Goal: Task Accomplishment & Management: Manage account settings

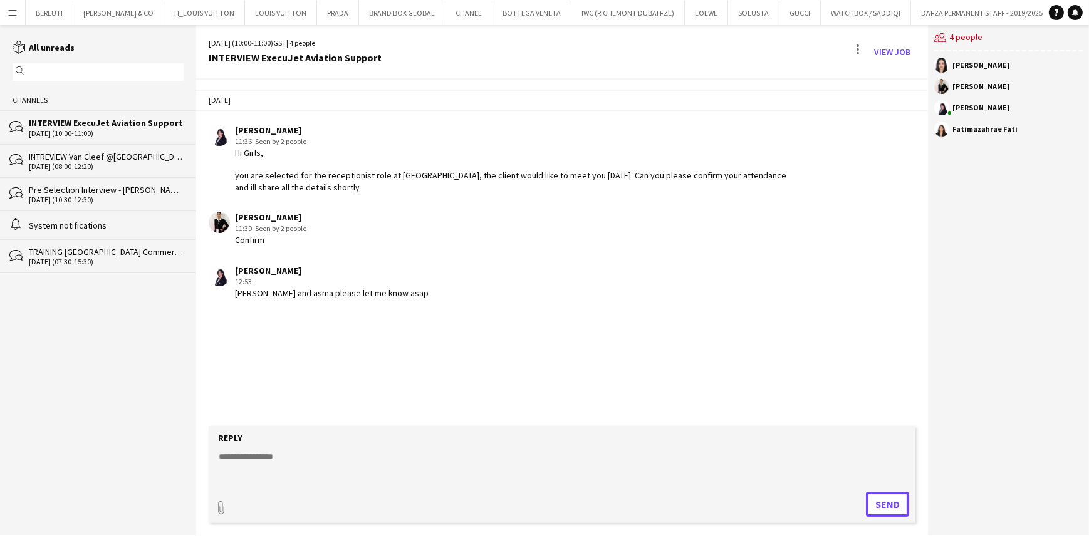
scroll to position [0, 9573]
click at [877, 50] on link "View Job" at bounding box center [892, 52] width 46 height 20
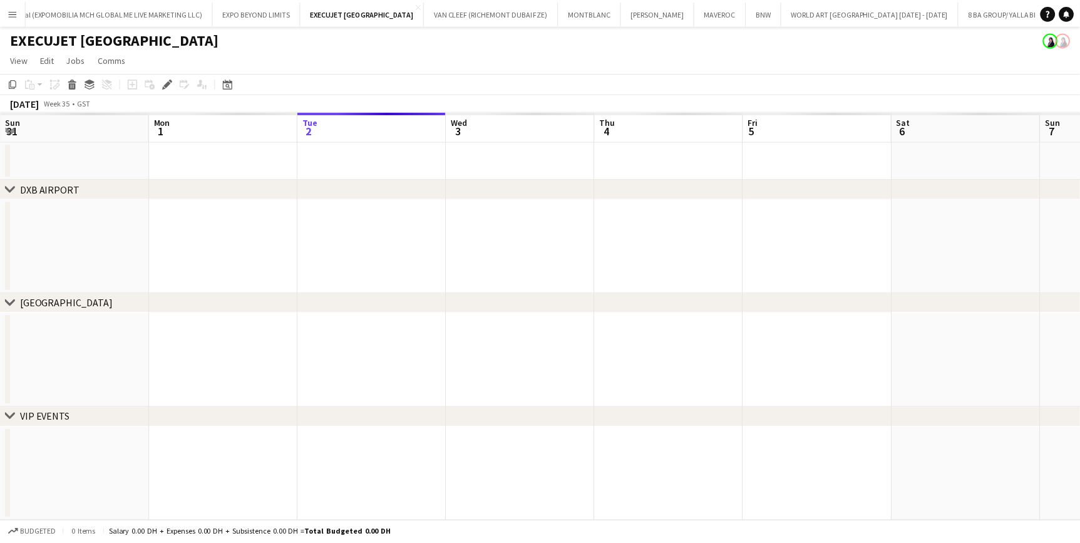
scroll to position [0, 9013]
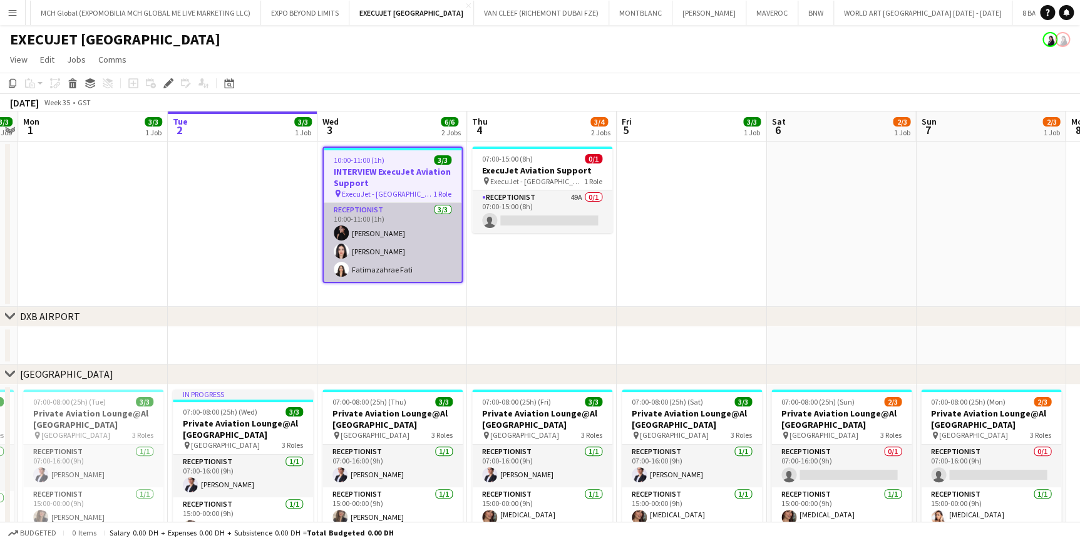
click at [422, 238] on app-card-role "Receptionist 3/3 10:00-11:00 (1h) Andrea Caicedo Asmaa Nasreldein Fatimazahrae …" at bounding box center [393, 242] width 138 height 79
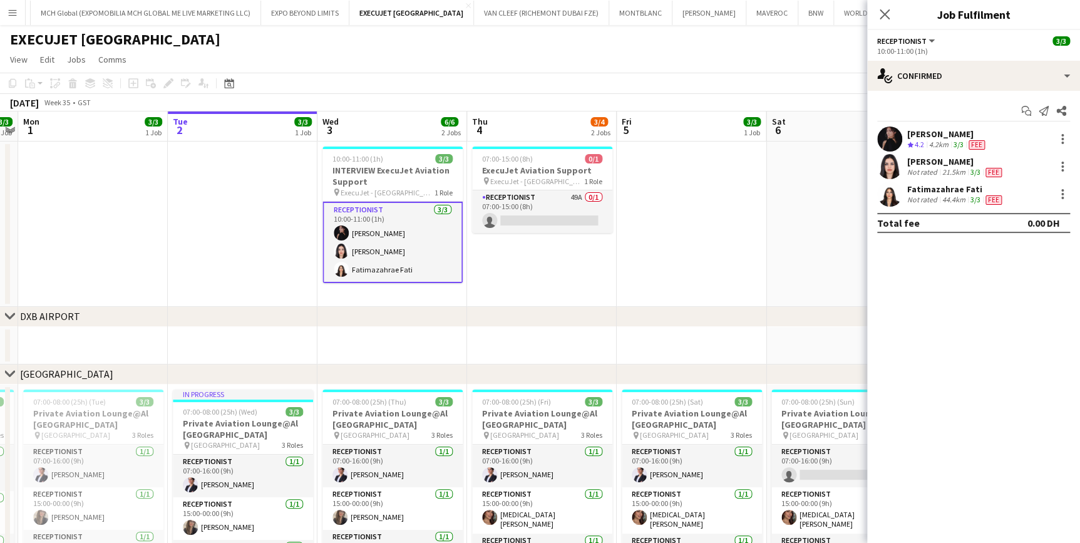
click at [934, 199] on div "Not rated" at bounding box center [924, 200] width 33 height 10
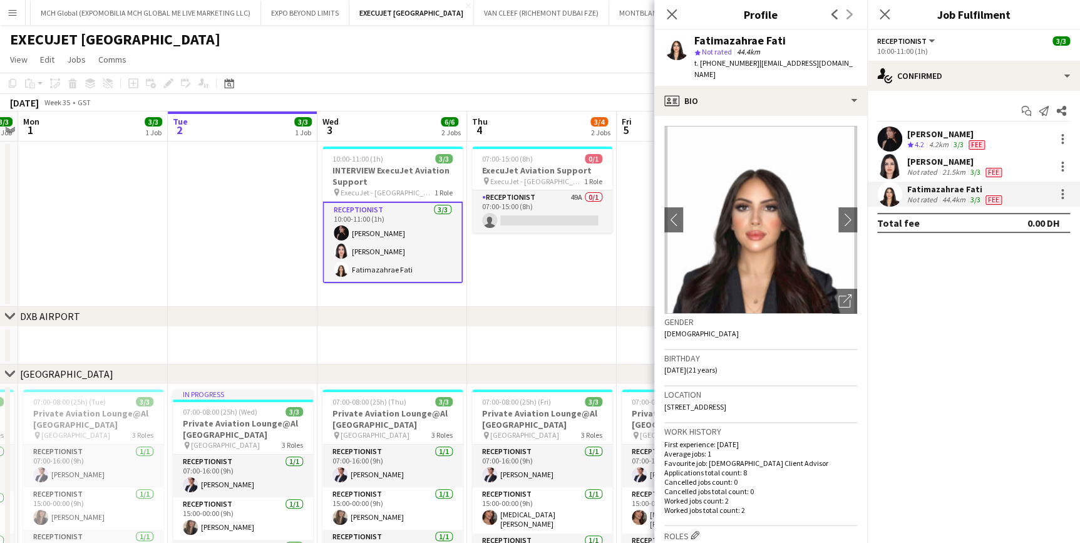
click at [899, 160] on app-user-avatar at bounding box center [890, 166] width 25 height 25
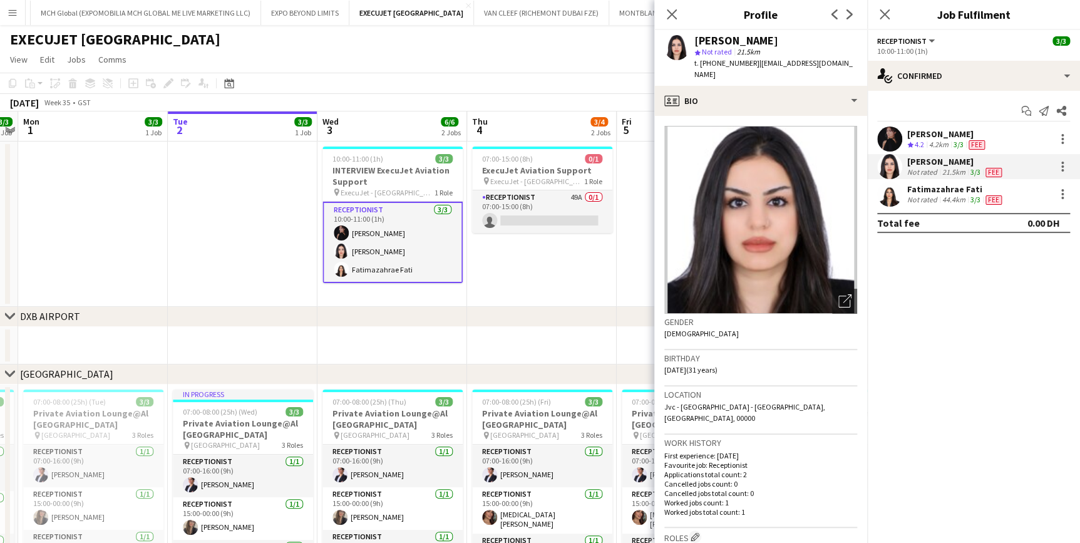
click at [514, 272] on app-date-cell "07:00-15:00 (8h) 0/1 ExecuJet Aviation Support pin ExecuJet - AL Maktoum Airpor…" at bounding box center [542, 224] width 150 height 165
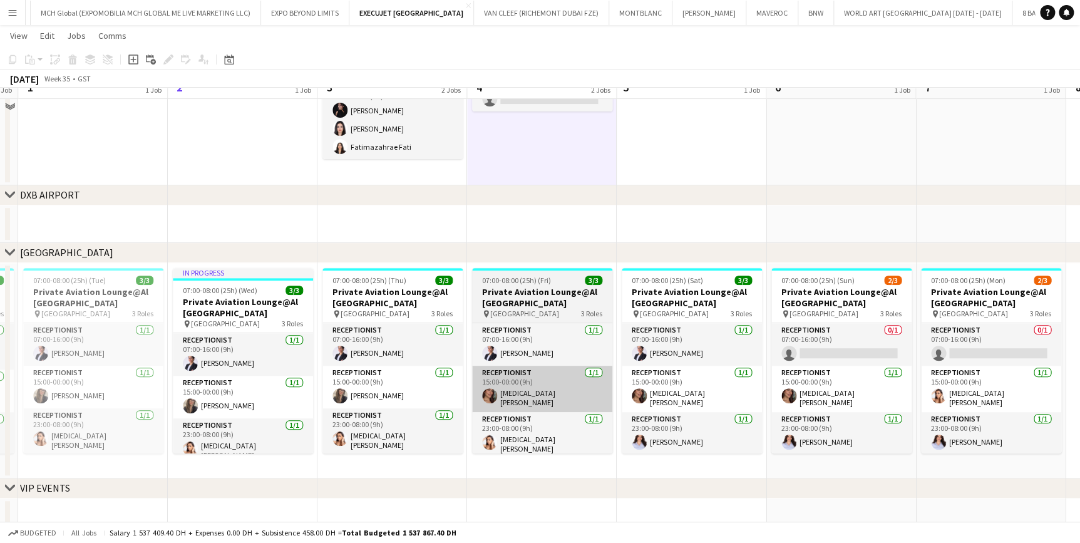
scroll to position [134, 0]
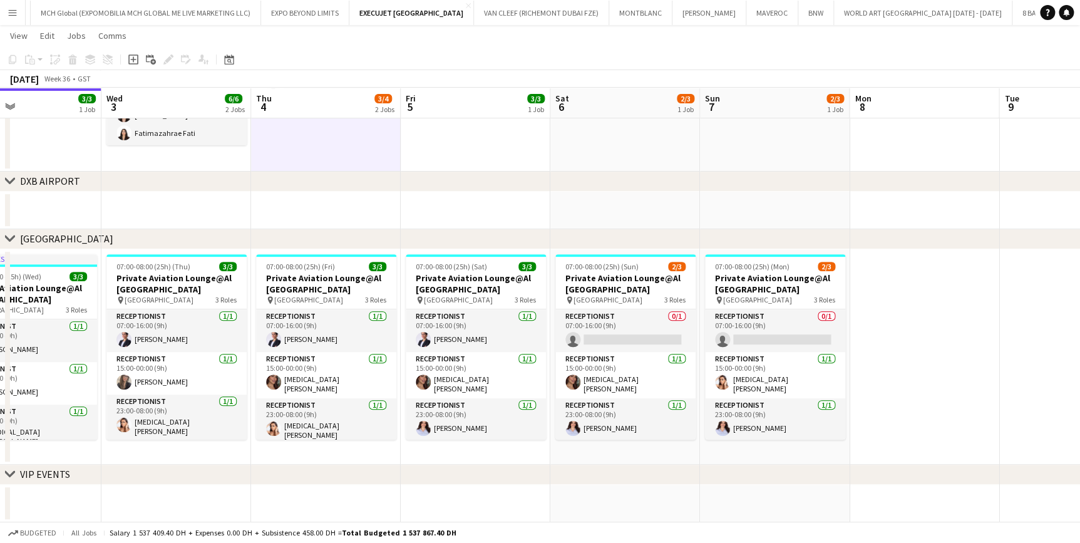
drag, startPoint x: 610, startPoint y: 388, endPoint x: 466, endPoint y: 391, distance: 144.1
click at [466, 391] on app-calendar-viewport "Sun 31 3/3 1 Job Mon 1 3/3 1 Job Tue 2 3/3 1 Job Wed 3 6/6 2 Jobs Thu 4 3/4 2 J…" at bounding box center [540, 219] width 1080 height 608
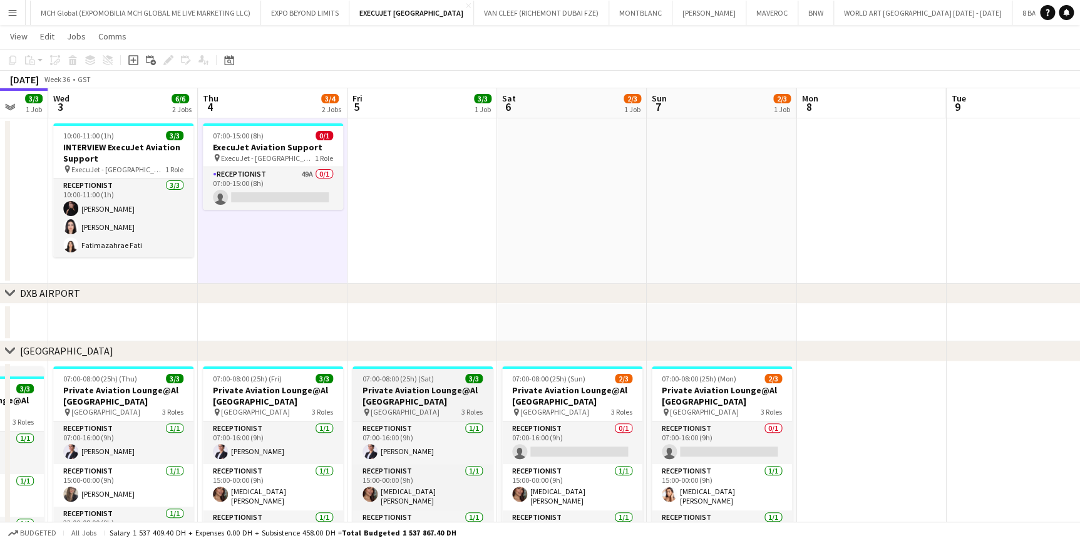
scroll to position [0, 0]
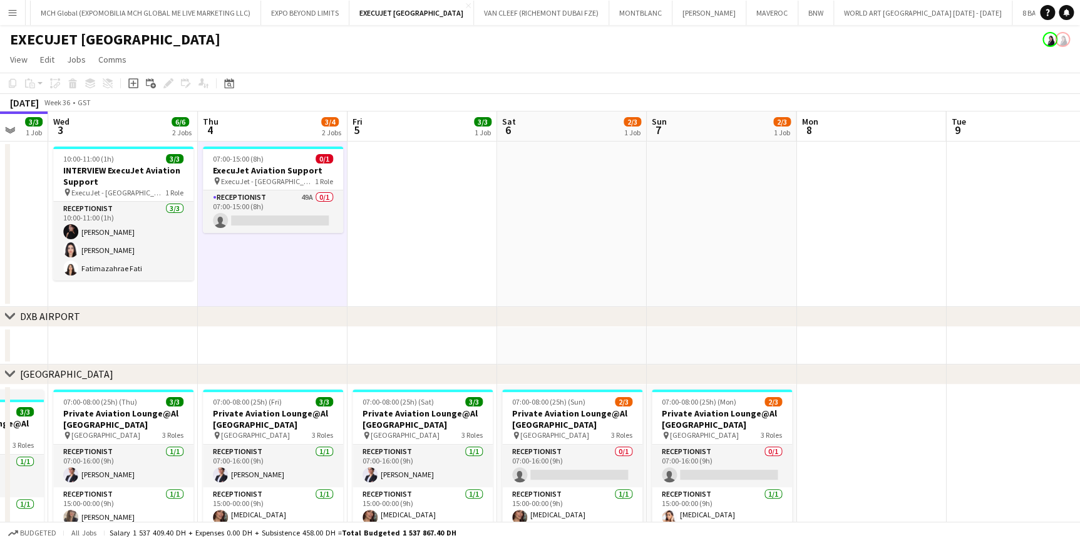
click at [254, 270] on app-date-cell "07:00-15:00 (8h) 0/1 ExecuJet Aviation Support pin ExecuJet - AL Maktoum Airpor…" at bounding box center [273, 224] width 150 height 165
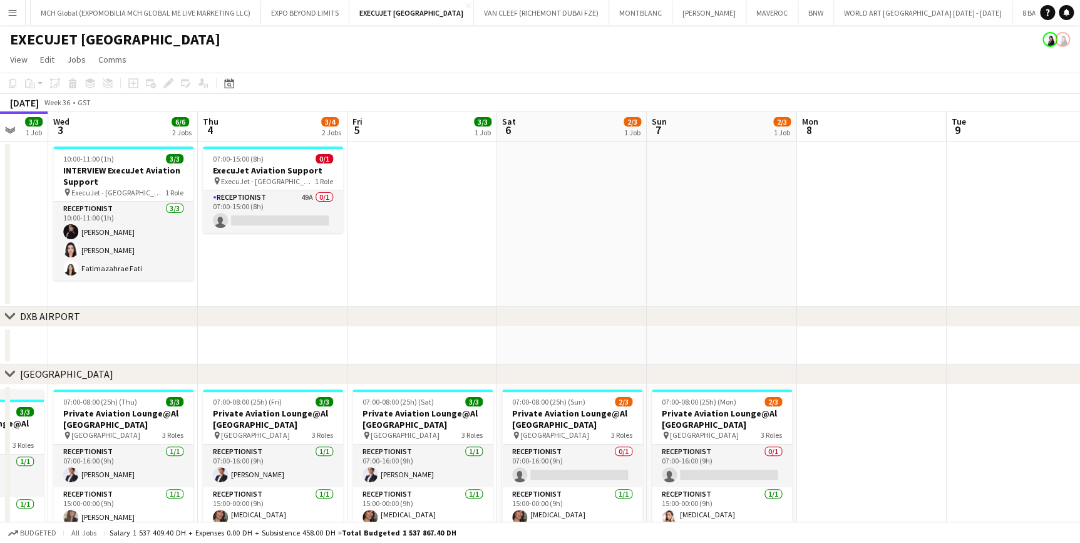
click at [389, 249] on app-date-cell at bounding box center [423, 224] width 150 height 165
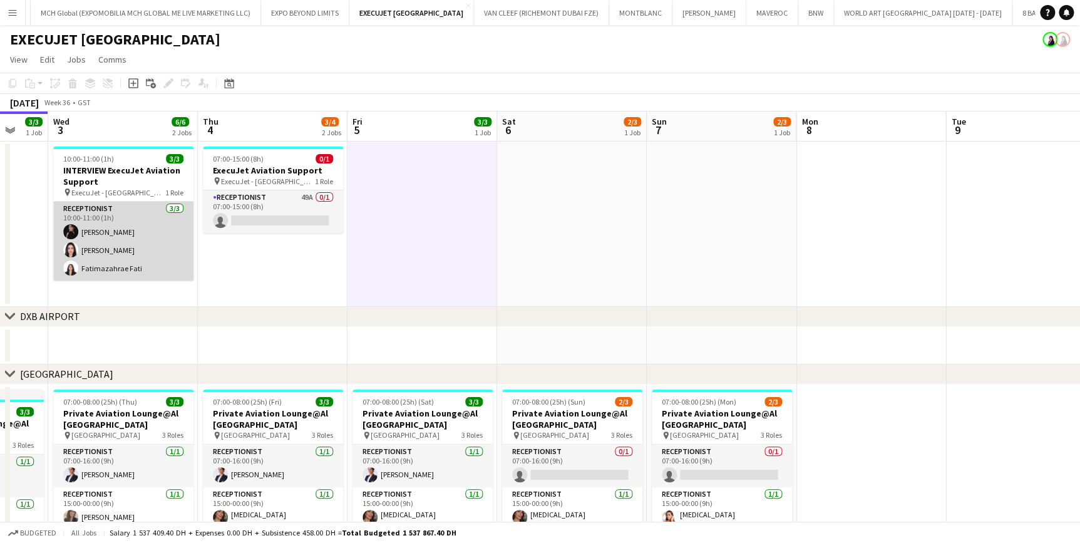
click at [129, 269] on app-card-role "Receptionist 3/3 10:00-11:00 (1h) Andrea Caicedo Asmaa Nasreldein Fatimazahrae …" at bounding box center [123, 241] width 140 height 79
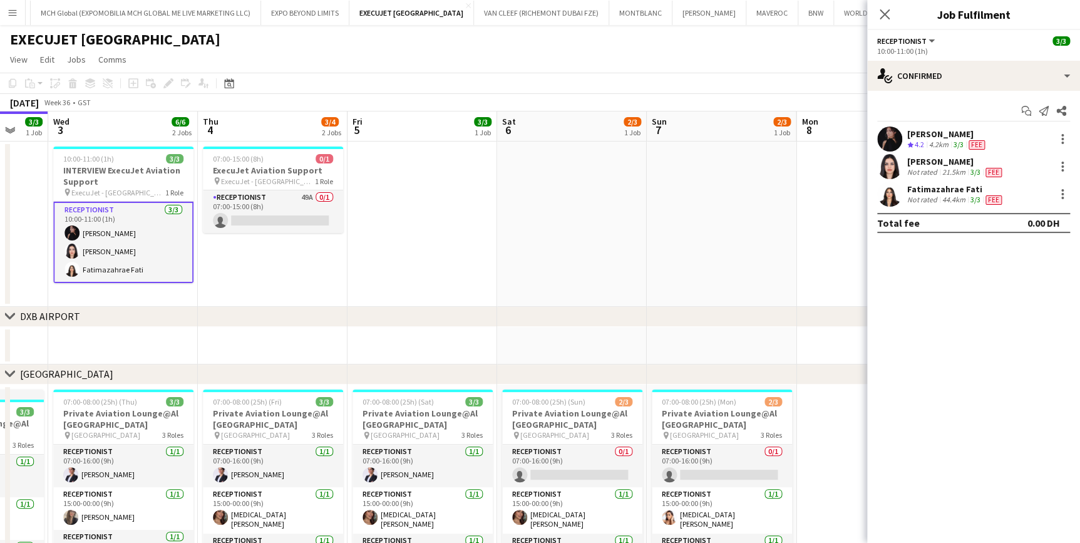
click at [960, 195] on div "44.4km" at bounding box center [954, 200] width 28 height 10
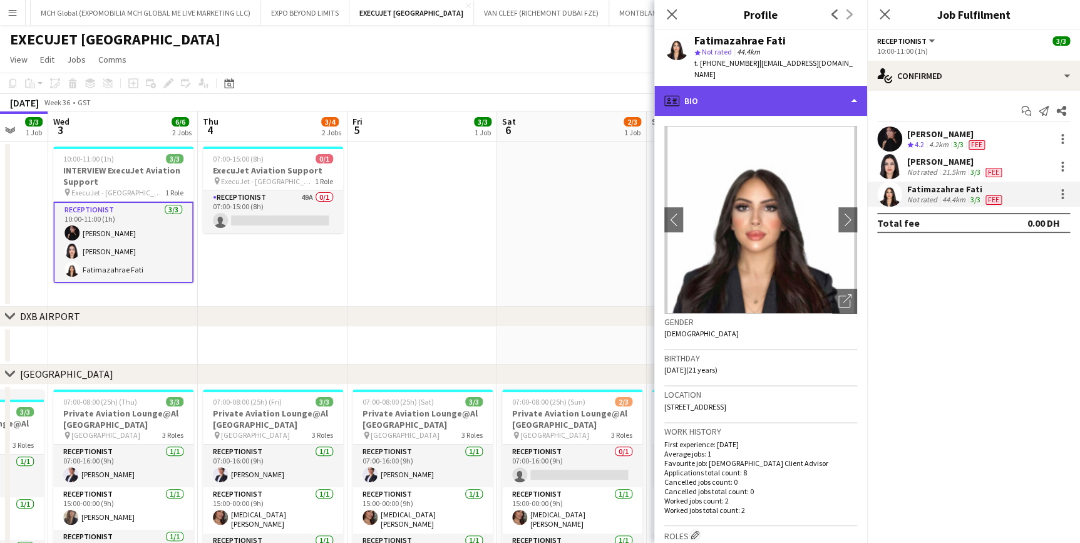
click at [767, 96] on div "profile Bio" at bounding box center [761, 101] width 213 height 30
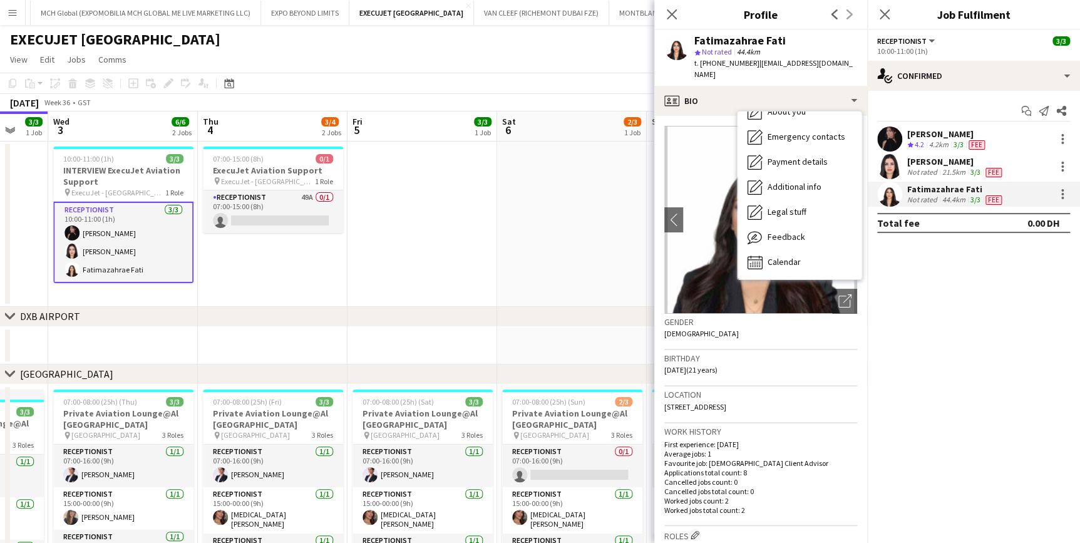
click at [243, 251] on app-date-cell "07:00-15:00 (8h) 0/1 ExecuJet Aviation Support pin ExecuJet - AL Maktoum Airpor…" at bounding box center [273, 224] width 150 height 165
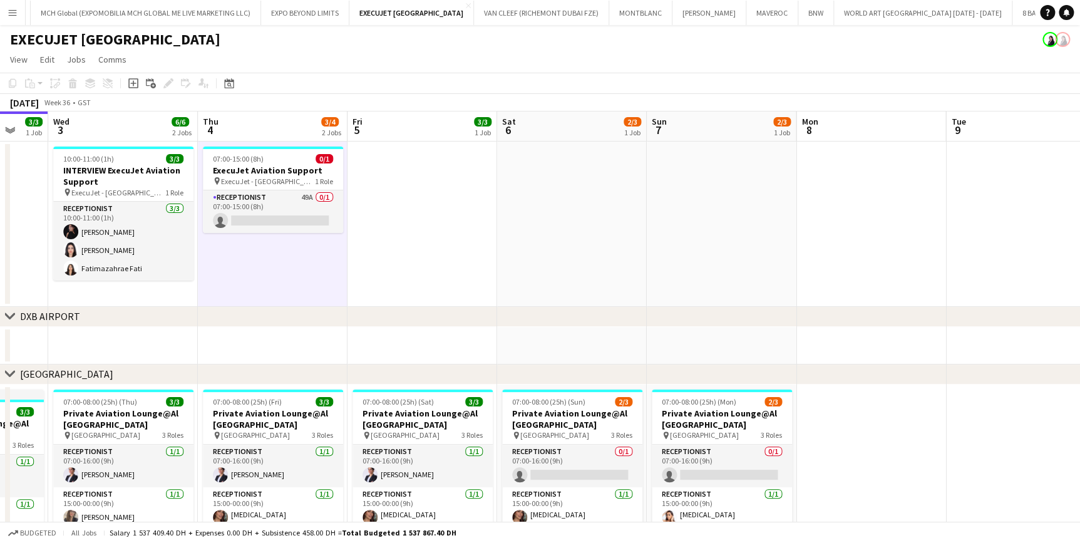
click at [408, 197] on app-date-cell at bounding box center [423, 224] width 150 height 165
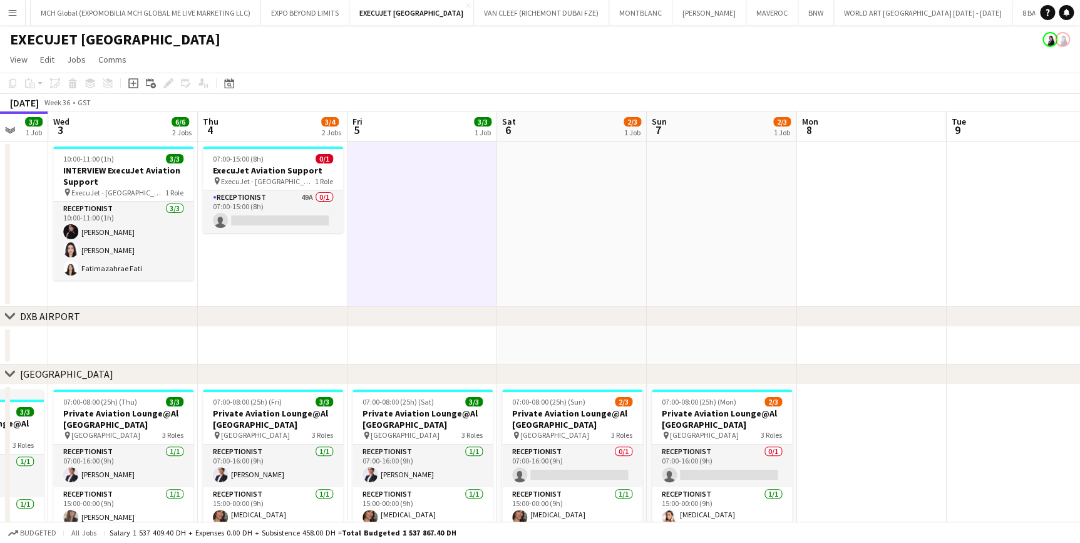
click at [596, 200] on app-date-cell at bounding box center [572, 224] width 150 height 165
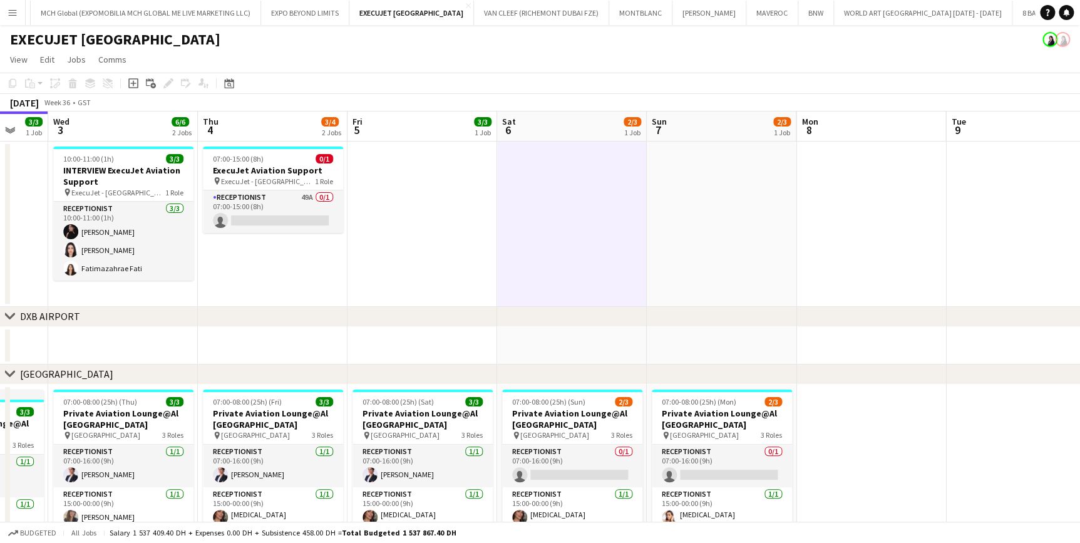
click at [676, 204] on app-date-cell at bounding box center [722, 224] width 150 height 165
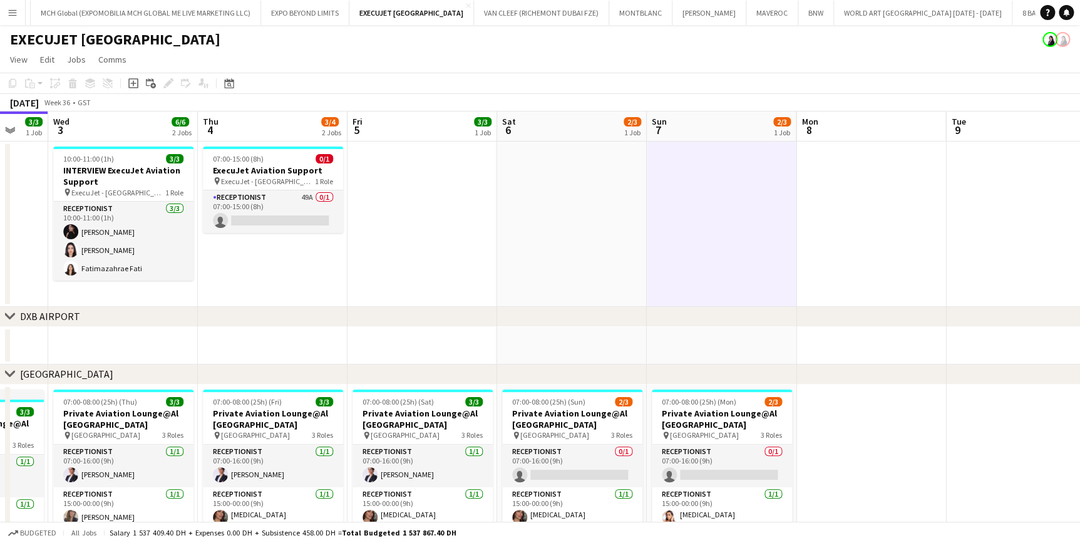
scroll to position [0, 308]
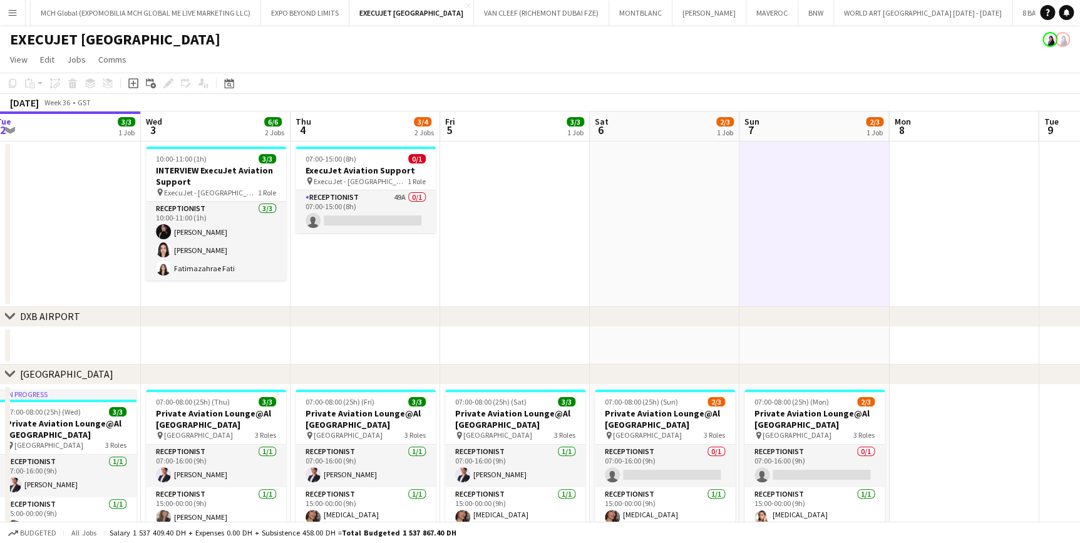
drag, startPoint x: 116, startPoint y: 174, endPoint x: 208, endPoint y: 174, distance: 92.1
click at [208, 174] on app-calendar-viewport "Sun 31 3/3 1 Job Mon 1 3/3 1 Job Tue 2 3/3 1 Job Wed 3 6/6 2 Jobs Thu 4 3/4 2 J…" at bounding box center [540, 384] width 1080 height 546
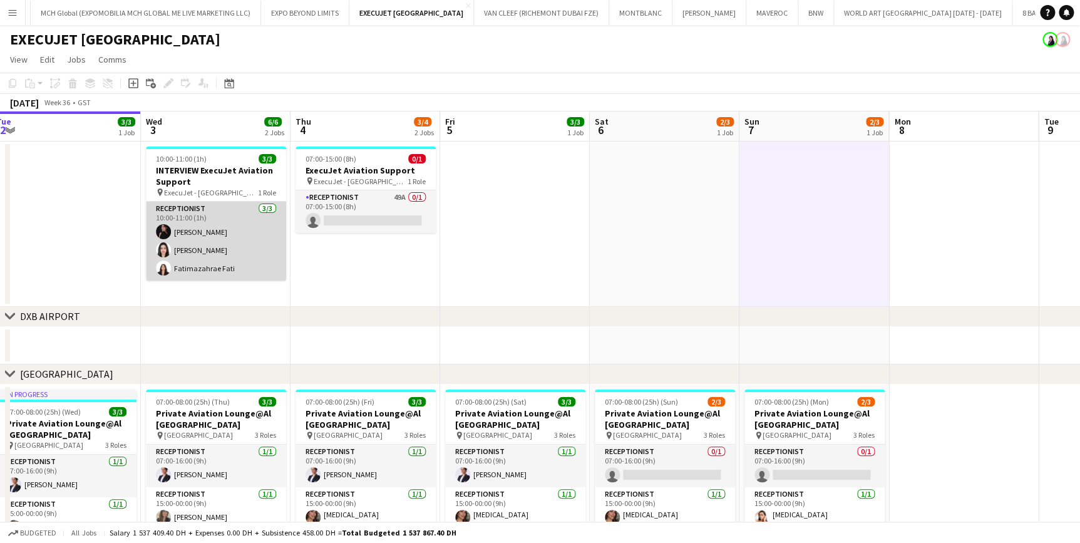
click at [187, 233] on app-card-role "Receptionist 3/3 10:00-11:00 (1h) Andrea Caicedo Asmaa Nasreldein Fatimazahrae …" at bounding box center [216, 241] width 140 height 79
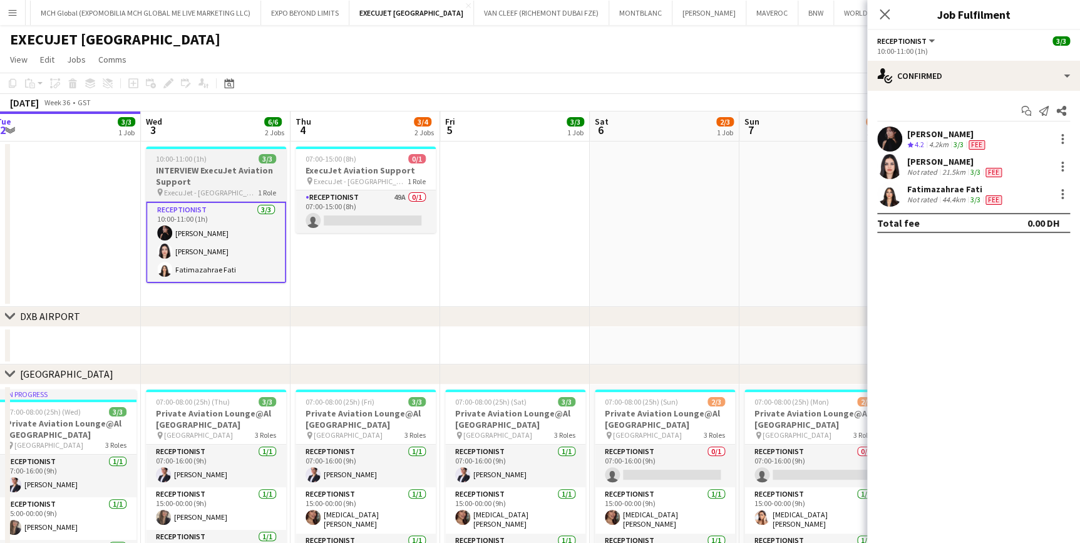
click at [242, 170] on h3 "INTERVIEW ExecuJet Aviation Support" at bounding box center [216, 176] width 140 height 23
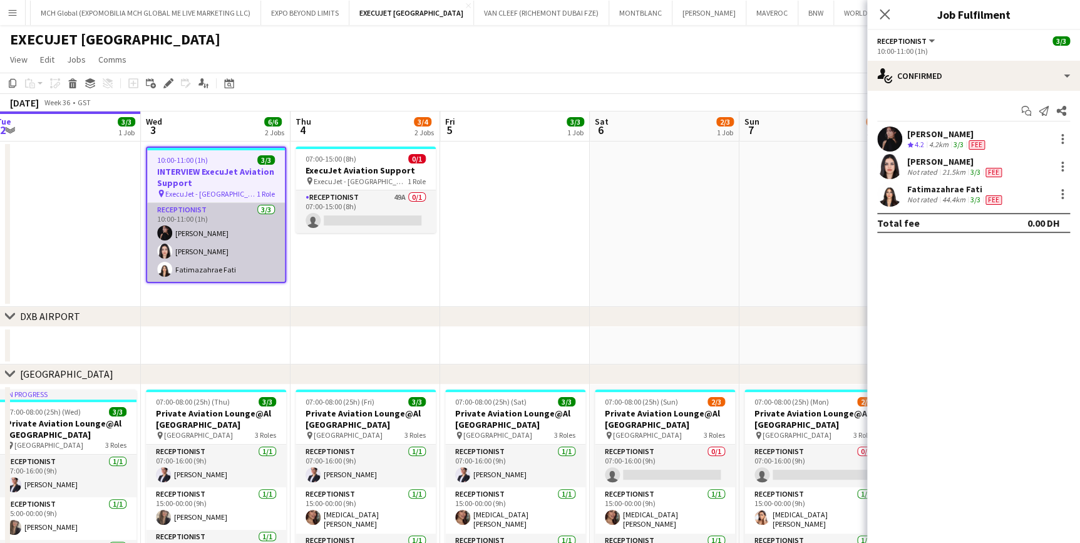
click at [246, 249] on app-card-role "Receptionist 3/3 10:00-11:00 (1h) Andrea Caicedo Asmaa Nasreldein Fatimazahrae …" at bounding box center [216, 242] width 138 height 79
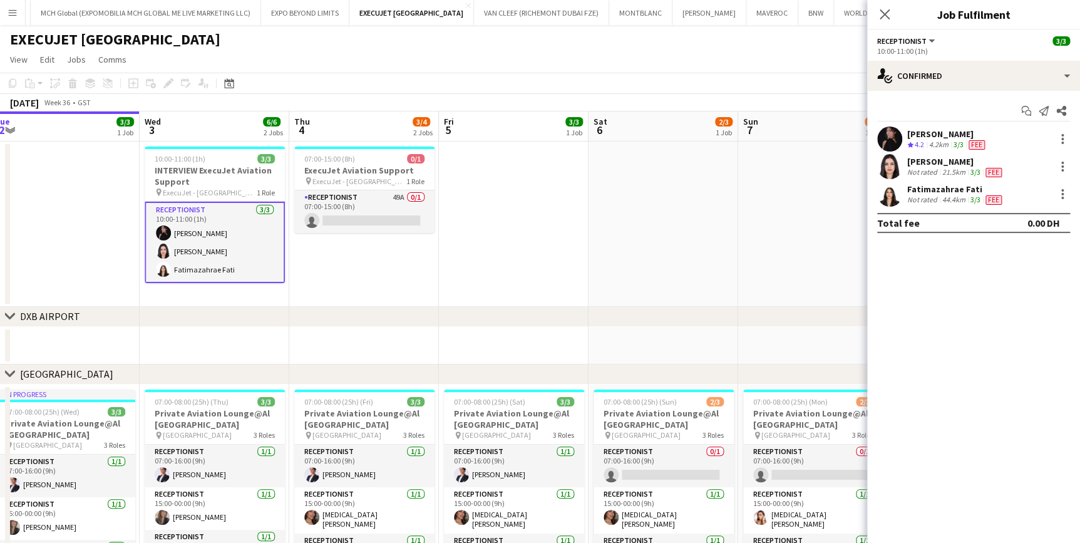
click at [908, 190] on div "Fatimazahrae Fati" at bounding box center [956, 189] width 97 height 11
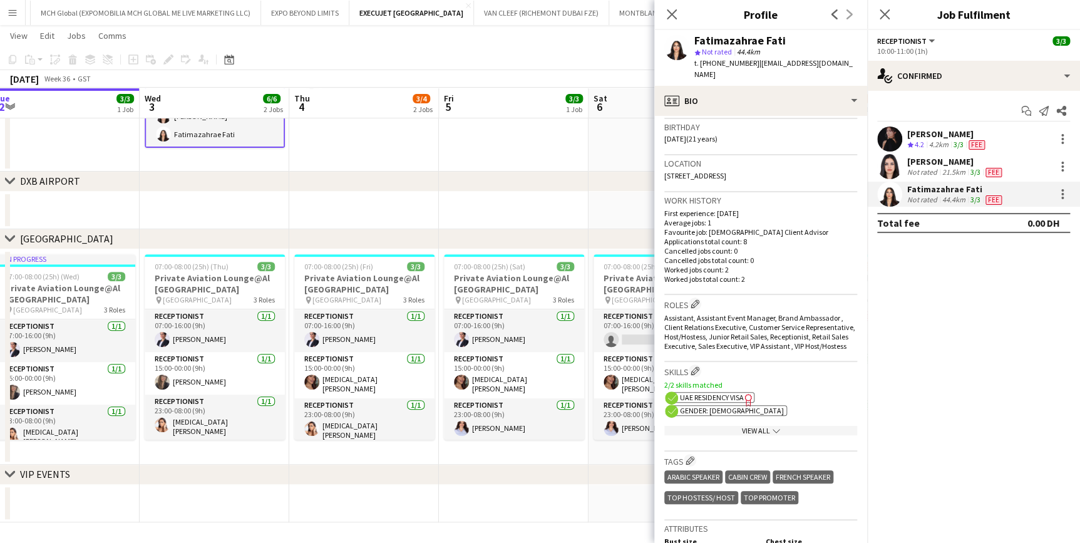
scroll to position [170, 0]
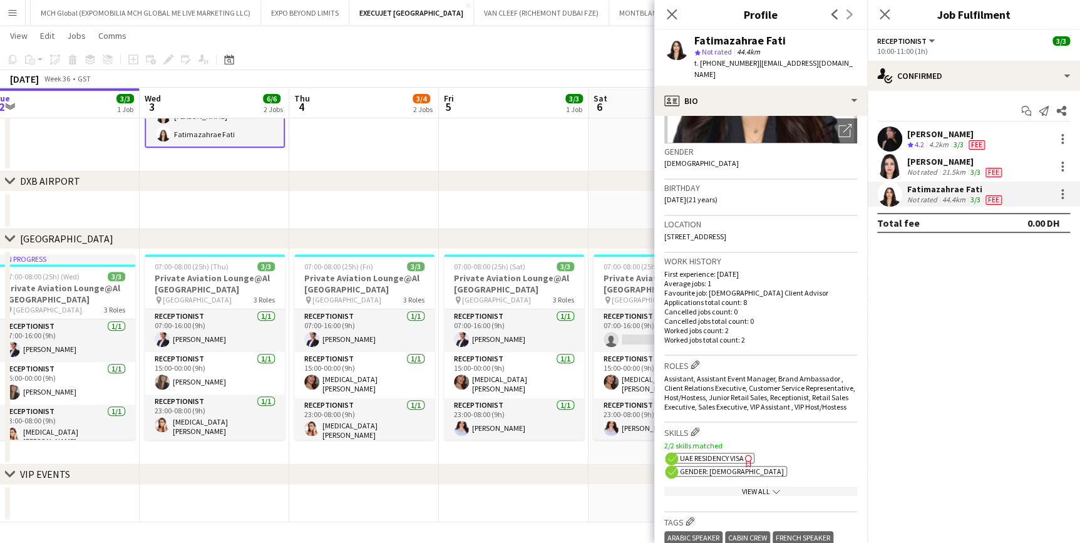
click at [548, 187] on div "chevron-right DXB AIRPORT" at bounding box center [540, 182] width 1080 height 20
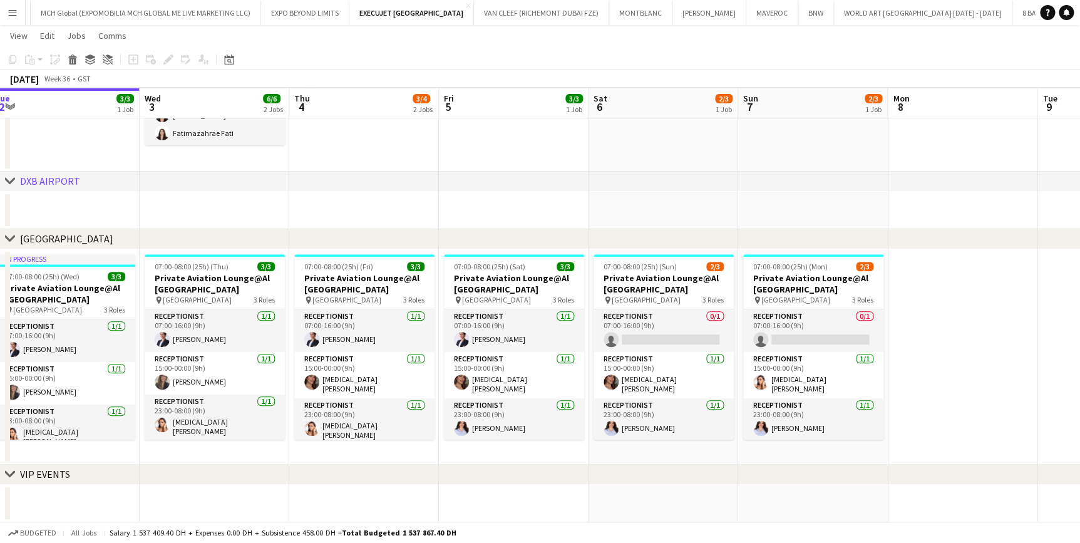
click at [560, 211] on app-date-cell at bounding box center [514, 211] width 150 height 38
click at [484, 202] on app-date-cell at bounding box center [514, 211] width 150 height 38
click at [412, 210] on app-date-cell at bounding box center [364, 211] width 150 height 38
click at [260, 213] on app-date-cell at bounding box center [215, 211] width 150 height 38
click at [128, 218] on app-date-cell at bounding box center [65, 211] width 150 height 38
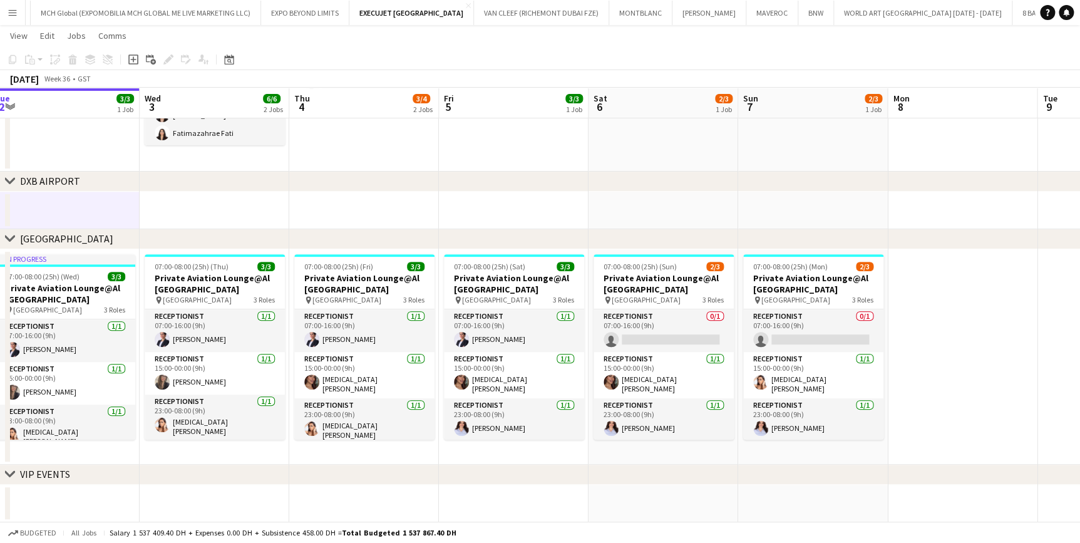
drag, startPoint x: 213, startPoint y: 220, endPoint x: 232, endPoint y: 221, distance: 18.8
click at [213, 221] on app-date-cell at bounding box center [215, 211] width 150 height 38
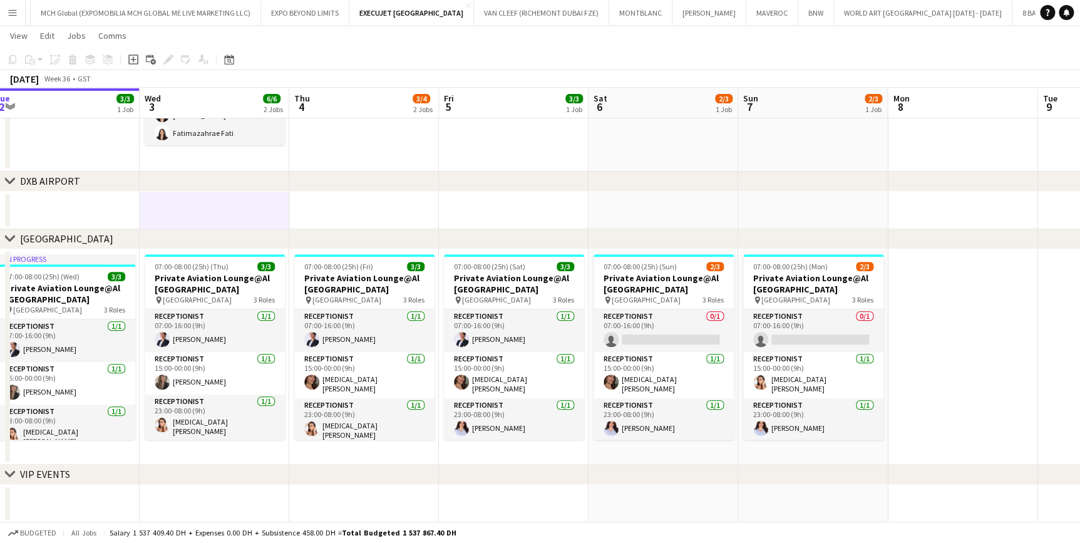
click at [300, 219] on app-date-cell at bounding box center [364, 211] width 150 height 38
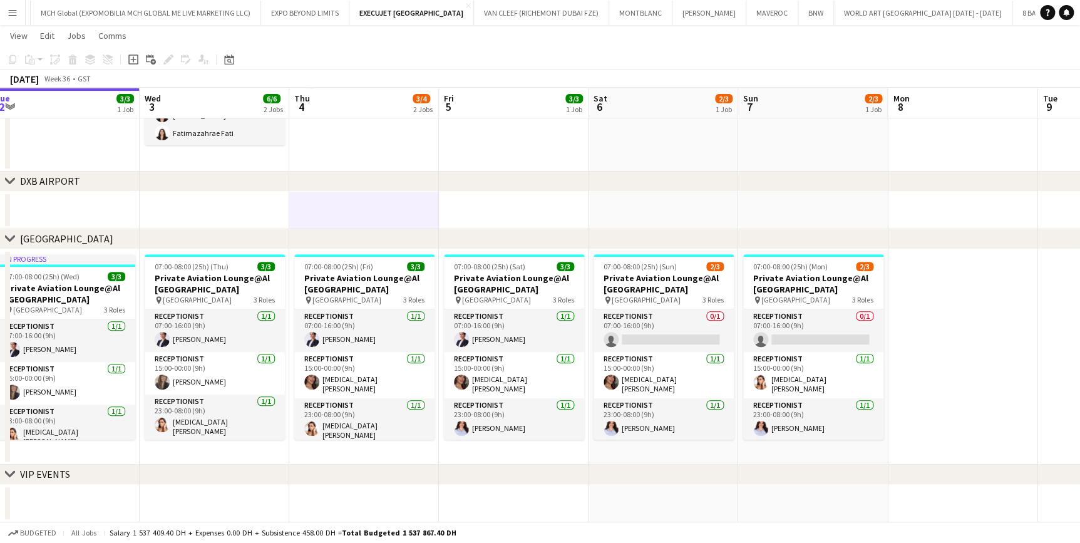
click at [460, 212] on app-date-cell at bounding box center [514, 211] width 150 height 38
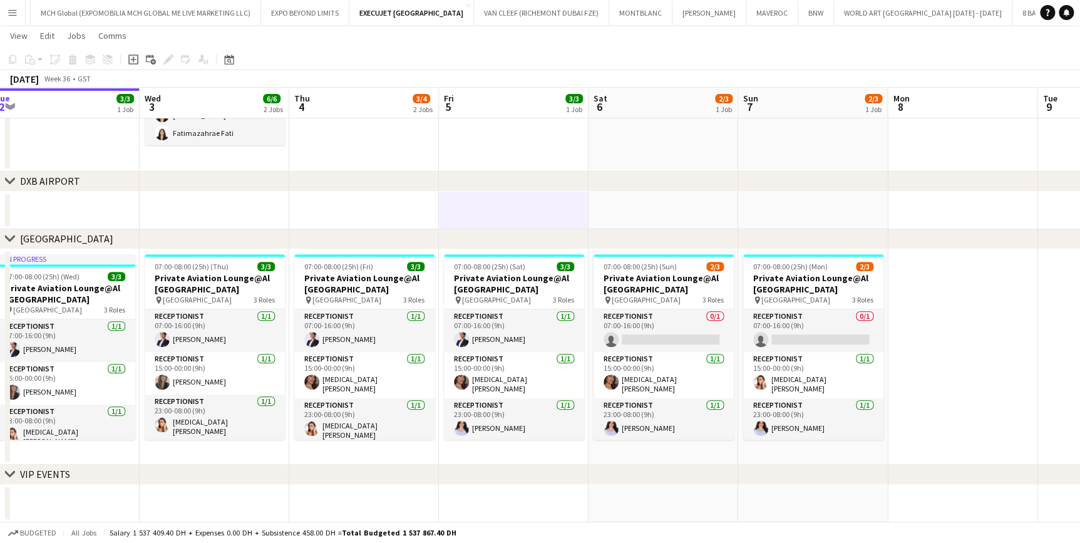
click at [592, 212] on app-date-cell at bounding box center [664, 211] width 150 height 38
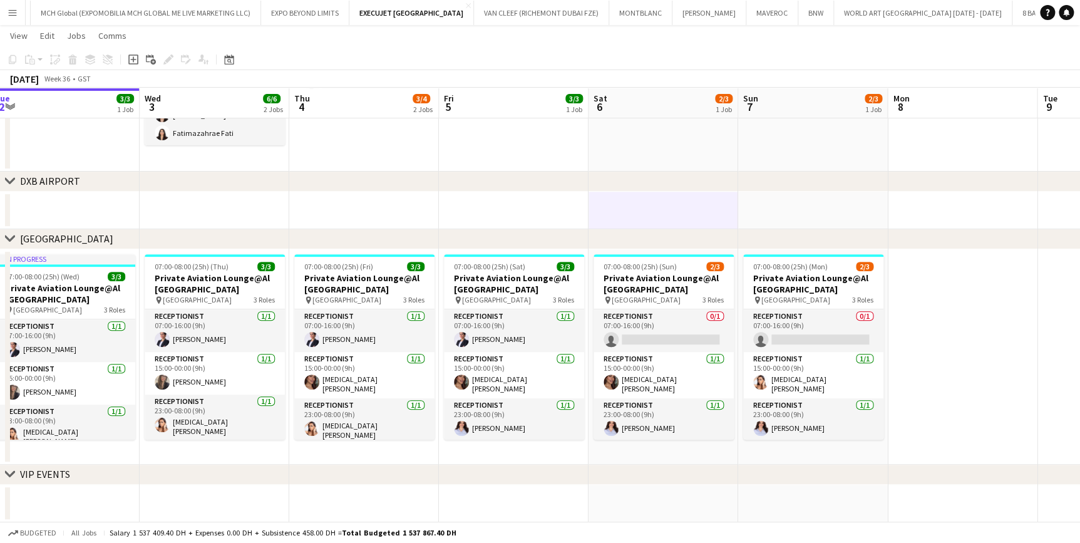
click at [733, 214] on app-date-cell at bounding box center [664, 211] width 150 height 38
click at [806, 205] on app-date-cell at bounding box center [814, 211] width 150 height 38
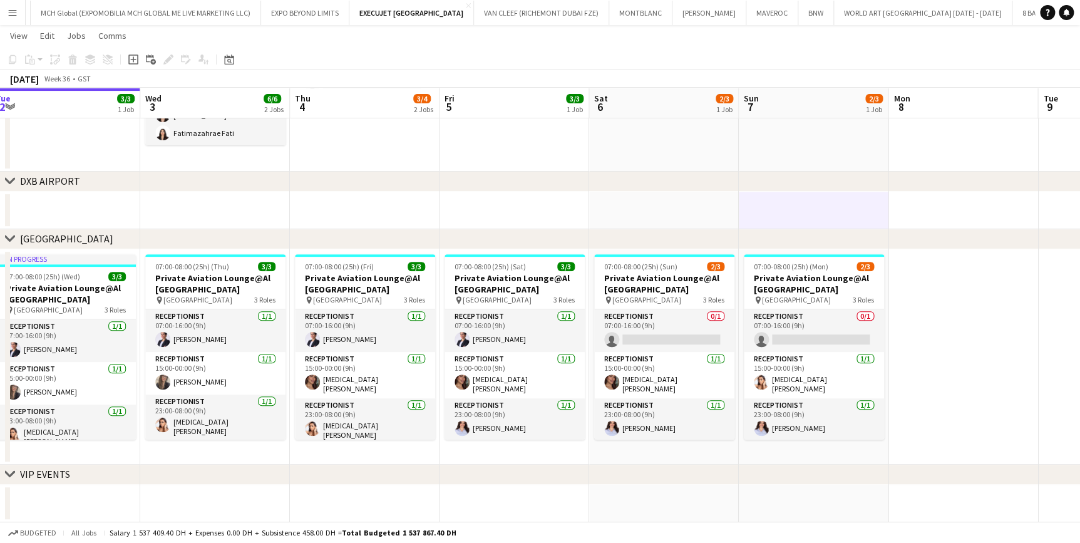
click at [927, 200] on app-date-cell at bounding box center [964, 211] width 150 height 38
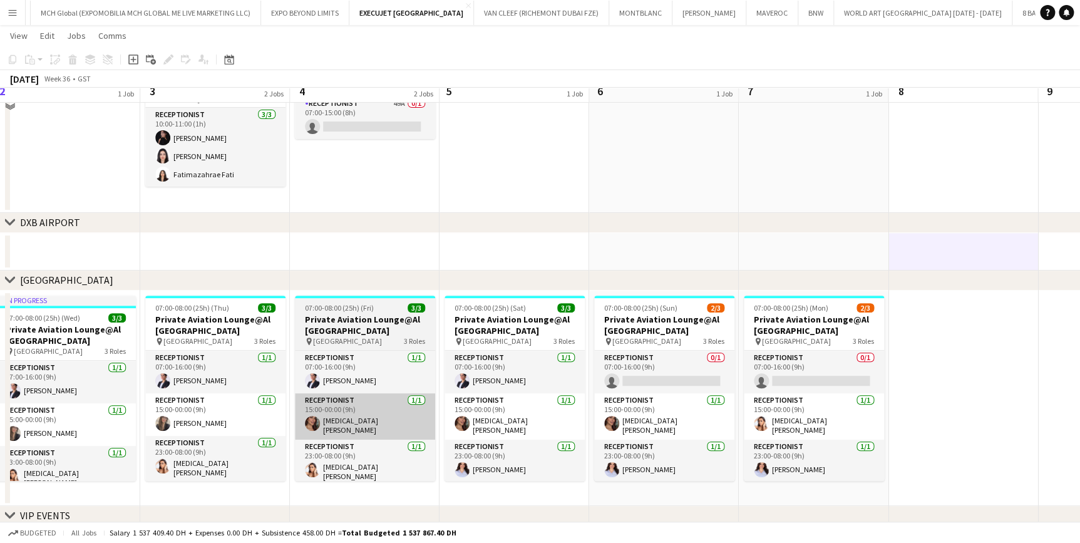
scroll to position [77, 0]
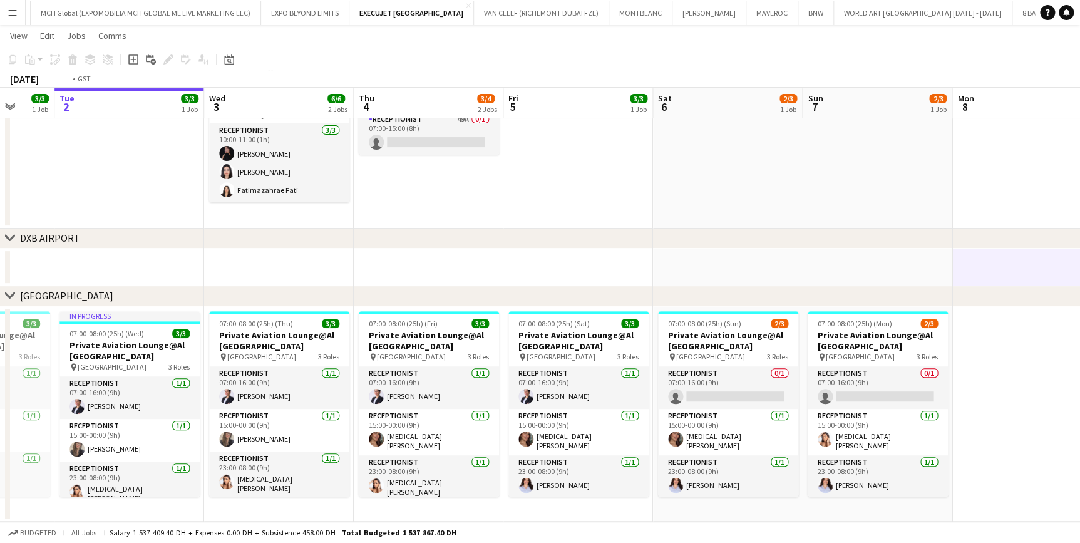
drag, startPoint x: 324, startPoint y: 454, endPoint x: 422, endPoint y: 454, distance: 97.7
click at [422, 454] on app-calendar-viewport "Sat 30 3/3 1 Job Sun 31 3/3 1 Job Mon 1 3/3 1 Job Tue 2 3/3 1 Job Wed 3 6/6 2 J…" at bounding box center [540, 276] width 1080 height 608
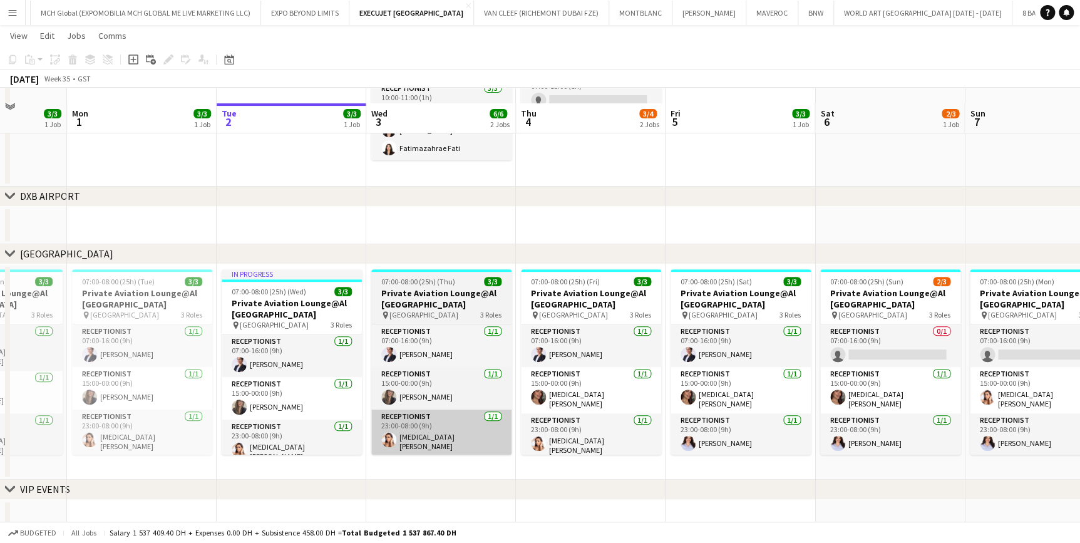
scroll to position [134, 0]
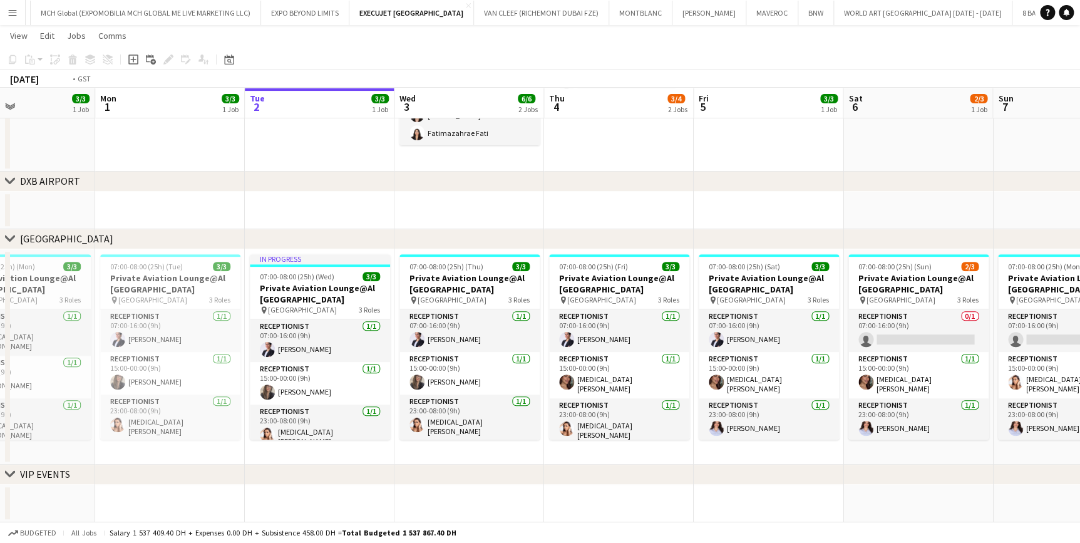
drag, startPoint x: 917, startPoint y: 418, endPoint x: 640, endPoint y: 395, distance: 277.8
click at [640, 395] on app-calendar-viewport "Fri 29 3/3 1 Job Sat 30 3/3 1 Job Sun 31 3/3 1 Job Mon 1 3/3 1 Job Tue 2 3/3 1 …" at bounding box center [540, 219] width 1080 height 608
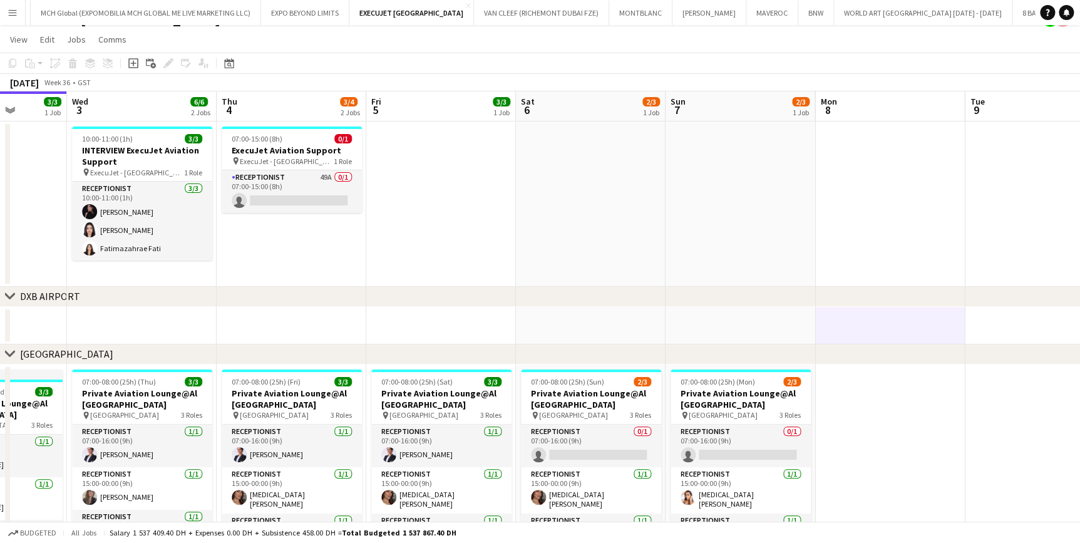
scroll to position [0, 283]
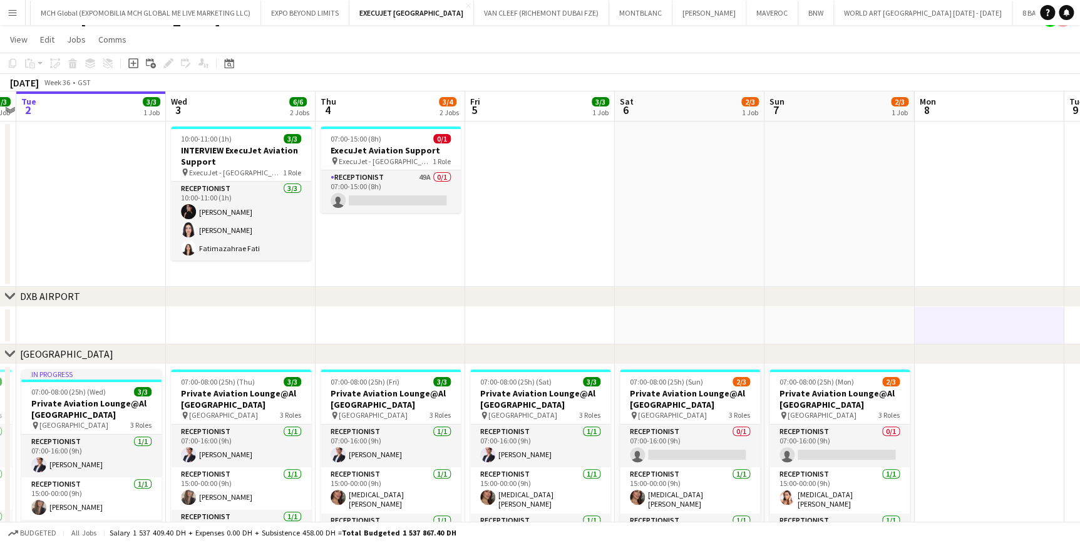
drag, startPoint x: 299, startPoint y: 266, endPoint x: 397, endPoint y: 262, distance: 98.4
click at [397, 262] on app-calendar-viewport "Sun 31 3/3 1 Job Mon 1 3/3 1 Job Tue 2 3/3 1 Job Wed 3 6/6 2 Jobs Thu 4 3/4 2 J…" at bounding box center [540, 364] width 1080 height 546
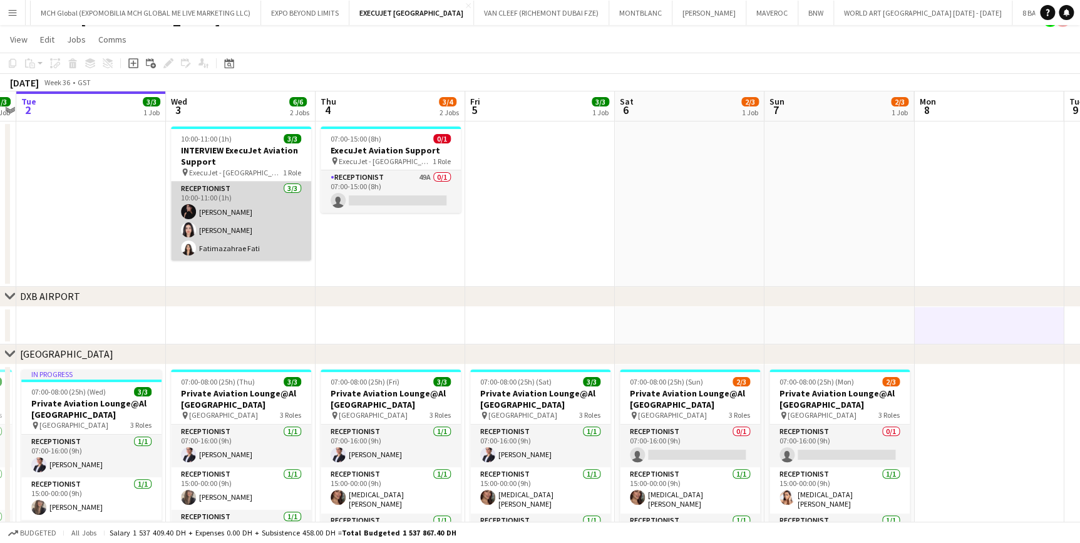
click at [242, 203] on app-card-role "Receptionist 3/3 10:00-11:00 (1h) Andrea Caicedo Asmaa Nasreldein Fatimazahrae …" at bounding box center [241, 221] width 140 height 79
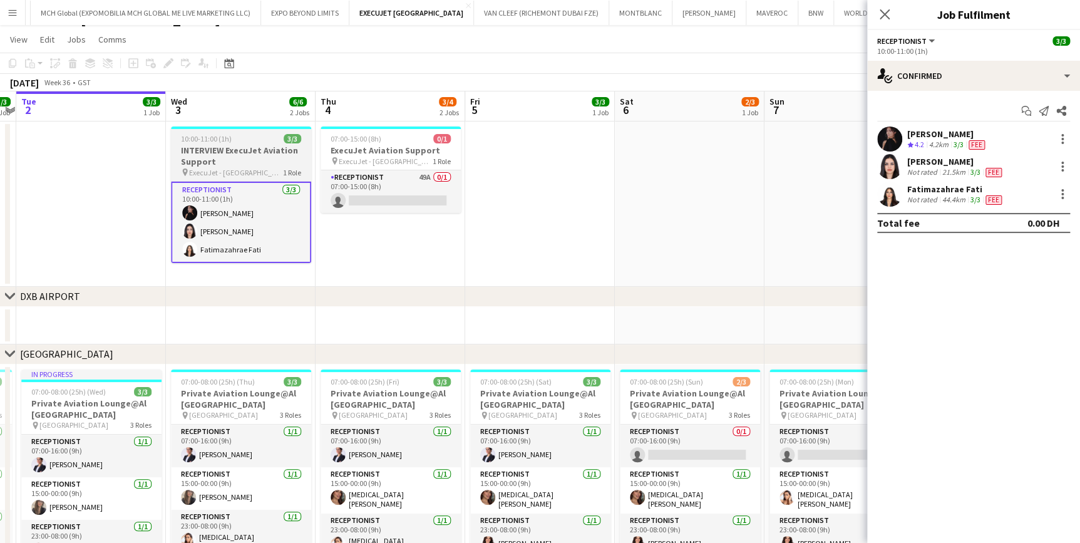
click at [254, 154] on h3 "INTERVIEW ExecuJet Aviation Support" at bounding box center [241, 156] width 140 height 23
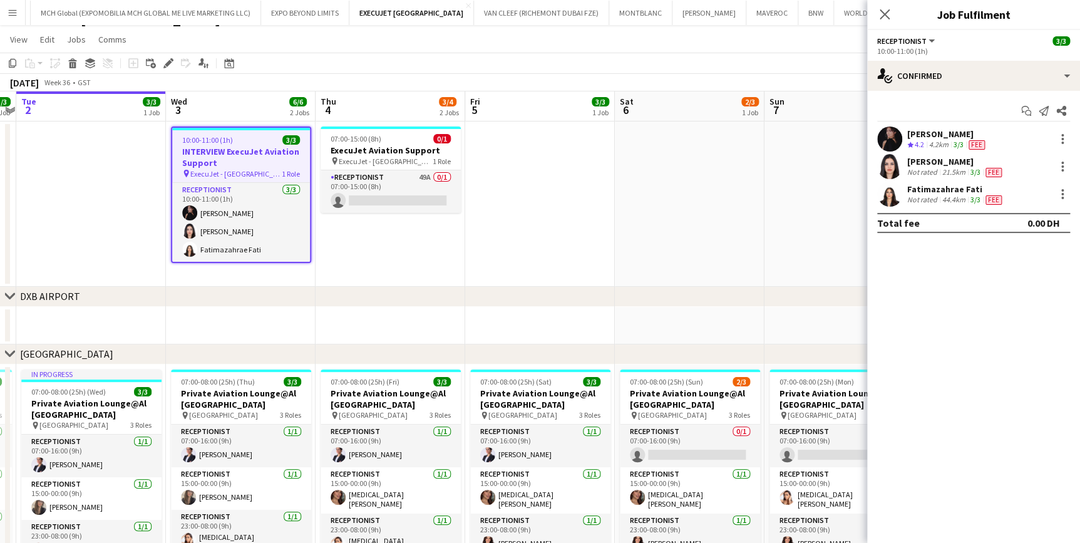
click at [332, 245] on app-date-cell "07:00-15:00 (8h) 0/1 ExecuJet Aviation Support pin ExecuJet - AL Maktoum Airpor…" at bounding box center [391, 204] width 150 height 165
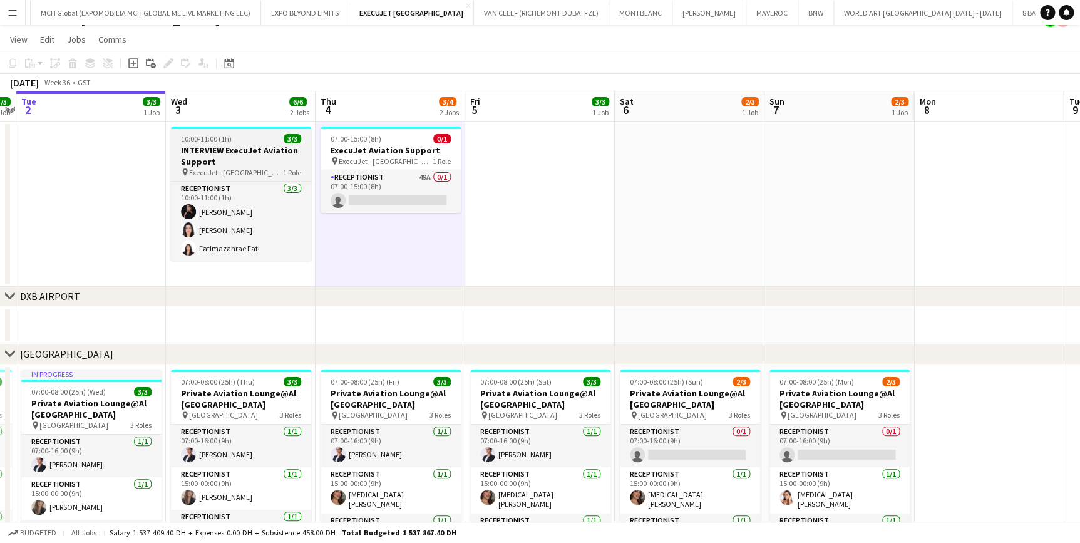
click at [207, 148] on h3 "INTERVIEW ExecuJet Aviation Support" at bounding box center [241, 156] width 140 height 23
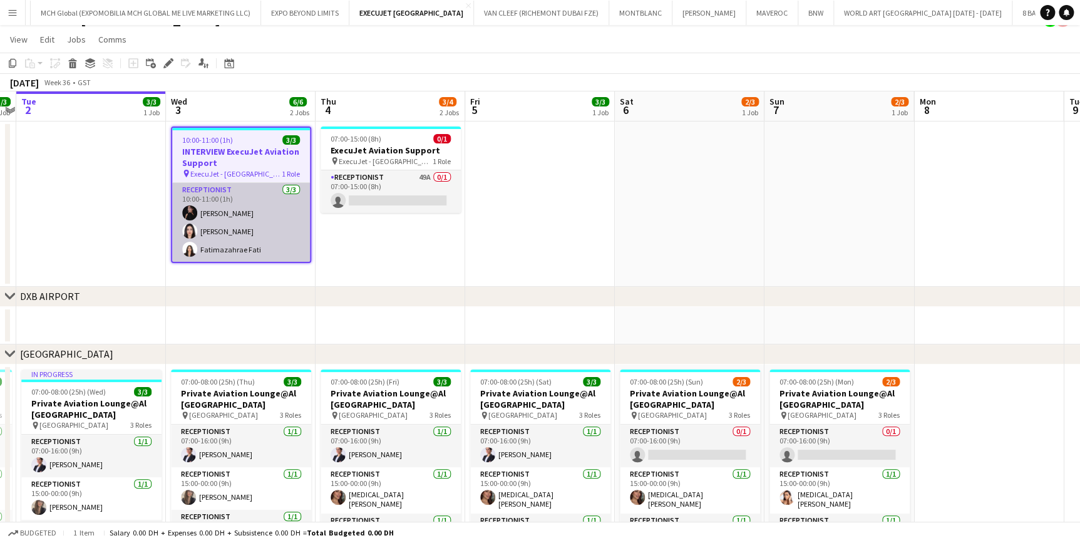
click at [212, 219] on app-card-role "Receptionist 3/3 10:00-11:00 (1h) Andrea Caicedo Asmaa Nasreldein Fatimazahrae …" at bounding box center [241, 222] width 138 height 79
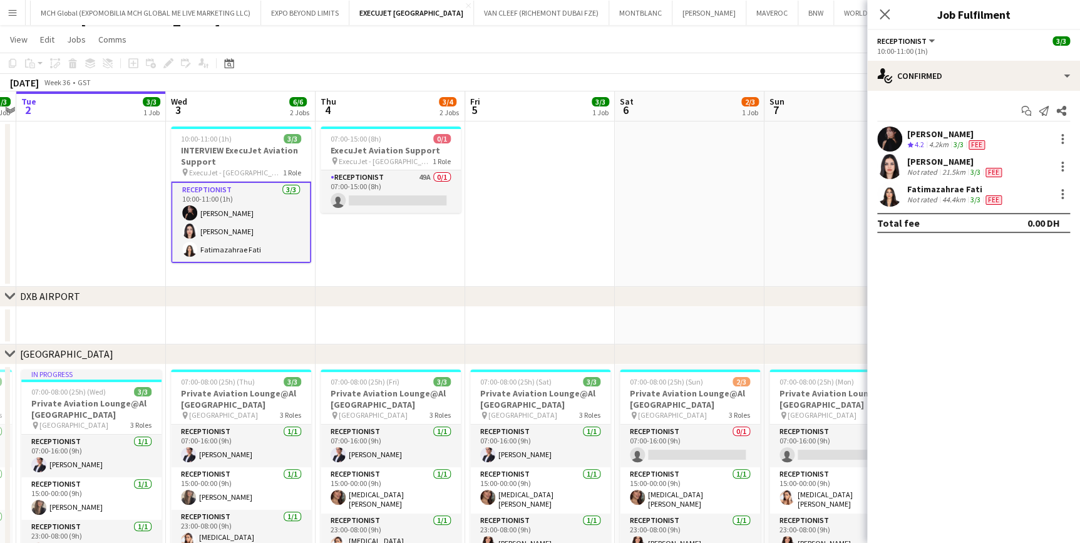
click at [950, 182] on div "Fatimazahrae Fati Not rated 44.4km 3/3 Fee" at bounding box center [974, 194] width 213 height 25
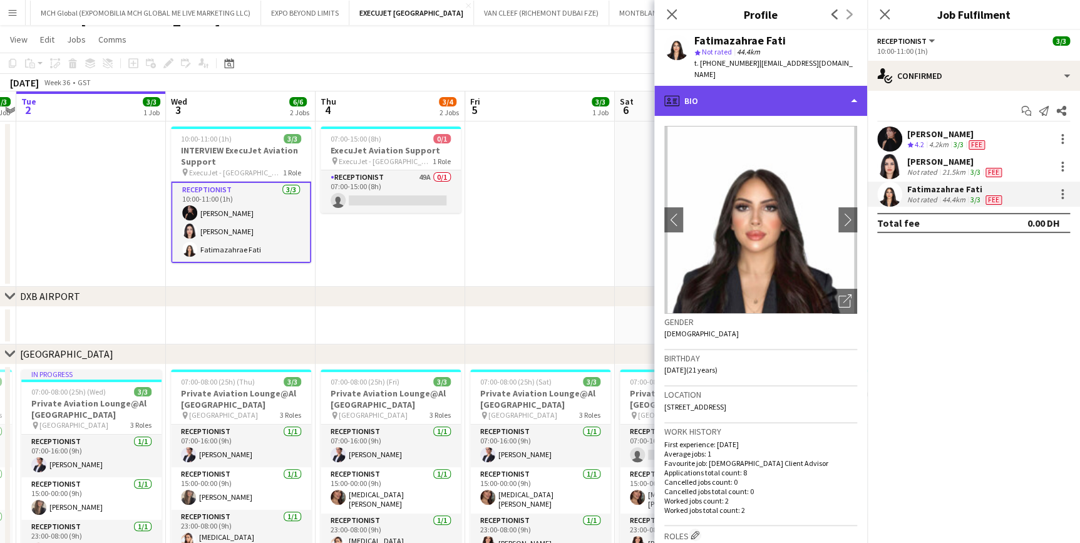
click at [833, 99] on div "profile Bio" at bounding box center [761, 101] width 213 height 30
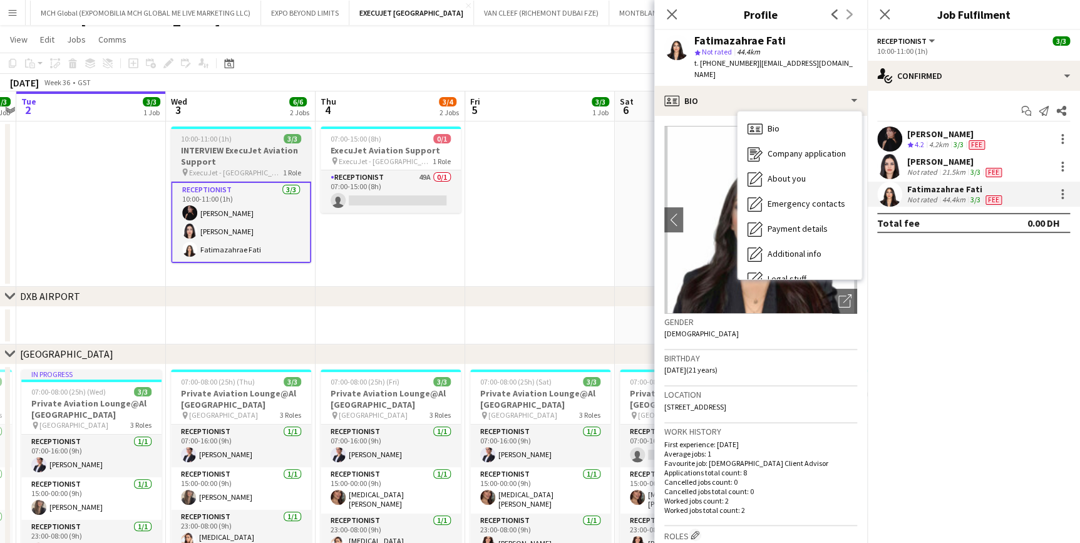
click at [197, 161] on h3 "INTERVIEW ExecuJet Aviation Support" at bounding box center [241, 156] width 140 height 23
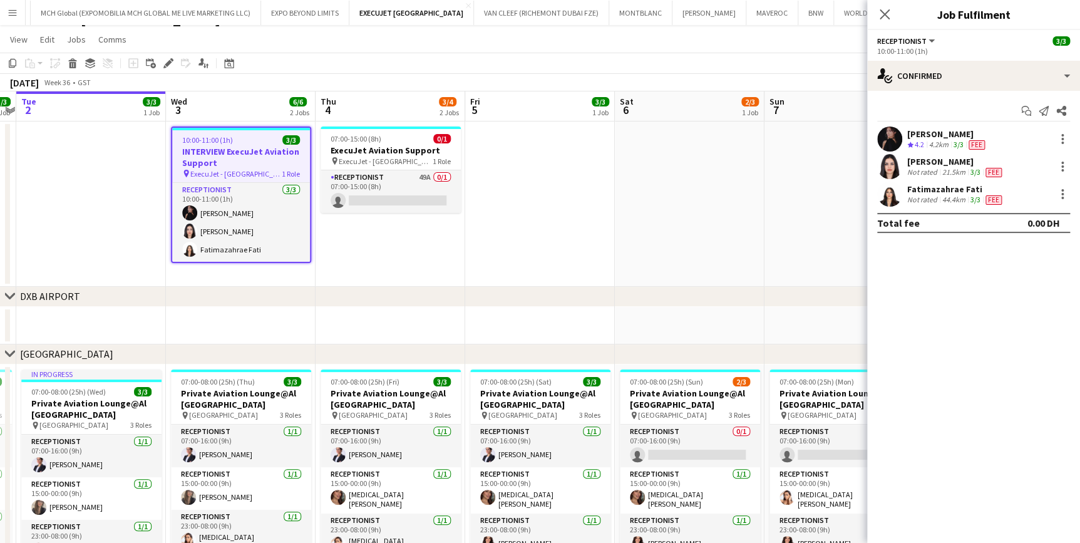
click at [946, 172] on div "21.5km" at bounding box center [954, 172] width 28 height 10
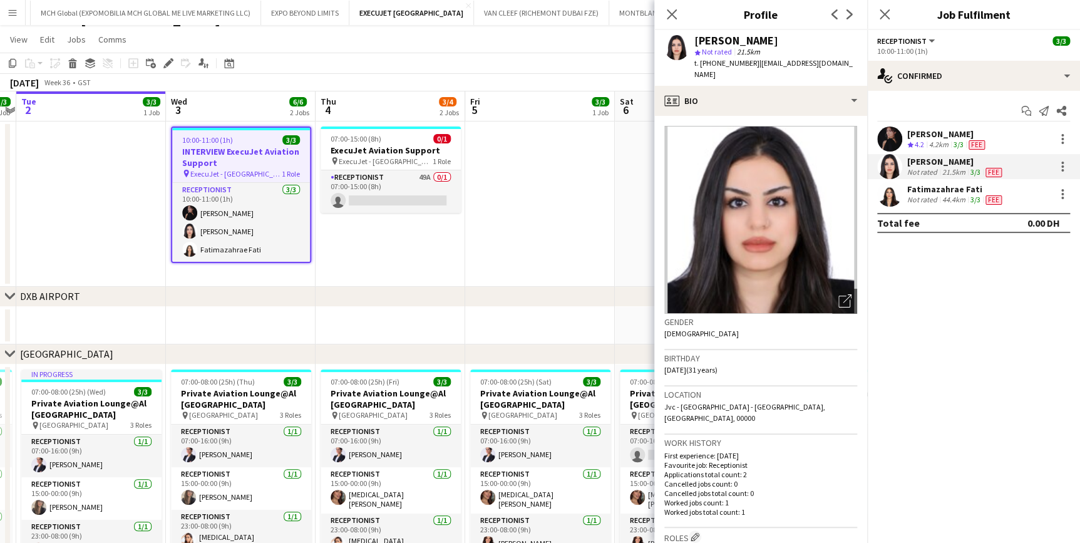
click at [482, 153] on app-date-cell at bounding box center [540, 204] width 150 height 165
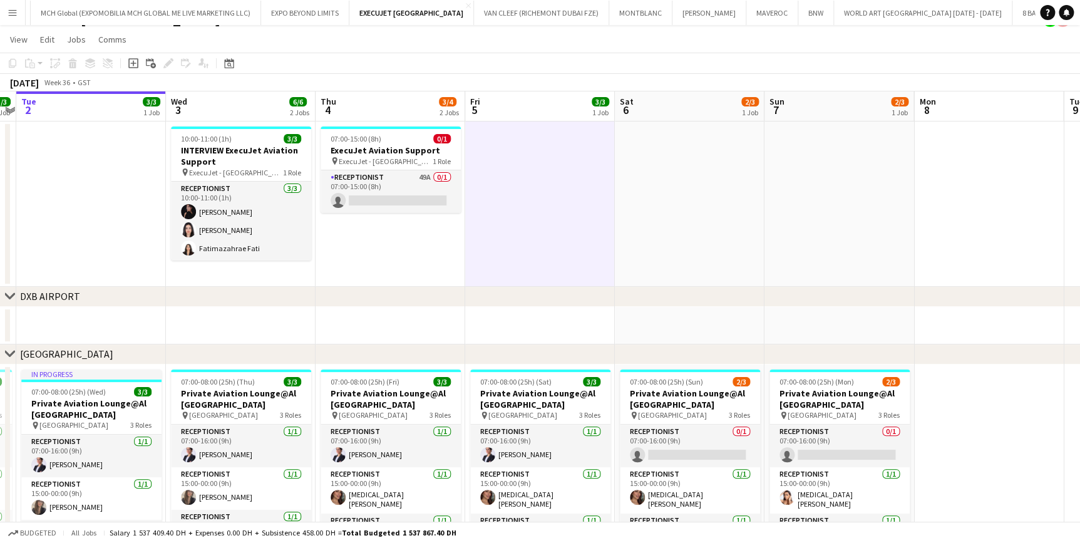
click at [368, 256] on app-date-cell "07:00-15:00 (8h) 0/1 ExecuJet Aviation Support pin ExecuJet - AL Maktoum Airpor…" at bounding box center [391, 204] width 150 height 165
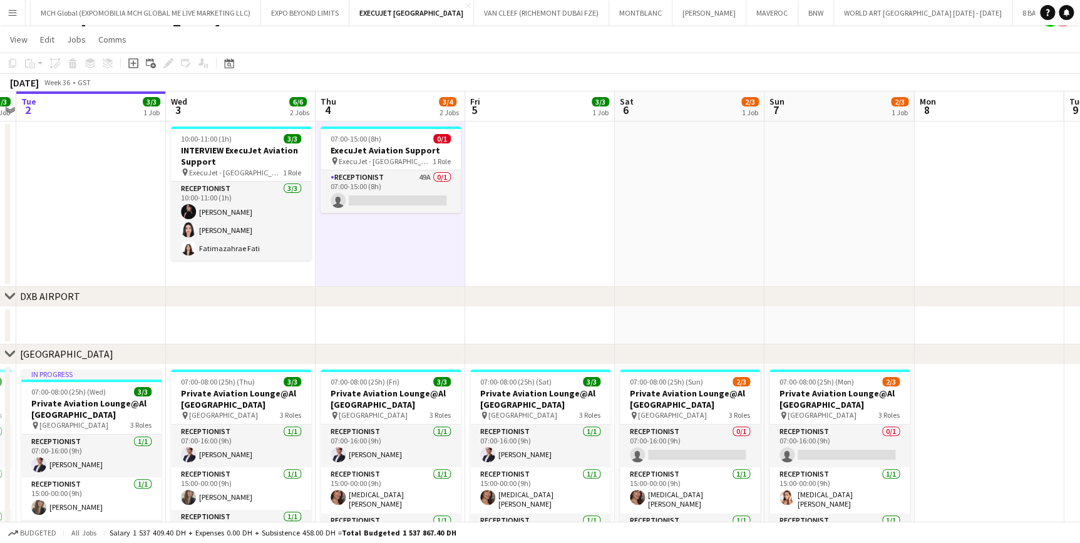
click at [107, 246] on app-date-cell at bounding box center [91, 204] width 150 height 165
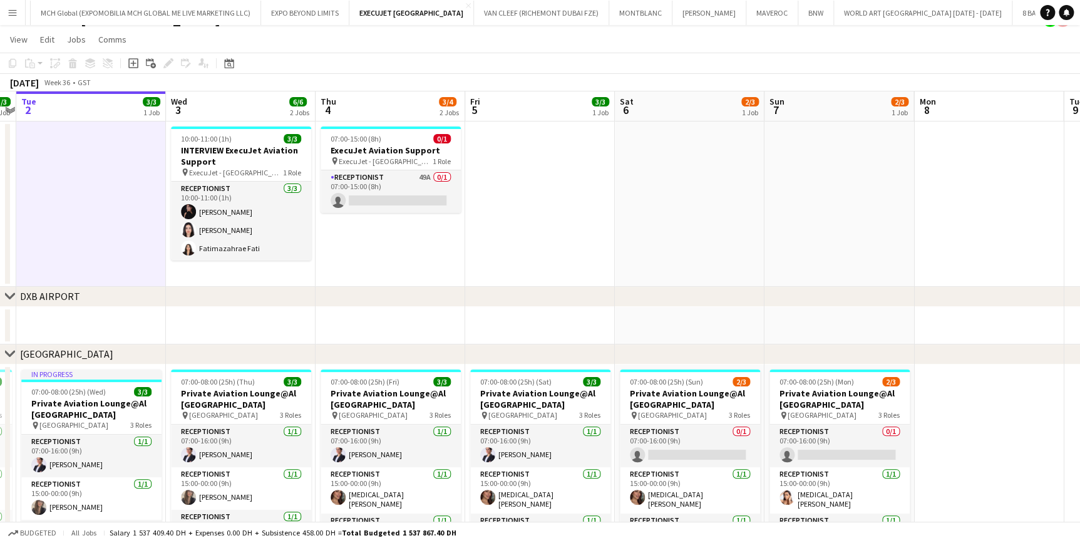
click at [522, 232] on app-date-cell at bounding box center [540, 204] width 150 height 165
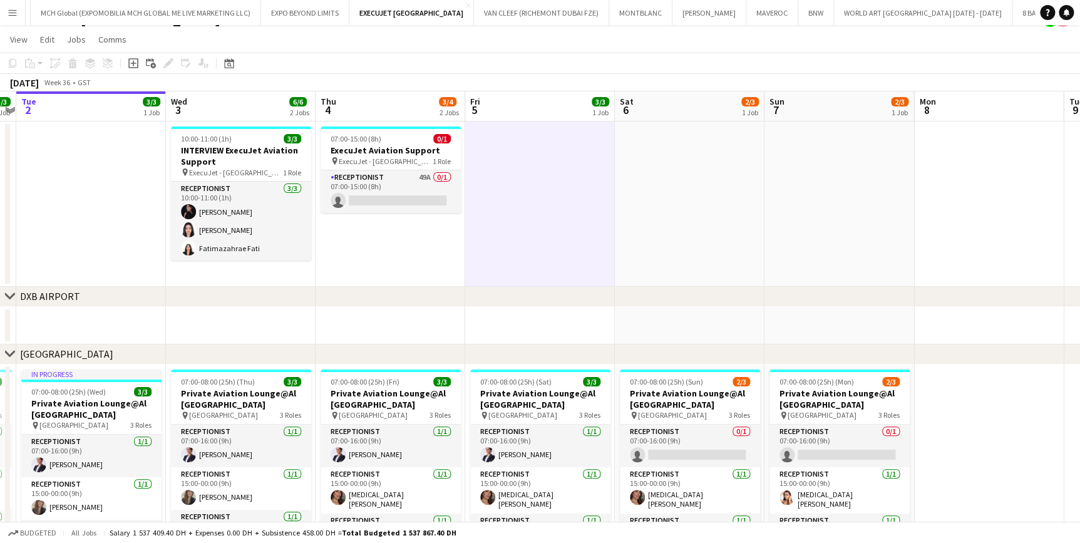
click at [360, 264] on app-date-cell "07:00-15:00 (8h) 0/1 ExecuJet Aviation Support pin ExecuJet - AL Maktoum Airpor…" at bounding box center [391, 204] width 150 height 165
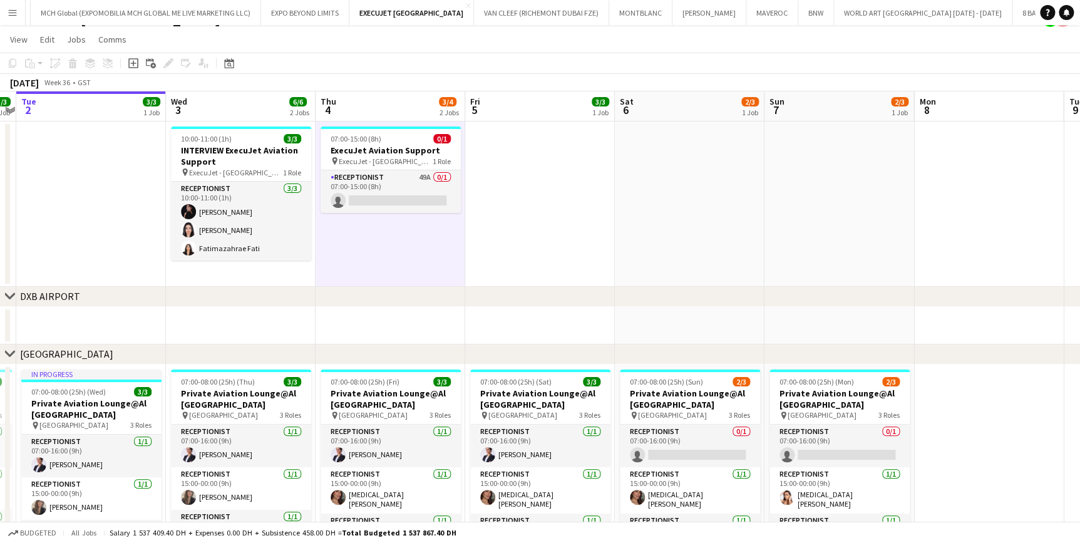
click at [131, 230] on app-date-cell at bounding box center [91, 204] width 150 height 165
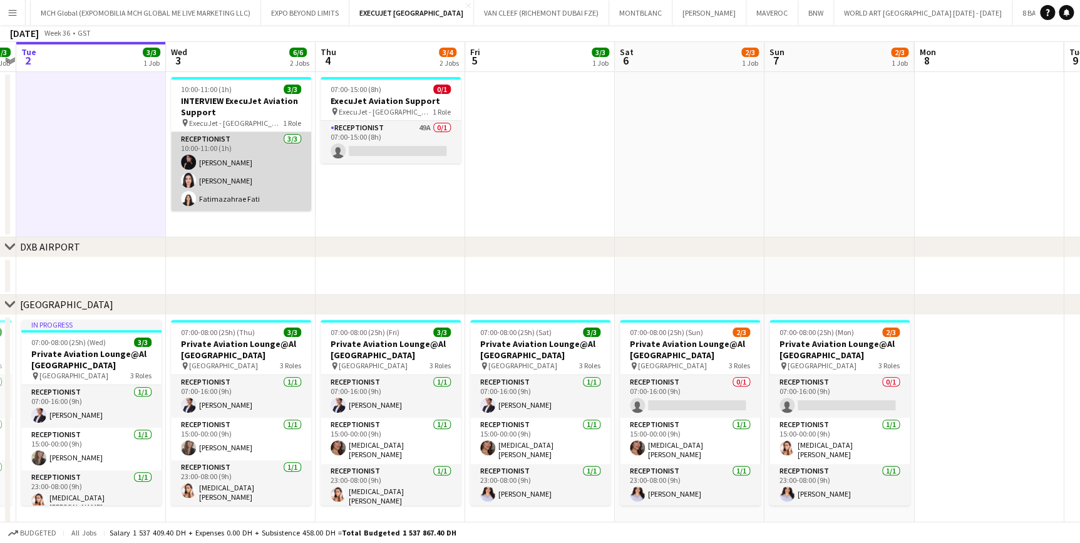
scroll to position [20, 0]
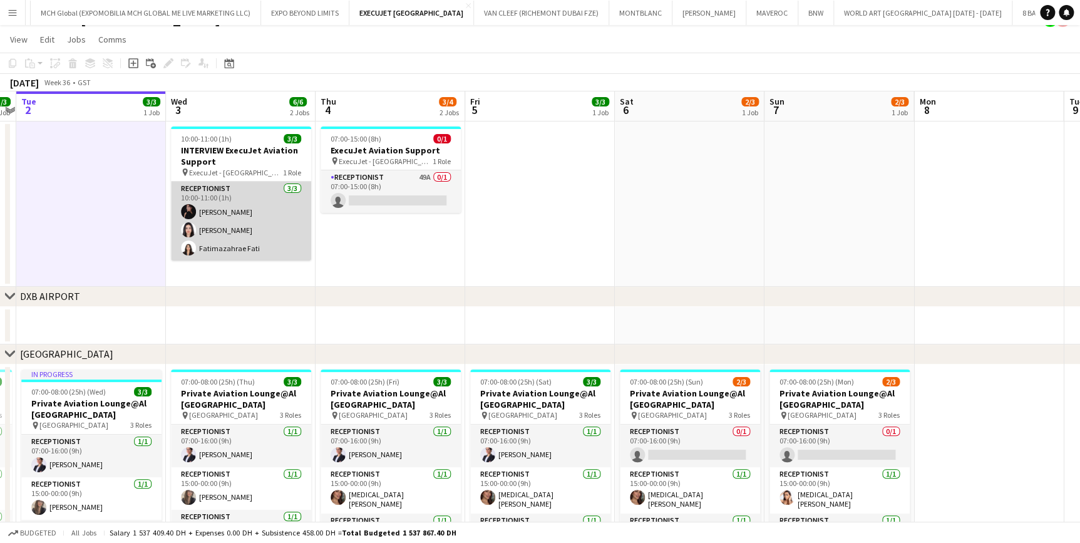
click at [227, 232] on app-card-role "Receptionist 3/3 10:00-11:00 (1h) Andrea Caicedo Asmaa Nasreldein Fatimazahrae …" at bounding box center [241, 221] width 140 height 79
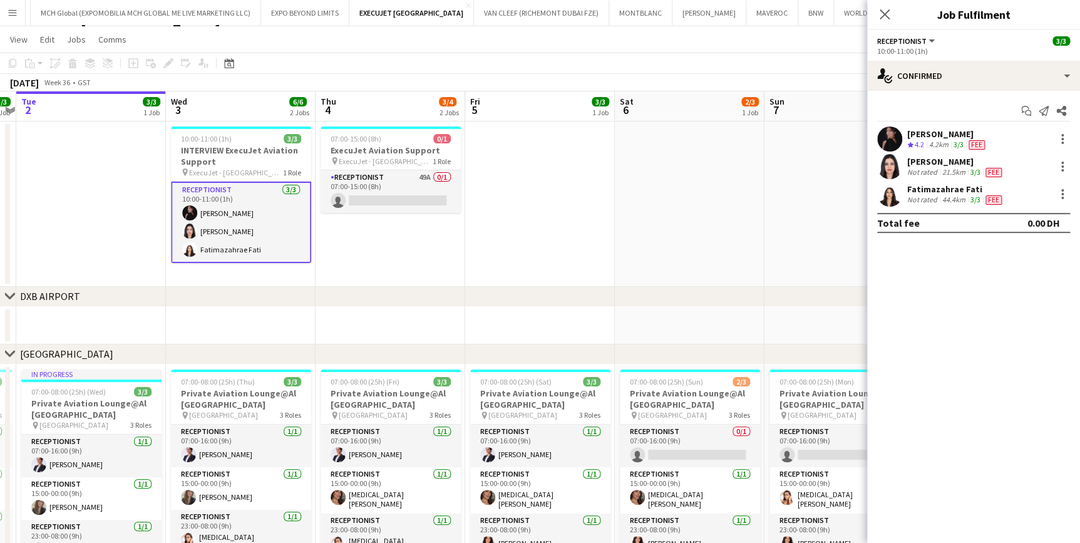
click at [959, 156] on div "[PERSON_NAME]" at bounding box center [956, 161] width 97 height 11
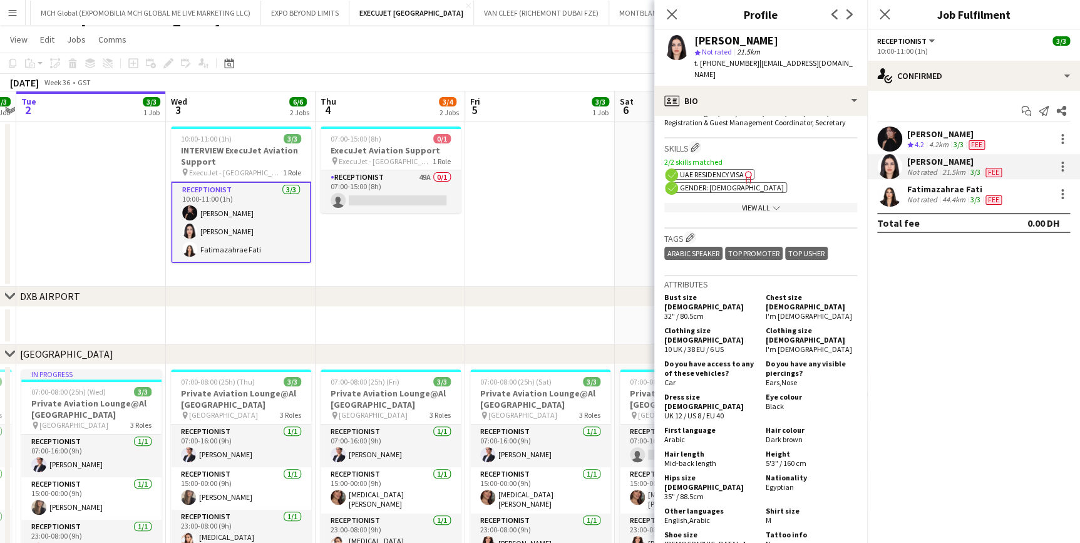
scroll to position [512, 0]
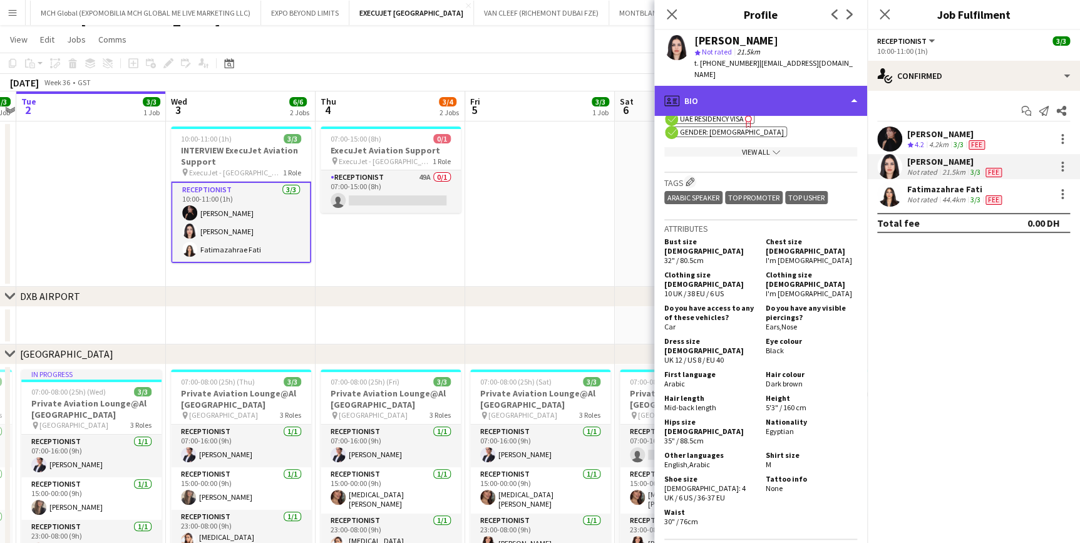
click at [808, 95] on div "profile Bio" at bounding box center [761, 101] width 213 height 30
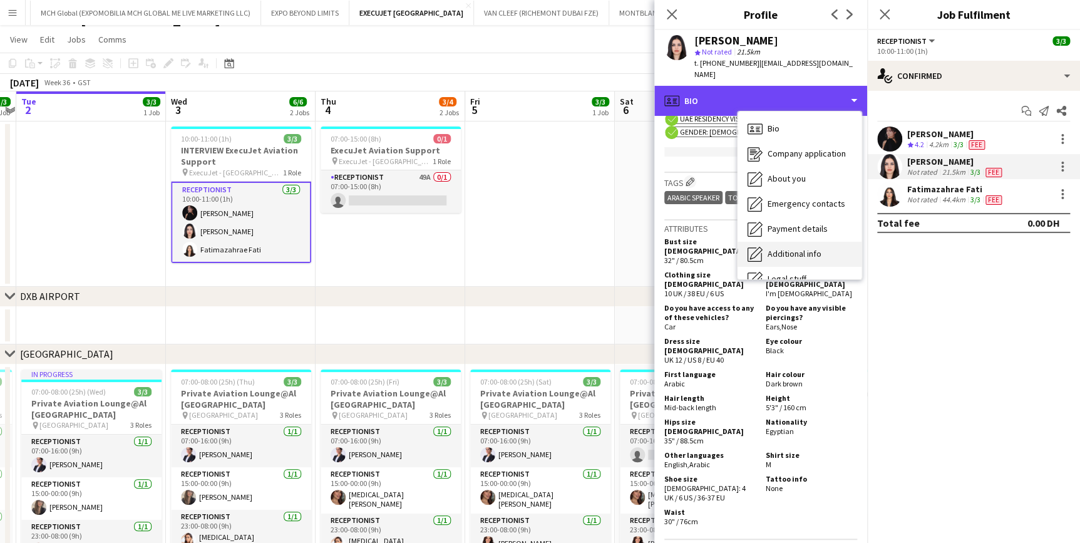
scroll to position [67, 0]
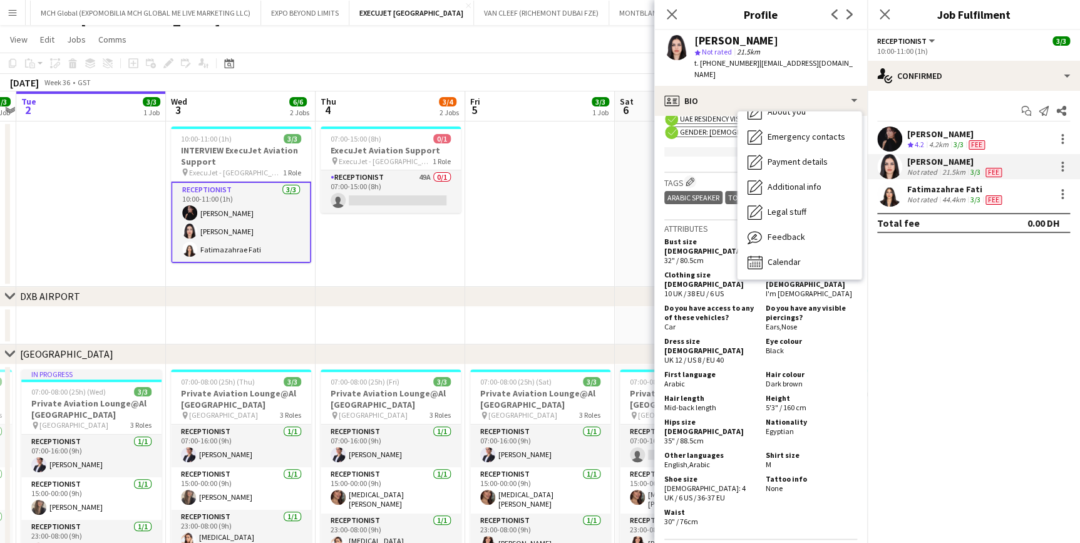
click at [695, 193] on div "Tags Edit crew company tags ARABIC SPEAKER TOP PROMOTER TOP USHER" at bounding box center [761, 197] width 193 height 48
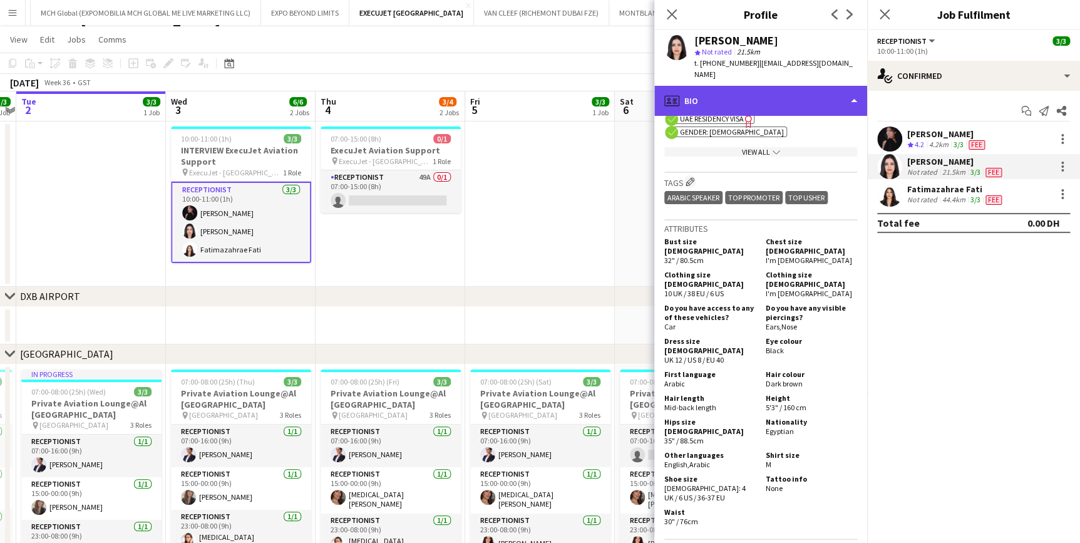
click at [796, 97] on div "profile Bio" at bounding box center [761, 101] width 213 height 30
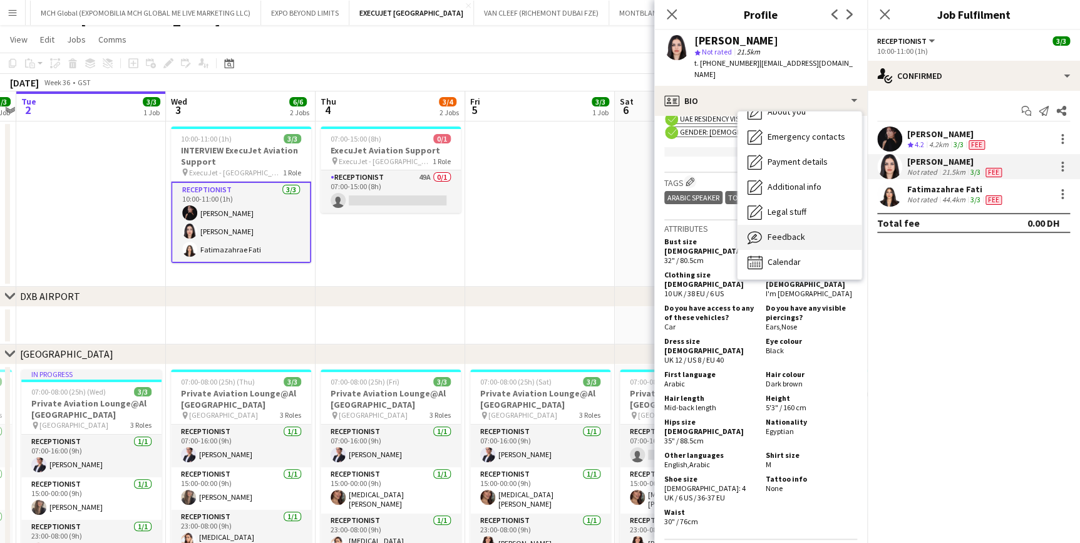
click at [789, 225] on div "Feedback Feedback" at bounding box center [800, 237] width 124 height 25
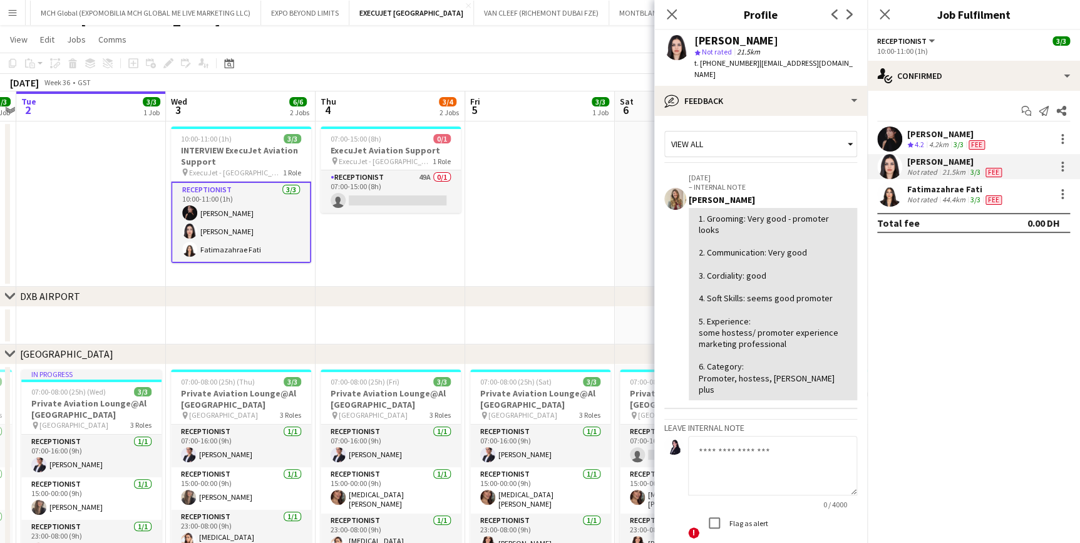
click at [341, 260] on app-date-cell "07:00-15:00 (8h) 0/1 ExecuJet Aviation Support pin ExecuJet - AL Maktoum Airpor…" at bounding box center [391, 204] width 150 height 165
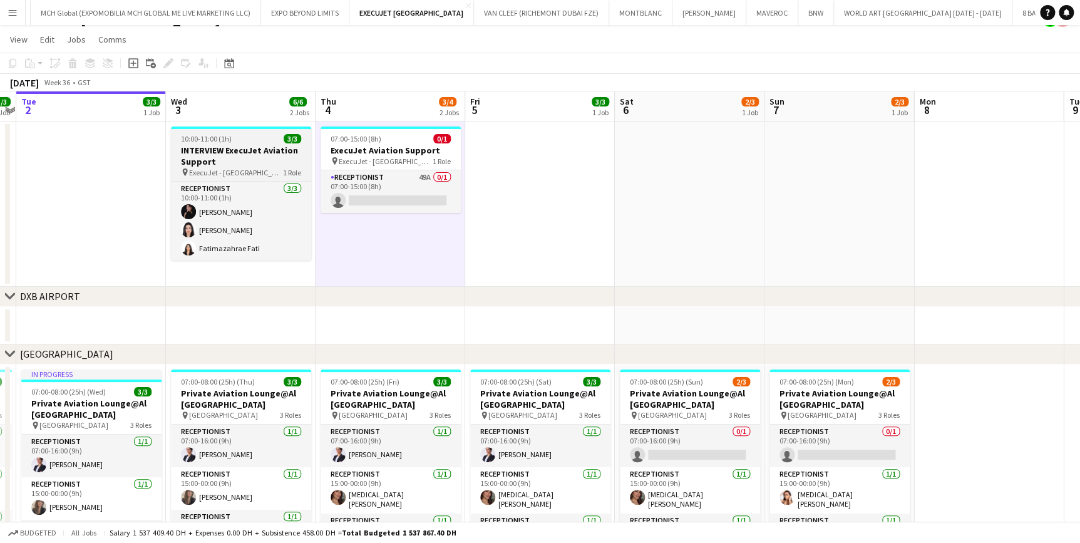
scroll to position [0, 282]
click at [228, 153] on h3 "INTERVIEW ExecuJet Aviation Support" at bounding box center [242, 156] width 140 height 23
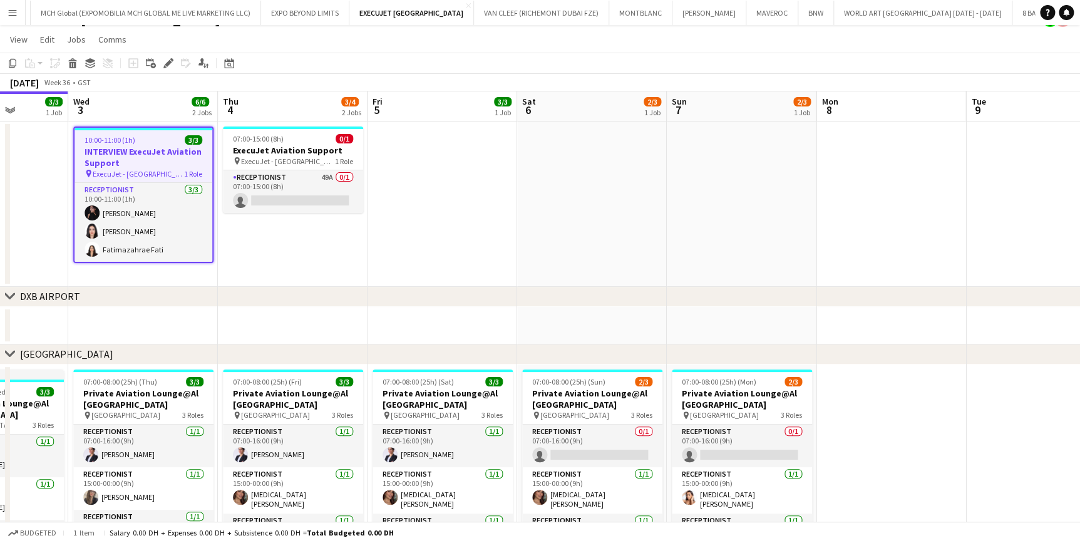
drag, startPoint x: 326, startPoint y: 251, endPoint x: 378, endPoint y: 246, distance: 52.2
click at [378, 246] on app-calendar-viewport "Sun 31 3/3 1 Job Mon 1 3/3 1 Job Tue 2 3/3 1 Job Wed 3 6/6 2 Jobs Thu 4 3/4 2 J…" at bounding box center [540, 364] width 1080 height 546
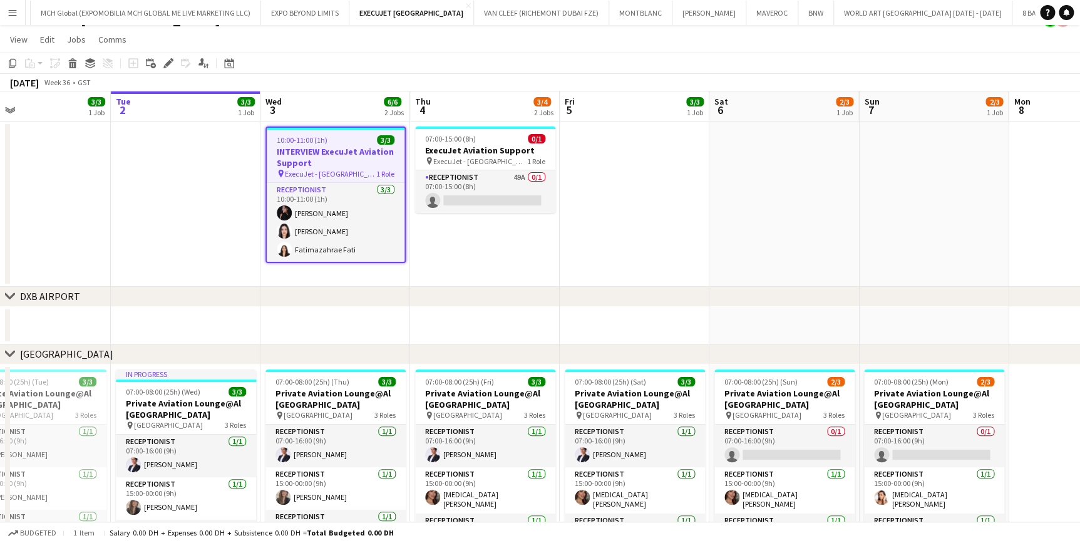
drag, startPoint x: 333, startPoint y: 273, endPoint x: 376, endPoint y: 272, distance: 42.6
click at [376, 272] on app-calendar-viewport "Sat 30 3/3 1 Job Sun 31 3/3 1 Job Mon 1 3/3 1 Job Tue 2 3/3 1 Job Wed 3 6/6 2 J…" at bounding box center [540, 364] width 1080 height 546
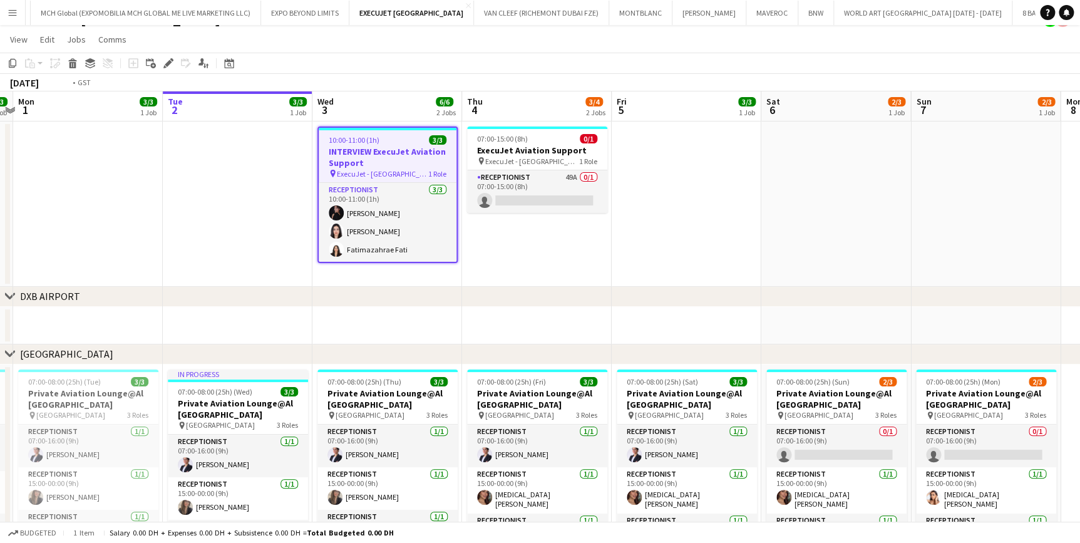
drag, startPoint x: 329, startPoint y: 328, endPoint x: 381, endPoint y: 330, distance: 52.0
click at [381, 330] on app-calendar-viewport "Sat 30 3/3 1 Job Sun 31 3/3 1 Job Mon 1 3/3 1 Job Tue 2 3/3 1 Job Wed 3 6/6 2 J…" at bounding box center [540, 364] width 1080 height 546
drag, startPoint x: 283, startPoint y: 319, endPoint x: 341, endPoint y: 317, distance: 57.7
click at [341, 317] on app-calendar-viewport "Sat 30 3/3 1 Job Sun 31 3/3 1 Job Mon 1 3/3 1 Job Tue 2 3/3 1 Job Wed 3 6/6 2 J…" at bounding box center [540, 364] width 1080 height 546
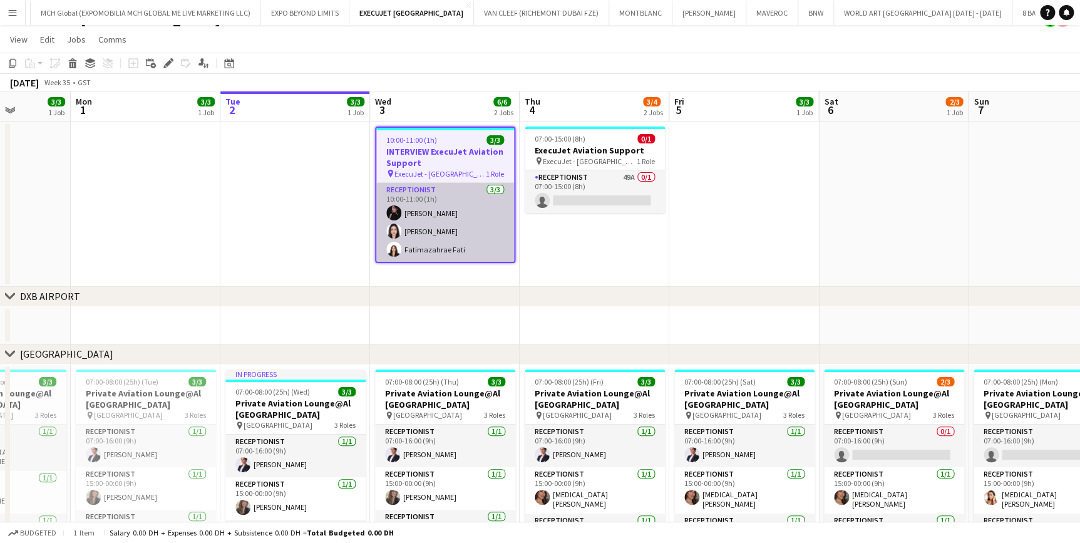
click at [448, 215] on app-card-role "Receptionist 3/3 10:00-11:00 (1h) Andrea Caicedo Asmaa Nasreldein Fatimazahrae …" at bounding box center [445, 222] width 138 height 79
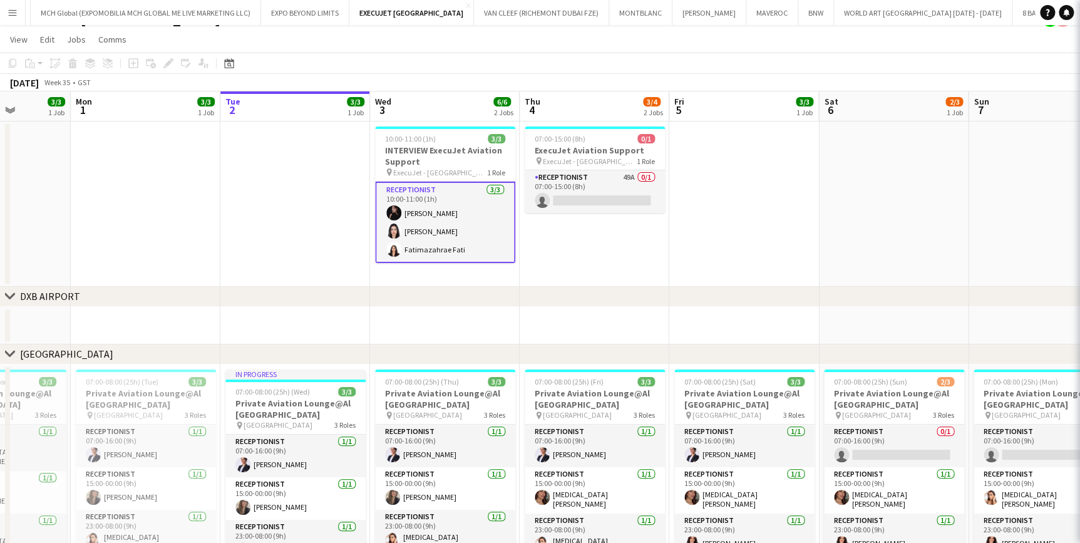
scroll to position [0, 381]
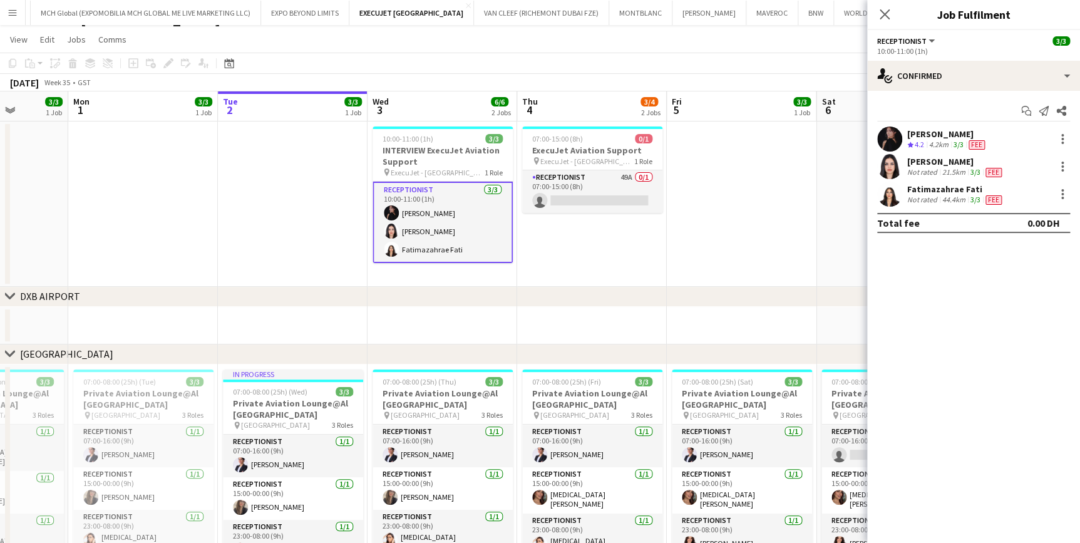
click at [956, 159] on div "[PERSON_NAME]" at bounding box center [956, 161] width 97 height 11
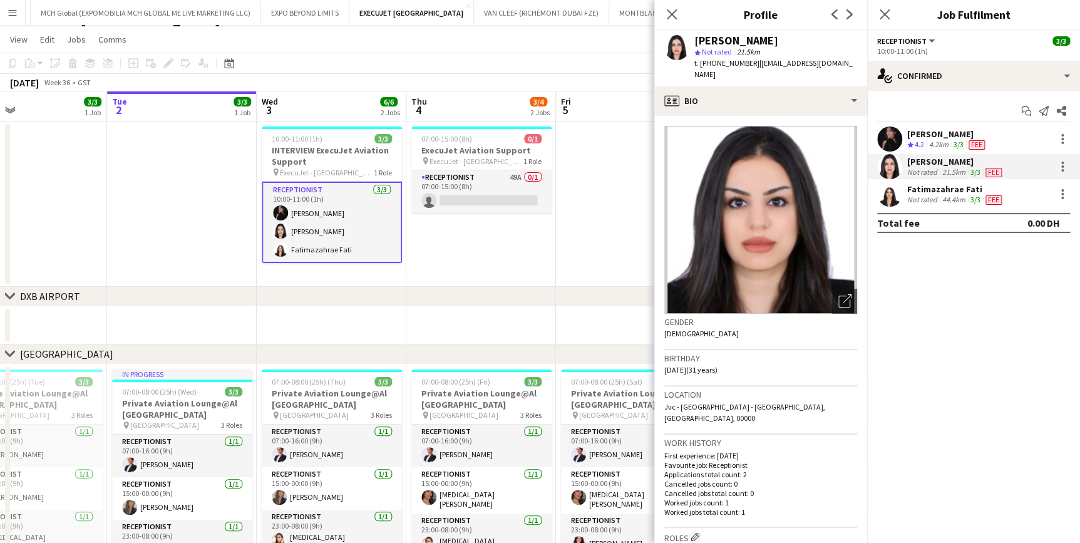
drag, startPoint x: 620, startPoint y: 217, endPoint x: 507, endPoint y: 224, distance: 113.6
click at [507, 224] on app-calendar-viewport "Fri 29 3/3 1 Job Sat 30 3/3 1 Job Sun 31 3/3 1 Job Mon 1 3/3 1 Job Tue 2 3/3 1 …" at bounding box center [540, 364] width 1080 height 546
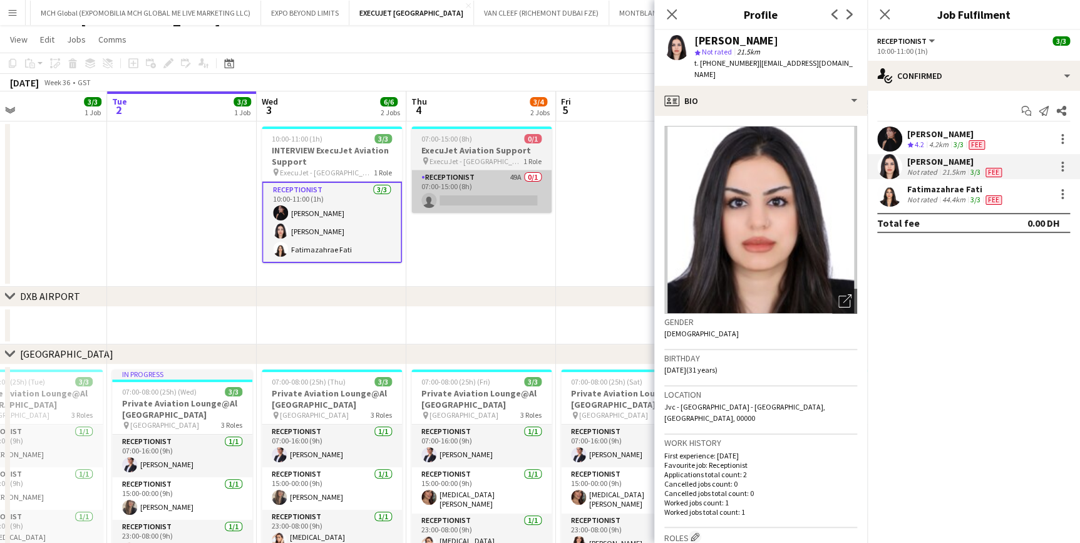
scroll to position [0, 494]
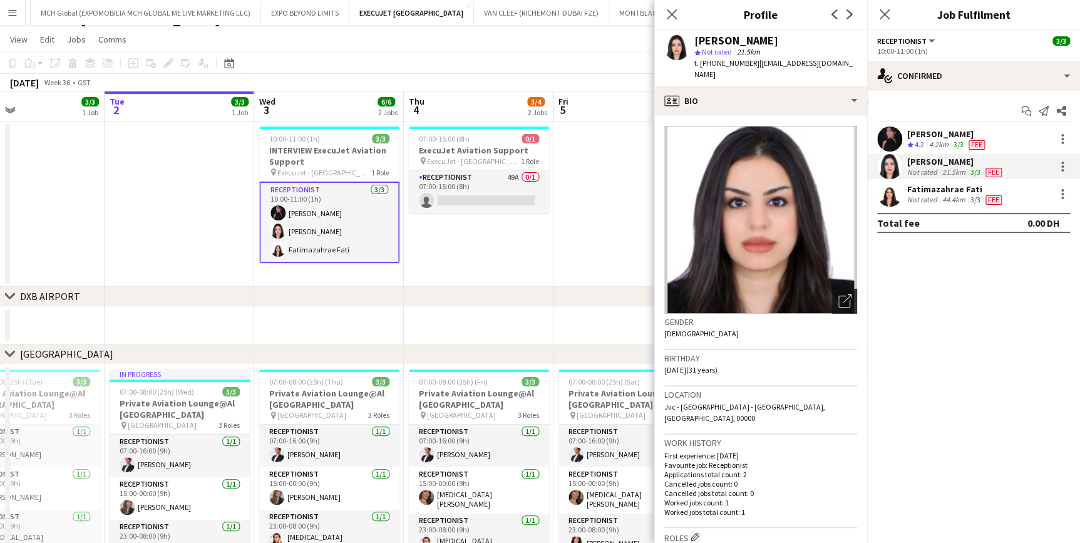
click at [842, 294] on icon "Open photos pop-in" at bounding box center [845, 300] width 13 height 13
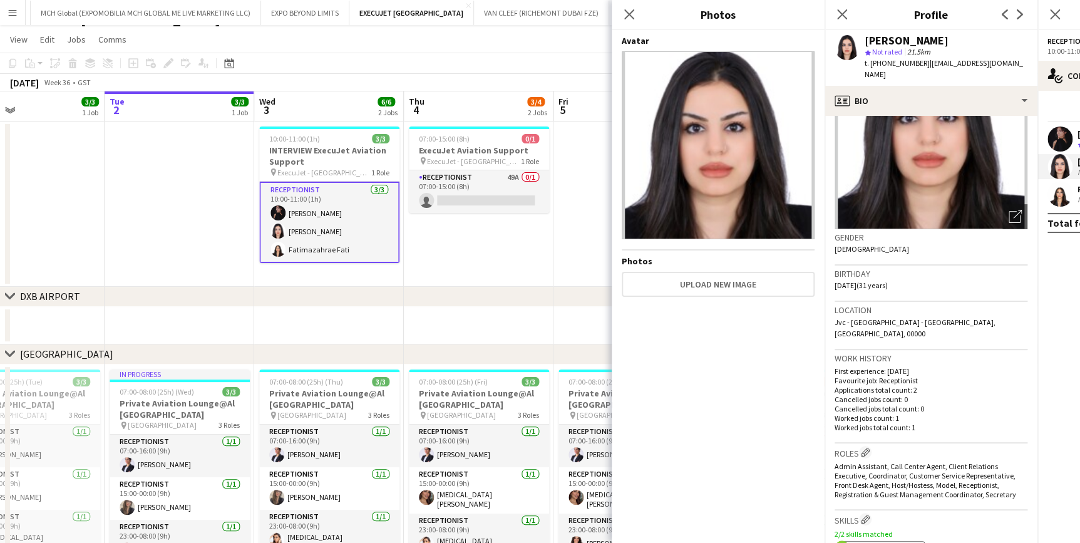
scroll to position [56, 0]
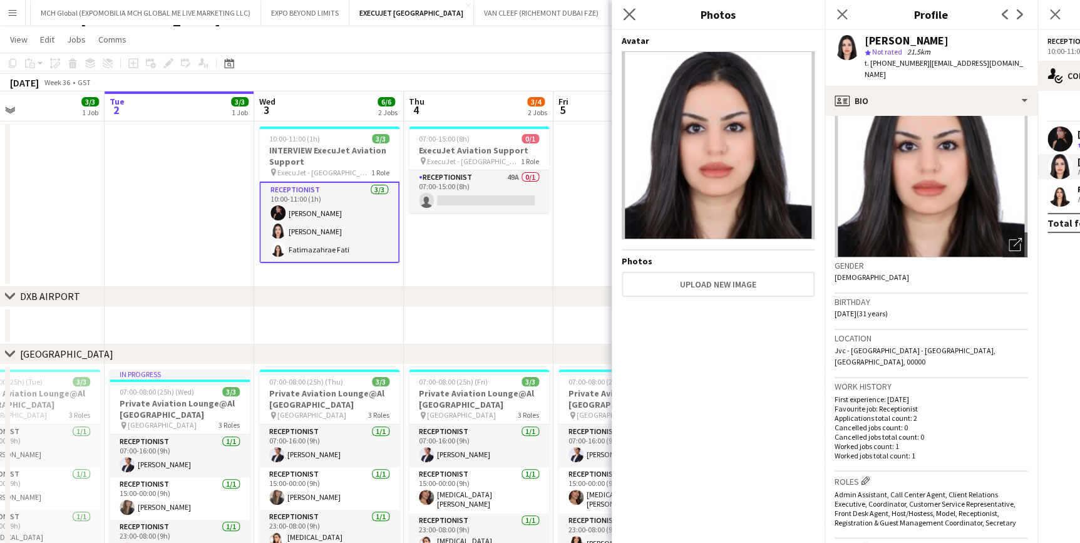
click at [634, 20] on app-icon "Close pop-in" at bounding box center [630, 15] width 18 height 18
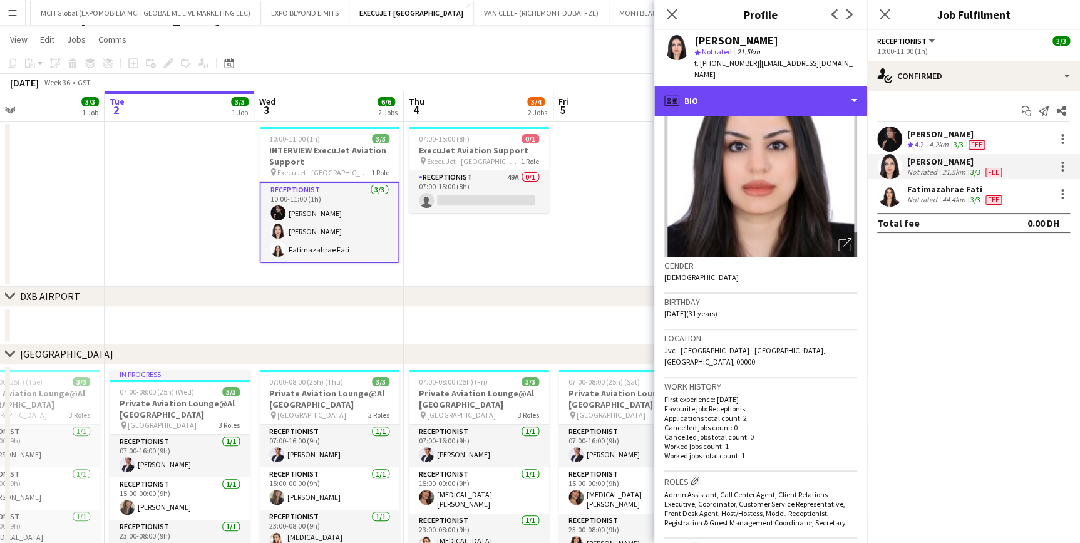
drag, startPoint x: 754, startPoint y: 90, endPoint x: 777, endPoint y: 113, distance: 32.3
click at [754, 90] on div "profile Bio" at bounding box center [761, 101] width 213 height 30
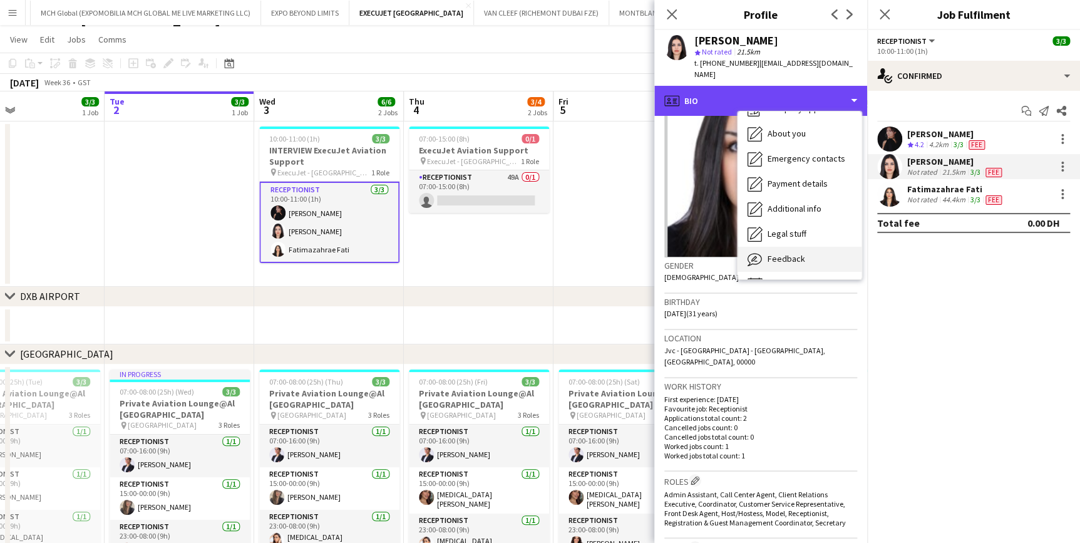
scroll to position [67, 0]
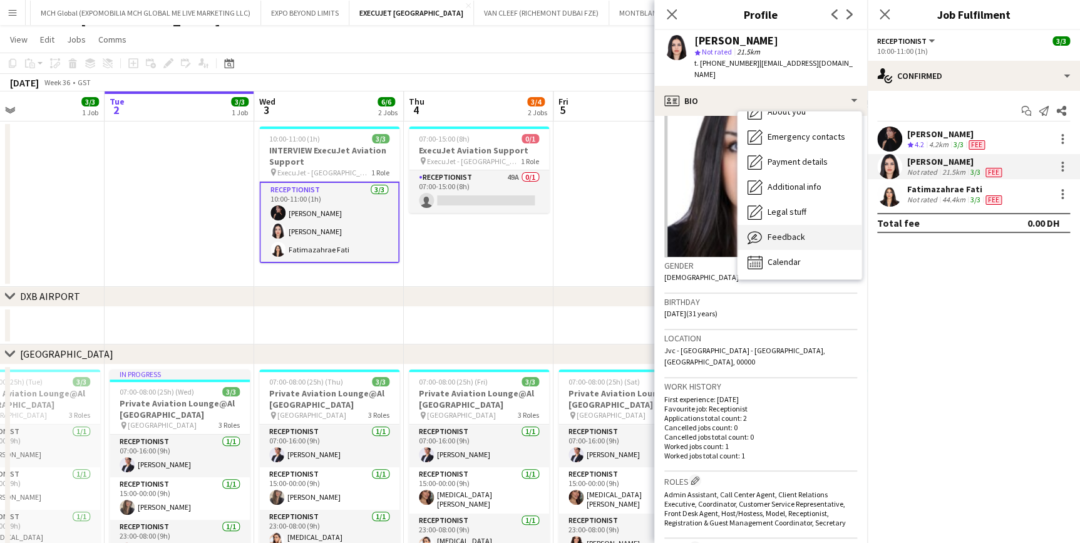
click at [817, 230] on div "Feedback Feedback" at bounding box center [800, 237] width 124 height 25
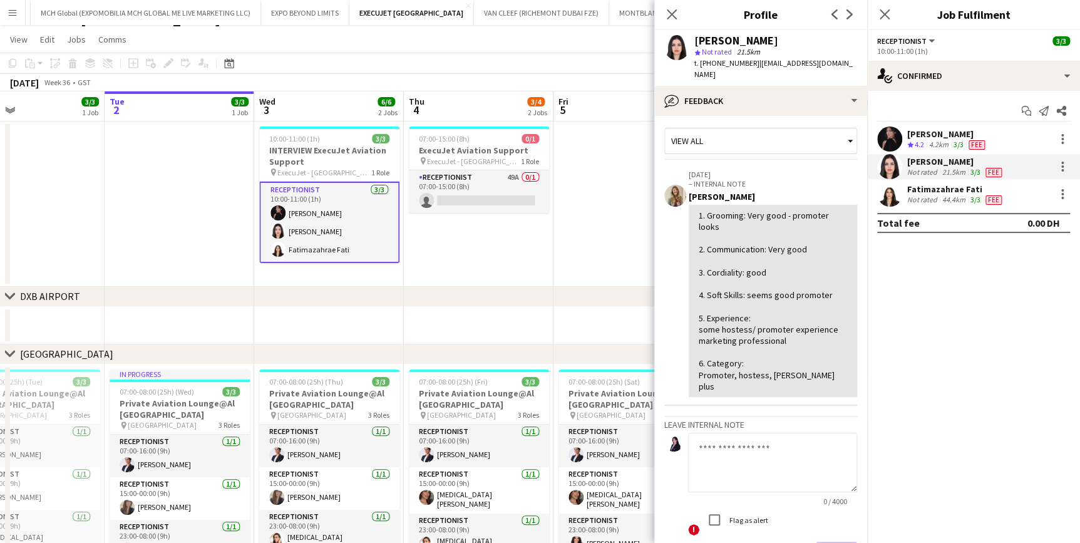
scroll to position [0, 0]
click at [618, 256] on app-date-cell at bounding box center [629, 204] width 150 height 165
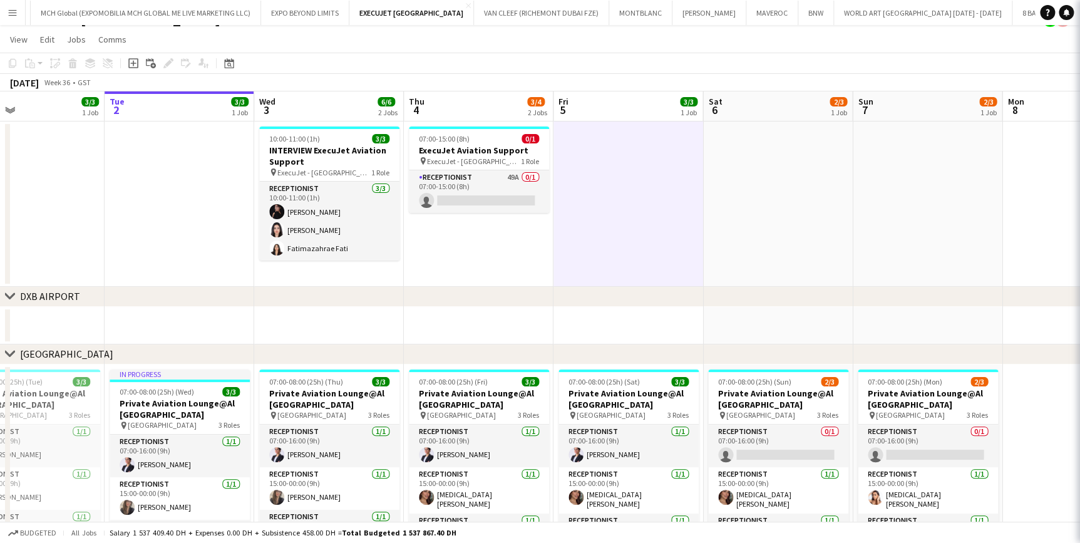
scroll to position [0, 495]
click at [510, 262] on app-date-cell "07:00-15:00 (8h) 0/1 ExecuJet Aviation Support pin ExecuJet - AL Maktoum Airpor…" at bounding box center [478, 204] width 150 height 165
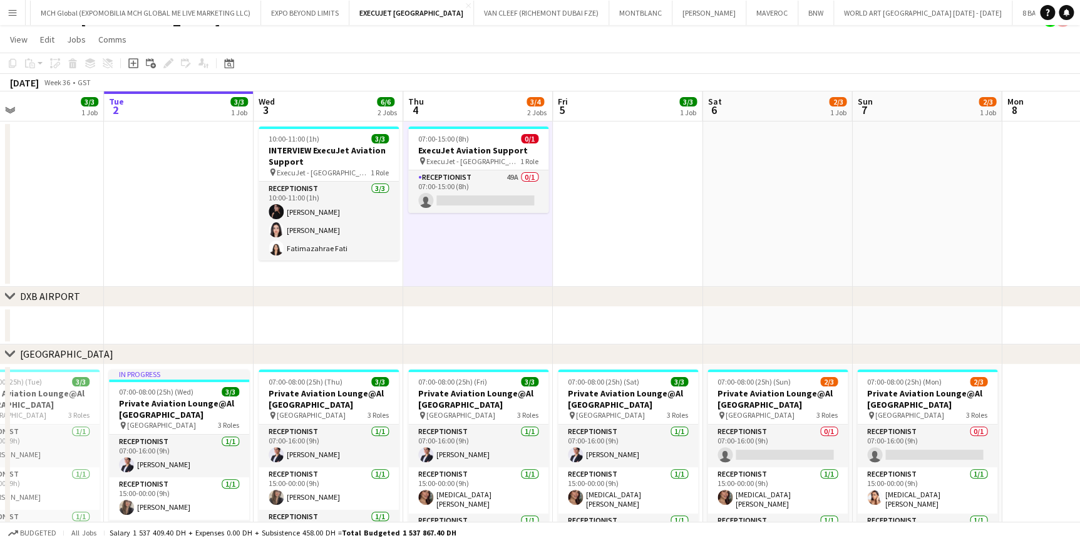
click at [654, 246] on app-date-cell at bounding box center [628, 204] width 150 height 165
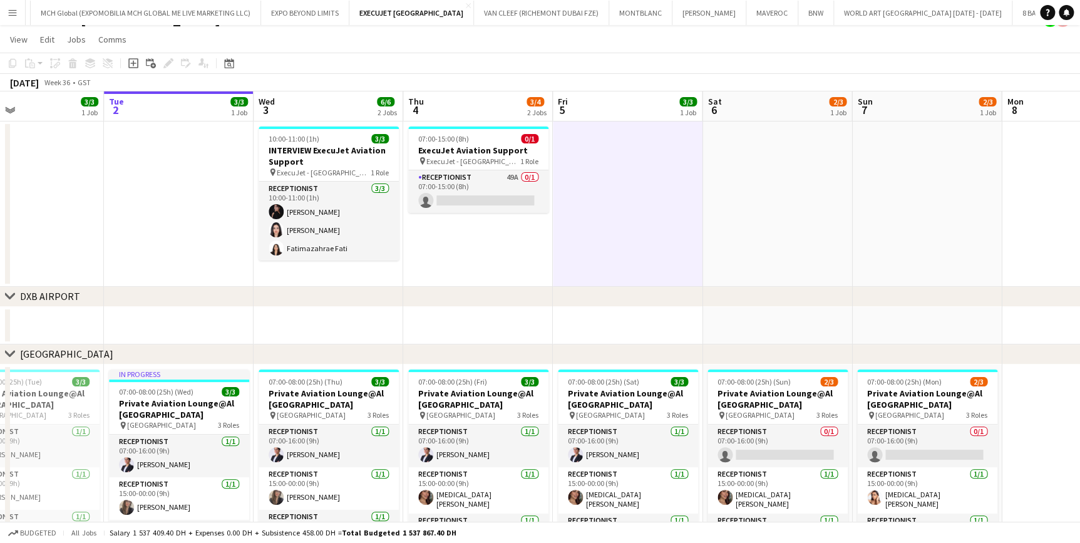
click at [789, 239] on app-date-cell at bounding box center [778, 204] width 150 height 165
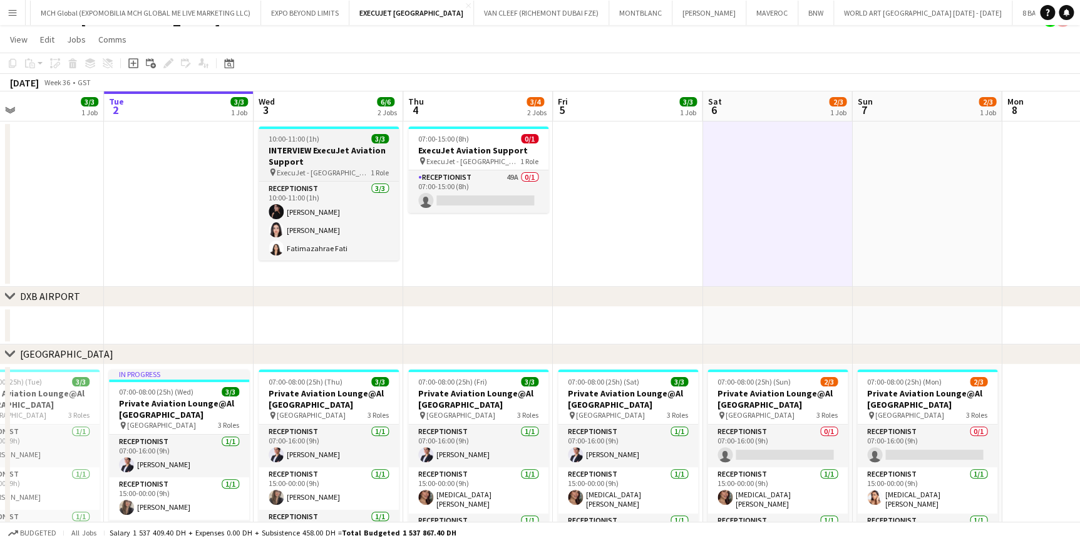
click at [328, 145] on h3 "INTERVIEW ExecuJet Aviation Support" at bounding box center [329, 156] width 140 height 23
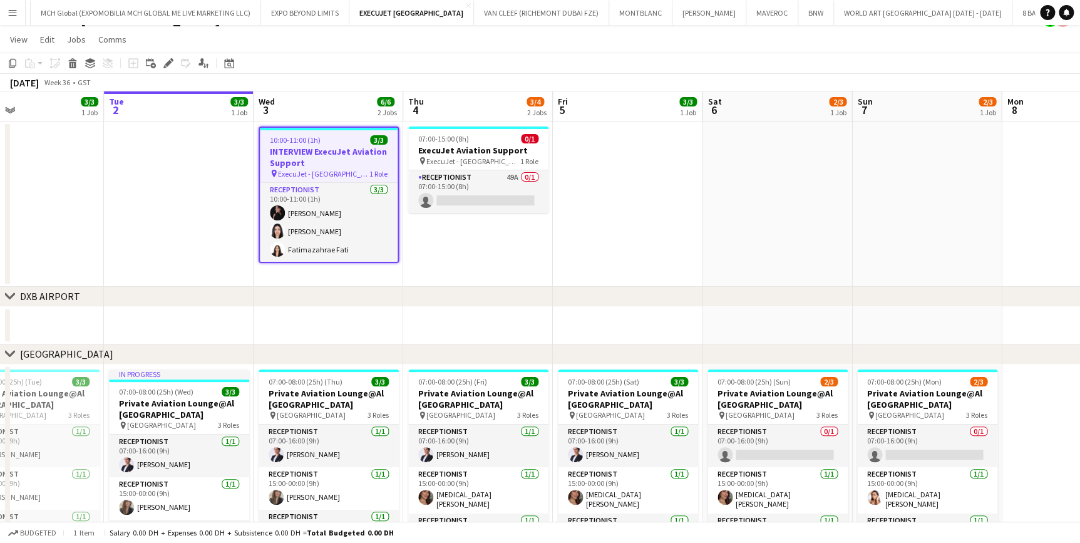
click at [422, 251] on app-date-cell "07:00-15:00 (8h) 0/1 ExecuJet Aviation Support pin ExecuJet - AL Maktoum Airpor…" at bounding box center [478, 204] width 150 height 165
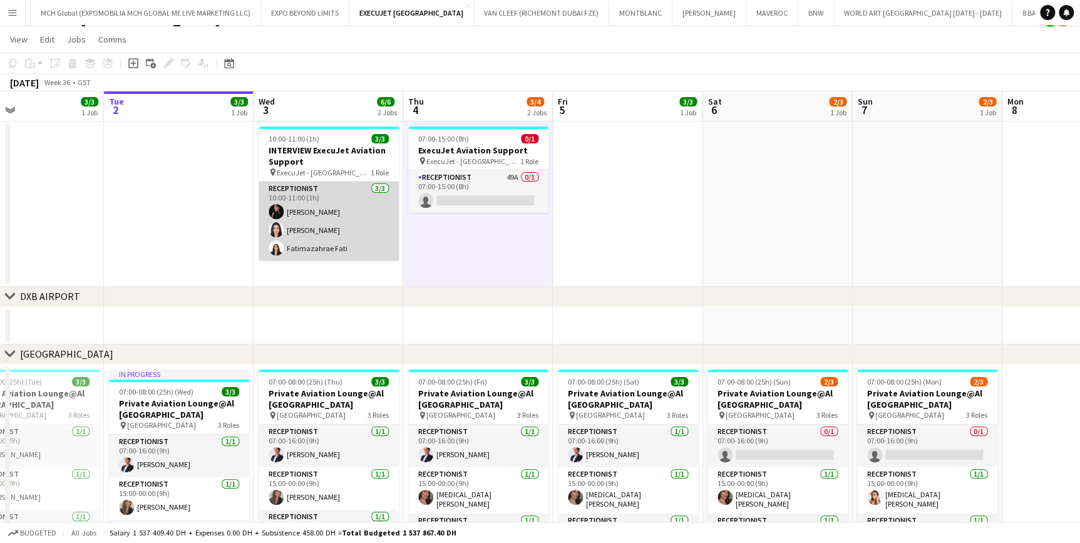
click at [306, 231] on app-card-role "Receptionist 3/3 10:00-11:00 (1h) Andrea Caicedo Asmaa Nasreldein Fatimazahrae …" at bounding box center [329, 221] width 140 height 79
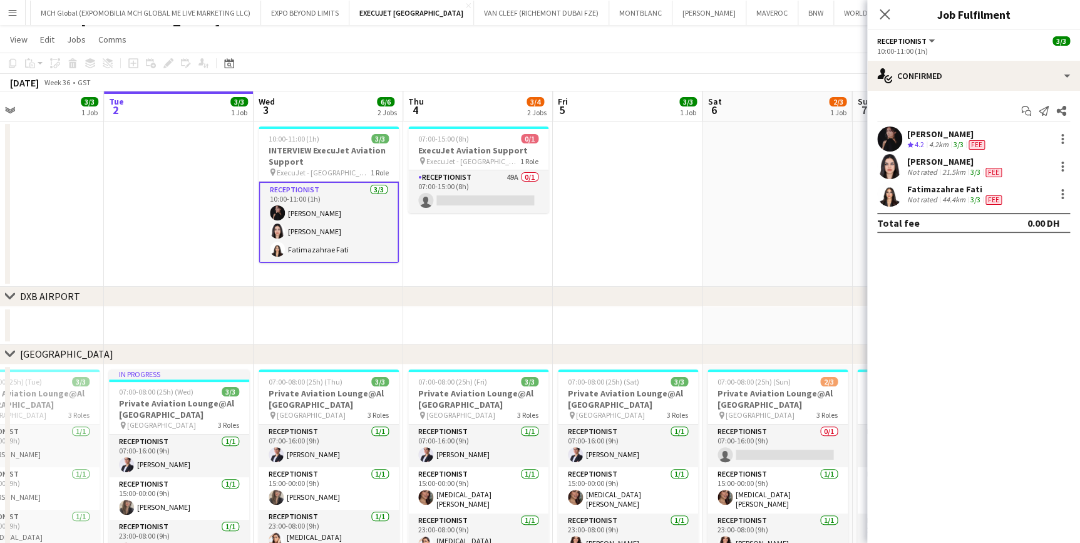
click at [12, 17] on app-icon "Menu" at bounding box center [13, 13] width 10 height 10
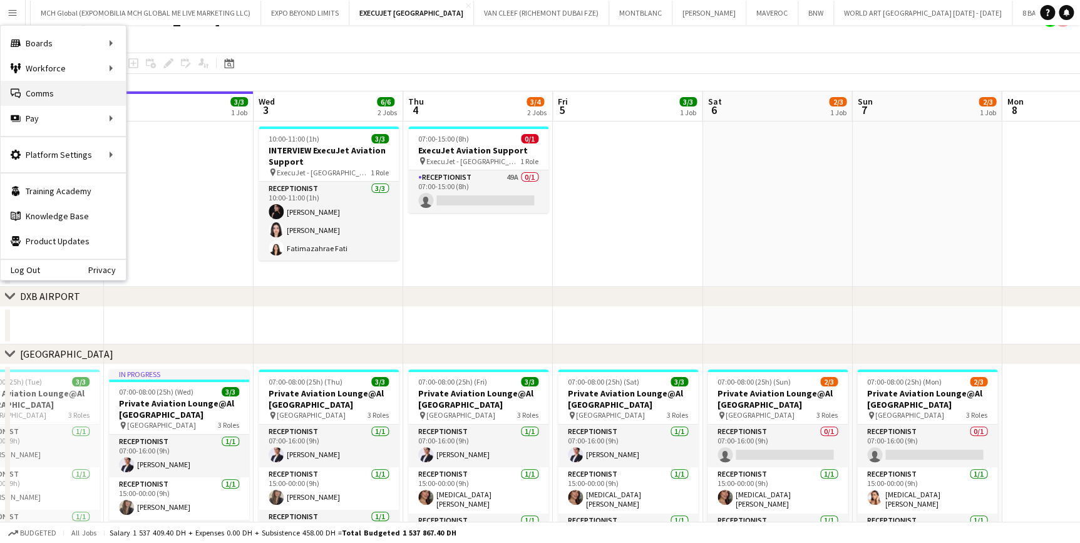
click at [45, 100] on link "Comms Comms" at bounding box center [63, 93] width 125 height 25
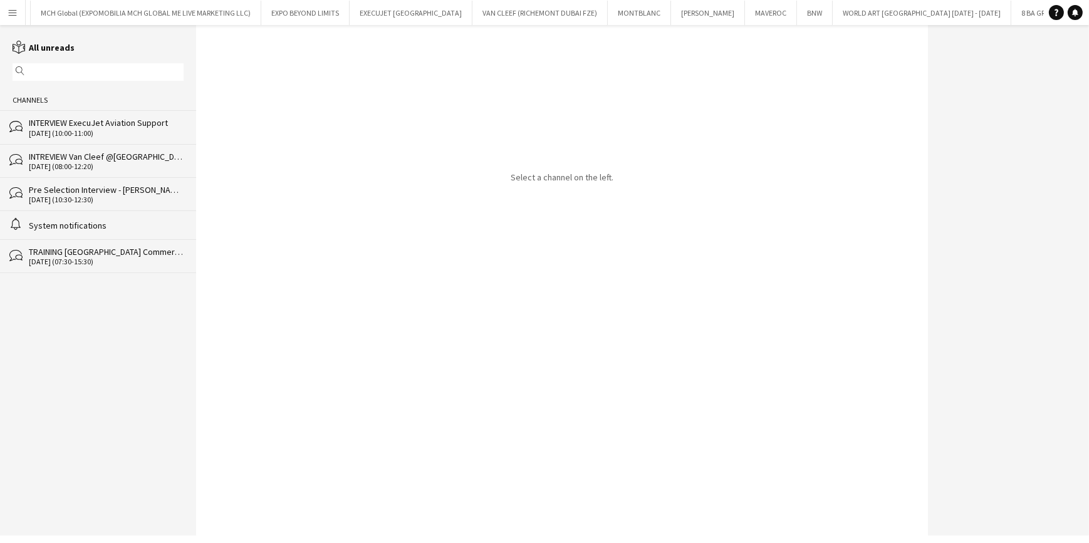
click at [125, 132] on div "[DATE] (10:00-11:00)" at bounding box center [106, 133] width 155 height 9
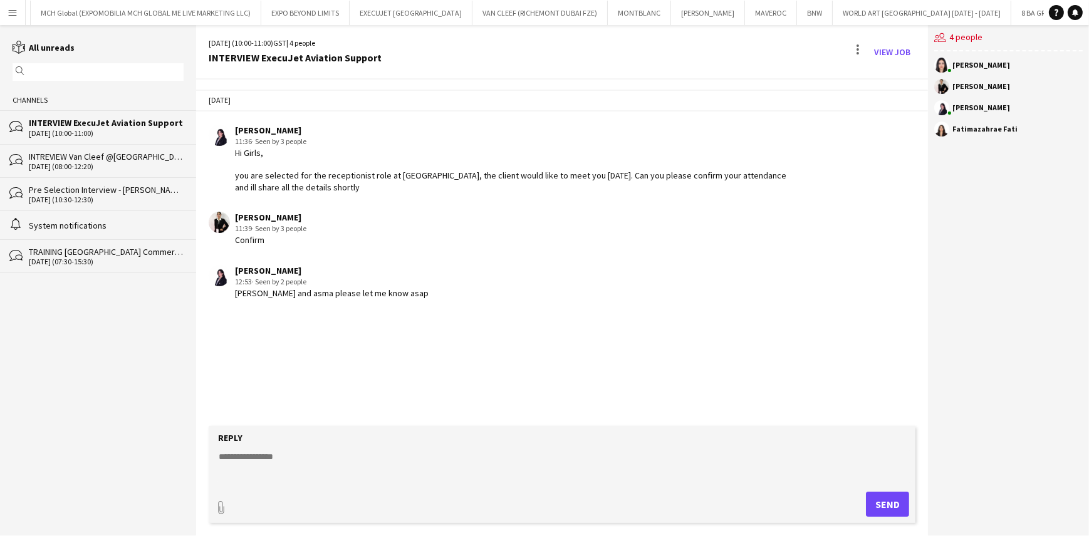
click at [351, 464] on textarea at bounding box center [564, 466] width 695 height 33
paste textarea "**********"
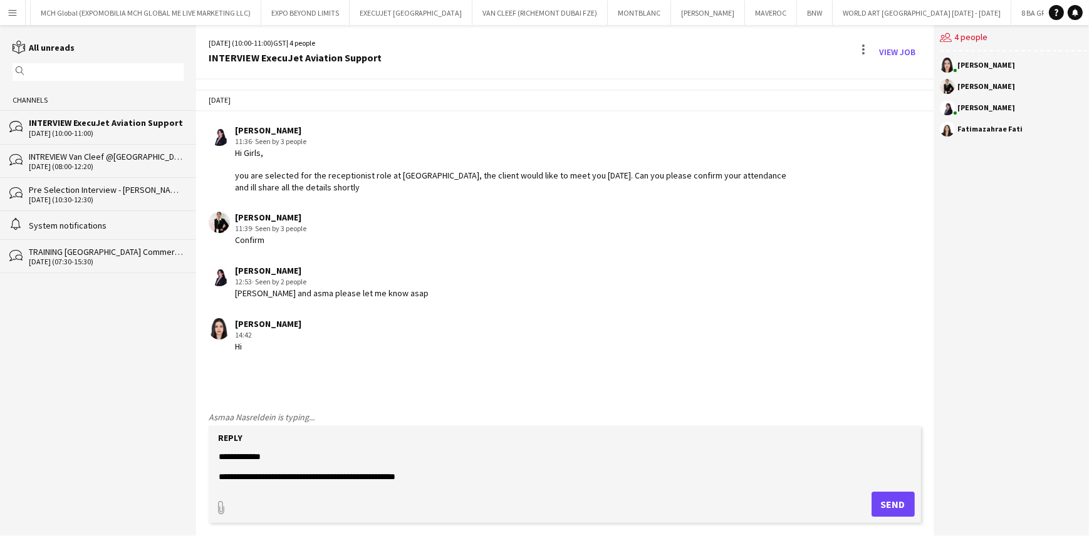
drag, startPoint x: 430, startPoint y: 451, endPoint x: 336, endPoint y: 456, distance: 94.7
click at [336, 456] on textarea "**********" at bounding box center [564, 466] width 695 height 33
click at [408, 462] on textarea "**********" at bounding box center [564, 466] width 695 height 33
click at [446, 474] on textarea "**********" at bounding box center [564, 466] width 695 height 33
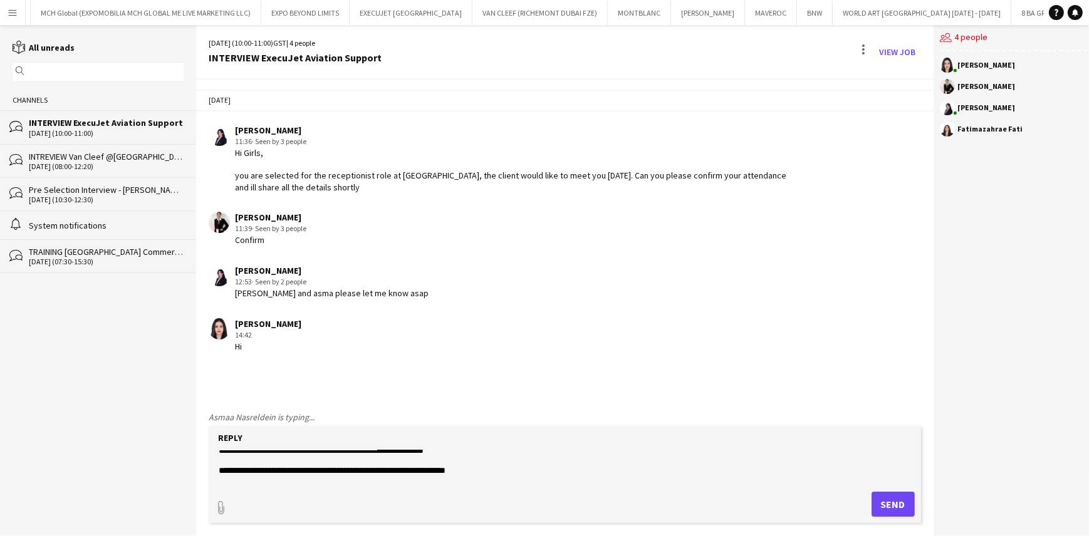
drag, startPoint x: 440, startPoint y: 479, endPoint x: 327, endPoint y: 460, distance: 114.2
click at [327, 460] on textarea "**********" at bounding box center [564, 466] width 695 height 33
click at [385, 476] on textarea "**********" at bounding box center [564, 466] width 695 height 33
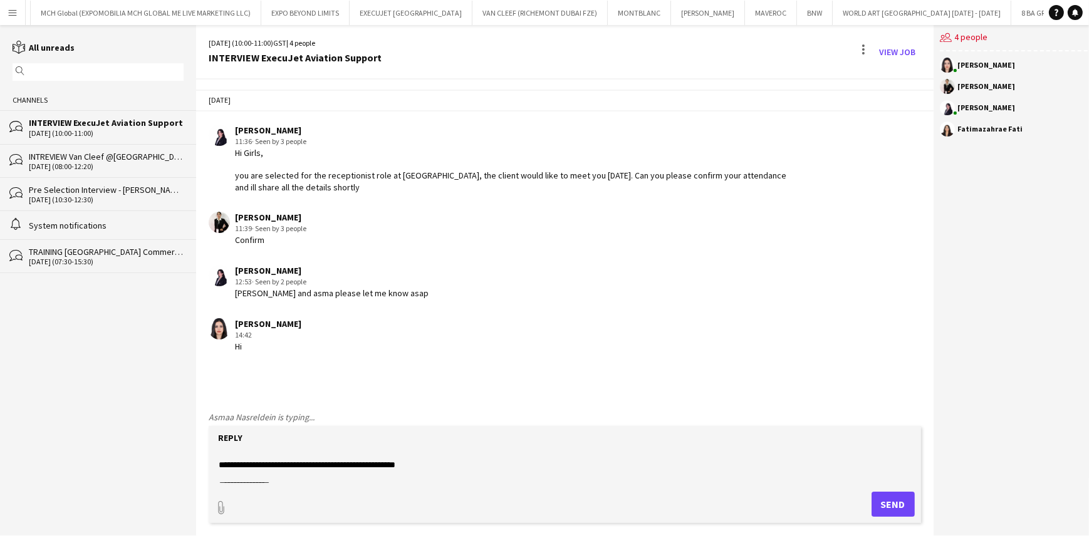
scroll to position [6, 0]
click at [429, 470] on textarea "**********" at bounding box center [564, 466] width 695 height 33
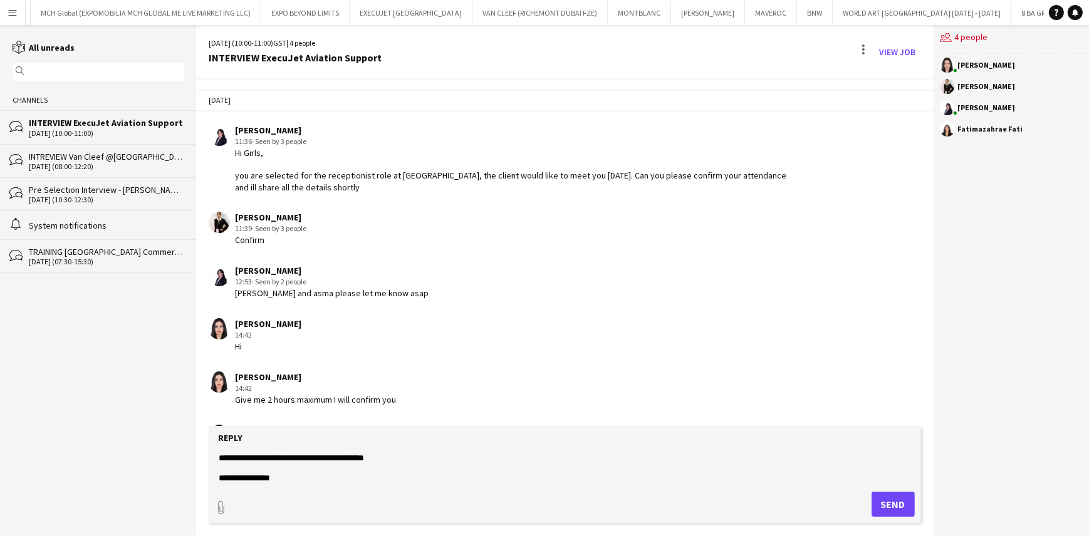
scroll to position [29, 0]
click at [304, 479] on textarea "**********" at bounding box center [564, 466] width 695 height 33
click at [371, 468] on textarea "**********" at bounding box center [564, 466] width 695 height 33
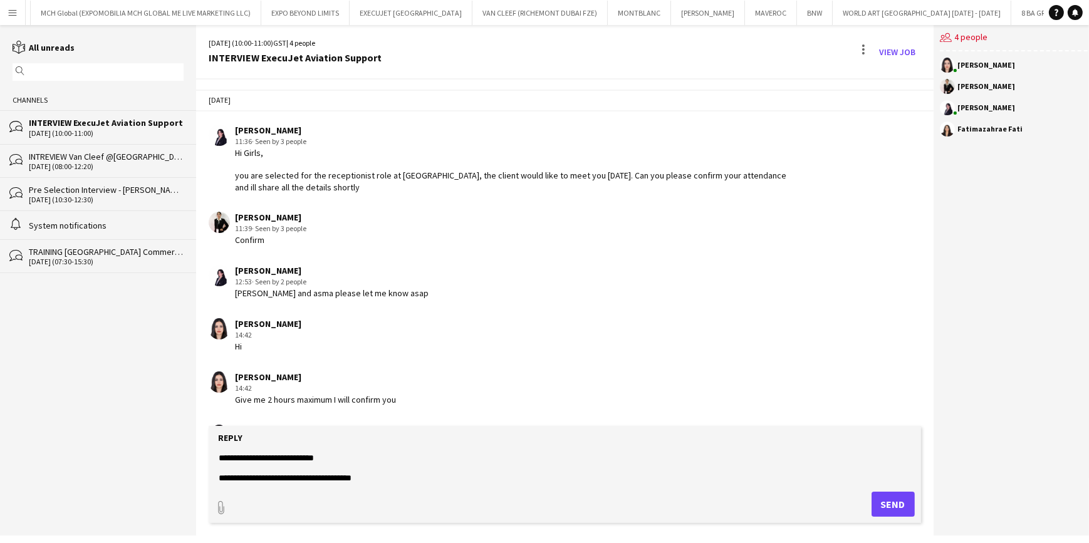
click at [376, 476] on textarea "**********" at bounding box center [564, 466] width 695 height 33
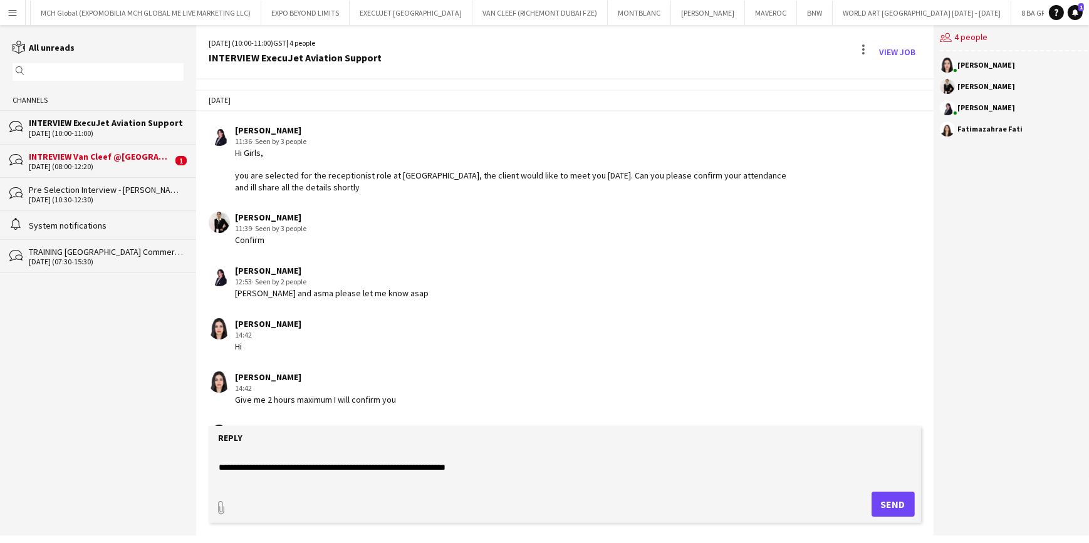
scroll to position [200, 0]
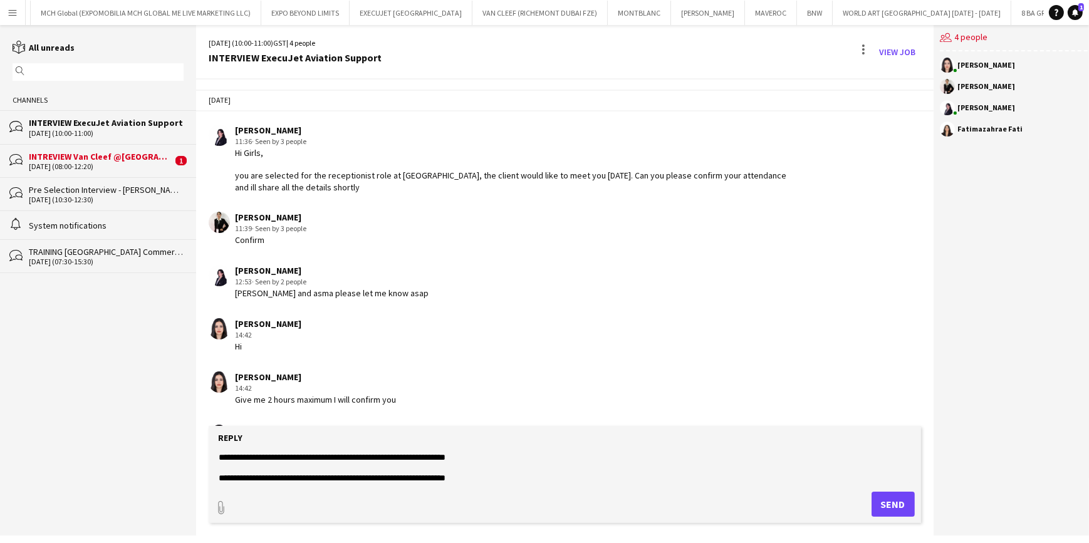
click at [519, 480] on textarea "**********" at bounding box center [564, 466] width 695 height 33
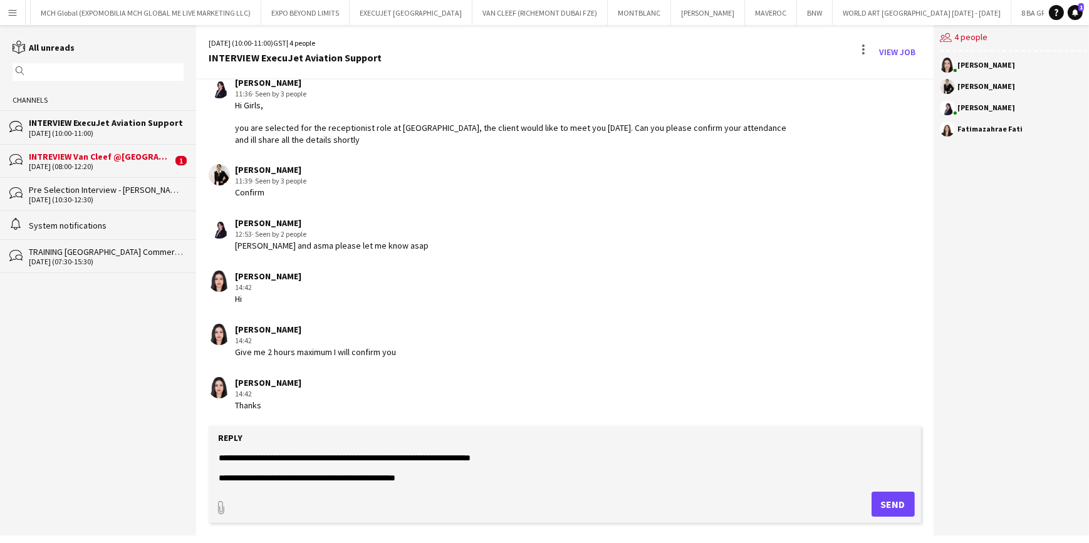
click at [357, 457] on textarea "**********" at bounding box center [564, 466] width 695 height 33
drag, startPoint x: 357, startPoint y: 457, endPoint x: 412, endPoint y: 477, distance: 58.7
click at [421, 475] on textarea "**********" at bounding box center [564, 466] width 695 height 33
click at [466, 474] on textarea "**********" at bounding box center [564, 466] width 695 height 33
type textarea "**********"
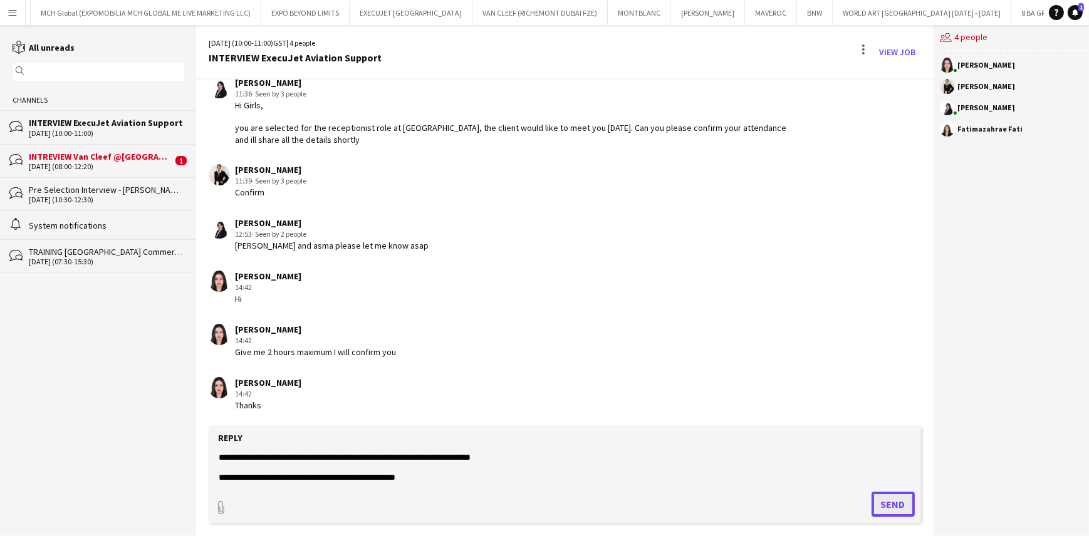
click at [882, 501] on button "Send" at bounding box center [892, 504] width 43 height 25
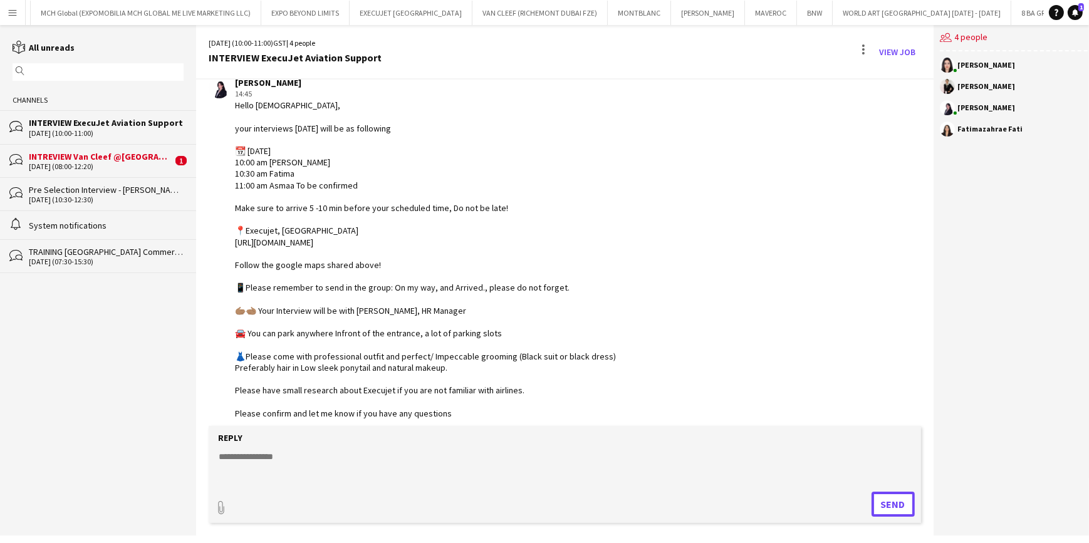
scroll to position [408, 0]
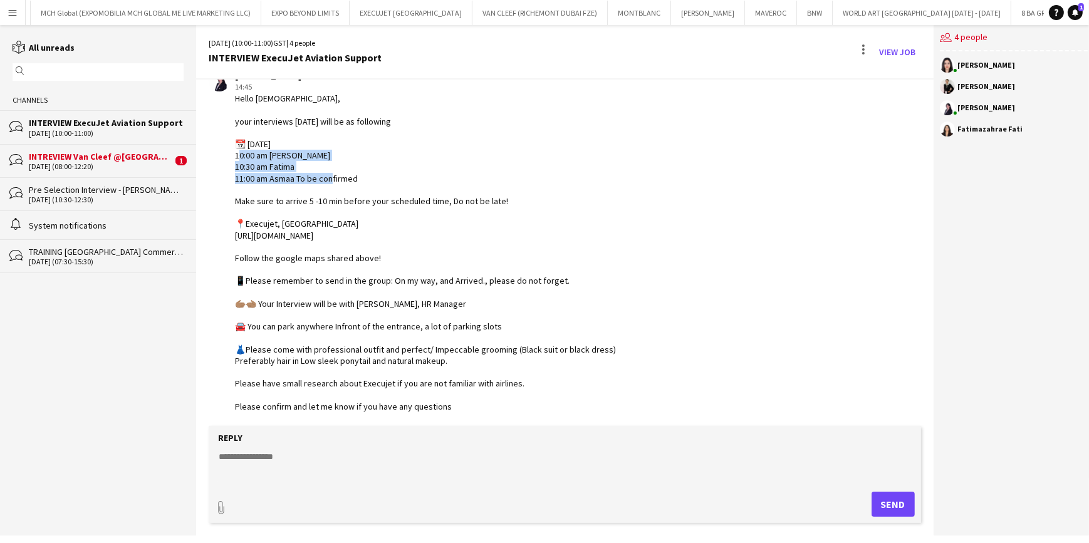
drag, startPoint x: 232, startPoint y: 153, endPoint x: 378, endPoint y: 180, distance: 148.5
click at [378, 180] on div "Sarah Wannous 14:45 Hello ladies, your interviews tomorrow will be as following…" at bounding box center [503, 241] width 589 height 342
drag, startPoint x: 378, startPoint y: 180, endPoint x: 257, endPoint y: 164, distance: 121.4
copy div "0:00 am Andrea 10:30 am Fatima 11:00 am Asmaa To be confirmed"
click at [168, 160] on div "INTREVIEW Van Cleef @[GEOGRAPHIC_DATA] Watch Week 2025" at bounding box center [100, 156] width 143 height 11
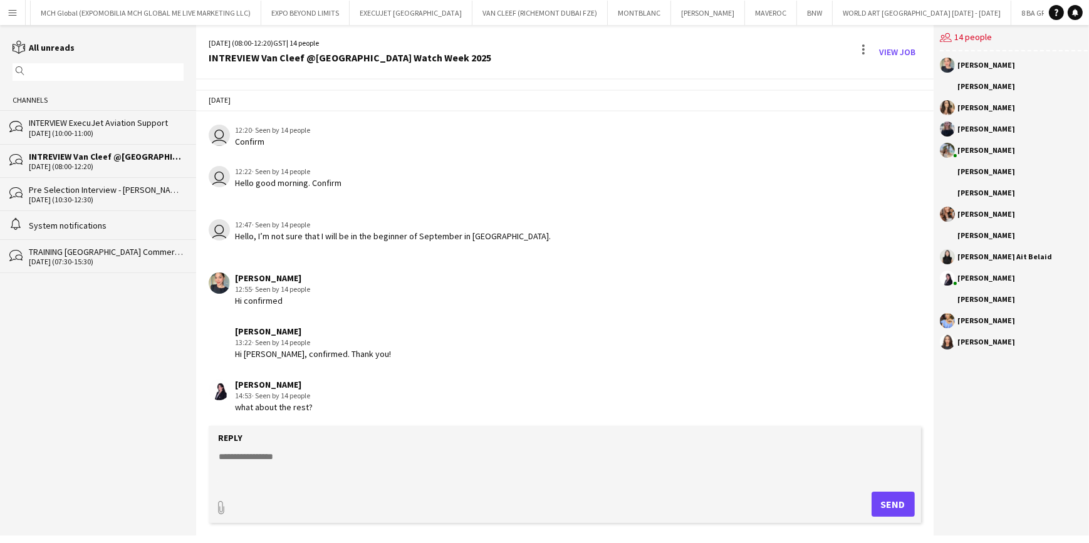
scroll to position [1543, 0]
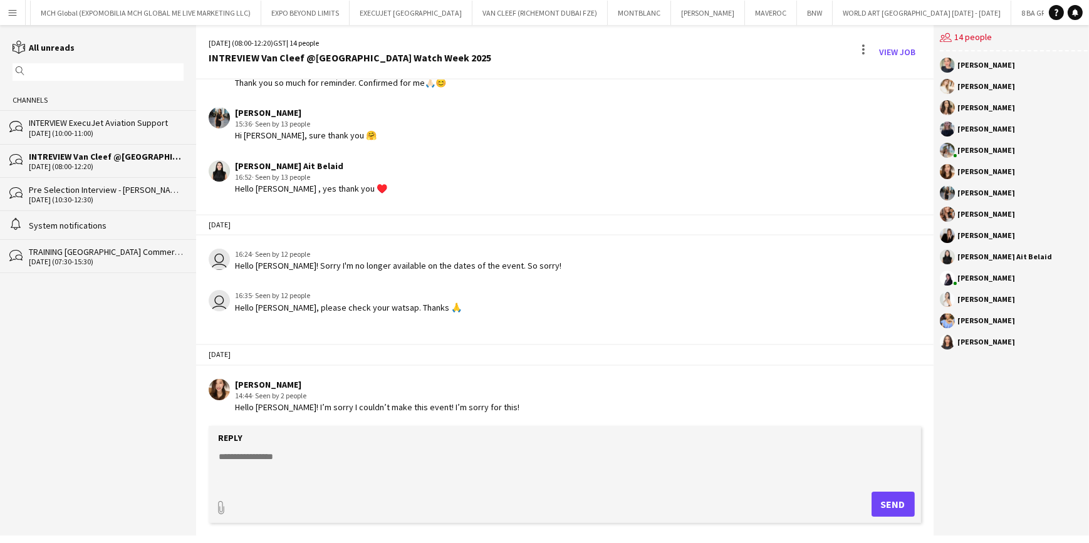
click at [332, 435] on div "Reply" at bounding box center [565, 437] width 700 height 11
drag, startPoint x: 287, startPoint y: 453, endPoint x: 271, endPoint y: 460, distance: 17.1
click at [287, 453] on textarea at bounding box center [564, 466] width 695 height 33
click at [108, 157] on div "INTREVIEW Van Cleef @[GEOGRAPHIC_DATA] Watch Week 2025" at bounding box center [106, 156] width 155 height 11
click at [420, 462] on textarea at bounding box center [564, 466] width 695 height 33
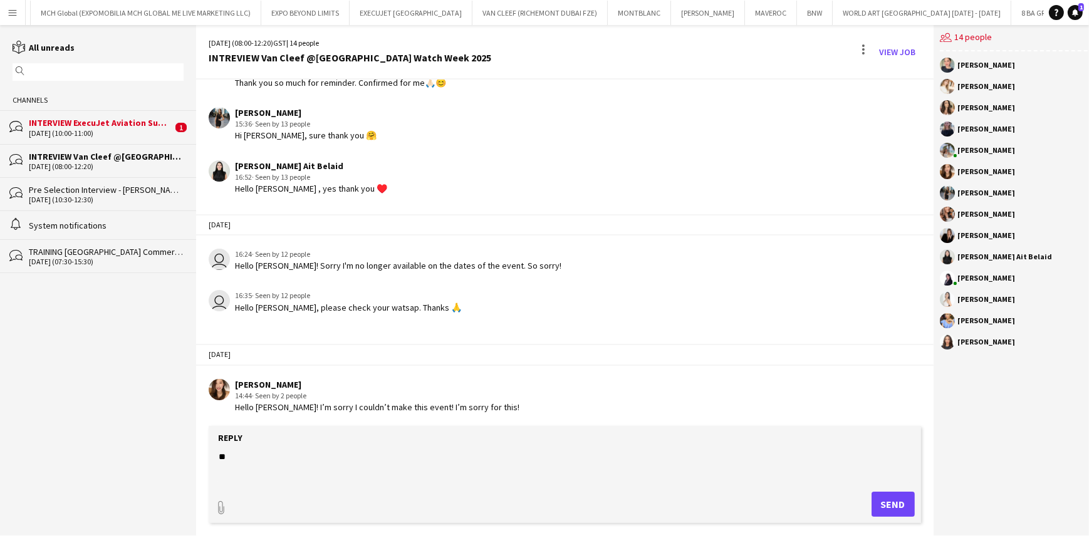
type textarea "*"
click at [224, 459] on textarea "**********" at bounding box center [564, 466] width 695 height 33
click at [298, 457] on textarea "**********" at bounding box center [564, 466] width 695 height 33
click at [281, 452] on textarea "**********" at bounding box center [564, 466] width 695 height 33
click at [276, 458] on textarea "**********" at bounding box center [564, 466] width 695 height 33
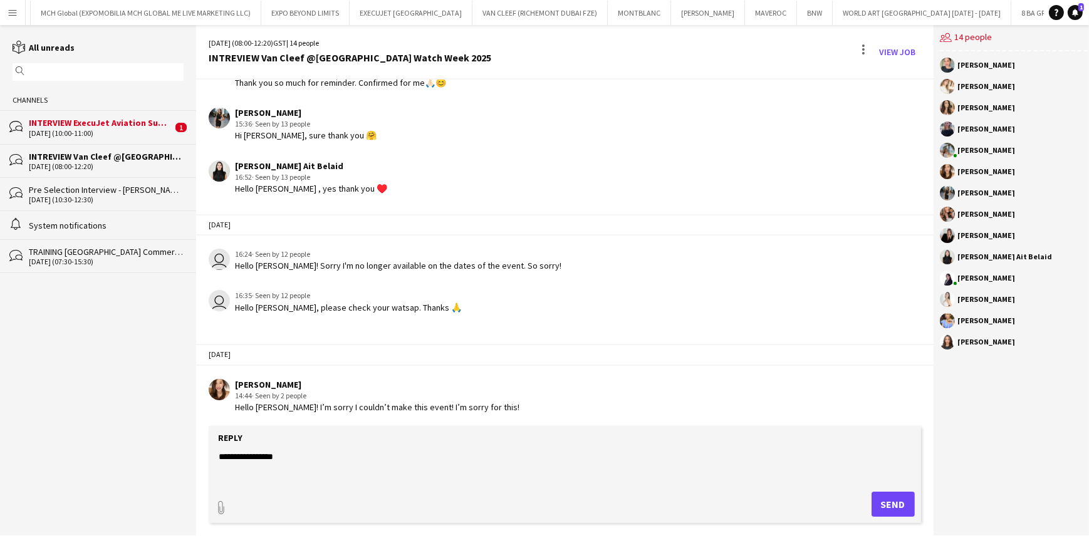
click at [284, 453] on textarea "**********" at bounding box center [564, 466] width 695 height 33
click at [284, 452] on textarea "**********" at bounding box center [564, 466] width 695 height 33
click at [288, 459] on textarea "**********" at bounding box center [564, 466] width 695 height 33
click at [298, 464] on textarea "**********" at bounding box center [564, 466] width 695 height 33
type textarea "*"
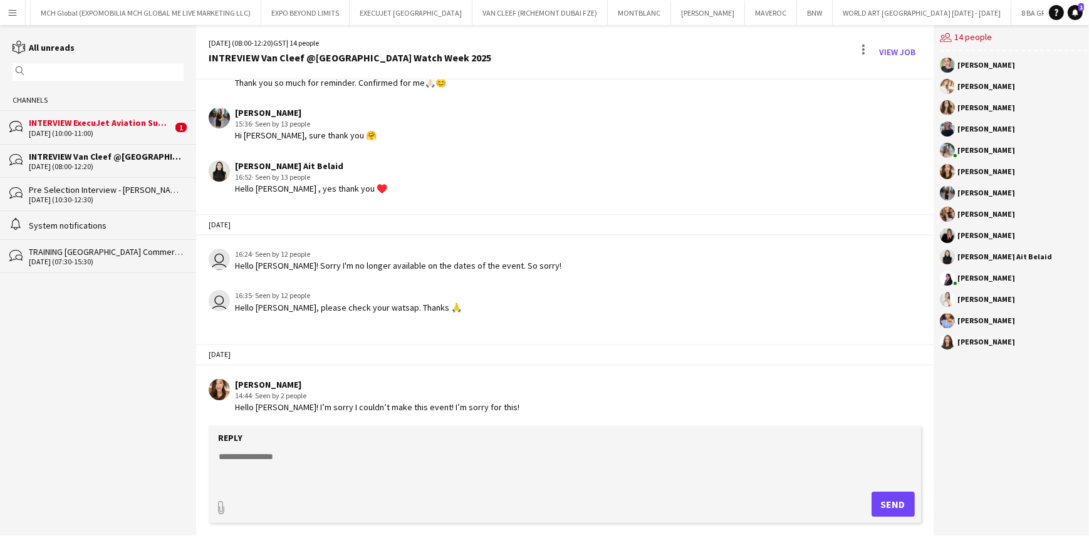
type textarea "*"
type textarea "**********"
click at [899, 504] on button "Send" at bounding box center [892, 504] width 43 height 25
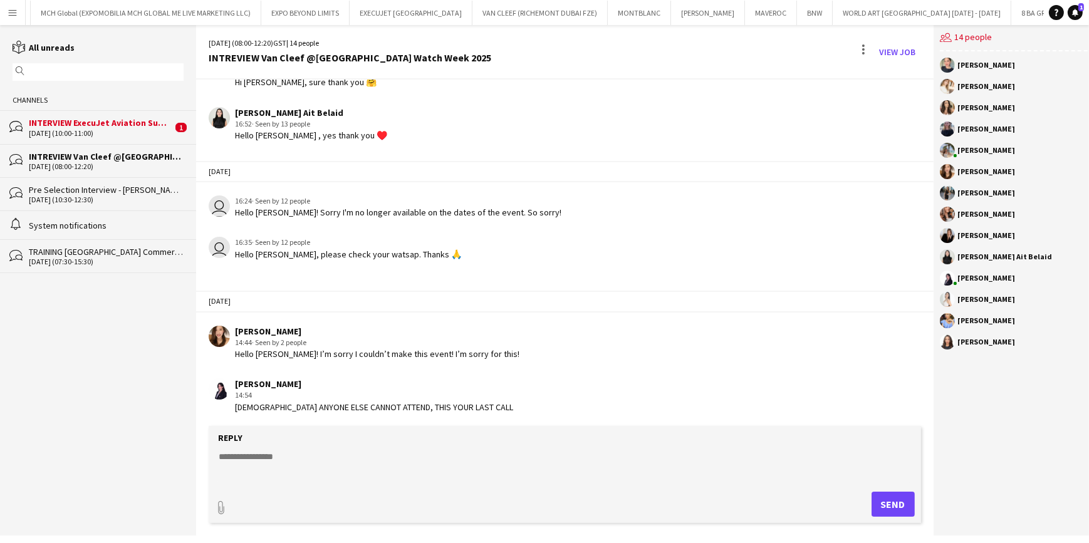
click at [125, 156] on div "INTREVIEW Van Cleef @[GEOGRAPHIC_DATA] Watch Week 2025" at bounding box center [106, 156] width 155 height 11
click at [138, 123] on div "INTERVIEW ExecuJet Aviation Support" at bounding box center [100, 122] width 143 height 11
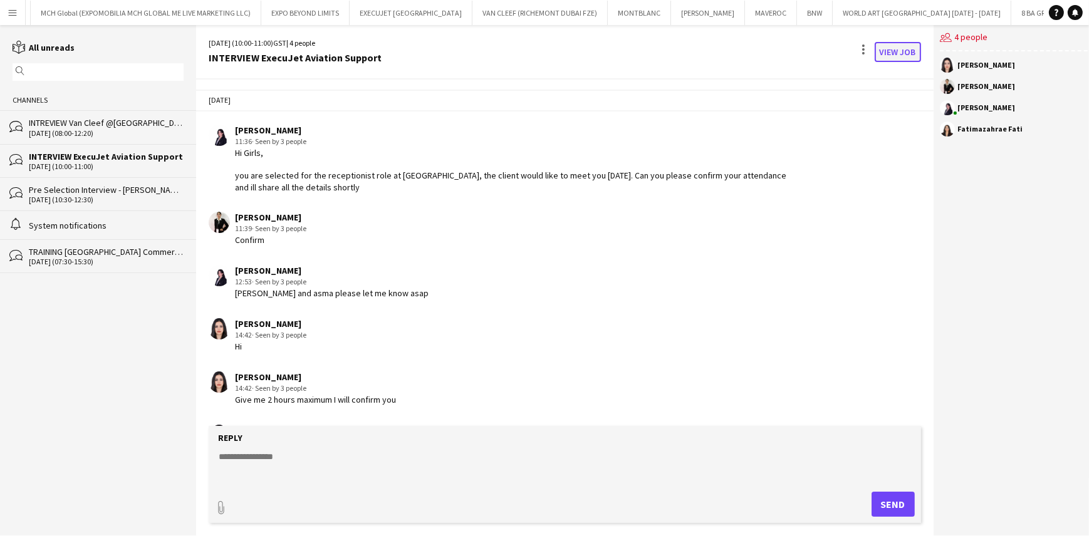
click at [886, 46] on link "View Job" at bounding box center [897, 52] width 46 height 20
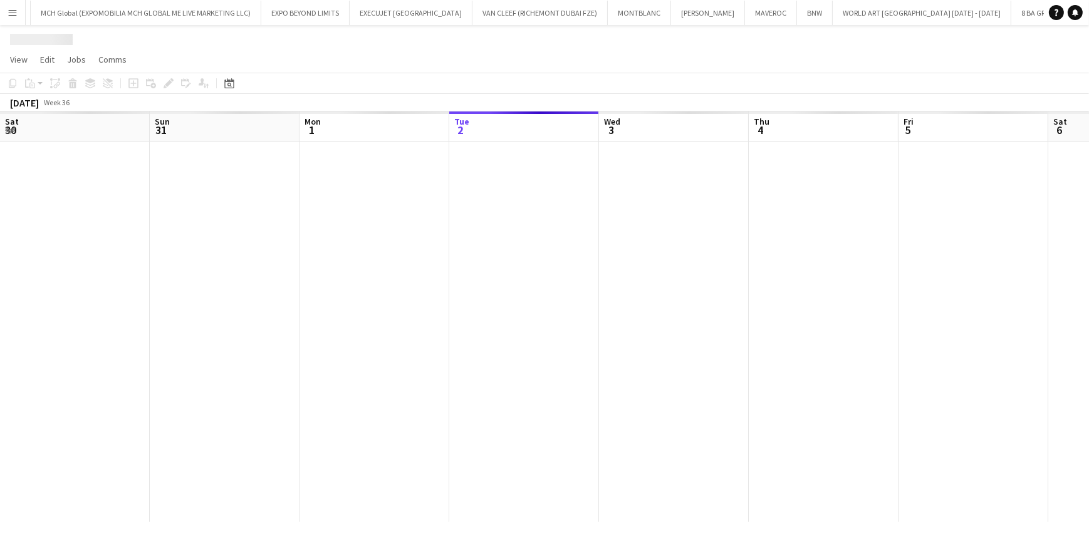
scroll to position [0, 299]
click at [153, 266] on app-calendar-viewport "Sat 30 Sun 31 Mon 1 Tue 2 Wed 3 Thu 4 Fri 5 Sat 6 Sun 7 Mon 8 Tue 9 Wed 10 Thu …" at bounding box center [544, 316] width 1089 height 410
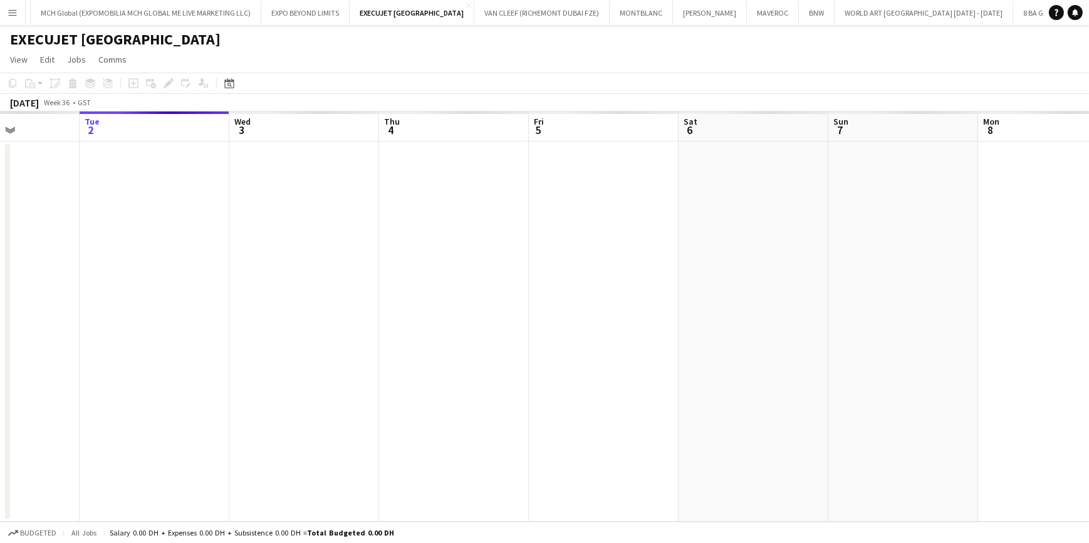
click at [225, 219] on app-calendar-viewport "Sat 30 Sun 31 Mon 1 Tue 2 Wed 3 Thu 4 Fri 5 Sat 6 Sun 7 Mon 8 Tue 9 Wed 10 Thu …" at bounding box center [544, 316] width 1089 height 410
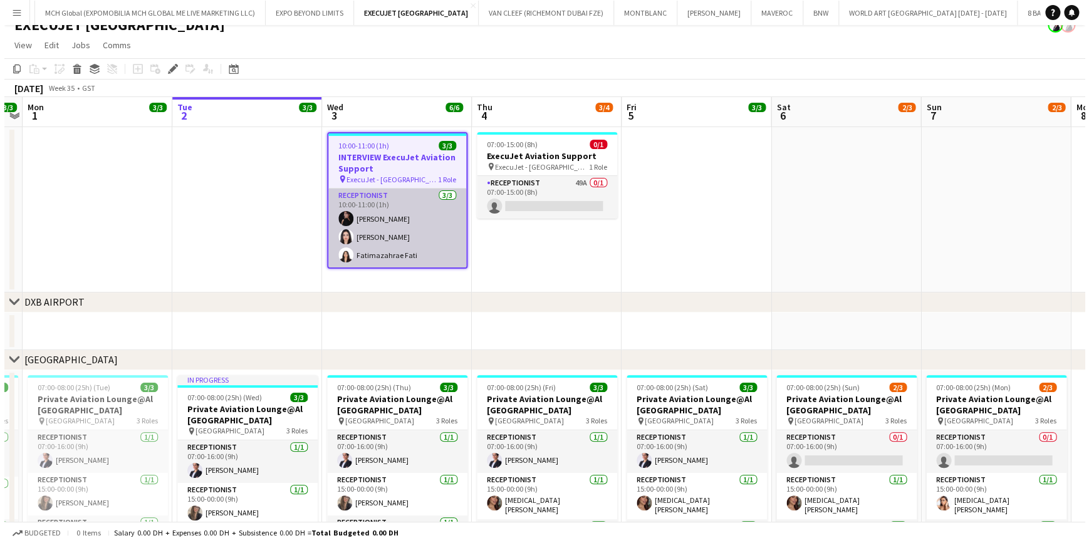
scroll to position [0, 0]
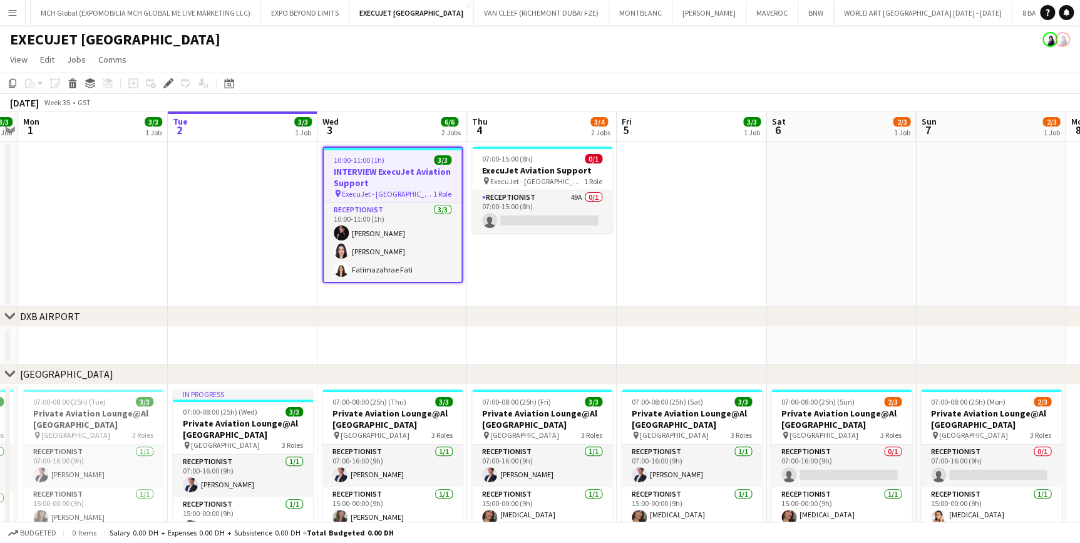
click at [581, 281] on app-date-cell "07:00-15:00 (8h) 0/1 ExecuJet Aviation Support pin ExecuJet - AL Maktoum Airpor…" at bounding box center [542, 224] width 150 height 165
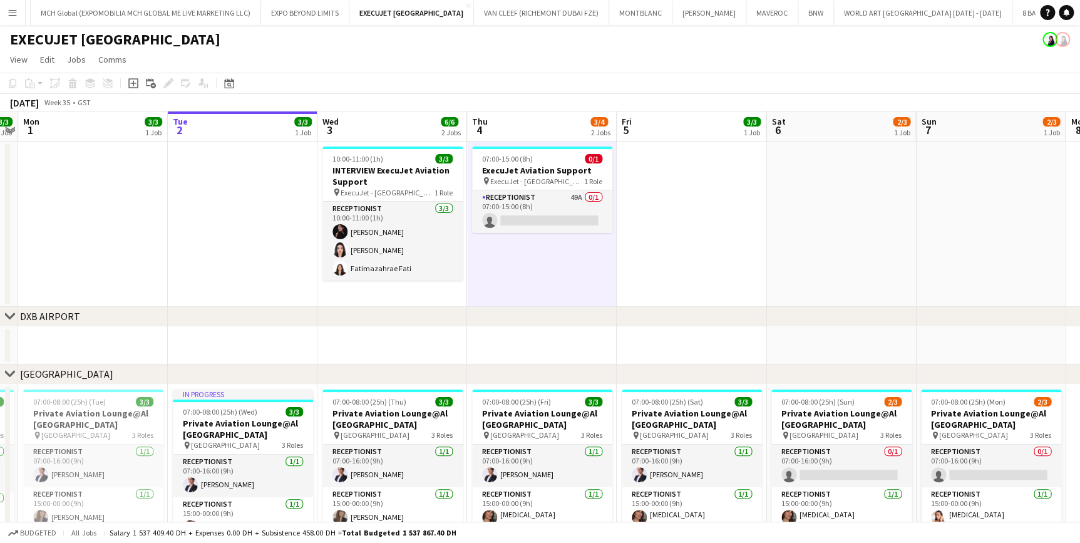
click at [8, 16] on app-icon "Menu" at bounding box center [13, 13] width 10 height 10
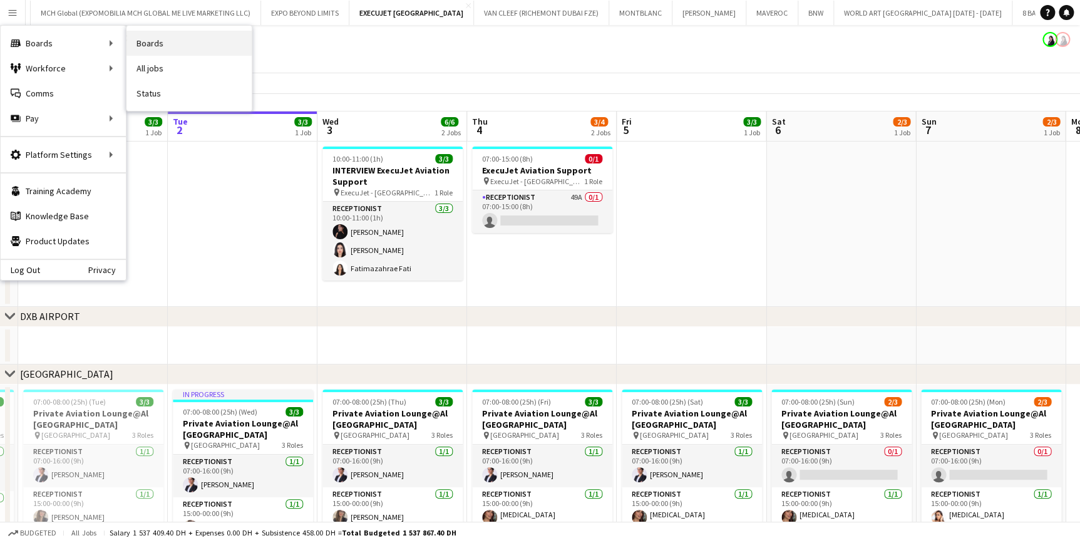
click at [153, 40] on link "Boards" at bounding box center [189, 43] width 125 height 25
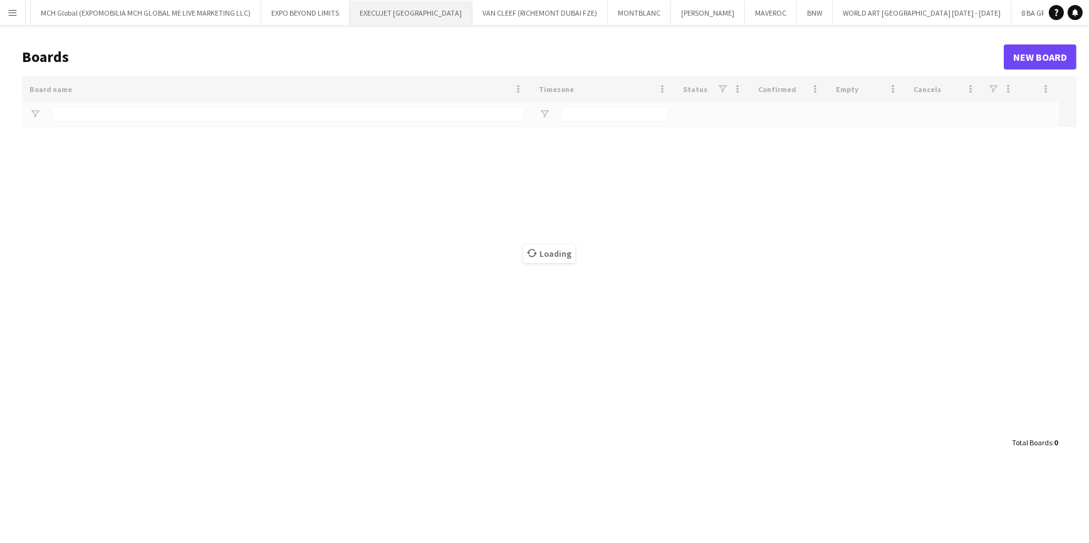
type input "*******"
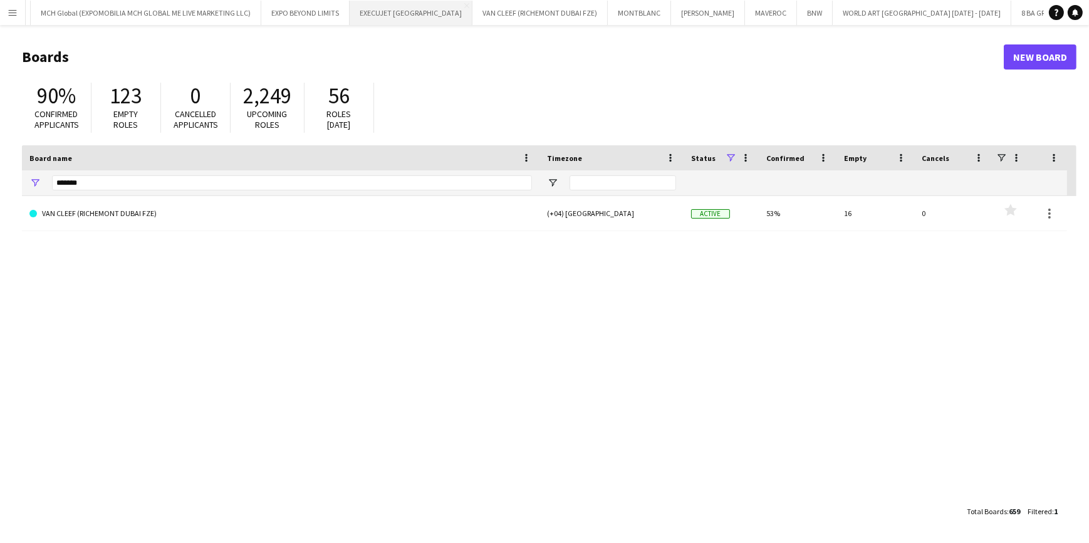
click at [350, 22] on button "EXECUJET MIDDLE EAST CO Close" at bounding box center [411, 13] width 123 height 24
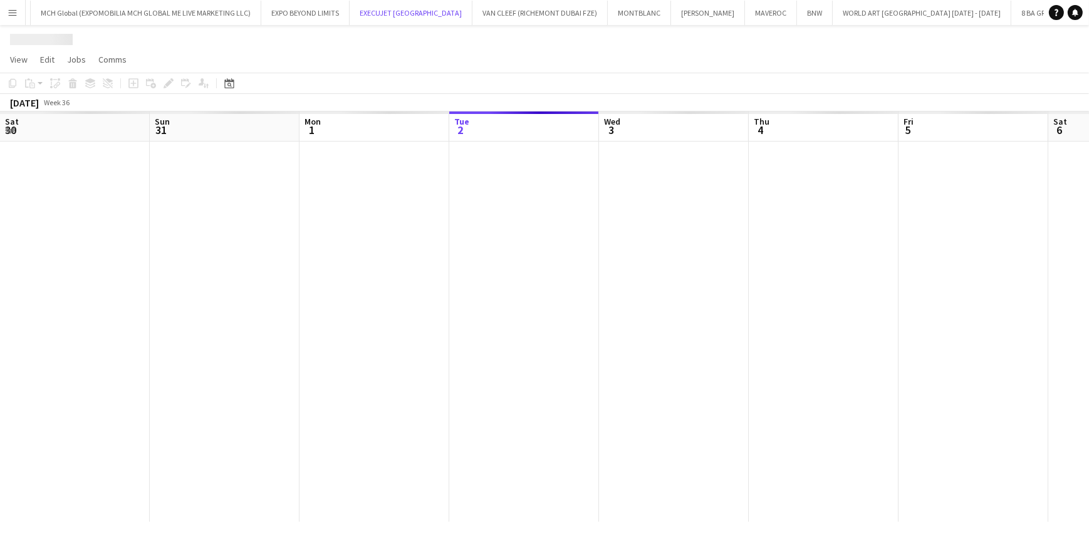
scroll to position [0, 299]
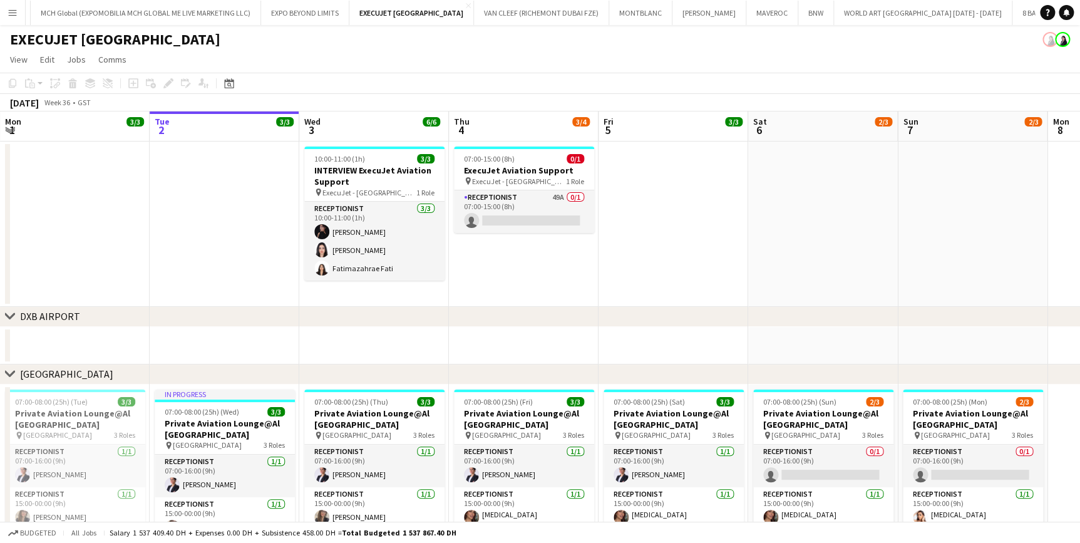
click at [8, 16] on app-icon "Menu" at bounding box center [13, 13] width 10 height 10
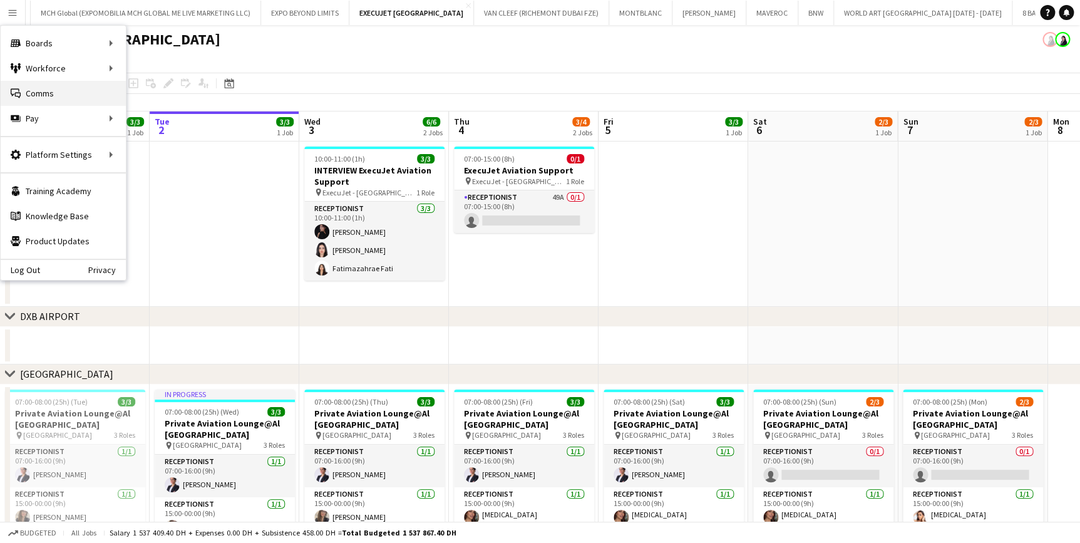
click at [37, 84] on link "Comms Comms" at bounding box center [63, 93] width 125 height 25
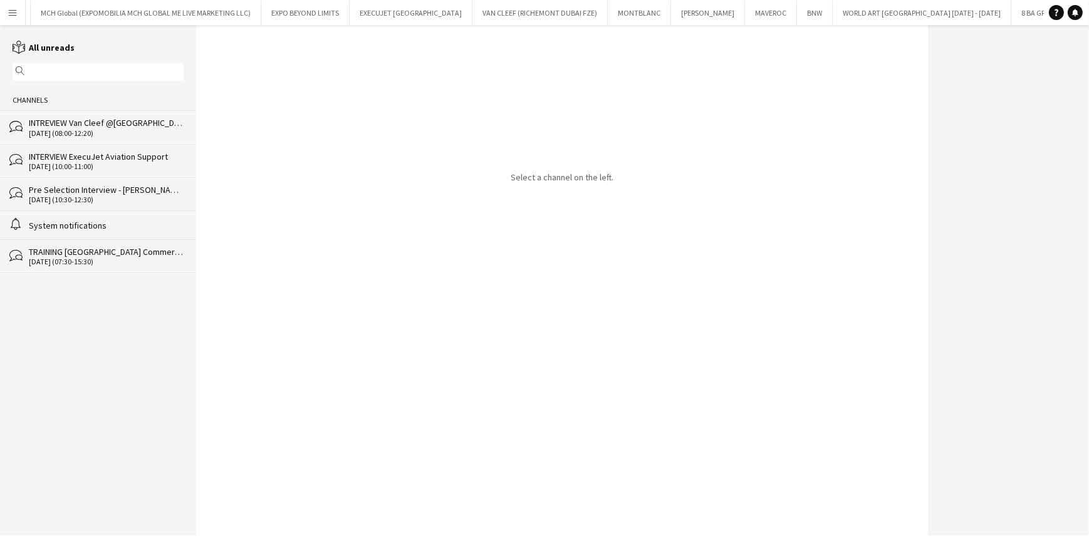
click at [113, 130] on div "[DATE] (08:00-12:20)" at bounding box center [106, 133] width 155 height 9
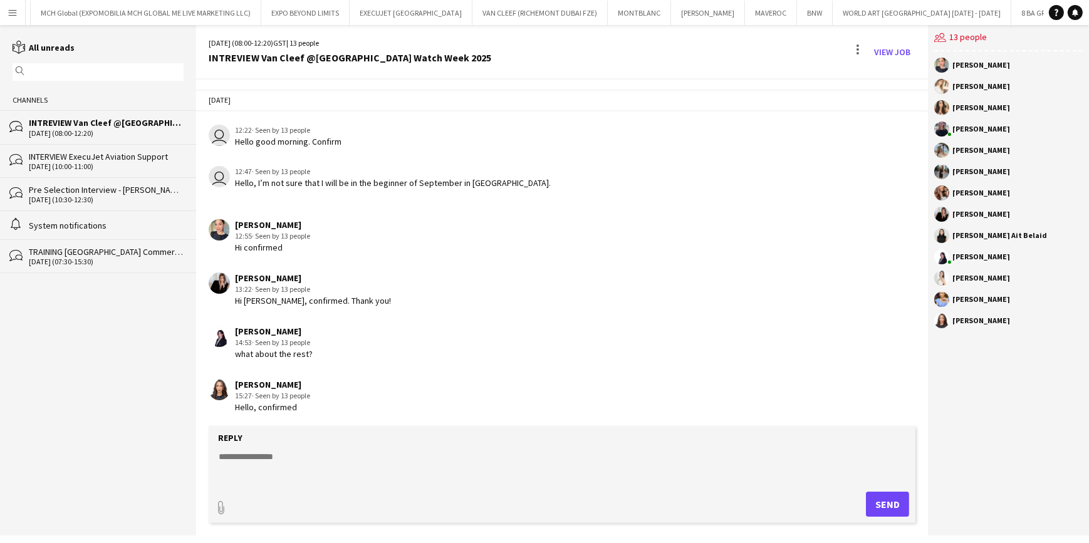
scroll to position [1532, 0]
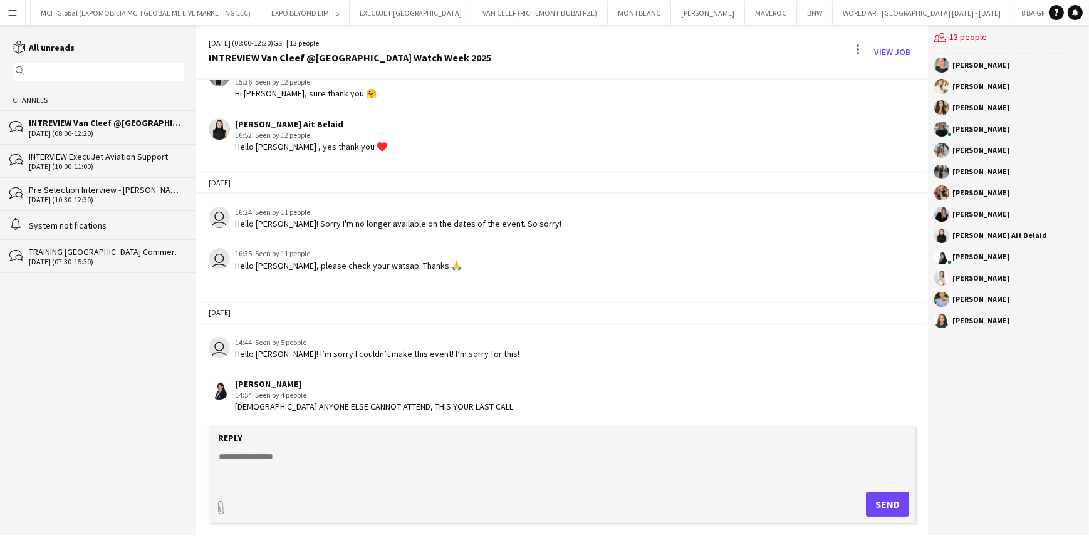
click at [120, 162] on div "[DATE] (10:00-11:00)" at bounding box center [106, 166] width 155 height 9
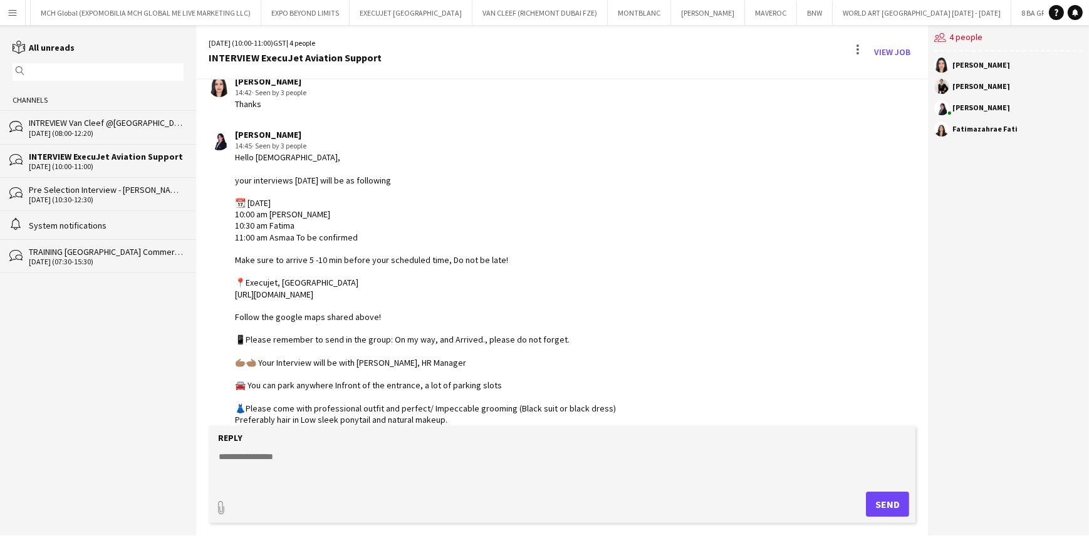
scroll to position [348, 0]
drag, startPoint x: 237, startPoint y: 214, endPoint x: 370, endPoint y: 233, distance: 134.2
click at [370, 233] on div "Hello [DEMOGRAPHIC_DATA], your interviews [DATE] will be as following 📆 [DATE] …" at bounding box center [425, 312] width 381 height 319
drag, startPoint x: 370, startPoint y: 233, endPoint x: 282, endPoint y: 234, distance: 87.7
copy div "0:00 am Andrea 10:30 am Fatima 11:00 am Asmaa To be confirmed"
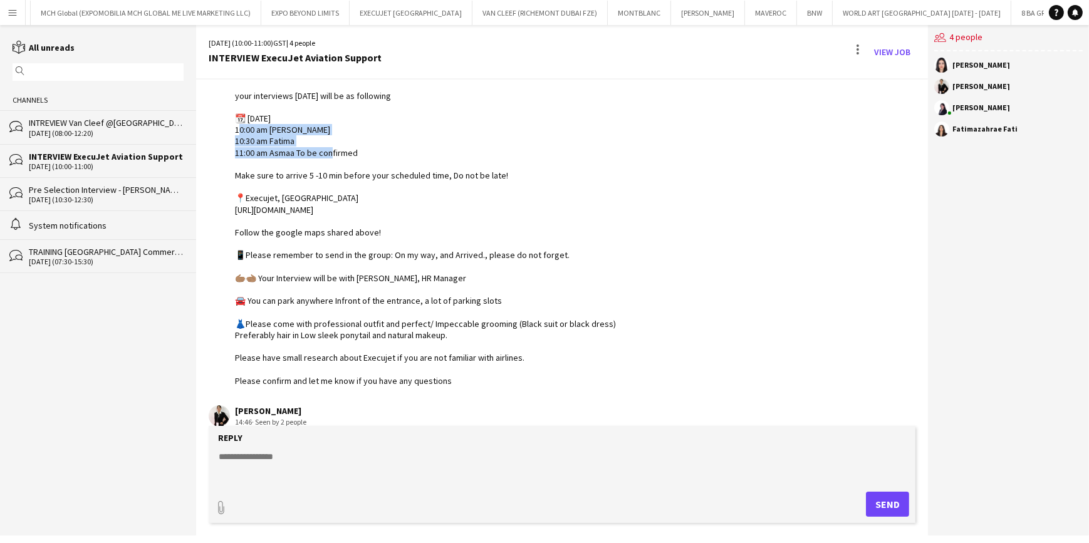
scroll to position [462, 0]
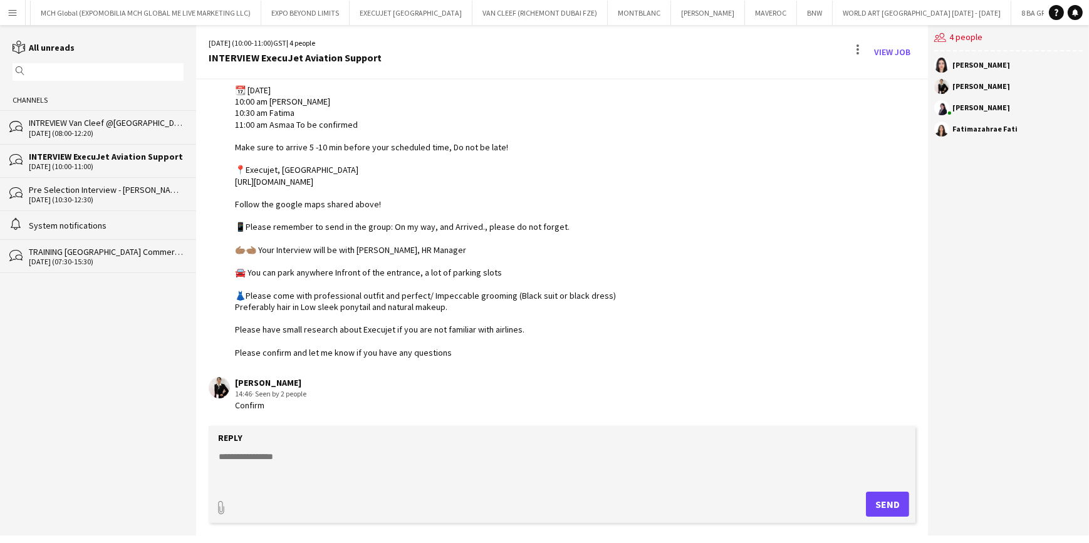
click at [472, 326] on div "Hello [DEMOGRAPHIC_DATA], your interviews [DATE] will be as following 📆 [DATE] …" at bounding box center [425, 198] width 381 height 319
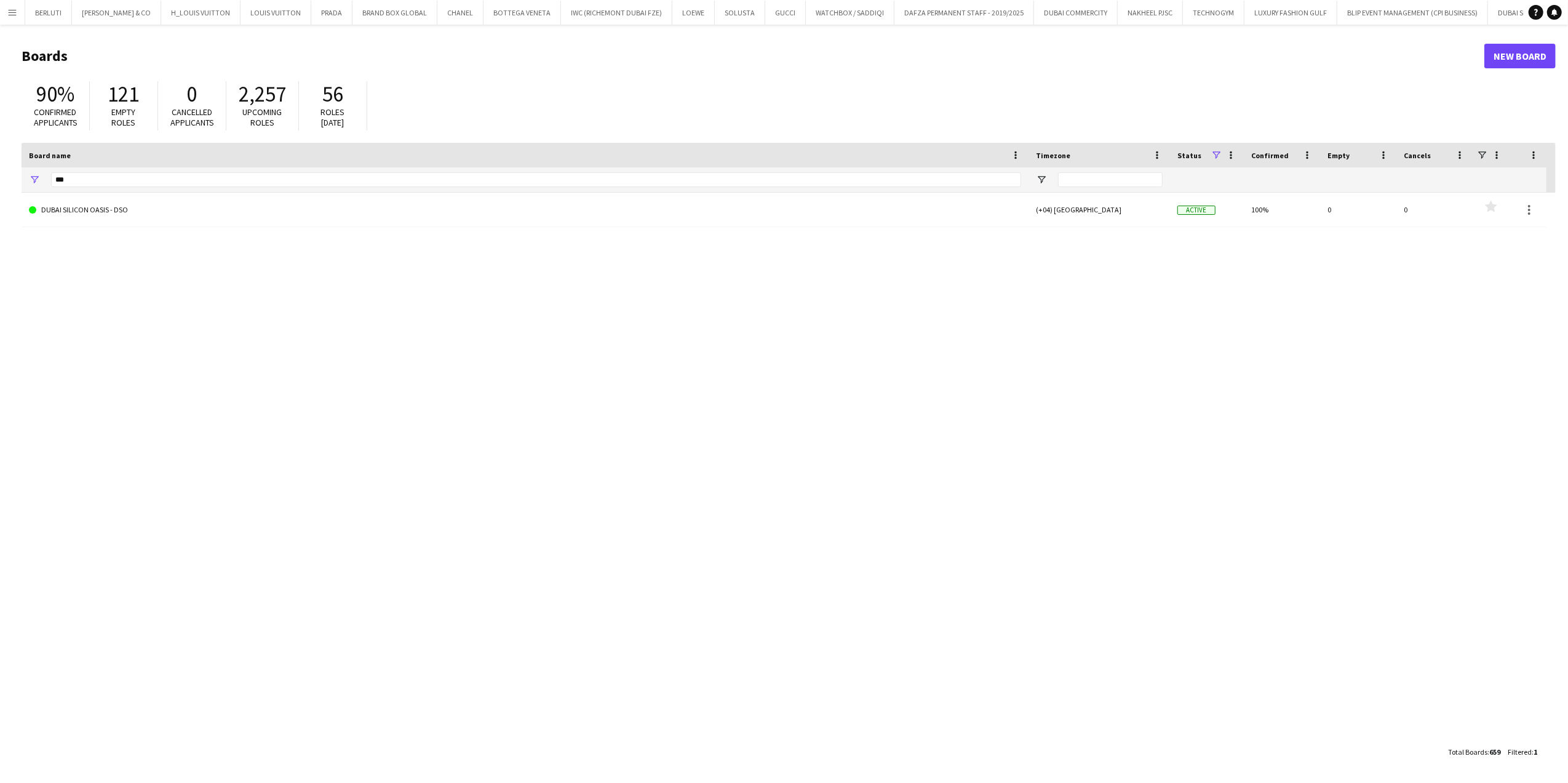
scroll to position [0, 829]
drag, startPoint x: 99, startPoint y: 188, endPoint x: -4, endPoint y: 168, distance: 104.9
click at [0, 168] on html "Menu Boards Boards Boards All jobs Status Workforce Workforce My Workforce Recr…" at bounding box center [784, 391] width 1568 height 783
drag, startPoint x: 75, startPoint y: 181, endPoint x: -4, endPoint y: 171, distance: 79.6
click at [0, 171] on html "Menu Boards Boards Boards All jobs Status Workforce Workforce My Workforce Recr…" at bounding box center [784, 391] width 1568 height 783
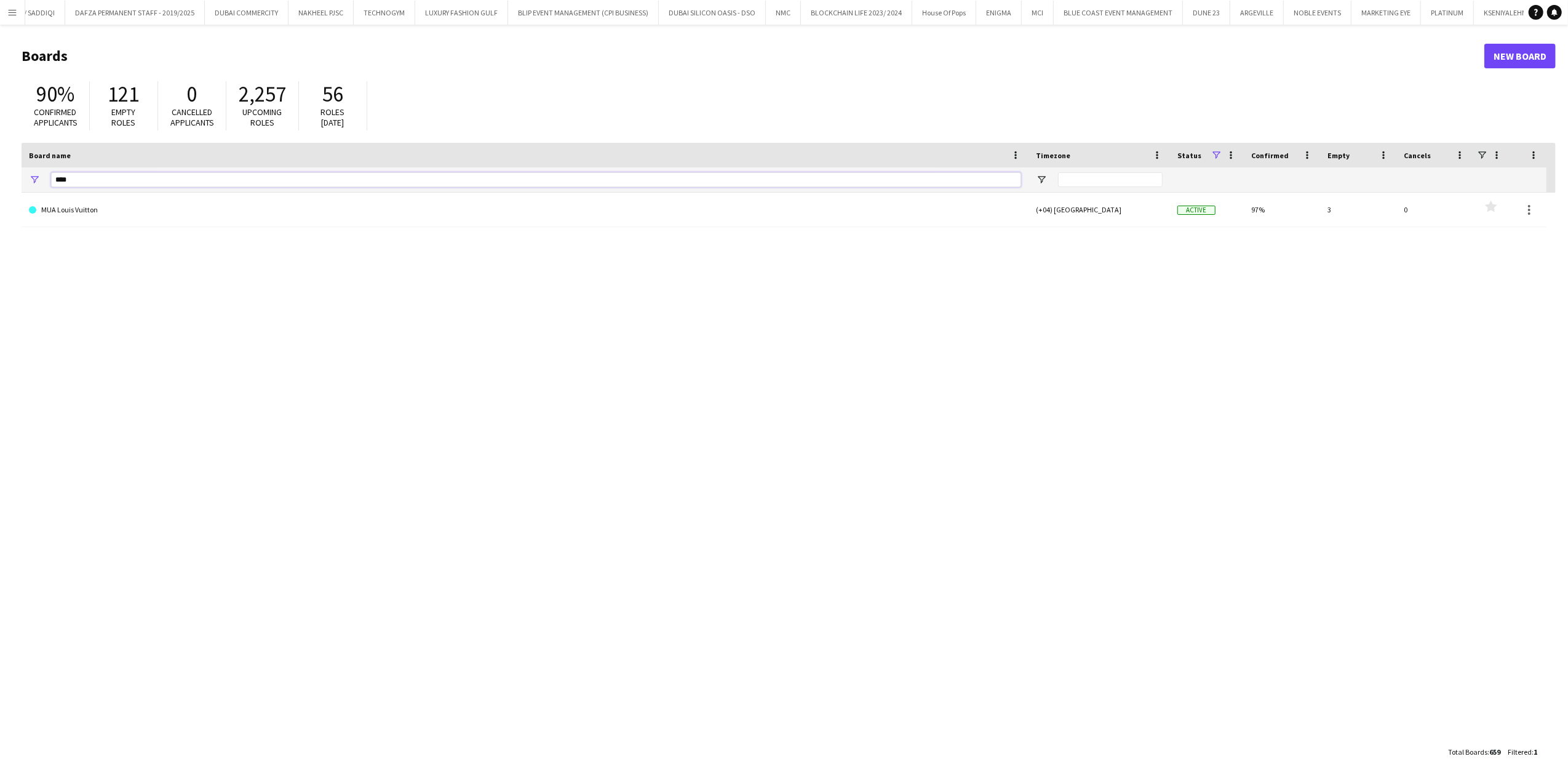
type input "***"
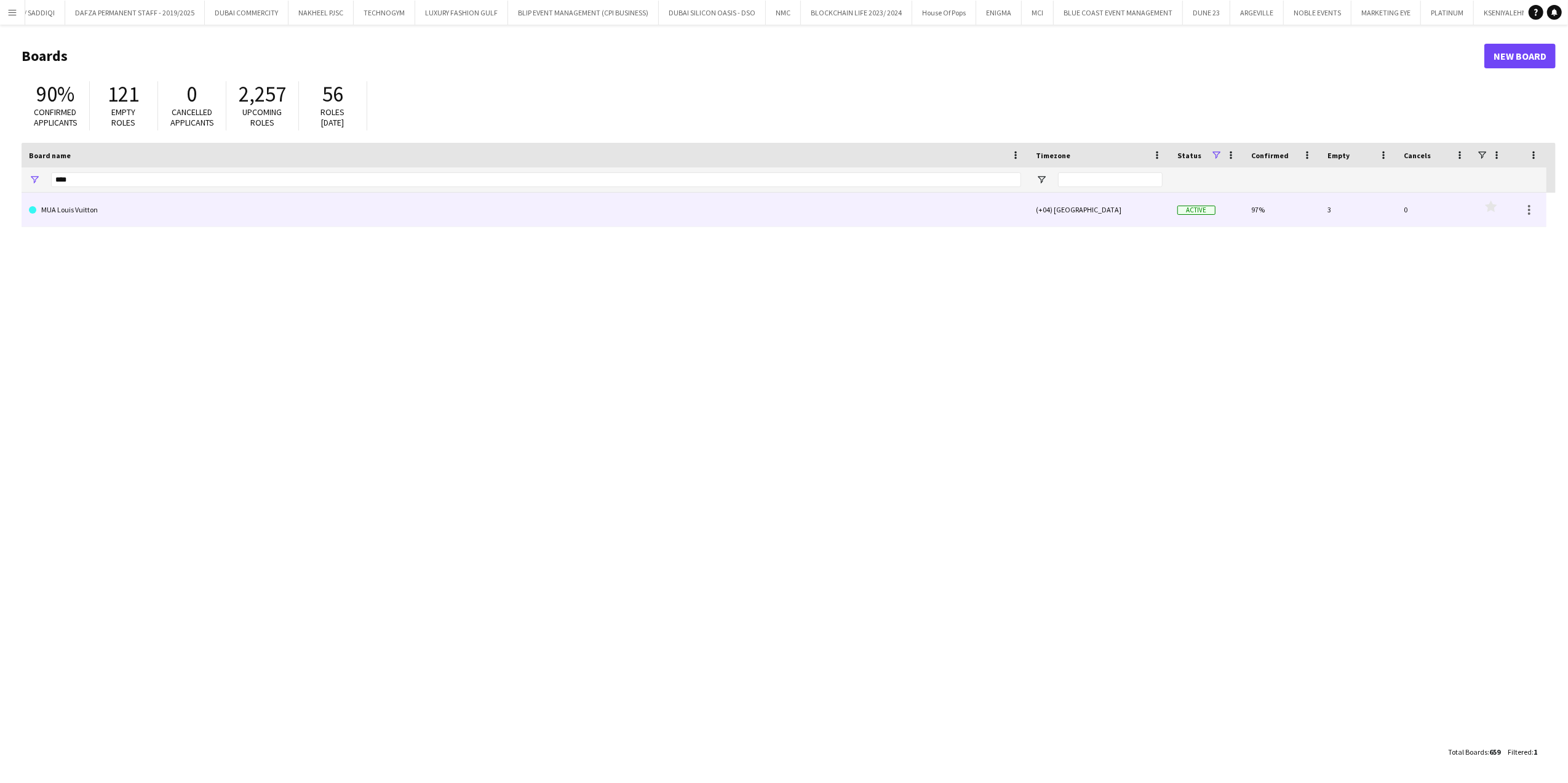
click at [77, 220] on link "MUA Louis Vuitton" at bounding box center [524, 209] width 992 height 34
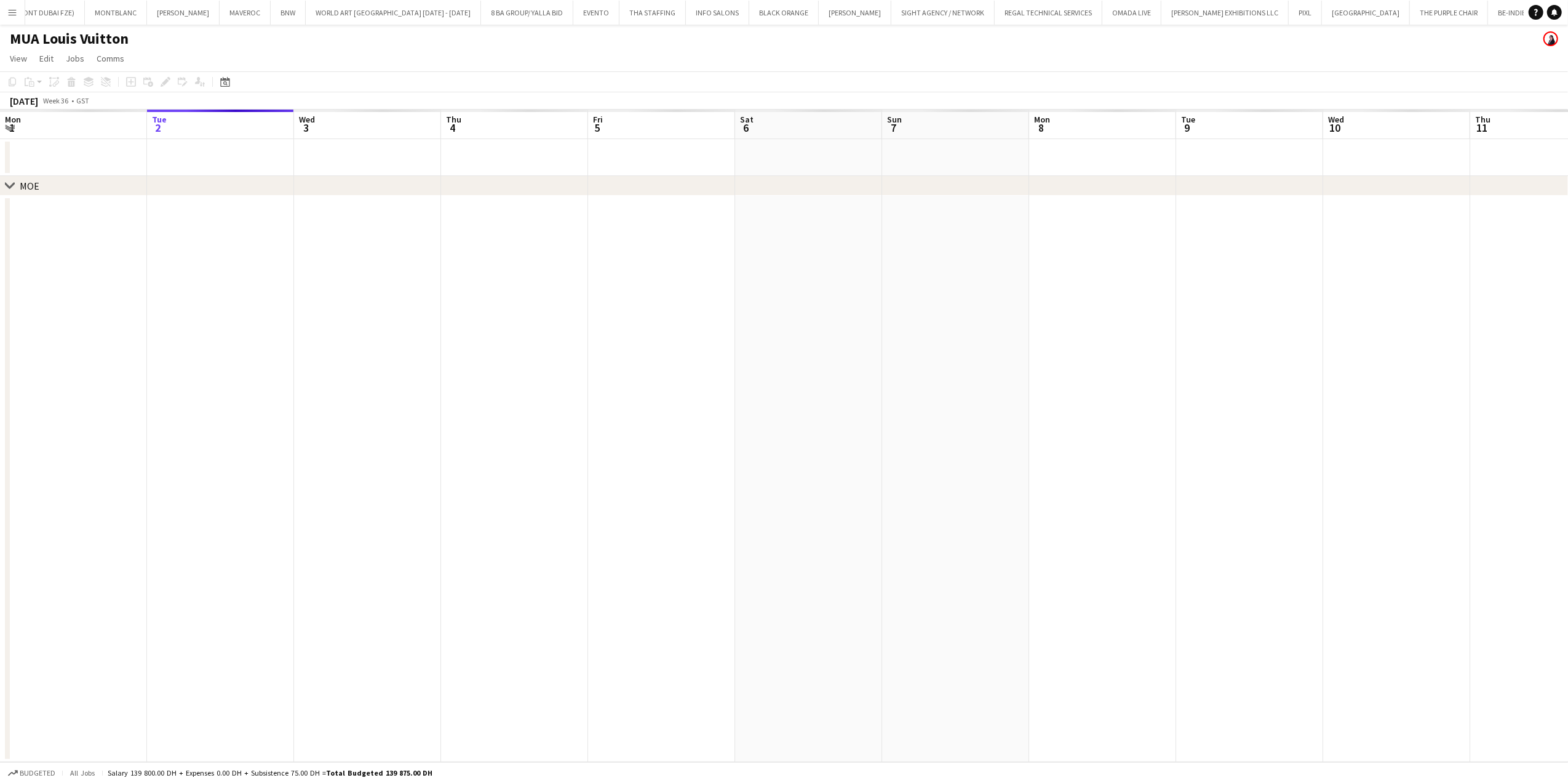
scroll to position [0, 9399]
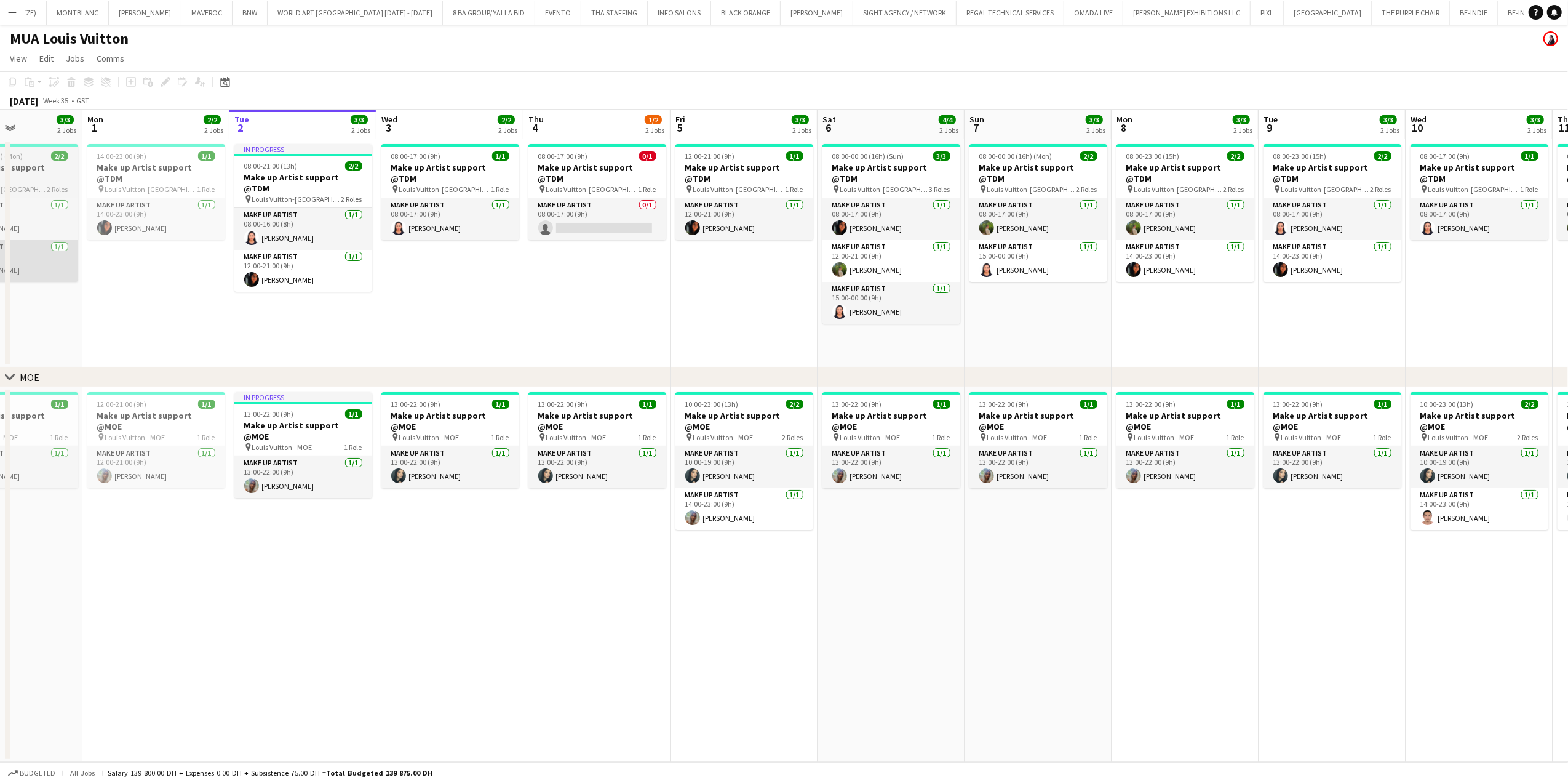
drag, startPoint x: 84, startPoint y: 252, endPoint x: 562, endPoint y: 258, distance: 478.0
click at [603, 257] on app-calendar-viewport "Sat 30 3/3 2 Jobs Sun 31 3/3 2 Jobs Mon 1 2/2 2 Jobs Tue 2 3/3 2 Jobs Wed 3 2/2…" at bounding box center [784, 435] width 1568 height 652
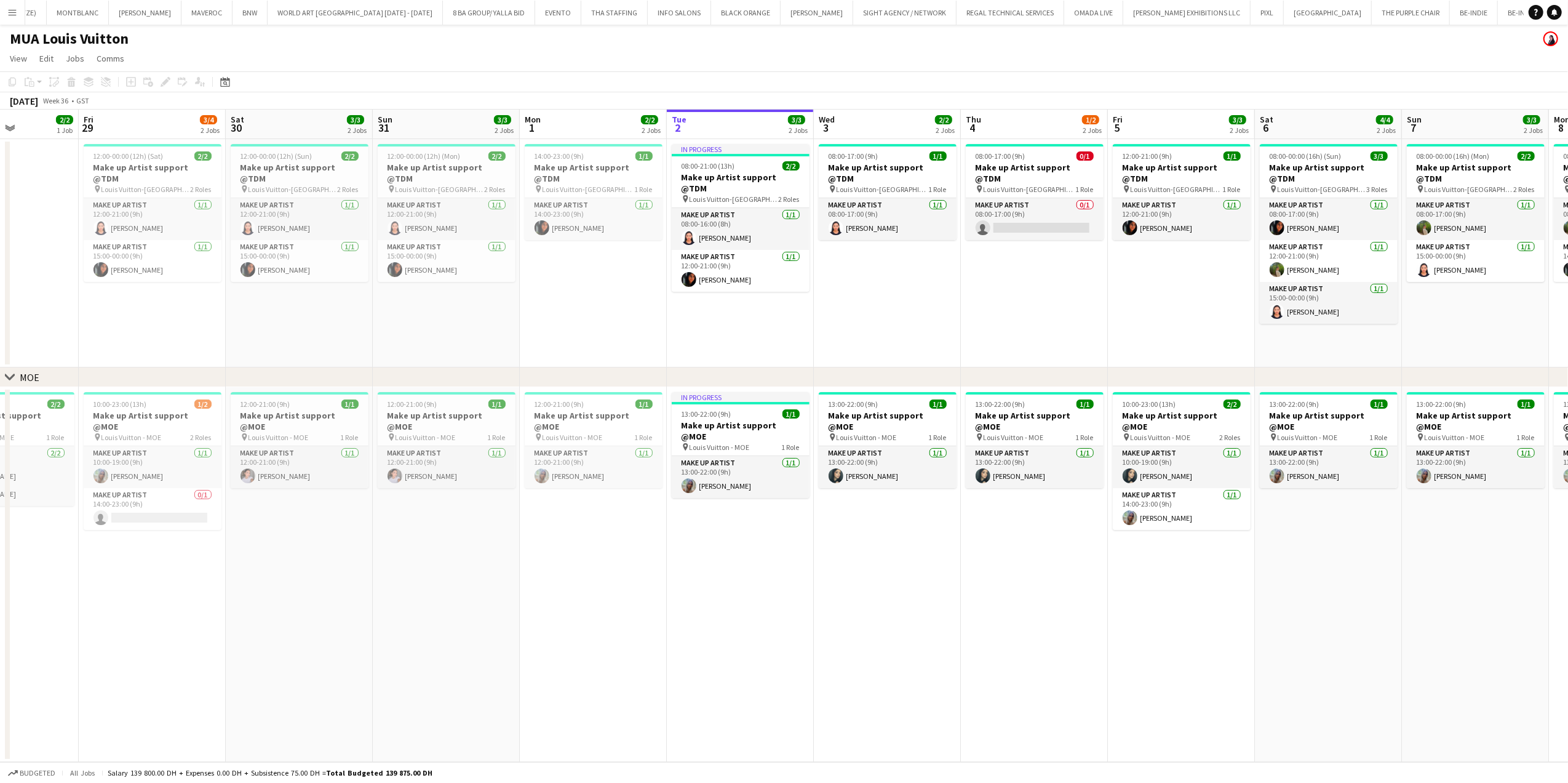
drag, startPoint x: 303, startPoint y: 259, endPoint x: 501, endPoint y: 256, distance: 198.0
click at [692, 256] on app-calendar-viewport "Tue 26 Wed 27 Thu 28 2/2 1 Job Fri 29 3/4 2 Jobs Sat 30 3/3 2 Jobs Sun 31 3/3 2…" at bounding box center [784, 435] width 1568 height 652
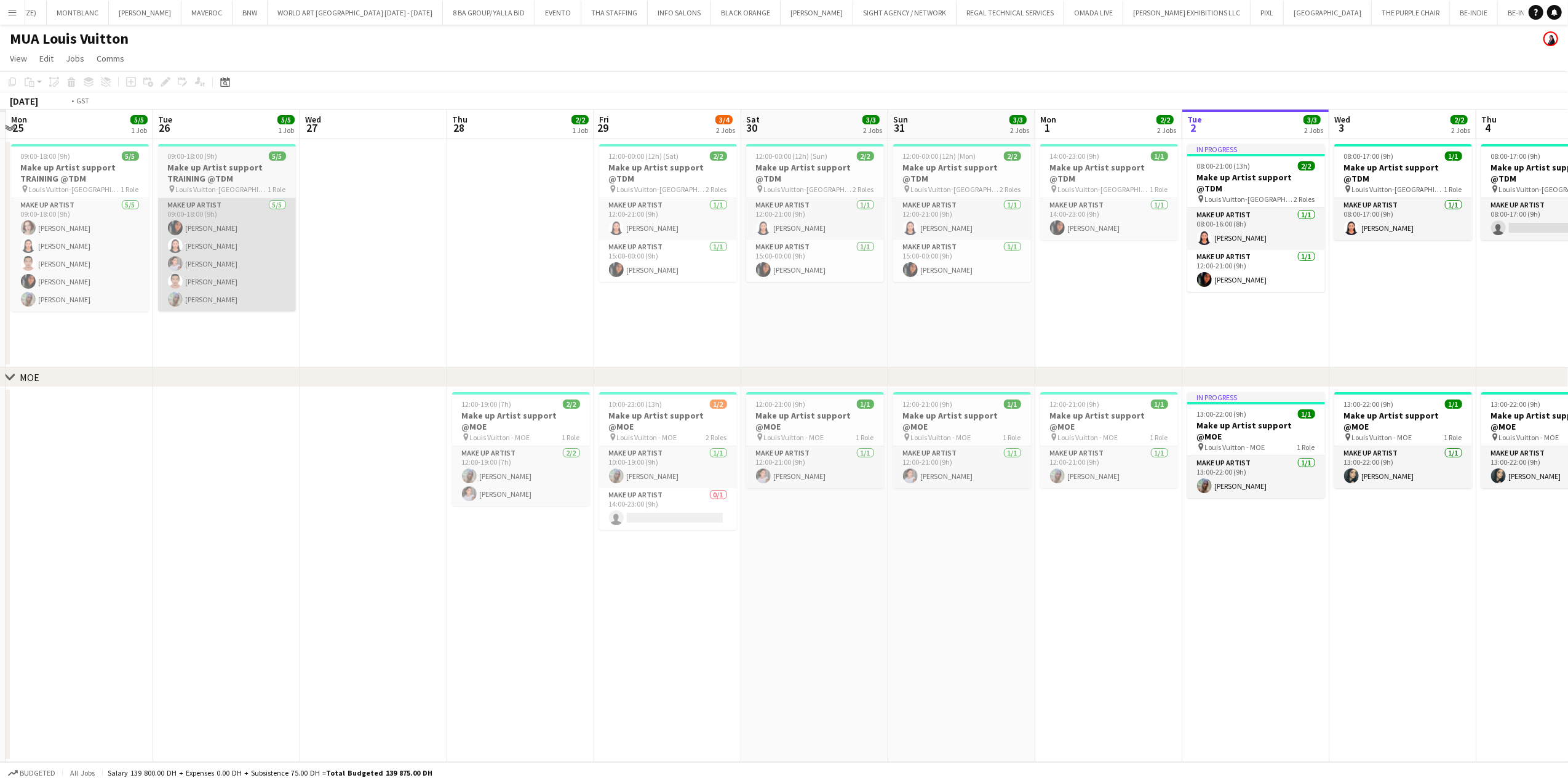
drag, startPoint x: 676, startPoint y: 266, endPoint x: 656, endPoint y: 269, distance: 20.2
click at [731, 266] on app-calendar-viewport "Sat 23 Sun 24 Mon 25 5/5 1 Job Tue 26 5/5 1 Job Wed 27 Thu 28 2/2 1 Job Fri 29 …" at bounding box center [784, 435] width 1568 height 652
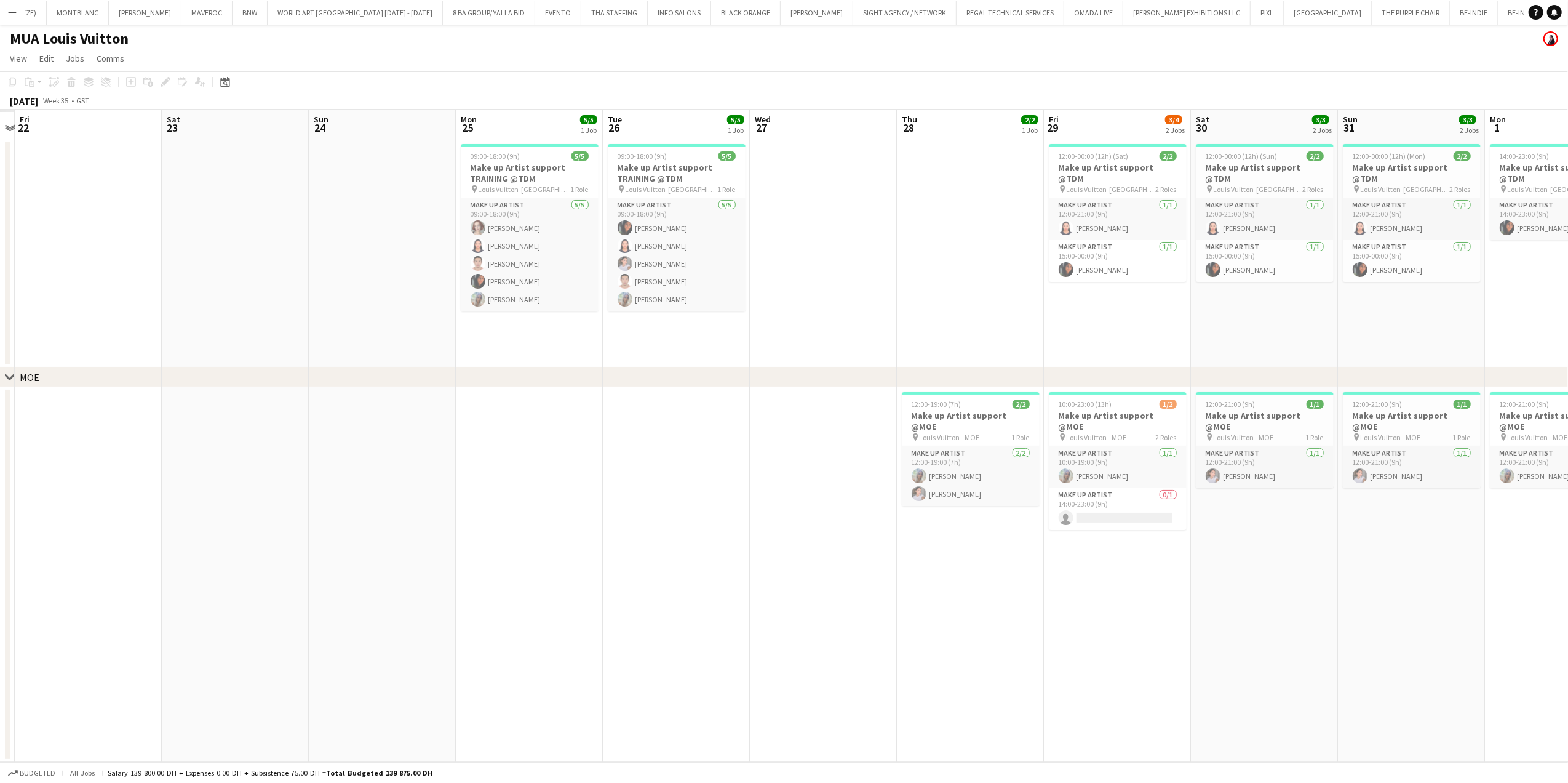
click at [681, 271] on app-calendar-viewport "Wed 20 Thu 21 Fri 22 Sat 23 Sun 24 Mon 25 5/5 1 Job Tue 26 5/5 1 Job Wed 27 Thu…" at bounding box center [784, 435] width 1568 height 652
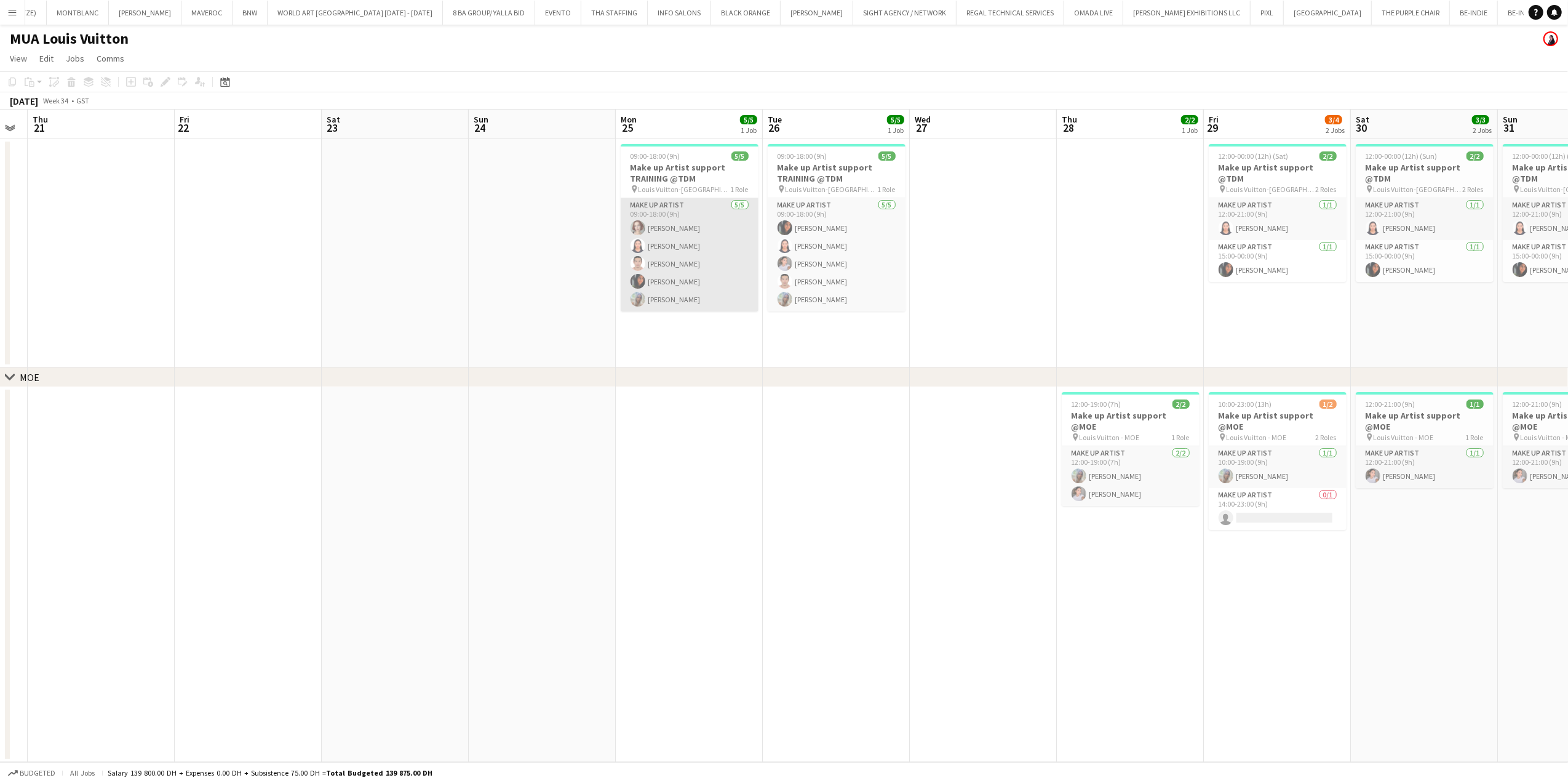
click at [676, 258] on app-card-role "Make up artist 5/5 09:00-18:00 (9h) Anastasia Olkhovskaya Jacqueline Alves da S…" at bounding box center [689, 254] width 137 height 113
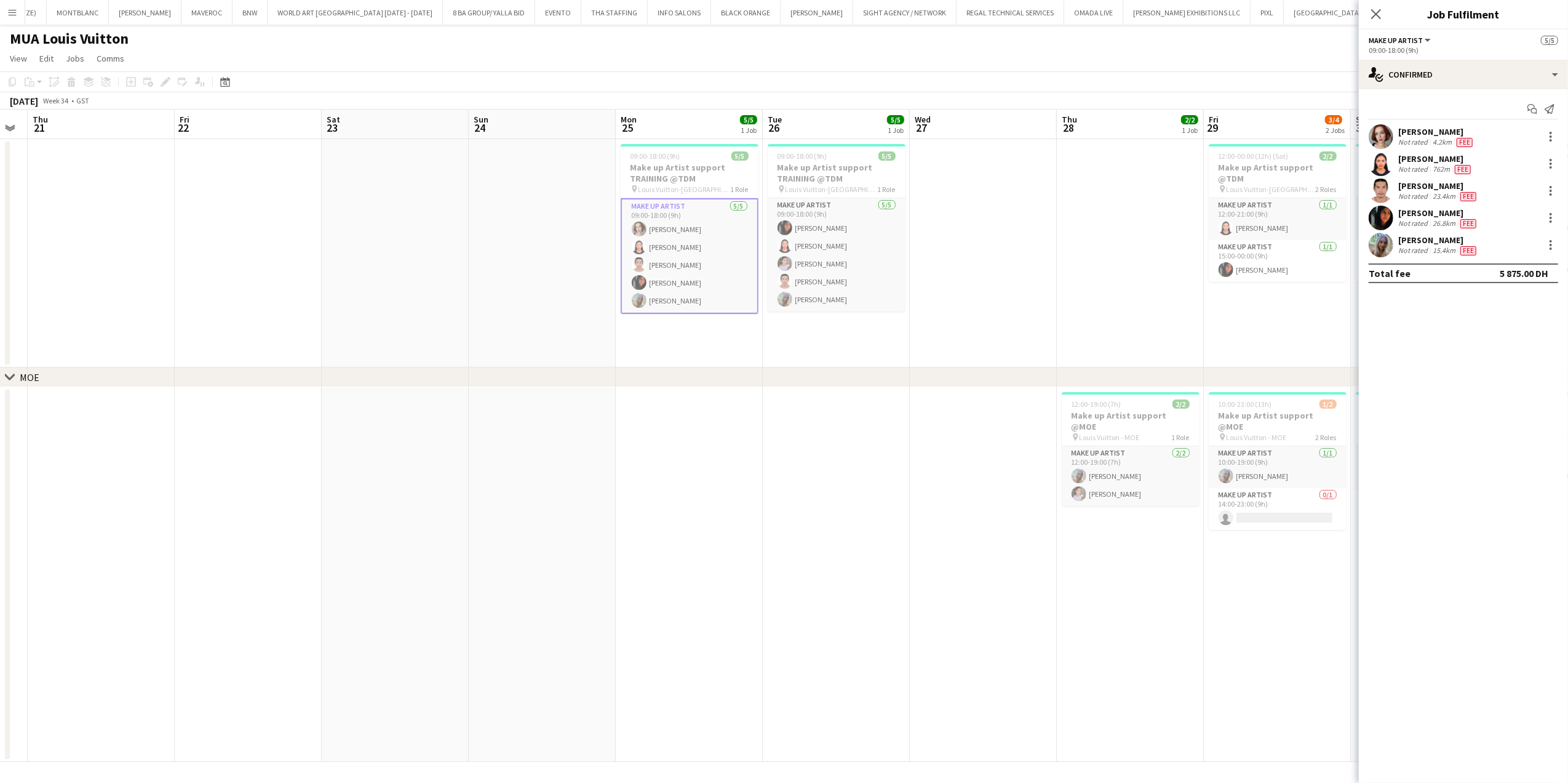
click at [1395, 133] on div "Anastasia Olkhovskaya Not rated 4.2km Fee" at bounding box center [1463, 137] width 209 height 25
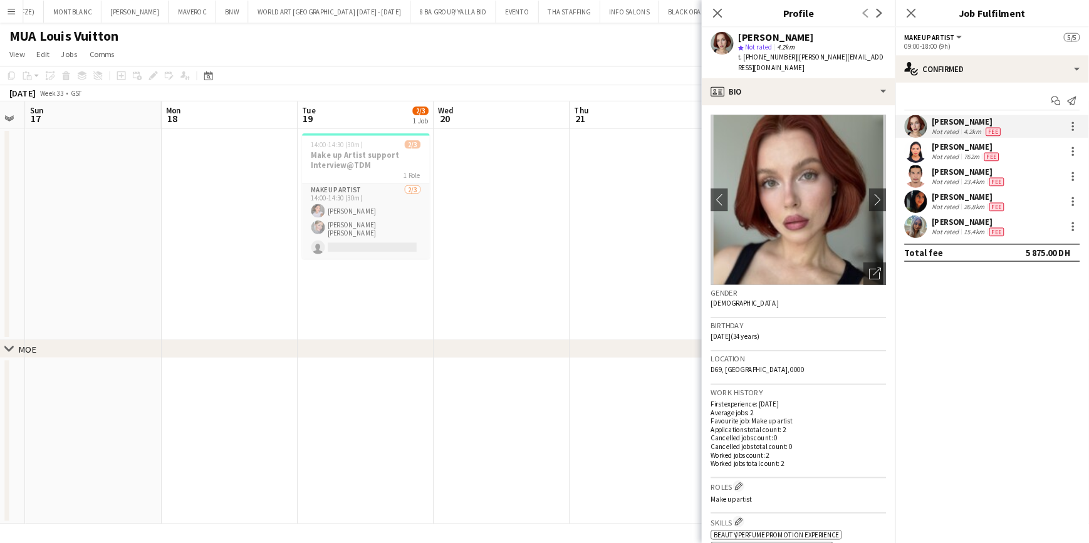
scroll to position [0, 271]
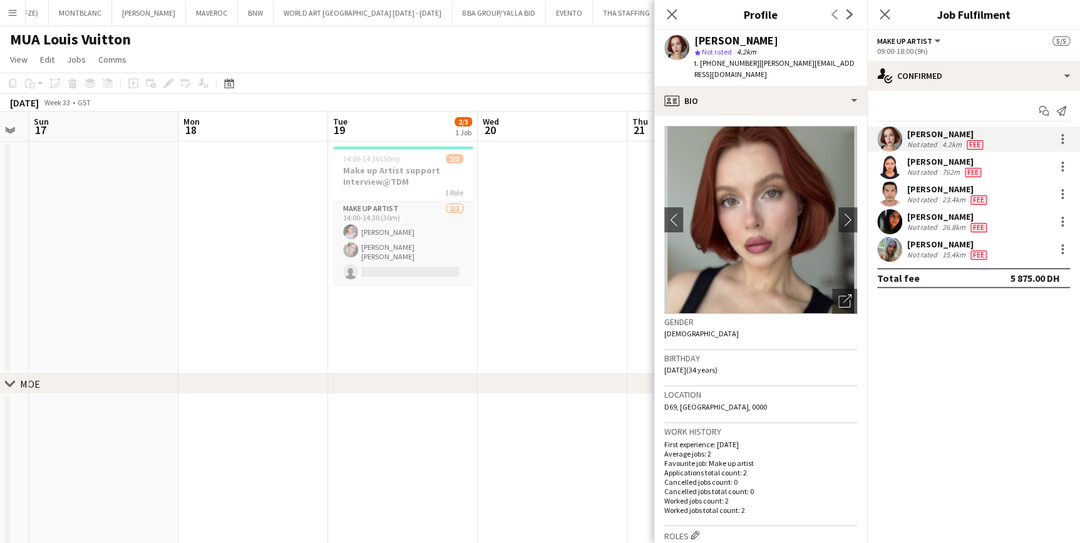
click at [556, 288] on app-date-cell at bounding box center [553, 258] width 150 height 232
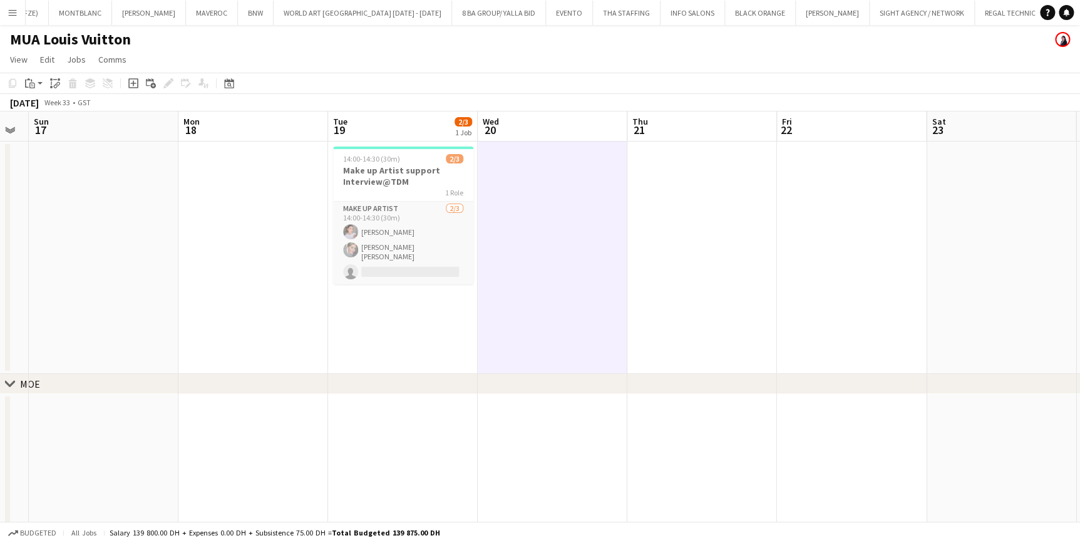
click at [14, 13] on app-icon "Menu" at bounding box center [13, 13] width 10 height 10
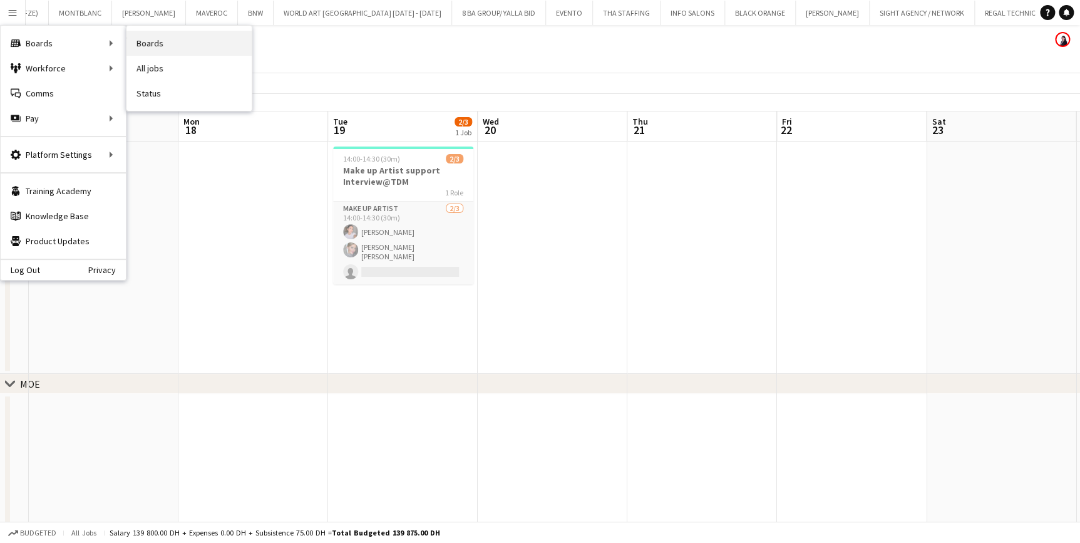
click at [165, 35] on link "Boards" at bounding box center [189, 43] width 125 height 25
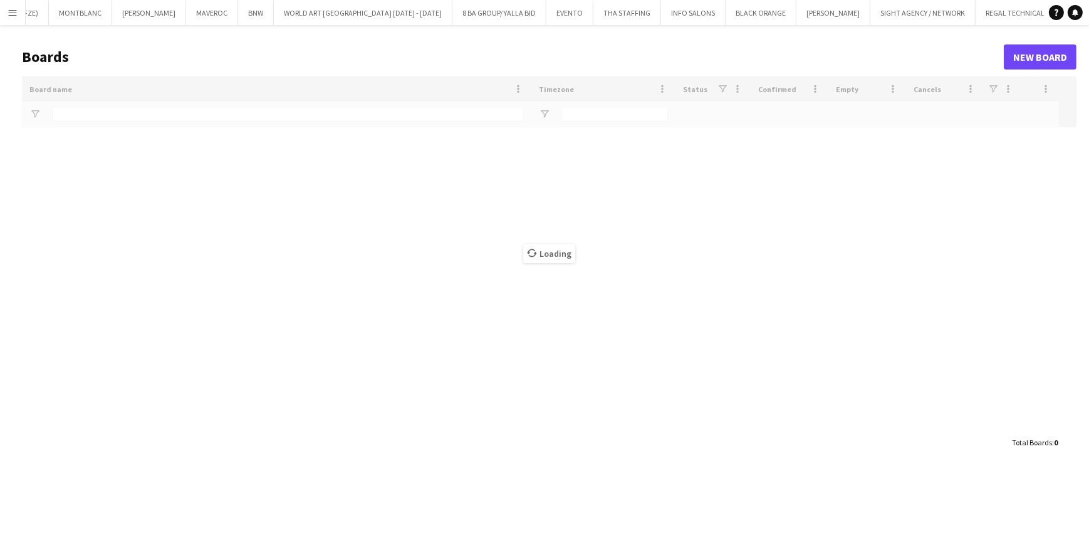
type input "***"
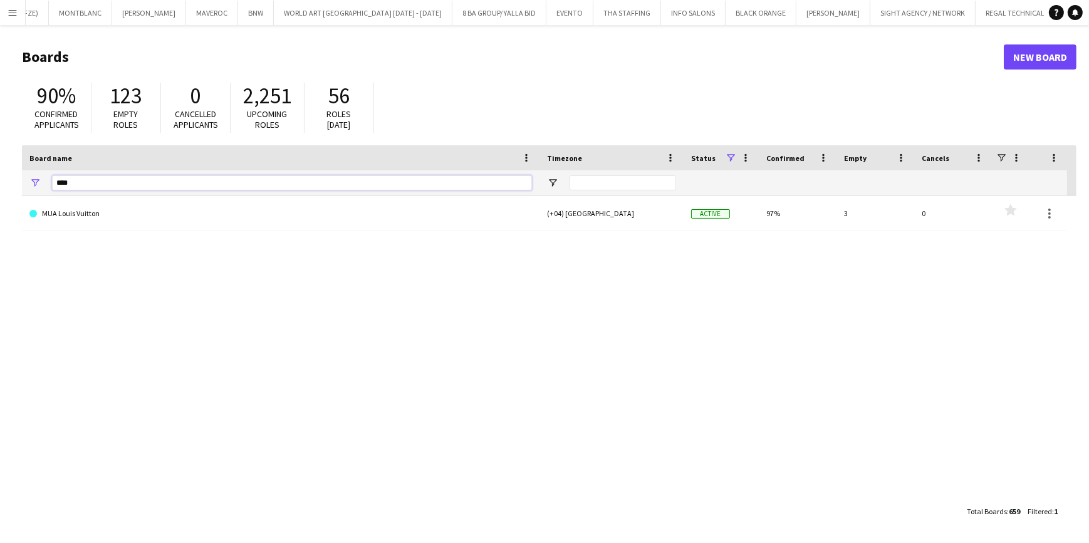
drag, startPoint x: 92, startPoint y: 189, endPoint x: 49, endPoint y: 185, distance: 42.7
click at [49, 188] on div "***" at bounding box center [280, 182] width 517 height 25
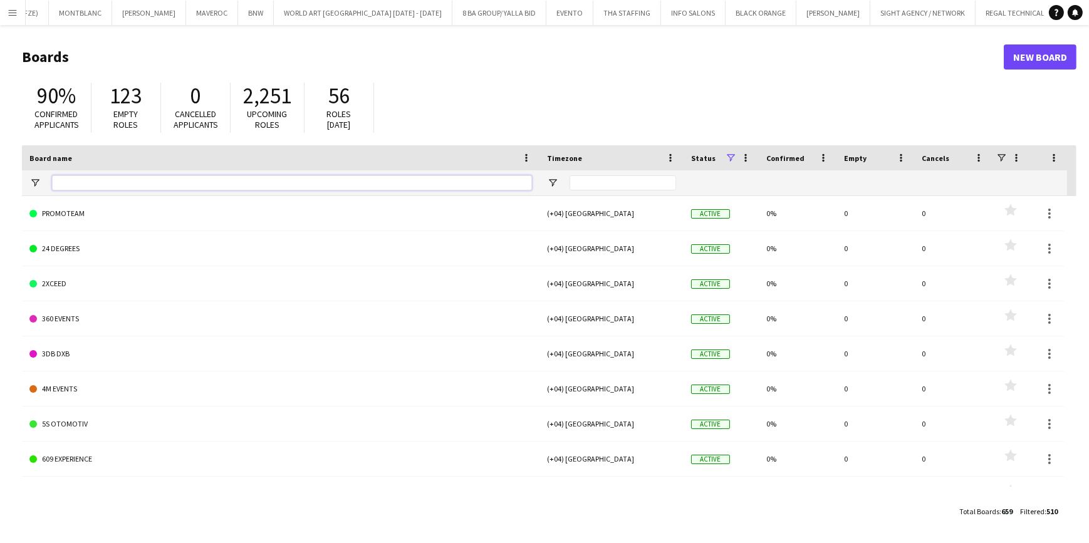
type input "*"
click at [100, 184] on input "Board name Filter Input" at bounding box center [292, 182] width 480 height 15
type input "*"
click at [122, 179] on input "Board name Filter Input" at bounding box center [292, 182] width 480 height 15
click at [137, 182] on input "Board name Filter Input" at bounding box center [292, 182] width 480 height 15
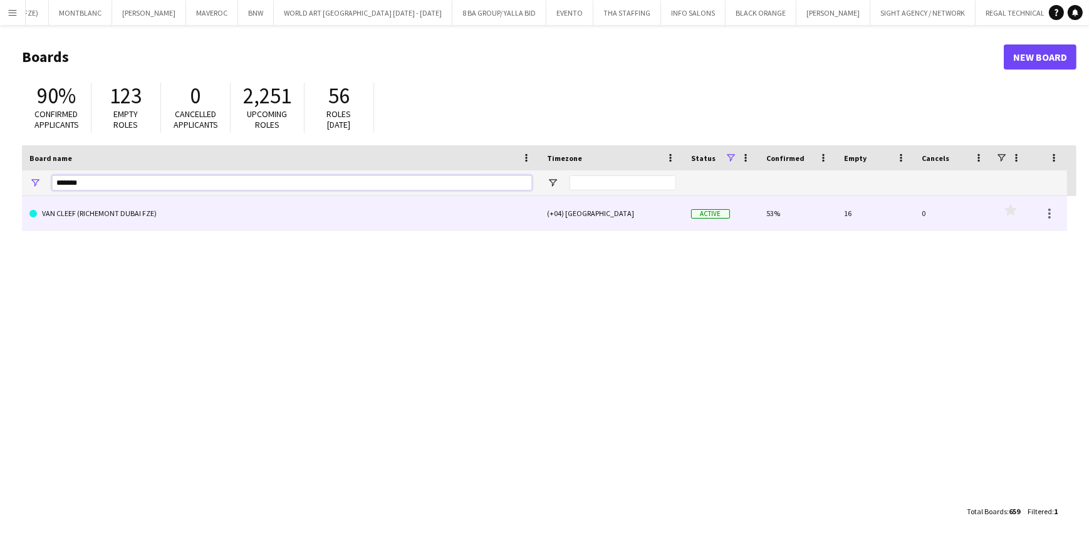
type input "*******"
click at [468, 212] on link "VAN CLEEF (RICHEMONT DUBAI FZE)" at bounding box center [280, 213] width 502 height 35
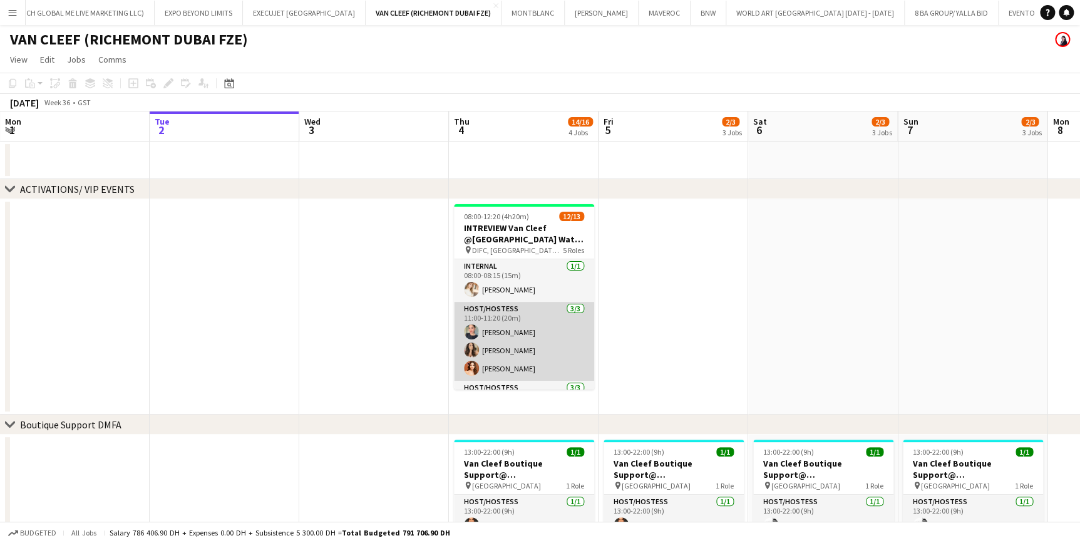
click at [517, 303] on app-card-role "Host/Hostess [DATE] 11:00-11:20 (20m) Tanyarat Prachuabsin [PERSON_NAME] [PERSO…" at bounding box center [524, 341] width 140 height 79
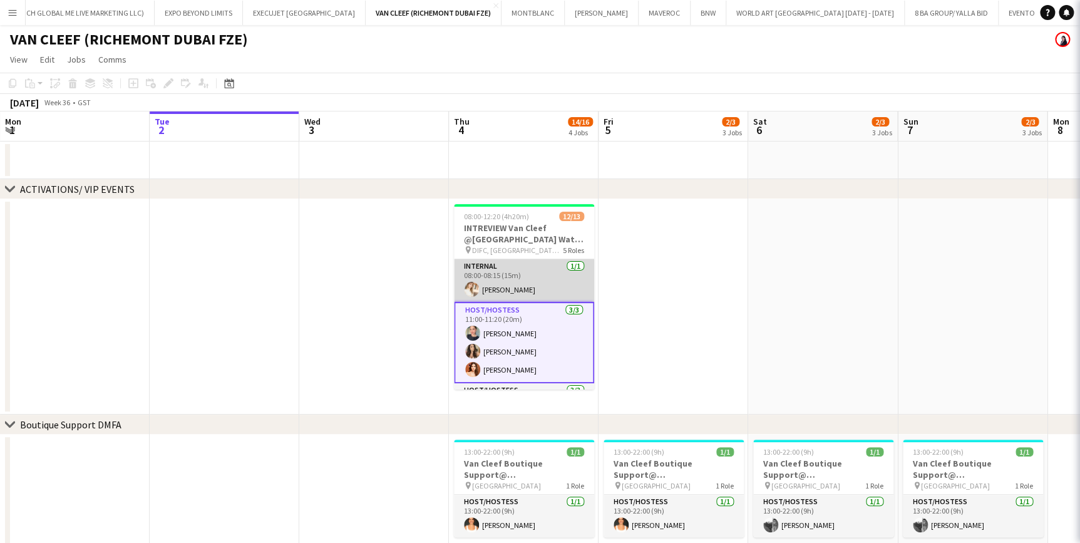
click at [521, 274] on app-card-role "Internal 1/1 08:00-08:15 (15m) Anastasiia Iemelianova" at bounding box center [524, 280] width 140 height 43
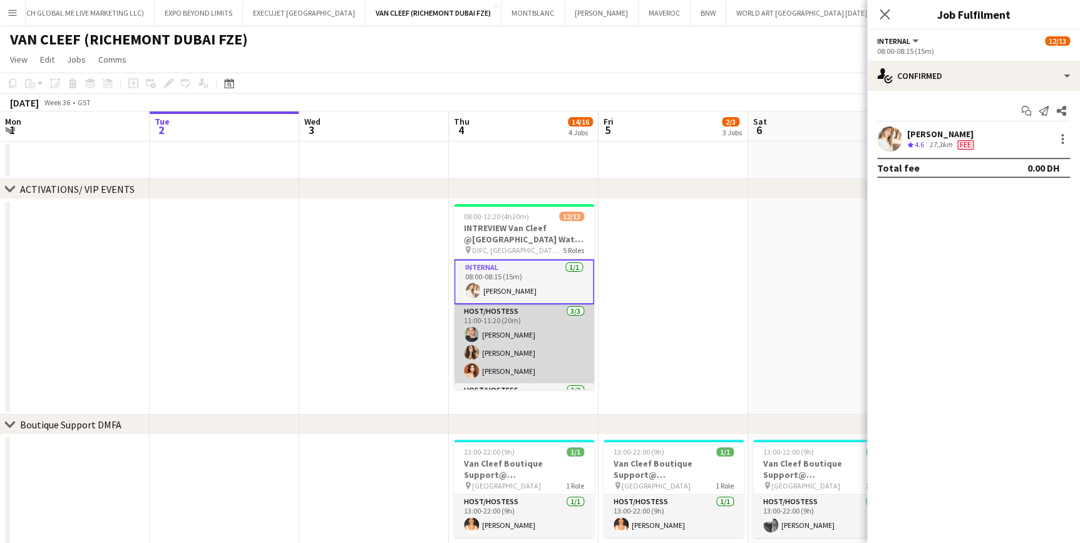
click at [503, 347] on app-card-role "Host/Hostess [DATE] 11:00-11:20 (20m) Tanyarat Prachuabsin [PERSON_NAME] [PERSO…" at bounding box center [524, 343] width 140 height 79
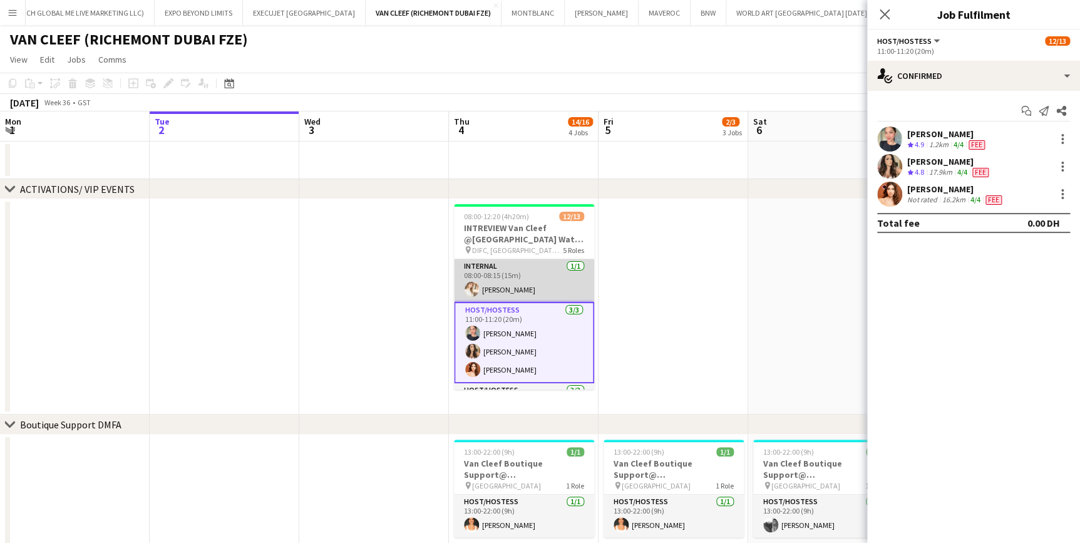
click at [497, 276] on app-card-role "Internal 1/1 08:00-08:15 (15m) Anastasiia Iemelianova" at bounding box center [524, 280] width 140 height 43
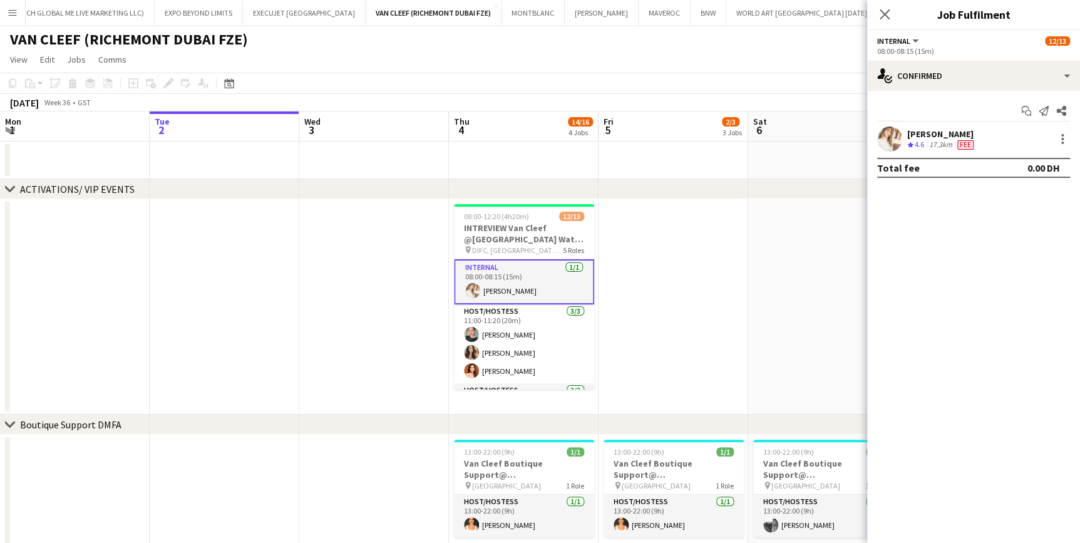
click at [671, 308] on app-date-cell at bounding box center [674, 306] width 150 height 215
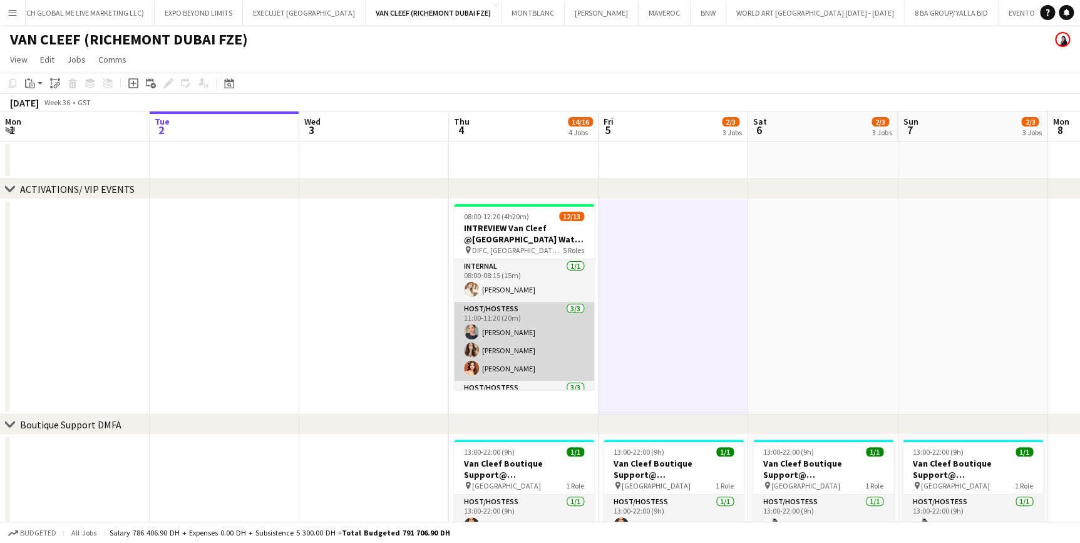
click at [545, 319] on app-card-role "Host/Hostess [DATE] 11:00-11:20 (20m) Tanyarat Prachuabsin [PERSON_NAME] [PERSO…" at bounding box center [524, 341] width 140 height 79
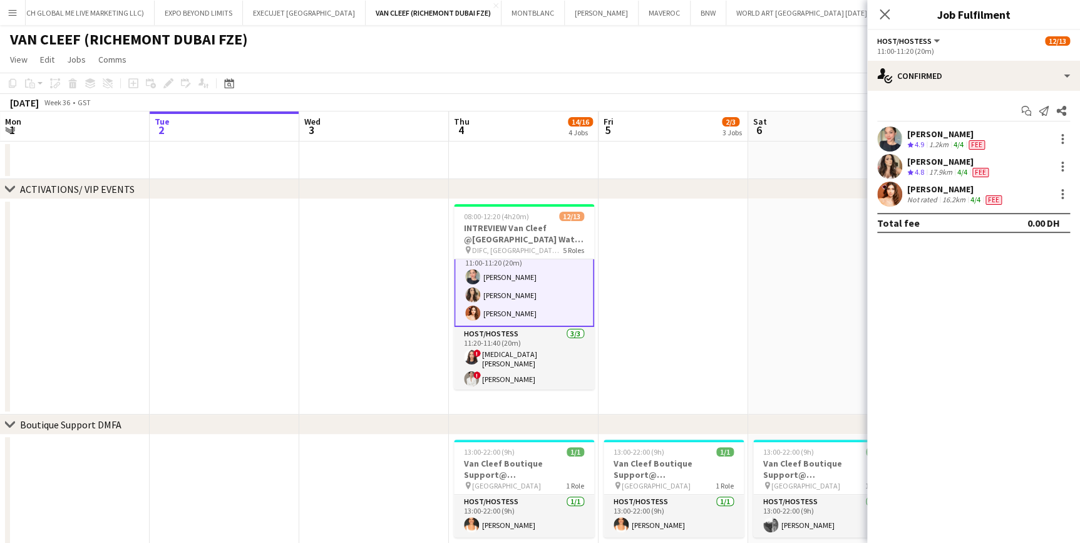
click at [520, 288] on app-card-role "Host/Hostess [DATE] 11:00-11:20 (20m) Tanyarat Prachuabsin [PERSON_NAME] [PERSO…" at bounding box center [524, 286] width 140 height 81
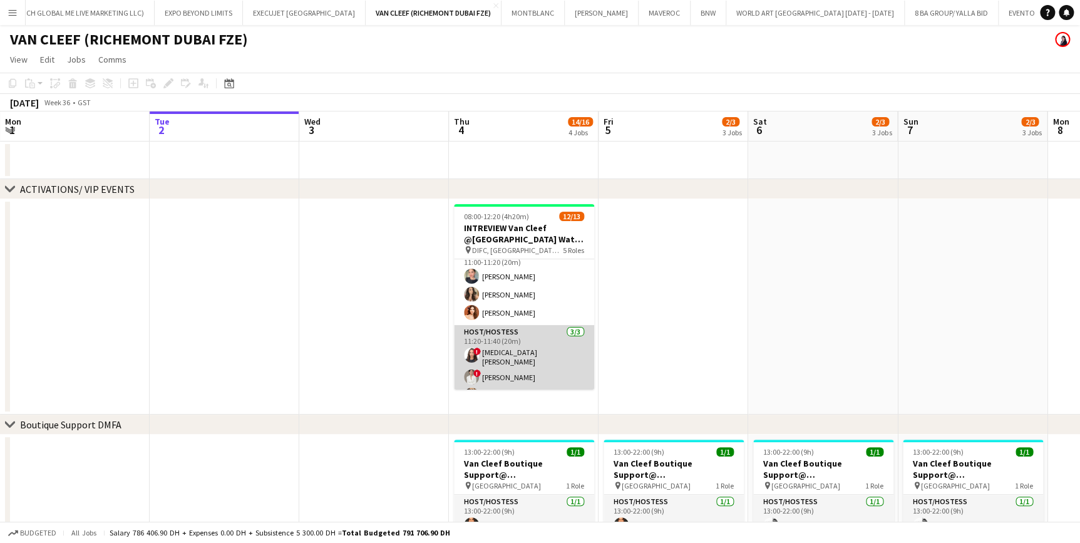
click at [517, 351] on app-card-role "Host/Hostess 3/3 11:20-11:40 (20m) ! Amira Malek ! Astrid Liu Yana Lazareva" at bounding box center [524, 366] width 140 height 83
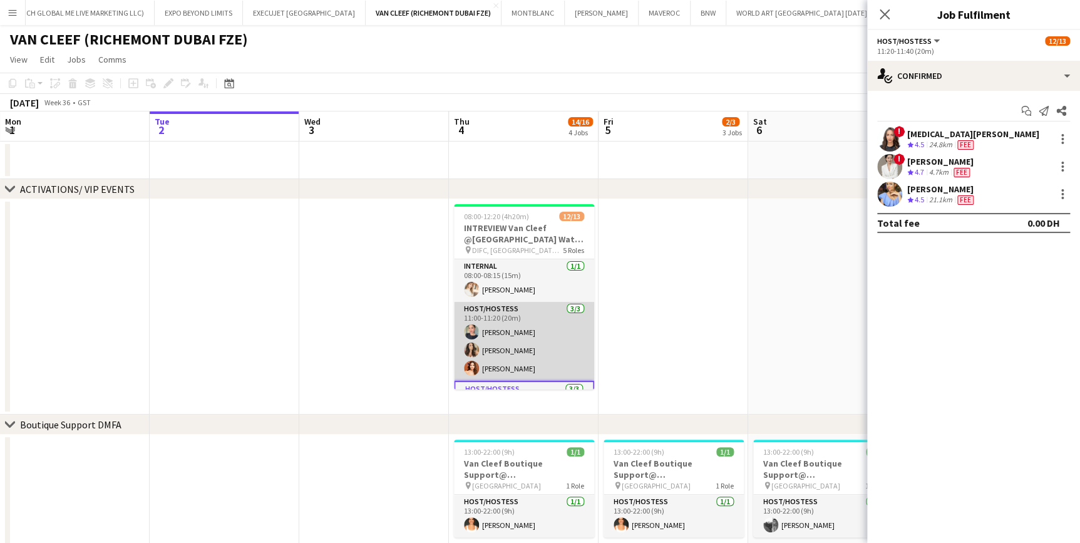
click at [526, 318] on app-card-role "Host/Hostess [DATE] 11:00-11:20 (20m) Tanyarat Prachuabsin [PERSON_NAME] [PERSO…" at bounding box center [524, 341] width 140 height 79
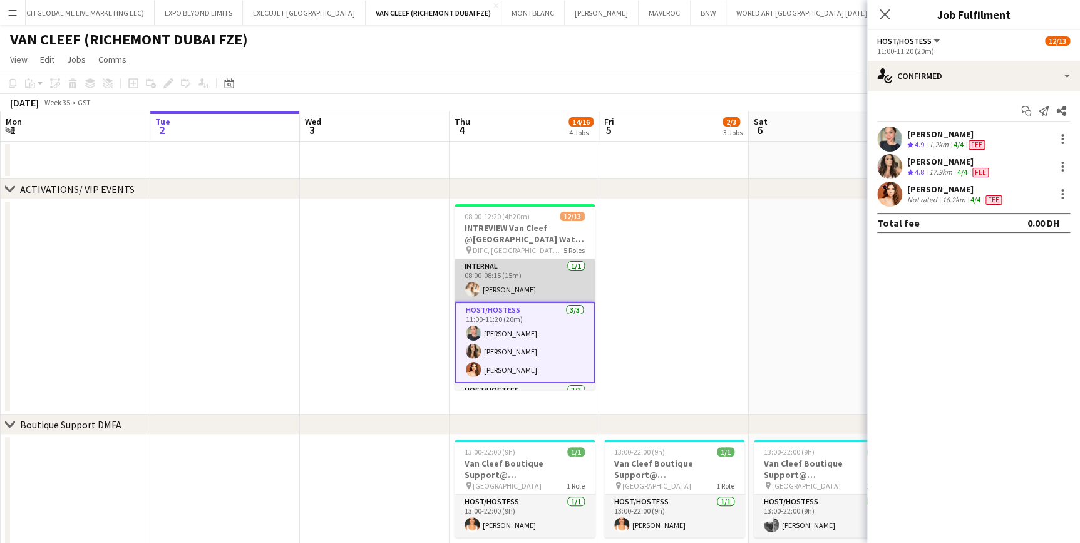
click at [558, 285] on app-card-role "Internal 1/1 08:00-08:15 (15m) Anastasiia Iemelianova" at bounding box center [525, 280] width 140 height 43
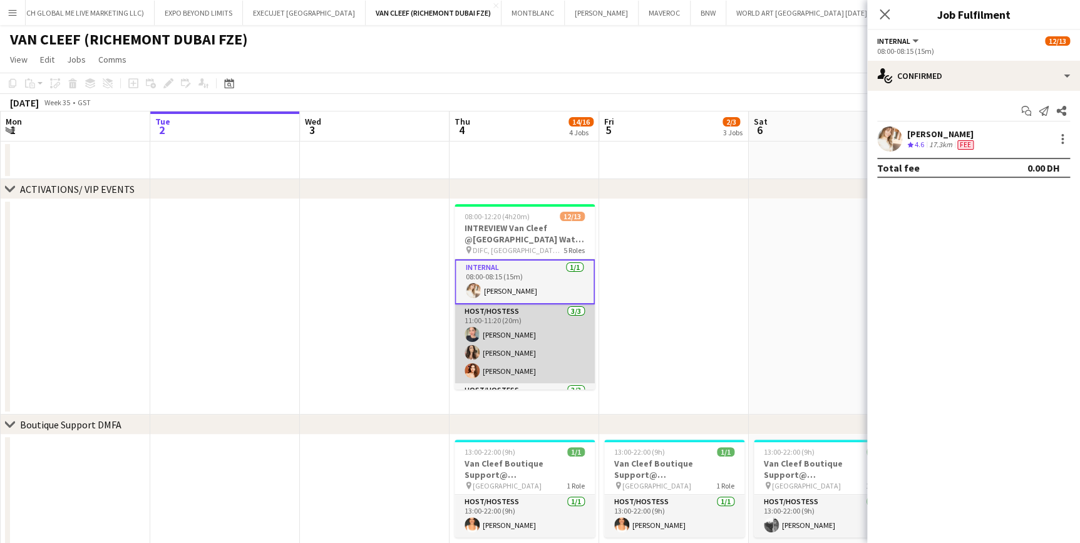
click at [541, 320] on app-card-role "Host/Hostess [DATE] 11:00-11:20 (20m) Tanyarat Prachuabsin [PERSON_NAME] [PERSO…" at bounding box center [525, 343] width 140 height 79
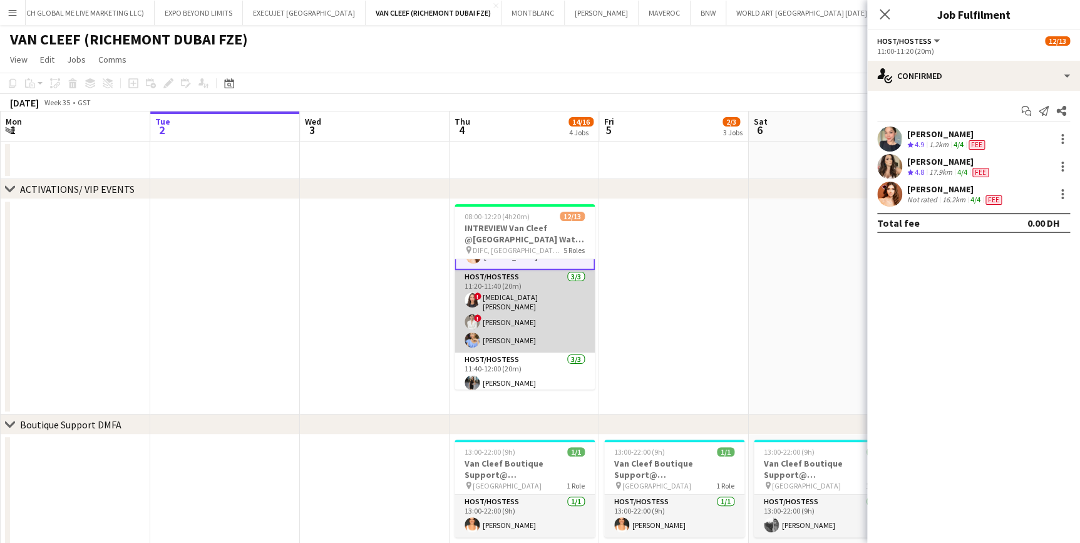
click at [522, 333] on app-card-role "Host/Hostess 3/3 11:20-11:40 (20m) ! Amira Malek ! Astrid Liu Yana Lazareva" at bounding box center [525, 311] width 140 height 83
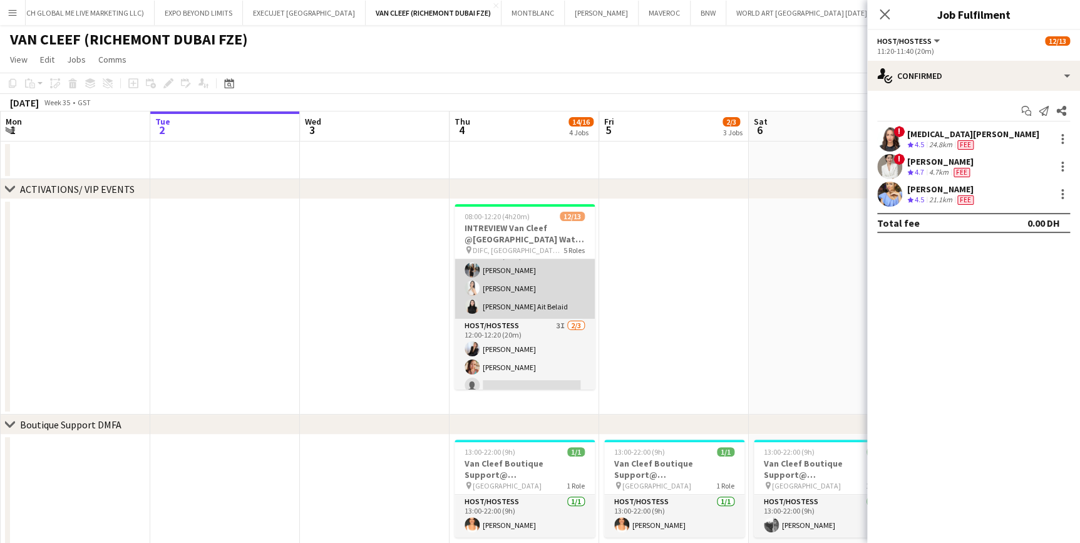
click at [512, 282] on app-card-role "Host/Hostess [DATE] 11:40-12:00 (20m) [PERSON_NAME] Amel [PERSON_NAME] Ait Bela…" at bounding box center [525, 279] width 140 height 79
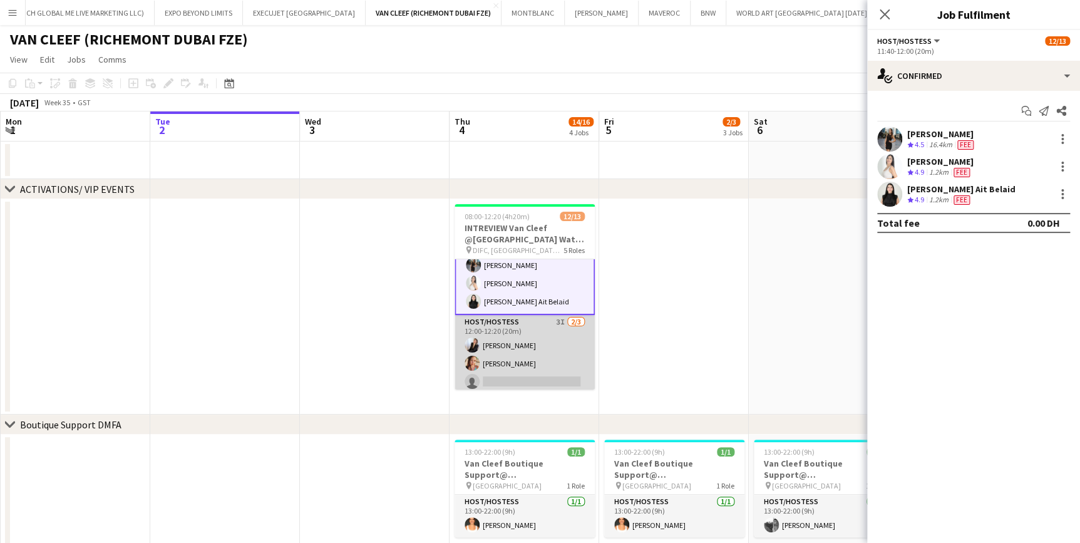
click at [522, 332] on app-card-role "Host/Hostess 3I 2/3 12:00-12:20 (20m) Giorgia Caramellino Punchita Srisuwan sin…" at bounding box center [525, 354] width 140 height 79
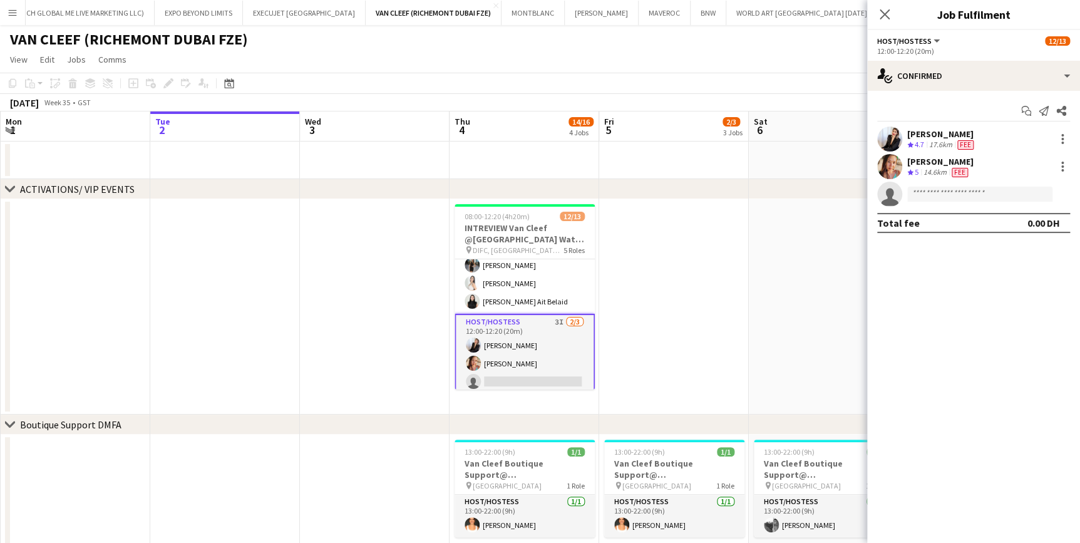
click at [964, 56] on app-options-switcher "Host/Hostess All roles Host/Hostess 12/13 12:00-12:20 (20m)" at bounding box center [974, 45] width 213 height 31
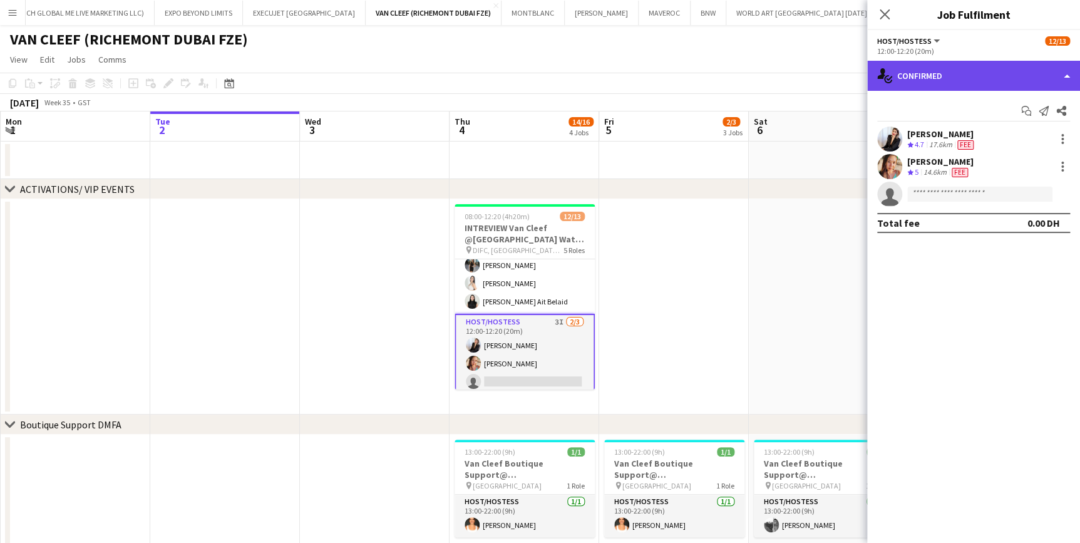
click at [962, 63] on div "single-neutral-actions-check-2 Confirmed" at bounding box center [974, 76] width 213 height 30
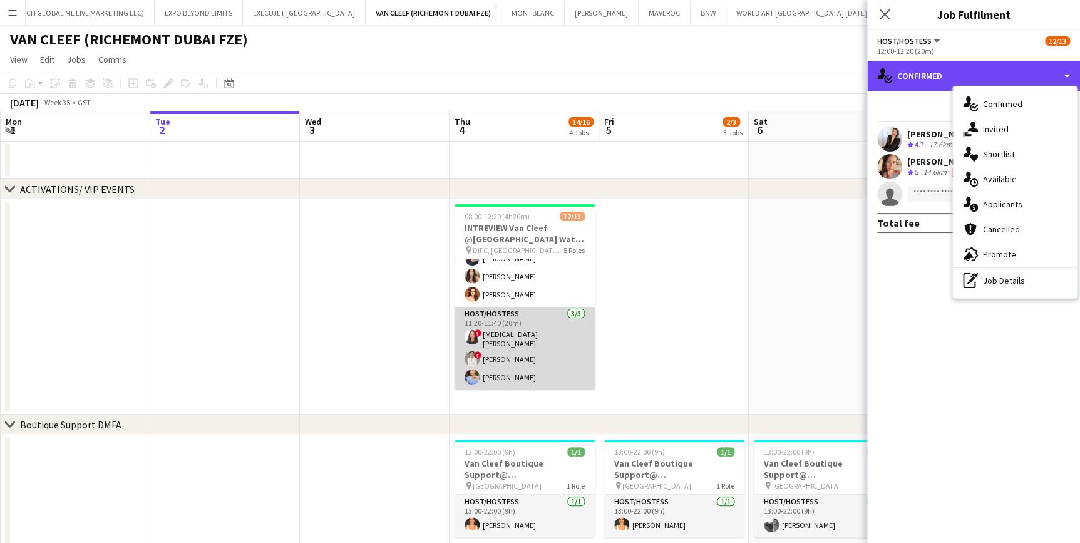
scroll to position [56, 0]
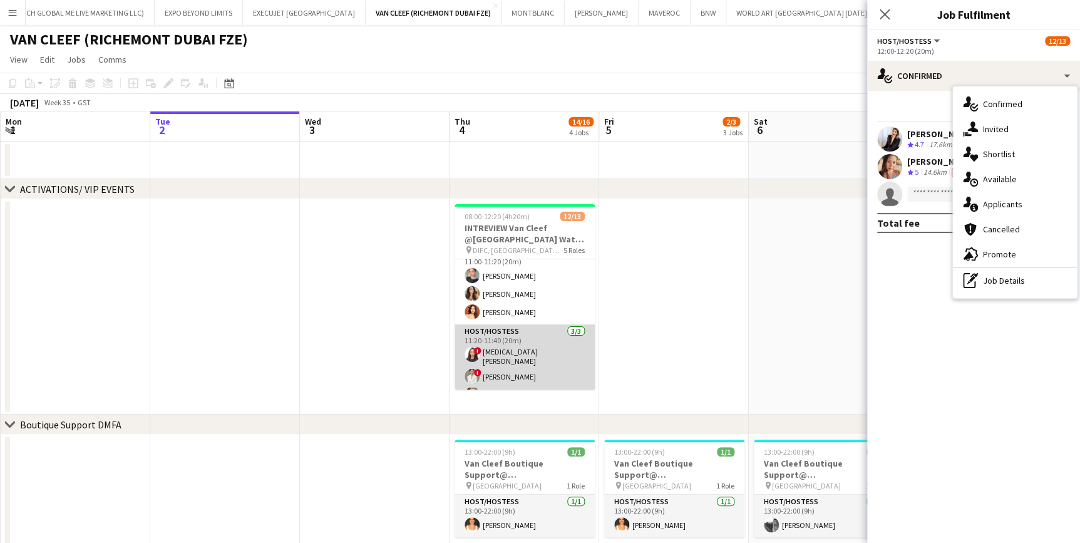
click at [526, 345] on app-card-role "Host/Hostess 3/3 11:20-11:40 (20m) ! Amira Malek ! Astrid Liu Yana Lazareva" at bounding box center [525, 365] width 140 height 83
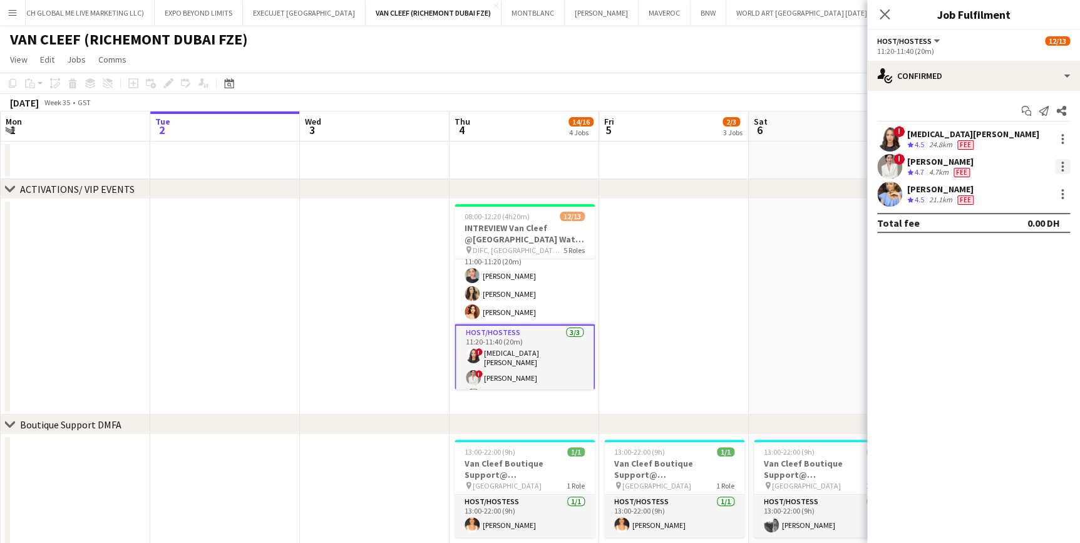
click at [1062, 168] on div at bounding box center [1062, 166] width 15 height 15
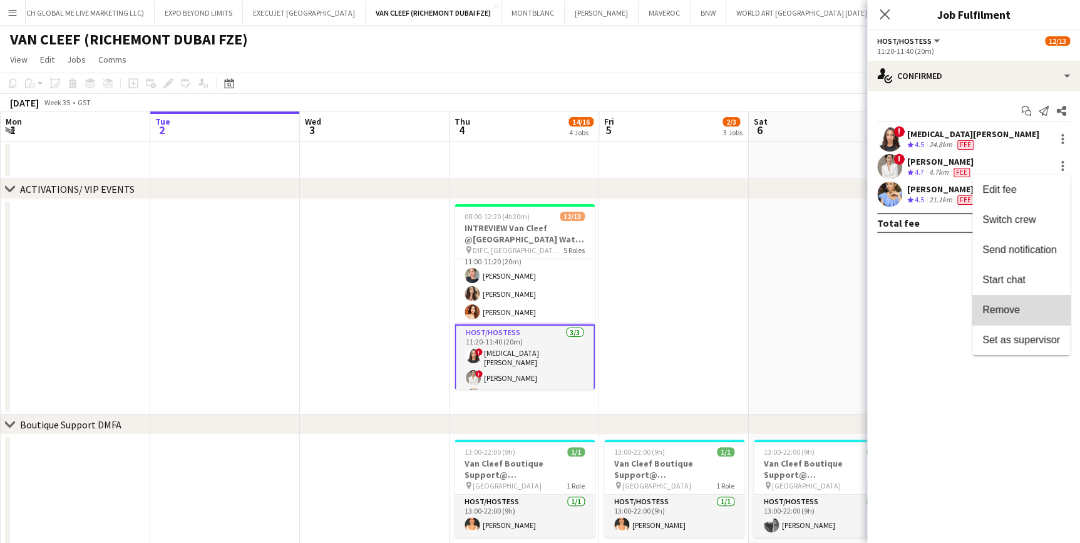
click at [1029, 308] on span "Remove" at bounding box center [1022, 309] width 78 height 11
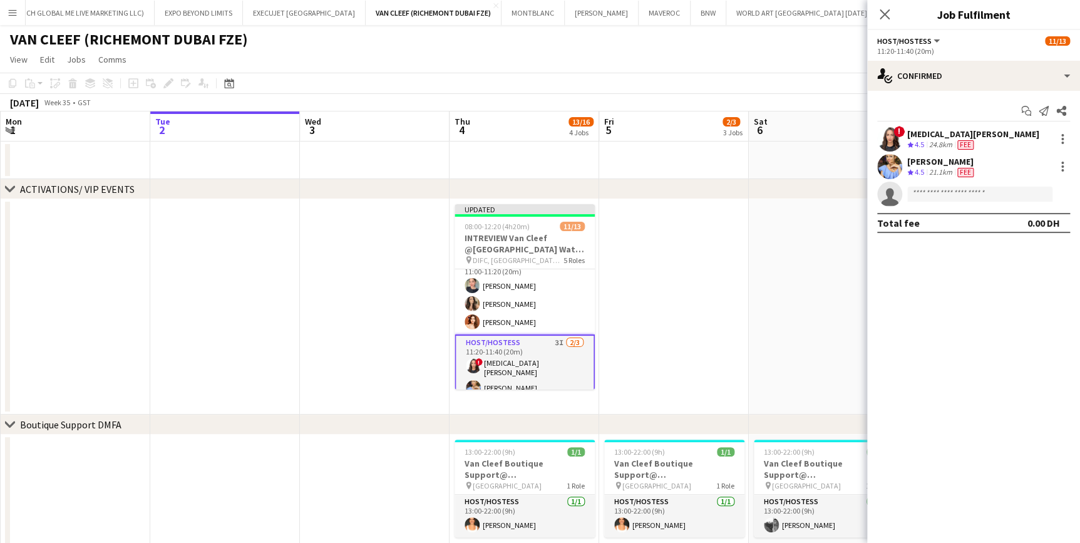
click at [608, 244] on app-date-cell at bounding box center [674, 306] width 150 height 215
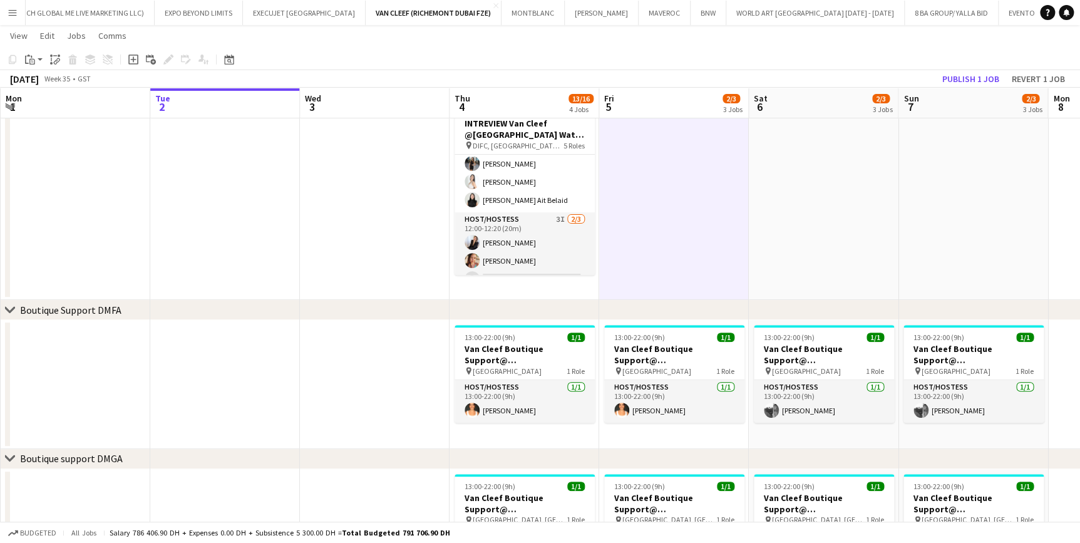
scroll to position [227, 0]
click at [961, 71] on button "Publish 1 job" at bounding box center [971, 79] width 67 height 16
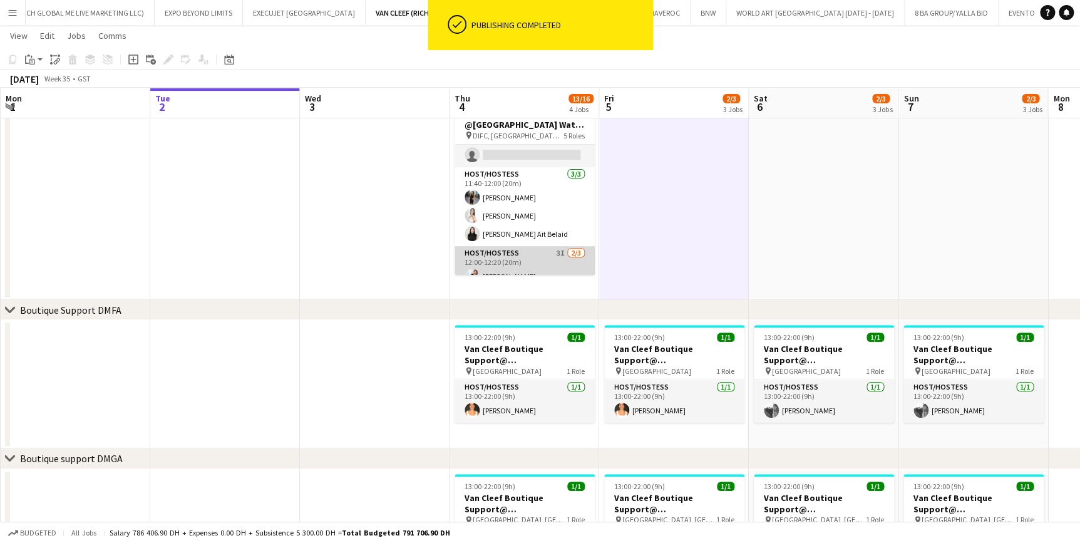
scroll to position [113, 0]
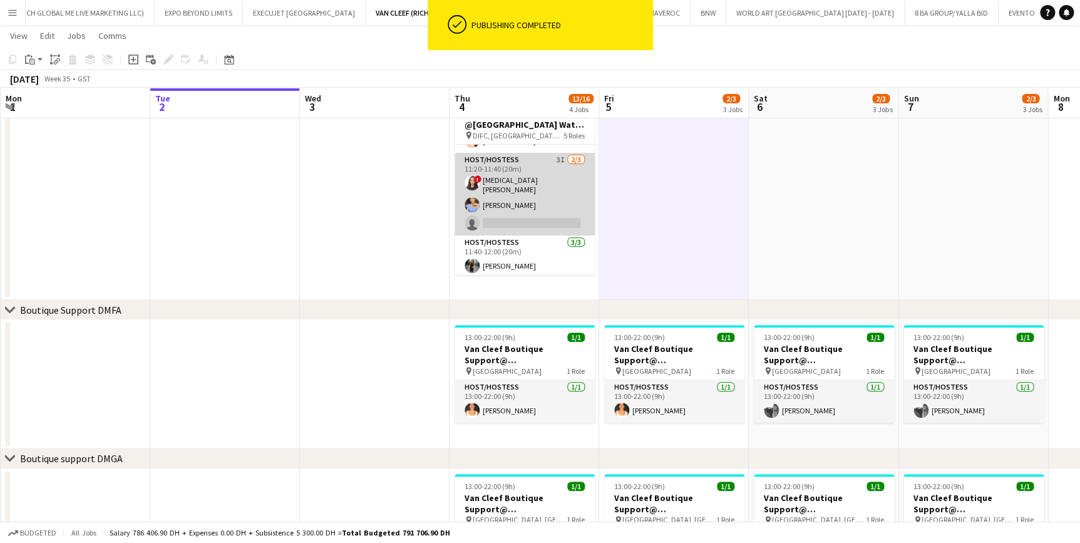
click at [474, 212] on app-card-role "Host/Hostess 3I 2/3 11:20-11:40 (20m) ! Amira Malek Yana Lazareva single-neutra…" at bounding box center [525, 194] width 140 height 83
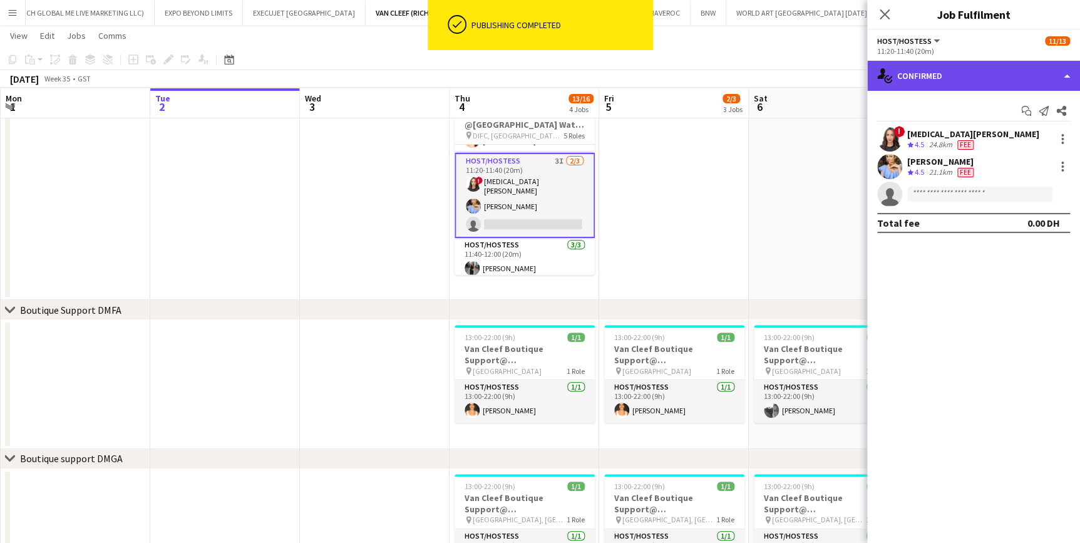
click at [947, 80] on div "single-neutral-actions-check-2 Confirmed" at bounding box center [974, 76] width 213 height 30
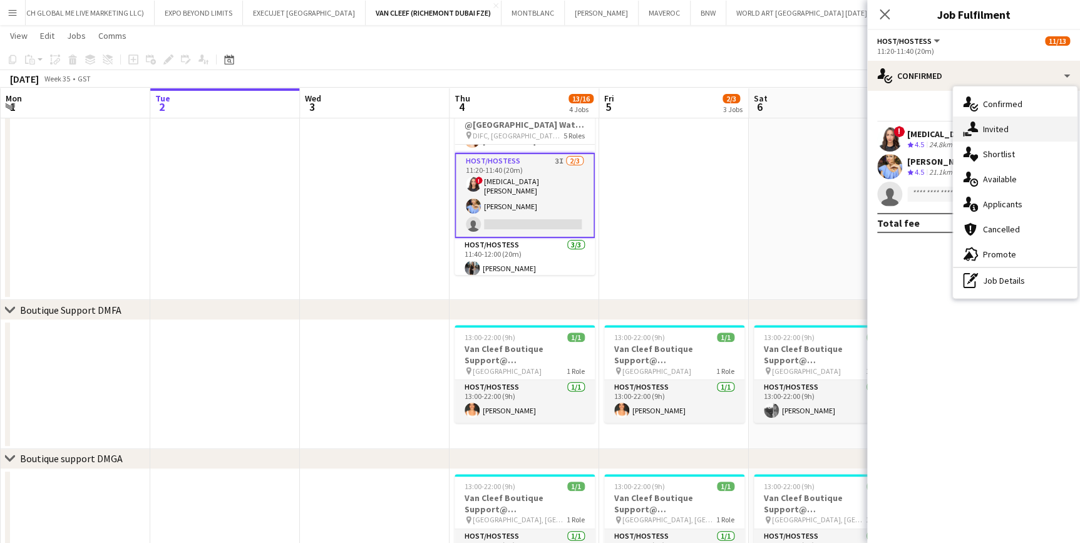
click at [991, 140] on div "single-neutral-actions-share-1 Invited" at bounding box center [1015, 129] width 124 height 25
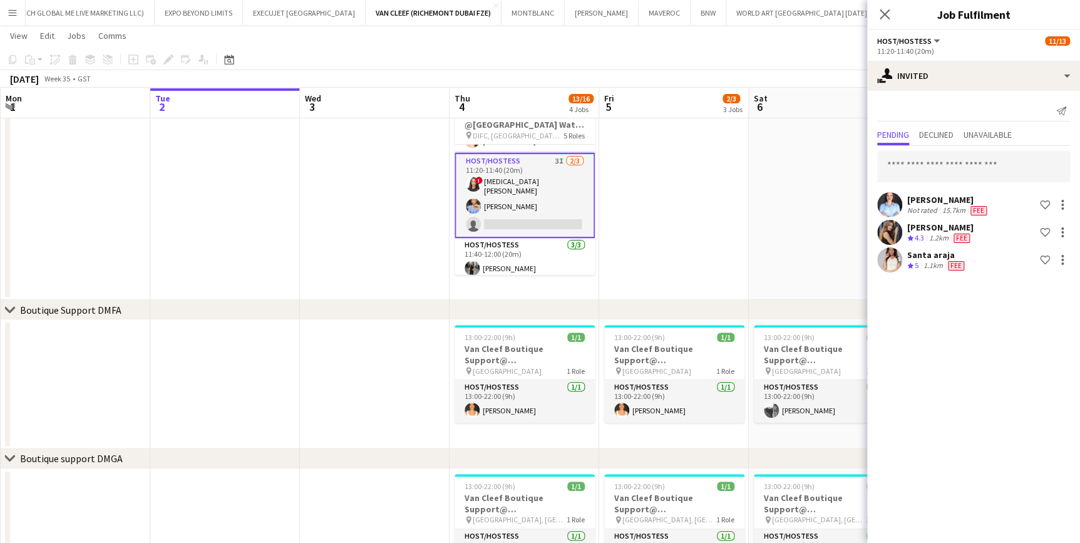
click at [943, 229] on div "[PERSON_NAME]" at bounding box center [941, 227] width 66 height 11
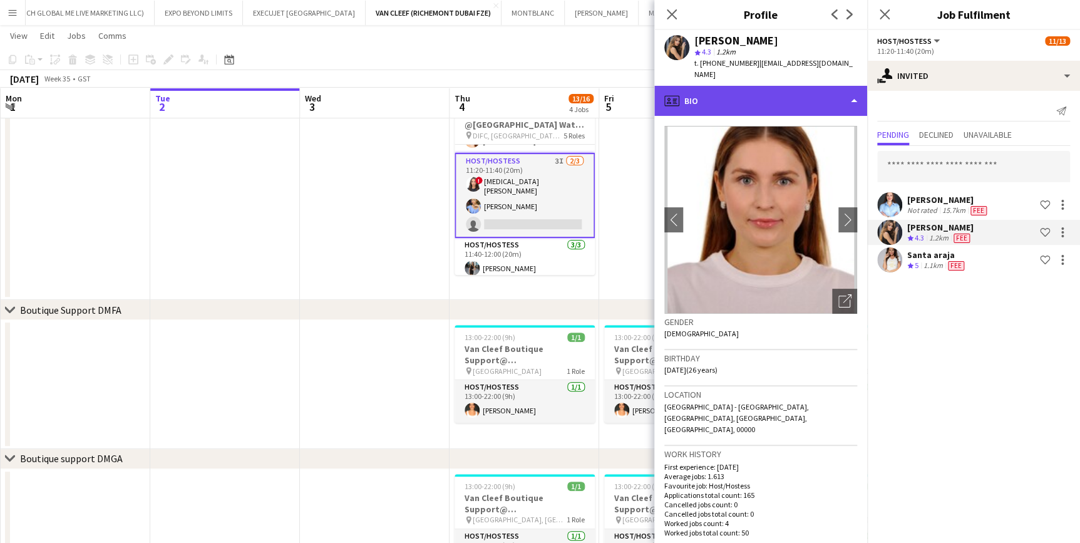
click at [799, 94] on div "profile Bio" at bounding box center [761, 101] width 213 height 30
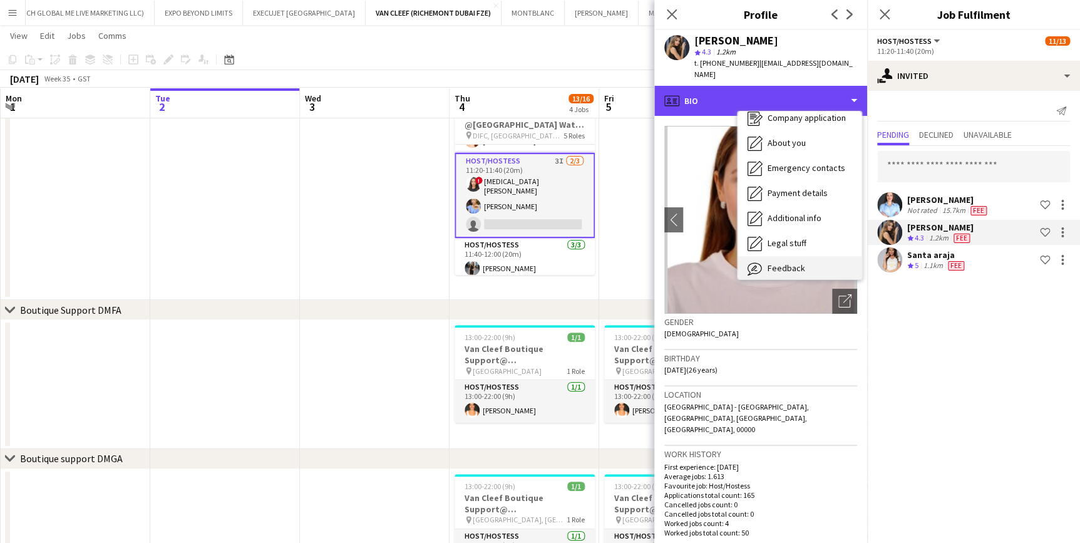
scroll to position [67, 0]
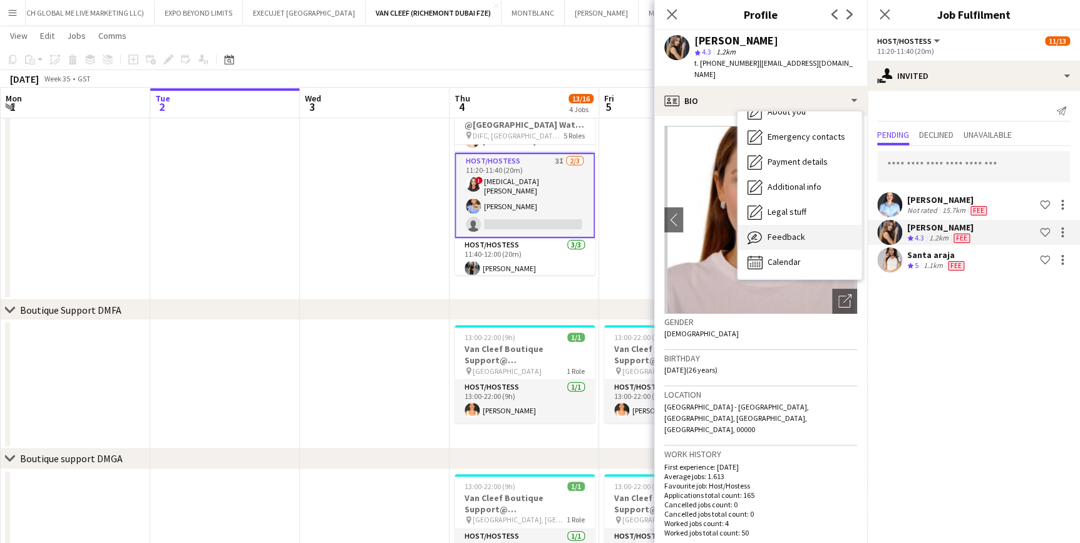
click at [807, 225] on div "Feedback Feedback" at bounding box center [800, 237] width 124 height 25
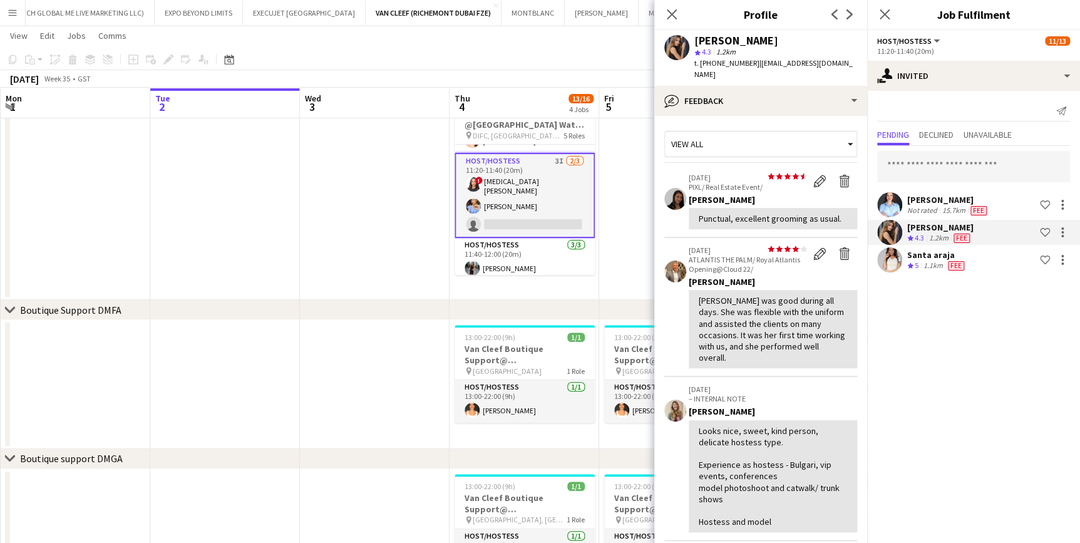
click at [951, 212] on div "15.7km" at bounding box center [954, 210] width 28 height 10
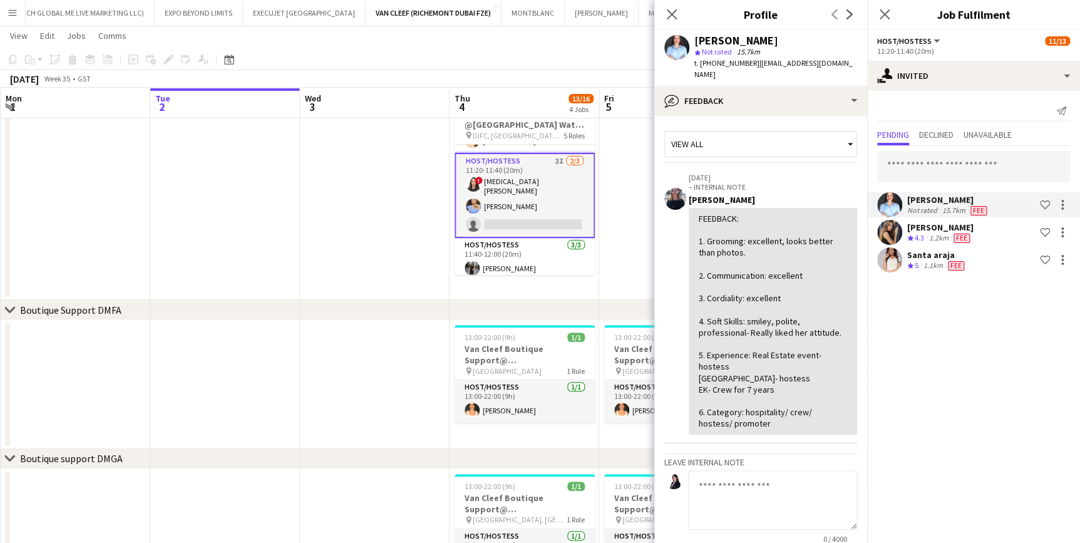
click at [951, 212] on div "15.7km" at bounding box center [954, 210] width 28 height 10
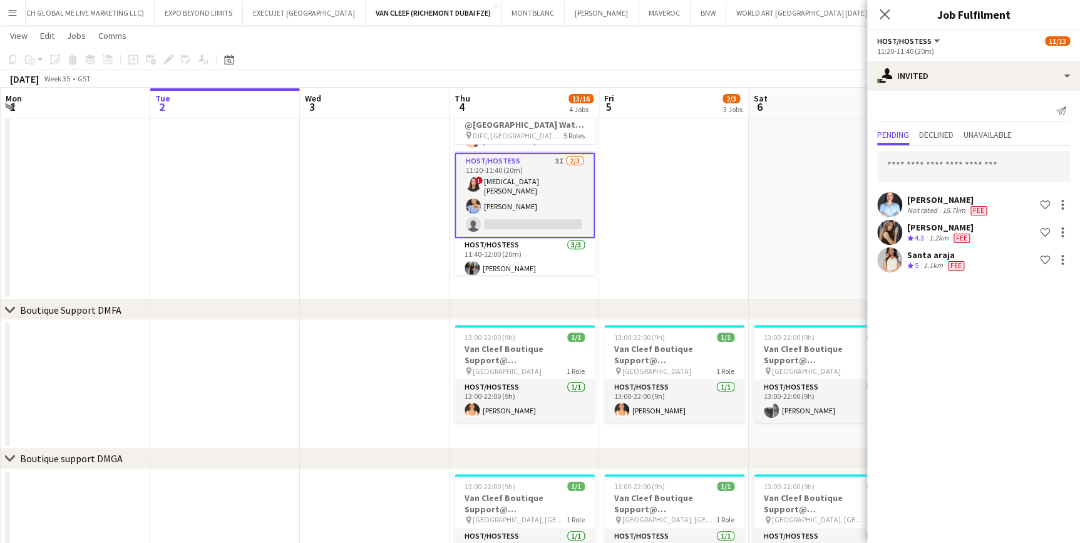
click at [951, 212] on div "15.7km" at bounding box center [954, 210] width 28 height 10
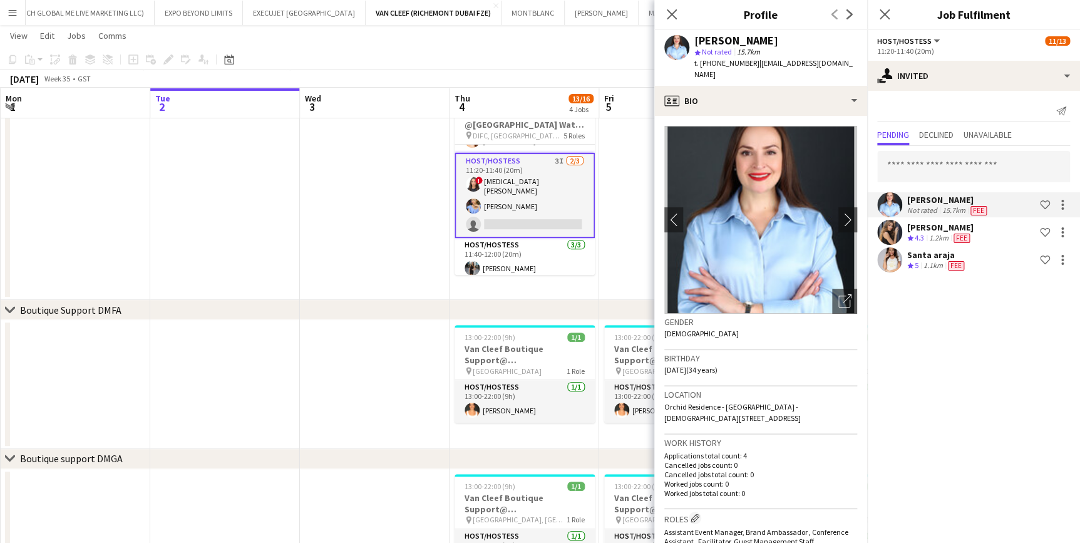
click at [921, 266] on div "Crew rating 5" at bounding box center [915, 266] width 14 height 11
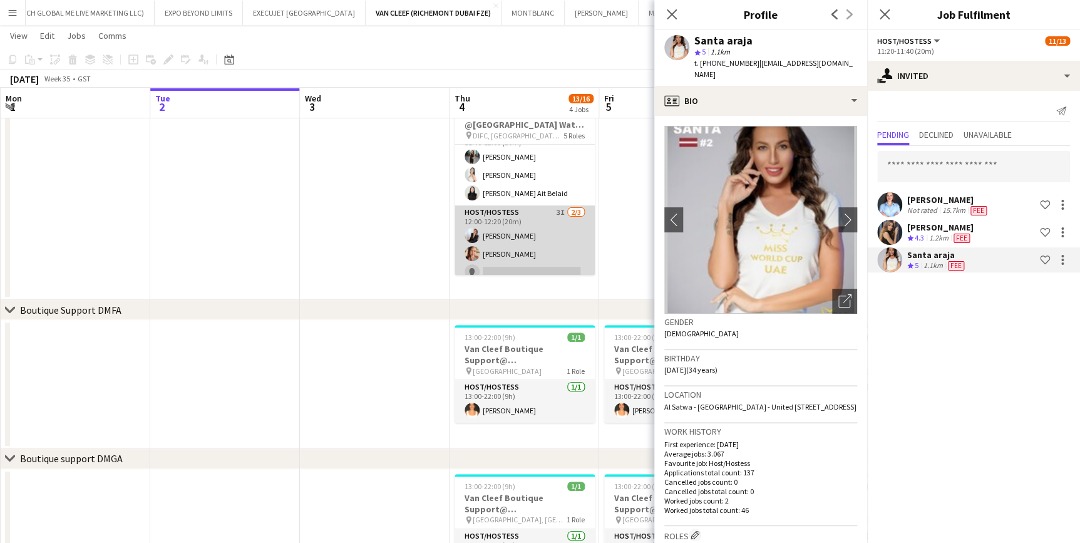
scroll to position [227, 0]
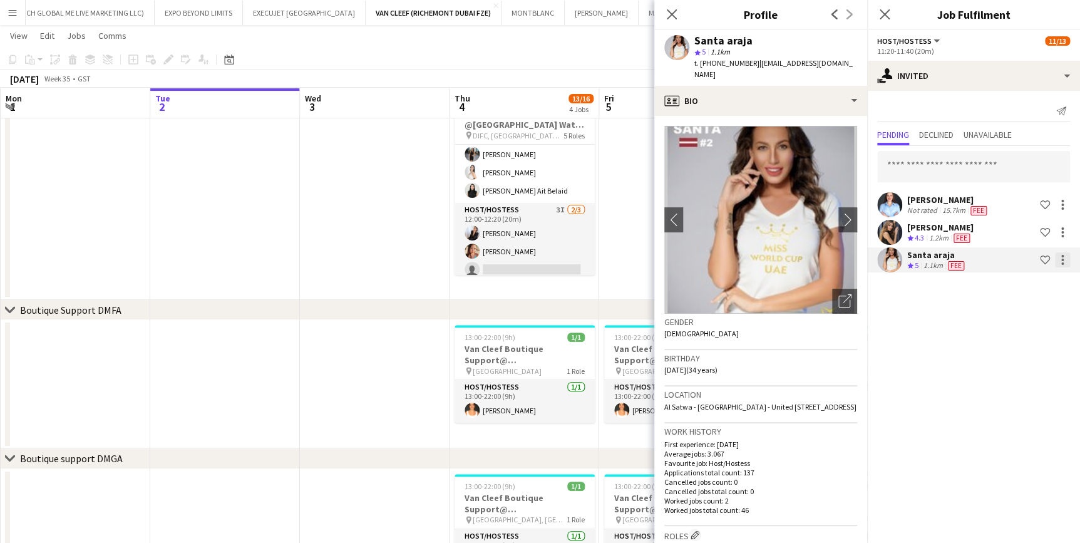
click at [1059, 259] on div at bounding box center [1062, 259] width 15 height 15
drag, startPoint x: 1020, startPoint y: 375, endPoint x: 993, endPoint y: 371, distance: 27.8
click at [1019, 376] on span "Cancel invitation" at bounding box center [1022, 372] width 73 height 11
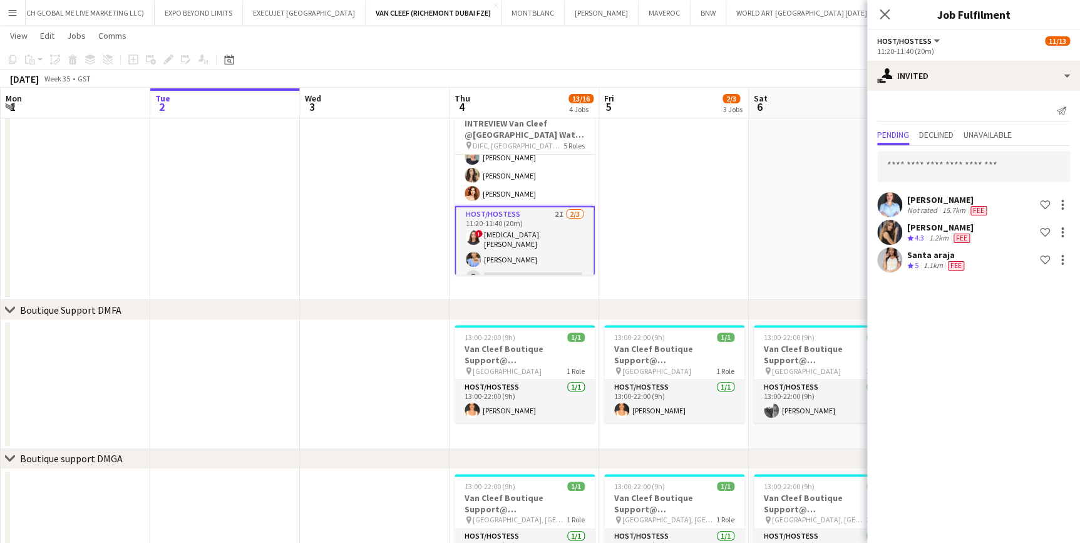
scroll to position [69, 0]
click at [536, 224] on app-card-role "Host/Hostess 2I 2/3 11:20-11:40 (20m) ! Amira Malek Yana Lazareva single-neutra…" at bounding box center [525, 249] width 140 height 85
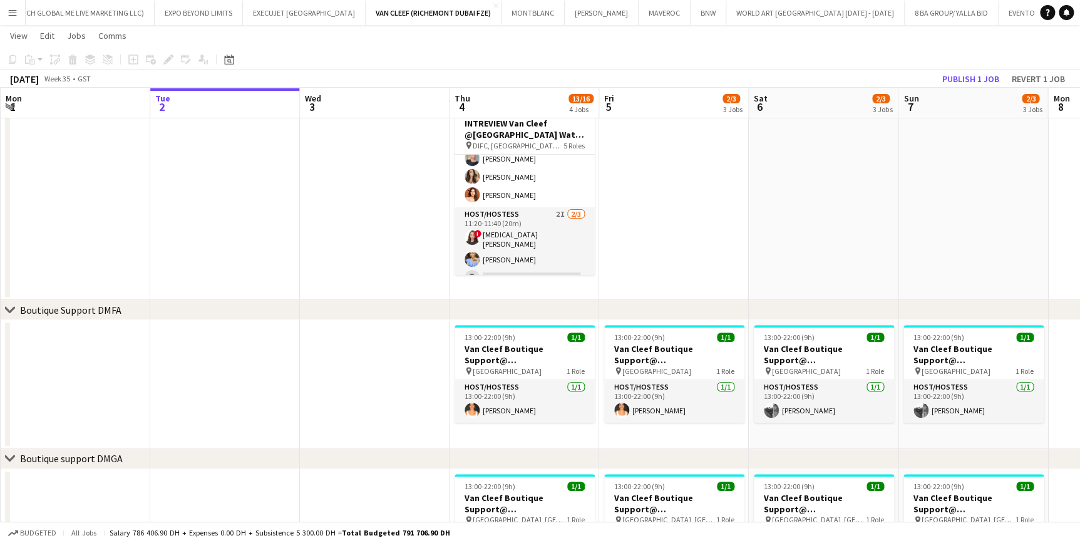
click at [620, 207] on app-date-cell at bounding box center [674, 192] width 150 height 215
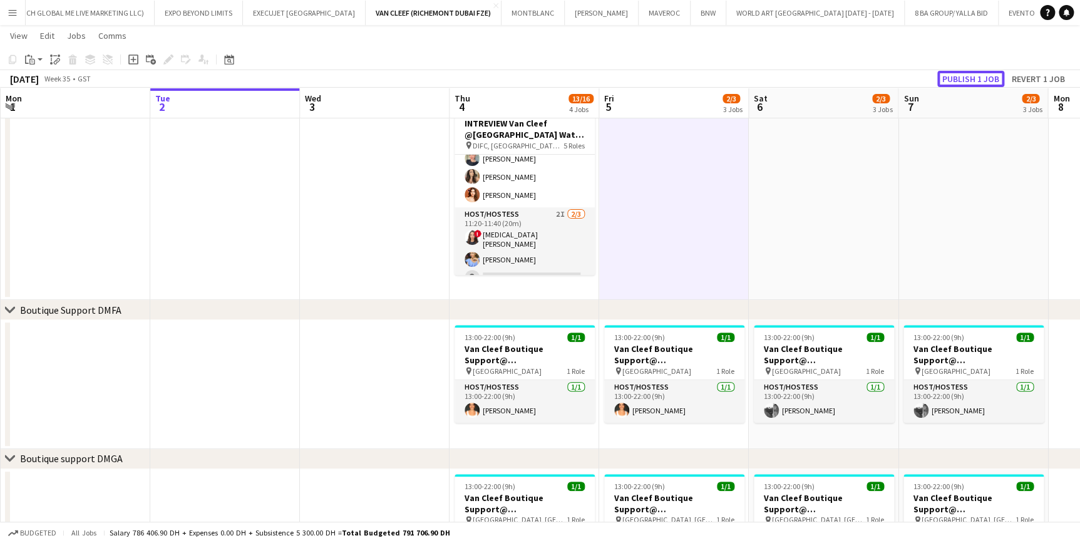
drag, startPoint x: 958, startPoint y: 79, endPoint x: 926, endPoint y: 98, distance: 37.6
click at [960, 78] on button "Publish 1 job" at bounding box center [971, 79] width 67 height 16
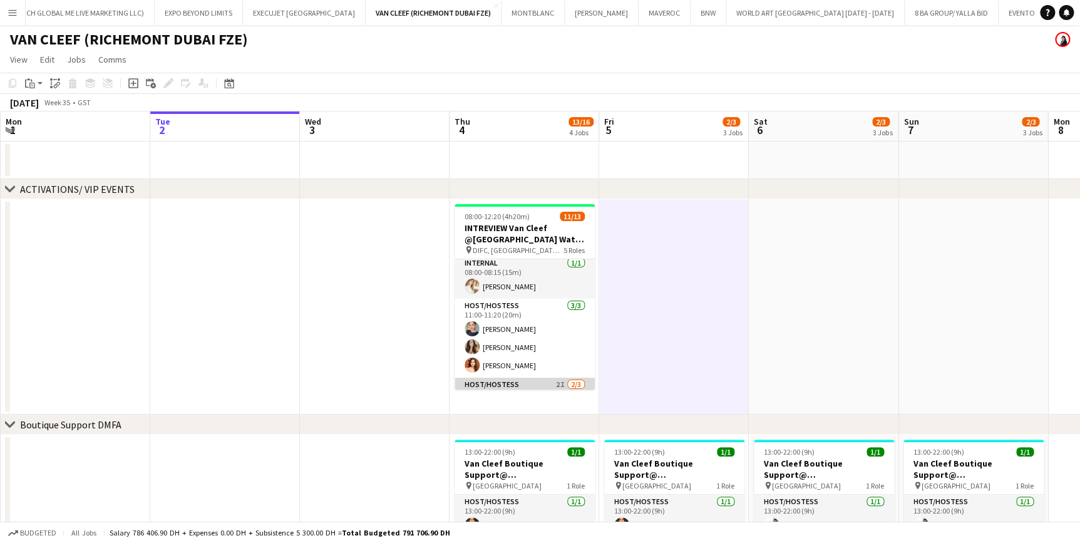
scroll to position [0, 0]
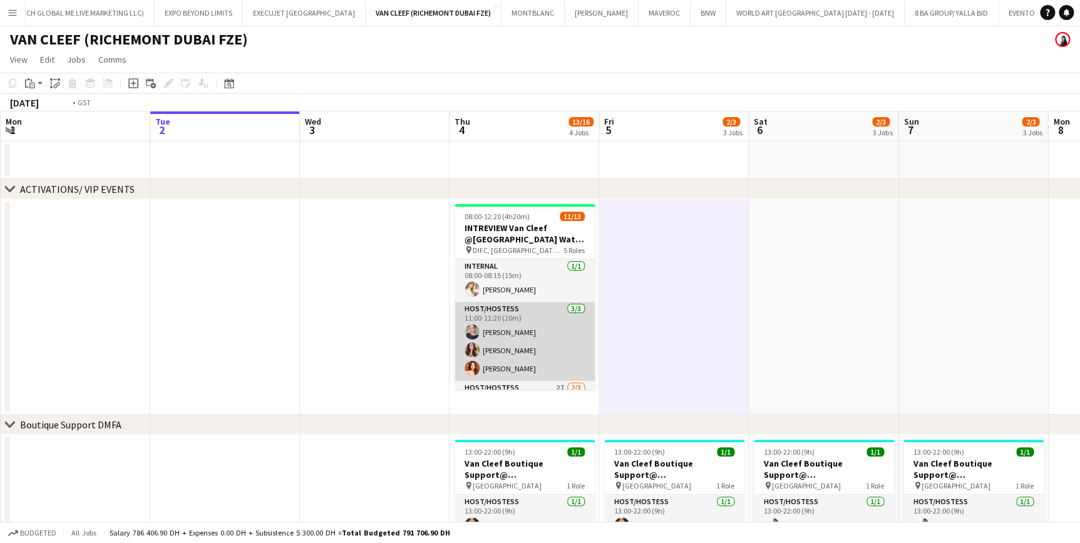
click at [535, 323] on app-card-role "Host/Hostess [DATE] 11:00-11:20 (20m) Tanyarat Prachuabsin [PERSON_NAME] [PERSO…" at bounding box center [525, 341] width 140 height 79
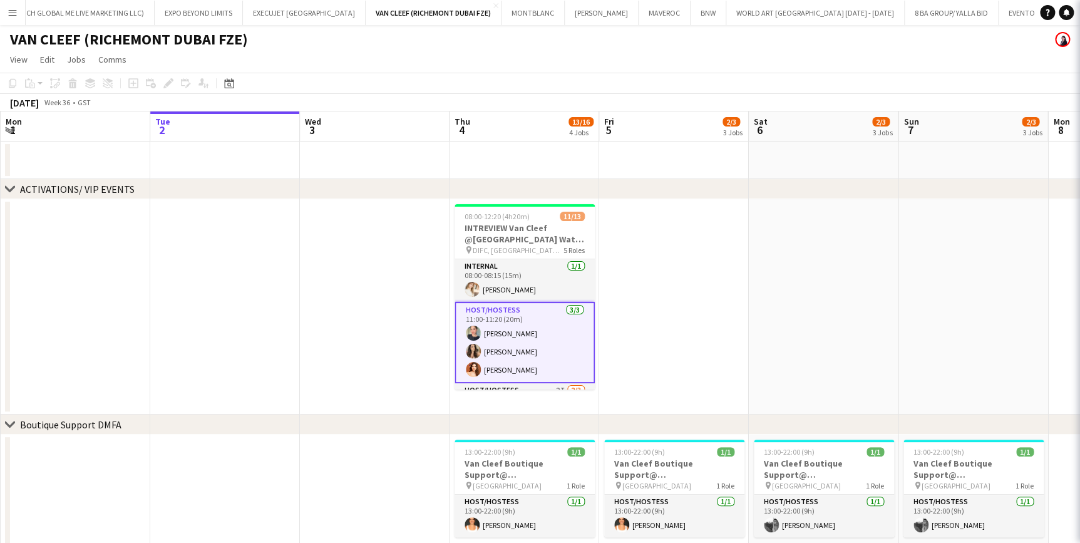
scroll to position [0, 301]
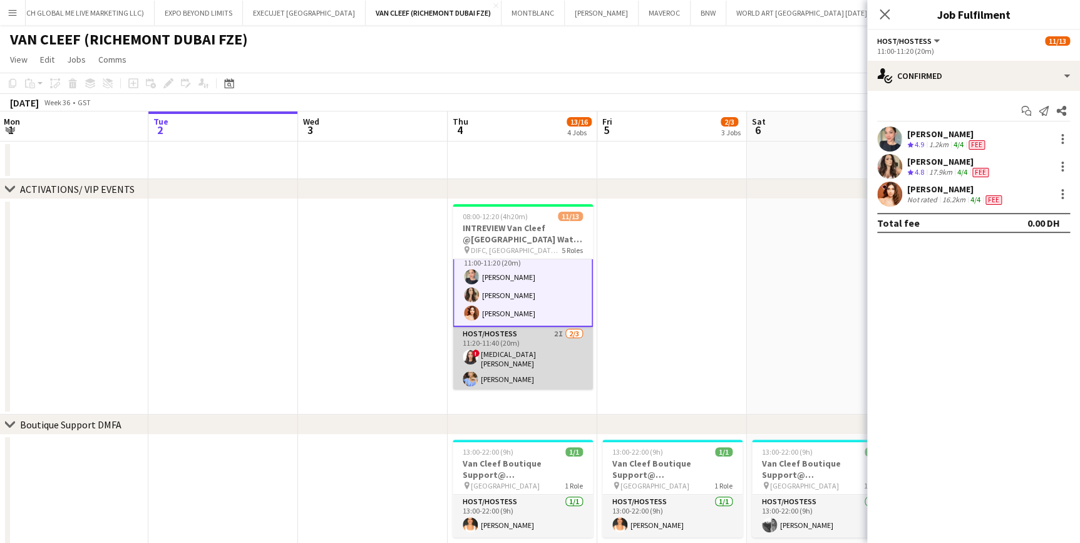
click at [531, 335] on app-card-role "Host/Hostess 2I 2/3 11:20-11:40 (20m) ! Amira Malek Yana Lazareva single-neutra…" at bounding box center [523, 368] width 140 height 83
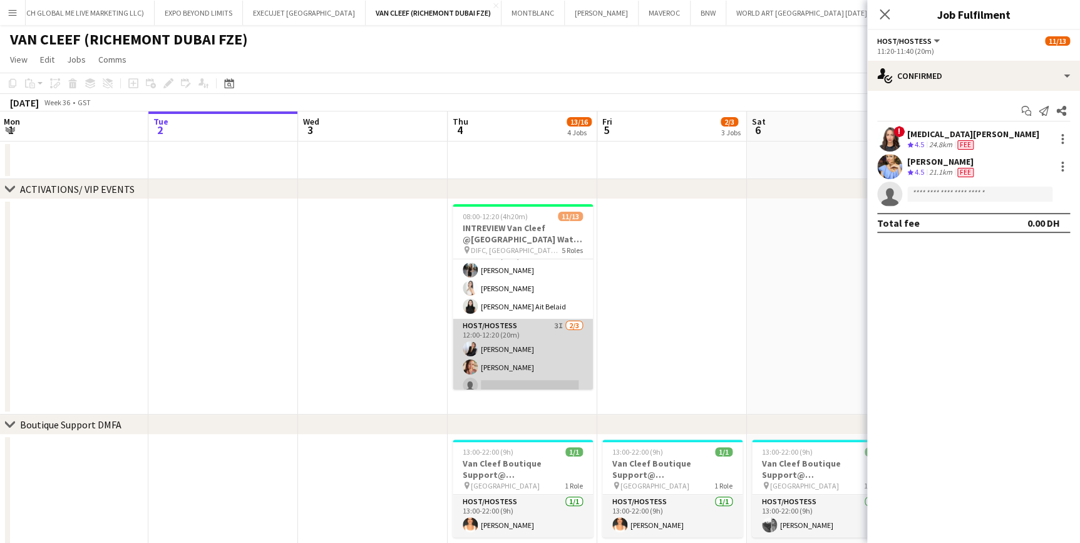
scroll to position [230, 0]
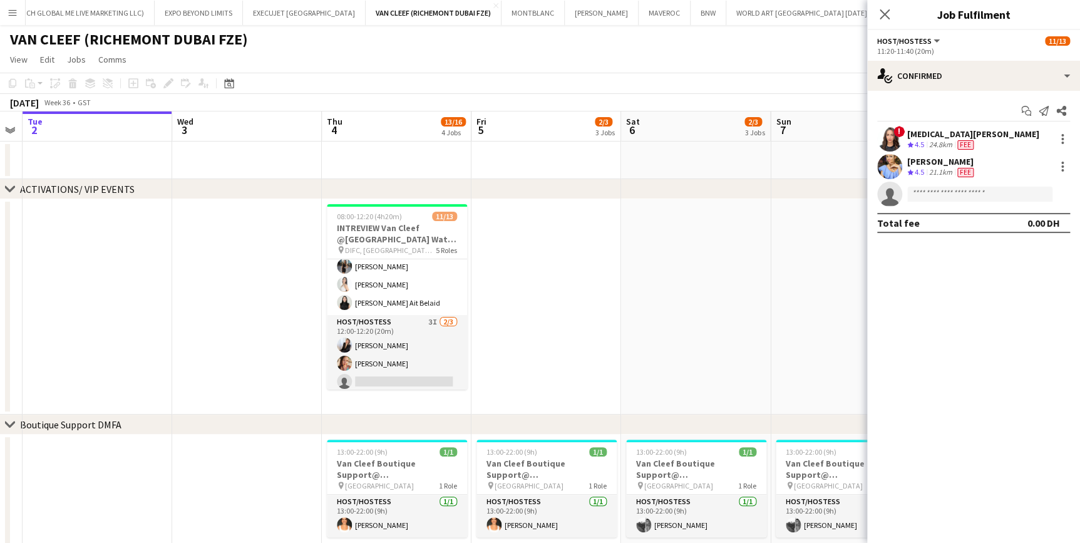
drag, startPoint x: 757, startPoint y: 322, endPoint x: 629, endPoint y: 330, distance: 127.4
click at [629, 330] on app-calendar-viewport "Sat 30 Sun 31 Mon 1 Tue 2 Wed 3 Thu 4 13/16 4 Jobs Fri 5 2/3 3 Jobs Sat 6 2/3 3…" at bounding box center [540, 543] width 1080 height 865
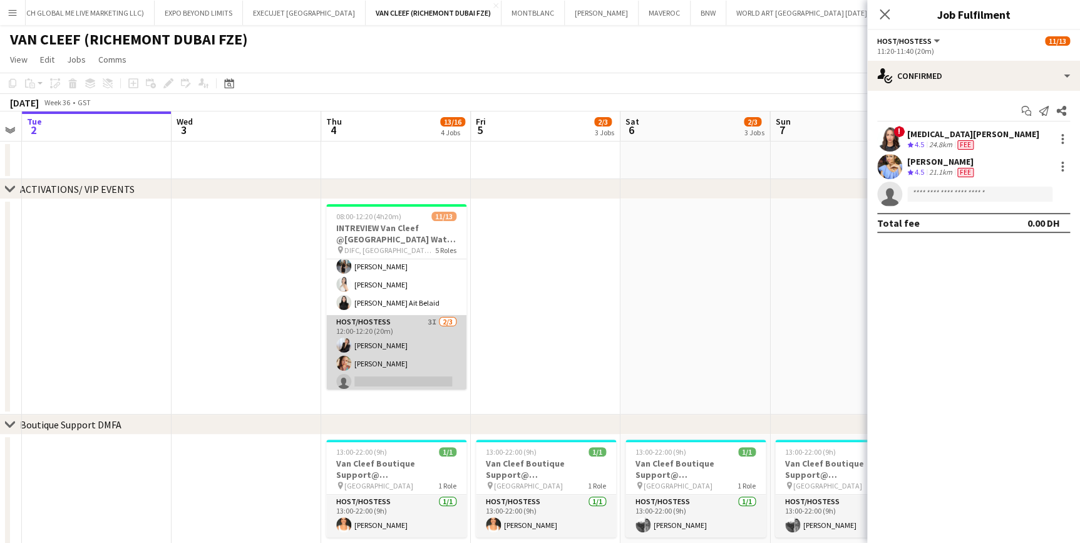
click at [445, 351] on app-card-role "Host/Hostess 3I 2/3 12:00-12:20 (20m) Giorgia Caramellino Punchita Srisuwan sin…" at bounding box center [396, 354] width 140 height 79
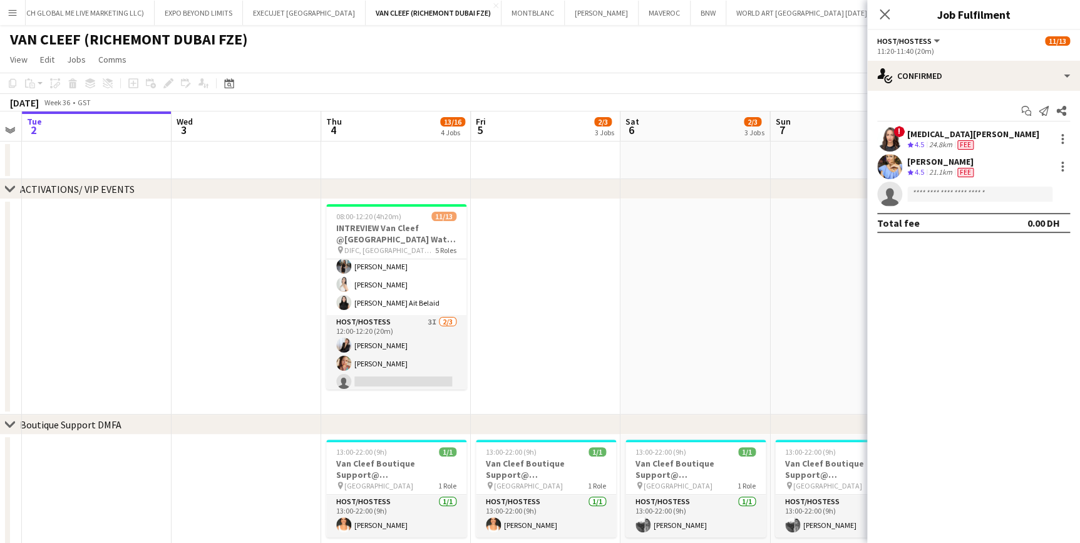
scroll to position [227, 0]
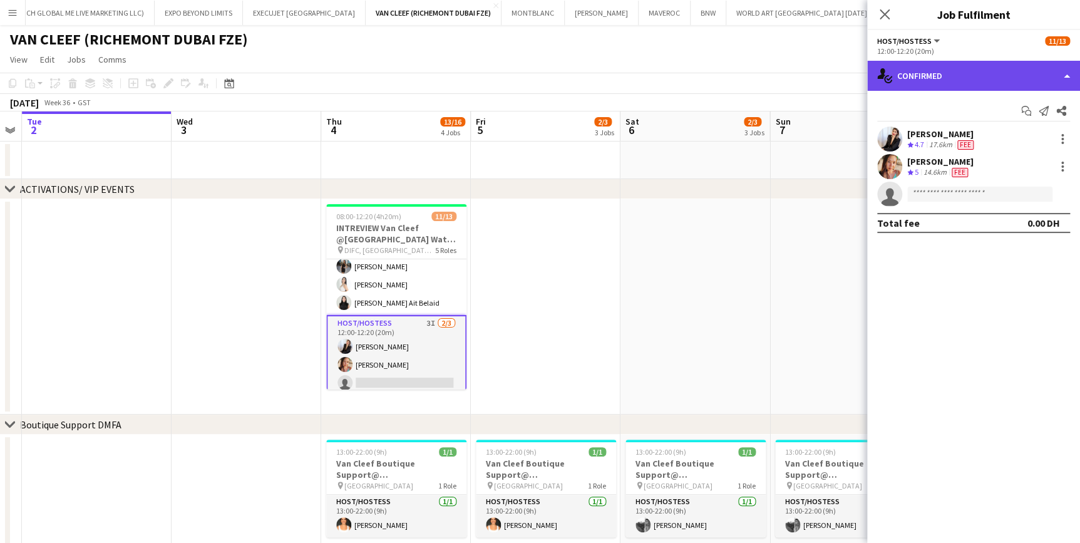
click at [980, 78] on div "single-neutral-actions-check-2 Confirmed" at bounding box center [974, 76] width 213 height 30
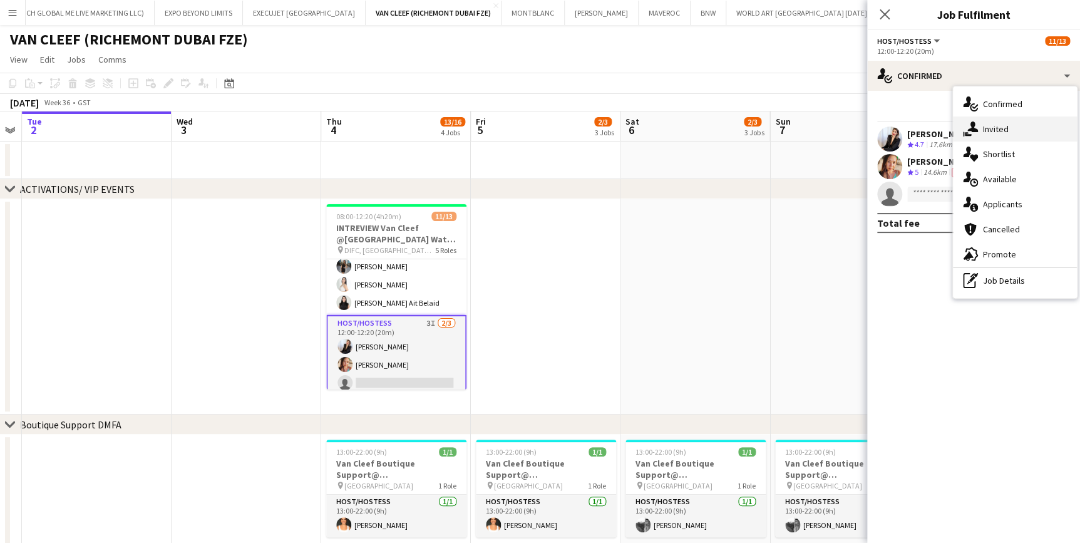
click at [990, 140] on div "single-neutral-actions-share-1 Invited" at bounding box center [1015, 129] width 124 height 25
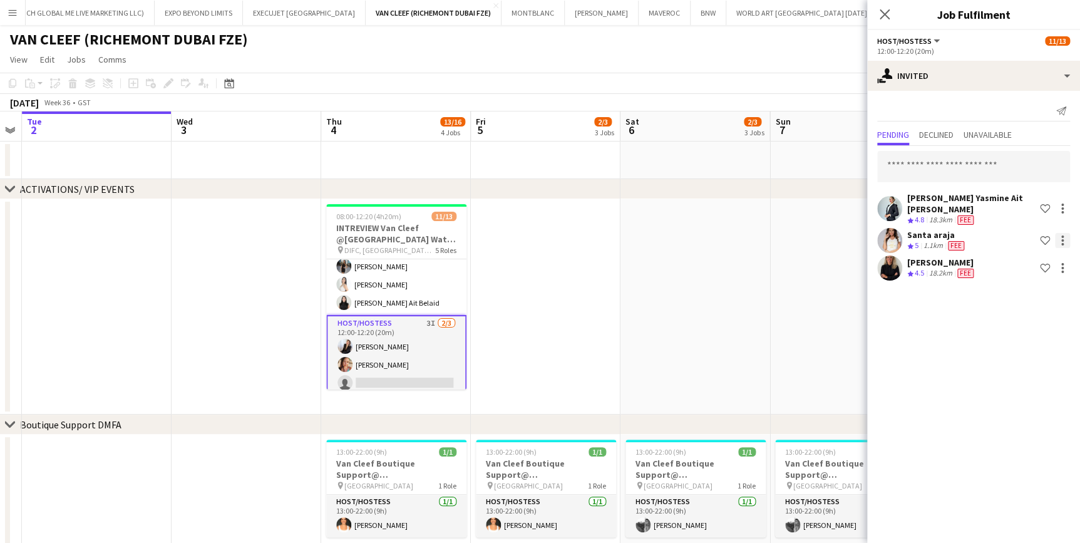
click at [1065, 233] on div at bounding box center [1062, 240] width 15 height 15
click at [1037, 348] on span "Cancel invitation" at bounding box center [1022, 344] width 73 height 11
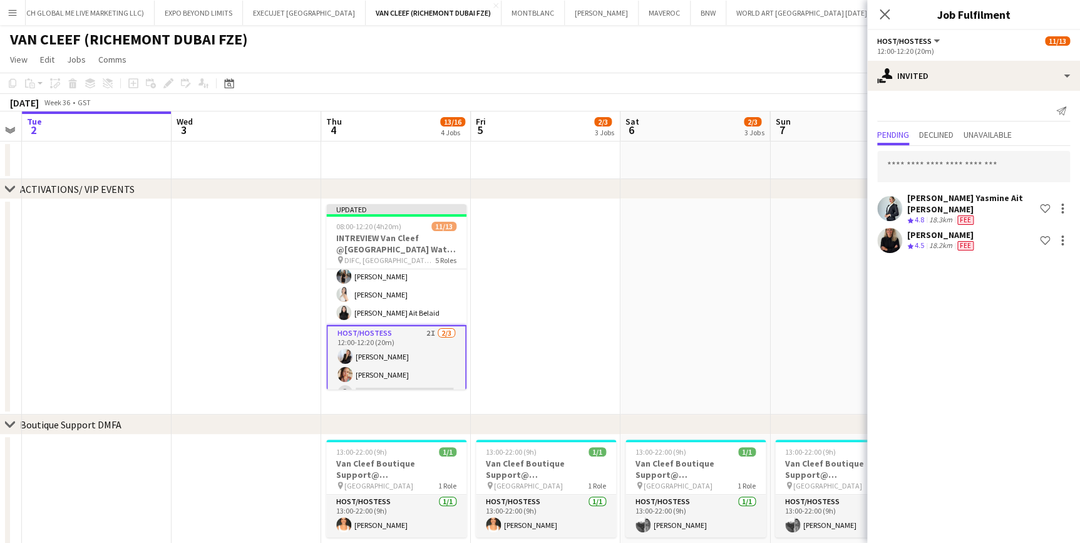
click at [710, 276] on app-date-cell at bounding box center [696, 306] width 150 height 215
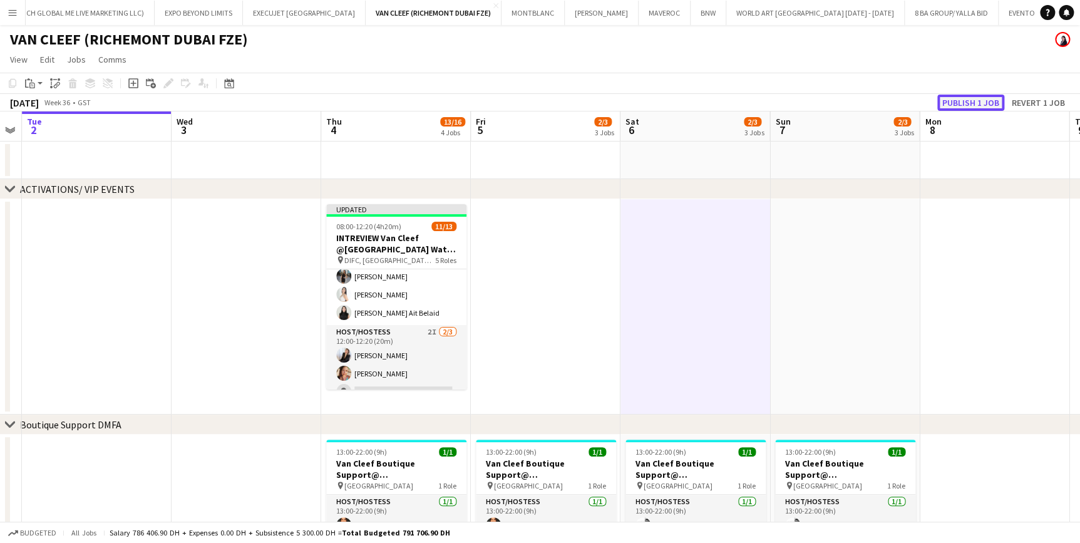
click at [1000, 104] on button "Publish 1 job" at bounding box center [971, 103] width 67 height 16
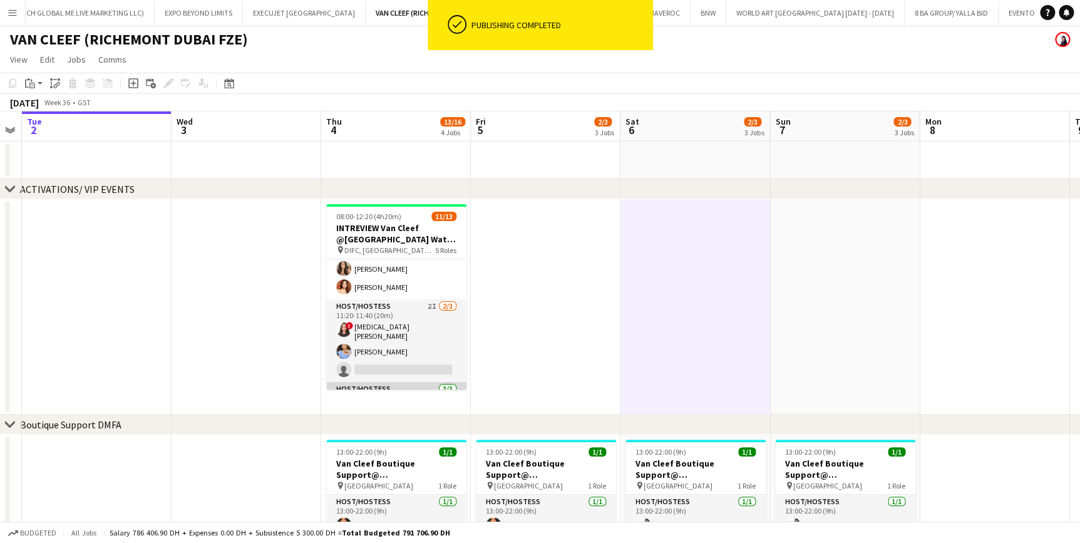
scroll to position [0, 0]
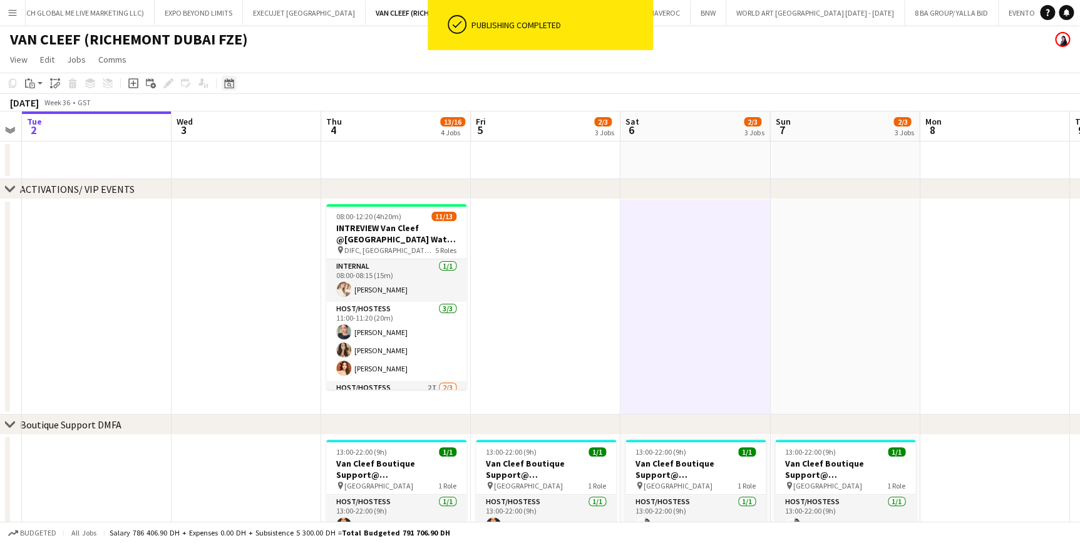
click at [233, 85] on icon "Date picker" at bounding box center [229, 83] width 10 height 10
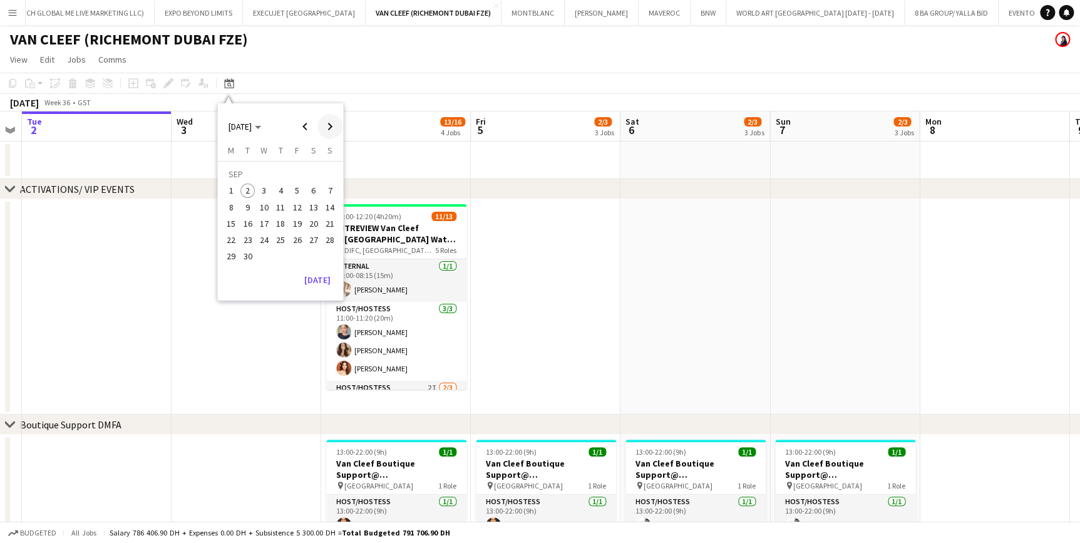
click at [337, 123] on span "Next month" at bounding box center [330, 126] width 25 height 25
click at [336, 123] on span "Next month" at bounding box center [330, 126] width 25 height 25
click at [300, 199] on span "7" at bounding box center [297, 194] width 15 height 15
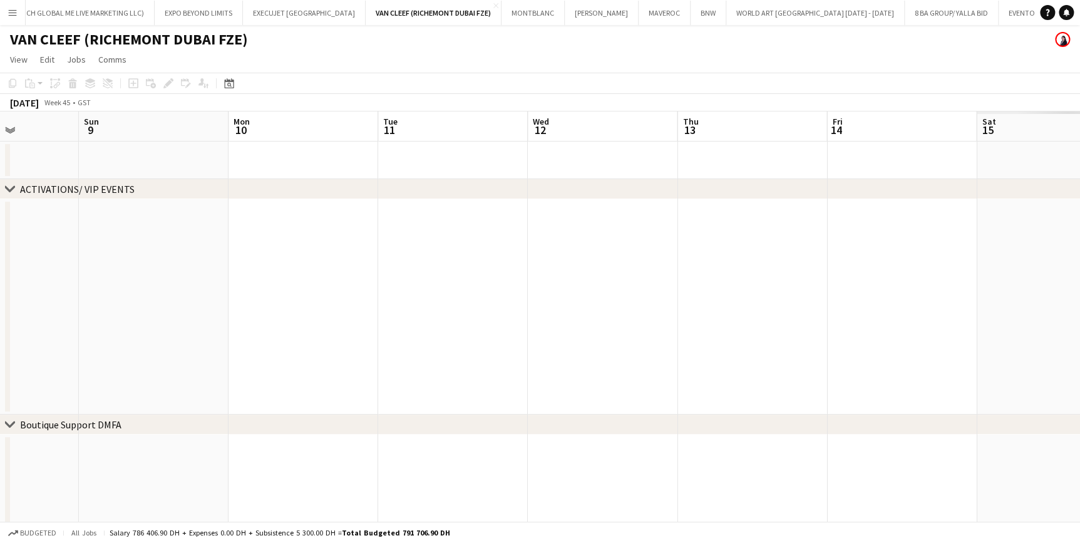
drag, startPoint x: 443, startPoint y: 323, endPoint x: 272, endPoint y: 323, distance: 171.0
click at [272, 323] on app-calendar-viewport "Wed 5 Thu 6 Fri 7 Sat 8 Sun 9 Mon 10 Tue 11 Wed 12 Thu 13 Fri 14 Sat 15 Sun 16 …" at bounding box center [540, 543] width 1080 height 865
drag, startPoint x: 805, startPoint y: 326, endPoint x: 304, endPoint y: 299, distance: 501.2
click at [296, 301] on app-calendar-viewport "Wed 5 Thu 6 Fri 7 Sat 8 Sun 9 Mon 10 Tue 11 Wed 12 Thu 13 Fri 14 Sat 15 Sun 16 …" at bounding box center [540, 543] width 1080 height 865
drag, startPoint x: 749, startPoint y: 318, endPoint x: 202, endPoint y: 269, distance: 548.4
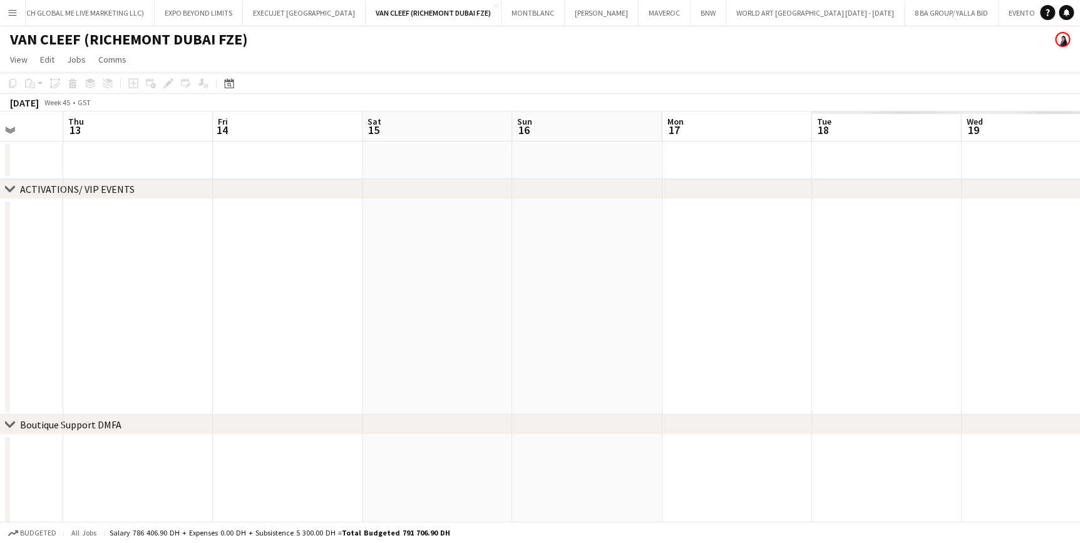
click at [202, 269] on app-calendar-viewport "Sun 9 Mon 10 Tue 11 Wed 12 Thu 13 Fri 14 Sat 15 Sun 16 Mon 17 Tue 18 Wed 19 Thu…" at bounding box center [540, 543] width 1080 height 865
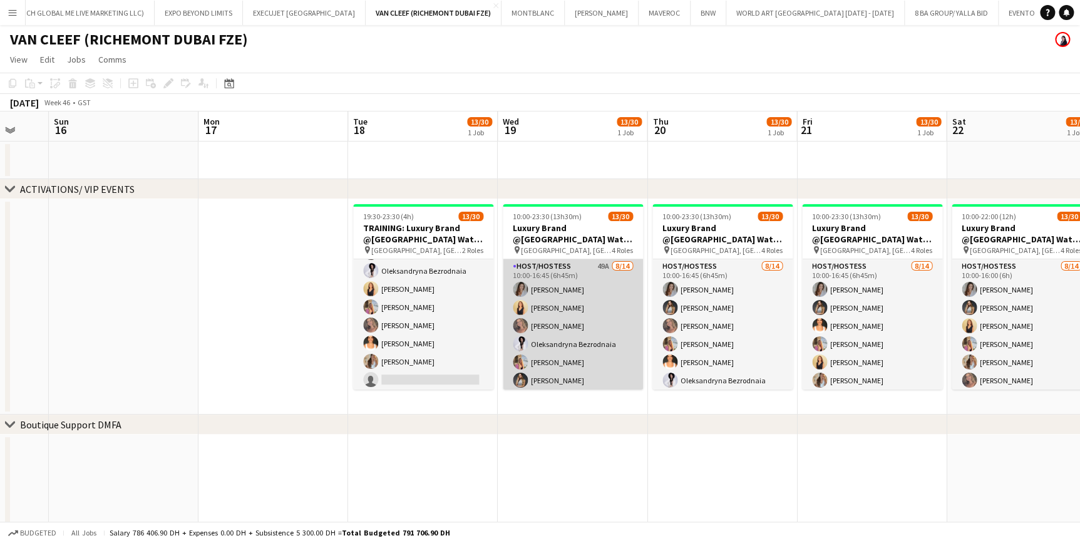
click at [596, 332] on app-card-role "Host/Hostess 49A 8/14 10:00-16:45 (6h45m) Camila Rossato Dorsa Ahmadi Pishkouhi…" at bounding box center [573, 398] width 140 height 279
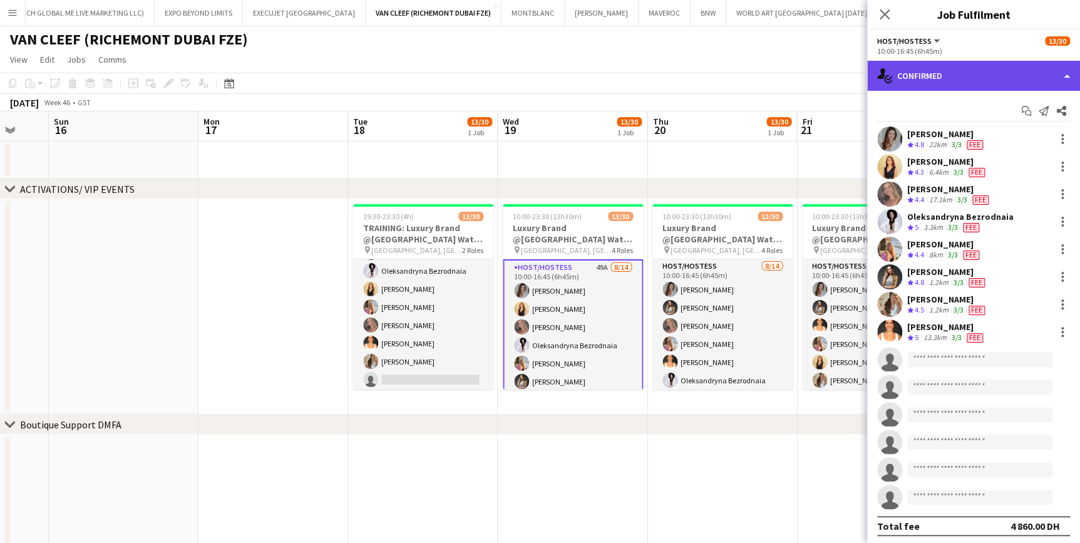
click at [971, 78] on div "single-neutral-actions-check-2 Confirmed" at bounding box center [974, 76] width 213 height 30
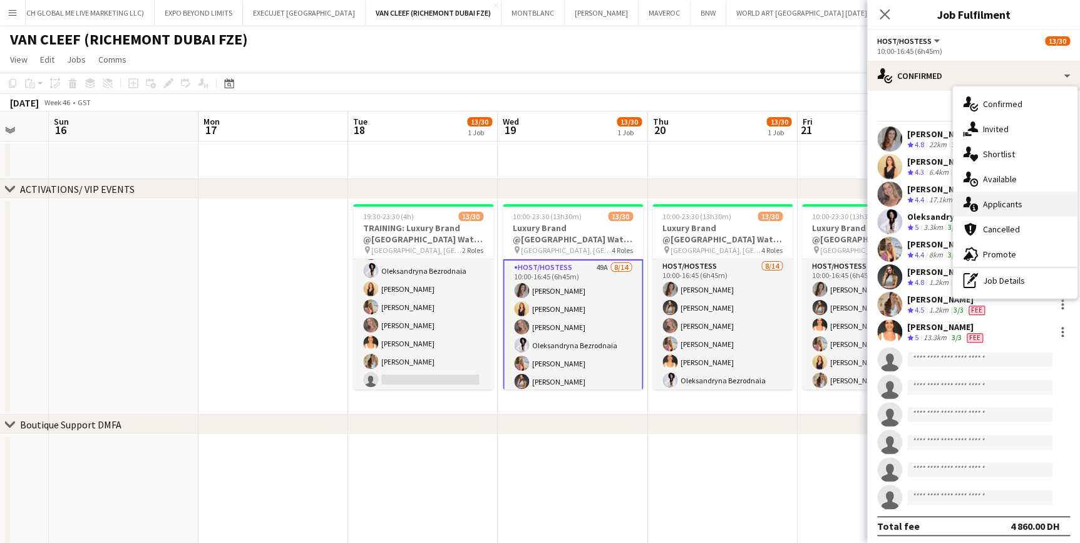
click at [1018, 207] on span "Applicants" at bounding box center [1002, 204] width 39 height 11
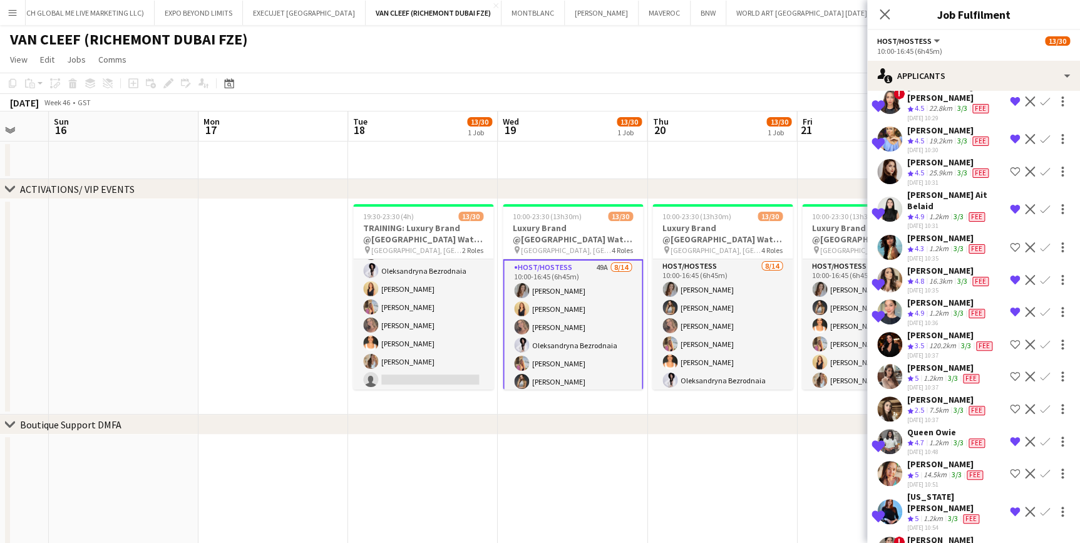
scroll to position [398, 0]
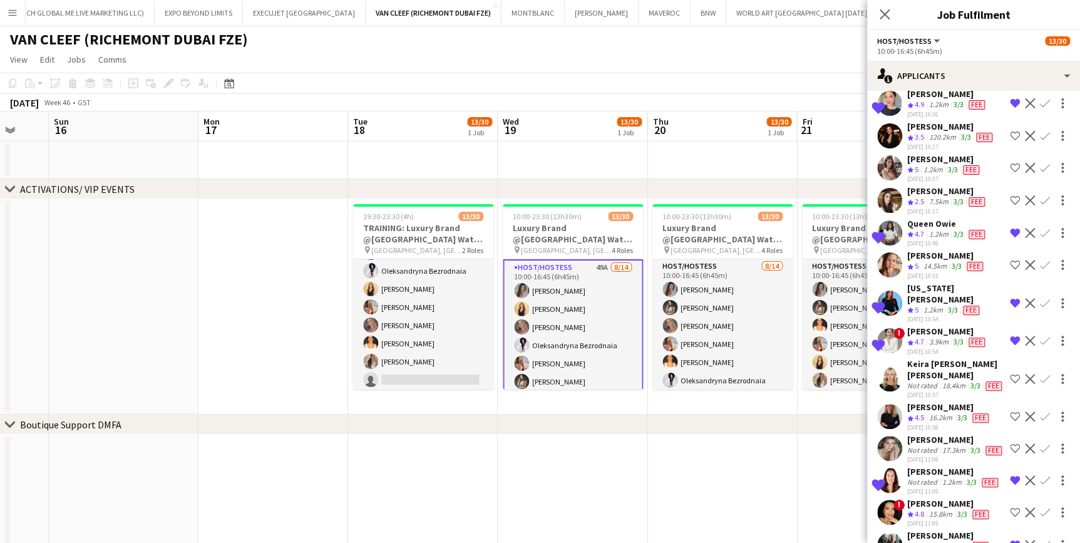
click at [946, 445] on div "17.3km" at bounding box center [954, 450] width 28 height 10
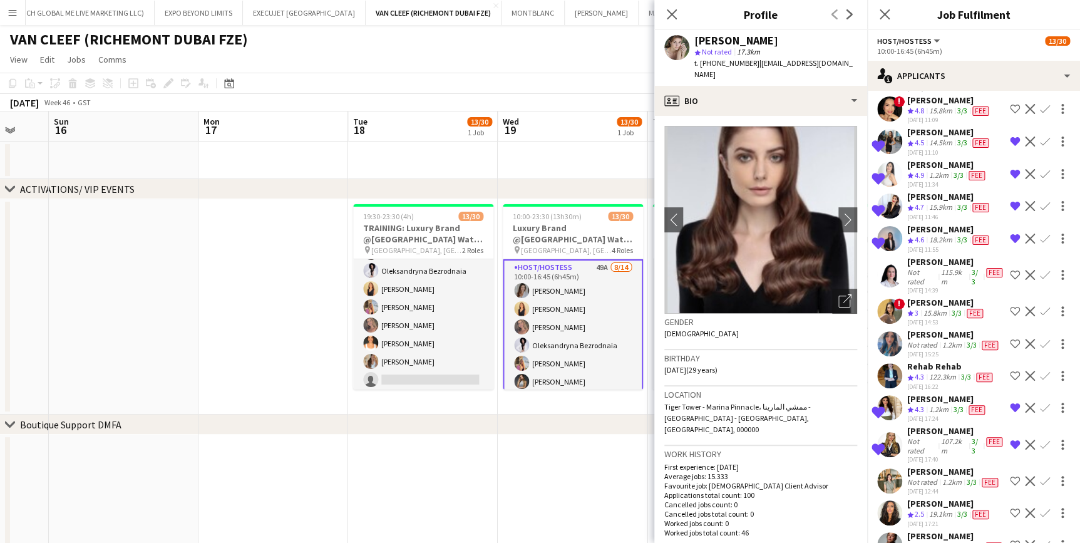
scroll to position [854, 0]
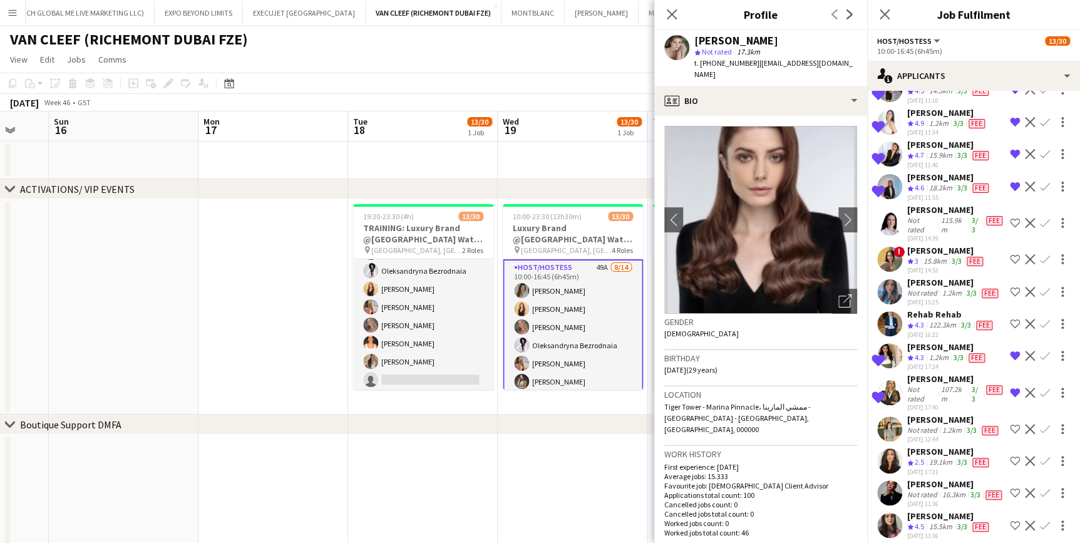
click at [931, 373] on div "Gaelle Vanmullem" at bounding box center [957, 378] width 98 height 11
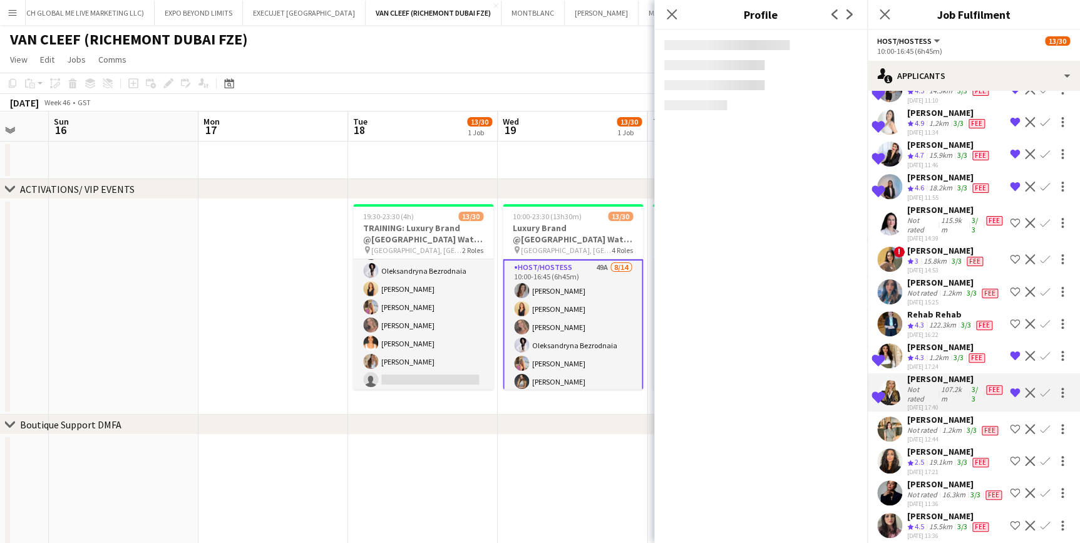
click at [931, 373] on div "Gaelle Vanmullem" at bounding box center [957, 378] width 98 height 11
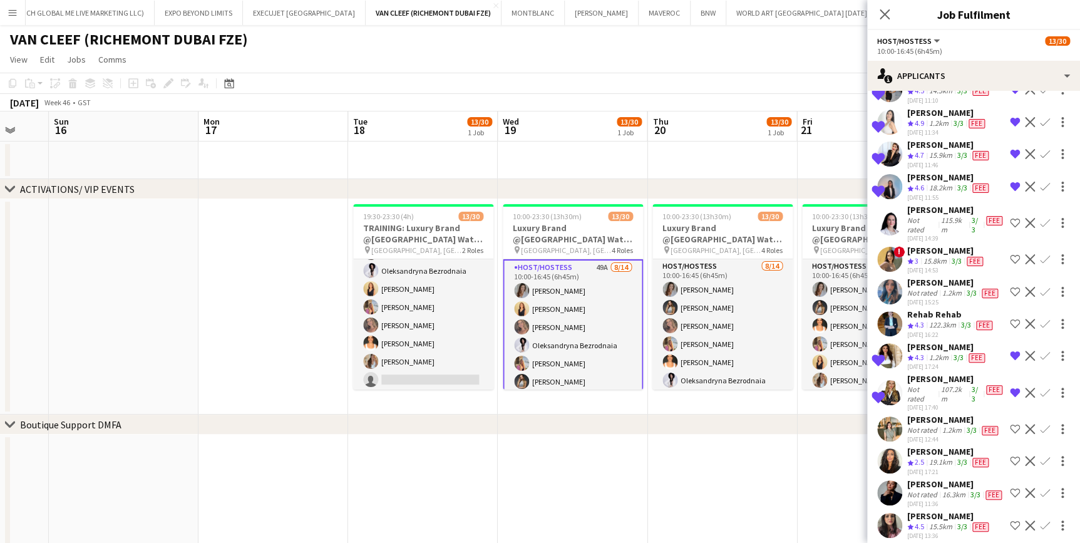
click at [931, 373] on div "Gaelle Vanmullem" at bounding box center [957, 378] width 98 height 11
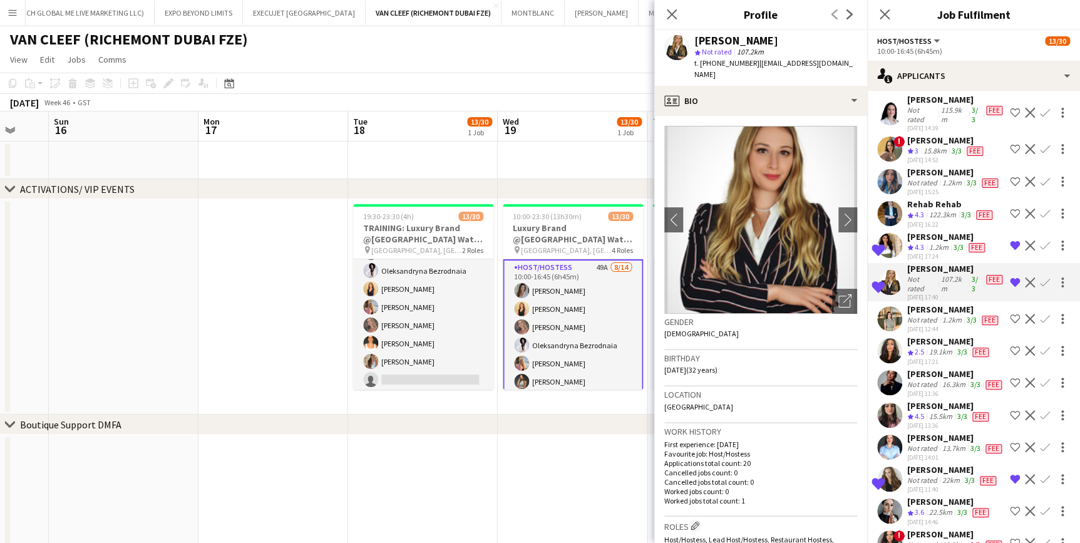
scroll to position [968, 0]
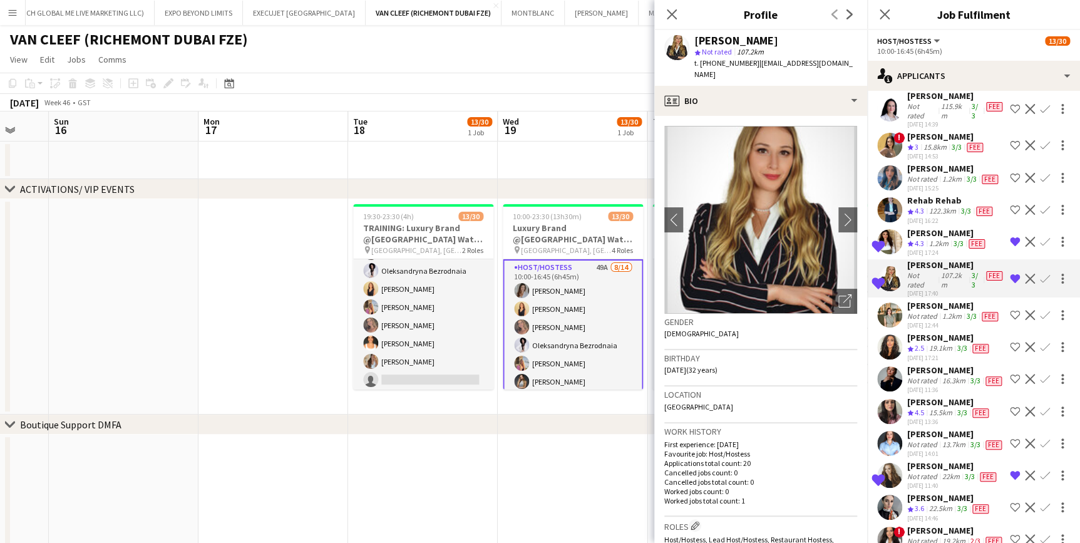
click at [930, 354] on div "28-06-2025 17:21" at bounding box center [950, 358] width 84 height 8
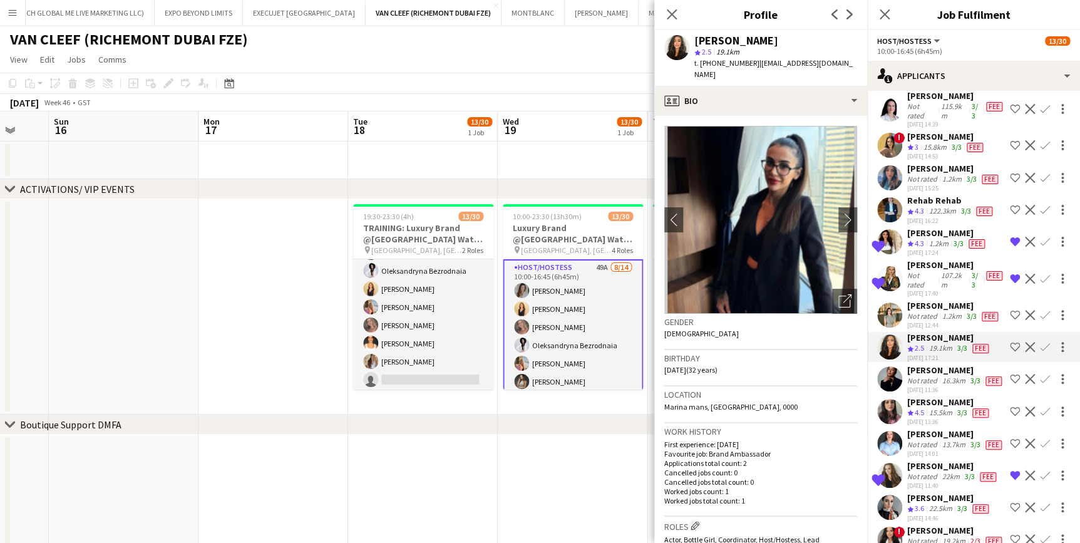
drag, startPoint x: 846, startPoint y: 296, endPoint x: 839, endPoint y: 298, distance: 6.7
click at [846, 296] on div "Open photos pop-in" at bounding box center [844, 301] width 25 height 25
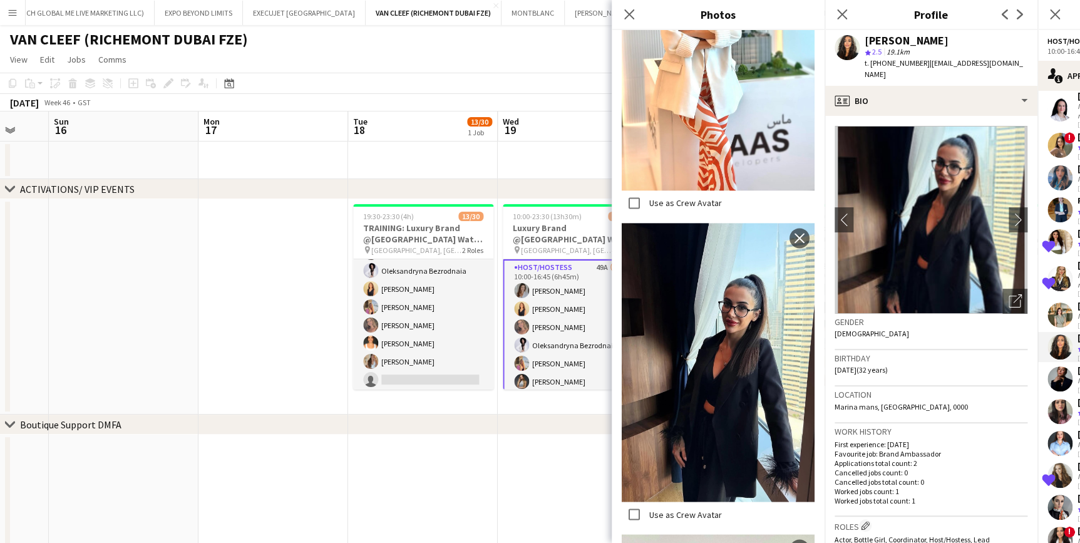
scroll to position [797, 0]
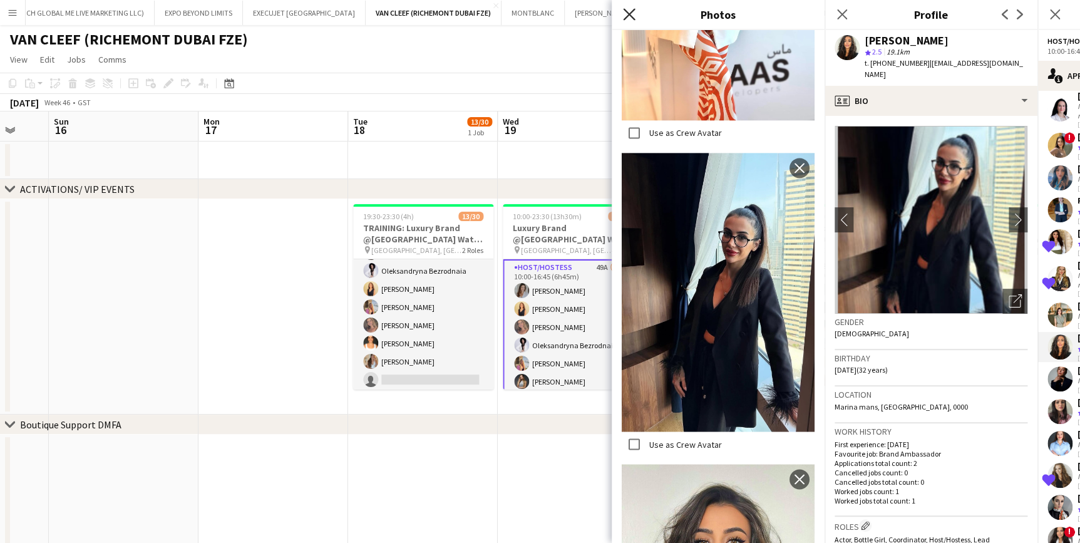
click at [630, 16] on icon at bounding box center [629, 14] width 12 height 12
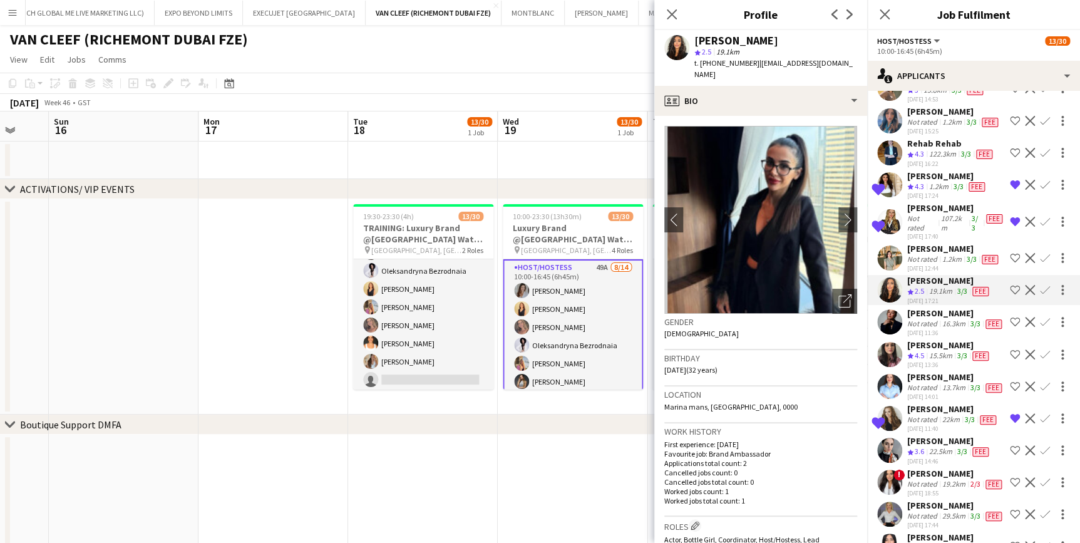
scroll to position [1082, 0]
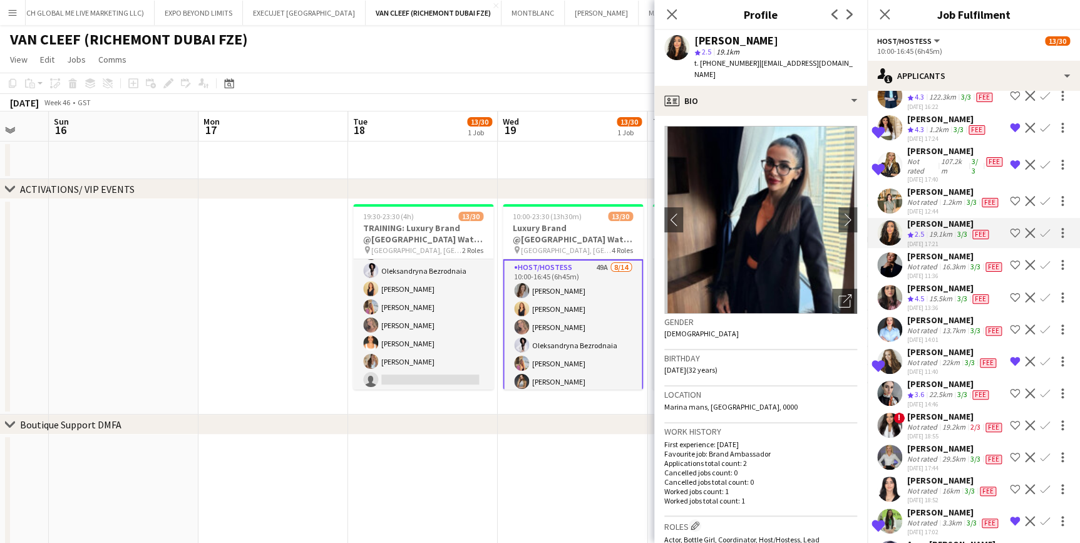
click at [944, 422] on div "Mayara Do Nascimento Silva" at bounding box center [956, 416] width 97 height 11
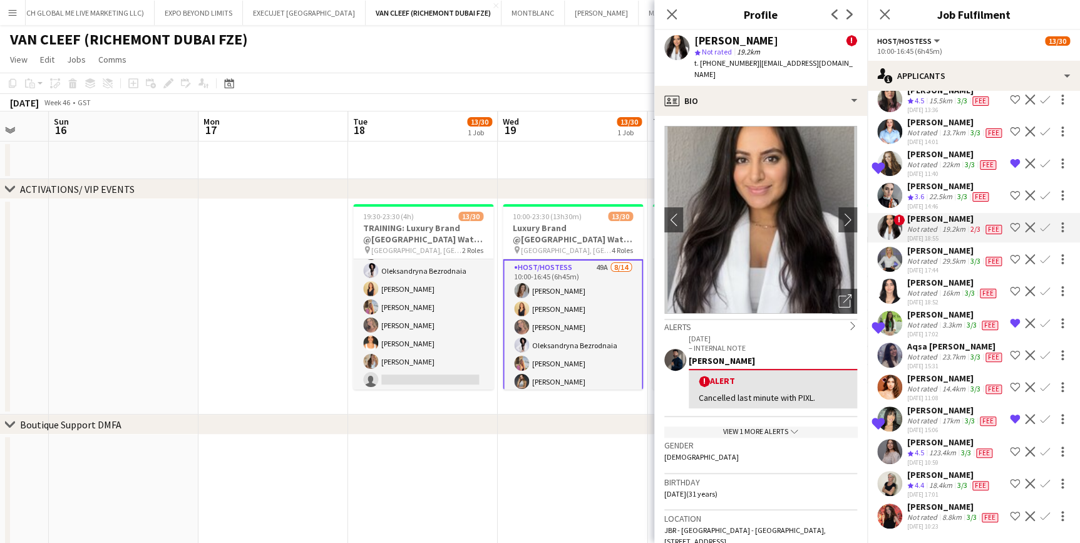
scroll to position [1309, 0]
click at [928, 394] on div "Not rated" at bounding box center [924, 389] width 33 height 10
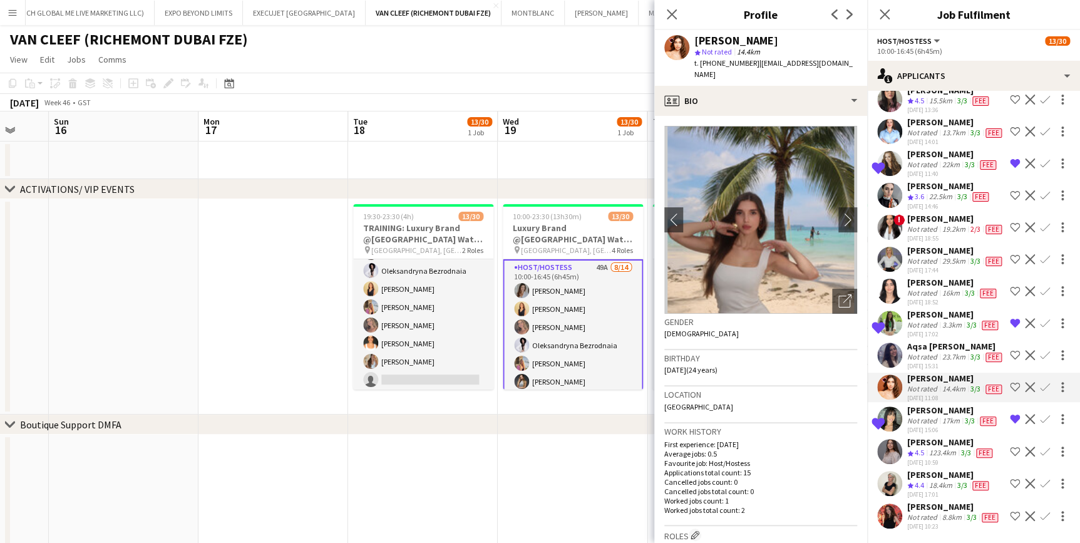
scroll to position [1364, 0]
click at [952, 480] on div "18.4km" at bounding box center [941, 485] width 28 height 11
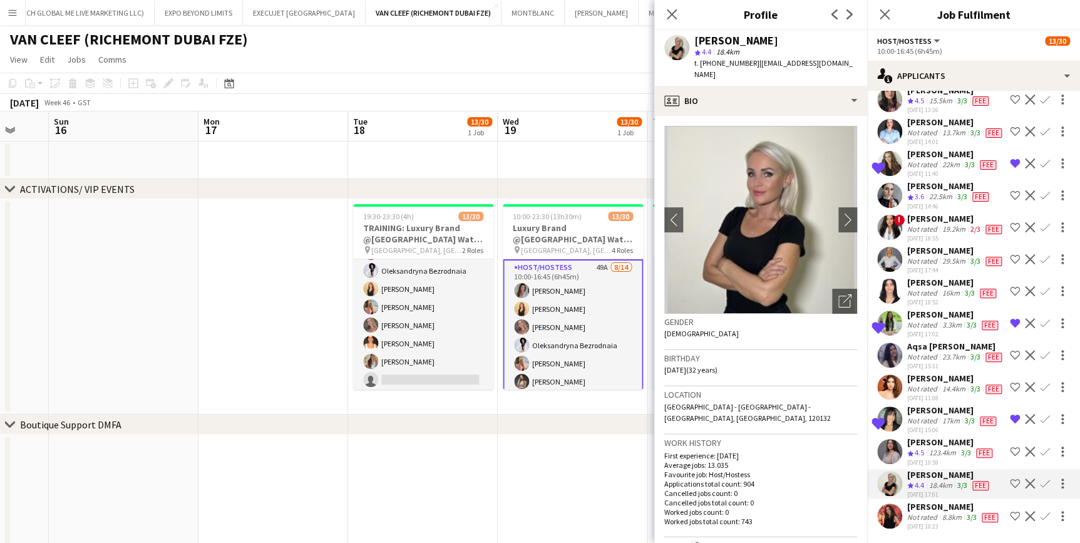
click at [940, 512] on div "8.8km" at bounding box center [952, 517] width 24 height 10
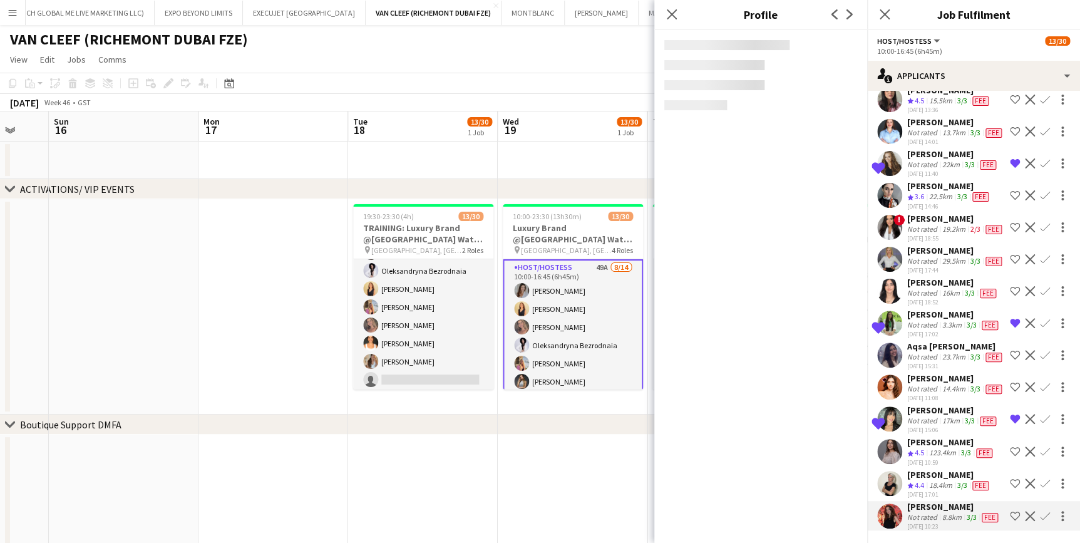
click at [935, 448] on div "123.4km" at bounding box center [943, 453] width 32 height 11
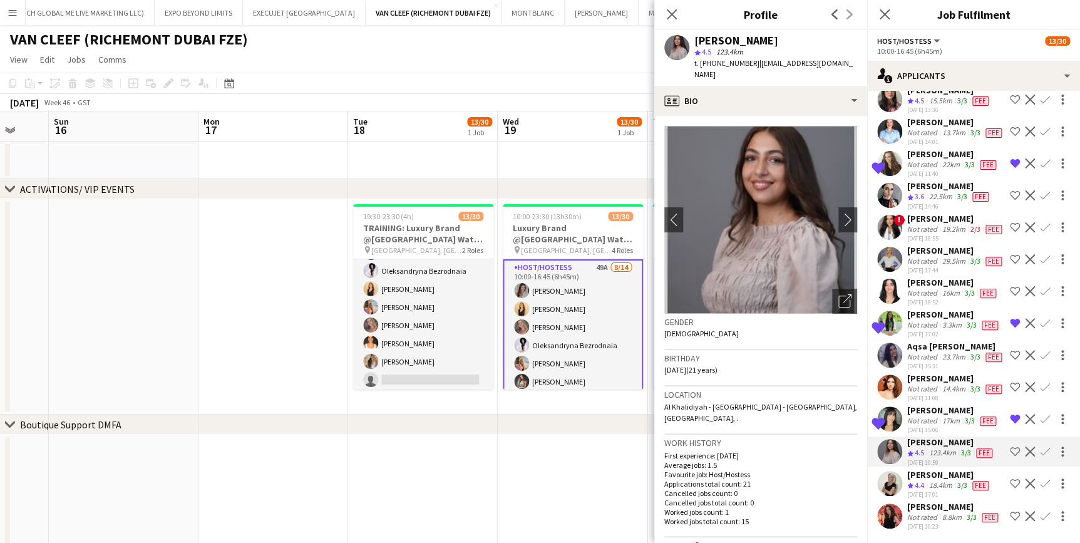
click at [940, 384] on div "14.4km" at bounding box center [954, 389] width 28 height 10
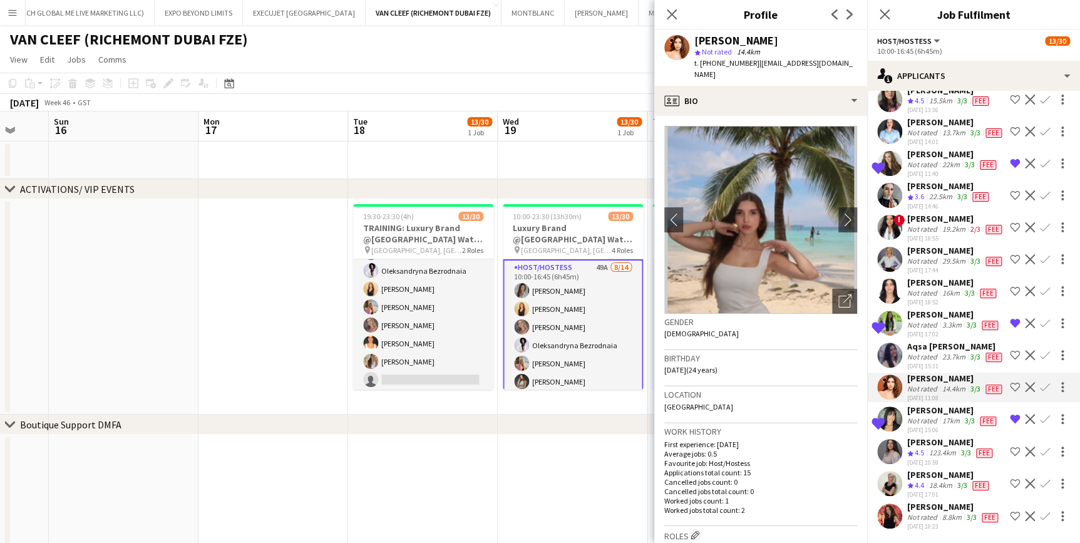
click at [930, 352] on div "Not rated" at bounding box center [924, 357] width 33 height 10
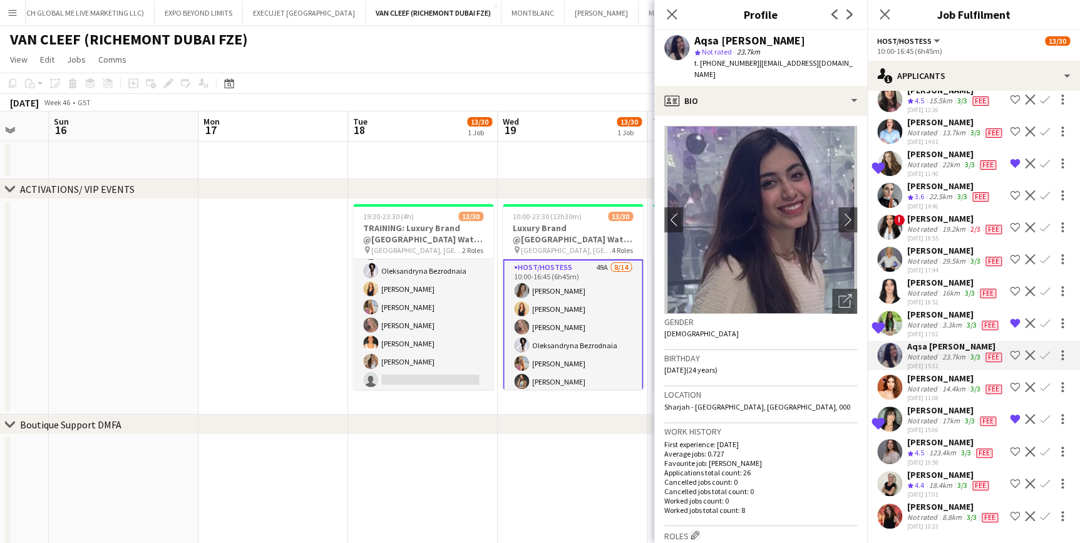
click at [921, 384] on div "Not rated" at bounding box center [924, 389] width 33 height 10
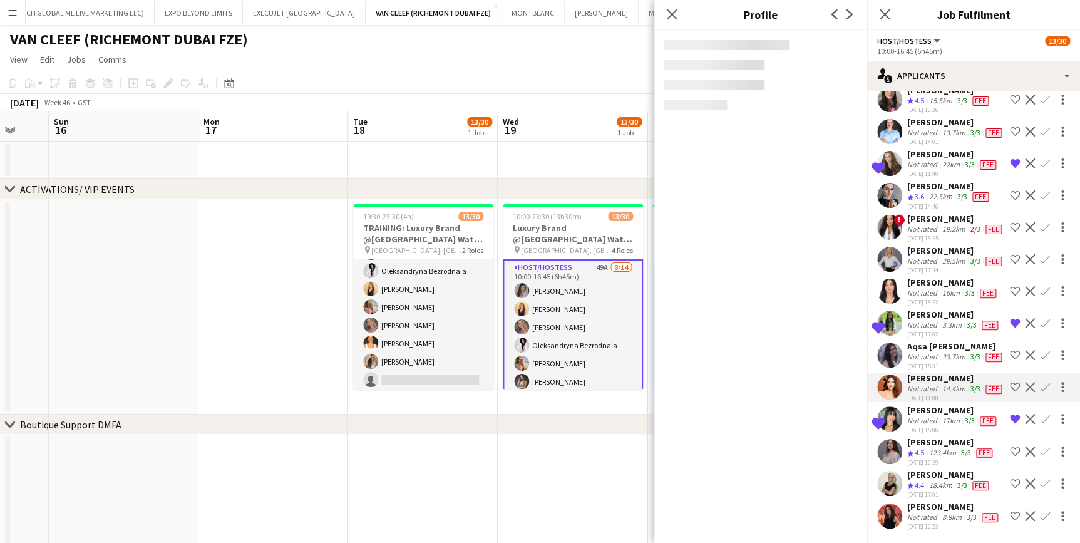
click at [911, 320] on div "Not rated" at bounding box center [924, 325] width 33 height 10
click at [911, 288] on div "Not rated" at bounding box center [924, 293] width 33 height 10
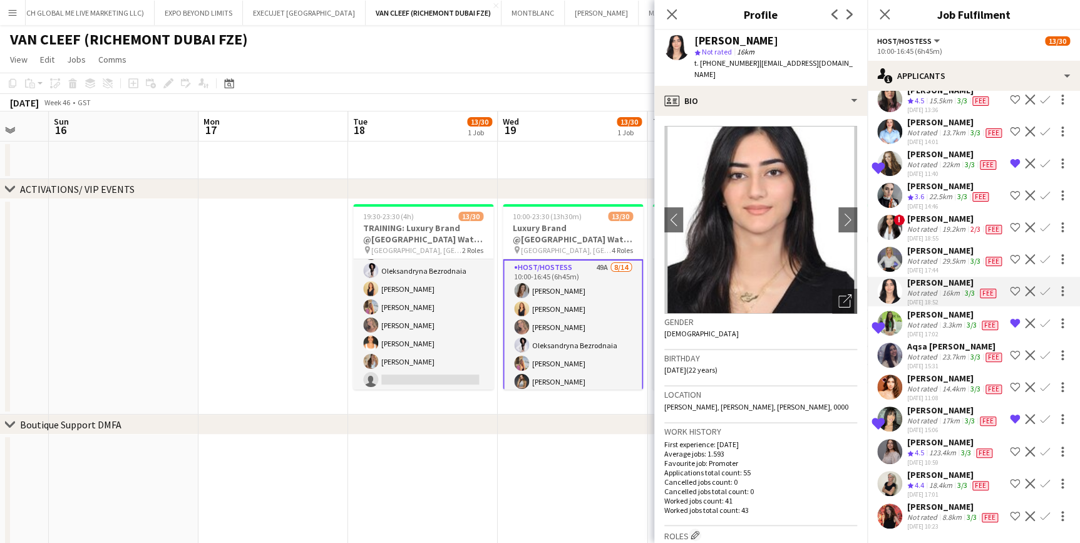
click at [916, 256] on div "Not rated" at bounding box center [924, 261] width 33 height 10
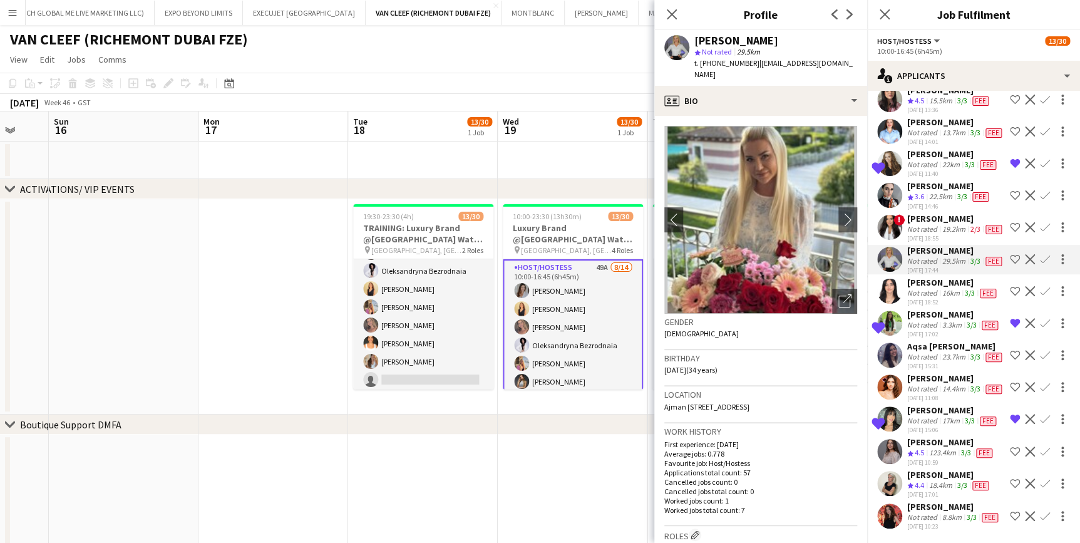
click at [932, 416] on div "Not rated" at bounding box center [924, 421] width 33 height 10
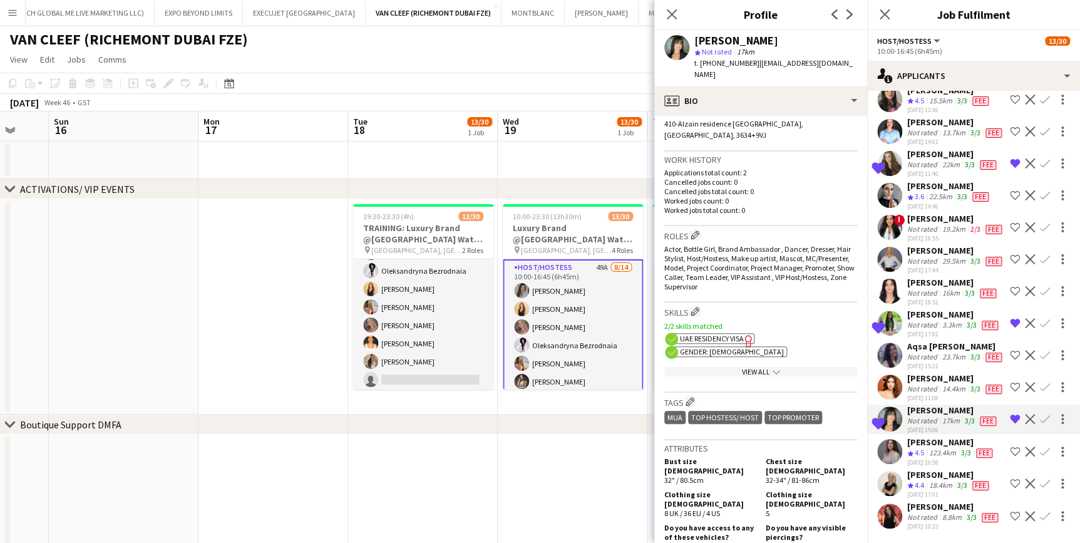
scroll to position [284, 0]
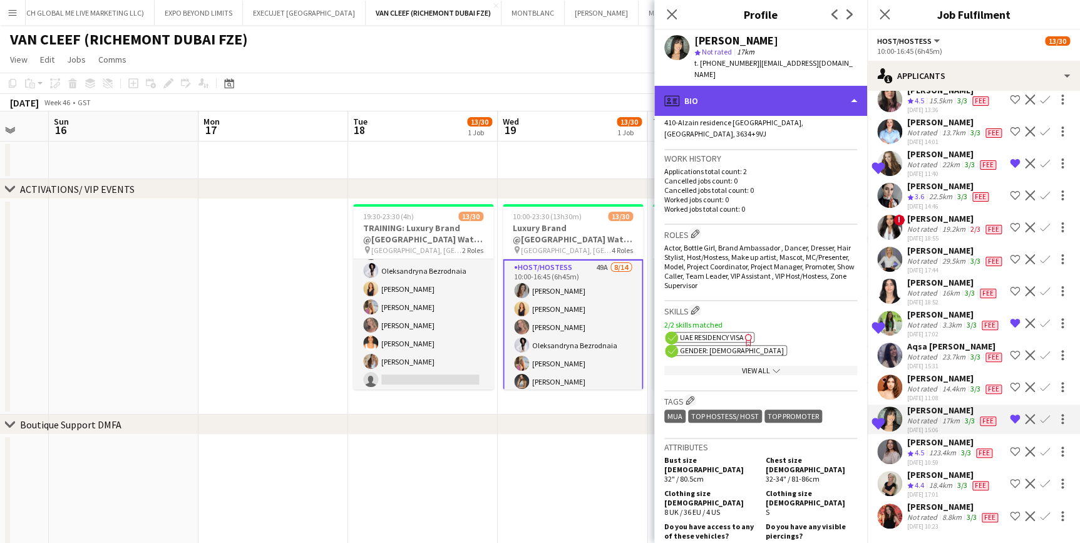
click at [794, 86] on div "profile Bio" at bounding box center [761, 101] width 213 height 30
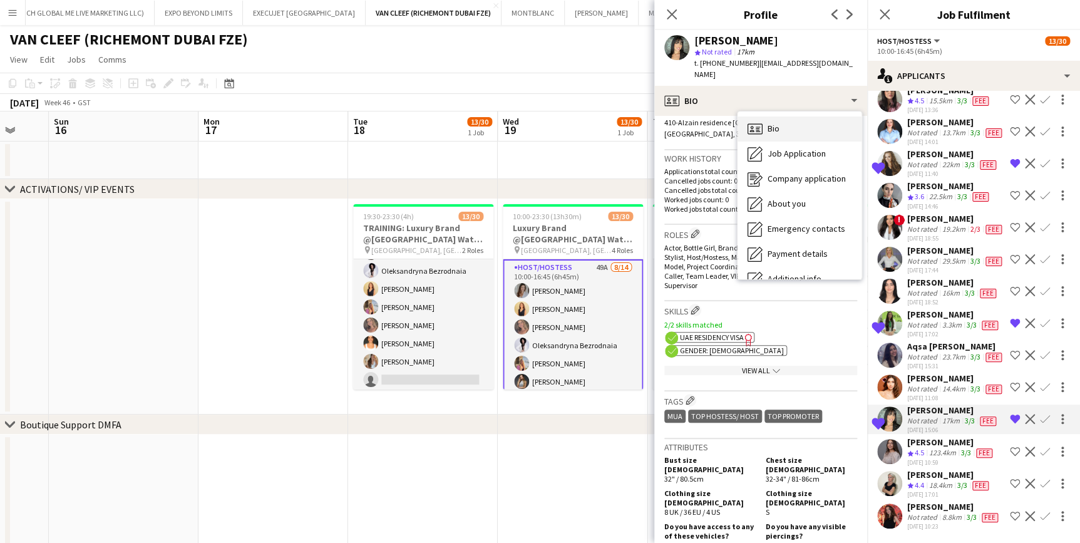
click at [823, 128] on div "Bio Bio" at bounding box center [800, 129] width 124 height 25
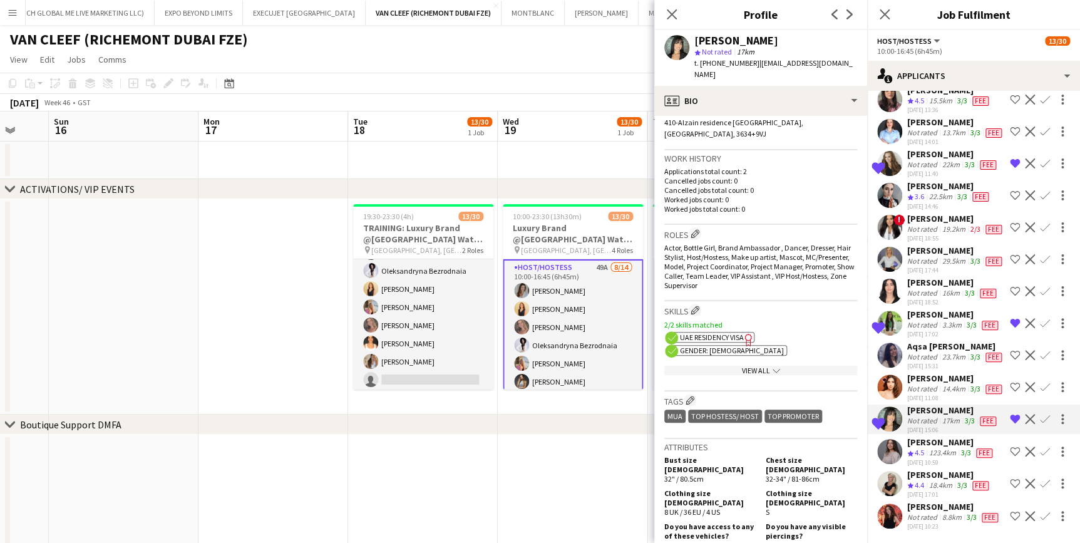
click at [817, 66] on span "| melaniecordeiro777@gmail.com" at bounding box center [774, 68] width 158 height 21
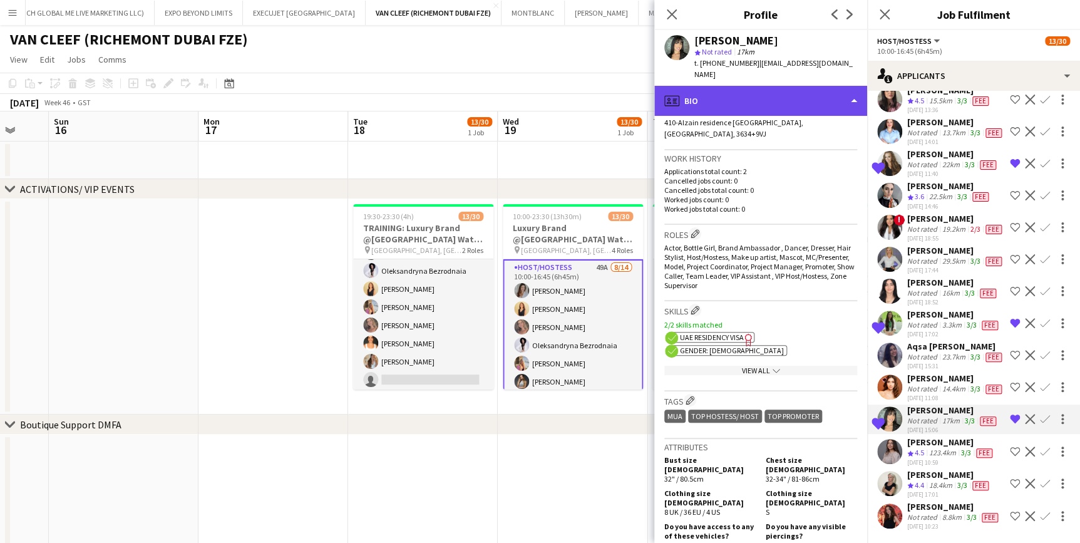
click at [815, 86] on div "profile Bio" at bounding box center [761, 101] width 213 height 30
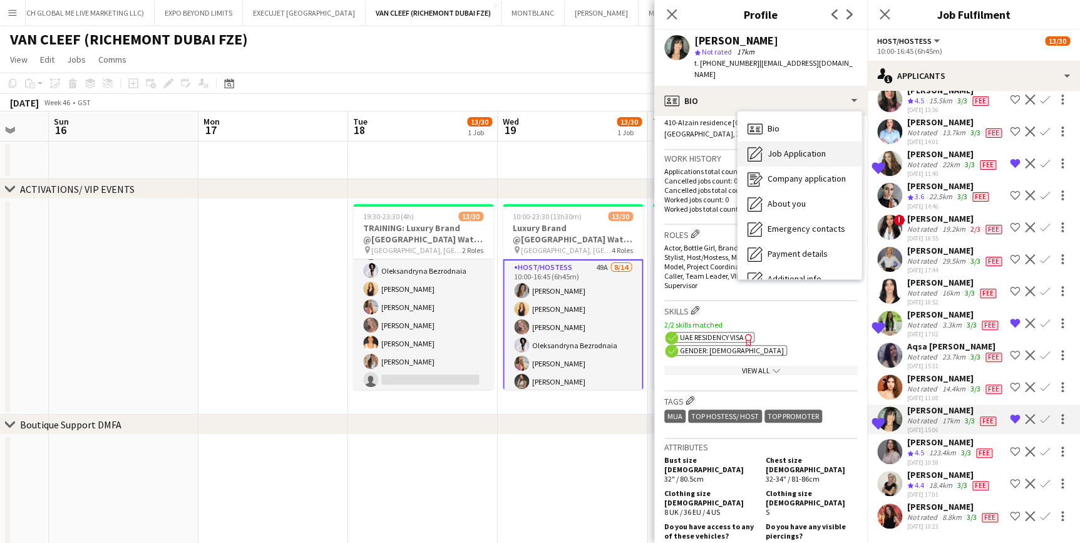
click at [826, 143] on div "Job Application Job Application" at bounding box center [800, 154] width 124 height 25
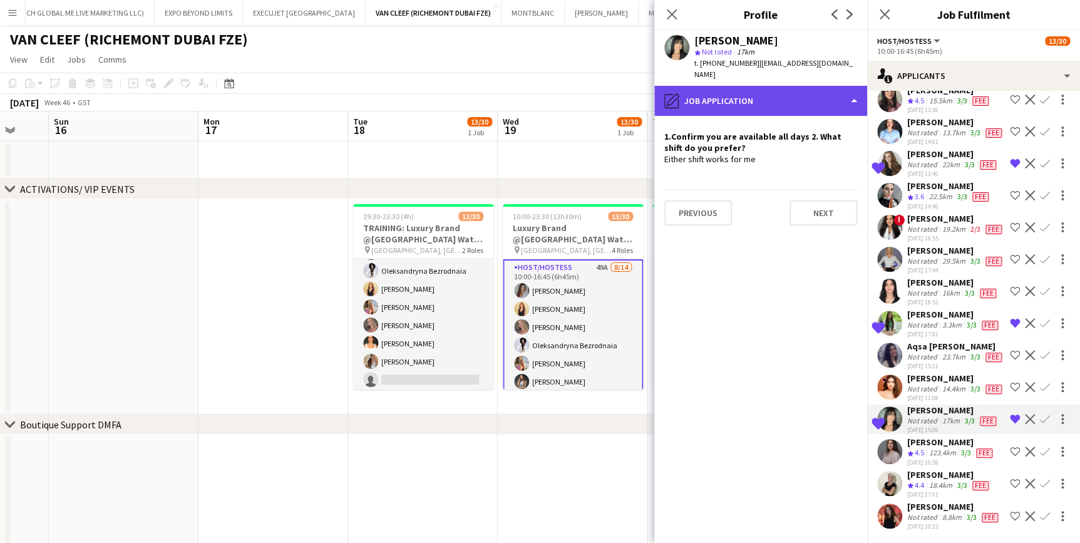
click at [793, 96] on div "pencil4 Job Application" at bounding box center [761, 101] width 213 height 30
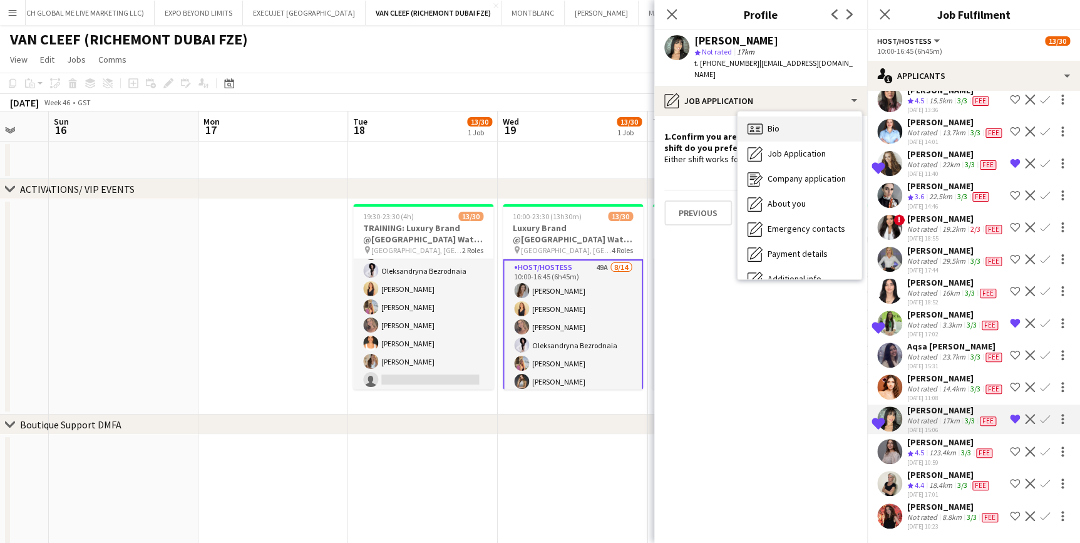
click at [806, 121] on div "Bio Bio" at bounding box center [800, 129] width 124 height 25
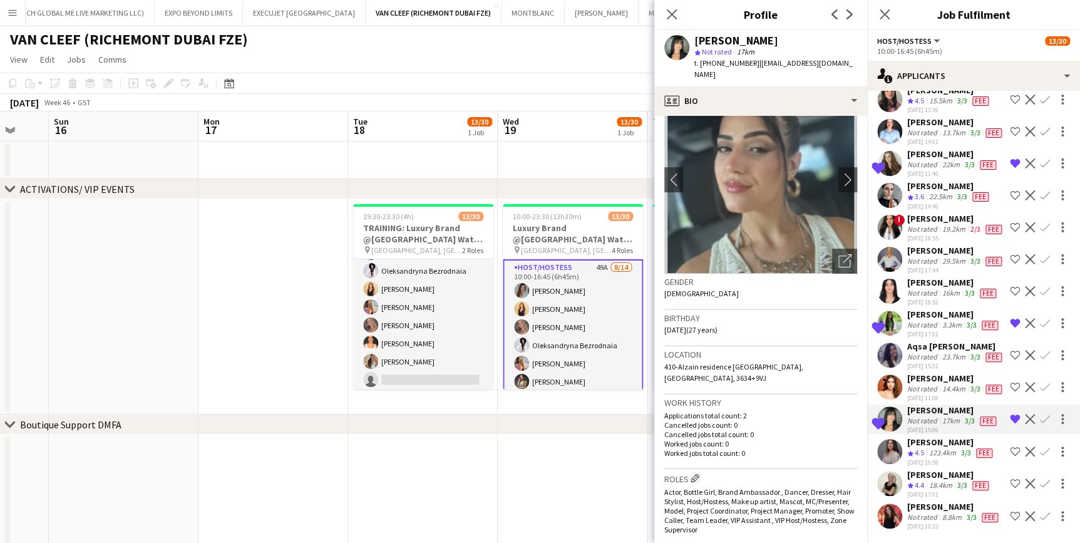
scroll to position [56, 0]
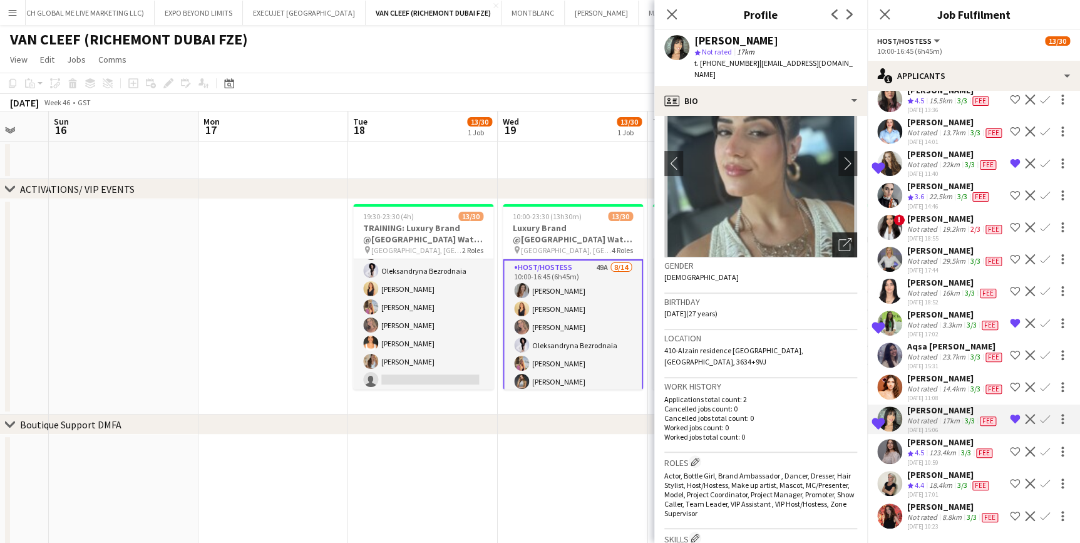
click at [839, 238] on icon "Open photos pop-in" at bounding box center [845, 244] width 13 height 13
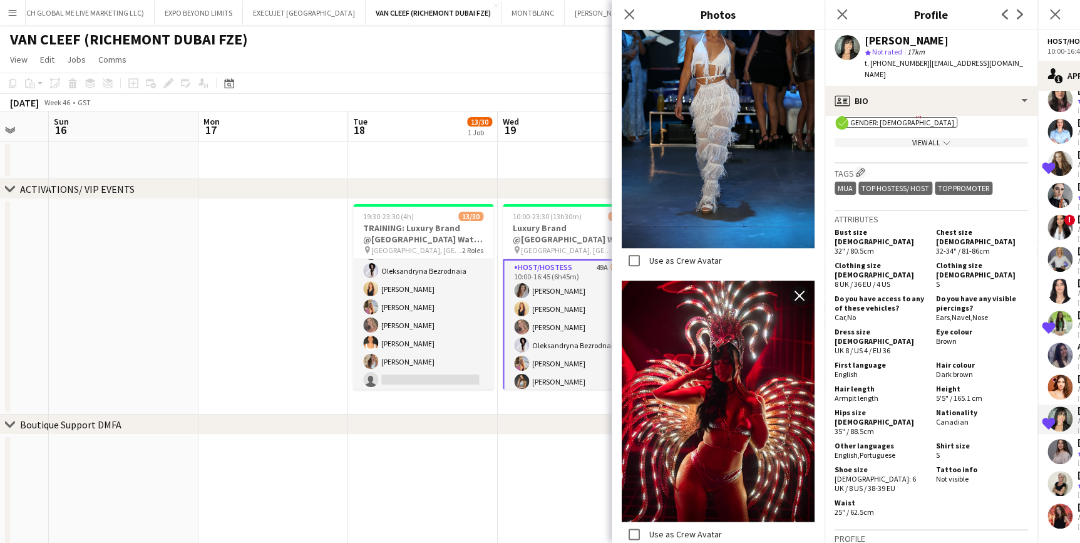
scroll to position [797, 0]
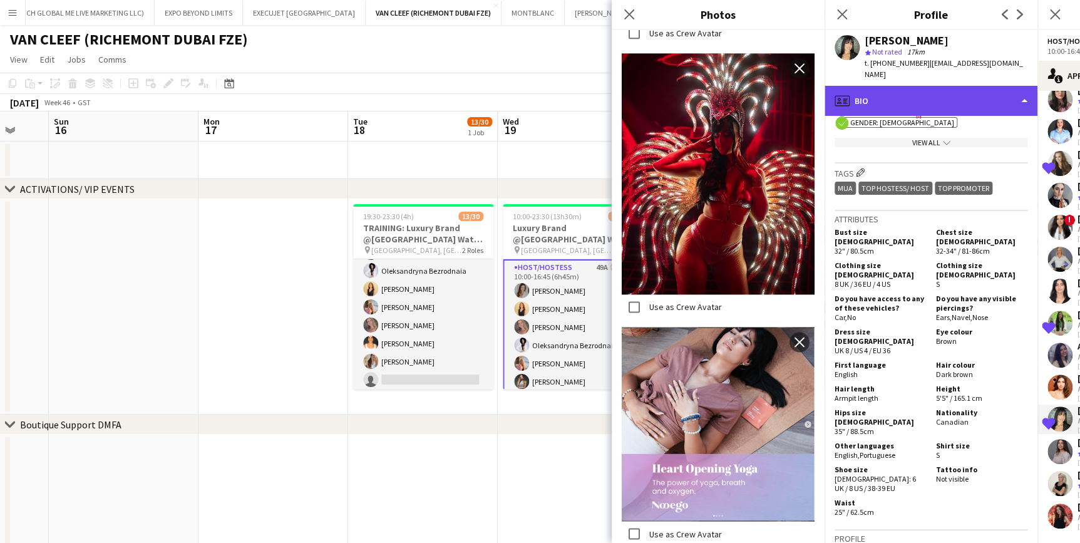
click at [928, 86] on div "profile Bio" at bounding box center [931, 101] width 213 height 30
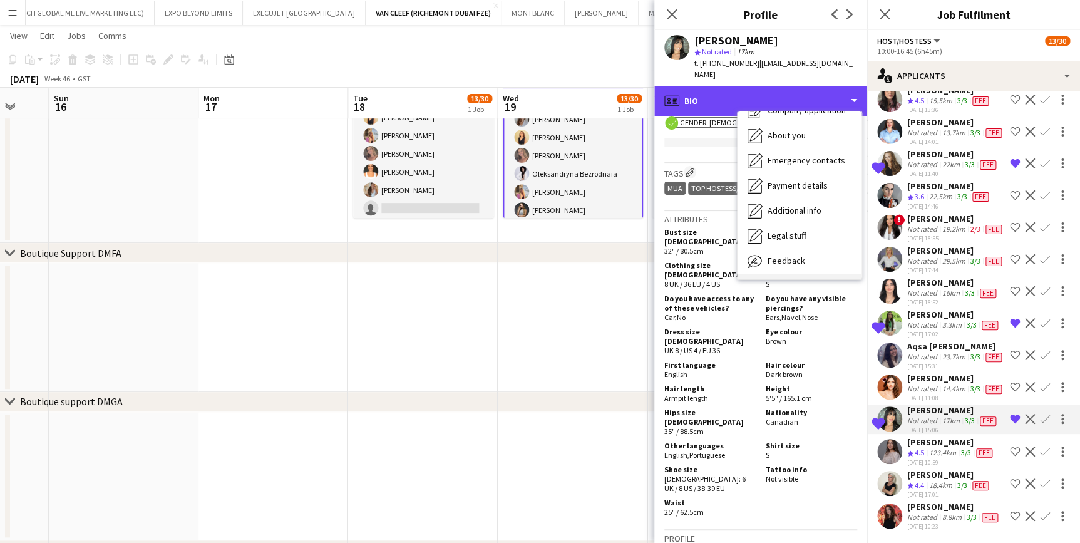
scroll to position [92, 0]
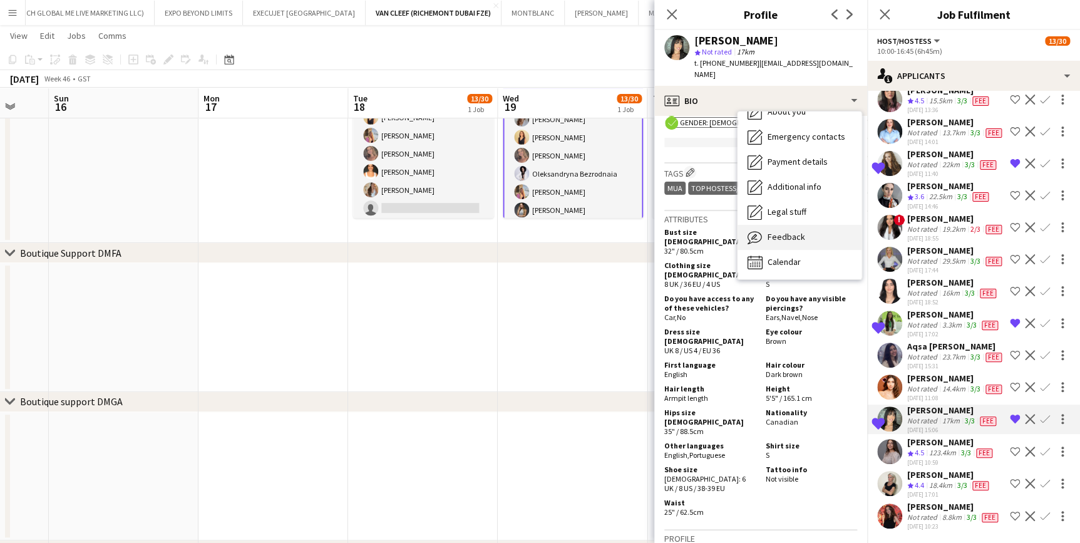
click at [809, 236] on div "Feedback Feedback" at bounding box center [800, 237] width 124 height 25
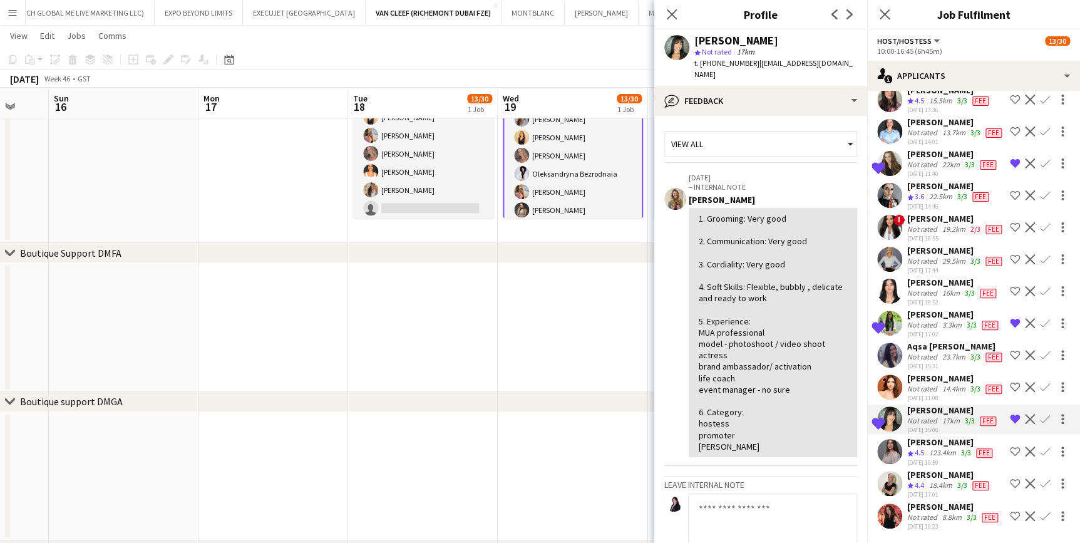
drag, startPoint x: 780, startPoint y: 44, endPoint x: 697, endPoint y: 43, distance: 82.7
click at [697, 43] on div "Melanie Cordeiro" at bounding box center [776, 40] width 163 height 11
copy div "Melanie Cordeiro"
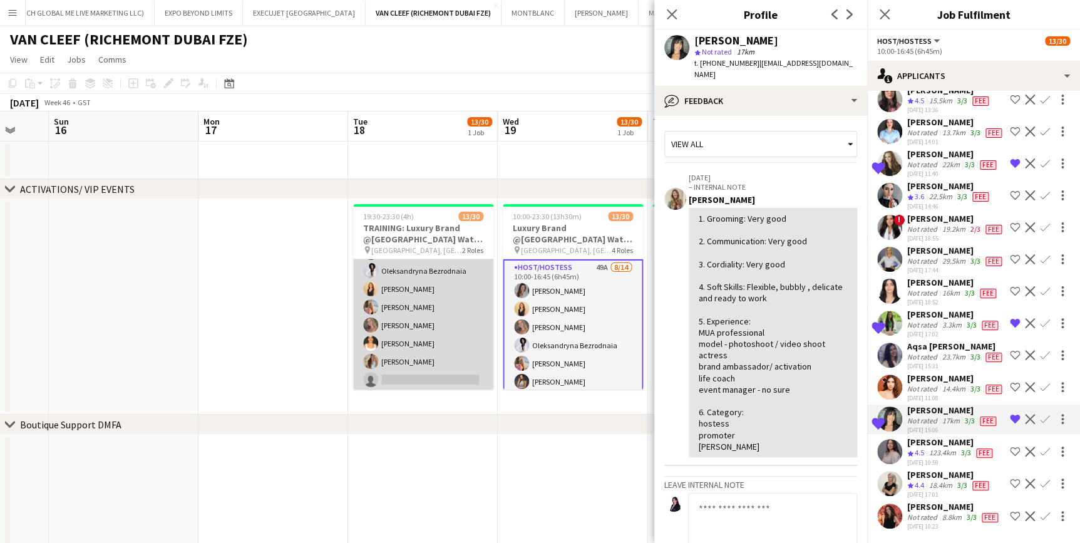
scroll to position [0, 0]
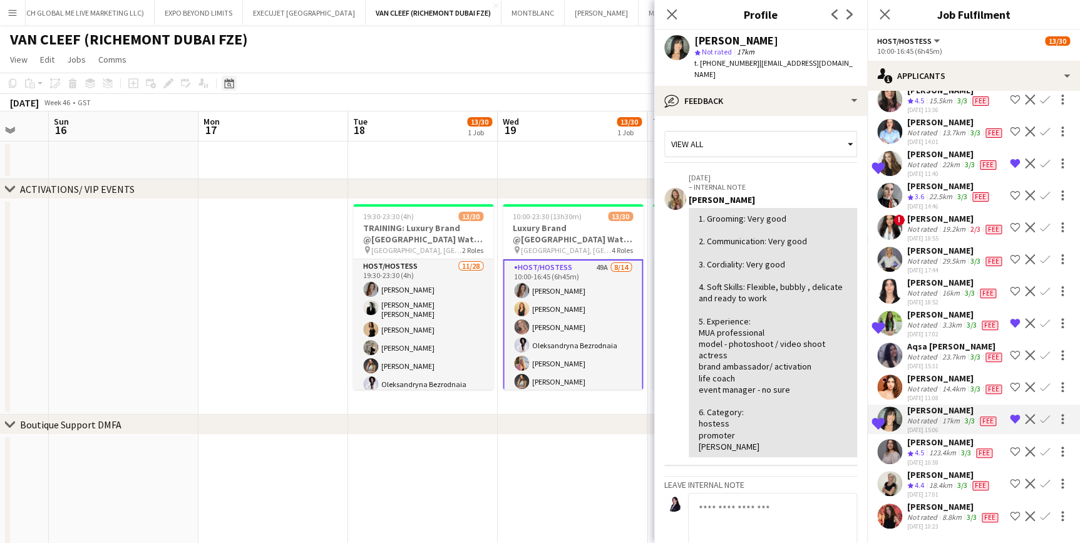
click at [232, 85] on icon "Date picker" at bounding box center [229, 83] width 10 height 10
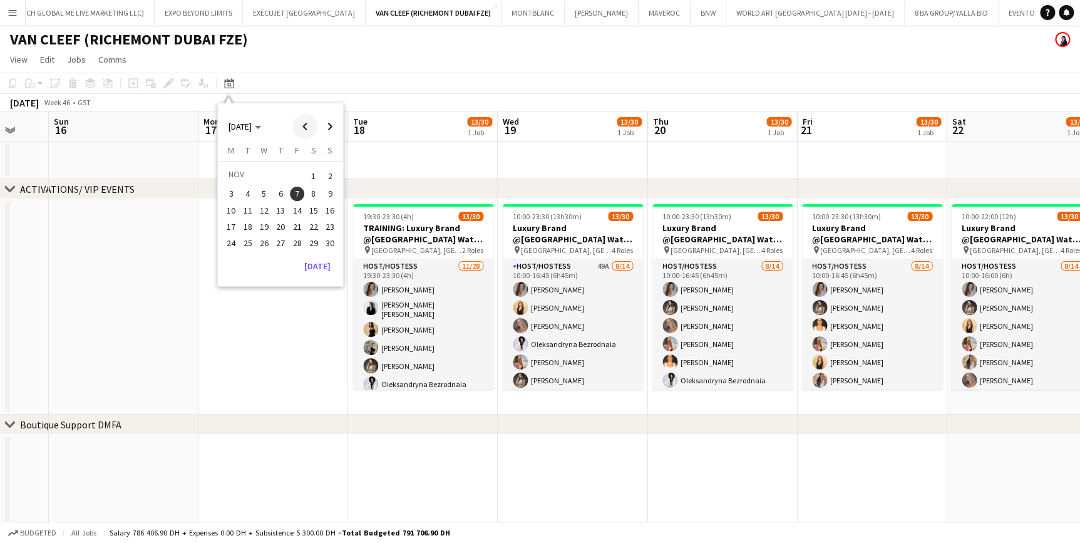
click at [314, 118] on span "Previous month" at bounding box center [305, 126] width 25 height 25
click at [313, 118] on span "Previous month" at bounding box center [305, 126] width 25 height 25
click at [267, 192] on span "3" at bounding box center [264, 191] width 15 height 15
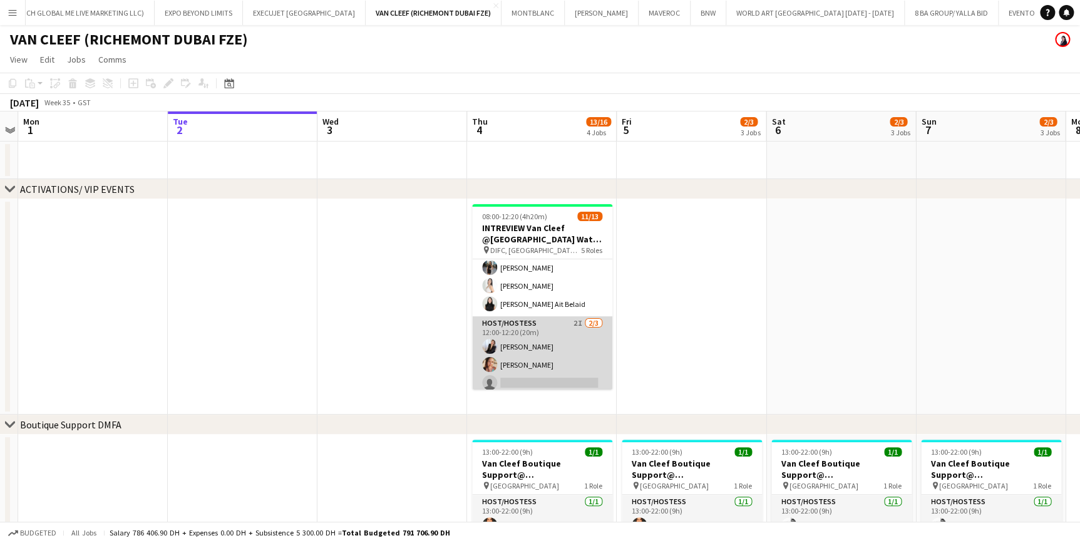
scroll to position [227, 0]
click at [556, 360] on app-card-role "Host/Hostess 2I 2/3 12:00-12:20 (20m) Giorgia Caramellino Punchita Srisuwan sin…" at bounding box center [542, 354] width 140 height 79
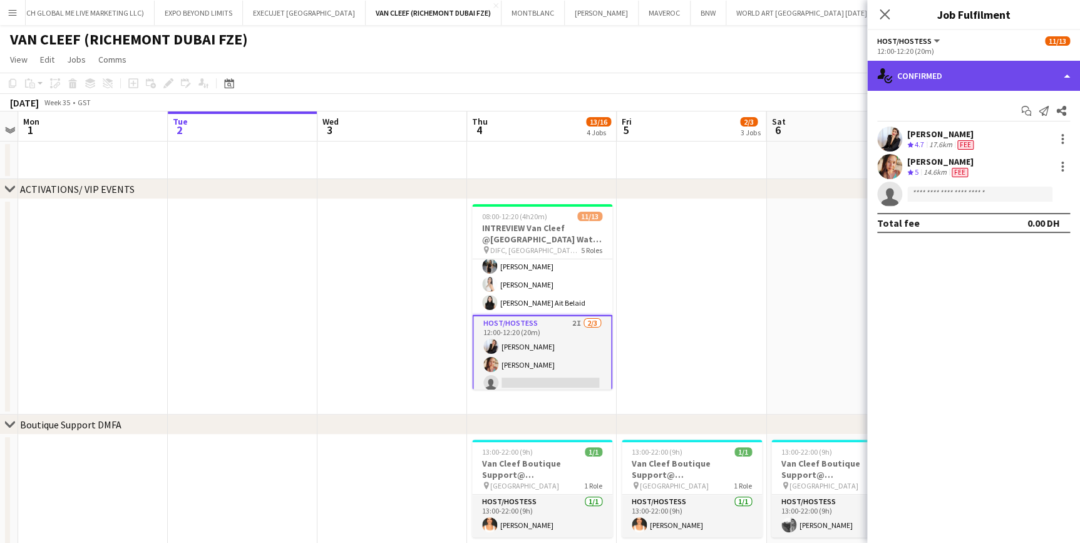
click at [964, 83] on div "single-neutral-actions-check-2 Confirmed" at bounding box center [974, 76] width 213 height 30
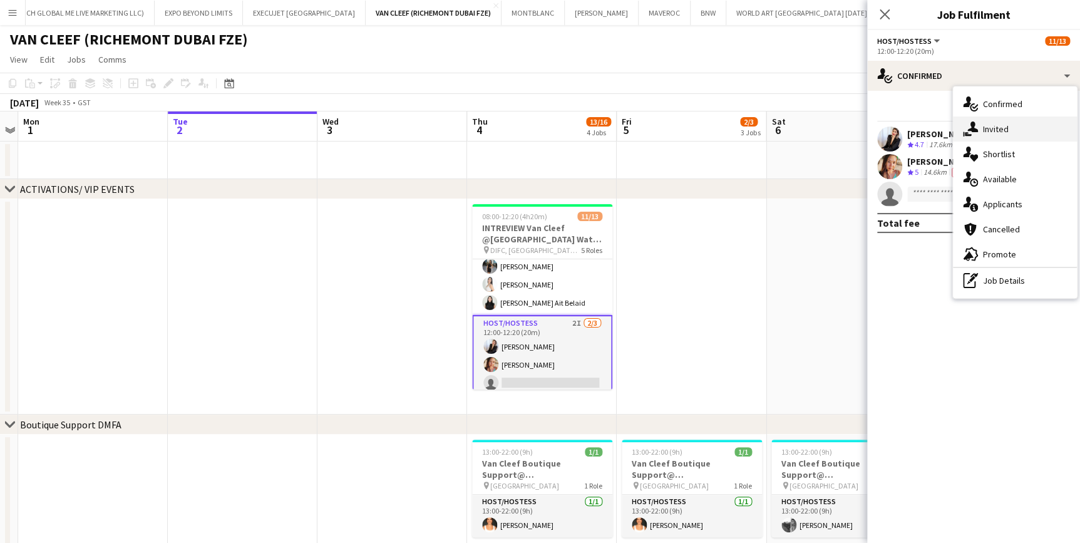
click at [975, 132] on icon at bounding box center [973, 127] width 11 height 11
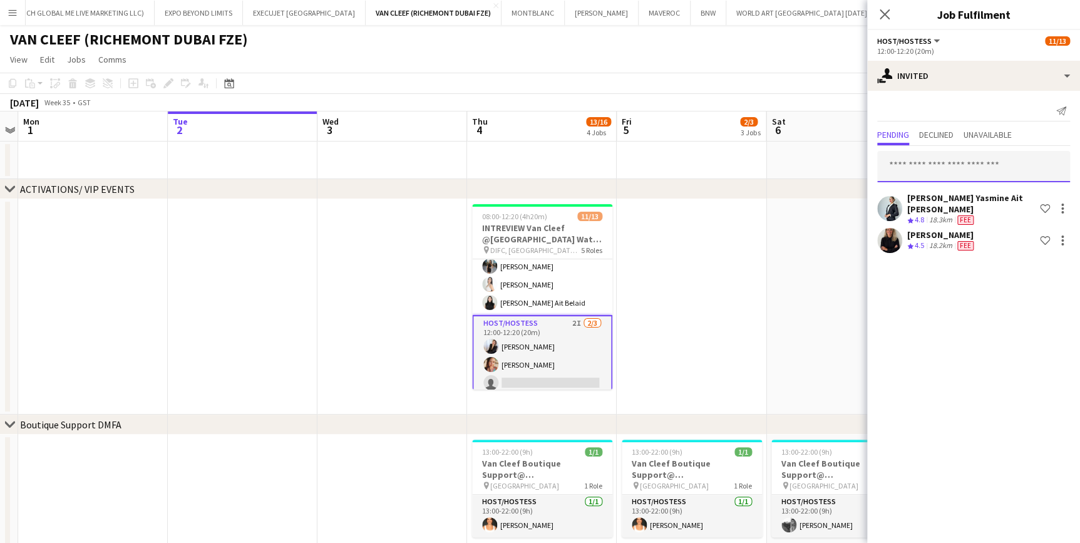
click at [940, 172] on input "text" at bounding box center [974, 166] width 193 height 31
paste input "**********"
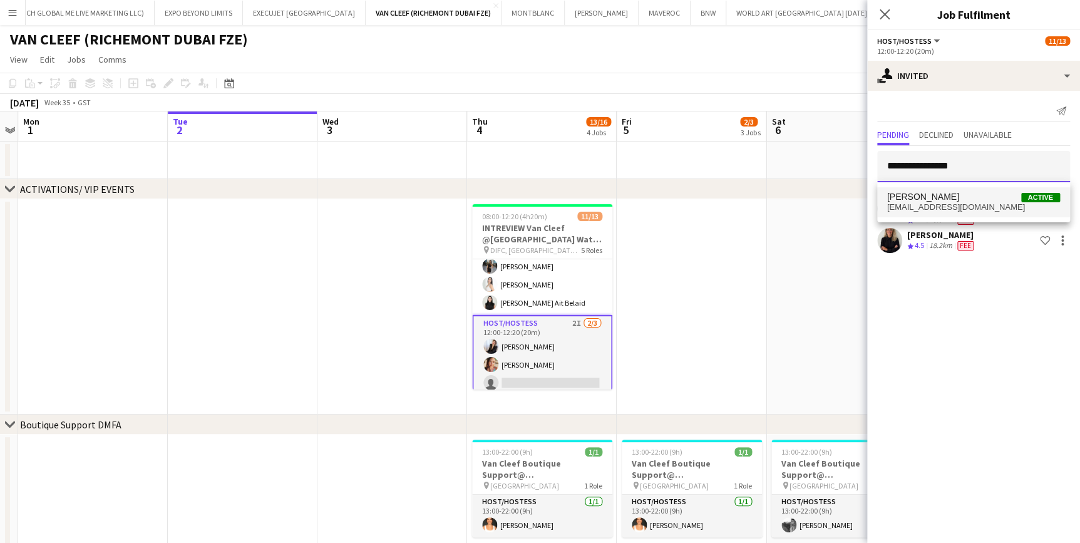
type input "**********"
click at [966, 212] on span "melaniecordeiro777@gmail.com" at bounding box center [974, 207] width 173 height 10
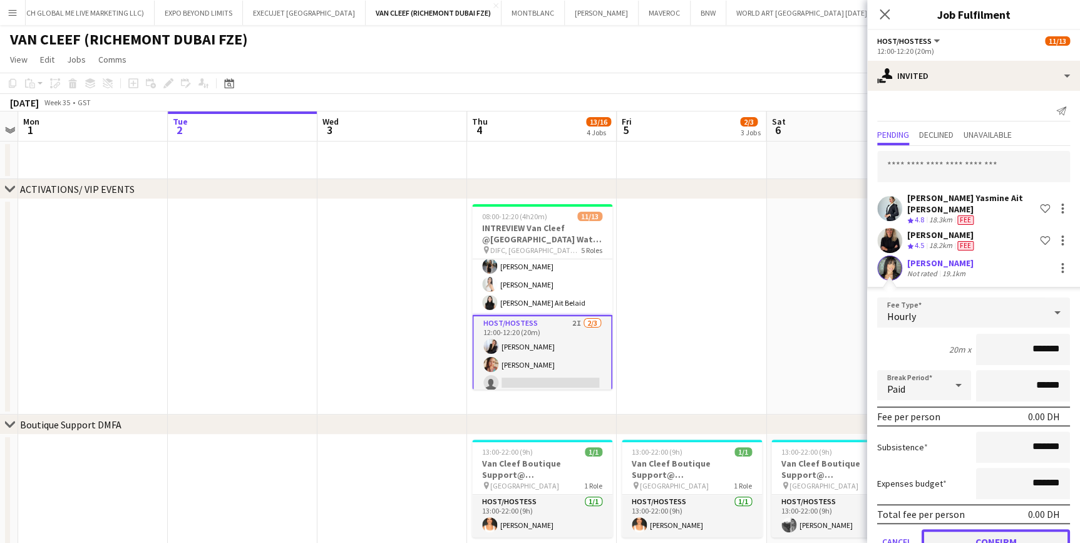
click at [995, 529] on button "Confirm" at bounding box center [996, 541] width 148 height 25
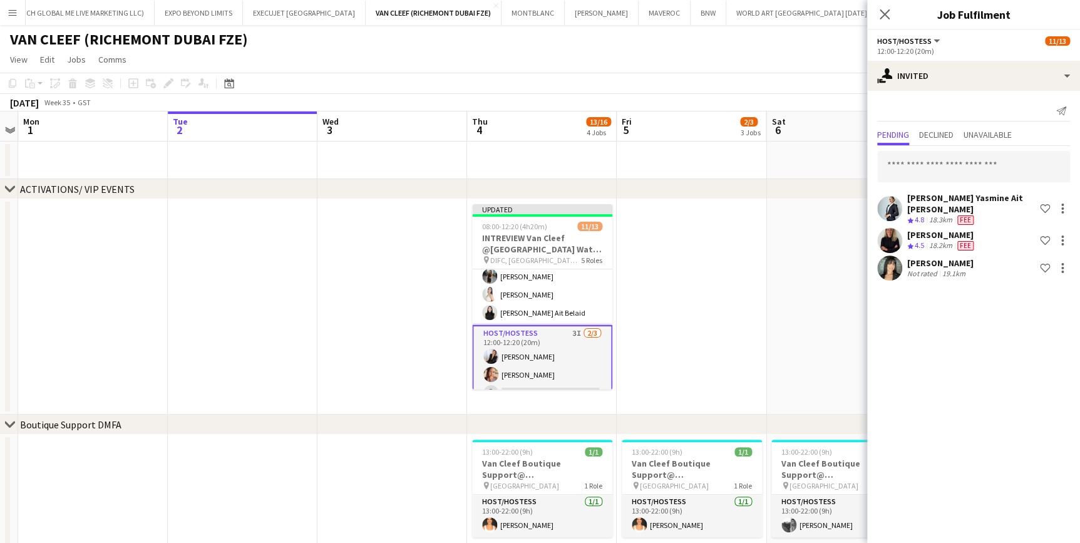
click at [836, 328] on app-date-cell at bounding box center [842, 306] width 150 height 215
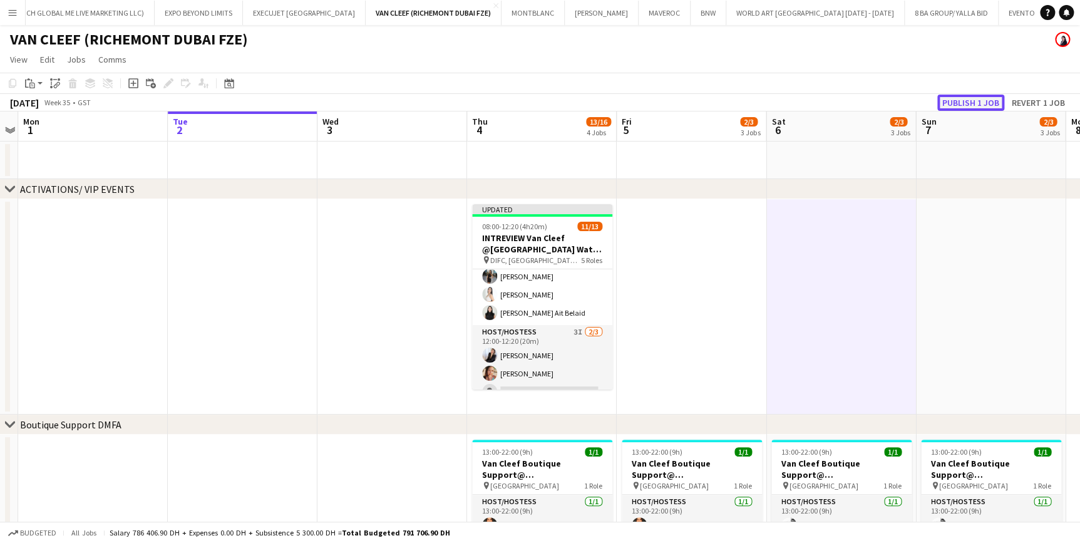
click at [965, 100] on button "Publish 1 job" at bounding box center [971, 103] width 67 height 16
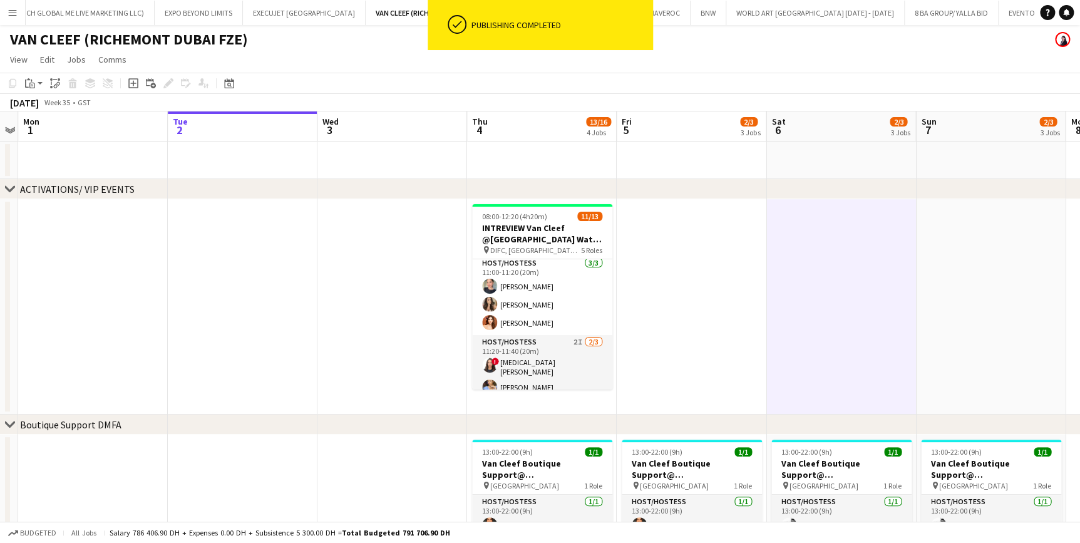
scroll to position [0, 0]
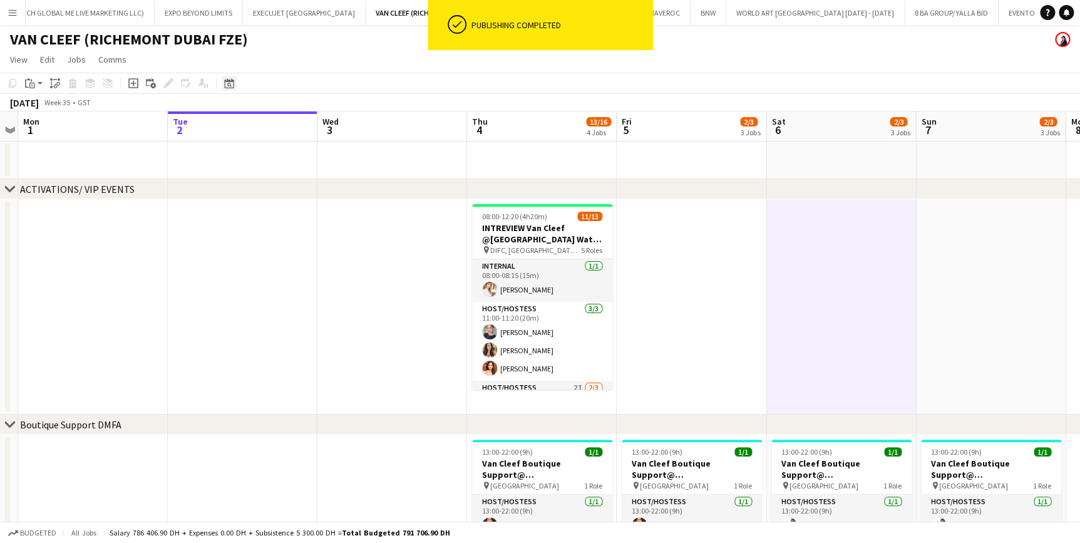
click at [228, 83] on icon at bounding box center [229, 85] width 4 height 4
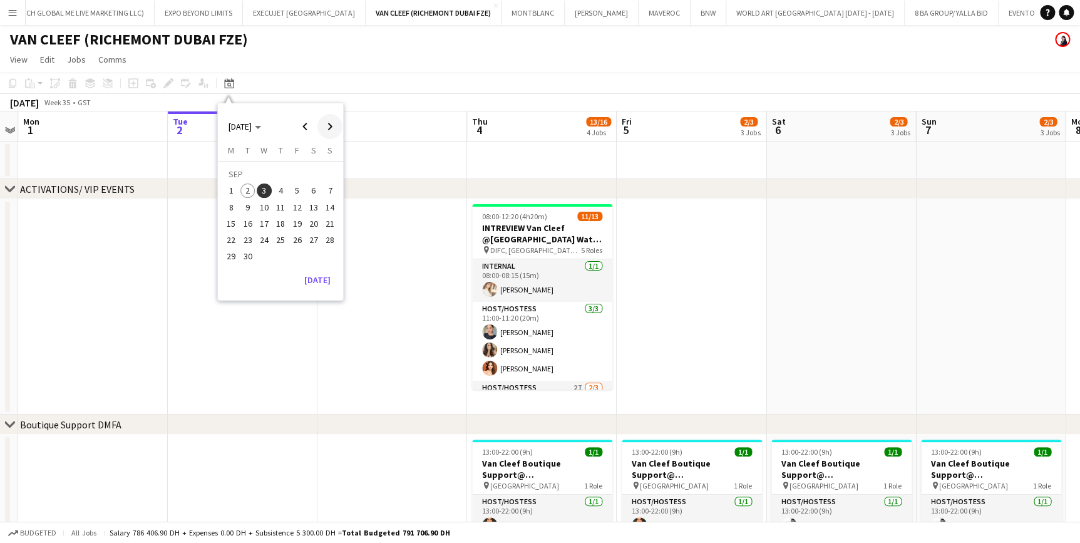
click at [336, 132] on span "Next month" at bounding box center [330, 126] width 25 height 25
click at [298, 189] on span "7" at bounding box center [297, 194] width 15 height 15
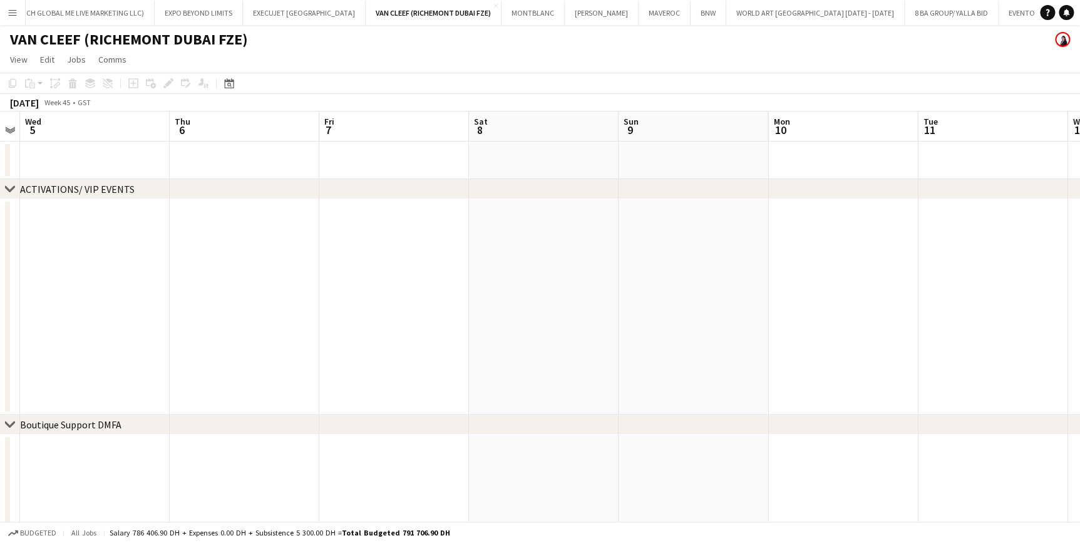
click at [398, 325] on app-calendar-viewport "Sun 2 Mon 3 Tue 4 Wed 5 Thu 6 Fri 7 Sat 8 Sun 9 Mon 10 Tue 11 Wed 12 Thu 13 Fri…" at bounding box center [540, 543] width 1080 height 865
drag, startPoint x: 453, startPoint y: 282, endPoint x: 777, endPoint y: 232, distance: 327.7
click at [296, 238] on app-calendar-viewport "Fri 7 Sat 8 Sun 9 Mon 10 Tue 11 Wed 12 Thu 13 Fri 14 Sat 15 Sun 16 Mon 17 Tue 1…" at bounding box center [540, 543] width 1080 height 865
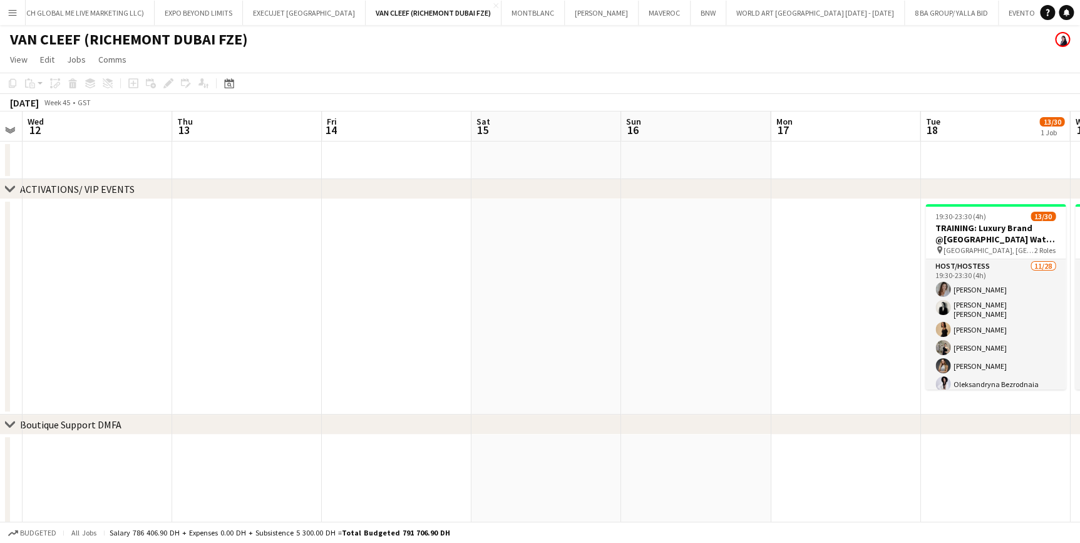
scroll to position [0, 457]
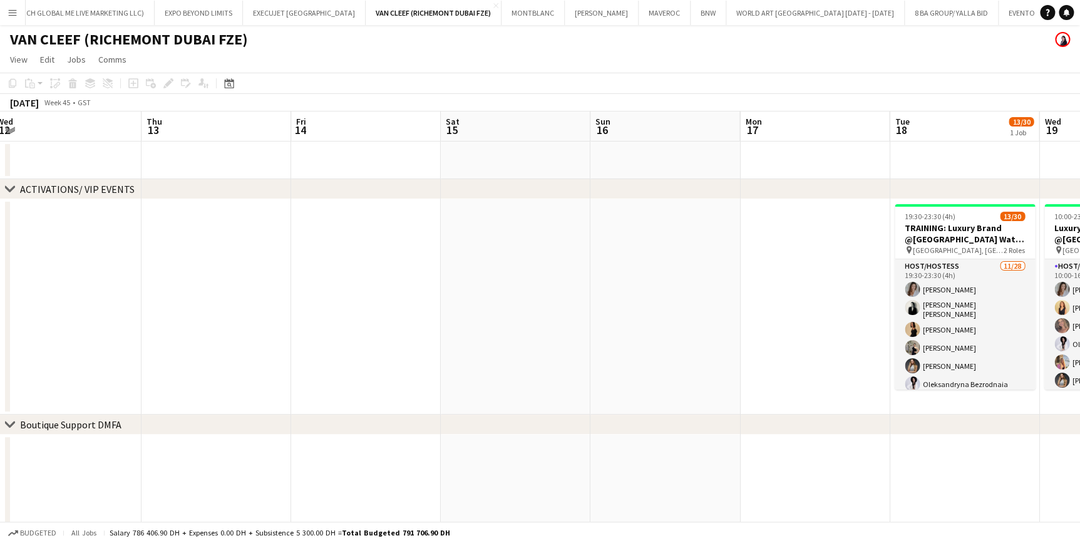
drag, startPoint x: 383, startPoint y: 232, endPoint x: 155, endPoint y: 179, distance: 234.0
click at [155, 179] on div "chevron-right ACTIVATIONS/ VIP EVENTS chevron-right Boutique Support DMFA chevr…" at bounding box center [540, 543] width 1080 height 865
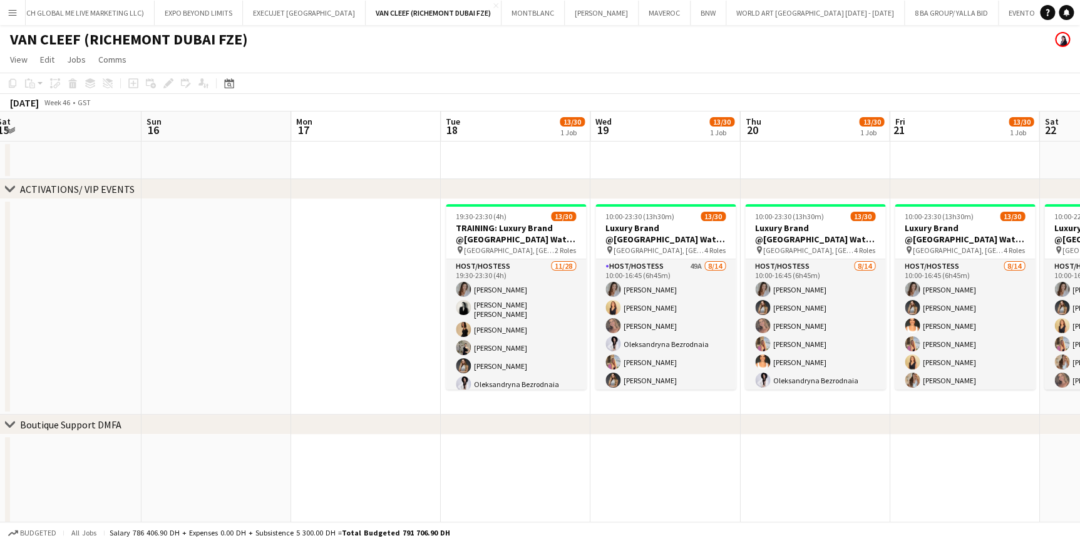
drag, startPoint x: 676, startPoint y: 299, endPoint x: 839, endPoint y: 194, distance: 194.1
click at [675, 299] on app-card-role "Host/Hostess 49A 8/14 10:00-16:45 (6h45m) Camila Rossato Dorsa Ahmadi Pishkouhi…" at bounding box center [666, 398] width 140 height 279
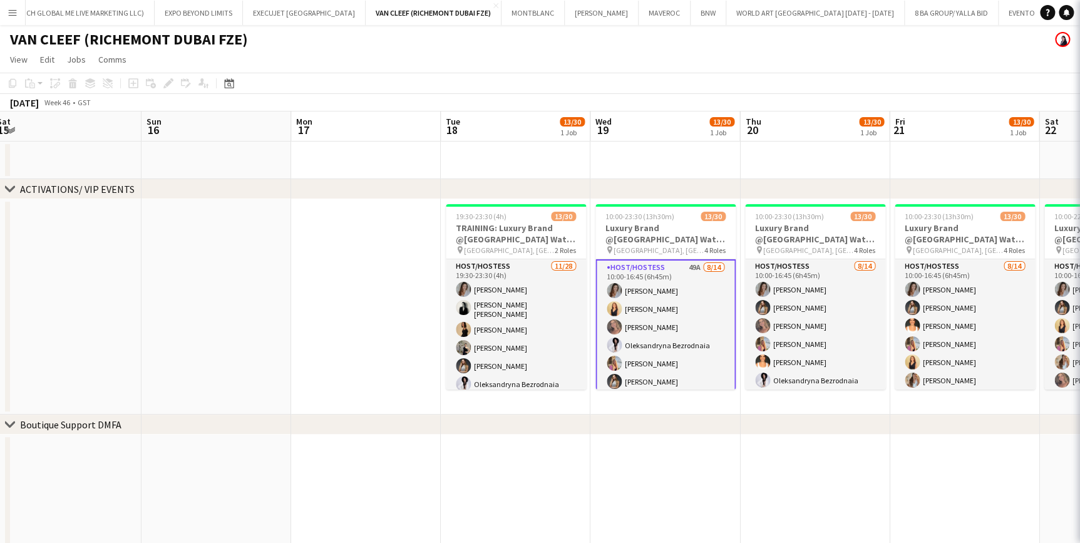
scroll to position [0, 459]
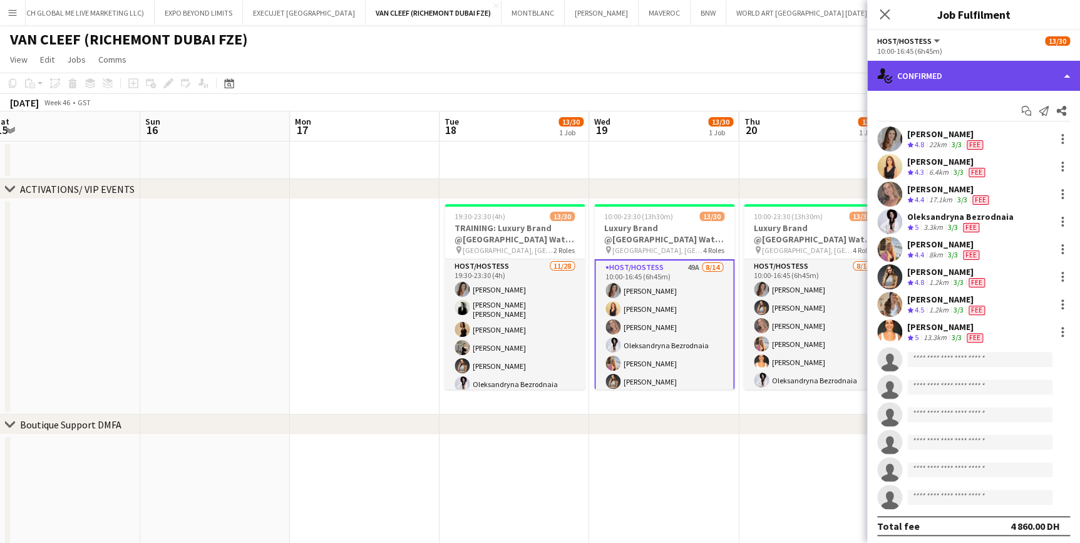
click at [1023, 76] on div "single-neutral-actions-check-2 Confirmed" at bounding box center [974, 76] width 213 height 30
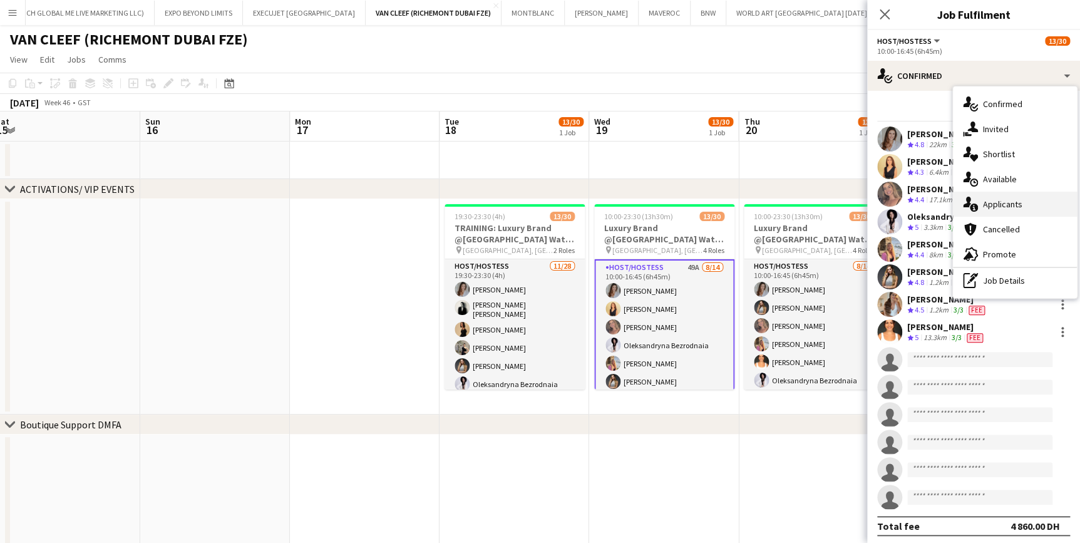
click at [1022, 196] on div "single-neutral-actions-information Applicants" at bounding box center [1015, 204] width 124 height 25
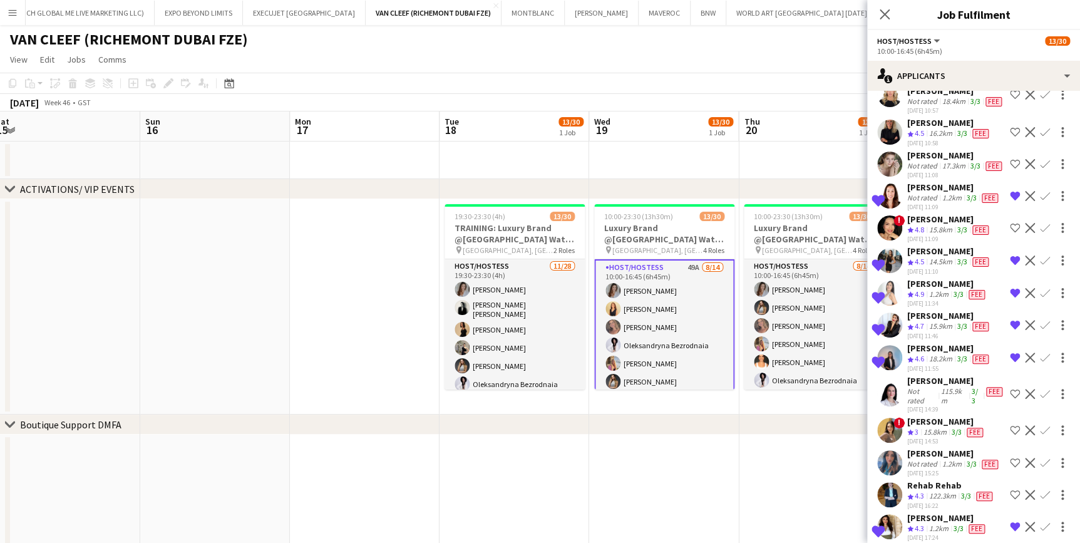
scroll to position [626, 0]
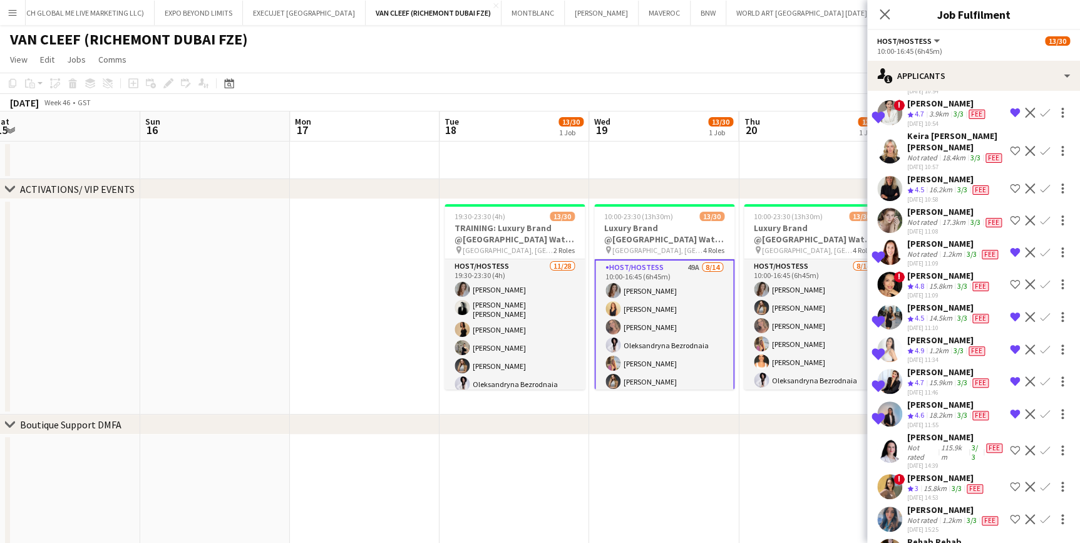
click at [926, 238] on div "Natasha Faux" at bounding box center [954, 243] width 93 height 11
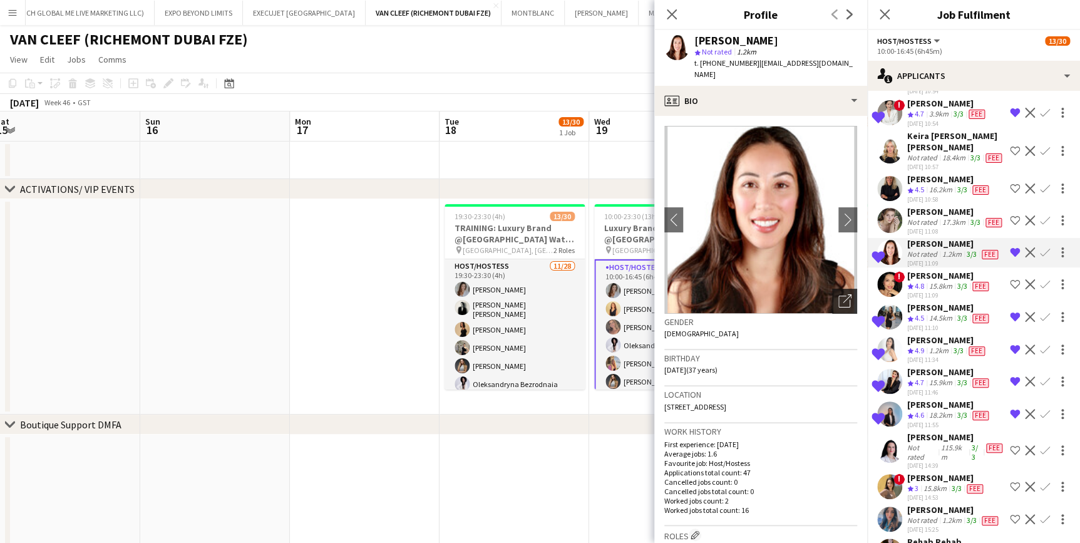
click at [839, 296] on icon at bounding box center [845, 302] width 12 height 12
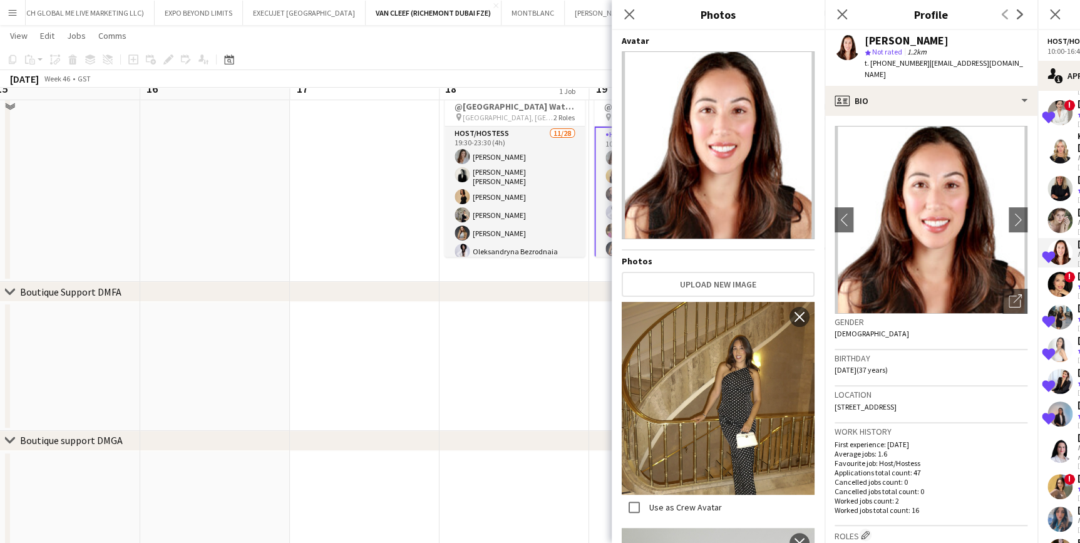
scroll to position [113, 0]
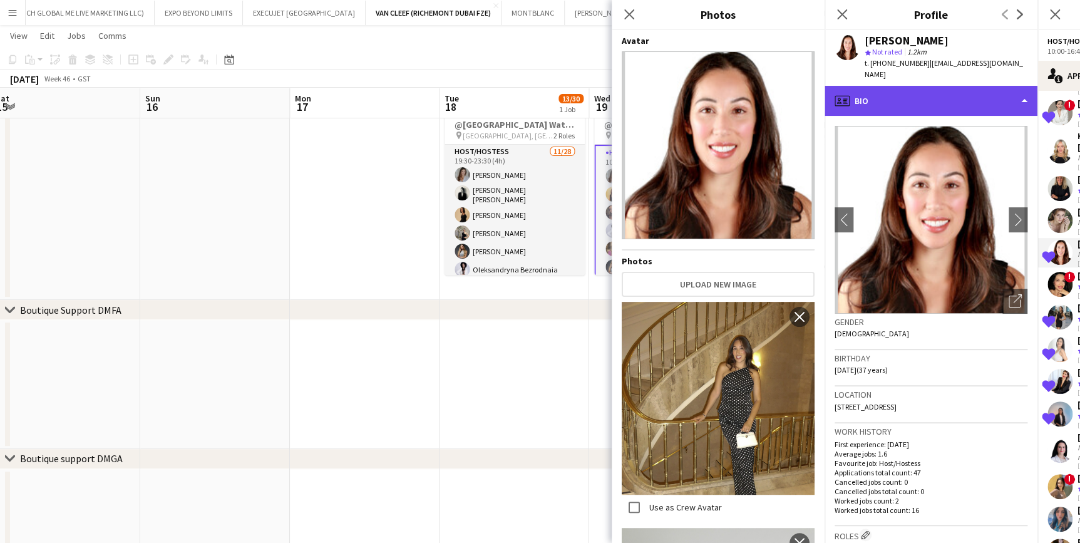
click at [970, 86] on div "profile Bio" at bounding box center [931, 101] width 213 height 30
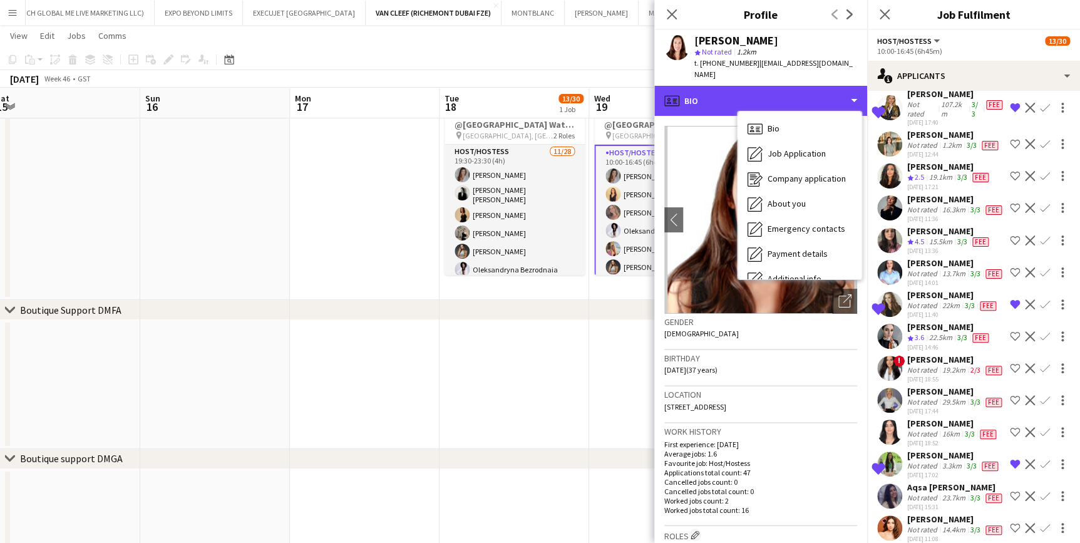
scroll to position [92, 0]
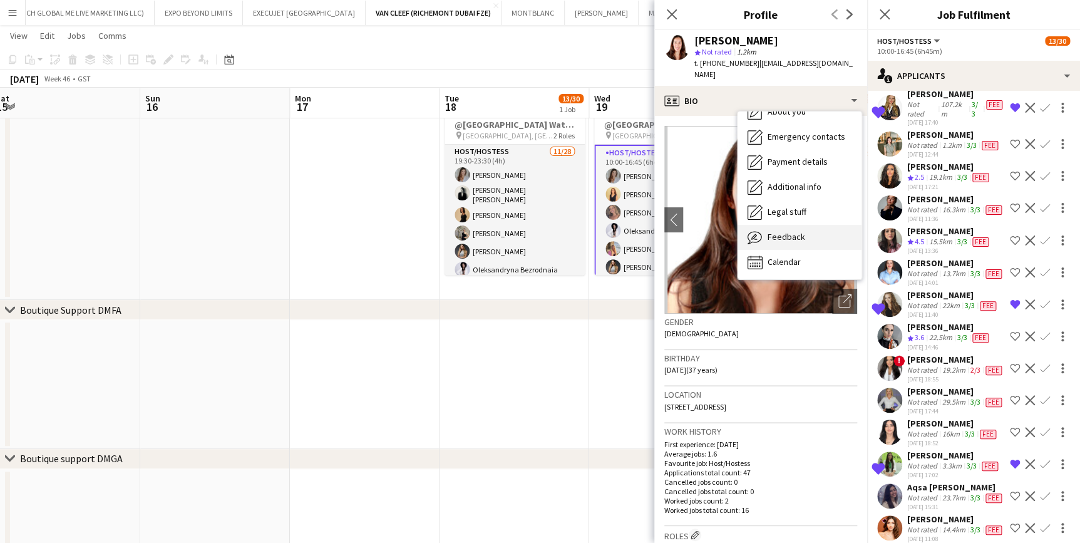
click at [829, 225] on div "Feedback Feedback" at bounding box center [800, 237] width 124 height 25
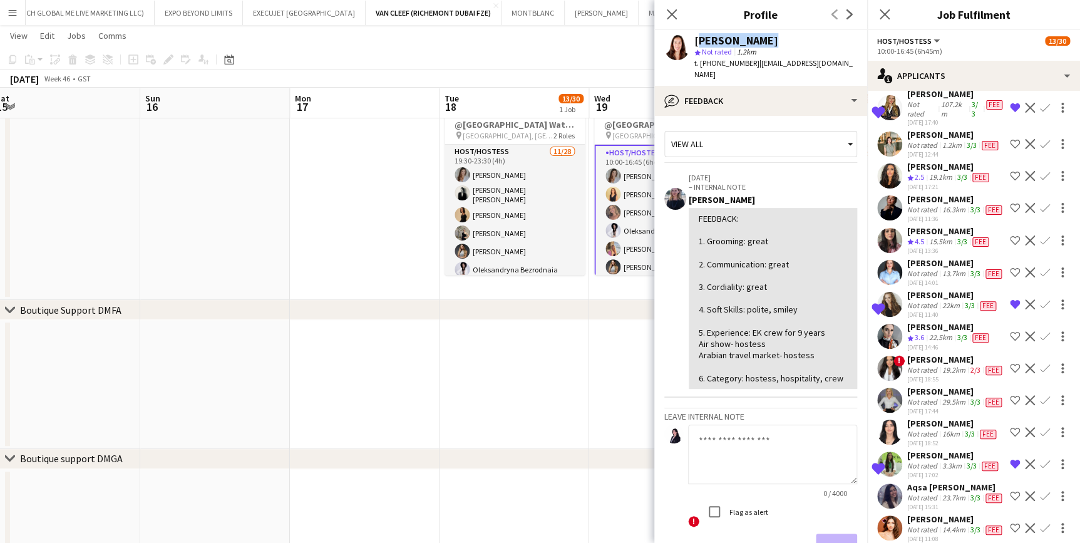
drag, startPoint x: 730, startPoint y: 44, endPoint x: 694, endPoint y: 42, distance: 35.8
click at [695, 42] on div "Natasha Faux" at bounding box center [737, 40] width 84 height 11
copy div "Natasha Faux"
click at [234, 62] on div "Date picker" at bounding box center [229, 59] width 15 height 15
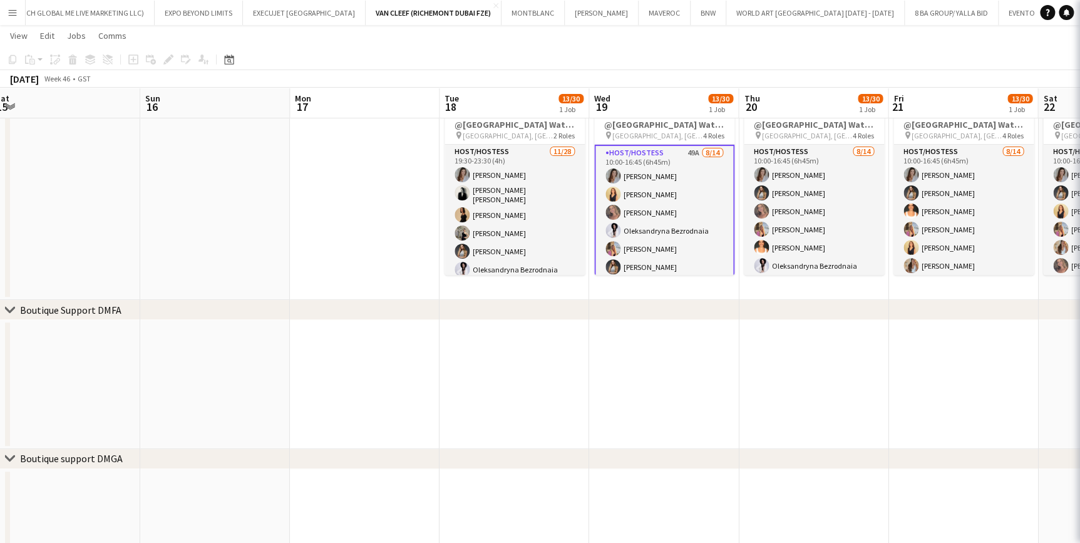
scroll to position [0, 0]
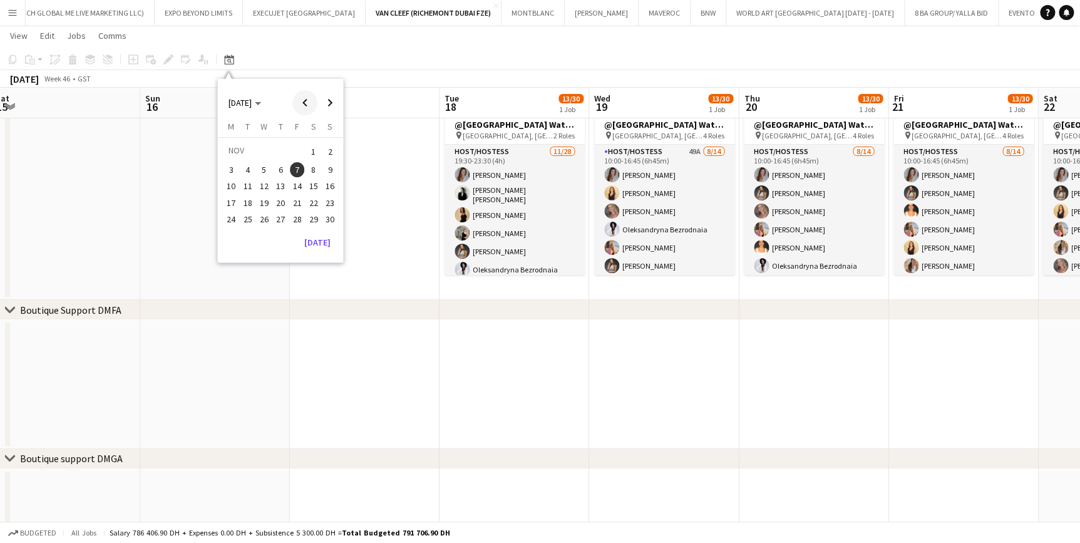
click at [304, 101] on span "Previous month" at bounding box center [305, 102] width 25 height 25
click at [266, 169] on span "3" at bounding box center [264, 166] width 15 height 15
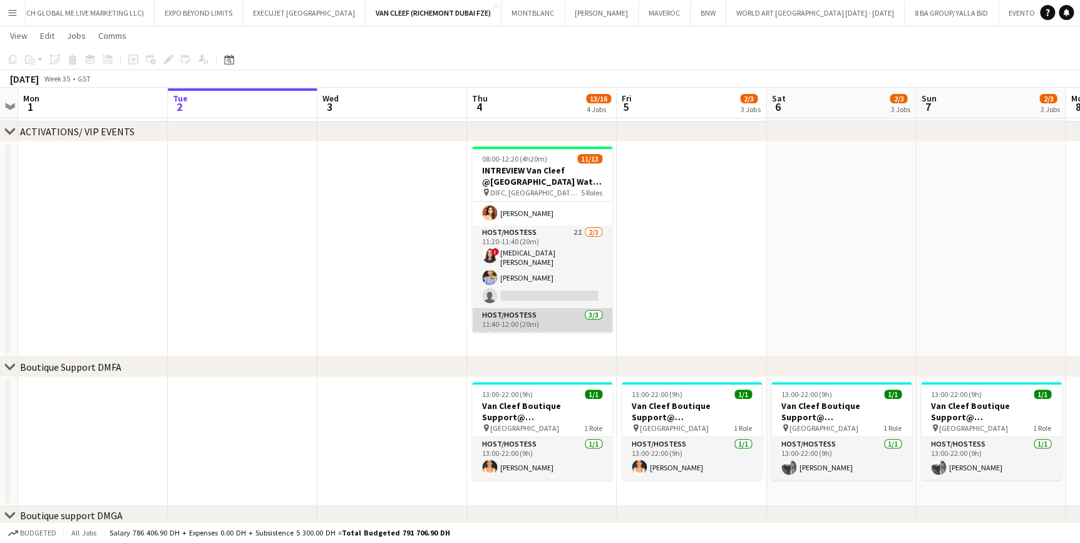
scroll to position [113, 0]
click at [547, 296] on app-card-role "Host/Hostess 3/3 11:40-12:00 (20m) Anna Dudina Amel Ferjani Widad Ait Belaid" at bounding box center [542, 332] width 140 height 79
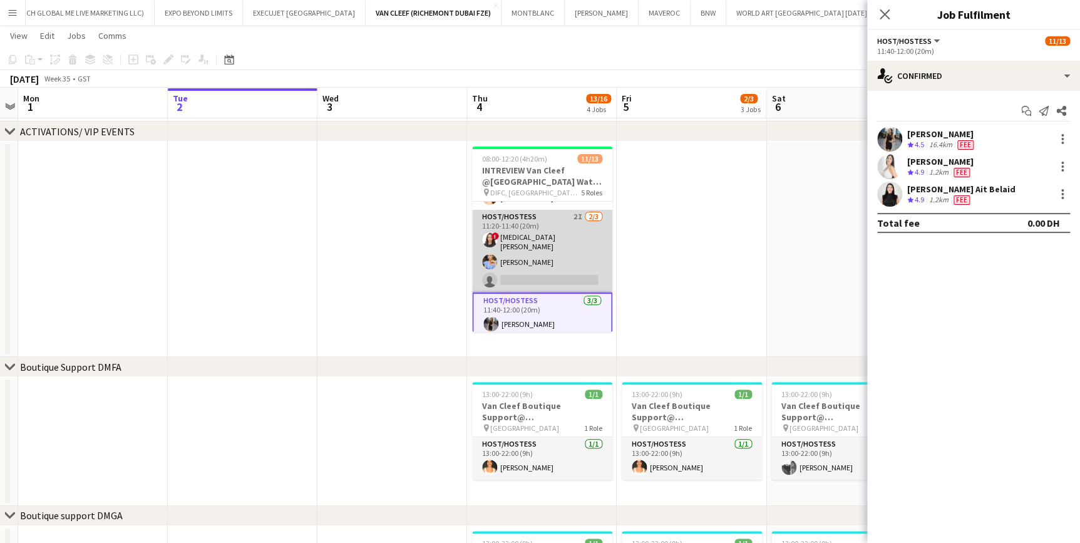
click at [554, 266] on app-card-role "Host/Hostess 2I 2/3 11:20-11:40 (20m) ! Amira Malek Yana Lazareva single-neutra…" at bounding box center [542, 251] width 140 height 83
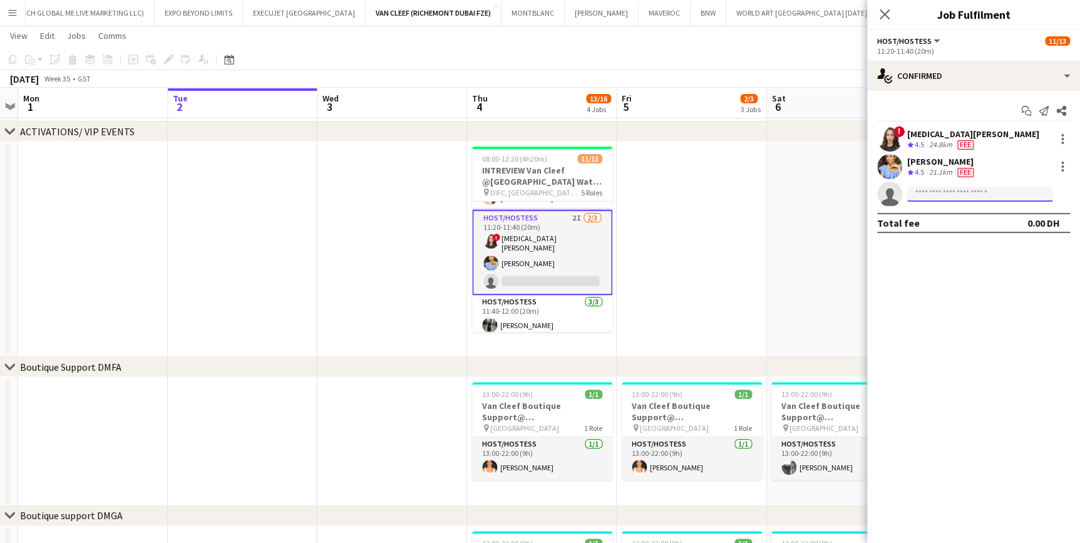
paste input "**********"
type input "**********"
click at [997, 219] on span "shapeandshadedxb@gmail.com" at bounding box center [980, 222] width 125 height 10
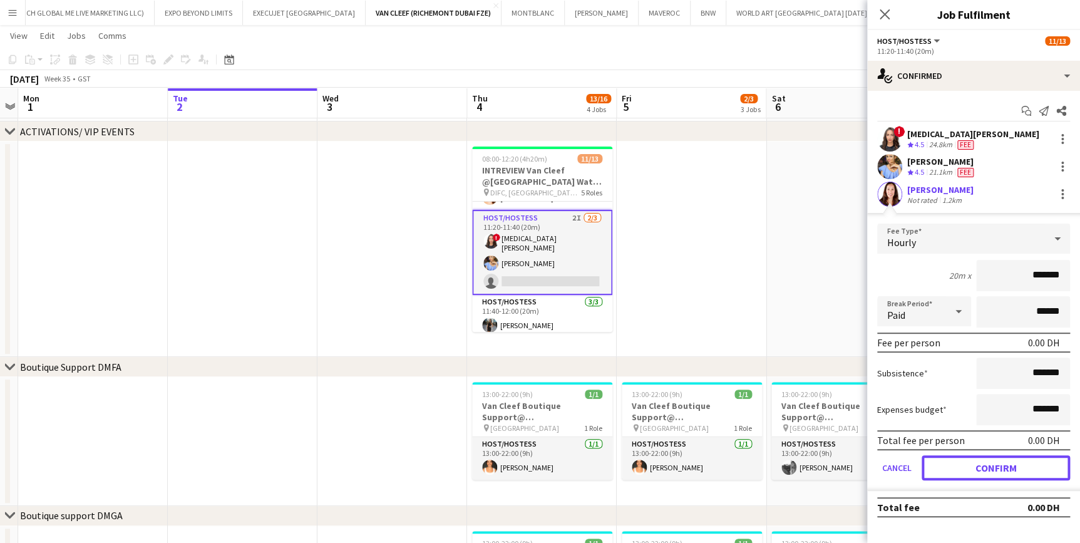
drag, startPoint x: 1015, startPoint y: 466, endPoint x: 988, endPoint y: 459, distance: 28.0
click at [1014, 467] on button "Confirm" at bounding box center [996, 467] width 148 height 25
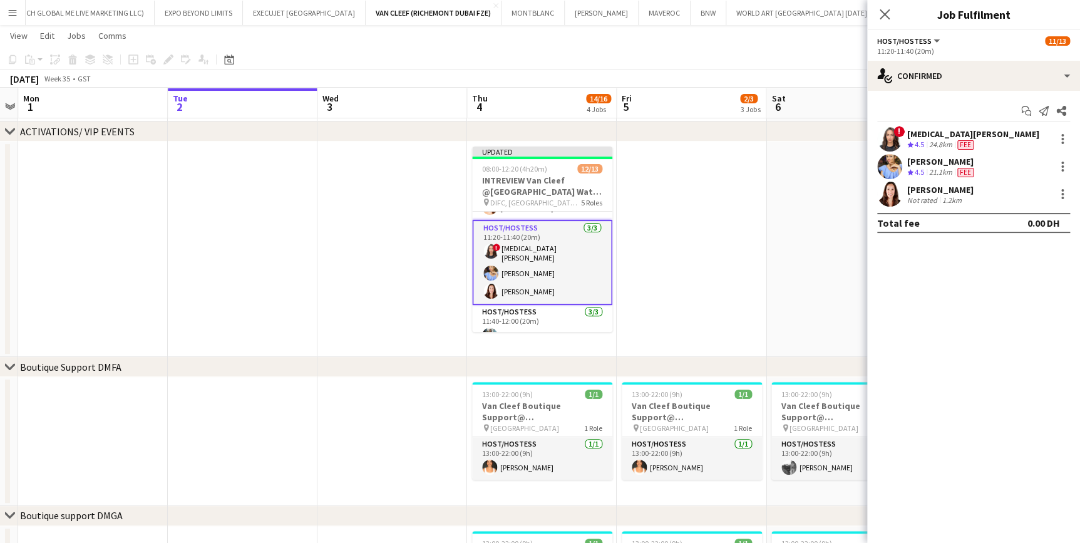
click at [775, 251] on app-date-cell at bounding box center [842, 249] width 150 height 215
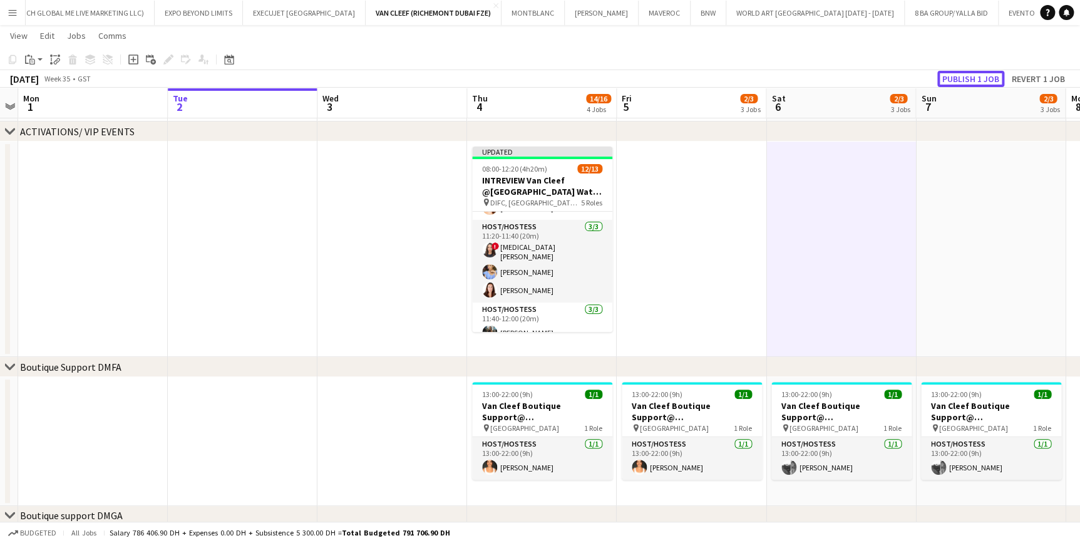
drag, startPoint x: 990, startPoint y: 81, endPoint x: 970, endPoint y: 85, distance: 20.4
click at [990, 81] on button "Publish 1 job" at bounding box center [971, 79] width 67 height 16
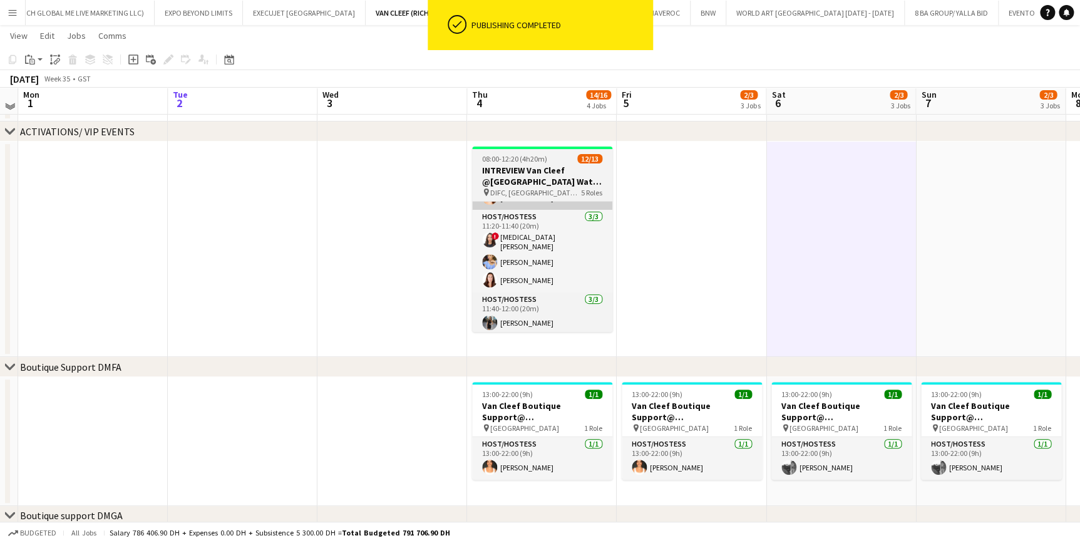
scroll to position [0, 0]
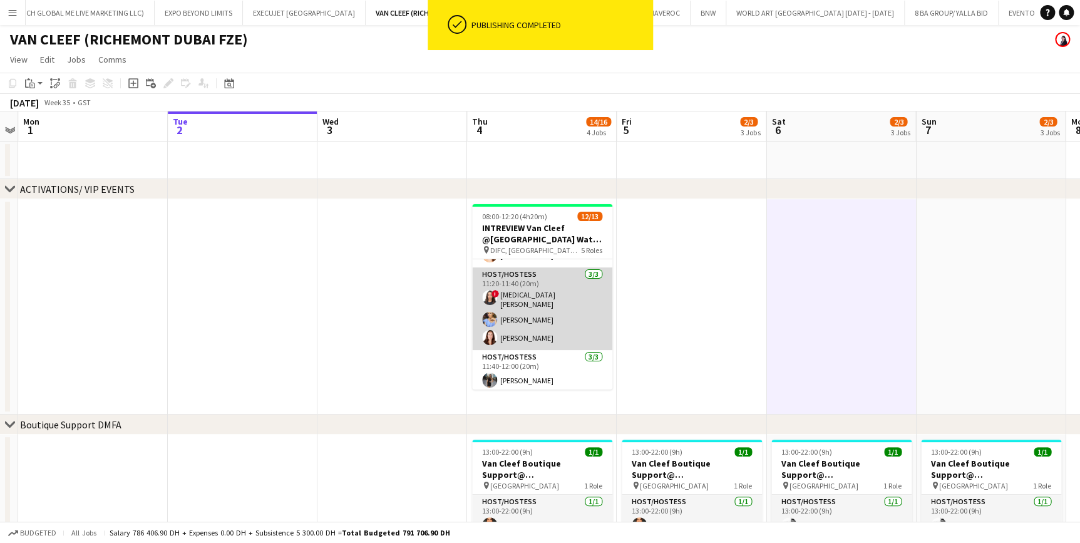
click at [509, 304] on app-card-role "Host/Hostess 3/3 11:20-11:40 (20m) ! Amira Malek Yana Lazareva Natasha Faux" at bounding box center [542, 308] width 140 height 83
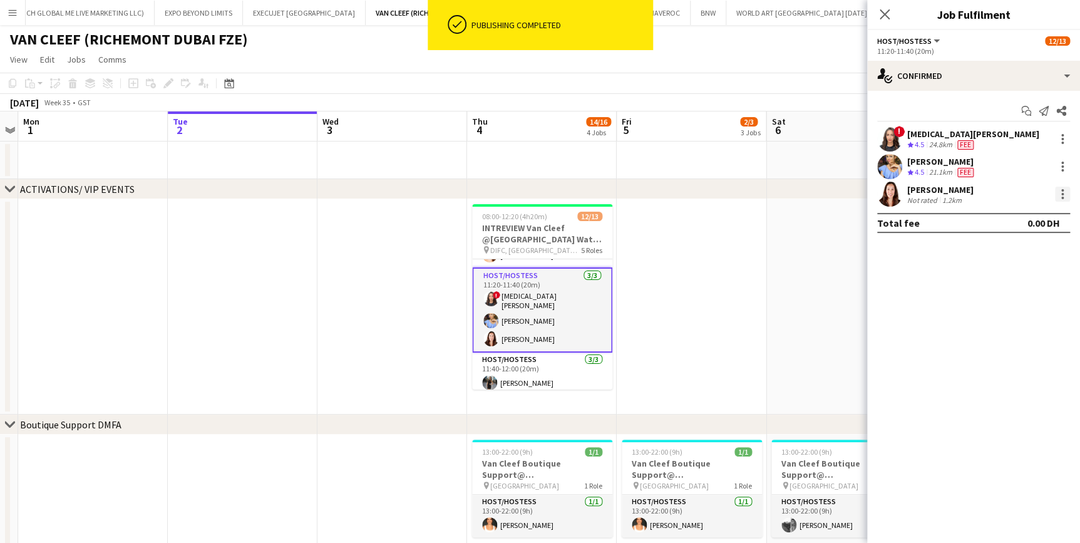
click at [1066, 195] on div at bounding box center [1062, 194] width 15 height 15
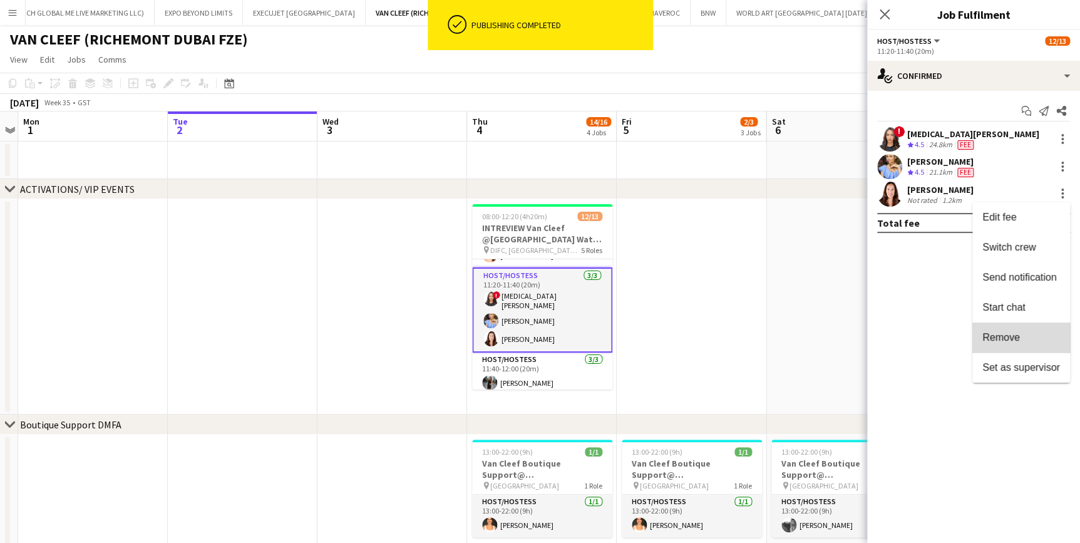
drag, startPoint x: 1015, startPoint y: 341, endPoint x: 976, endPoint y: 306, distance: 52.3
click at [1014, 341] on span "Remove" at bounding box center [1002, 337] width 38 height 11
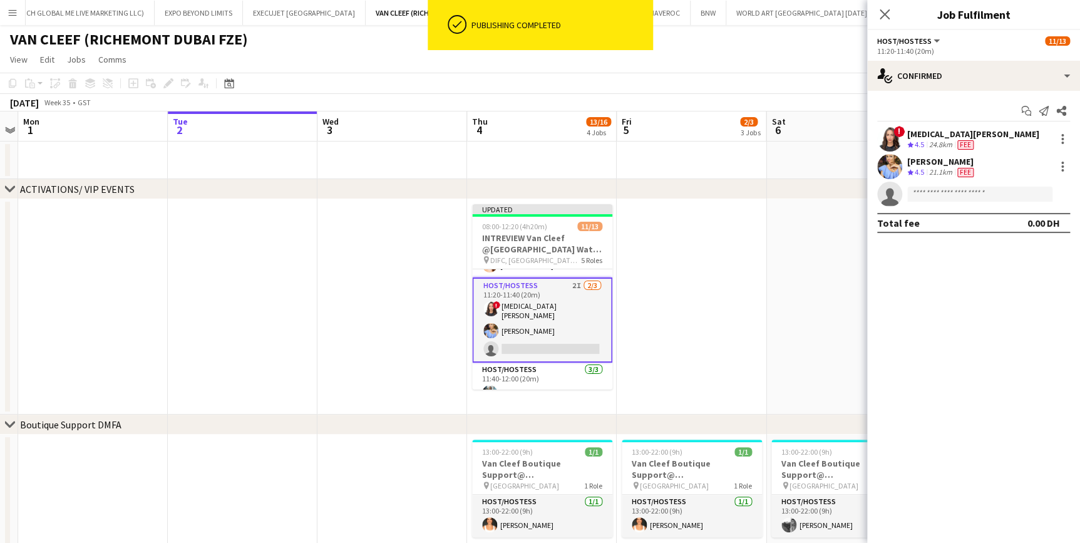
drag, startPoint x: 750, startPoint y: 292, endPoint x: 865, endPoint y: 168, distance: 168.8
click at [749, 292] on app-date-cell at bounding box center [692, 306] width 150 height 215
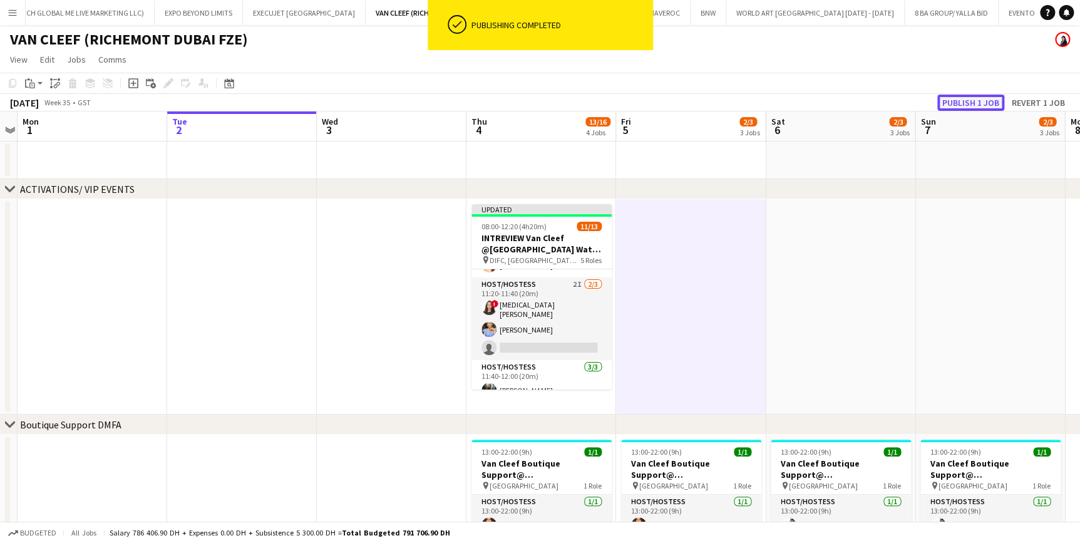
click at [984, 99] on button "Publish 1 job" at bounding box center [971, 103] width 67 height 16
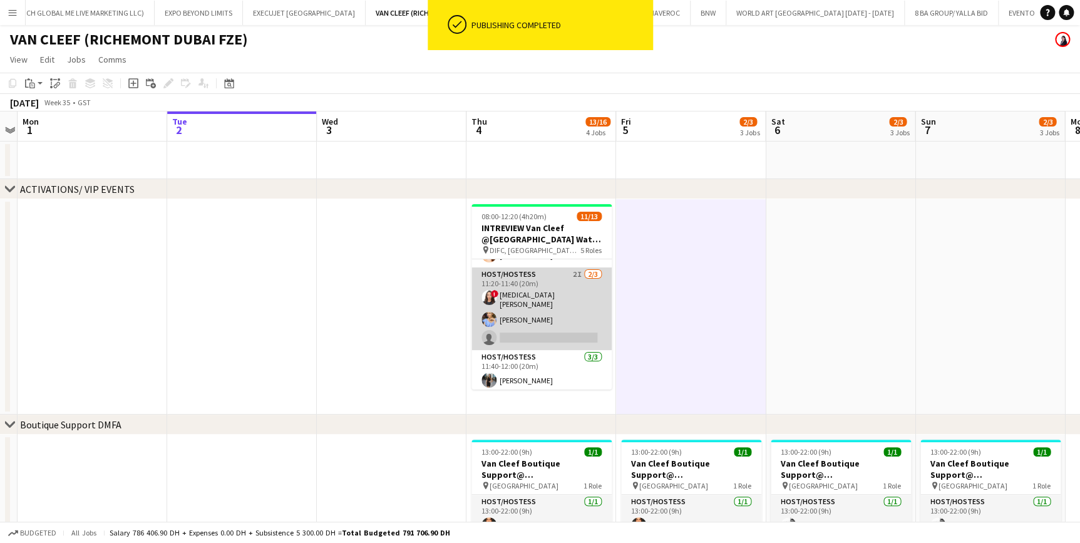
click at [556, 306] on app-card-role "Host/Hostess 2I 2/3 11:20-11:40 (20m) ! Amira Malek Yana Lazareva single-neutra…" at bounding box center [542, 308] width 140 height 83
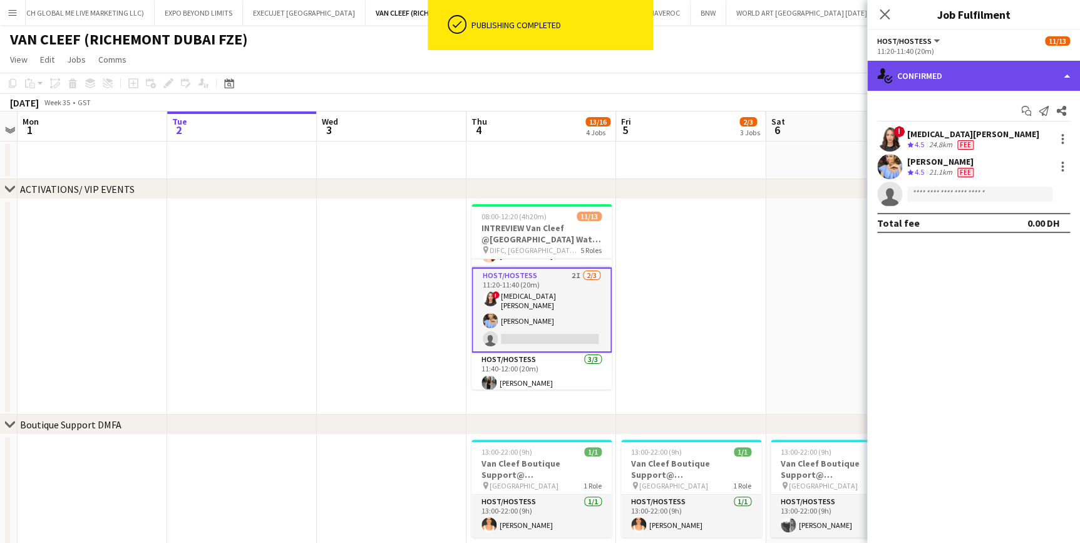
click at [995, 75] on div "single-neutral-actions-check-2 Confirmed" at bounding box center [974, 76] width 213 height 30
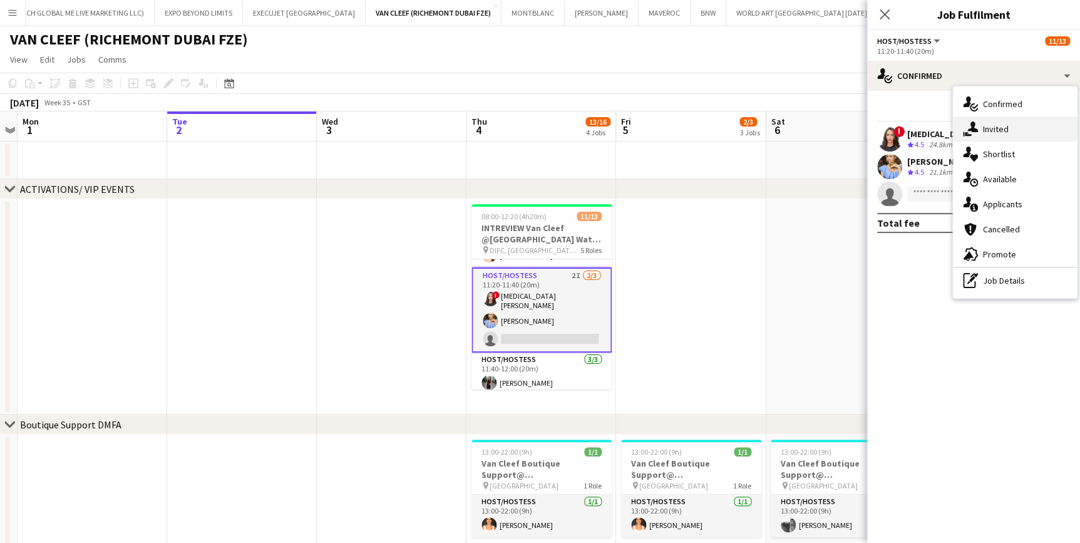
click at [1033, 135] on div "single-neutral-actions-share-1 Invited" at bounding box center [1015, 129] width 124 height 25
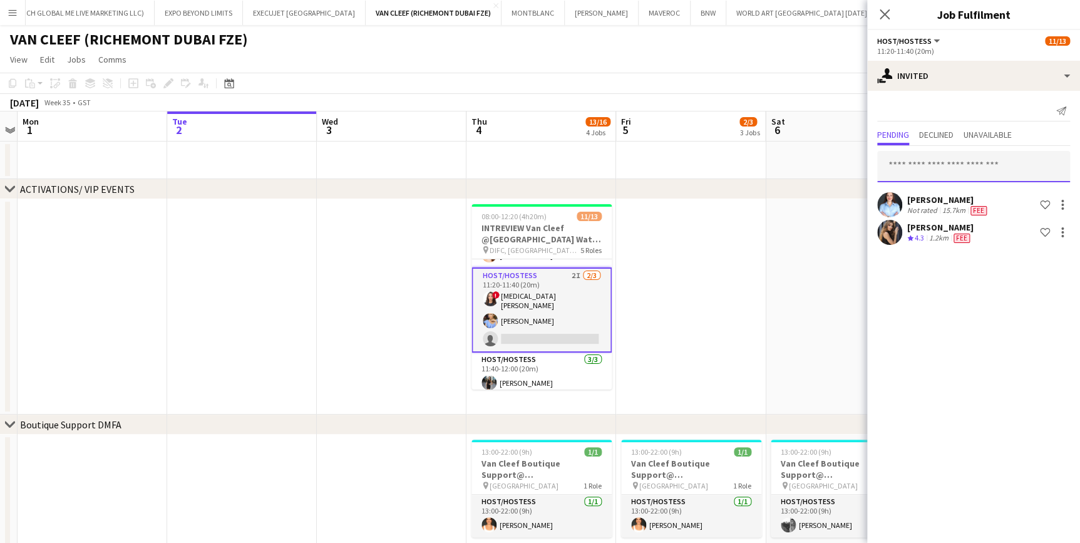
paste input "**********"
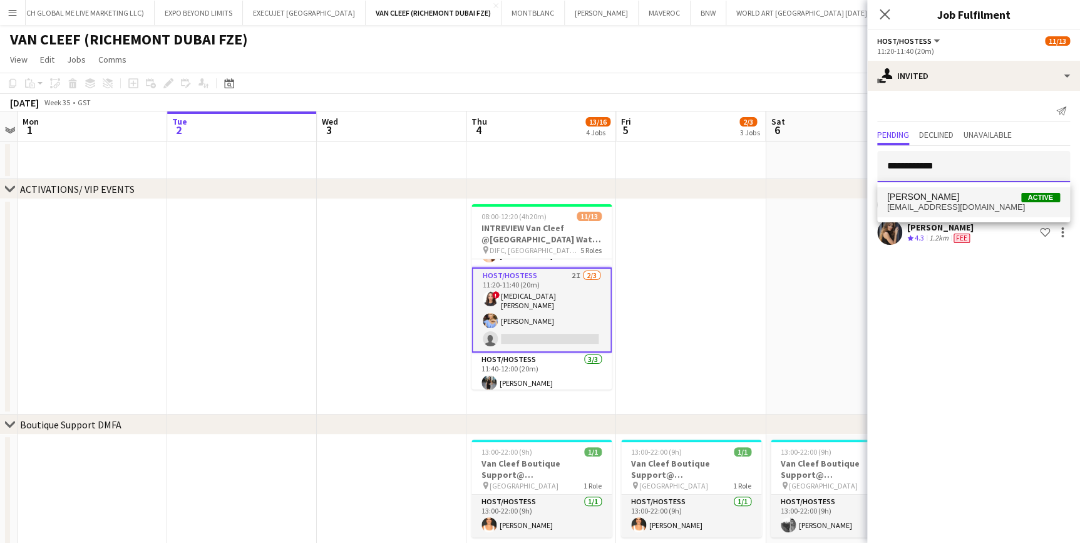
type input "**********"
click at [1006, 209] on span "shapeandshadedxb@gmail.com" at bounding box center [974, 207] width 173 height 10
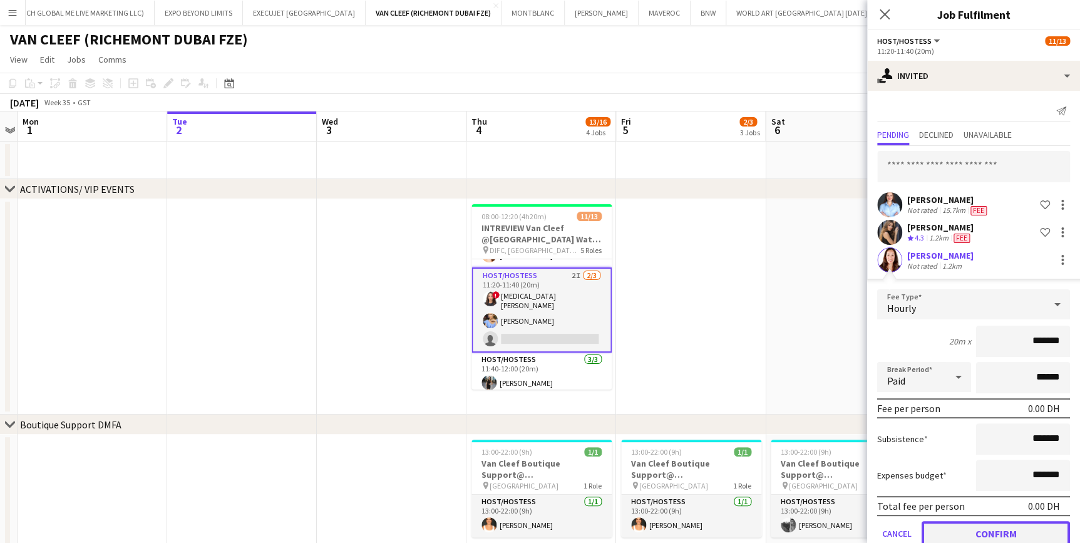
click at [1012, 521] on button "Confirm" at bounding box center [996, 533] width 148 height 25
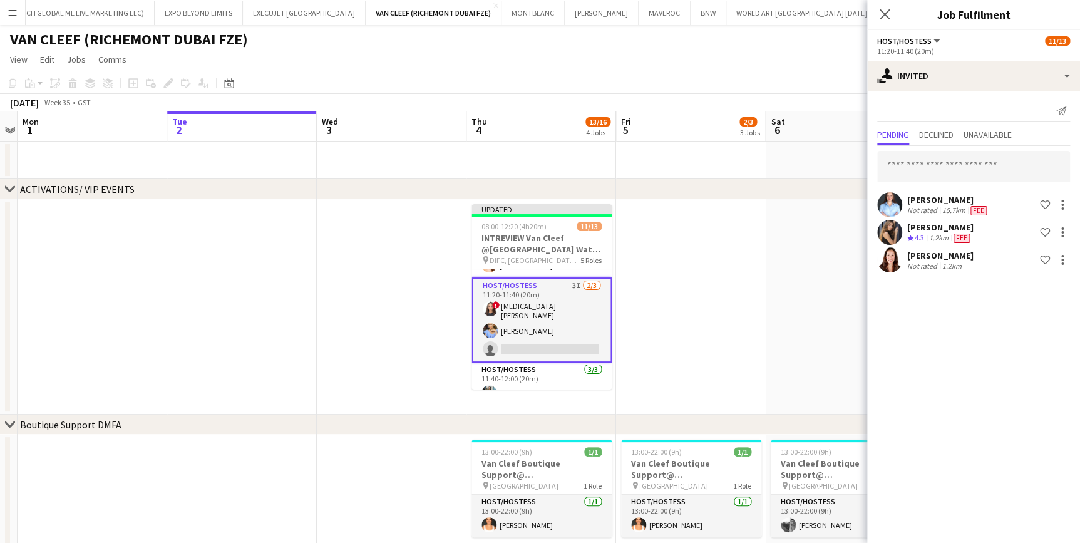
click at [797, 338] on app-date-cell at bounding box center [841, 306] width 150 height 215
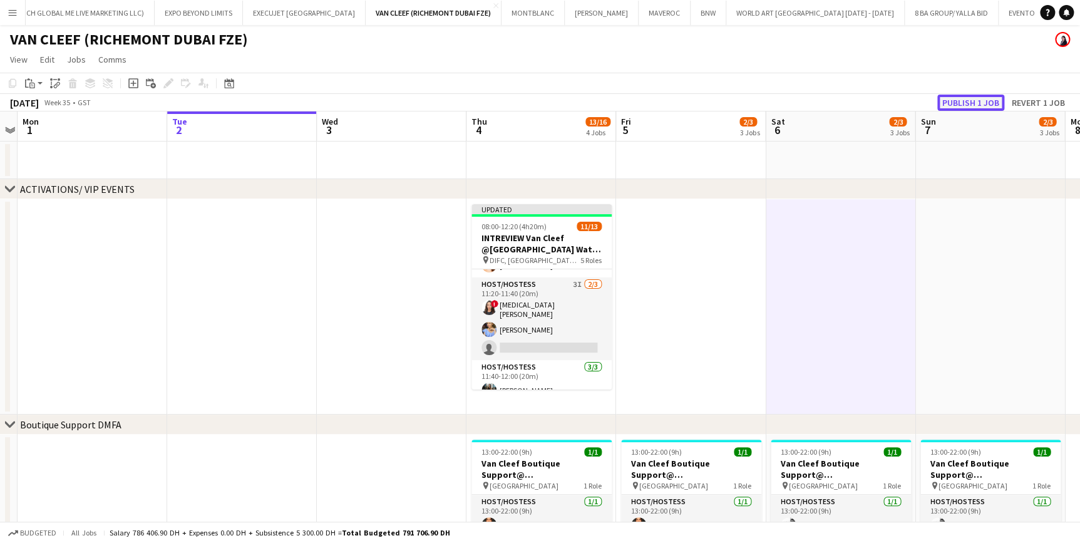
click at [999, 98] on button "Publish 1 job" at bounding box center [971, 103] width 67 height 16
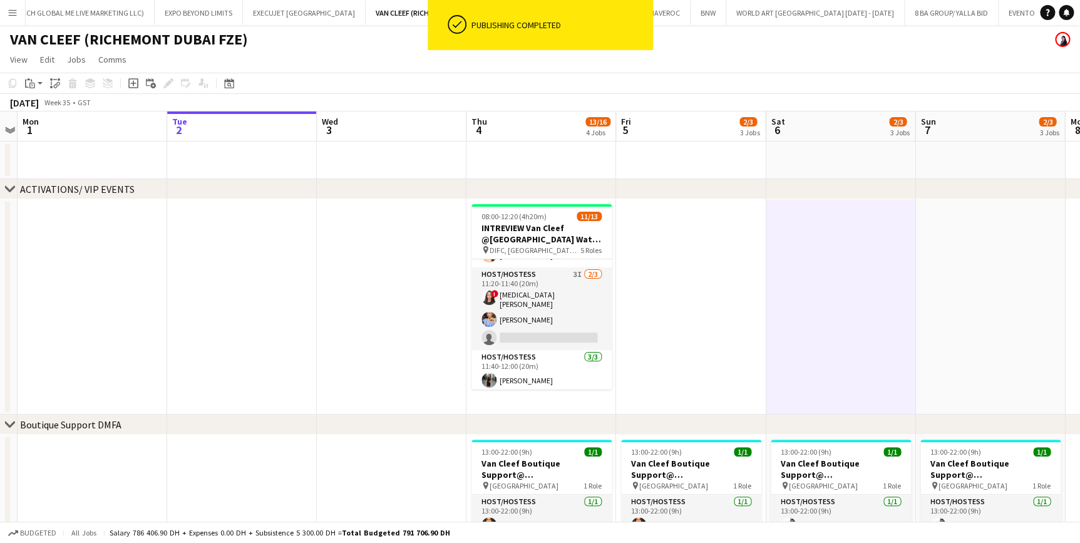
click at [6, 20] on button "Menu" at bounding box center [12, 12] width 25 height 25
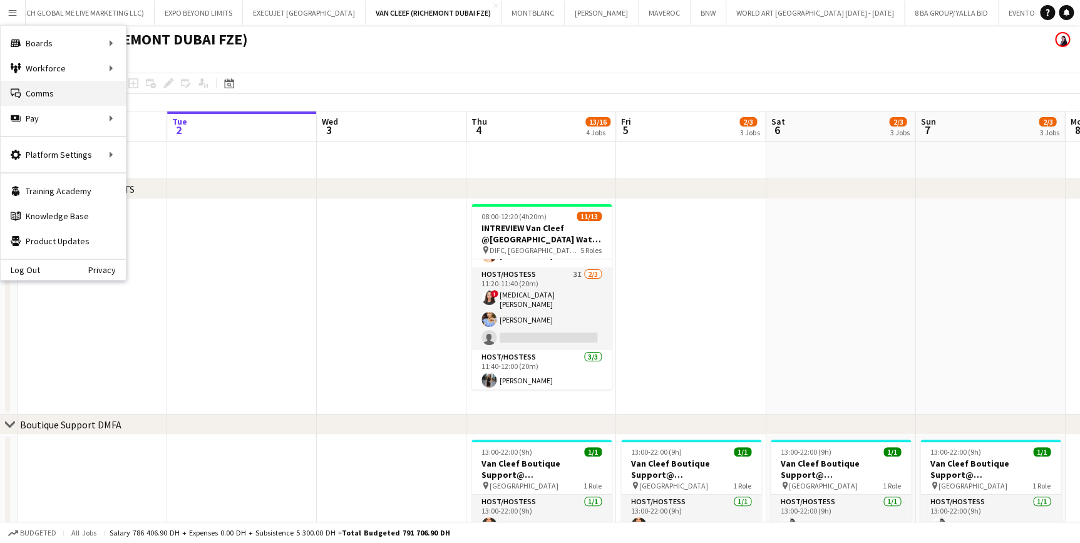
click at [46, 92] on link "Comms Comms" at bounding box center [63, 93] width 125 height 25
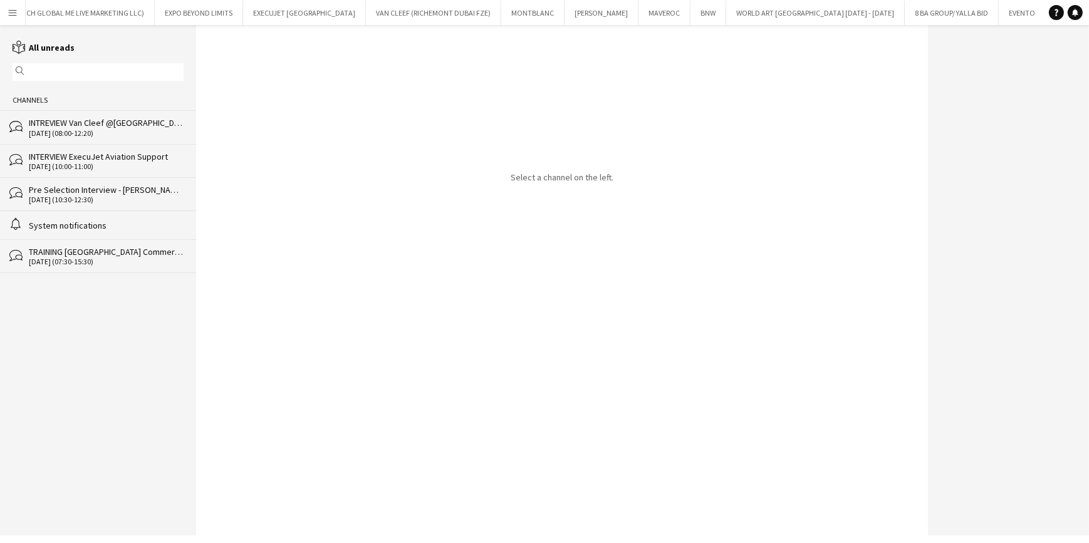
click at [143, 125] on div "INTREVIEW Van Cleef @[GEOGRAPHIC_DATA] Watch Week 2025" at bounding box center [106, 122] width 155 height 11
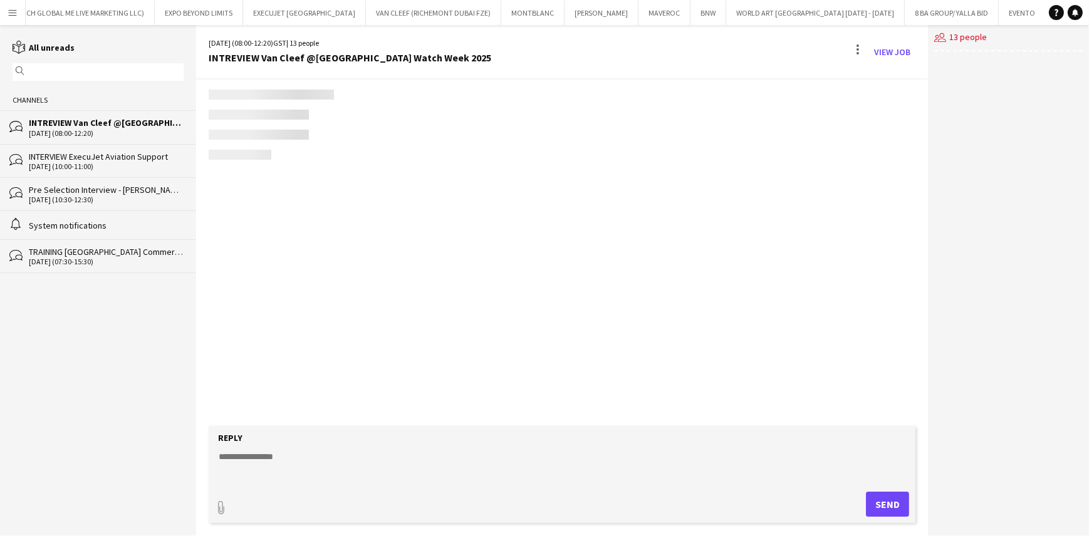
scroll to position [1532, 0]
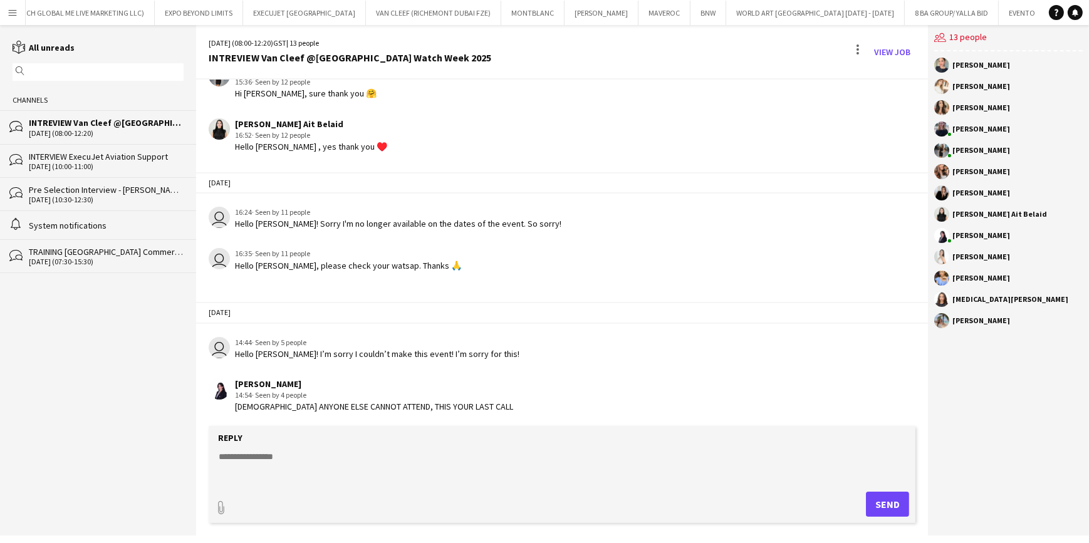
click at [51, 165] on div "[DATE] (10:00-11:00)" at bounding box center [106, 166] width 155 height 9
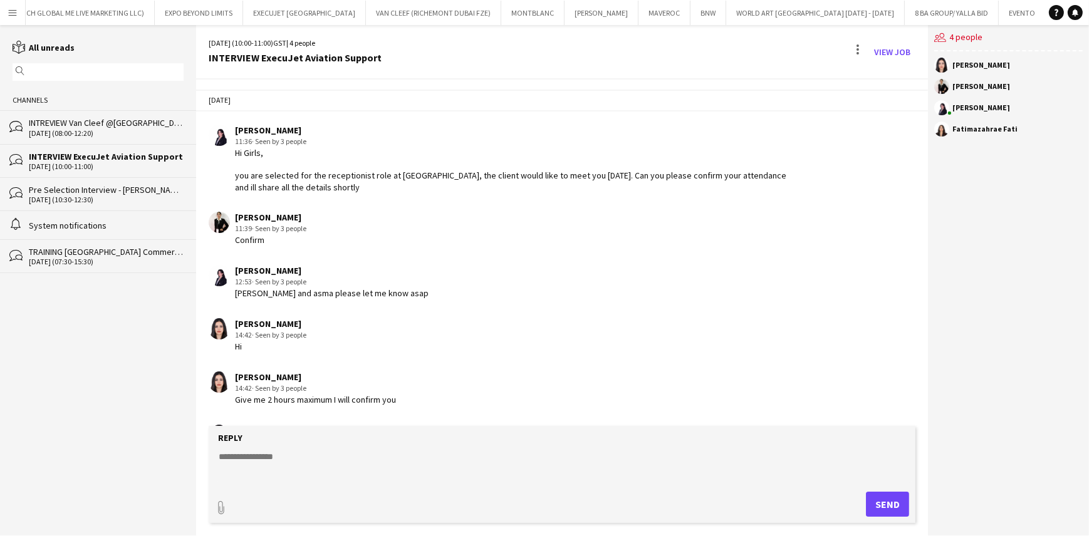
scroll to position [462, 0]
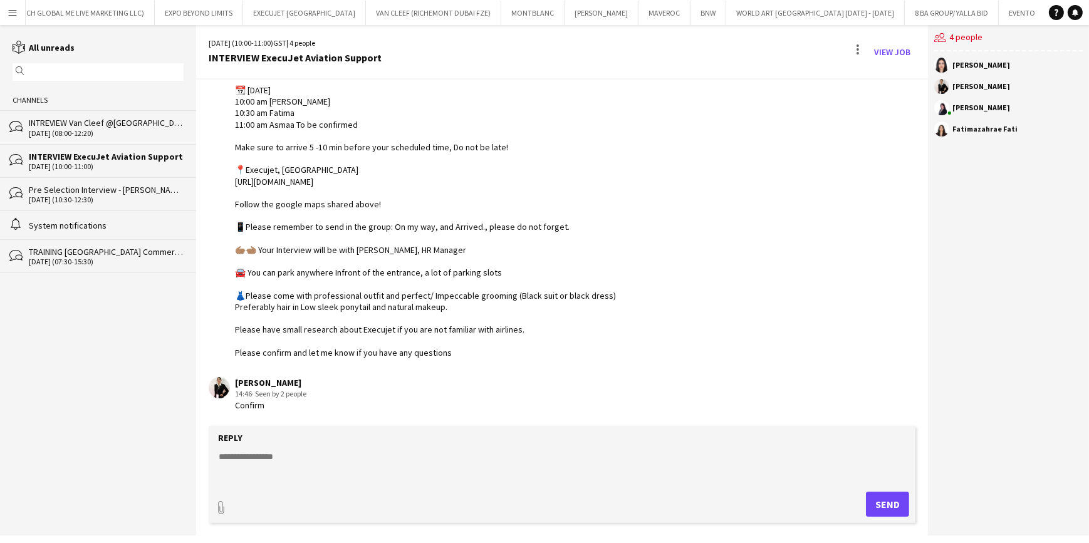
click at [93, 134] on div "[DATE] (08:00-12:20)" at bounding box center [106, 133] width 155 height 9
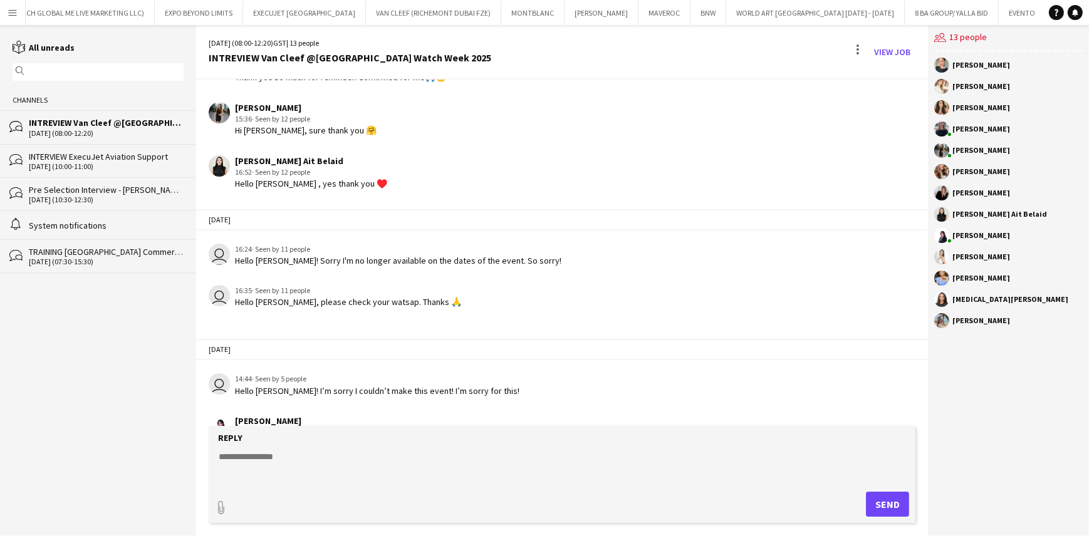
scroll to position [1684, 0]
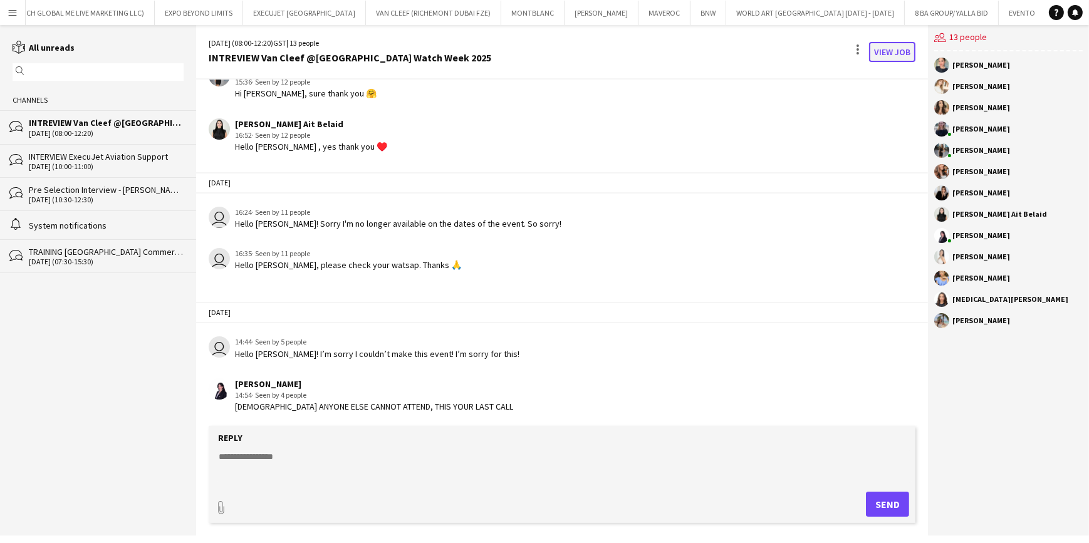
click at [886, 53] on link "View Job" at bounding box center [892, 52] width 46 height 20
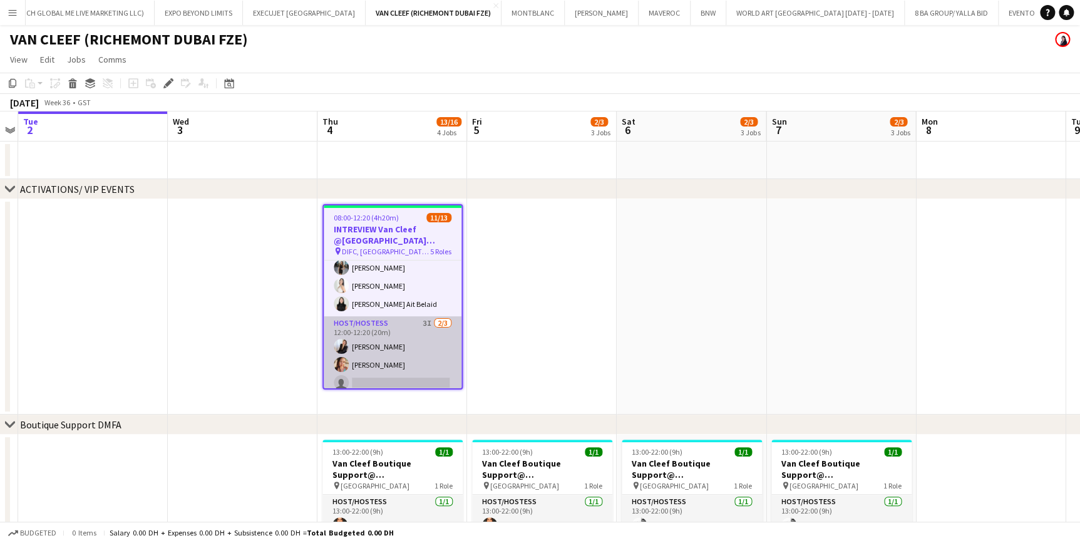
scroll to position [230, 0]
click at [389, 349] on app-card-role "Host/Hostess 3I 2/3 12:00-12:20 (20m) Giorgia Caramellino Punchita Srisuwan sin…" at bounding box center [393, 353] width 138 height 79
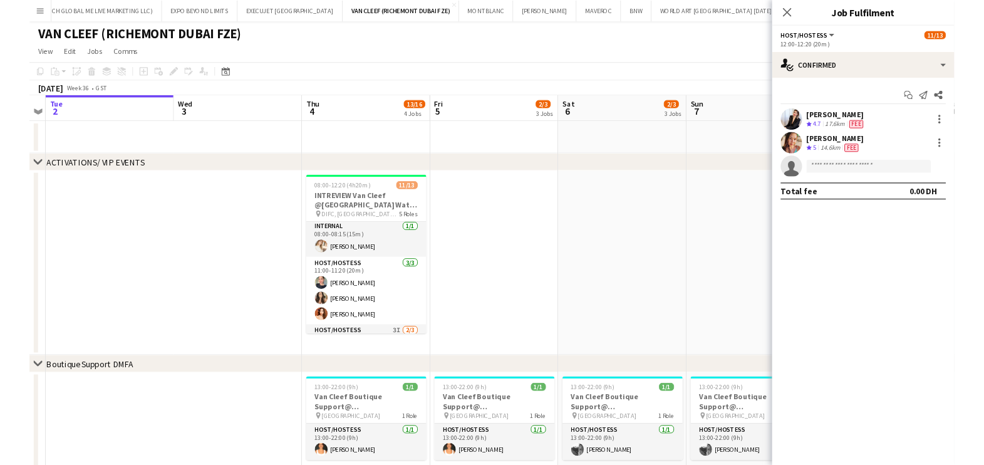
scroll to position [59, 0]
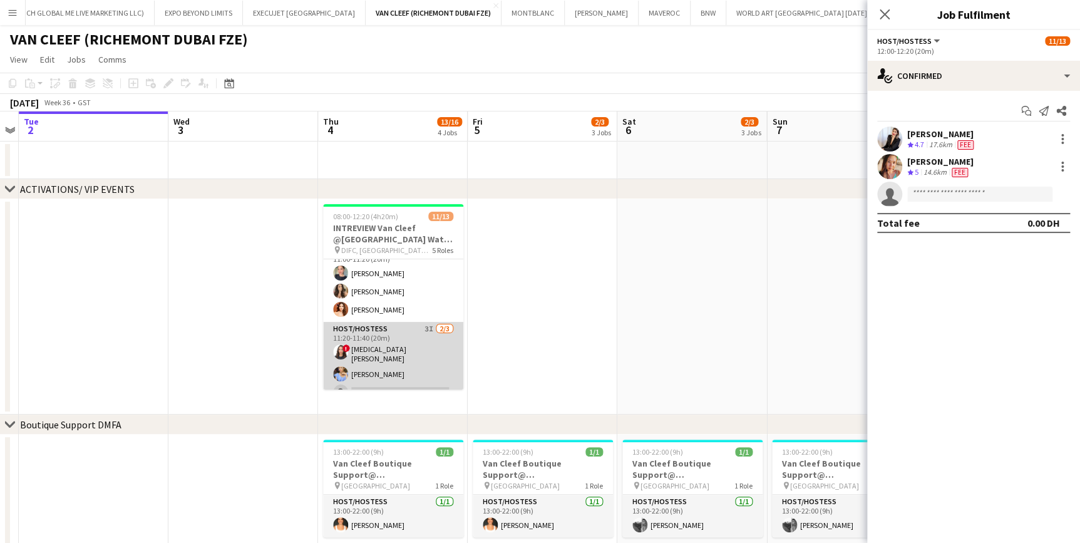
click at [389, 351] on app-card-role "Host/Hostess 3I 2/3 11:20-11:40 (20m) ! Amira Malek Yana Lazareva single-neutra…" at bounding box center [393, 363] width 140 height 83
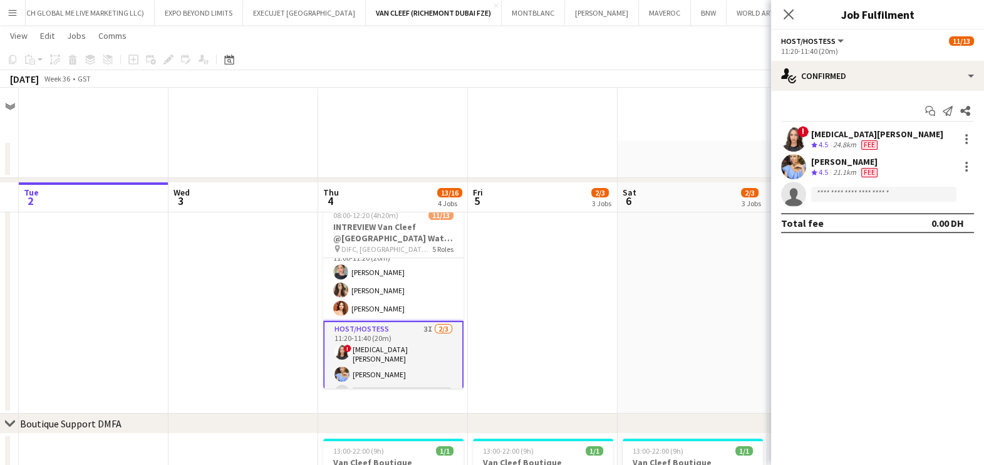
scroll to position [156, 0]
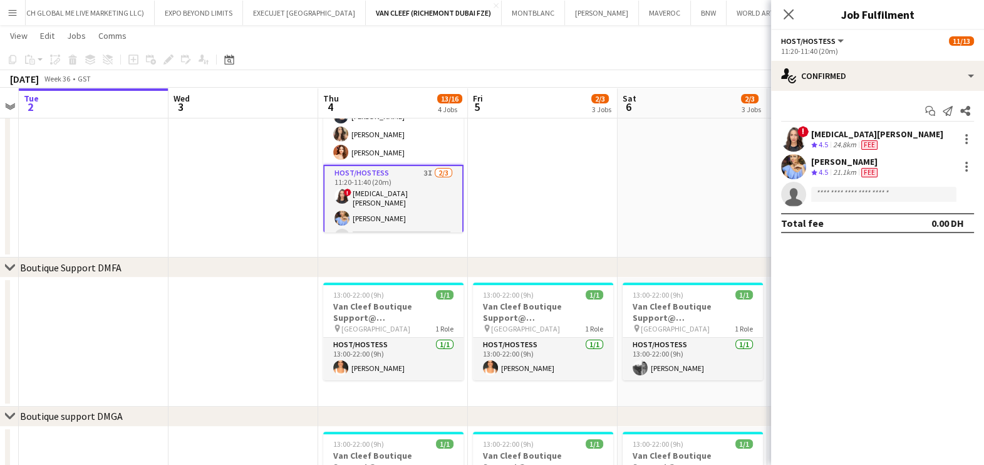
drag, startPoint x: 467, startPoint y: 157, endPoint x: 469, endPoint y: 170, distance: 12.7
click at [468, 159] on app-date-cell at bounding box center [543, 149] width 150 height 215
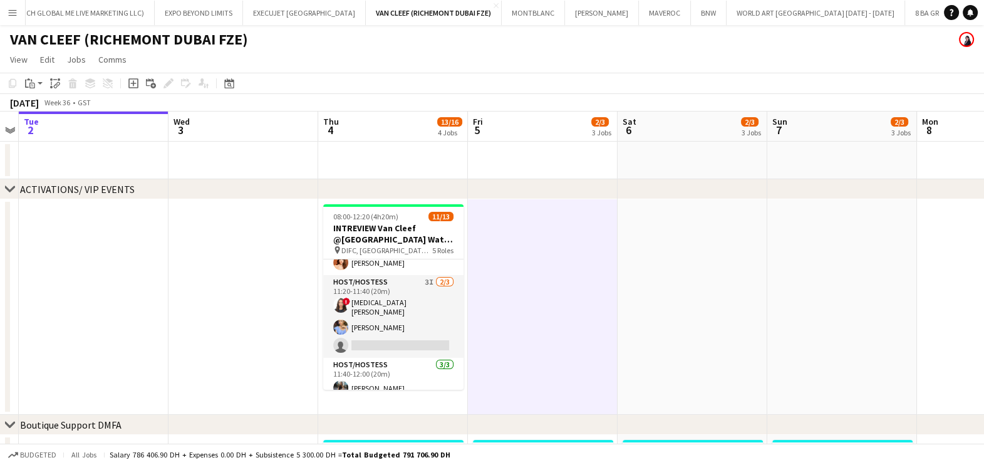
scroll to position [71, 0]
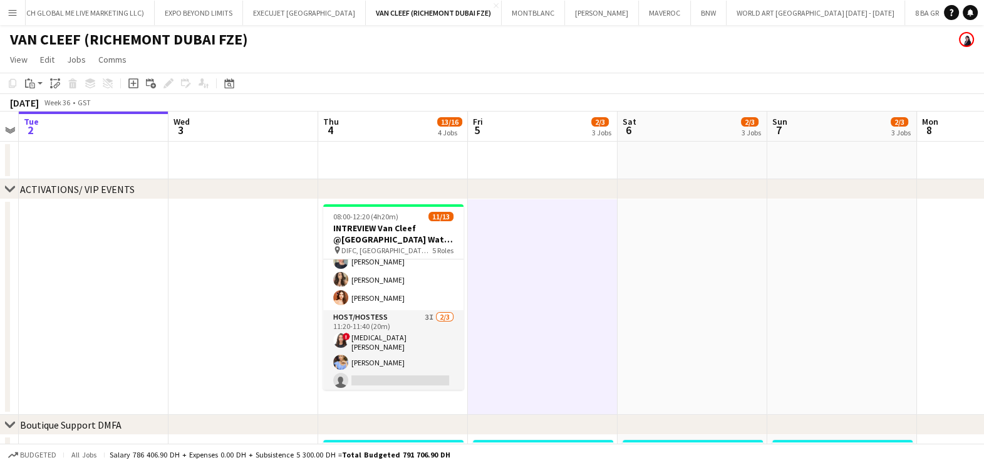
drag, startPoint x: 633, startPoint y: 304, endPoint x: 614, endPoint y: 306, distance: 18.9
click at [634, 304] on app-date-cell at bounding box center [693, 306] width 150 height 215
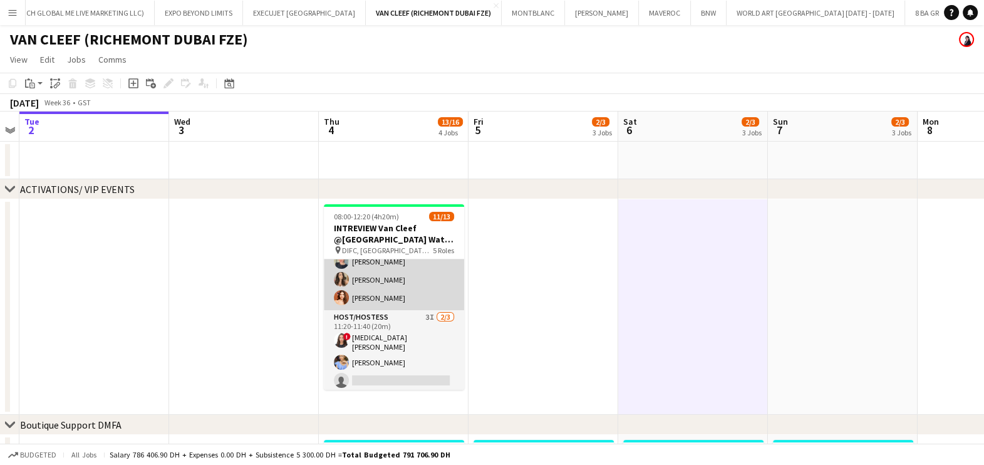
drag, startPoint x: 371, startPoint y: 316, endPoint x: 388, endPoint y: 291, distance: 30.2
click at [372, 316] on app-card-role "Host/Hostess 3I 2/3 11:20-11:40 (20m) ! Amira Malek Yana Lazareva single-neutra…" at bounding box center [394, 351] width 140 height 83
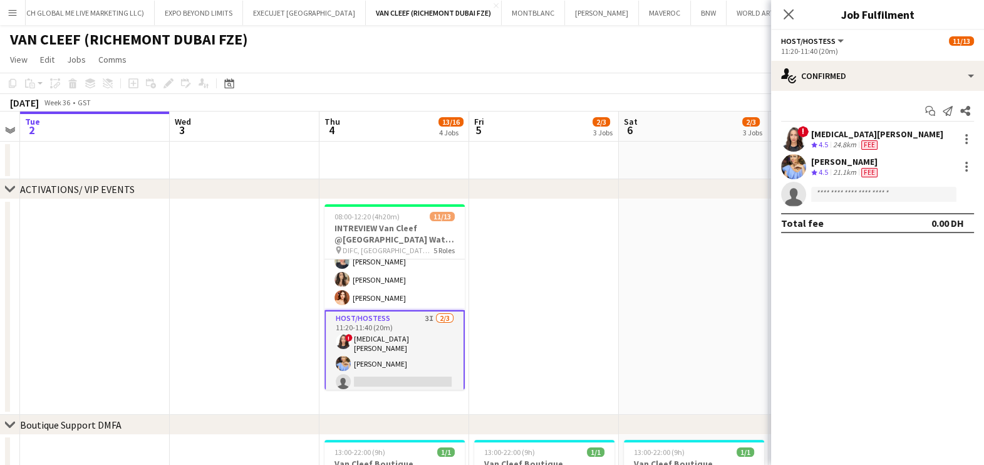
scroll to position [0, 0]
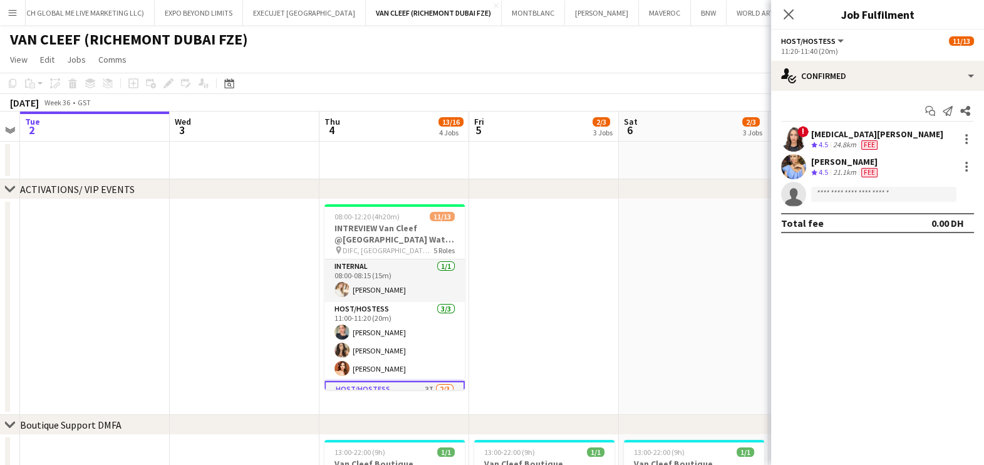
click at [601, 276] on app-date-cell at bounding box center [544, 306] width 150 height 215
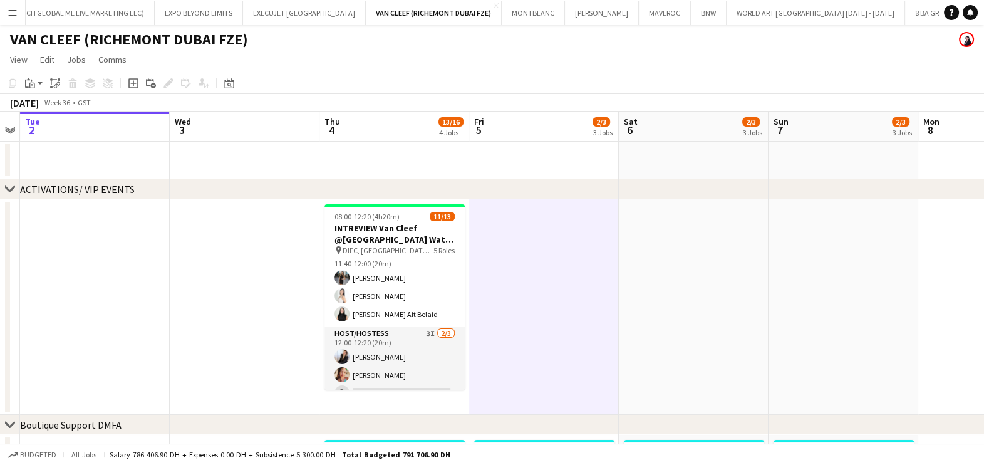
scroll to position [227, 0]
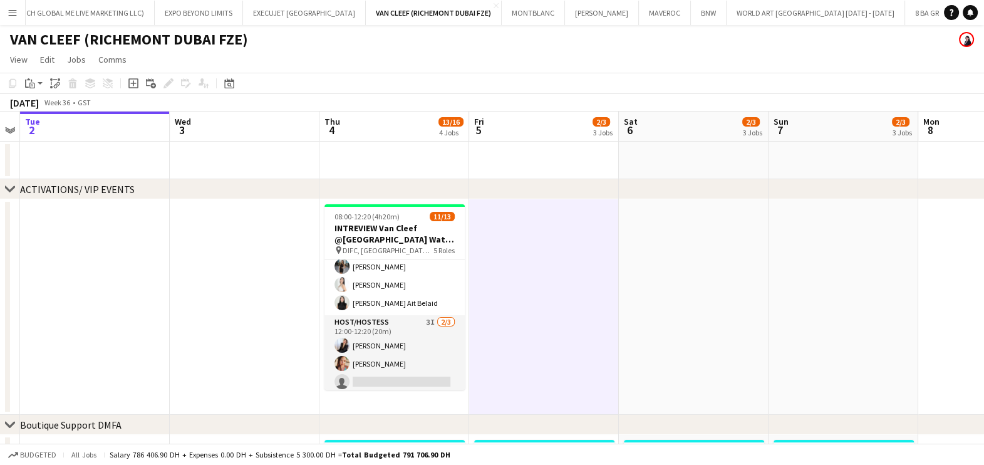
drag, startPoint x: 641, startPoint y: 310, endPoint x: 115, endPoint y: 318, distance: 526.2
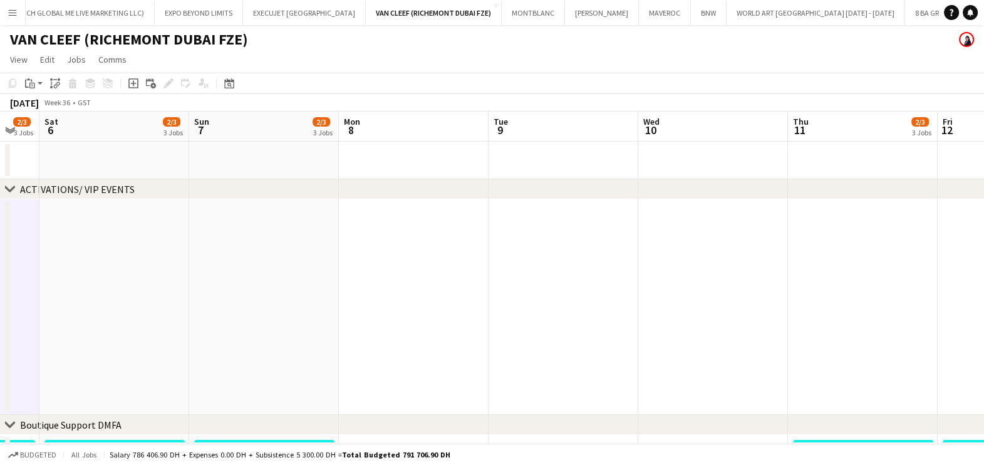
drag, startPoint x: 432, startPoint y: 331, endPoint x: 326, endPoint y: 331, distance: 106.5
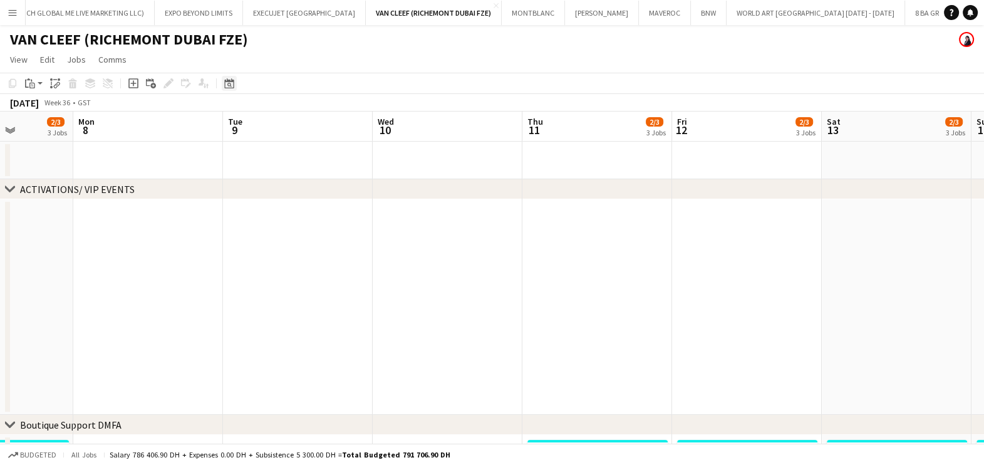
click at [229, 82] on icon "Date picker" at bounding box center [229, 83] width 10 height 10
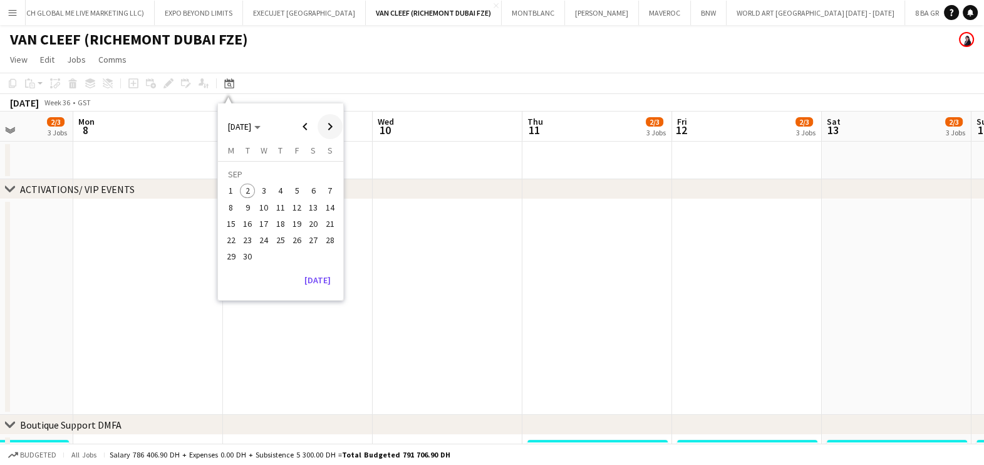
click at [320, 124] on span "Next month" at bounding box center [330, 126] width 25 height 25
click at [292, 205] on span "14" at bounding box center [296, 210] width 15 height 15
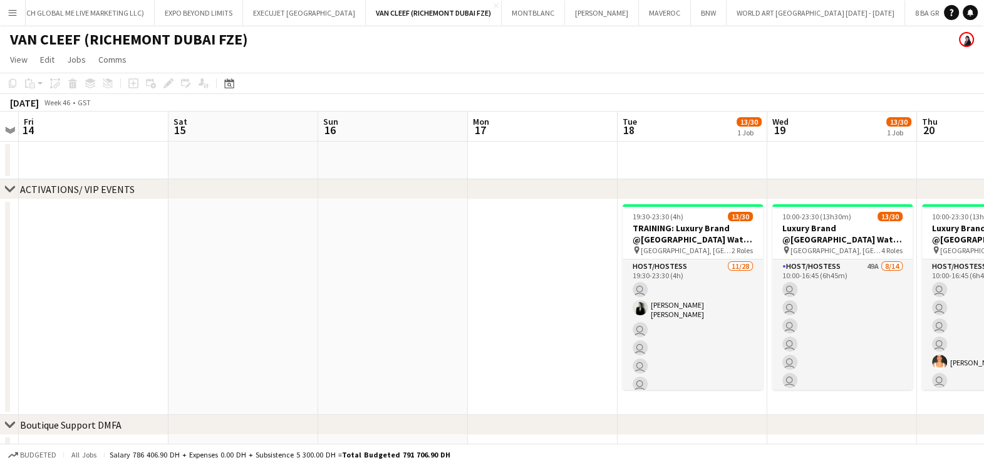
drag, startPoint x: 575, startPoint y: 276, endPoint x: 37, endPoint y: 282, distance: 538.1
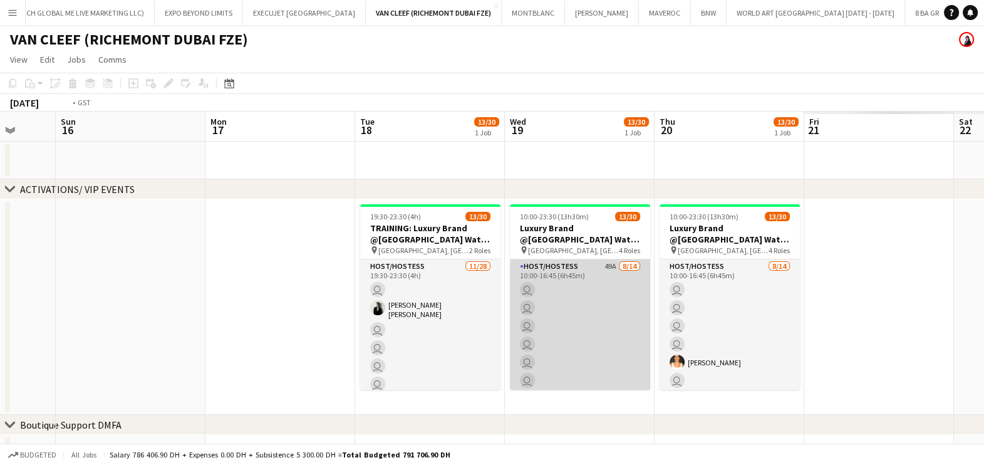
drag, startPoint x: 462, startPoint y: 289, endPoint x: 276, endPoint y: 294, distance: 185.5
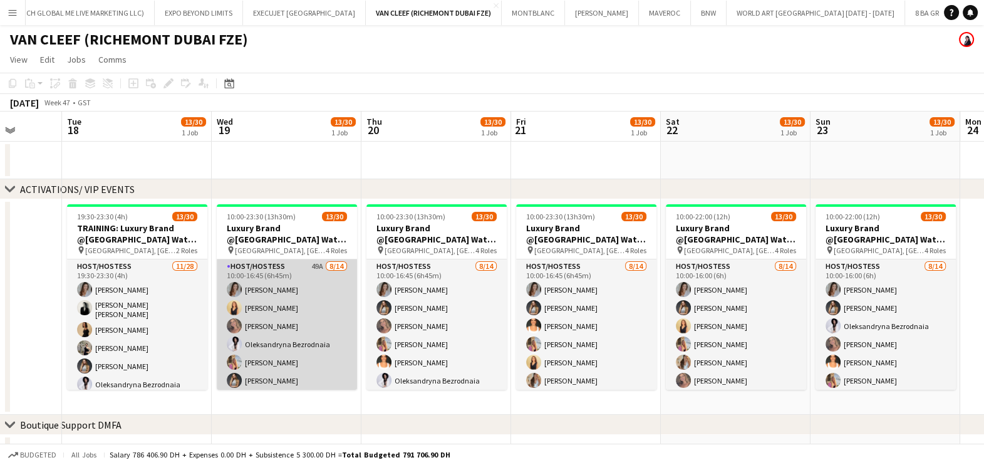
click at [273, 319] on app-card-role "Host/Hostess 49A 8/14 10:00-16:45 (6h45m) Camila Rossato Dorsa Ahmadi Pishkouhi…" at bounding box center [287, 398] width 140 height 279
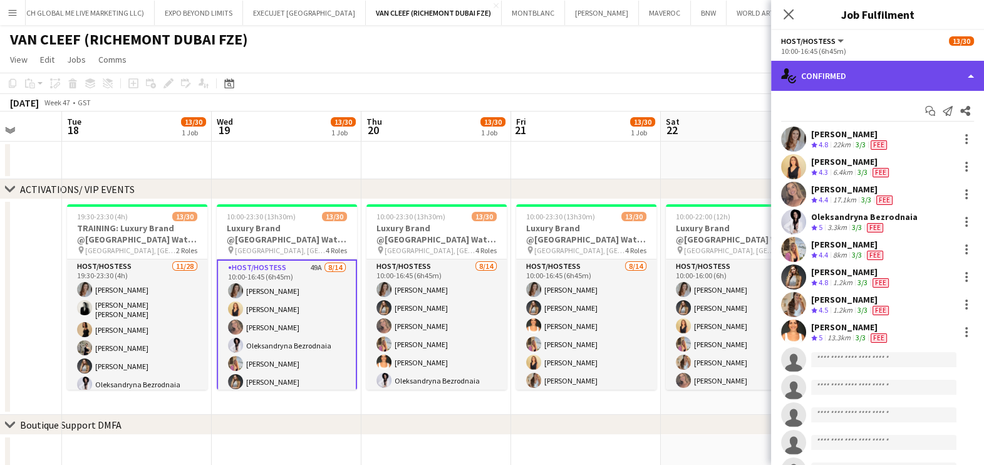
click at [951, 78] on div "single-neutral-actions-check-2 Confirmed" at bounding box center [877, 76] width 213 height 30
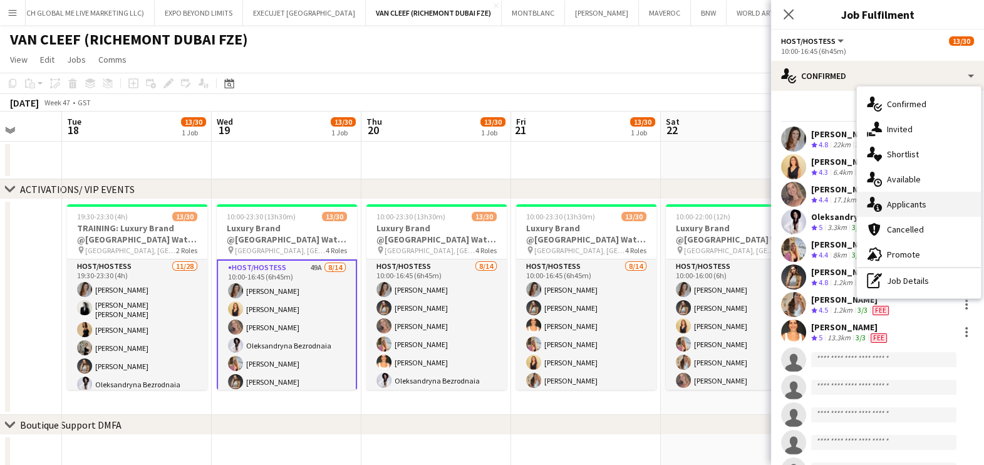
click at [955, 208] on div "single-neutral-actions-information Applicants" at bounding box center [919, 204] width 124 height 25
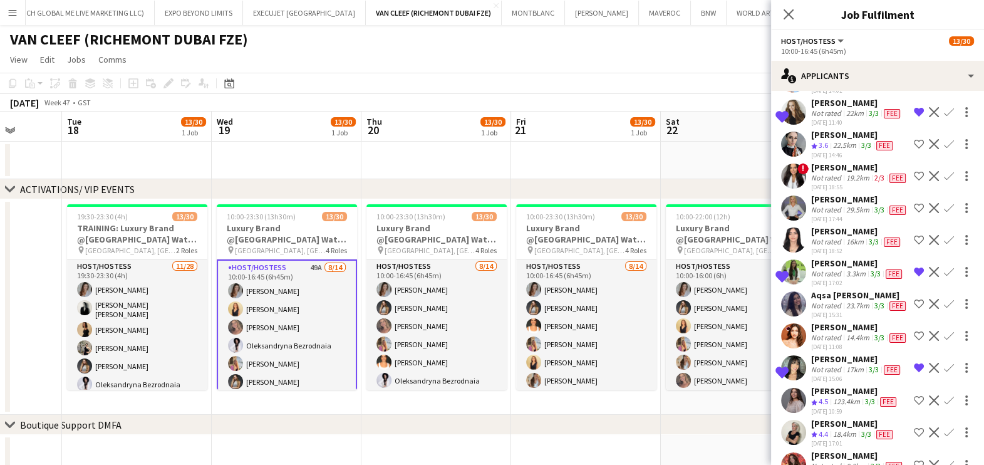
scroll to position [1484, 0]
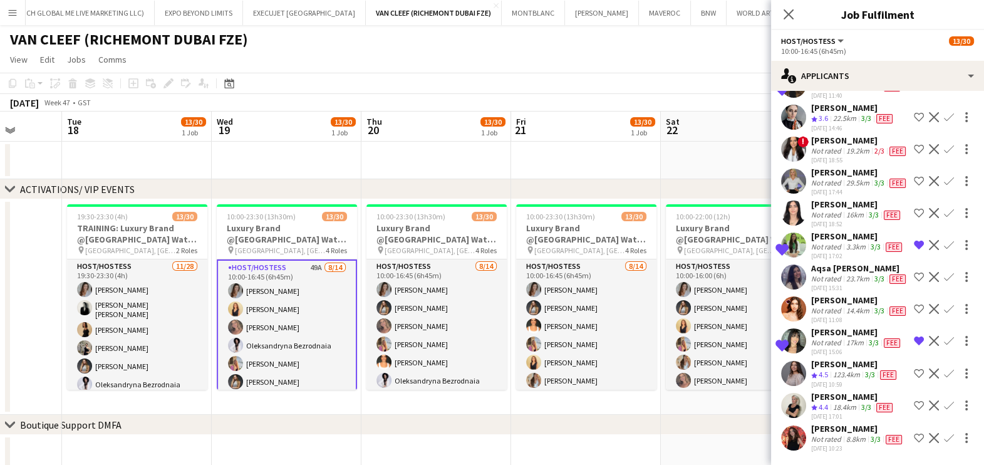
click at [827, 306] on div "Not rated" at bounding box center [827, 311] width 33 height 10
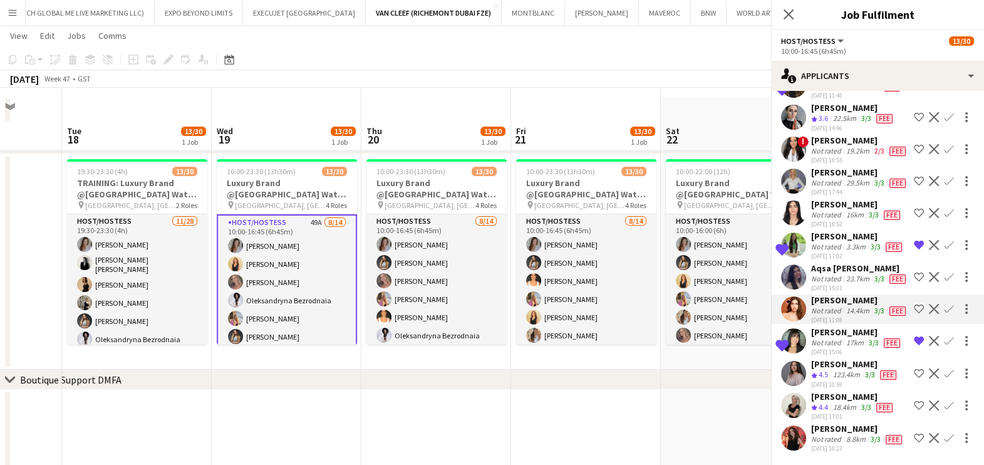
scroll to position [78, 0]
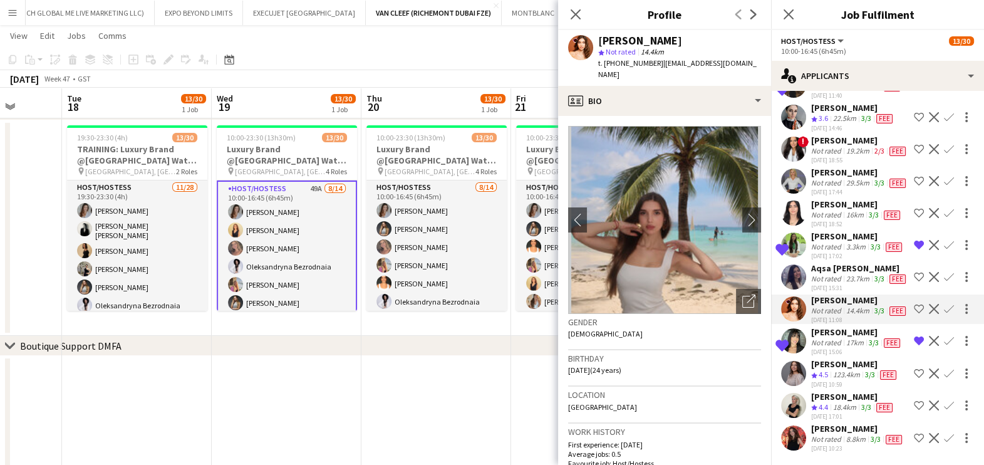
click at [827, 274] on div "Not rated" at bounding box center [827, 279] width 33 height 10
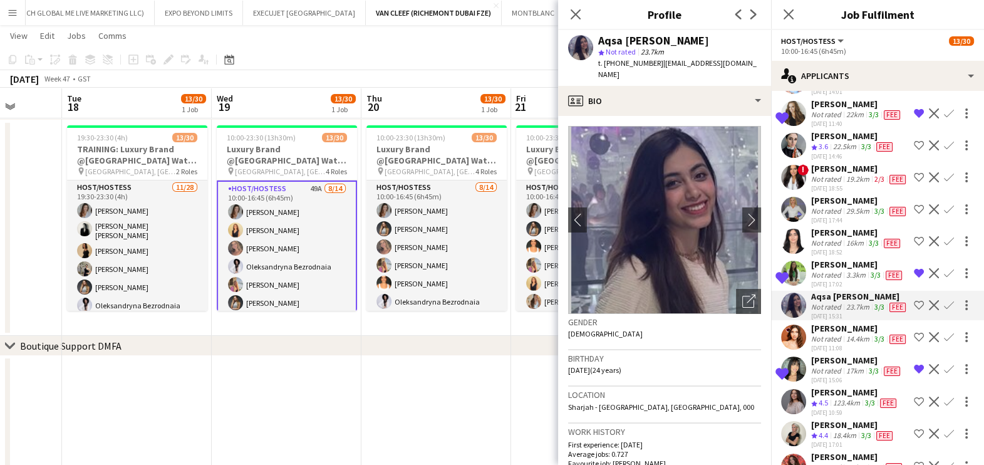
scroll to position [1328, 0]
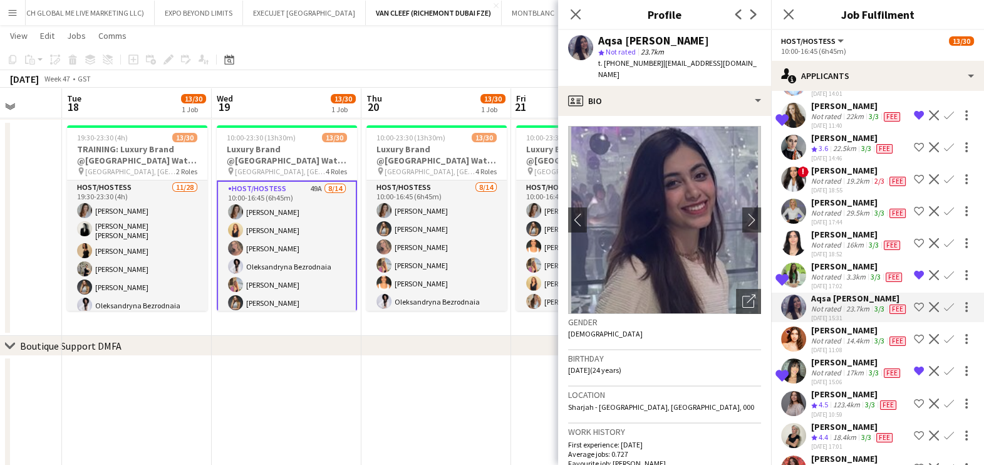
click at [848, 250] on div "16km" at bounding box center [855, 245] width 23 height 10
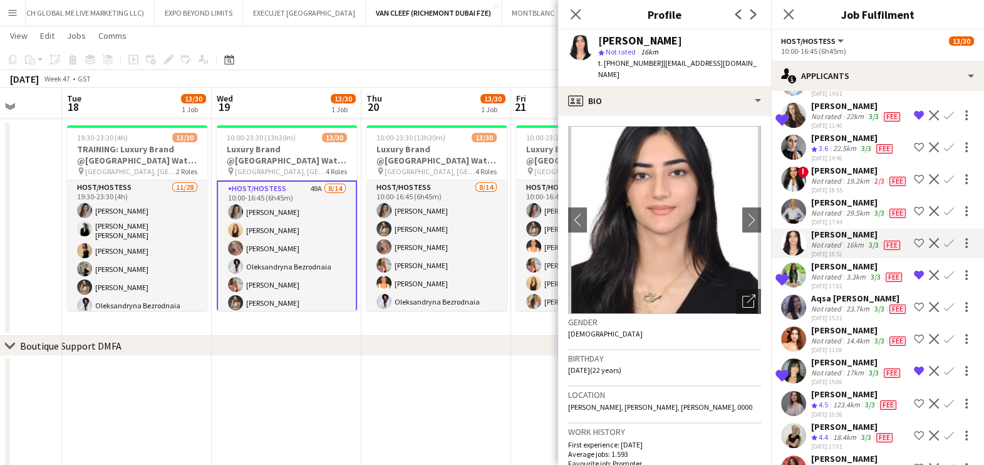
scroll to position [0, 0]
click at [742, 294] on icon "Open photos pop-in" at bounding box center [748, 300] width 13 height 13
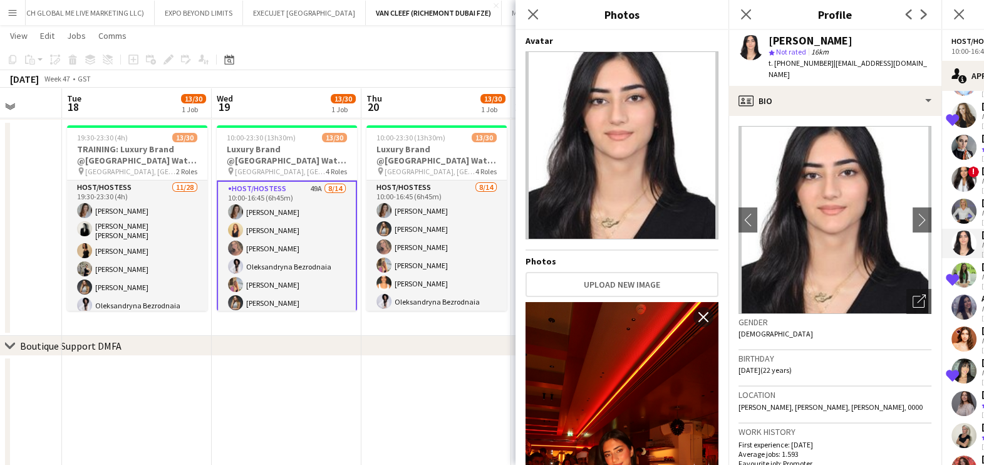
scroll to position [313, 0]
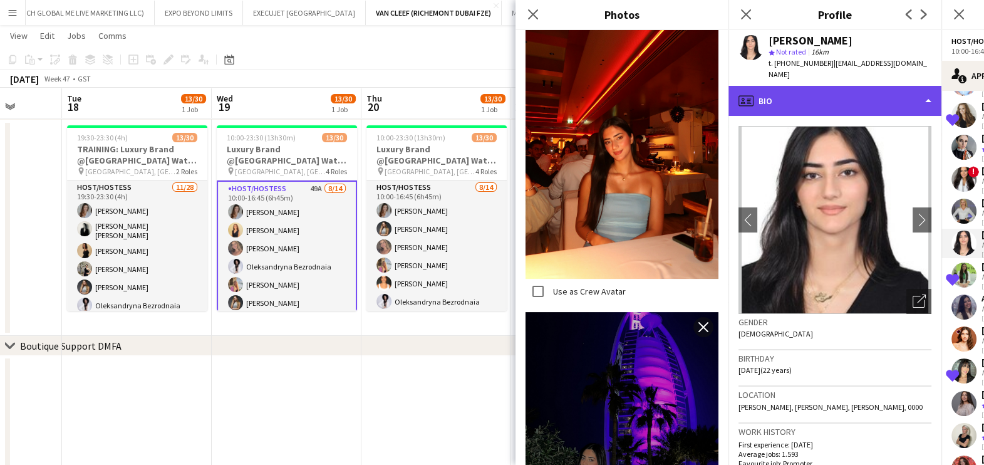
click at [790, 90] on div "profile Bio" at bounding box center [834, 101] width 213 height 30
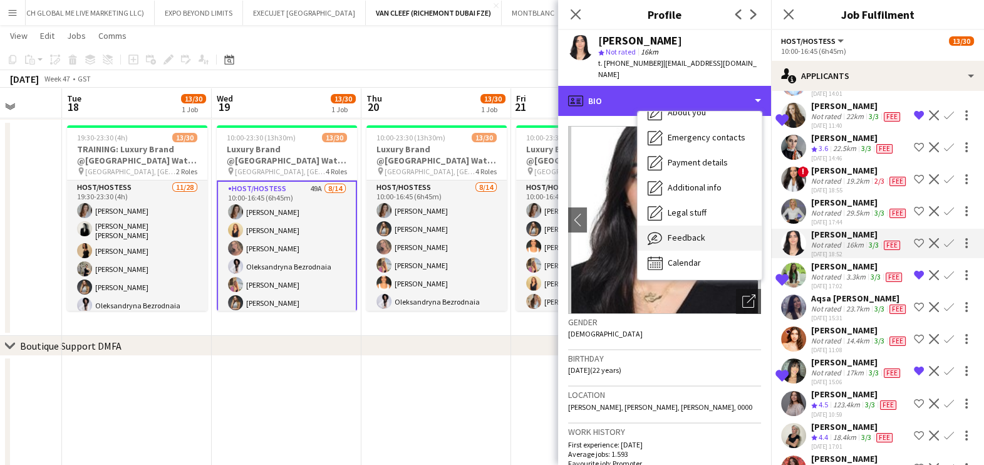
scroll to position [92, 0]
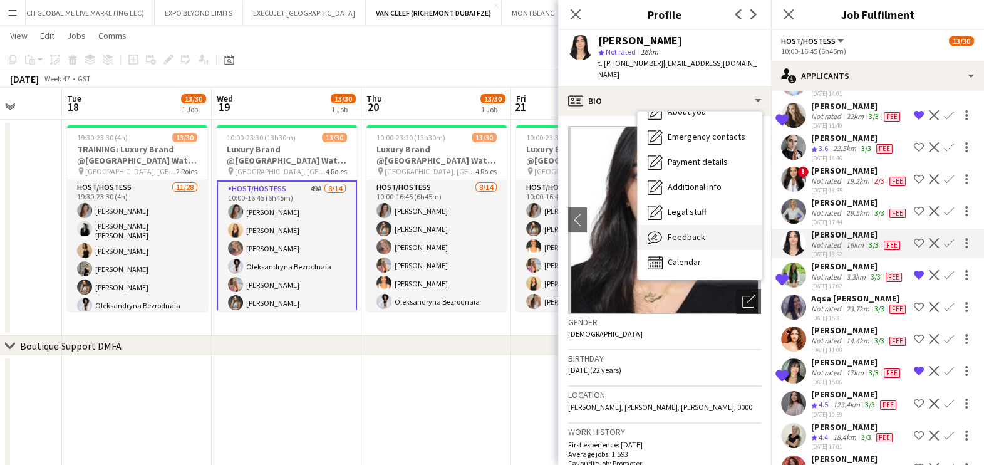
click at [727, 225] on div "Feedback Feedback" at bounding box center [700, 237] width 124 height 25
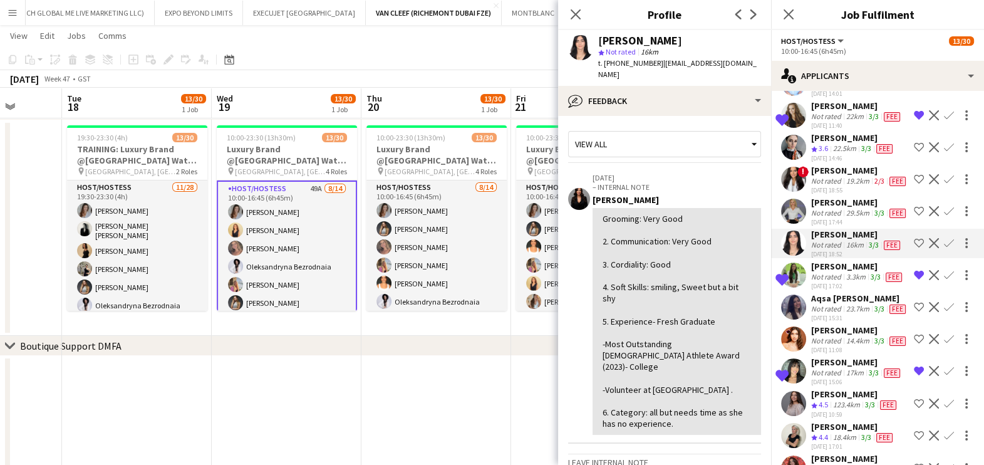
click at [806, 226] on div "Maryna Ratkevych Not rated 29.5km 3/3 Fee 02-08-2025 17:44 Shortlist crew Decli…" at bounding box center [877, 211] width 213 height 29
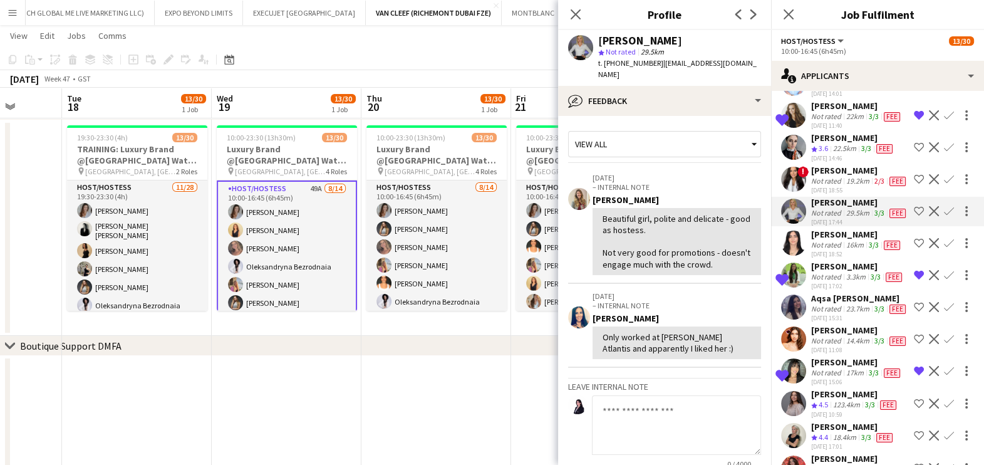
click at [800, 224] on app-user-avatar at bounding box center [793, 211] width 25 height 25
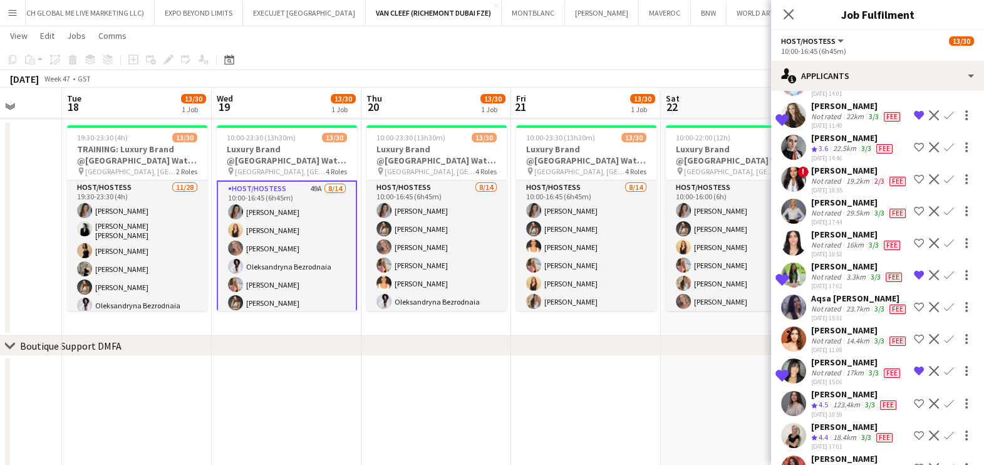
click at [800, 224] on app-user-avatar at bounding box center [793, 211] width 25 height 25
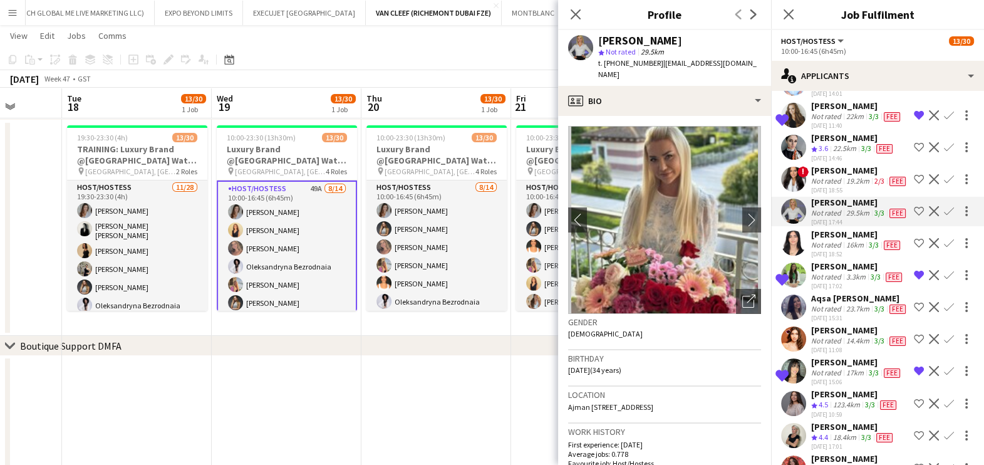
click at [807, 177] on span "!" at bounding box center [802, 171] width 11 height 11
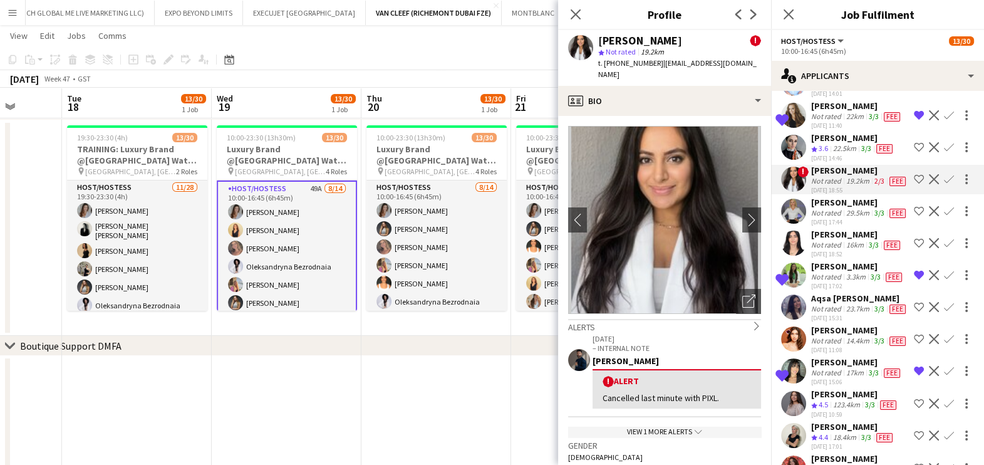
click at [801, 160] on app-user-avatar at bounding box center [793, 147] width 25 height 25
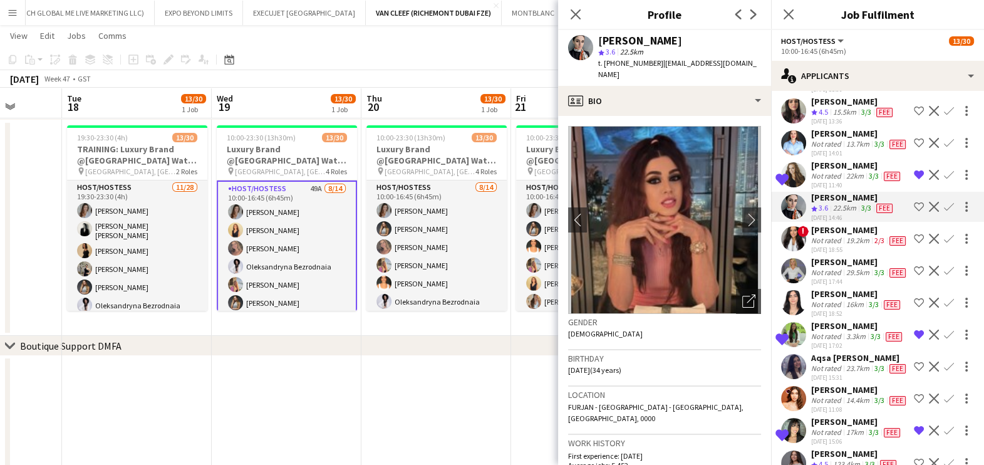
scroll to position [1250, 0]
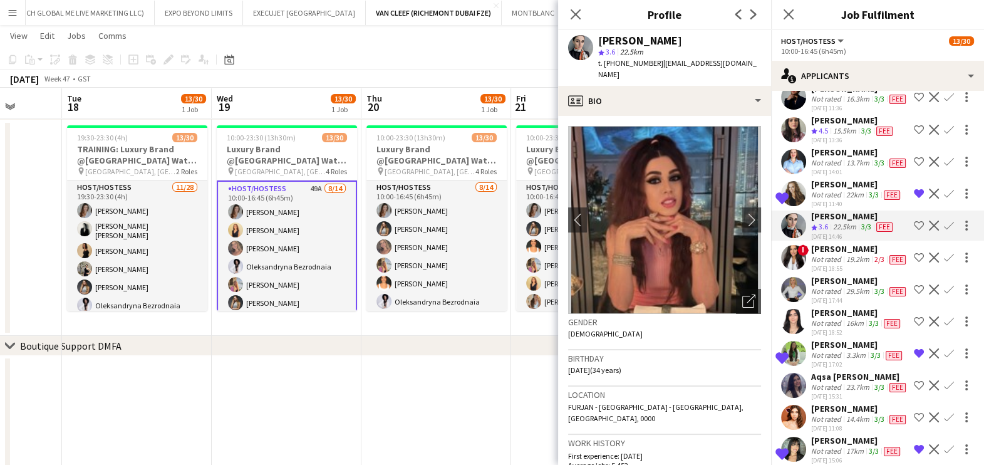
click at [739, 314] on div "Gender Female" at bounding box center [664, 332] width 193 height 36
click at [736, 289] on div "Open photos pop-in" at bounding box center [748, 301] width 25 height 25
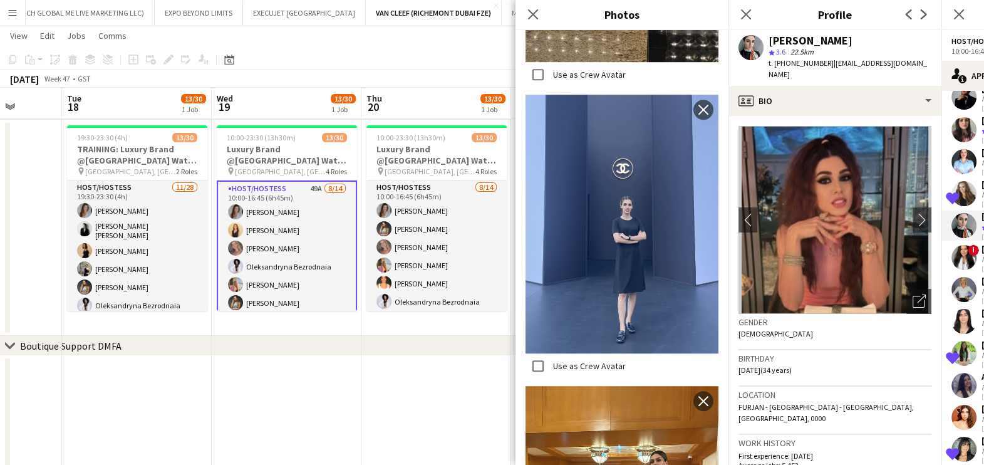
scroll to position [1174, 0]
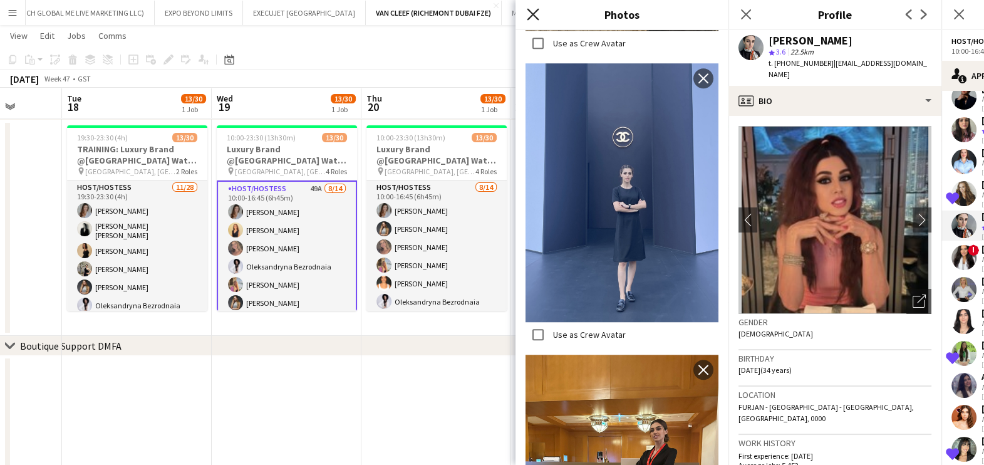
click at [537, 16] on icon "Close pop-in" at bounding box center [533, 14] width 12 height 12
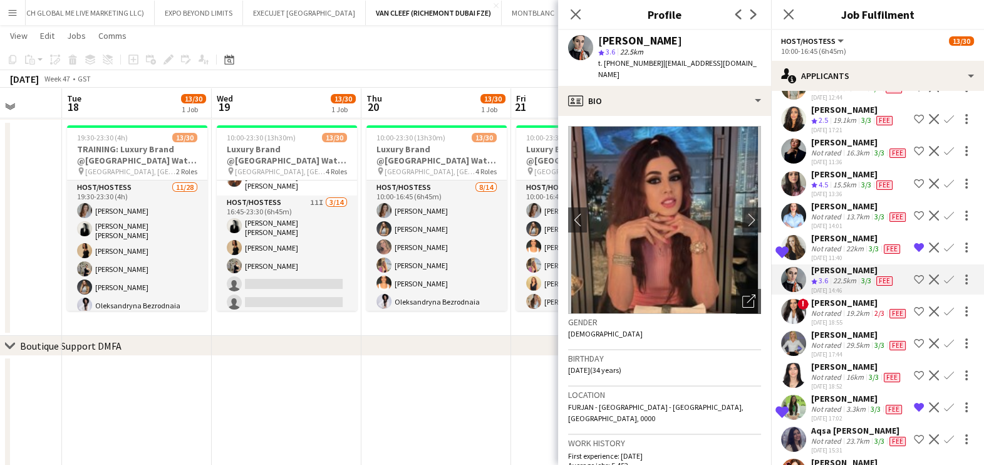
scroll to position [1171, 0]
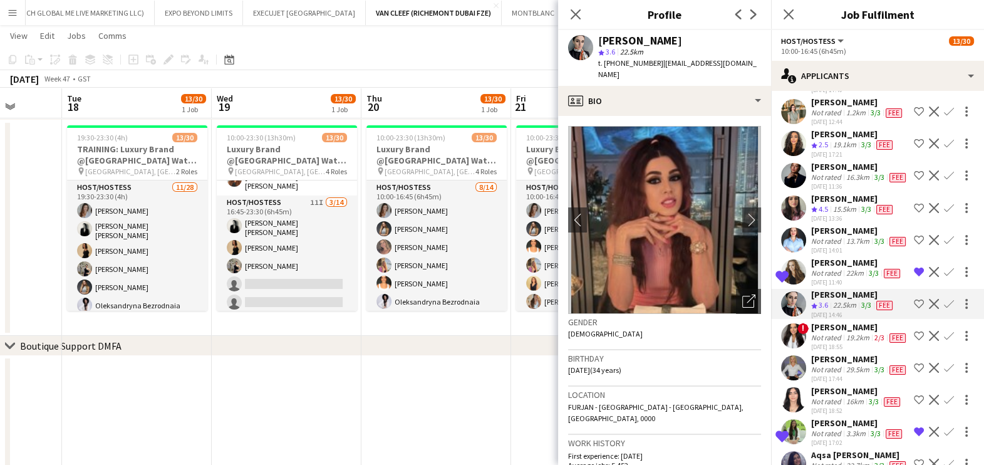
click at [819, 246] on div "Not rated" at bounding box center [827, 241] width 33 height 10
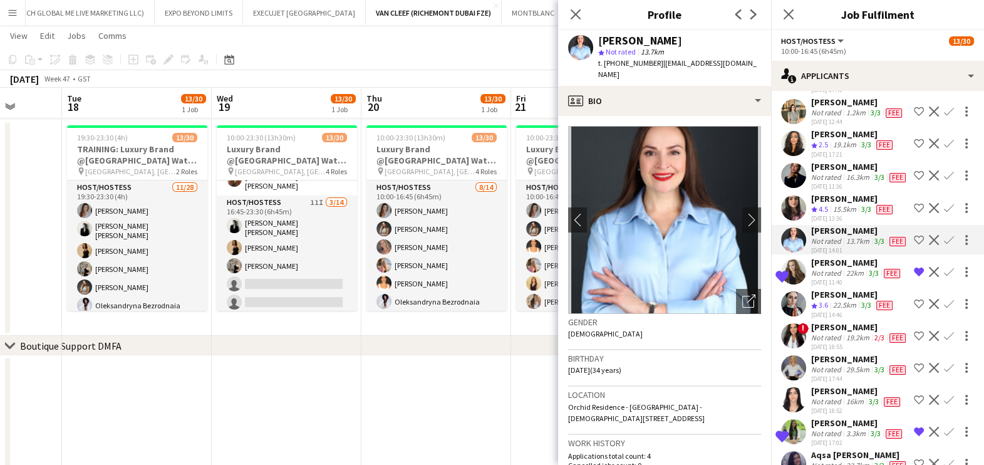
scroll to position [1093, 0]
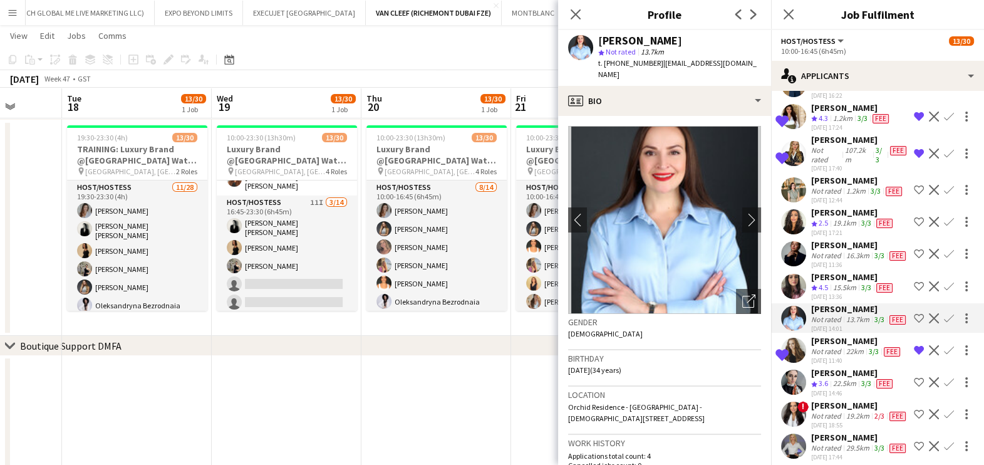
click at [811, 282] on div "Amina Nouicer" at bounding box center [853, 276] width 84 height 11
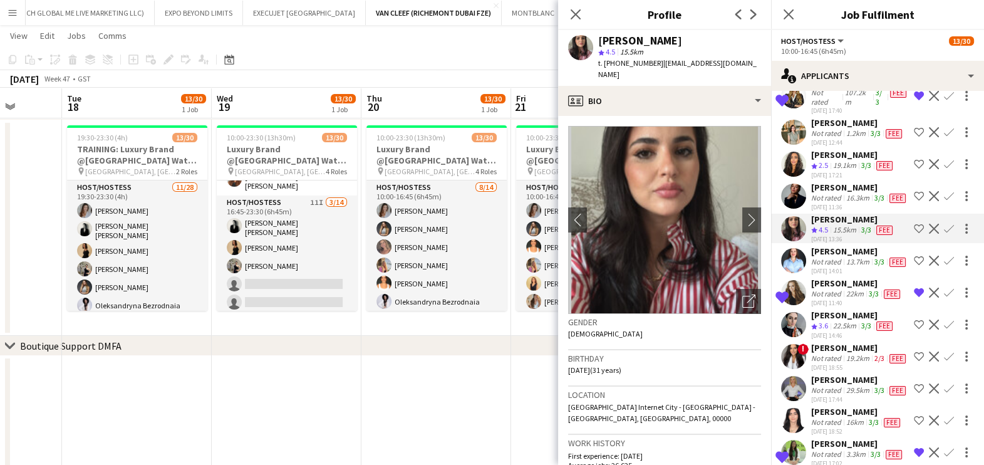
scroll to position [1171, 0]
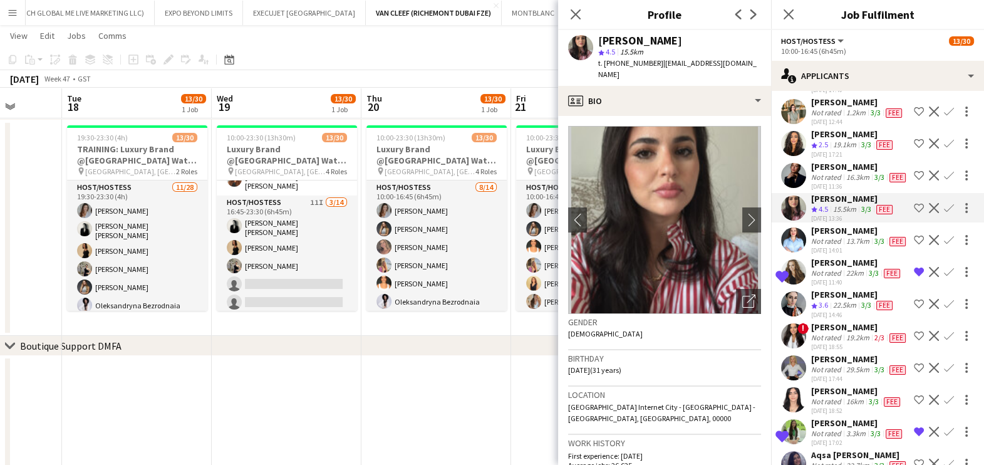
click at [806, 188] on div at bounding box center [793, 175] width 25 height 25
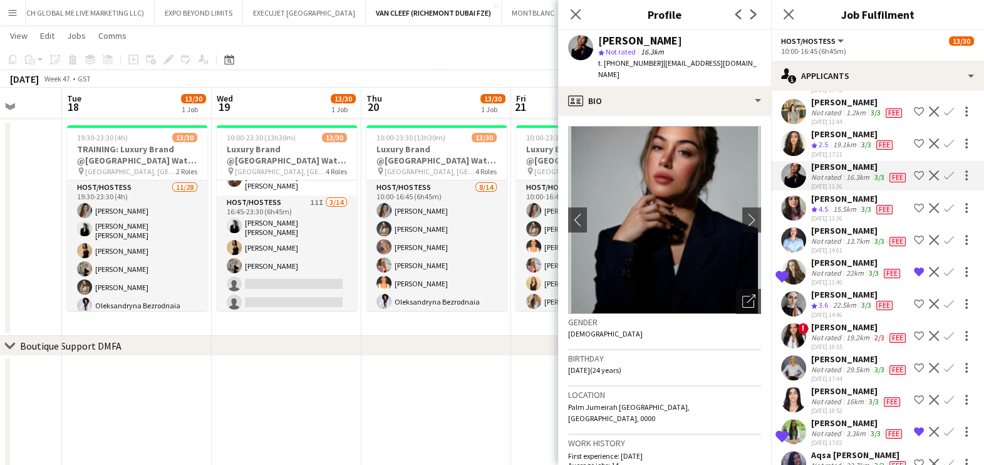
click at [812, 222] on div "14-07-2025 13:36" at bounding box center [853, 218] width 84 height 8
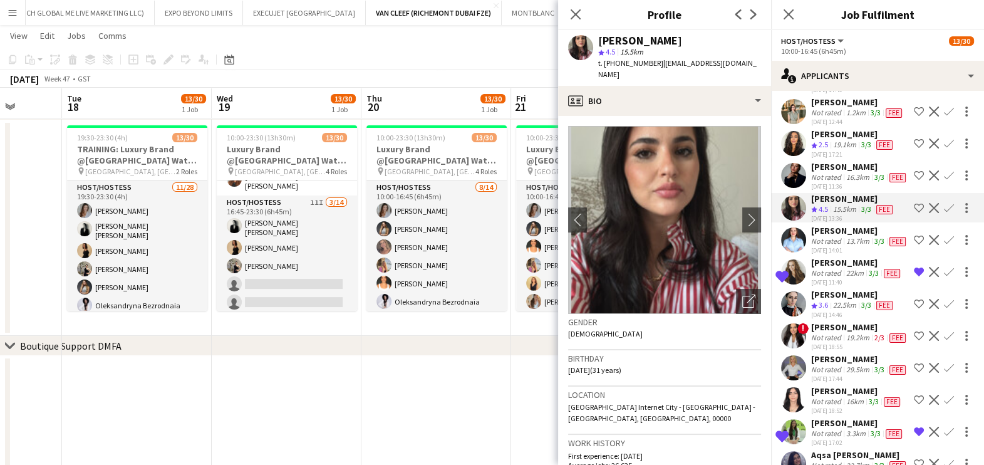
scroll to position [1093, 0]
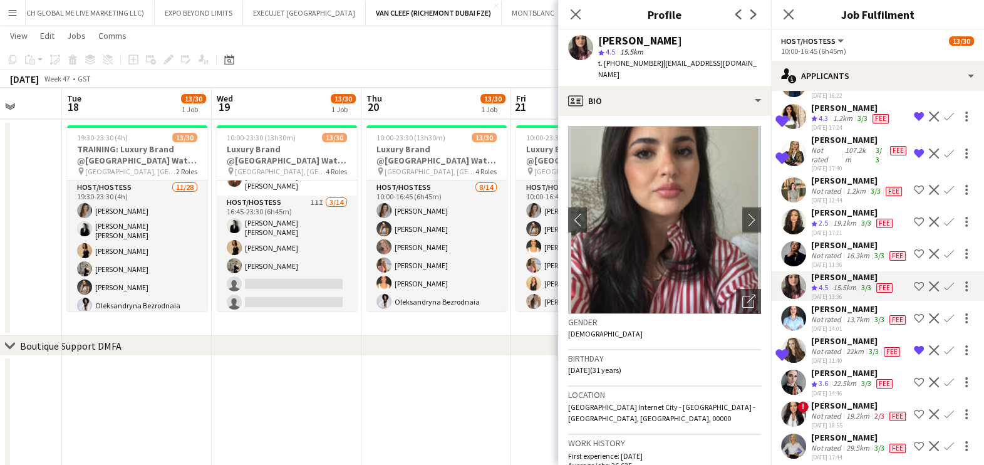
click at [814, 251] on div "Mey Nory" at bounding box center [859, 244] width 97 height 11
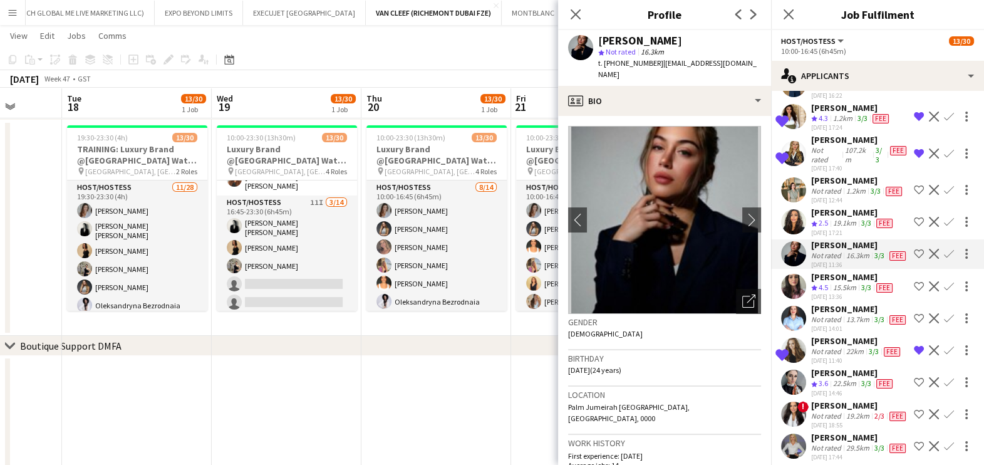
click at [819, 218] on div "idil Adıgüzel" at bounding box center [853, 212] width 84 height 11
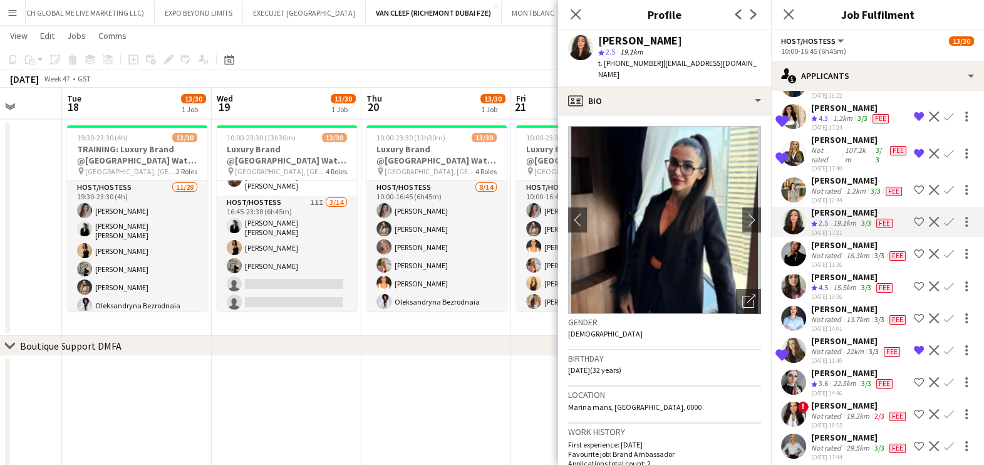
click at [805, 266] on app-user-avatar at bounding box center [793, 253] width 25 height 25
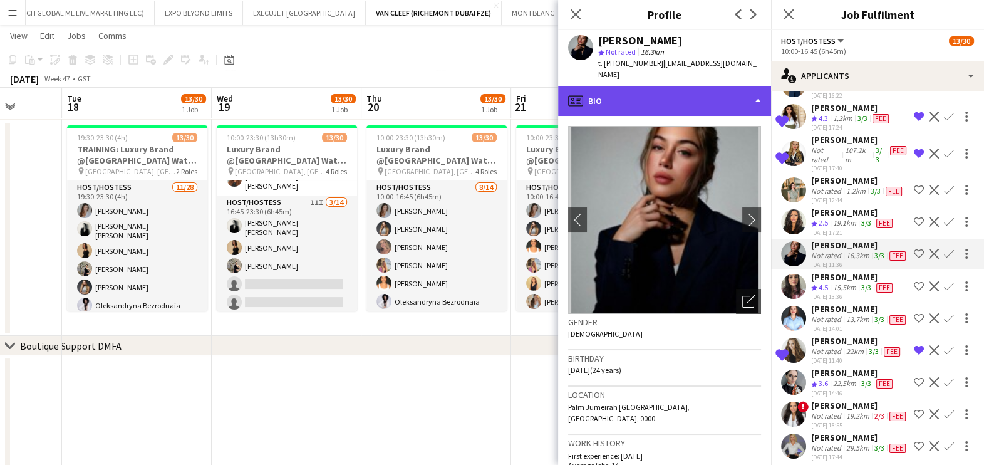
click at [714, 86] on div "profile Bio" at bounding box center [664, 101] width 213 height 30
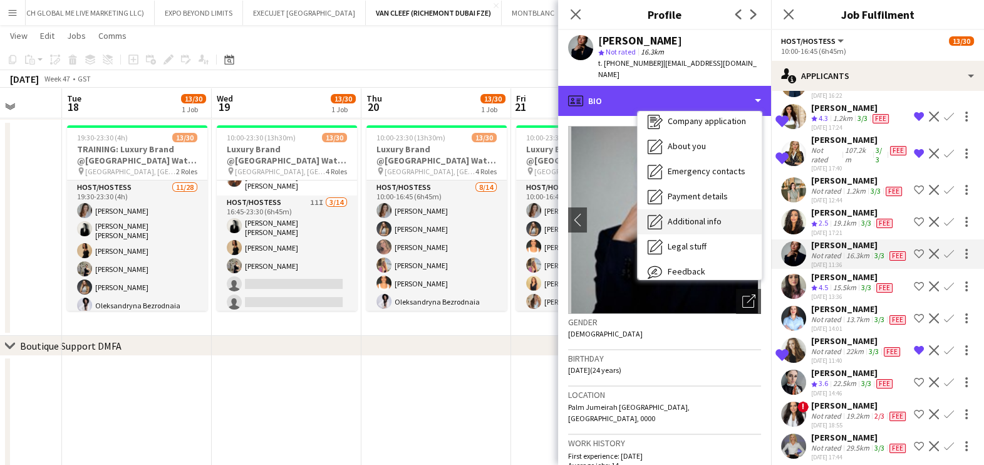
scroll to position [92, 0]
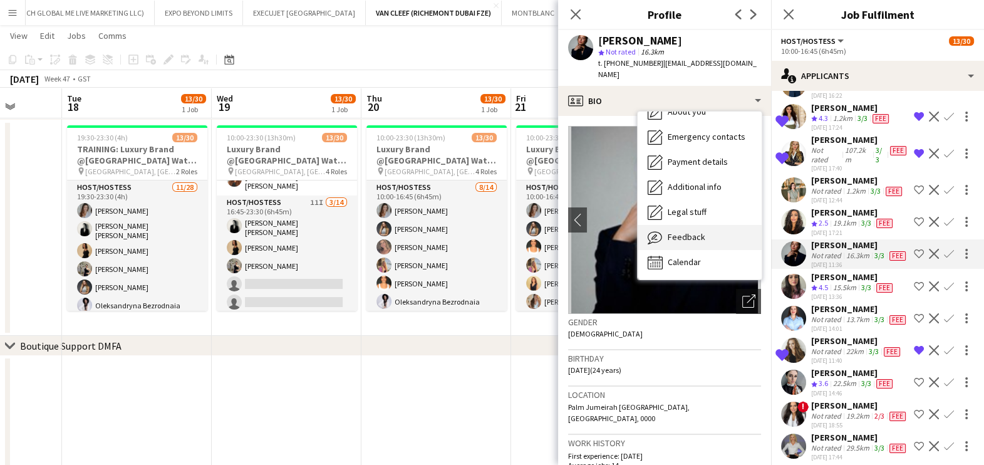
click at [723, 225] on div "Feedback Feedback" at bounding box center [700, 237] width 124 height 25
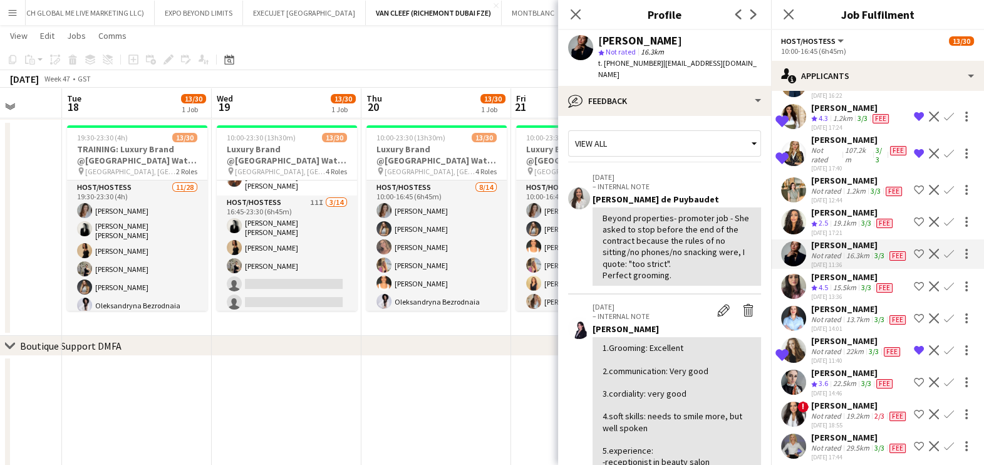
scroll to position [0, 0]
click at [789, 266] on app-user-avatar at bounding box center [793, 253] width 25 height 25
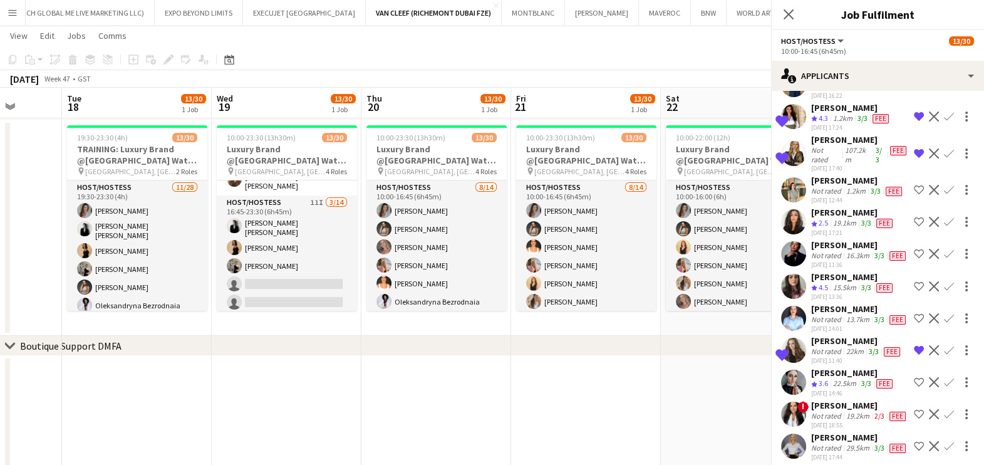
click at [790, 266] on app-user-avatar at bounding box center [793, 253] width 25 height 25
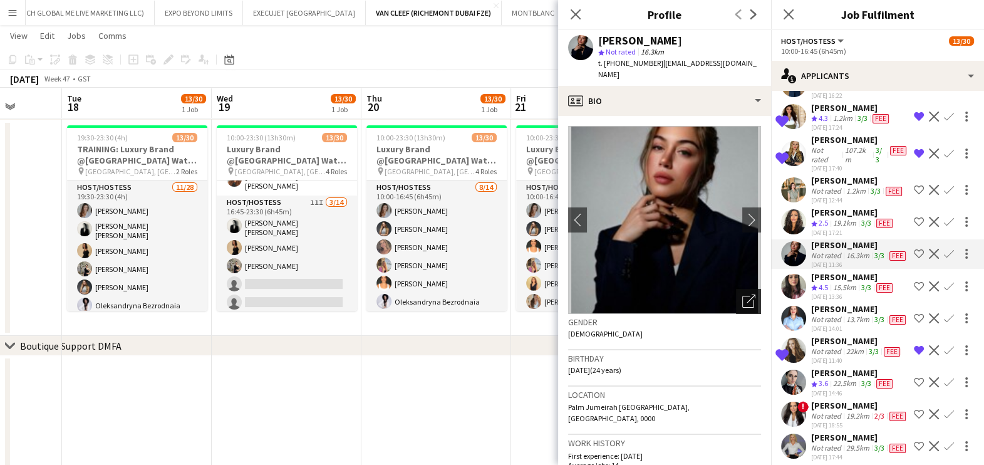
drag, startPoint x: 723, startPoint y: 291, endPoint x: 703, endPoint y: 297, distance: 20.8
click at [736, 293] on div "Open photos pop-in" at bounding box center [748, 301] width 25 height 25
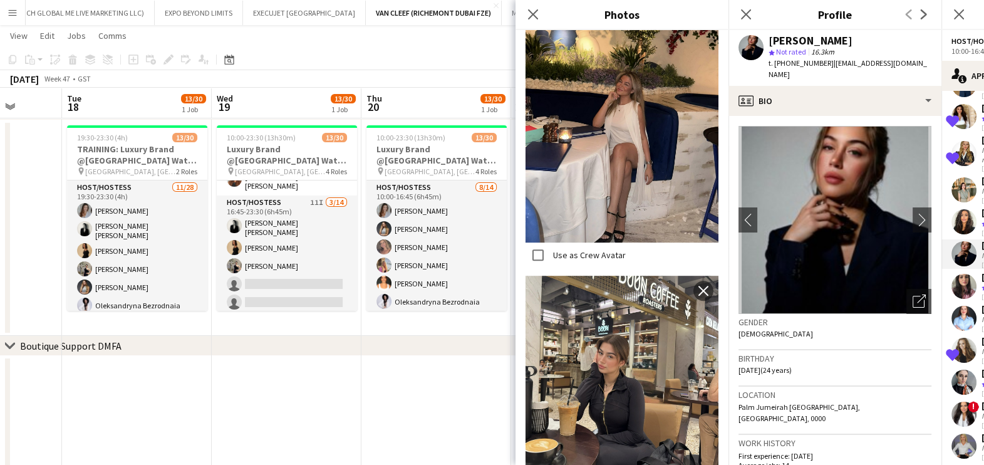
scroll to position [866, 0]
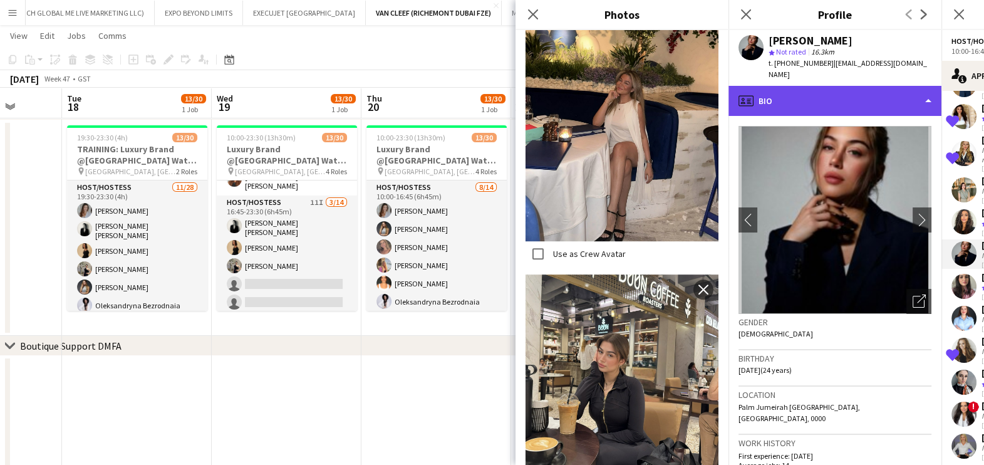
click at [780, 91] on div "profile Bio" at bounding box center [834, 101] width 213 height 30
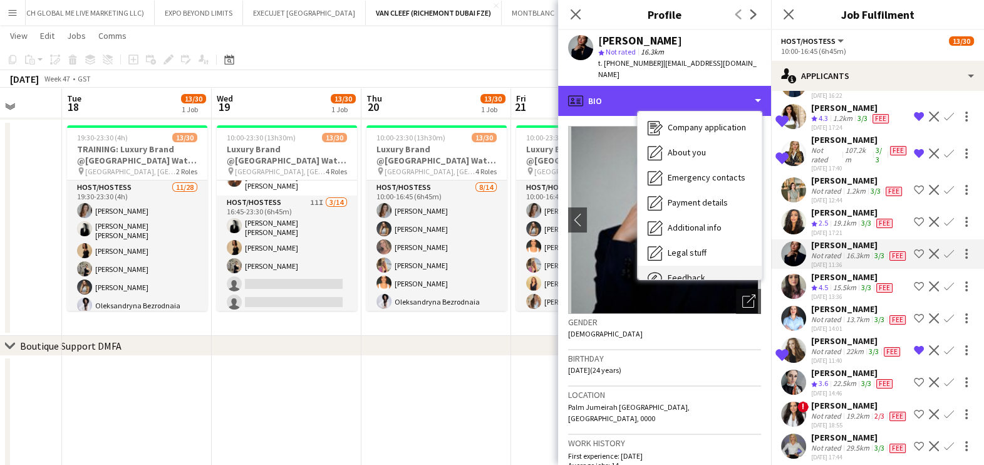
scroll to position [92, 0]
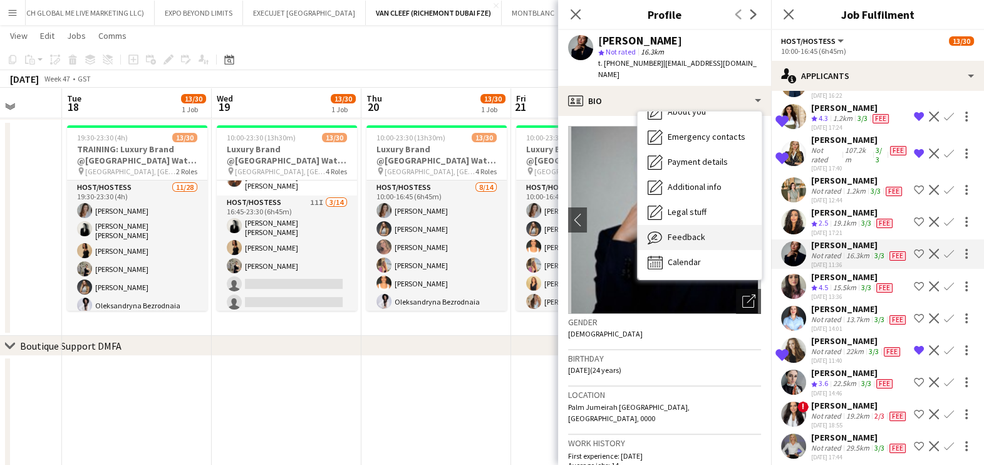
click at [712, 236] on div "Feedback Feedback" at bounding box center [700, 237] width 124 height 25
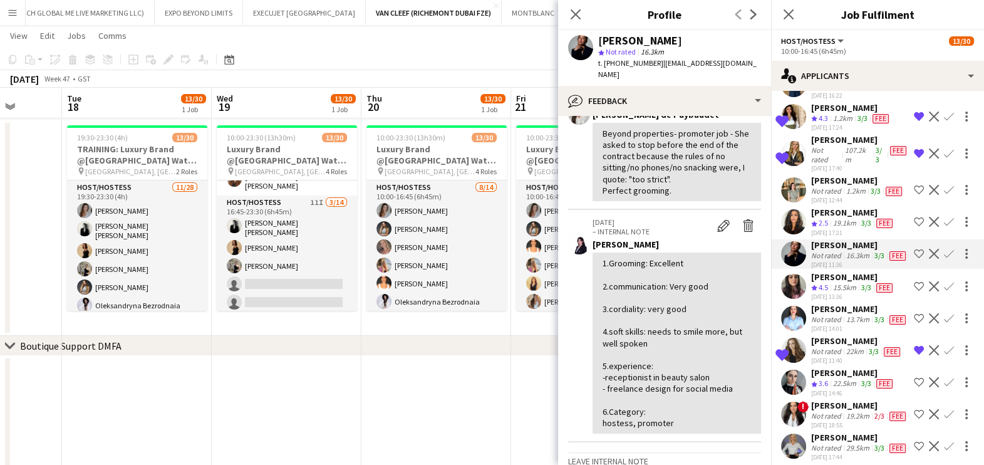
scroll to position [156, 0]
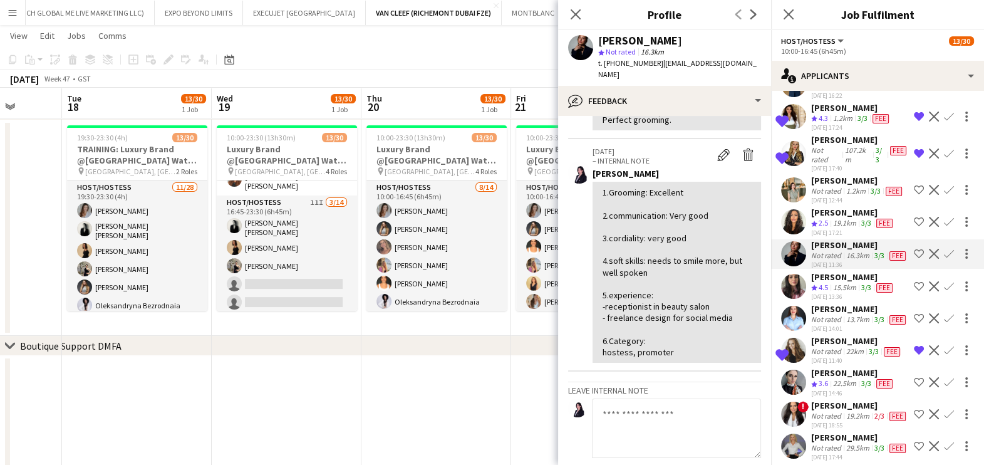
click at [830, 218] on div "idil Adıgüzel" at bounding box center [853, 212] width 84 height 11
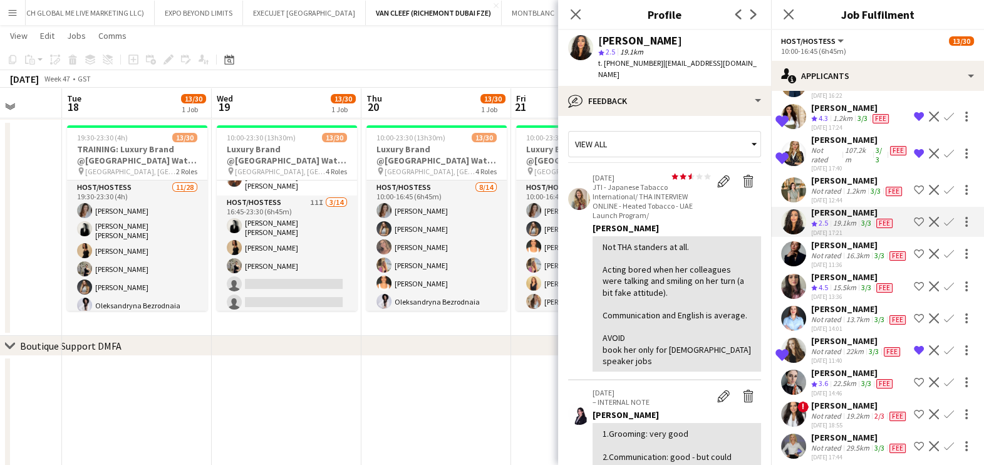
click at [803, 202] on app-user-avatar at bounding box center [793, 189] width 25 height 25
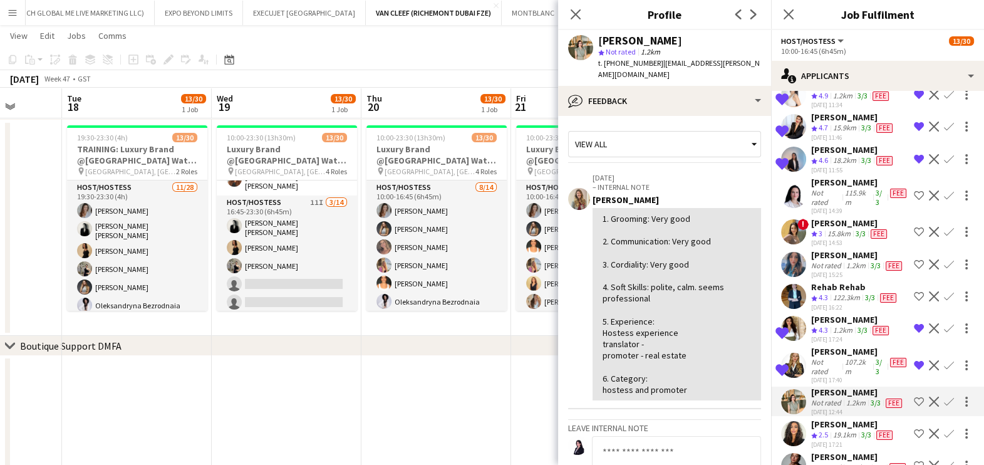
scroll to position [858, 0]
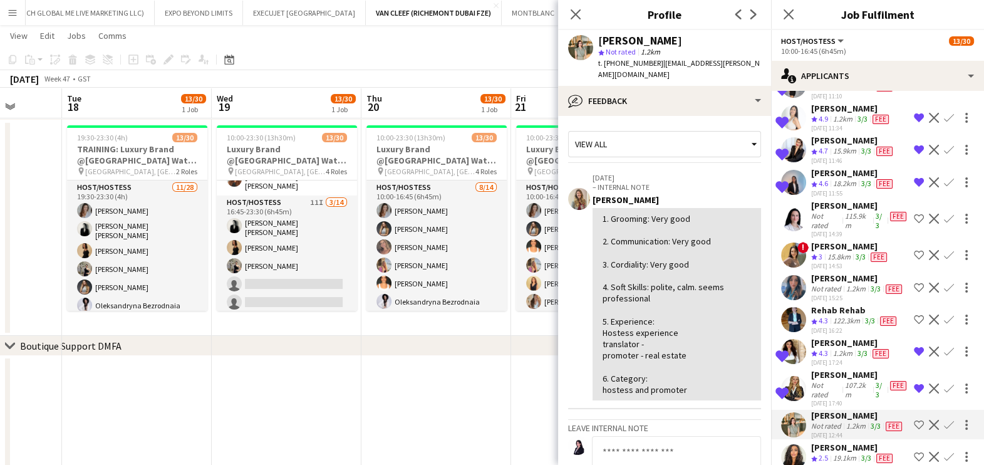
click at [804, 206] on app-user-avatar at bounding box center [793, 218] width 25 height 25
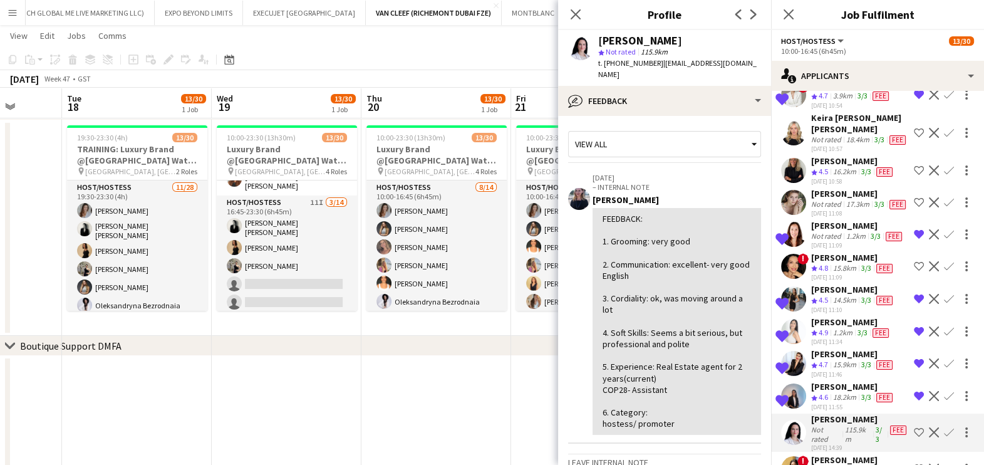
scroll to position [623, 0]
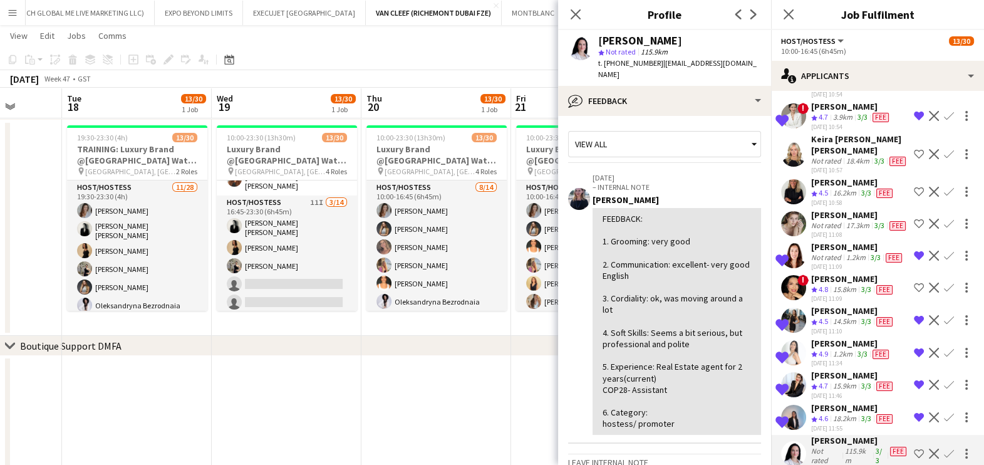
click at [821, 220] on div "Not rated" at bounding box center [827, 225] width 33 height 10
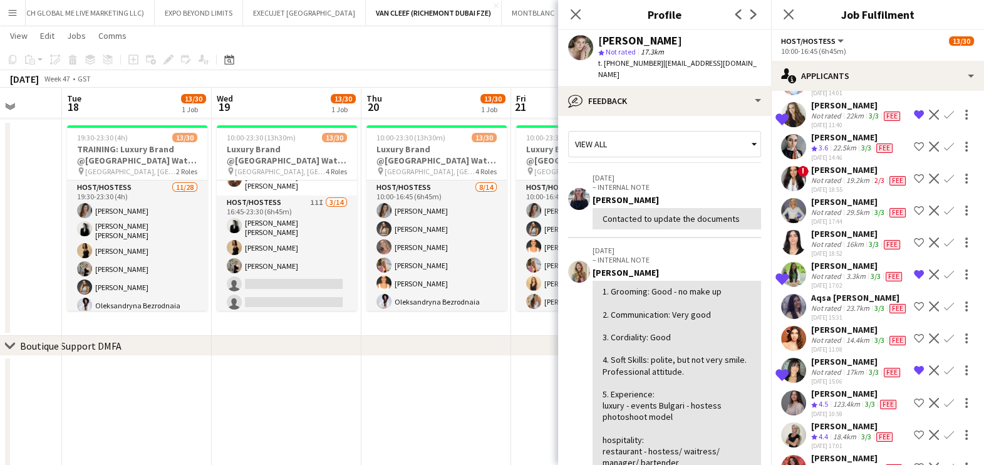
scroll to position [1250, 0]
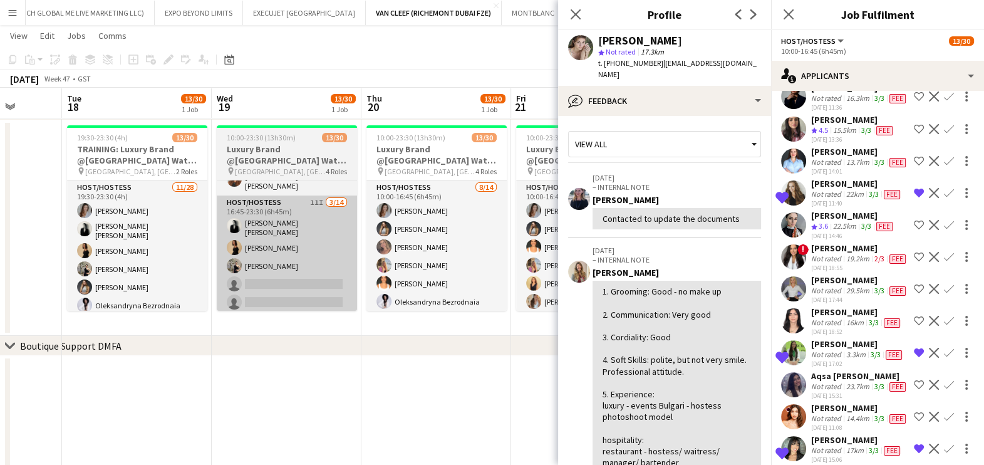
click at [231, 331] on app-date-cell "10:00-23:30 (13h30m) 13/30 Luxury Brand @Dubai Watch Week 2025 pin Burj Park, D…" at bounding box center [287, 227] width 150 height 215
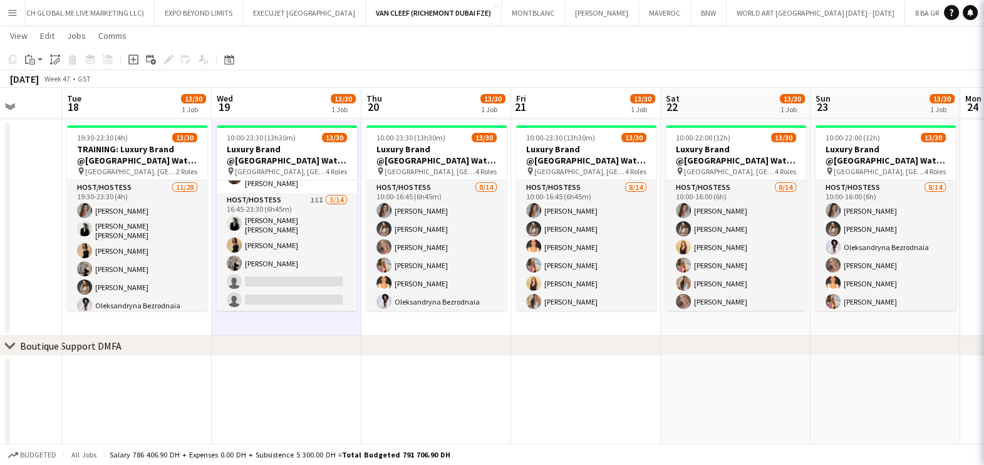
scroll to position [311, 0]
drag, startPoint x: 228, startPoint y: 53, endPoint x: 250, endPoint y: 81, distance: 36.2
click at [227, 53] on div "Date picker" at bounding box center [229, 59] width 15 height 15
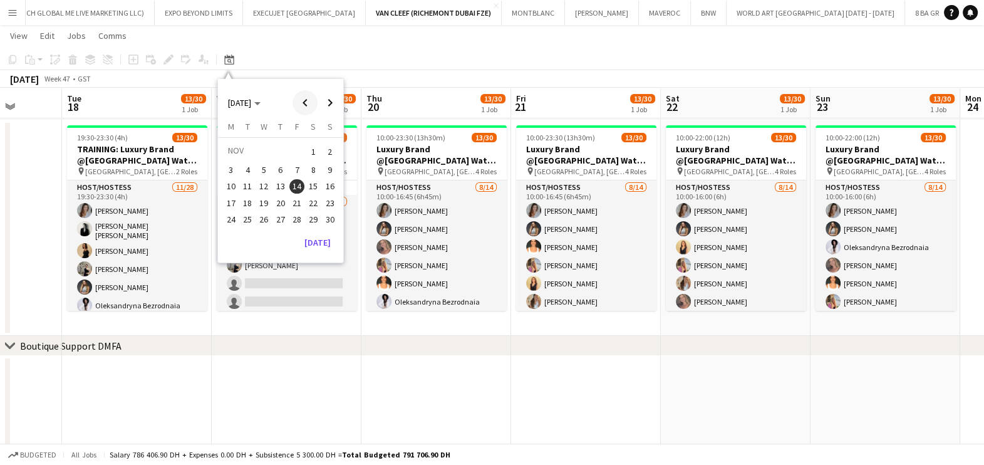
click at [312, 108] on span "Previous month" at bounding box center [305, 102] width 25 height 25
click at [310, 108] on span "Previous month" at bounding box center [305, 102] width 25 height 25
click at [254, 163] on button "2" at bounding box center [247, 166] width 16 height 16
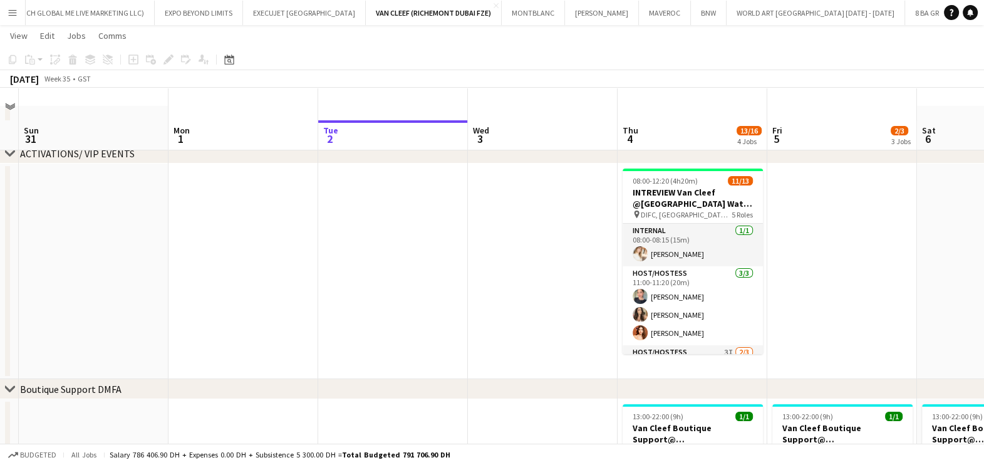
scroll to position [0, 0]
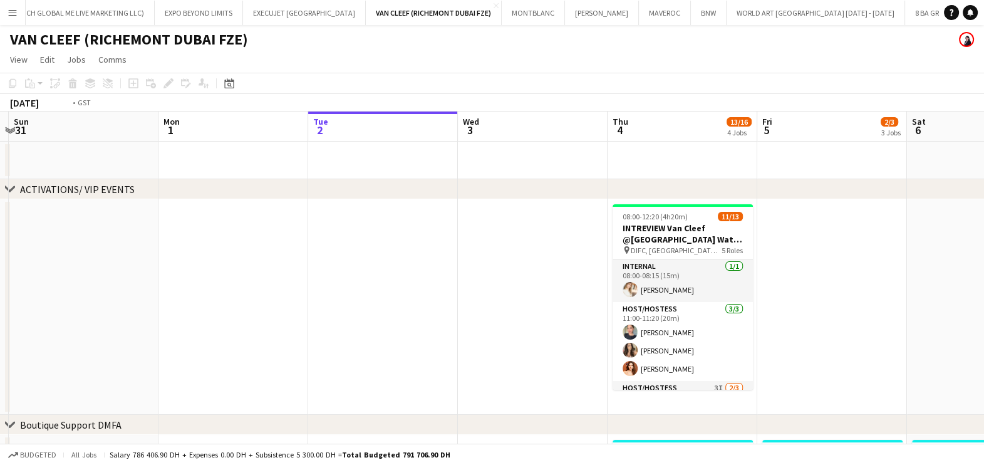
drag, startPoint x: 339, startPoint y: 252, endPoint x: 199, endPoint y: 257, distance: 141.0
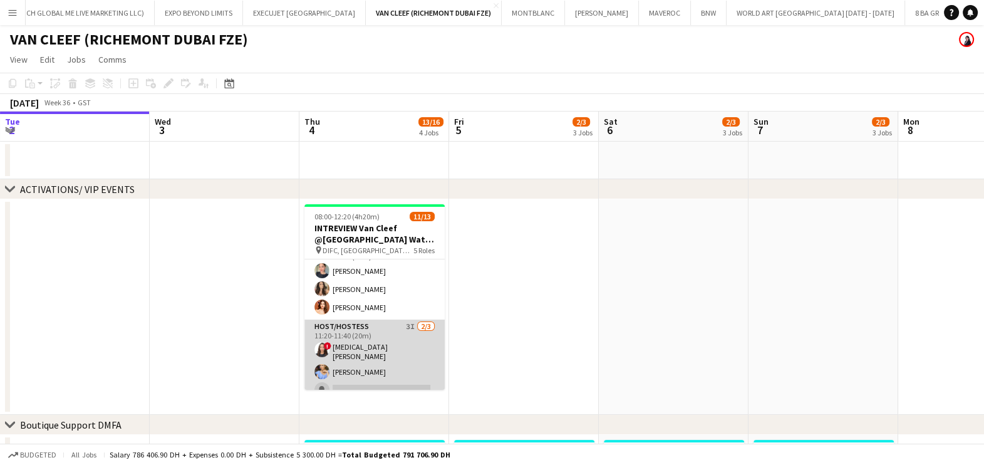
scroll to position [78, 0]
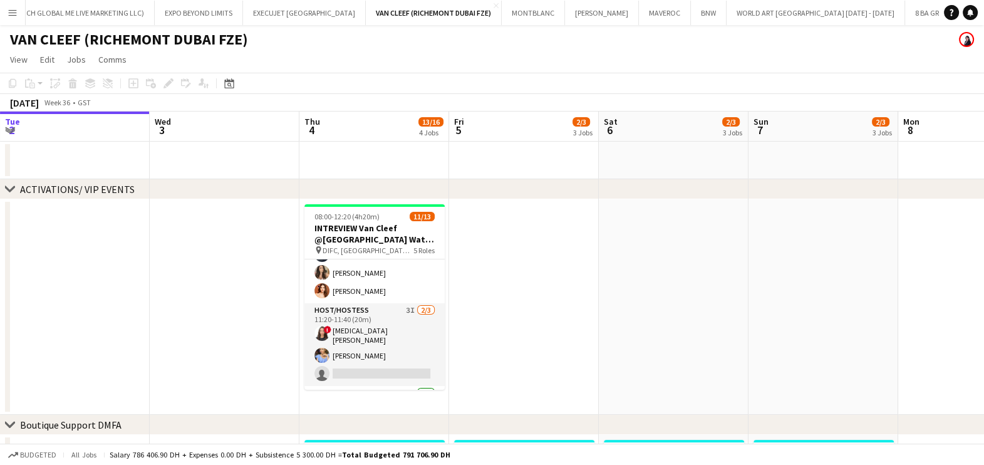
click at [392, 323] on app-card-role "Host/Hostess 3I 2/3 11:20-11:40 (20m) ! Amira Malek Yana Lazareva single-neutra…" at bounding box center [374, 344] width 140 height 83
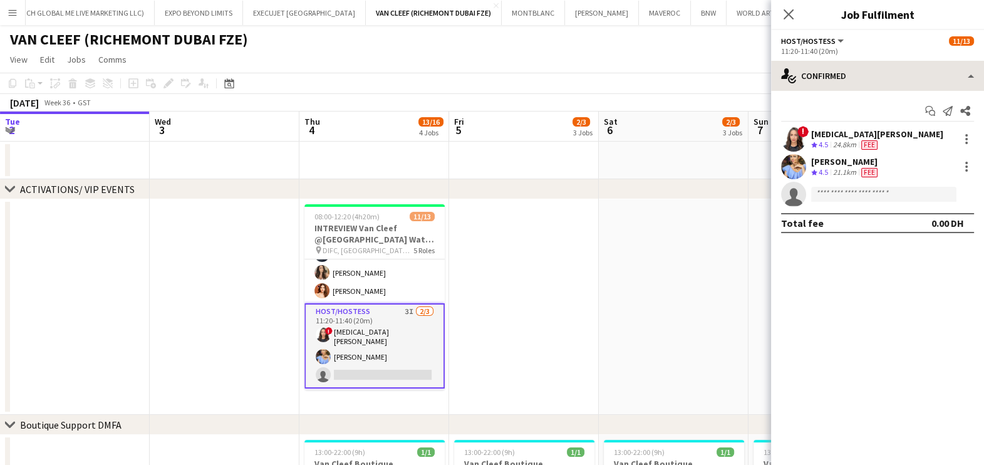
scroll to position [0, 450]
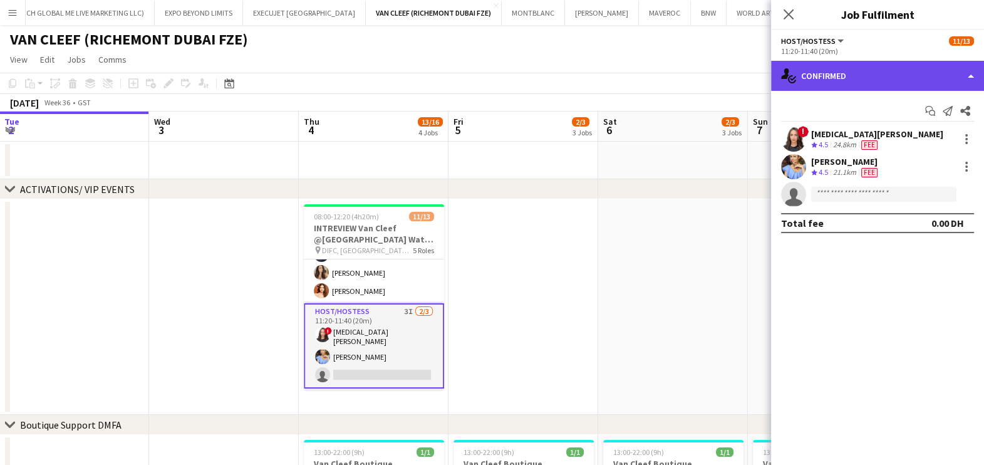
click at [943, 85] on div "single-neutral-actions-check-2 Confirmed" at bounding box center [877, 76] width 213 height 30
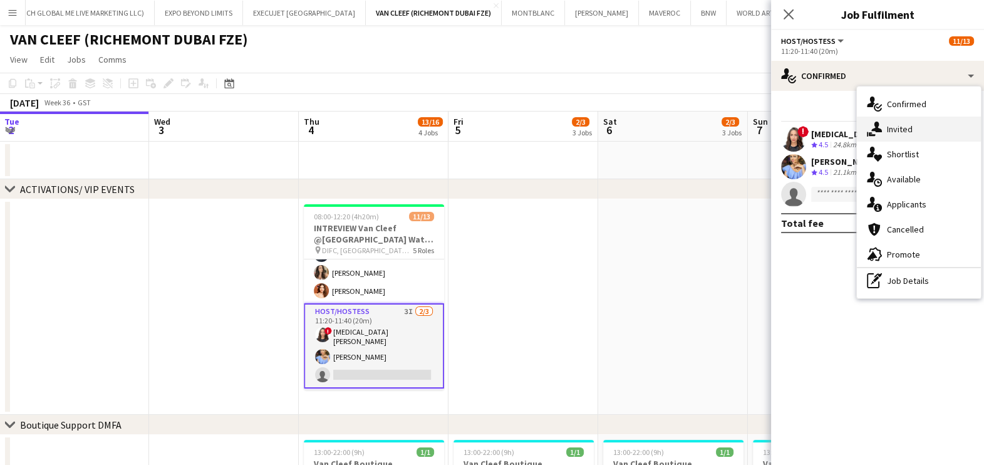
click at [911, 128] on span "Invited" at bounding box center [900, 128] width 26 height 11
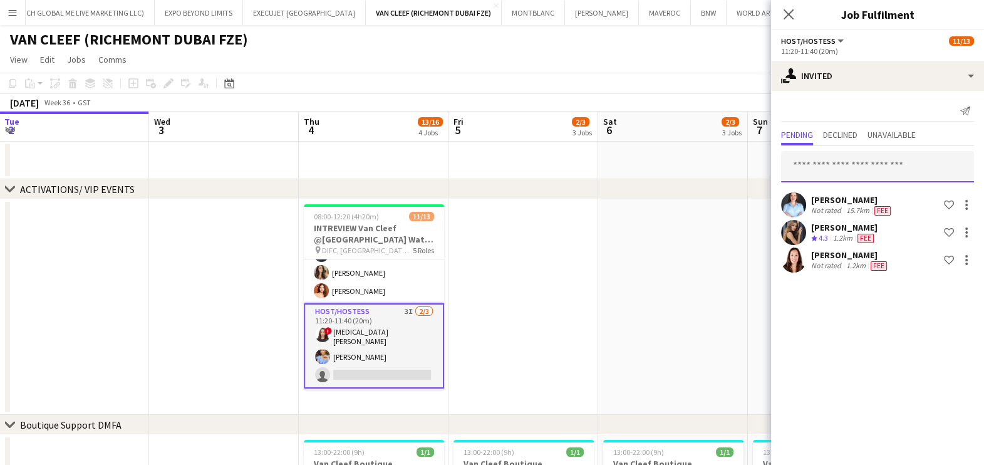
click at [867, 176] on input "text" at bounding box center [877, 166] width 193 height 31
type input "******"
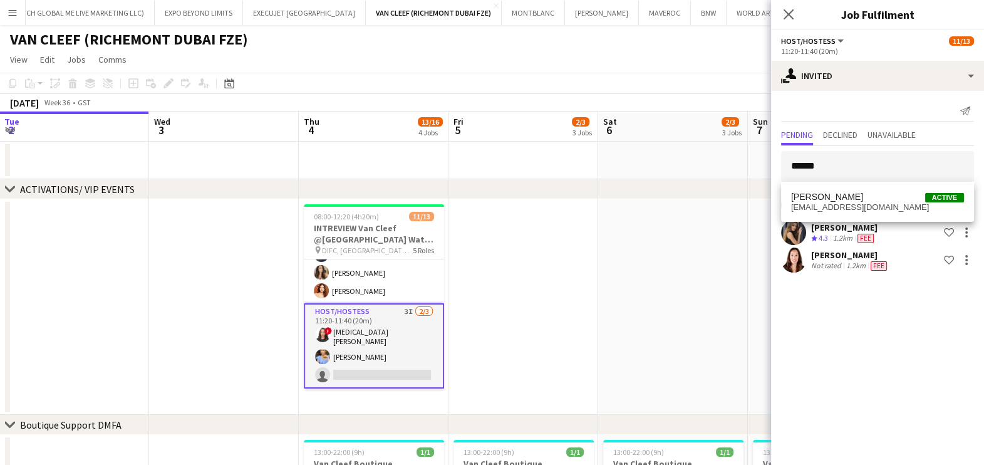
click at [868, 200] on span "Sepideh Salehi Active" at bounding box center [877, 197] width 173 height 11
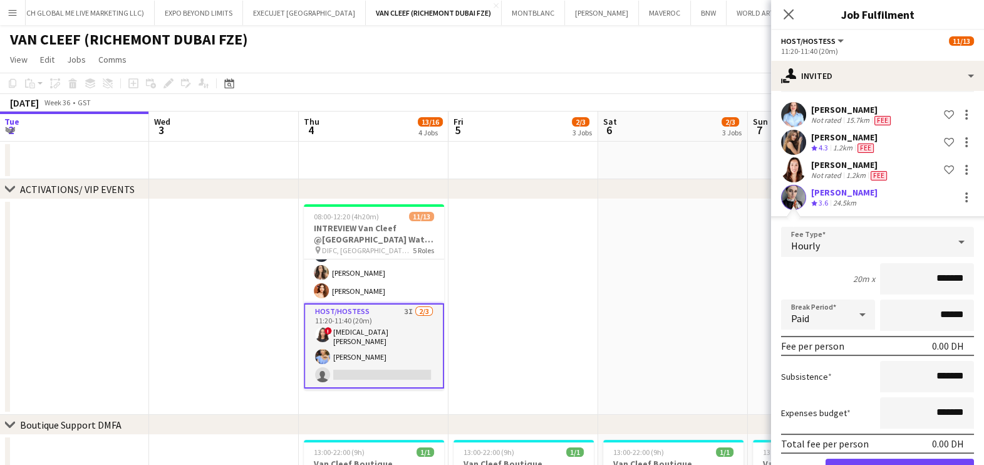
scroll to position [129, 0]
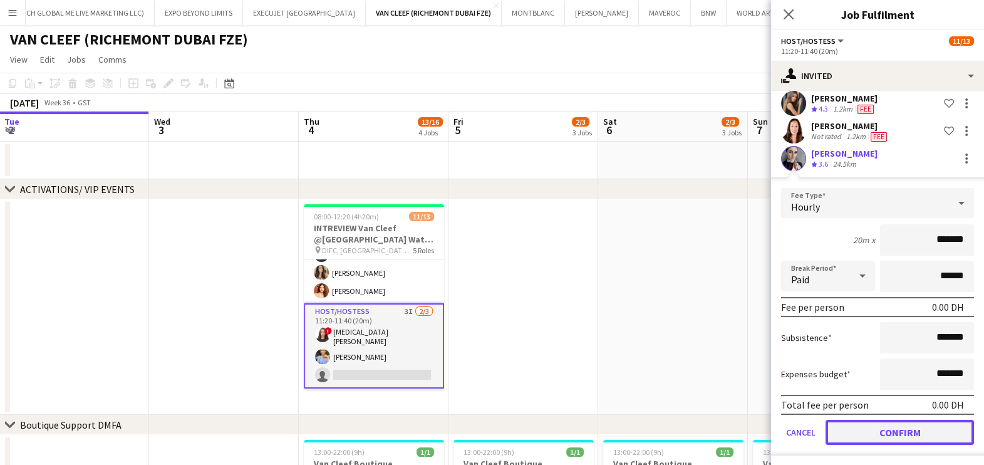
click at [910, 428] on button "Confirm" at bounding box center [900, 432] width 148 height 25
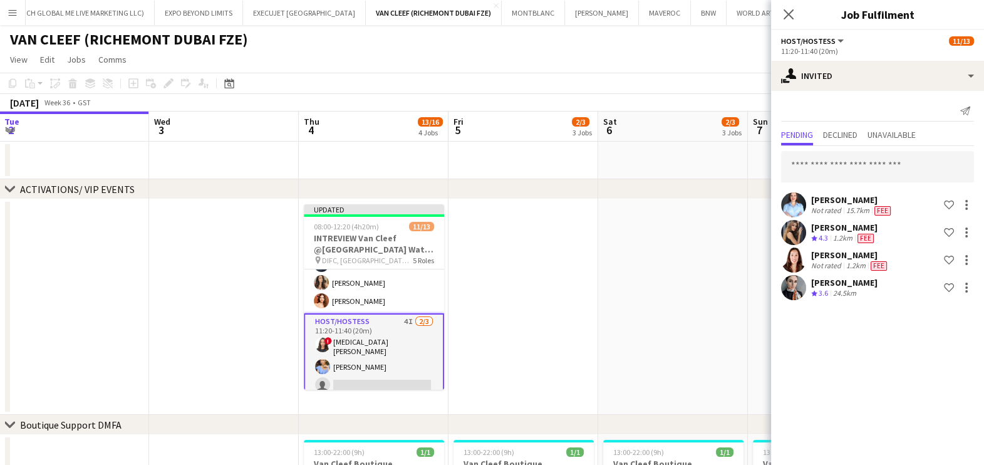
click at [702, 343] on app-date-cell at bounding box center [673, 306] width 150 height 215
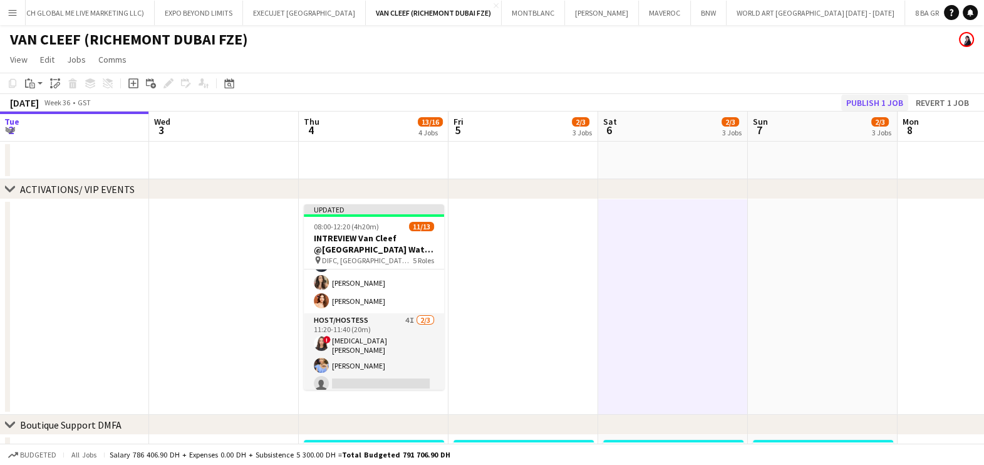
drag, startPoint x: 893, startPoint y: 110, endPoint x: 885, endPoint y: 108, distance: 7.7
click at [893, 105] on div "September 2025 Week 36 • GST Publish 1 job Revert 1 job" at bounding box center [492, 103] width 984 height 18
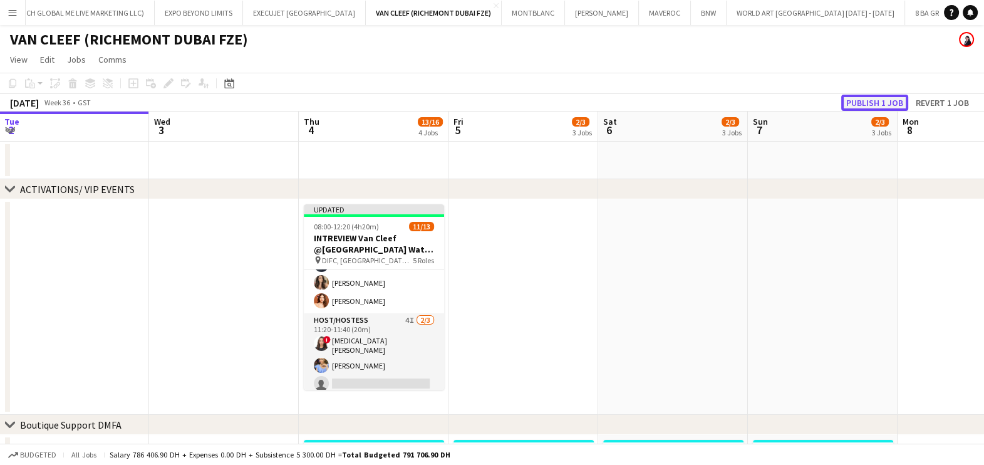
click at [878, 106] on button "Publish 1 job" at bounding box center [874, 103] width 67 height 16
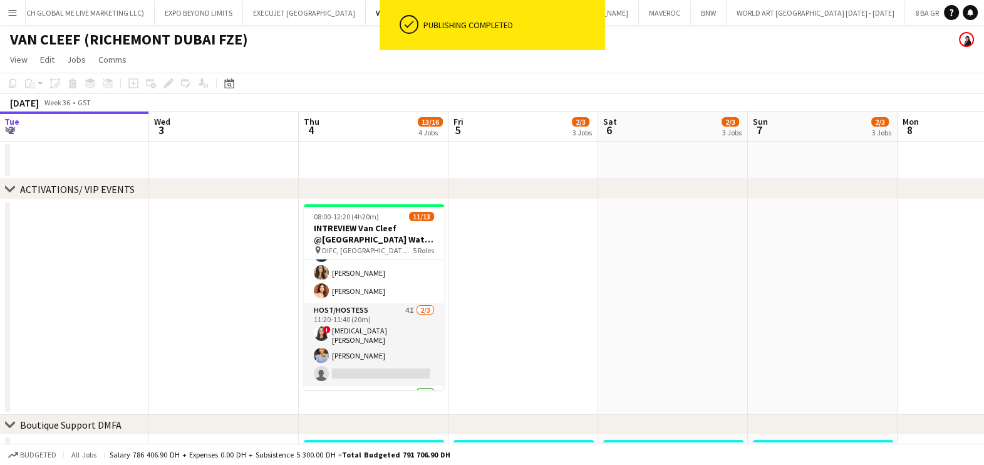
scroll to position [227, 0]
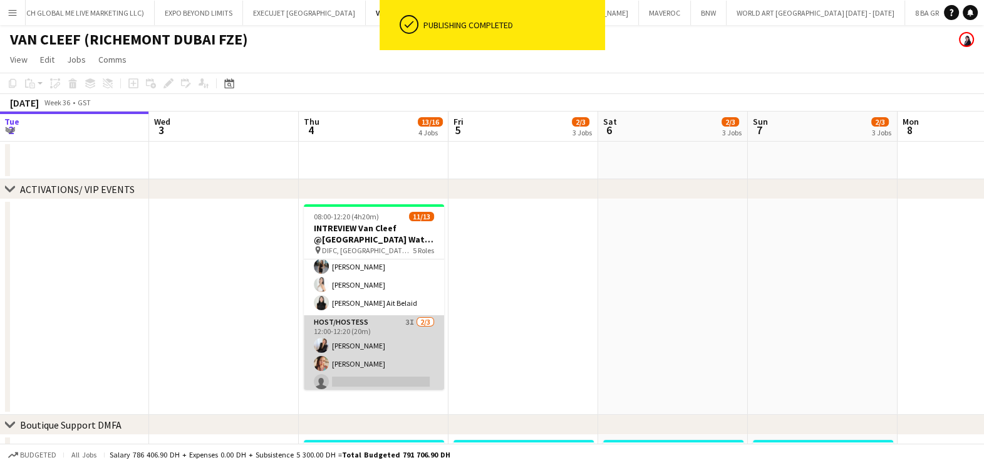
click at [371, 336] on app-card-role "Host/Hostess 3I 2/3 12:00-12:20 (20m) Giorgia Caramellino Punchita Srisuwan sin…" at bounding box center [374, 354] width 140 height 79
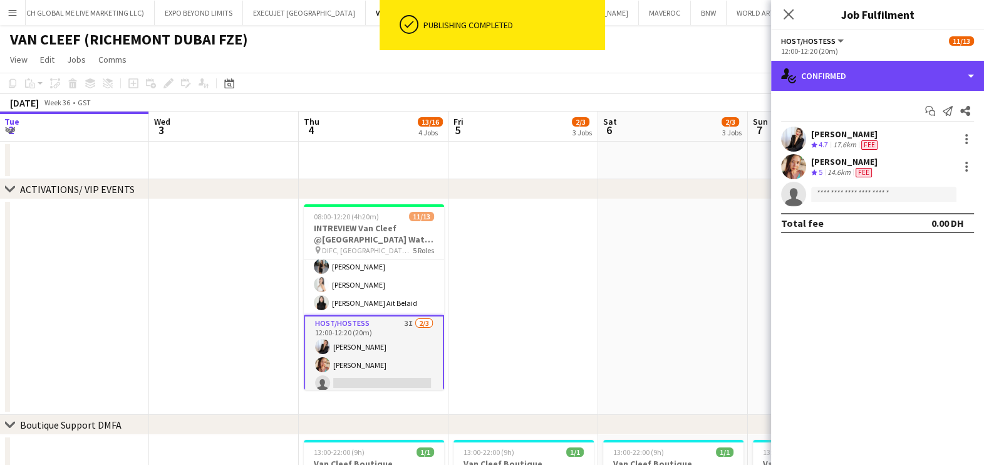
drag, startPoint x: 934, startPoint y: 75, endPoint x: 940, endPoint y: 127, distance: 53.0
click at [934, 73] on div "single-neutral-actions-check-2 Confirmed" at bounding box center [877, 76] width 213 height 30
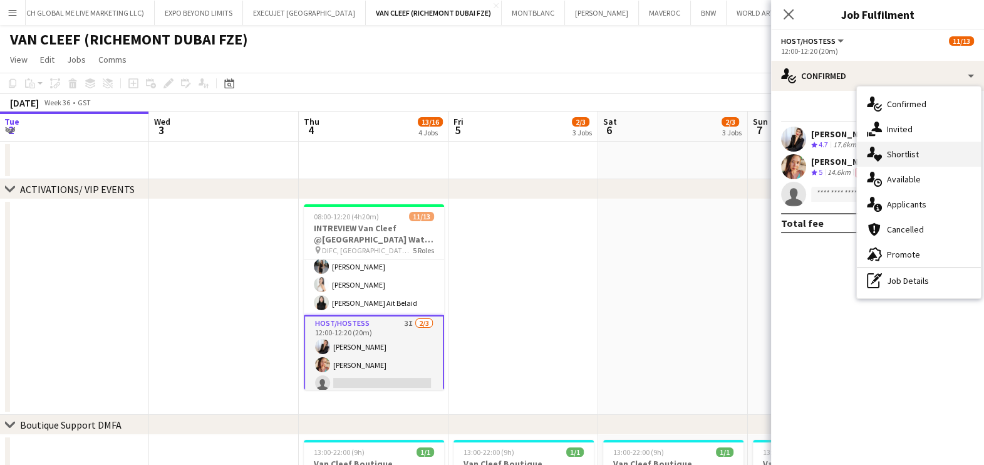
click at [943, 147] on div "single-neutral-actions-heart Shortlist" at bounding box center [919, 154] width 124 height 25
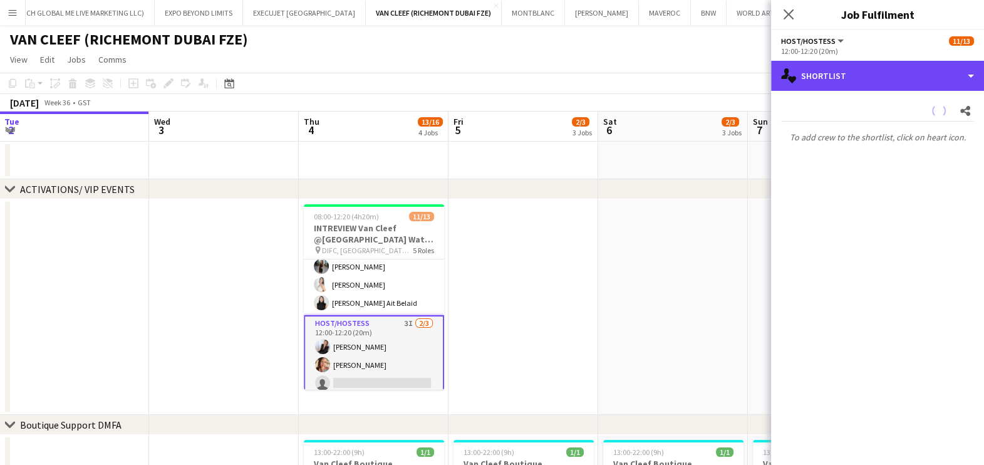
drag, startPoint x: 905, startPoint y: 75, endPoint x: 914, endPoint y: 87, distance: 15.2
click at [908, 67] on div "single-neutral-actions-heart Shortlist" at bounding box center [877, 76] width 213 height 30
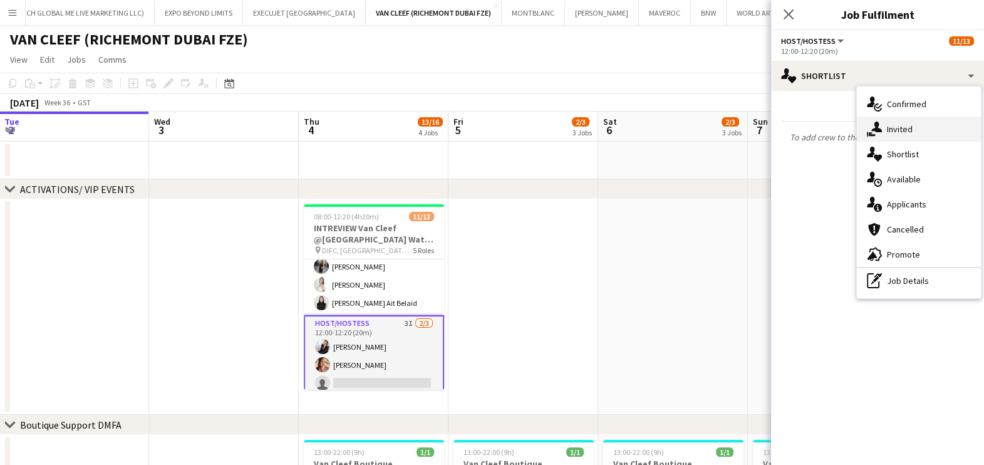
click at [920, 139] on div "single-neutral-actions-share-1 Invited" at bounding box center [919, 129] width 124 height 25
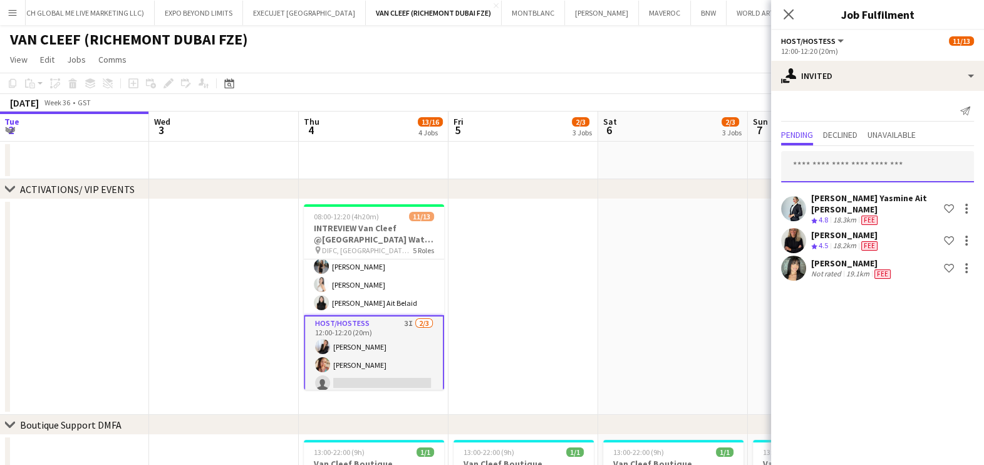
click at [860, 166] on input "text" at bounding box center [877, 166] width 193 height 31
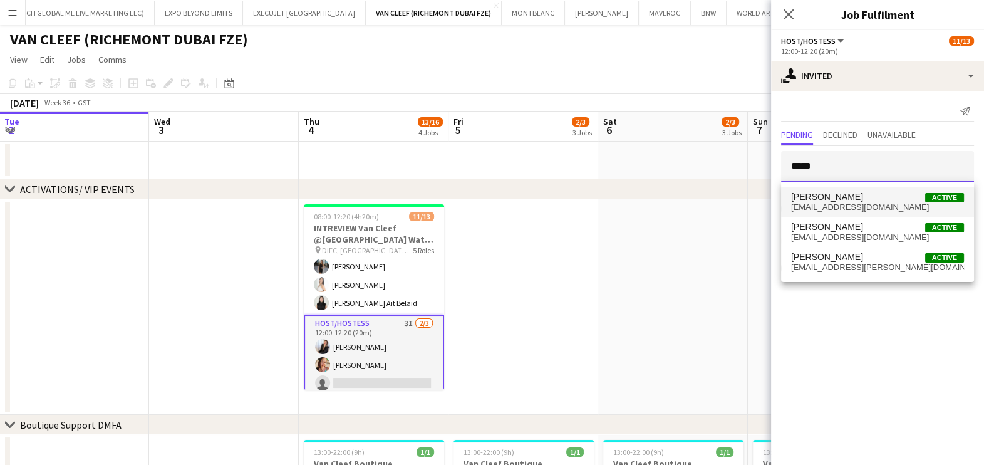
type input "*****"
click at [835, 208] on span "eia2810@mail.ru" at bounding box center [877, 207] width 173 height 10
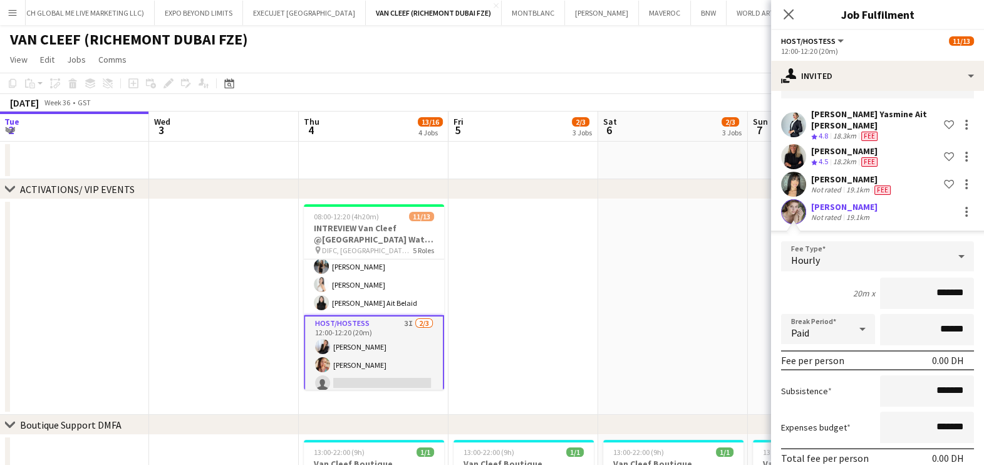
scroll to position [129, 0]
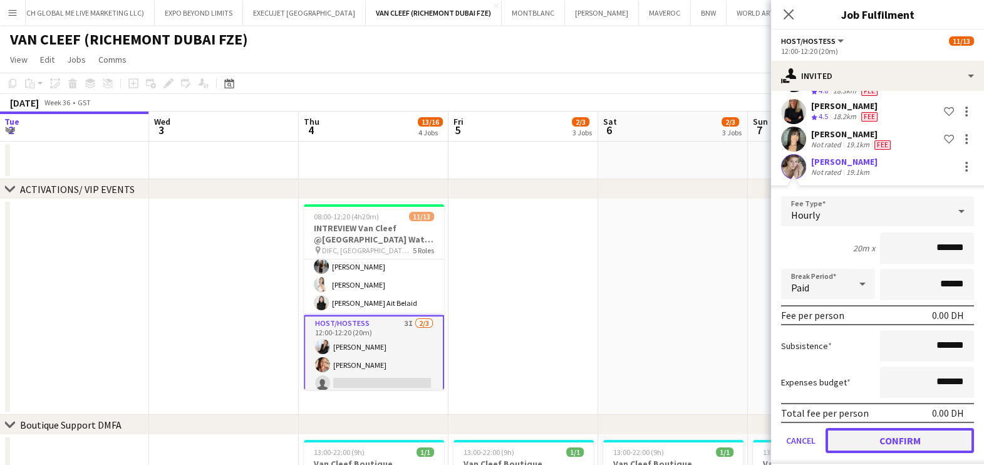
drag, startPoint x: 902, startPoint y: 424, endPoint x: 889, endPoint y: 418, distance: 14.6
click at [902, 428] on button "Confirm" at bounding box center [900, 440] width 148 height 25
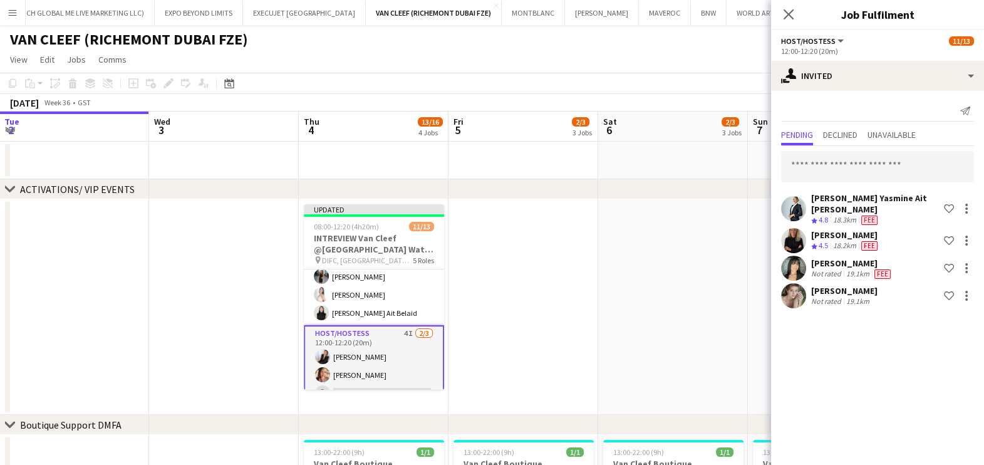
scroll to position [0, 0]
click at [715, 308] on app-date-cell at bounding box center [673, 306] width 150 height 215
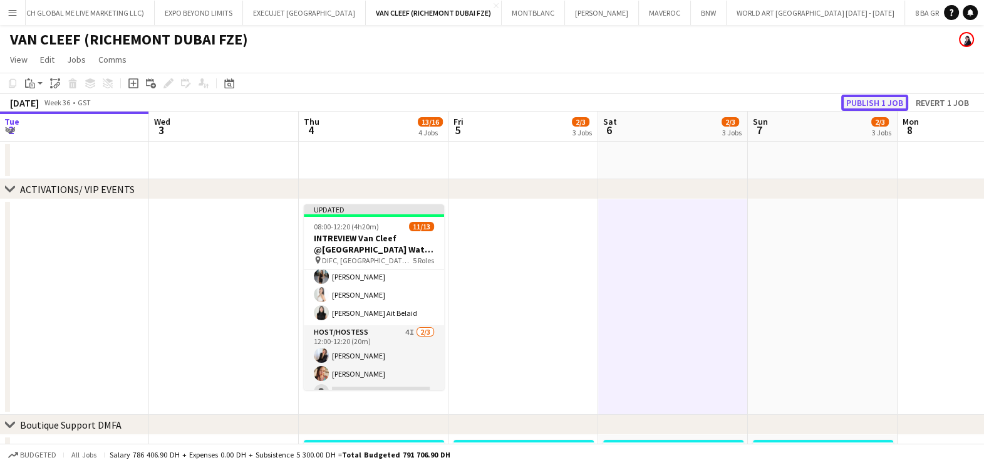
click at [899, 101] on button "Publish 1 job" at bounding box center [874, 103] width 67 height 16
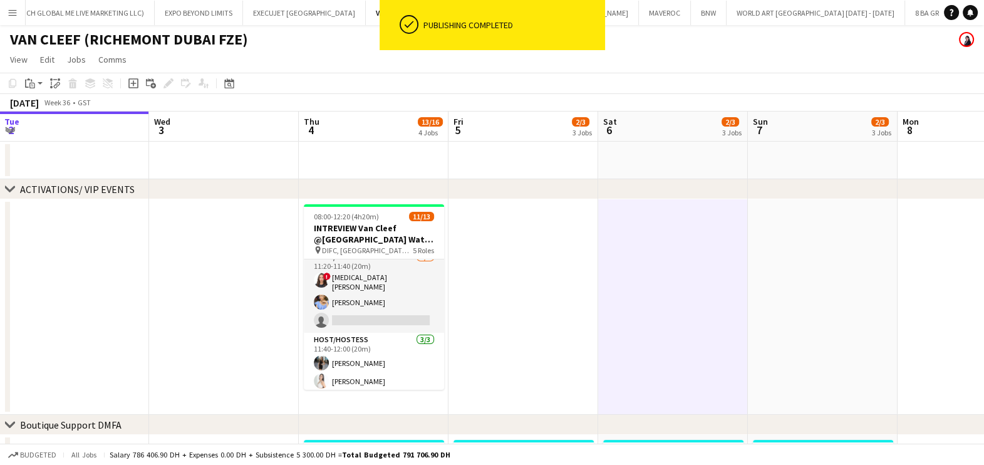
scroll to position [227, 0]
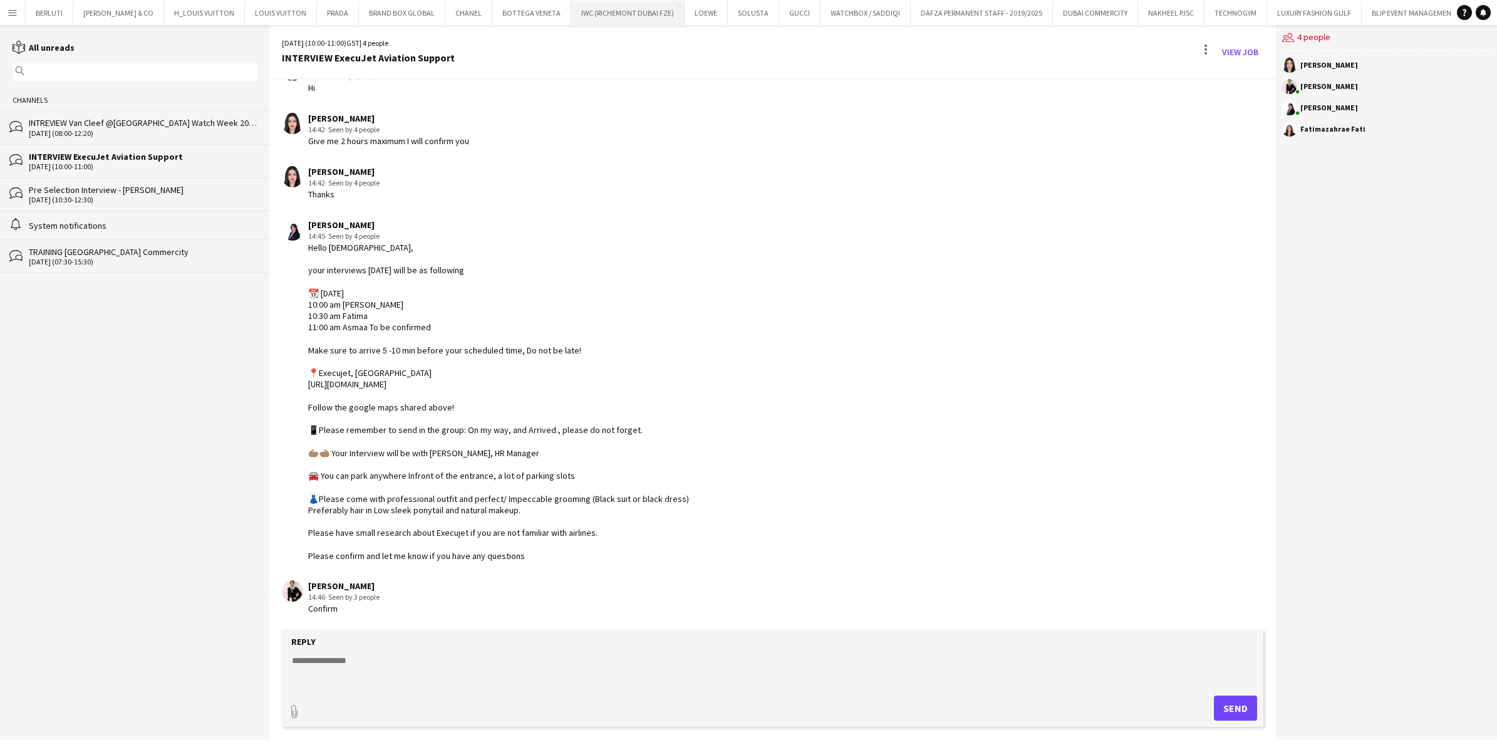
scroll to position [245, 0]
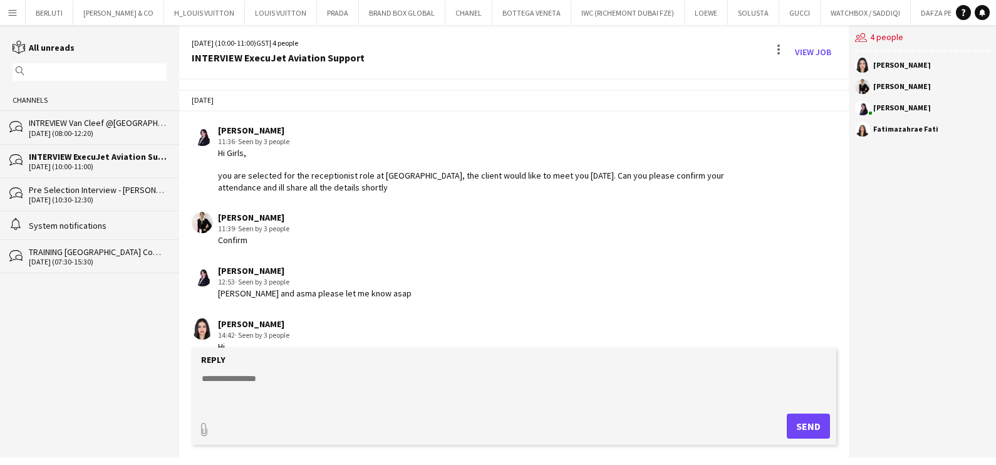
scroll to position [461, 0]
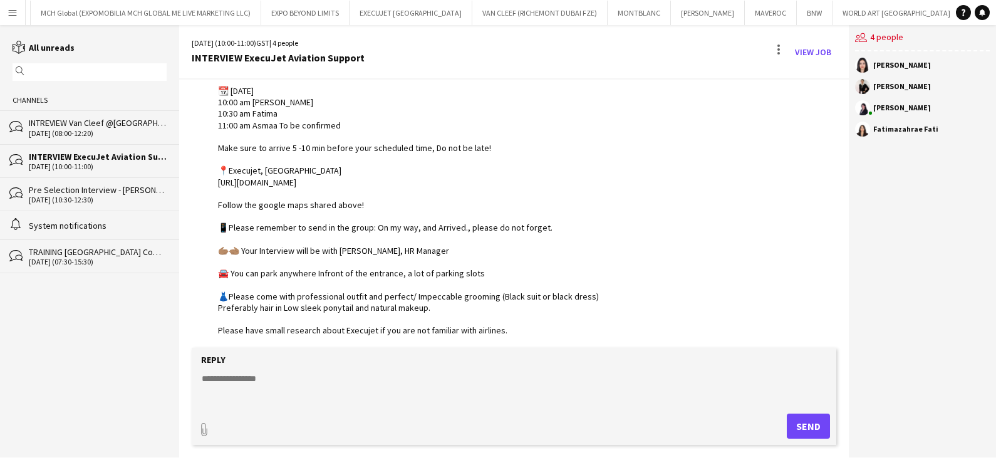
click at [0, 13] on html "Menu Boards Boards Boards All jobs Status Workforce Workforce My Workforce Recr…" at bounding box center [498, 232] width 996 height 465
click at [16, 18] on button "Menu" at bounding box center [12, 12] width 25 height 25
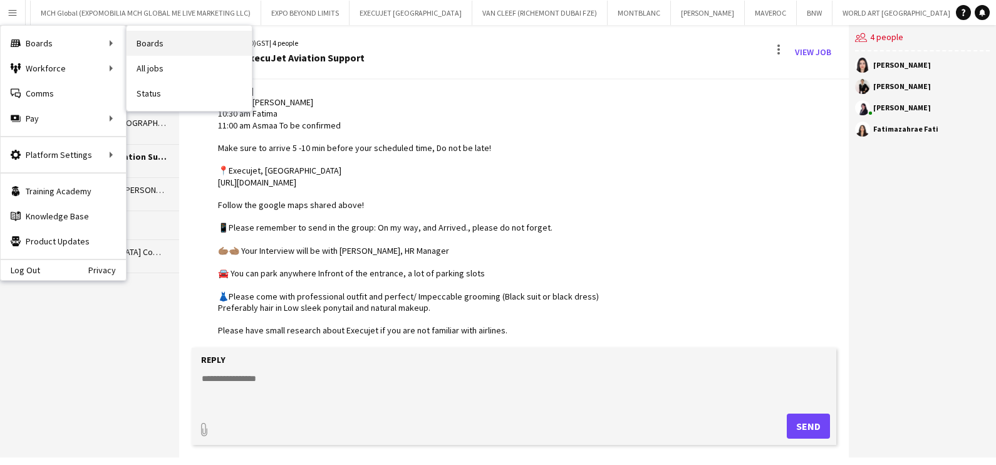
click at [165, 38] on link "Boards" at bounding box center [189, 43] width 125 height 25
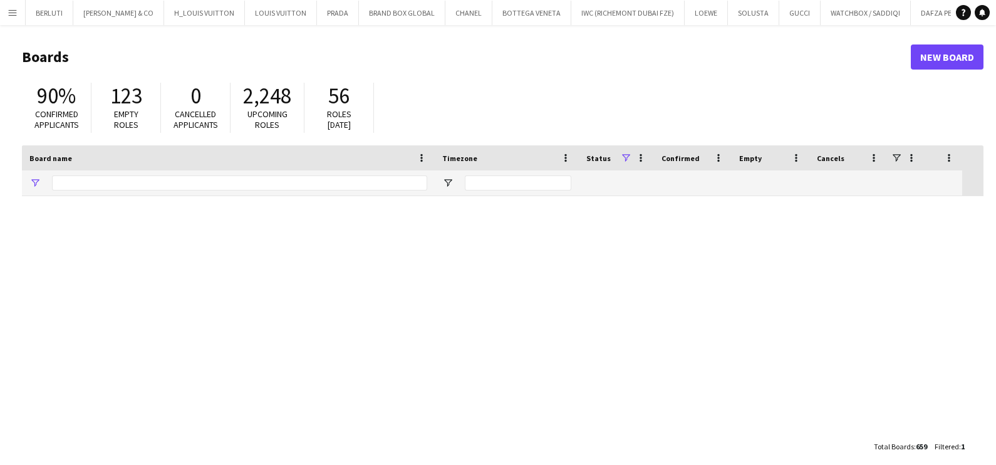
type input "*******"
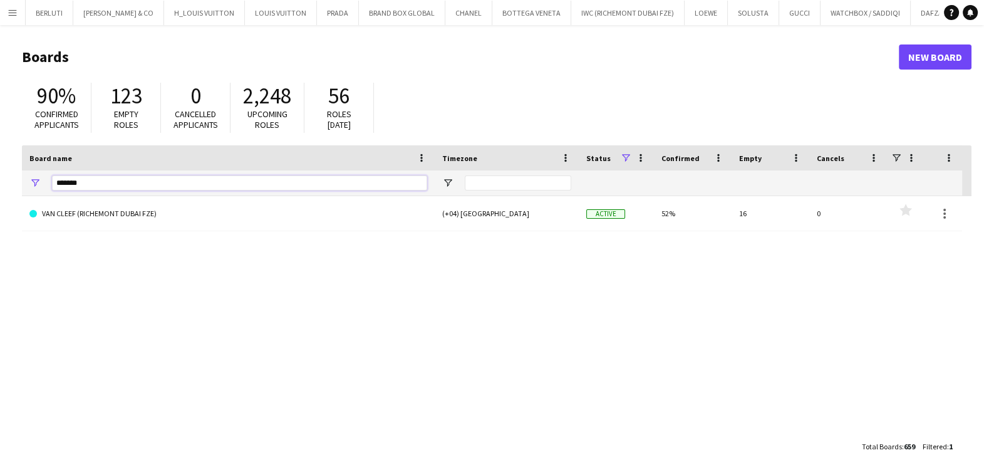
click at [0, 195] on html "Menu Boards Boards Boards All jobs Status Workforce Workforce My Workforce Recr…" at bounding box center [492, 238] width 984 height 477
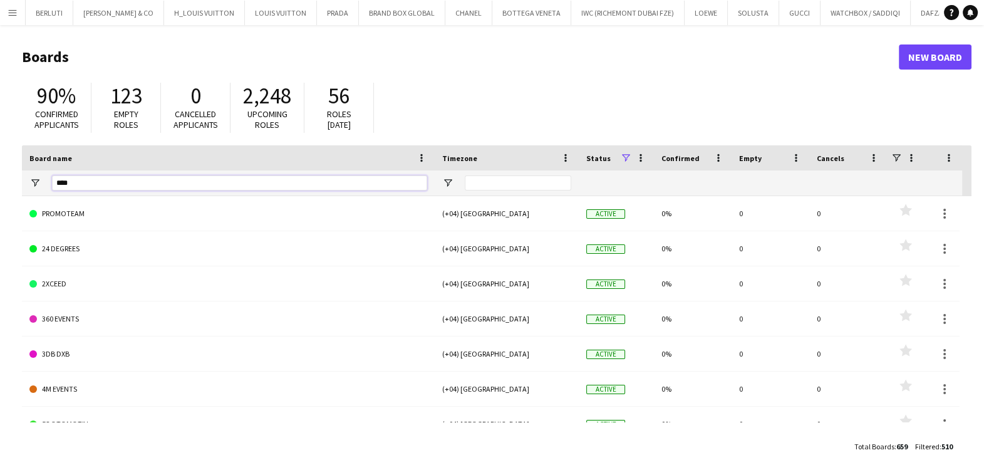
type input "*****"
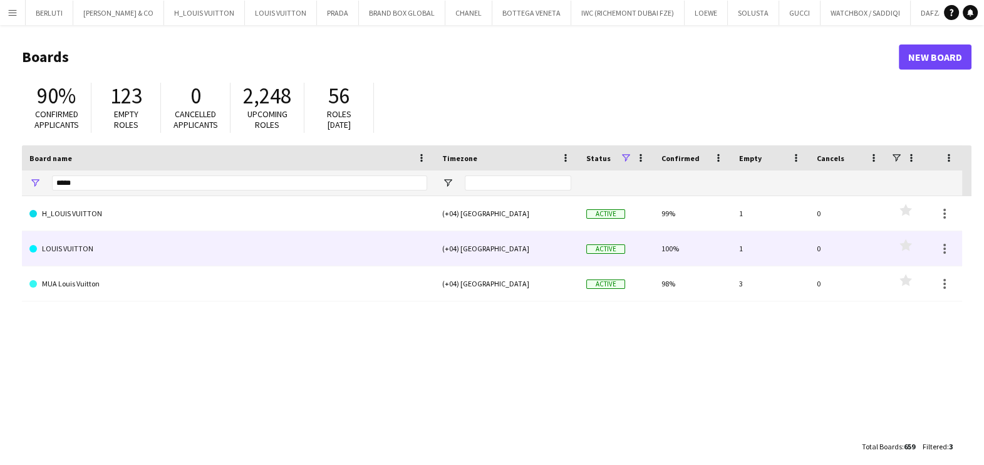
click at [123, 251] on link "LOUIS VUITTON" at bounding box center [228, 248] width 398 height 35
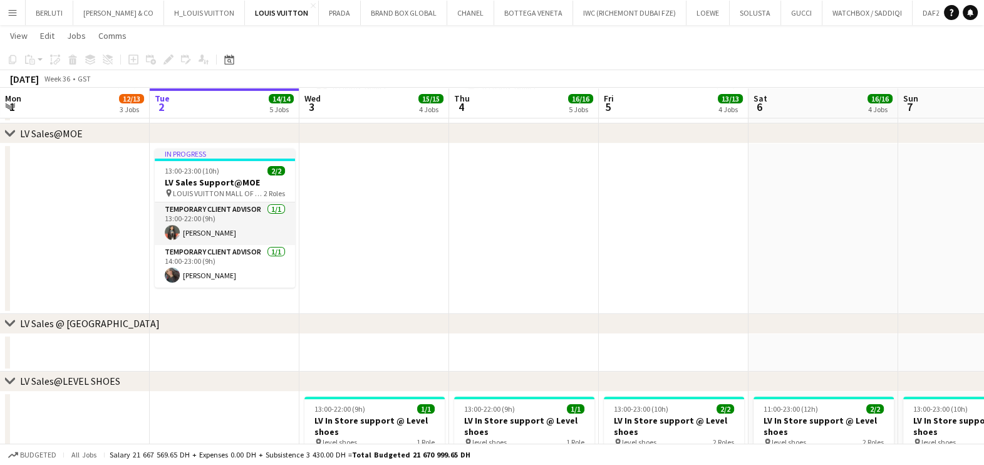
scroll to position [391, 0]
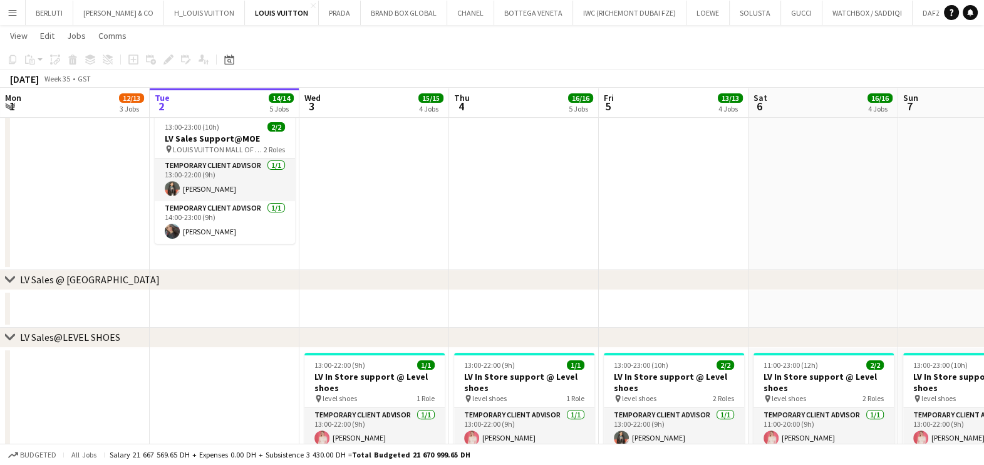
drag, startPoint x: 353, startPoint y: 216, endPoint x: 432, endPoint y: 244, distance: 83.8
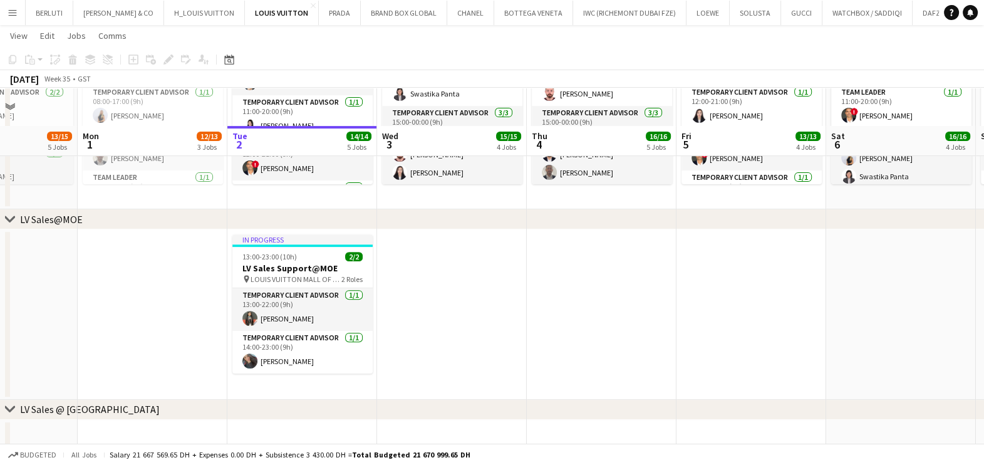
scroll to position [626, 0]
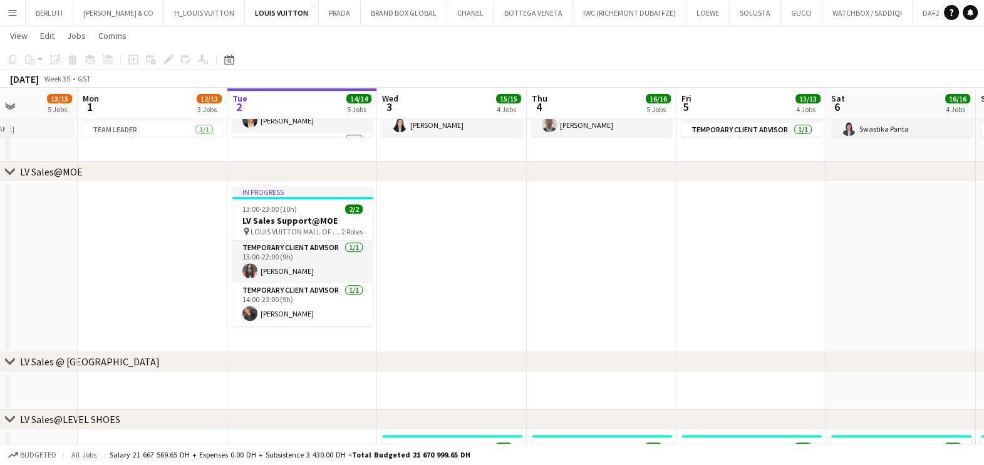
click at [685, 254] on app-date-cell at bounding box center [751, 267] width 150 height 170
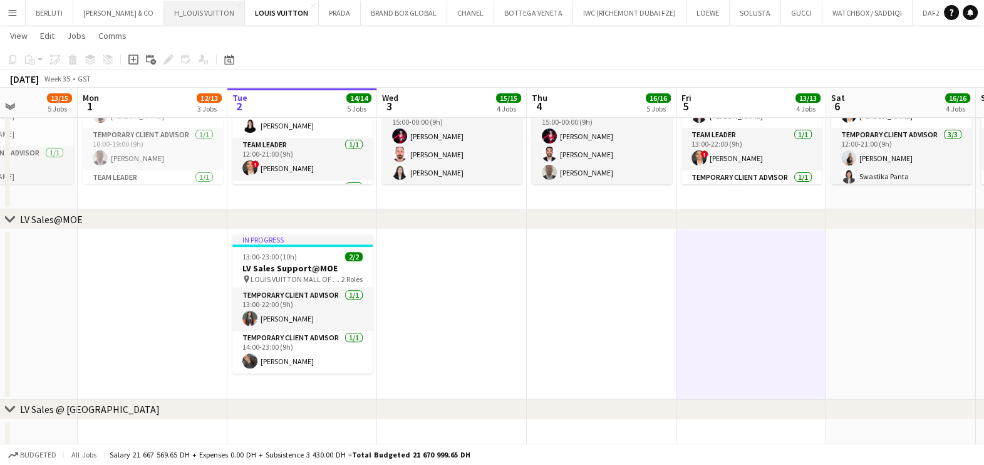
scroll to position [547, 0]
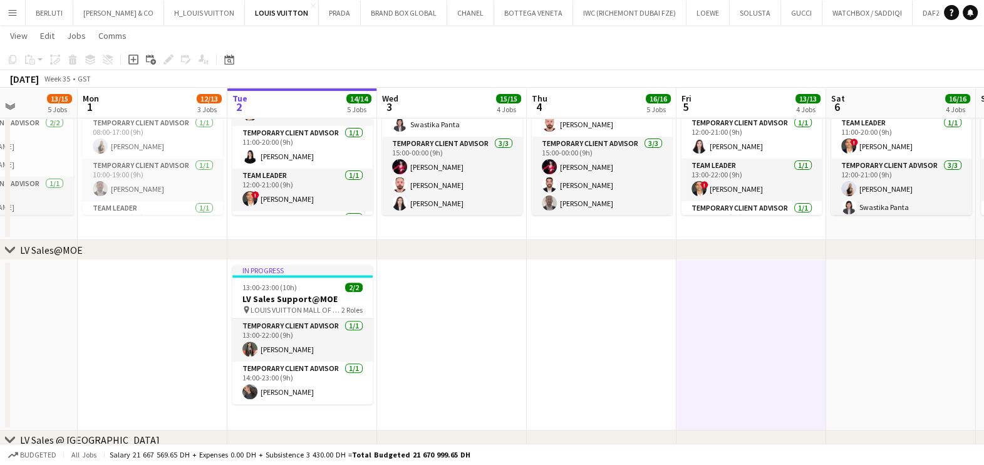
click at [392, 356] on app-date-cell at bounding box center [452, 345] width 150 height 170
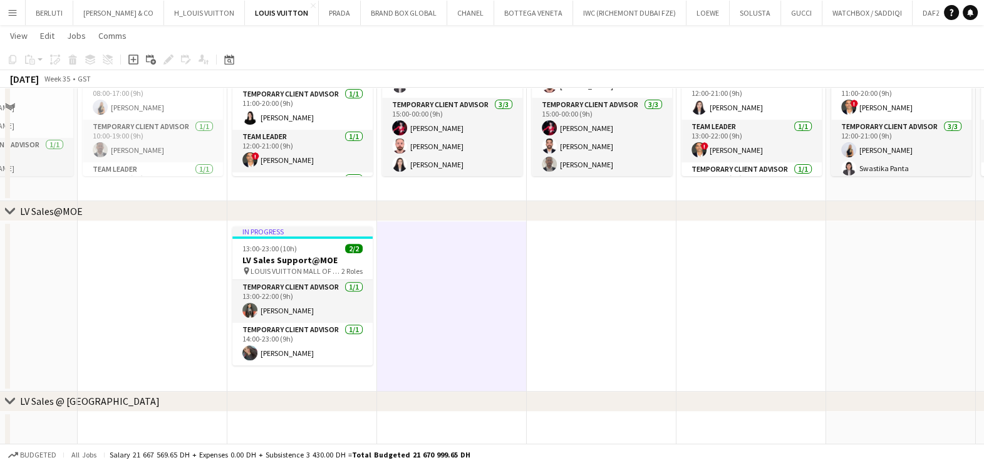
scroll to position [626, 0]
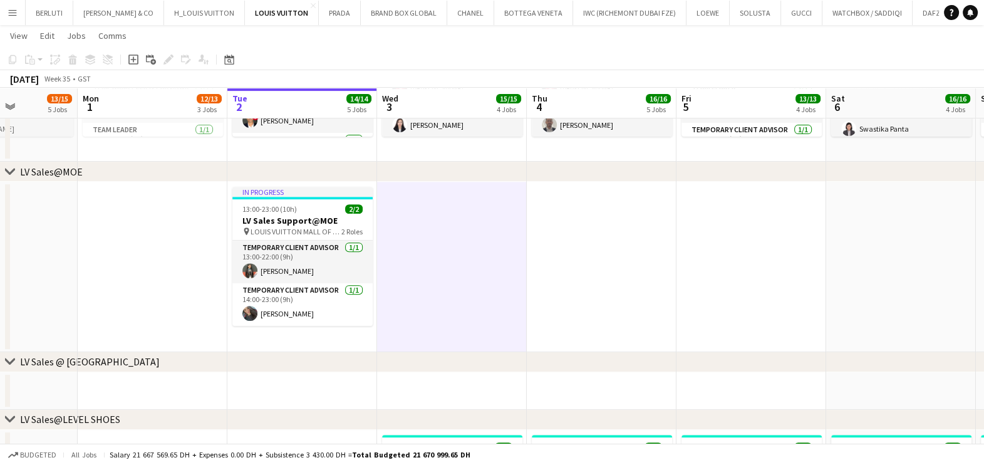
click at [294, 200] on app-job-card "In progress 13:00-23:00 (10h) 2/2 LV Sales Support@MOE pin LOUIS VUITTON MALL O…" at bounding box center [302, 256] width 140 height 139
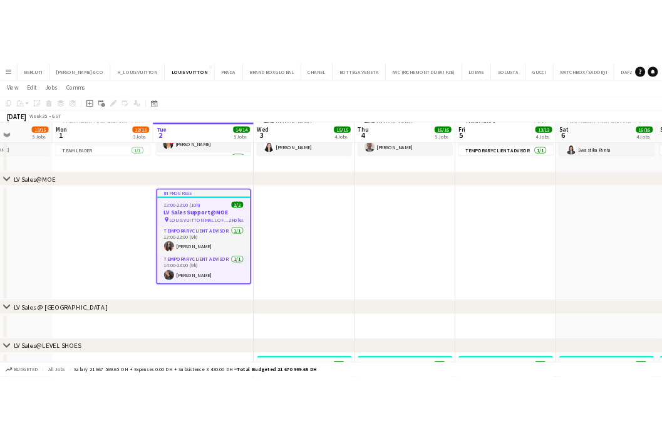
scroll to position [0, 373]
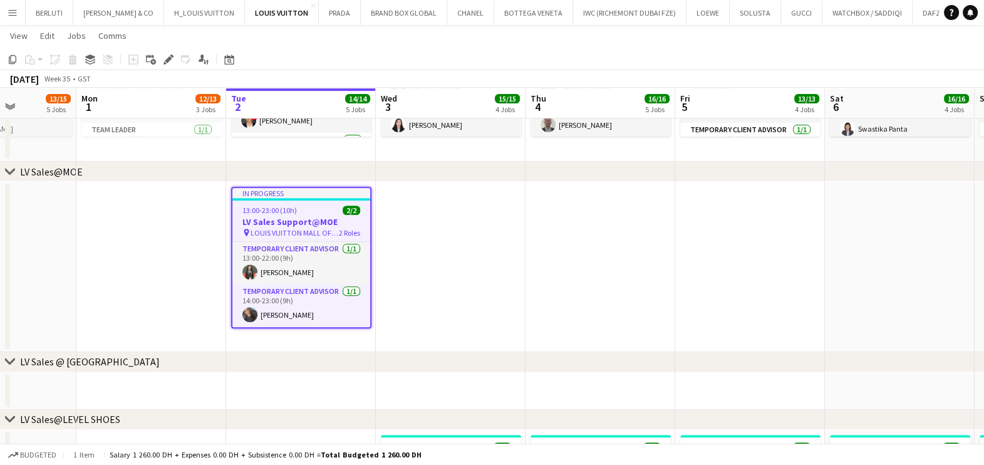
click at [288, 212] on span "13:00-23:00 (10h)" at bounding box center [269, 209] width 54 height 9
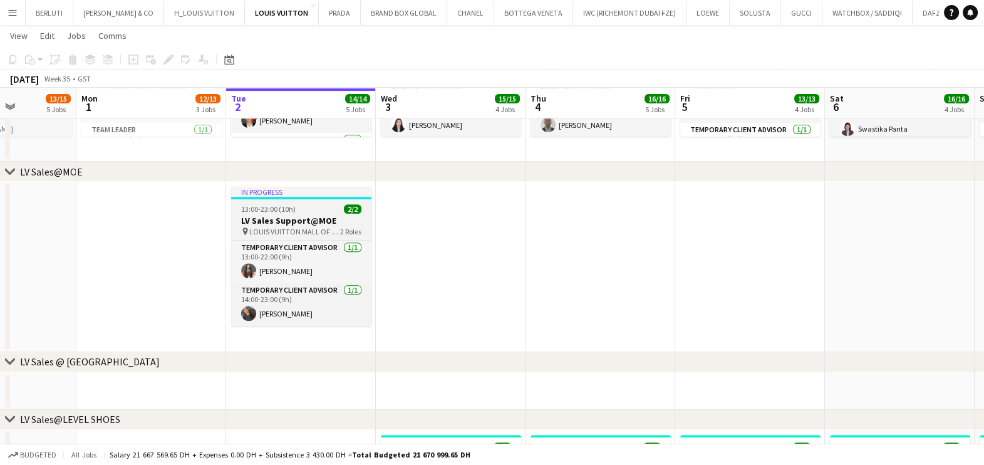
click at [276, 220] on h3 "LV Sales Support@MOE" at bounding box center [301, 220] width 140 height 11
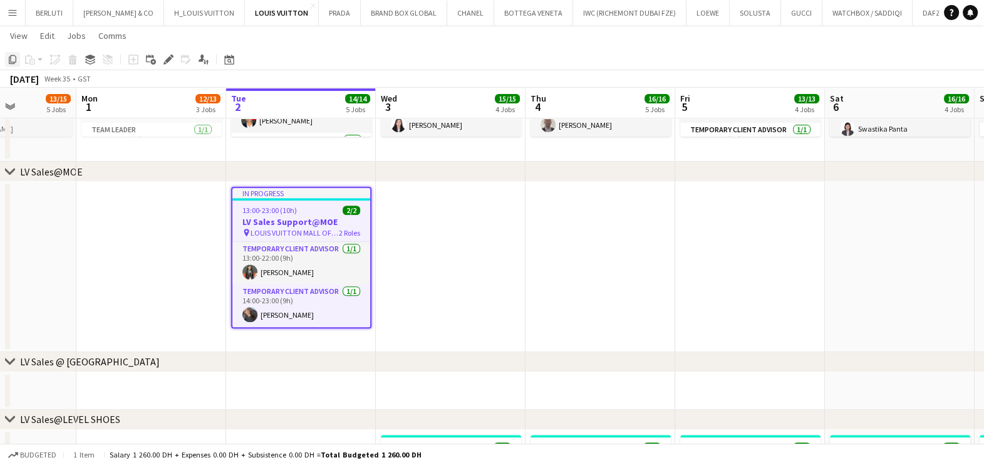
click at [14, 59] on icon "Copy" at bounding box center [13, 59] width 10 height 10
click at [484, 265] on app-date-cell at bounding box center [451, 267] width 150 height 170
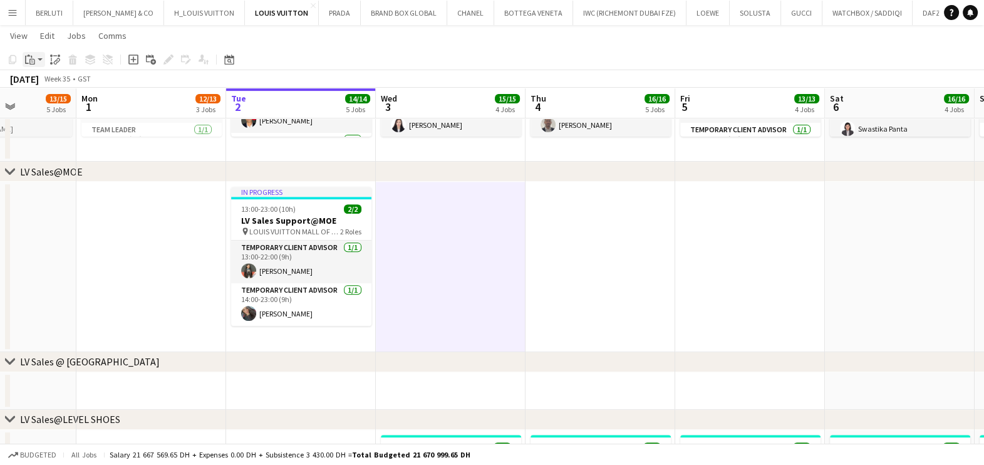
click at [33, 60] on icon "Paste" at bounding box center [30, 59] width 10 height 10
click at [41, 80] on link "Paste Ctrl+V" at bounding box center [92, 83] width 118 height 11
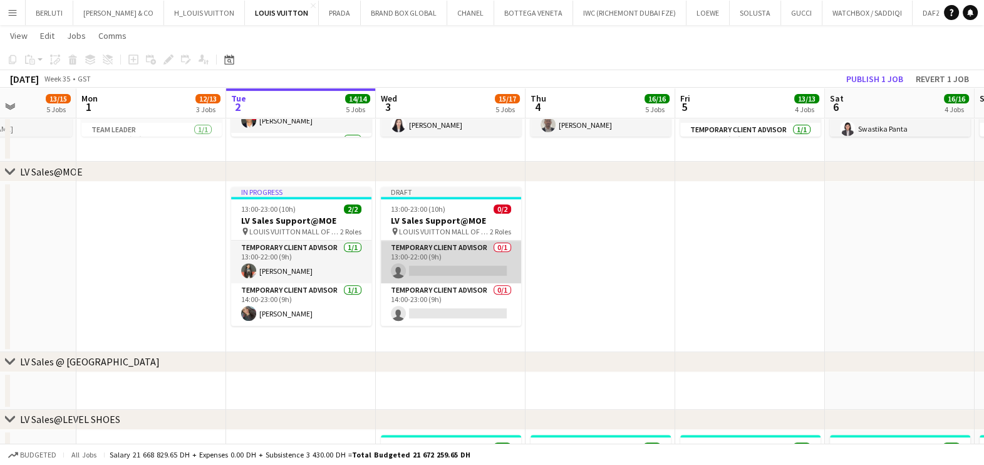
click at [431, 264] on app-card-role "Temporary Client Advisor 0/1 13:00-22:00 (9h) single-neutral-actions" at bounding box center [451, 262] width 140 height 43
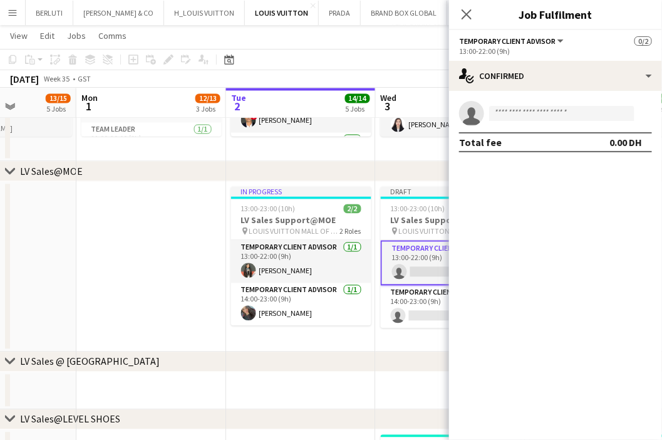
scroll to position [0, 448]
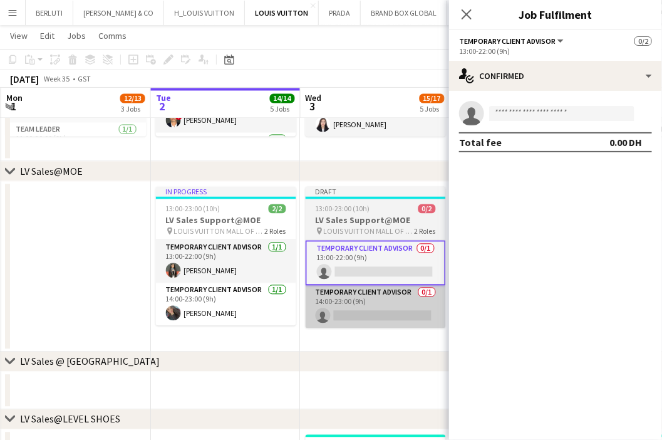
drag, startPoint x: 328, startPoint y: 326, endPoint x: 319, endPoint y: 322, distance: 10.4
click at [312, 326] on app-calendar-viewport "Fri 29 19/19 7 Jobs Sat 30 15/15 6 Jobs Sun 31 13/15 5 Jobs Mon 1 12/13 3 Jobs …" at bounding box center [331, 401] width 662 height 1957
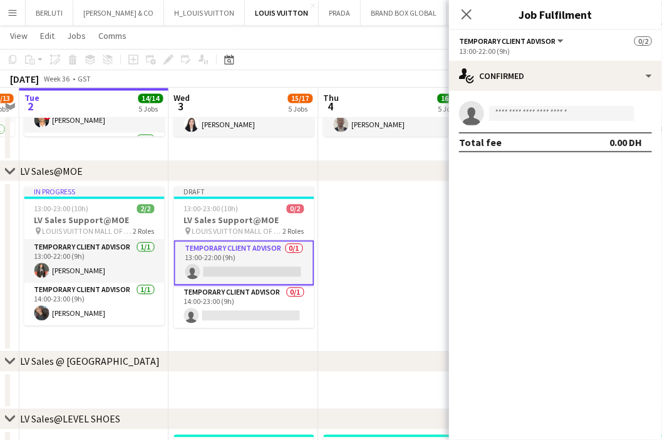
drag, startPoint x: 287, startPoint y: 322, endPoint x: 210, endPoint y: 324, distance: 77.1
click at [210, 324] on app-calendar-viewport "Fri 29 19/19 7 Jobs Sat 30 15/15 6 Jobs Sun 31 13/15 5 Jobs Mon 1 12/13 3 Jobs …" at bounding box center [331, 401] width 662 height 1957
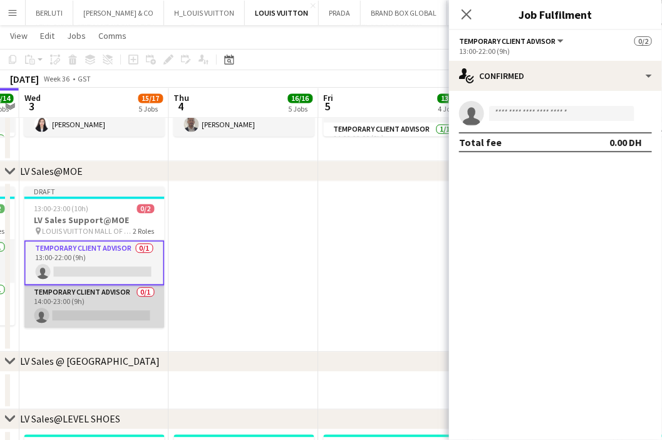
scroll to position [0, 436]
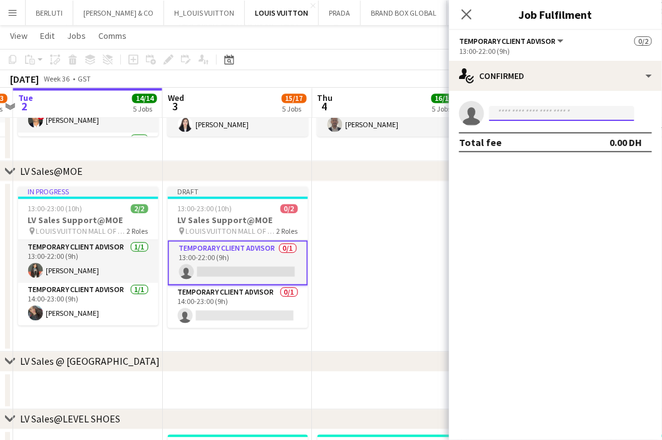
click at [531, 120] on input at bounding box center [561, 113] width 145 height 15
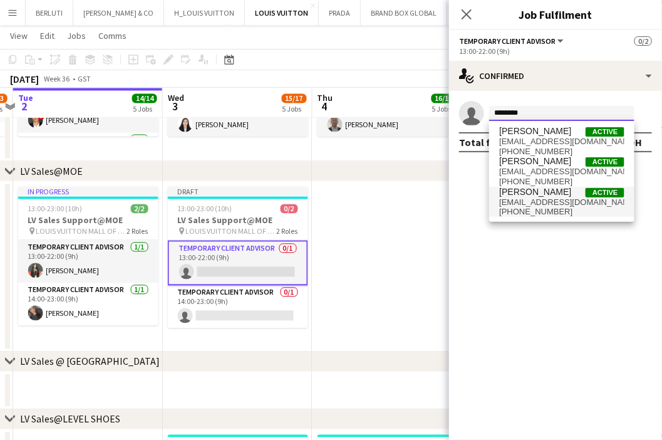
type input "*******"
click at [540, 199] on span "dizonmaricar886@gmail.com" at bounding box center [561, 202] width 125 height 10
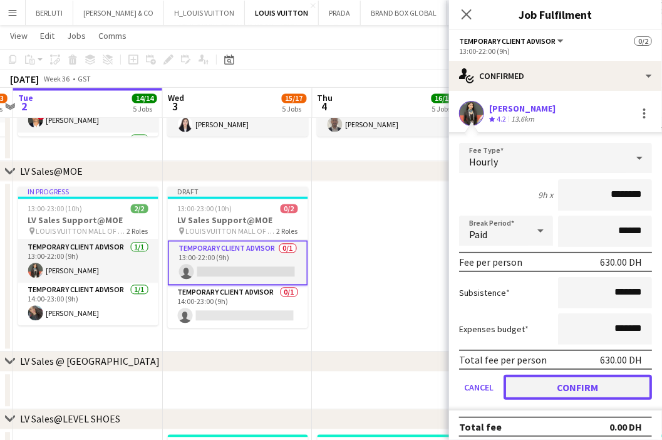
click at [588, 384] on button "Confirm" at bounding box center [578, 387] width 148 height 25
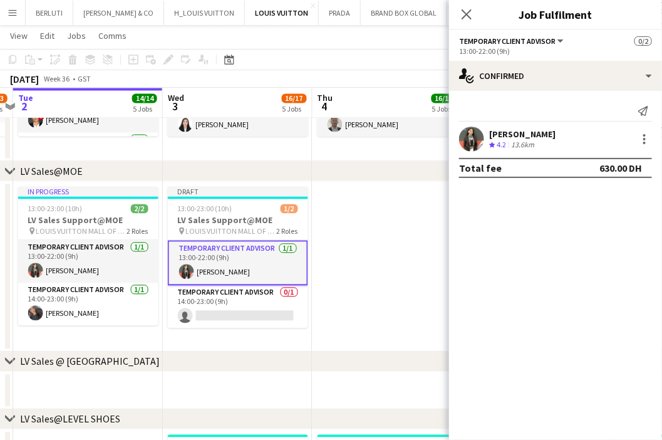
click at [410, 309] on app-date-cell at bounding box center [388, 267] width 150 height 170
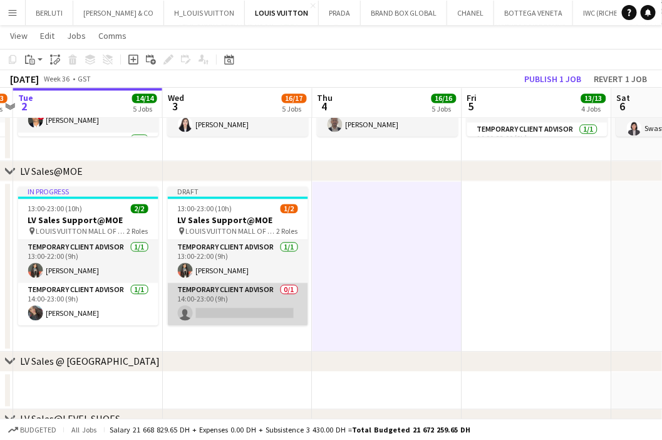
click at [187, 323] on app-card-role "Temporary Client Advisor 0/1 14:00-23:00 (9h) single-neutral-actions" at bounding box center [238, 304] width 140 height 43
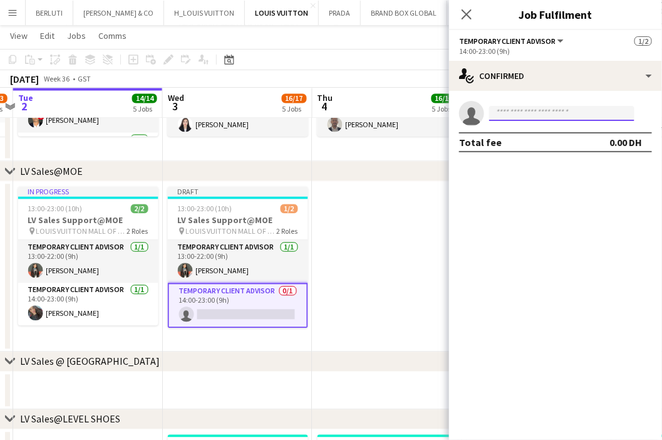
click at [510, 110] on input at bounding box center [561, 113] width 145 height 15
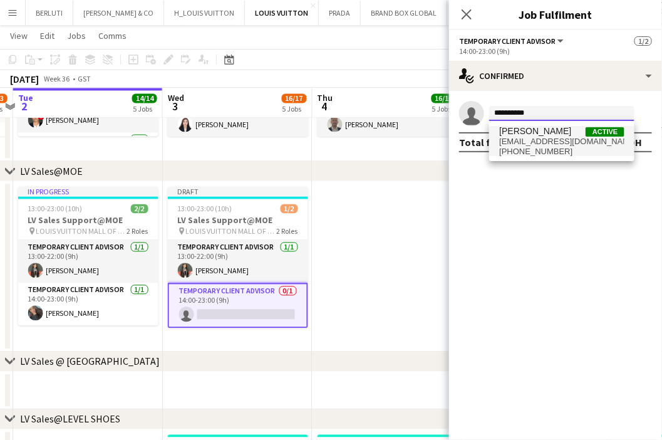
type input "**********"
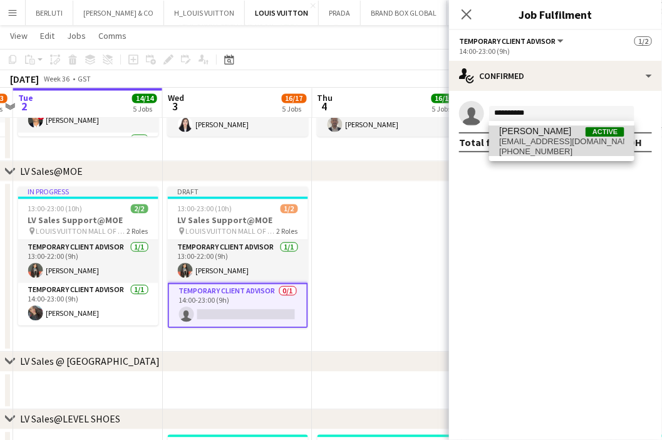
click at [512, 138] on span "fatimabng2010@gmail.com" at bounding box center [561, 142] width 125 height 10
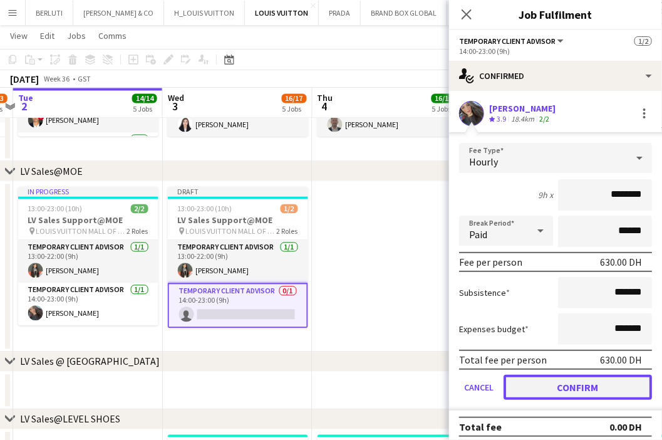
drag, startPoint x: 547, startPoint y: 380, endPoint x: 368, endPoint y: 341, distance: 184.0
click at [547, 380] on button "Confirm" at bounding box center [578, 387] width 148 height 25
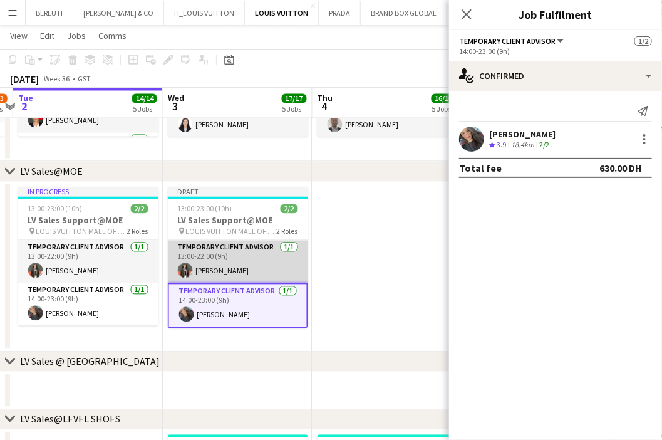
click at [219, 276] on app-card-role "Temporary Client Advisor [DATE] 13:00-22:00 (9h) [PERSON_NAME]" at bounding box center [238, 262] width 140 height 43
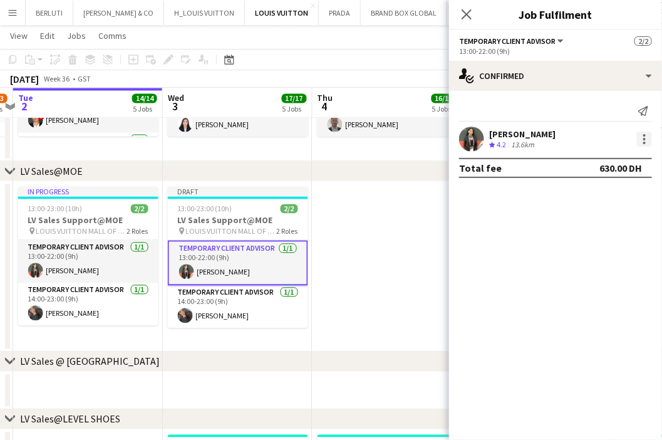
click at [648, 143] on div at bounding box center [644, 139] width 15 height 15
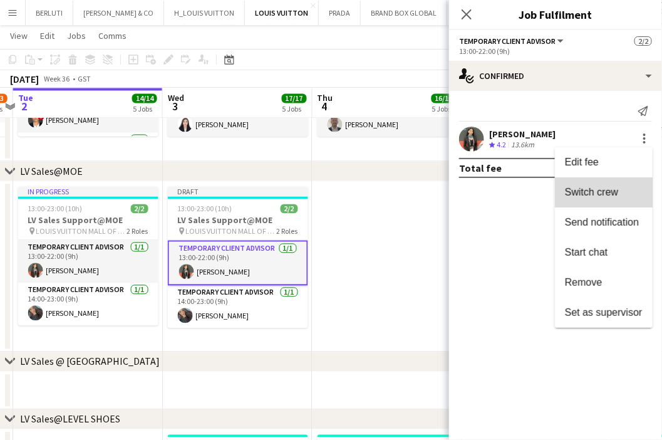
click at [606, 191] on span "Switch crew" at bounding box center [591, 192] width 53 height 11
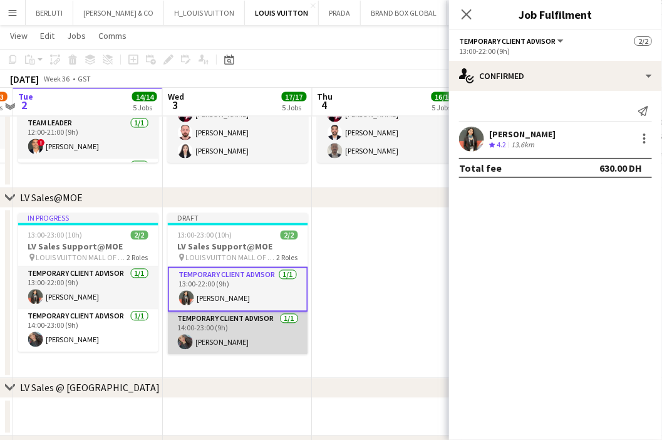
click at [199, 331] on app-card-role "Temporary Client Advisor [DATE] 14:00-23:00 (9h) [PERSON_NAME]" at bounding box center [238, 333] width 140 height 43
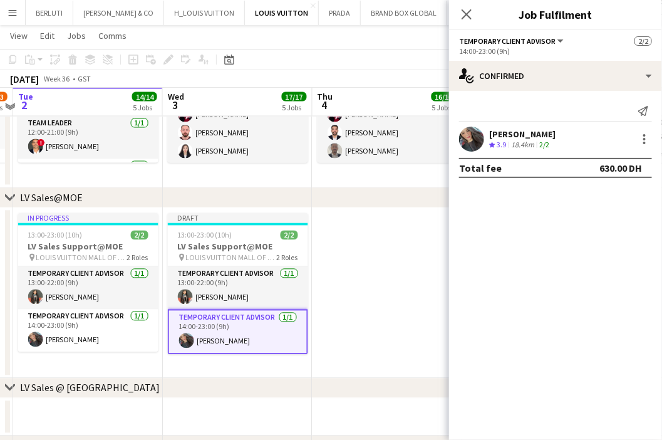
scroll to position [0, 437]
click at [645, 142] on div at bounding box center [644, 143] width 3 height 3
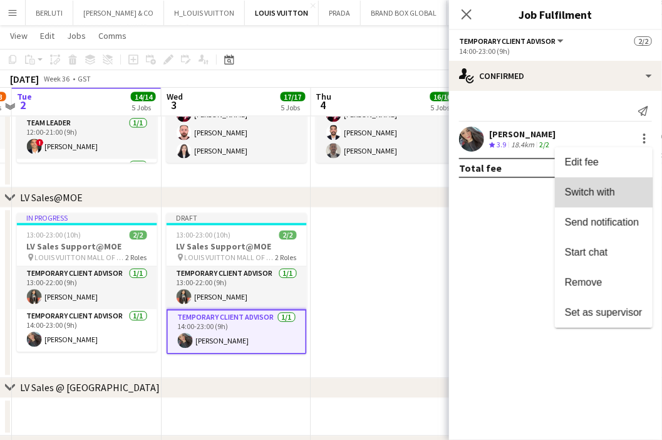
click at [614, 187] on span "Switch with" at bounding box center [590, 192] width 50 height 11
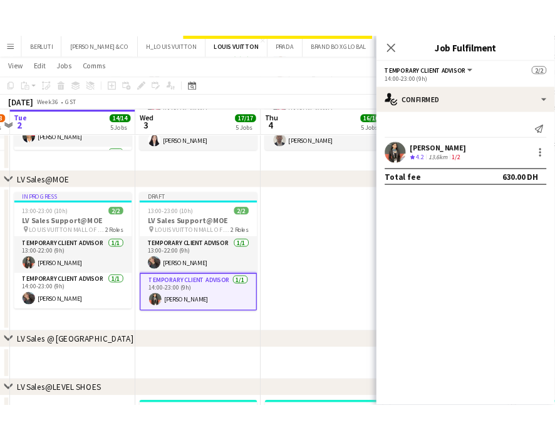
scroll to position [626, 0]
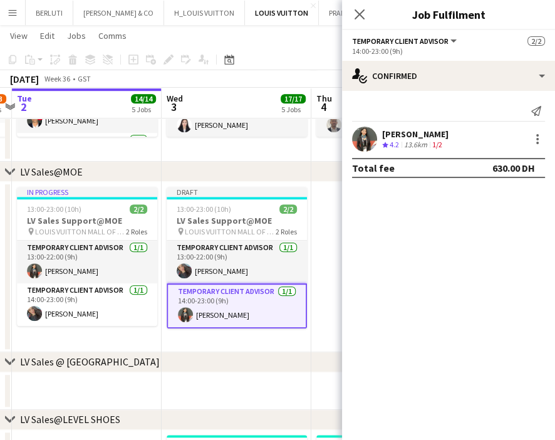
drag, startPoint x: 210, startPoint y: 293, endPoint x: 310, endPoint y: 236, distance: 115.3
click at [210, 293] on app-card-role "Temporary Client Advisor [DATE] 14:00-23:00 (9h) [PERSON_NAME]" at bounding box center [237, 305] width 140 height 45
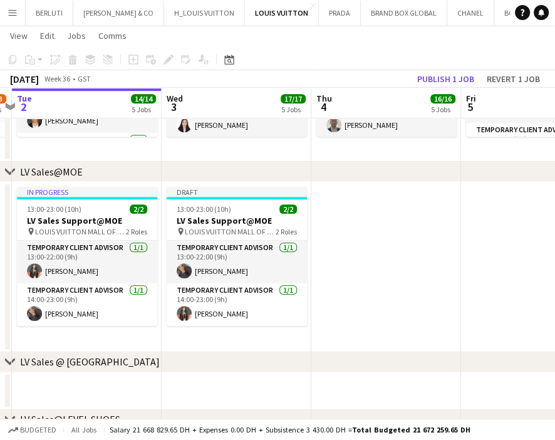
scroll to position [0, 437]
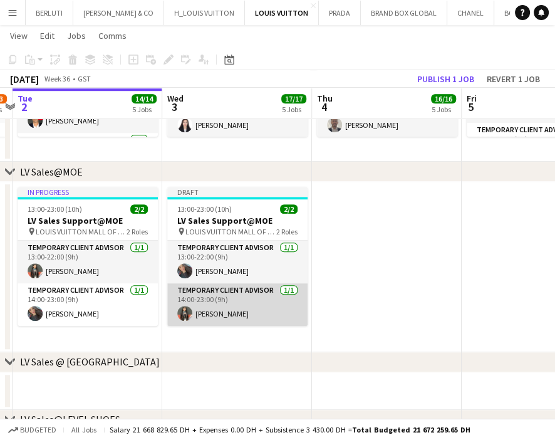
click at [244, 305] on app-card-role "Temporary Client Advisor [DATE] 14:00-23:00 (9h) [PERSON_NAME]" at bounding box center [237, 304] width 140 height 43
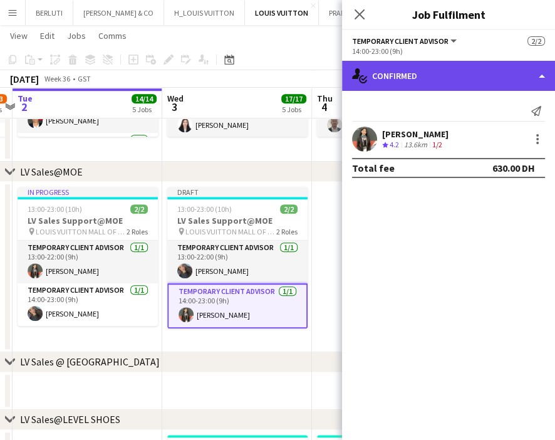
click at [492, 75] on div "single-neutral-actions-check-2 Confirmed" at bounding box center [448, 76] width 213 height 30
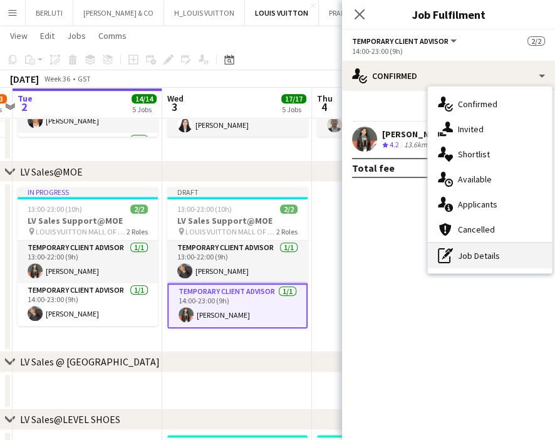
click at [487, 251] on div "pen-write Job Details" at bounding box center [490, 255] width 124 height 25
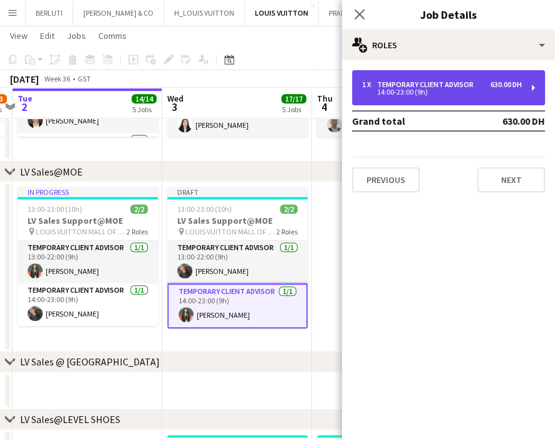
click at [472, 86] on div "Temporary Client Advisor" at bounding box center [427, 84] width 101 height 9
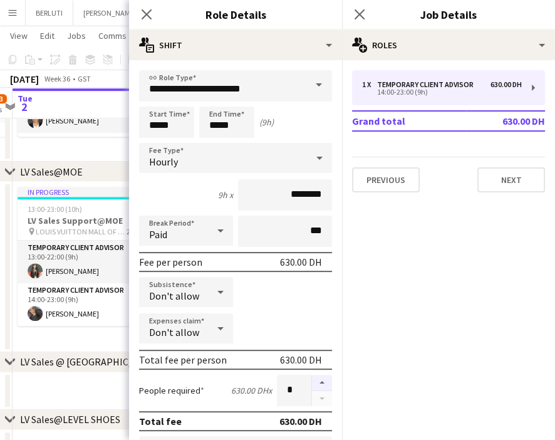
click at [313, 376] on button "button" at bounding box center [322, 383] width 20 height 16
type input "*"
click at [81, 400] on app-date-cell at bounding box center [88, 391] width 150 height 38
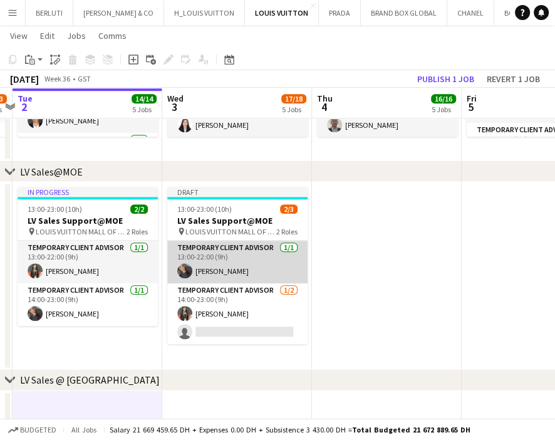
click at [244, 257] on app-card-role "Temporary Client Advisor [DATE] 13:00-22:00 (9h) [PERSON_NAME]" at bounding box center [237, 262] width 140 height 43
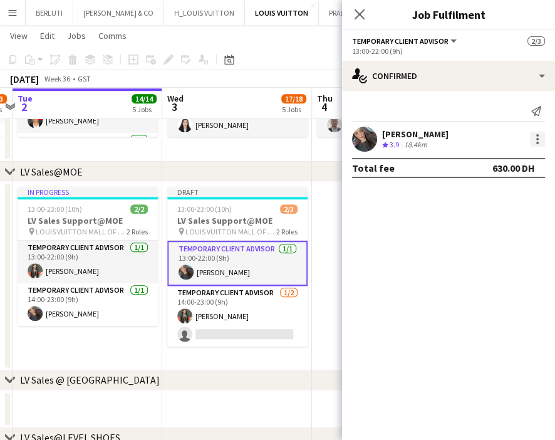
click at [530, 142] on div at bounding box center [537, 139] width 15 height 15
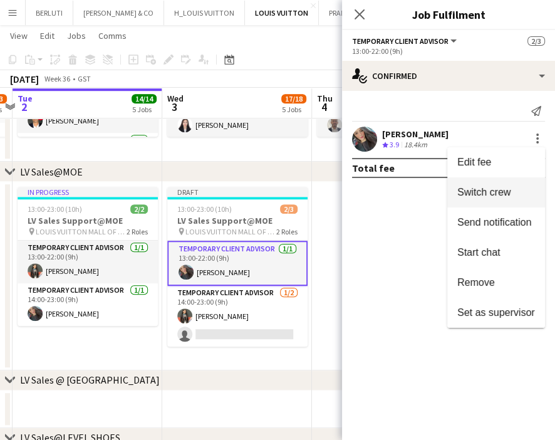
click at [510, 181] on button "Switch crew" at bounding box center [496, 192] width 98 height 30
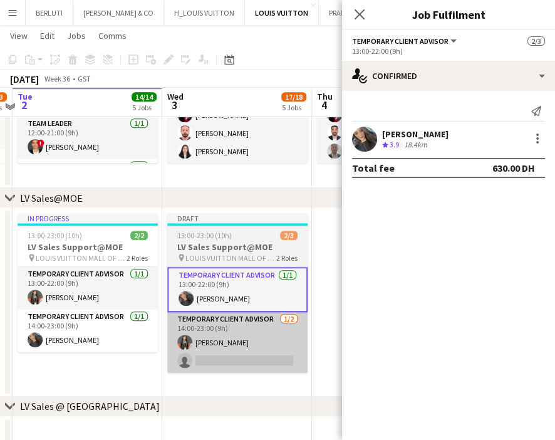
click at [263, 338] on app-card-role "Temporary Client Advisor 1/2 14:00-23:00 (9h) Maricar Dizon single-neutral-acti…" at bounding box center [237, 342] width 140 height 61
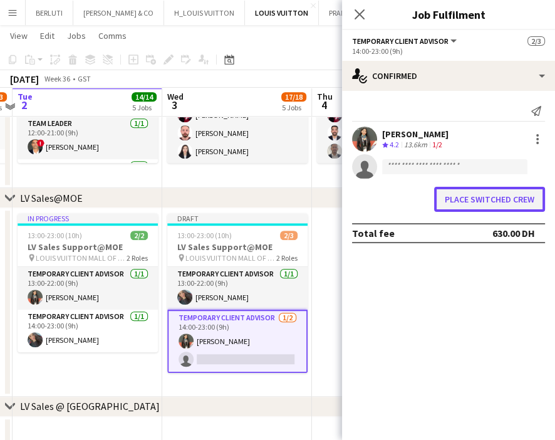
click at [482, 205] on button "Place switched crew" at bounding box center [489, 199] width 111 height 25
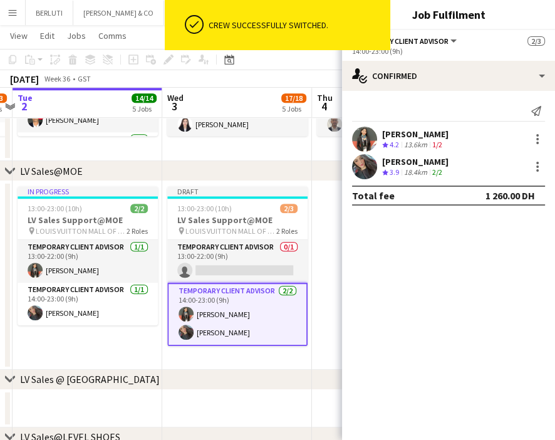
scroll to position [626, 0]
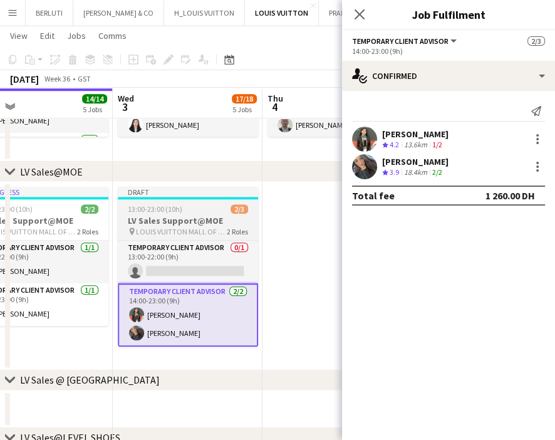
drag, startPoint x: 135, startPoint y: 345, endPoint x: 122, endPoint y: 326, distance: 22.4
click at [119, 345] on app-calendar-viewport "Sat 30 15/15 6 Jobs Sun 31 13/15 5 Jobs Mon 1 12/13 3 Jobs Tue 2 14/14 5 Jobs W…" at bounding box center [277, 410] width 555 height 1975
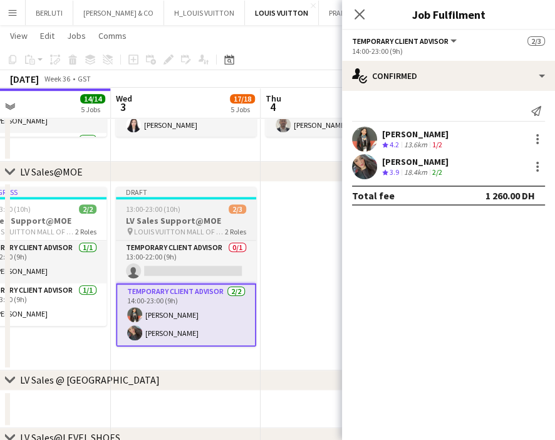
click at [150, 211] on span "13:00-23:00 (10h)" at bounding box center [153, 208] width 54 height 9
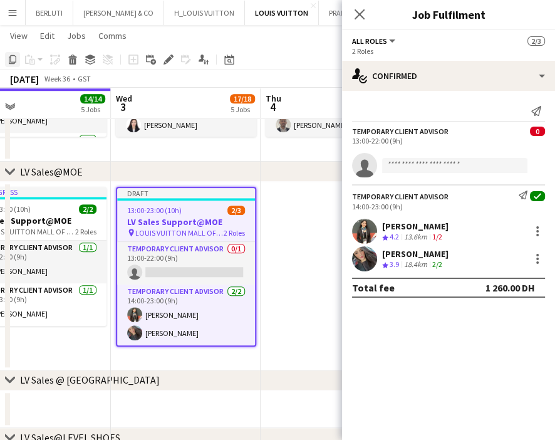
click at [11, 52] on div "Copy" at bounding box center [12, 59] width 15 height 15
click at [293, 220] on app-date-cell at bounding box center [336, 276] width 150 height 189
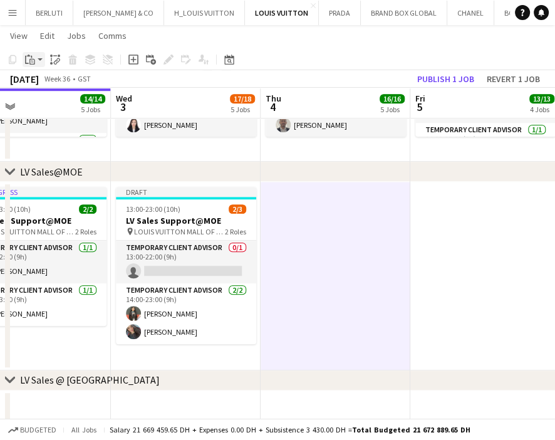
click at [31, 60] on icon "Paste" at bounding box center [30, 59] width 10 height 10
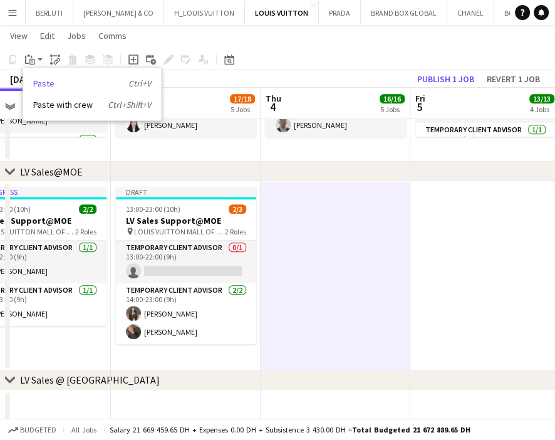
click at [47, 83] on link "Paste Ctrl+V" at bounding box center [92, 83] width 118 height 11
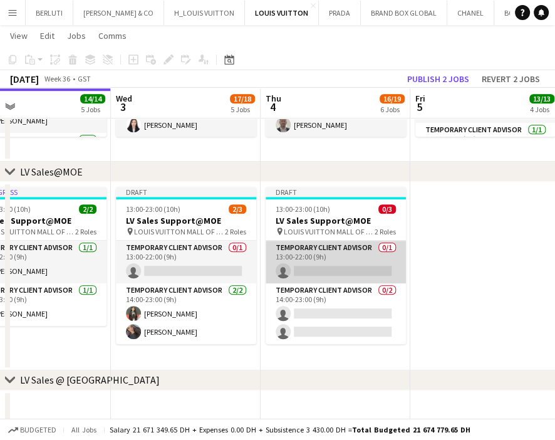
click at [301, 264] on app-card-role "Temporary Client Advisor 0/1 13:00-22:00 (9h) single-neutral-actions" at bounding box center [336, 262] width 140 height 43
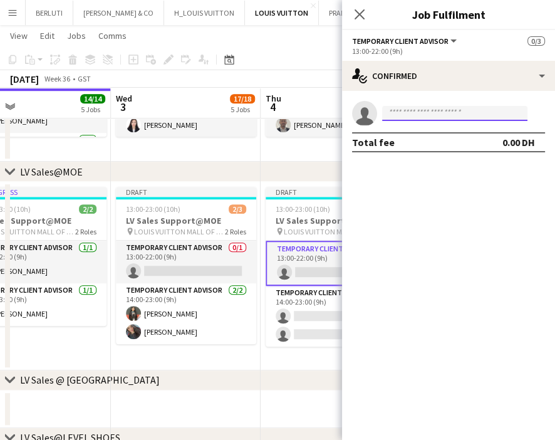
click at [433, 118] on input at bounding box center [454, 113] width 145 height 15
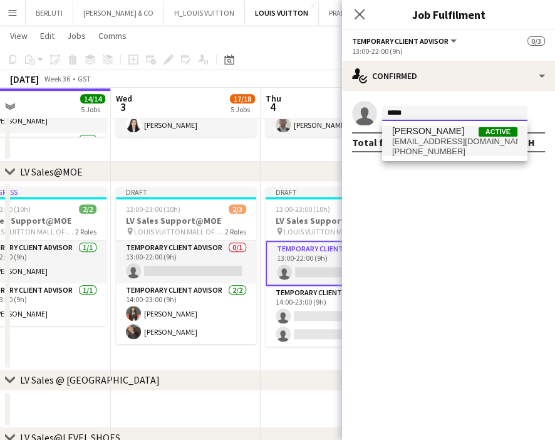
type input "*****"
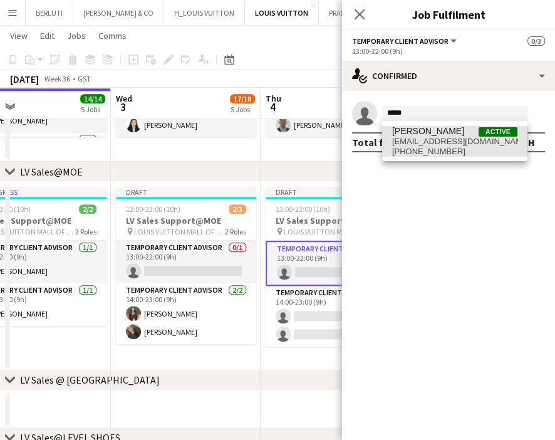
drag, startPoint x: 427, startPoint y: 137, endPoint x: 426, endPoint y: 150, distance: 13.8
click at [428, 137] on span "[EMAIL_ADDRESS][DOMAIN_NAME]" at bounding box center [454, 142] width 125 height 10
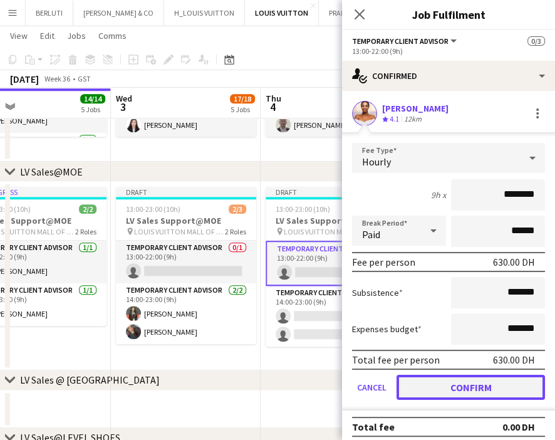
click at [437, 390] on button "Confirm" at bounding box center [470, 387] width 148 height 25
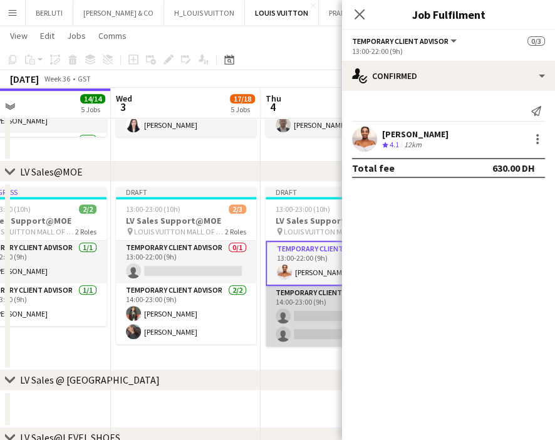
click at [309, 312] on app-card-role "Temporary Client Advisor 0/2 14:00-23:00 (9h) single-neutral-actions single-neu…" at bounding box center [336, 316] width 140 height 61
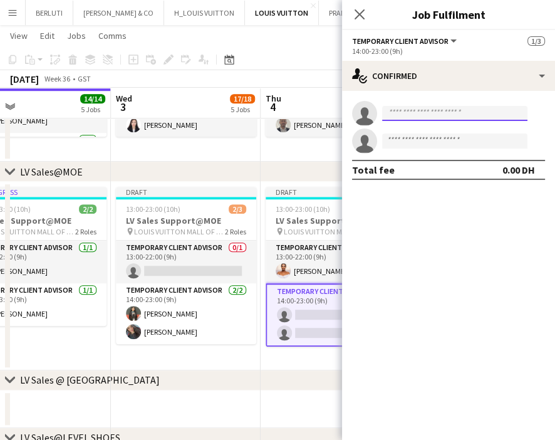
click at [411, 111] on input at bounding box center [454, 113] width 145 height 15
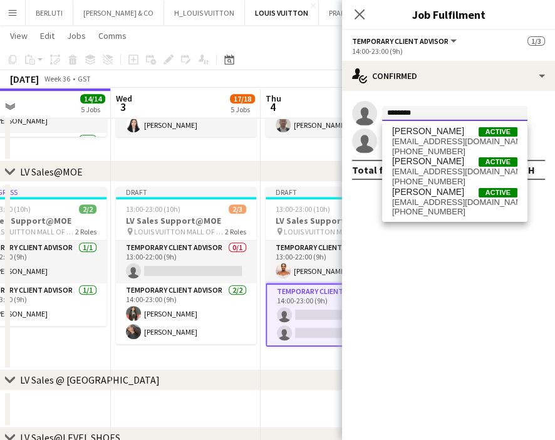
type input "*******"
click at [449, 201] on span "dizonmaricar886@gmail.com" at bounding box center [454, 202] width 125 height 10
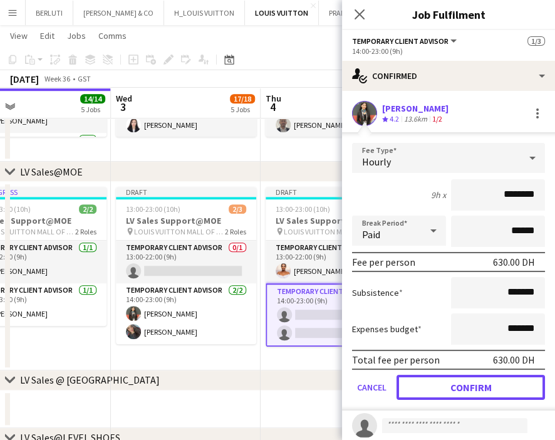
click at [442, 379] on button "Confirm" at bounding box center [470, 387] width 148 height 25
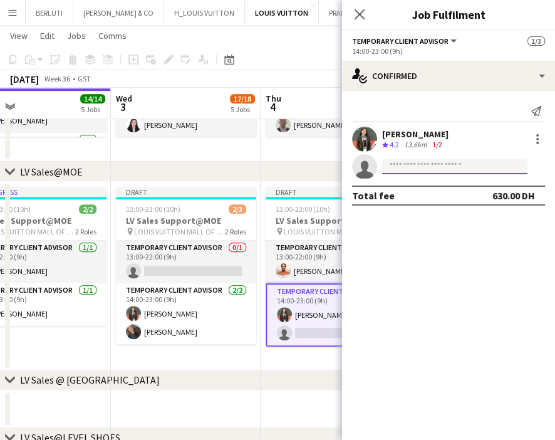
click at [420, 174] on body "Menu Boards Boards Boards All jobs Status Workforce Workforce My Workforce Recr…" at bounding box center [277, 396] width 555 height 2045
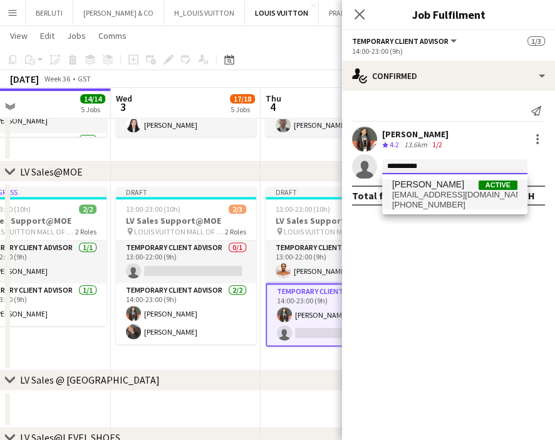
type input "**********"
click at [424, 209] on span "+971505435127" at bounding box center [454, 205] width 125 height 10
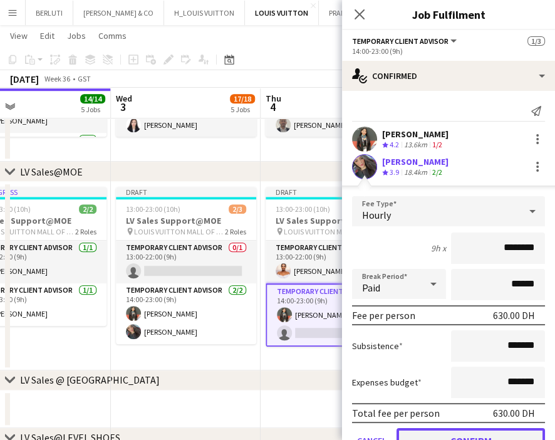
click at [443, 430] on button "Confirm" at bounding box center [470, 440] width 148 height 25
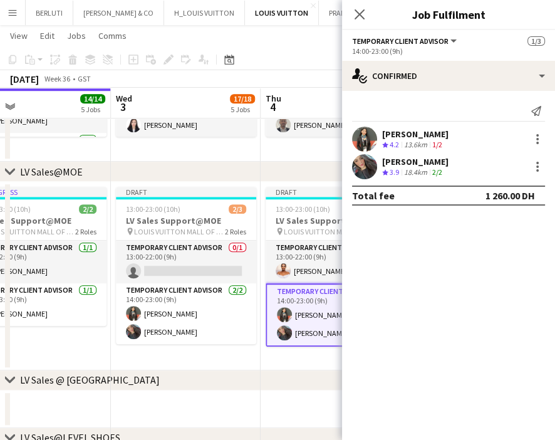
click at [246, 370] on div "chevron-right LV Sales @ Atlantis" at bounding box center [277, 380] width 555 height 20
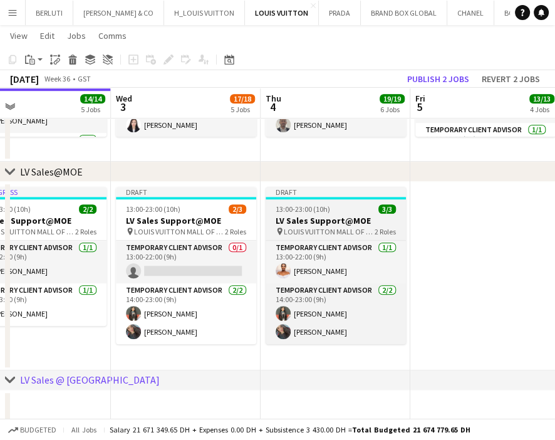
click at [317, 204] on span "13:00-23:00 (10h)" at bounding box center [303, 208] width 54 height 9
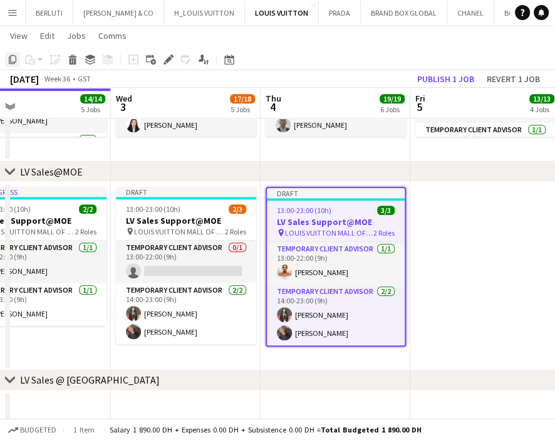
click at [16, 61] on icon at bounding box center [13, 59] width 8 height 9
drag, startPoint x: 491, startPoint y: 233, endPoint x: 195, endPoint y: 90, distance: 328.9
click at [491, 232] on app-date-cell at bounding box center [485, 276] width 150 height 189
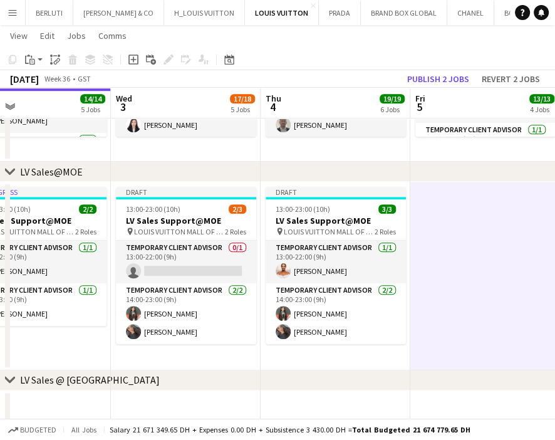
click at [31, 66] on div "Paste" at bounding box center [30, 59] width 15 height 15
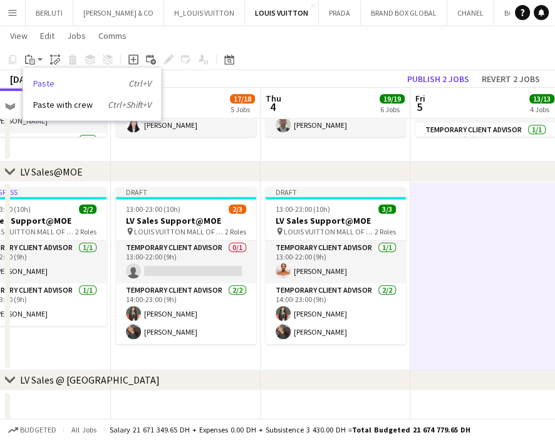
click at [46, 86] on link "Paste Ctrl+V" at bounding box center [92, 83] width 118 height 11
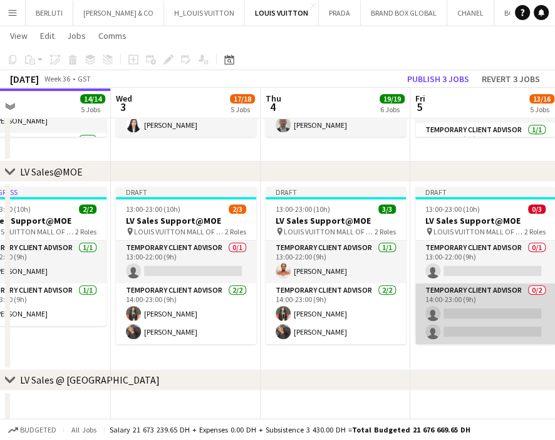
click at [474, 323] on app-card-role "Temporary Client Advisor 0/2 14:00-23:00 (9h) single-neutral-actions single-neu…" at bounding box center [485, 313] width 140 height 61
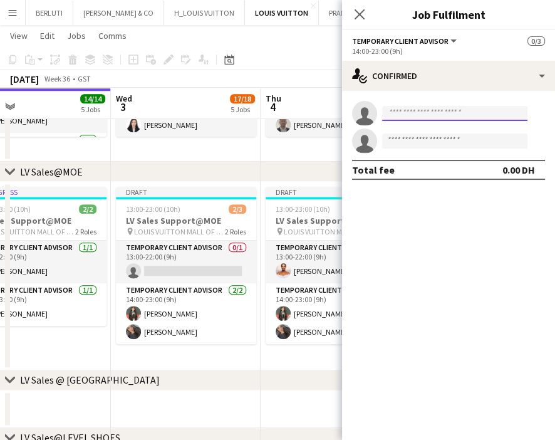
click at [474, 111] on input at bounding box center [454, 113] width 145 height 15
type input "*******"
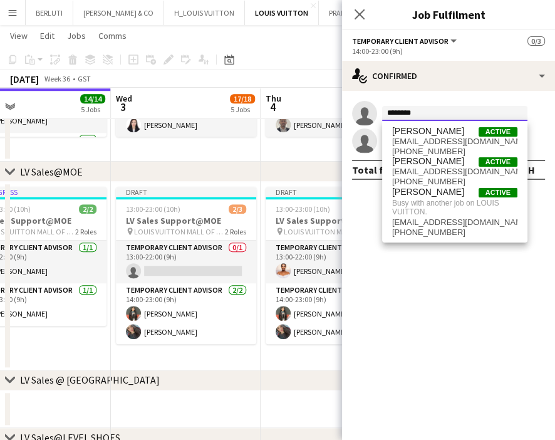
click at [350, 111] on app-invite-slot "single-neutral-actions *******" at bounding box center [448, 113] width 213 height 25
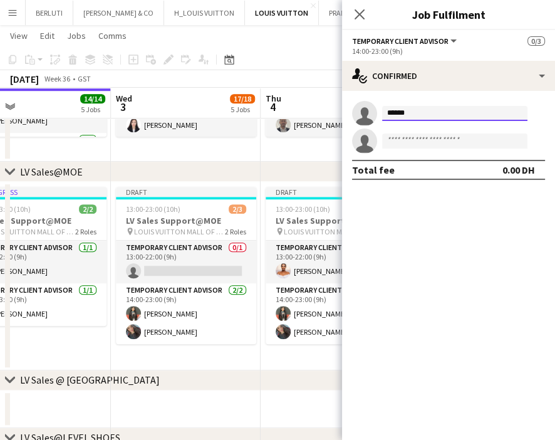
type input "*******"
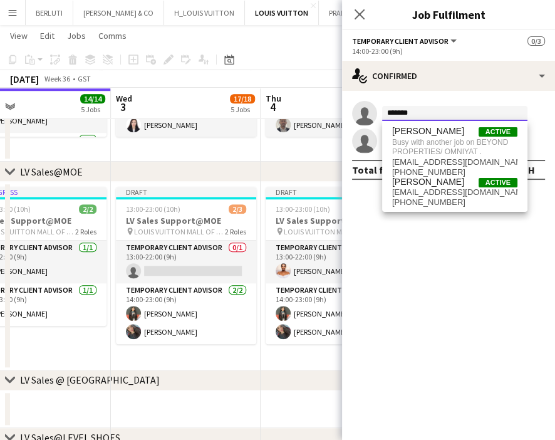
drag, startPoint x: 381, startPoint y: 109, endPoint x: 360, endPoint y: 110, distance: 21.3
click at [360, 110] on app-invite-slot "single-neutral-actions *******" at bounding box center [448, 113] width 213 height 25
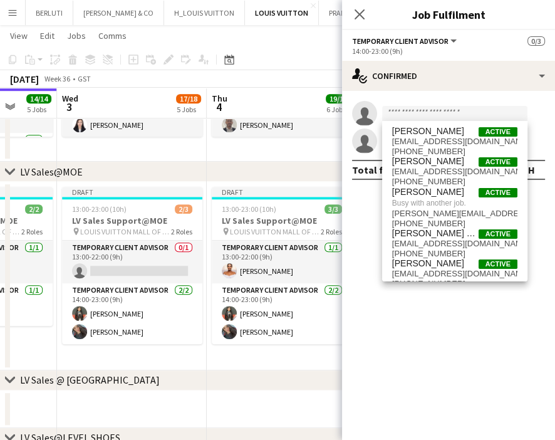
drag, startPoint x: 251, startPoint y: 348, endPoint x: 86, endPoint y: 341, distance: 164.9
click at [86, 341] on app-calendar-viewport "Sun 31 13/15 5 Jobs Mon 1 12/13 3 Jobs Tue 2 14/14 5 Jobs Wed 3 17/18 5 Jobs Th…" at bounding box center [277, 410] width 555 height 1975
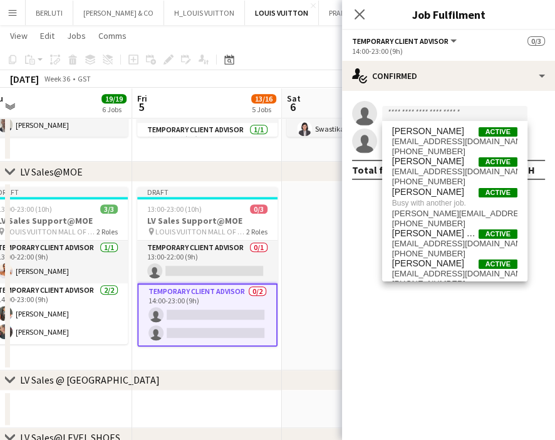
scroll to position [0, 481]
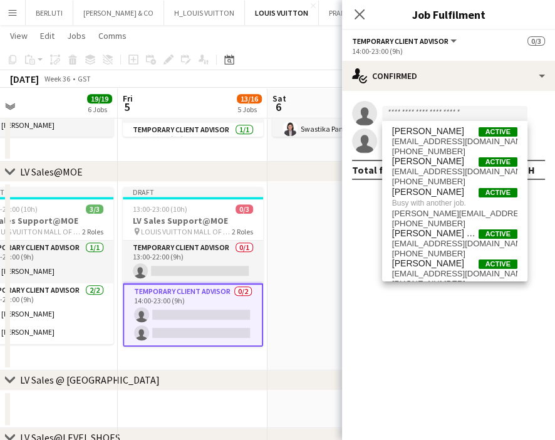
drag, startPoint x: 184, startPoint y: 338, endPoint x: 169, endPoint y: 338, distance: 14.4
click at [169, 338] on app-calendar-viewport "Mon 1 12/13 3 Jobs Tue 2 14/14 5 Jobs Wed 3 17/18 5 Jobs Thu 4 19/19 6 Jobs Fri…" at bounding box center [277, 410] width 555 height 1975
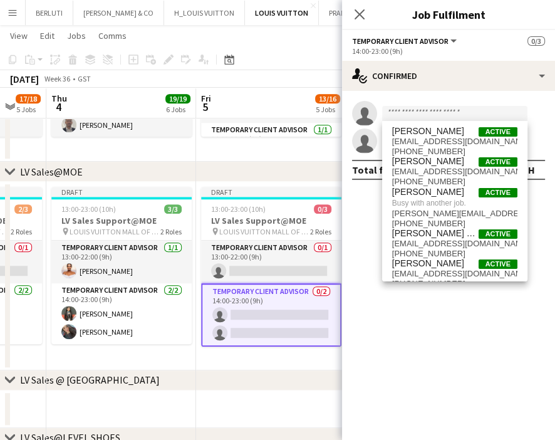
drag, startPoint x: 163, startPoint y: 344, endPoint x: 177, endPoint y: 343, distance: 13.8
click at [177, 343] on app-calendar-viewport "Mon 1 12/13 3 Jobs Tue 2 14/14 5 Jobs Wed 3 17/18 5 Jobs Thu 4 19/19 6 Jobs Fri…" at bounding box center [277, 410] width 555 height 1975
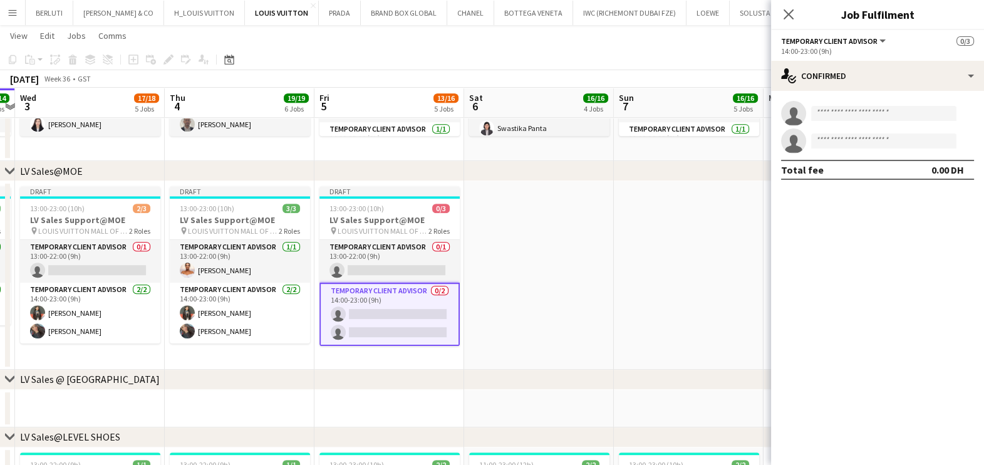
scroll to position [0, 264]
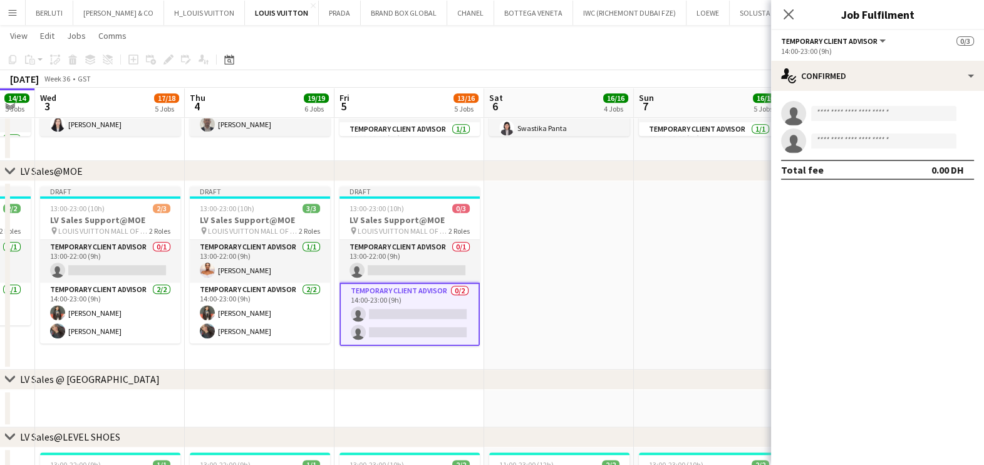
drag, startPoint x: 510, startPoint y: 297, endPoint x: 562, endPoint y: 296, distance: 52.0
click at [562, 296] on app-calendar-viewport "Mon 1 12/13 3 Jobs Tue 2 14/14 5 Jobs Wed 3 17/18 5 Jobs Thu 4 19/19 6 Jobs Fri…" at bounding box center [492, 304] width 984 height 2188
click at [315, 272] on app-calendar-viewport "Mon 1 12/13 3 Jobs Tue 2 14/14 5 Jobs Wed 3 17/18 5 Jobs Thu 4 19/19 6 Jobs Fri…" at bounding box center [492, 304] width 984 height 2188
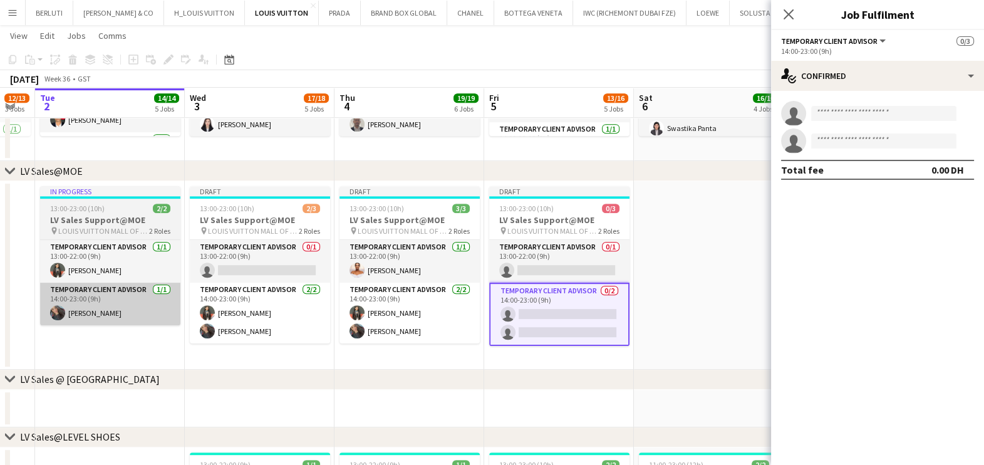
scroll to position [0, 274]
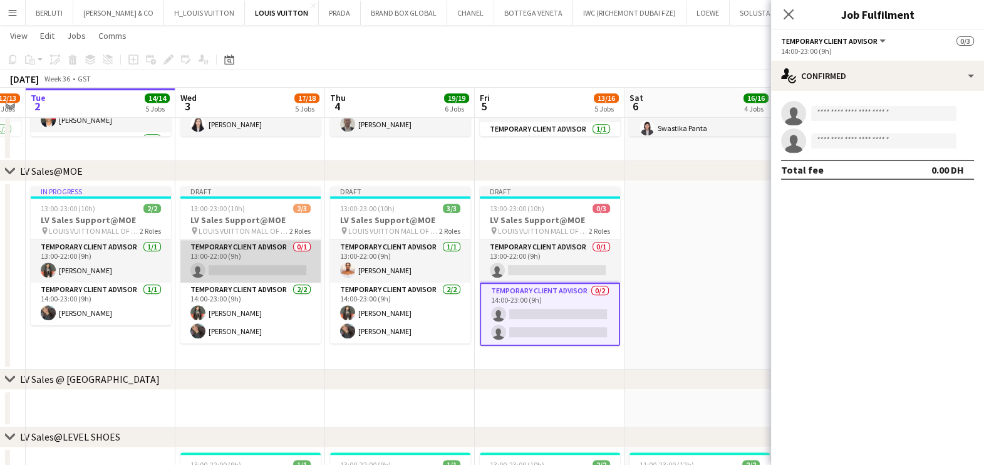
click at [260, 267] on app-card-role "Temporary Client Advisor 0/1 13:00-22:00 (9h) single-neutral-actions" at bounding box center [250, 261] width 140 height 43
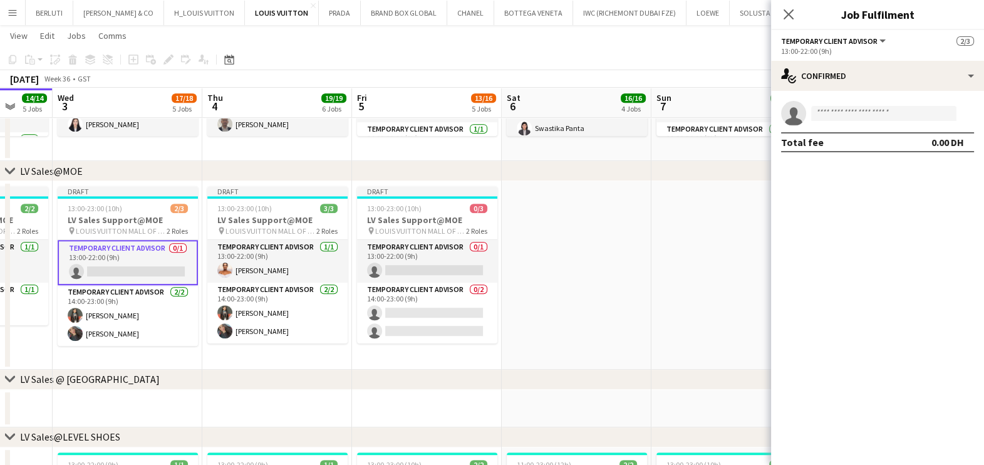
drag, startPoint x: 655, startPoint y: 272, endPoint x: 532, endPoint y: 279, distance: 123.0
click at [532, 279] on app-calendar-viewport "Sun 31 13/15 5 Jobs Mon 1 12/13 3 Jobs Tue 2 14/14 5 Jobs Wed 3 17/18 5 Jobs Th…" at bounding box center [492, 304] width 984 height 2188
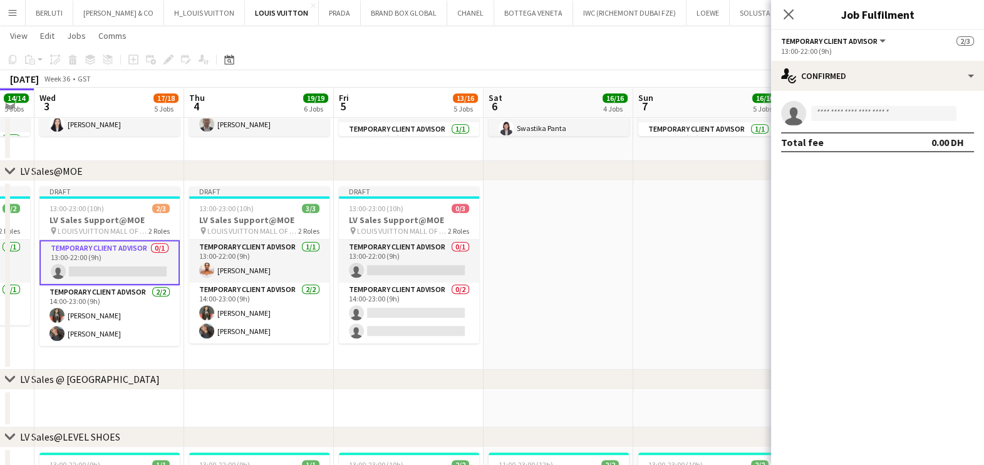
scroll to position [0, 418]
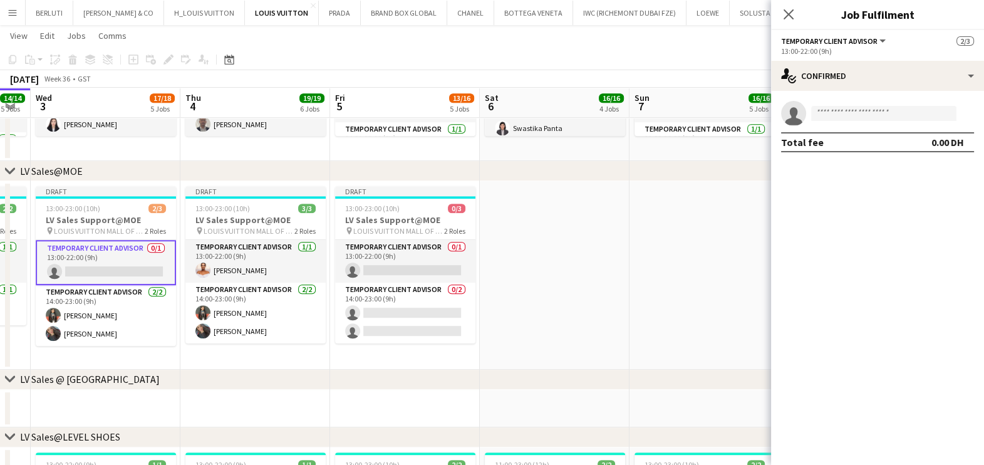
drag, startPoint x: 583, startPoint y: 263, endPoint x: 561, endPoint y: 269, distance: 22.8
click at [561, 269] on app-calendar-viewport "Sun 31 13/15 5 Jobs Mon 1 12/13 3 Jobs Tue 2 14/14 5 Jobs Wed 3 17/18 5 Jobs Th…" at bounding box center [492, 304] width 984 height 2188
click at [554, 227] on app-date-cell at bounding box center [555, 275] width 150 height 189
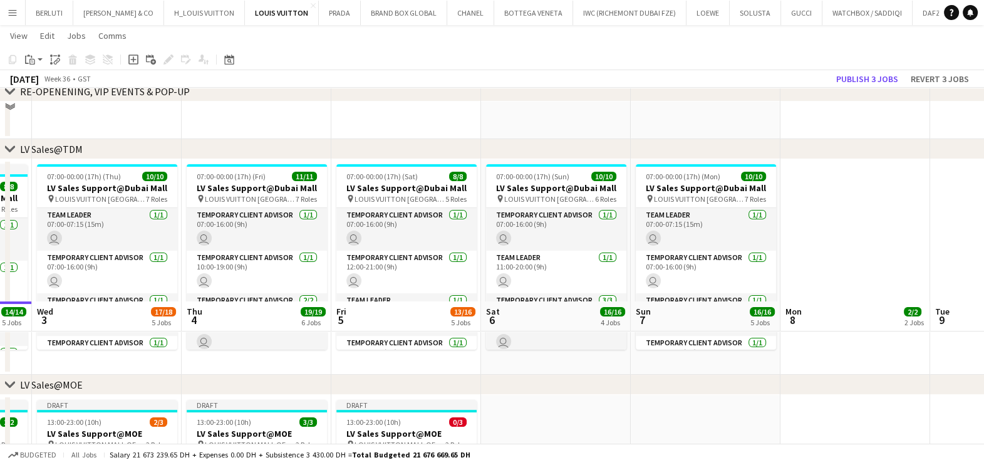
scroll to position [522, 0]
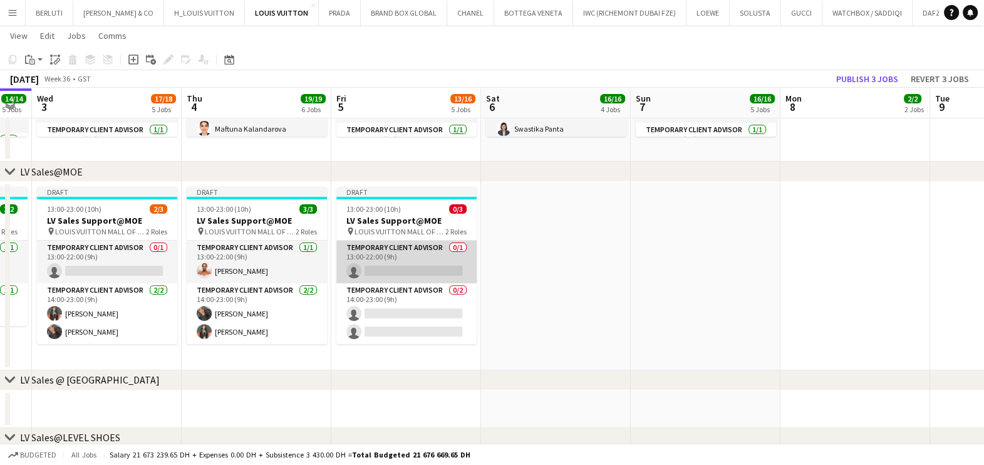
click at [390, 263] on app-card-role "Temporary Client Advisor 0/1 13:00-22:00 (9h) single-neutral-actions" at bounding box center [406, 262] width 140 height 43
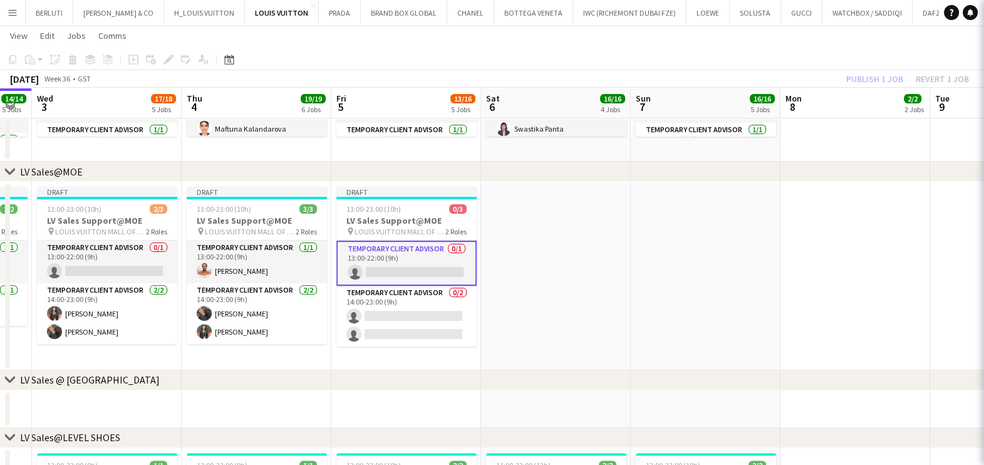
scroll to position [0, 418]
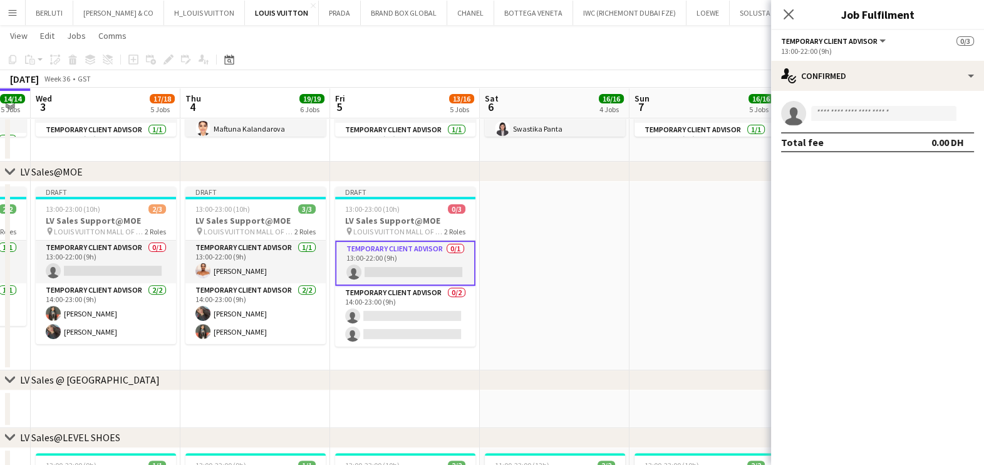
drag, startPoint x: 429, startPoint y: 210, endPoint x: 357, endPoint y: 182, distance: 77.4
click at [427, 210] on div "13:00-23:00 (10h) 0/3" at bounding box center [405, 208] width 140 height 9
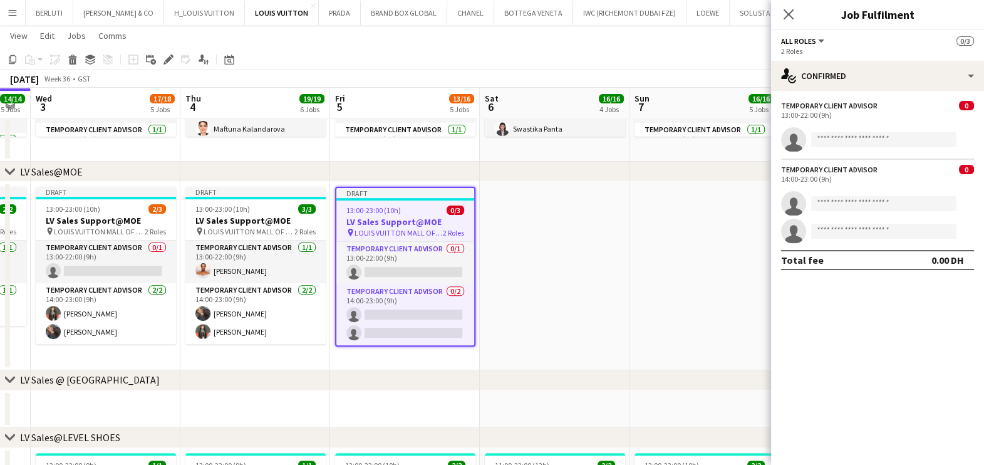
scroll to position [0, 420]
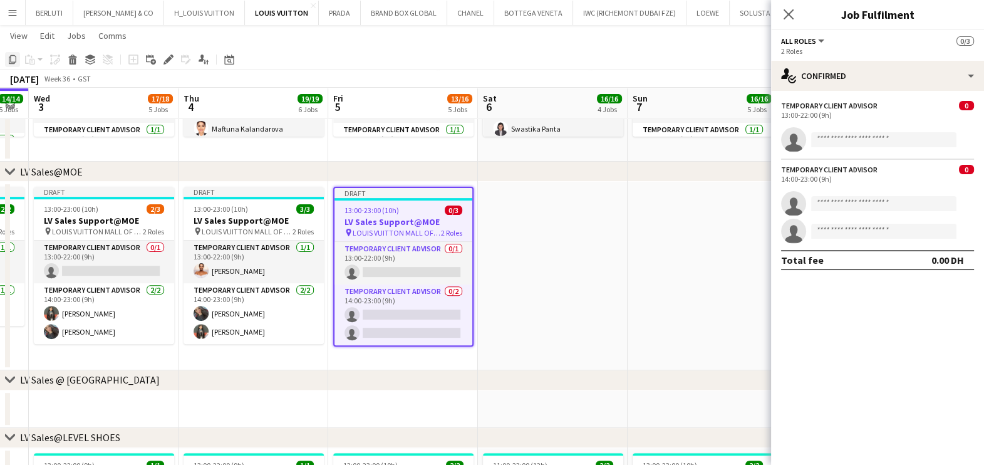
click at [13, 60] on icon "Copy" at bounding box center [13, 59] width 10 height 10
drag, startPoint x: 553, startPoint y: 270, endPoint x: 562, endPoint y: 279, distance: 12.9
click at [553, 271] on app-date-cell at bounding box center [553, 276] width 150 height 189
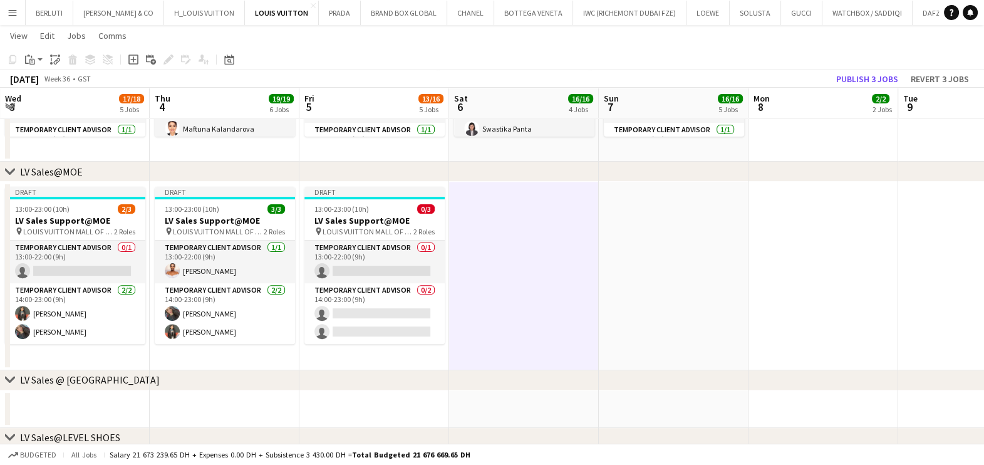
drag, startPoint x: 562, startPoint y: 276, endPoint x: 388, endPoint y: 276, distance: 174.1
click at [388, 276] on app-calendar-viewport "Sun 31 13/15 5 Jobs Mon 1 12/13 3 Jobs Tue 2 14/14 5 Jobs Wed 3 17/18 5 Jobs Th…" at bounding box center [492, 410] width 984 height 1768
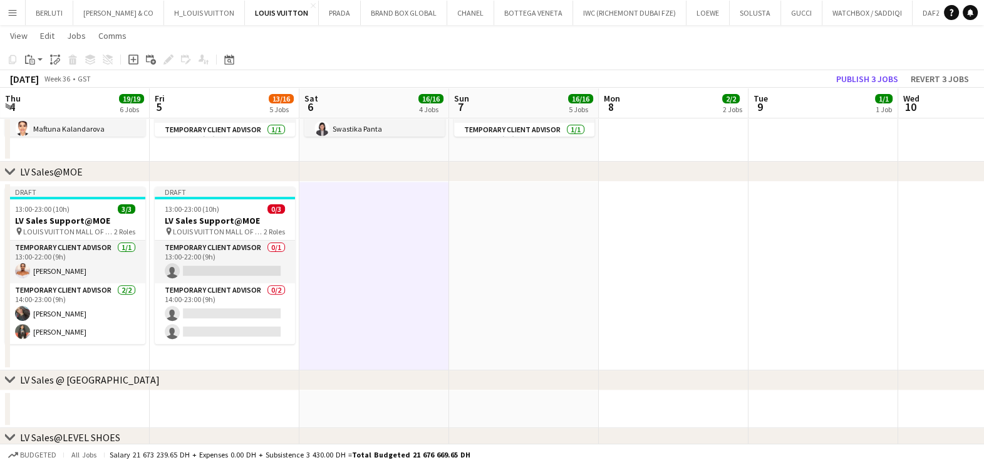
drag, startPoint x: 524, startPoint y: 260, endPoint x: 648, endPoint y: 259, distance: 124.6
click at [525, 260] on app-date-cell at bounding box center [524, 276] width 150 height 189
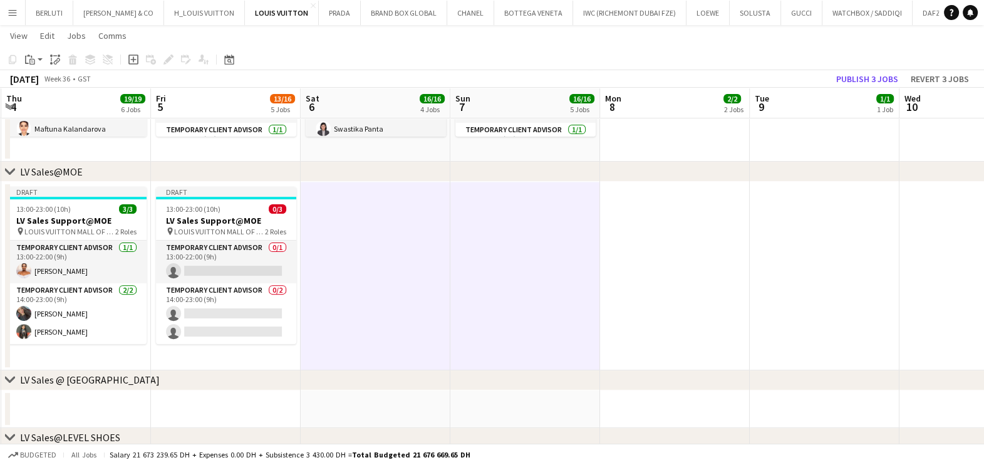
drag, startPoint x: 648, startPoint y: 259, endPoint x: 728, endPoint y: 254, distance: 80.3
click at [648, 259] on app-date-cell at bounding box center [675, 276] width 150 height 189
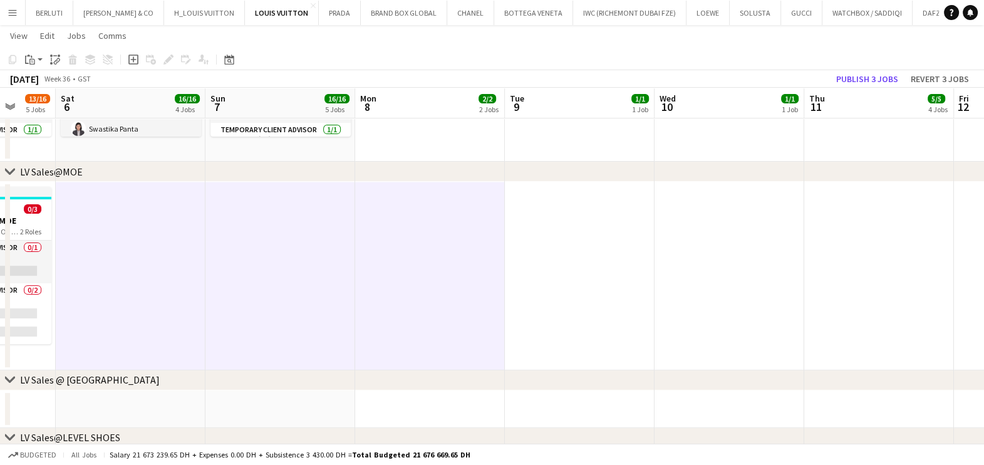
drag, startPoint x: 515, startPoint y: 262, endPoint x: 467, endPoint y: 257, distance: 48.4
click at [435, 262] on app-calendar-viewport "Tue 2 14/14 5 Jobs Wed 3 17/18 5 Jobs Thu 4 19/19 6 Jobs Fri 5 13/16 5 Jobs Sat…" at bounding box center [492, 410] width 984 height 1768
click at [583, 269] on app-date-cell at bounding box center [578, 276] width 150 height 189
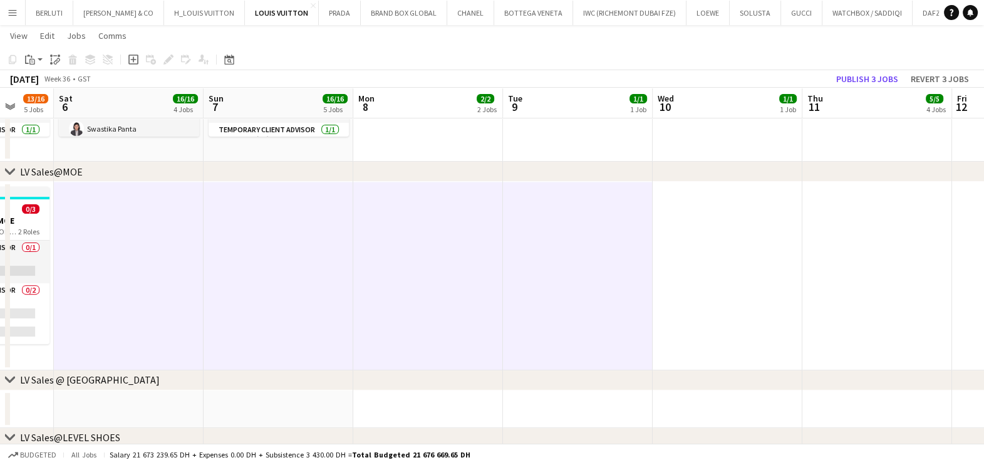
click at [701, 269] on app-date-cell at bounding box center [728, 276] width 150 height 189
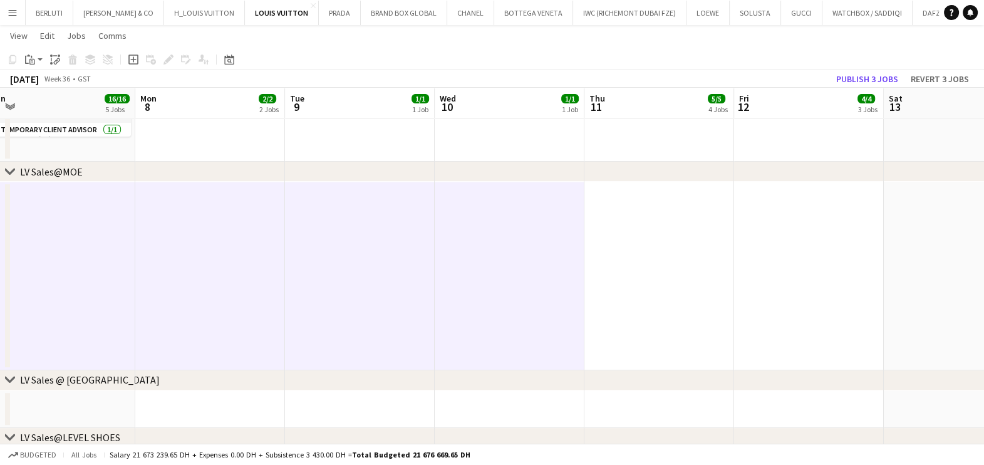
drag, startPoint x: 519, startPoint y: 272, endPoint x: 501, endPoint y: 272, distance: 17.5
click at [501, 272] on app-calendar-viewport "Thu 4 19/19 6 Jobs Fri 5 13/16 5 Jobs Sat 6 16/16 4 Jobs Sun 7 16/16 5 Jobs Mon…" at bounding box center [492, 410] width 984 height 1768
click at [637, 267] on app-date-cell at bounding box center [659, 276] width 150 height 189
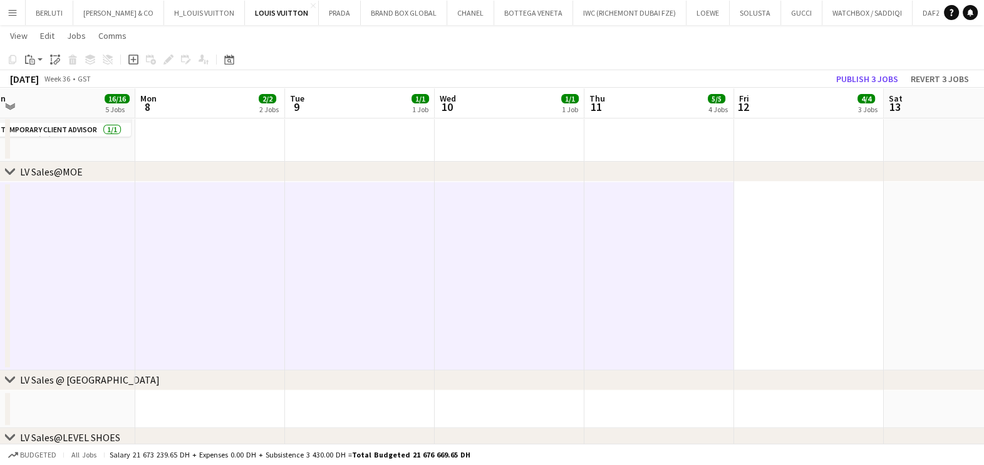
click at [810, 267] on app-date-cell at bounding box center [809, 276] width 150 height 189
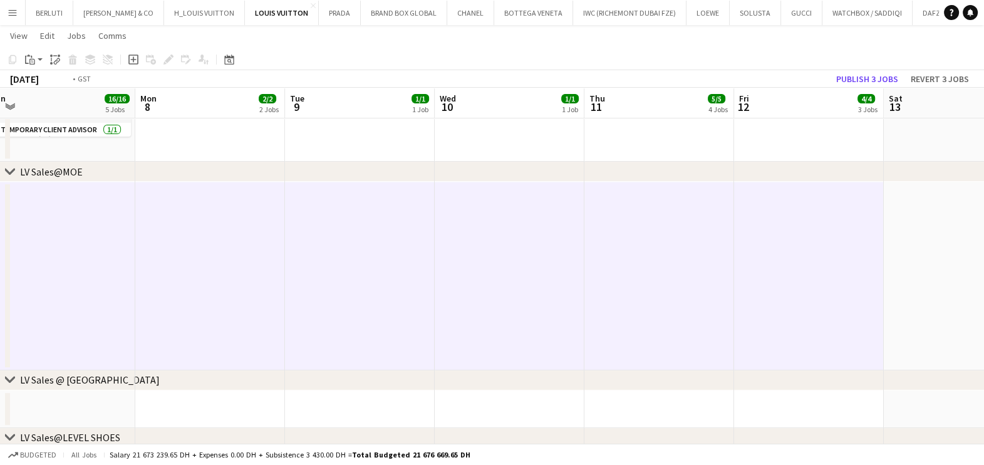
drag, startPoint x: 815, startPoint y: 271, endPoint x: 576, endPoint y: 275, distance: 239.3
click at [567, 278] on app-calendar-viewport "Thu 4 19/19 6 Jobs Fri 5 13/16 5 Jobs Sat 6 16/16 4 Jobs Sun 7 16/16 5 Jobs Mon…" at bounding box center [492, 410] width 984 height 1768
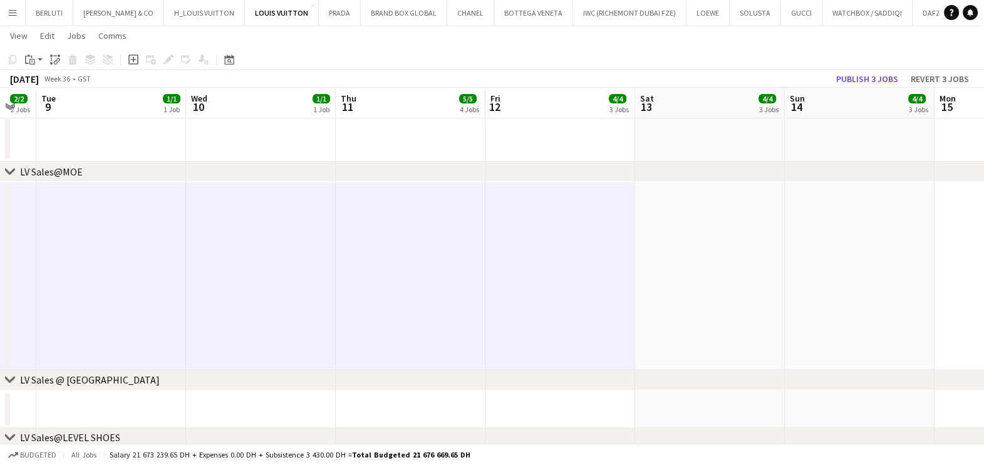
click at [700, 266] on app-date-cell at bounding box center [710, 276] width 150 height 189
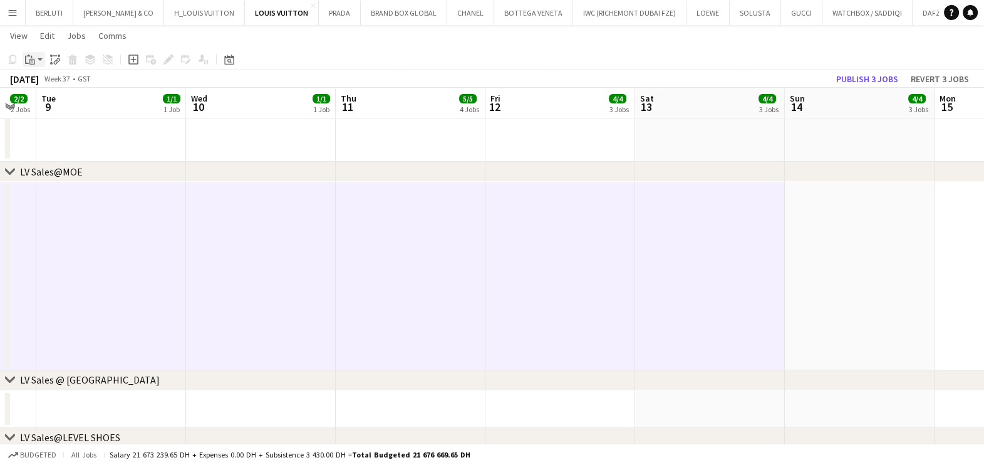
click at [36, 60] on div "Paste" at bounding box center [30, 59] width 15 height 15
click at [40, 76] on div "Paste Ctrl+V Paste with crew Ctrl+Shift+V" at bounding box center [92, 94] width 139 height 54
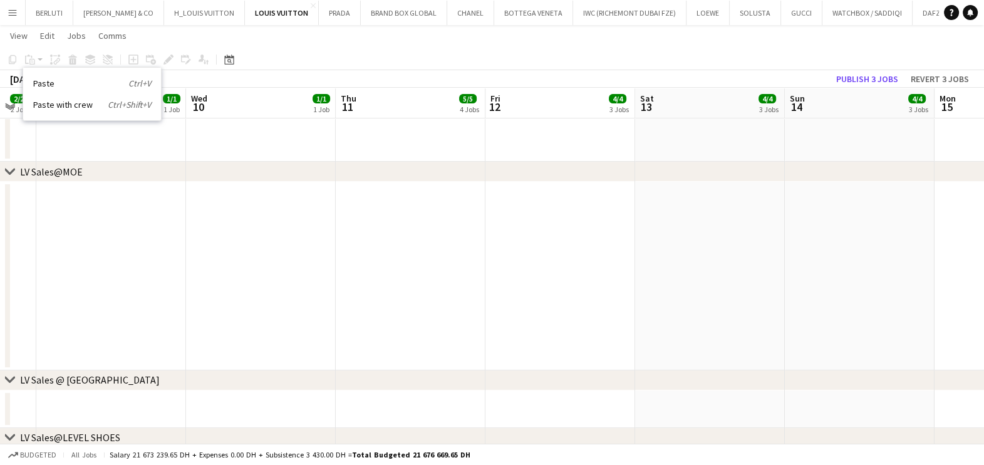
drag, startPoint x: 192, startPoint y: 260, endPoint x: 718, endPoint y: 301, distance: 528.3
click at [789, 301] on app-calendar-viewport "Sat 6 16/16 4 Jobs Sun 7 16/16 5 Jobs Mon 8 2/2 2 Jobs Tue 9 1/1 1 Job Wed 10 1…" at bounding box center [492, 410] width 984 height 1768
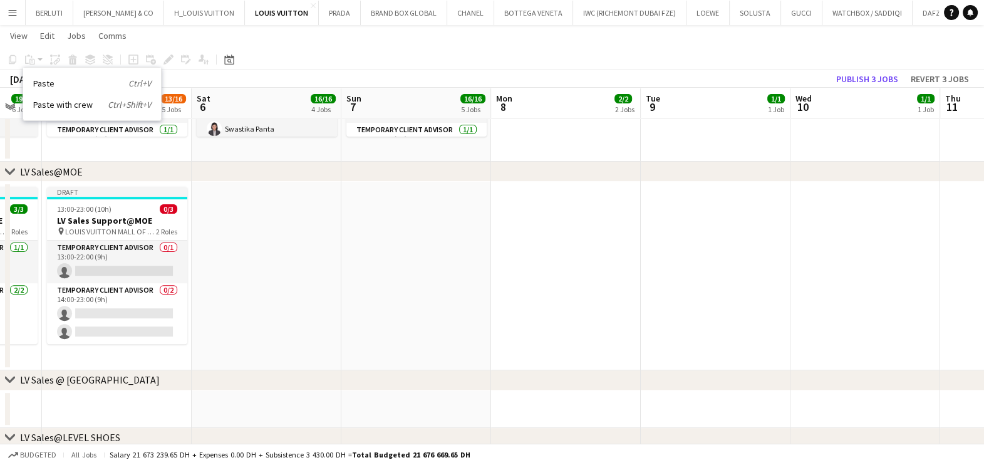
drag, startPoint x: 623, startPoint y: 302, endPoint x: 518, endPoint y: 287, distance: 106.3
click at [653, 302] on app-calendar-viewport "Tue 2 14/14 5 Jobs Wed 3 17/18 5 Jobs Thu 4 19/19 6 Jobs Fri 5 13/16 5 Jobs Sat…" at bounding box center [492, 410] width 984 height 1768
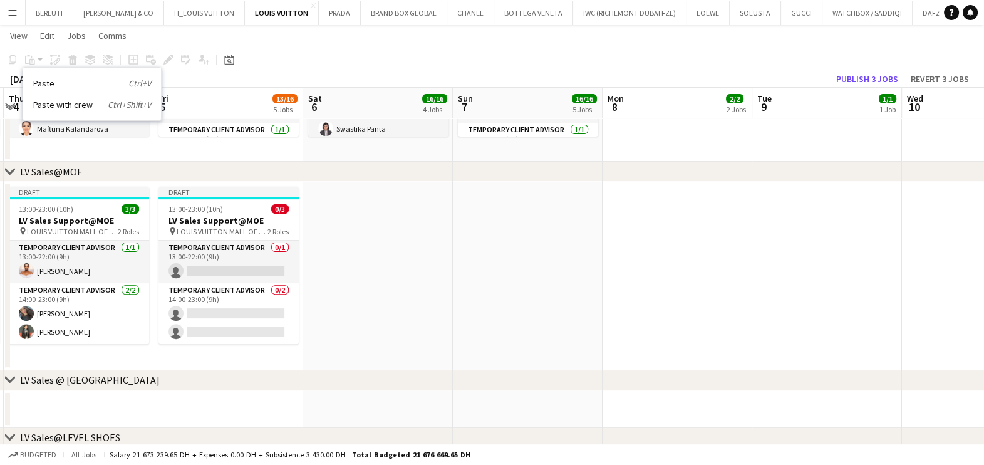
click at [387, 262] on app-date-cell at bounding box center [378, 276] width 150 height 189
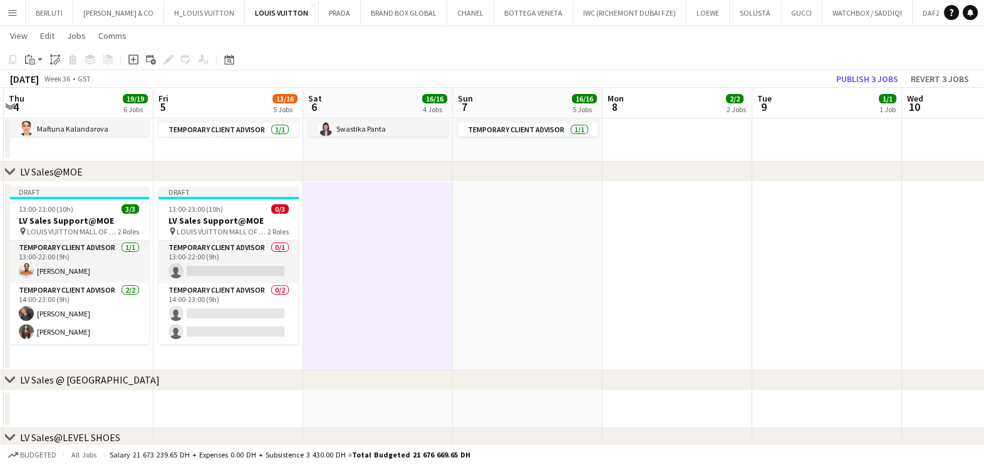
click at [501, 261] on app-date-cell at bounding box center [528, 276] width 150 height 189
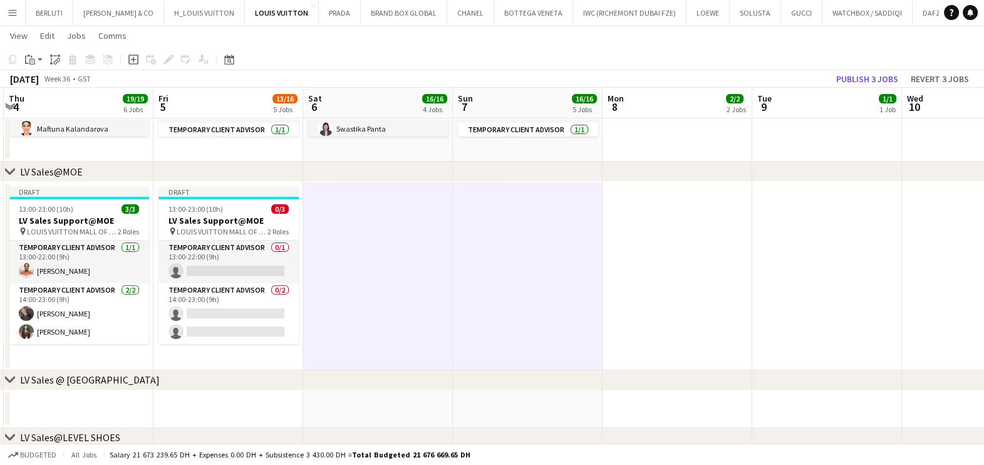
click at [626, 252] on app-date-cell at bounding box center [678, 276] width 150 height 189
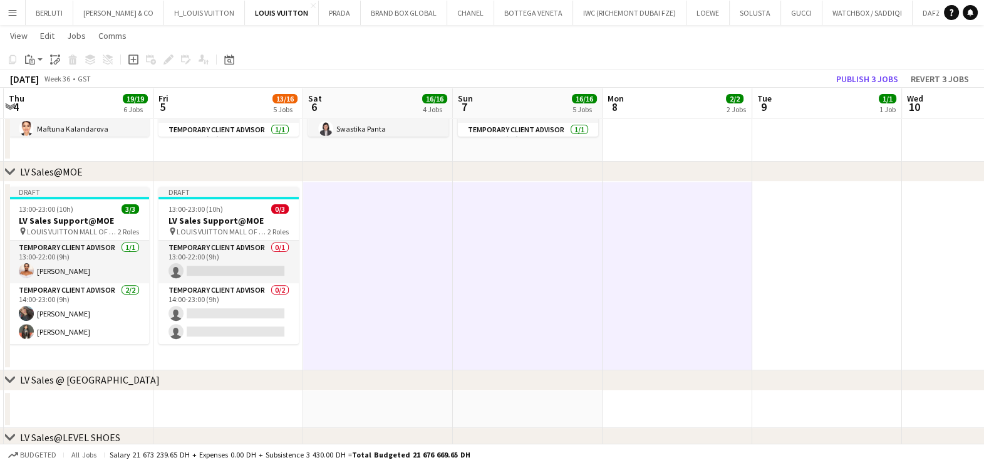
click at [688, 249] on app-date-cell at bounding box center [678, 276] width 150 height 189
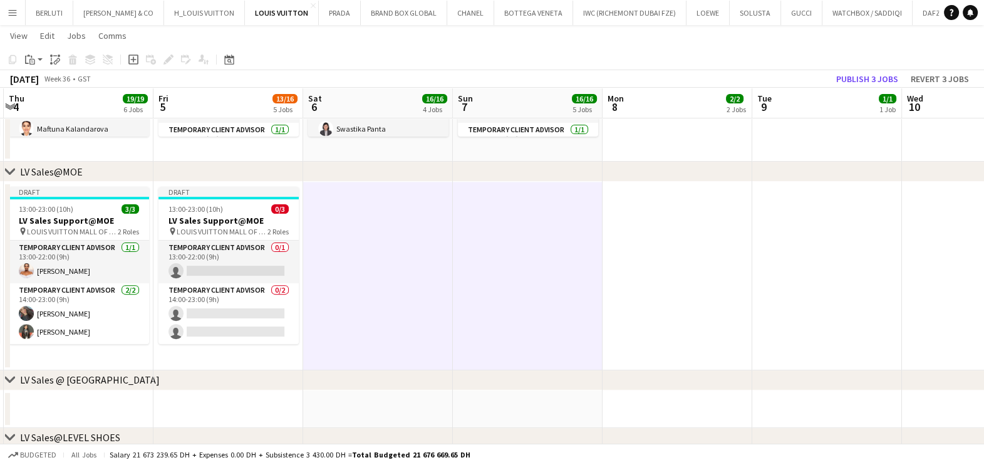
drag, startPoint x: 718, startPoint y: 266, endPoint x: 805, endPoint y: 259, distance: 87.3
click at [718, 266] on app-date-cell at bounding box center [678, 276] width 150 height 189
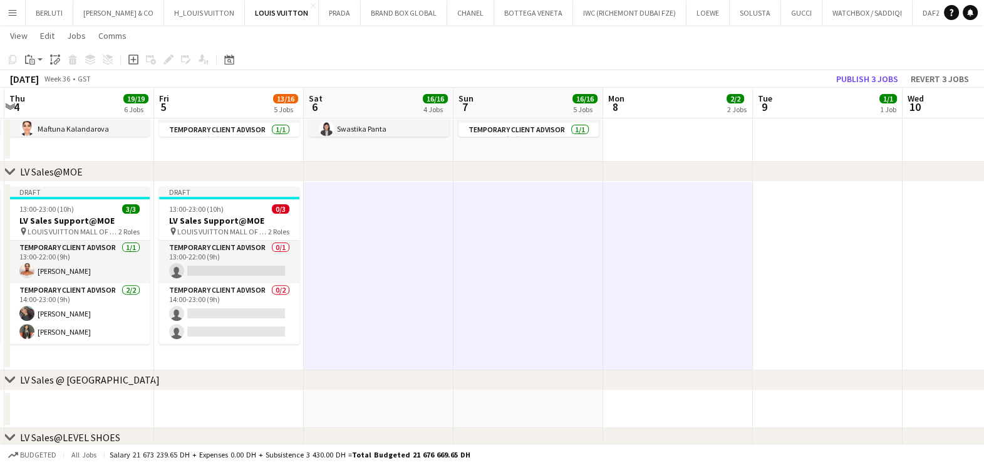
click at [806, 259] on app-date-cell at bounding box center [828, 276] width 150 height 189
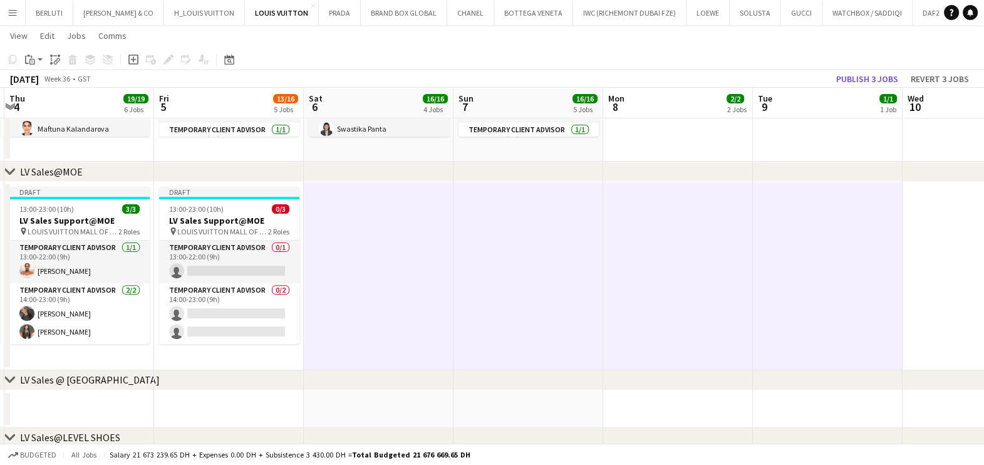
drag, startPoint x: 648, startPoint y: 288, endPoint x: 607, endPoint y: 288, distance: 41.3
click at [604, 290] on app-calendar-viewport "Tue 2 14/14 5 Jobs Wed 3 17/18 5 Jobs Thu 4 19/19 6 Jobs Fri 5 13/16 5 Jobs Sat…" at bounding box center [492, 410] width 984 height 1768
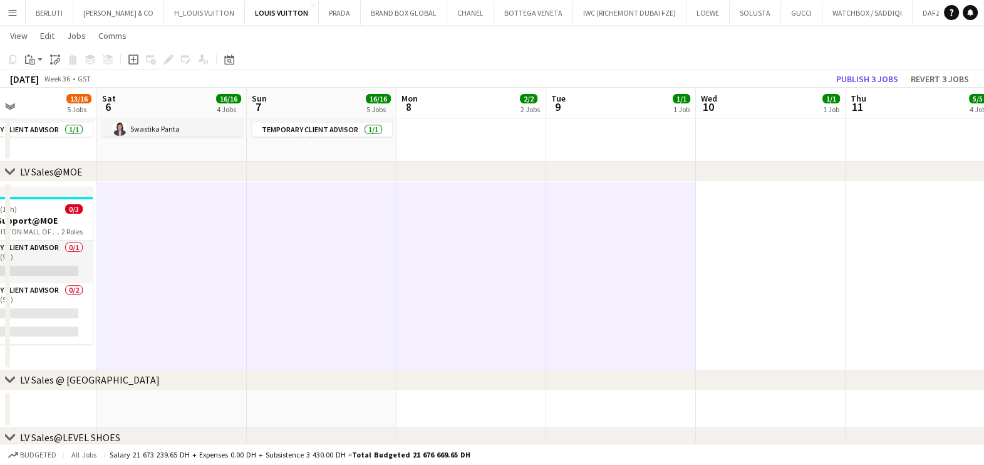
drag, startPoint x: 676, startPoint y: 262, endPoint x: 727, endPoint y: 259, distance: 50.8
click at [677, 261] on app-date-cell at bounding box center [621, 276] width 150 height 189
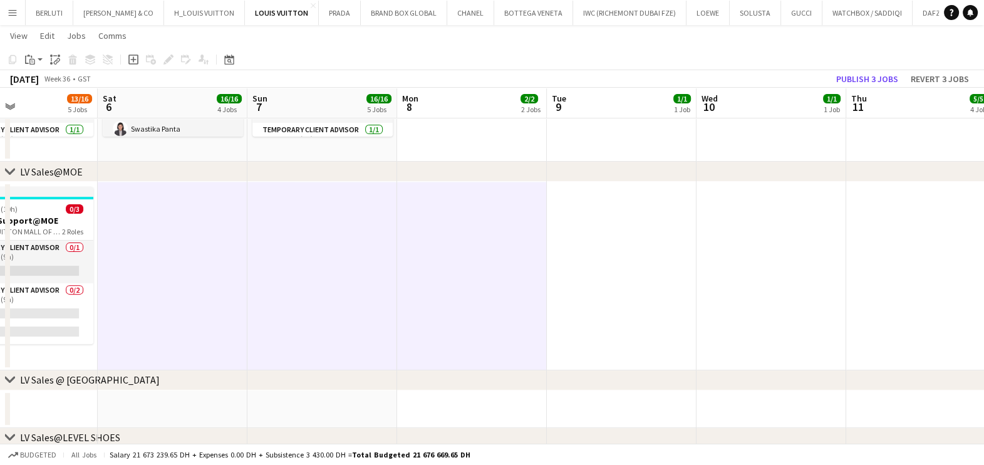
click at [732, 258] on app-date-cell at bounding box center [772, 276] width 150 height 189
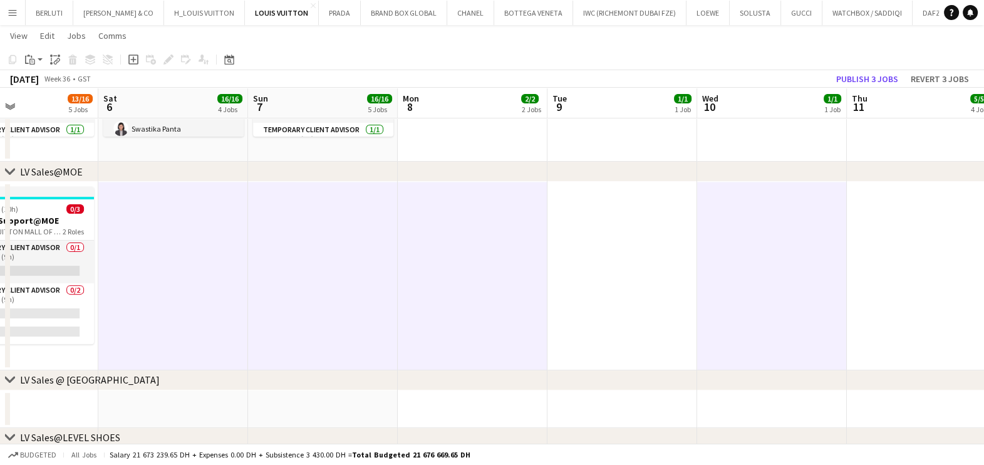
click at [674, 260] on app-date-cell at bounding box center [622, 276] width 150 height 189
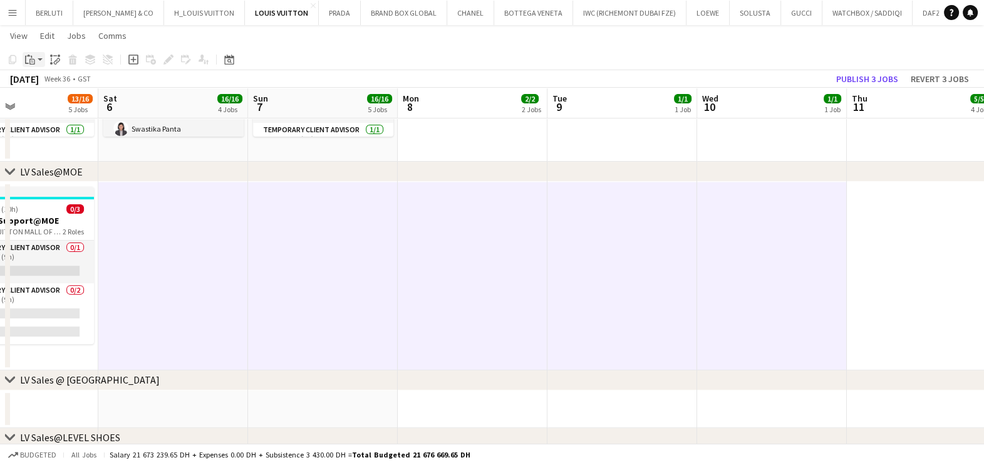
click at [36, 63] on div "Paste" at bounding box center [30, 59] width 15 height 15
click at [39, 79] on link "Paste Ctrl+V" at bounding box center [92, 83] width 118 height 11
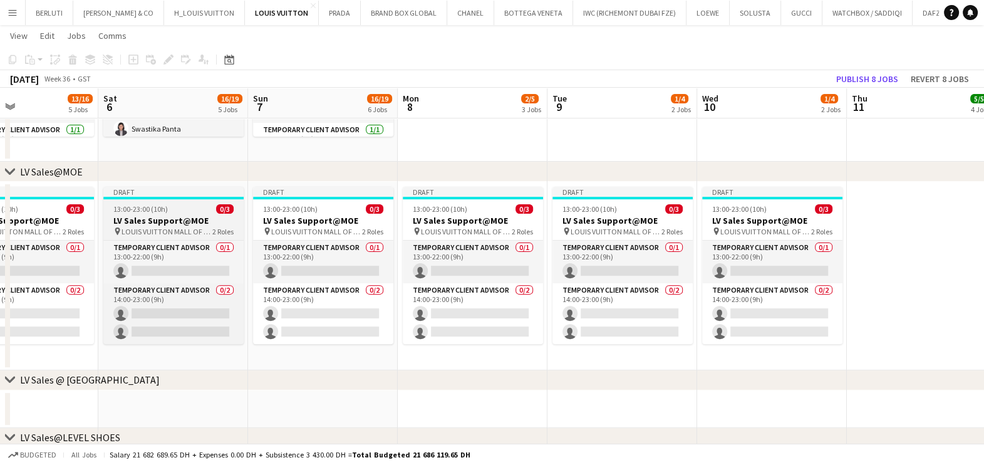
click at [224, 236] on app-job-card "Draft 13:00-23:00 (10h) 0/3 LV Sales Support@MOE pin LOUIS VUITTON MALL OF THE …" at bounding box center [173, 265] width 140 height 157
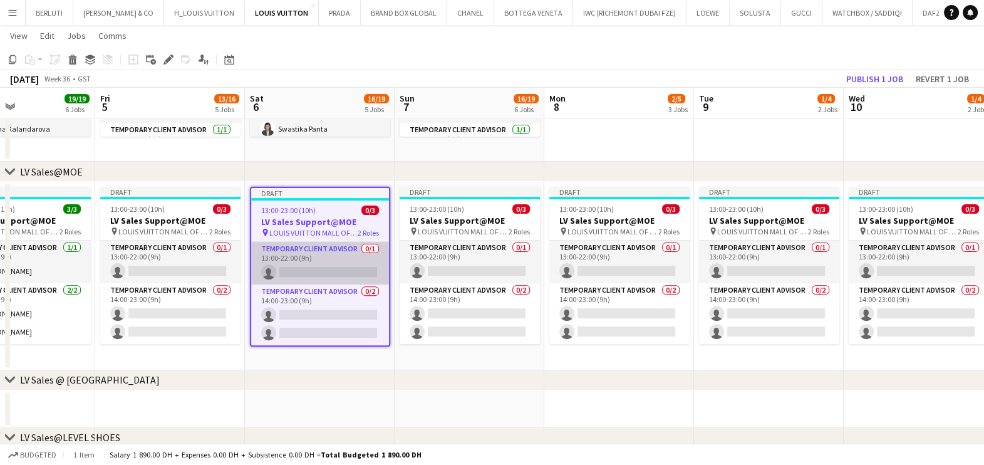
drag, startPoint x: 219, startPoint y: 266, endPoint x: 348, endPoint y: 269, distance: 129.1
click at [354, 269] on app-calendar-viewport "Tue 2 14/14 5 Jobs Wed 3 17/18 5 Jobs Thu 4 19/19 6 Jobs Fri 5 13/16 5 Jobs Sat…" at bounding box center [492, 410] width 984 height 1768
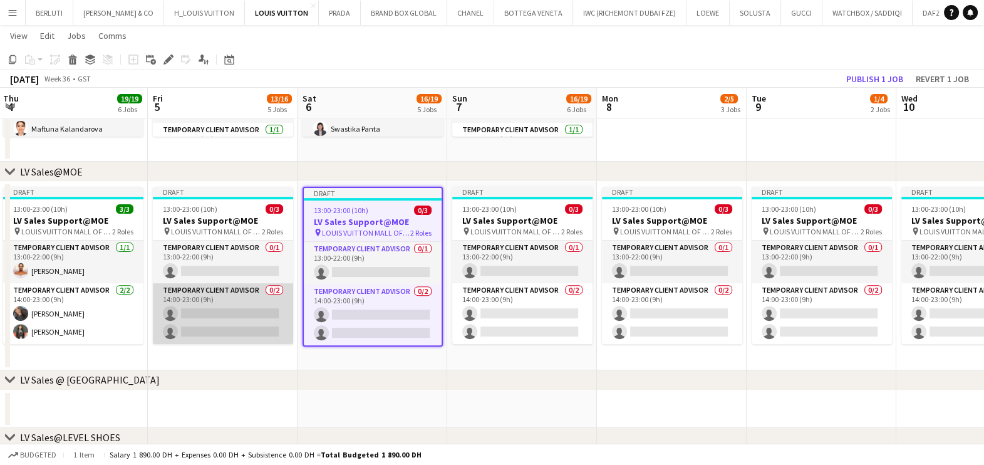
click at [197, 309] on app-card-role "Temporary Client Advisor 0/2 14:00-23:00 (9h) single-neutral-actions single-neu…" at bounding box center [223, 313] width 140 height 61
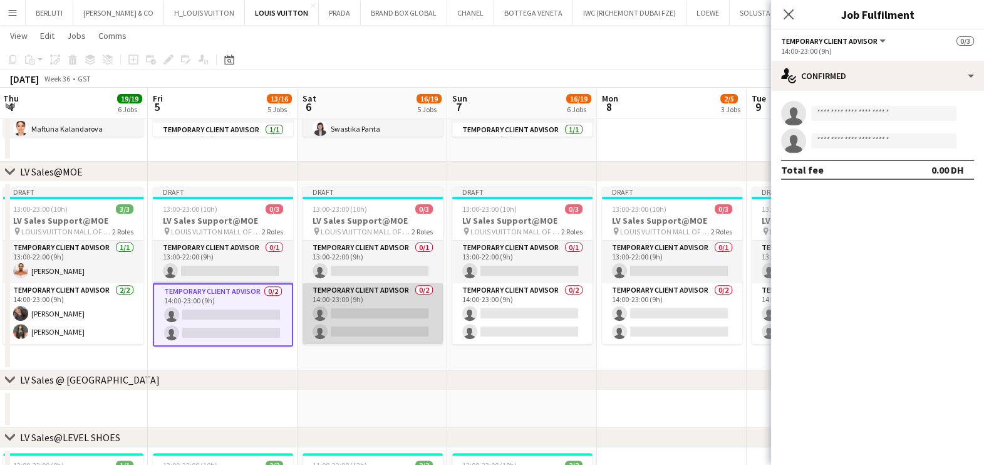
click at [393, 318] on app-card-role "Temporary Client Advisor 0/2 14:00-23:00 (9h) single-neutral-actions single-neu…" at bounding box center [373, 313] width 140 height 61
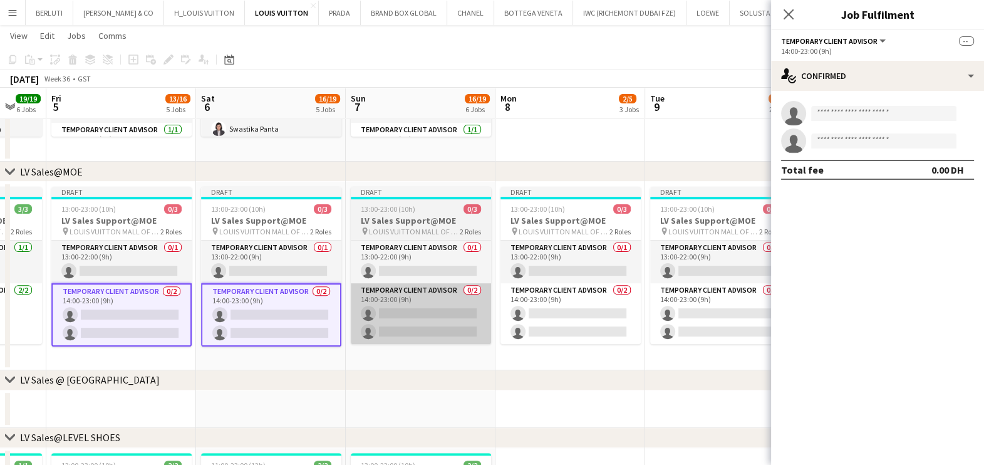
drag, startPoint x: 324, startPoint y: 316, endPoint x: 331, endPoint y: 318, distance: 6.4
click at [264, 318] on app-calendar-viewport "Tue 2 14/14 5 Jobs Wed 3 17/18 5 Jobs Thu 4 19/19 6 Jobs Fri 5 13/16 5 Jobs Sat…" at bounding box center [492, 410] width 984 height 1768
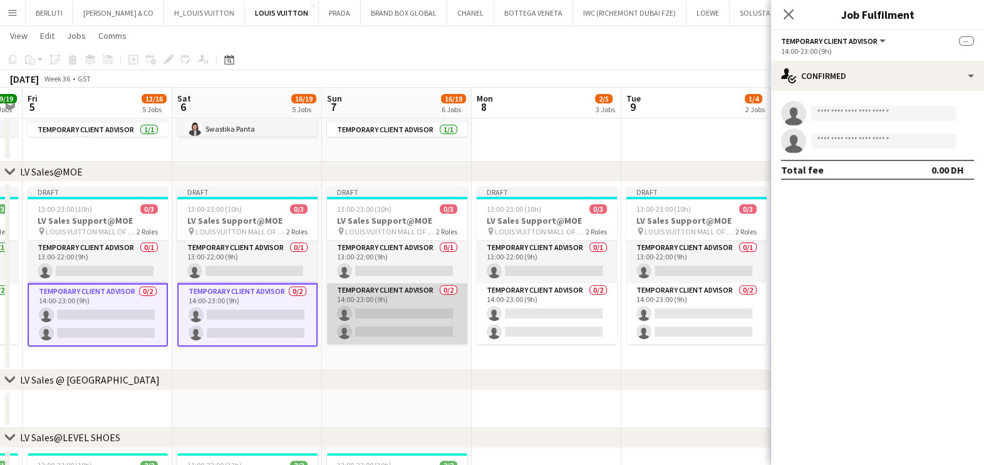
click at [393, 318] on app-card-role "Temporary Client Advisor 0/2 14:00-23:00 (9h) single-neutral-actions single-neu…" at bounding box center [397, 313] width 140 height 61
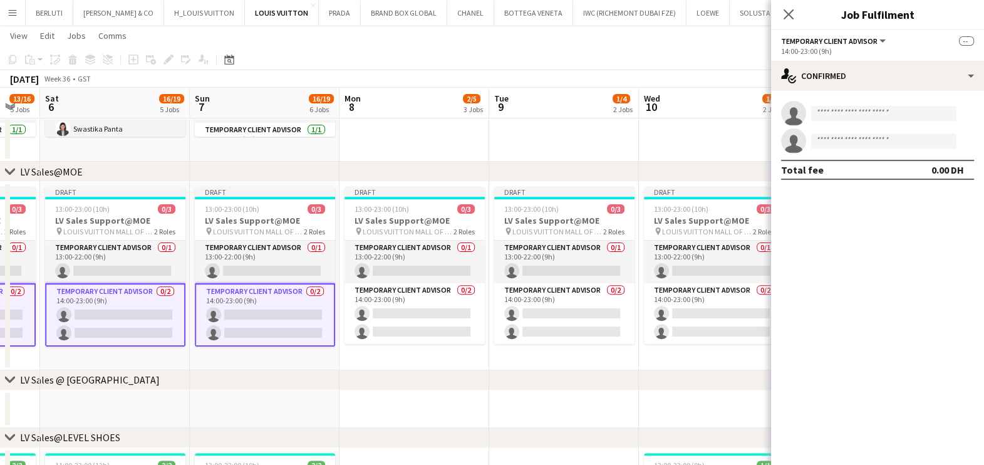
drag, startPoint x: 411, startPoint y: 319, endPoint x: 279, endPoint y: 314, distance: 132.3
click at [279, 315] on app-calendar-viewport "Tue 2 14/14 5 Jobs Wed 3 17/18 5 Jobs Thu 4 19/19 6 Jobs Fri 5 13/16 5 Jobs Sat…" at bounding box center [492, 410] width 984 height 1768
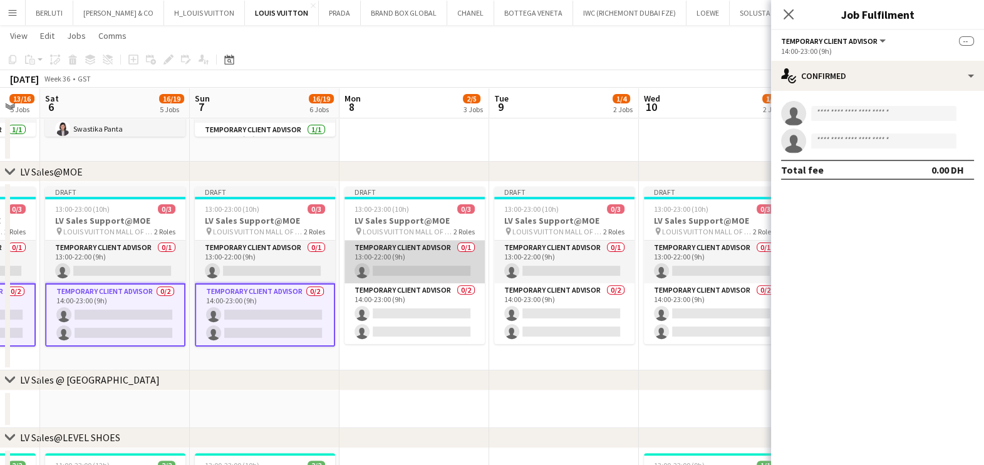
click at [443, 268] on app-card-role "Temporary Client Advisor 0/1 13:00-22:00 (9h) single-neutral-actions" at bounding box center [415, 262] width 140 height 43
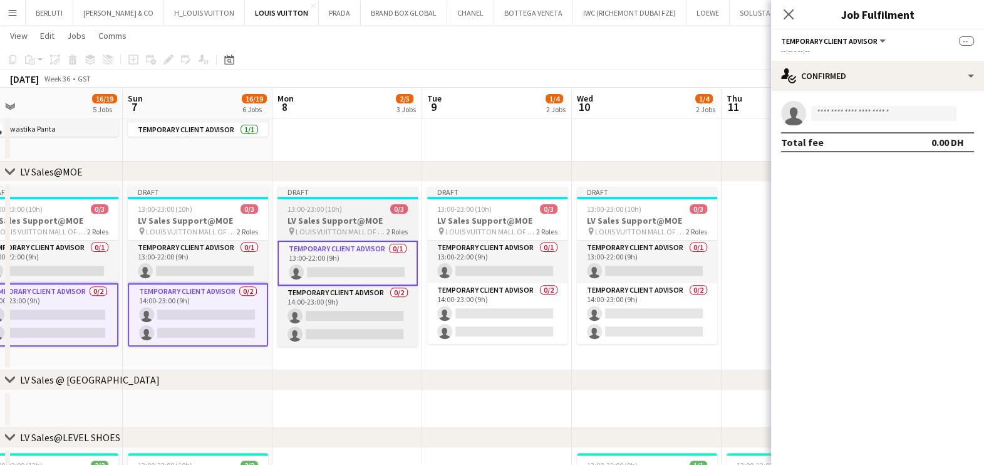
drag, startPoint x: 418, startPoint y: 271, endPoint x: 400, endPoint y: 271, distance: 17.5
click at [370, 271] on app-calendar-viewport "Wed 3 17/18 5 Jobs Thu 4 19/19 6 Jobs Fri 5 13/16 5 Jobs Sat 6 16/19 5 Jobs Sun…" at bounding box center [492, 410] width 984 height 1768
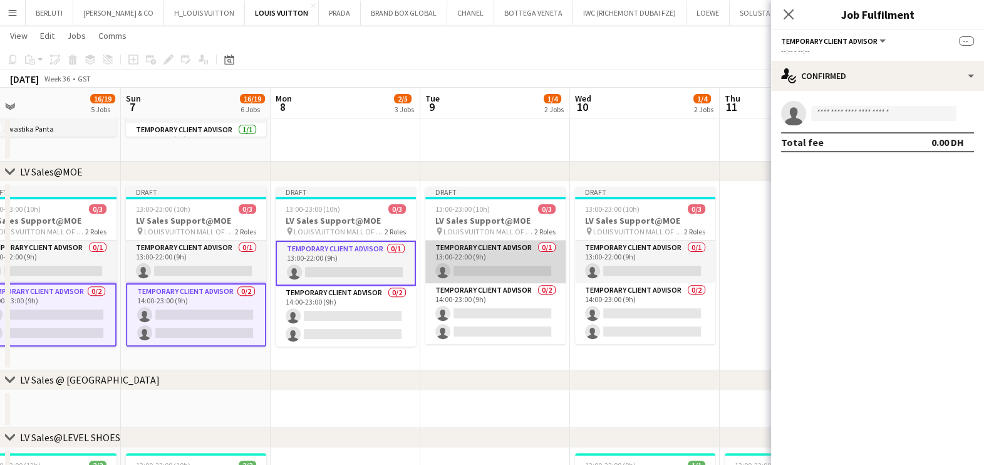
click at [490, 270] on app-card-role "Temporary Client Advisor 0/1 13:00-22:00 (9h) single-neutral-actions" at bounding box center [495, 262] width 140 height 43
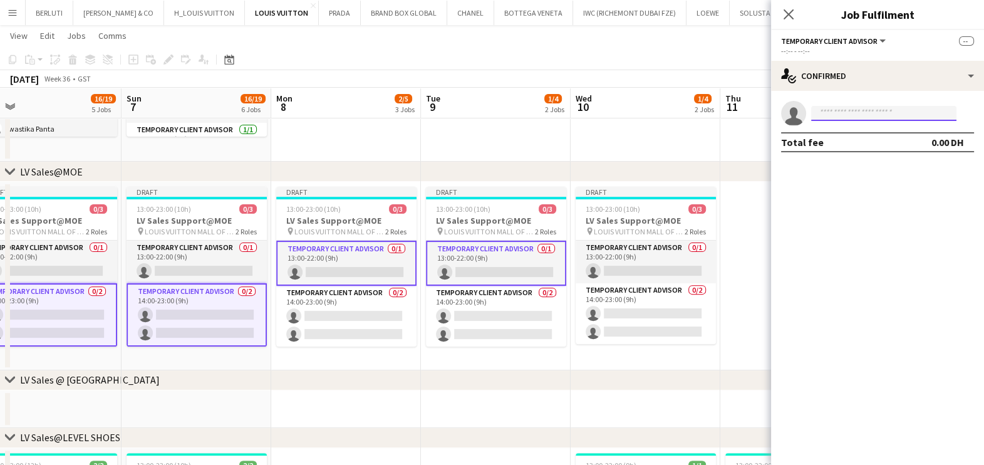
click at [848, 106] on input at bounding box center [883, 113] width 145 height 15
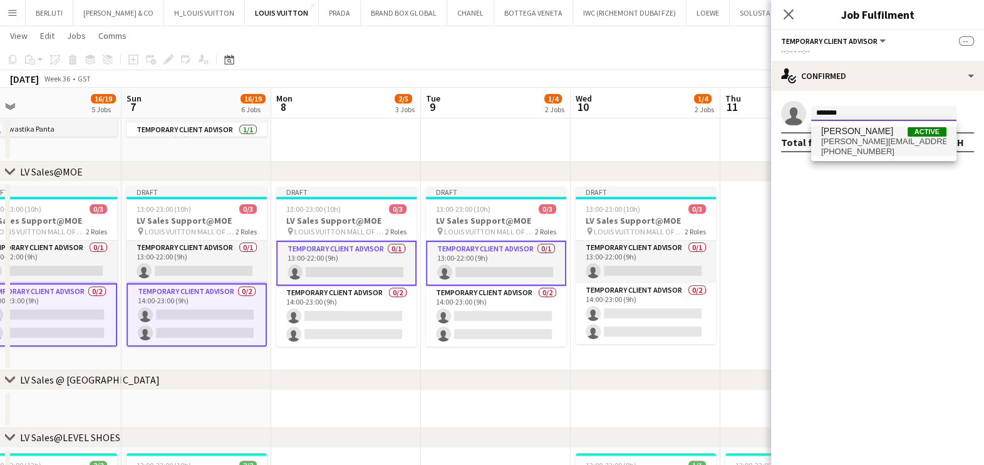
type input "*******"
click at [856, 132] on span "[PERSON_NAME]" at bounding box center [857, 131] width 72 height 11
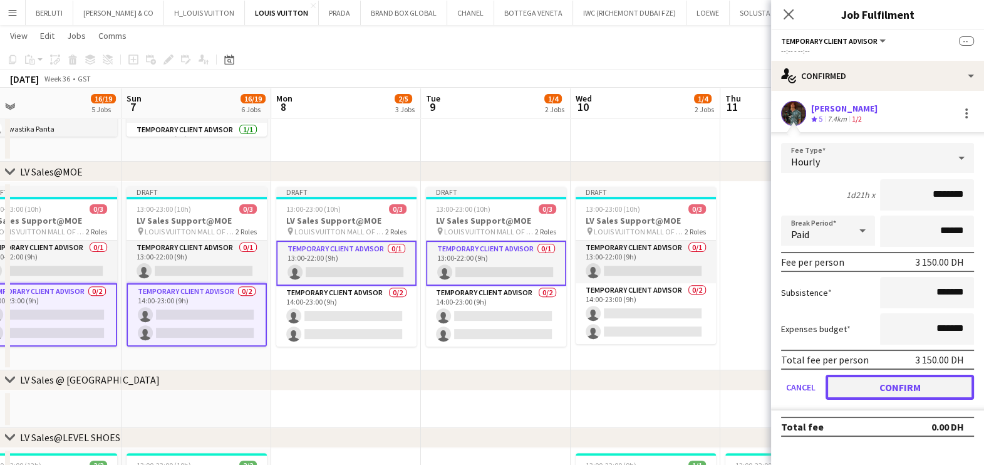
click at [864, 391] on button "Confirm" at bounding box center [900, 387] width 148 height 25
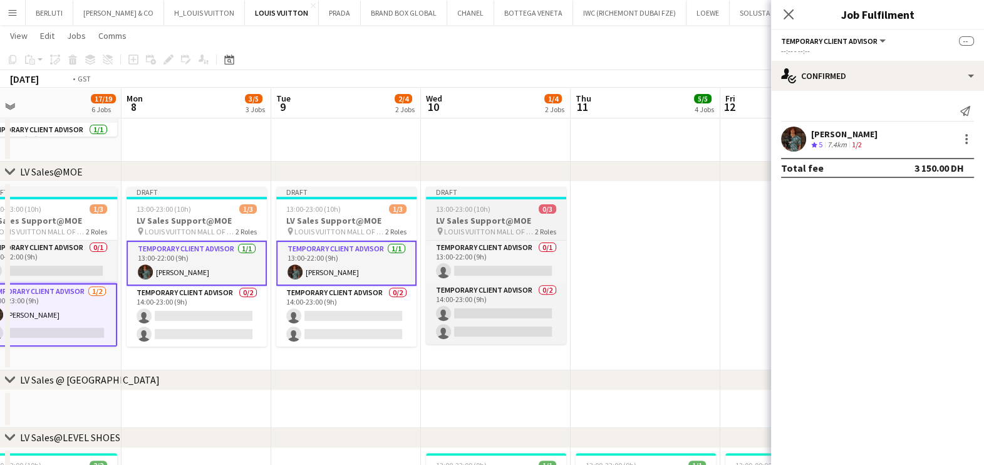
drag, startPoint x: 435, startPoint y: 254, endPoint x: 262, endPoint y: 213, distance: 177.8
click at [235, 254] on app-calendar-viewport "Thu 4 19/19 6 Jobs Fri 5 14/16 5 Jobs Sat 6 17/19 5 Jobs Sun 7 17/19 6 Jobs Mon…" at bounding box center [492, 410] width 984 height 1768
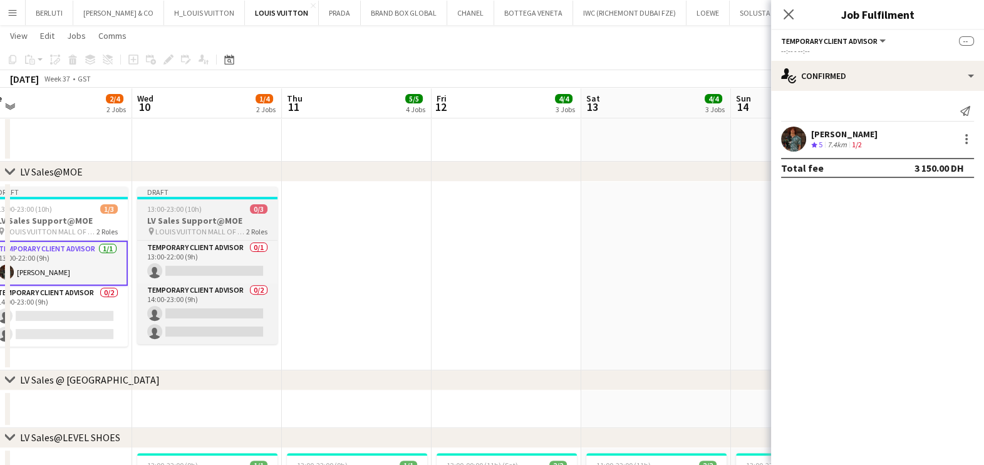
click at [220, 229] on span "LOUIS VUITTON MALL OF THE EMIRATES" at bounding box center [200, 231] width 91 height 9
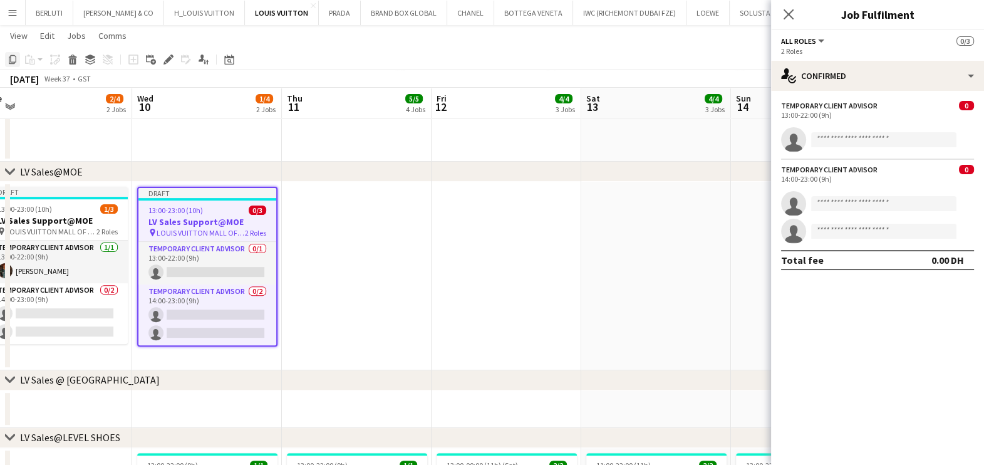
click at [13, 63] on icon at bounding box center [13, 59] width 8 height 9
click at [301, 240] on app-date-cell at bounding box center [357, 276] width 150 height 189
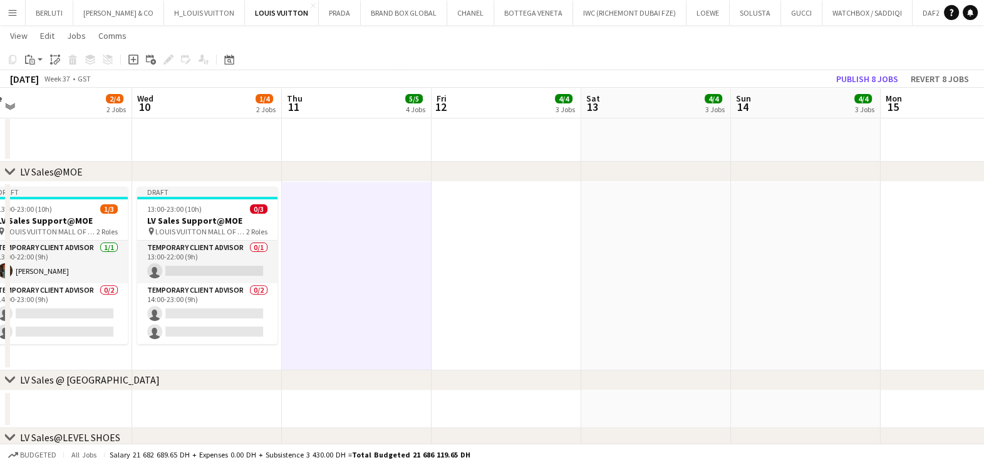
click at [598, 232] on app-date-cell at bounding box center [656, 276] width 150 height 189
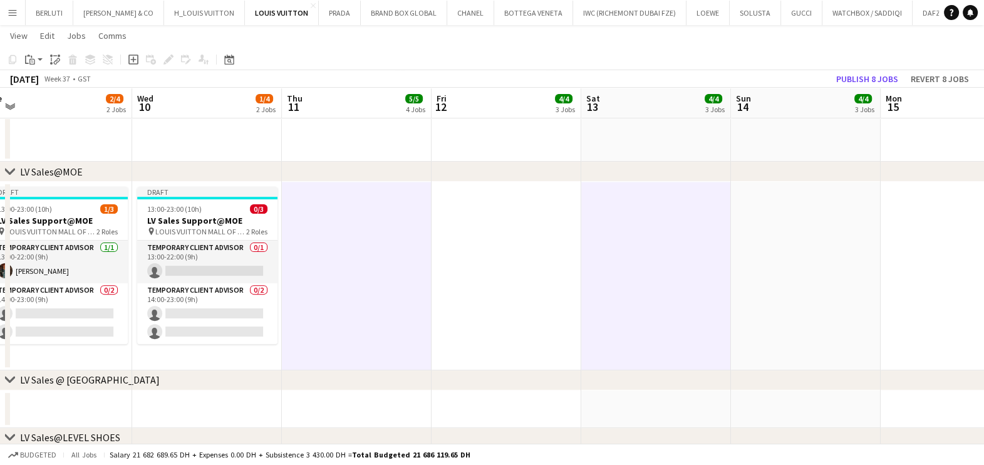
click at [512, 246] on app-date-cell at bounding box center [507, 276] width 150 height 189
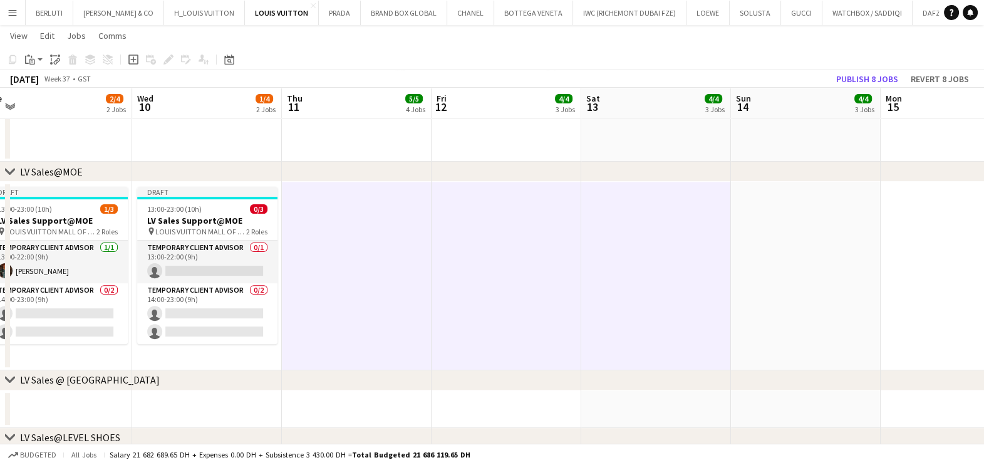
click at [360, 259] on app-calendar-viewport "Sat 6 17/19 5 Jobs Sun 7 17/19 6 Jobs Mon 8 3/5 3 Jobs Tue 9 2/4 2 Jobs Wed 10 …" at bounding box center [492, 410] width 984 height 1768
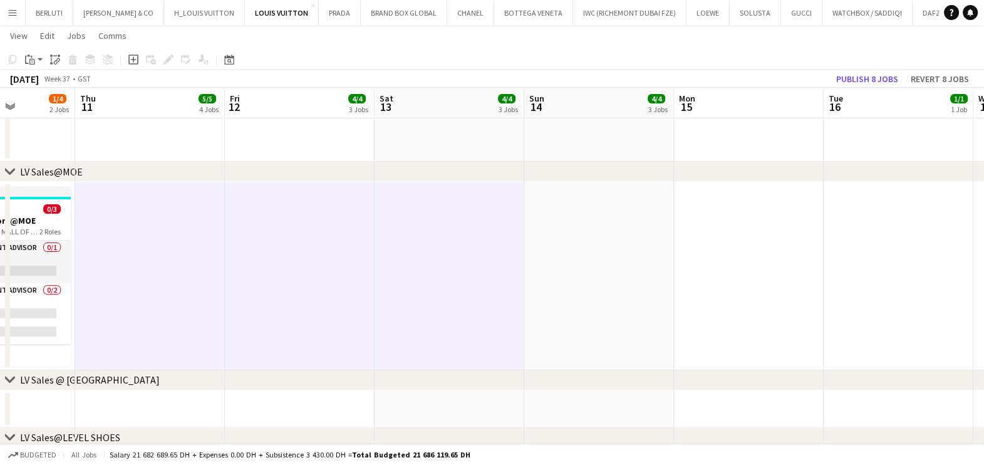
click at [586, 244] on app-date-cell at bounding box center [599, 276] width 150 height 189
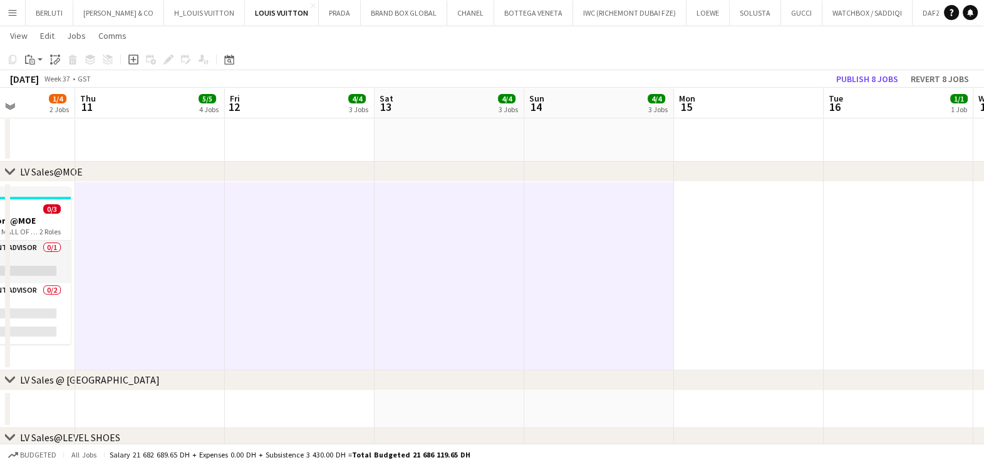
click at [716, 242] on app-date-cell at bounding box center [749, 276] width 150 height 189
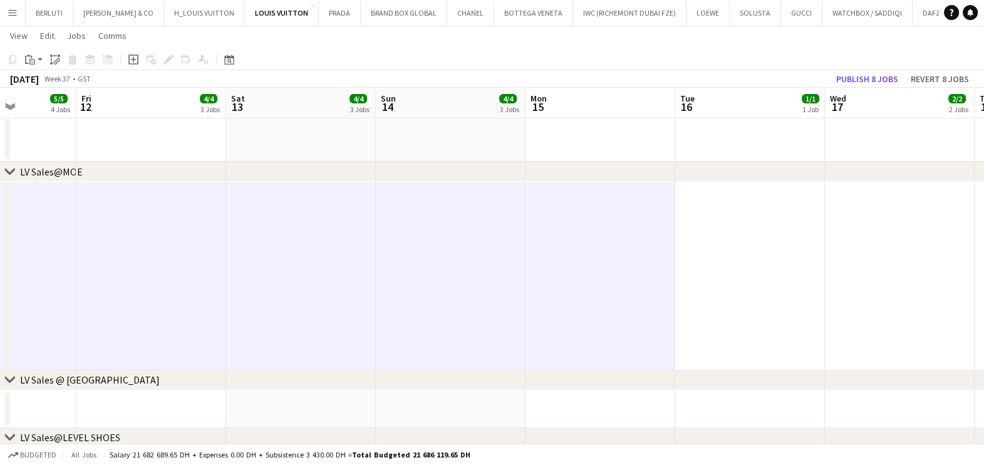
drag, startPoint x: 495, startPoint y: 267, endPoint x: 576, endPoint y: 250, distance: 82.6
click at [448, 267] on app-calendar-viewport "Mon 8 3/5 3 Jobs Tue 9 2/4 2 Jobs Wed 10 1/4 2 Jobs Thu 11 5/5 4 Jobs Fri 12 4/…" at bounding box center [492, 410] width 984 height 1768
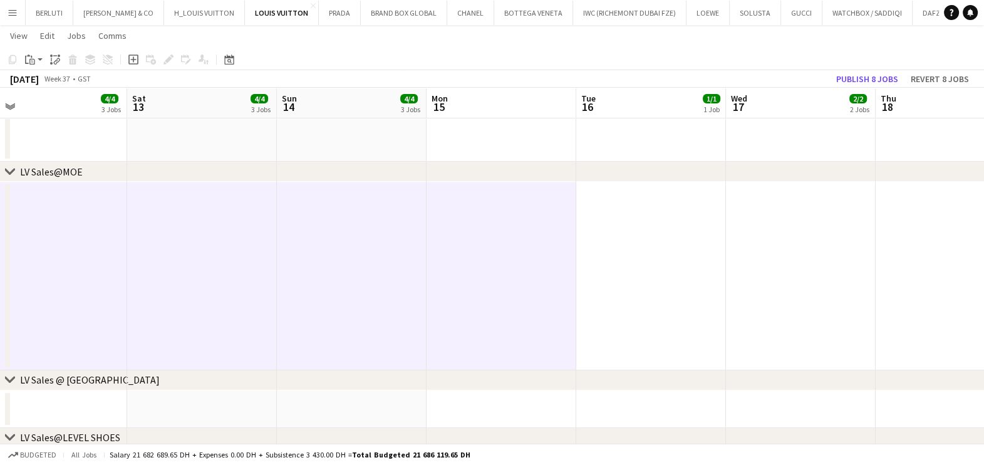
click at [578, 249] on app-date-cell at bounding box center [651, 276] width 150 height 189
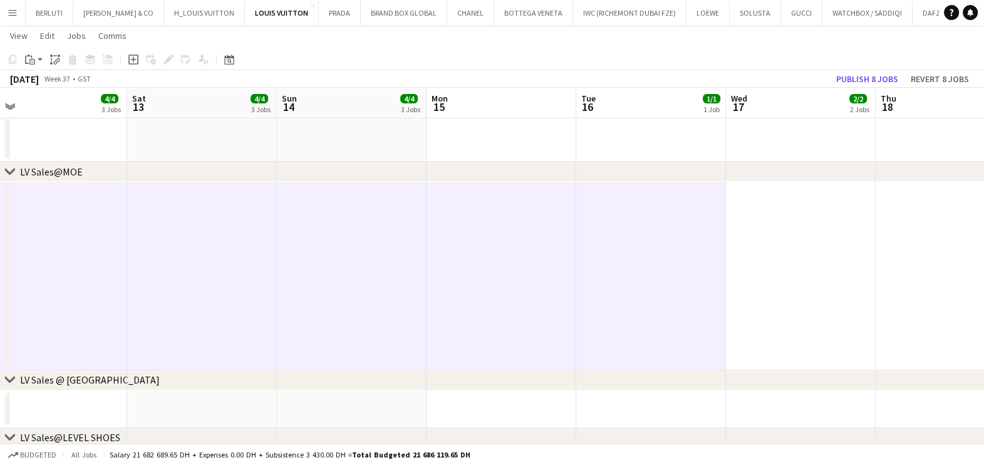
click at [751, 244] on app-date-cell at bounding box center [801, 276] width 150 height 189
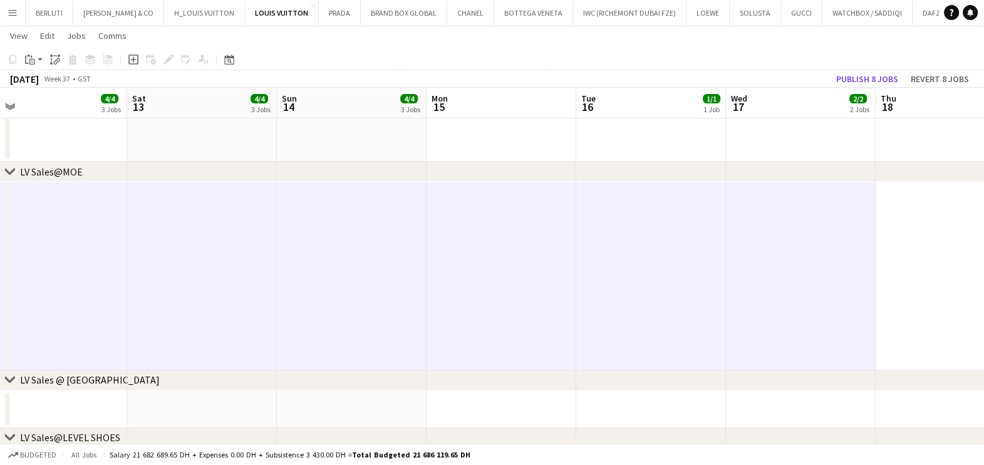
drag, startPoint x: 541, startPoint y: 282, endPoint x: 466, endPoint y: 294, distance: 75.5
click at [467, 293] on app-calendar-viewport "Tue 9 2/4 2 Jobs Wed 10 1/4 2 Jobs Thu 11 5/5 4 Jobs Fri 12 4/4 3 Jobs Sat 13 4…" at bounding box center [492, 410] width 984 height 1768
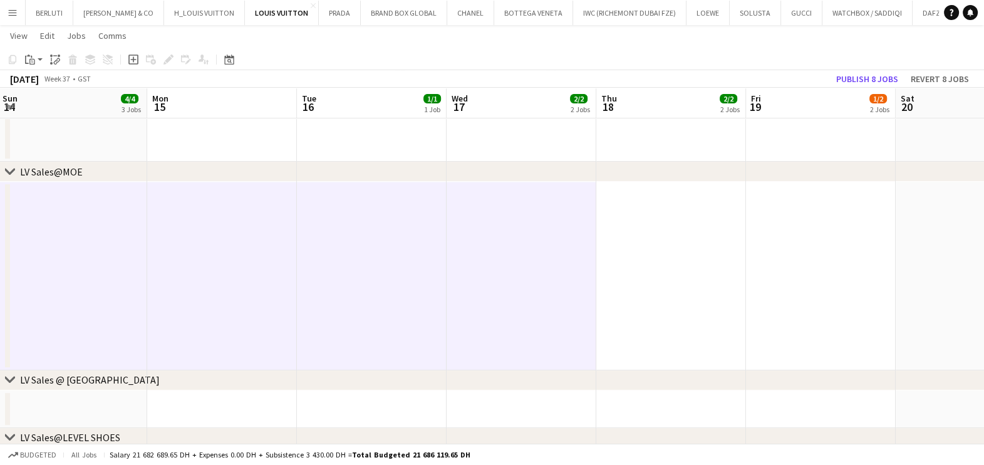
click at [651, 263] on app-date-cell at bounding box center [671, 276] width 150 height 189
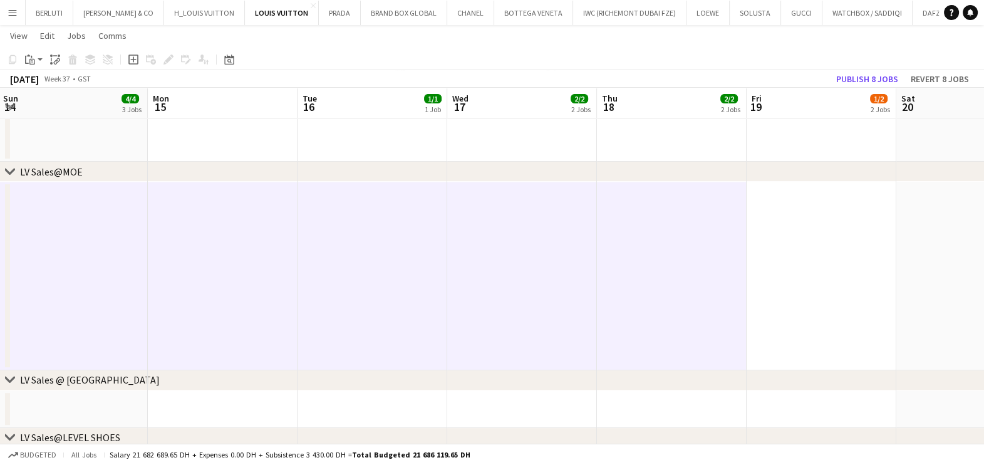
click at [787, 262] on app-date-cell at bounding box center [822, 276] width 150 height 189
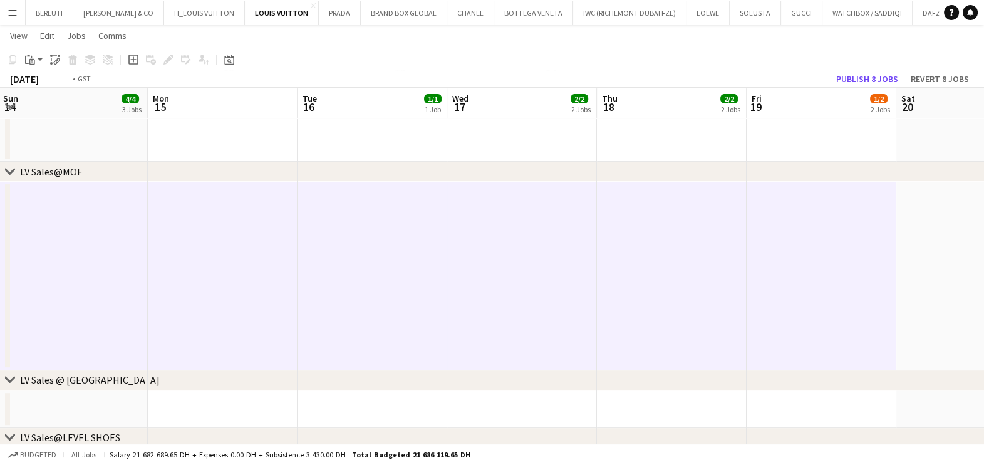
drag, startPoint x: 567, startPoint y: 303, endPoint x: 435, endPoint y: 301, distance: 131.6
click at [420, 303] on app-calendar-viewport "Thu 11 5/5 4 Jobs Fri 12 4/4 3 Jobs Sat 13 4/4 3 Jobs Sun 14 4/4 3 Jobs Mon 15 …" at bounding box center [492, 410] width 984 height 1768
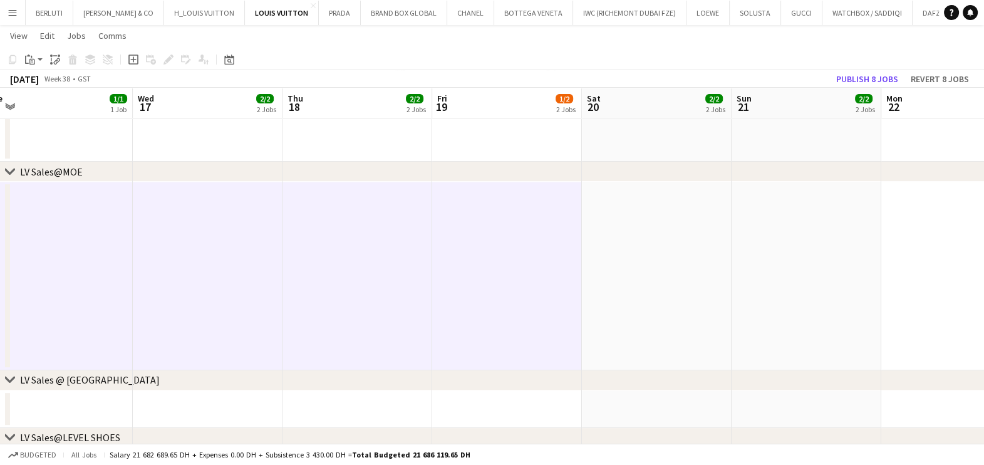
click at [600, 292] on app-date-cell at bounding box center [657, 276] width 150 height 189
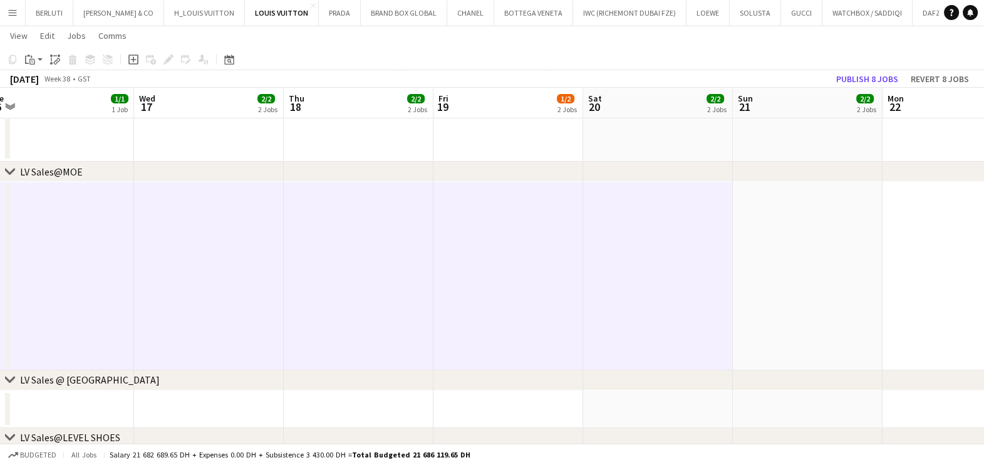
drag, startPoint x: 732, startPoint y: 271, endPoint x: 778, endPoint y: 269, distance: 45.7
click at [734, 269] on app-date-cell at bounding box center [808, 276] width 150 height 189
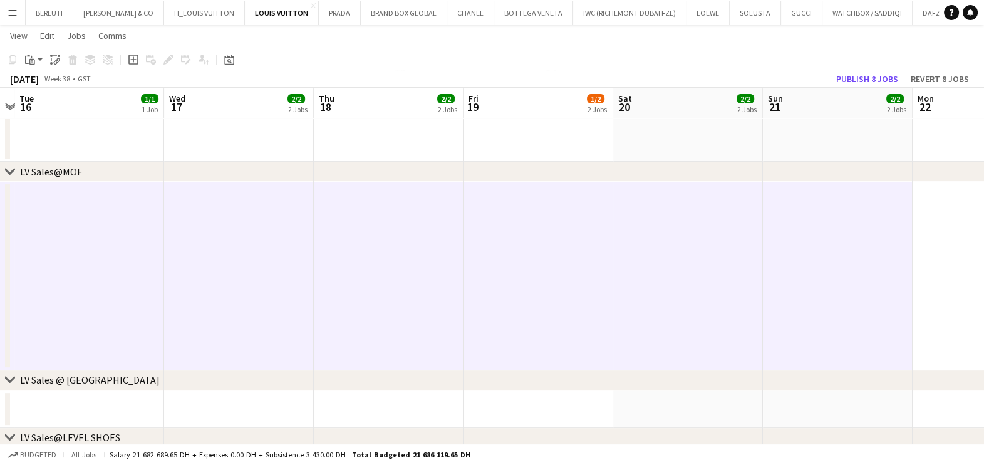
drag, startPoint x: 554, startPoint y: 279, endPoint x: 536, endPoint y: 282, distance: 18.4
click at [536, 282] on app-calendar-viewport "Sat 13 4/4 3 Jobs Sun 14 4/4 3 Jobs Mon 15 Tue 16 1/1 1 Job Wed 17 2/2 2 Jobs T…" at bounding box center [492, 410] width 984 height 1768
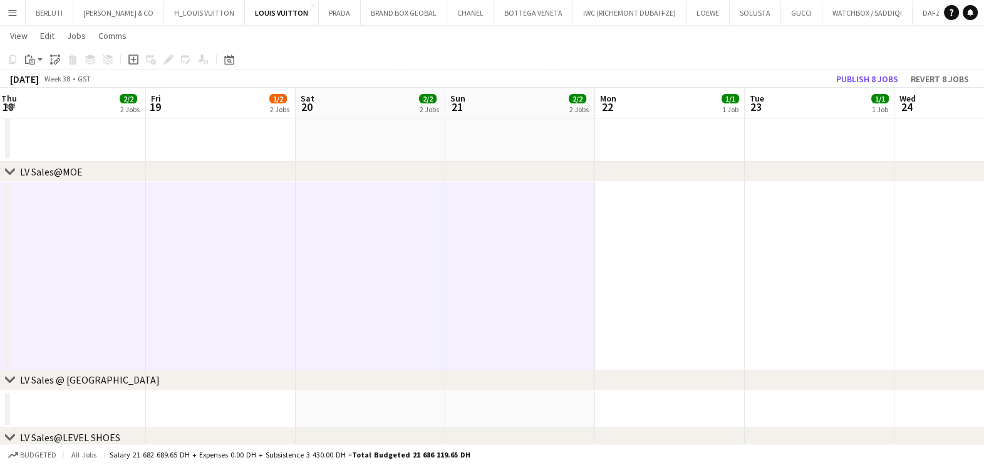
drag, startPoint x: 663, startPoint y: 262, endPoint x: 673, endPoint y: 262, distance: 10.0
click at [663, 262] on app-date-cell at bounding box center [670, 276] width 150 height 189
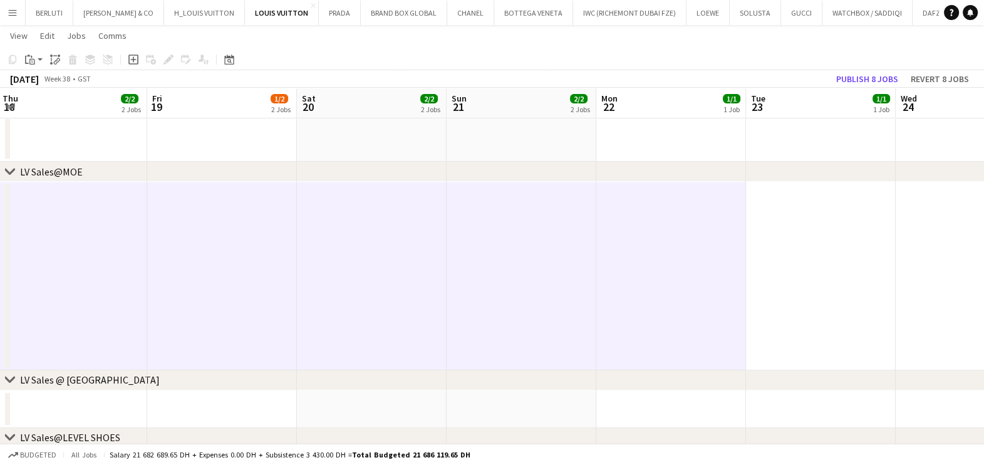
click at [832, 262] on app-date-cell at bounding box center [821, 276] width 150 height 189
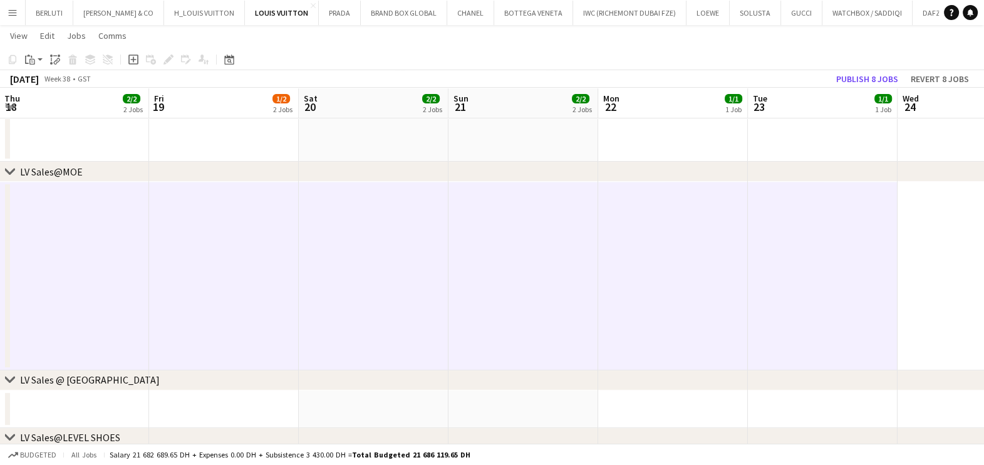
click at [978, 256] on app-date-cell at bounding box center [973, 276] width 150 height 189
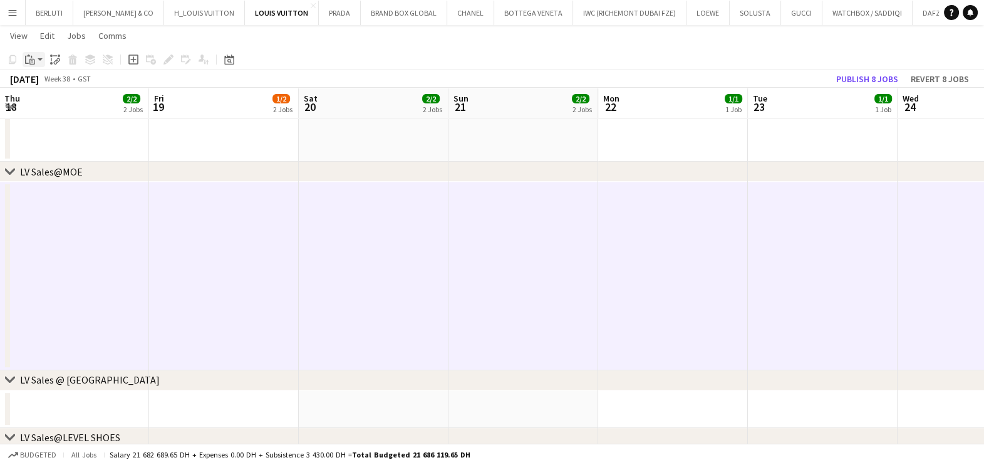
click at [34, 62] on icon at bounding box center [32, 62] width 6 height 6
click at [47, 85] on link "Paste Ctrl+V" at bounding box center [92, 83] width 118 height 11
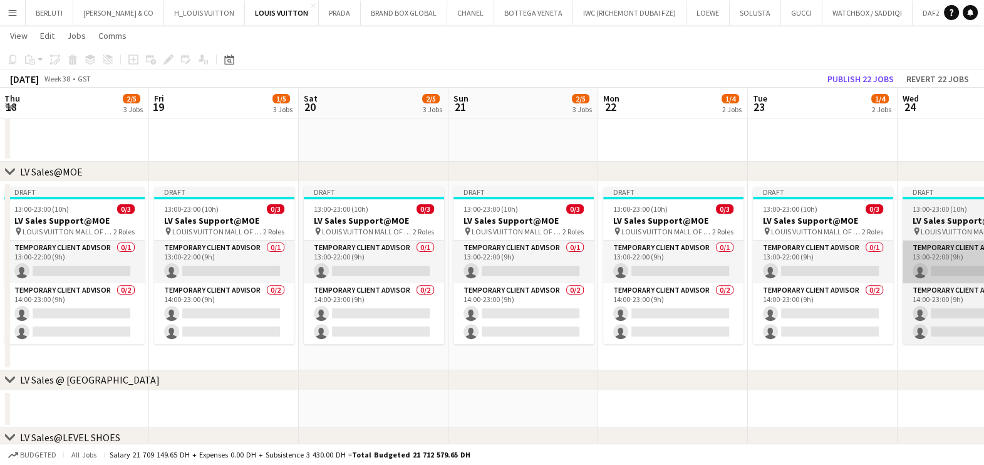
scroll to position [0, 418]
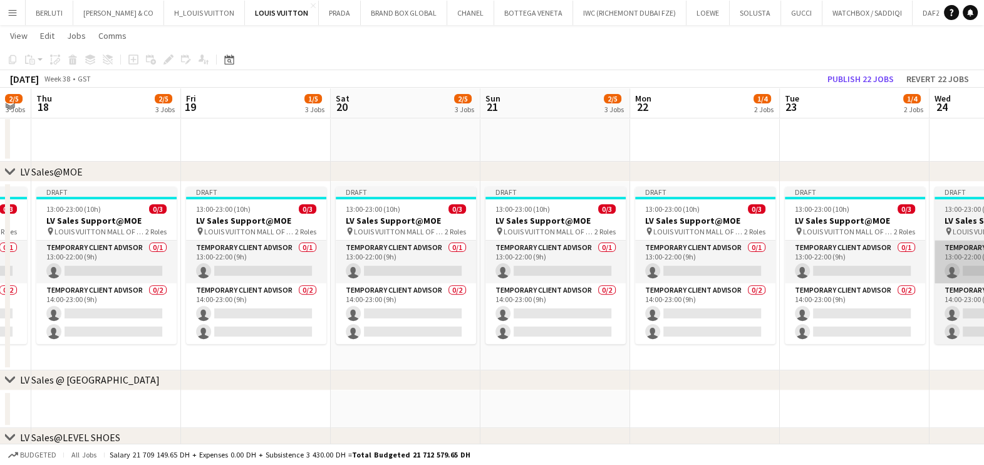
drag, startPoint x: 752, startPoint y: 279, endPoint x: 489, endPoint y: 278, distance: 263.1
click at [485, 279] on app-calendar-viewport "Mon 15 0/3 1 Job Tue 16 1/4 2 Jobs Wed 17 2/5 3 Jobs Thu 18 2/5 3 Jobs Fri 19 1…" at bounding box center [492, 410] width 984 height 1768
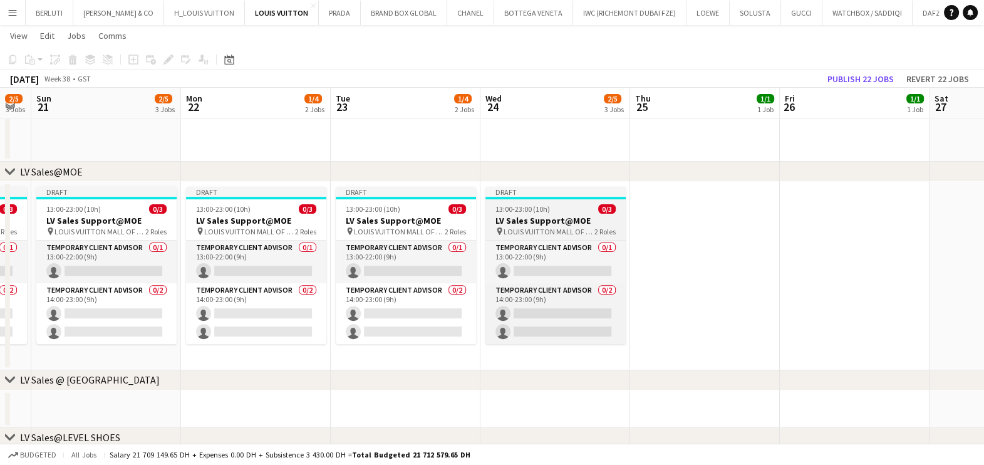
click at [580, 230] on span "LOUIS VUITTON MALL OF THE EMIRATES" at bounding box center [549, 231] width 91 height 9
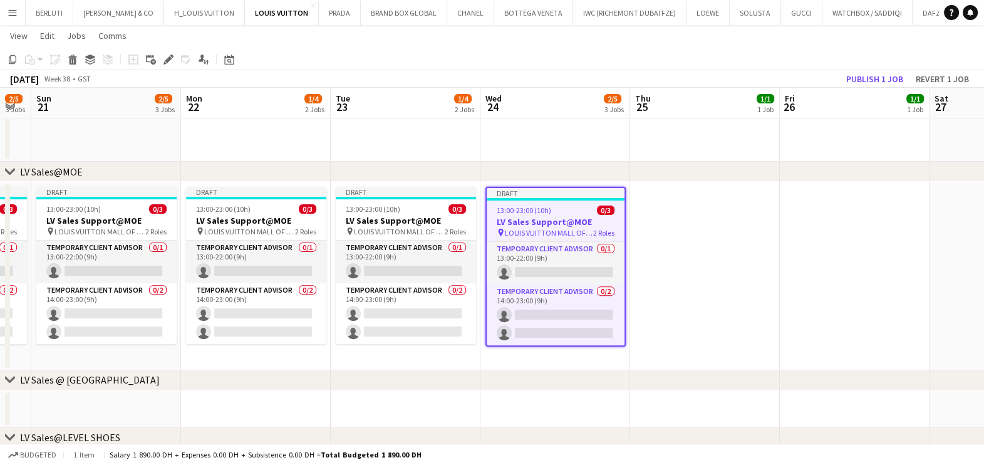
click at [678, 229] on app-date-cell at bounding box center [705, 276] width 150 height 189
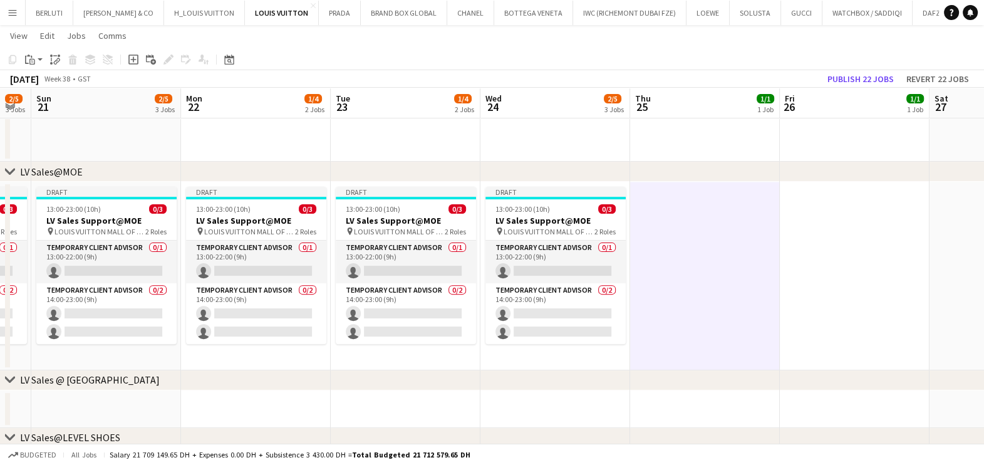
click at [812, 220] on app-date-cell at bounding box center [855, 276] width 150 height 189
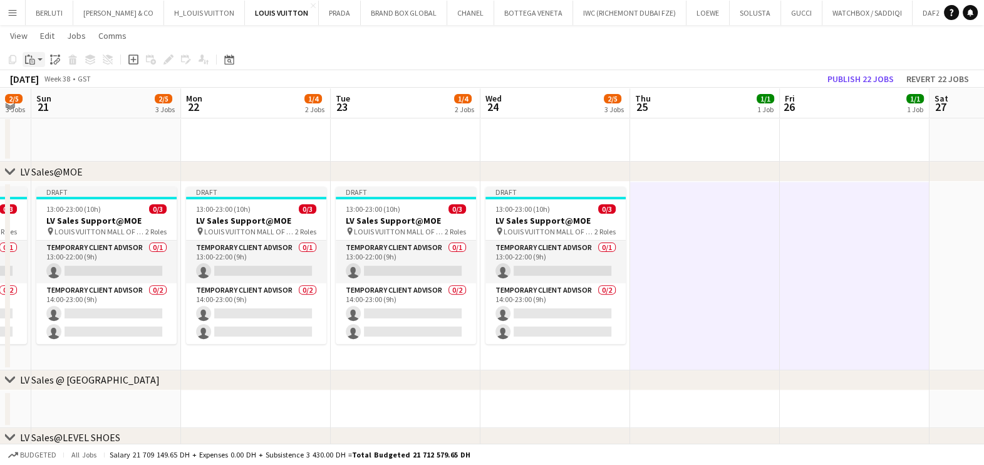
drag, startPoint x: 40, startPoint y: 57, endPoint x: 38, endPoint y: 75, distance: 18.3
click at [39, 57] on app-action-btn "Paste" at bounding box center [34, 59] width 23 height 15
drag, startPoint x: 41, startPoint y: 83, endPoint x: 44, endPoint y: 88, distance: 6.8
click at [41, 83] on link "Paste Ctrl+V" at bounding box center [92, 83] width 118 height 11
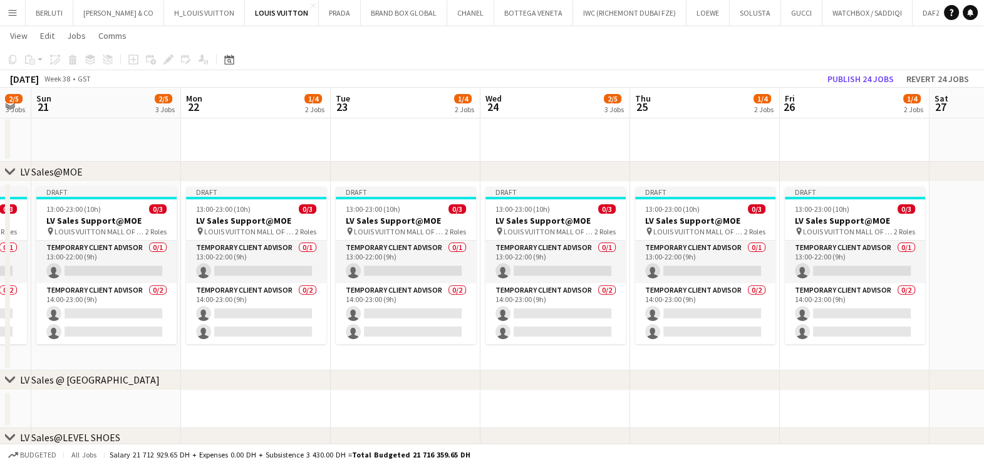
drag, startPoint x: 479, startPoint y: 253, endPoint x: 687, endPoint y: 253, distance: 208.0
click at [673, 253] on app-calendar-viewport "Thu 18 2/5 3 Jobs Fri 19 1/5 3 Jobs Sat 20 2/5 3 Jobs Sun 21 2/5 3 Jobs Mon 22 …" at bounding box center [492, 410] width 984 height 1768
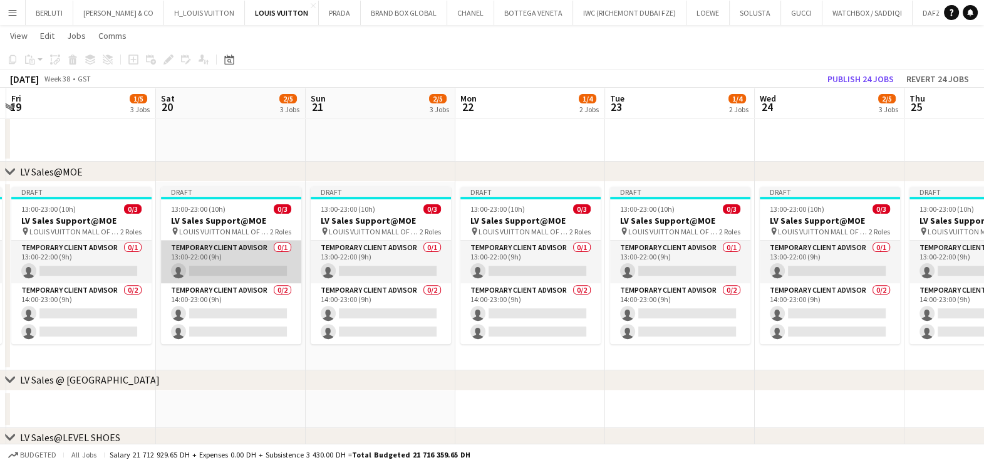
drag, startPoint x: 274, startPoint y: 257, endPoint x: 670, endPoint y: 257, distance: 395.9
click at [692, 257] on app-calendar-viewport "Wed 17 2/5 3 Jobs Thu 18 2/5 3 Jobs Fri 19 1/5 3 Jobs Sat 20 2/5 3 Jobs Sun 21 …" at bounding box center [492, 410] width 984 height 1768
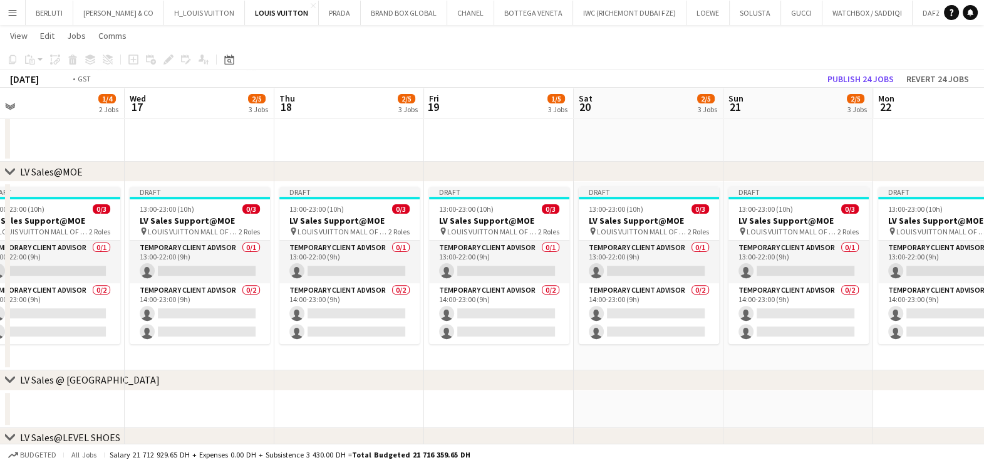
drag, startPoint x: 566, startPoint y: 314, endPoint x: 359, endPoint y: 286, distance: 208.7
click at [763, 313] on app-calendar-viewport "Sun 14 4/7 4 Jobs Mon 15 0/3 1 Job Tue 16 1/4 2 Jobs Wed 17 2/5 3 Jobs Thu 18 2…" at bounding box center [492, 410] width 984 height 1768
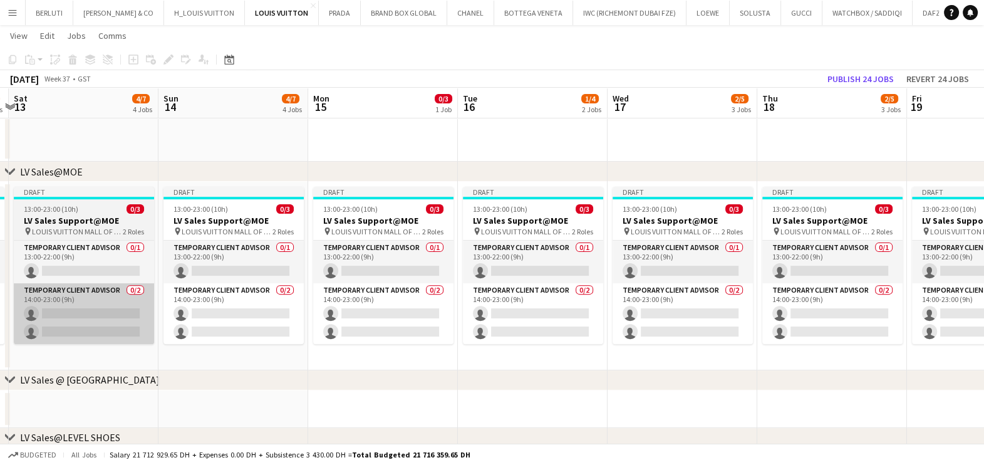
drag
click at [723, 285] on app-calendar-viewport "Thu 11 5/8 5 Jobs Fri 12 4/7 4 Jobs Sat 13 4/7 4 Jobs Sun 14 4/7 4 Jobs Mon 15 …" at bounding box center [492, 410] width 984 height 1768
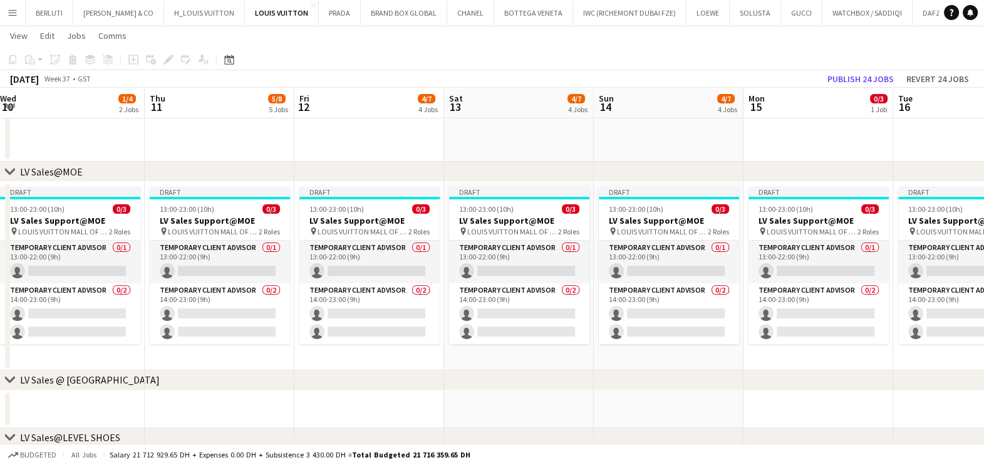
click at [821, 288] on app-calendar-viewport "Mon 8 3/5 3 Jobs Tue 9 2/4 2 Jobs Wed 10 1/4 2 Jobs Thu 11 5/8 5 Jobs Fri 12 4/…" at bounding box center [492, 410] width 984 height 1768
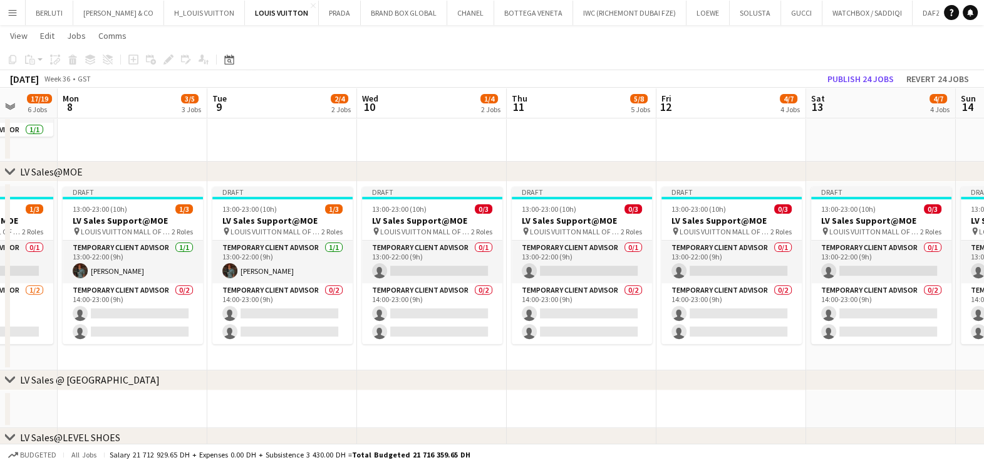
click at [639, 267] on app-calendar-viewport "Fri 5 14/16 5 Jobs Sat 6 17/19 5 Jobs Sun 7 17/19 6 Jobs Mon 8 3/5 3 Jobs Tue 9…" at bounding box center [492, 410] width 984 height 1768
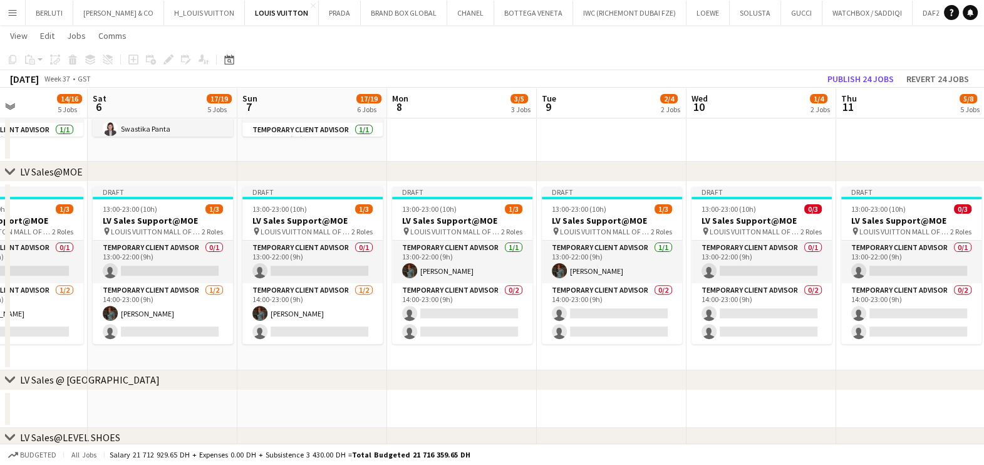
click at [641, 267] on app-calendar-viewport "Wed 3 17/18 5 Jobs Thu 4 19/19 6 Jobs Fri 5 14/16 5 Jobs Sat 6 17/19 5 Jobs Sun…" at bounding box center [492, 410] width 984 height 1768
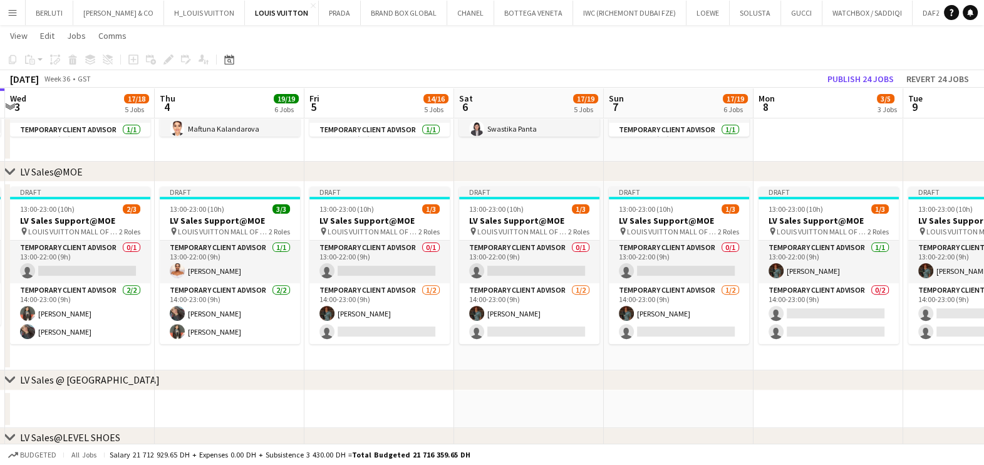
click at [606, 281] on app-calendar-viewport "Mon 1 12/13 3 Jobs Tue 2 14/14 5 Jobs Wed 3 17/18 5 Jobs Thu 4 19/19 6 Jobs Fri…" at bounding box center [492, 410] width 984 height 1768
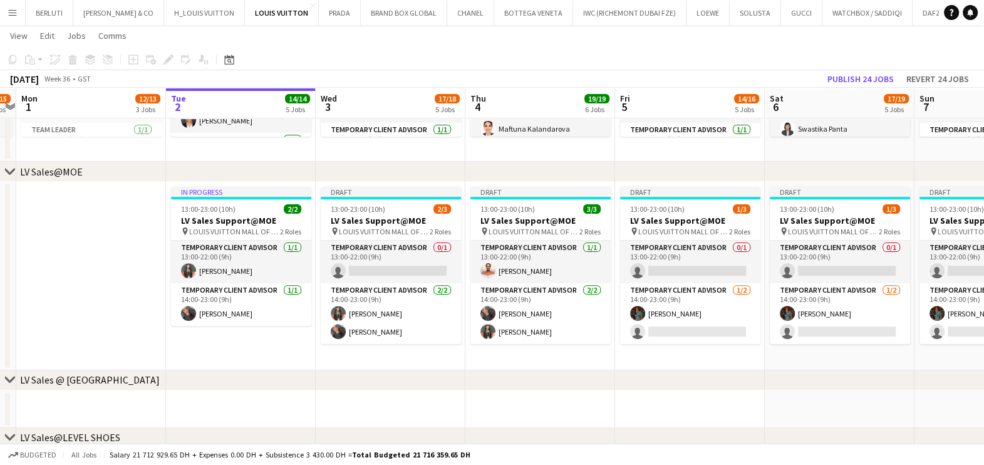
scroll to position [0, 298]
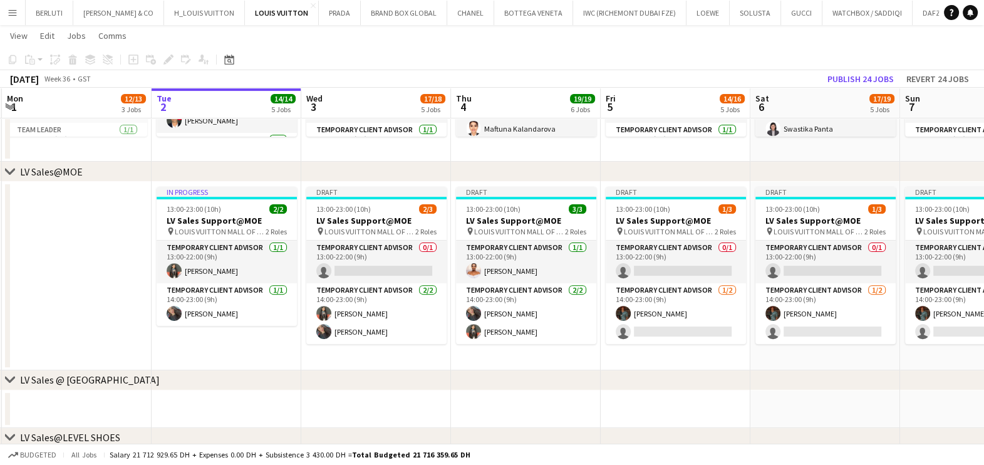
click at [598, 281] on app-calendar-viewport "Sat 30 Sun 31 13/15 5 Jobs Mon 1 12/13 3 Jobs Tue 2 14/14 5 Jobs Wed 3 17/18 5 …" at bounding box center [492, 410] width 984 height 1768
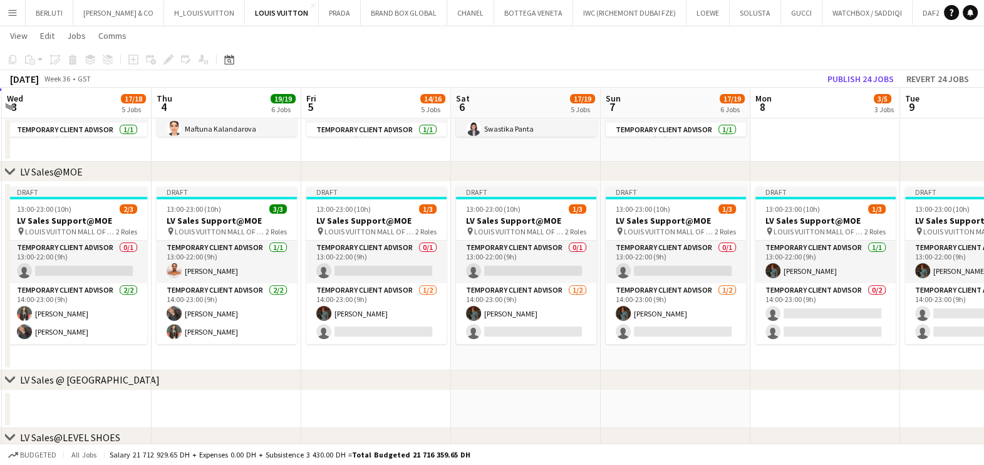
drag, startPoint x: 784, startPoint y: 260, endPoint x: 282, endPoint y: 254, distance: 501.8
click at [274, 254] on app-calendar-viewport "Mon 1 12/13 3 Jobs Tue 2 14/14 5 Jobs Wed 3 17/18 5 Jobs Thu 4 19/19 6 Jobs Fri…" at bounding box center [492, 462] width 984 height 1872
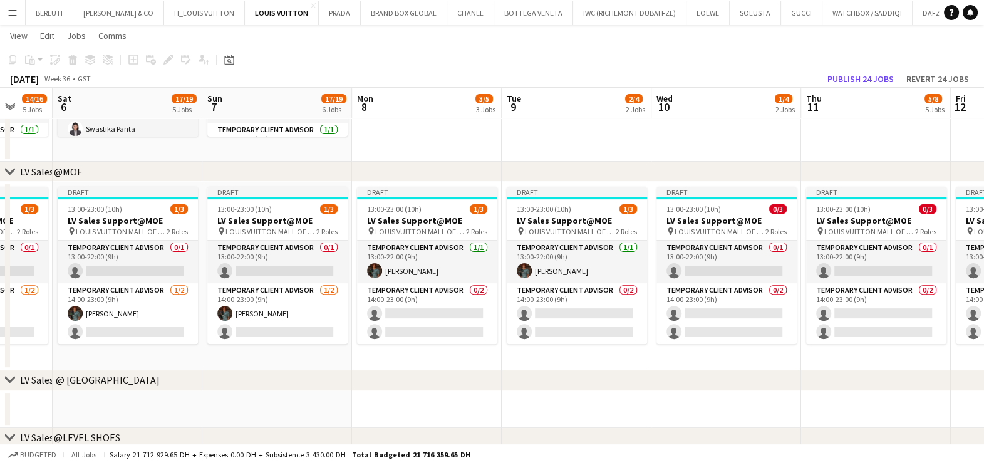
scroll to position [0, 551]
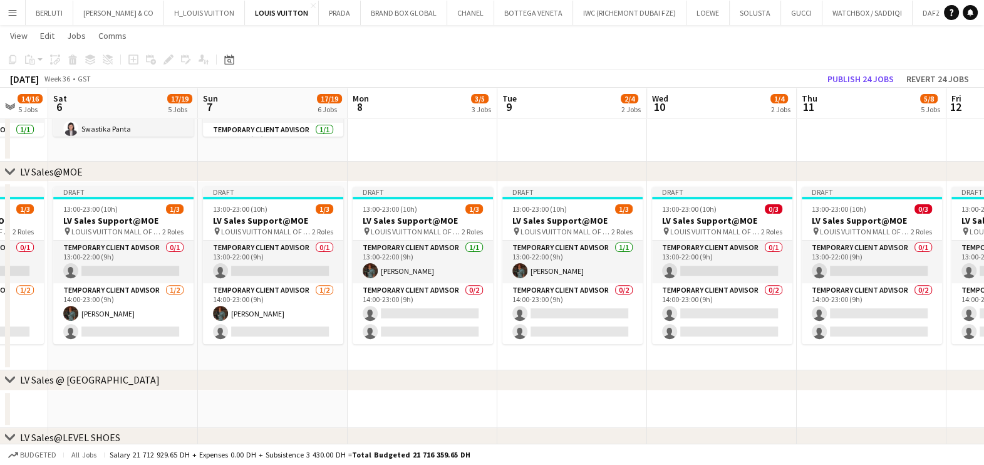
drag, startPoint x: 581, startPoint y: 271, endPoint x: 454, endPoint y: 269, distance: 126.5
click at [454, 269] on app-calendar-viewport "Tue 2 14/14 5 Jobs Wed 3 17/18 5 Jobs Thu 4 19/19 6 Jobs Fri 5 14/16 5 Jobs Sat…" at bounding box center [492, 462] width 984 height 1872
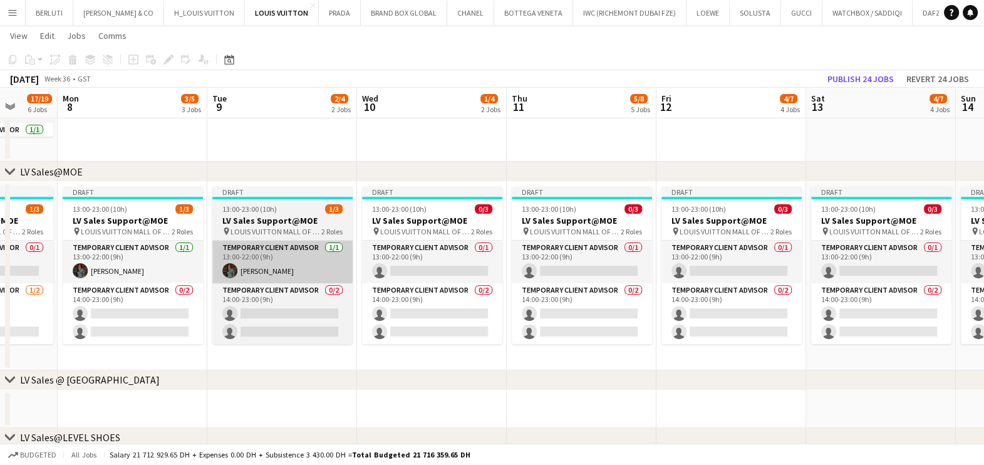
drag, startPoint x: 472, startPoint y: 270, endPoint x: 264, endPoint y: 266, distance: 207.4
click at [254, 272] on app-calendar-viewport "Thu 4 19/19 6 Jobs Fri 5 14/16 5 Jobs Sat 6 17/19 5 Jobs Sun 7 17/19 6 Jobs Mon…" at bounding box center [492, 462] width 984 height 1872
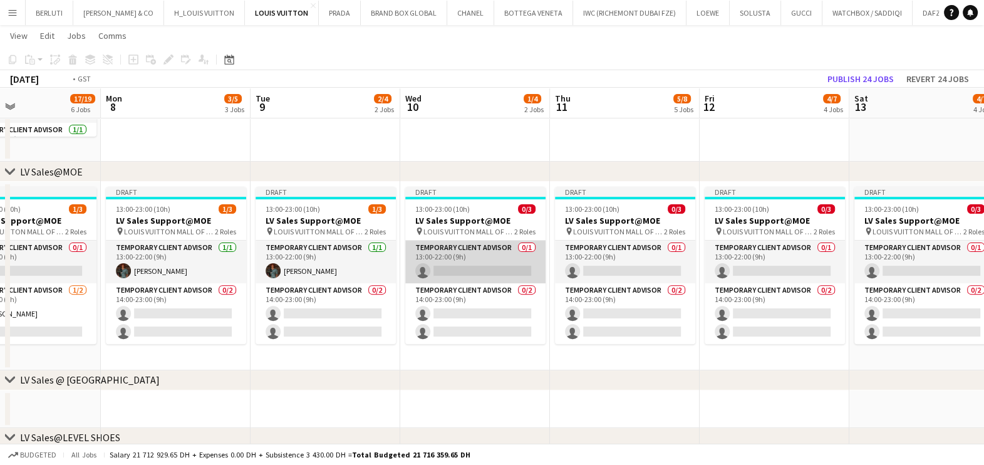
drag, startPoint x: 301, startPoint y: 269, endPoint x: 291, endPoint y: 268, distance: 9.5
click at [289, 269] on app-calendar-viewport "Thu 4 19/19 6 Jobs Fri 5 14/16 5 Jobs Sat 6 17/19 5 Jobs Sun 7 17/19 6 Jobs Mon…" at bounding box center [492, 462] width 984 height 1872
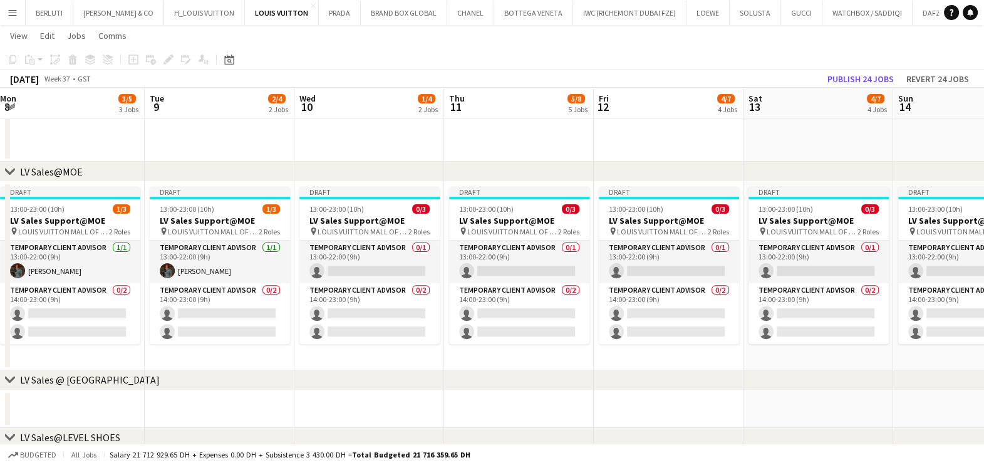
scroll to position [0, 472]
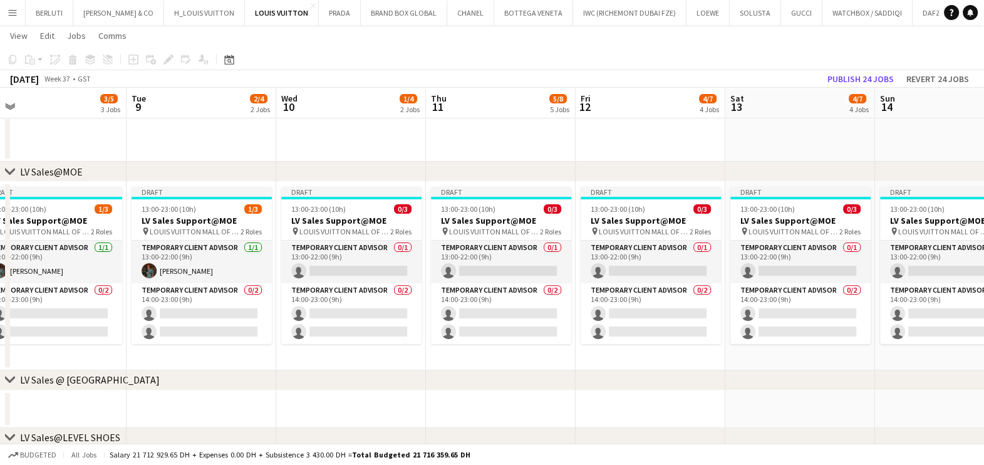
drag, startPoint x: 413, startPoint y: 266, endPoint x: 315, endPoint y: 266, distance: 98.3
click at [315, 266] on app-calendar-viewport "Fri 5 14/16 5 Jobs Sat 6 17/19 5 Jobs Sun 7 17/19 6 Jobs Mon 8 3/5 3 Jobs Tue 9…" at bounding box center [492, 462] width 984 height 1872
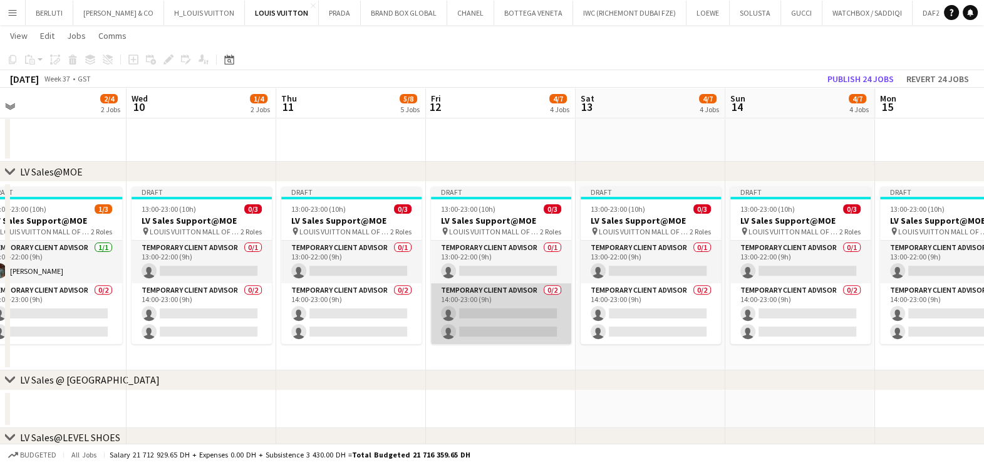
click at [489, 330] on app-card-role "Temporary Client Advisor 0/2 14:00-23:00 (9h) single-neutral-actions single-neu…" at bounding box center [501, 313] width 140 height 61
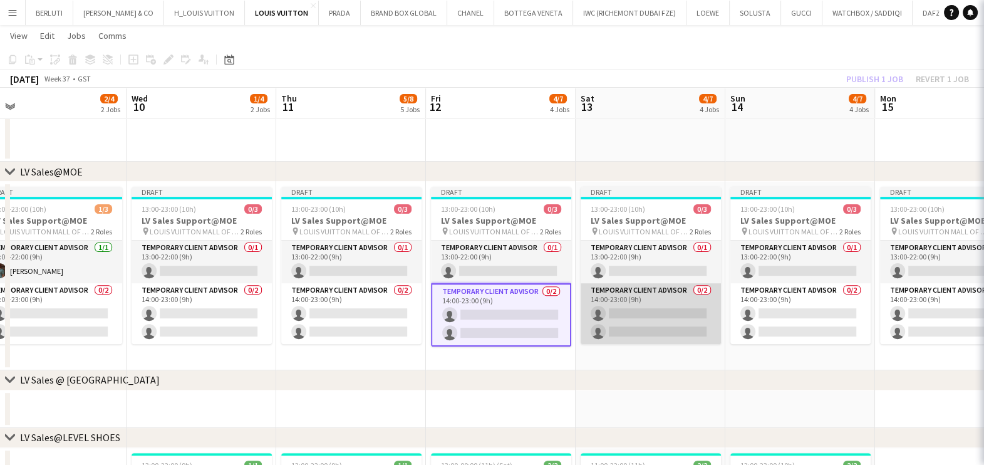
click at [636, 316] on app-card-role "Temporary Client Advisor 0/2 14:00-23:00 (9h) single-neutral-actions single-neu…" at bounding box center [651, 313] width 140 height 61
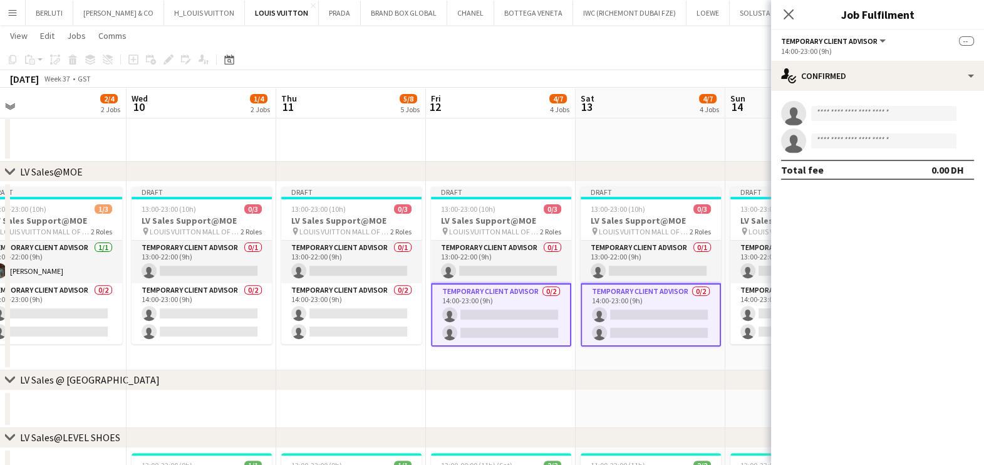
drag, startPoint x: 544, startPoint y: 315, endPoint x: 395, endPoint y: 313, distance: 149.7
click at [395, 313] on app-calendar-viewport "Sat 6 17/19 5 Jobs Sun 7 17/19 6 Jobs Mon 8 3/5 3 Jobs Tue 9 2/4 2 Jobs Wed 10 …" at bounding box center [492, 462] width 984 height 1872
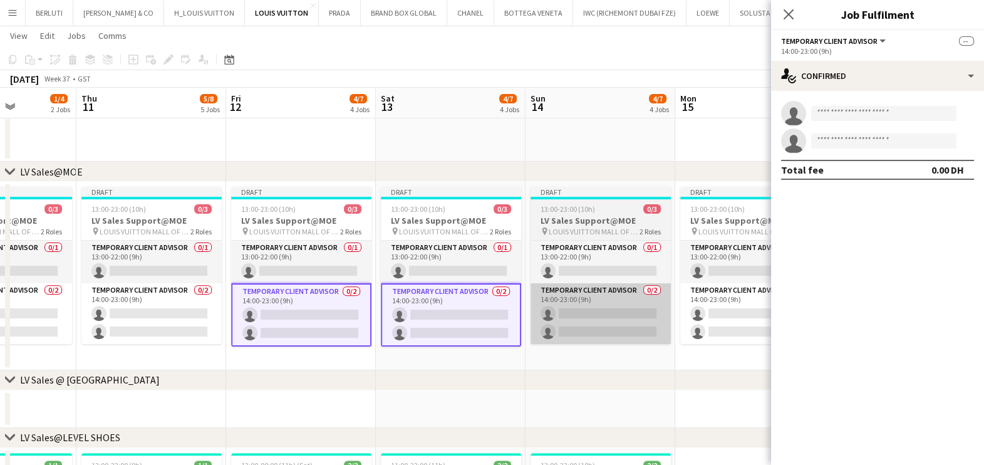
click at [531, 319] on app-card-role "Temporary Client Advisor 0/2 14:00-23:00 (9h) single-neutral-actions single-neu…" at bounding box center [601, 313] width 140 height 61
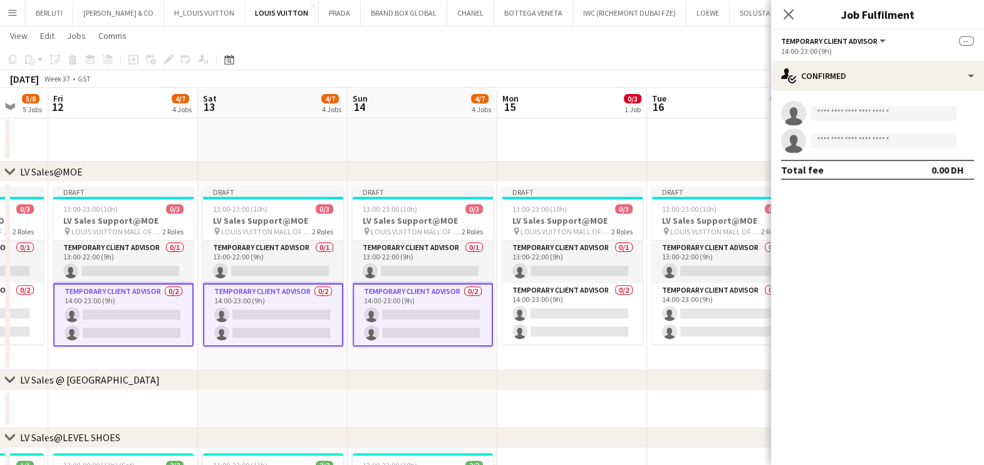
drag, startPoint x: 459, startPoint y: 320, endPoint x: 386, endPoint y: 324, distance: 72.8
click at [386, 324] on app-calendar-viewport "Mon 8 3/5 3 Jobs Tue 9 2/4 2 Jobs Wed 10 1/4 2 Jobs Thu 11 5/8 5 Jobs Fri 12 4/…" at bounding box center [492, 462] width 984 height 1872
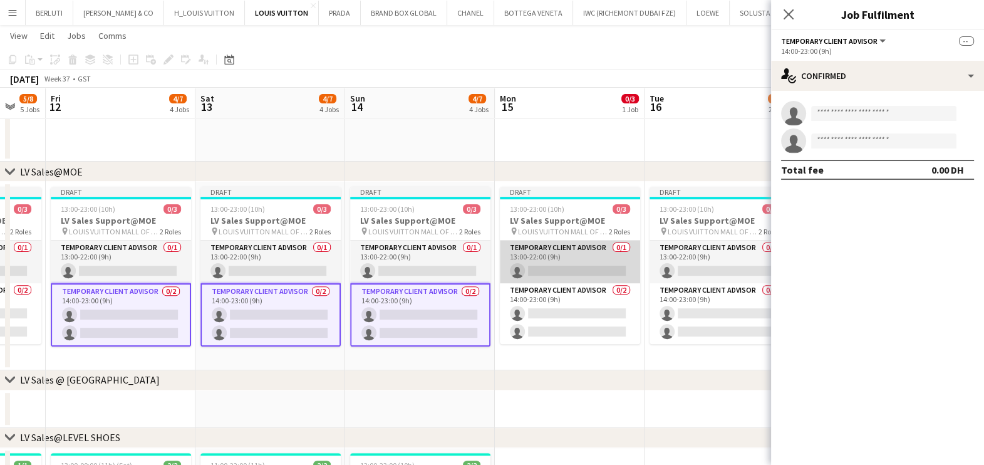
drag, startPoint x: 552, startPoint y: 261, endPoint x: 552, endPoint y: 267, distance: 6.3
click at [551, 264] on app-card-role "Temporary Client Advisor 0/1 13:00-22:00 (9h) single-neutral-actions" at bounding box center [570, 262] width 140 height 43
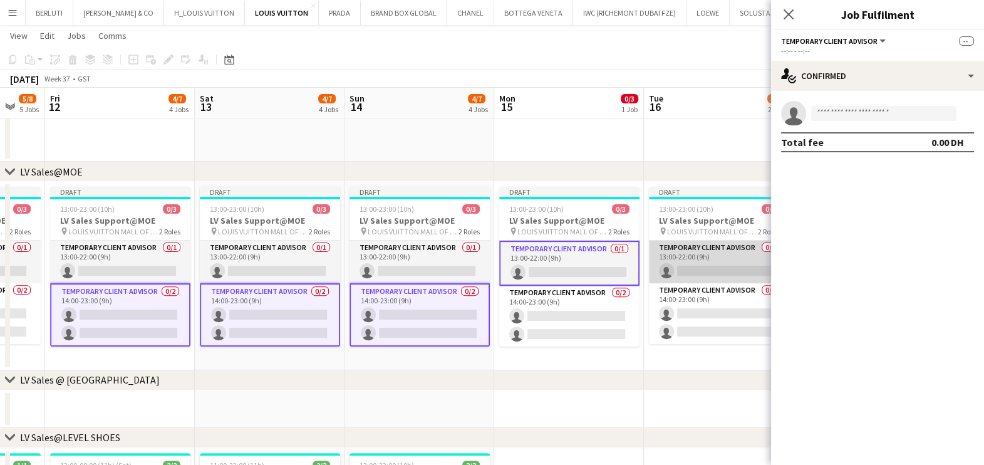
click at [684, 269] on app-card-role "Temporary Client Advisor 0/1 13:00-22:00 (9h) single-neutral-actions" at bounding box center [719, 262] width 140 height 43
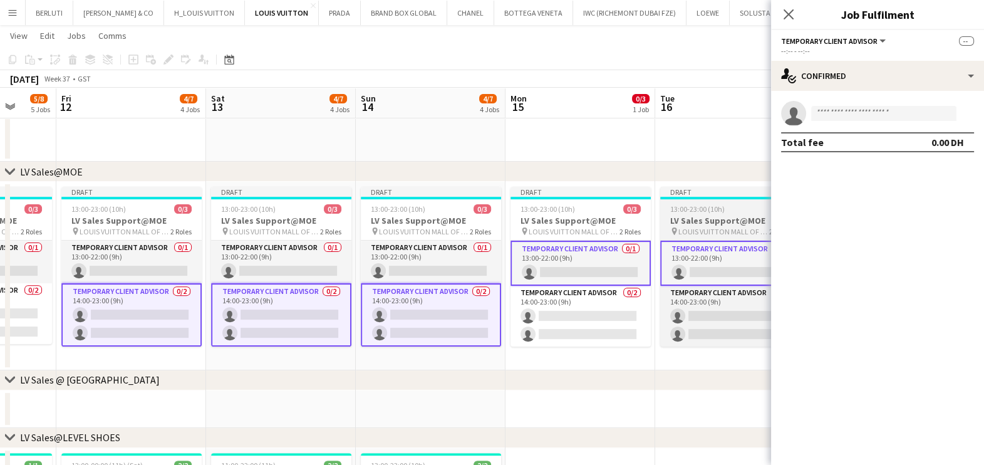
drag, startPoint x: 593, startPoint y: 273, endPoint x: 337, endPoint y: 273, distance: 255.6
click at [322, 273] on app-calendar-viewport "Tue 9 2/4 2 Jobs Wed 10 1/4 2 Jobs Thu 11 5/8 5 Jobs Fri 12 4/7 4 Jobs Sat 13 4…" at bounding box center [492, 462] width 984 height 1872
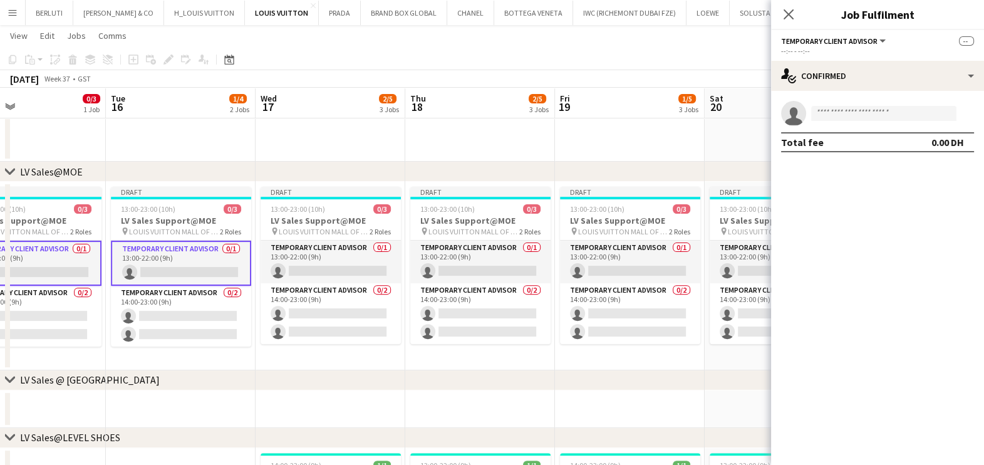
drag, startPoint x: 526, startPoint y: 302, endPoint x: 360, endPoint y: 311, distance: 166.9
click at [360, 311] on app-calendar-viewport "Fri 12 4/7 4 Jobs Sat 13 4/7 4 Jobs Sun 14 4/7 4 Jobs Mon 15 0/3 1 Job Tue 16 1…" at bounding box center [492, 462] width 984 height 1872
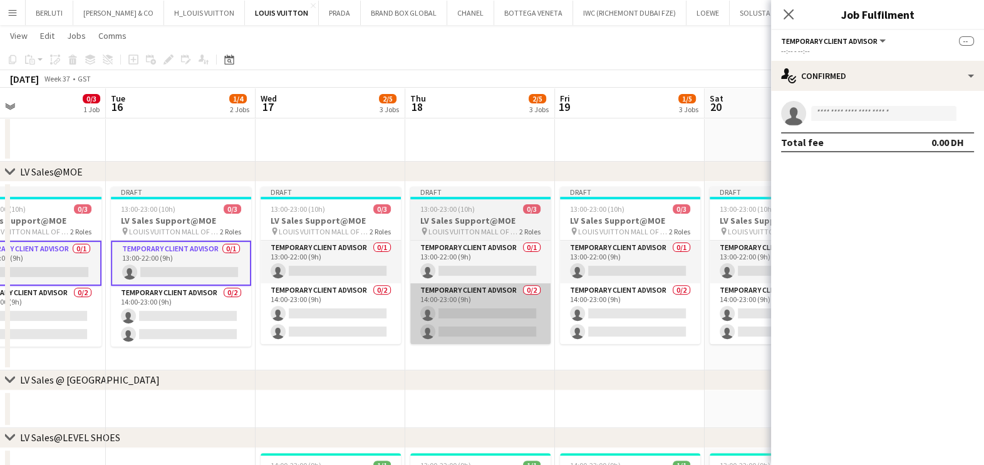
scroll to position [0, 494]
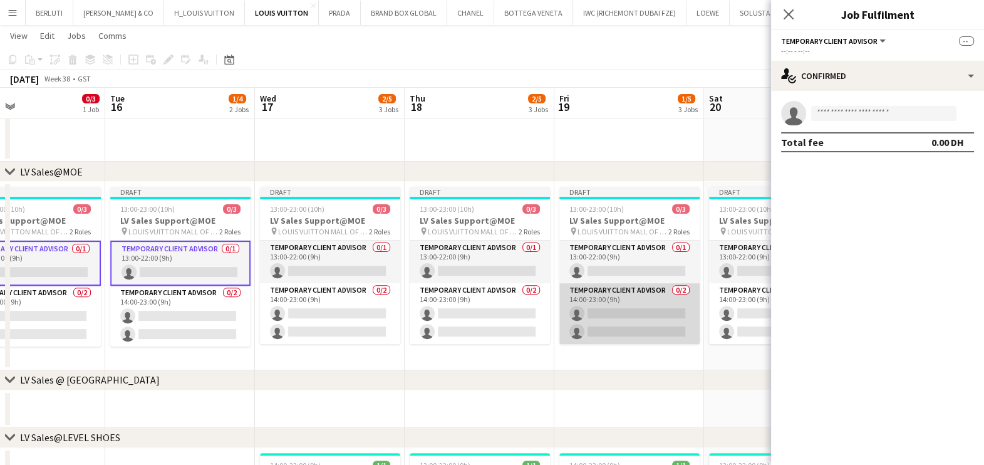
click at [623, 332] on app-card-role "Temporary Client Advisor 0/2 14:00-23:00 (9h) single-neutral-actions single-neu…" at bounding box center [629, 313] width 140 height 61
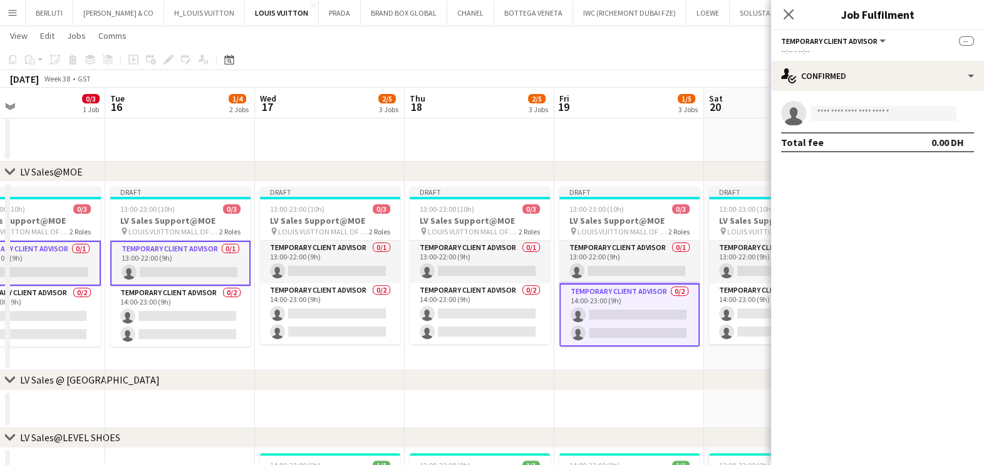
click at [339, 334] on app-calendar-viewport "Fri 12 4/7 4 Jobs Sat 13 4/7 4 Jobs Sun 14 4/7 4 Jobs Mon 15 0/3 1 Job Tue 16 1…" at bounding box center [492, 462] width 984 height 1872
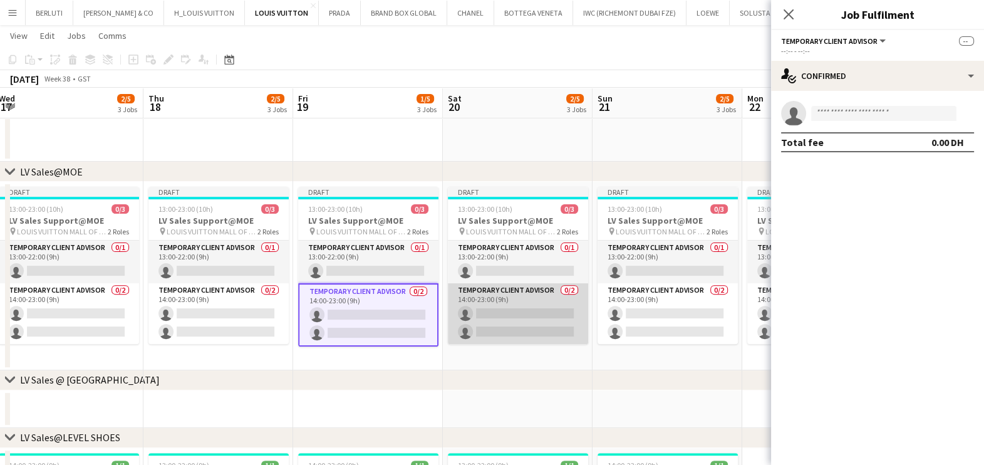
click at [498, 322] on app-card-role "Temporary Client Advisor 0/2 14:00-23:00 (9h) single-neutral-actions single-neu…" at bounding box center [518, 313] width 140 height 61
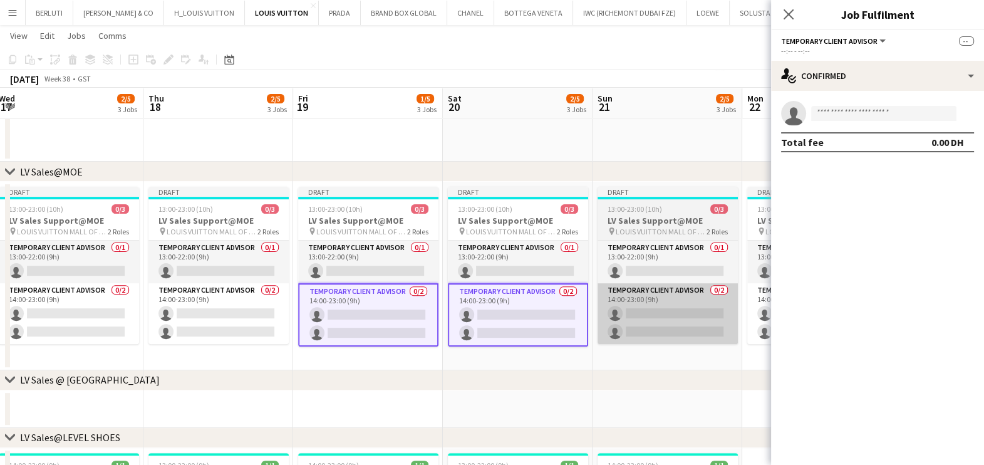
click at [643, 319] on app-card-role "Temporary Client Advisor 0/2 14:00-23:00 (9h) single-neutral-actions single-neu…" at bounding box center [668, 313] width 140 height 61
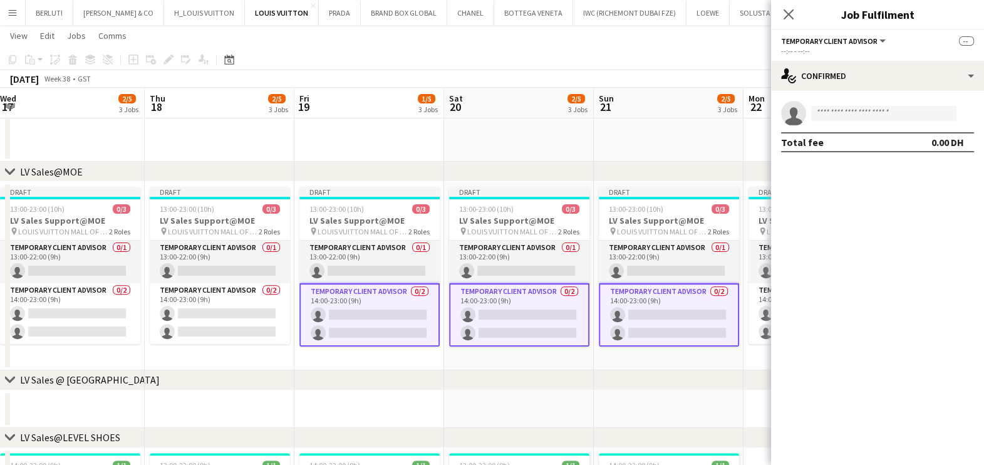
drag, startPoint x: 572, startPoint y: 335, endPoint x: 452, endPoint y: 338, distance: 119.7
click at [454, 338] on app-calendar-viewport "Sun 14 4/7 4 Jobs Mon 15 0/3 1 Job Tue 16 1/4 2 Jobs Wed 17 2/5 3 Jobs Thu 18 2…" at bounding box center [492, 462] width 984 height 1872
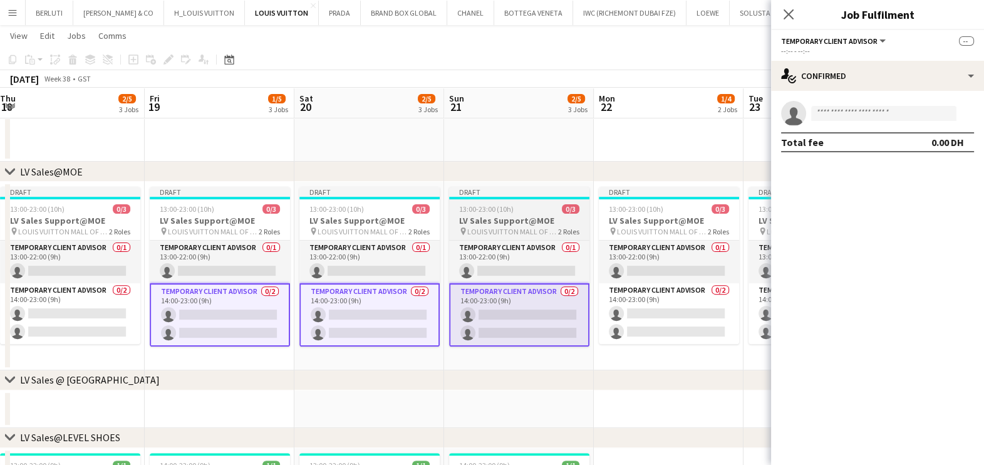
scroll to position [0, 439]
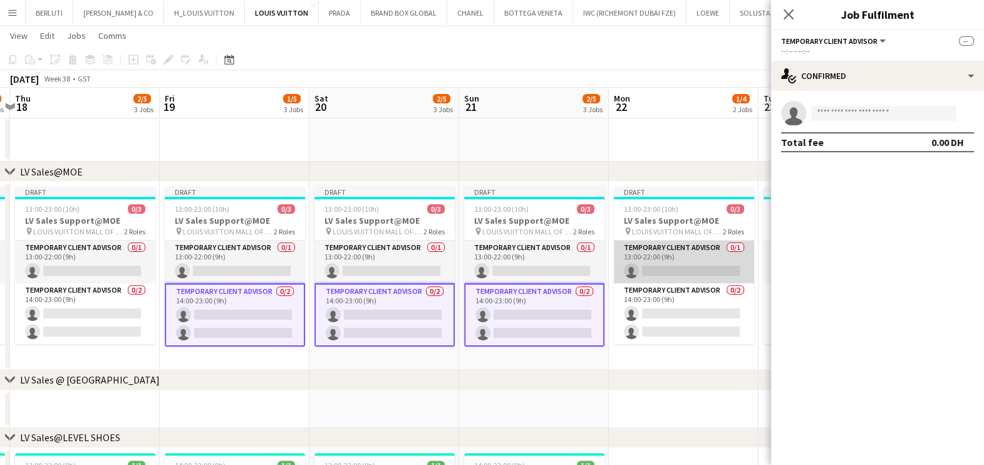
click at [646, 264] on app-card-role "Temporary Client Advisor 0/1 13:00-22:00 (9h) single-neutral-actions" at bounding box center [684, 262] width 140 height 43
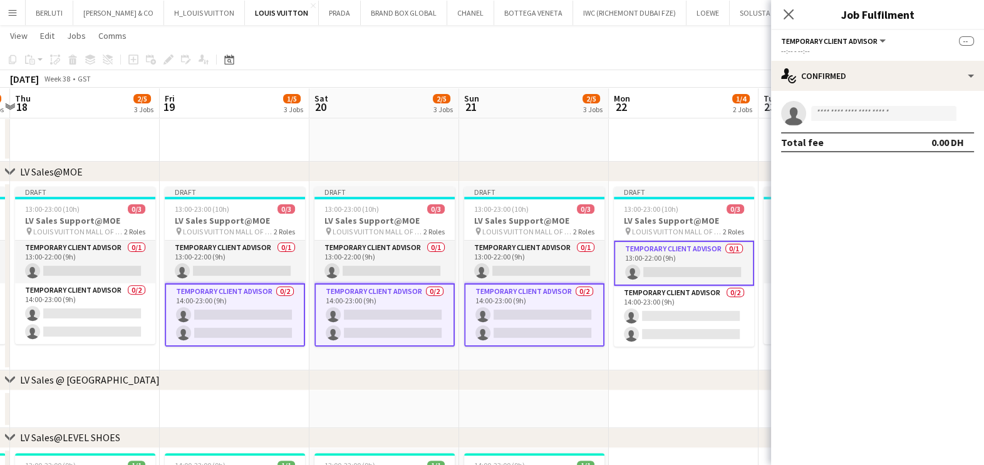
click at [448, 269] on app-calendar-viewport "Mon 15 0/3 1 Job Tue 16 1/4 2 Jobs Wed 17 2/5 3 Jobs Thu 18 2/5 3 Jobs Fri 19 1…" at bounding box center [492, 462] width 984 height 1872
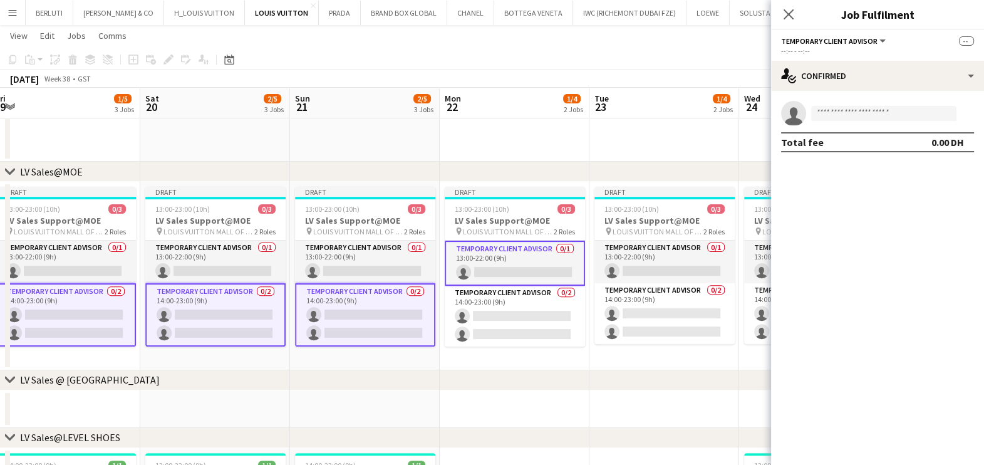
click at [586, 258] on app-date-cell "Draft 13:00-23:00 (10h) 0/3 LV Sales Support@MOE pin LOUIS VUITTON MALL OF THE …" at bounding box center [515, 276] width 150 height 189
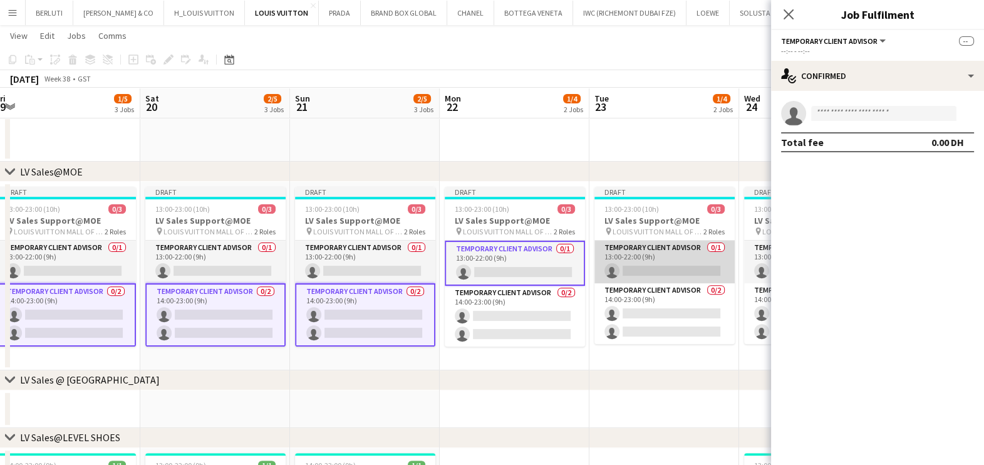
click at [627, 259] on app-card-role "Temporary Client Advisor 0/1 13:00-22:00 (9h) single-neutral-actions" at bounding box center [664, 262] width 140 height 43
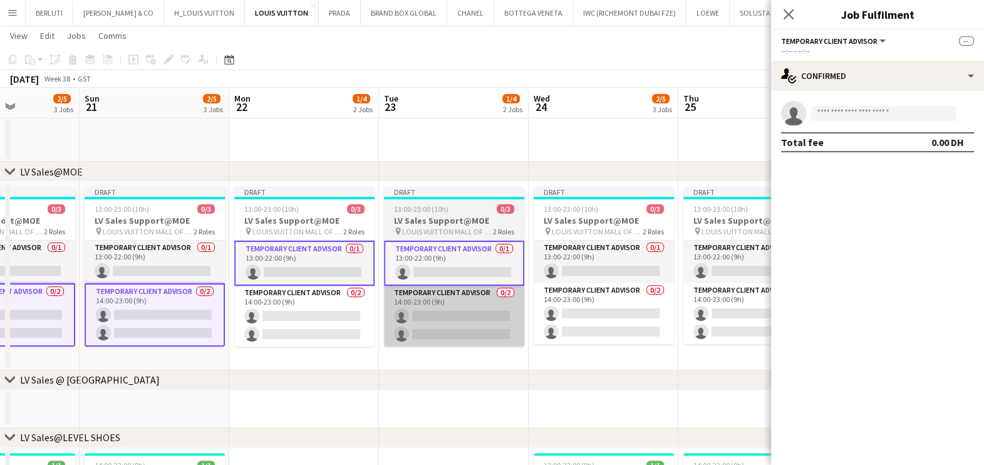
drag, startPoint x: 479, startPoint y: 313, endPoint x: 396, endPoint y: 312, distance: 83.3
click at [393, 313] on app-calendar-viewport "Wed 17 2/5 3 Jobs Thu 18 2/5 3 Jobs Fri 19 1/5 3 Jobs Sat 20 2/5 3 Jobs Sun 21 …" at bounding box center [492, 462] width 984 height 1872
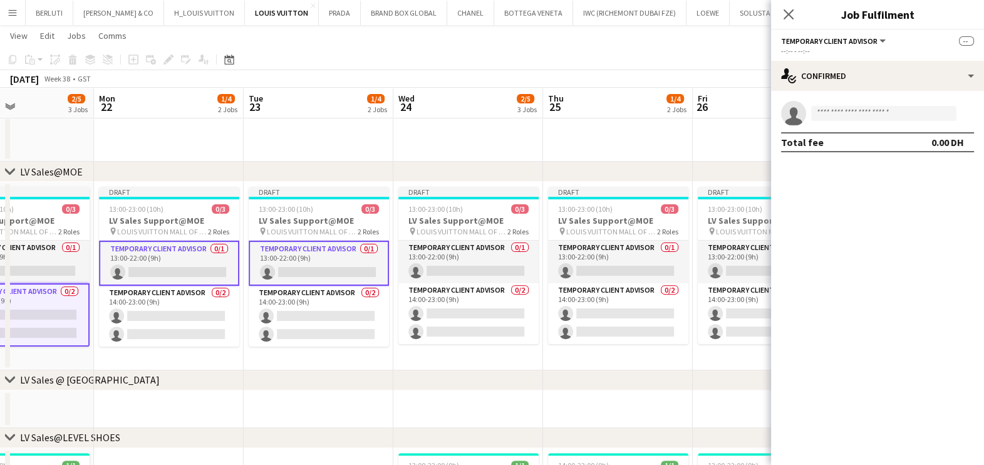
drag, startPoint x: 504, startPoint y: 313, endPoint x: 467, endPoint y: 316, distance: 37.8
click at [467, 316] on app-calendar-viewport "Thu 18 2/5 3 Jobs Fri 19 1/5 3 Jobs Sat 20 2/5 3 Jobs Sun 21 2/5 3 Jobs Mon 22 …" at bounding box center [492, 462] width 984 height 1872
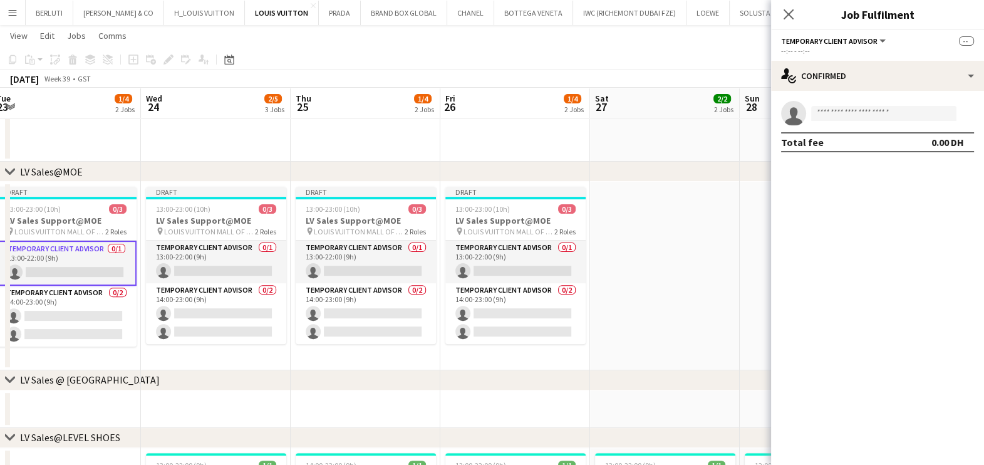
scroll to position [0, 459]
drag, startPoint x: 460, startPoint y: 286, endPoint x: 329, endPoint y: 285, distance: 130.3
click at [329, 285] on app-calendar-viewport "Sat 20 2/5 3 Jobs Sun 21 2/5 3 Jobs Mon 22 1/4 2 Jobs Tue 23 1/4 2 Jobs Wed 24 …" at bounding box center [492, 462] width 984 height 1872
click at [842, 111] on input at bounding box center [883, 113] width 145 height 15
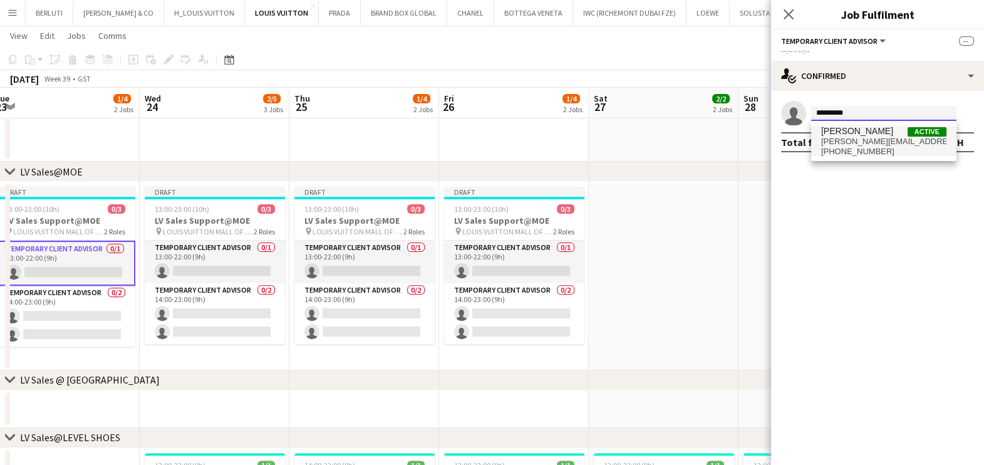
type input "*********"
click at [883, 134] on span "[PERSON_NAME]" at bounding box center [857, 131] width 72 height 11
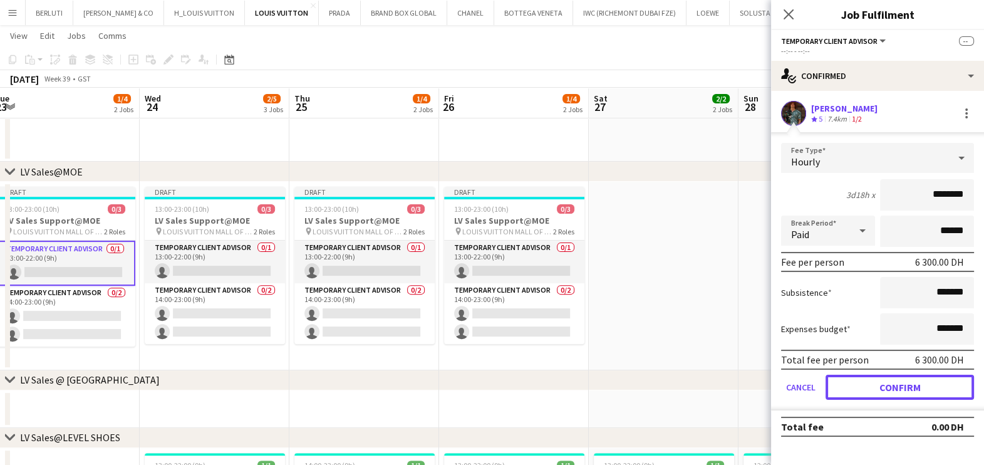
click at [883, 386] on button "Confirm" at bounding box center [900, 387] width 148 height 25
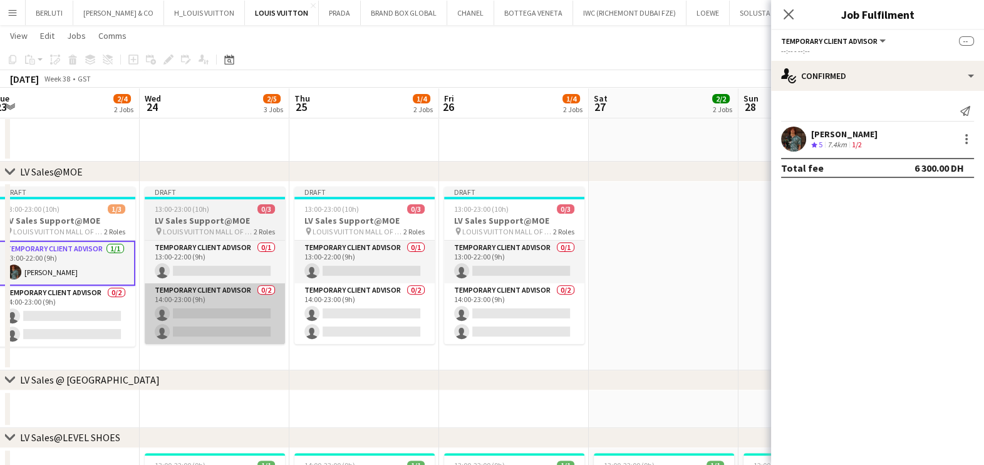
drag, startPoint x: 584, startPoint y: 308, endPoint x: 487, endPoint y: 296, distance: 97.8
click at [667, 308] on app-calendar-viewport "Sat 20 3/5 3 Jobs Sun 21 3/5 3 Jobs Mon 22 2/4 2 Jobs Tue 23 2/4 2 Jobs Wed 24 …" at bounding box center [492, 462] width 984 height 1872
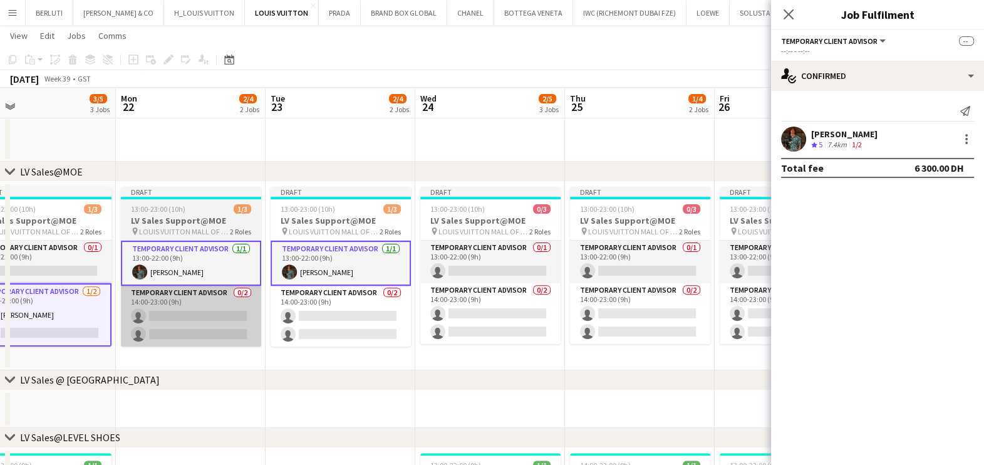
drag, startPoint x: 571, startPoint y: 273, endPoint x: 311, endPoint y: 291, distance: 261.2
click at [626, 271] on app-calendar-viewport "Fri 19 2/5 3 Jobs Sat 20 3/5 3 Jobs Sun 21 3/5 3 Jobs Mon 22 2/4 2 Jobs Tue 23 …" at bounding box center [492, 462] width 984 height 1872
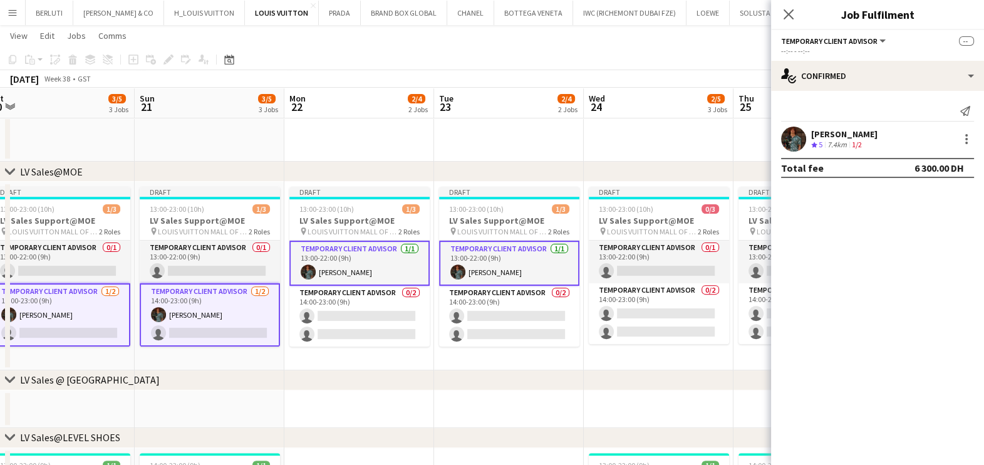
click at [663, 298] on app-calendar-viewport "Thu 18 2/5 3 Jobs Fri 19 2/5 3 Jobs Sat 20 3/5 3 Jobs Sun 21 3/5 3 Jobs Mon 22 …" at bounding box center [492, 462] width 984 height 1872
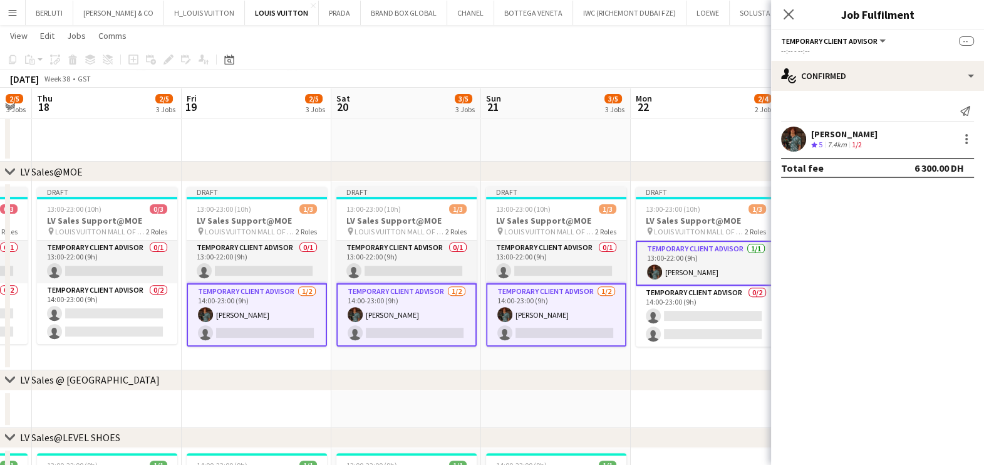
click at [637, 272] on app-calendar-viewport "Tue 16 2/4 2 Jobs Wed 17 2/5 3 Jobs Thu 18 2/5 3 Jobs Fri 19 2/5 3 Jobs Sat 20 …" at bounding box center [492, 462] width 984 height 1872
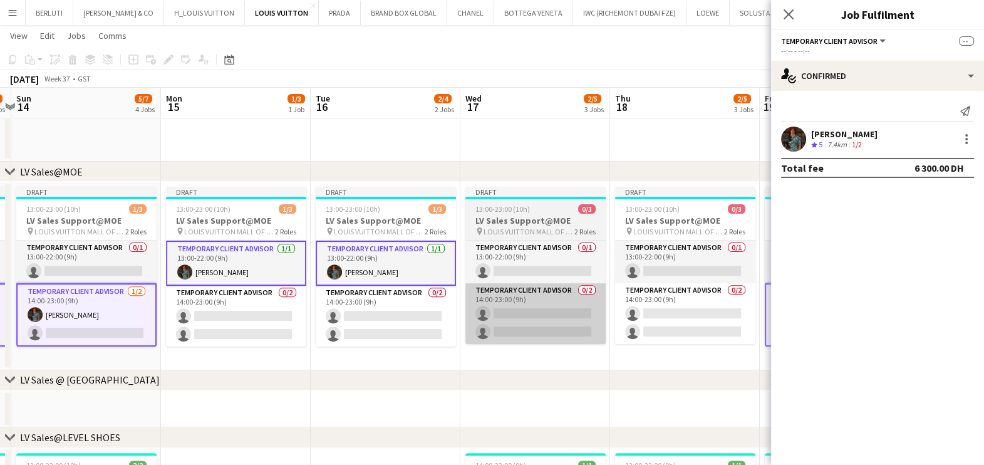
drag, startPoint x: 499, startPoint y: 303, endPoint x: 474, endPoint y: 303, distance: 24.4
click at [641, 303] on app-calendar-viewport "Fri 12 5/7 4 Jobs Sat 13 5/7 4 Jobs Sun 14 5/7 4 Jobs Mon 15 1/3 1 Job Tue 16 2…" at bounding box center [492, 462] width 984 height 1872
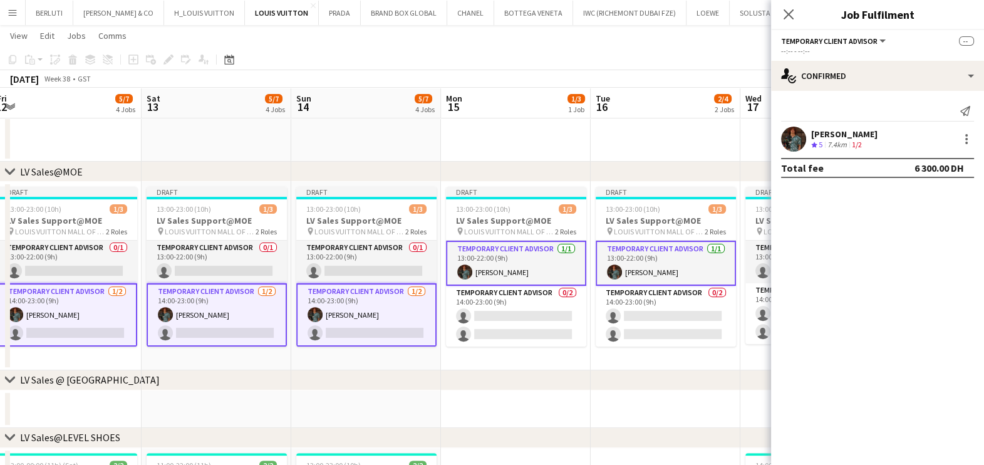
click at [732, 319] on app-calendar-viewport "Wed 10 1/4 2 Jobs Thu 11 5/8 5 Jobs Fri 12 5/7 4 Jobs Sat 13 5/7 4 Jobs Sun 14 …" at bounding box center [492, 462] width 984 height 1872
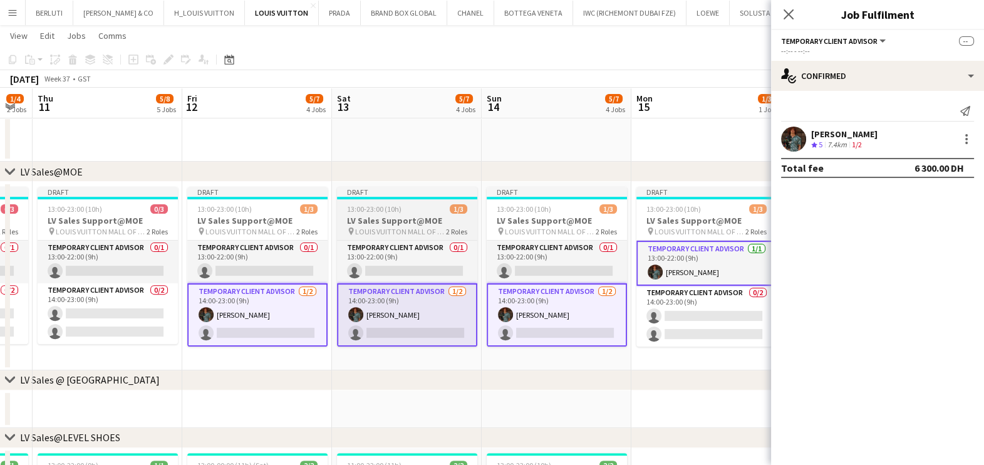
drag, startPoint x: 426, startPoint y: 333, endPoint x: 548, endPoint y: 333, distance: 122.1
click at [775, 333] on body "Menu Boards Boards Boards All jobs Status Workforce Workforce My Workforce Recr…" at bounding box center [492, 449] width 984 height 1942
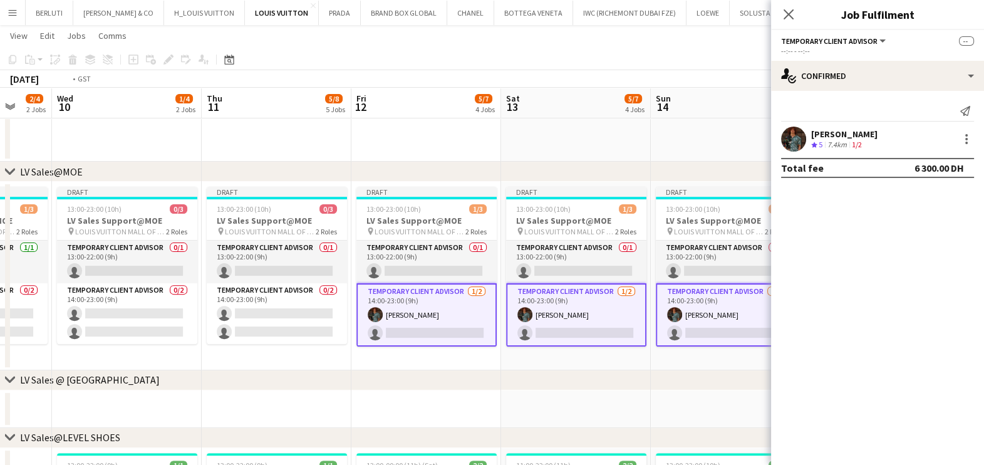
drag, startPoint x: 273, startPoint y: 341, endPoint x: 437, endPoint y: 348, distance: 164.2
click at [556, 344] on app-calendar-viewport "Sun 7 17/19 6 Jobs Mon 8 3/5 3 Jobs Tue 9 2/4 2 Jobs Wed 10 1/4 2 Jobs Thu 11 5…" at bounding box center [492, 462] width 984 height 1872
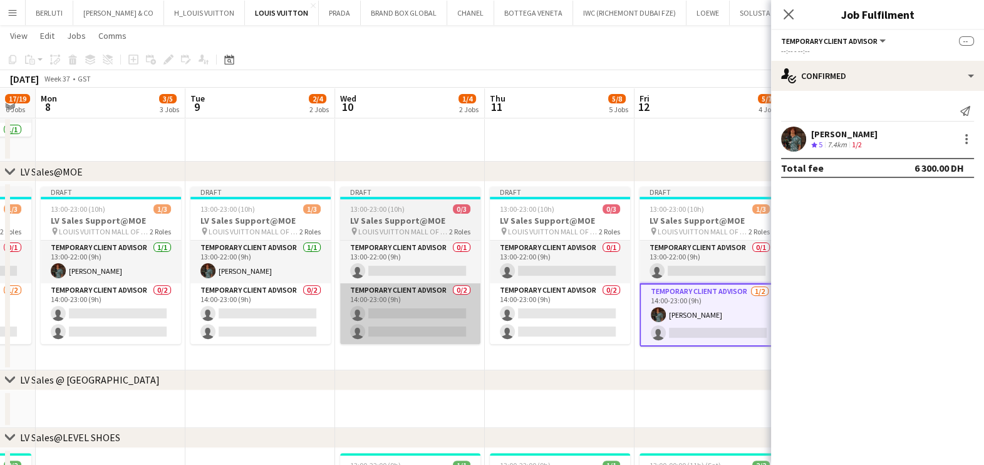
drag, startPoint x: 521, startPoint y: 339, endPoint x: 608, endPoint y: 320, distance: 89.1
click at [635, 320] on app-calendar-viewport "Fri 5 14/16 5 Jobs Sat 6 17/19 5 Jobs Sun 7 17/19 6 Jobs Mon 8 3/5 3 Jobs Tue 9…" at bounding box center [492, 462] width 984 height 1872
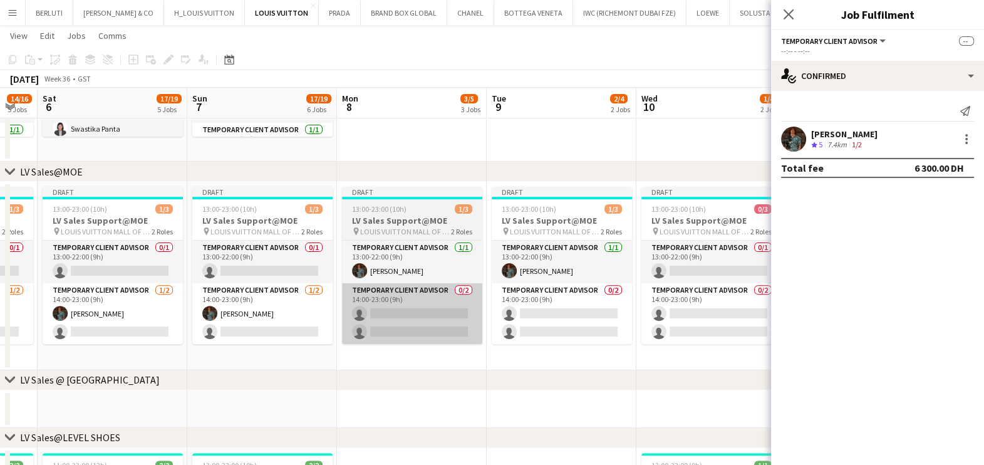
drag, startPoint x: 457, startPoint y: 319, endPoint x: 410, endPoint y: 316, distance: 47.7
click at [547, 319] on app-calendar-viewport "Thu 4 19/19 6 Jobs Fri 5 14/16 5 Jobs Sat 6 17/19 5 Jobs Sun 7 17/19 6 Jobs Mon…" at bounding box center [492, 462] width 984 height 1872
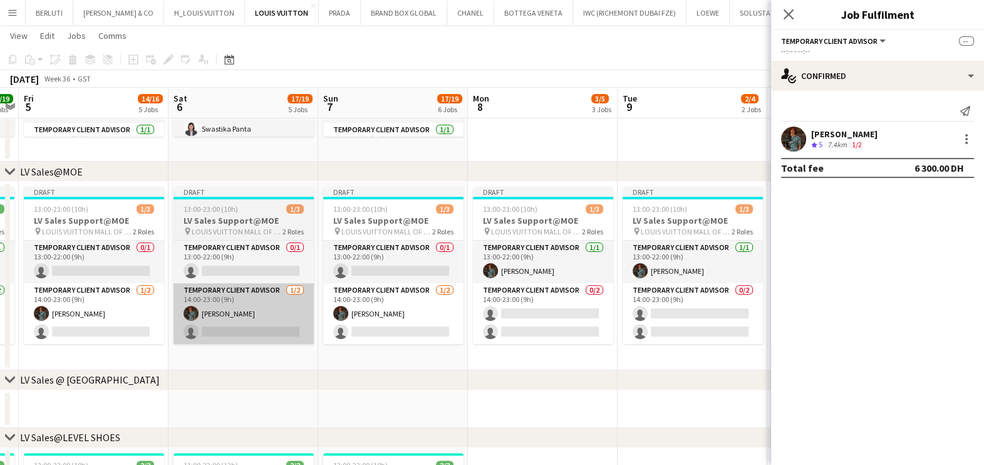
drag, startPoint x: 363, startPoint y: 319, endPoint x: 492, endPoint y: 290, distance: 131.7
click at [636, 289] on app-calendar-viewport "Wed 3 17/18 5 Jobs Thu 4 19/19 6 Jobs Fri 5 14/16 5 Jobs Sat 6 17/19 5 Jobs Sun…" at bounding box center [492, 462] width 984 height 1872
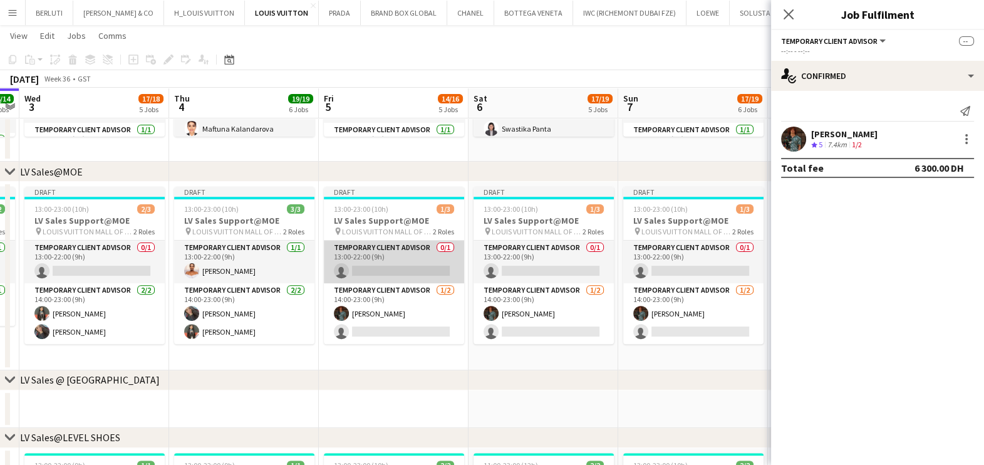
click at [650, 273] on app-calendar-viewport "Mon 1 12/13 3 Jobs Tue 2 14/14 5 Jobs Wed 3 17/18 5 Jobs Thu 4 19/19 6 Jobs Fri…" at bounding box center [492, 462] width 984 height 1872
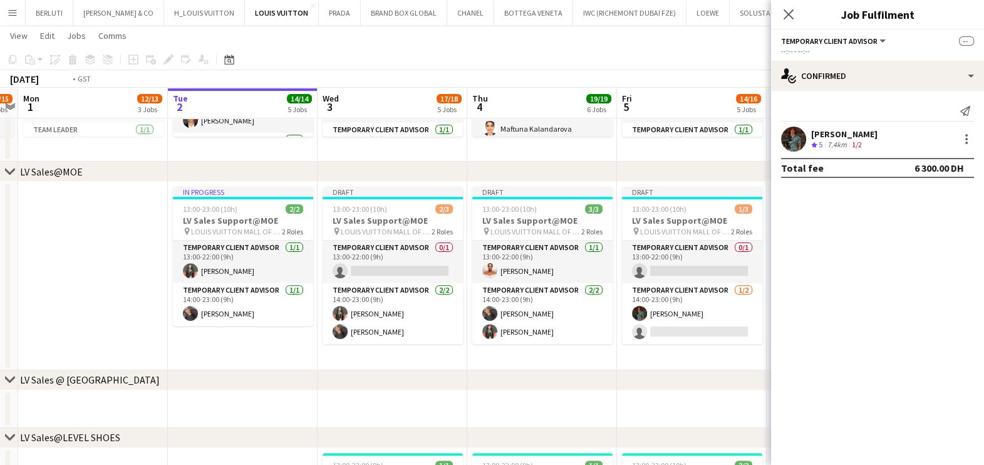
drag, startPoint x: 420, startPoint y: 291, endPoint x: 603, endPoint y: 293, distance: 182.9
click at [603, 293] on app-calendar-viewport "Sat 30 15/15 6 Jobs Sun 31 13/15 5 Jobs Mon 1 12/13 3 Jobs Tue 2 14/14 5 Jobs W…" at bounding box center [492, 462] width 984 height 1872
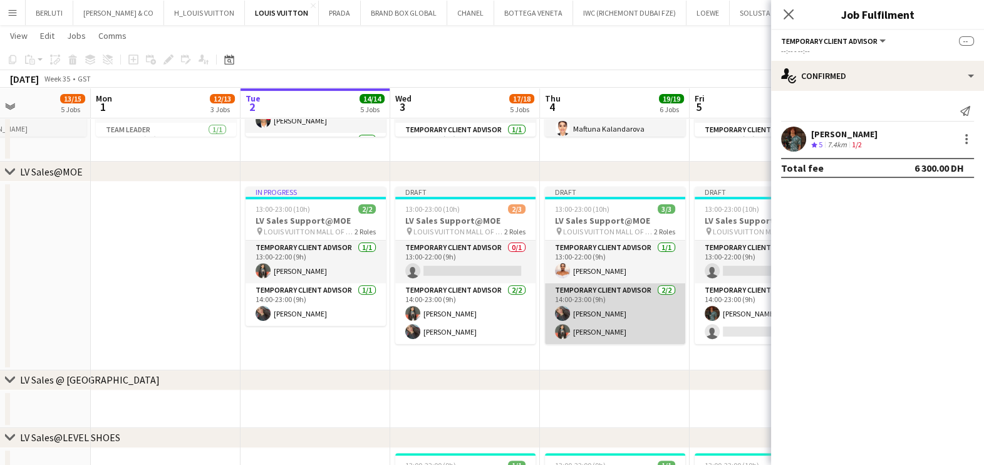
scroll to position [839, 0]
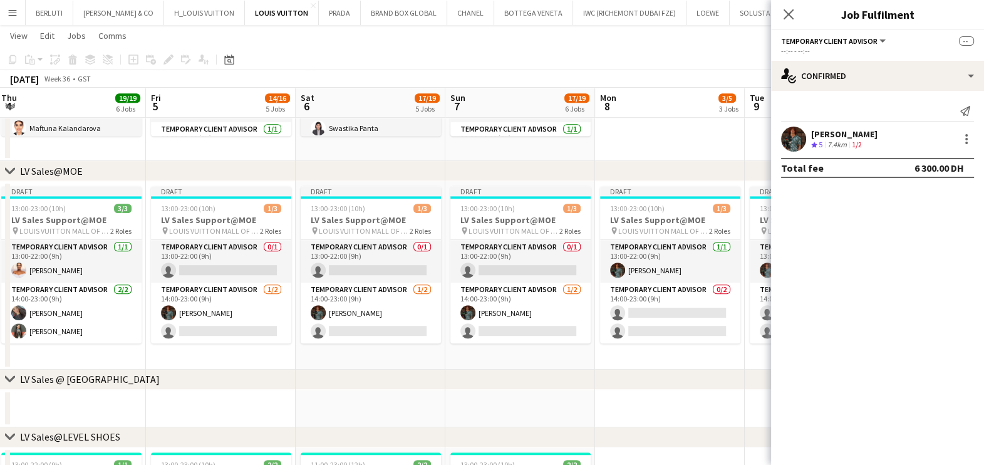
drag, startPoint x: 234, startPoint y: 284, endPoint x: 44, endPoint y: 284, distance: 189.8
click at [44, 284] on app-calendar-viewport "Mon 1 12/13 3 Jobs Tue 2 14/14 5 Jobs Wed 3 17/18 5 Jobs Thu 4 19/19 6 Jobs Fri…" at bounding box center [492, 304] width 984 height 2188
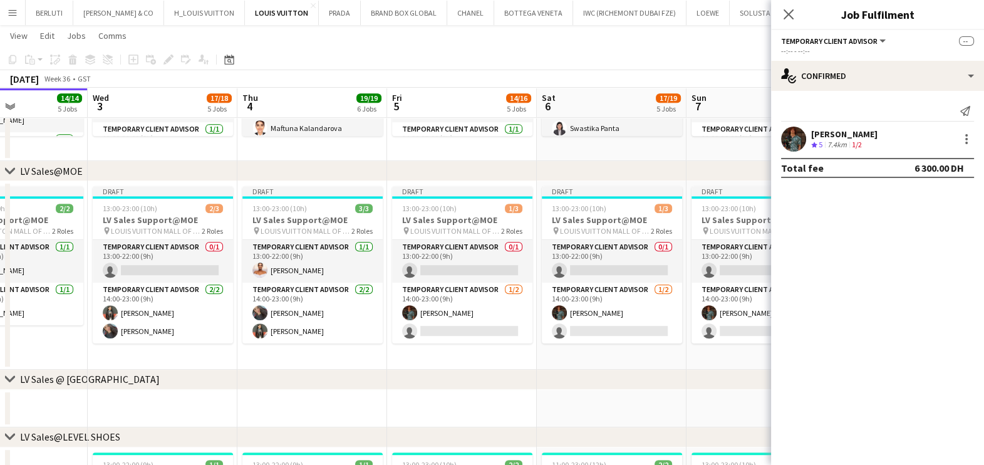
drag, startPoint x: 502, startPoint y: 329, endPoint x: 549, endPoint y: 329, distance: 46.4
click at [549, 329] on app-calendar-viewport "Sun 31 13/15 5 Jobs Mon 1 12/13 3 Jobs Tue 2 14/14 5 Jobs Wed 3 17/18 5 Jobs Th…" at bounding box center [492, 304] width 984 height 2188
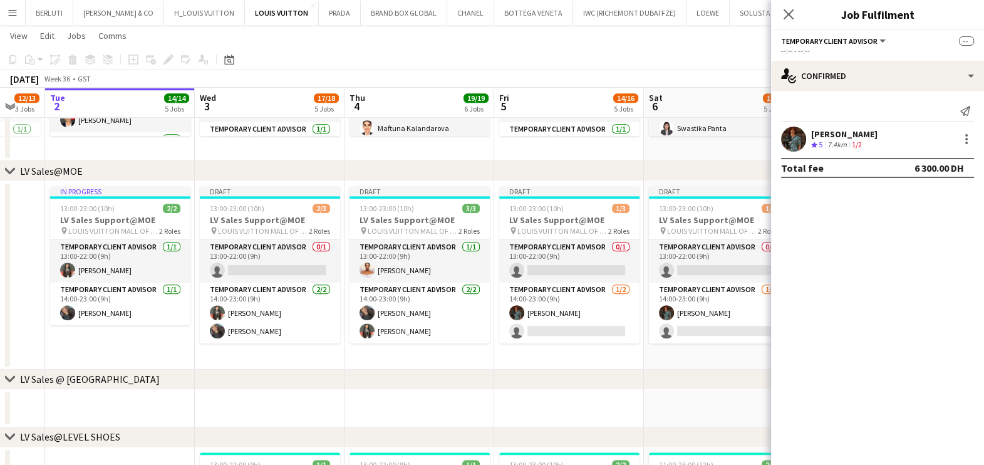
click at [323, 306] on app-calendar-viewport "Sun 31 13/15 5 Jobs Mon 1 12/13 3 Jobs Tue 2 14/14 5 Jobs Wed 3 17/18 5 Jobs Th…" at bounding box center [492, 304] width 984 height 2188
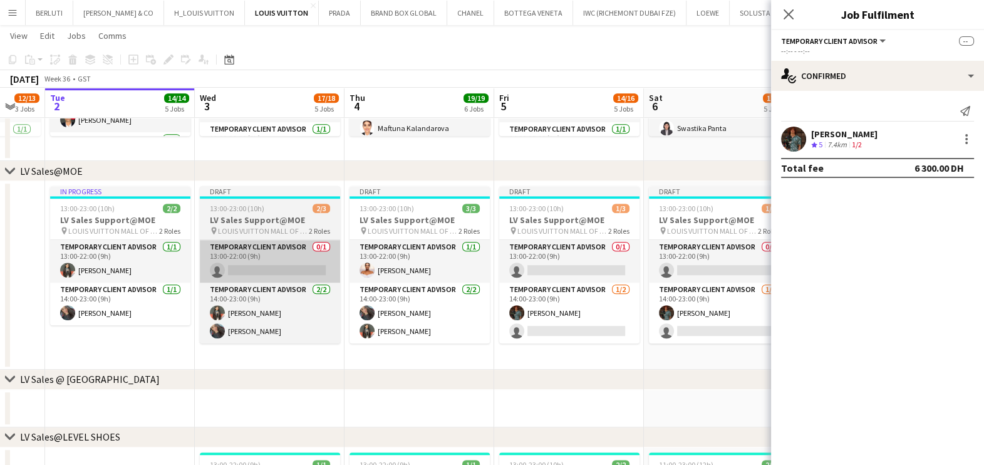
scroll to position [0, 257]
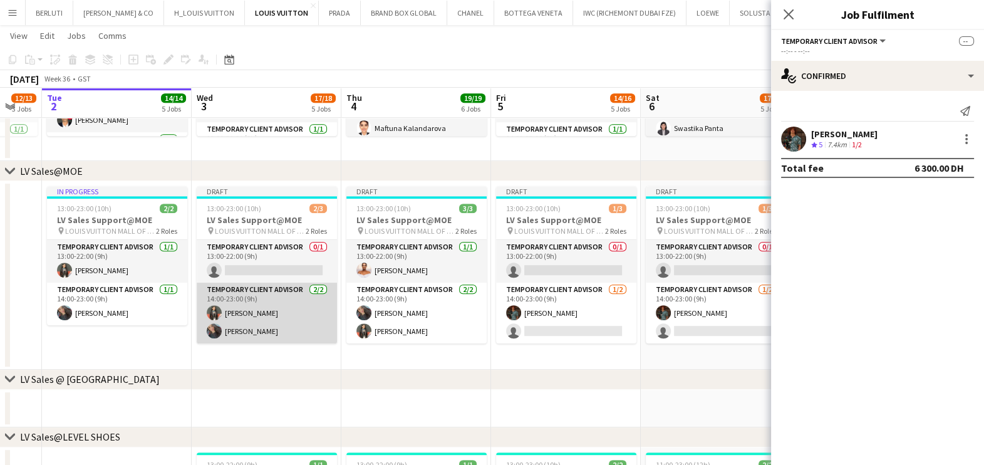
click at [245, 323] on app-card-role "Temporary Client Advisor 2/2 14:00-23:00 (9h) Maricar Dizon Fatima Benghrieb" at bounding box center [267, 312] width 140 height 61
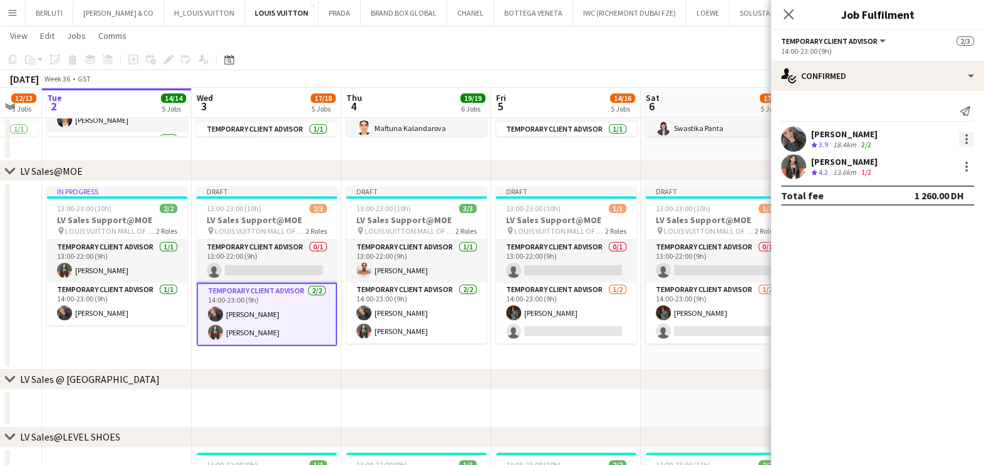
click at [971, 143] on div at bounding box center [966, 139] width 15 height 15
click at [950, 189] on span "Switch crew" at bounding box center [925, 192] width 78 height 11
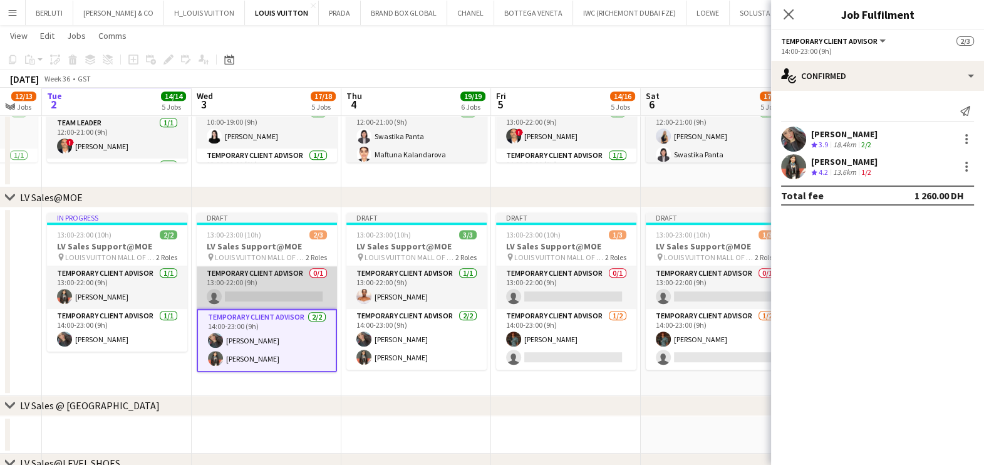
click at [263, 272] on app-card-role "Temporary Client Advisor 0/1 13:00-22:00 (9h) single-neutral-actions" at bounding box center [267, 287] width 140 height 43
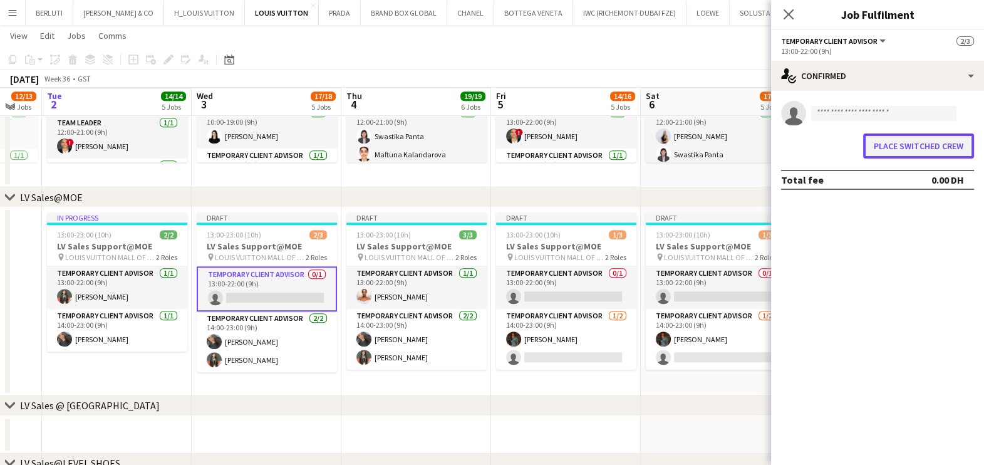
click at [970, 146] on button "Place switched crew" at bounding box center [918, 145] width 111 height 25
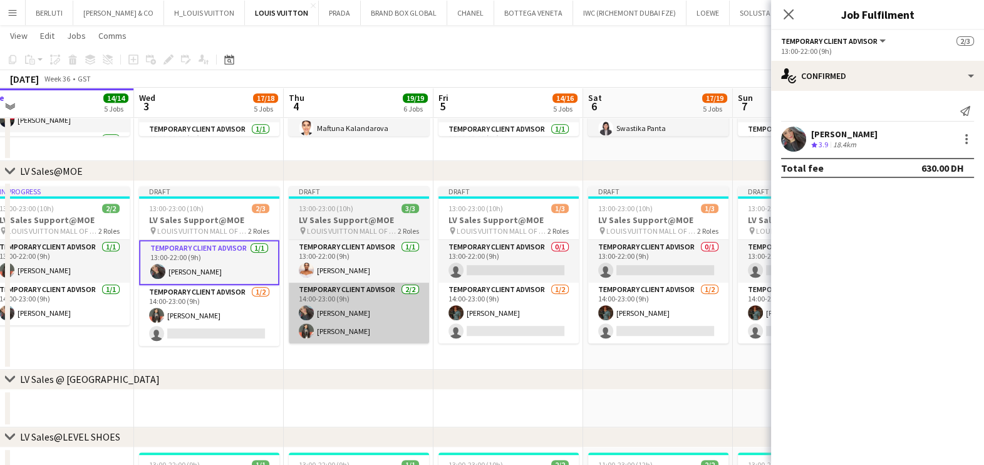
scroll to position [0, 383]
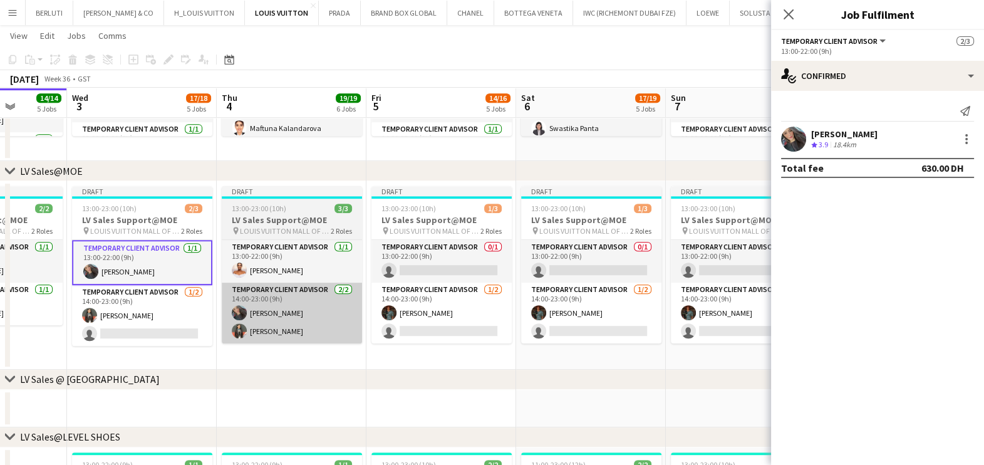
drag, startPoint x: 407, startPoint y: 311, endPoint x: 307, endPoint y: 319, distance: 100.5
click at [303, 323] on app-calendar-viewport "Sun 31 13/15 5 Jobs Mon 1 12/13 3 Jobs Tue 2 14/14 5 Jobs Wed 3 17/18 5 Jobs Th…" at bounding box center [492, 304] width 984 height 2188
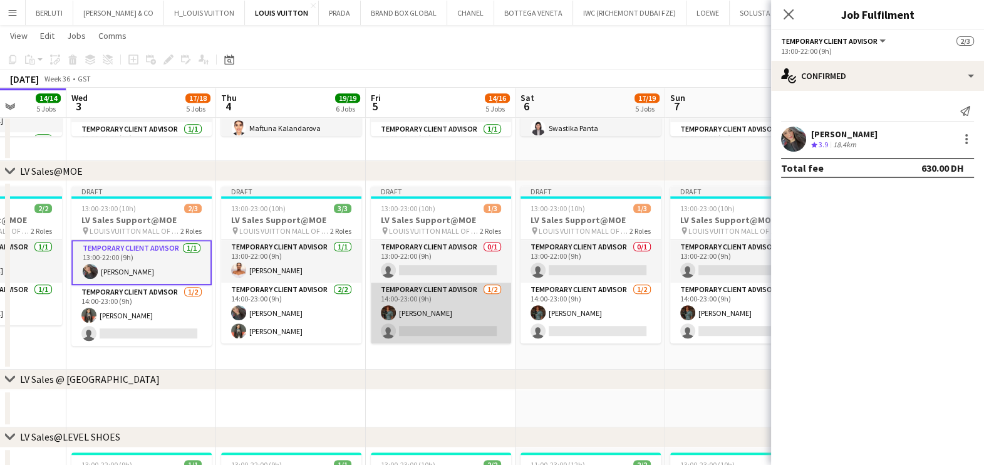
drag, startPoint x: 438, startPoint y: 314, endPoint x: 445, endPoint y: 309, distance: 8.5
click at [445, 309] on app-calendar-viewport "Sun 31 13/15 5 Jobs Mon 1 12/13 3 Jobs Tue 2 14/14 5 Jobs Wed 3 17/18 5 Jobs Th…" at bounding box center [492, 304] width 984 height 2188
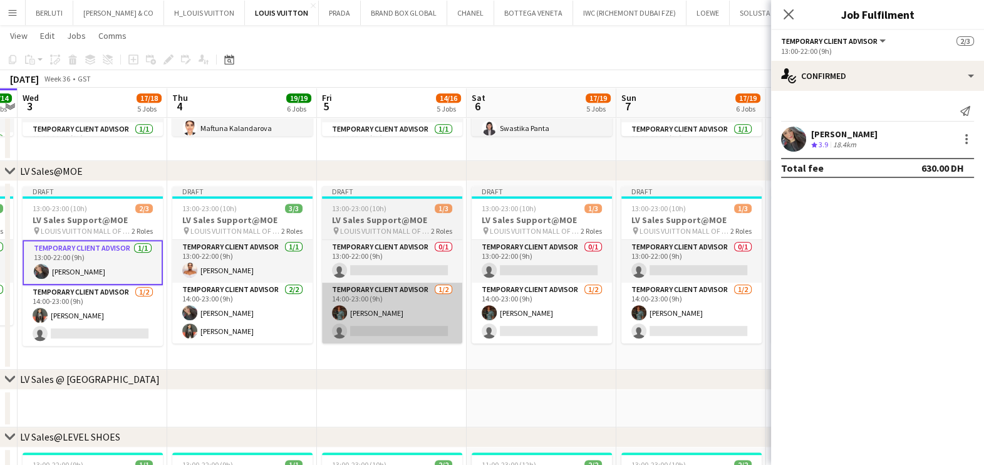
drag, startPoint x: 445, startPoint y: 310, endPoint x: 340, endPoint y: 326, distance: 106.4
click at [344, 326] on app-calendar-viewport "Sun 31 13/15 5 Jobs Mon 1 12/13 3 Jobs Tue 2 14/14 5 Jobs Wed 3 17/18 5 Jobs Th…" at bounding box center [492, 304] width 984 height 2188
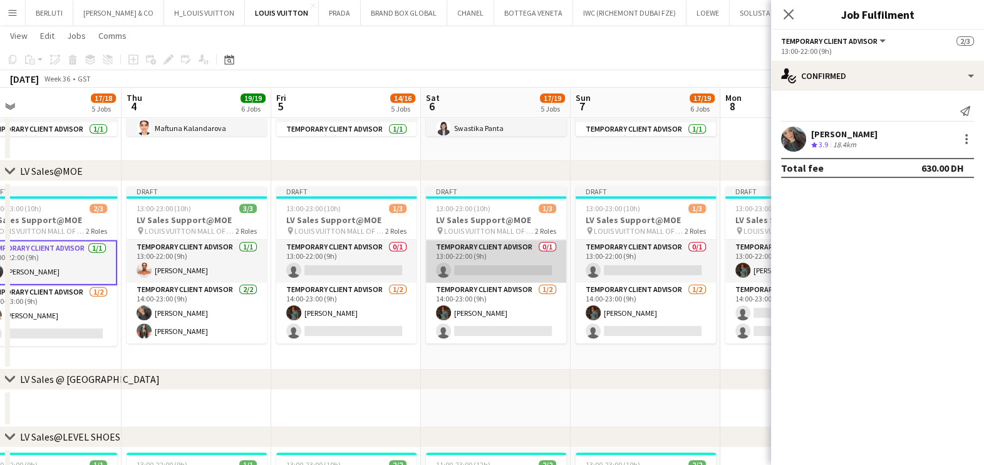
click at [479, 272] on app-card-role "Temporary Client Advisor 0/1 13:00-22:00 (9h) single-neutral-actions" at bounding box center [496, 261] width 140 height 43
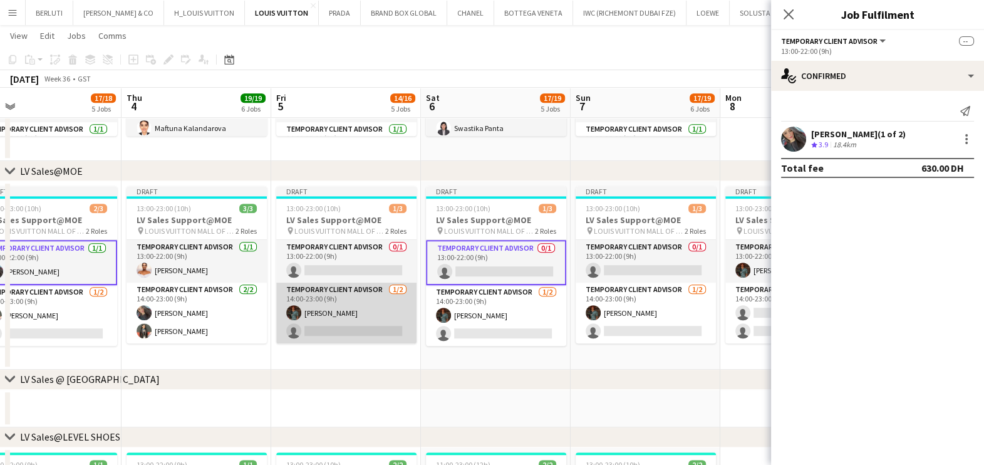
click at [376, 320] on app-card-role "Temporary Client Advisor 1/2 14:00-23:00 (9h) Malik Boucekkine single-neutral-a…" at bounding box center [346, 312] width 140 height 61
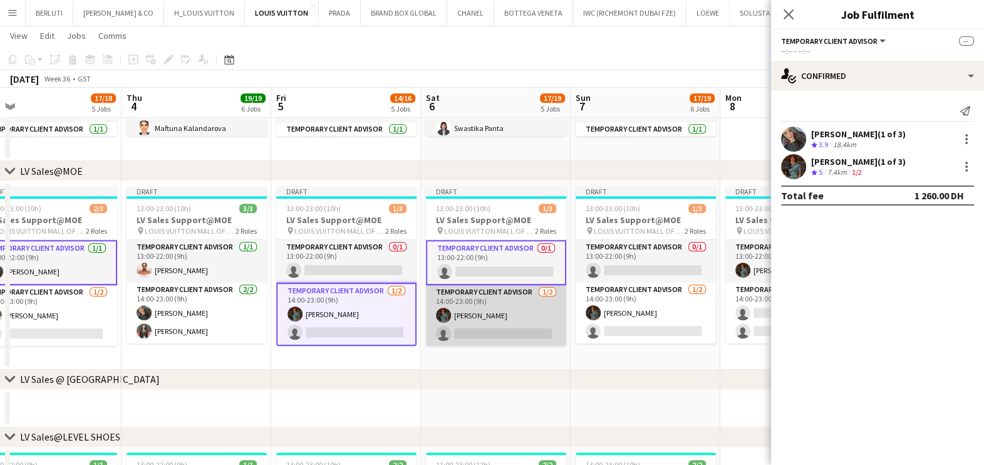
scroll to position [0, 448]
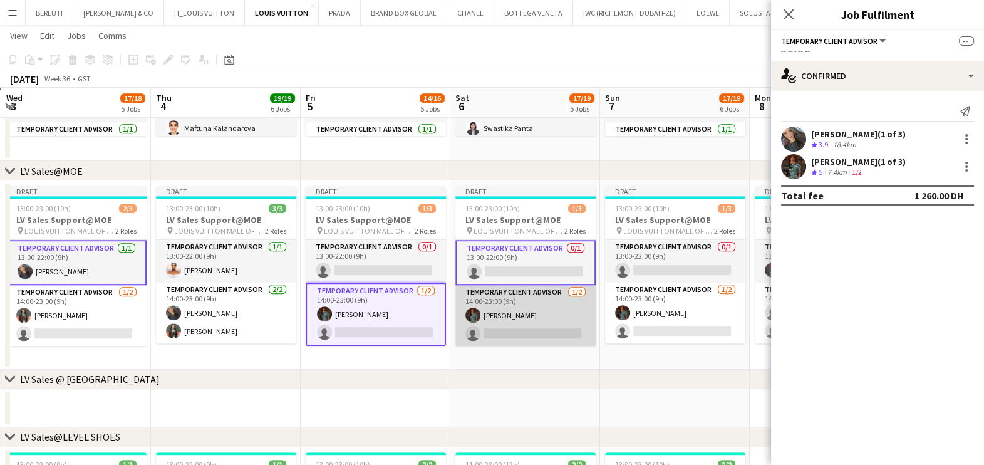
drag, startPoint x: 477, startPoint y: 308, endPoint x: 391, endPoint y: 307, distance: 85.2
click at [390, 309] on app-calendar-viewport "Sun 31 13/15 5 Jobs Mon 1 12/13 3 Jobs Tue 2 14/14 5 Jobs Wed 3 17/18 5 Jobs Th…" at bounding box center [492, 304] width 984 height 2188
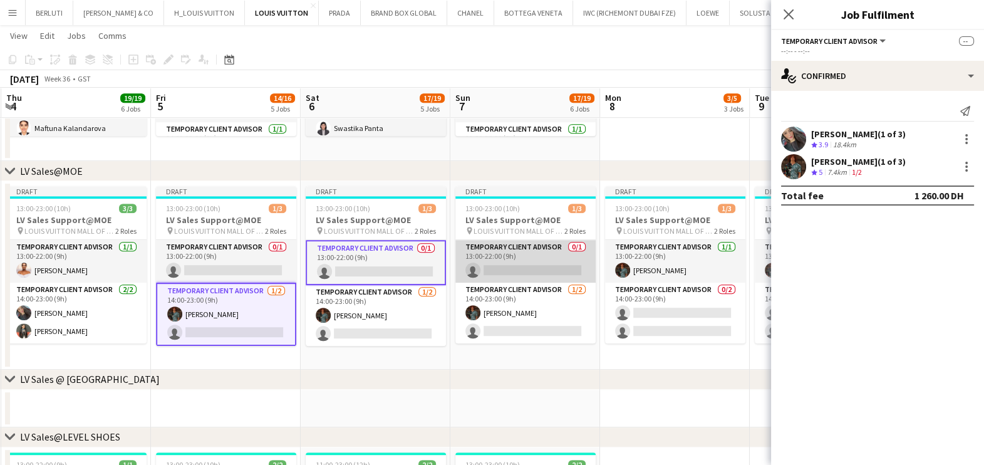
click at [507, 260] on app-card-role "Temporary Client Advisor 0/1 13:00-22:00 (9h) single-neutral-actions" at bounding box center [525, 261] width 140 height 43
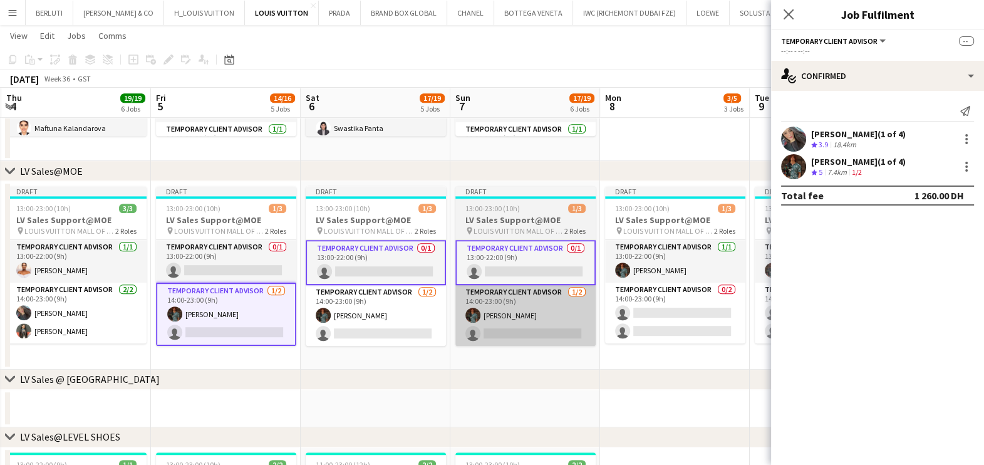
drag, startPoint x: 418, startPoint y: 299, endPoint x: 329, endPoint y: 311, distance: 90.4
click at [323, 313] on app-calendar-viewport "Mon 1 12/13 3 Jobs Tue 2 14/14 5 Jobs Wed 3 17/18 5 Jobs Thu 4 19/19 6 Jobs Fri…" at bounding box center [492, 304] width 984 height 2188
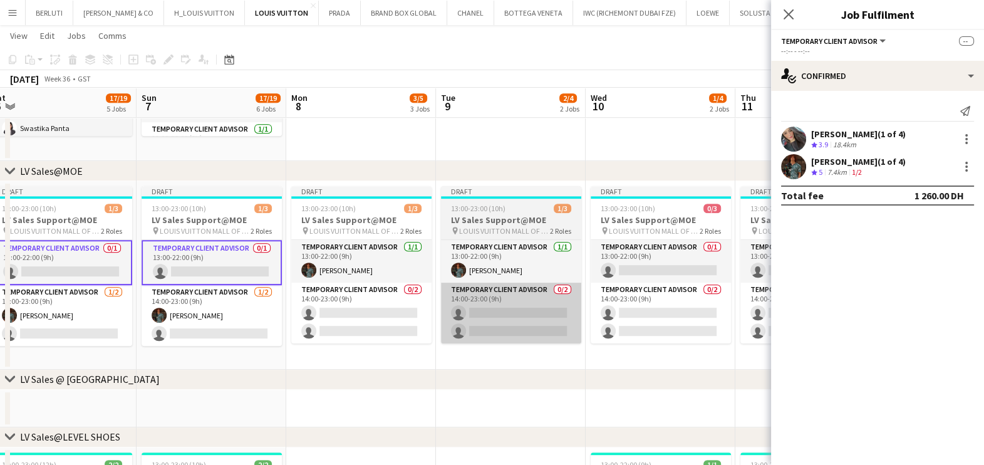
scroll to position [0, 504]
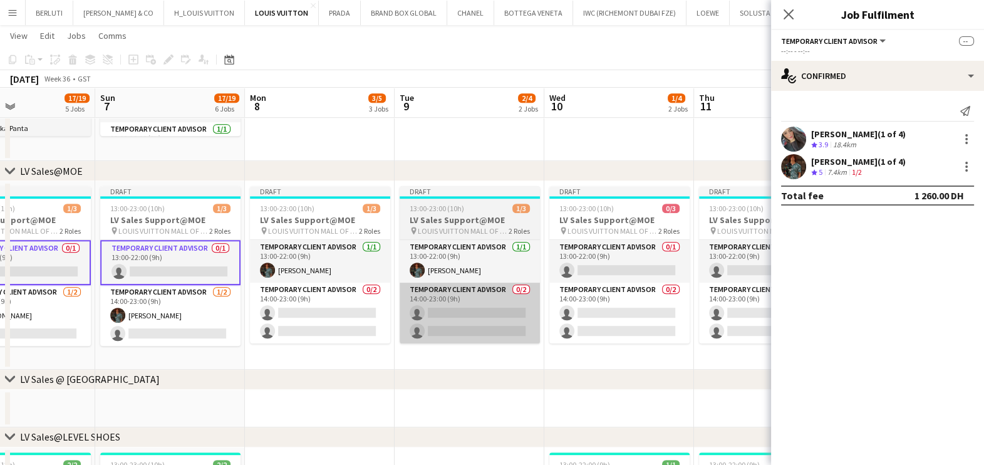
drag, startPoint x: 511, startPoint y: 316, endPoint x: 465, endPoint y: 316, distance: 45.7
click at [435, 317] on app-calendar-viewport "Wed 3 17/18 5 Jobs Thu 4 19/19 6 Jobs Fri 5 14/16 5 Jobs Sat 6 17/19 5 Jobs Sun…" at bounding box center [492, 304] width 984 height 2188
click at [534, 317] on app-card-role "Temporary Client Advisor 0/2 14:00-23:00 (9h) single-neutral-actions single-neu…" at bounding box center [470, 312] width 140 height 61
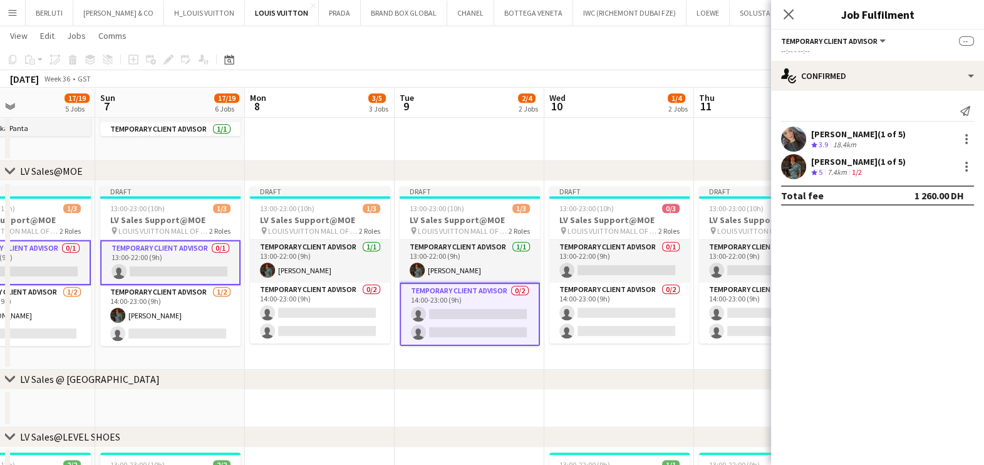
click at [522, 321] on app-card-role "Temporary Client Advisor 0/2 14:00-23:00 (9h) single-neutral-actions single-neu…" at bounding box center [470, 313] width 140 height 63
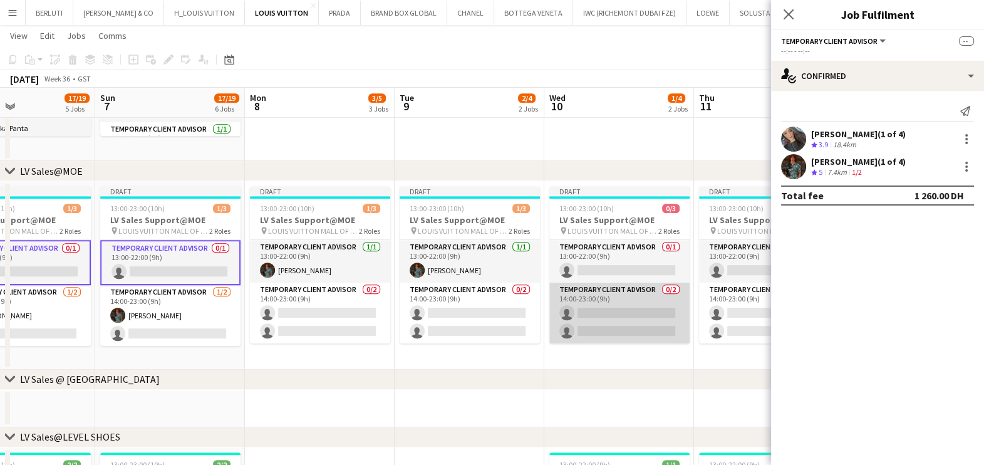
click at [586, 310] on app-card-role "Temporary Client Advisor 0/2 14:00-23:00 (9h) single-neutral-actions single-neu…" at bounding box center [619, 312] width 140 height 61
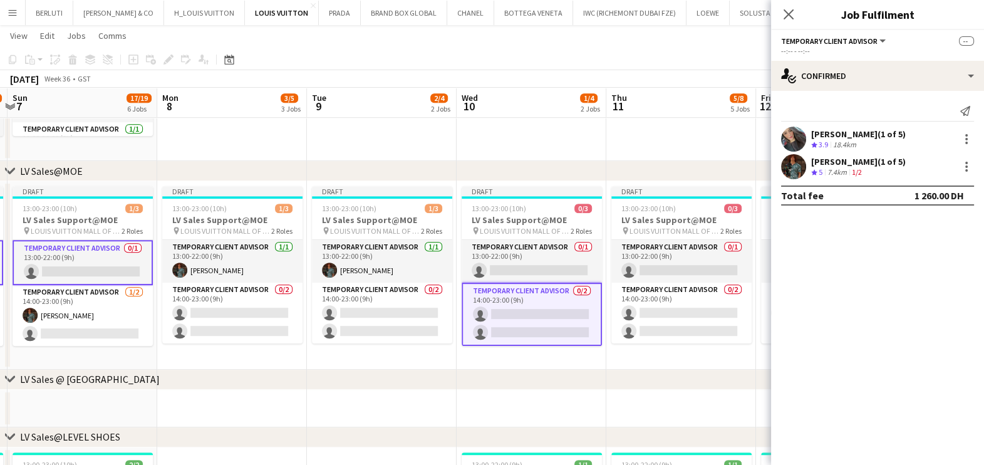
scroll to position [0, 351]
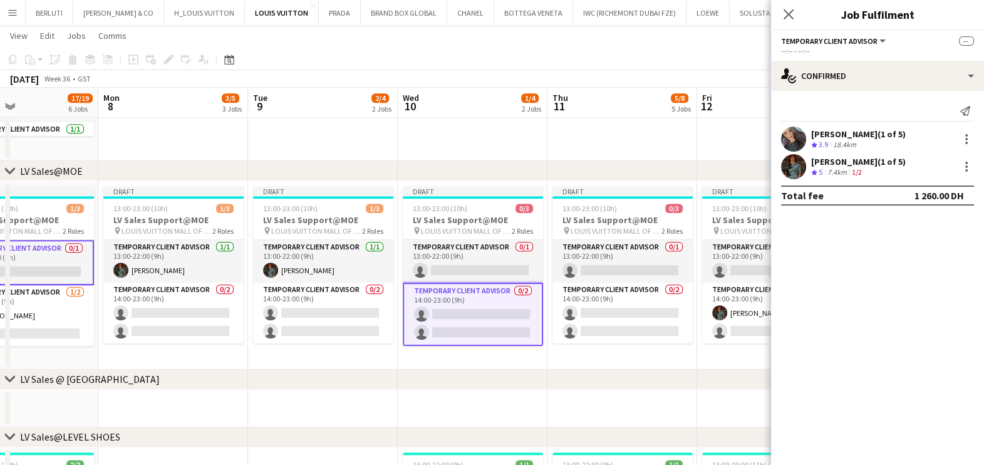
drag, startPoint x: 593, startPoint y: 316, endPoint x: 447, endPoint y: 319, distance: 146.6
click at [447, 319] on app-calendar-viewport "Fri 5 14/16 5 Jobs Sat 6 17/19 5 Jobs Sun 7 17/19 6 Jobs Mon 8 3/5 3 Jobs Tue 9…" at bounding box center [492, 304] width 984 height 2188
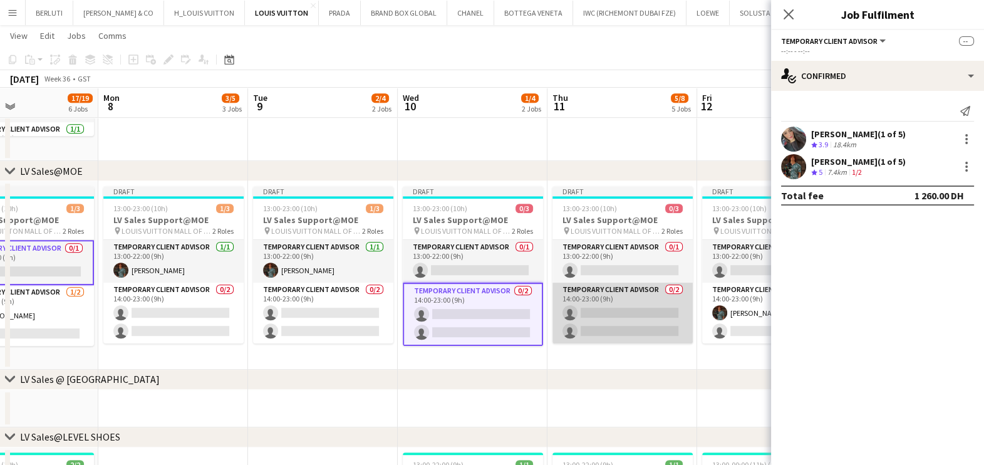
click at [594, 328] on app-card-role "Temporary Client Advisor 0/2 14:00-23:00 (9h) single-neutral-actions single-neu…" at bounding box center [622, 312] width 140 height 61
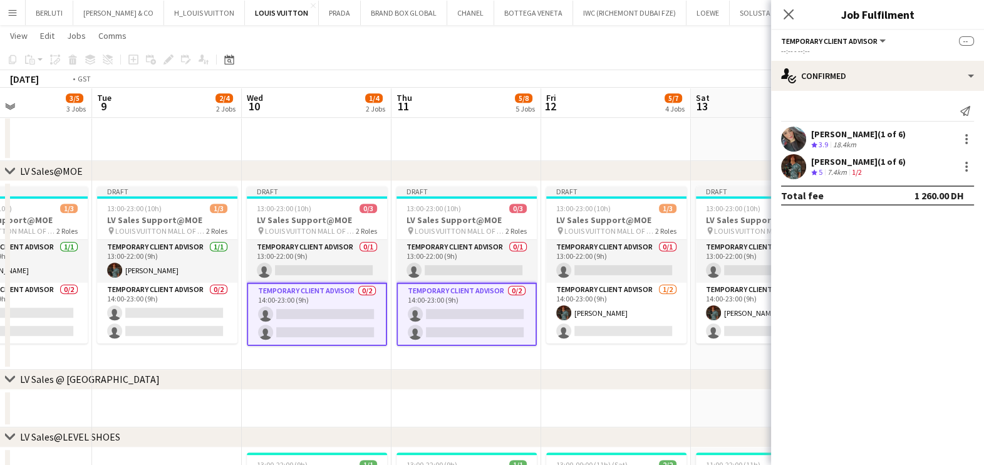
drag, startPoint x: 551, startPoint y: 331, endPoint x: 420, endPoint y: 330, distance: 131.5
click at [420, 330] on app-calendar-viewport "Fri 5 14/16 5 Jobs Sat 6 17/19 5 Jobs Sun 7 17/19 6 Jobs Mon 8 3/5 3 Jobs Tue 9…" at bounding box center [492, 304] width 984 height 2188
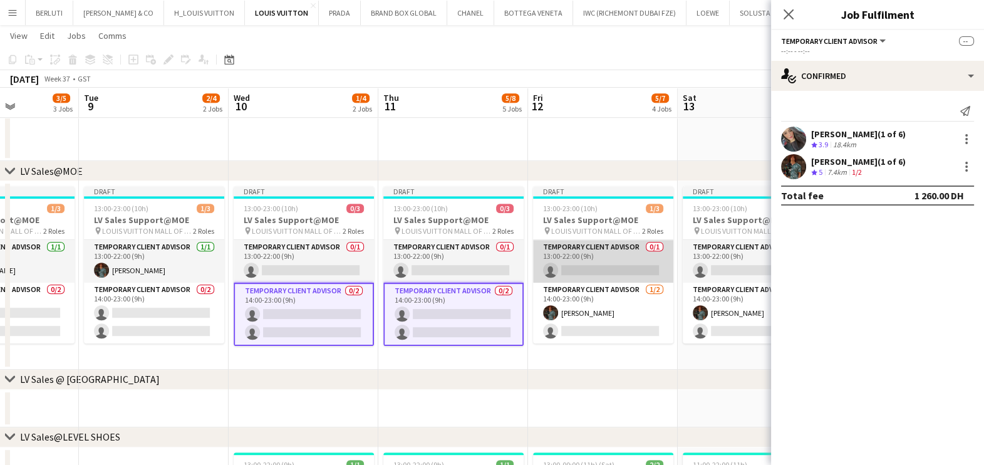
click at [584, 272] on app-card-role "Temporary Client Advisor 0/1 13:00-22:00 (9h) single-neutral-actions" at bounding box center [603, 261] width 140 height 43
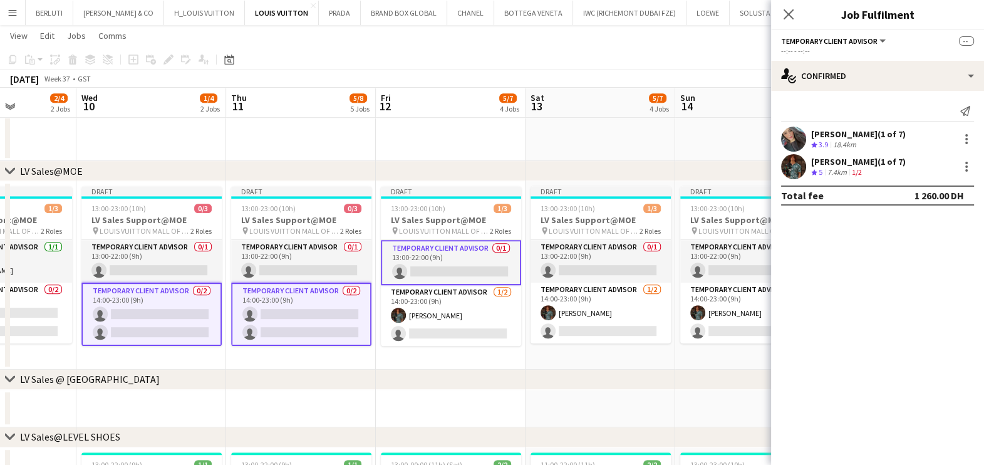
drag, startPoint x: 554, startPoint y: 307, endPoint x: 420, endPoint y: 314, distance: 133.6
click at [420, 314] on app-calendar-viewport "Sat 6 17/19 5 Jobs Sun 7 17/19 6 Jobs Mon 8 3/5 3 Jobs Tue 9 2/4 2 Jobs Wed 10 …" at bounding box center [492, 304] width 984 height 2188
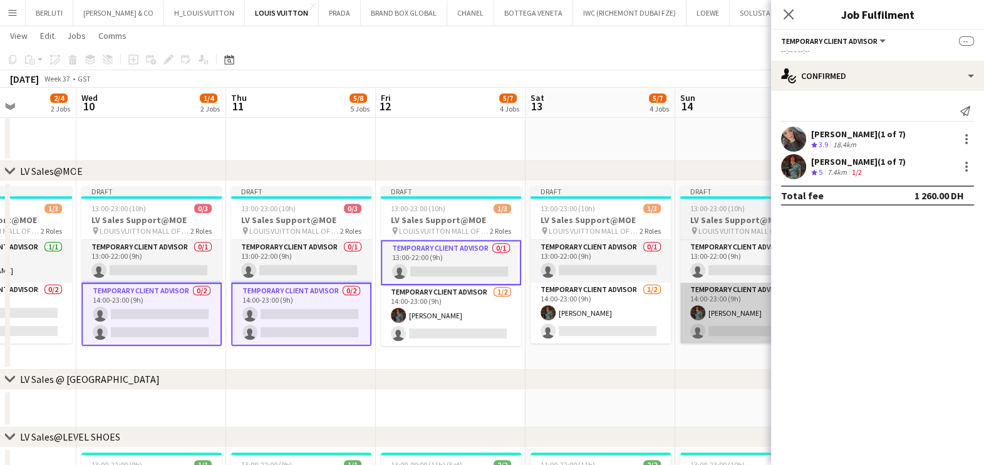
scroll to position [0, 529]
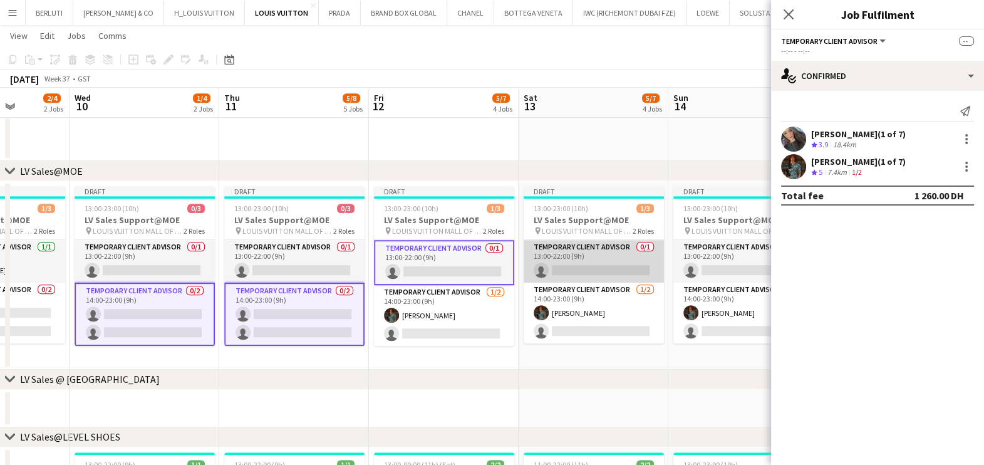
click at [538, 257] on app-card-role "Temporary Client Advisor 0/1 13:00-22:00 (9h) single-neutral-actions" at bounding box center [594, 261] width 140 height 43
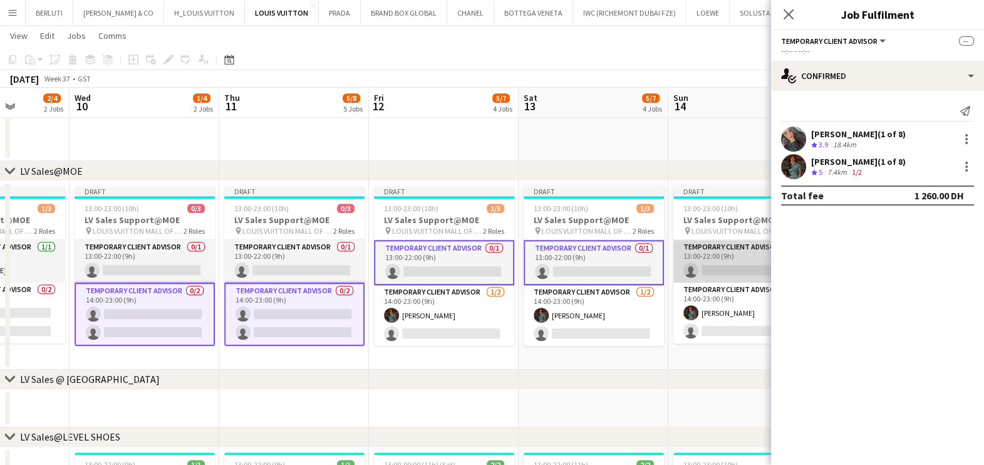
click at [693, 259] on app-card-role "Temporary Client Advisor 0/1 13:00-22:00 (9h) single-neutral-actions" at bounding box center [743, 261] width 140 height 43
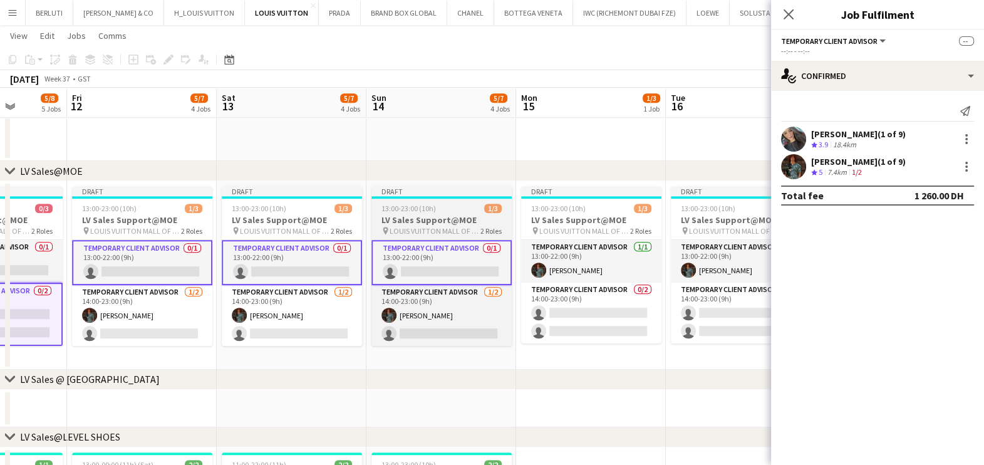
drag, startPoint x: 572, startPoint y: 266, endPoint x: 443, endPoint y: 241, distance: 132.1
click at [366, 262] on app-calendar-viewport "Mon 8 3/5 3 Jobs Tue 9 2/4 2 Jobs Wed 10 1/4 2 Jobs Thu 11 5/8 5 Jobs Fri 12 5/…" at bounding box center [492, 304] width 984 height 2188
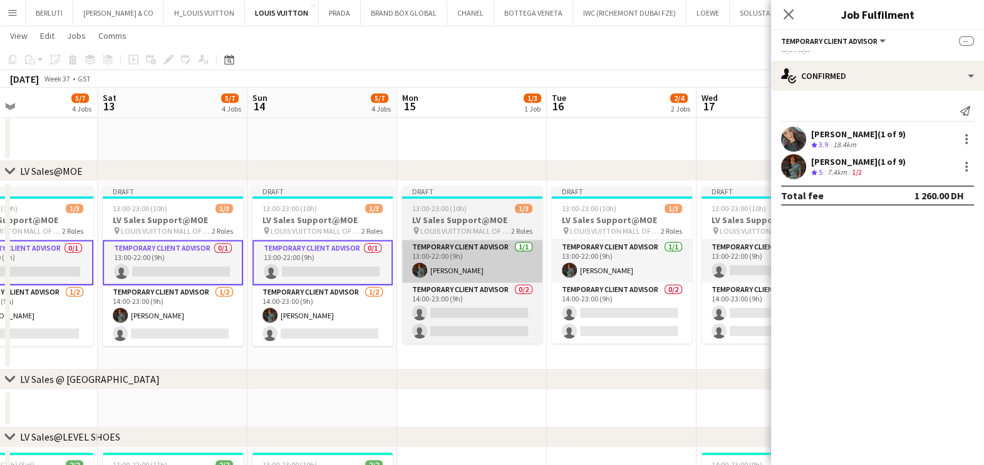
scroll to position [0, 538]
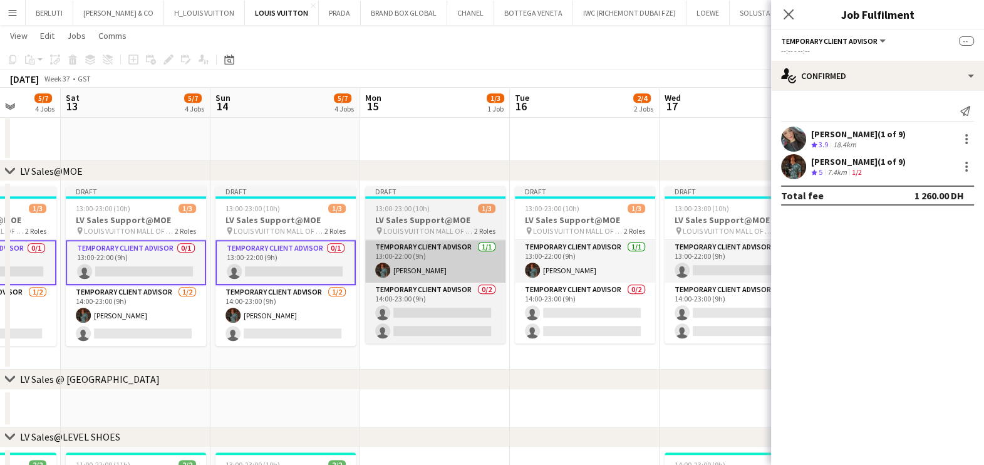
drag, startPoint x: 566, startPoint y: 267, endPoint x: 433, endPoint y: 277, distance: 133.1
click at [430, 279] on app-calendar-viewport "Tue 9 2/4 2 Jobs Wed 10 1/4 2 Jobs Thu 11 5/8 5 Jobs Fri 12 5/7 4 Jobs Sat 13 5…" at bounding box center [492, 304] width 984 height 2188
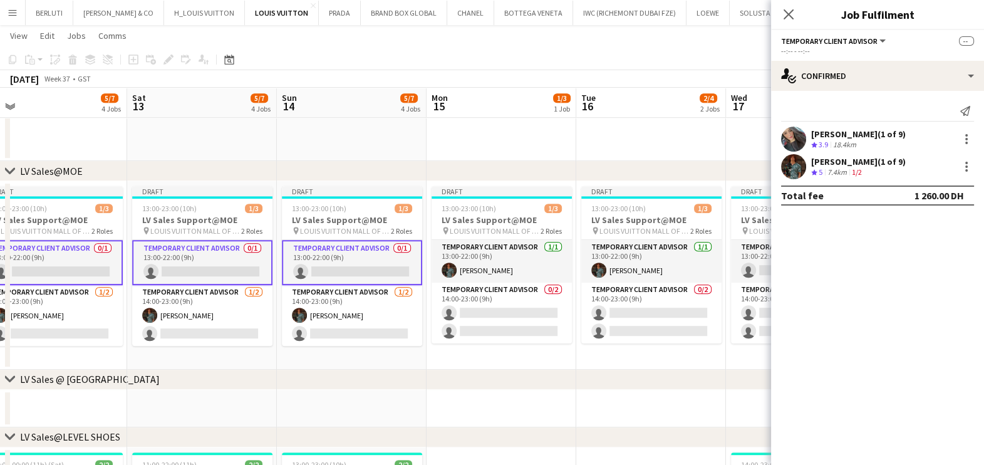
drag, startPoint x: 586, startPoint y: 289, endPoint x: 387, endPoint y: 289, distance: 198.6
click at [387, 289] on app-calendar-viewport "Tue 9 2/4 2 Jobs Wed 10 1/4 2 Jobs Thu 11 5/8 5 Jobs Fri 12 5/7 4 Jobs Sat 13 5…" at bounding box center [492, 304] width 984 height 2188
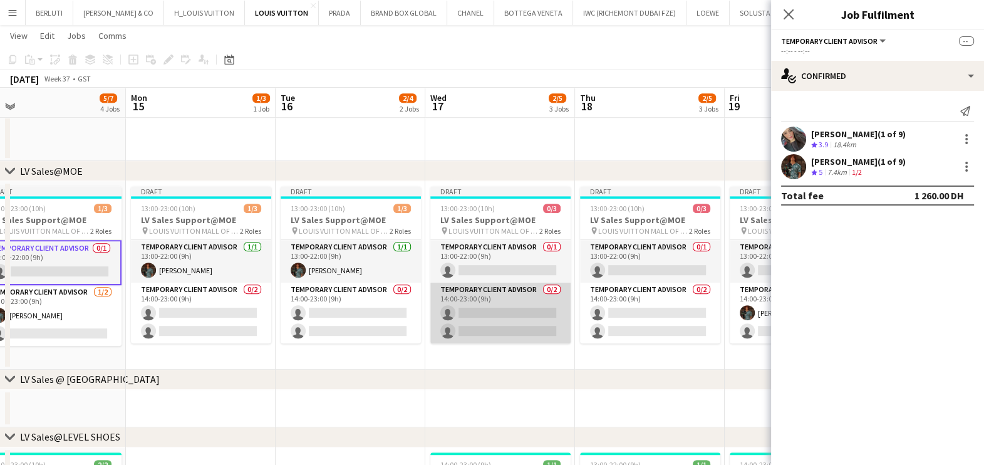
drag, startPoint x: 481, startPoint y: 319, endPoint x: 468, endPoint y: 325, distance: 14.3
click at [474, 323] on app-calendar-viewport "Thu 11 5/8 5 Jobs Fri 12 5/7 4 Jobs Sat 13 5/7 4 Jobs Sun 14 5/7 4 Jobs Mon 15 …" at bounding box center [492, 304] width 984 height 2188
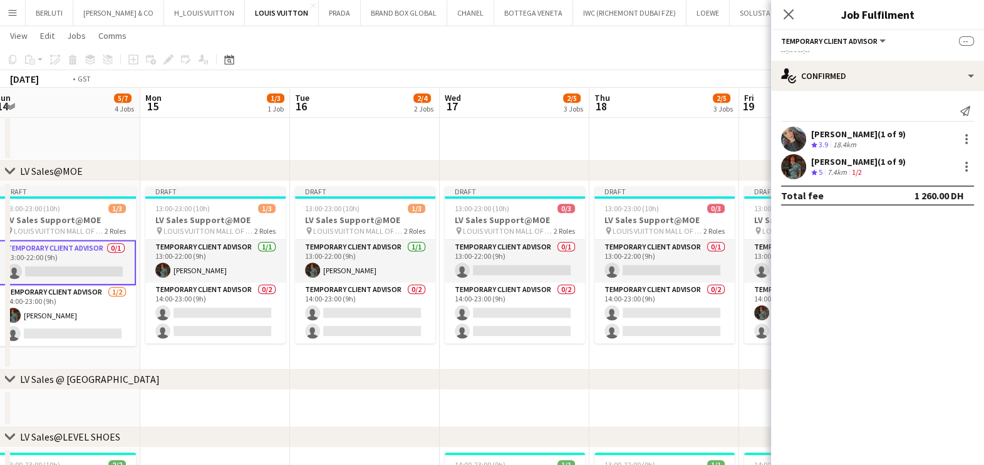
drag, startPoint x: 338, startPoint y: 327, endPoint x: 330, endPoint y: 327, distance: 8.1
click at [330, 327] on app-calendar-viewport "Thu 11 5/8 5 Jobs Fri 12 5/7 4 Jobs Sat 13 5/7 4 Jobs Sun 14 5/7 4 Jobs Mon 15 …" at bounding box center [492, 304] width 984 height 2188
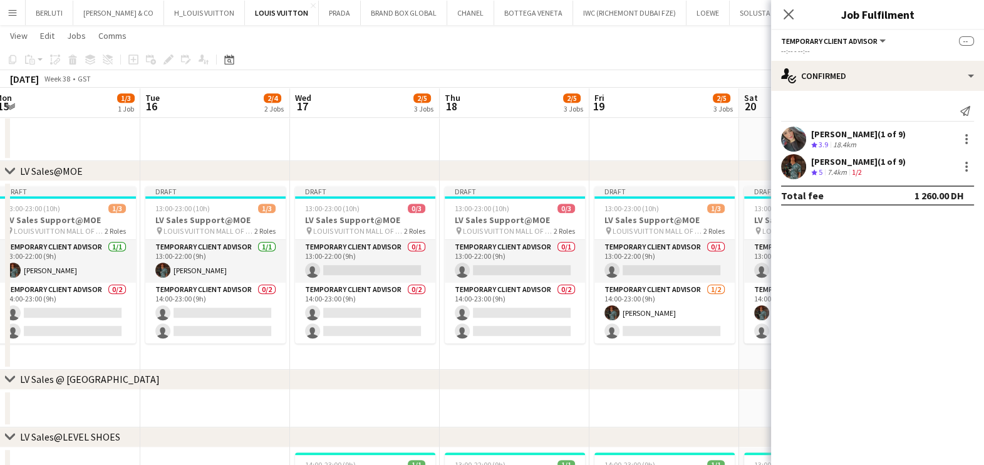
scroll to position [0, 467]
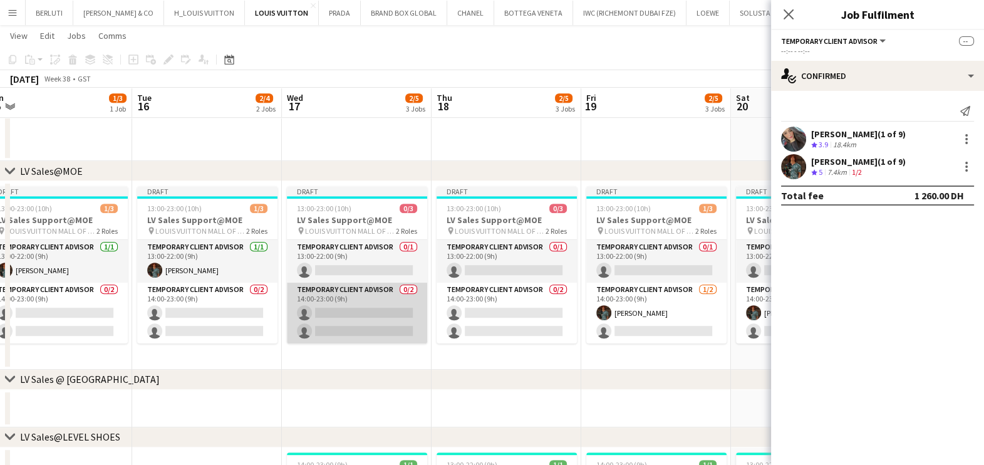
click at [387, 321] on app-card-role "Temporary Client Advisor 0/2 14:00-23:00 (9h) single-neutral-actions single-neu…" at bounding box center [357, 312] width 140 height 61
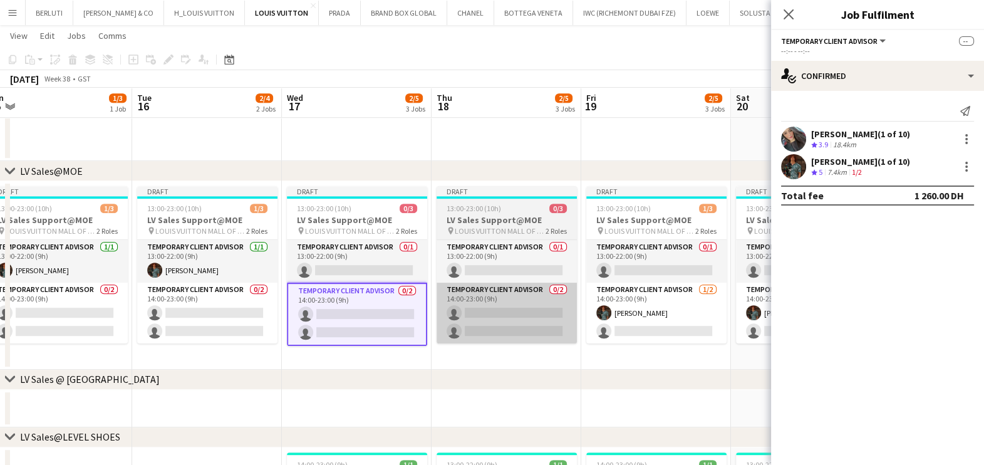
click at [504, 319] on app-card-role "Temporary Client Advisor 0/2 14:00-23:00 (9h) single-neutral-actions single-neu…" at bounding box center [507, 312] width 140 height 61
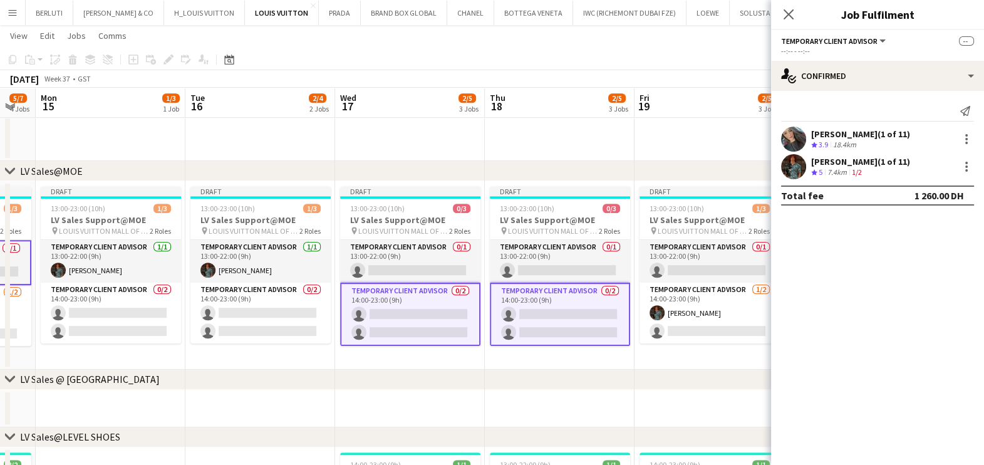
drag, startPoint x: 426, startPoint y: 318, endPoint x: 529, endPoint y: 302, distance: 103.9
click at [529, 302] on app-calendar-viewport "Fri 12 5/7 4 Jobs Sat 13 5/7 4 Jobs Sun 14 5/7 4 Jobs Mon 15 1/3 1 Job Tue 16 2…" at bounding box center [492, 304] width 984 height 2188
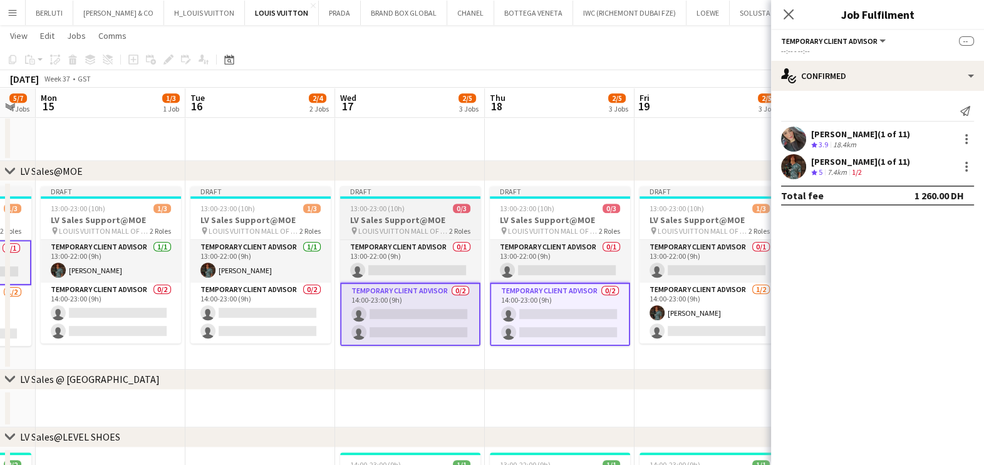
scroll to position [0, 364]
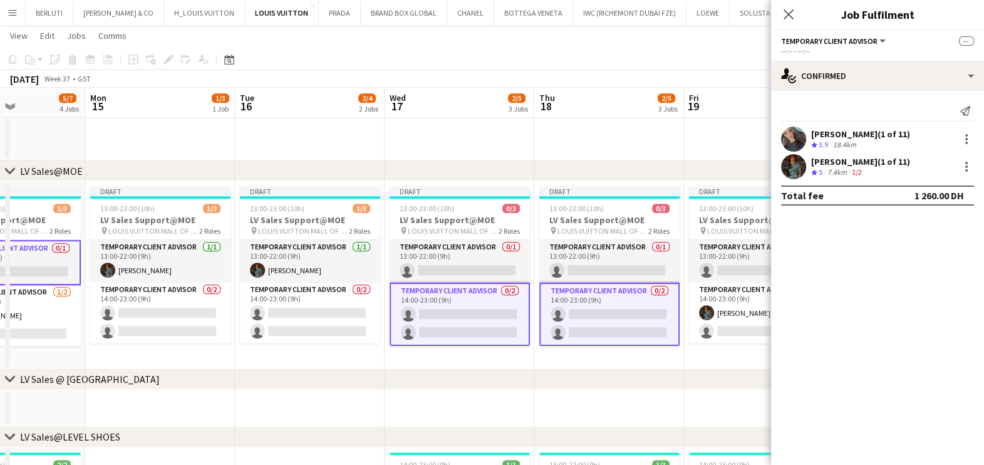
click at [527, 304] on app-card-role "Temporary Client Advisor 0/2 14:00-23:00 (9h) single-neutral-actions single-neu…" at bounding box center [460, 313] width 140 height 63
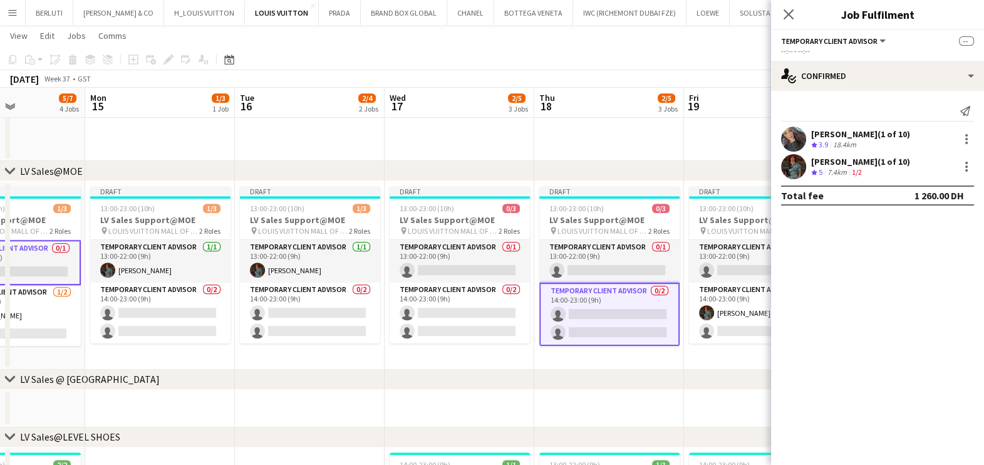
click at [570, 309] on app-card-role "Temporary Client Advisor 0/2 14:00-23:00 (9h) single-neutral-actions single-neu…" at bounding box center [609, 313] width 140 height 63
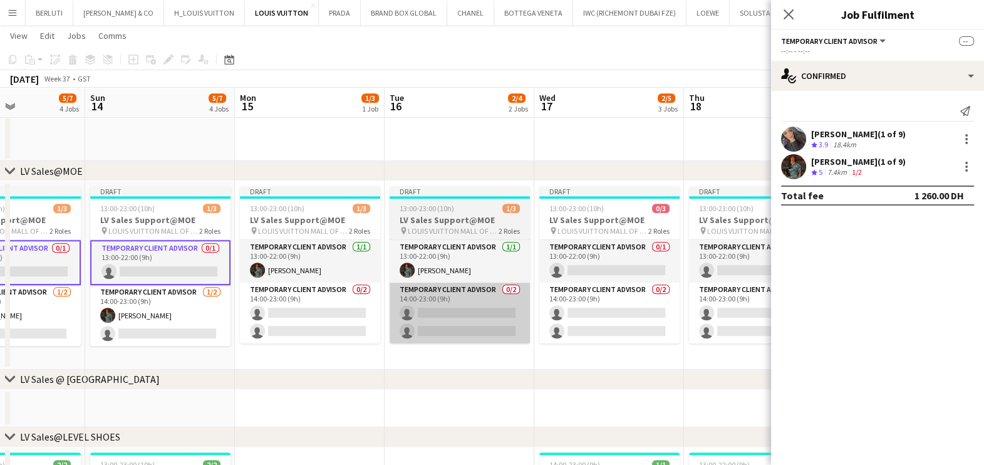
drag, startPoint x: 557, startPoint y: 306, endPoint x: 467, endPoint y: 316, distance: 90.7
click at [564, 304] on app-calendar-viewport "Thu 11 5/8 5 Jobs Fri 12 5/7 4 Jobs Sat 13 5/7 4 Jobs Sun 14 5/7 4 Jobs Mon 15 …" at bounding box center [492, 304] width 984 height 2188
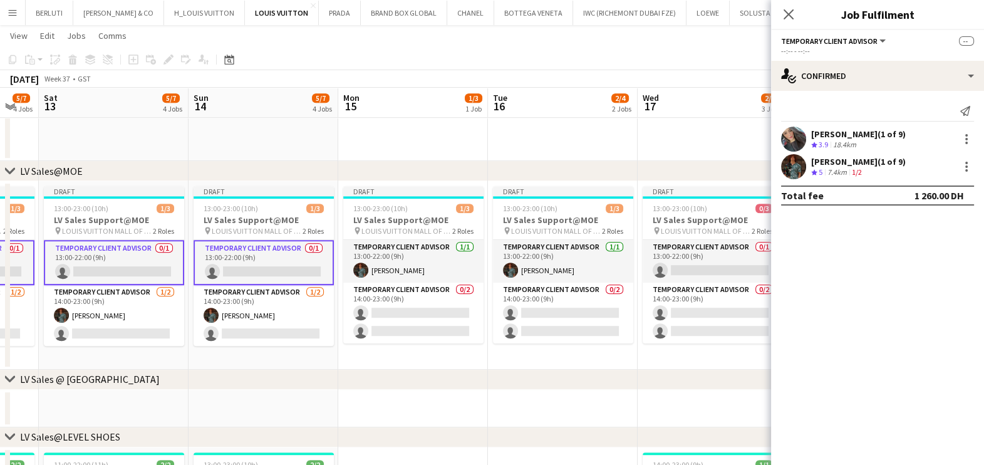
drag, startPoint x: 270, startPoint y: 323, endPoint x: 474, endPoint y: 306, distance: 204.8
click at [474, 306] on app-calendar-viewport "Thu 11 5/8 5 Jobs Fri 12 5/7 4 Jobs Sat 13 5/7 4 Jobs Sun 14 5/7 4 Jobs Mon 15 …" at bounding box center [492, 304] width 984 height 2188
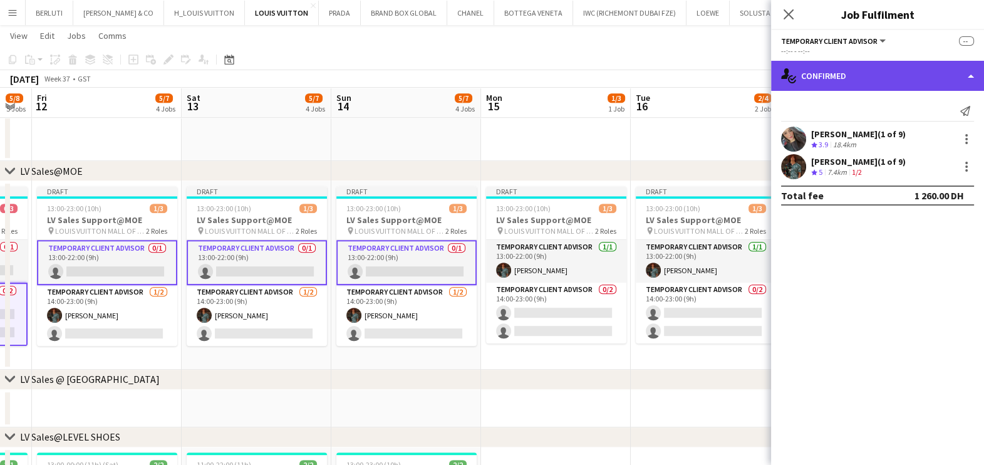
click at [851, 78] on div "single-neutral-actions-check-2 Confirmed" at bounding box center [877, 76] width 213 height 30
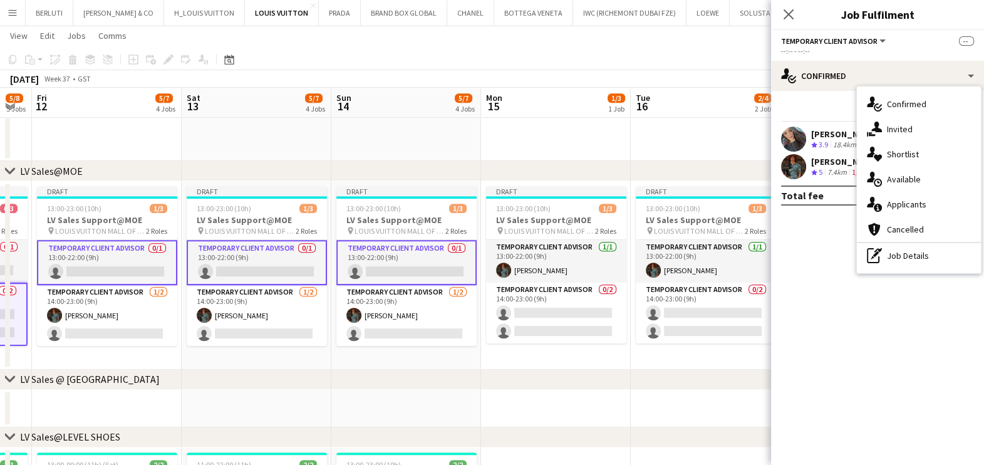
click at [423, 266] on app-card-role "Temporary Client Advisor 0/1 13:00-22:00 (9h) single-neutral-actions" at bounding box center [406, 262] width 140 height 45
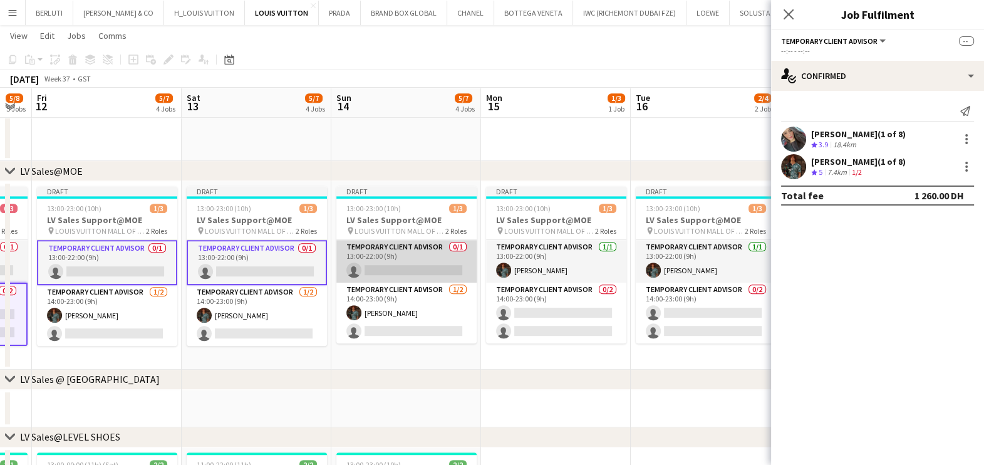
click at [422, 269] on app-card-role "Temporary Client Advisor 0/1 13:00-22:00 (9h) single-neutral-actions" at bounding box center [406, 261] width 140 height 43
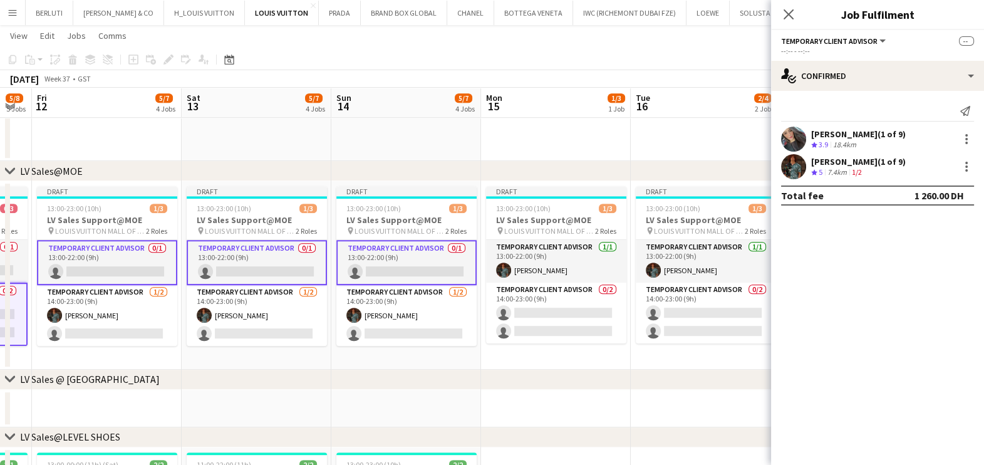
drag, startPoint x: 600, startPoint y: 272, endPoint x: 688, endPoint y: 272, distance: 87.7
click at [693, 269] on app-calendar-viewport "Wed 10 1/4 2 Jobs Thu 11 5/8 5 Jobs Fri 12 5/7 4 Jobs Sat 13 5/7 4 Jobs Sun 14 …" at bounding box center [492, 304] width 984 height 2188
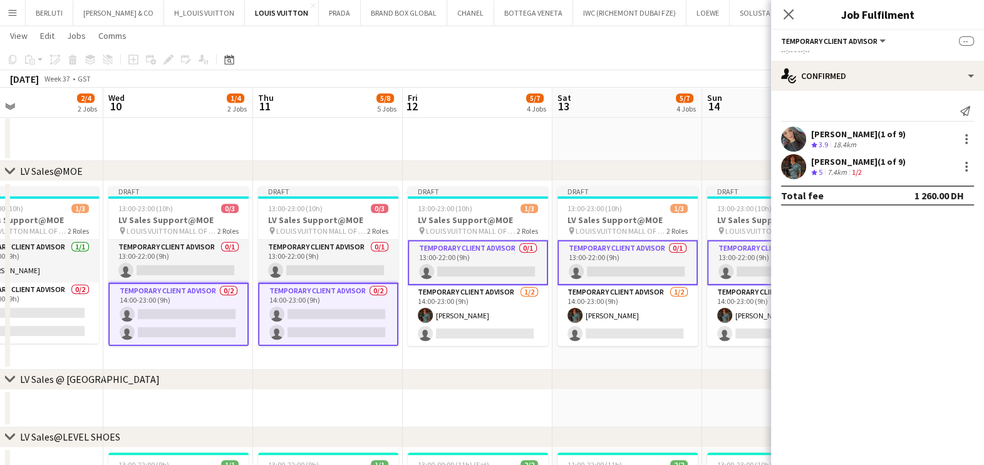
click at [722, 259] on app-card-role "Temporary Client Advisor 0/1 13:00-22:00 (9h) single-neutral-actions" at bounding box center [777, 262] width 140 height 45
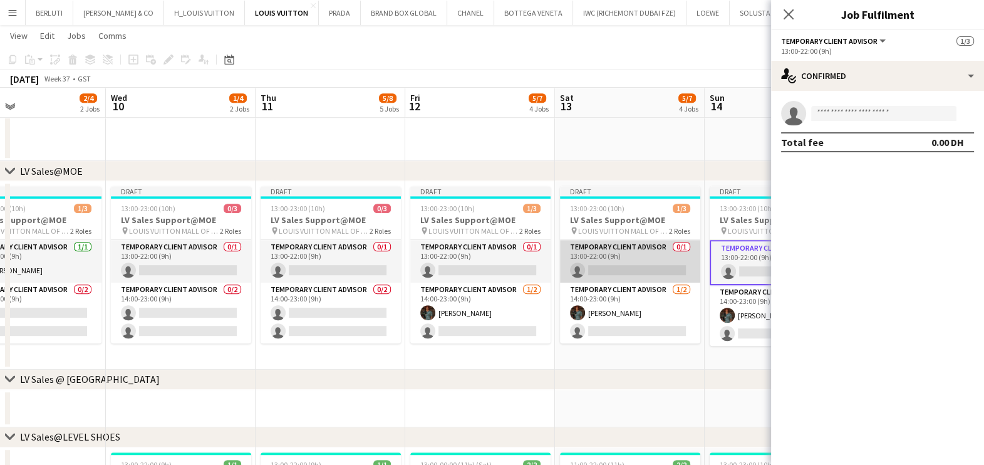
click at [660, 273] on app-card-role "Temporary Client Advisor 0/1 13:00-22:00 (9h) single-neutral-actions" at bounding box center [630, 261] width 140 height 43
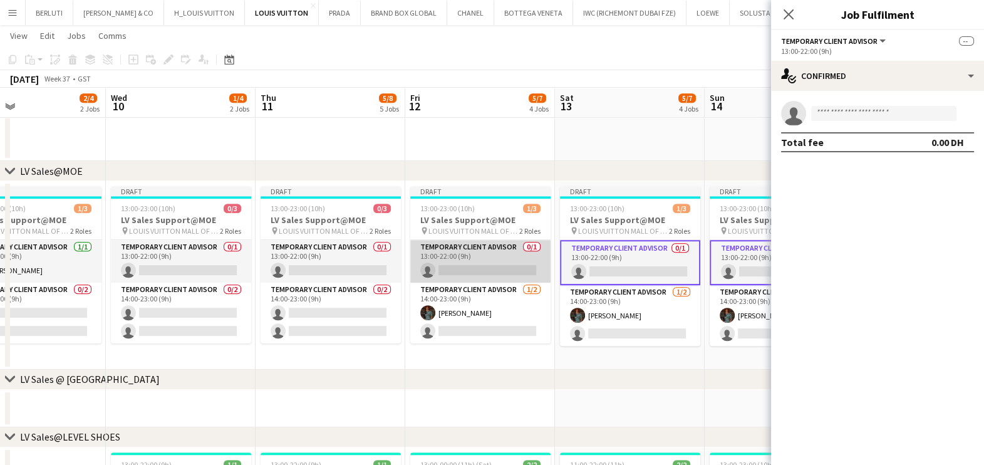
click at [532, 267] on app-card-role "Temporary Client Advisor 0/1 13:00-22:00 (9h) single-neutral-actions" at bounding box center [480, 261] width 140 height 43
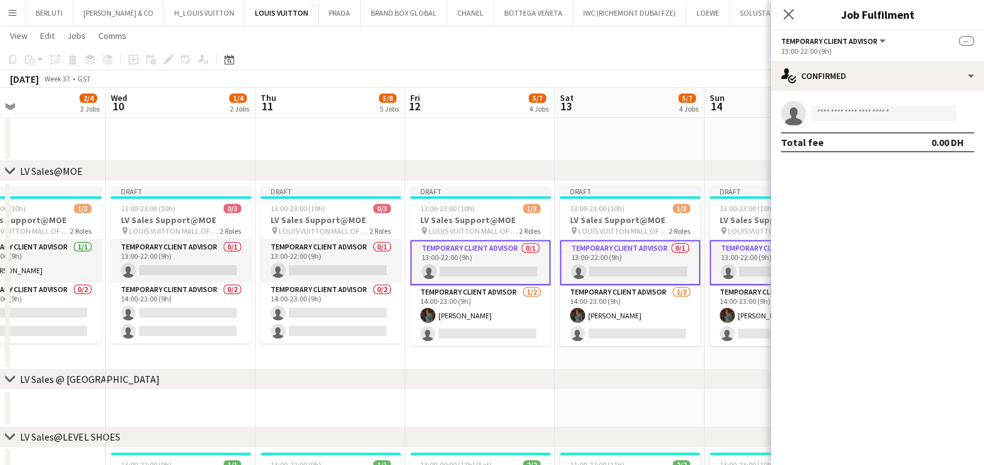
drag, startPoint x: 261, startPoint y: 329, endPoint x: 567, endPoint y: 326, distance: 306.3
click at [567, 326] on app-calendar-viewport "Sun 7 17/19 6 Jobs Mon 8 3/5 3 Jobs Tue 9 2/4 2 Jobs Wed 10 1/4 2 Jobs Thu 11 5…" at bounding box center [492, 304] width 984 height 2188
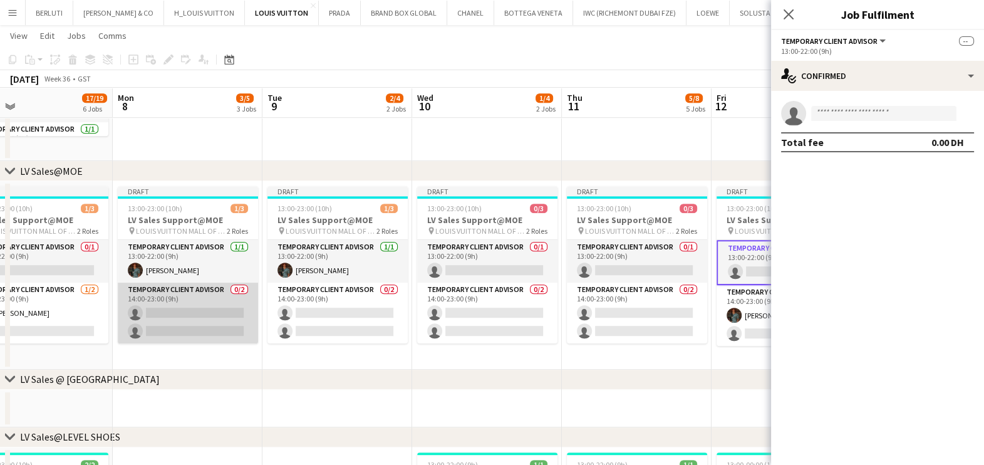
click at [246, 332] on app-card-role "Temporary Client Advisor 0/2 14:00-23:00 (9h) single-neutral-actions single-neu…" at bounding box center [188, 312] width 140 height 61
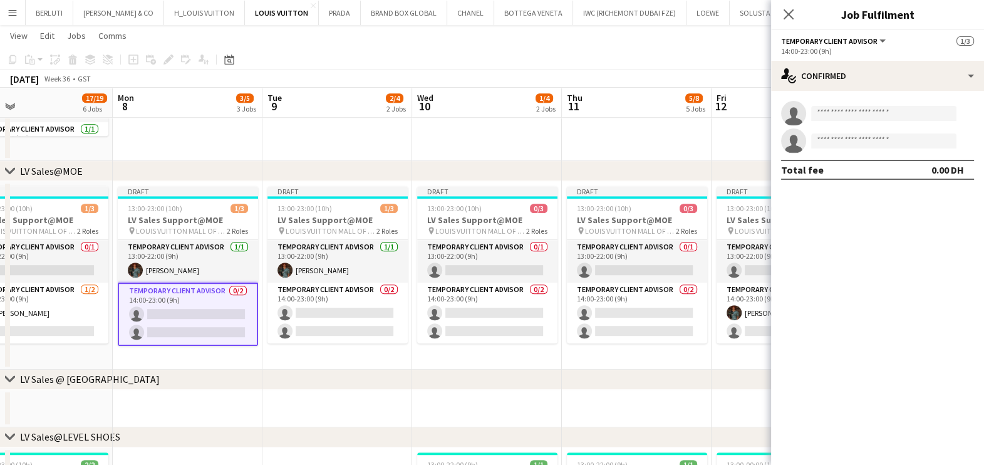
drag, startPoint x: 204, startPoint y: 350, endPoint x: 524, endPoint y: 345, distance: 319.5
click at [510, 347] on app-calendar-viewport "Fri 5 14/16 5 Jobs Sat 6 17/19 5 Jobs Sun 7 17/19 6 Jobs Mon 8 3/5 3 Jobs Tue 9…" at bounding box center [492, 304] width 984 height 2188
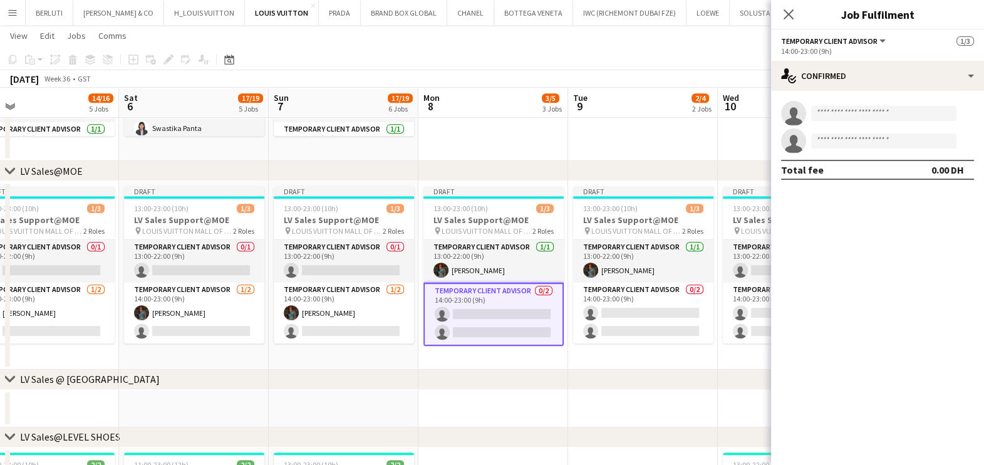
click at [536, 301] on app-calendar-viewport "Wed 3 17/18 5 Jobs Thu 4 19/19 6 Jobs Fri 5 14/16 5 Jobs Sat 6 17/19 5 Jobs Sun…" at bounding box center [492, 304] width 984 height 2188
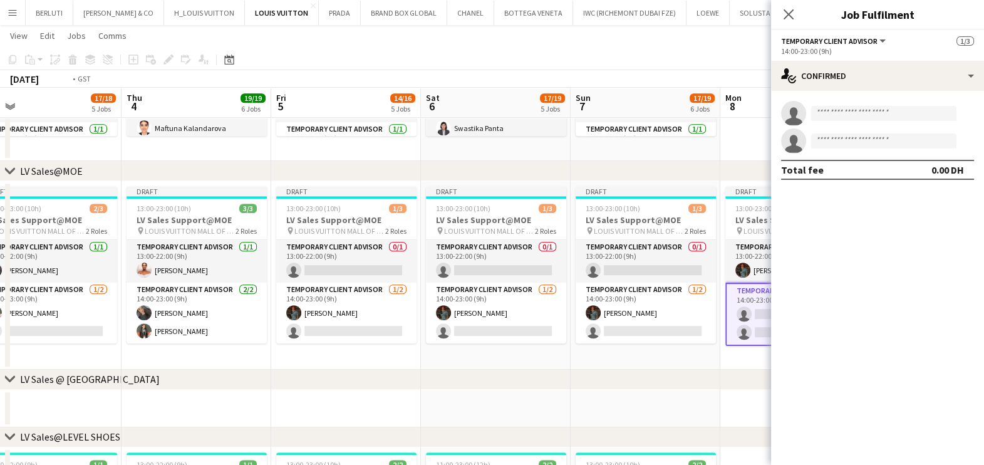
drag, startPoint x: 304, startPoint y: 303, endPoint x: 457, endPoint y: 301, distance: 152.2
click at [532, 301] on app-calendar-viewport "Mon 1 12/13 3 Jobs Tue 2 14/14 5 Jobs Wed 3 17/18 5 Jobs Thu 4 19/19 6 Jobs Fri…" at bounding box center [492, 304] width 984 height 2188
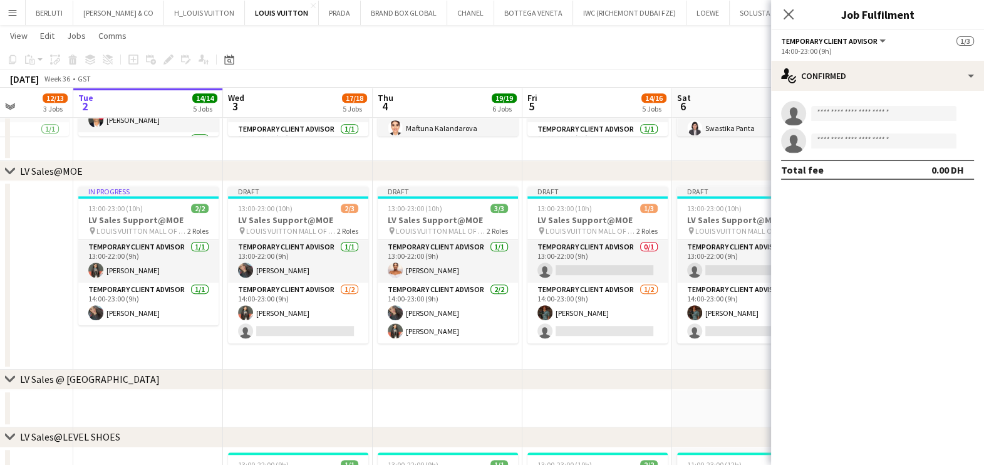
scroll to position [0, 525]
drag, startPoint x: 416, startPoint y: 310, endPoint x: 251, endPoint y: 310, distance: 165.4
click at [251, 310] on app-calendar-viewport "Fri 29 19/19 7 Jobs Sat 30 15/15 6 Jobs Sun 31 13/15 5 Jobs Mon 1 12/13 3 Jobs …" at bounding box center [492, 304] width 984 height 2188
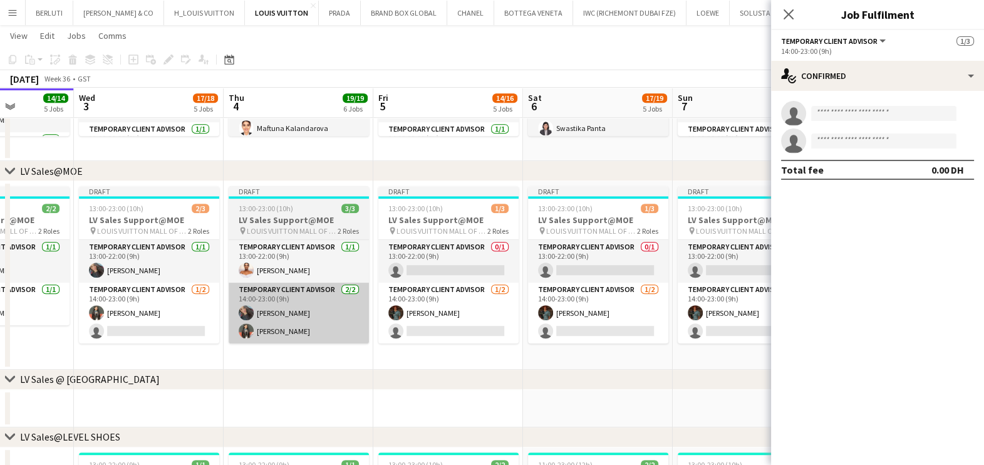
scroll to position [0, 510]
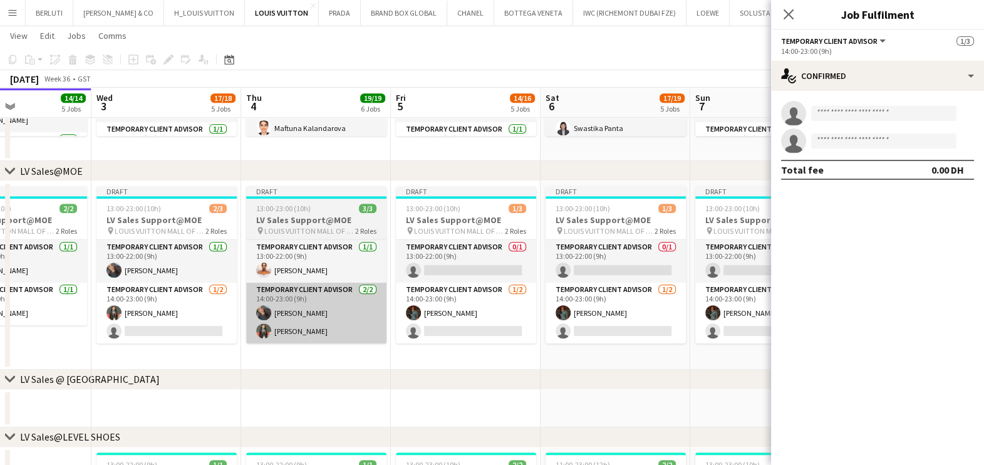
drag, startPoint x: 413, startPoint y: 313, endPoint x: 305, endPoint y: 326, distance: 108.5
click at [277, 326] on app-calendar-viewport "Sat 30 15/15 6 Jobs Sun 31 13/15 5 Jobs Mon 1 12/13 3 Jobs Tue 2 14/14 5 Jobs W…" at bounding box center [492, 304] width 984 height 2188
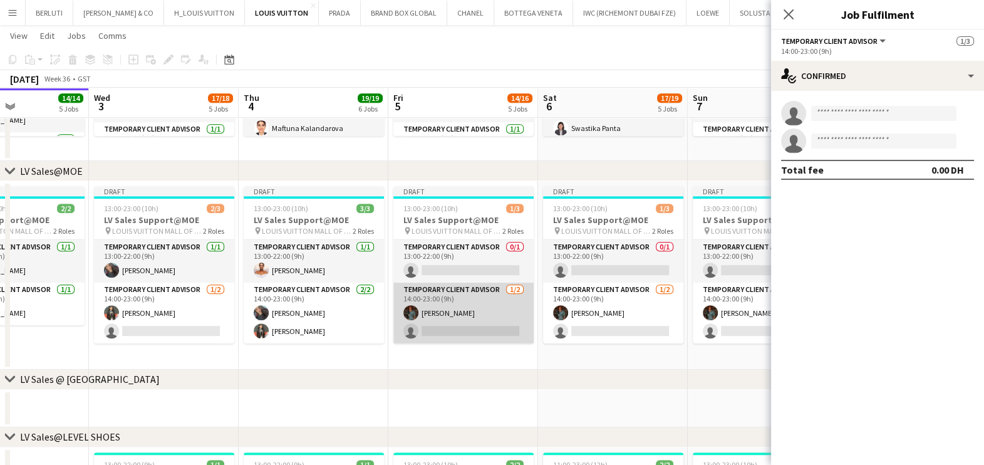
click at [448, 313] on app-card-role "Temporary Client Advisor 1/2 14:00-23:00 (9h) Malik Boucekkine single-neutral-a…" at bounding box center [463, 312] width 140 height 61
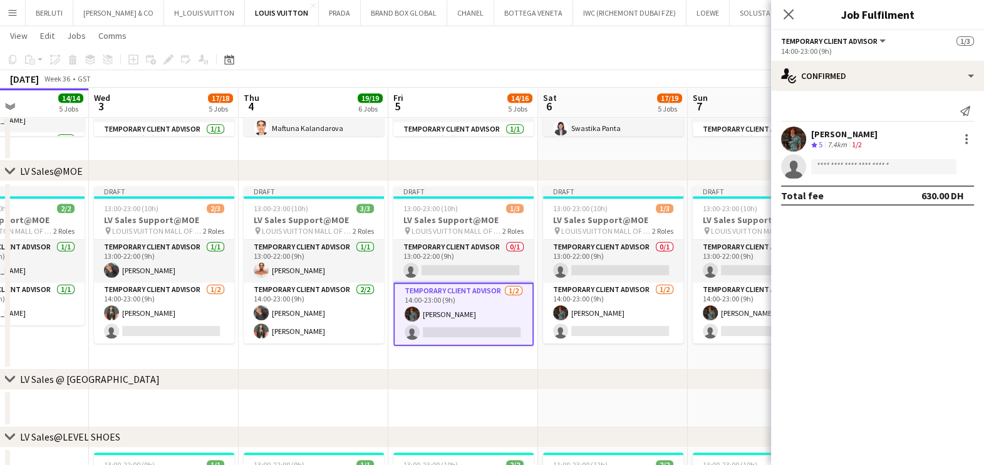
click at [361, 314] on app-calendar-viewport "Sat 30 15/15 6 Jobs Sun 31 13/15 5 Jobs Mon 1 12/13 3 Jobs Tue 2 14/14 5 Jobs W…" at bounding box center [492, 304] width 984 height 2188
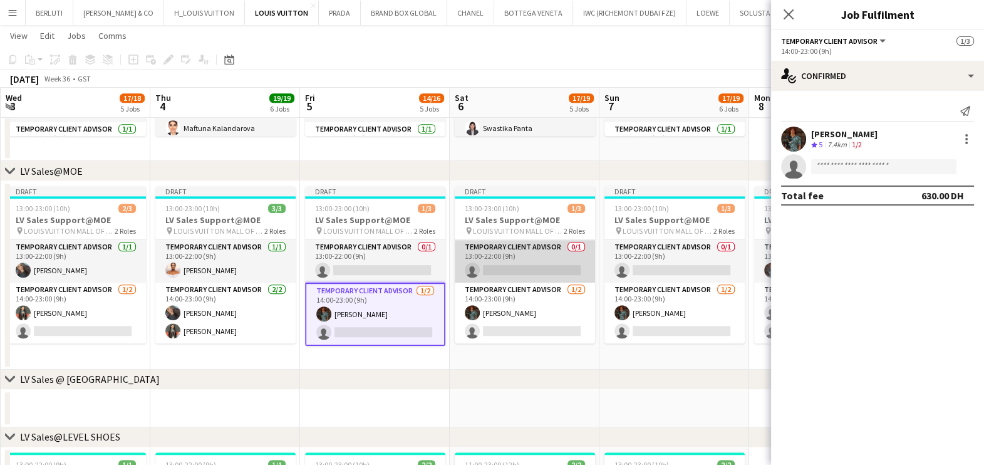
click at [495, 268] on app-card-role "Temporary Client Advisor 0/1 13:00-22:00 (9h) single-neutral-actions" at bounding box center [525, 261] width 140 height 43
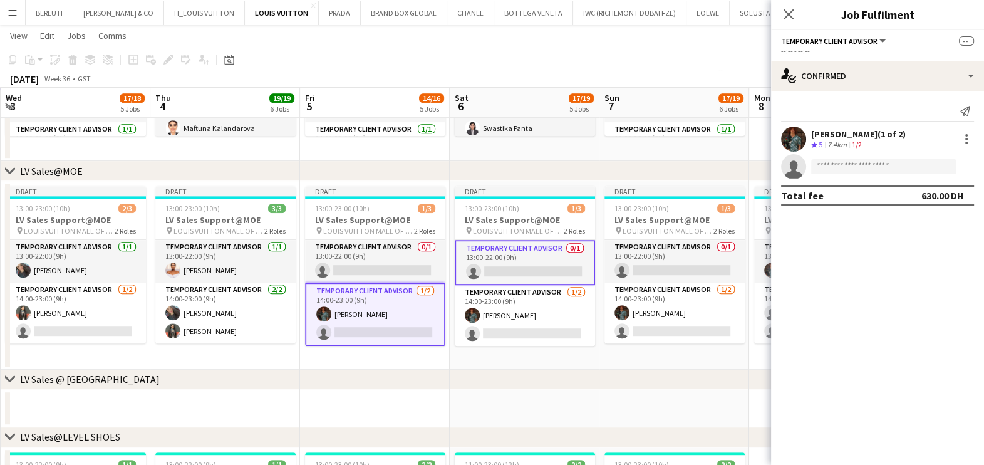
drag, startPoint x: 469, startPoint y: 274, endPoint x: 398, endPoint y: 279, distance: 71.0
click at [398, 279] on app-calendar-viewport "Sun 31 13/15 5 Jobs Mon 1 12/13 3 Jobs Tue 2 14/14 5 Jobs Wed 3 17/18 5 Jobs Th…" at bounding box center [492, 304] width 984 height 2188
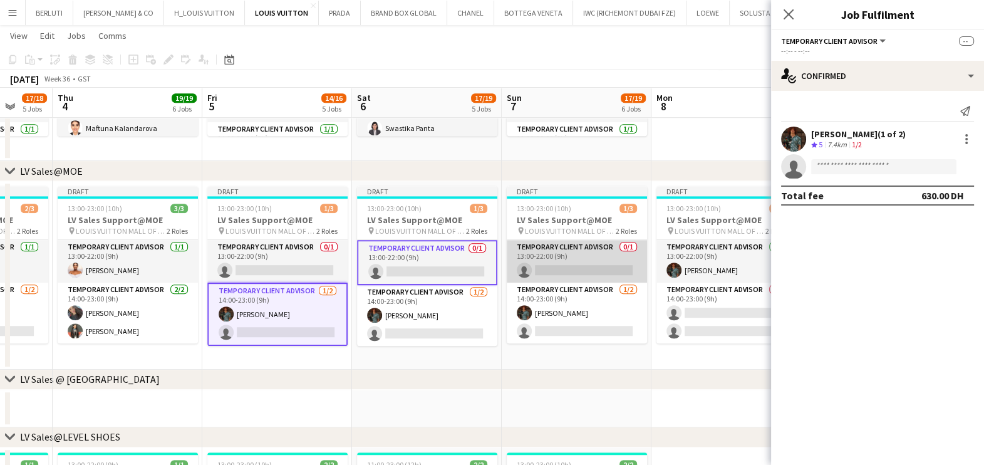
click at [526, 264] on app-card-role "Temporary Client Advisor 0/1 13:00-22:00 (9h) single-neutral-actions" at bounding box center [577, 261] width 140 height 43
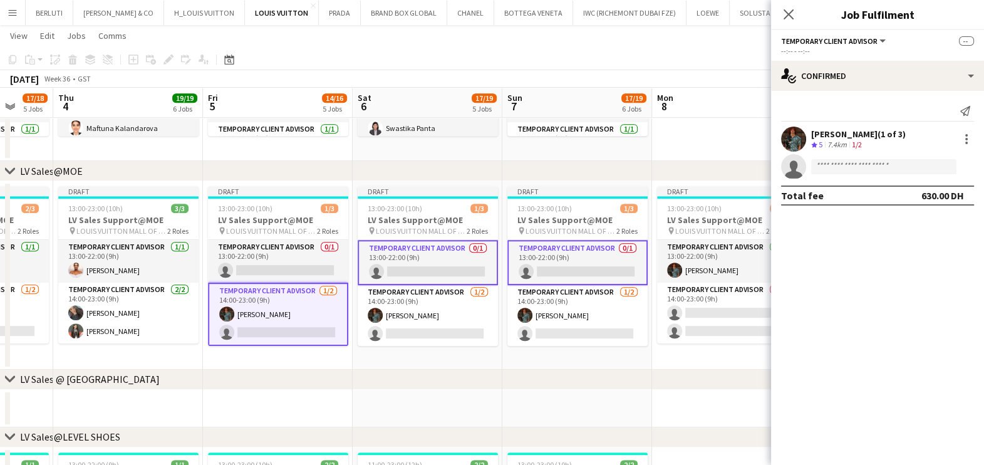
scroll to position [0, 443]
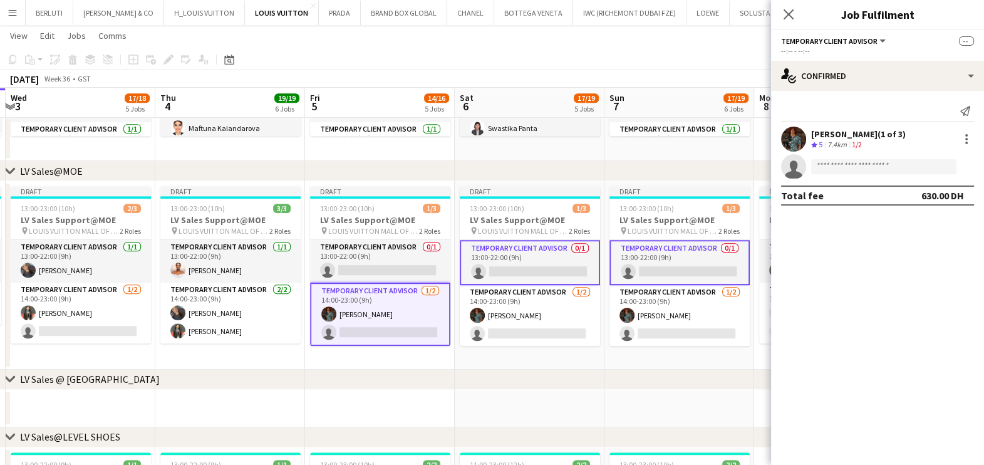
drag, startPoint x: 675, startPoint y: 304, endPoint x: 481, endPoint y: 327, distance: 195.5
click at [481, 327] on app-calendar-viewport "Sun 31 13/15 5 Jobs Mon 1 12/13 3 Jobs Tue 2 14/14 5 Jobs Wed 3 17/18 5 Jobs Th…" at bounding box center [492, 304] width 984 height 2188
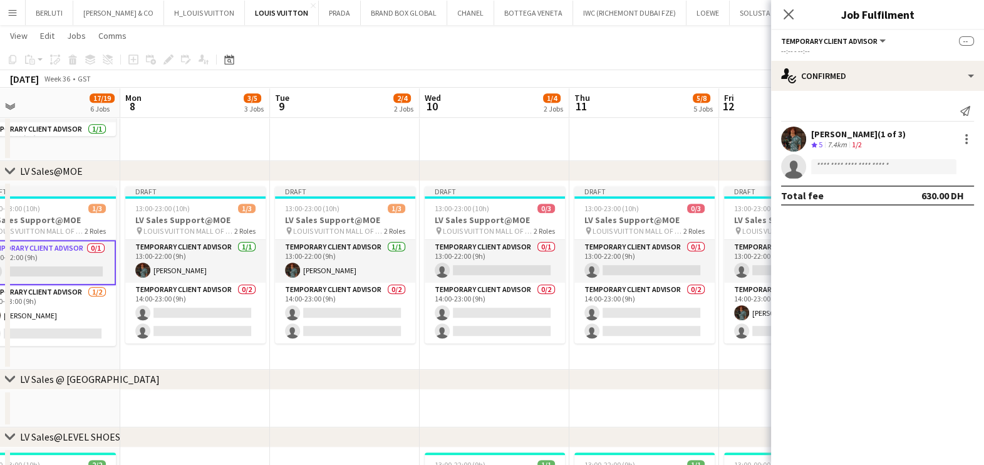
drag, startPoint x: 628, startPoint y: 319, endPoint x: 308, endPoint y: 316, distance: 320.1
click at [308, 316] on app-calendar-viewport "Thu 4 19/19 6 Jobs Fri 5 14/16 5 Jobs Sat 6 17/19 5 Jobs Sun 7 17/19 6 Jobs Mon…" at bounding box center [492, 304] width 984 height 2188
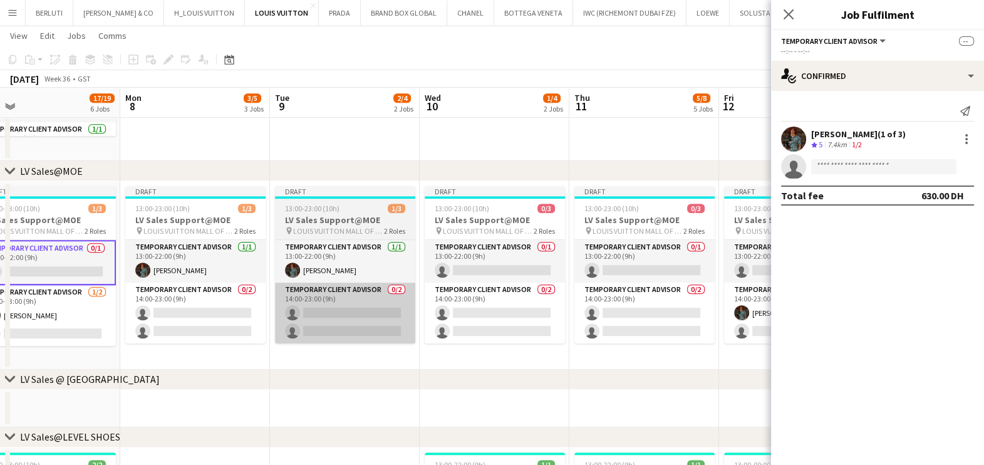
scroll to position [0, 480]
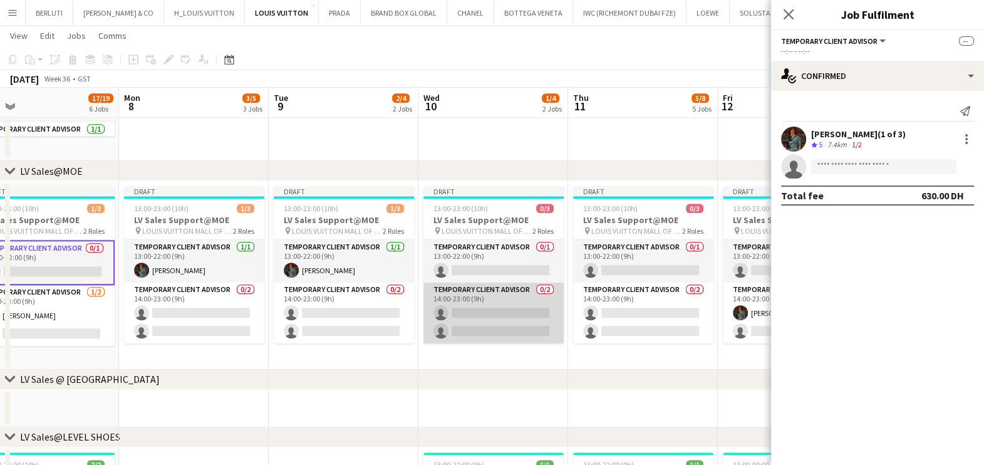
click at [464, 313] on app-card-role "Temporary Client Advisor 0/2 14:00-23:00 (9h) single-neutral-actions single-neu…" at bounding box center [493, 312] width 140 height 61
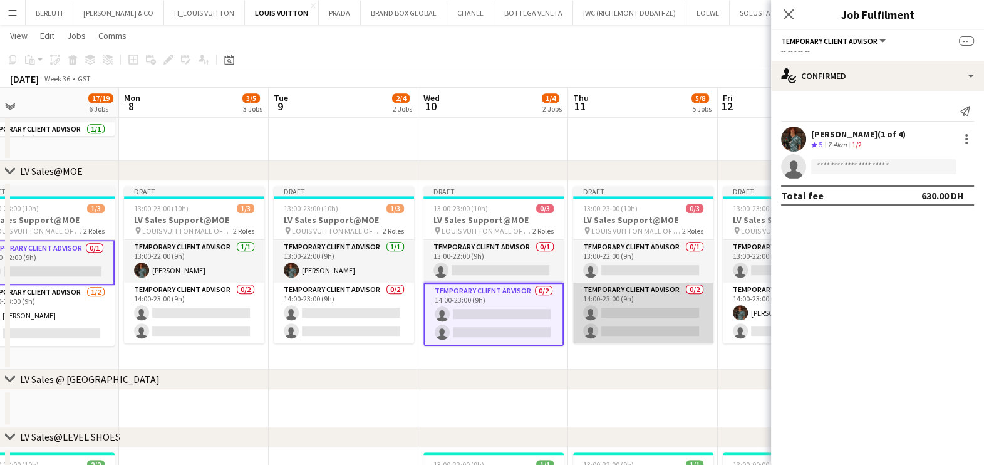
click at [613, 319] on app-card-role "Temporary Client Advisor 0/2 14:00-23:00 (9h) single-neutral-actions single-neu…" at bounding box center [643, 312] width 140 height 61
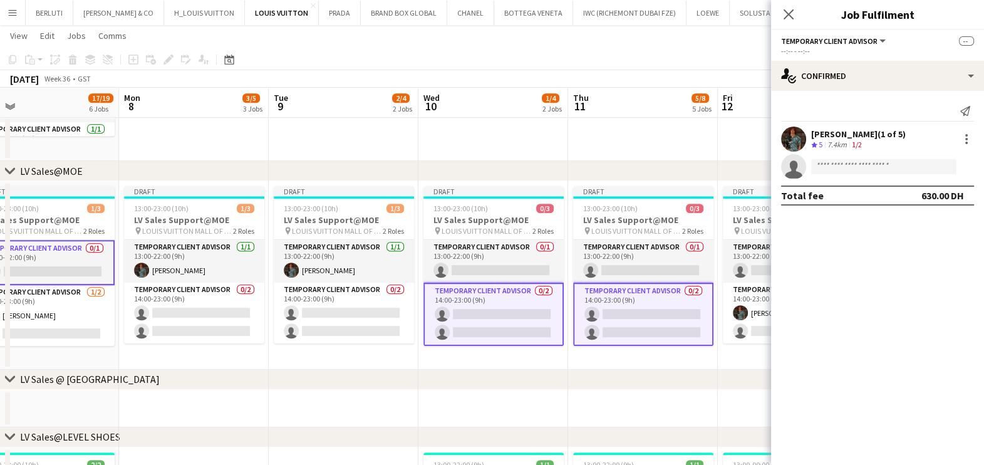
click at [823, 158] on app-invite-slot "single-neutral-actions" at bounding box center [877, 166] width 213 height 25
click at [833, 166] on input at bounding box center [883, 166] width 145 height 15
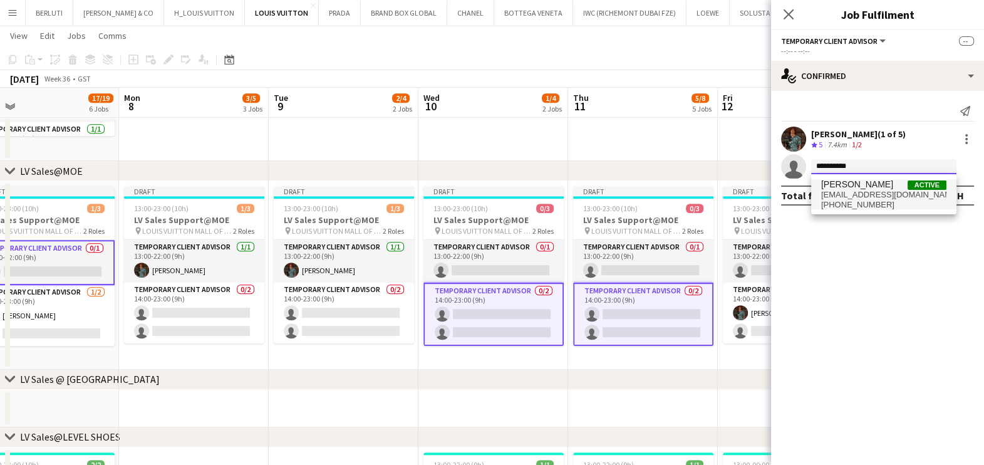
type input "**********"
click at [912, 185] on span "Active" at bounding box center [927, 184] width 39 height 9
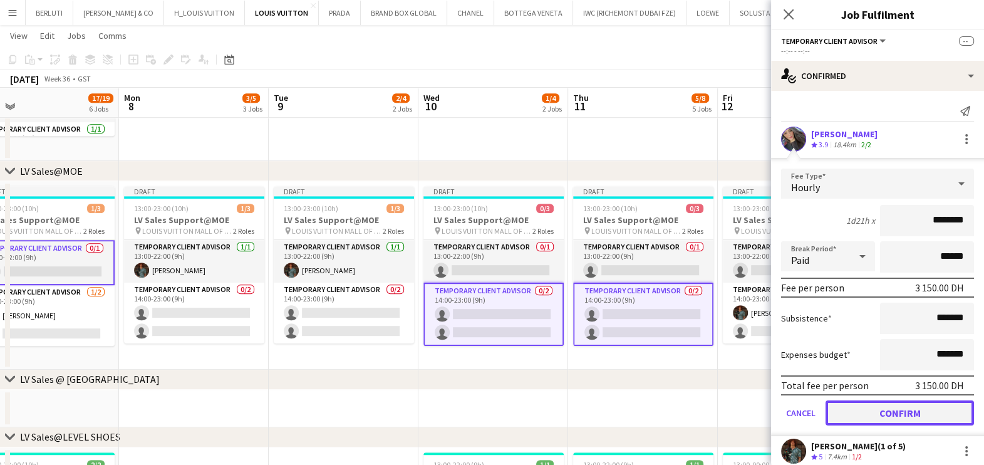
click at [864, 405] on button "Confirm" at bounding box center [900, 412] width 148 height 25
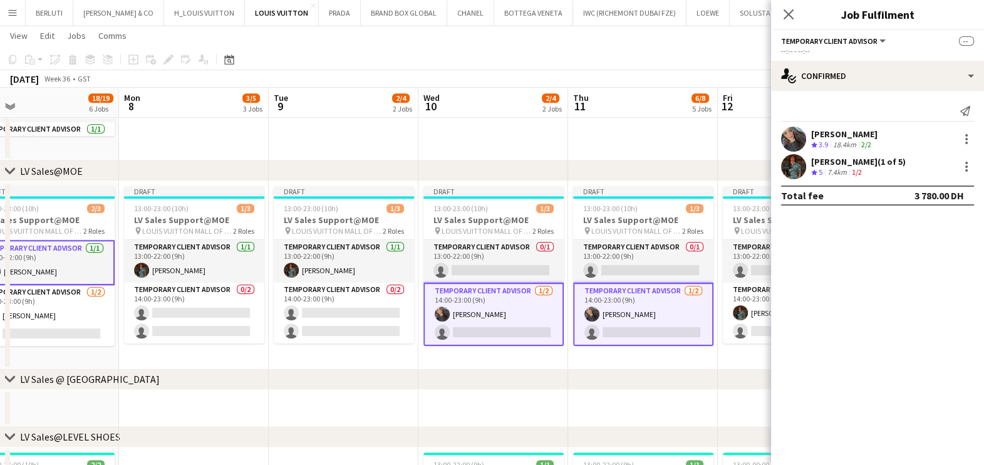
click at [307, 353] on app-date-cell "Draft 13:00-23:00 (10h) 1/3 LV Sales Support@MOE pin LOUIS VUITTON MALL OF THE …" at bounding box center [344, 275] width 150 height 189
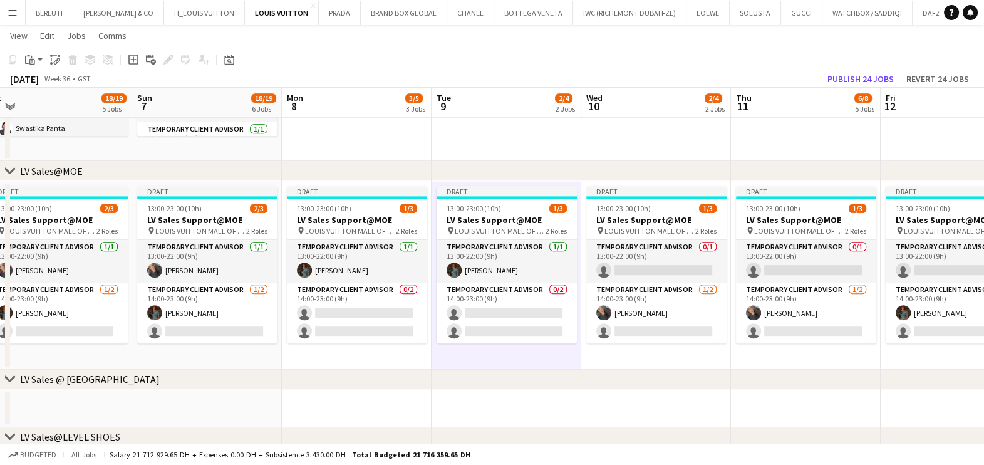
drag, startPoint x: 237, startPoint y: 356, endPoint x: 420, endPoint y: 354, distance: 183.5
click at [420, 354] on app-calendar-viewport "Thu 4 19/19 6 Jobs Fri 5 15/16 5 Jobs Sat 6 18/19 5 Jobs Sun 7 18/19 6 Jobs Mon…" at bounding box center [492, 304] width 984 height 2188
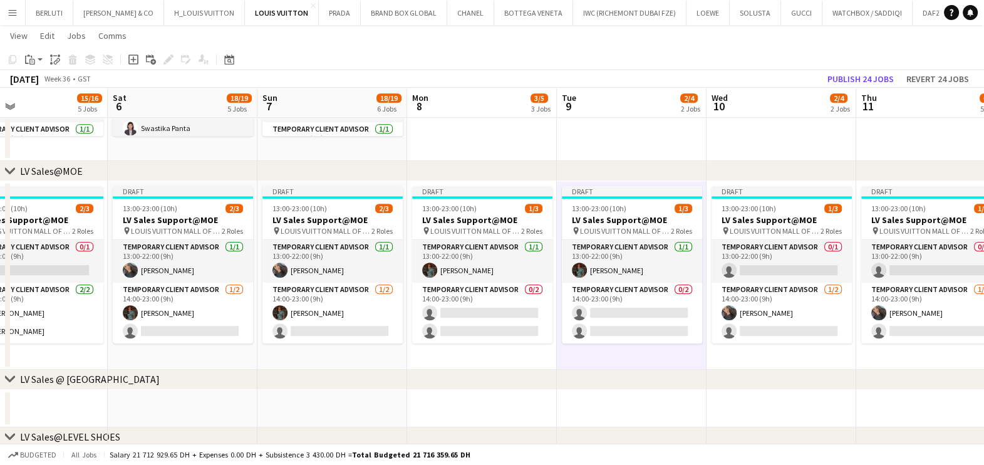
drag, startPoint x: 303, startPoint y: 355, endPoint x: 537, endPoint y: 354, distance: 234.3
click at [537, 354] on app-calendar-viewport "Wed 3 17/18 5 Jobs Thu 4 19/19 6 Jobs Fri 5 15/16 5 Jobs Sat 6 18/19 5 Jobs Sun…" at bounding box center [492, 304] width 984 height 2188
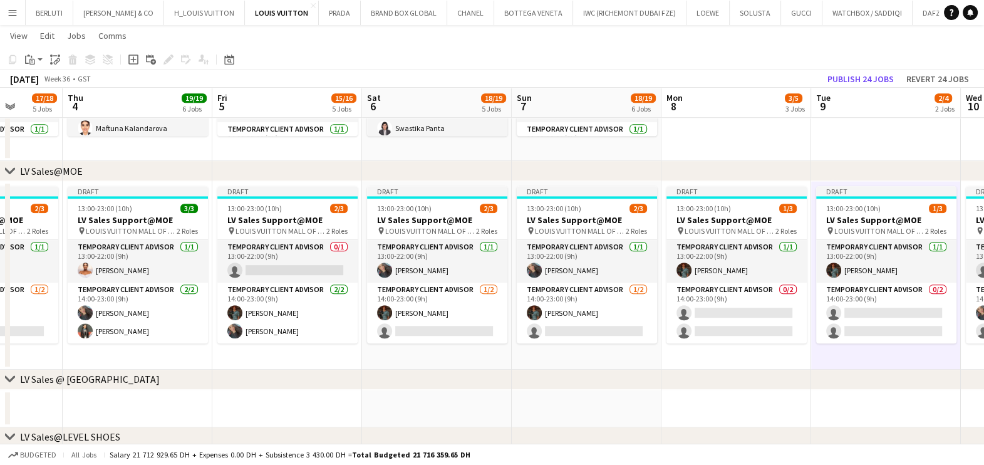
drag, startPoint x: 463, startPoint y: 354, endPoint x: 544, endPoint y: 354, distance: 80.8
click at [544, 354] on app-calendar-viewport "Tue 2 14/14 5 Jobs Wed 3 17/18 5 Jobs Thu 4 19/19 6 Jobs Fri 5 15/16 5 Jobs Sat…" at bounding box center [492, 304] width 984 height 2188
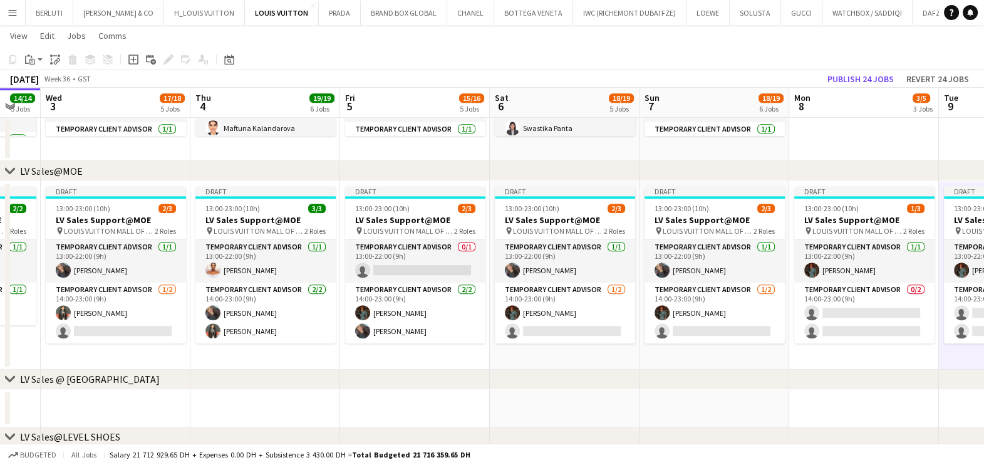
scroll to position [0, 257]
drag, startPoint x: 366, startPoint y: 353, endPoint x: 415, endPoint y: 353, distance: 48.2
click at [415, 353] on app-calendar-viewport "Mon 1 12/13 3 Jobs Tue 2 14/14 5 Jobs Wed 3 17/18 5 Jobs Thu 4 19/19 6 Jobs Fri…" at bounding box center [492, 304] width 984 height 2188
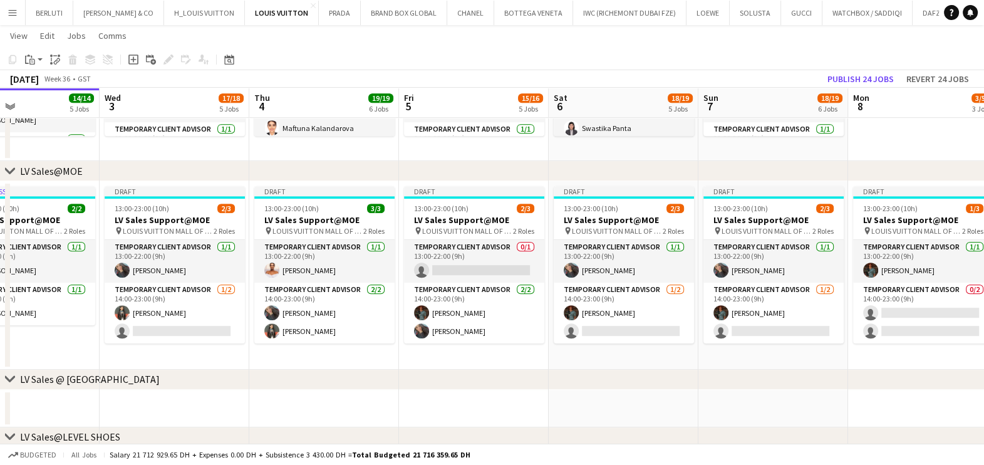
scroll to position [0, 343]
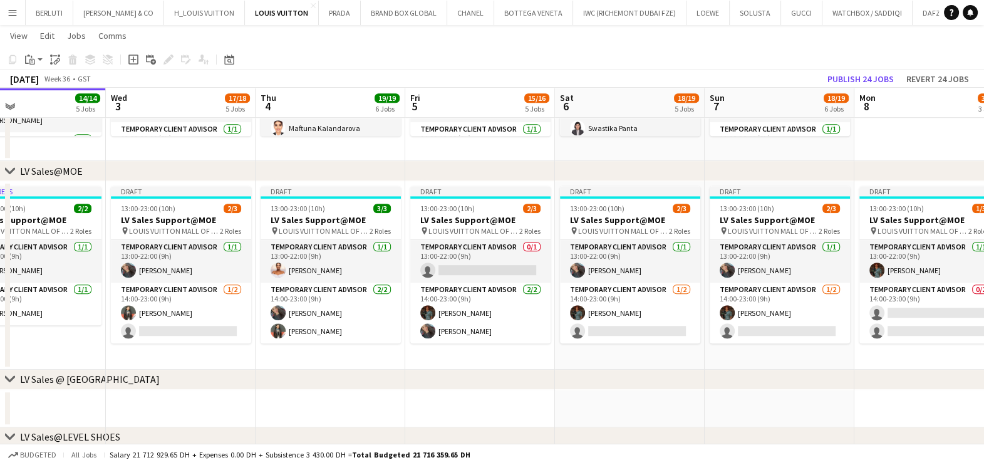
drag, startPoint x: 197, startPoint y: 310, endPoint x: 261, endPoint y: 412, distance: 119.9
click at [261, 412] on app-calendar-viewport "Sun 31 13/15 5 Jobs Mon 1 12/13 3 Jobs Tue 2 14/14 5 Jobs Wed 3 17/18 5 Jobs Th…" at bounding box center [492, 304] width 984 height 2188
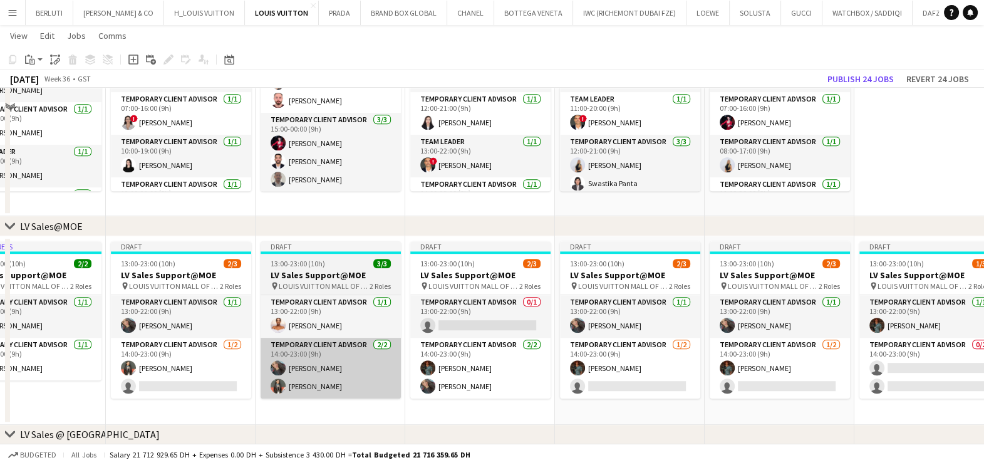
scroll to position [839, 0]
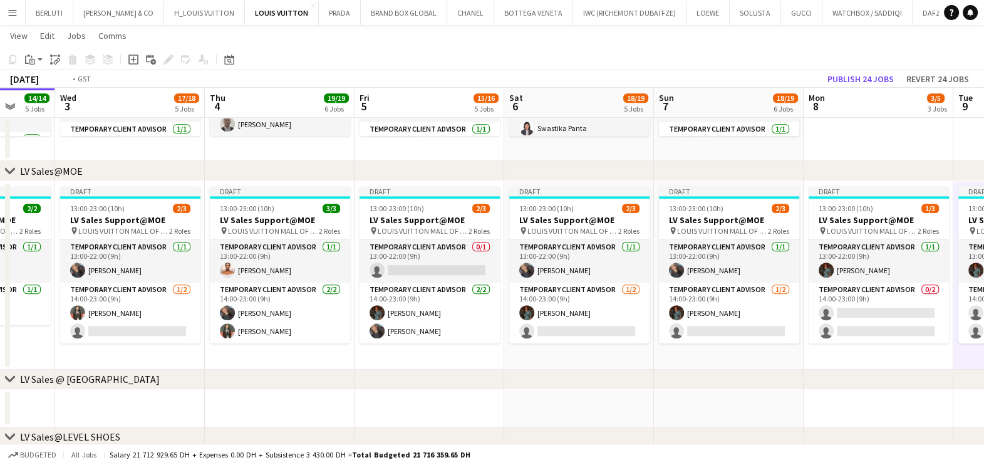
drag, startPoint x: 219, startPoint y: 296, endPoint x: 546, endPoint y: 291, distance: 327.6
click at [546, 291] on app-calendar-viewport "Sun 31 13/15 5 Jobs Mon 1 12/13 3 Jobs Tue 2 14/14 5 Jobs Wed 3 17/18 5 Jobs Th…" at bounding box center [492, 304] width 984 height 2188
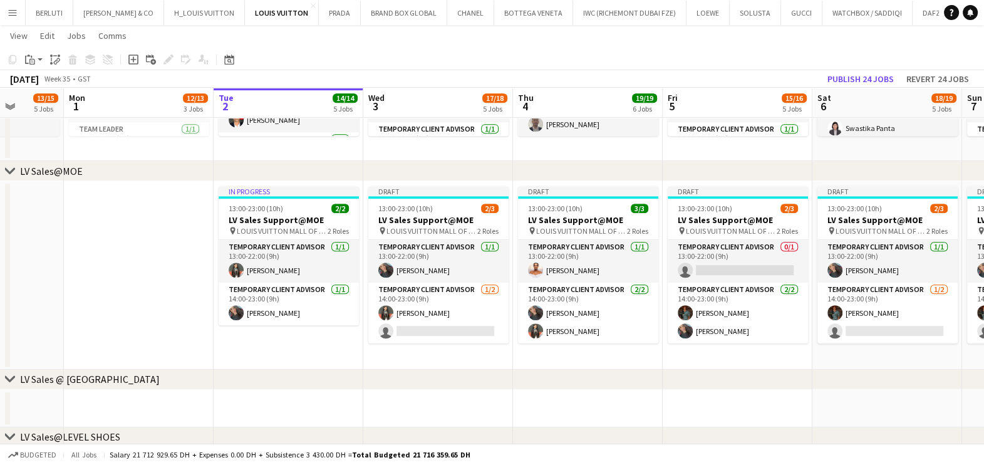
scroll to position [0, 428]
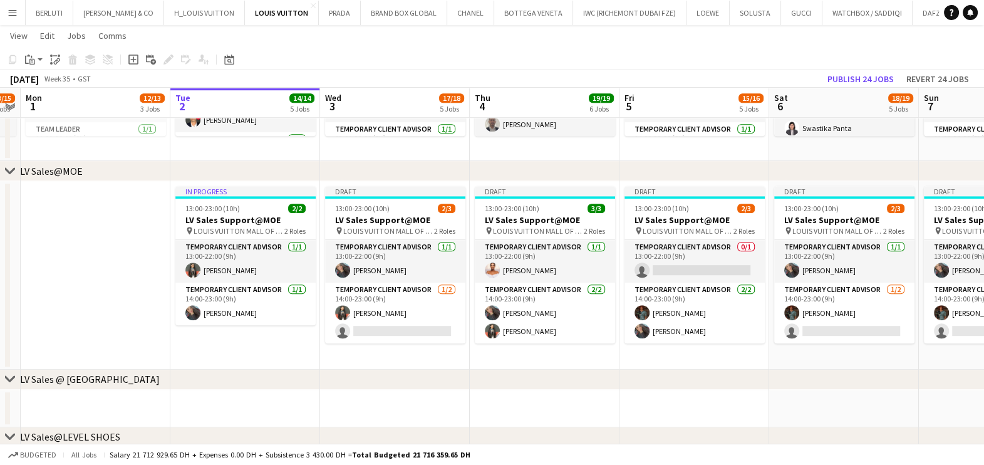
drag, startPoint x: 555, startPoint y: 296, endPoint x: 370, endPoint y: 314, distance: 185.7
click at [370, 314] on app-calendar-viewport "Fri 29 19/19 7 Jobs Sat 30 15/15 6 Jobs Sun 31 13/15 5 Jobs Mon 1 12/13 3 Jobs …" at bounding box center [492, 304] width 984 height 2188
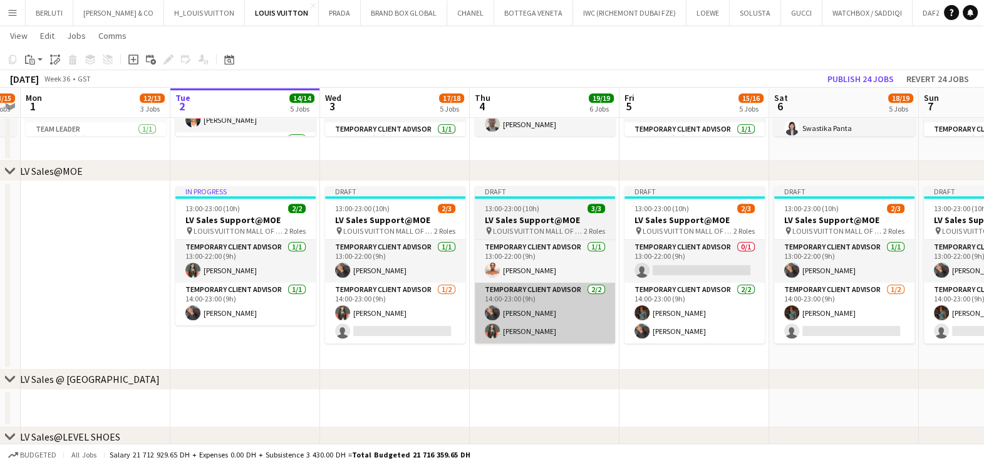
scroll to position [0, 519]
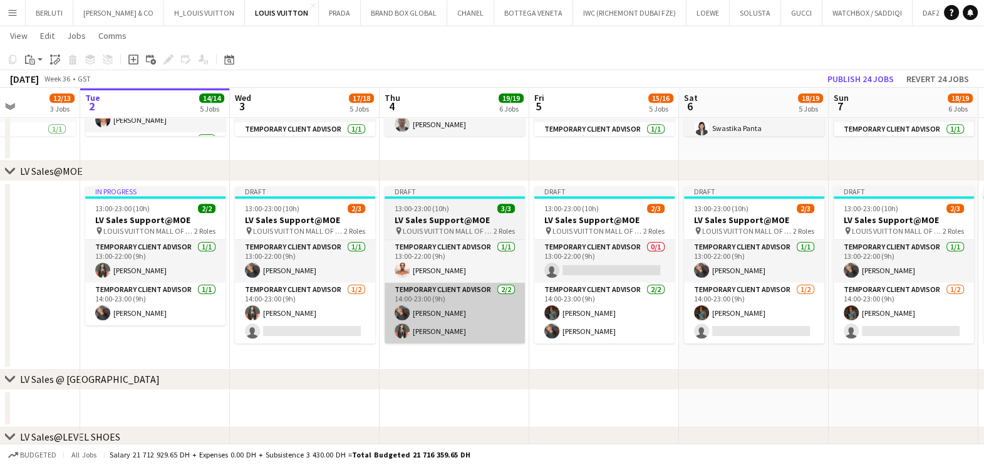
drag, startPoint x: 460, startPoint y: 322, endPoint x: 454, endPoint y: 319, distance: 6.7
click at [453, 322] on app-calendar-viewport "Fri 29 19/19 7 Jobs Sat 30 15/15 6 Jobs Sun 31 13/15 5 Jobs Mon 1 12/13 3 Jobs …" at bounding box center [492, 304] width 984 height 2188
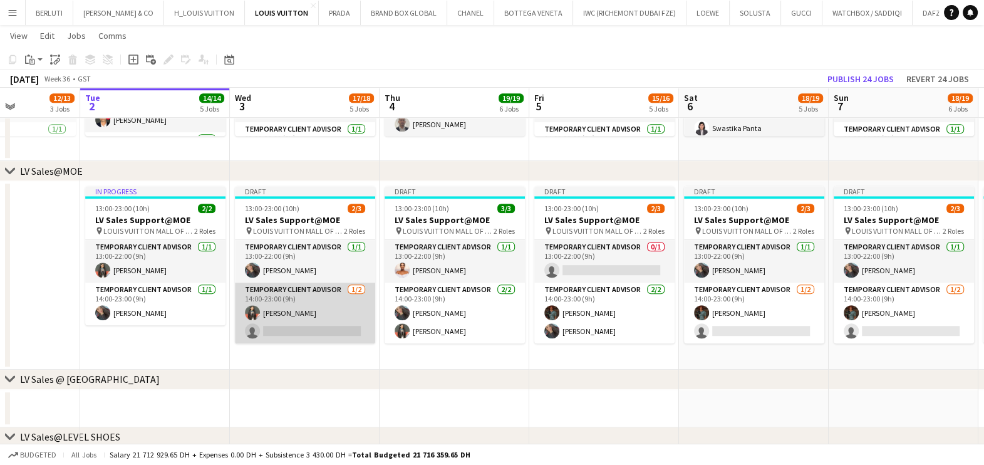
click at [326, 325] on app-card-role "Temporary Client Advisor 1/2 14:00-23:00 (9h) Maricar Dizon single-neutral-acti…" at bounding box center [305, 312] width 140 height 61
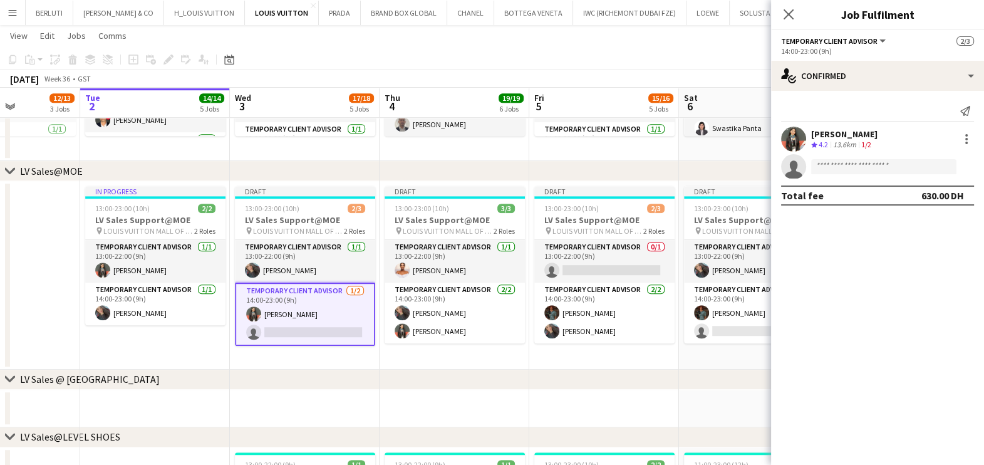
click at [331, 345] on app-calendar-viewport "Fri 29 19/19 7 Jobs Sat 30 15/15 6 Jobs Sun 31 13/15 5 Jobs Mon 1 12/13 3 Jobs …" at bounding box center [492, 304] width 984 height 2188
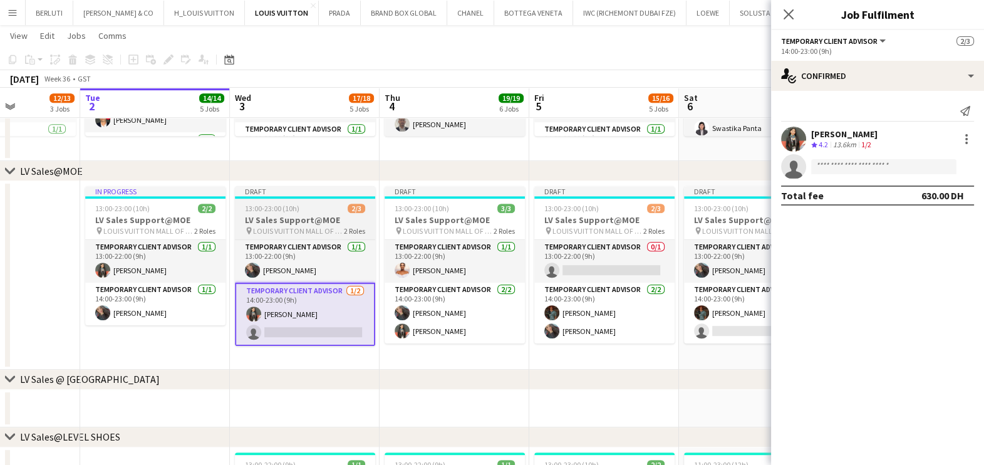
scroll to position [0, 513]
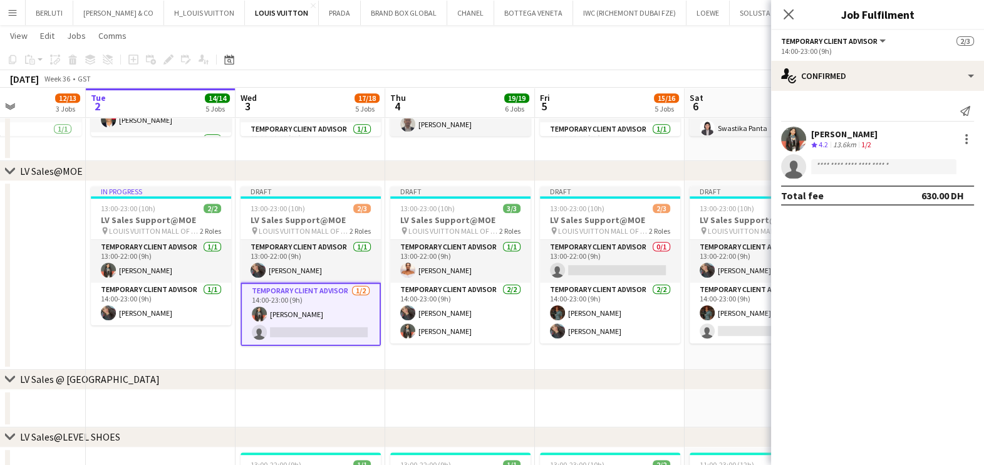
click at [453, 345] on app-date-cell "Draft 13:00-23:00 (10h) 3/3 LV Sales Support@MOE pin LOUIS VUITTON MALL OF THE …" at bounding box center [460, 275] width 150 height 189
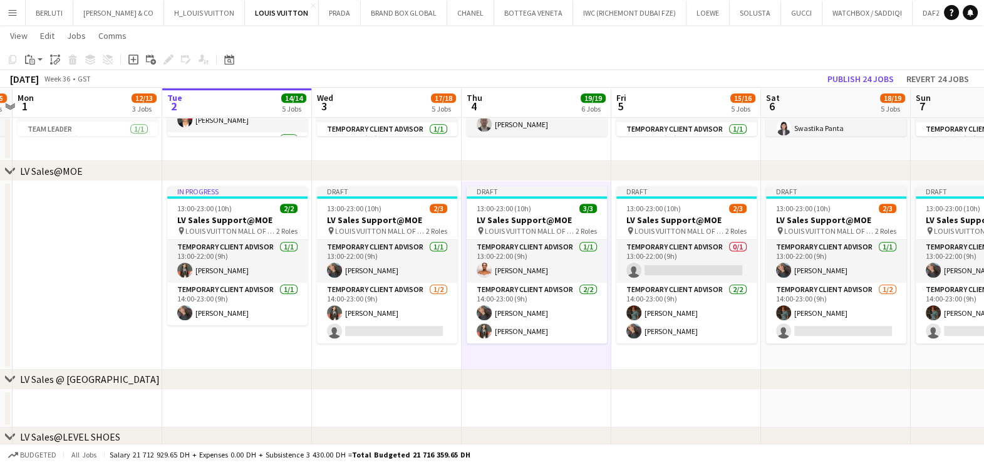
scroll to position [0, 517]
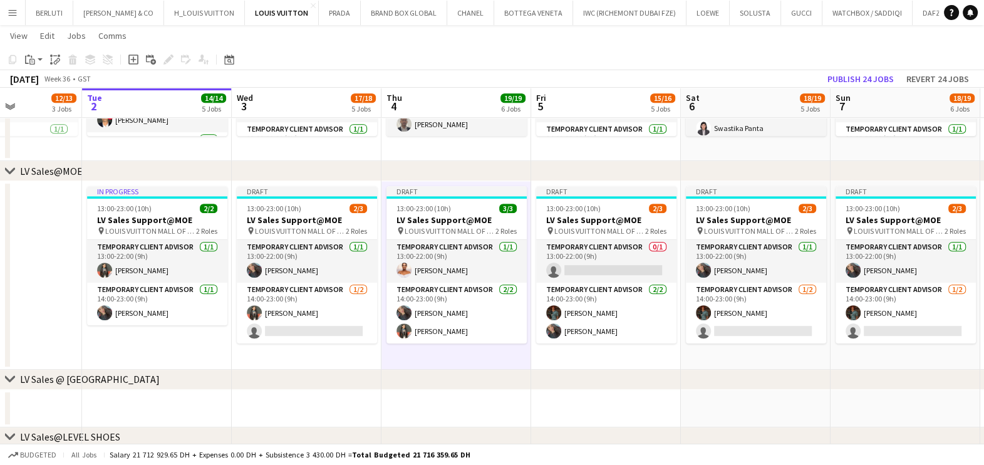
drag, startPoint x: 556, startPoint y: 303, endPoint x: 437, endPoint y: 294, distance: 119.9
click at [437, 294] on app-calendar-viewport "Fri 29 19/19 7 Jobs Sat 30 15/15 6 Jobs Sun 31 13/15 5 Jobs Mon 1 12/13 3 Jobs …" at bounding box center [492, 304] width 984 height 2188
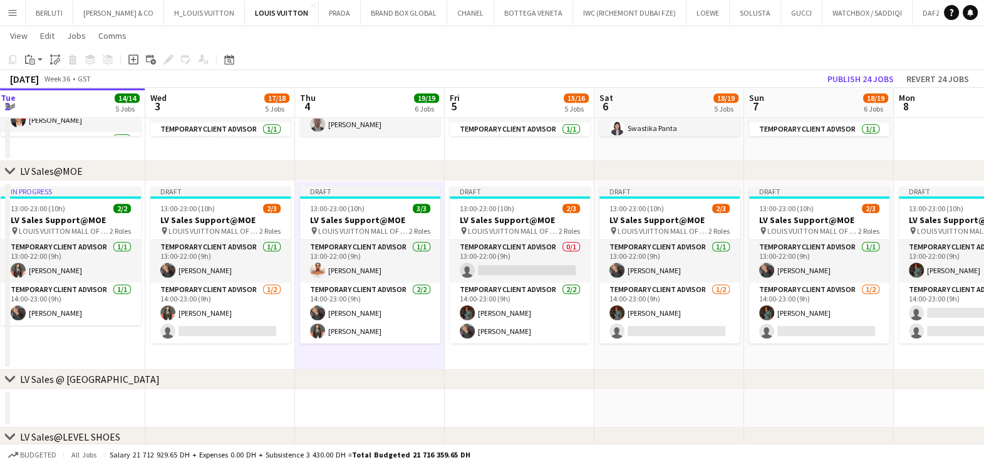
drag, startPoint x: 249, startPoint y: 274, endPoint x: 313, endPoint y: 277, distance: 64.0
click at [313, 277] on app-calendar-viewport "Sat 30 15/15 6 Jobs Sun 31 13/15 5 Jobs Mon 1 12/13 3 Jobs Tue 2 14/14 5 Jobs W…" at bounding box center [492, 304] width 984 height 2188
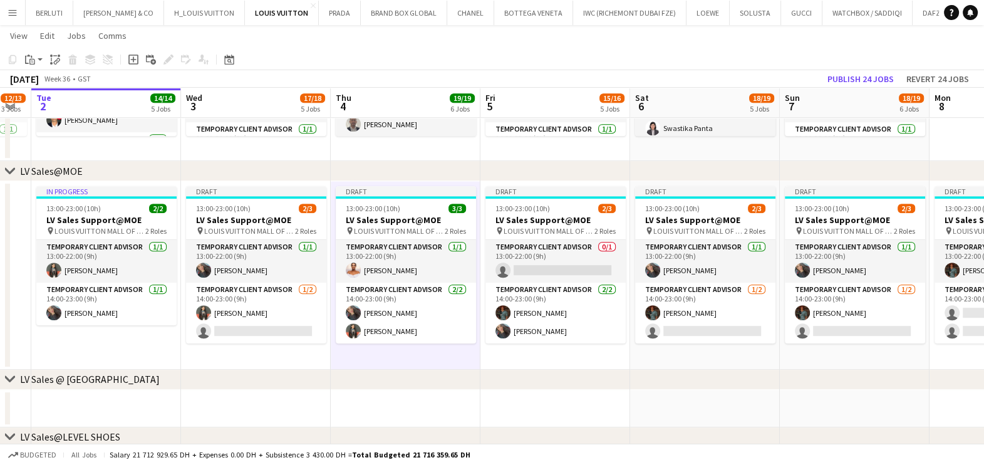
drag, startPoint x: 232, startPoint y: 288, endPoint x: 279, endPoint y: 288, distance: 47.0
click at [279, 288] on app-calendar-viewport "Sat 30 15/15 6 Jobs Sun 31 13/15 5 Jobs Mon 1 12/13 3 Jobs Tue 2 14/14 5 Jobs W…" at bounding box center [492, 304] width 984 height 2188
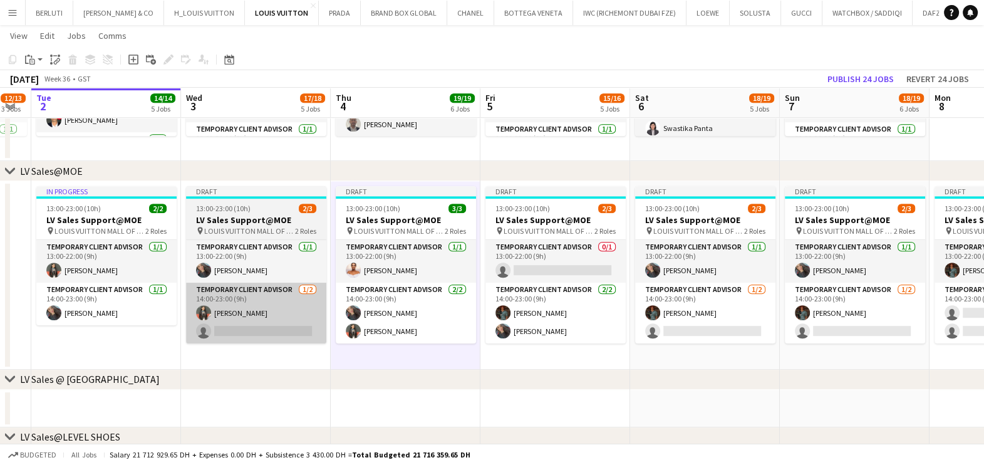
scroll to position [0, 407]
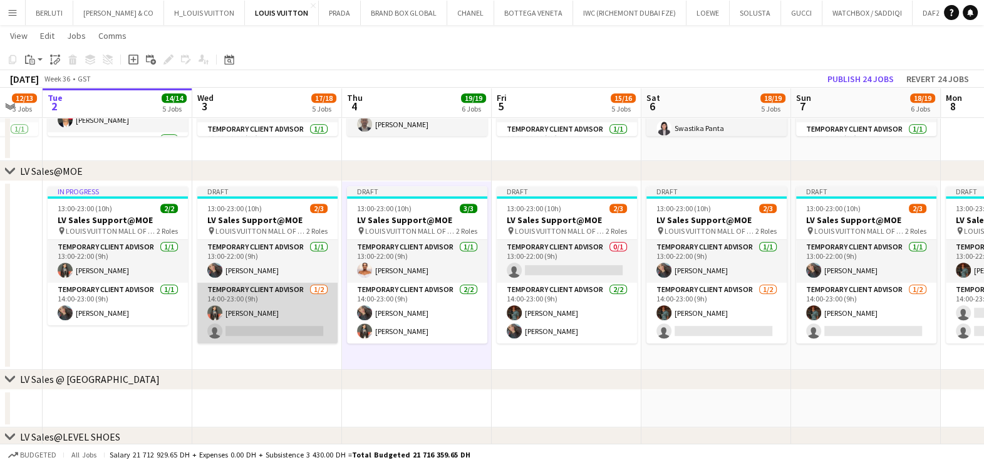
click at [246, 325] on app-card-role "Temporary Client Advisor 1/2 14:00-23:00 (9h) Maricar Dizon single-neutral-acti…" at bounding box center [267, 312] width 140 height 61
drag, startPoint x: 266, startPoint y: 313, endPoint x: 260, endPoint y: 319, distance: 8.9
click at [266, 313] on app-card-role "Temporary Client Advisor 1/2 14:00-23:00 (9h) Maricar Dizon single-neutral-acti…" at bounding box center [267, 312] width 140 height 61
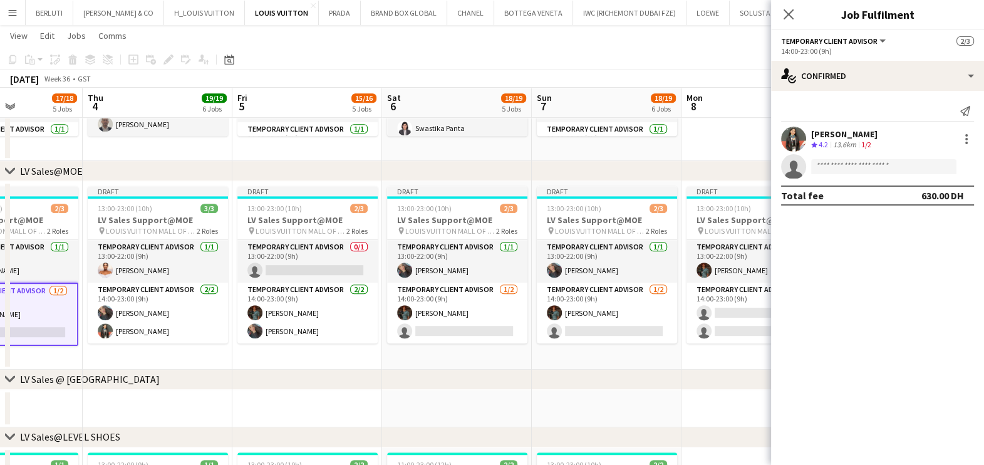
scroll to position [0, 541]
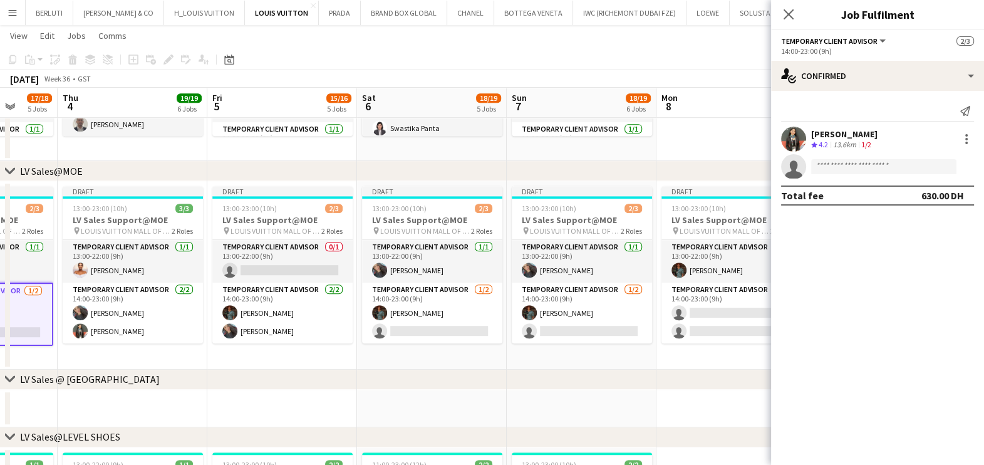
drag, startPoint x: 548, startPoint y: 266, endPoint x: 273, endPoint y: 275, distance: 275.1
click at [273, 275] on app-calendar-viewport "Sun 31 13/15 5 Jobs Mon 1 12/13 3 Jobs Tue 2 14/14 5 Jobs Wed 3 17/18 5 Jobs Th…" at bounding box center [492, 304] width 984 height 2188
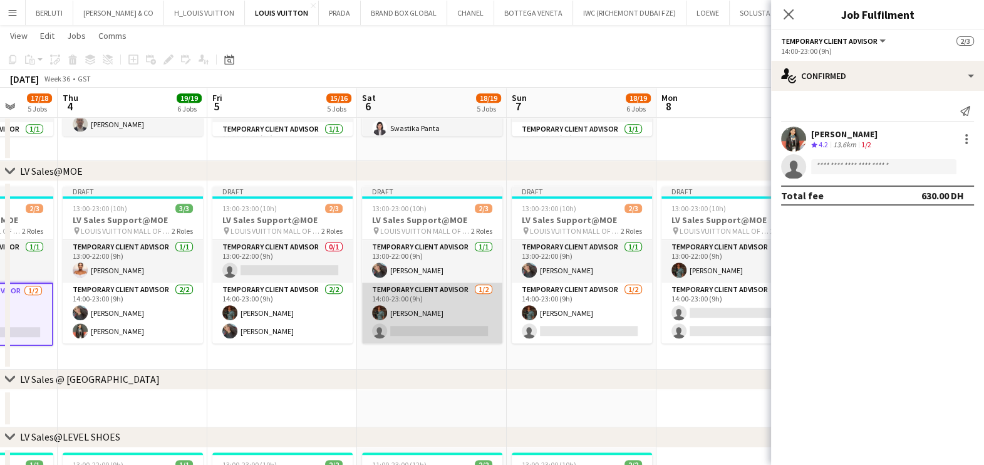
click at [454, 328] on app-card-role "Temporary Client Advisor 1/2 14:00-23:00 (9h) Malik Boucekkine single-neutral-a…" at bounding box center [432, 312] width 140 height 61
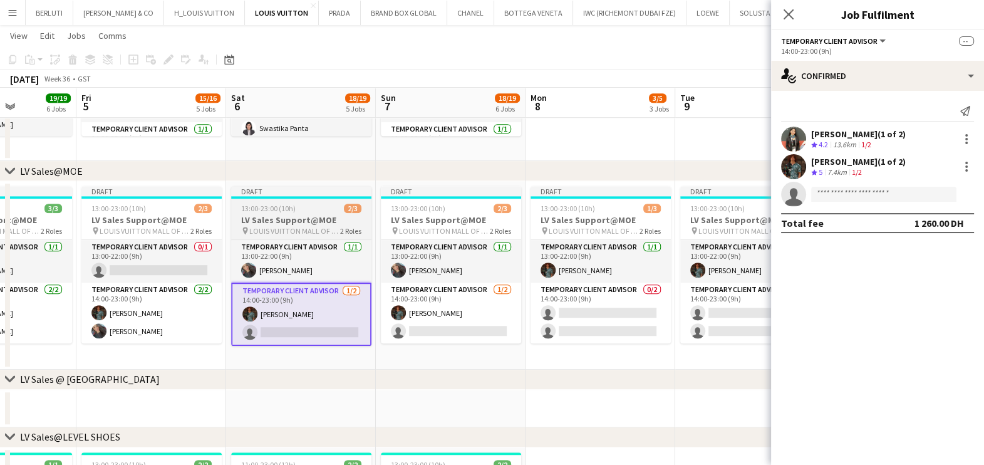
drag, startPoint x: 380, startPoint y: 326, endPoint x: 310, endPoint y: 329, distance: 69.6
click at [310, 329] on app-calendar-viewport "Mon 1 12/13 3 Jobs Tue 2 14/14 5 Jobs Wed 3 17/18 5 Jobs Thu 4 19/19 6 Jobs Fri…" at bounding box center [492, 304] width 984 height 2188
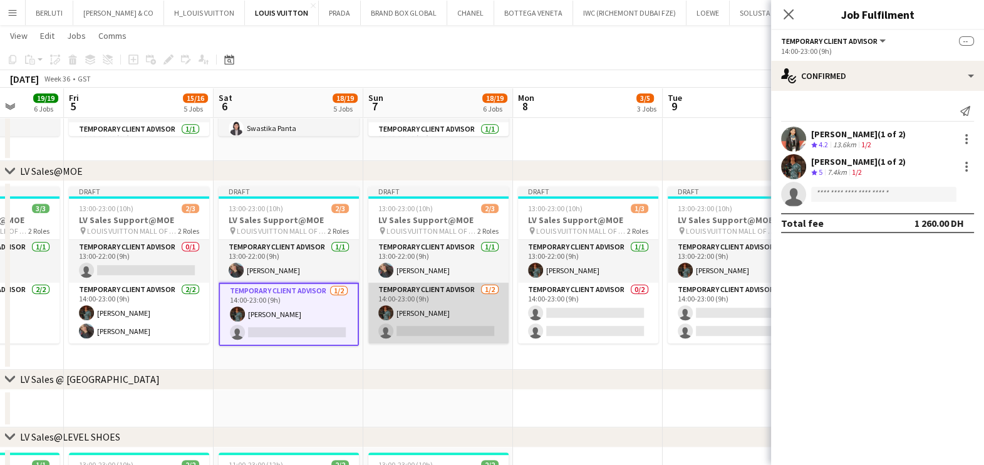
click at [438, 320] on app-card-role "Temporary Client Advisor 1/2 14:00-23:00 (9h) Malik Boucekkine single-neutral-a…" at bounding box center [438, 312] width 140 height 61
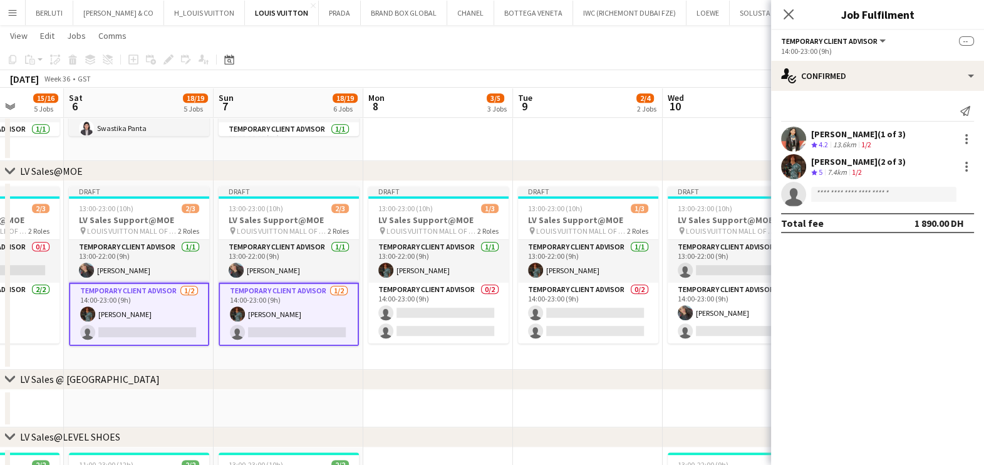
scroll to position [0, 539]
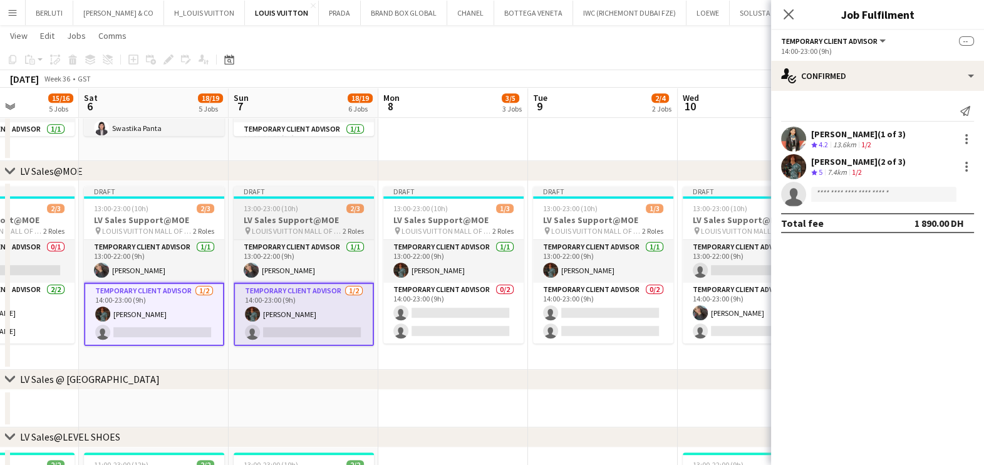
drag, startPoint x: 381, startPoint y: 319, endPoint x: 306, endPoint y: 315, distance: 74.7
click at [301, 319] on app-calendar-viewport "Tue 2 14/14 5 Jobs Wed 3 17/18 5 Jobs Thu 4 19/19 6 Jobs Fri 5 15/16 5 Jobs Sat…" at bounding box center [492, 304] width 984 height 2188
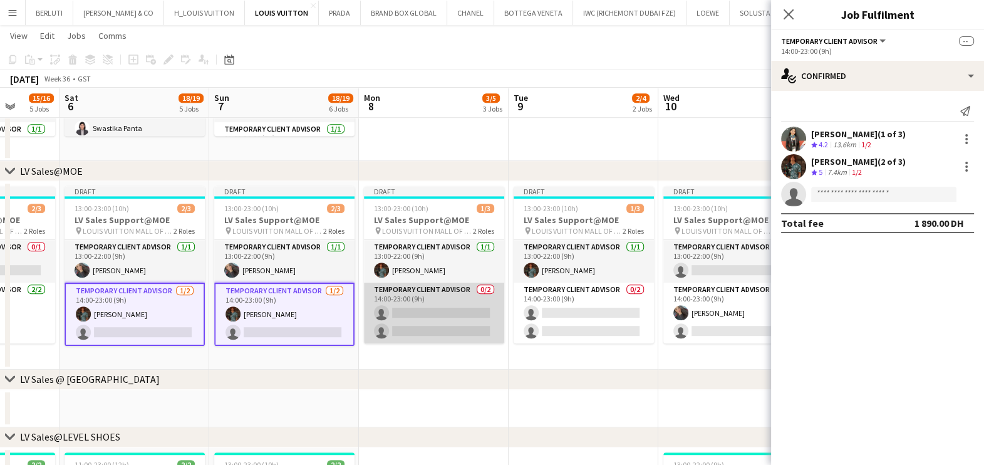
click at [477, 310] on app-card-role "Temporary Client Advisor 0/2 14:00-23:00 (9h) single-neutral-actions single-neu…" at bounding box center [434, 312] width 140 height 61
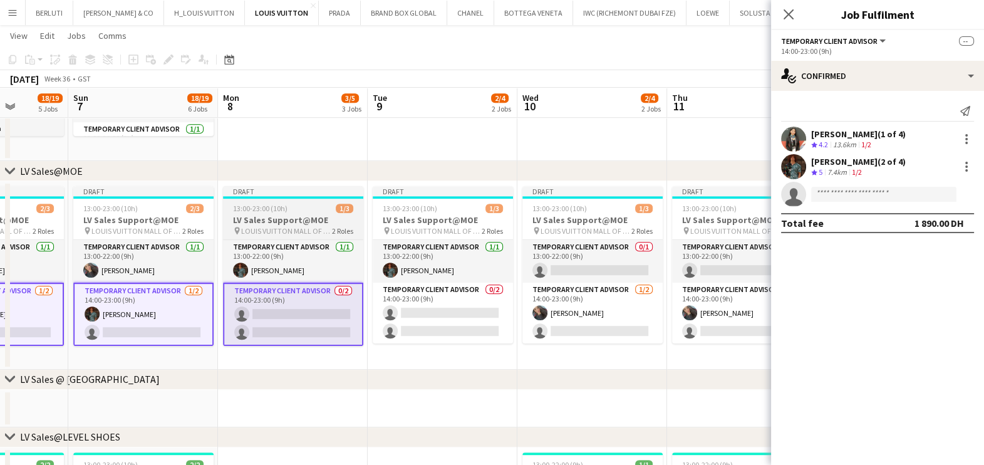
drag, startPoint x: 358, startPoint y: 309, endPoint x: 329, endPoint y: 307, distance: 29.5
click at [321, 311] on app-calendar-viewport "Wed 3 17/18 5 Jobs Thu 4 19/19 6 Jobs Fri 5 15/16 5 Jobs Sat 6 18/19 5 Jobs Sun…" at bounding box center [492, 304] width 984 height 2188
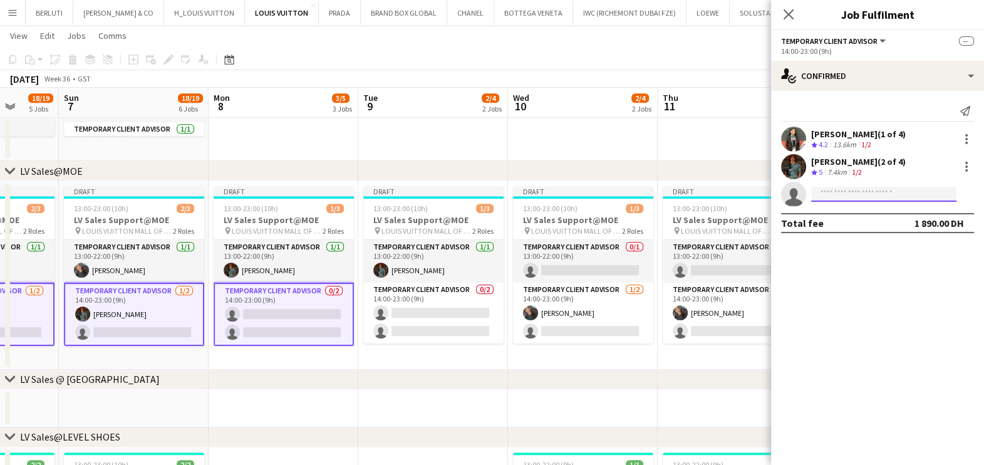
click at [877, 194] on input at bounding box center [883, 194] width 145 height 15
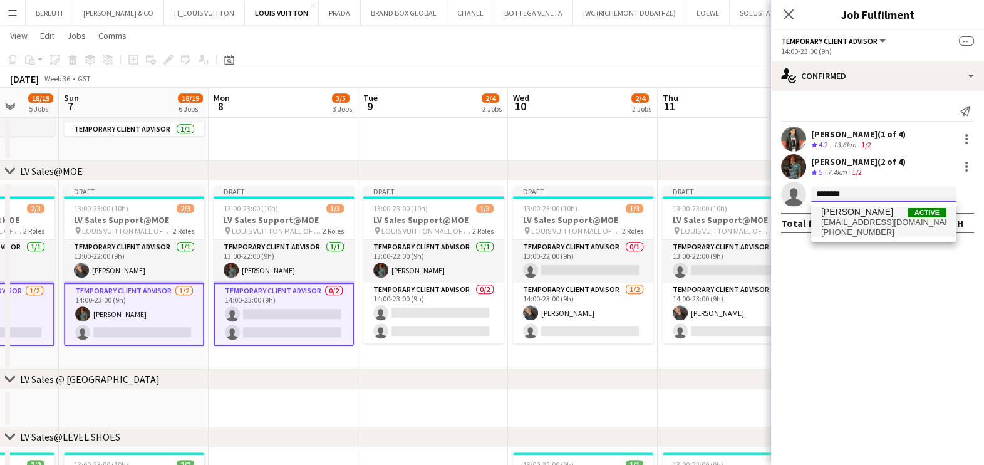
type input "*******"
drag, startPoint x: 874, startPoint y: 211, endPoint x: 879, endPoint y: 316, distance: 105.4
click at [873, 213] on span "Negeset Gebremicael" at bounding box center [857, 212] width 72 height 11
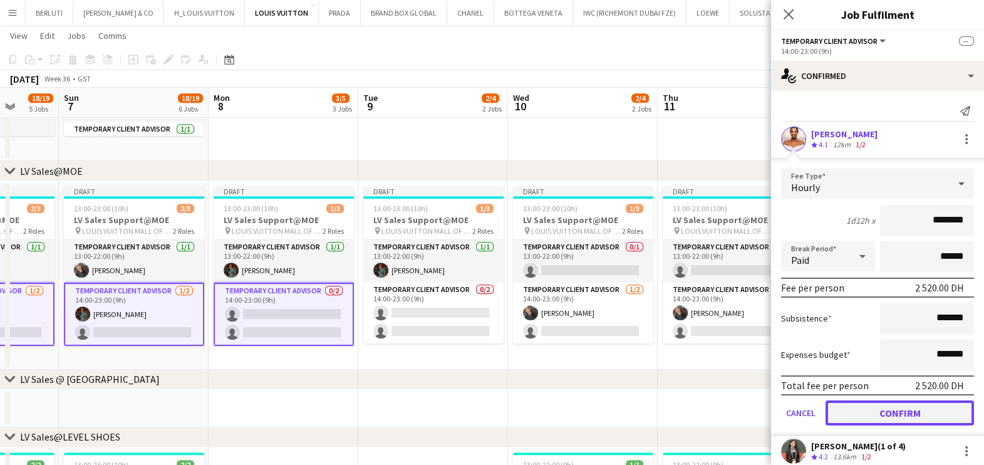
click at [899, 400] on button "Confirm" at bounding box center [900, 412] width 148 height 25
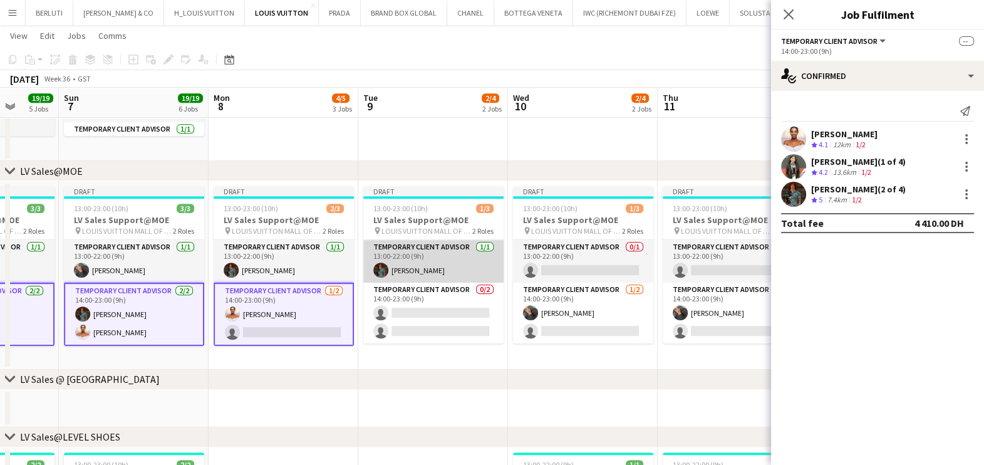
click at [441, 263] on app-card-role "Temporary Client Advisor 1/1 13:00-22:00 (9h) Malik Boucekkine" at bounding box center [433, 261] width 140 height 43
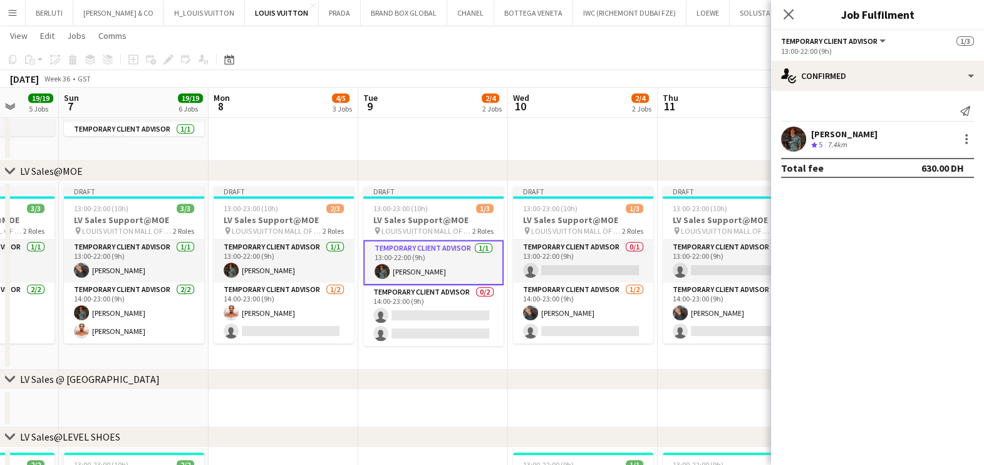
click at [930, 60] on app-options-switcher "Temporary Client Advisor All roles Temporary Client Advisor 1/3 13:00-22:00 (9h)" at bounding box center [877, 45] width 213 height 31
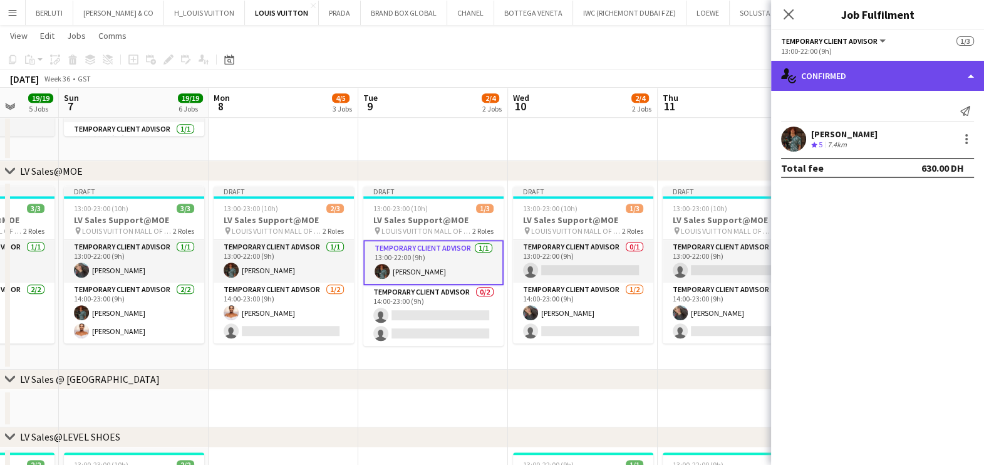
click at [927, 80] on div "single-neutral-actions-check-2 Confirmed" at bounding box center [877, 76] width 213 height 30
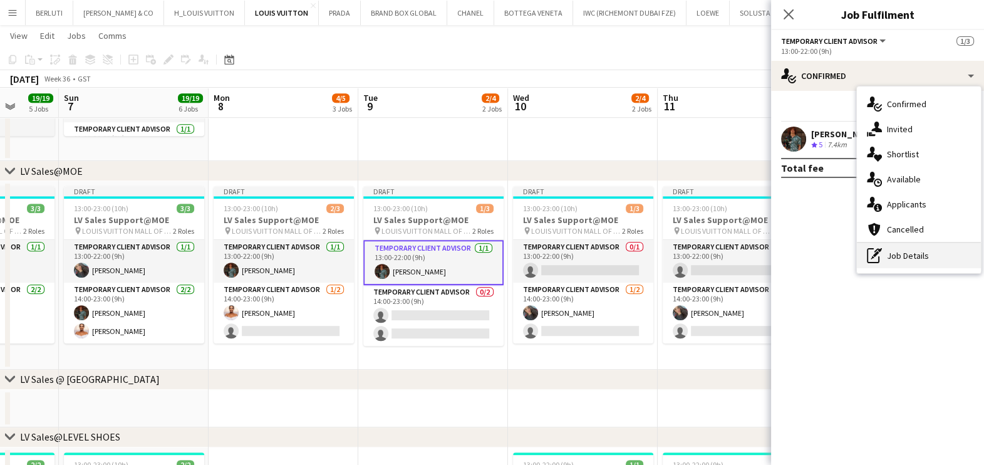
click at [924, 250] on div "pen-write Job Details" at bounding box center [919, 255] width 124 height 25
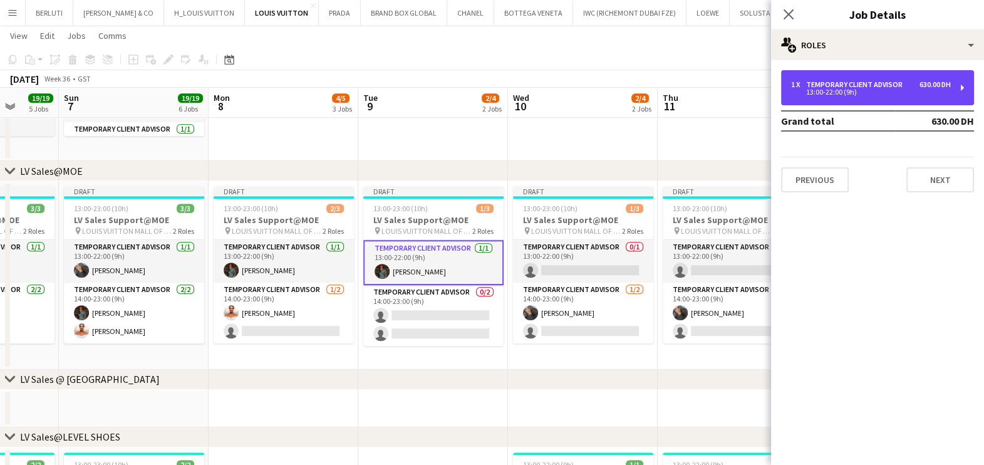
click at [918, 97] on div "1 x Temporary Client Advisor 630.00 DH 13:00-22:00 (9h)" at bounding box center [877, 87] width 193 height 35
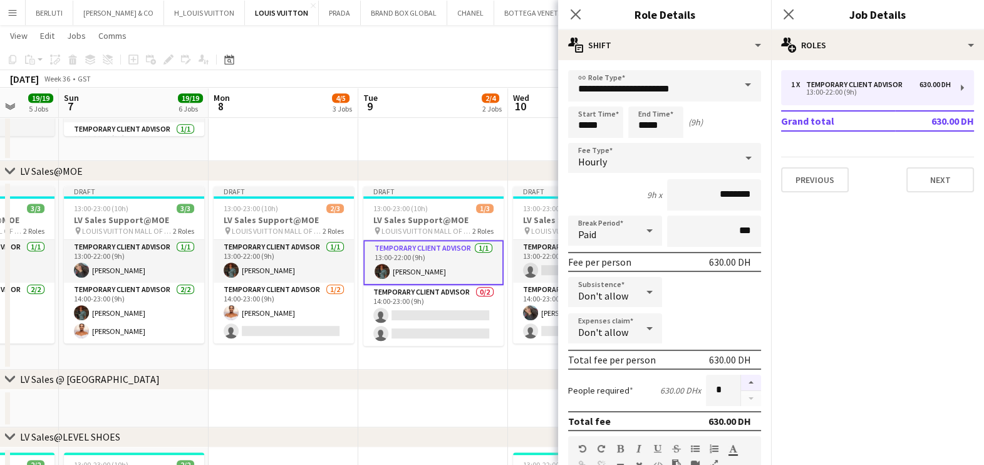
click at [741, 378] on button "button" at bounding box center [751, 383] width 20 height 16
type input "*"
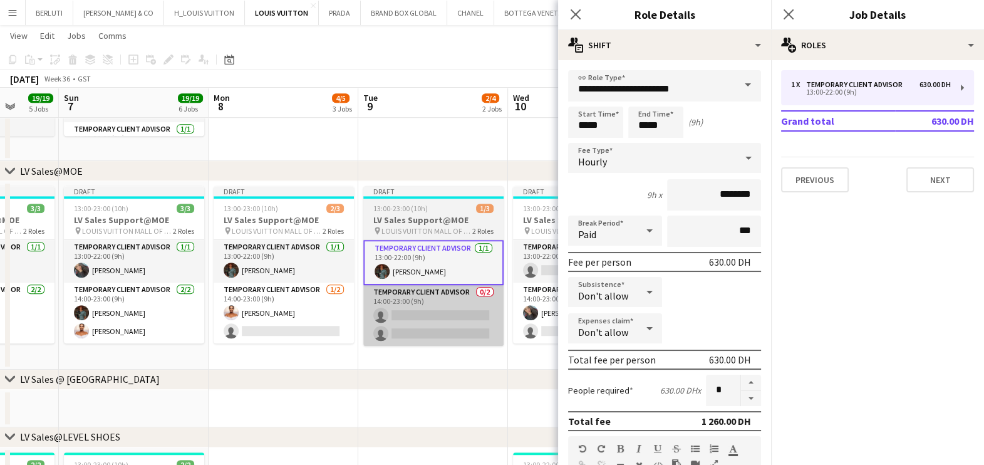
click at [361, 386] on div "chevron-right LV Sales @ Atlantis" at bounding box center [492, 380] width 984 height 20
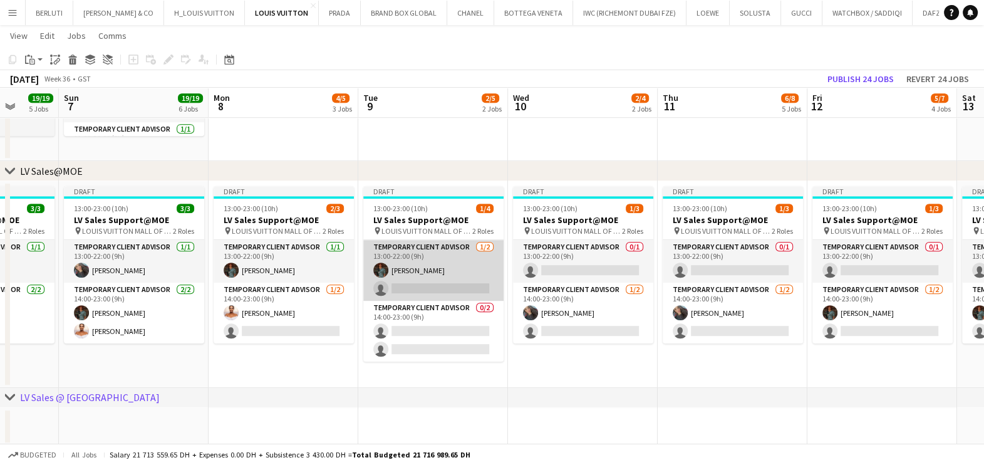
click at [392, 268] on app-card-role "Temporary Client Advisor 1/2 13:00-22:00 (9h) Malik Boucekkine single-neutral-a…" at bounding box center [433, 270] width 140 height 61
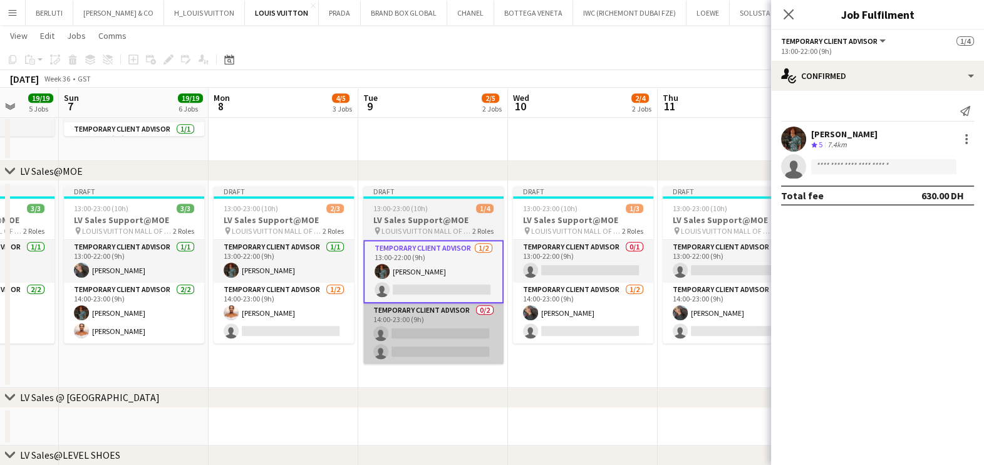
click at [423, 348] on app-card-role "Temporary Client Advisor 0/2 14:00-23:00 (9h) single-neutral-actions single-neu…" at bounding box center [433, 333] width 140 height 61
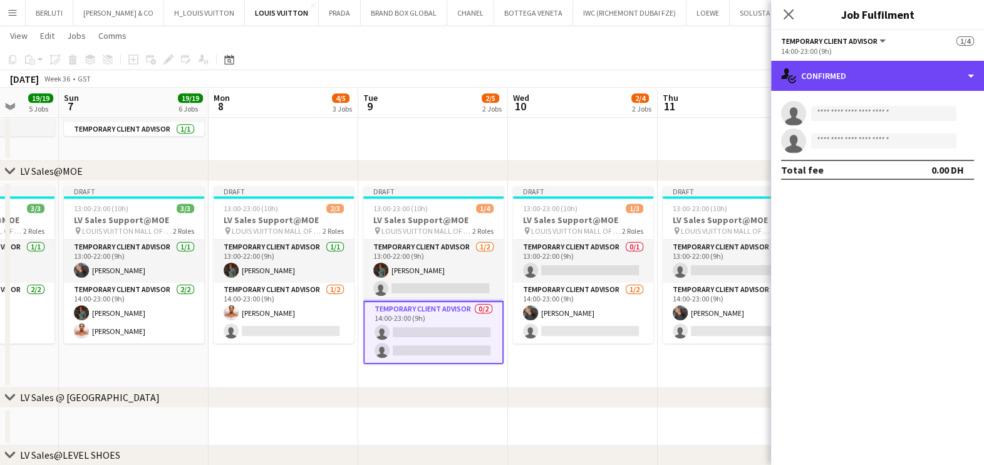
drag, startPoint x: 886, startPoint y: 60, endPoint x: 891, endPoint y: 94, distance: 34.2
click at [886, 61] on div "single-neutral-actions-check-2 Confirmed" at bounding box center [877, 76] width 213 height 30
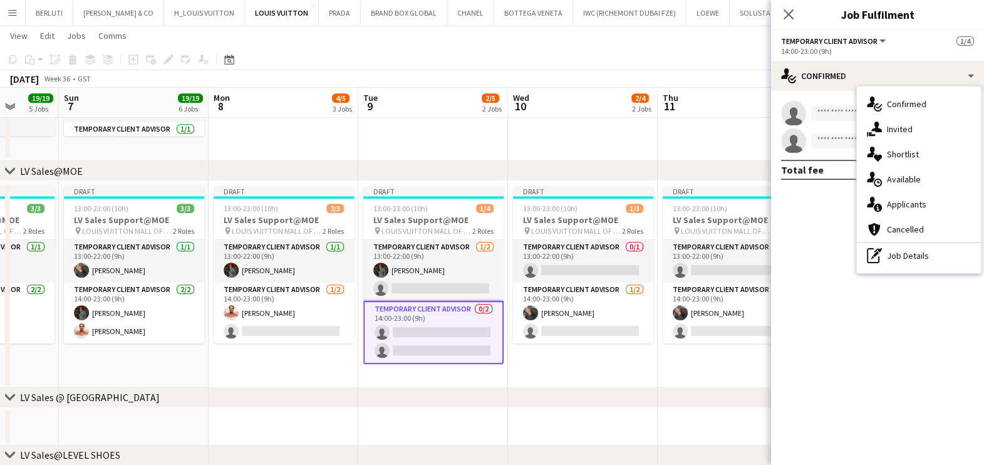
click at [915, 269] on div "single-neutral-actions-check-2 Confirmed single-neutral-actions-share-1 Invited…" at bounding box center [919, 179] width 124 height 187
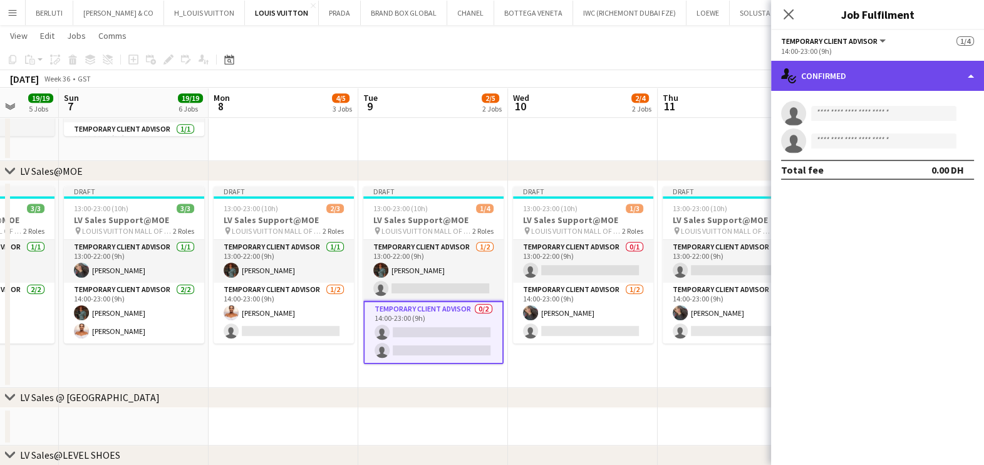
click at [911, 81] on div "single-neutral-actions-check-2 Confirmed" at bounding box center [877, 76] width 213 height 30
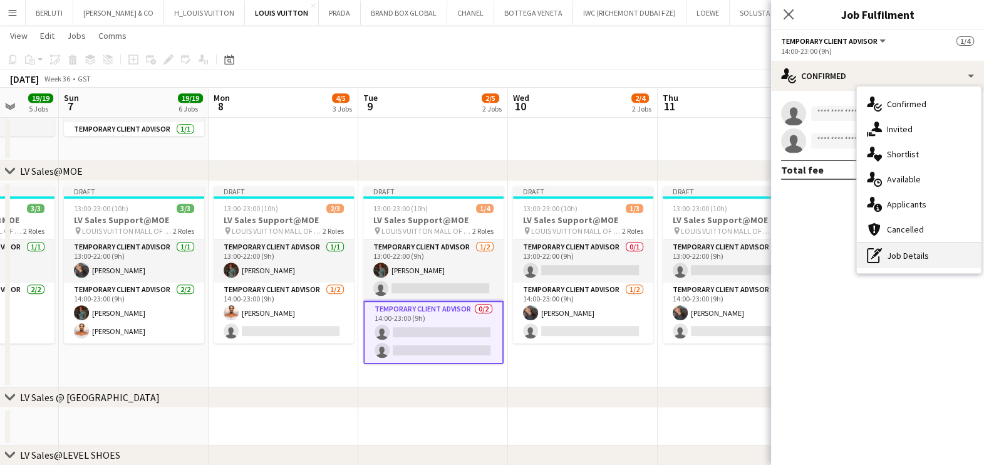
drag, startPoint x: 905, startPoint y: 259, endPoint x: 904, endPoint y: 249, distance: 10.1
click at [905, 258] on div "pen-write Job Details" at bounding box center [919, 255] width 124 height 25
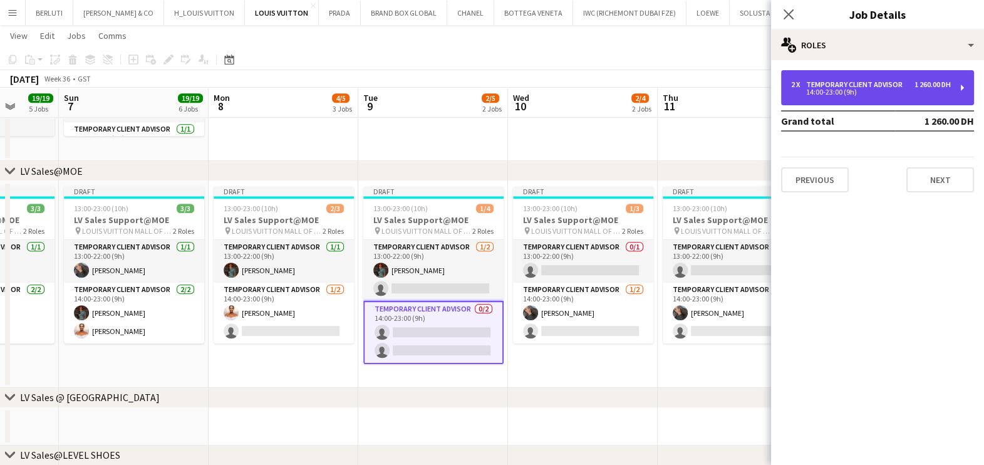
click at [910, 78] on div "2 x Temporary Client Advisor 1 260.00 DH 14:00-23:00 (9h)" at bounding box center [877, 87] width 193 height 35
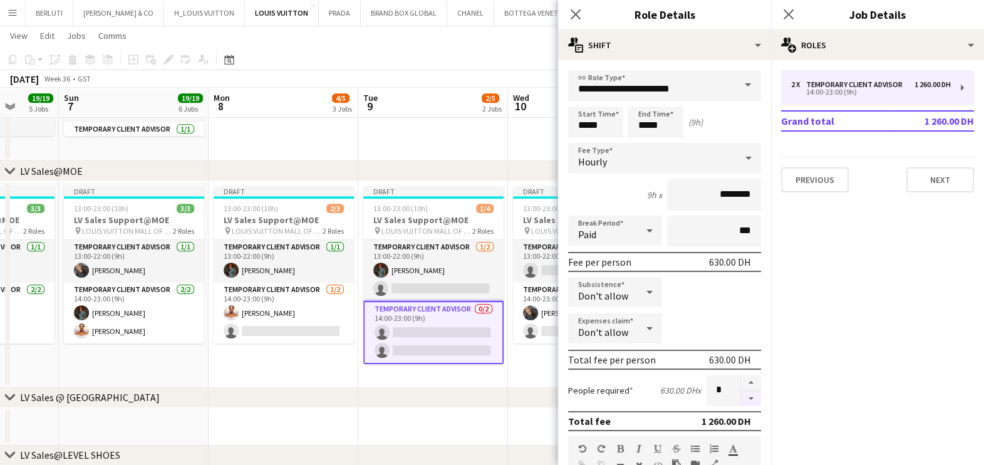
click at [743, 400] on button "button" at bounding box center [751, 399] width 20 height 16
type input "*"
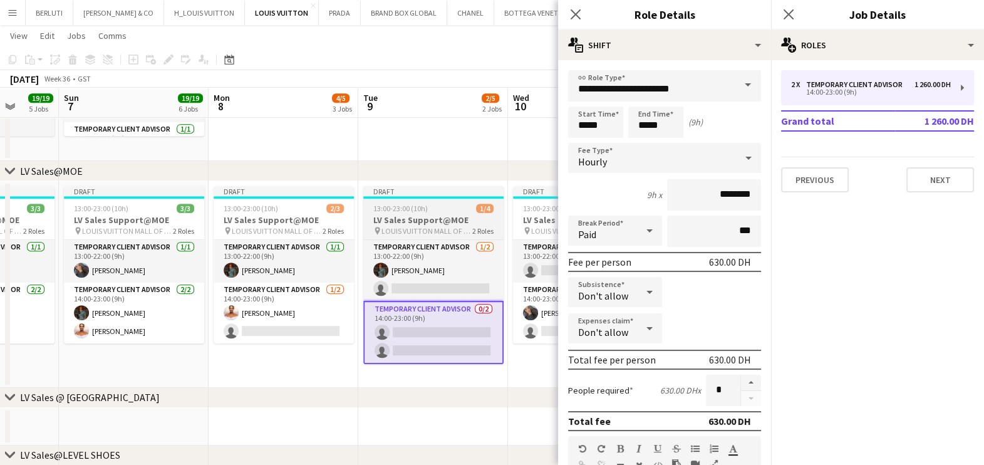
click at [464, 385] on div "chevron-right RE-OPENENING, VIP EVENTS & POP-UP chevron-right LV Sales@TDM chev…" at bounding box center [492, 313] width 984 height 2206
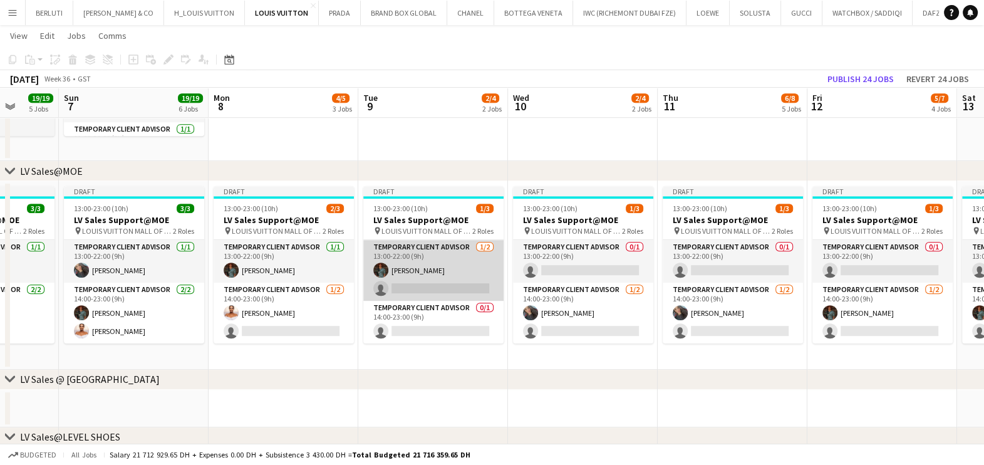
click at [408, 283] on app-card-role "Temporary Client Advisor 1/2 13:00-22:00 (9h) Malik Boucekkine single-neutral-a…" at bounding box center [433, 270] width 140 height 61
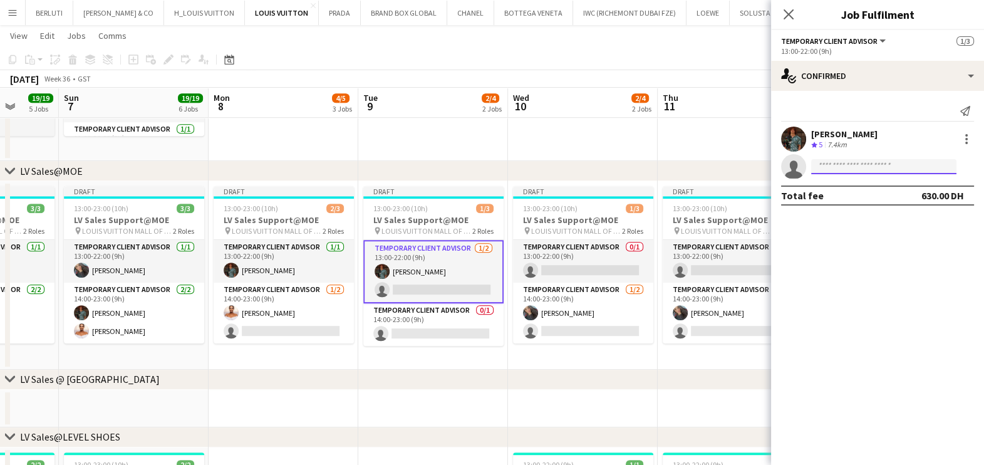
click at [899, 166] on input at bounding box center [883, 166] width 145 height 15
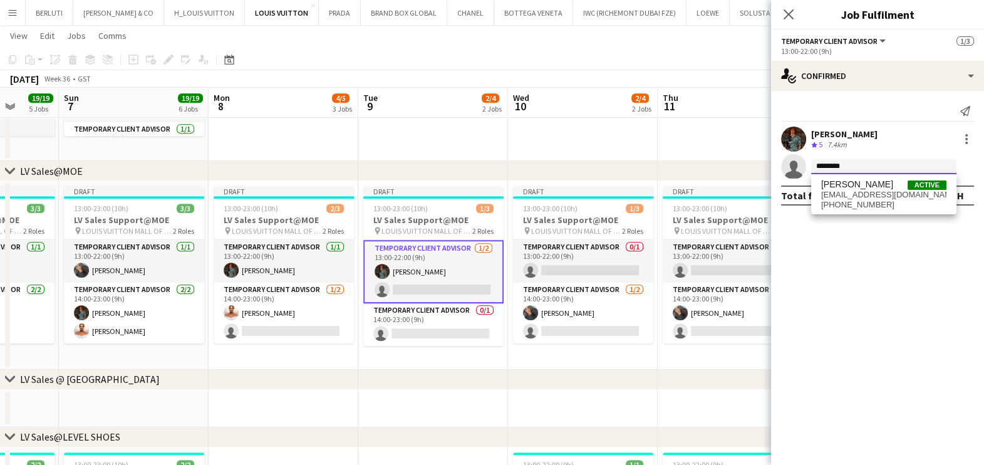
type input "*******"
click at [893, 184] on span "Negeset Gebremicael" at bounding box center [857, 184] width 72 height 11
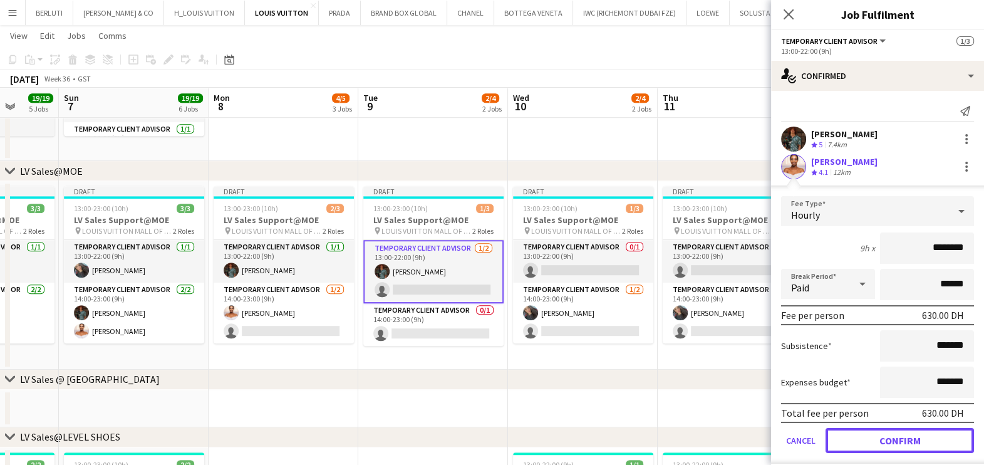
drag, startPoint x: 905, startPoint y: 437, endPoint x: 854, endPoint y: 424, distance: 52.9
click at [905, 437] on button "Confirm" at bounding box center [900, 440] width 148 height 25
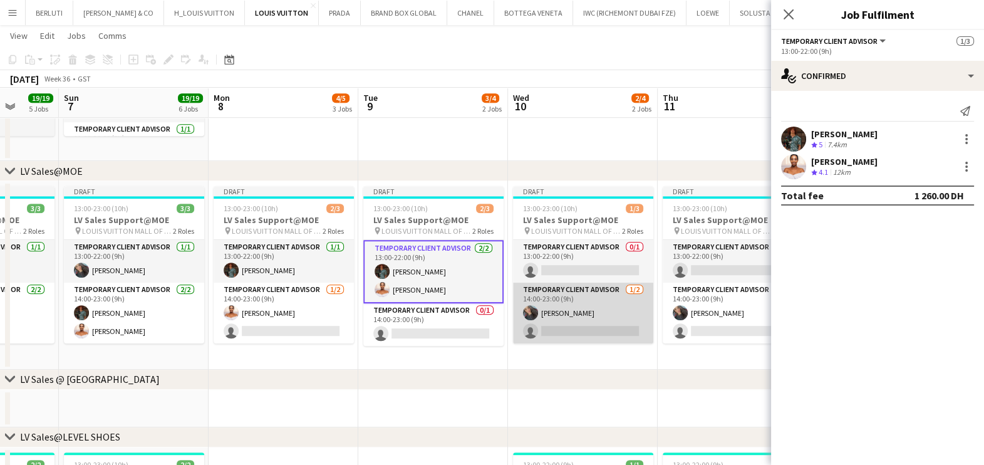
scroll to position [0, 417]
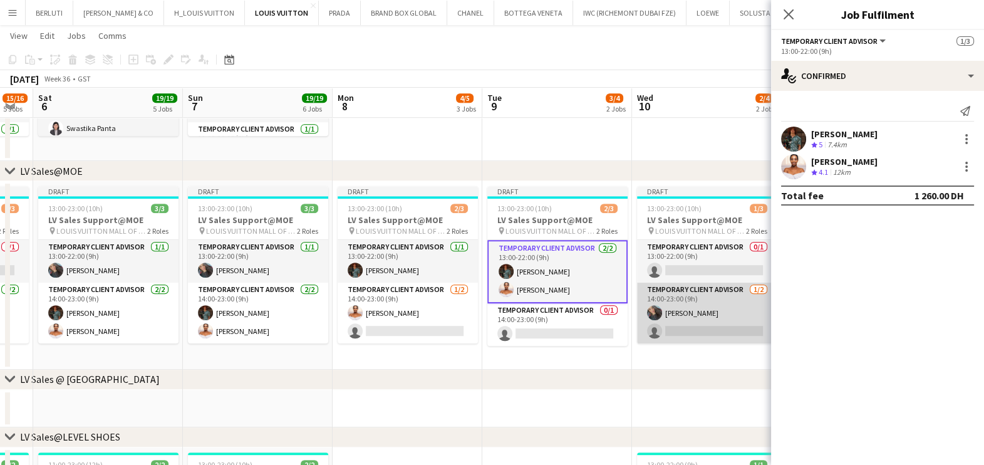
drag, startPoint x: 552, startPoint y: 306, endPoint x: 447, endPoint y: 301, distance: 105.3
click at [439, 306] on app-calendar-viewport "Wed 3 18/18 5 Jobs Thu 4 19/19 6 Jobs Fri 5 15/16 5 Jobs Sat 6 19/19 5 Jobs Sun…" at bounding box center [492, 304] width 984 height 2188
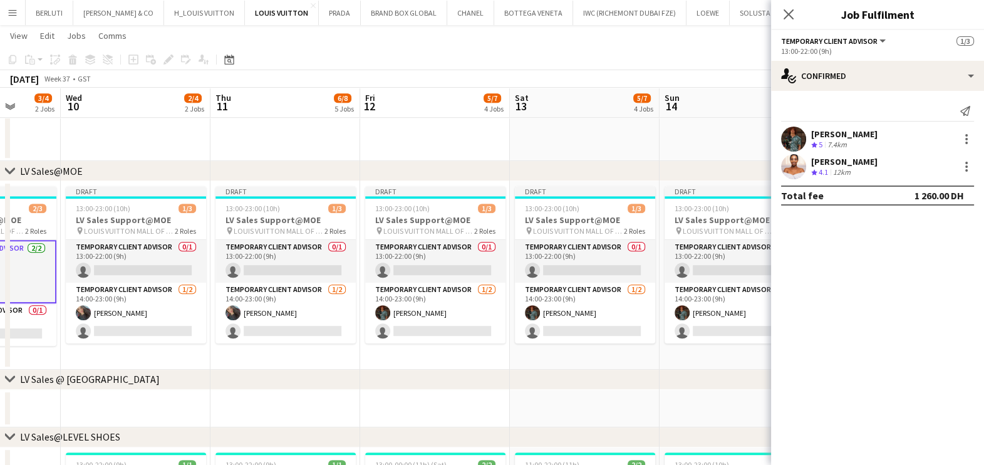
scroll to position [0, 425]
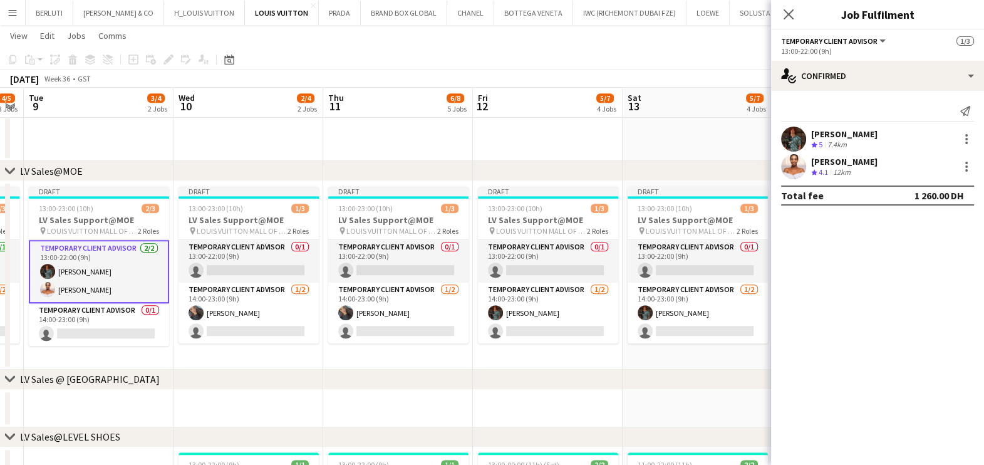
drag, startPoint x: 547, startPoint y: 282, endPoint x: 395, endPoint y: 282, distance: 152.2
click at [395, 282] on app-calendar-viewport "Sat 6 19/19 5 Jobs Sun 7 19/19 6 Jobs Mon 8 4/5 3 Jobs Tue 9 3/4 2 Jobs Wed 10 …" at bounding box center [492, 304] width 984 height 2188
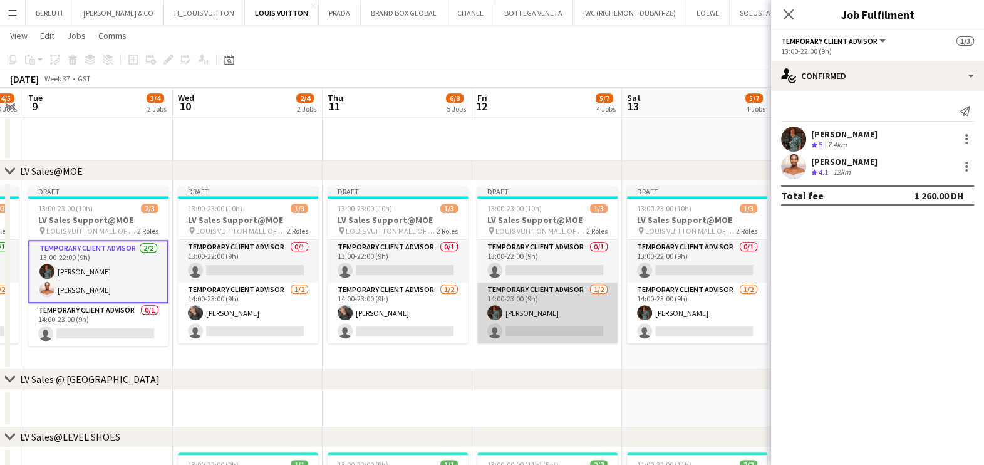
drag, startPoint x: 558, startPoint y: 323, endPoint x: 552, endPoint y: 325, distance: 6.7
click at [554, 323] on app-card-role "Temporary Client Advisor 1/2 14:00-23:00 (9h) Malik Boucekkine single-neutral-a…" at bounding box center [547, 312] width 140 height 61
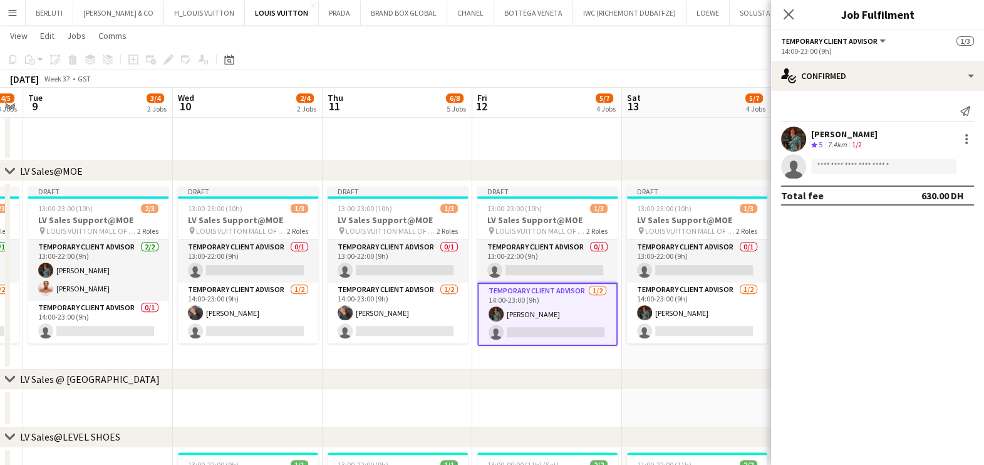
scroll to position [0, 427]
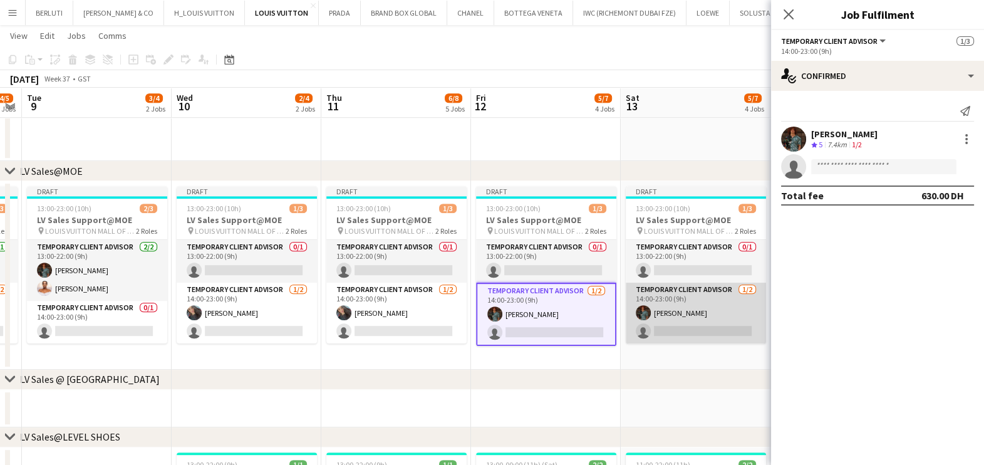
click at [634, 319] on app-card-role "Temporary Client Advisor 1/2 14:00-23:00 (9h) Malik Boucekkine single-neutral-a…" at bounding box center [696, 312] width 140 height 61
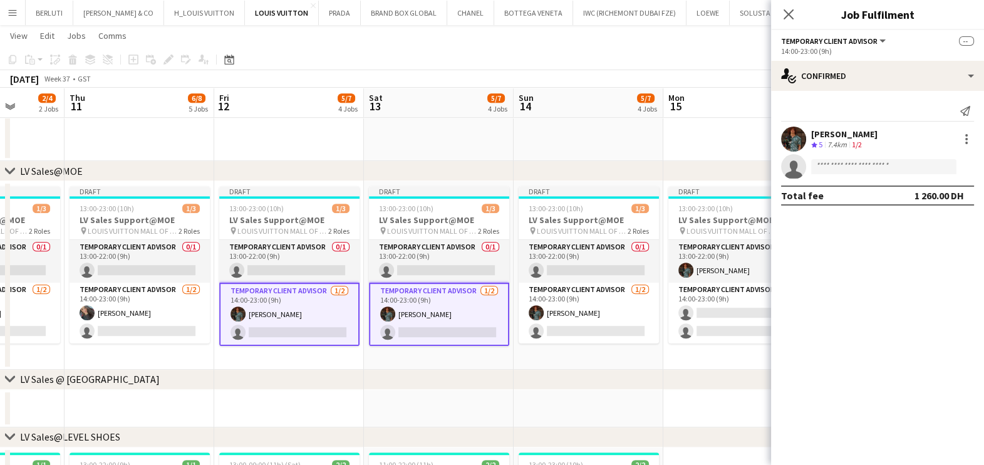
scroll to position [0, 385]
drag, startPoint x: 658, startPoint y: 321, endPoint x: 401, endPoint y: 321, distance: 257.4
click at [401, 321] on app-calendar-viewport "Mon 8 4/5 3 Jobs Tue 9 3/4 2 Jobs Wed 10 2/4 2 Jobs Thu 11 6/8 5 Jobs Fri 12 5/…" at bounding box center [492, 304] width 984 height 2188
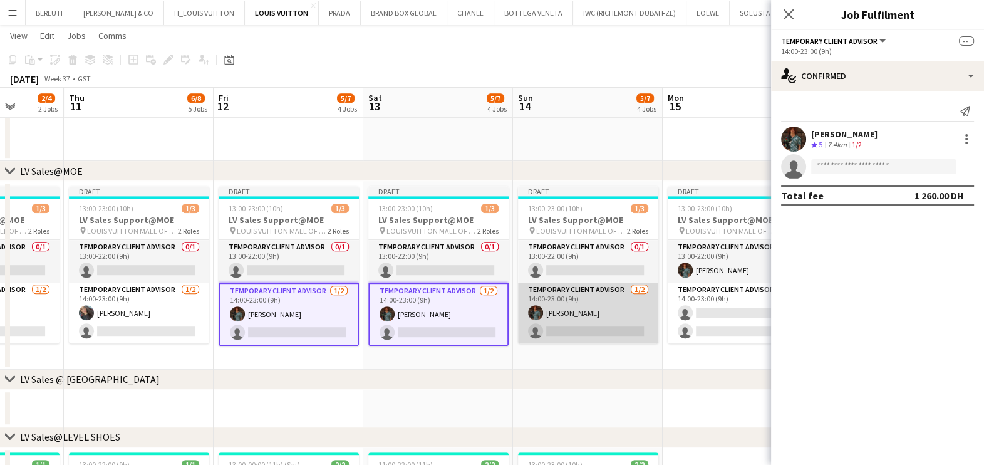
click at [534, 318] on app-user-avatar at bounding box center [535, 312] width 15 height 15
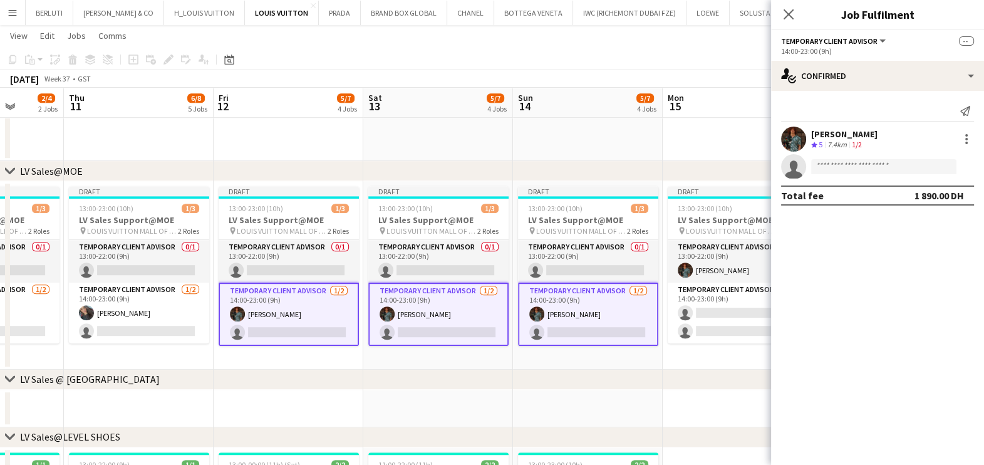
scroll to position [0, 533]
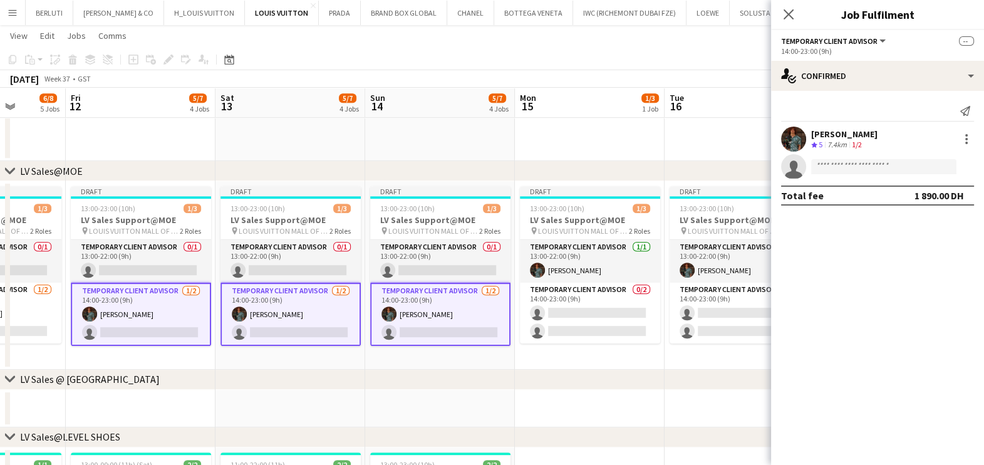
drag, startPoint x: 527, startPoint y: 319, endPoint x: 385, endPoint y: 319, distance: 142.2
click at [385, 319] on app-calendar-viewport "Mon 8 4/5 3 Jobs Tue 9 3/4 2 Jobs Wed 10 2/4 2 Jobs Thu 11 6/8 5 Jobs Fri 12 5/…" at bounding box center [492, 304] width 984 height 2188
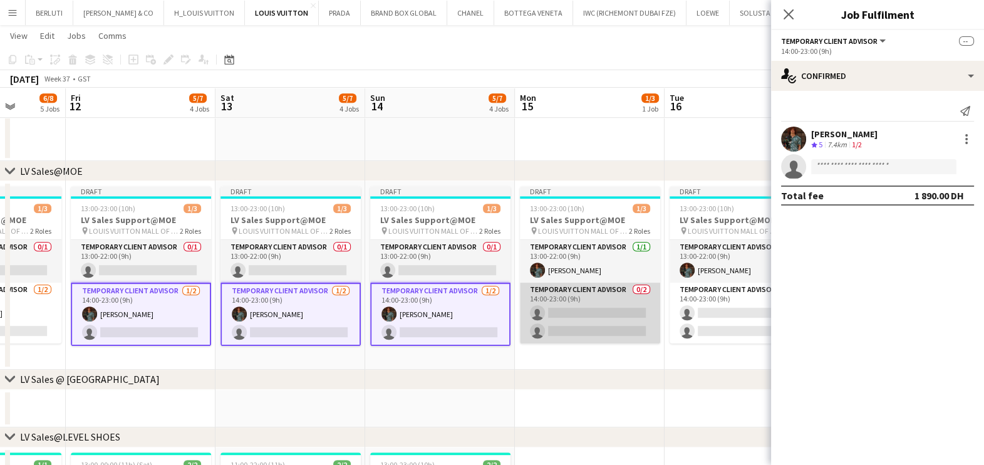
click at [586, 316] on app-card-role "Temporary Client Advisor 0/2 14:00-23:00 (9h) single-neutral-actions single-neu…" at bounding box center [590, 312] width 140 height 61
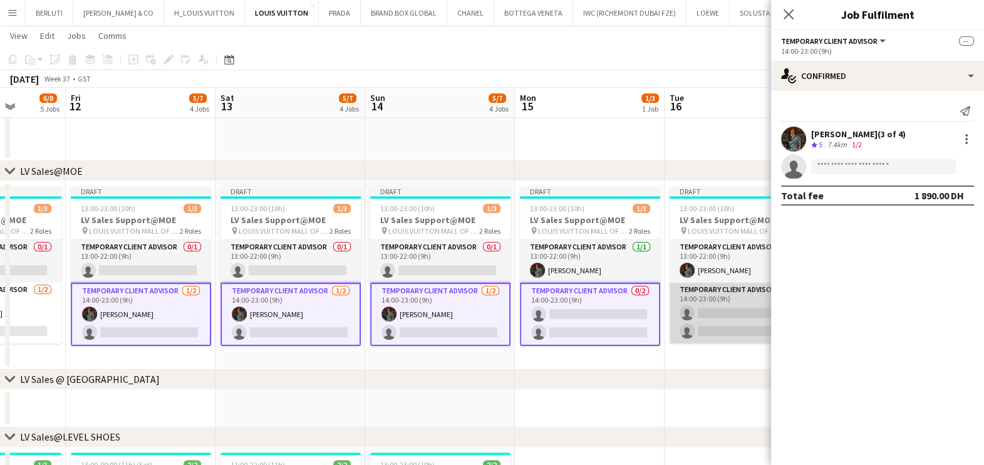
click at [678, 321] on app-card-role "Temporary Client Advisor 0/2 14:00-23:00 (9h) single-neutral-actions single-neu…" at bounding box center [740, 312] width 140 height 61
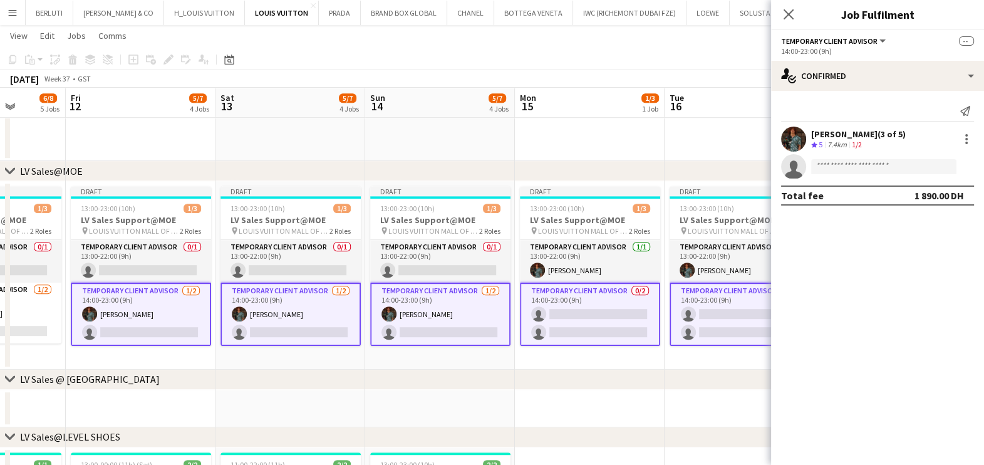
click at [695, 313] on app-card-role "Temporary Client Advisor 0/2 14:00-23:00 (9h) single-neutral-actions single-neu…" at bounding box center [740, 313] width 140 height 63
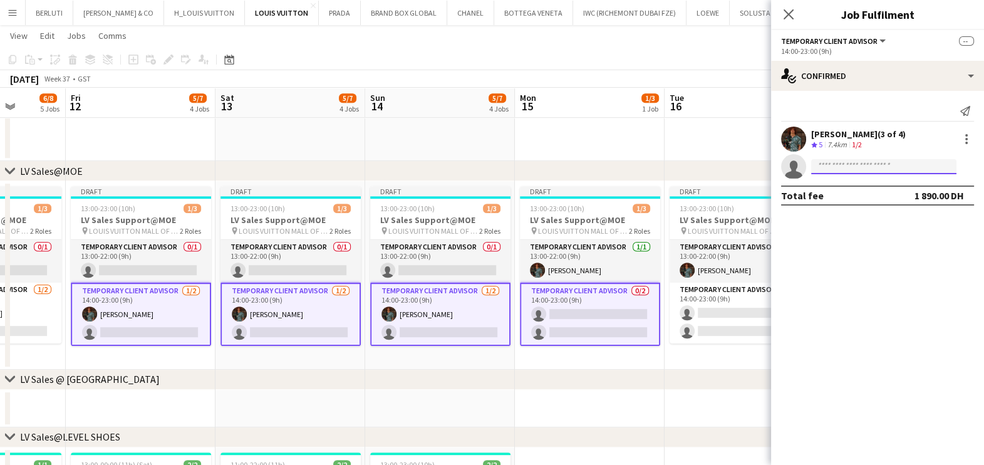
click at [852, 162] on input at bounding box center [883, 166] width 145 height 15
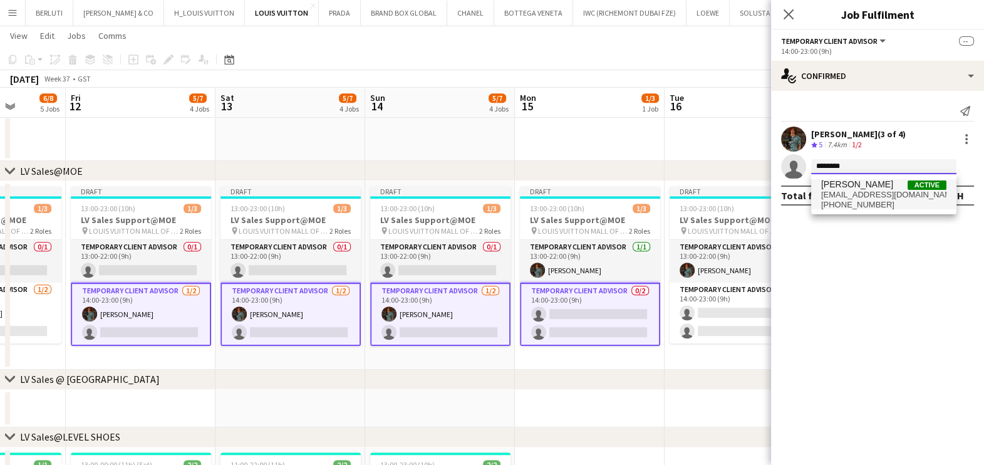
type input "*******"
click at [837, 190] on span "negu2005@yahoo.com" at bounding box center [883, 195] width 125 height 10
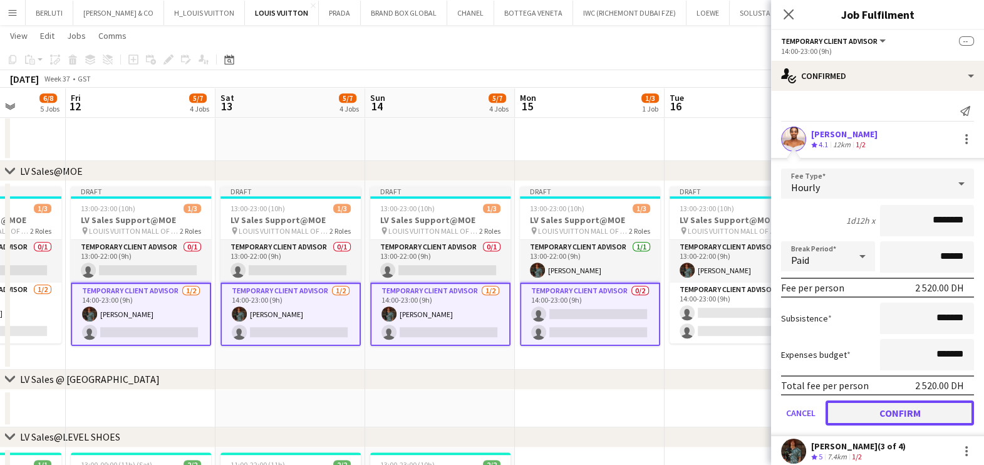
click at [880, 401] on button "Confirm" at bounding box center [900, 412] width 148 height 25
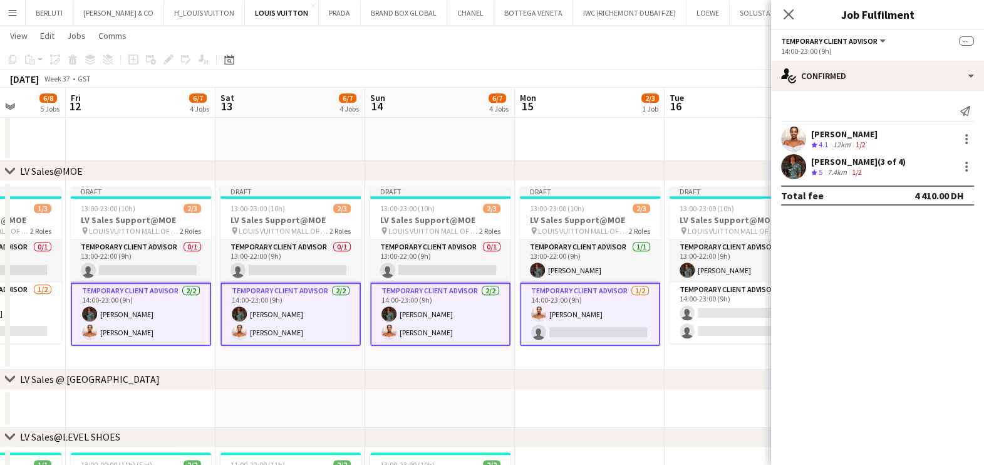
drag, startPoint x: 747, startPoint y: 258, endPoint x: 770, endPoint y: 218, distance: 46.6
click at [746, 258] on app-card-role "Temporary Client Advisor 1/1 13:00-22:00 (9h) Malik Boucekkine" at bounding box center [740, 261] width 140 height 43
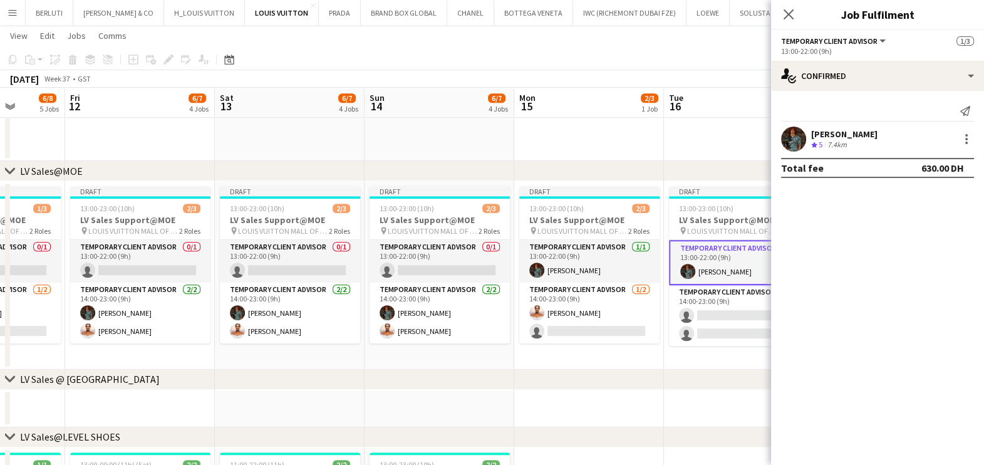
click at [943, 46] on div "13:00-22:00 (9h)" at bounding box center [877, 50] width 193 height 9
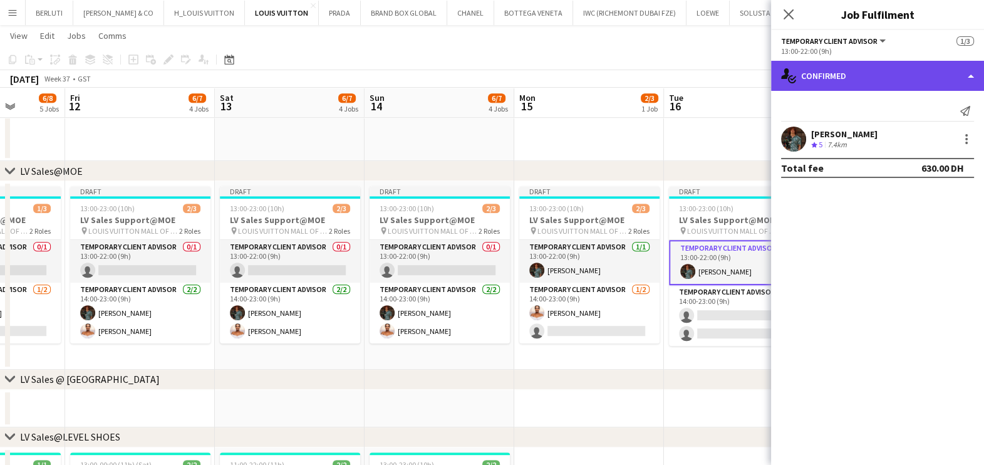
click at [941, 66] on div "single-neutral-actions-check-2 Confirmed" at bounding box center [877, 76] width 213 height 30
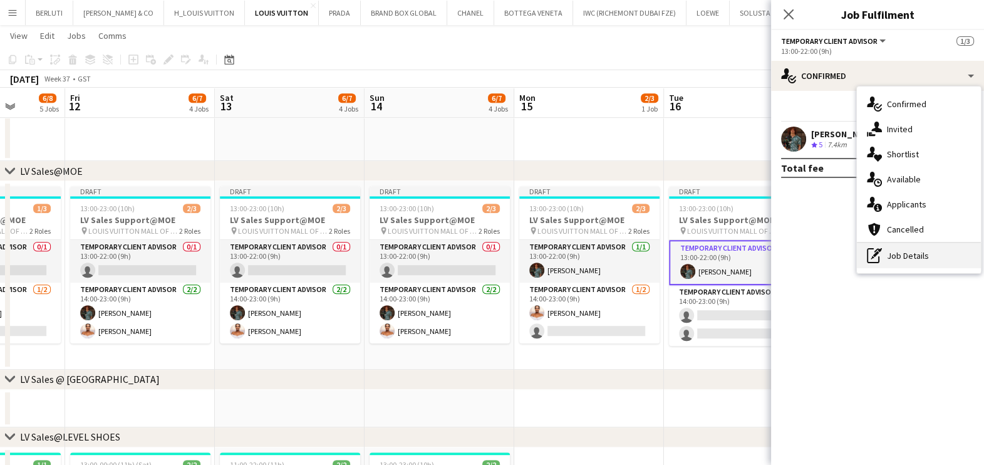
click at [931, 247] on div "pen-write Job Details" at bounding box center [919, 255] width 124 height 25
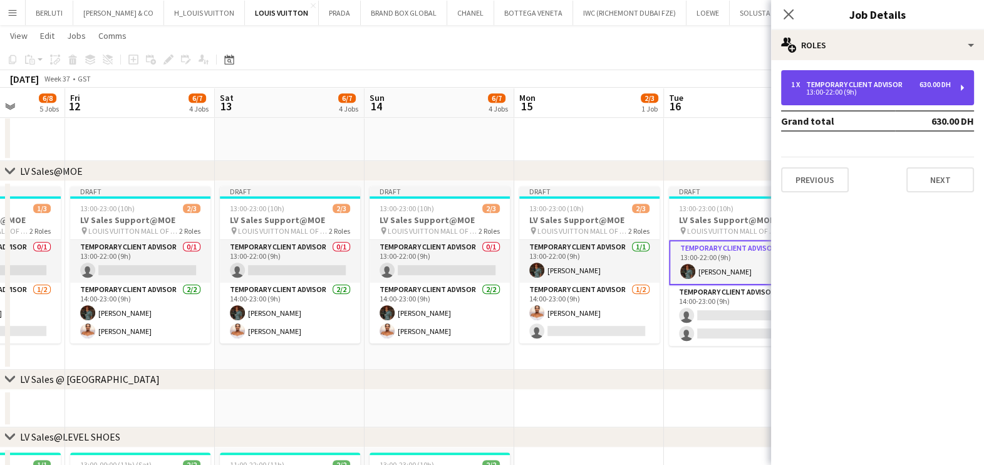
click at [913, 85] on div "1 x Temporary Client Advisor 630.00 DH" at bounding box center [871, 84] width 160 height 9
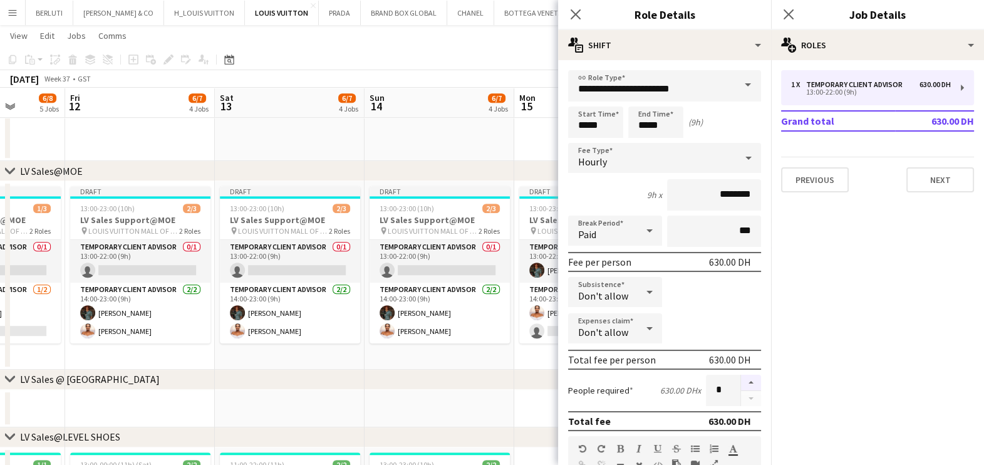
click at [741, 376] on button "button" at bounding box center [751, 383] width 20 height 16
type input "*"
drag, startPoint x: 422, startPoint y: 388, endPoint x: 439, endPoint y: 373, distance: 23.1
click at [421, 387] on div "chevron-right LV Sales @ Atlantis" at bounding box center [492, 380] width 984 height 20
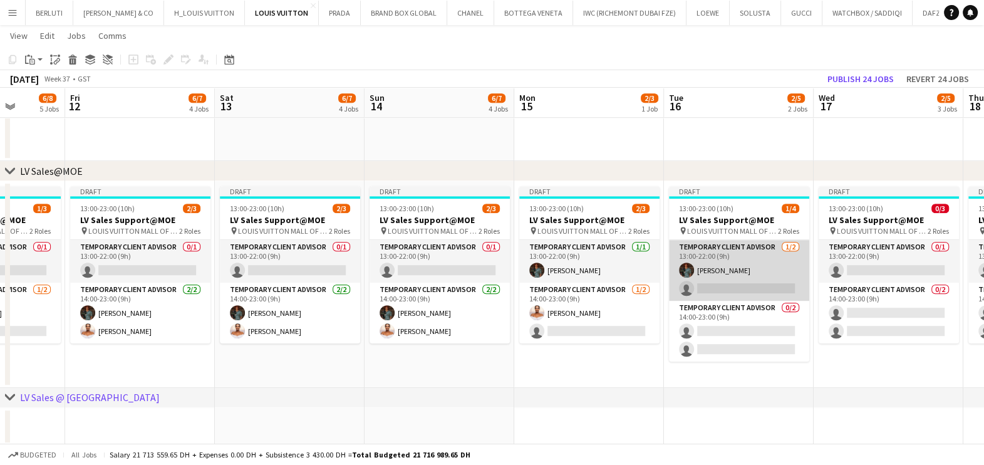
click at [714, 256] on app-card-role "Temporary Client Advisor 1/2 13:00-22:00 (9h) Malik Boucekkine single-neutral-a…" at bounding box center [739, 270] width 140 height 61
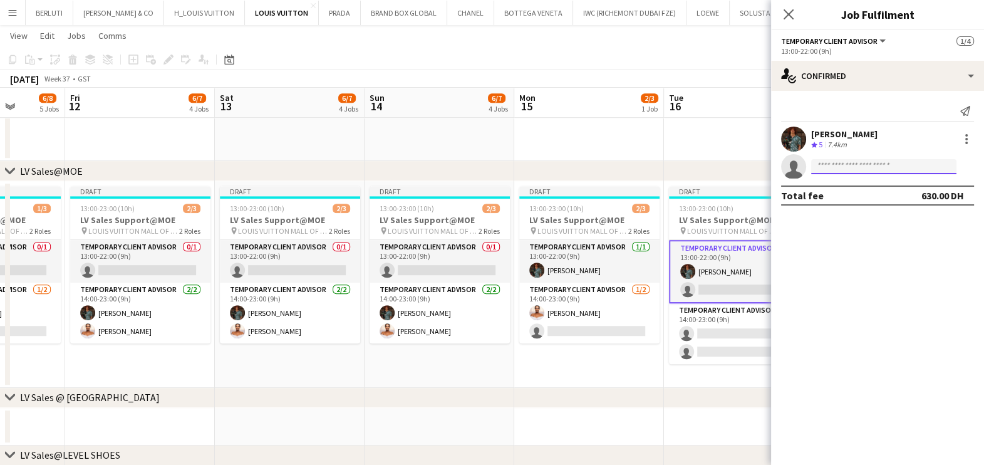
click at [883, 173] on input at bounding box center [883, 166] width 145 height 15
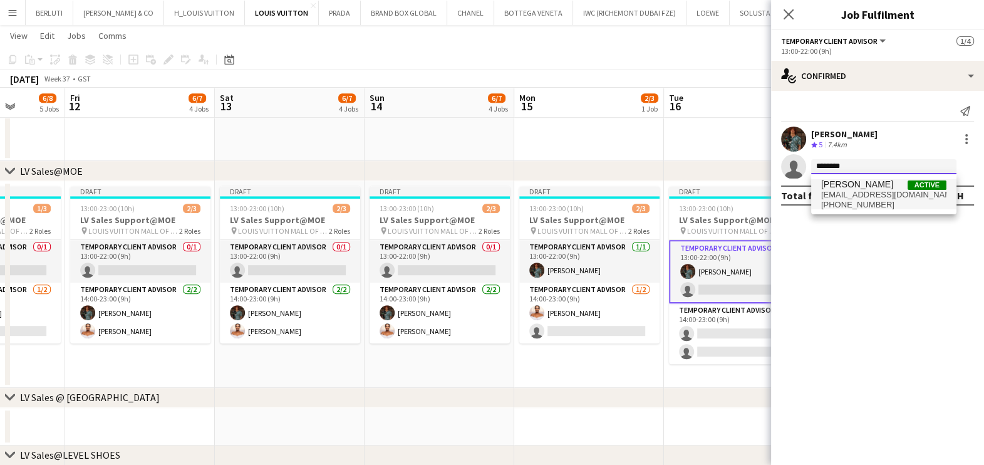
type input "*******"
drag, startPoint x: 899, startPoint y: 198, endPoint x: 892, endPoint y: 210, distance: 13.8
click at [896, 198] on span "negu2005@yahoo.com" at bounding box center [883, 195] width 125 height 10
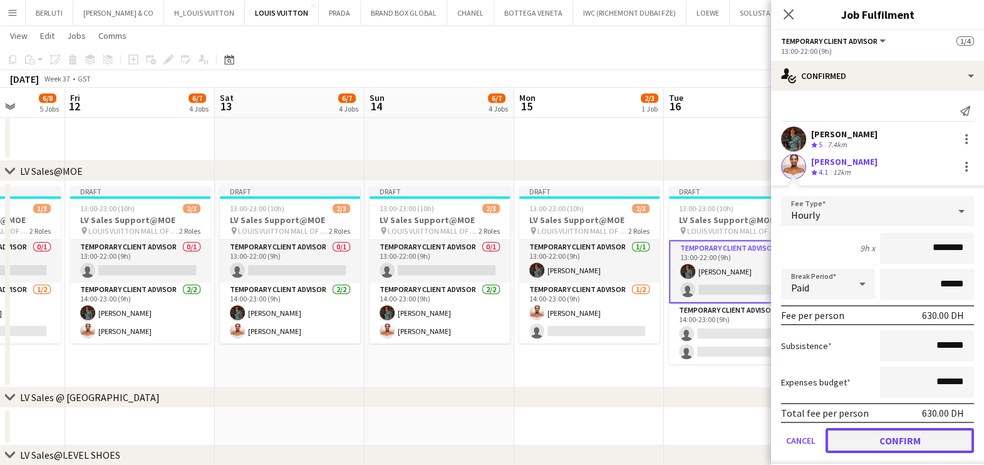
click at [894, 441] on button "Confirm" at bounding box center [900, 440] width 148 height 25
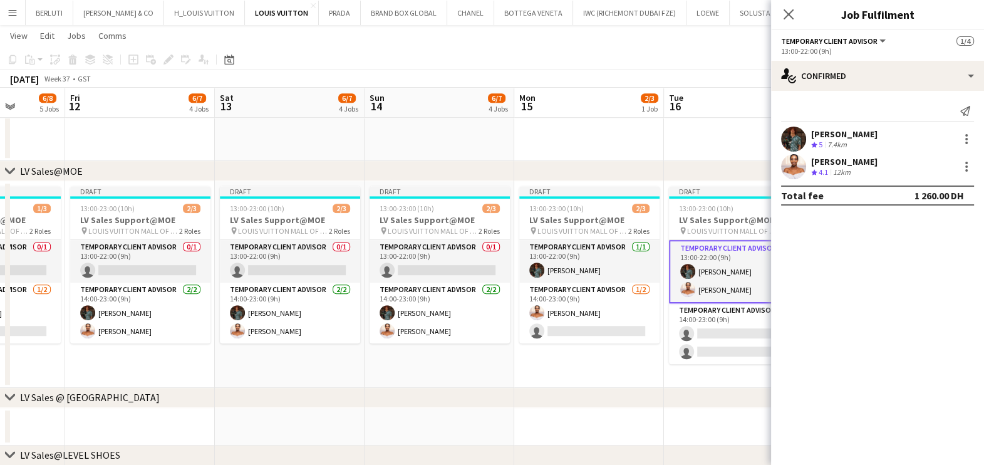
click at [671, 399] on div "chevron-right LV Sales @ Atlantis" at bounding box center [492, 398] width 984 height 20
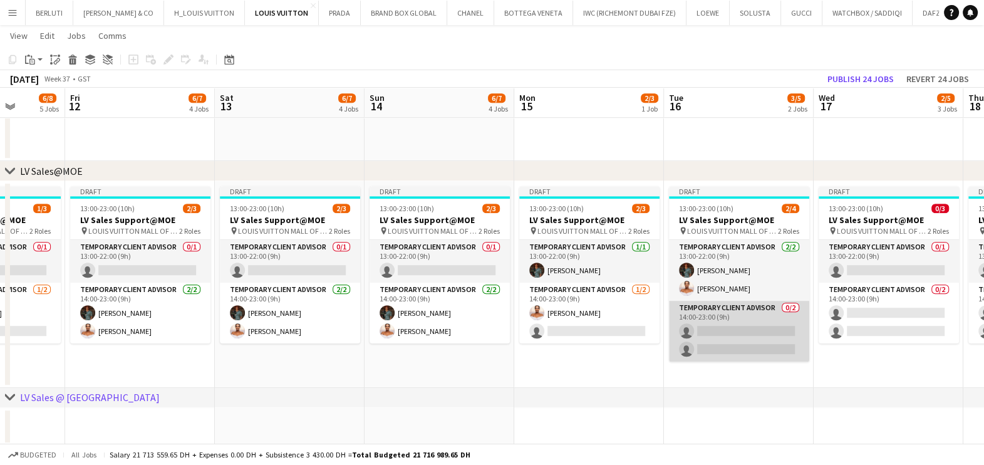
click at [744, 331] on app-card-role "Temporary Client Advisor 0/2 14:00-23:00 (9h) single-neutral-actions single-neu…" at bounding box center [739, 331] width 140 height 61
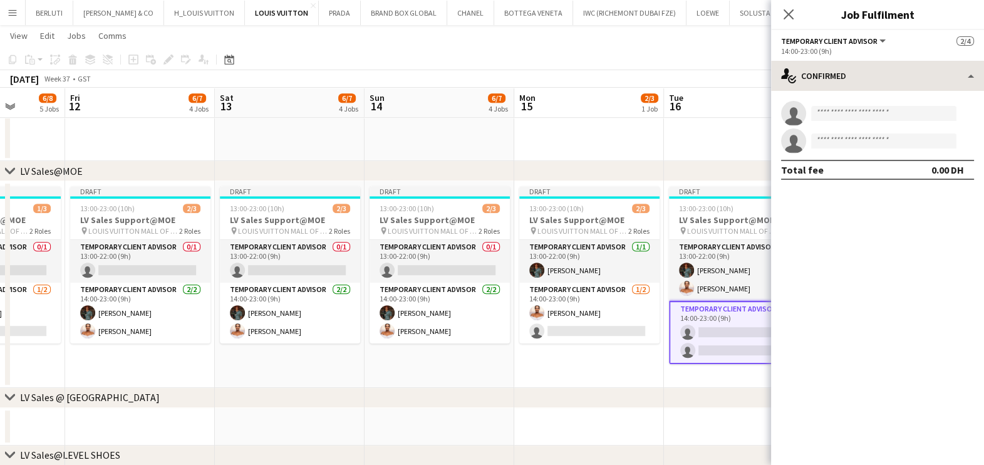
scroll to position [0, 534]
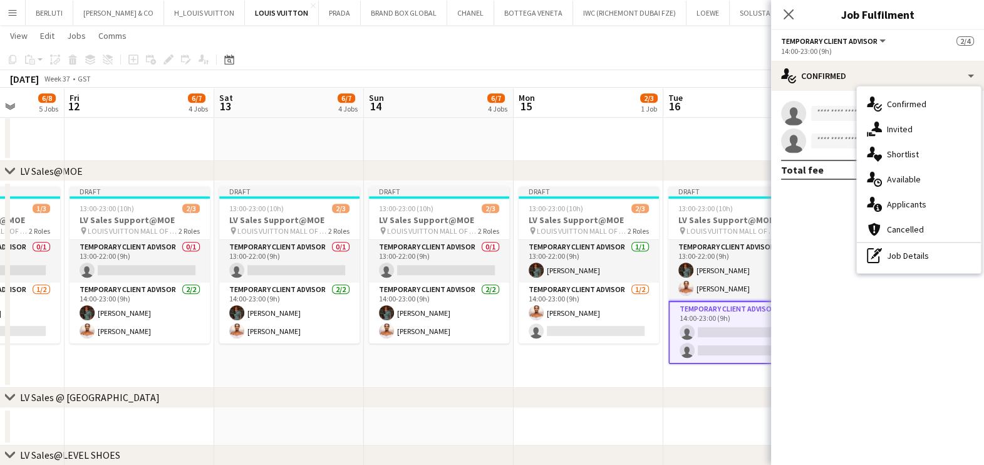
click at [902, 252] on div "pen-write Job Details" at bounding box center [919, 255] width 124 height 25
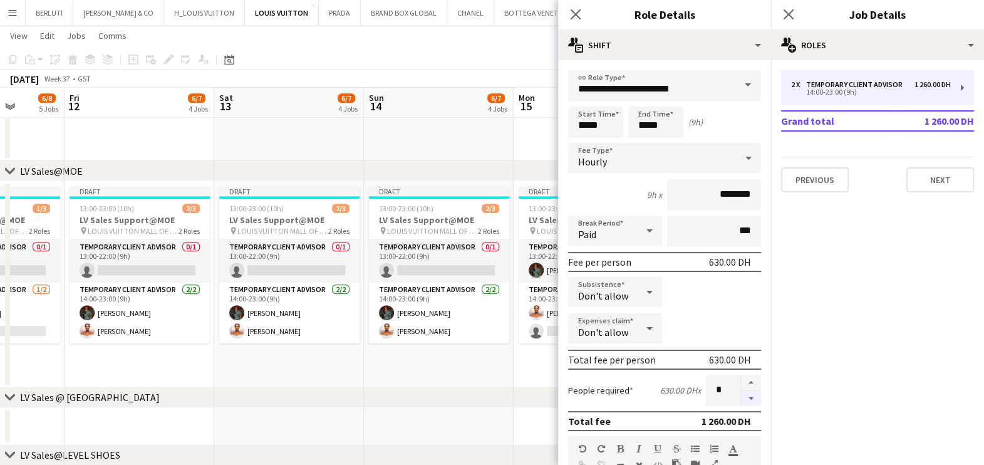
click at [745, 391] on button "button" at bounding box center [751, 399] width 20 height 16
type input "*"
click at [479, 376] on app-date-cell "Draft 13:00-23:00 (10h) 2/3 LV Sales Support@MOE pin LOUIS VUITTON MALL OF THE …" at bounding box center [439, 284] width 150 height 207
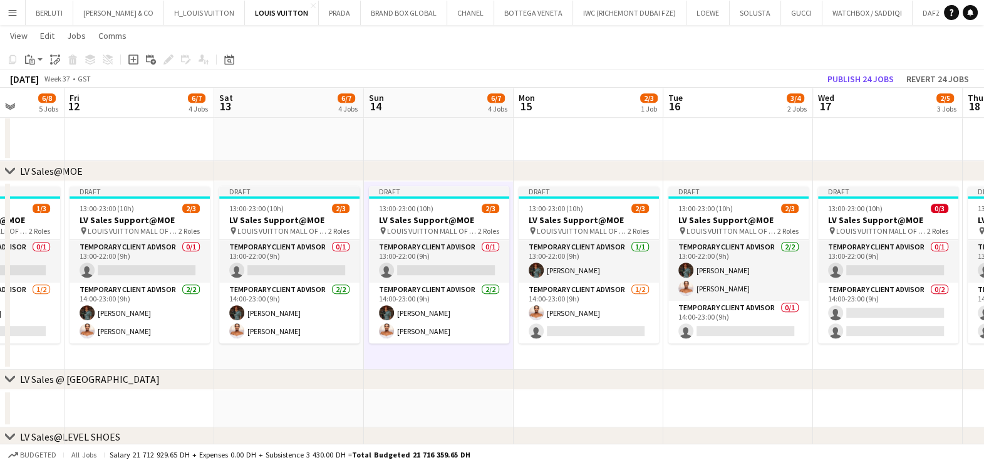
drag, startPoint x: 717, startPoint y: 373, endPoint x: 558, endPoint y: 361, distance: 159.5
click at [558, 361] on div "chevron-right RE-OPENENING, VIP EVENTS & POP-UP chevron-right LV Sales@TDM chev…" at bounding box center [492, 304] width 984 height 2188
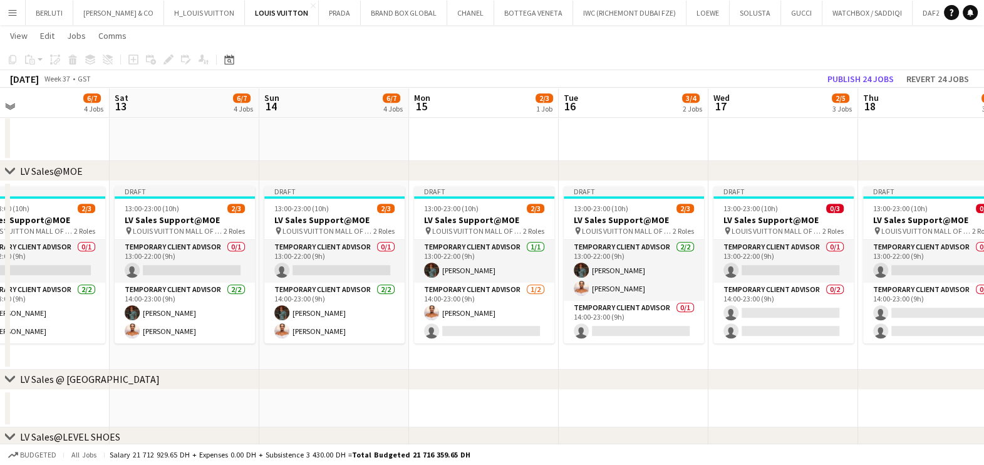
scroll to position [0, 494]
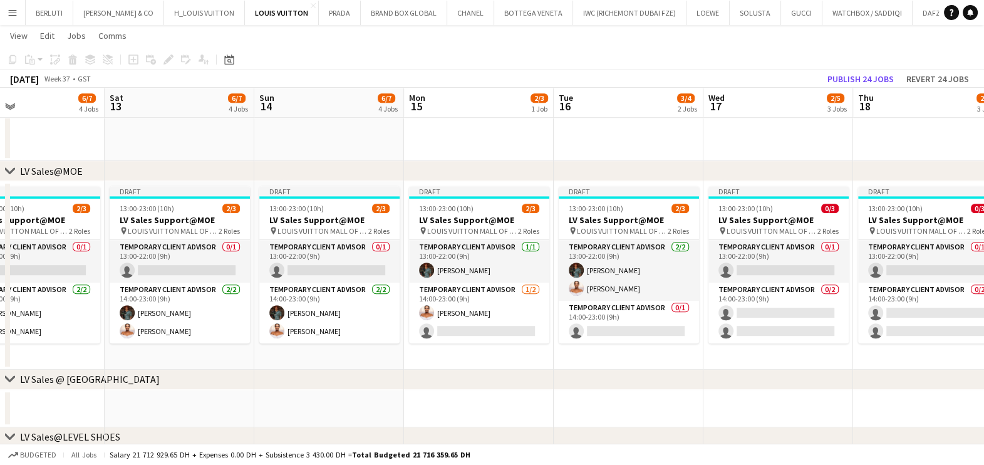
drag, startPoint x: 715, startPoint y: 302, endPoint x: 611, endPoint y: 306, distance: 104.7
click at [611, 306] on app-calendar-viewport "Tue 9 3/4 2 Jobs Wed 10 2/4 2 Jobs Thu 11 6/8 5 Jobs Fri 12 6/7 4 Jobs Sat 13 6…" at bounding box center [492, 304] width 984 height 2188
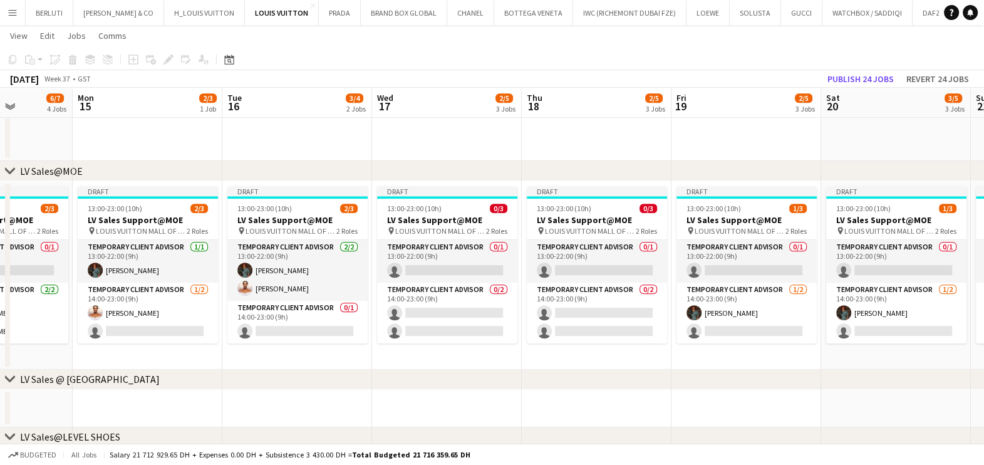
drag, startPoint x: 715, startPoint y: 331, endPoint x: 547, endPoint y: 328, distance: 167.9
click at [547, 328] on app-calendar-viewport "Thu 11 6/8 5 Jobs Fri 12 6/7 4 Jobs Sat 13 6/7 4 Jobs Sun 14 6/7 4 Jobs Mon 15 …" at bounding box center [492, 304] width 984 height 2188
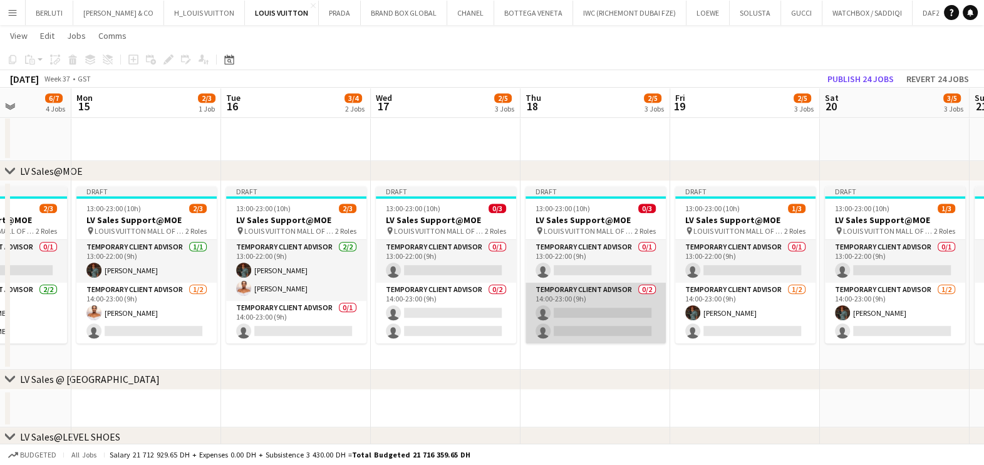
click at [590, 330] on app-card-role "Temporary Client Advisor 0/2 14:00-23:00 (9h) single-neutral-actions single-neu…" at bounding box center [596, 312] width 140 height 61
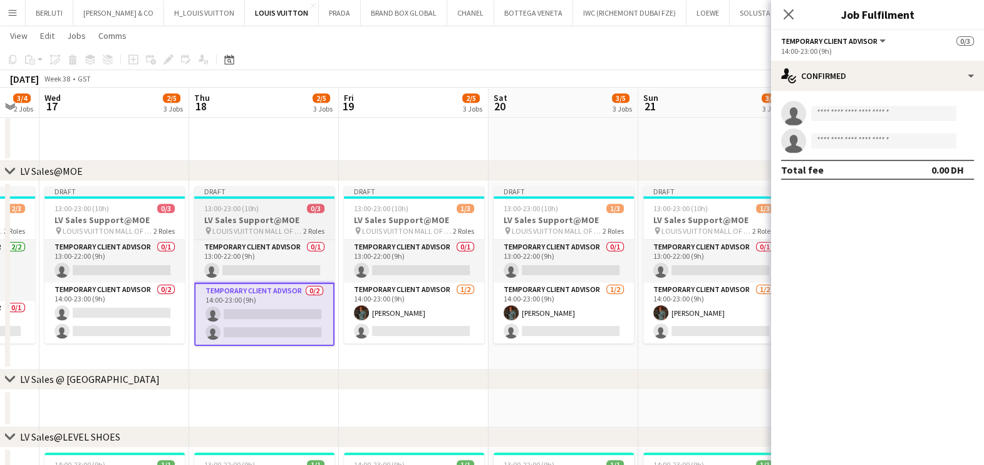
drag, startPoint x: 598, startPoint y: 318, endPoint x: 396, endPoint y: 320, distance: 201.7
click at [389, 319] on app-calendar-viewport "Sat 13 6/7 4 Jobs Sun 14 6/7 4 Jobs Mon 15 2/3 1 Job Tue 16 3/4 2 Jobs Wed 17 2…" at bounding box center [492, 304] width 984 height 2188
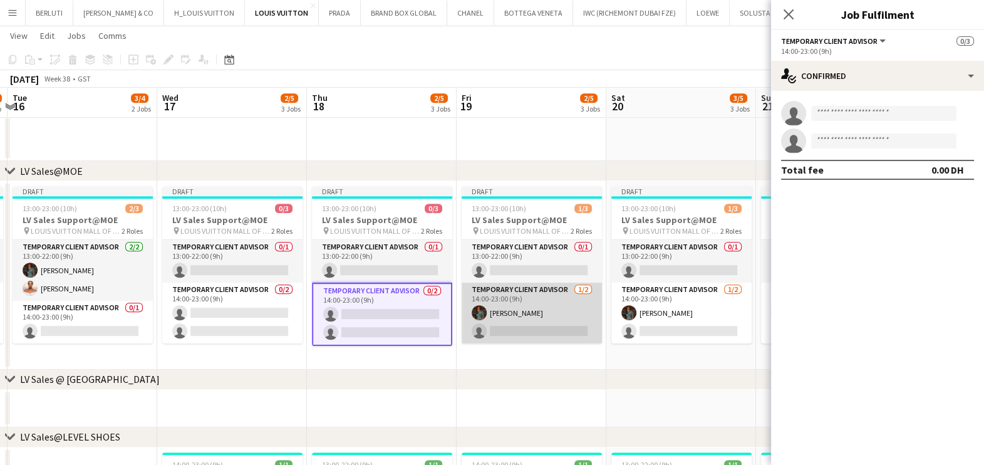
click at [500, 316] on app-card-role "Temporary Client Advisor 1/2 14:00-23:00 (9h) Malik Boucekkine single-neutral-a…" at bounding box center [532, 312] width 140 height 61
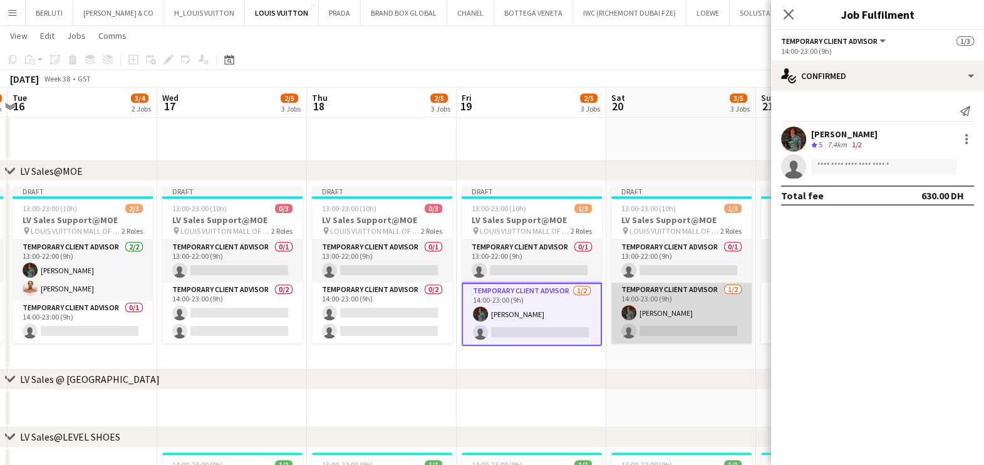
click at [697, 301] on app-card-role "Temporary Client Advisor 1/2 14:00-23:00 (9h) Malik Boucekkine single-neutral-a…" at bounding box center [681, 312] width 140 height 61
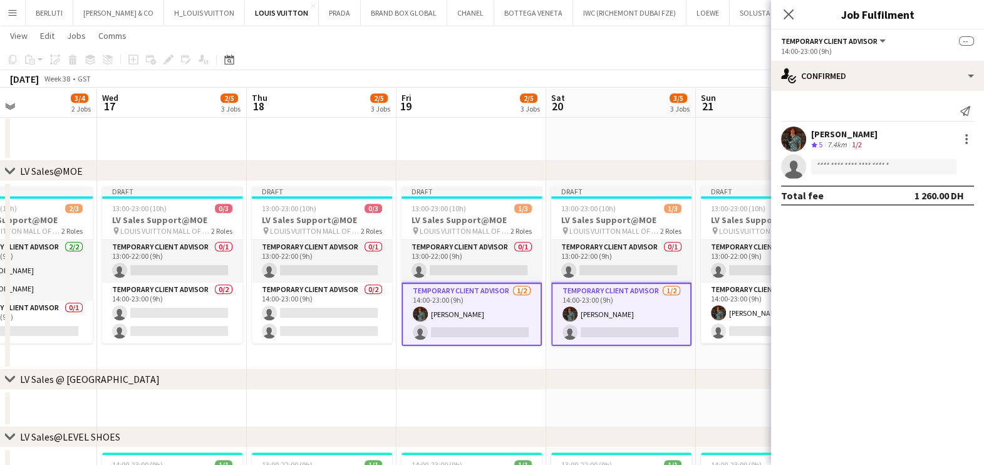
drag, startPoint x: 695, startPoint y: 316, endPoint x: 437, endPoint y: 316, distance: 258.7
click at [437, 316] on app-calendar-viewport "Sat 13 6/7 4 Jobs Sun 14 6/7 4 Jobs Mon 15 2/3 1 Job Tue 16 3/4 2 Jobs Wed 17 2…" at bounding box center [492, 304] width 984 height 2188
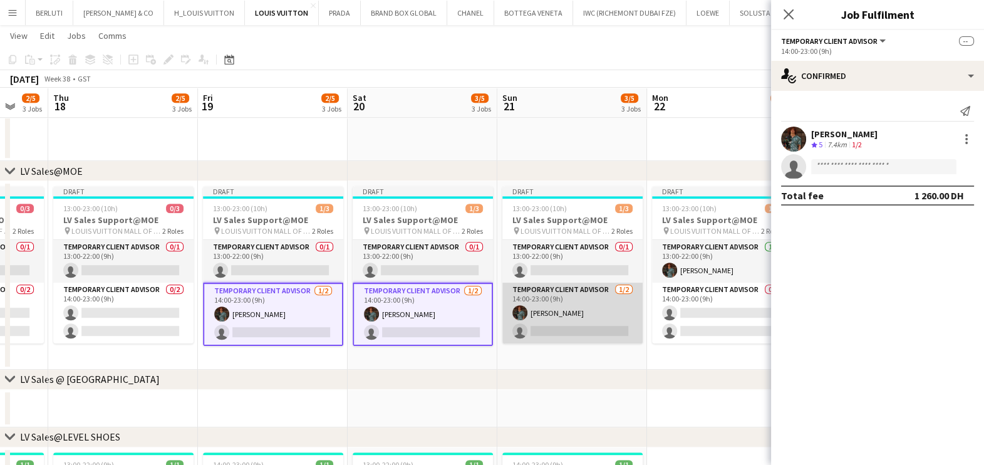
click at [628, 316] on app-card-role "Temporary Client Advisor 1/2 14:00-23:00 (9h) Malik Boucekkine single-neutral-a…" at bounding box center [572, 312] width 140 height 61
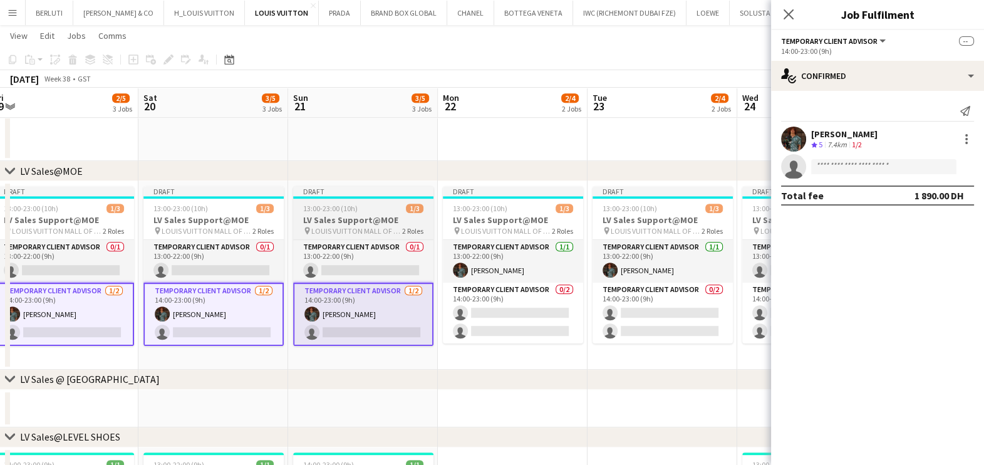
scroll to position [0, 468]
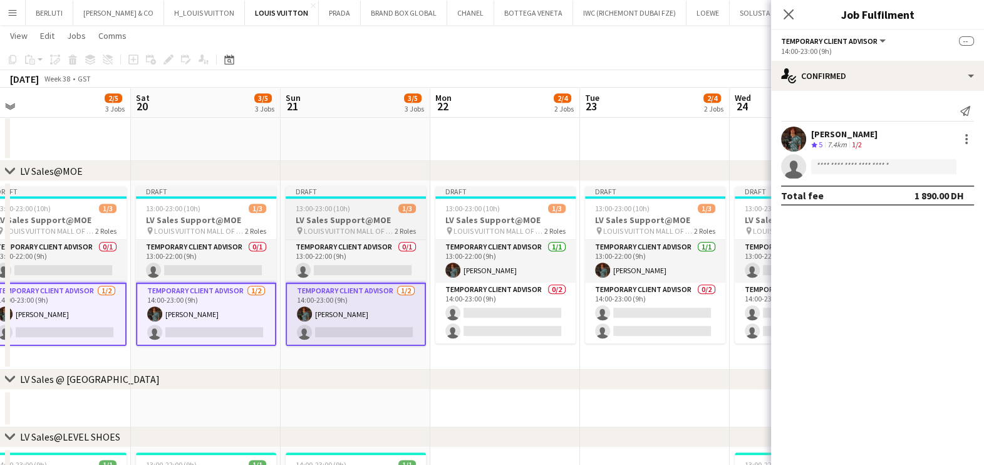
drag, startPoint x: 602, startPoint y: 318, endPoint x: 388, endPoint y: 314, distance: 213.6
click at [390, 314] on app-calendar-viewport "Tue 16 3/4 2 Jobs Wed 17 2/5 3 Jobs Thu 18 2/5 3 Jobs Fri 19 2/5 3 Jobs Sat 20 …" at bounding box center [492, 304] width 984 height 2188
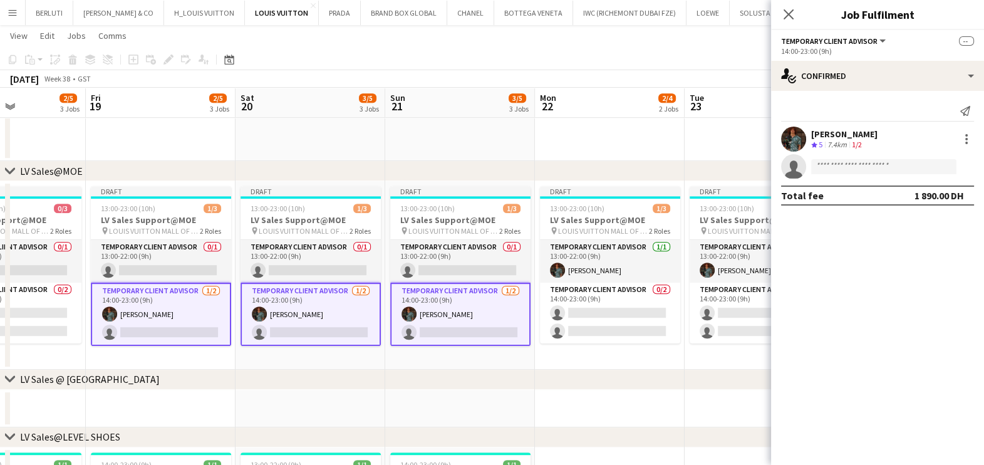
scroll to position [0, 365]
drag, startPoint x: 339, startPoint y: 323, endPoint x: 438, endPoint y: 324, distance: 99.0
click at [438, 324] on app-calendar-viewport "Tue 16 3/4 2 Jobs Wed 17 2/5 3 Jobs Thu 18 2/5 3 Jobs Fri 19 2/5 3 Jobs Sat 20 …" at bounding box center [492, 304] width 984 height 2188
click at [438, 324] on app-card-role "Temporary Client Advisor 1/2 14:00-23:00 (9h) Malik Boucekkine single-neutral-a…" at bounding box center [460, 313] width 140 height 63
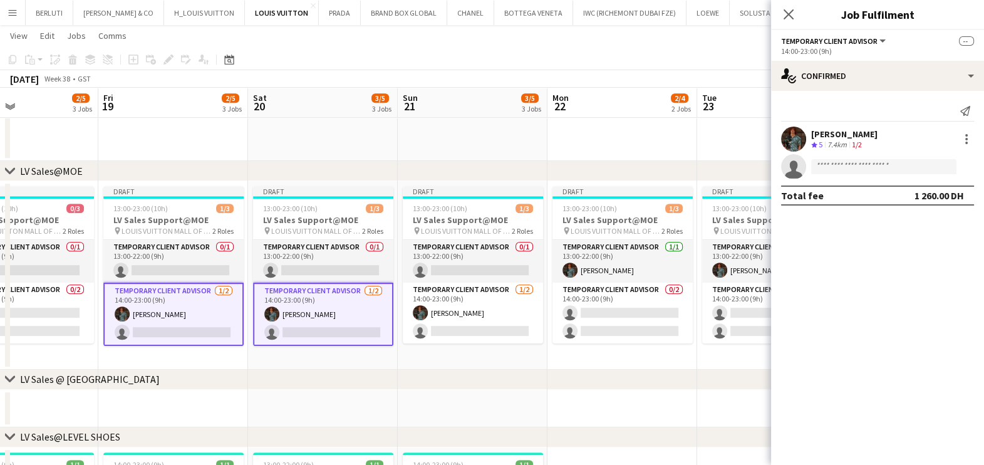
drag, startPoint x: 466, startPoint y: 327, endPoint x: 438, endPoint y: 327, distance: 27.6
click at [438, 327] on app-calendar-viewport "Tue 16 3/4 2 Jobs Wed 17 2/5 3 Jobs Thu 18 2/5 3 Jobs Fri 19 2/5 3 Jobs Sat 20 …" at bounding box center [492, 304] width 984 height 2188
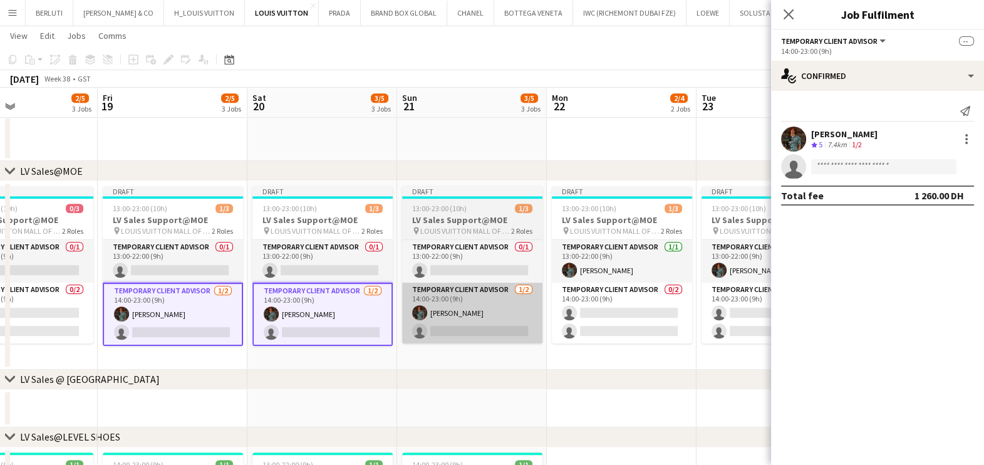
click at [445, 323] on app-card-role "Temporary Client Advisor 1/2 14:00-23:00 (9h) Malik Boucekkine single-neutral-a…" at bounding box center [472, 312] width 140 height 61
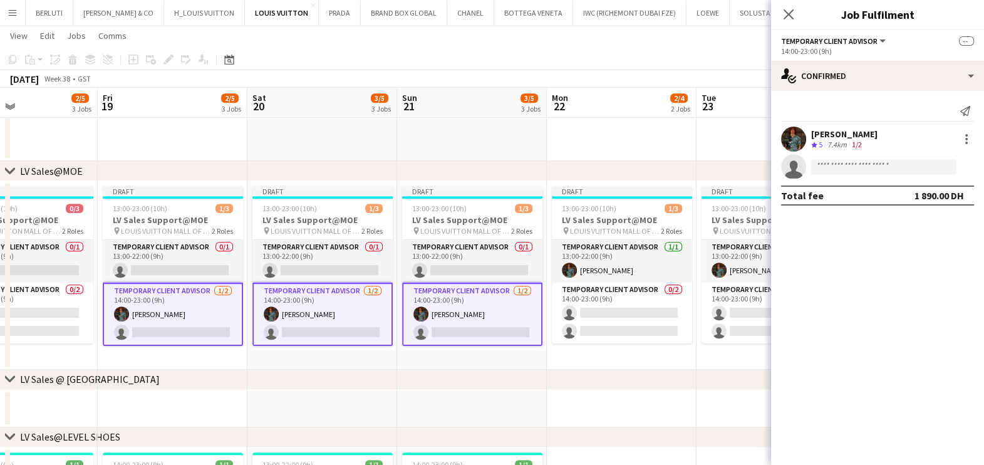
scroll to position [0, 351]
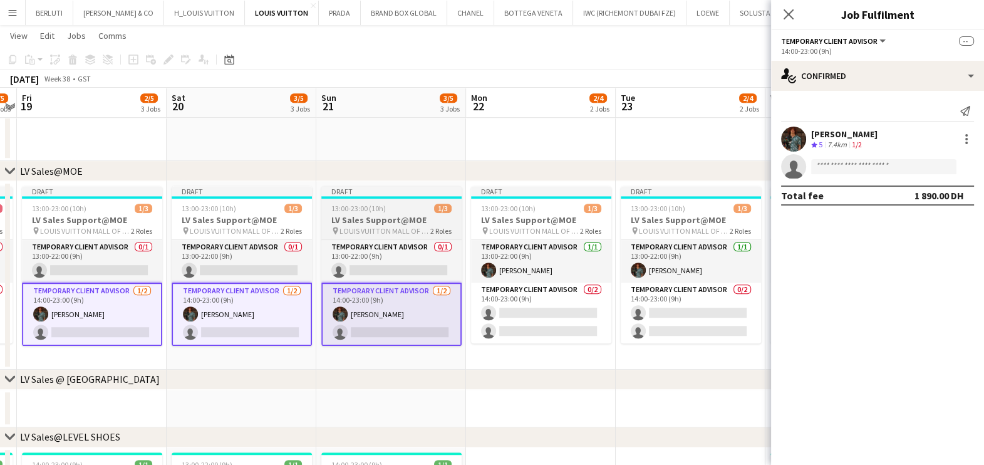
drag, startPoint x: 417, startPoint y: 322, endPoint x: 397, endPoint y: 323, distance: 19.4
click at [402, 322] on app-calendar-viewport "Tue 16 3/4 2 Jobs Wed 17 2/5 3 Jobs Thu 18 2/5 3 Jobs Fri 19 2/5 3 Jobs Sat 20 …" at bounding box center [492, 304] width 984 height 2188
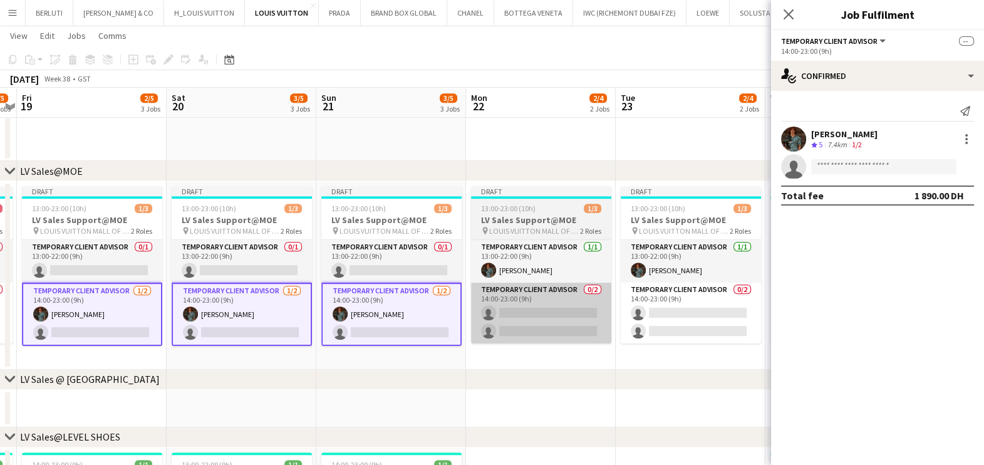
scroll to position [0, 442]
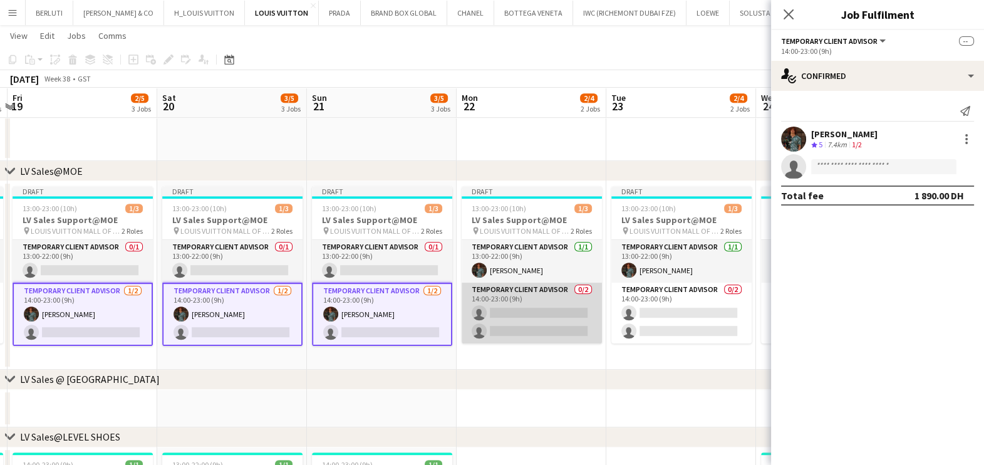
click at [569, 324] on app-card-role "Temporary Client Advisor 0/2 14:00-23:00 (9h) single-neutral-actions single-neu…" at bounding box center [532, 312] width 140 height 61
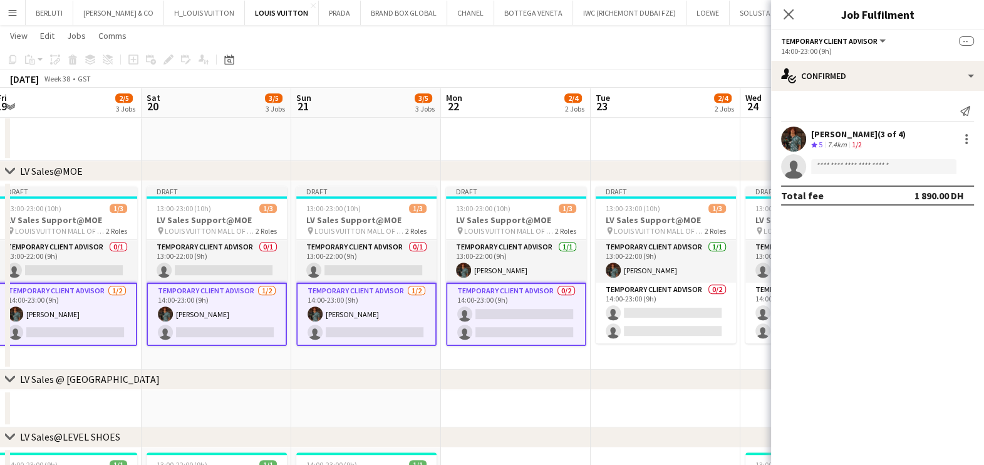
drag, startPoint x: 391, startPoint y: 323, endPoint x: 370, endPoint y: 323, distance: 21.9
click at [370, 323] on app-calendar-viewport "Tue 16 3/4 2 Jobs Wed 17 2/5 3 Jobs Thu 18 2/5 3 Jobs Fri 19 2/5 3 Jobs Sat 20 …" at bounding box center [492, 304] width 984 height 2188
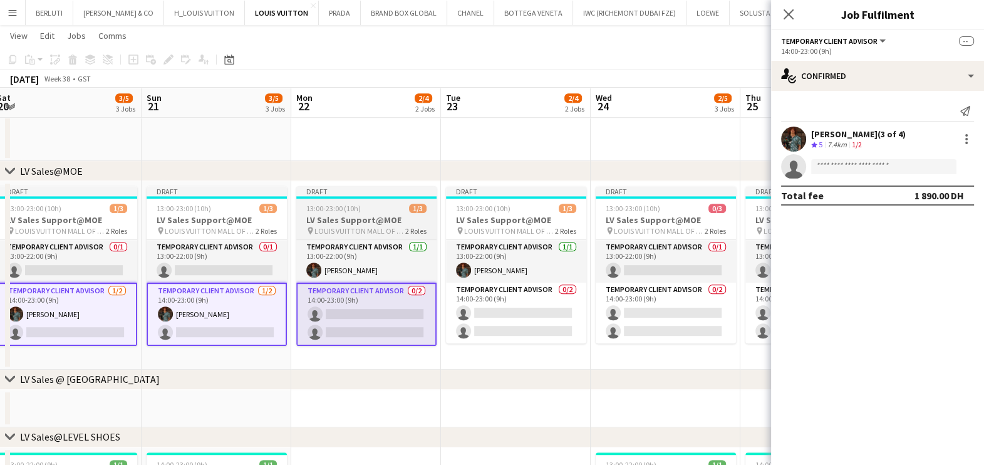
scroll to position [0, 479]
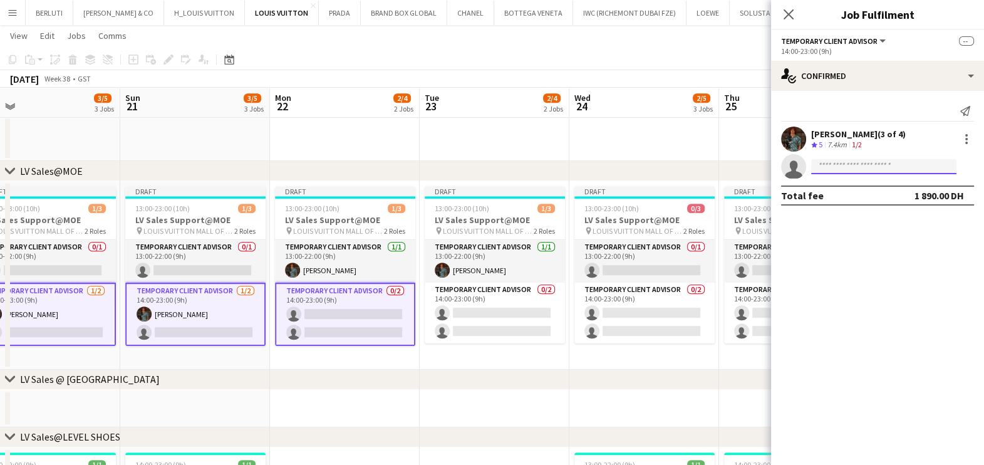
click at [861, 170] on input at bounding box center [883, 166] width 145 height 15
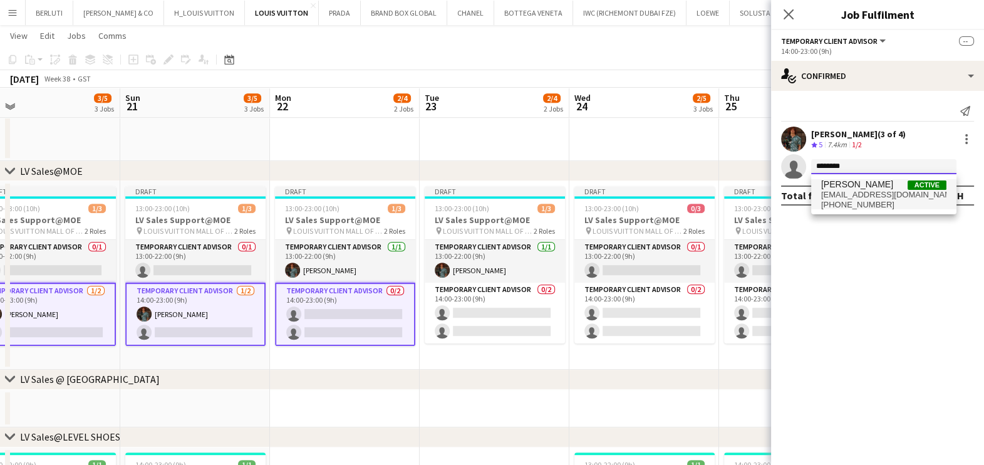
type input "*******"
click at [859, 191] on span "negu2005@yahoo.com" at bounding box center [883, 195] width 125 height 10
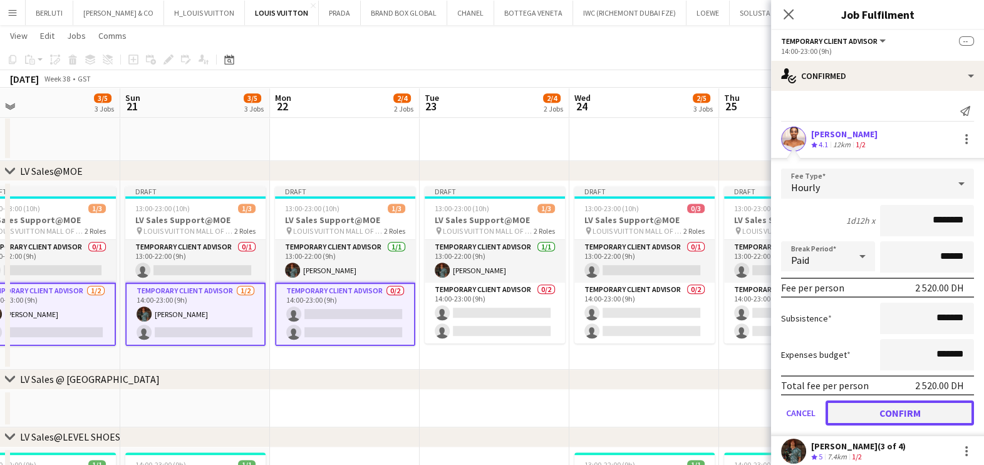
drag, startPoint x: 856, startPoint y: 410, endPoint x: 692, endPoint y: 361, distance: 171.2
click at [856, 408] on button "Confirm" at bounding box center [900, 412] width 148 height 25
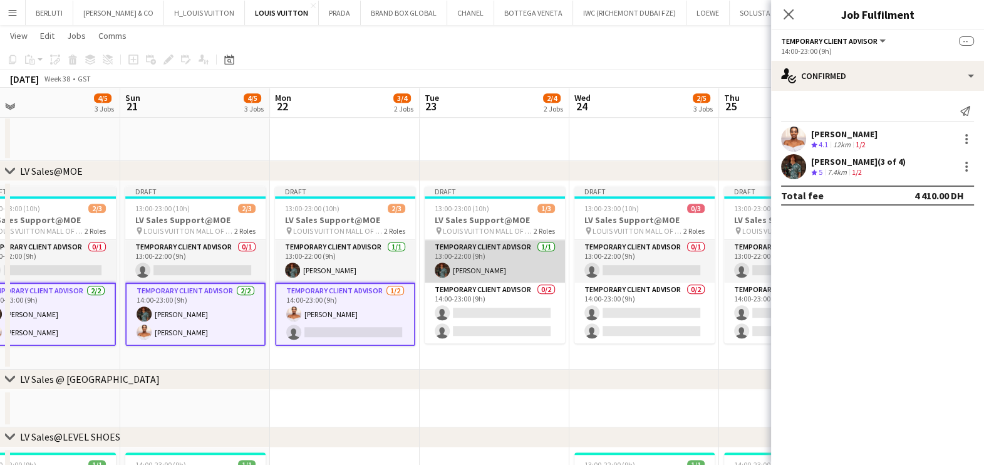
click at [472, 269] on app-card-role "Temporary Client Advisor 1/1 13:00-22:00 (9h) Malik Boucekkine" at bounding box center [495, 261] width 140 height 43
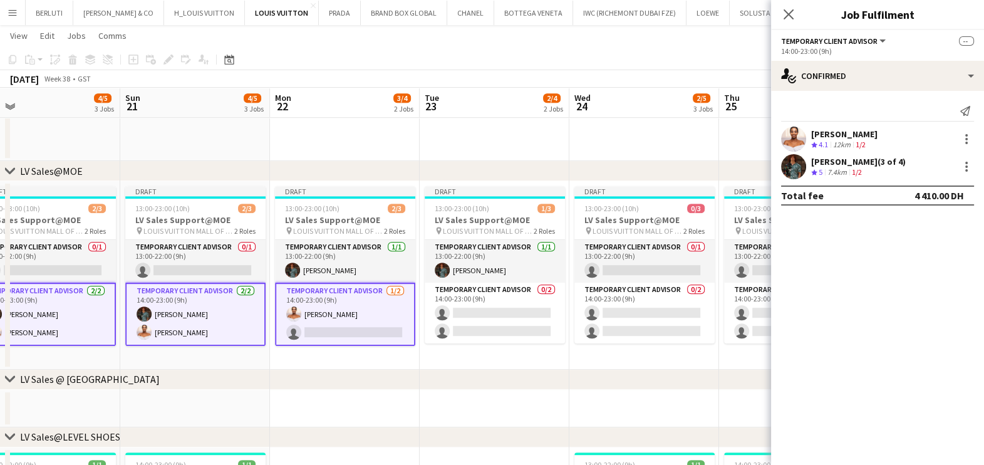
scroll to position [0, 478]
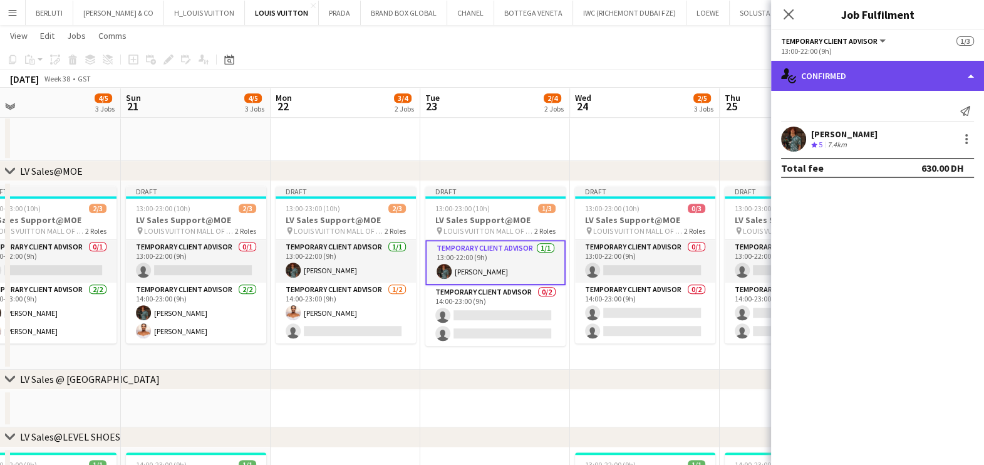
drag, startPoint x: 900, startPoint y: 74, endPoint x: 907, endPoint y: 197, distance: 123.6
click at [899, 74] on div "single-neutral-actions-check-2 Confirmed" at bounding box center [877, 76] width 213 height 30
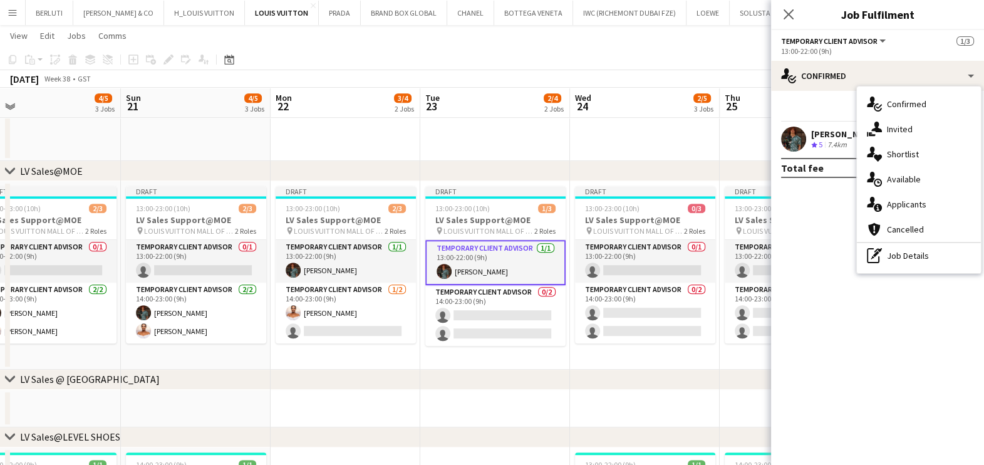
drag, startPoint x: 911, startPoint y: 257, endPoint x: 871, endPoint y: 114, distance: 149.1
click at [909, 257] on div "pen-write Job Details" at bounding box center [919, 255] width 124 height 25
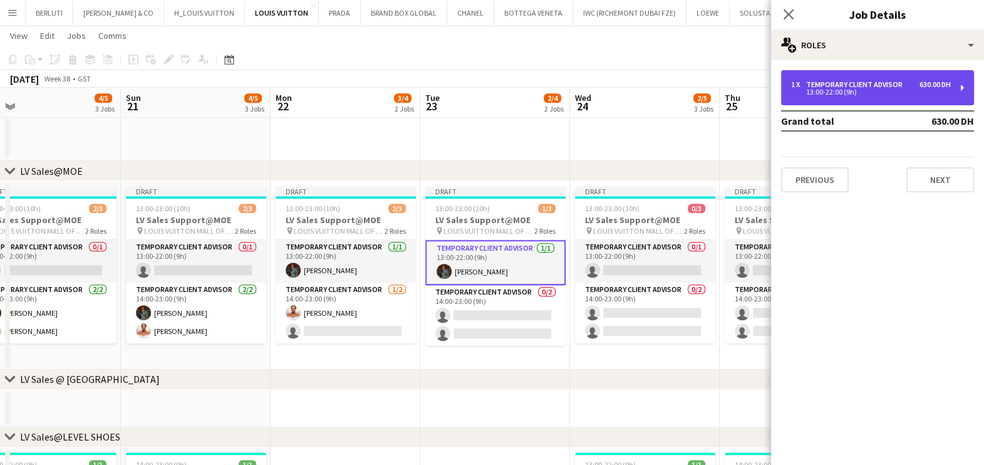
click at [864, 85] on div "Temporary Client Advisor" at bounding box center [856, 84] width 101 height 9
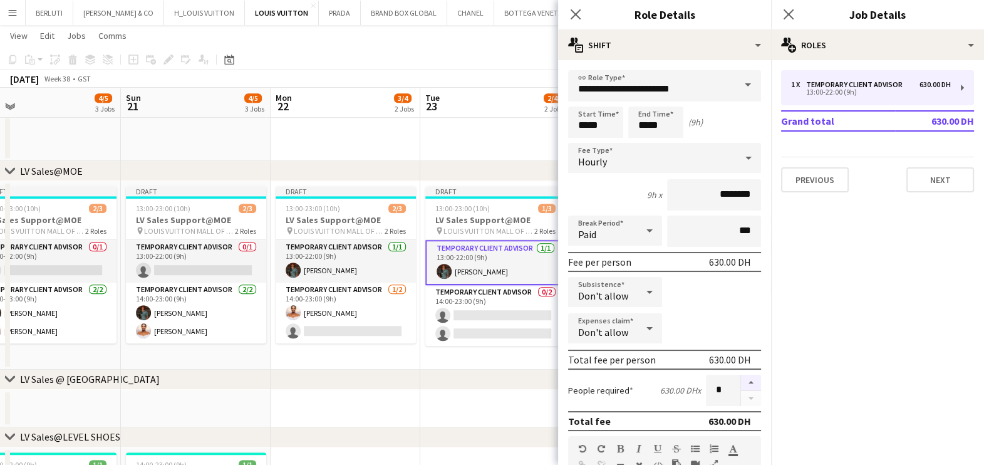
click at [741, 378] on button "button" at bounding box center [751, 383] width 20 height 16
type input "*"
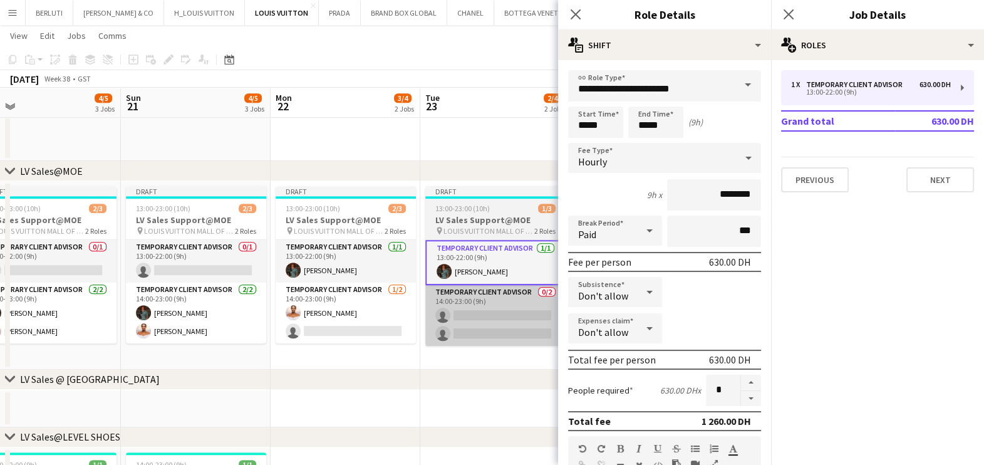
drag, startPoint x: 464, startPoint y: 360, endPoint x: 467, endPoint y: 336, distance: 23.9
click at [464, 360] on app-date-cell "Draft 13:00-23:00 (10h) 1/3 LV Sales Support@MOE pin LOUIS VUITTON MALL OF THE …" at bounding box center [495, 275] width 150 height 189
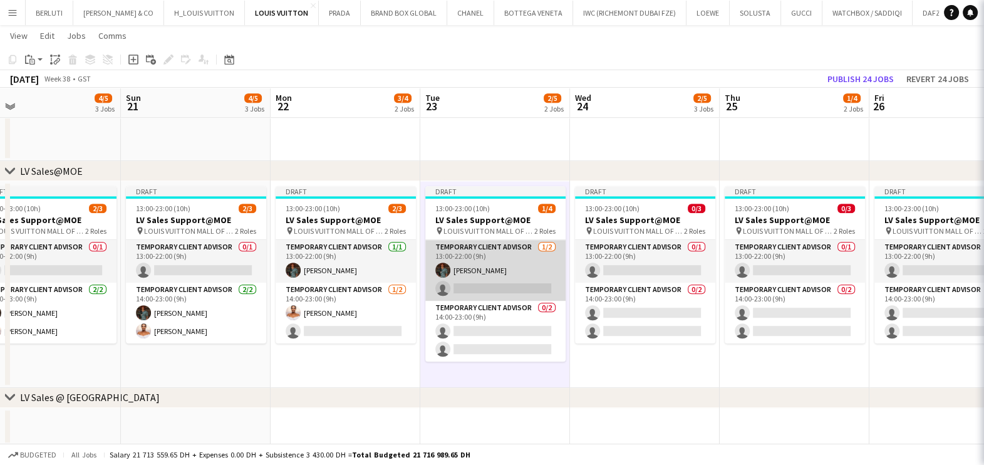
click at [485, 251] on app-card-role "Temporary Client Advisor 1/2 13:00-22:00 (9h) Malik Boucekkine single-neutral-a…" at bounding box center [495, 270] width 140 height 61
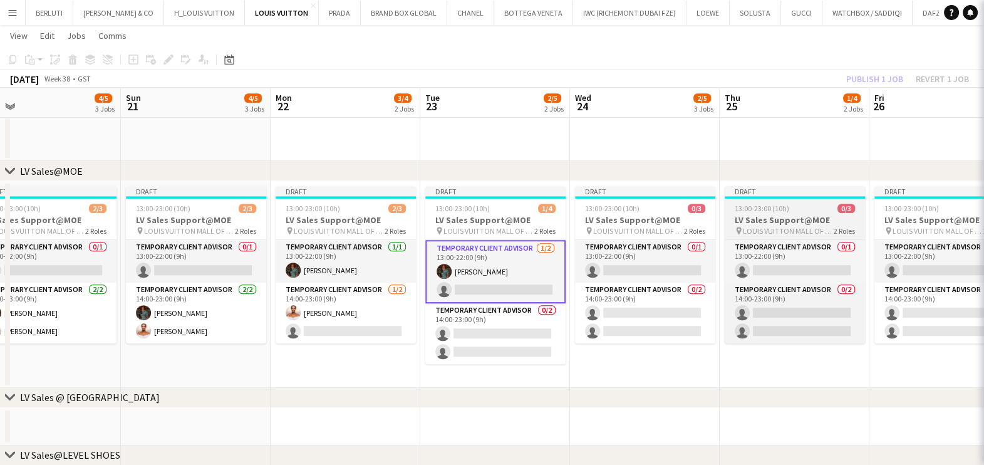
scroll to position [0, 477]
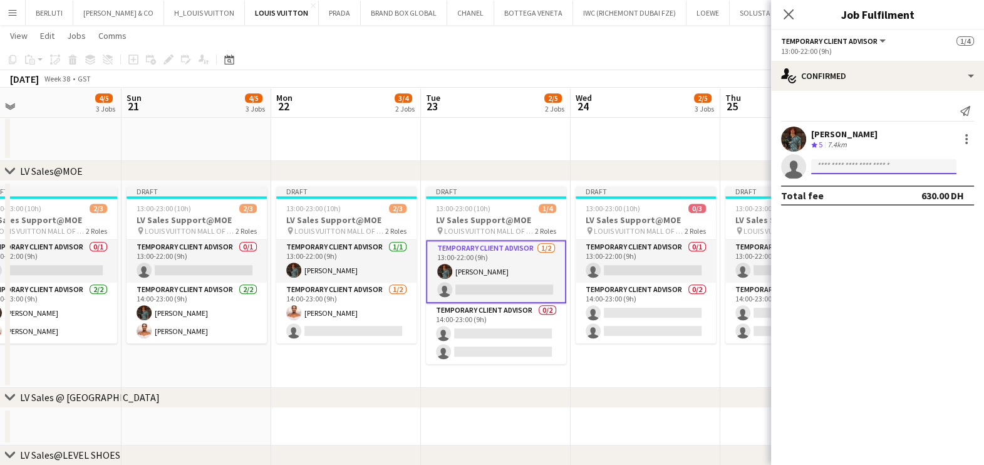
click at [855, 166] on input at bounding box center [883, 166] width 145 height 15
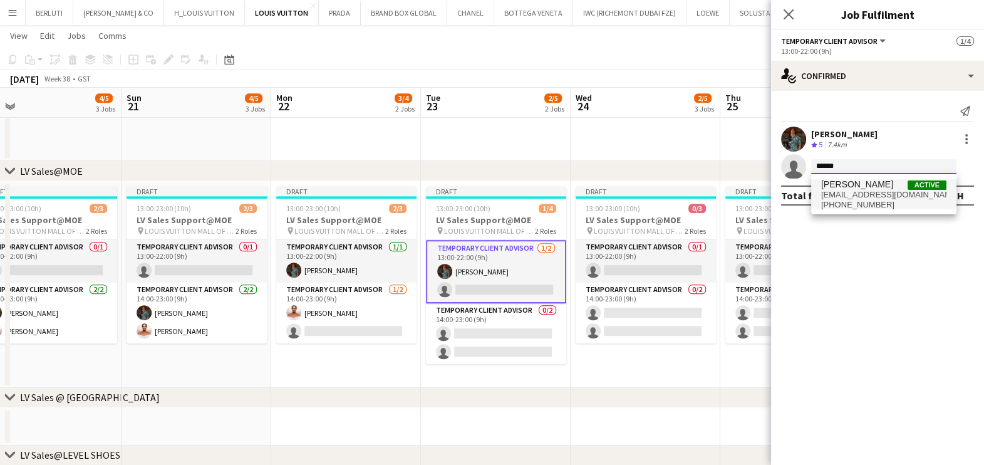
type input "******"
click at [863, 197] on span "negu2005@yahoo.com" at bounding box center [883, 195] width 125 height 10
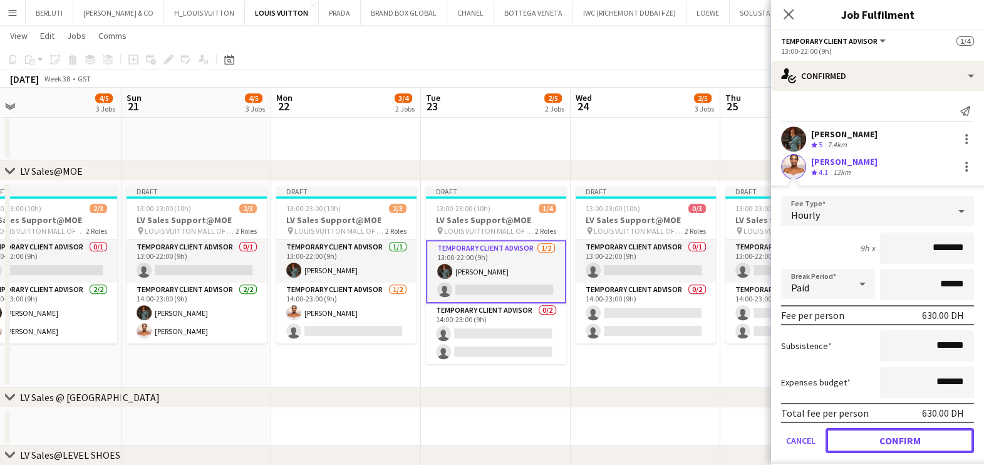
drag, startPoint x: 881, startPoint y: 437, endPoint x: 817, endPoint y: 426, distance: 64.8
click at [881, 437] on button "Confirm" at bounding box center [900, 440] width 148 height 25
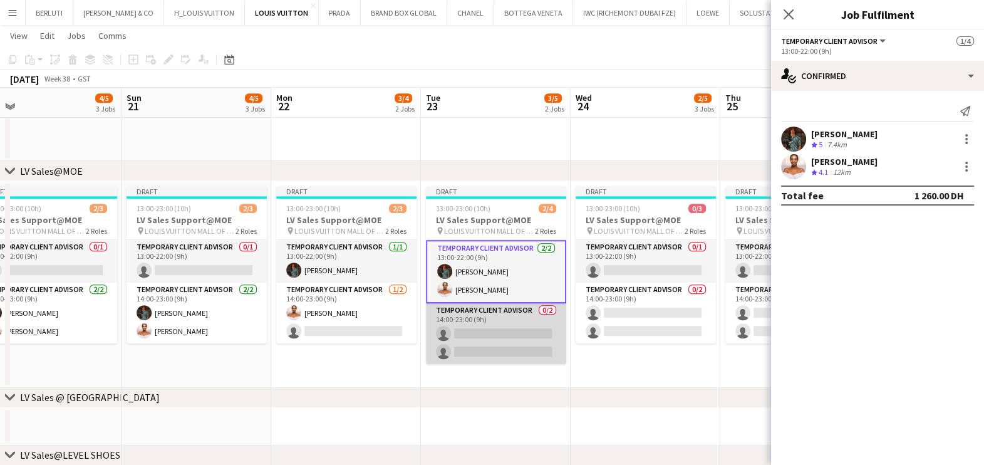
drag, startPoint x: 450, startPoint y: 323, endPoint x: 477, endPoint y: 322, distance: 26.3
click at [451, 323] on app-card-role "Temporary Client Advisor 0/2 14:00-23:00 (9h) single-neutral-actions single-neu…" at bounding box center [496, 333] width 140 height 61
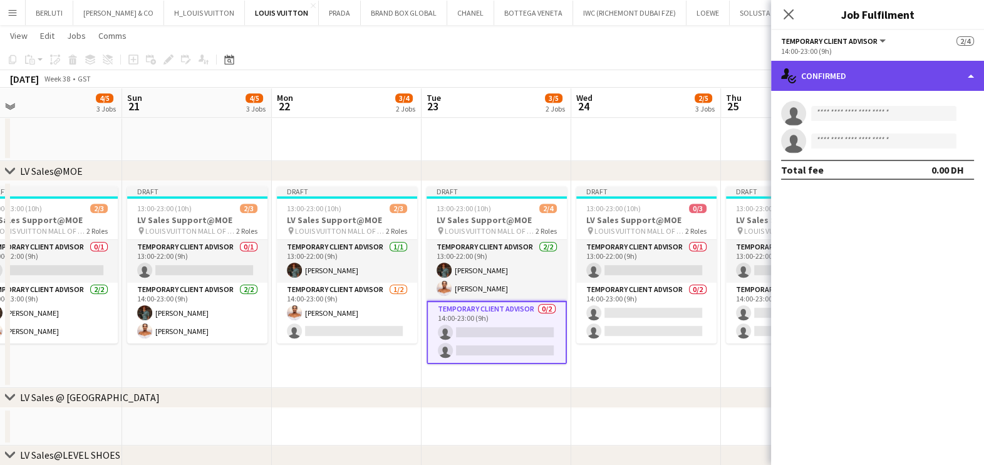
click at [916, 71] on div "single-neutral-actions-check-2 Confirmed" at bounding box center [877, 76] width 213 height 30
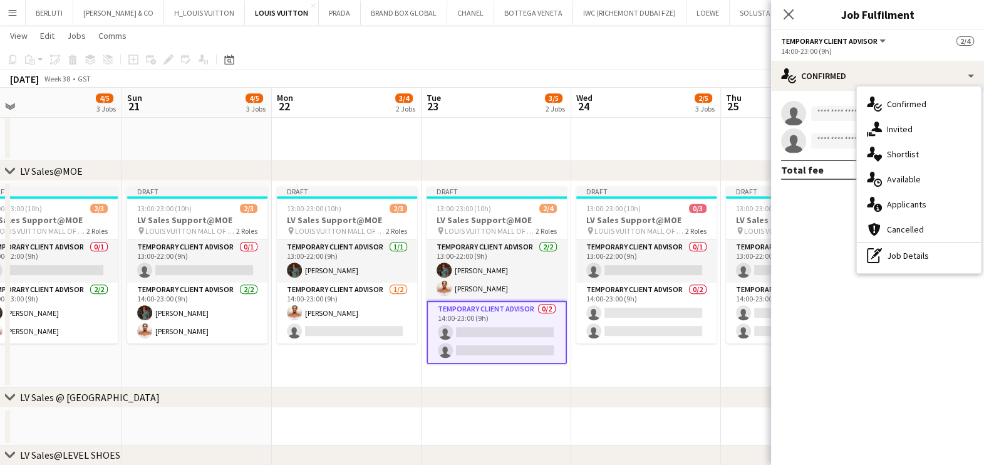
click at [883, 259] on div "pen-write Job Details" at bounding box center [919, 255] width 124 height 25
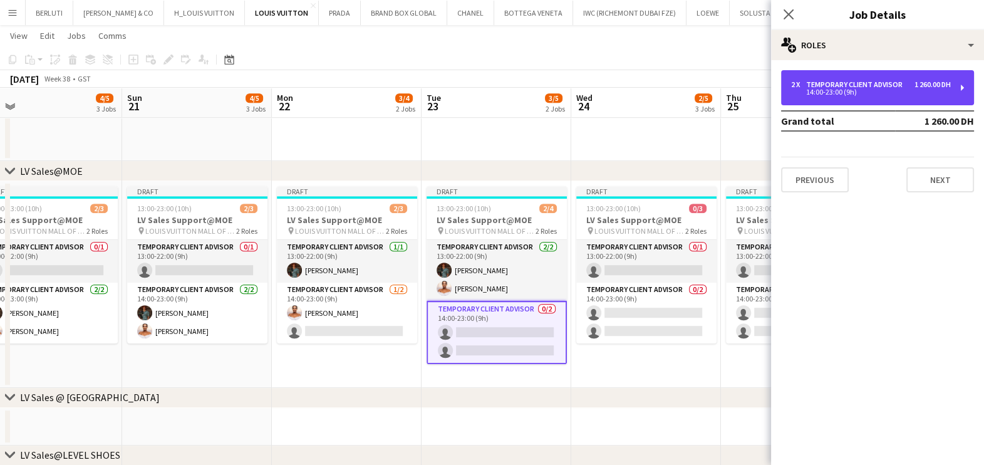
drag, startPoint x: 864, startPoint y: 81, endPoint x: 841, endPoint y: 112, distance: 38.1
click at [863, 81] on div "Temporary Client Advisor" at bounding box center [856, 84] width 101 height 9
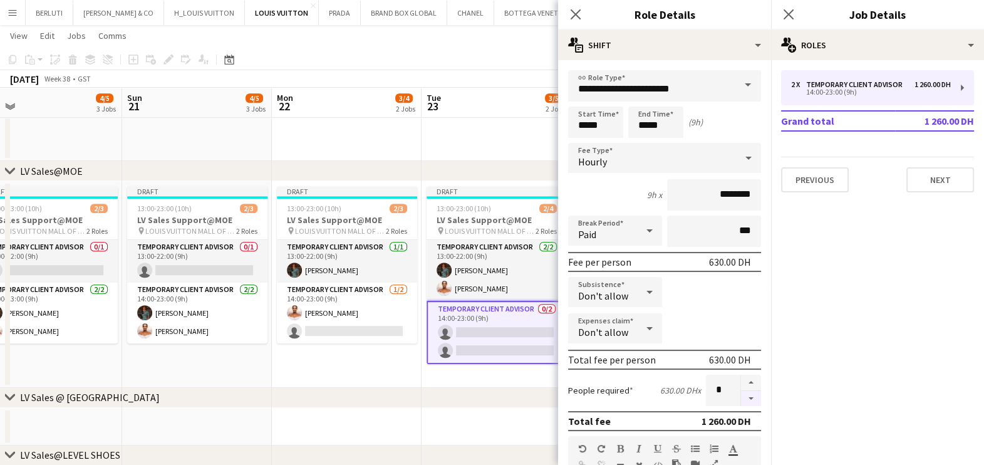
click at [741, 391] on button "button" at bounding box center [751, 399] width 20 height 16
type input "*"
click at [418, 368] on app-date-cell "Draft 13:00-23:00 (10h) 2/3 LV Sales Support@MOE pin LOUIS VUITTON MALL OF THE …" at bounding box center [347, 284] width 150 height 207
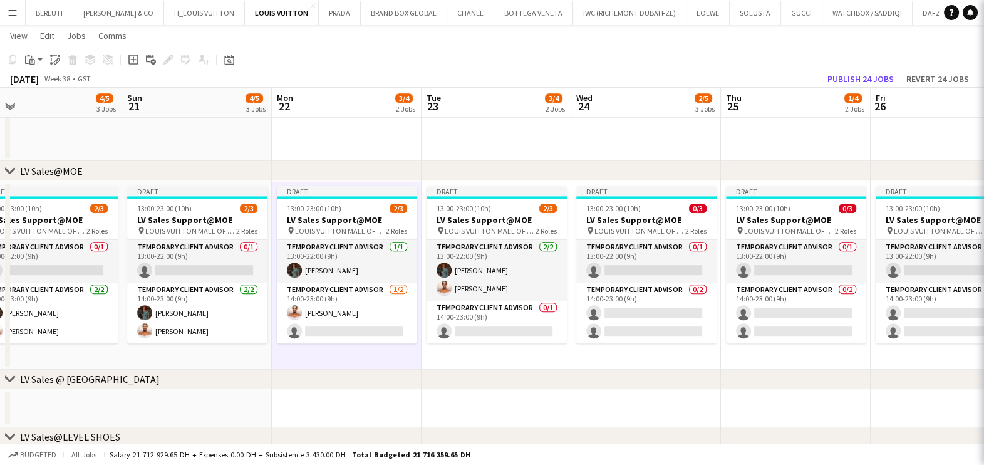
scroll to position [0, 476]
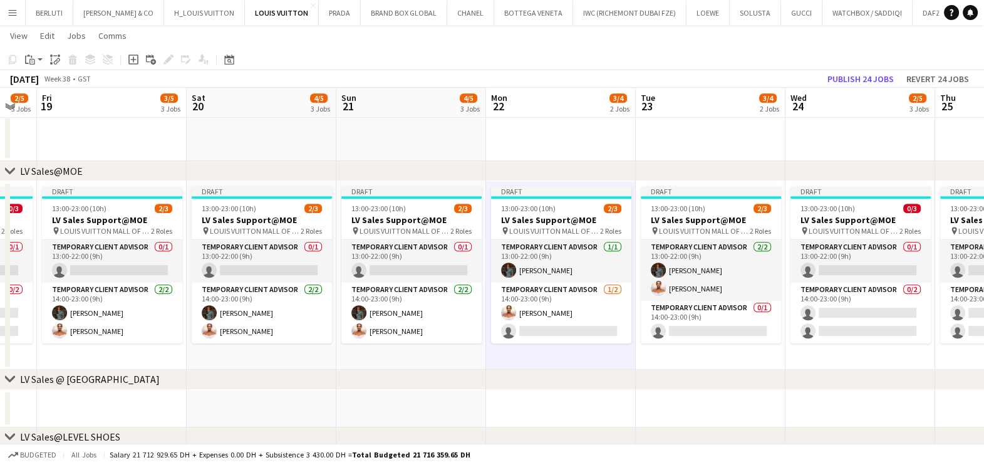
drag, startPoint x: 410, startPoint y: 280, endPoint x: 585, endPoint y: 276, distance: 175.4
click at [585, 276] on app-calendar-viewport "Wed 17 2/5 3 Jobs Thu 18 2/5 3 Jobs Fri 19 3/5 3 Jobs Sat 20 4/5 3 Jobs Sun 21 …" at bounding box center [492, 304] width 984 height 2188
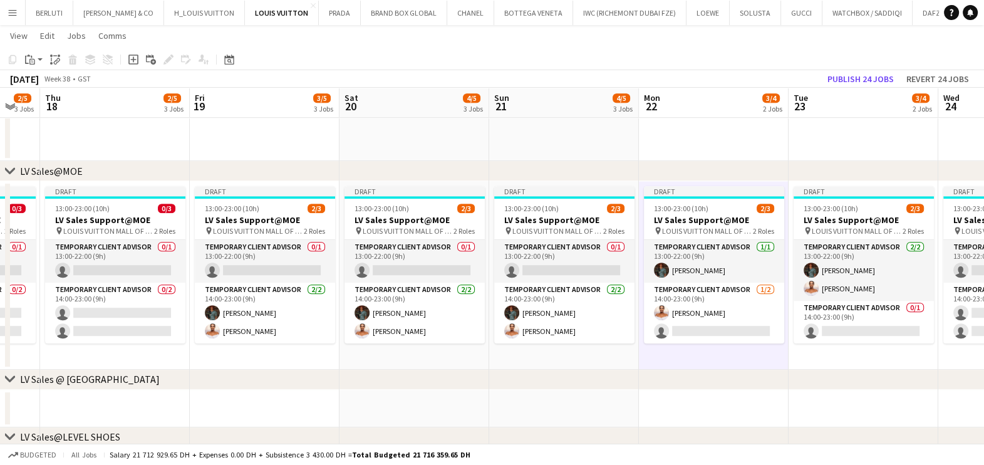
drag, startPoint x: 473, startPoint y: 288, endPoint x: 542, endPoint y: 280, distance: 69.3
click at [542, 280] on app-calendar-viewport "Tue 16 3/4 2 Jobs Wed 17 2/5 3 Jobs Thu 18 2/5 3 Jobs Fri 19 3/5 3 Jobs Sat 20 …" at bounding box center [492, 304] width 984 height 2188
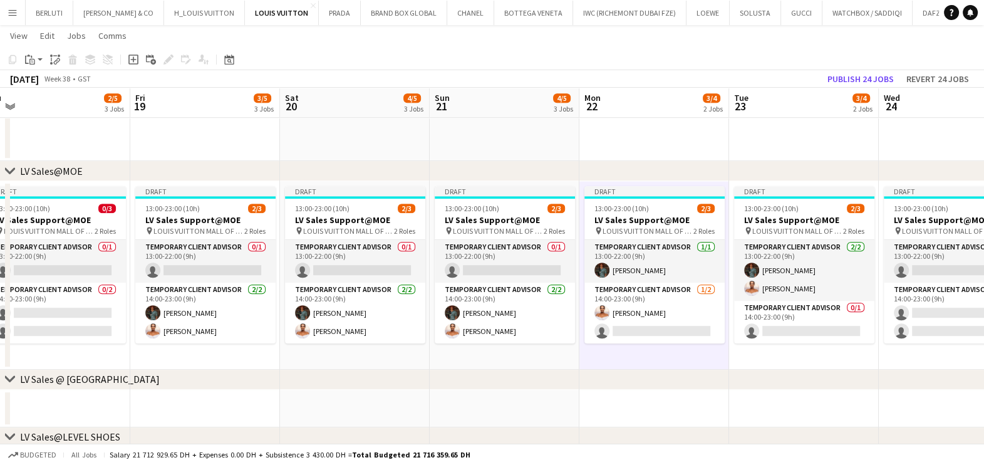
scroll to position [0, 419]
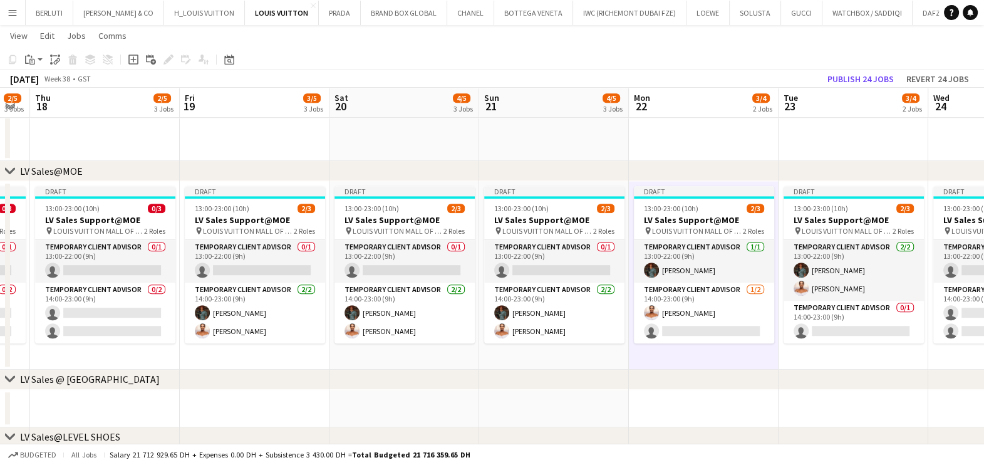
drag, startPoint x: 574, startPoint y: 314, endPoint x: 395, endPoint y: 315, distance: 179.1
click at [395, 315] on app-calendar-viewport "Mon 15 2/3 1 Job Tue 16 3/4 2 Jobs Wed 17 2/5 3 Jobs Thu 18 2/5 3 Jobs Fri 19 3…" at bounding box center [492, 304] width 984 height 2188
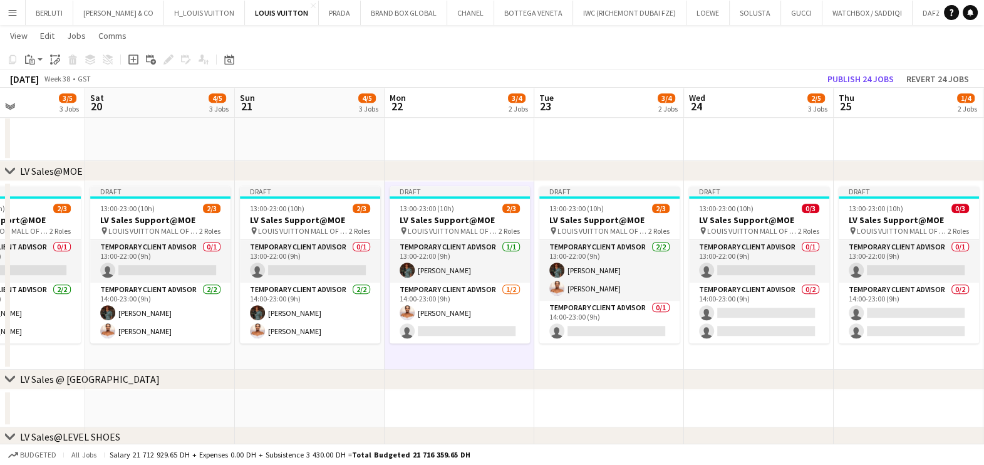
scroll to position [0, 547]
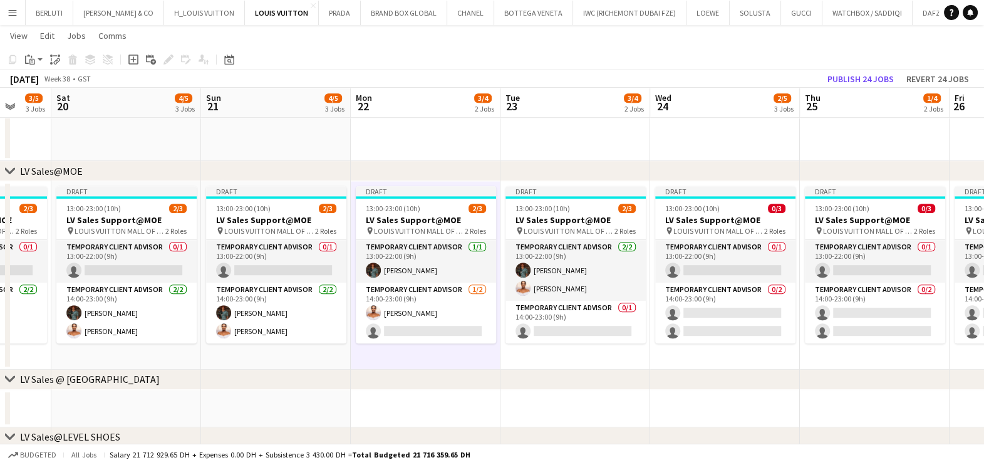
drag, startPoint x: 551, startPoint y: 319, endPoint x: 429, endPoint y: 320, distance: 122.1
click at [429, 320] on app-calendar-viewport "Tue 16 3/4 2 Jobs Wed 17 2/5 3 Jobs Thu 18 2/5 3 Jobs Fri 19 3/5 3 Jobs Sat 20 …" at bounding box center [492, 304] width 984 height 2188
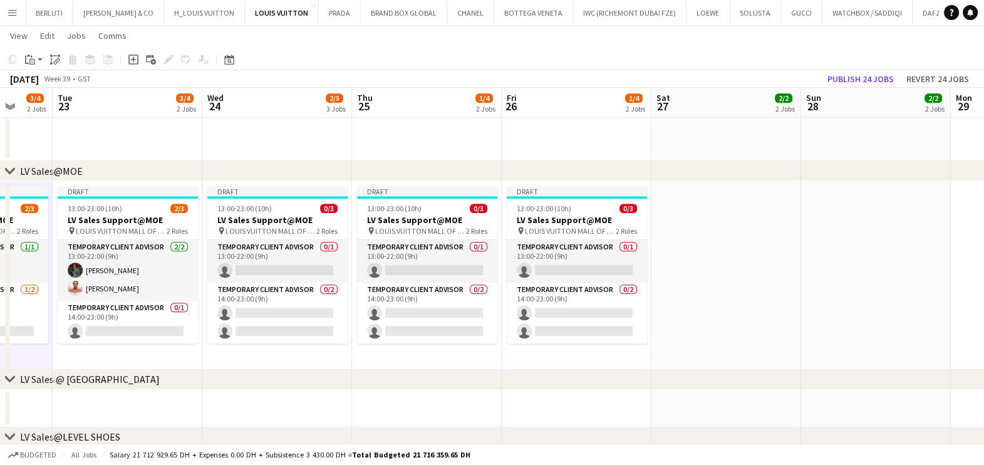
scroll to position [0, 557]
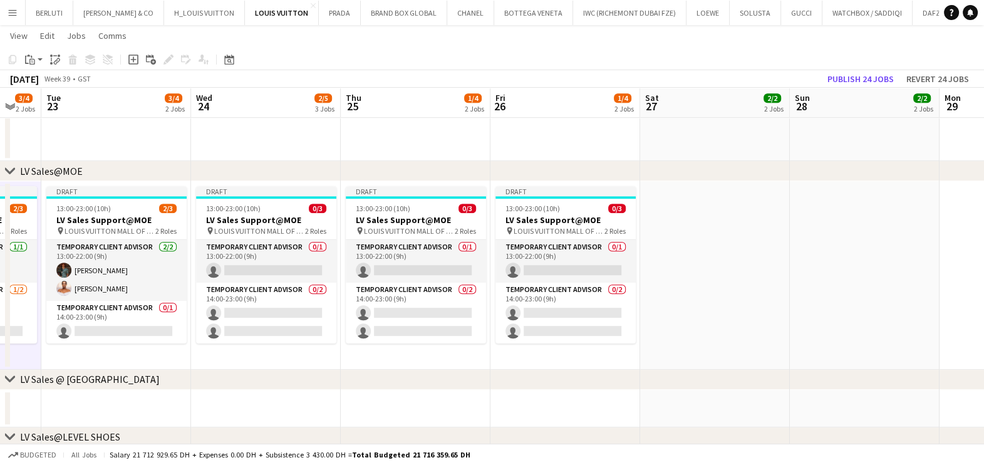
drag, startPoint x: 541, startPoint y: 279, endPoint x: 94, endPoint y: 279, distance: 446.6
click at [94, 279] on app-calendar-viewport "Fri 19 3/5 3 Jobs Sat 20 4/5 3 Jobs Sun 21 4/5 3 Jobs Mon 22 3/4 2 Jobs Tue 23 …" at bounding box center [492, 304] width 984 height 2188
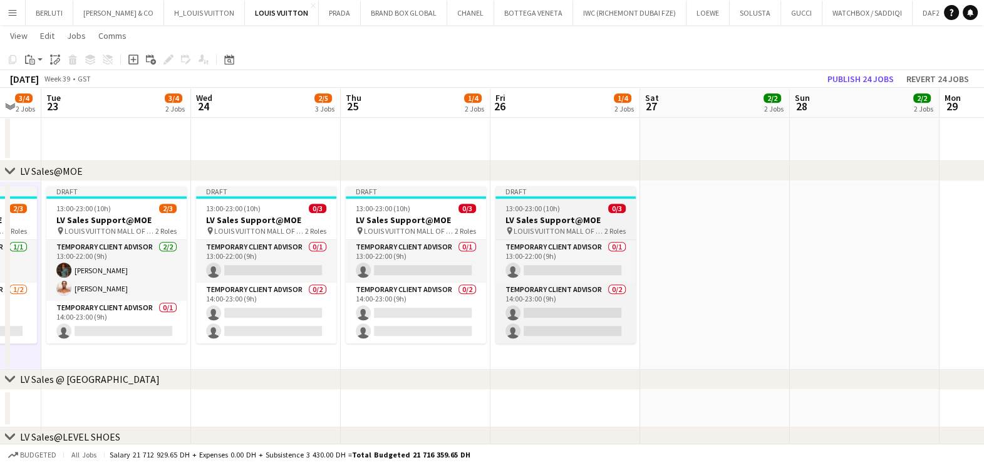
drag, startPoint x: 539, startPoint y: 207, endPoint x: 522, endPoint y: 207, distance: 16.9
click at [539, 207] on span "13:00-23:00 (10h)" at bounding box center [532, 208] width 54 height 9
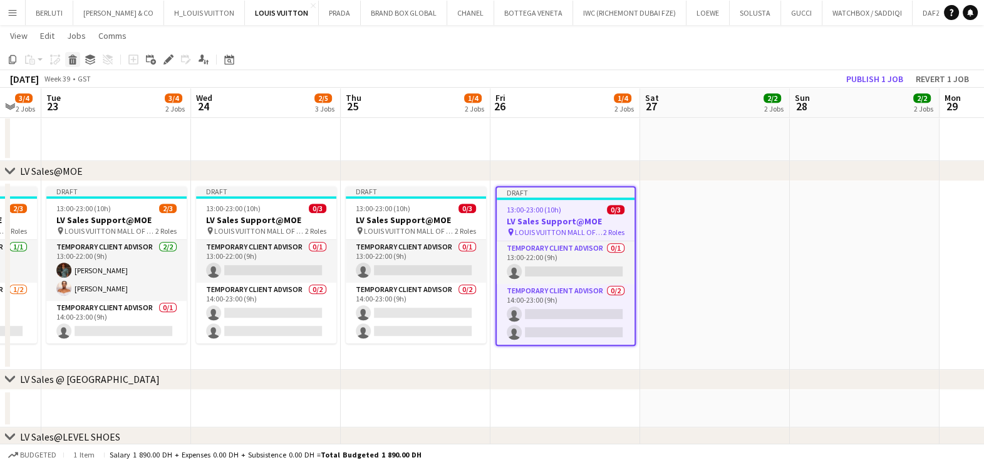
click at [76, 61] on icon "Delete" at bounding box center [73, 59] width 10 height 10
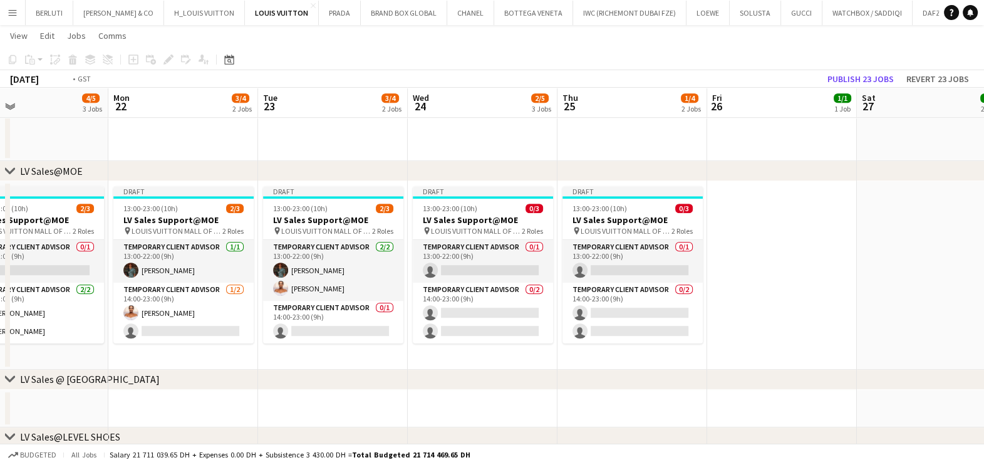
click at [604, 318] on app-calendar-viewport "Fri 19 3/5 3 Jobs Sat 20 4/5 3 Jobs Sun 21 4/5 3 Jobs Mon 22 3/4 2 Jobs Tue 23 …" at bounding box center [492, 304] width 984 height 2188
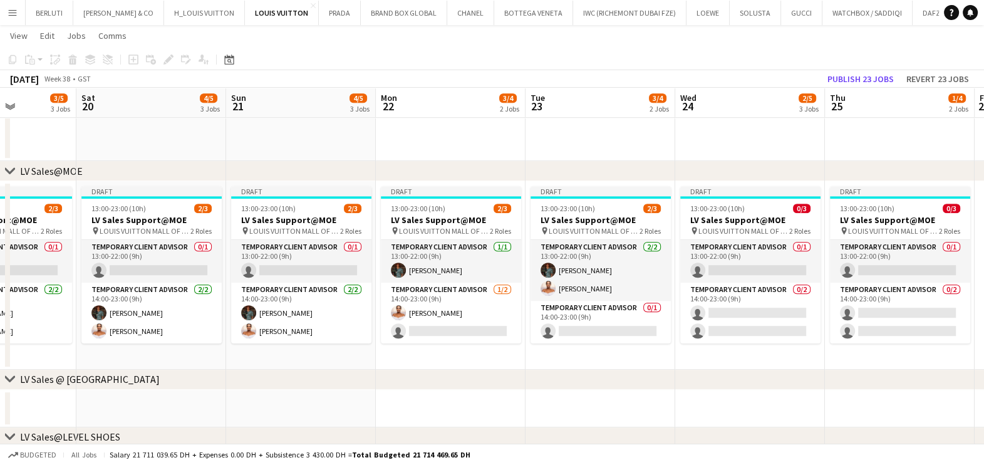
drag, startPoint x: 532, startPoint y: 323, endPoint x: 582, endPoint y: 323, distance: 49.5
click at [582, 323] on app-calendar-viewport "Wed 17 2/5 3 Jobs Thu 18 2/5 3 Jobs Fri 19 3/5 3 Jobs Sat 20 4/5 3 Jobs Sun 21 …" at bounding box center [492, 304] width 984 height 2188
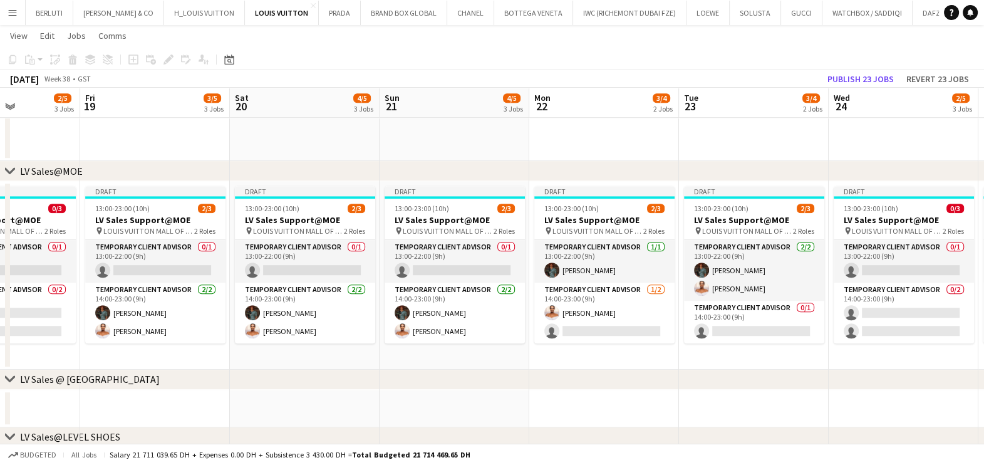
drag, startPoint x: 328, startPoint y: 323, endPoint x: 617, endPoint y: 323, distance: 288.8
click at [618, 324] on app-calendar-viewport "Tue 16 3/4 2 Jobs Wed 17 2/5 3 Jobs Thu 18 2/5 3 Jobs Fri 19 3/5 3 Jobs Sat 20 …" at bounding box center [492, 304] width 984 height 2188
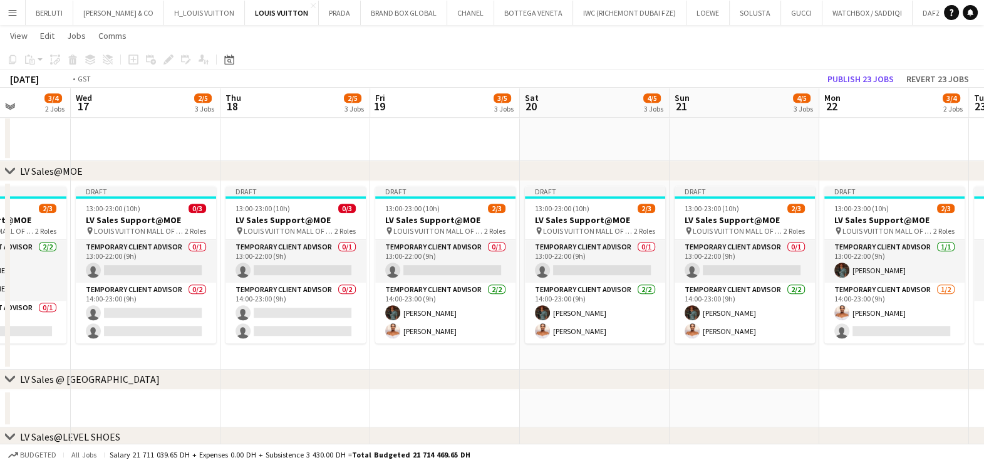
drag, startPoint x: 270, startPoint y: 328, endPoint x: 619, endPoint y: 328, distance: 348.9
click at [619, 328] on app-calendar-viewport "Sun 14 6/7 4 Jobs Mon 15 2/3 1 Job Tue 16 3/4 2 Jobs Wed 17 2/5 3 Jobs Thu 18 2…" at bounding box center [492, 304] width 984 height 2188
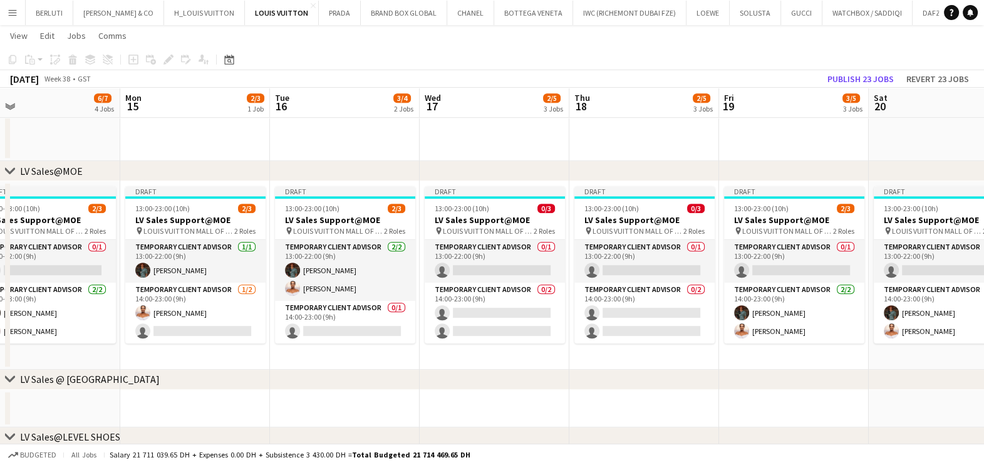
drag, startPoint x: 355, startPoint y: 326, endPoint x: 663, endPoint y: 327, distance: 308.2
click at [663, 327] on app-calendar-viewport "Fri 12 6/7 4 Jobs Sat 13 6/7 4 Jobs Sun 14 6/7 4 Jobs Mon 15 2/3 1 Job Tue 16 3…" at bounding box center [492, 304] width 984 height 2188
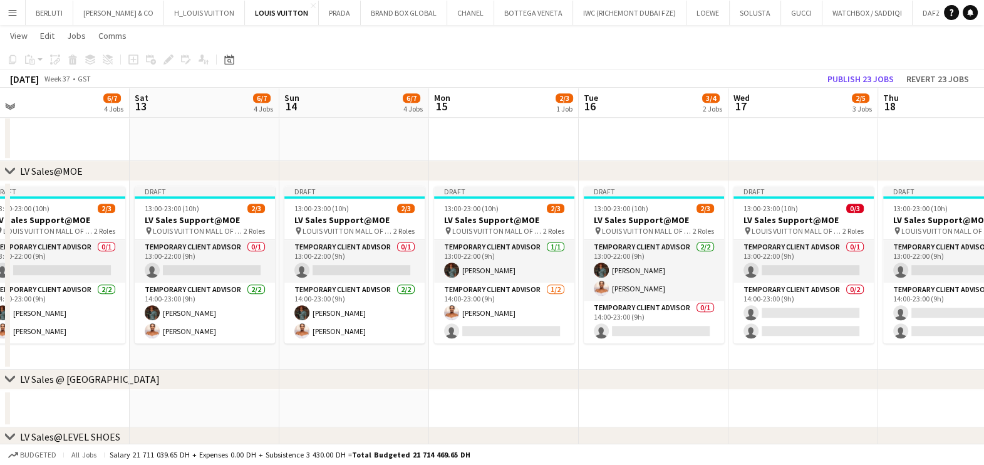
drag, startPoint x: 426, startPoint y: 331, endPoint x: 637, endPoint y: 318, distance: 211.5
click at [637, 318] on app-calendar-viewport "Wed 10 2/4 2 Jobs Thu 11 6/8 5 Jobs Fri 12 6/7 4 Jobs Sat 13 6/7 4 Jobs Sun 14 …" at bounding box center [492, 304] width 984 height 2188
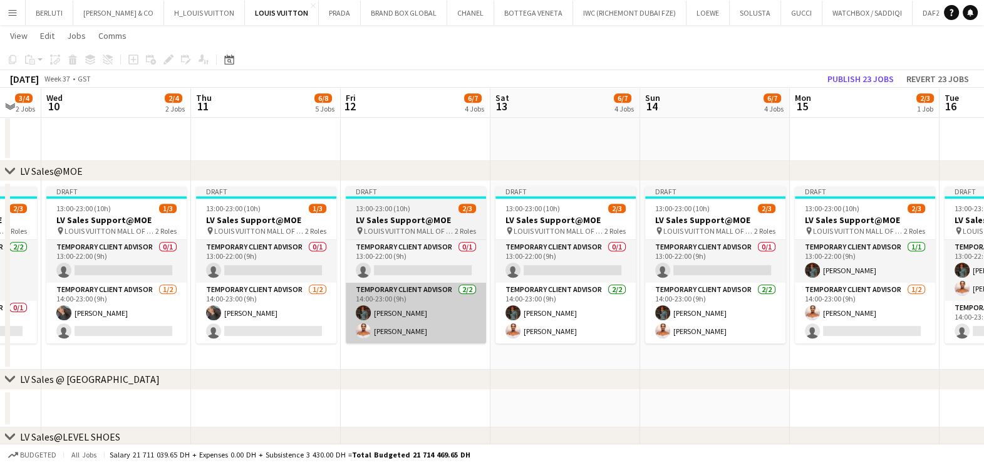
drag, startPoint x: 348, startPoint y: 321, endPoint x: 587, endPoint y: 321, distance: 239.3
click at [597, 321] on app-calendar-viewport "Mon 8 4/5 3 Jobs Tue 9 3/4 2 Jobs Wed 10 2/4 2 Jobs Thu 11 6/8 5 Jobs Fri 12 6/…" at bounding box center [492, 304] width 984 height 2188
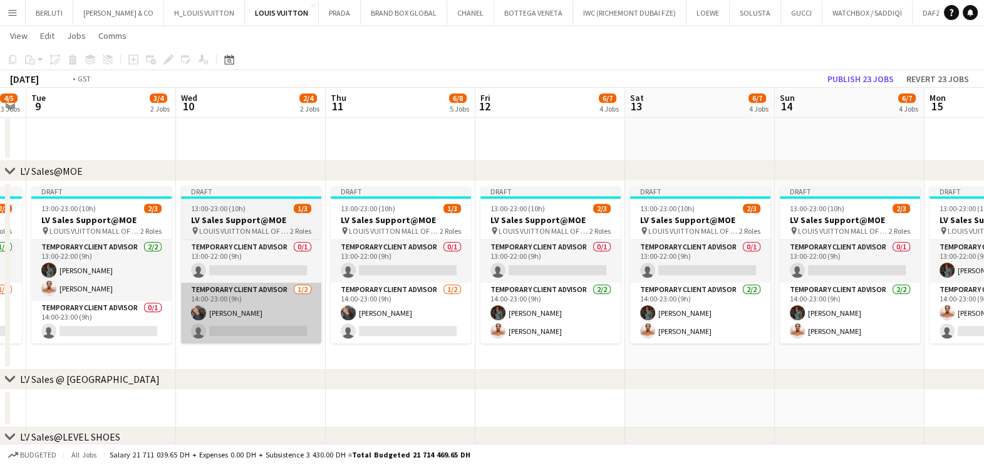
drag, startPoint x: 478, startPoint y: 323, endPoint x: 529, endPoint y: 317, distance: 51.7
click at [639, 317] on app-calendar-viewport "Sun 7 19/19 6 Jobs Mon 8 4/5 3 Jobs Tue 9 3/4 2 Jobs Wed 10 2/4 2 Jobs Thu 11 6…" at bounding box center [492, 304] width 984 height 2188
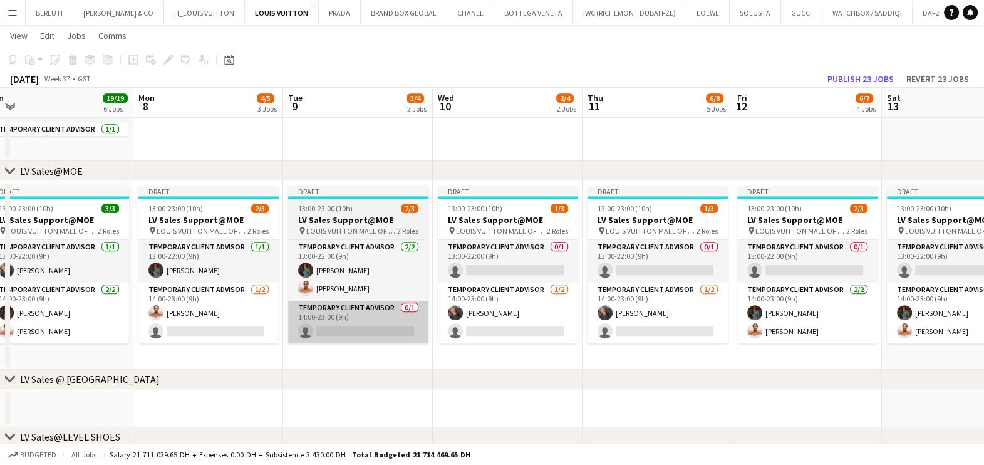
drag, startPoint x: 582, startPoint y: 311, endPoint x: 532, endPoint y: 306, distance: 50.3
click at [607, 306] on app-calendar-viewport "Fri 5 15/16 5 Jobs Sat 6 19/19 5 Jobs Sun 7 19/19 6 Jobs Mon 8 4/5 3 Jobs Tue 9…" at bounding box center [492, 304] width 984 height 2188
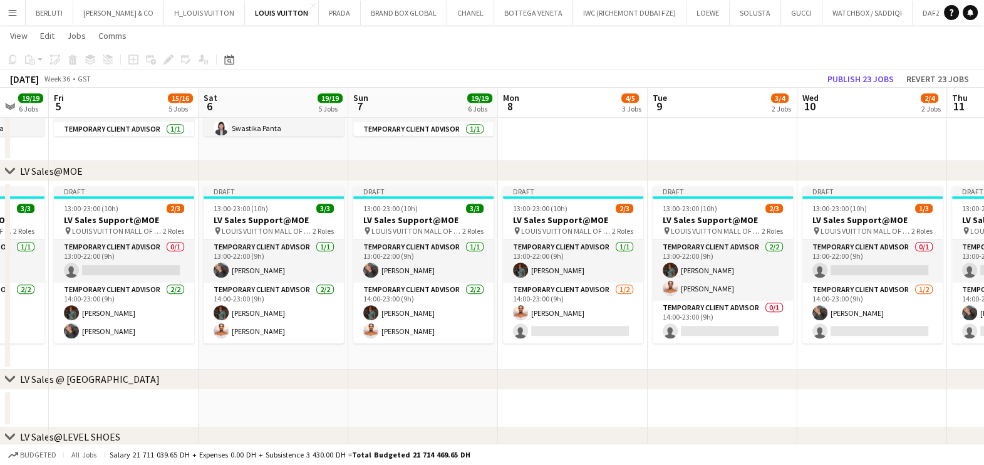
drag, startPoint x: 591, startPoint y: 316, endPoint x: 465, endPoint y: 348, distance: 129.3
click at [601, 313] on app-calendar-viewport "Tue 2 14/14 5 Jobs Wed 3 18/18 5 Jobs Thu 4 19/19 6 Jobs Fri 5 15/16 5 Jobs Sat…" at bounding box center [492, 304] width 984 height 2188
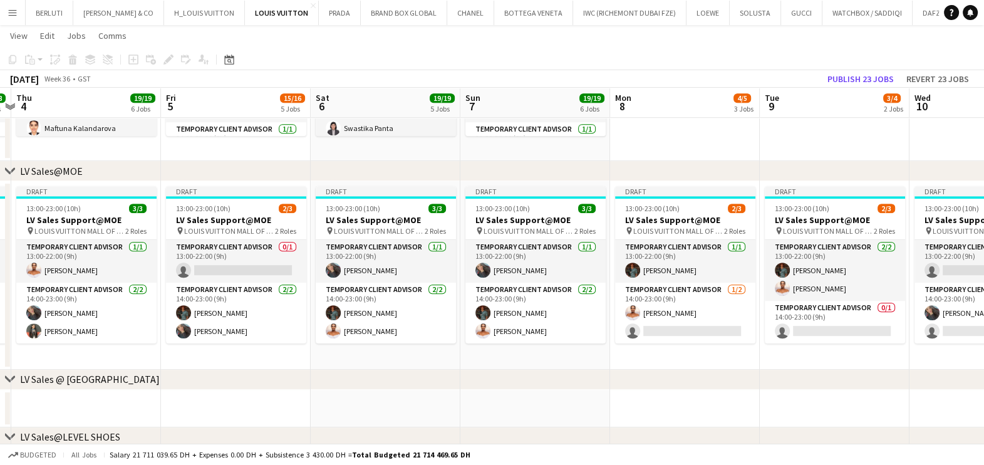
drag, startPoint x: 460, startPoint y: 355, endPoint x: 551, endPoint y: 356, distance: 90.2
click at [631, 355] on app-calendar-viewport "Tue 2 14/14 5 Jobs Wed 3 18/18 5 Jobs Thu 4 19/19 6 Jobs Fri 5 15/16 5 Jobs Sat…" at bounding box center [492, 304] width 984 height 2188
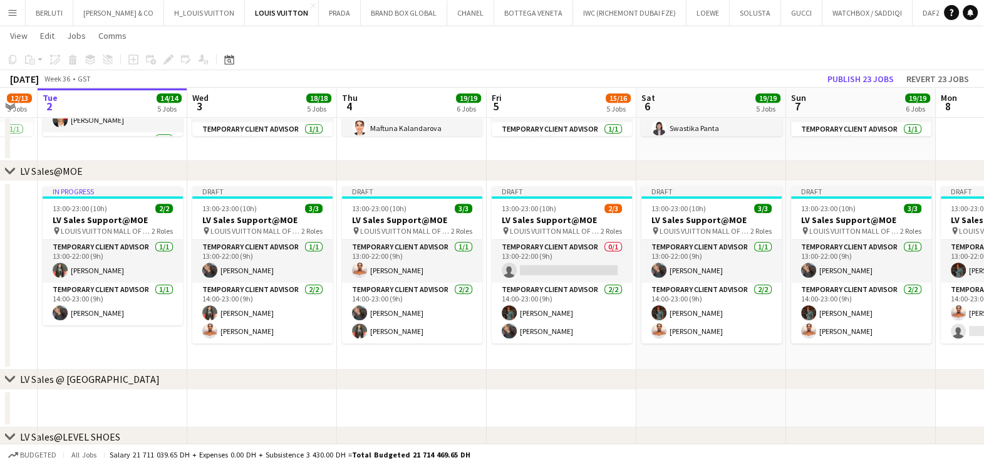
drag, startPoint x: 417, startPoint y: 348, endPoint x: 614, endPoint y: 346, distance: 197.3
click at [614, 346] on app-calendar-viewport "Sun 31 13/15 5 Jobs Mon 1 12/13 3 Jobs Tue 2 14/14 5 Jobs Wed 3 18/18 5 Jobs Th…" at bounding box center [492, 304] width 984 height 2188
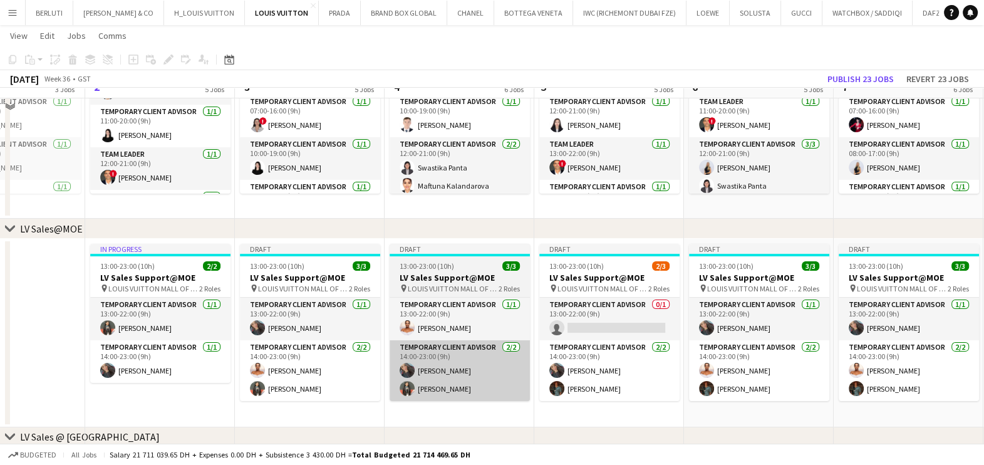
scroll to position [232, 0]
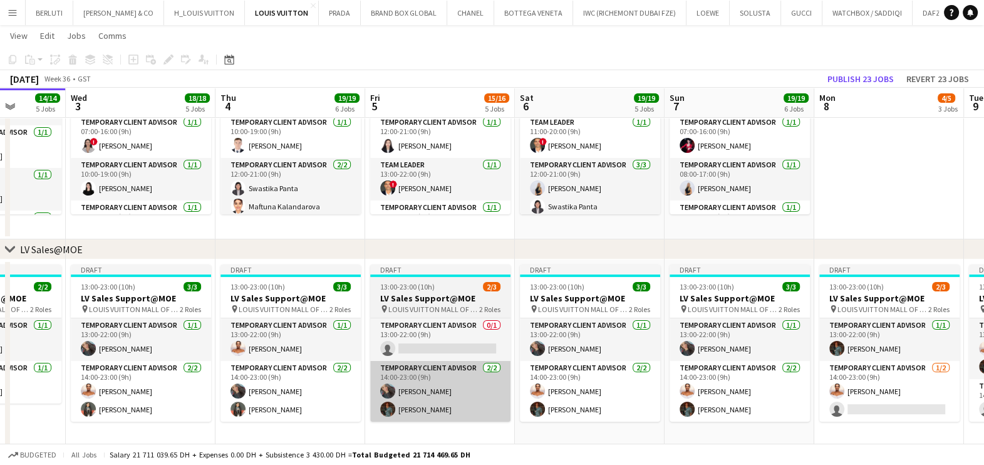
drag, startPoint x: 521, startPoint y: 401, endPoint x: 431, endPoint y: 391, distance: 90.7
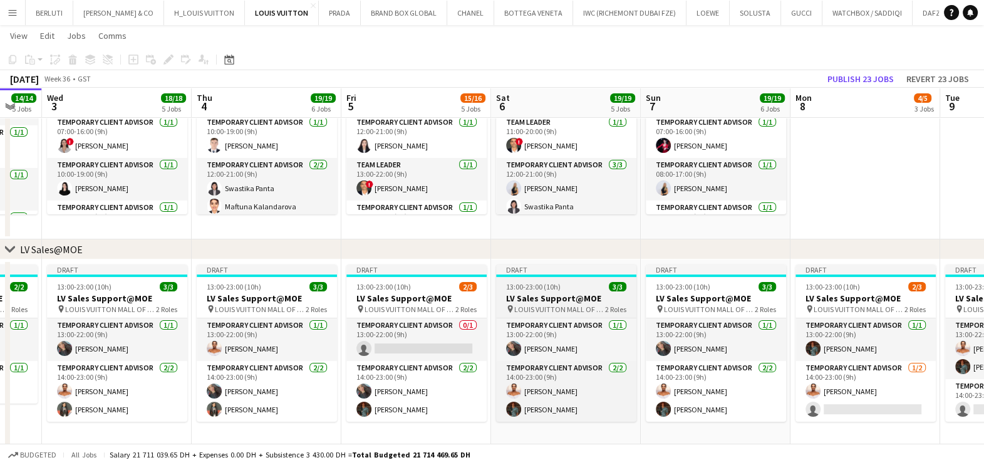
click at [518, 303] on h3 "LV Sales Support@MOE" at bounding box center [566, 298] width 140 height 11
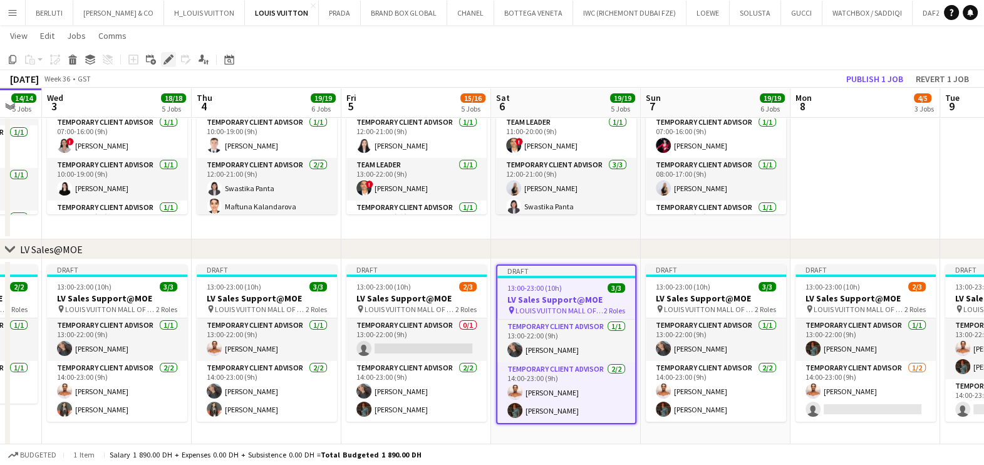
click at [166, 56] on icon "Edit" at bounding box center [168, 59] width 10 height 10
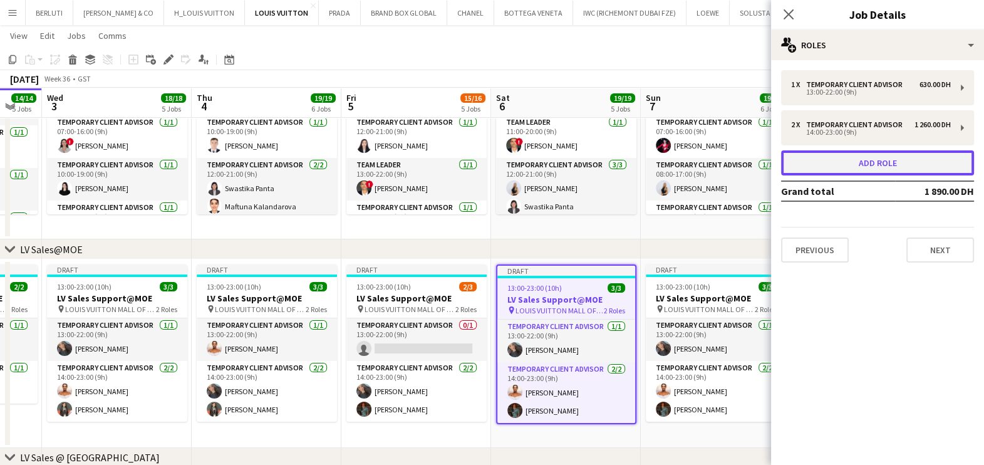
click at [819, 157] on button "Add role" at bounding box center [877, 162] width 193 height 25
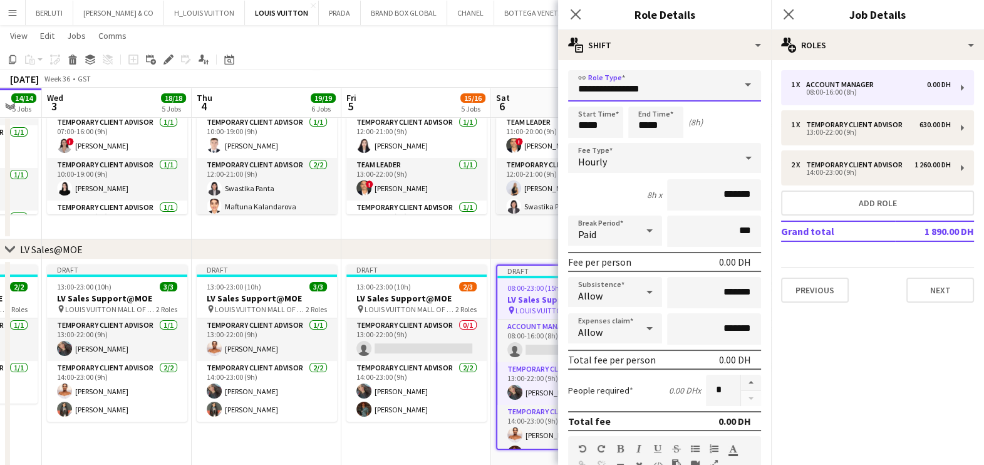
drag, startPoint x: 668, startPoint y: 92, endPoint x: 464, endPoint y: 83, distance: 205.0
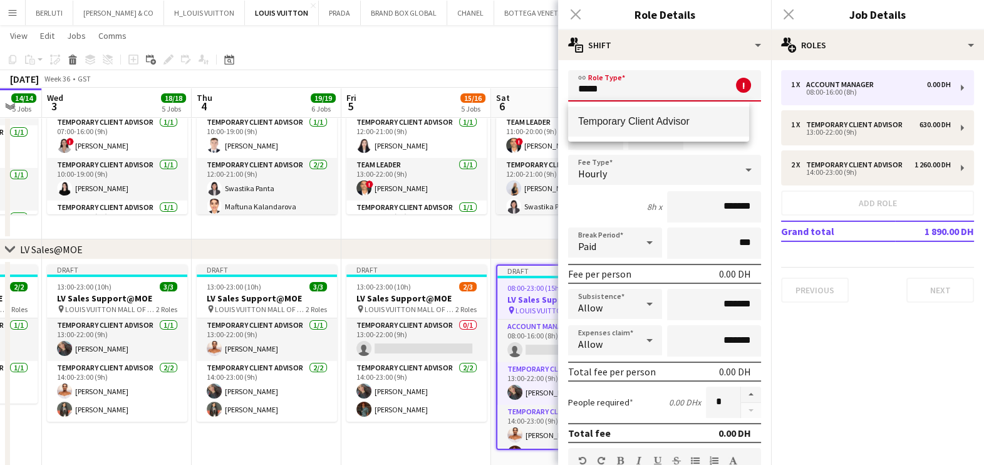
click at [617, 122] on span "Temporary Client Advisor" at bounding box center [658, 121] width 161 height 12
type input "**********"
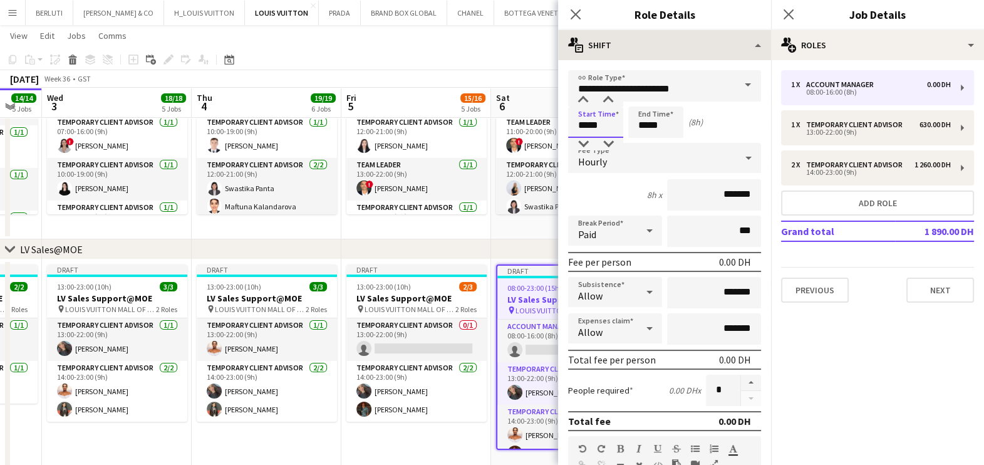
drag, startPoint x: 557, startPoint y: 133, endPoint x: 586, endPoint y: 41, distance: 96.5
type input "*****"
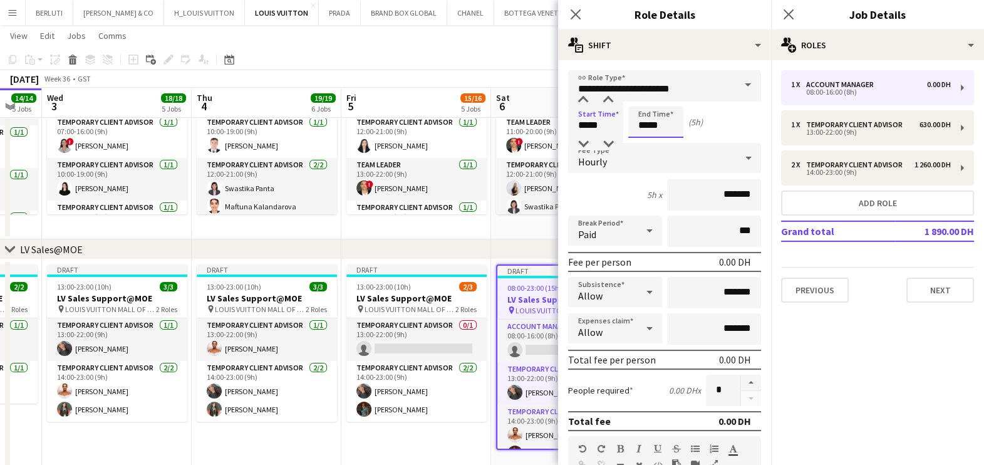
drag, startPoint x: 666, startPoint y: 131, endPoint x: 627, endPoint y: 132, distance: 38.8
click at [629, 134] on input "*****" at bounding box center [655, 121] width 55 height 31
type input "*****"
click at [671, 187] on input "*******" at bounding box center [714, 194] width 94 height 31
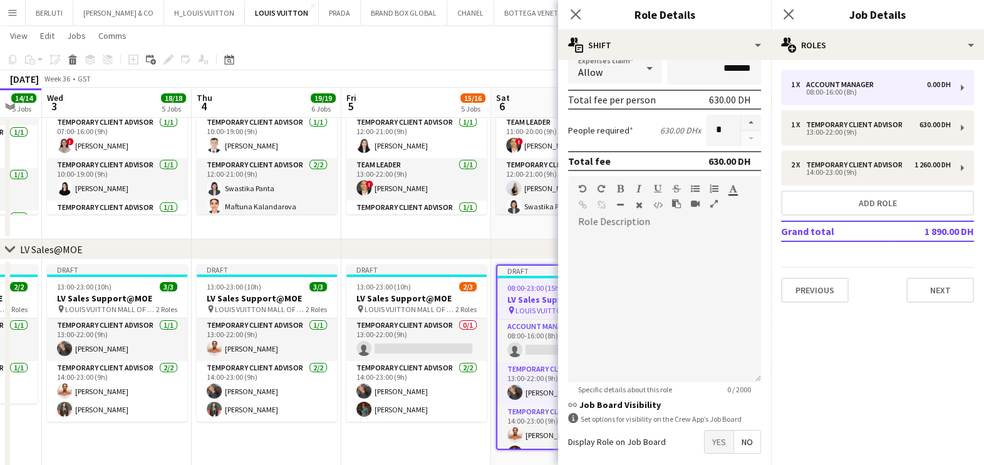
scroll to position [313, 0]
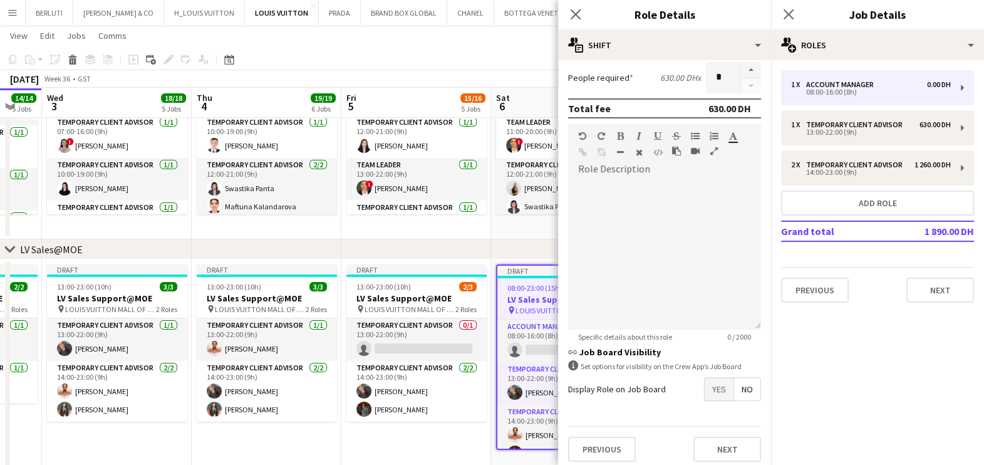
type input "********"
click at [719, 443] on button "Next" at bounding box center [727, 449] width 68 height 25
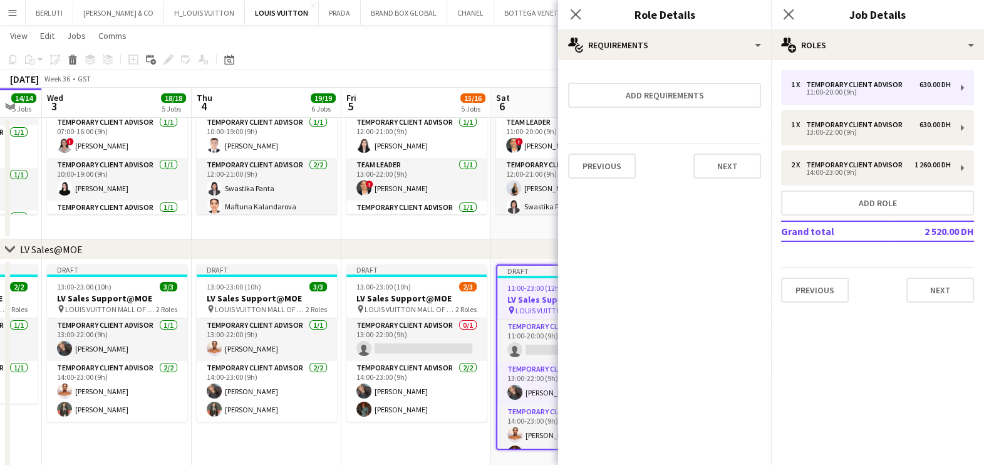
scroll to position [0, 0]
click at [470, 448] on app-date-cell "Draft 13:00-23:00 (10h) 2/3 LV Sales Support@MOE pin LOUIS VUITTON MALL OF THE …" at bounding box center [416, 366] width 150 height 215
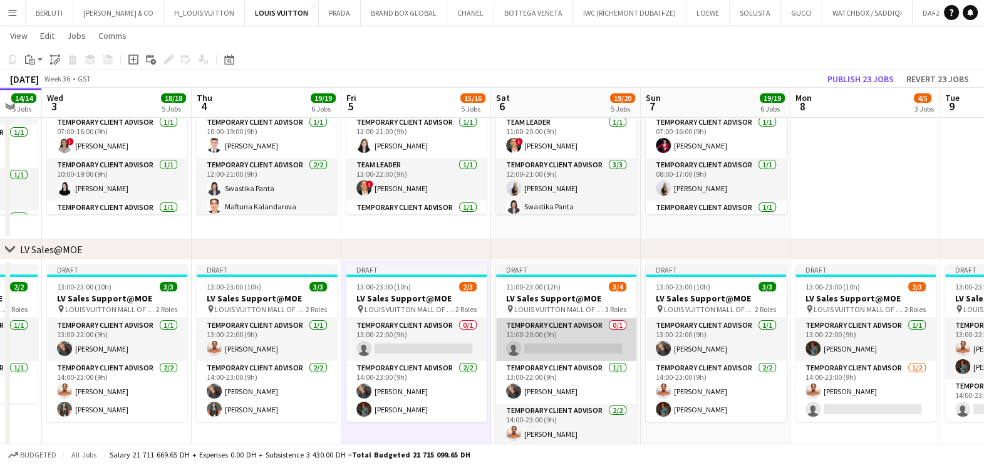
click at [539, 352] on app-card-role "Temporary Client Advisor 0/1 11:00-20:00 (9h) single-neutral-actions" at bounding box center [566, 339] width 140 height 43
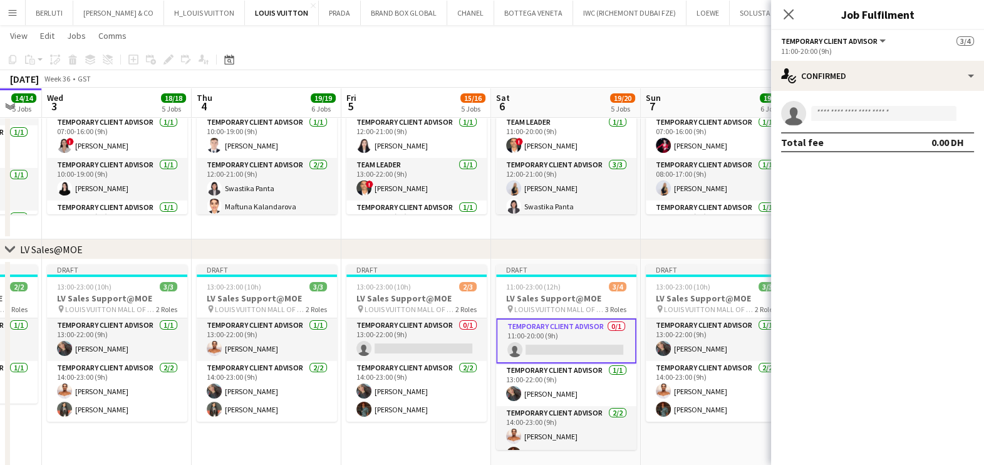
click at [549, 350] on app-card-role "Temporary Client Advisor 0/1 11:00-20:00 (9h) single-neutral-actions" at bounding box center [566, 340] width 140 height 45
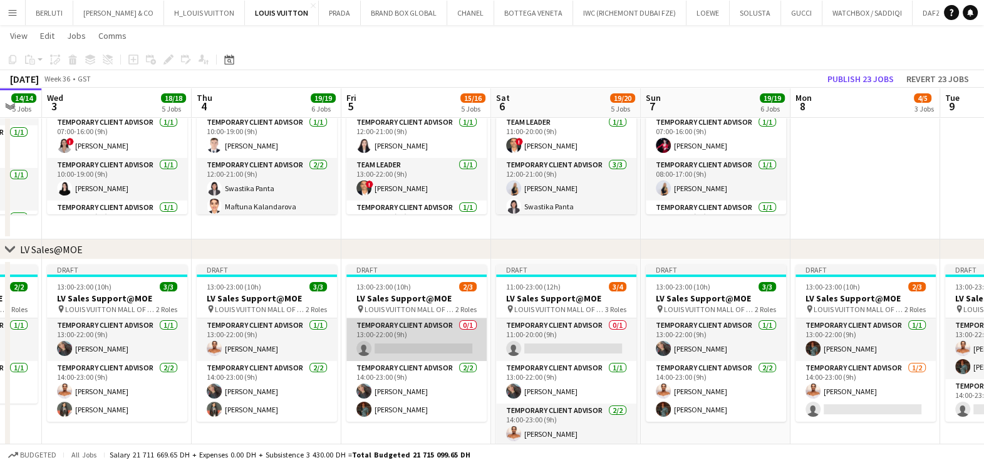
click at [410, 353] on app-card-role "Temporary Client Advisor 0/1 13:00-22:00 (9h) single-neutral-actions" at bounding box center [416, 339] width 140 height 43
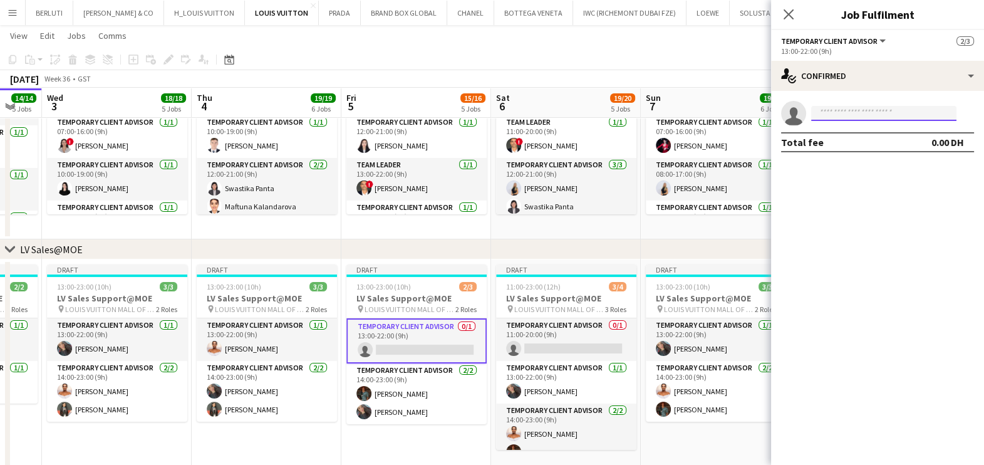
click at [847, 108] on input at bounding box center [883, 113] width 145 height 15
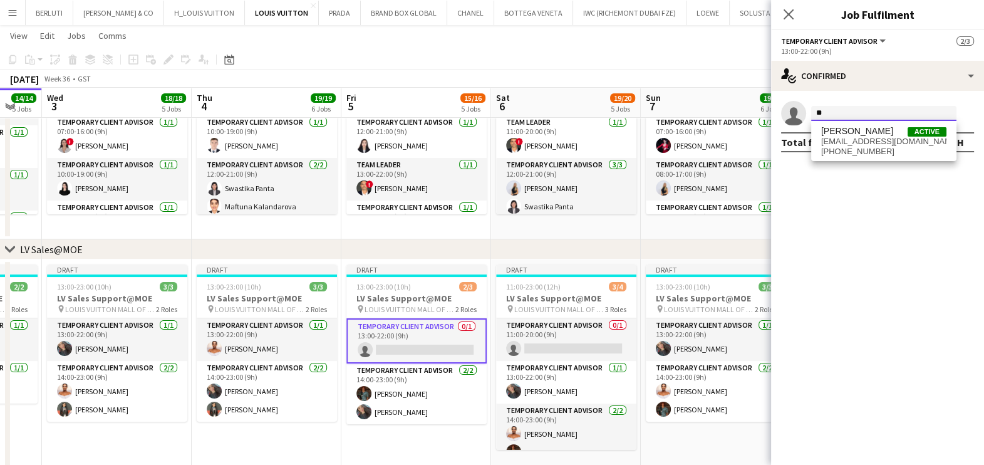
type input "*"
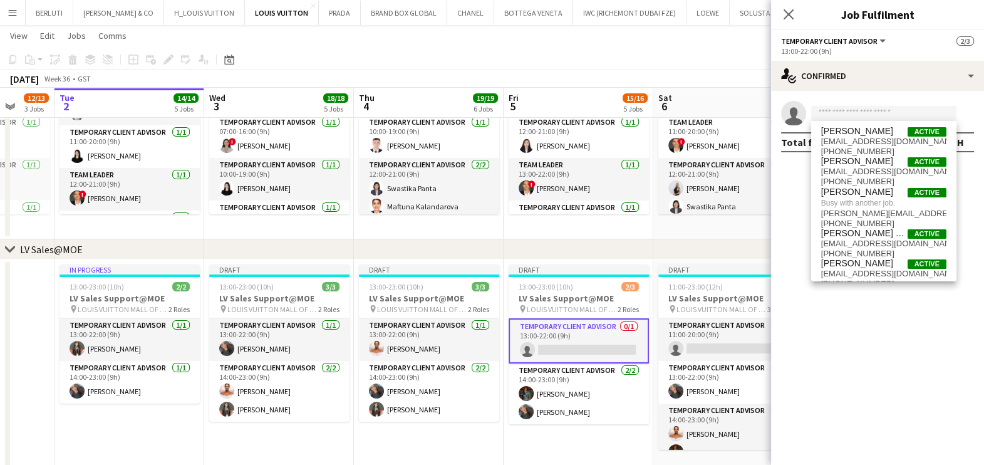
scroll to position [0, 346]
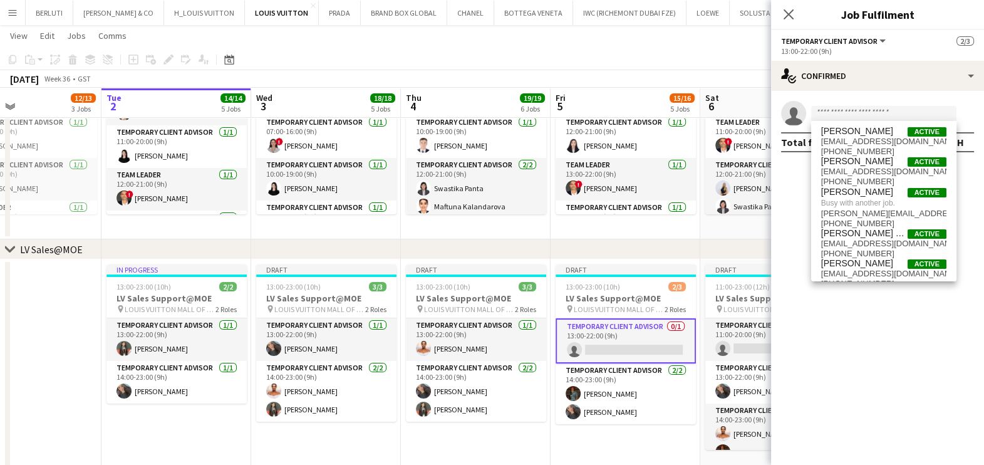
drag, startPoint x: 184, startPoint y: 437, endPoint x: 395, endPoint y: 425, distance: 211.4
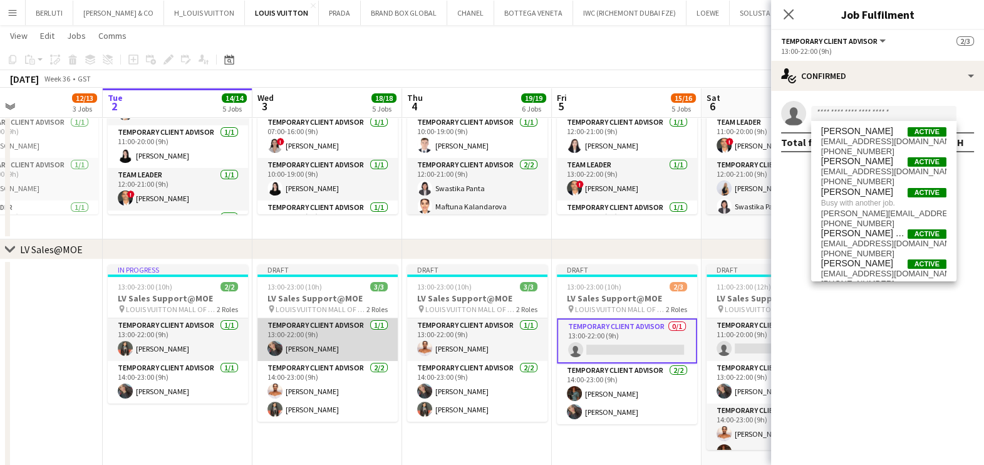
click at [315, 352] on app-card-role "Temporary Client Advisor 1/1 13:00-22:00 (9h) Fatima Benghrieb" at bounding box center [327, 339] width 140 height 43
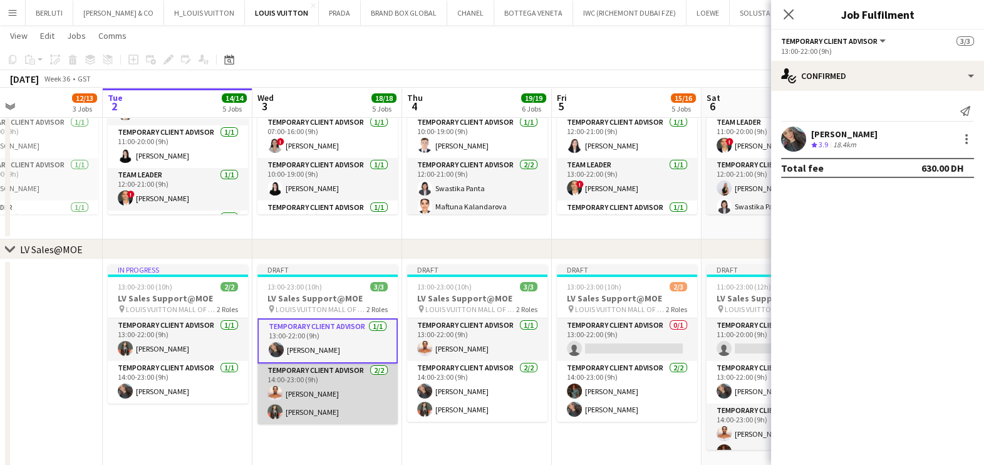
click at [319, 383] on app-card-role "Temporary Client Advisor 2/2 14:00-23:00 (9h) Negeset Gebremicael Maricar Dizon" at bounding box center [327, 393] width 140 height 61
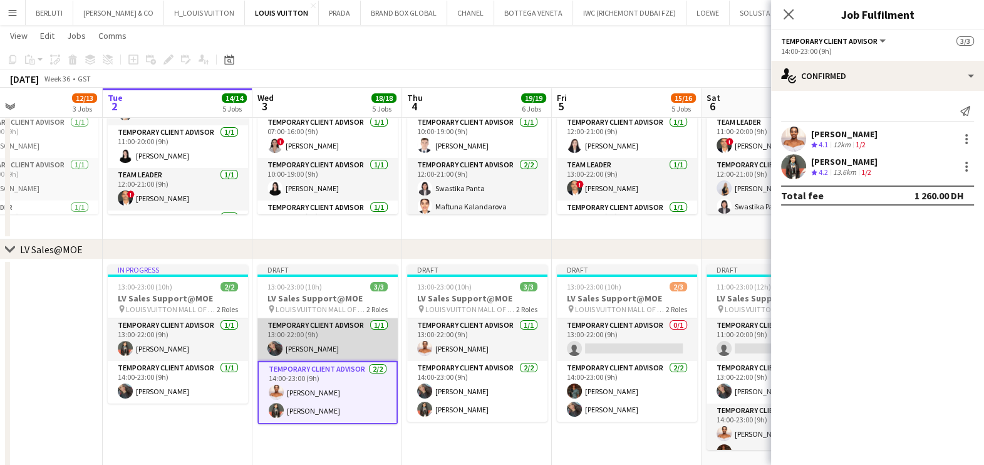
click at [344, 348] on app-card-role "Temporary Client Advisor 1/1 13:00-22:00 (9h) Fatima Benghrieb" at bounding box center [327, 339] width 140 height 43
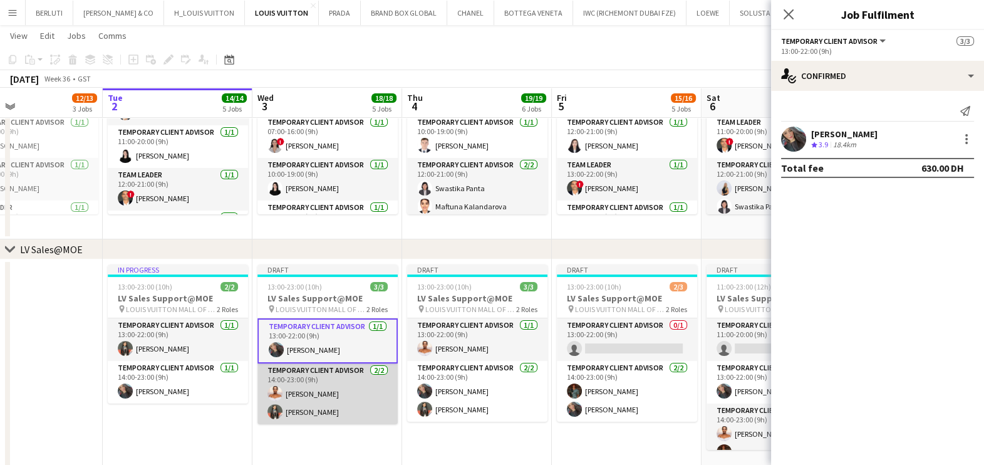
click at [338, 385] on app-card-role "Temporary Client Advisor 2/2 14:00-23:00 (9h) Negeset Gebremicael Maricar Dizon" at bounding box center [327, 393] width 140 height 61
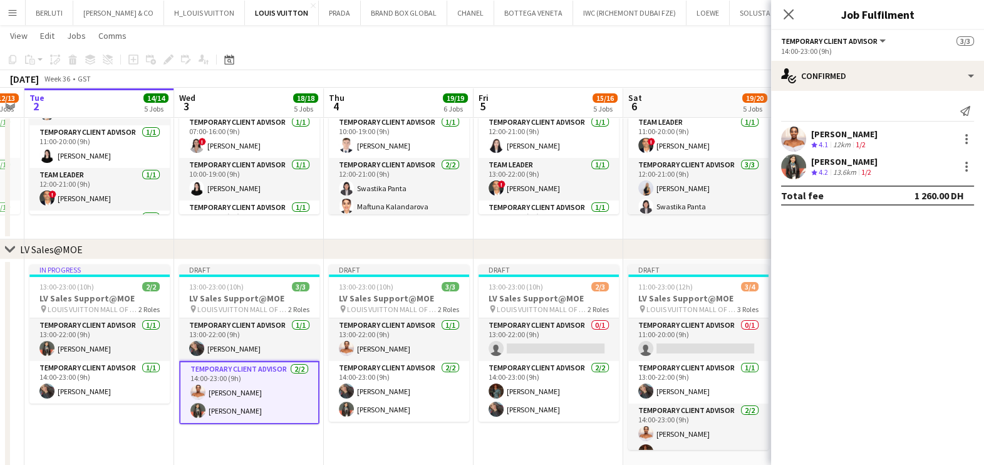
drag, startPoint x: 331, startPoint y: 400, endPoint x: 269, endPoint y: 400, distance: 62.0
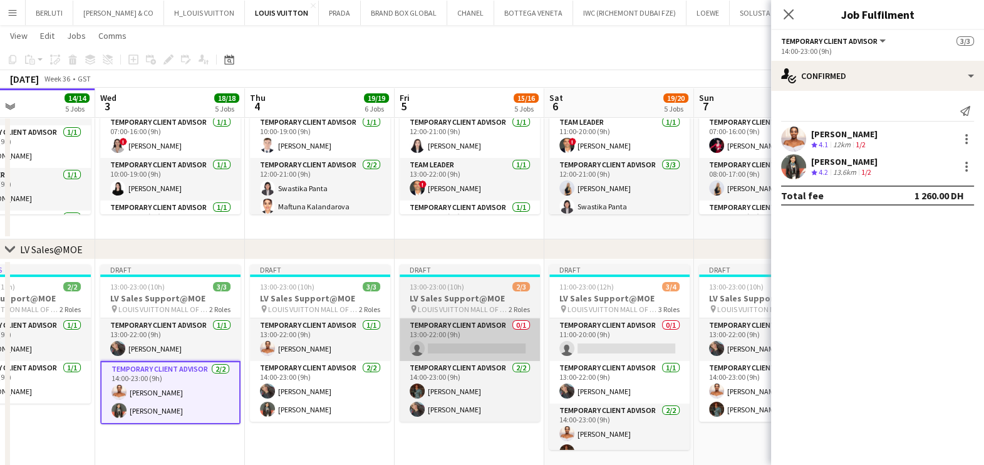
drag, startPoint x: 535, startPoint y: 341, endPoint x: 306, endPoint y: 350, distance: 229.4
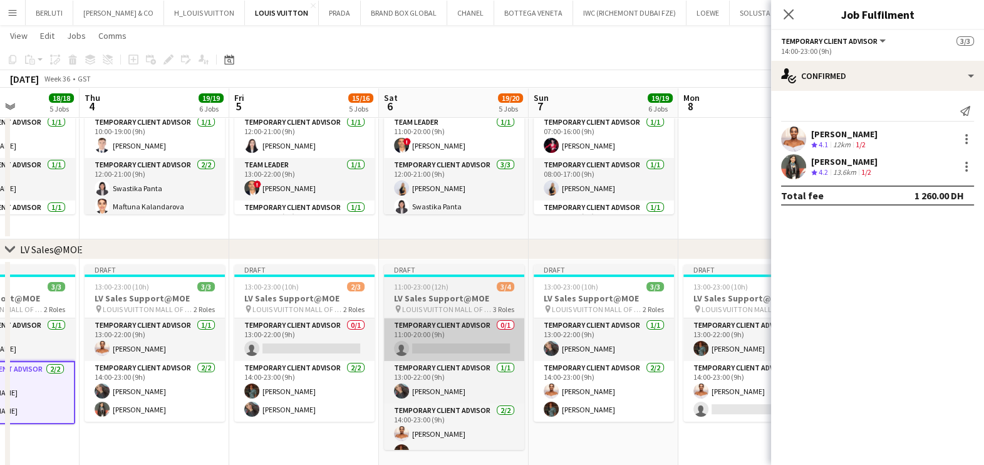
scroll to position [445, 0]
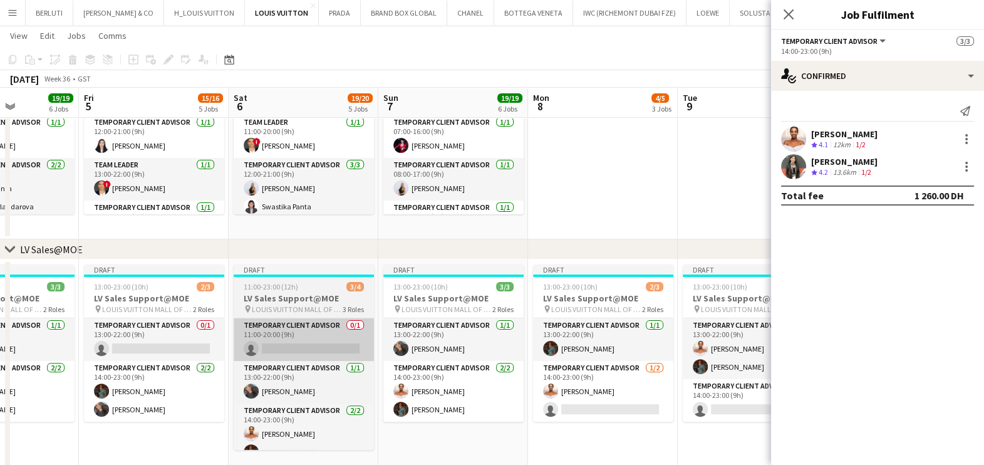
drag, startPoint x: 365, startPoint y: 354, endPoint x: 320, endPoint y: 352, distance: 44.5
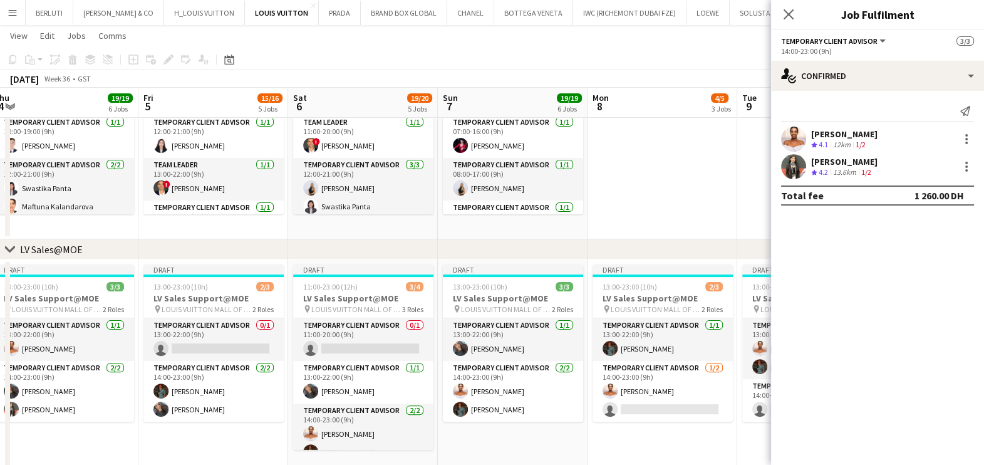
scroll to position [0, 458]
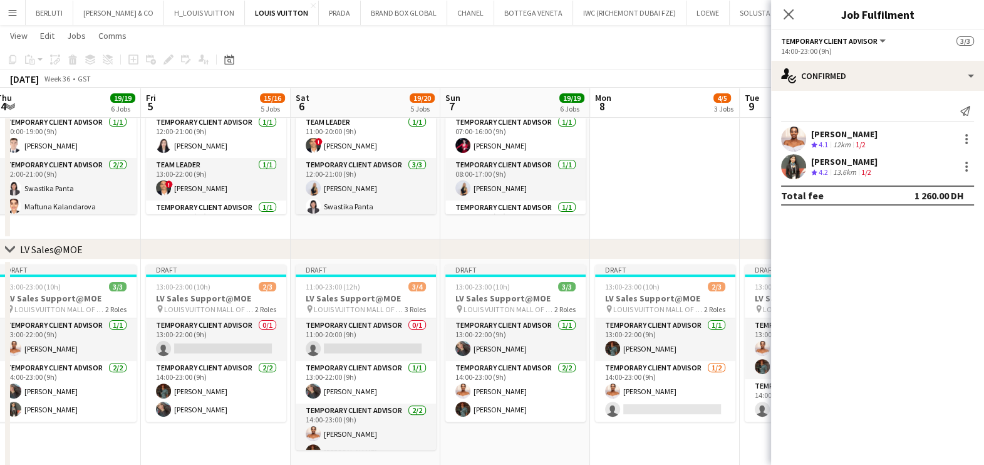
drag, startPoint x: 298, startPoint y: 363, endPoint x: 360, endPoint y: 360, distance: 62.1
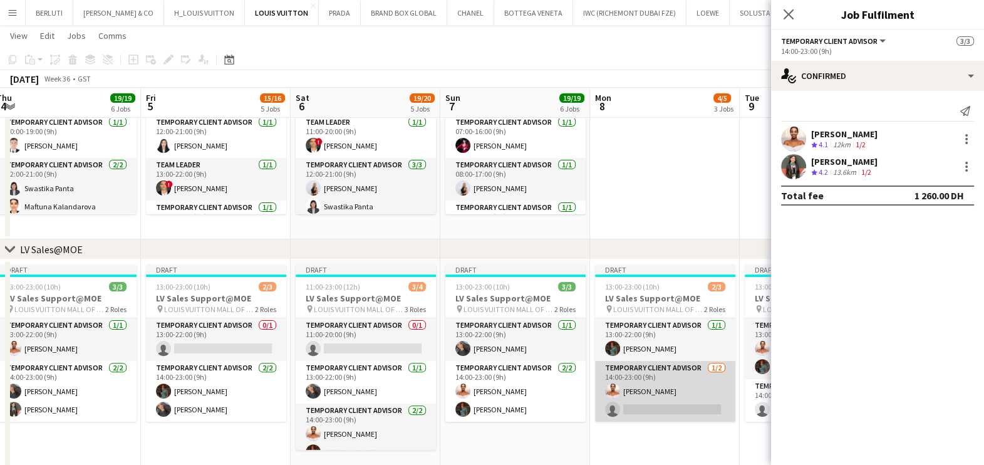
click at [664, 405] on app-card-role "Temporary Client Advisor 1/2 14:00-23:00 (9h) Negeset Gebremicael single-neutra…" at bounding box center [665, 391] width 140 height 61
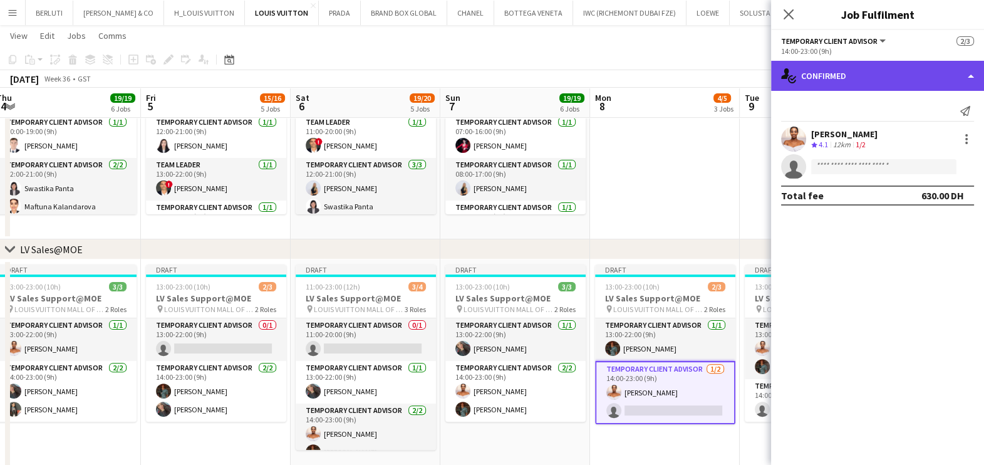
click at [864, 84] on div "single-neutral-actions-check-2 Confirmed" at bounding box center [877, 76] width 213 height 30
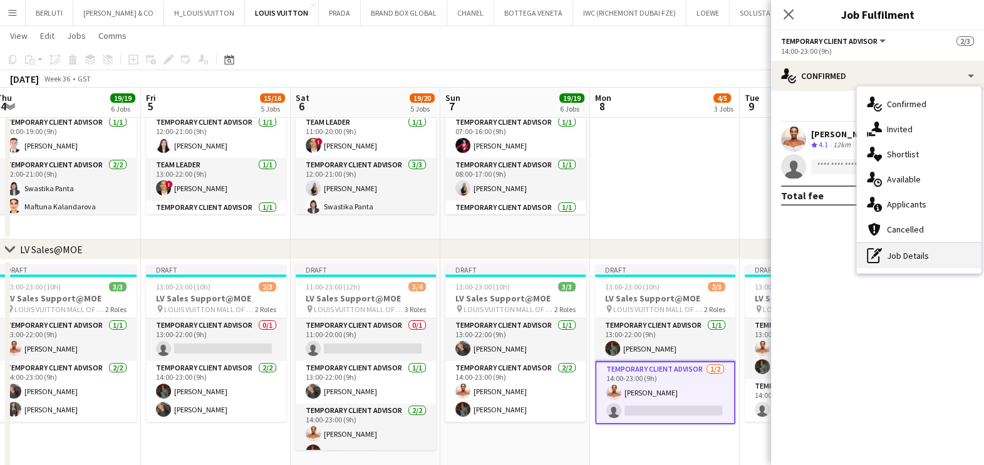
click at [909, 257] on div "pen-write Job Details" at bounding box center [919, 255] width 124 height 25
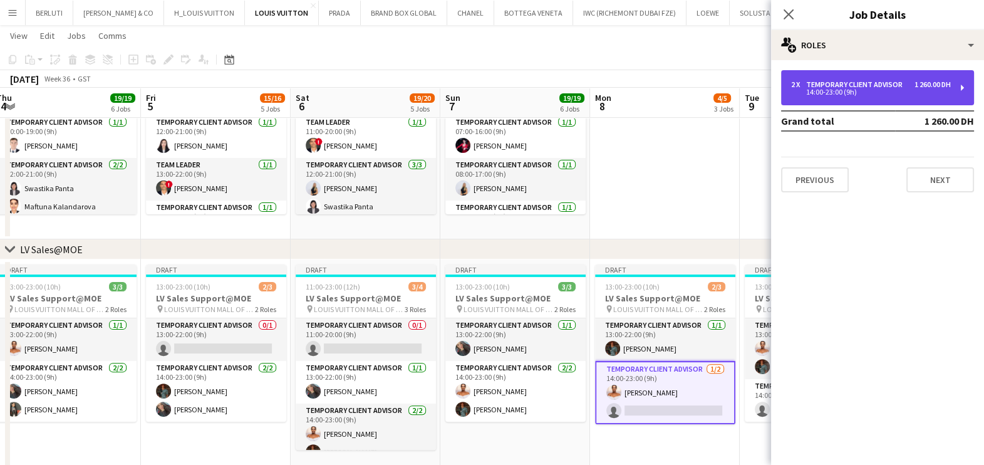
click at [876, 95] on div "2 x Temporary Client Advisor 1 260.00 DH 14:00-23:00 (9h)" at bounding box center [877, 87] width 193 height 35
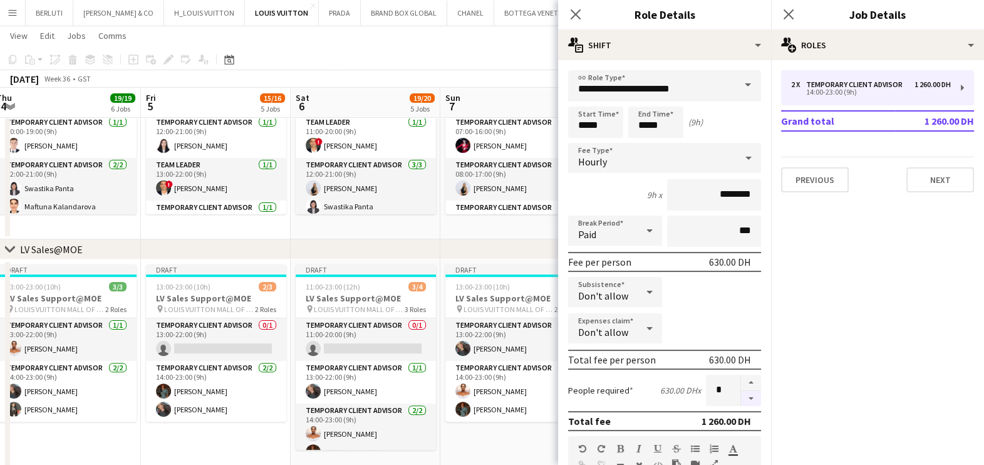
click at [741, 397] on button "button" at bounding box center [751, 399] width 20 height 16
type input "*"
click at [518, 231] on app-date-cell "07:00-00:00 (17h) (Mon) 10/10 LV Sales Support@Dubai Mall pin LOUIS VUITTON Dub…" at bounding box center [515, 131] width 150 height 215
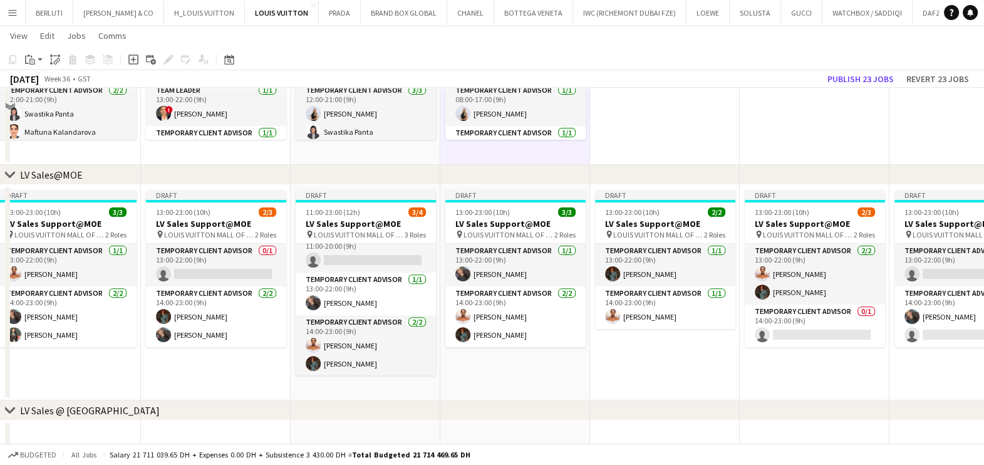
scroll to position [601, 0]
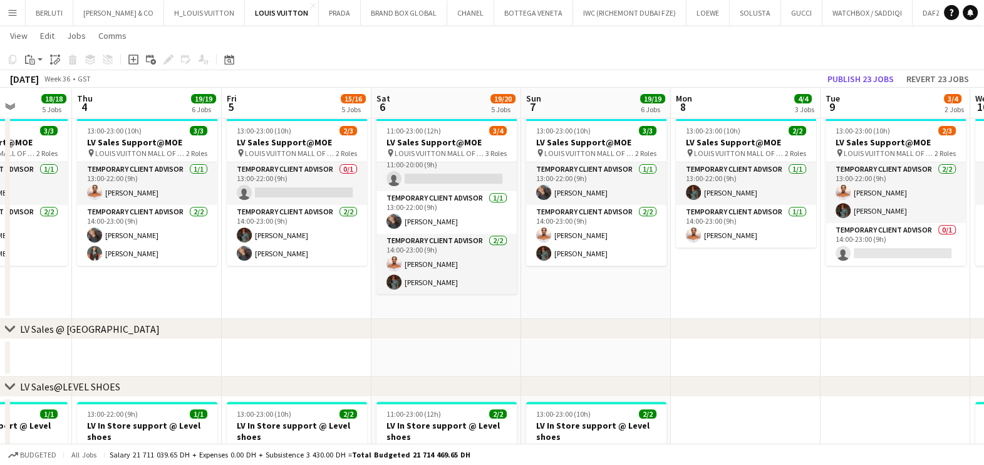
drag, startPoint x: 233, startPoint y: 298, endPoint x: 298, endPoint y: 296, distance: 65.2
click at [298, 296] on app-calendar-viewport "Mon 1 12/13 3 Jobs Tue 2 14/14 5 Jobs Wed 3 18/18 5 Jobs Thu 4 19/19 6 Jobs Fri…" at bounding box center [492, 397] width 984 height 1899
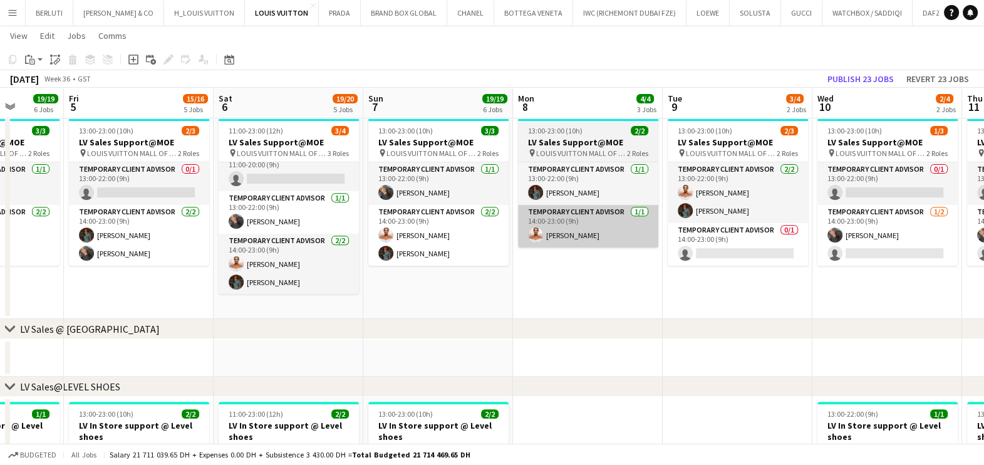
drag, startPoint x: 720, startPoint y: 225, endPoint x: 482, endPoint y: 224, distance: 238.7
click at [481, 236] on app-calendar-viewport "Mon 1 12/13 3 Jobs Tue 2 14/14 5 Jobs Wed 3 18/18 5 Jobs Thu 4 19/19 6 Jobs Fri…" at bounding box center [492, 397] width 984 height 1899
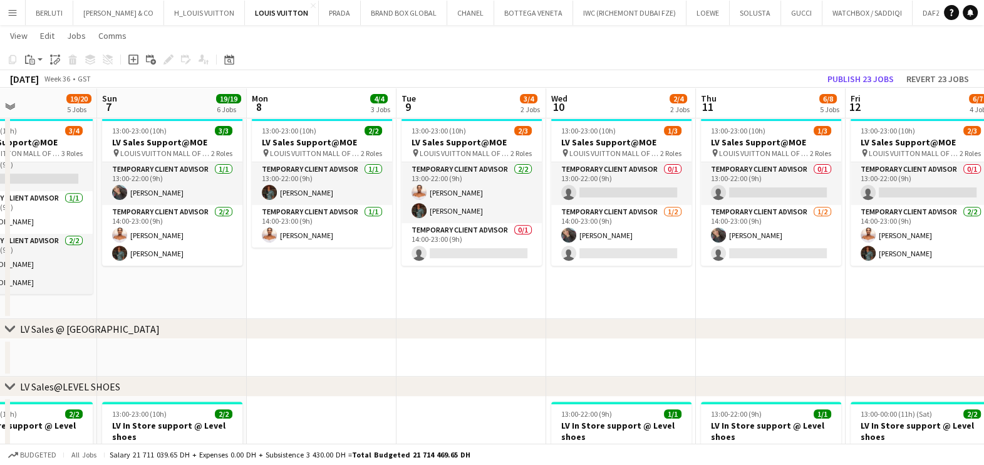
drag, startPoint x: 535, startPoint y: 249, endPoint x: 371, endPoint y: 257, distance: 163.7
click at [371, 257] on app-calendar-viewport "Thu 4 19/19 6 Jobs Fri 5 15/16 5 Jobs Sat 6 19/20 5 Jobs Sun 7 19/19 6 Jobs Mon…" at bounding box center [492, 397] width 984 height 1899
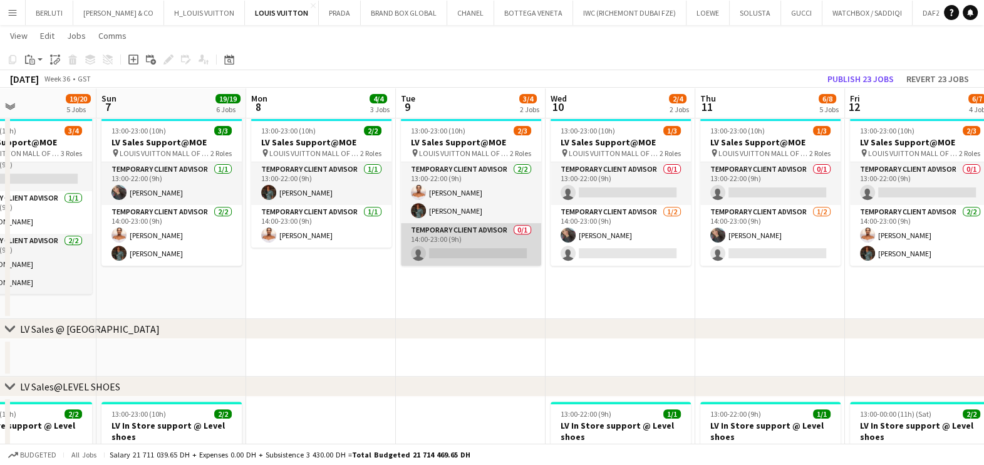
click at [448, 247] on app-card-role "Temporary Client Advisor 0/1 14:00-23:00 (9h) single-neutral-actions" at bounding box center [471, 244] width 140 height 43
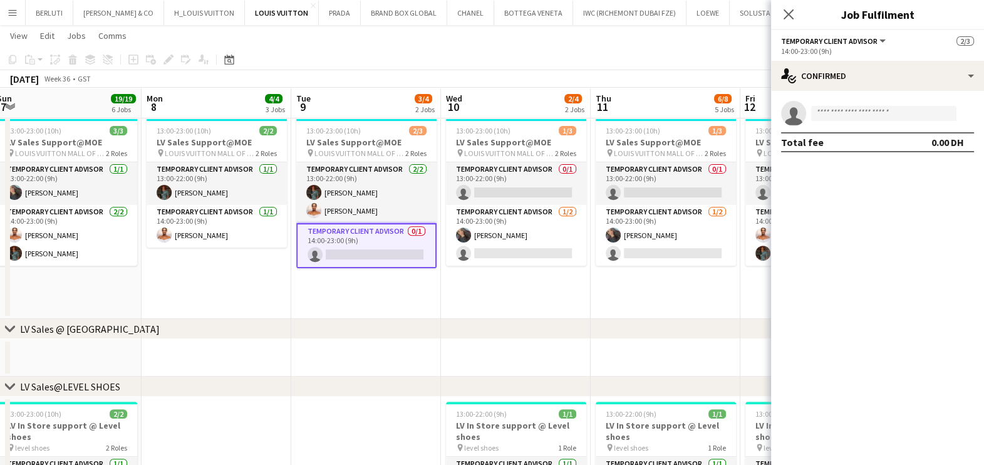
drag, startPoint x: 391, startPoint y: 282, endPoint x: 388, endPoint y: 273, distance: 9.3
click at [388, 281] on app-calendar-viewport "Thu 4 19/19 6 Jobs Fri 5 15/16 5 Jobs Sat 6 19/20 5 Jobs Sun 7 19/19 6 Jobs Mon…" at bounding box center [492, 397] width 984 height 1899
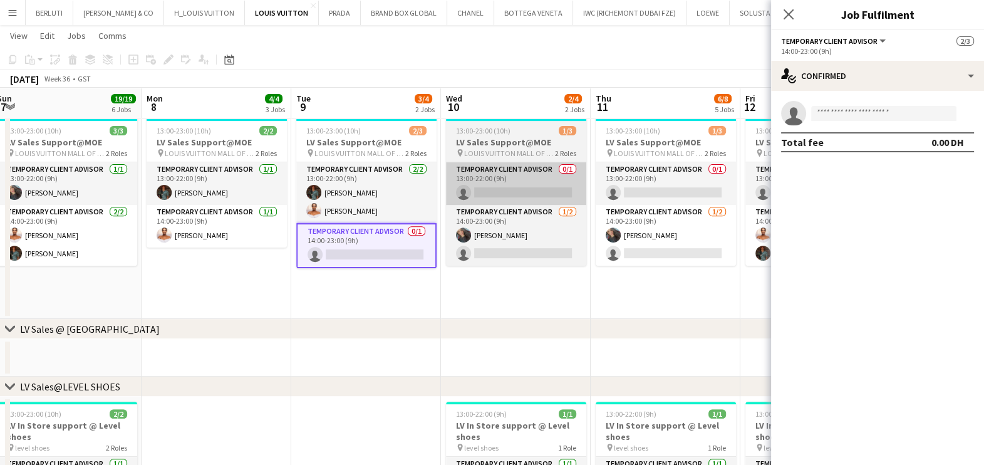
scroll to position [0, 461]
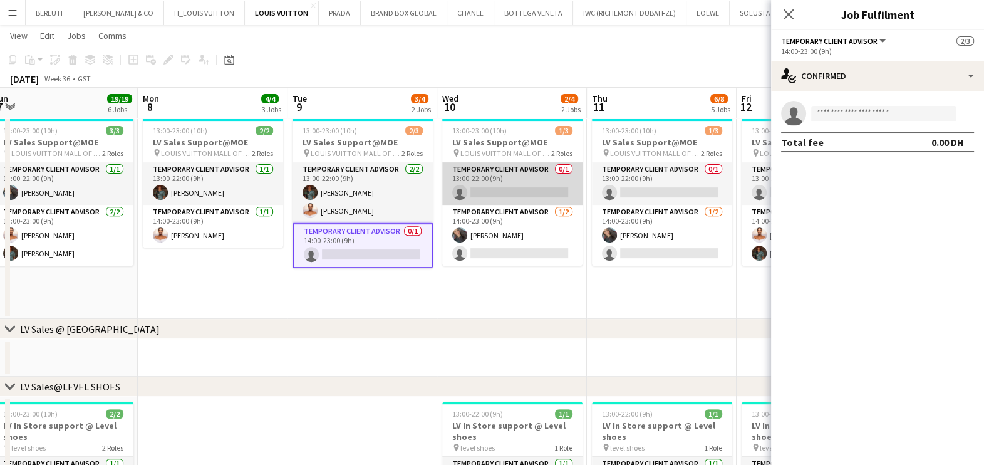
click at [487, 175] on app-card-role "Temporary Client Advisor 0/1 13:00-22:00 (9h) single-neutral-actions" at bounding box center [512, 183] width 140 height 43
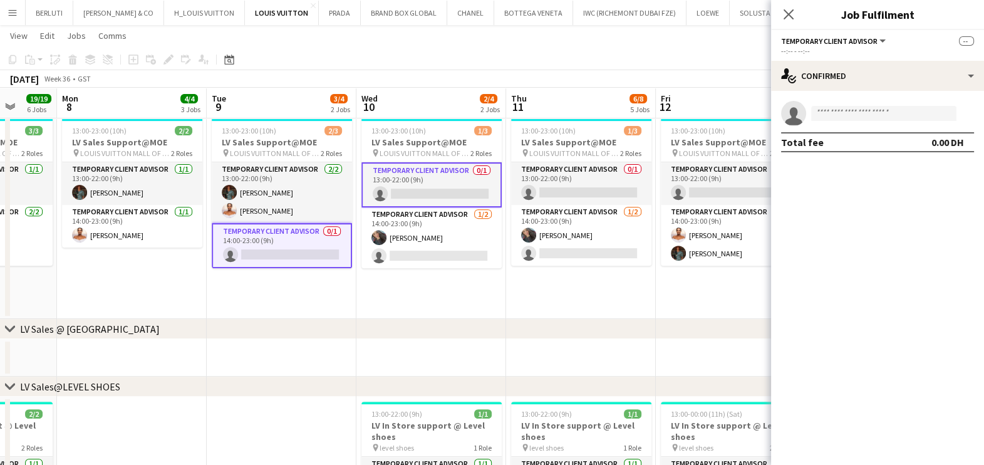
click at [426, 189] on app-calendar-viewport "Thu 4 19/19 6 Jobs Fri 5 15/16 5 Jobs Sat 6 19/20 5 Jobs Sun 7 19/19 6 Jobs Mon…" at bounding box center [492, 397] width 984 height 1899
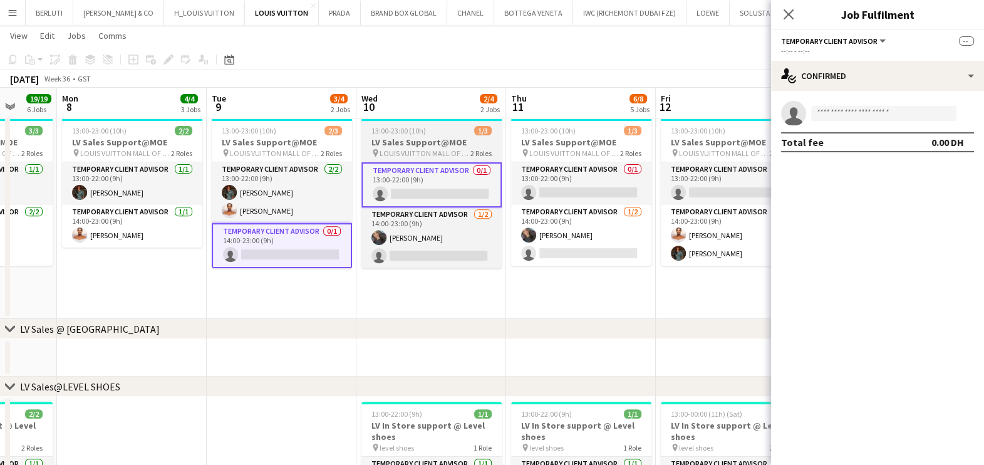
scroll to position [0, 542]
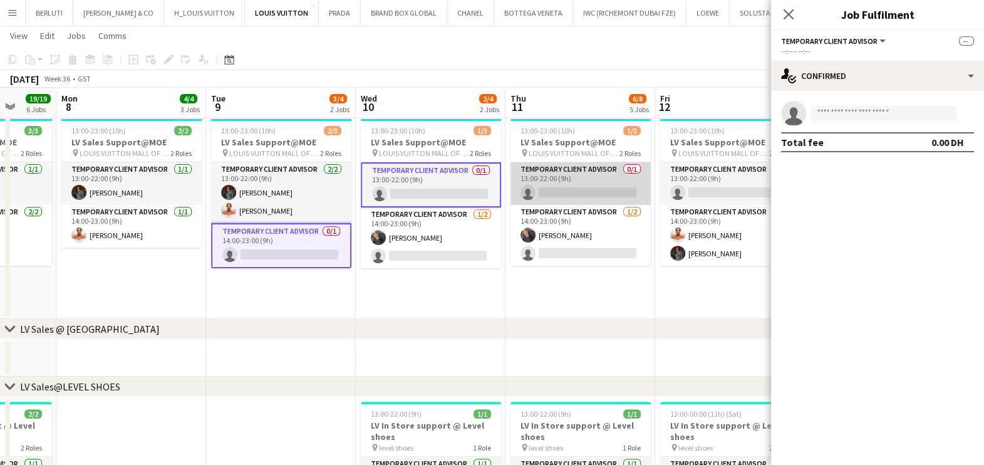
click at [534, 180] on app-card-role "Temporary Client Advisor 0/1 13:00-22:00 (9h) single-neutral-actions" at bounding box center [580, 183] width 140 height 43
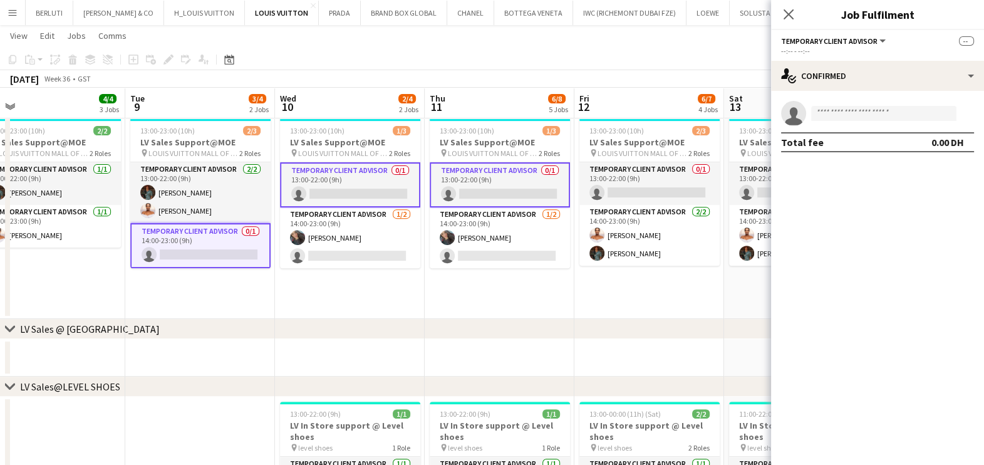
scroll to position [0, 477]
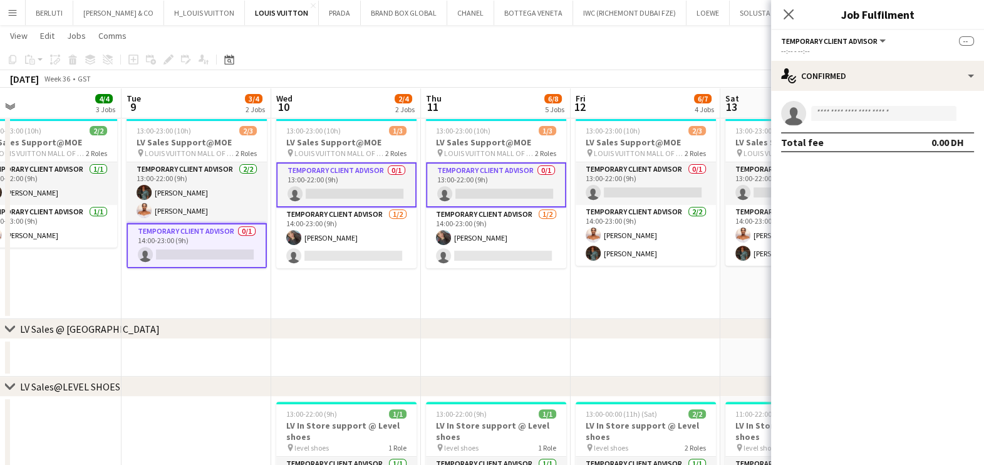
drag, startPoint x: 554, startPoint y: 180, endPoint x: 470, endPoint y: 182, distance: 84.6
click at [470, 182] on app-calendar-viewport "Fri 5 15/16 5 Jobs Sat 6 19/20 5 Jobs Sun 7 19/19 6 Jobs Mon 8 4/4 3 Jobs Tue 9…" at bounding box center [492, 397] width 984 height 1899
click at [608, 175] on app-card-role "Temporary Client Advisor 0/1 13:00-22:00 (9h) single-neutral-actions" at bounding box center [646, 183] width 140 height 43
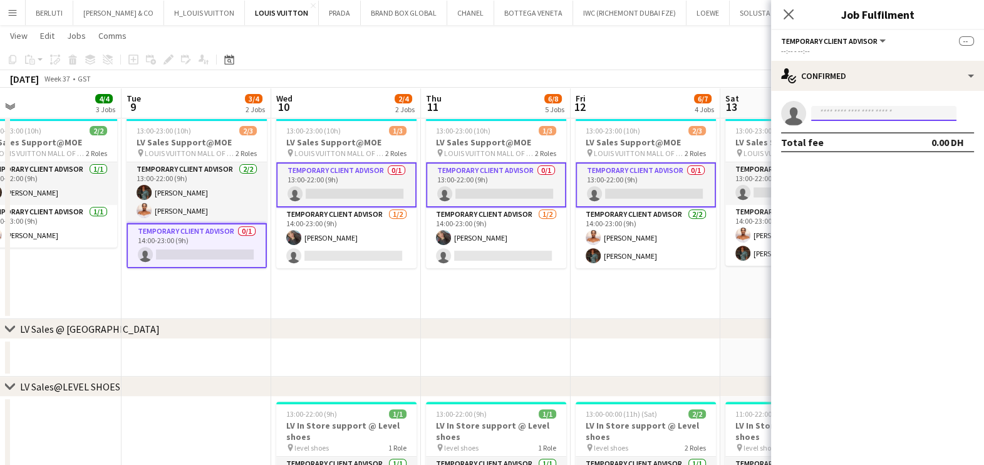
click at [832, 120] on input at bounding box center [883, 113] width 145 height 15
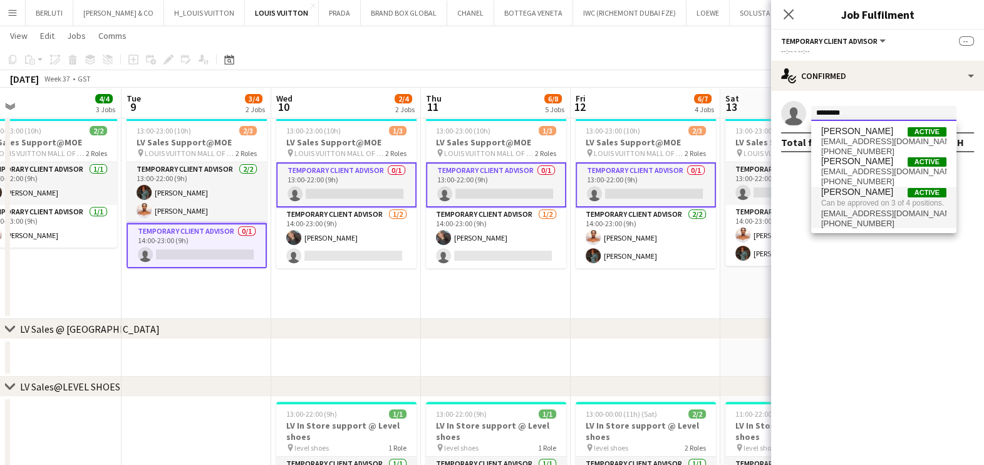
type input "*******"
click at [880, 209] on span "dizonmaricar886@gmail.com" at bounding box center [883, 214] width 125 height 10
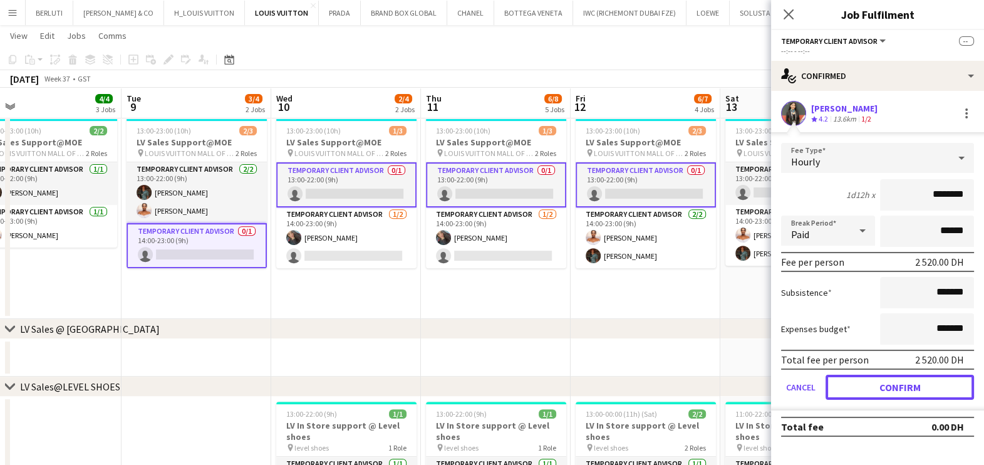
click at [859, 391] on button "Confirm" at bounding box center [900, 387] width 148 height 25
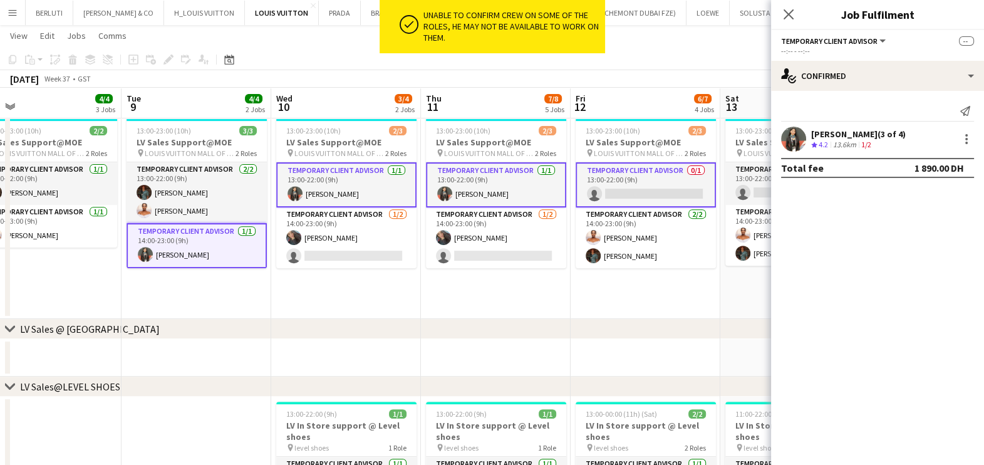
click at [643, 294] on app-date-cell "Draft 13:00-23:00 (10h) 2/3 LV Sales Support@MOE pin LOUIS VUITTON MALL OF THE …" at bounding box center [646, 210] width 150 height 215
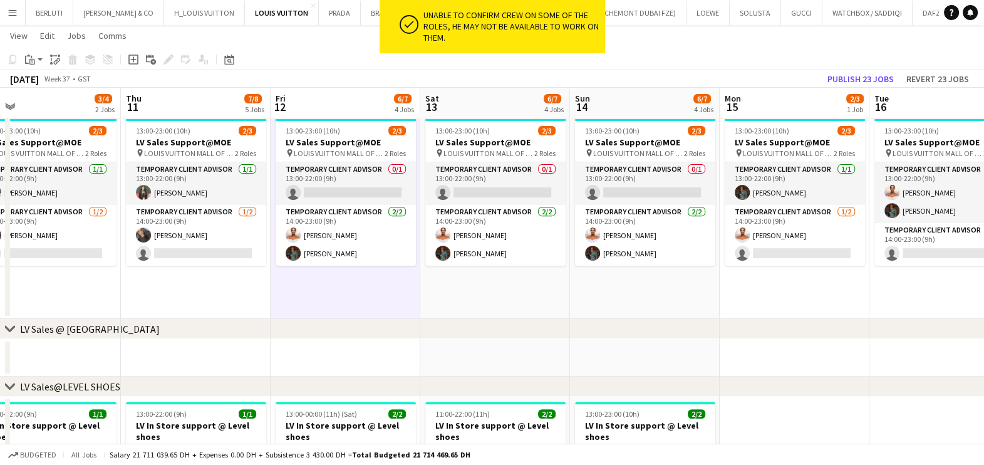
scroll to position [0, 526]
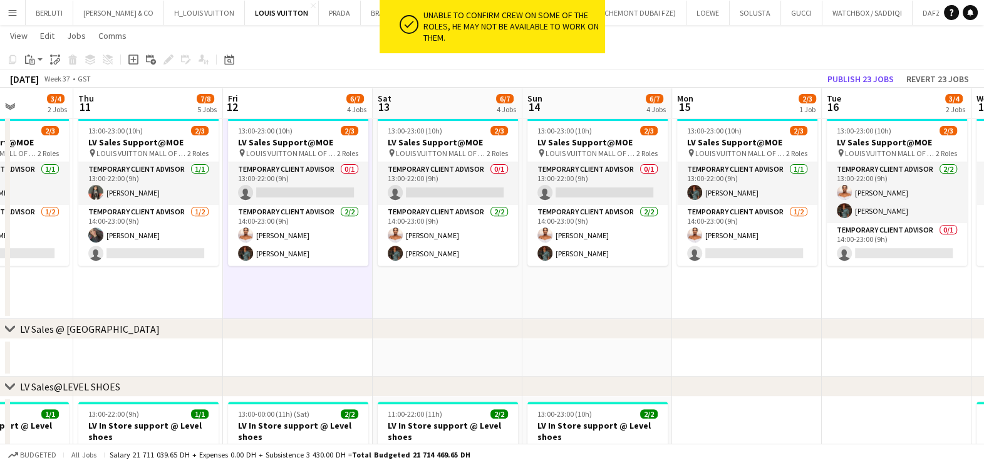
drag, startPoint x: 765, startPoint y: 272, endPoint x: 492, endPoint y: 272, distance: 272.5
click at [485, 273] on app-calendar-viewport "Sun 7 19/19 6 Jobs Mon 8 4/4 3 Jobs Tue 9 4/4 2 Jobs Wed 10 3/4 2 Jobs Thu 11 7…" at bounding box center [492, 397] width 984 height 1899
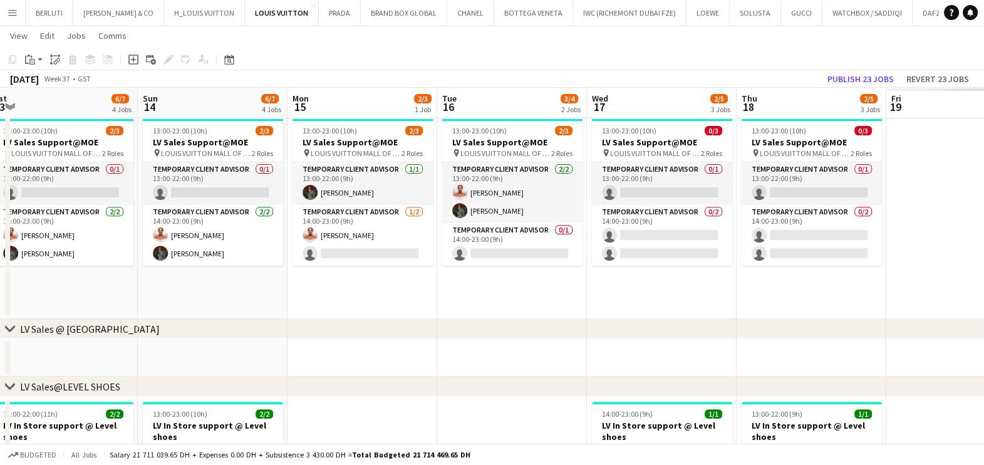
scroll to position [0, 327]
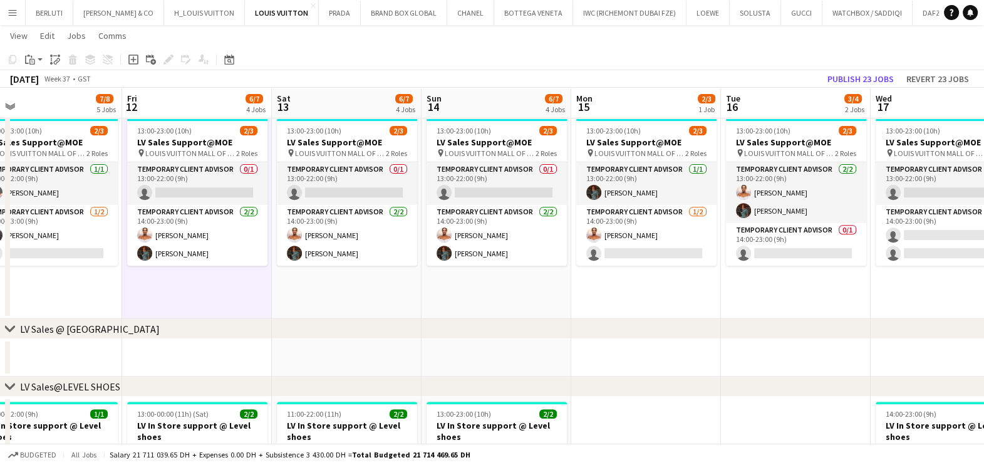
drag, startPoint x: 558, startPoint y: 276, endPoint x: 345, endPoint y: 264, distance: 213.9
click at [345, 266] on app-calendar-viewport "Tue 9 4/4 2 Jobs Wed 10 3/4 2 Jobs Thu 11 7/8 5 Jobs Fri 12 6/7 4 Jobs Sat 13 6…" at bounding box center [492, 397] width 984 height 1899
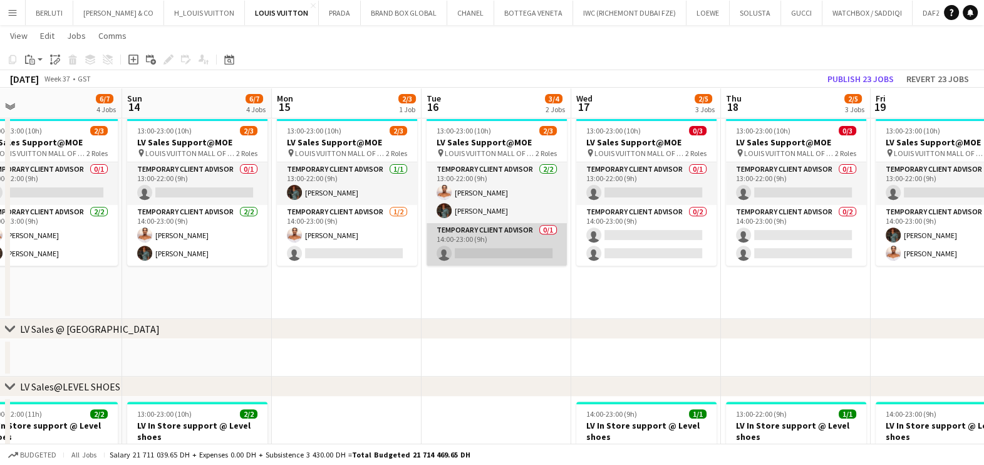
click at [457, 237] on app-card-role "Temporary Client Advisor 0/1 14:00-23:00 (9h) single-neutral-actions" at bounding box center [497, 244] width 140 height 43
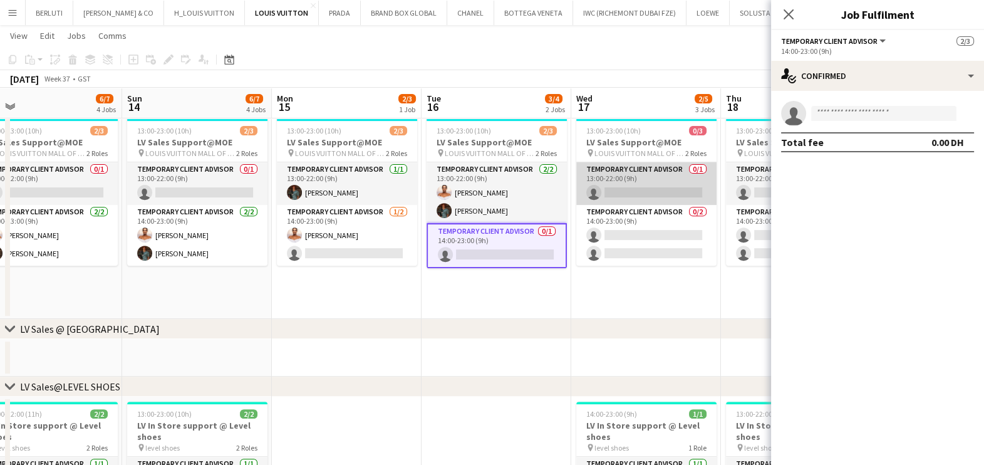
click at [598, 200] on app-card-role "Temporary Client Advisor 0/1 13:00-22:00 (9h) single-neutral-actions" at bounding box center [646, 183] width 140 height 43
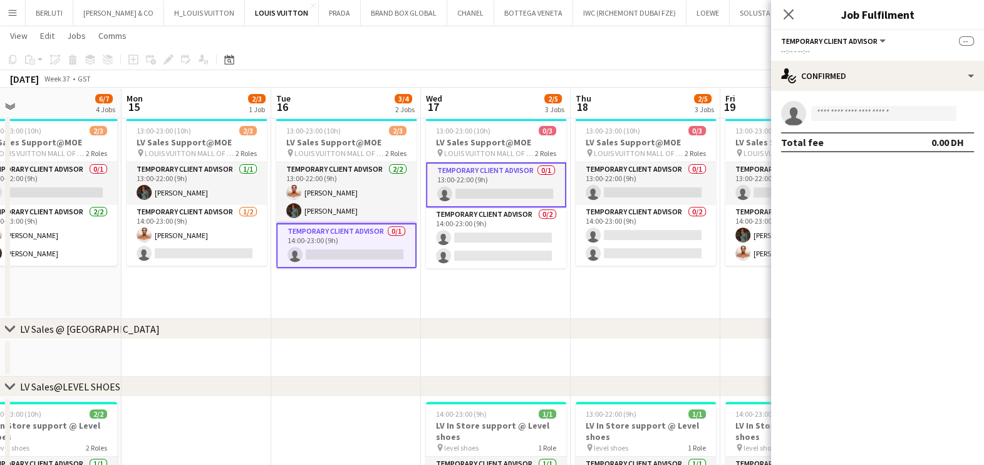
drag, startPoint x: 489, startPoint y: 190, endPoint x: 457, endPoint y: 194, distance: 31.6
click at [457, 194] on app-calendar-viewport "Thu 11 7/8 5 Jobs Fri 12 6/7 4 Jobs Sat 13 6/7 4 Jobs Sun 14 6/7 4 Jobs Mon 15 …" at bounding box center [492, 397] width 984 height 1899
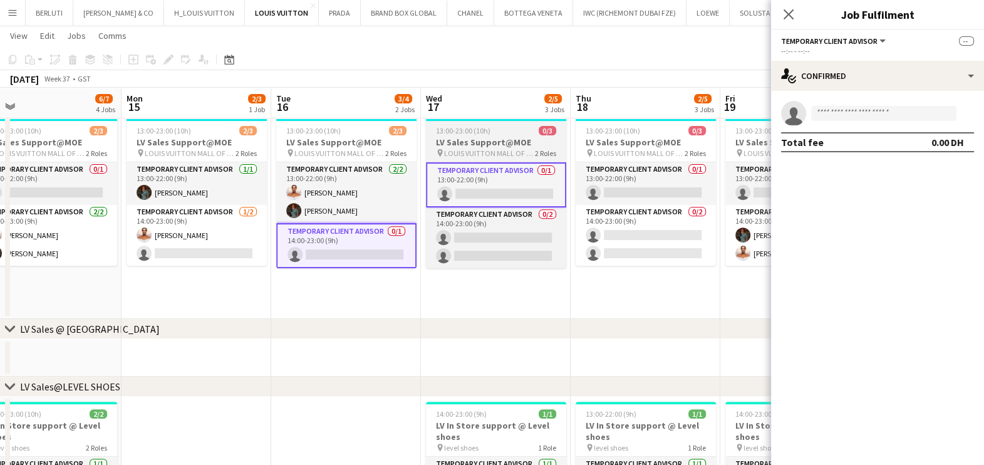
scroll to position [0, 483]
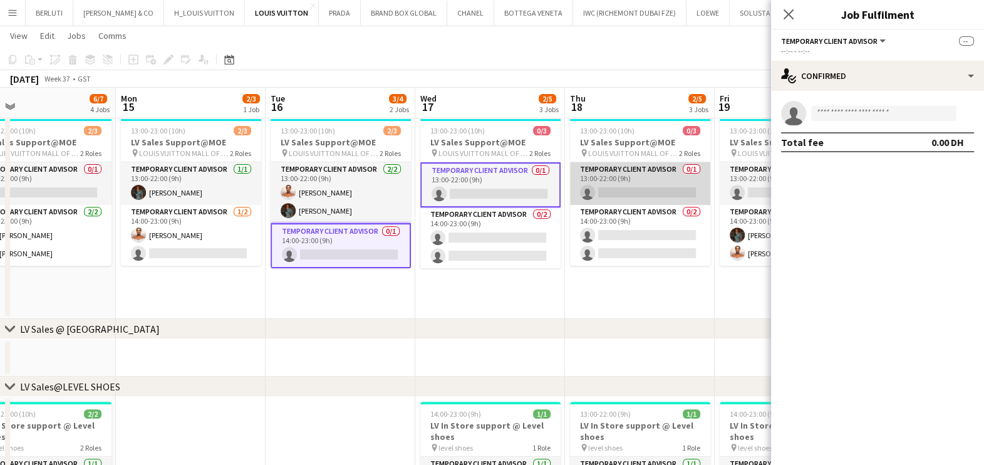
click at [626, 175] on app-card-role "Temporary Client Advisor 0/1 13:00-22:00 (9h) single-neutral-actions" at bounding box center [640, 183] width 140 height 43
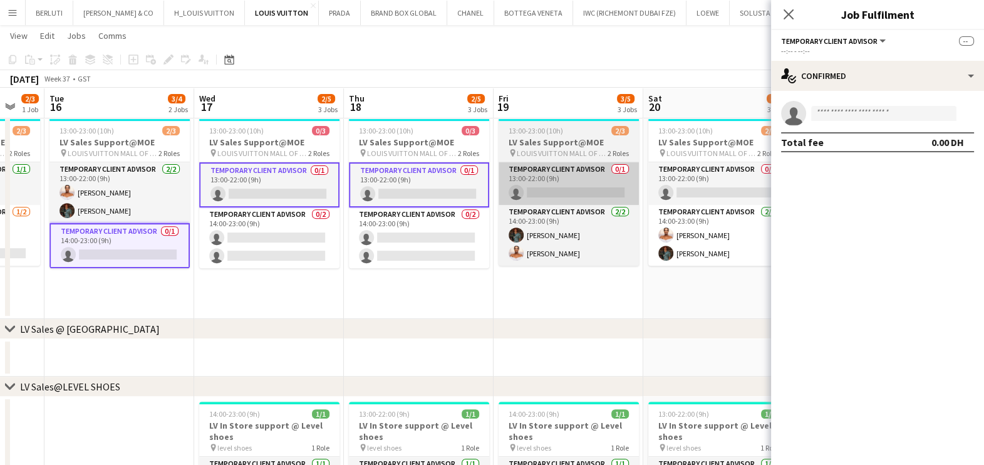
drag, startPoint x: 474, startPoint y: 194, endPoint x: 517, endPoint y: 192, distance: 43.3
click at [449, 194] on app-calendar-viewport "Fri 12 6/7 4 Jobs Sat 13 6/7 4 Jobs Sun 14 6/7 4 Jobs Mon 15 2/3 1 Job Tue 16 3…" at bounding box center [492, 397] width 984 height 1899
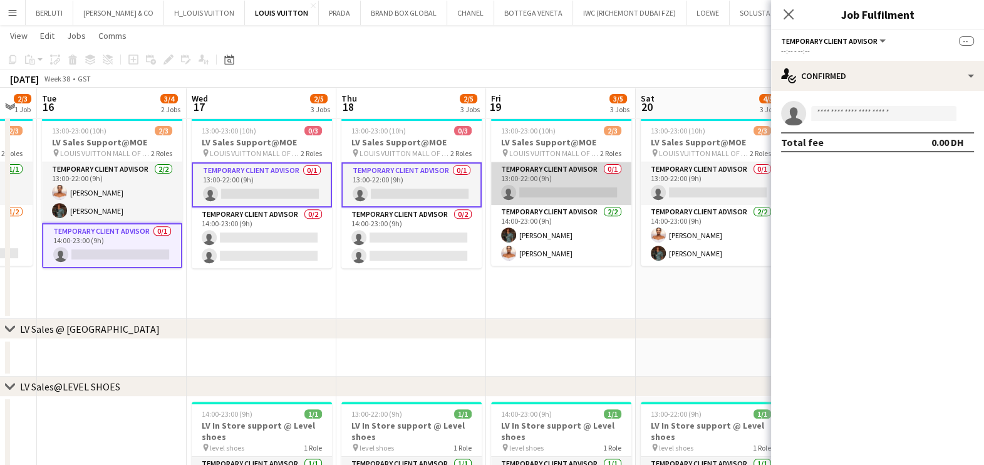
click at [561, 191] on app-card-role "Temporary Client Advisor 0/1 13:00-22:00 (9h) single-neutral-actions" at bounding box center [561, 183] width 140 height 43
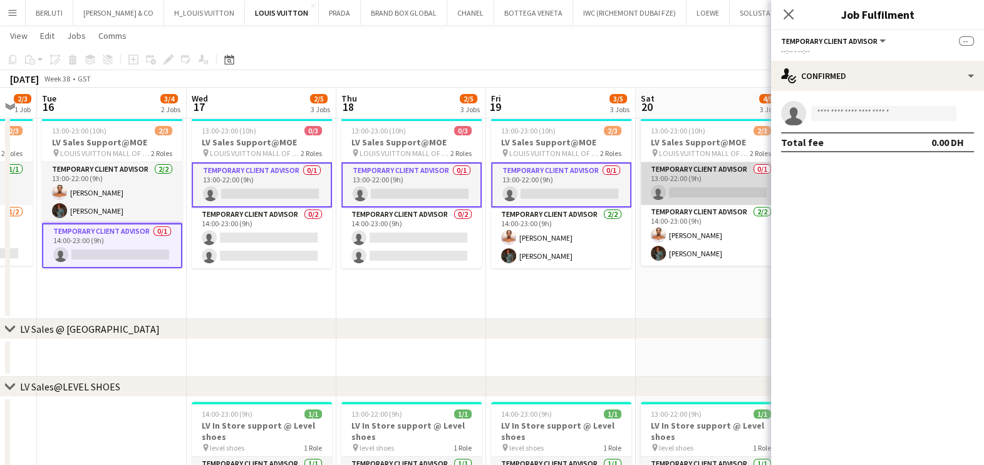
click at [670, 186] on app-card-role "Temporary Client Advisor 0/1 13:00-22:00 (9h) single-neutral-actions" at bounding box center [711, 183] width 140 height 43
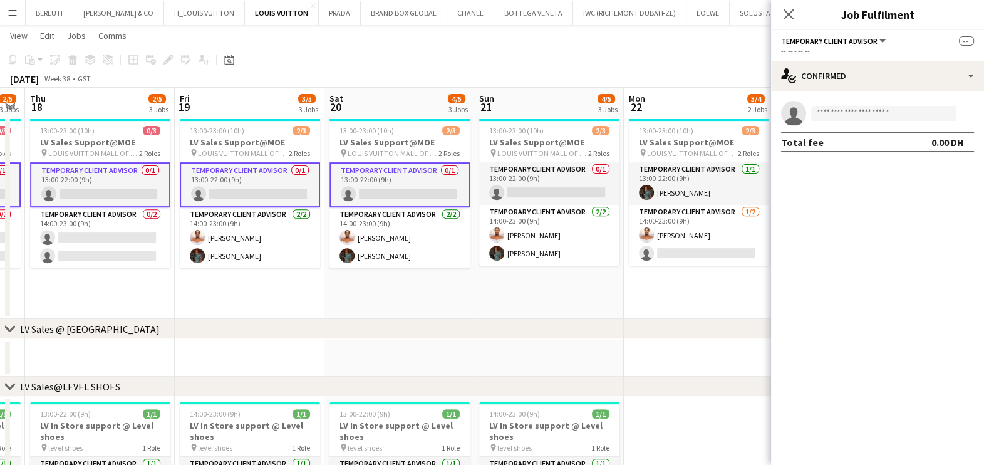
scroll to position [0, 438]
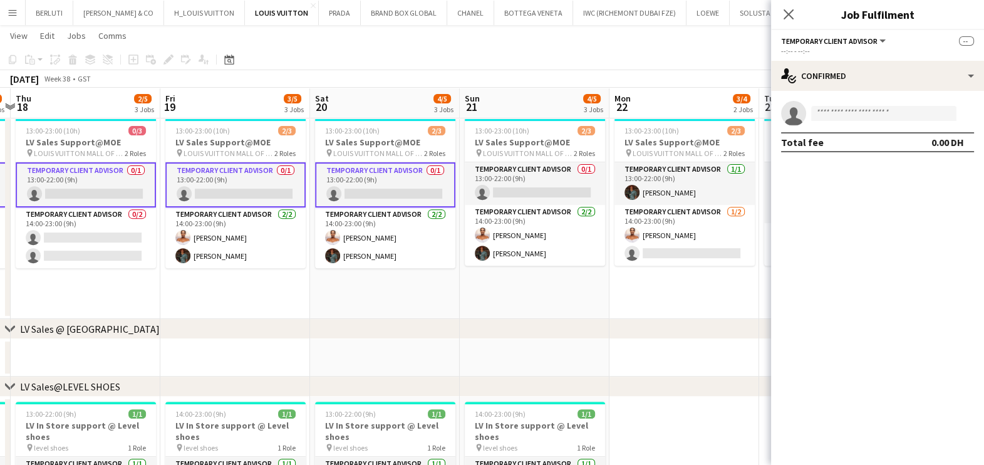
drag, startPoint x: 670, startPoint y: 186, endPoint x: 345, endPoint y: 199, distance: 326.0
click at [345, 199] on app-calendar-viewport "Mon 15 2/3 1 Job Tue 16 3/4 2 Jobs Wed 17 2/5 3 Jobs Thu 18 2/5 3 Jobs Fri 19 3…" at bounding box center [492, 397] width 984 height 1899
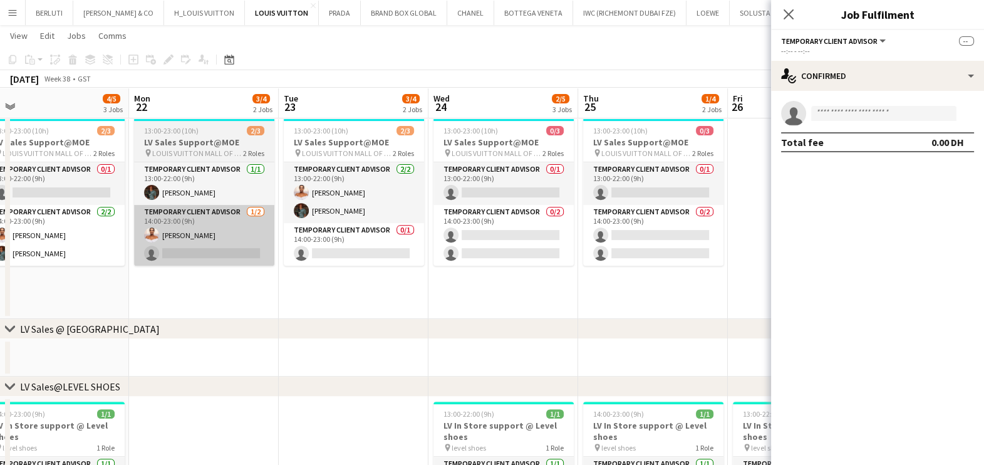
drag, startPoint x: 661, startPoint y: 222, endPoint x: 180, endPoint y: 230, distance: 481.1
click at [179, 231] on app-calendar-viewport "Thu 18 2/5 3 Jobs Fri 19 3/5 3 Jobs Sat 20 4/5 3 Jobs Sun 21 4/5 3 Jobs Mon 22 …" at bounding box center [492, 397] width 984 height 1899
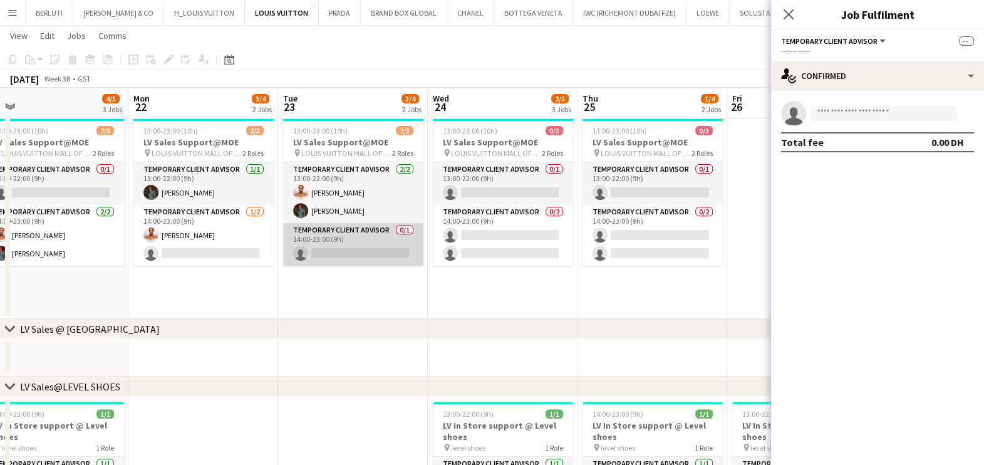
click at [385, 254] on app-card-role "Temporary Client Advisor 0/1 14:00-23:00 (9h) single-neutral-actions" at bounding box center [353, 244] width 140 height 43
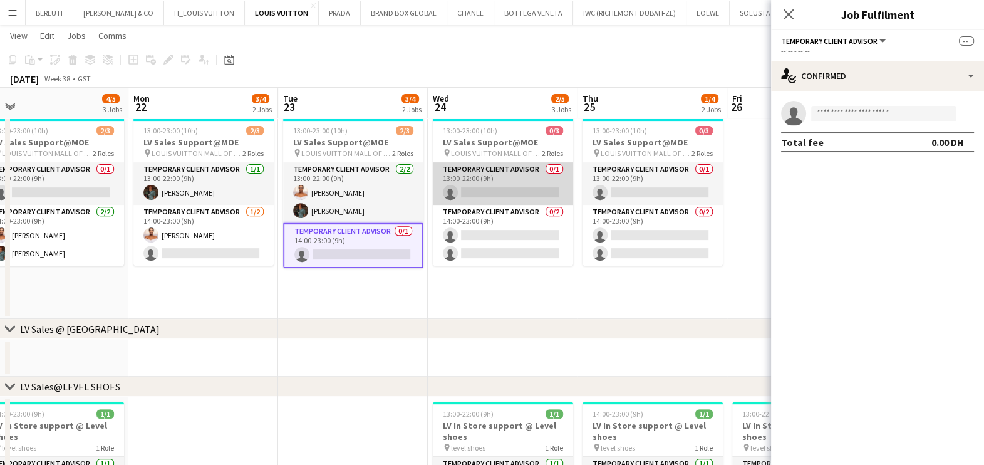
click at [488, 190] on app-card-role "Temporary Client Advisor 0/1 13:00-22:00 (9h) single-neutral-actions" at bounding box center [503, 183] width 140 height 43
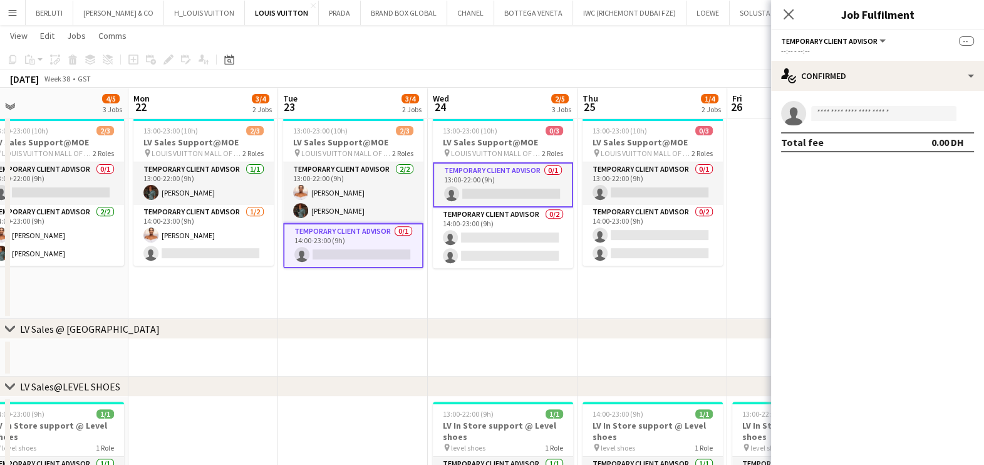
click at [488, 190] on app-card-role "Temporary Client Advisor 0/1 13:00-22:00 (9h) single-neutral-actions" at bounding box center [503, 184] width 140 height 45
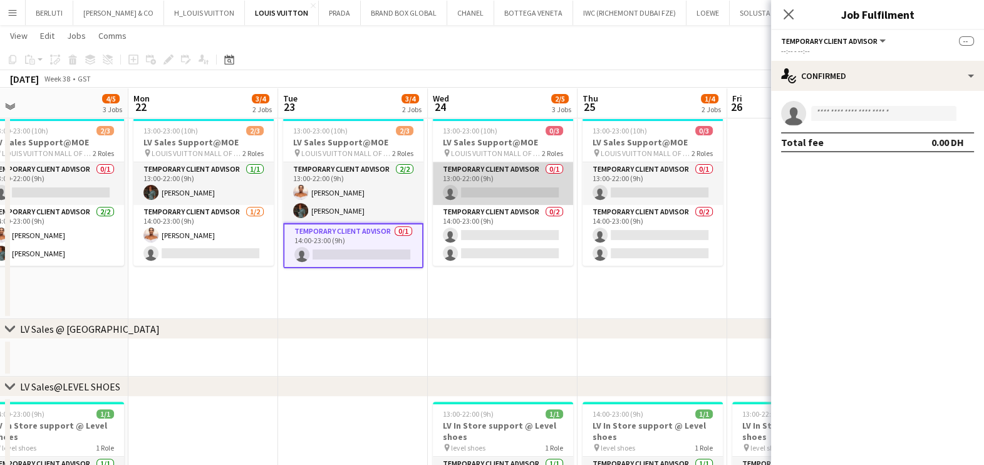
click at [492, 189] on app-card-role "Temporary Client Advisor 0/1 13:00-22:00 (9h) single-neutral-actions" at bounding box center [503, 183] width 140 height 43
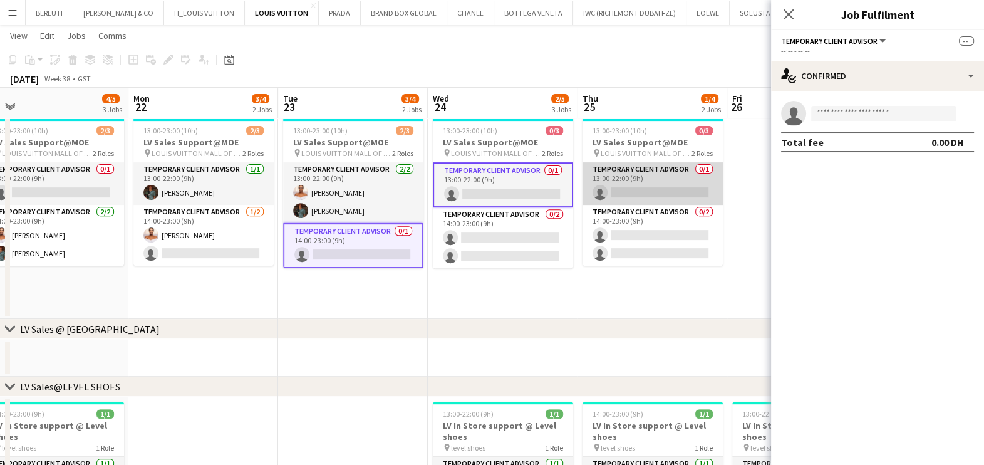
click at [702, 185] on app-card-role "Temporary Client Advisor 0/1 13:00-22:00 (9h) single-neutral-actions" at bounding box center [653, 183] width 140 height 43
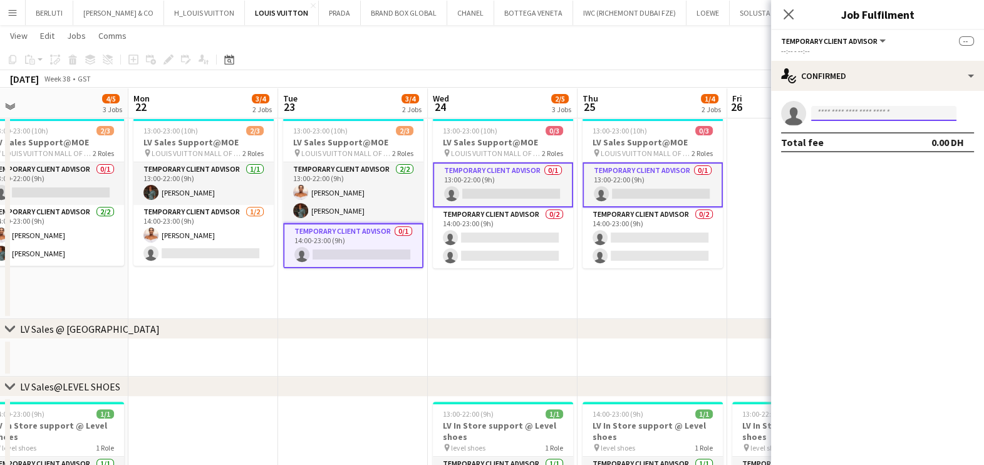
click at [856, 113] on input at bounding box center [883, 113] width 145 height 15
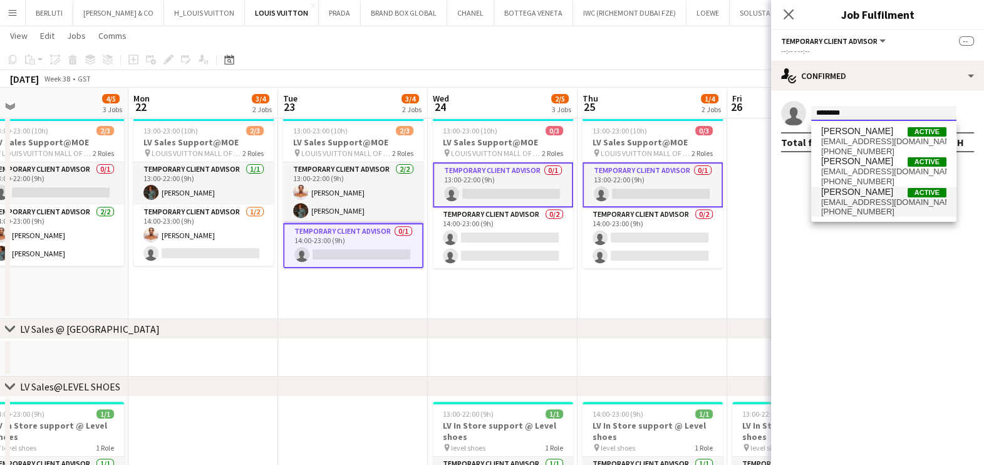
type input "*******"
drag, startPoint x: 850, startPoint y: 202, endPoint x: 899, endPoint y: 225, distance: 54.1
click at [847, 202] on span "dizonmaricar886@gmail.com" at bounding box center [883, 202] width 125 height 10
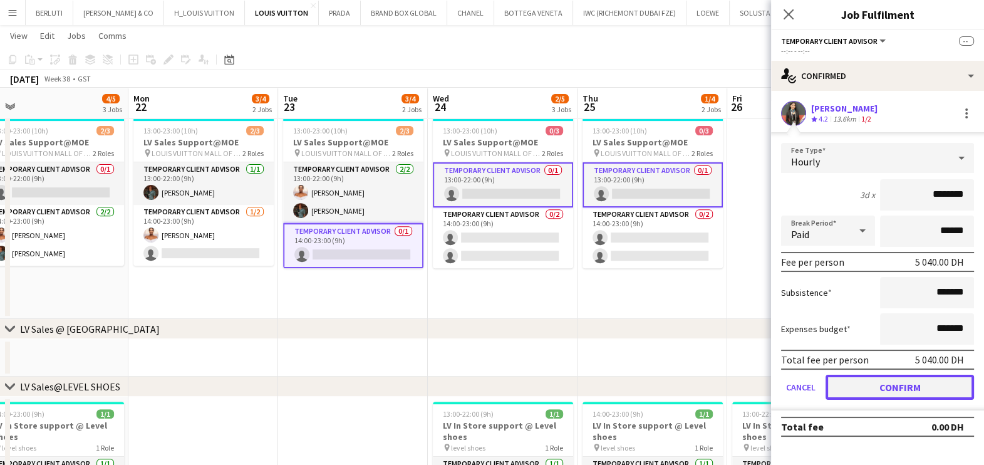
click at [899, 395] on button "Confirm" at bounding box center [900, 387] width 148 height 25
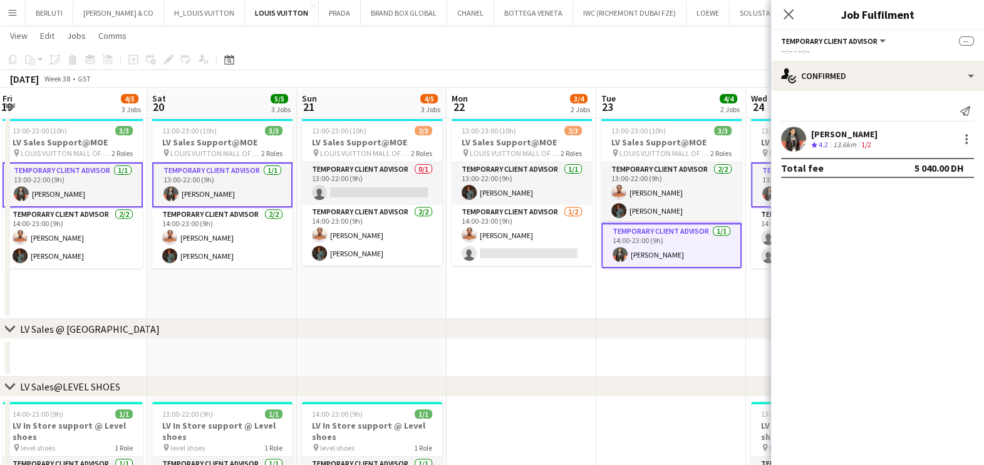
scroll to position [0, 286]
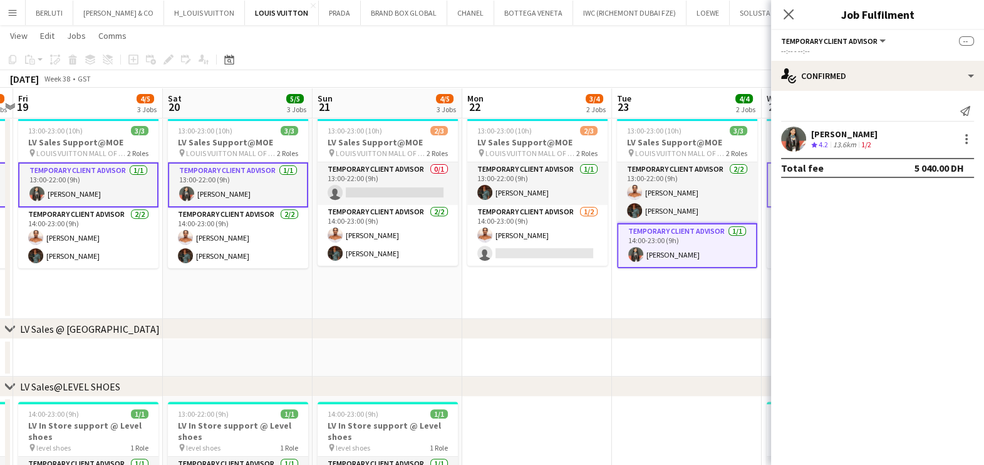
drag, startPoint x: 293, startPoint y: 274, endPoint x: 450, endPoint y: 245, distance: 160.0
click at [627, 266] on app-calendar-viewport "Wed 17 3/5 3 Jobs Thu 18 3/5 3 Jobs Fri 19 4/5 3 Jobs Sat 20 5/5 3 Jobs Sun 21 …" at bounding box center [492, 397] width 984 height 1899
click at [238, 179] on app-card-role "Temporary Client Advisor 1/1 13:00-22:00 (9h) Maricar Dizon" at bounding box center [238, 184] width 140 height 45
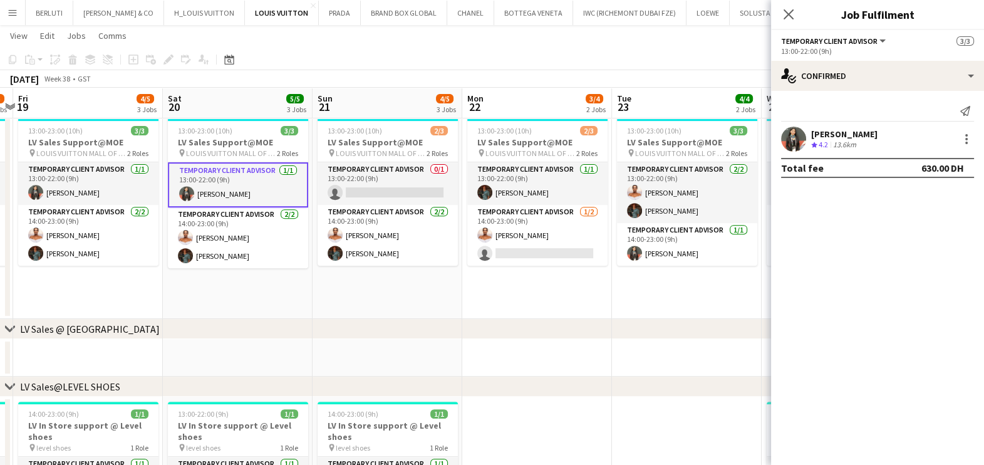
click at [888, 92] on div "Send notification Maricar Dizon Crew rating 4.2 13.6km Total fee 630.00 DH" at bounding box center [877, 139] width 213 height 97
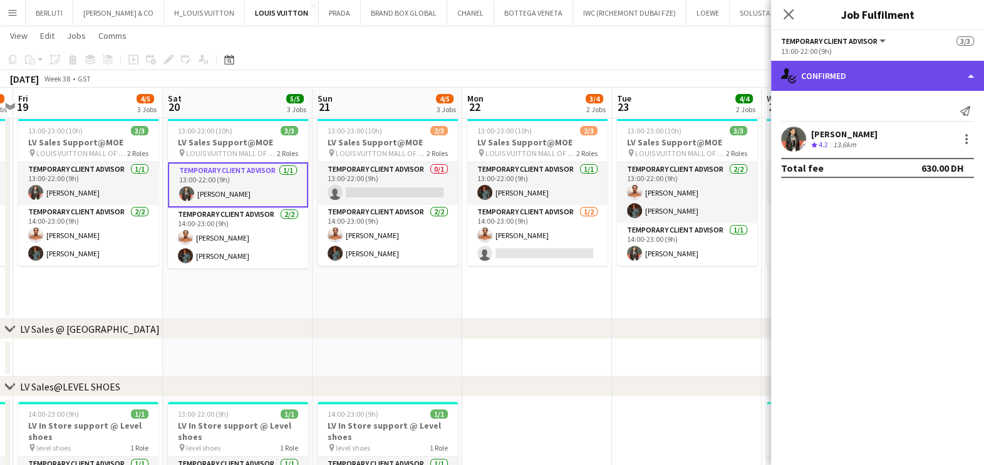
click at [895, 71] on div "single-neutral-actions-check-2 Confirmed" at bounding box center [877, 76] width 213 height 30
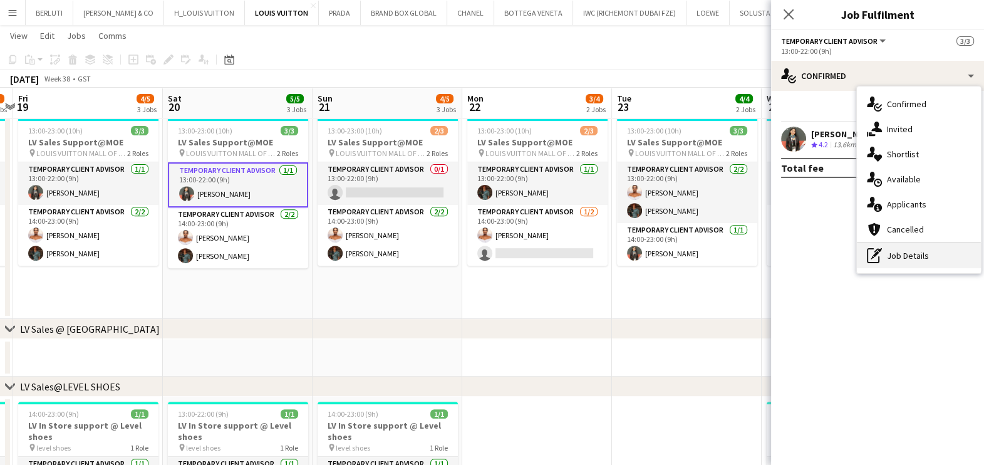
click at [904, 257] on div "pen-write Job Details" at bounding box center [919, 255] width 124 height 25
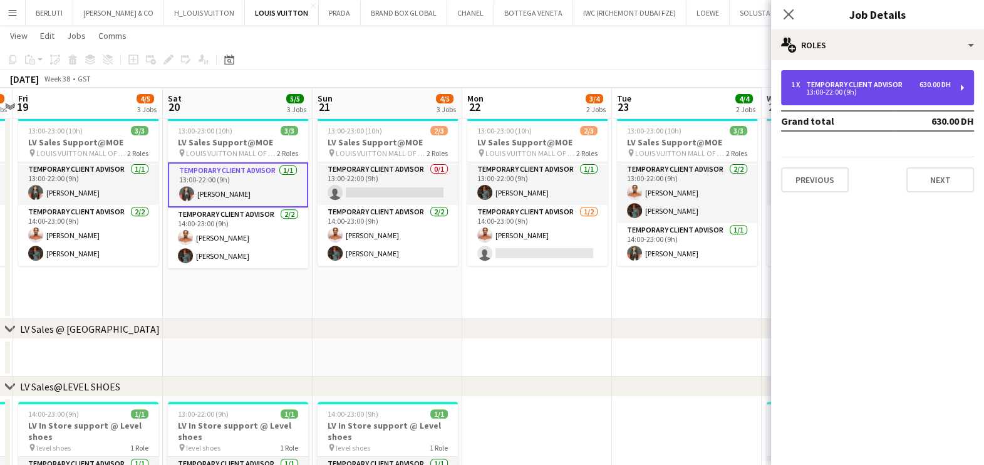
click at [880, 86] on div "Temporary Client Advisor" at bounding box center [856, 84] width 101 height 9
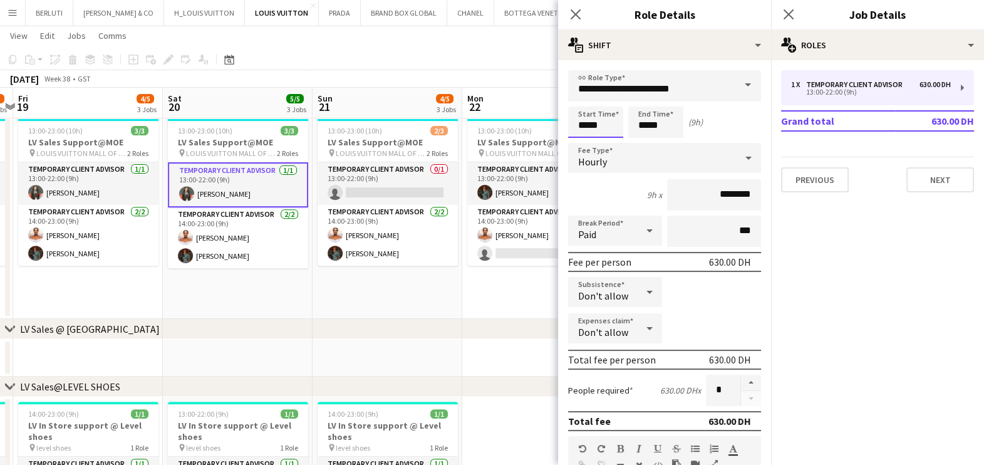
click at [586, 128] on input "*****" at bounding box center [595, 121] width 55 height 31
type input "*****"
drag, startPoint x: 646, startPoint y: 124, endPoint x: 617, endPoint y: 128, distance: 29.8
click at [617, 128] on div "Start Time ***** End Time ***** (11h)" at bounding box center [664, 121] width 193 height 31
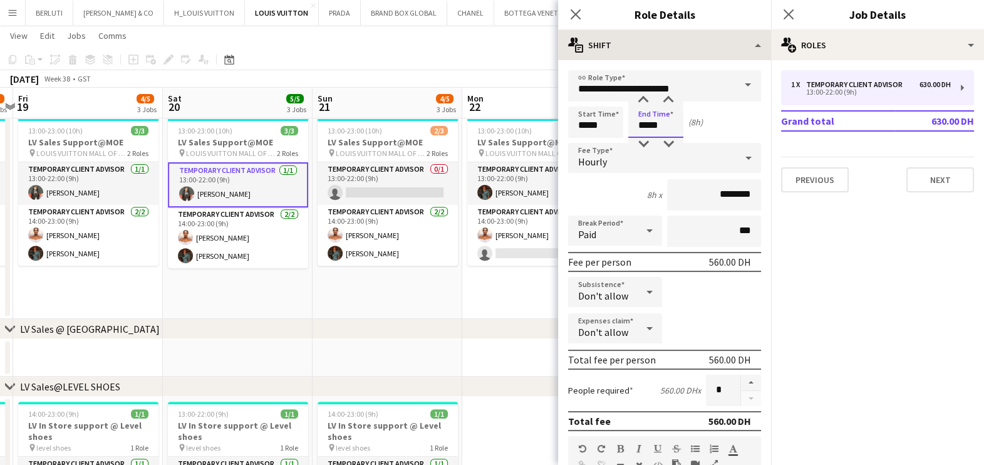
type input "*****"
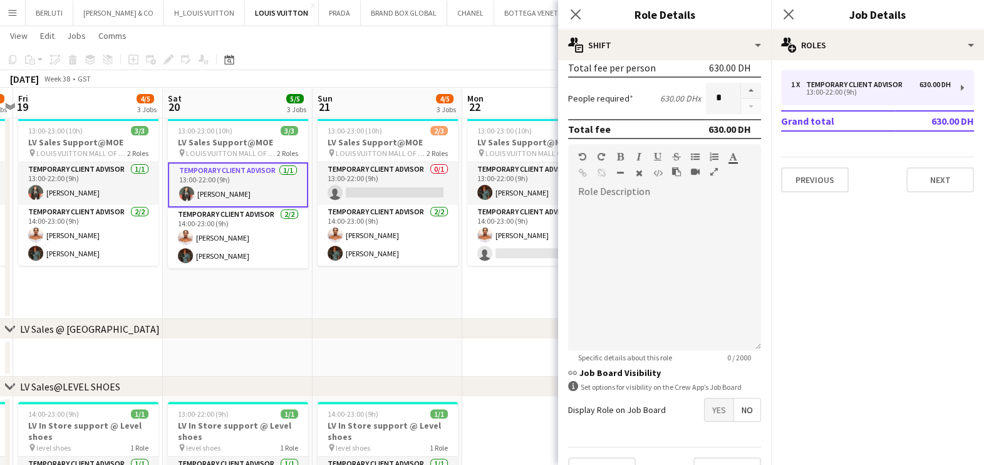
scroll to position [316, 0]
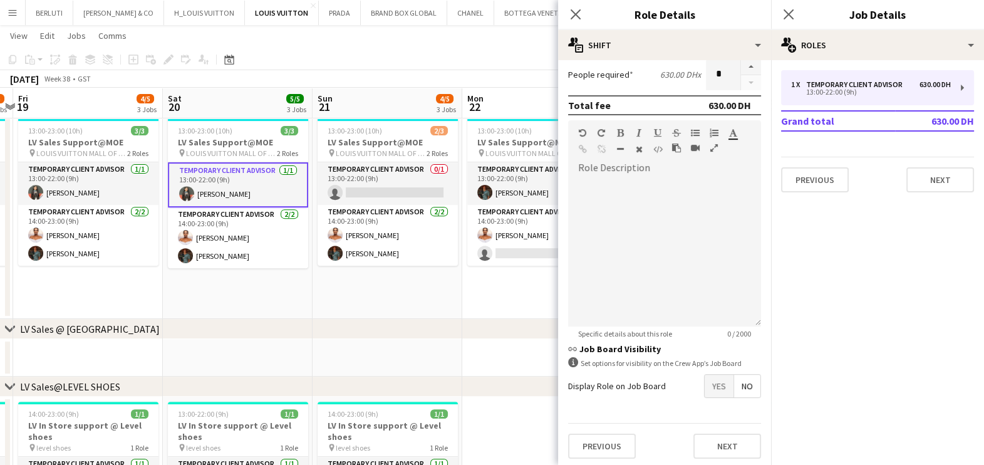
type input "*****"
click at [729, 450] on button "Next" at bounding box center [727, 445] width 68 height 25
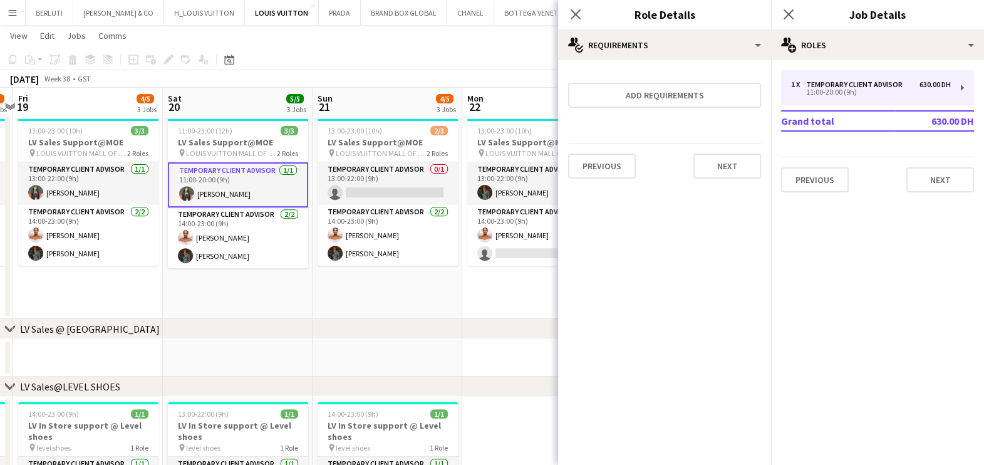
click at [251, 277] on app-date-cell "Draft 11:00-23:00 (12h) 3/3 LV Sales Support@MOE pin LOUIS VUITTON MALL OF THE …" at bounding box center [238, 210] width 150 height 215
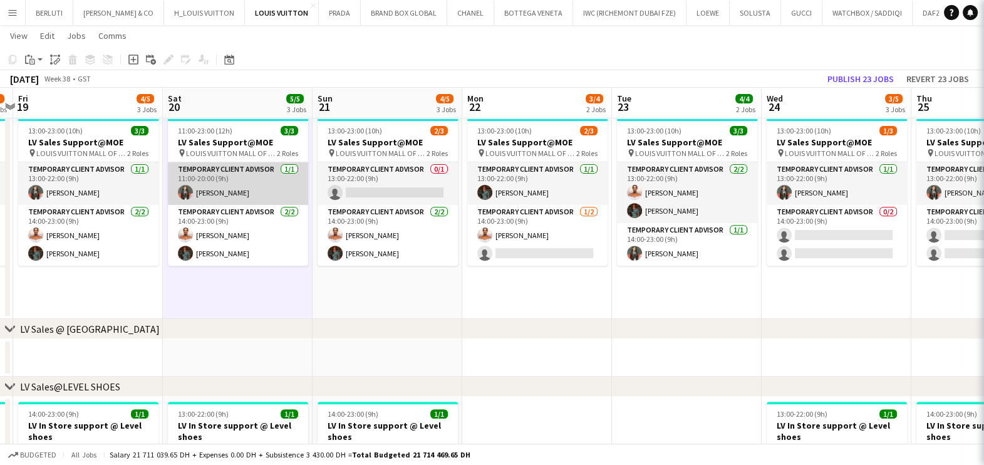
click at [234, 167] on app-card-role "Temporary Client Advisor 1/1 11:00-20:00 (9h) Maricar Dizon" at bounding box center [238, 183] width 140 height 43
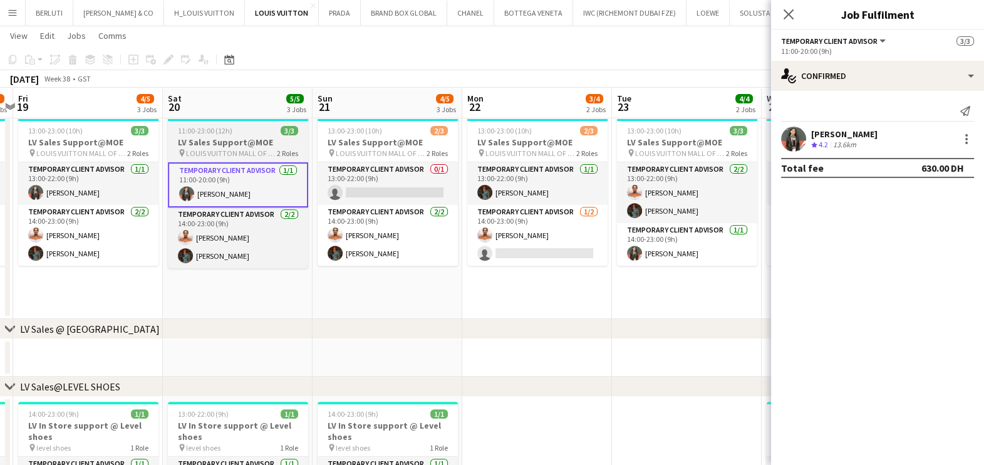
click at [229, 125] on app-job-card "Draft 11:00-23:00 (12h) 3/3 LV Sales Support@MOE pin LOUIS VUITTON MALL OF THE …" at bounding box center [238, 188] width 140 height 160
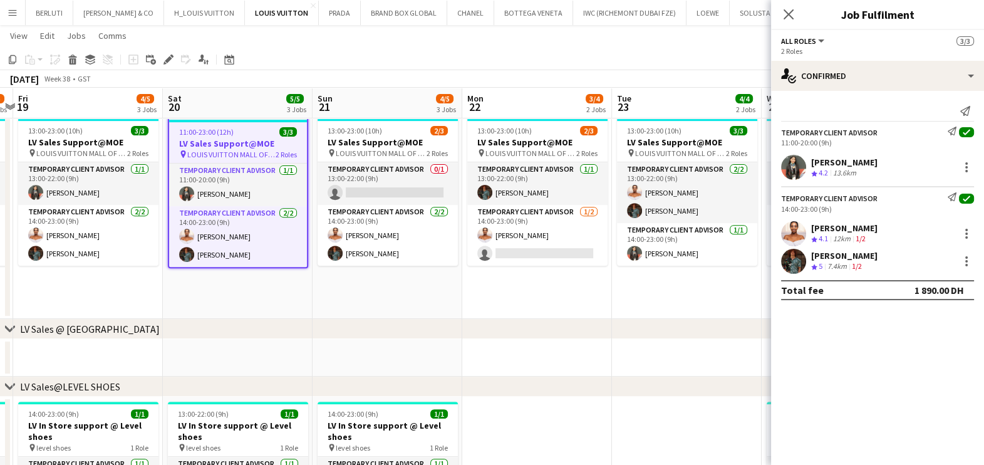
click at [167, 50] on app-toolbar "Copy Paste Paste Ctrl+V Paste with crew Ctrl+Shift+V Paste linked Job Delete Gr…" at bounding box center [492, 59] width 984 height 21
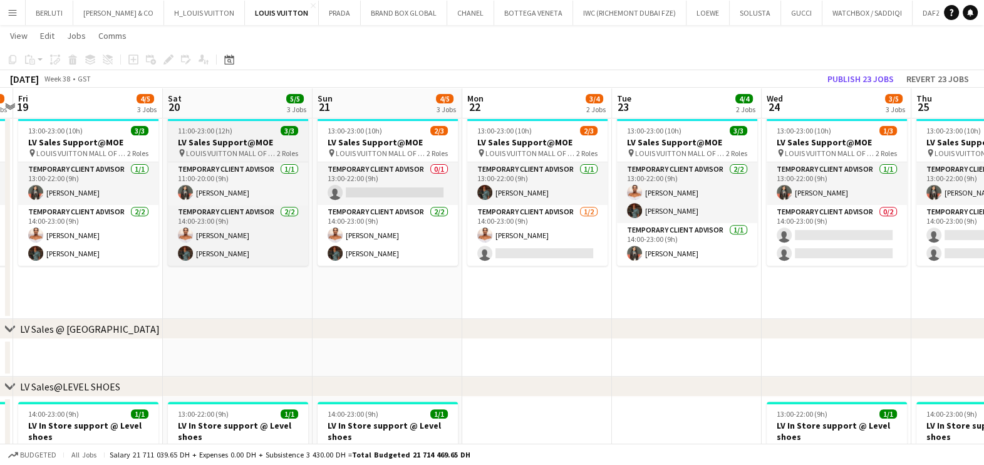
click at [188, 128] on span "11:00-23:00 (12h)" at bounding box center [205, 130] width 54 height 9
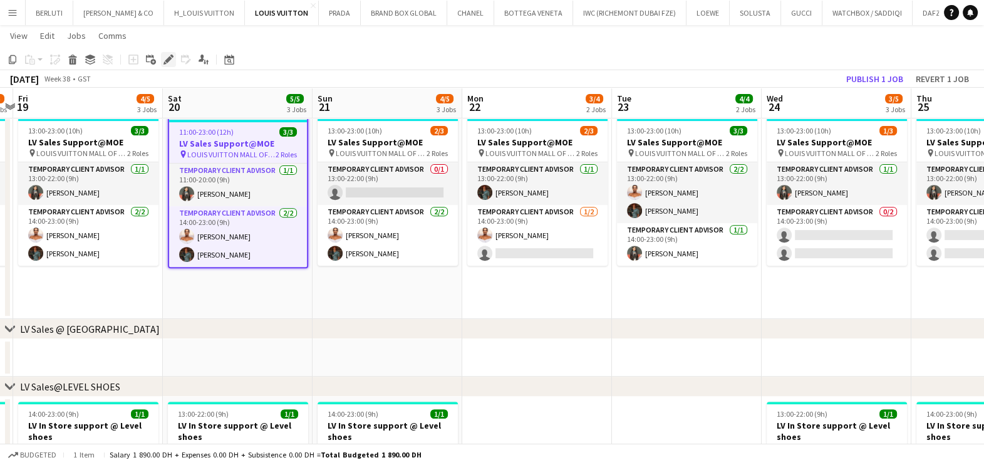
click at [164, 61] on icon "Edit" at bounding box center [168, 59] width 10 height 10
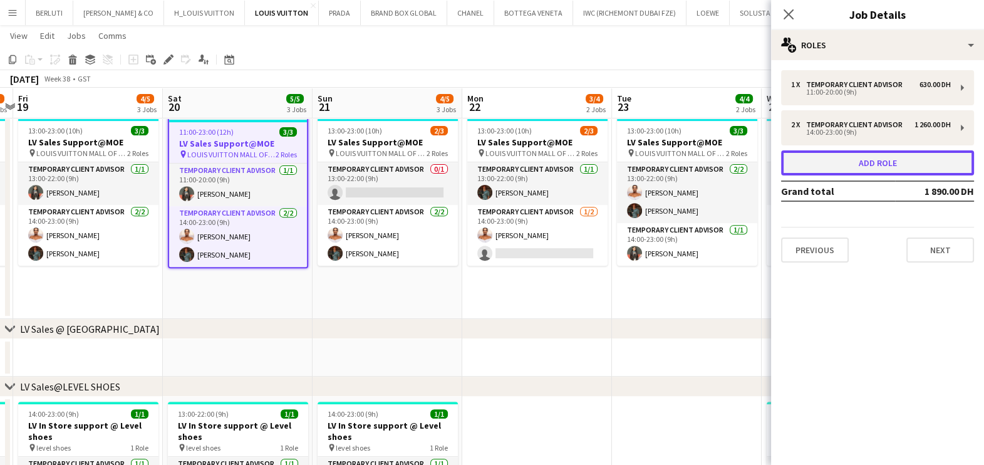
click at [854, 150] on button "Add role" at bounding box center [877, 162] width 193 height 25
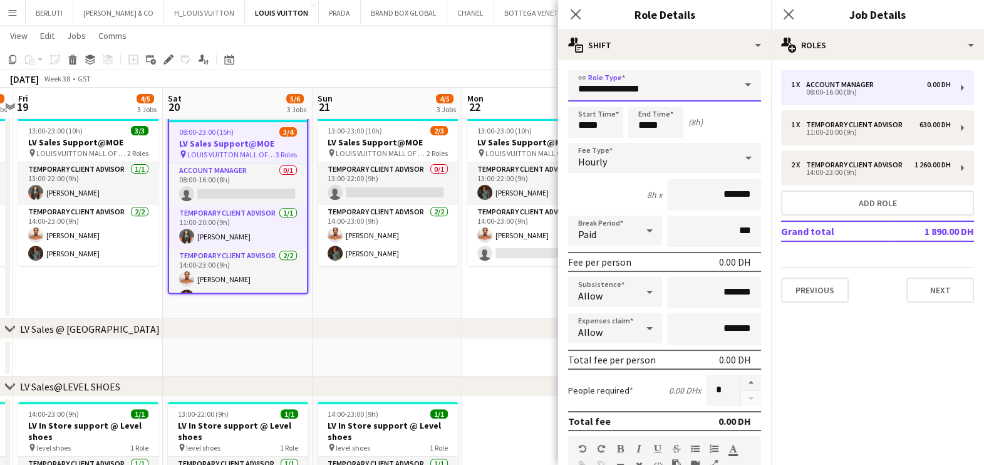
drag, startPoint x: 613, startPoint y: 89, endPoint x: 555, endPoint y: 88, distance: 58.3
click at [592, 89] on input "**********" at bounding box center [664, 85] width 193 height 31
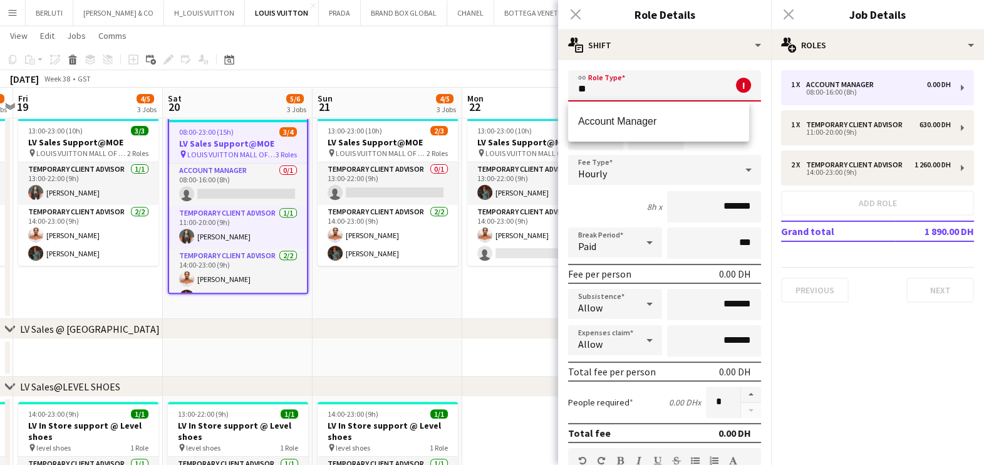
type input "*"
click at [699, 115] on span "Temporary Client Advisor" at bounding box center [658, 121] width 161 height 12
type input "**********"
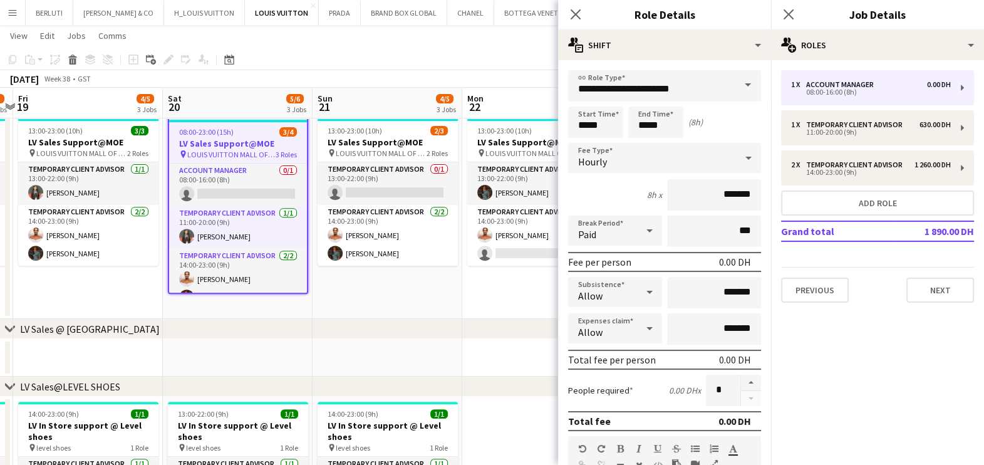
drag, startPoint x: 623, startPoint y: 124, endPoint x: 564, endPoint y: 124, distance: 58.9
click at [592, 124] on div "Start Time ***** End Time ***** (8h)" at bounding box center [664, 121] width 193 height 31
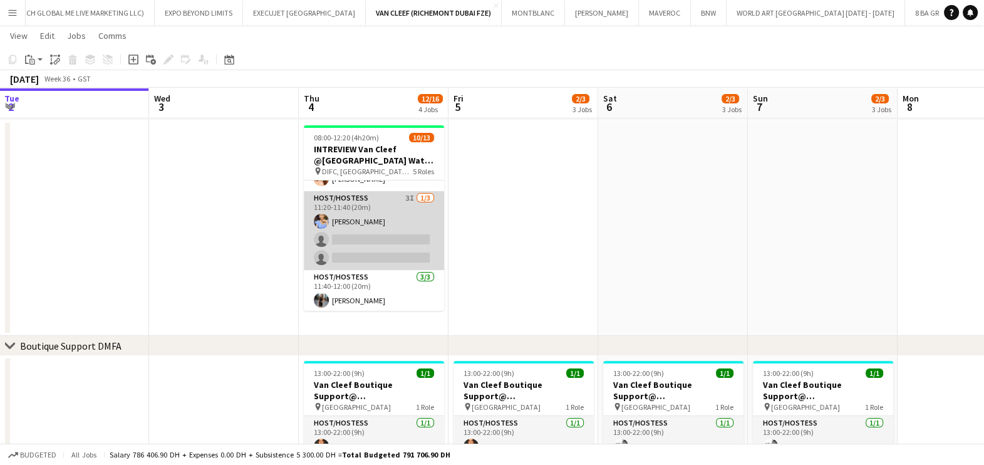
scroll to position [156, 0]
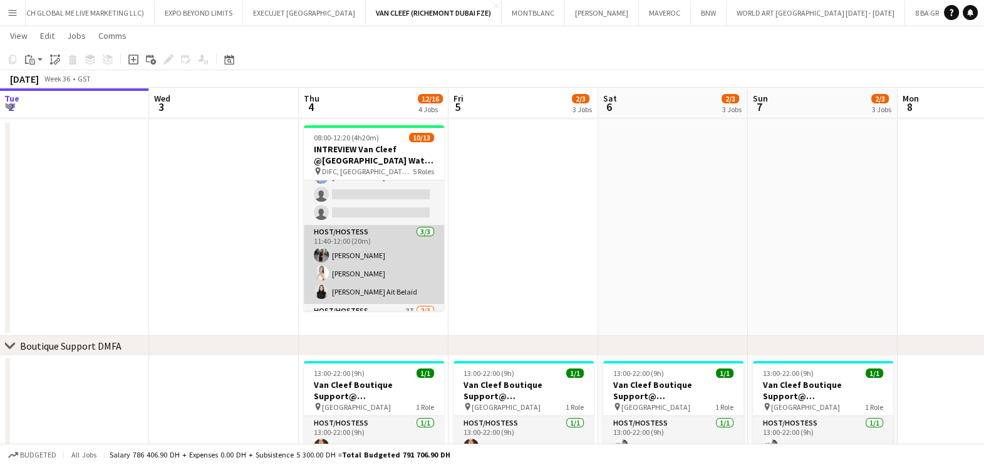
click at [376, 272] on app-card-role "Host/Hostess 3/3 11:40-12:00 (20m) Anna Dudina Amel Ferjani Widad Ait Belaid" at bounding box center [374, 264] width 140 height 79
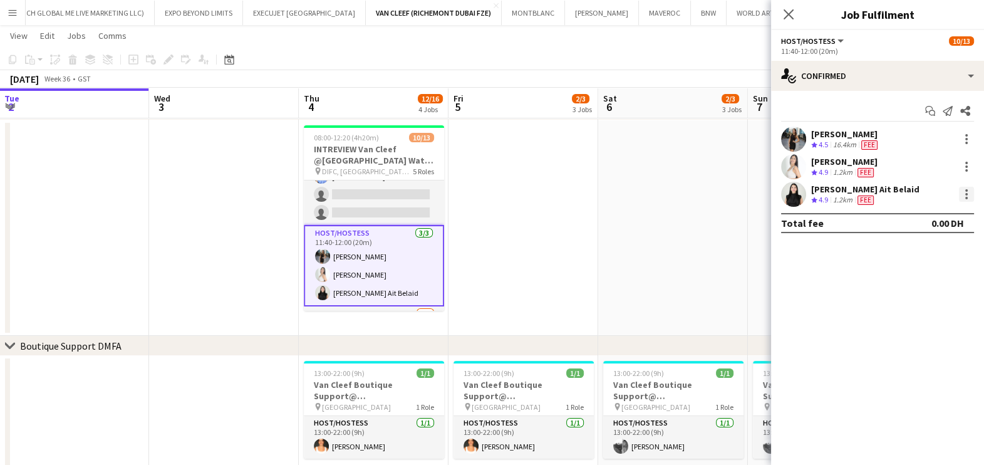
click at [971, 187] on div at bounding box center [966, 194] width 15 height 15
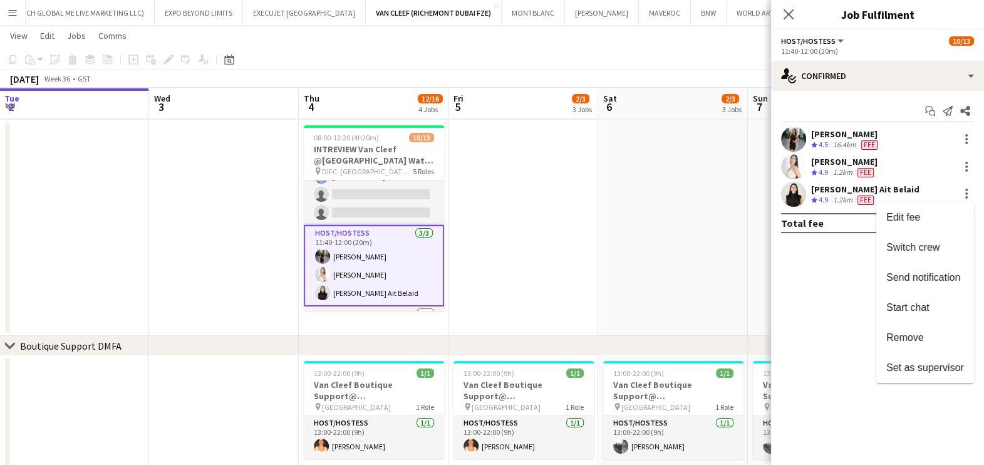
drag, startPoint x: 906, startPoint y: 251, endPoint x: 498, endPoint y: 169, distance: 415.8
click at [906, 251] on span "Switch crew" at bounding box center [912, 247] width 53 height 11
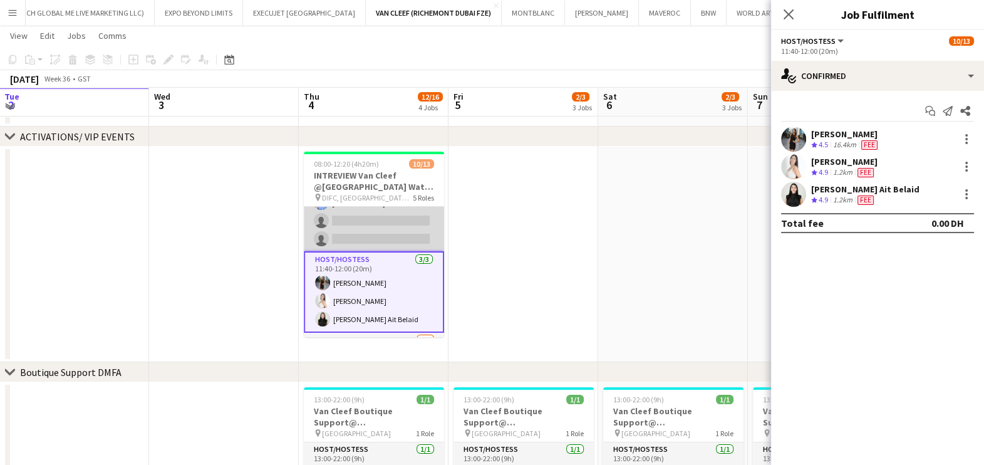
click at [386, 227] on app-card-role "Host/Hostess 3I 1/3 11:20-11:40 (20m) Yana Lazareva single-neutral-actions sing…" at bounding box center [374, 211] width 140 height 79
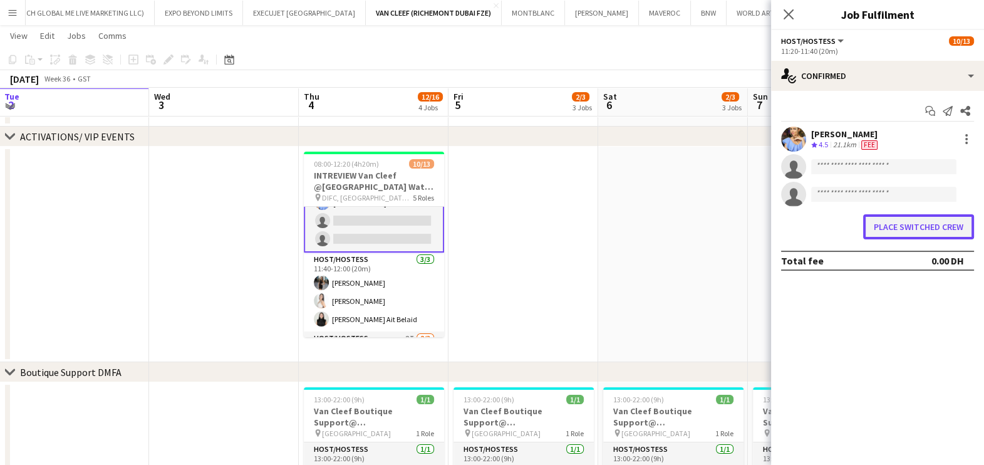
click at [911, 225] on button "Place switched crew" at bounding box center [918, 226] width 111 height 25
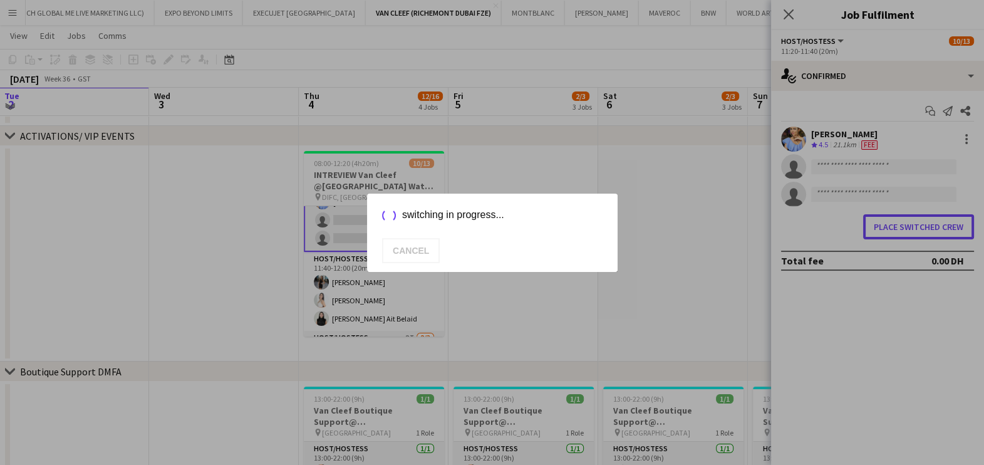
scroll to position [0, 0]
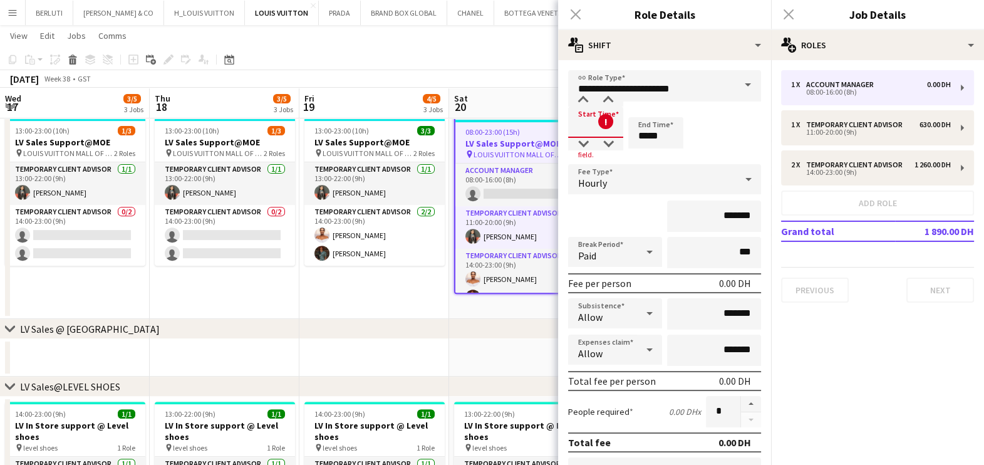
scroll to position [0, 286]
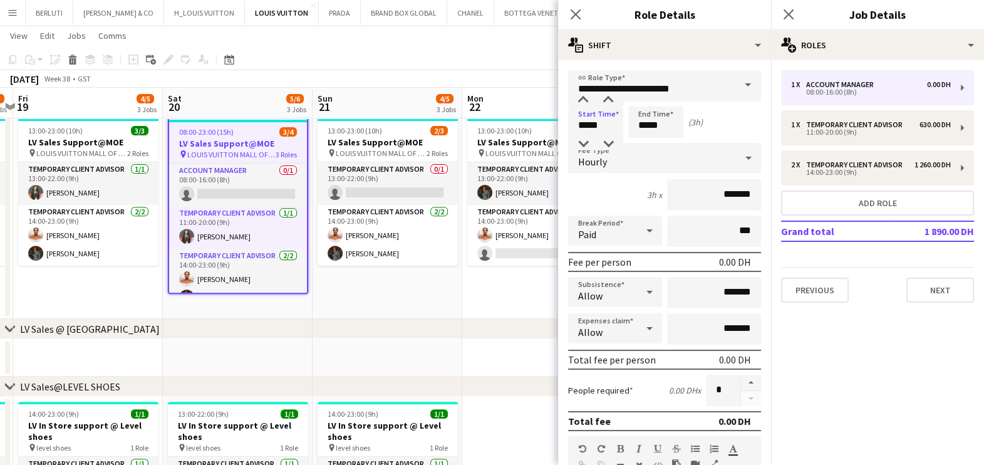
type input "*****"
drag, startPoint x: 648, startPoint y: 130, endPoint x: 621, endPoint y: 138, distance: 28.0
click at [623, 138] on form "**********" at bounding box center [664, 427] width 213 height 714
type input "*****"
click at [702, 205] on input "*******" at bounding box center [714, 194] width 94 height 31
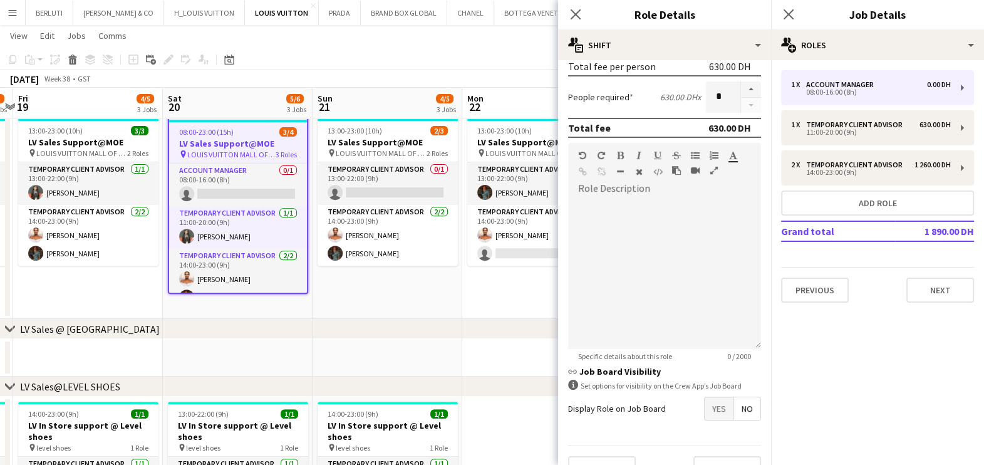
scroll to position [316, 0]
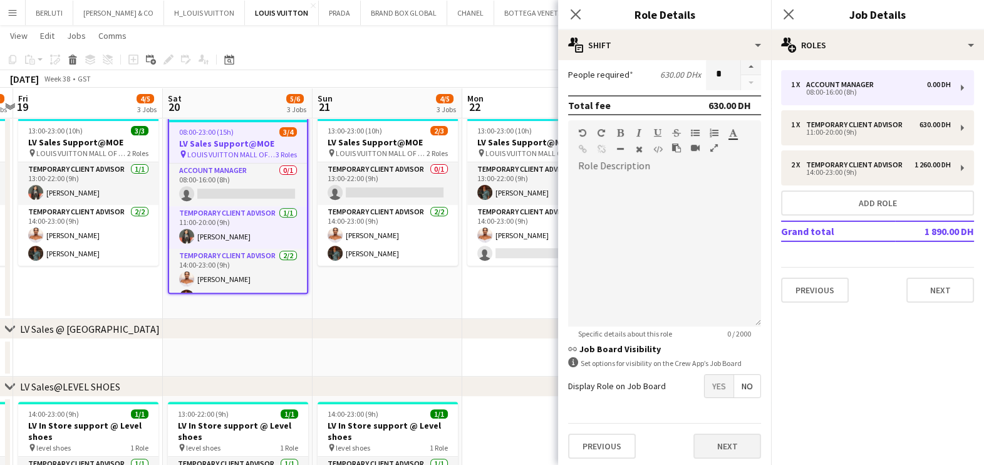
type input "********"
click at [718, 449] on button "Next" at bounding box center [727, 445] width 68 height 25
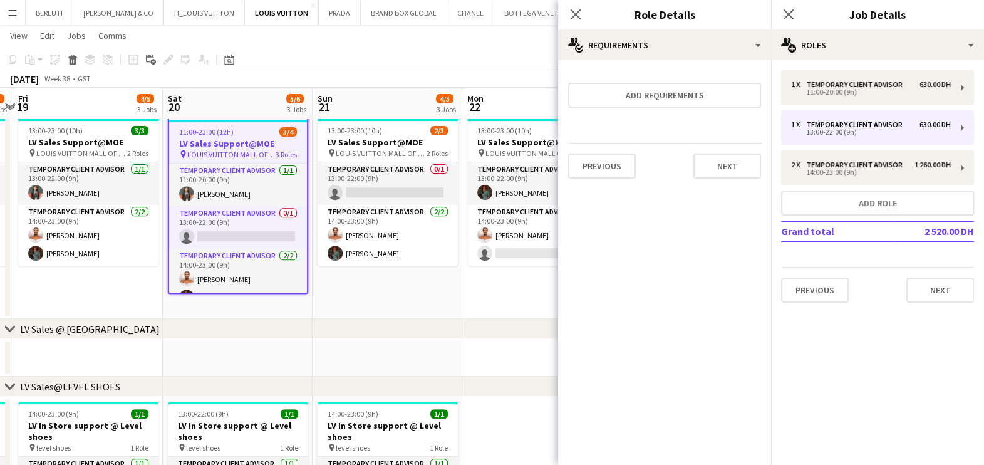
click at [382, 316] on app-date-cell "Draft 13:00-23:00 (10h) 2/3 LV Sales Support@MOE pin LOUIS VUITTON MALL OF THE …" at bounding box center [388, 210] width 150 height 215
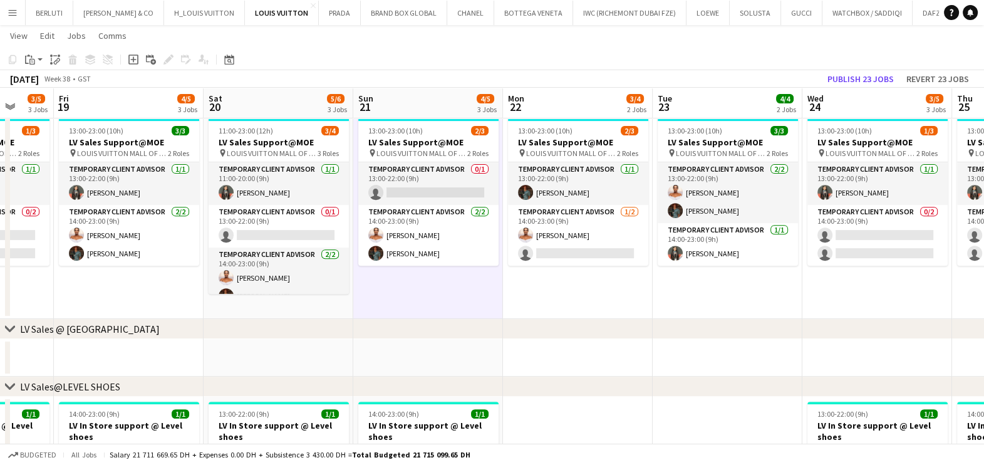
drag, startPoint x: 132, startPoint y: 276, endPoint x: 341, endPoint y: 276, distance: 208.6
click at [341, 276] on app-calendar-viewport "Wed 17 3/5 3 Jobs Thu 18 3/5 3 Jobs Fri 19 4/5 3 Jobs Sat 20 5/6 3 Jobs Sun 21 …" at bounding box center [492, 397] width 984 height 1899
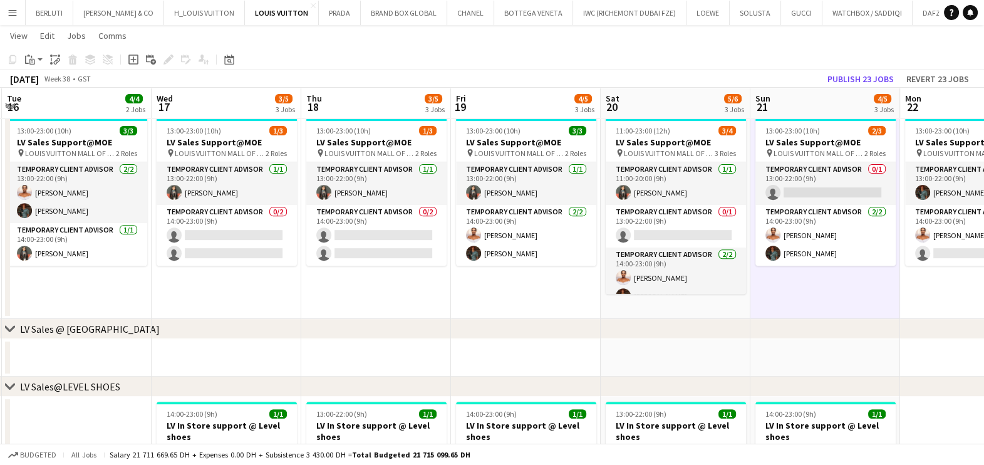
drag, startPoint x: 417, startPoint y: 273, endPoint x: 434, endPoint y: 272, distance: 17.5
click at [434, 272] on app-calendar-viewport "Sun 14 6/7 4 Jobs Mon 15 2/3 1 Job Tue 16 4/4 2 Jobs Wed 17 3/5 3 Jobs Thu 18 3…" at bounding box center [492, 397] width 984 height 1899
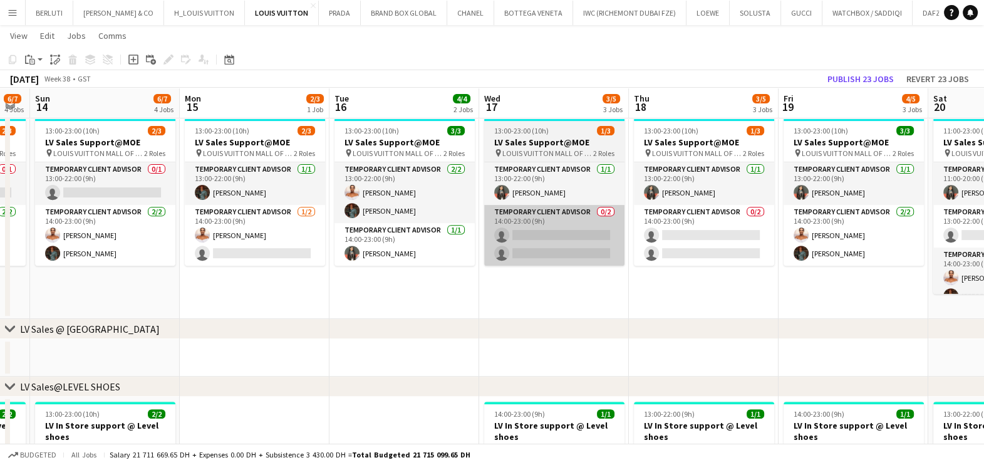
drag, startPoint x: 414, startPoint y: 252, endPoint x: 592, endPoint y: 247, distance: 177.9
click at [601, 247] on app-calendar-viewport "Fri 12 6/7 4 Jobs Sat 13 6/7 4 Jobs Sun 14 6/7 4 Jobs Mon 15 2/3 1 Job Tue 16 4…" at bounding box center [492, 397] width 984 height 1899
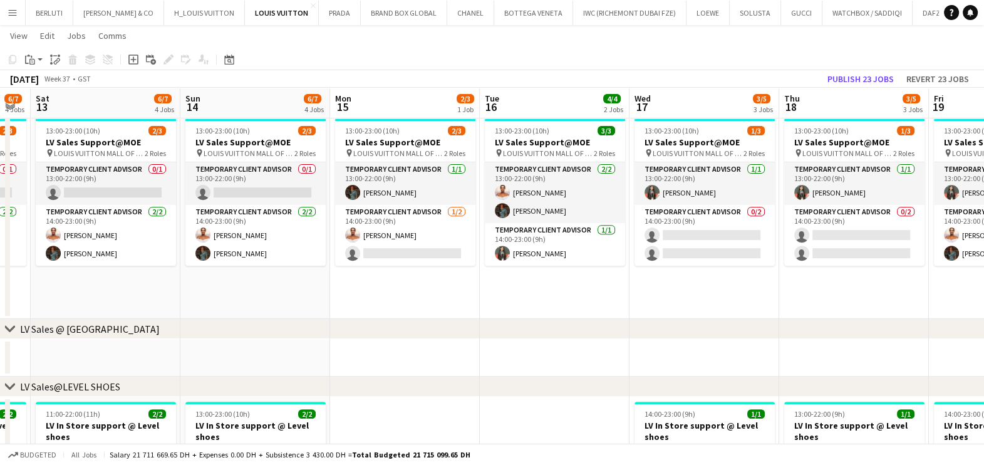
scroll to position [0, 253]
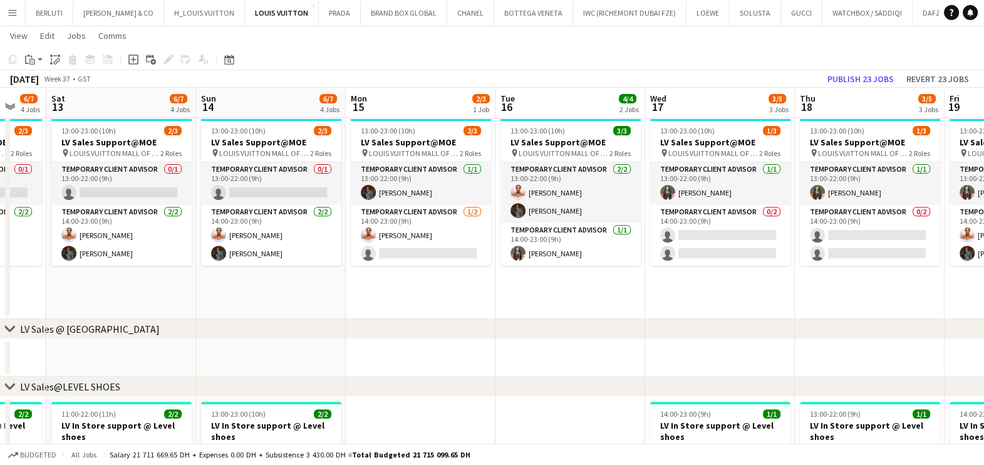
drag, startPoint x: 481, startPoint y: 252, endPoint x: 573, endPoint y: 252, distance: 92.1
click at [573, 252] on app-calendar-viewport "Thu 11 7/8 5 Jobs Fri 12 6/7 4 Jobs Sat 13 6/7 4 Jobs Sun 14 6/7 4 Jobs Mon 15 …" at bounding box center [492, 397] width 984 height 1899
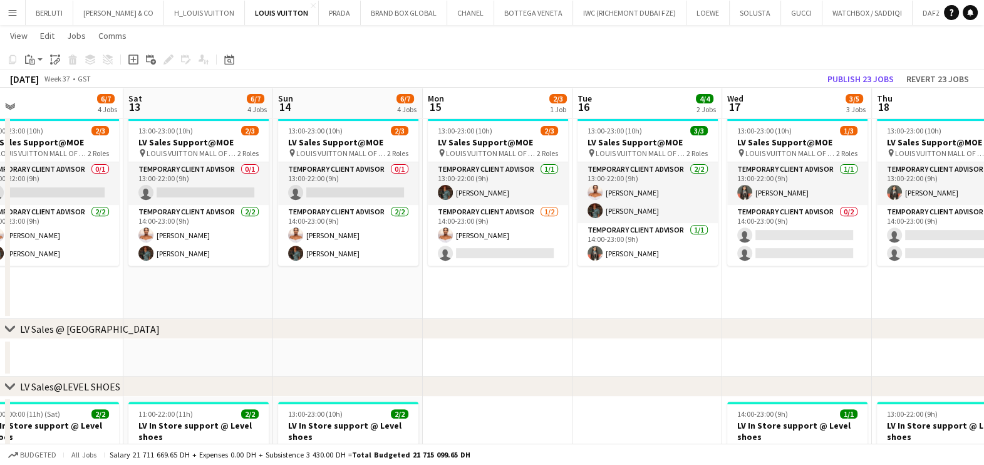
scroll to position [0, 284]
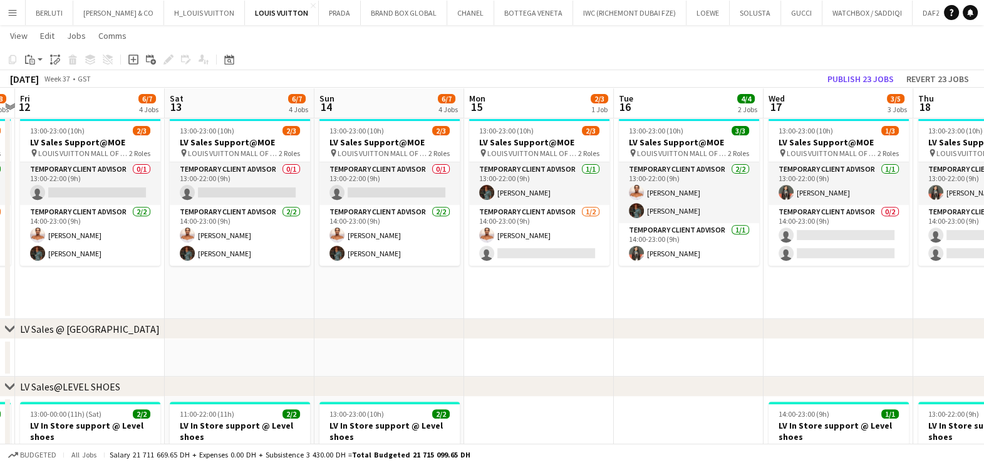
drag, startPoint x: 197, startPoint y: 238, endPoint x: 316, endPoint y: 235, distance: 119.1
click at [316, 235] on app-calendar-viewport "Wed 10 3/4 2 Jobs Thu 11 7/8 5 Jobs Fri 12 6/7 4 Jobs Sat 13 6/7 4 Jobs Sun 14 …" at bounding box center [492, 397] width 984 height 1899
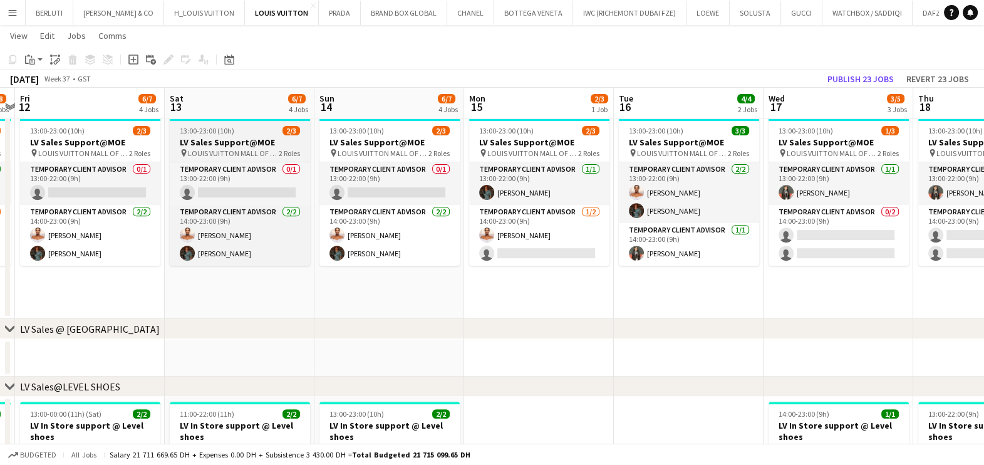
click at [230, 145] on h3 "LV Sales Support@MOE" at bounding box center [240, 142] width 140 height 11
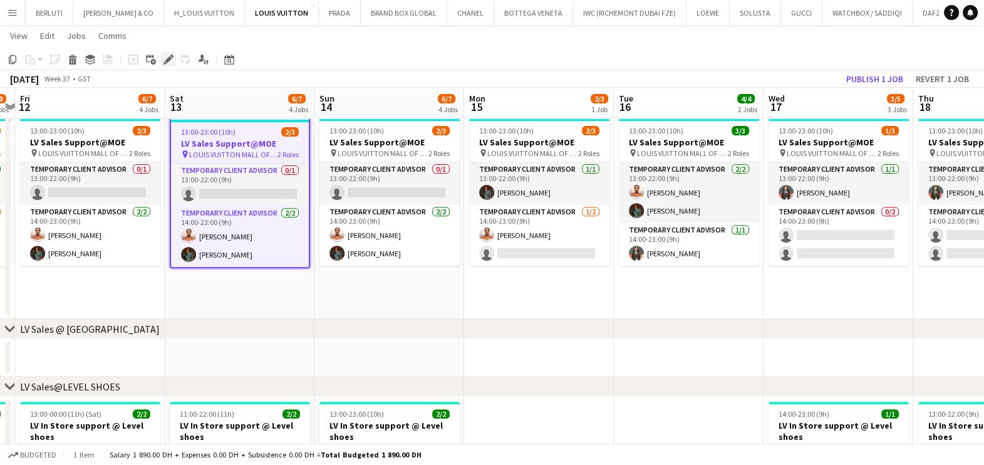
click at [172, 56] on icon at bounding box center [171, 55] width 3 height 3
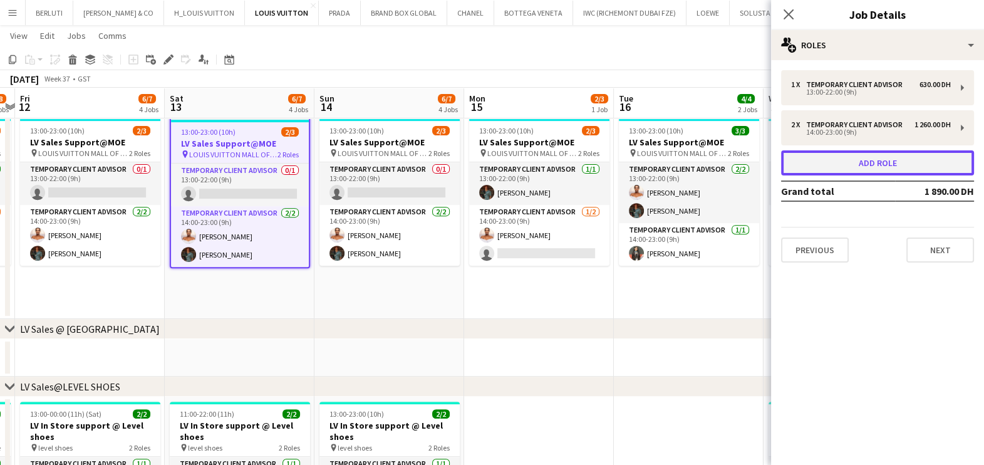
click at [831, 159] on button "Add role" at bounding box center [877, 162] width 193 height 25
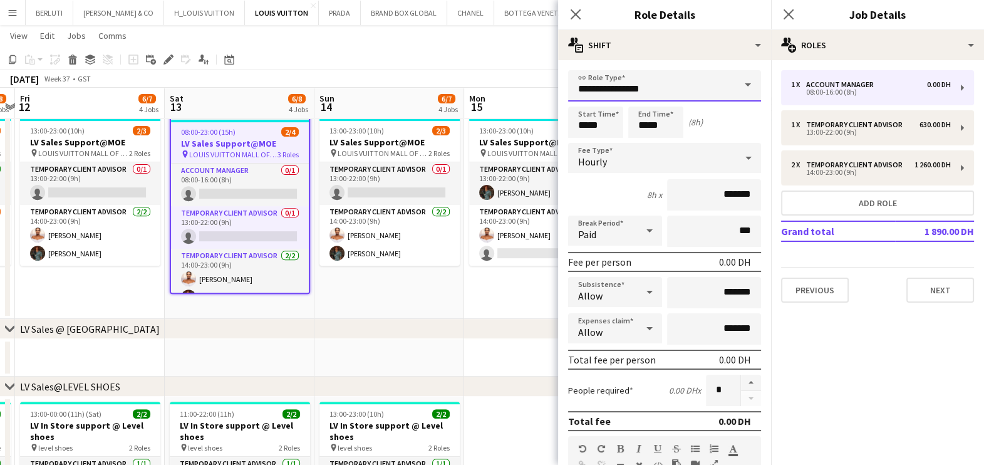
click at [560, 85] on form "**********" at bounding box center [664, 427] width 213 height 714
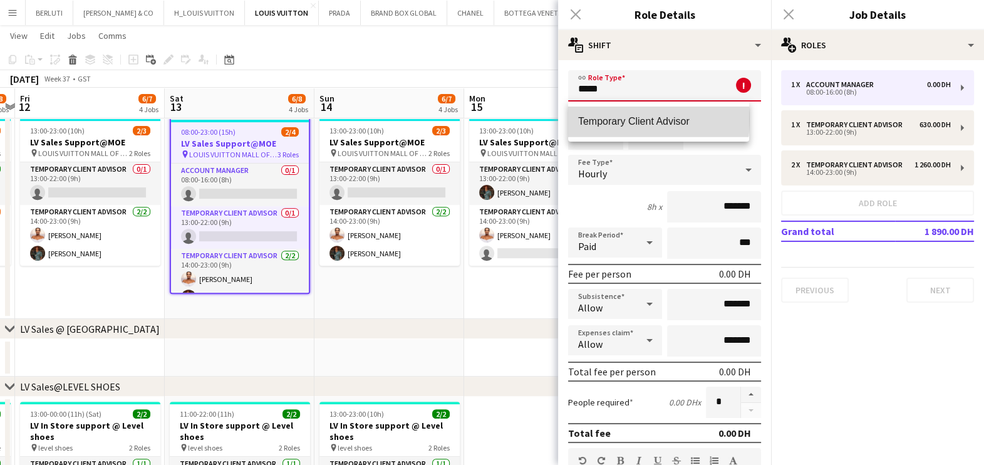
click at [617, 119] on span "Temporary Client Advisor" at bounding box center [658, 121] width 161 height 12
type input "**********"
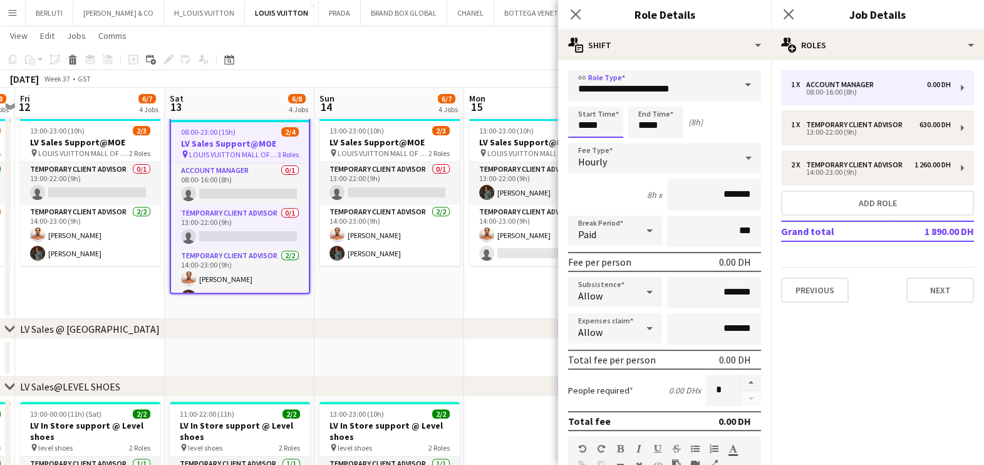
drag, startPoint x: 611, startPoint y: 122, endPoint x: 574, endPoint y: 125, distance: 37.0
click at [586, 127] on input "*****" at bounding box center [595, 121] width 55 height 31
type input "*****"
drag, startPoint x: 664, startPoint y: 127, endPoint x: 640, endPoint y: 130, distance: 24.0
click at [643, 130] on input "*****" at bounding box center [655, 121] width 55 height 31
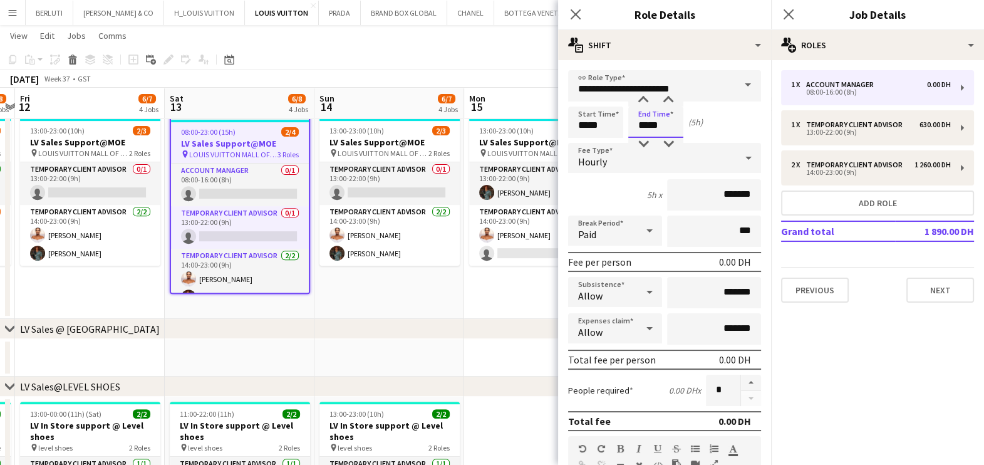
type input "*****"
click at [689, 197] on input "*******" at bounding box center [714, 194] width 94 height 31
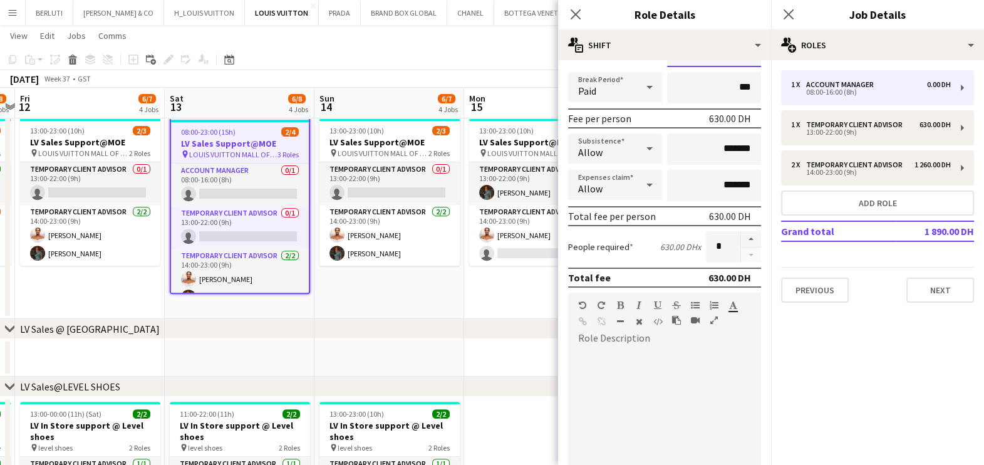
scroll to position [316, 0]
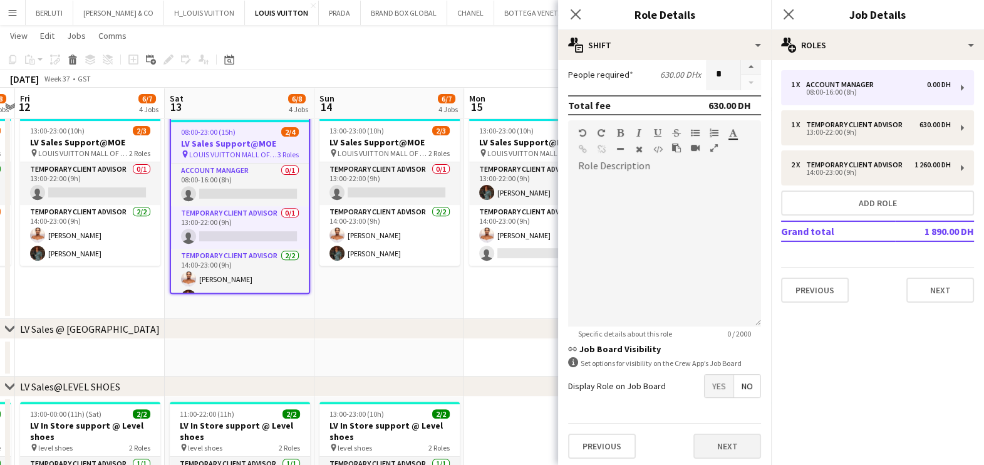
type input "********"
click at [710, 442] on button "Next" at bounding box center [727, 445] width 68 height 25
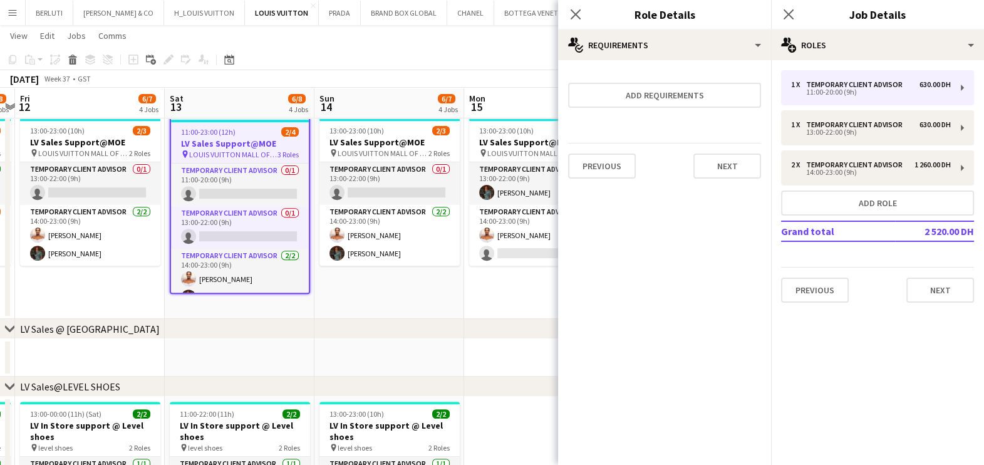
click at [410, 288] on app-date-cell "Draft 13:00-23:00 (10h) 2/3 LV Sales Support@MOE pin LOUIS VUITTON MALL OF THE …" at bounding box center [389, 210] width 150 height 215
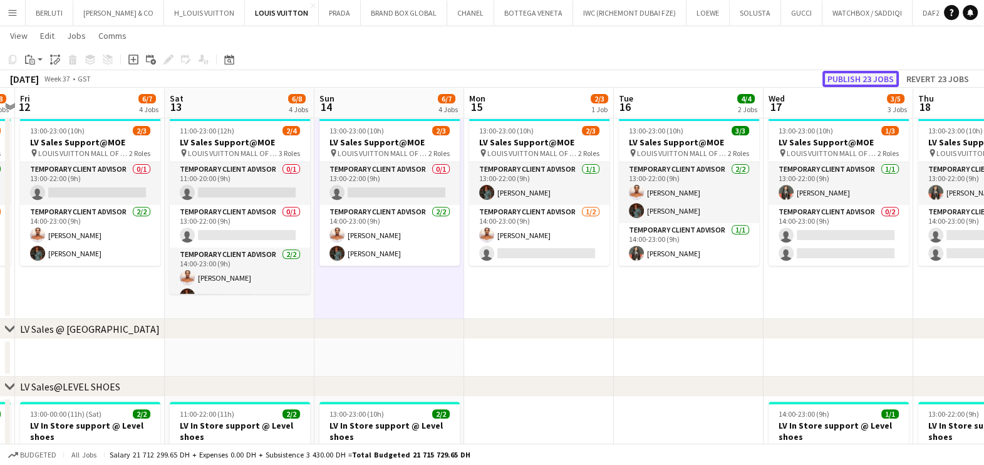
click at [832, 77] on button "Publish 23 jobs" at bounding box center [860, 79] width 76 height 16
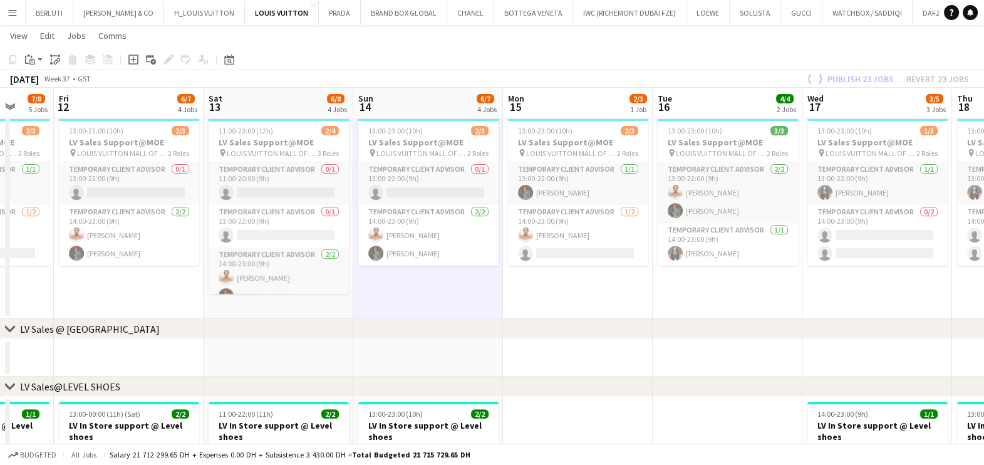
drag, startPoint x: 298, startPoint y: 254, endPoint x: 641, endPoint y: 252, distance: 343.3
click at [641, 252] on app-calendar-viewport "Wed 10 3/4 2 Jobs Thu 11 7/8 5 Jobs Fri 12 6/7 4 Jobs Sat 13 6/8 4 Jobs Sun 14 …" at bounding box center [492, 397] width 984 height 1899
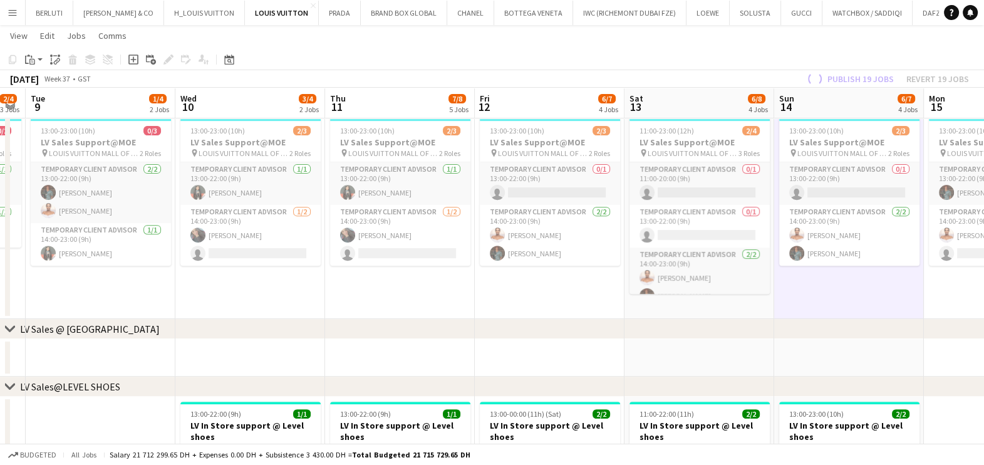
drag, startPoint x: 416, startPoint y: 254, endPoint x: 476, endPoint y: 259, distance: 60.3
click at [490, 254] on app-calendar-viewport "Sun 7 19/19 6 Jobs Mon 8 2/4 3 Jobs Tue 9 1/4 2 Jobs Wed 10 3/4 2 Jobs Thu 11 7…" at bounding box center [492, 397] width 984 height 1899
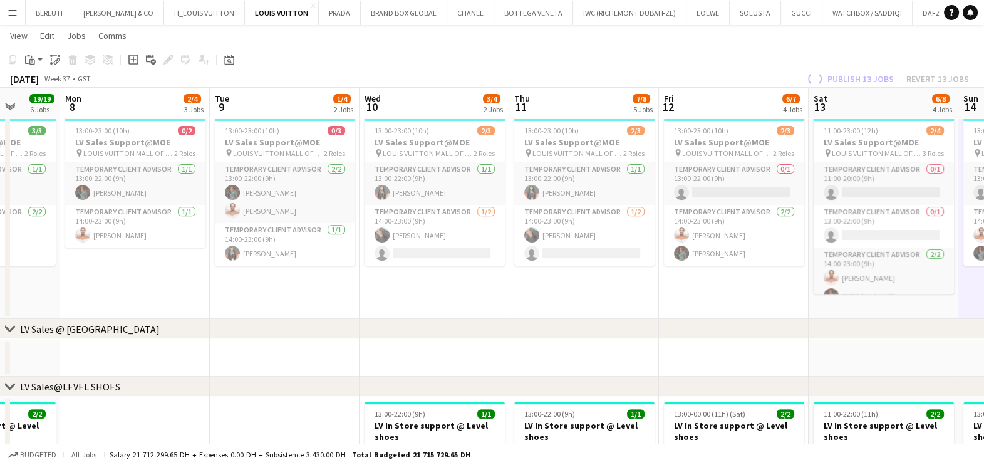
drag, startPoint x: 135, startPoint y: 261, endPoint x: 339, endPoint y: 265, distance: 204.9
click at [346, 265] on app-calendar-viewport "Sat 6 19/20 5 Jobs Sun 7 19/19 6 Jobs Mon 8 2/4 3 Jobs Tue 9 1/4 2 Jobs Wed 10 …" at bounding box center [492, 397] width 984 height 1899
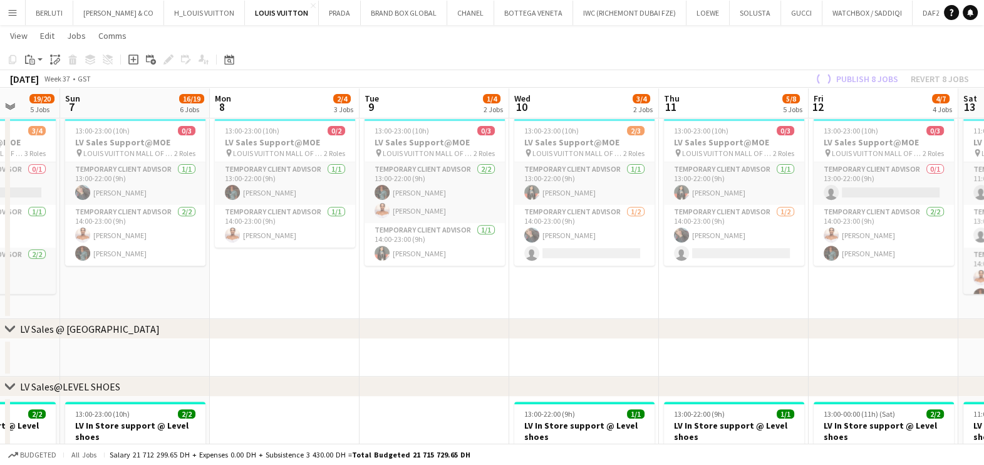
scroll to position [0, 331]
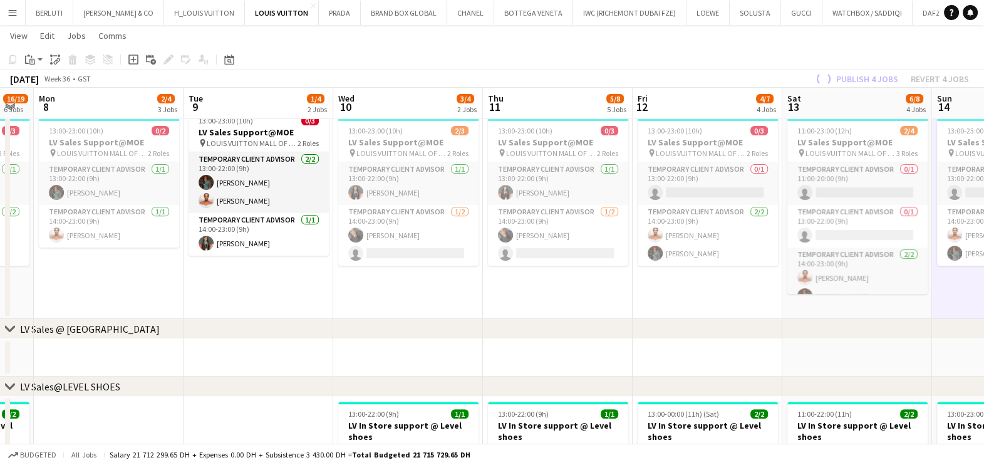
drag, startPoint x: 173, startPoint y: 269, endPoint x: 385, endPoint y: 266, distance: 212.4
click at [388, 266] on app-calendar-viewport "Fri 5 13/16 5 Jobs Sat 6 16/20 5 Jobs Sun 7 16/19 6 Jobs Mon 8 2/4 3 Jobs Tue 9…" at bounding box center [492, 397] width 984 height 1899
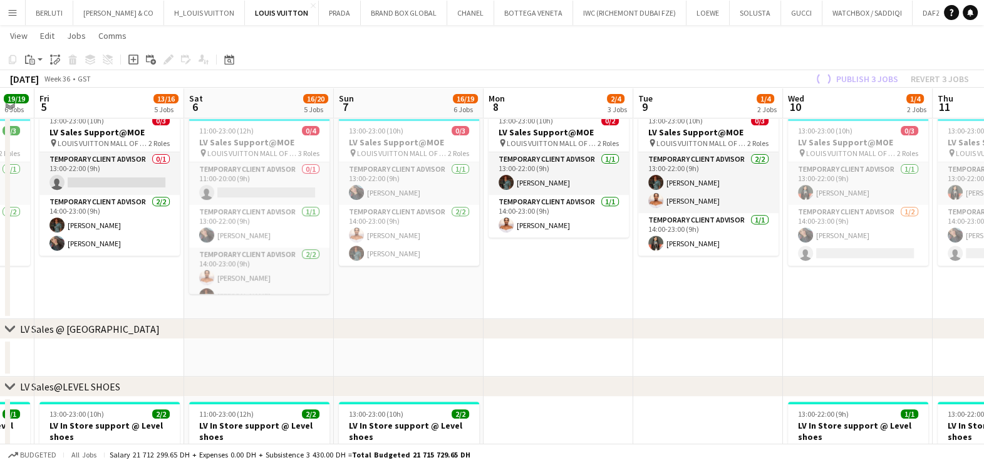
click at [432, 272] on app-calendar-viewport "Tue 2 14/14 5 Jobs Wed 3 18/18 5 Jobs Thu 4 19/19 6 Jobs Fri 5 13/16 5 Jobs Sat…" at bounding box center [492, 397] width 984 height 1899
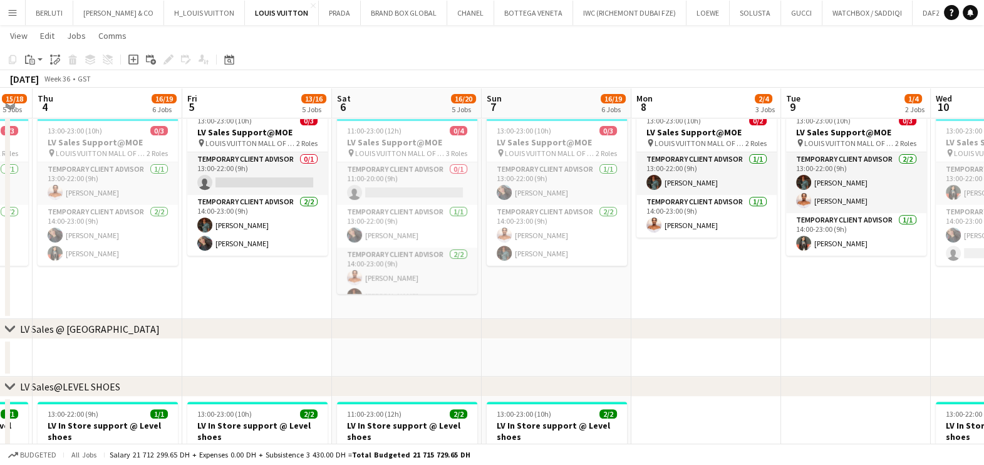
scroll to position [0, 265]
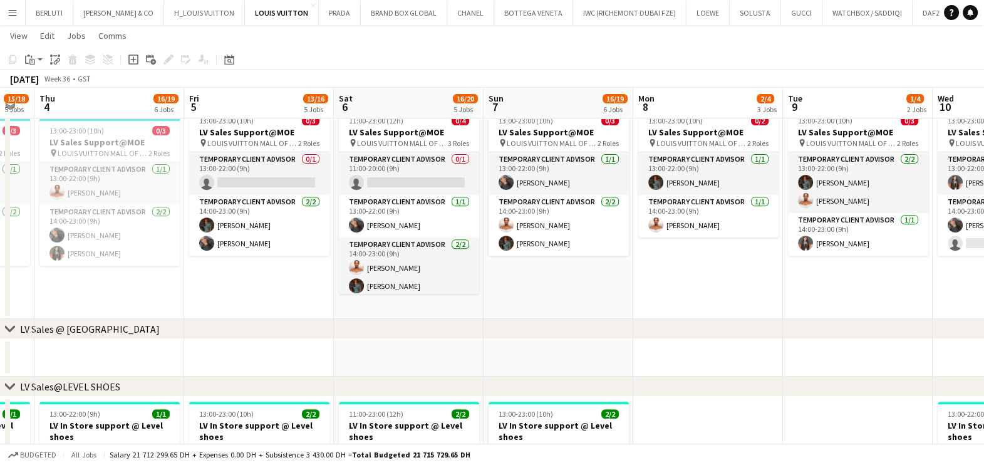
click at [276, 268] on app-calendar-viewport "Tue 2 14/14 5 Jobs Wed 3 15/18 5 Jobs Thu 4 16/19 6 Jobs Fri 5 13/16 5 Jobs Sat…" at bounding box center [492, 397] width 984 height 1899
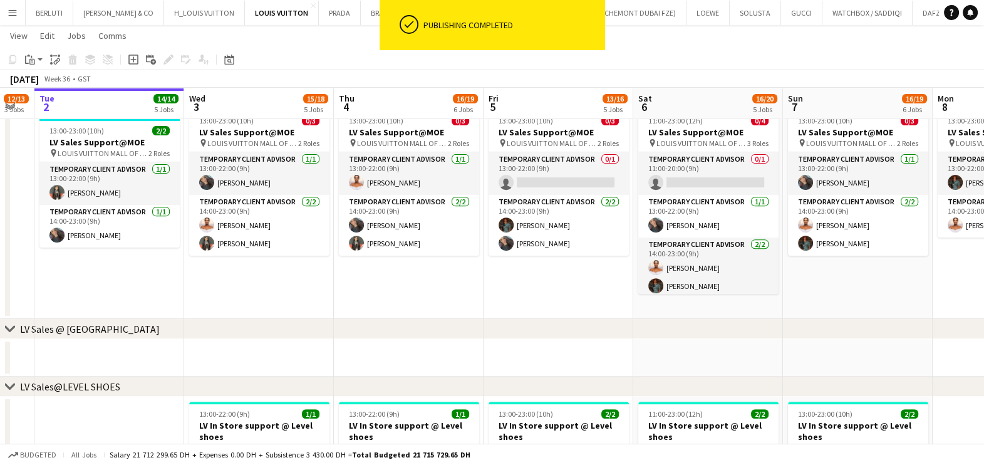
drag, startPoint x: 520, startPoint y: 274, endPoint x: 448, endPoint y: 280, distance: 72.3
click at [525, 274] on app-calendar-viewport "Sun 31 13/15 5 Jobs Mon 1 12/13 3 Jobs Tue 2 14/14 5 Jobs Wed 3 15/18 5 Jobs Th…" at bounding box center [492, 397] width 984 height 1899
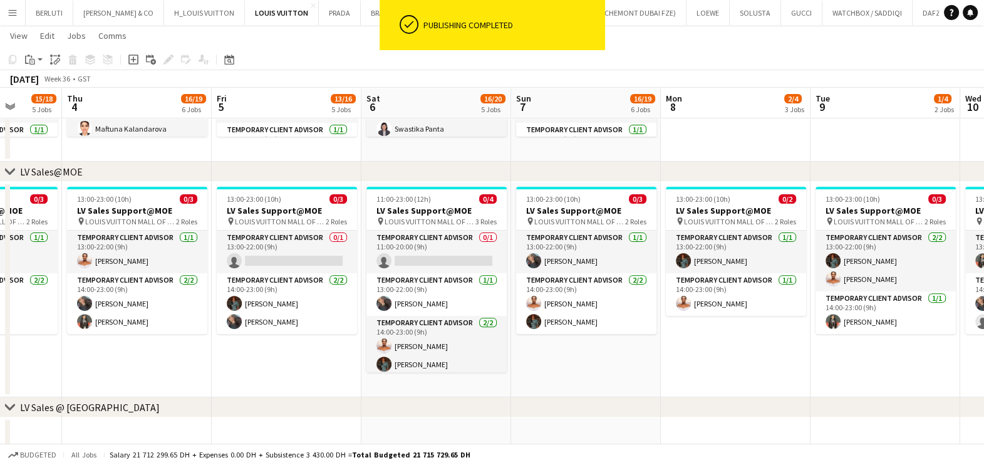
scroll to position [0, 393]
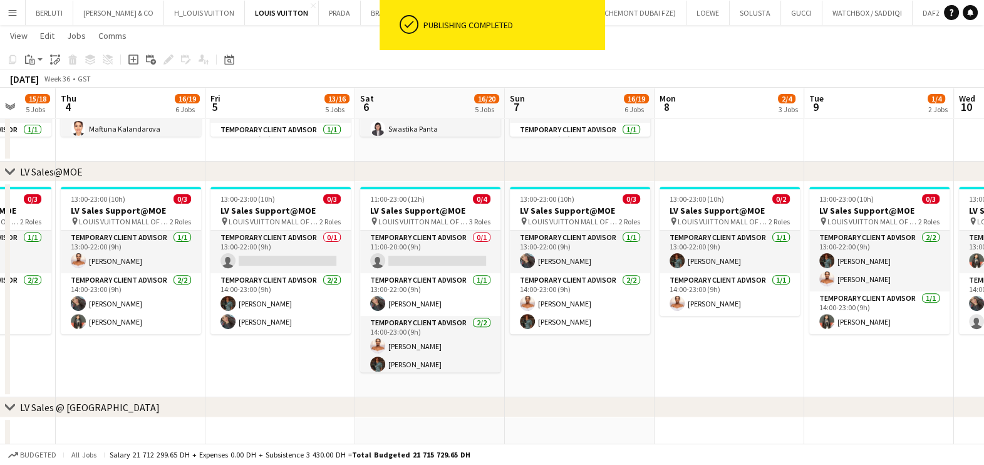
drag, startPoint x: 841, startPoint y: 252, endPoint x: 549, endPoint y: 262, distance: 292.1
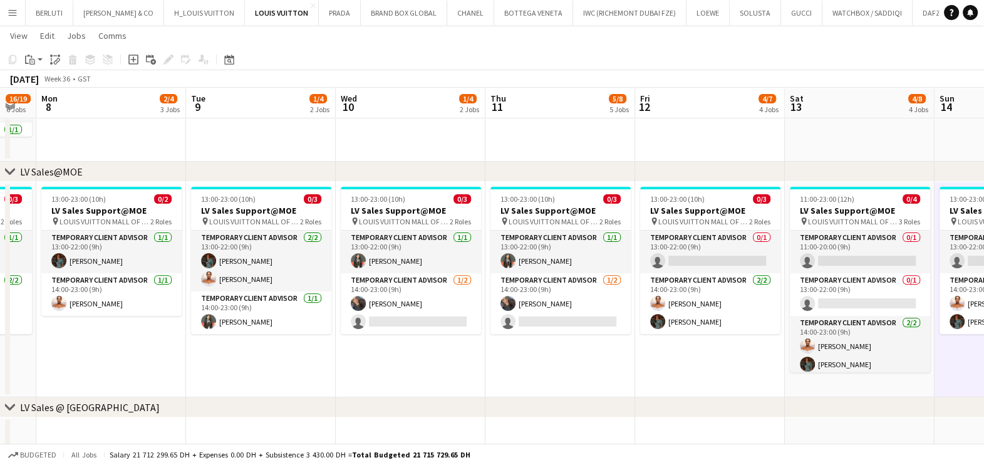
scroll to position [0, 474]
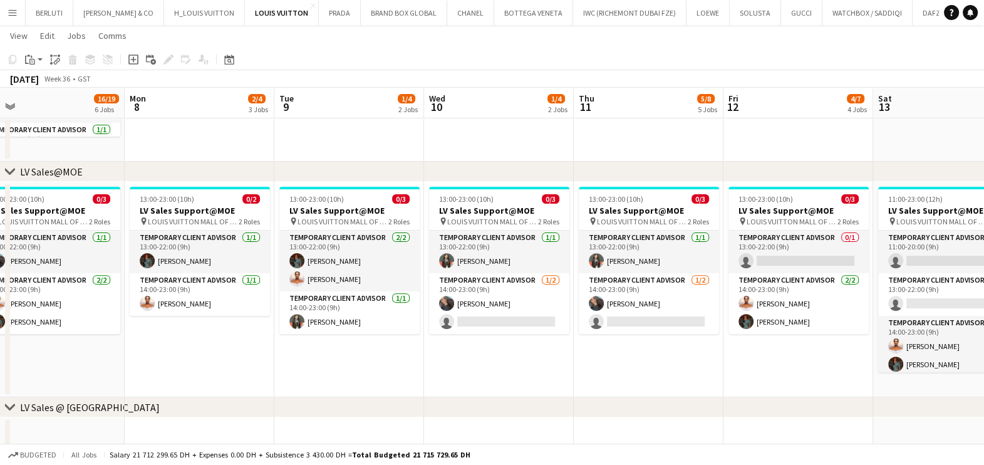
drag, startPoint x: 428, startPoint y: 321, endPoint x: 366, endPoint y: 321, distance: 61.4
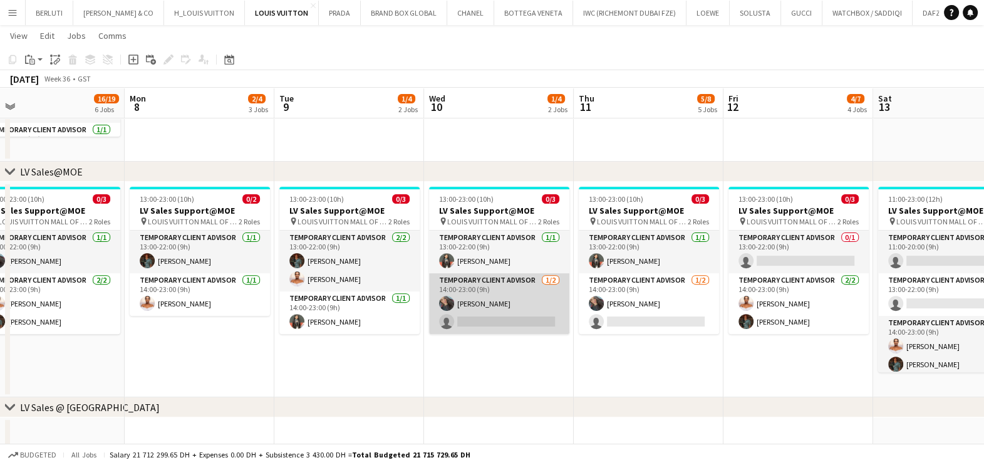
click at [475, 328] on app-card-role "Temporary Client Advisor [DATE] 14:00-23:00 (9h) [PERSON_NAME] single-neutral-a…" at bounding box center [499, 303] width 140 height 61
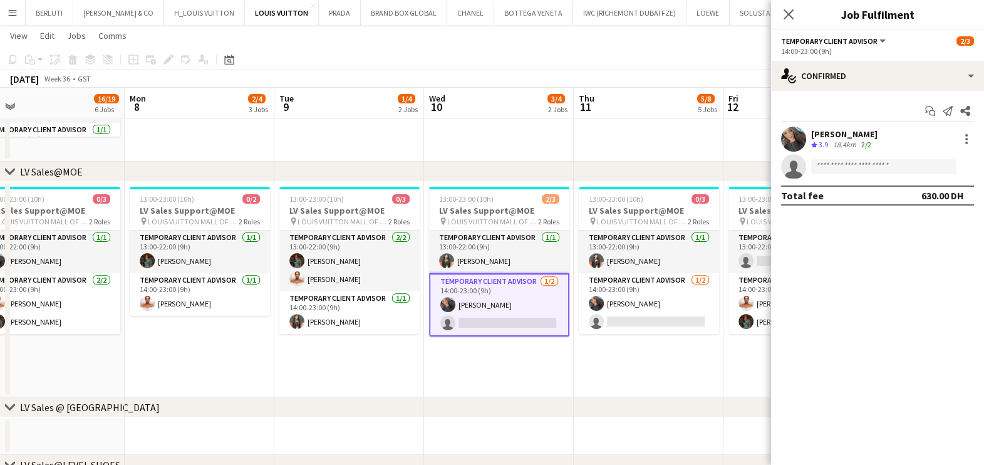
click at [536, 361] on app-date-cell "13:00-23:00 (10h) 2/3 LV Sales Support@MOE pin LOUIS VUITTON MALL OF THE EMIRAT…" at bounding box center [499, 289] width 150 height 215
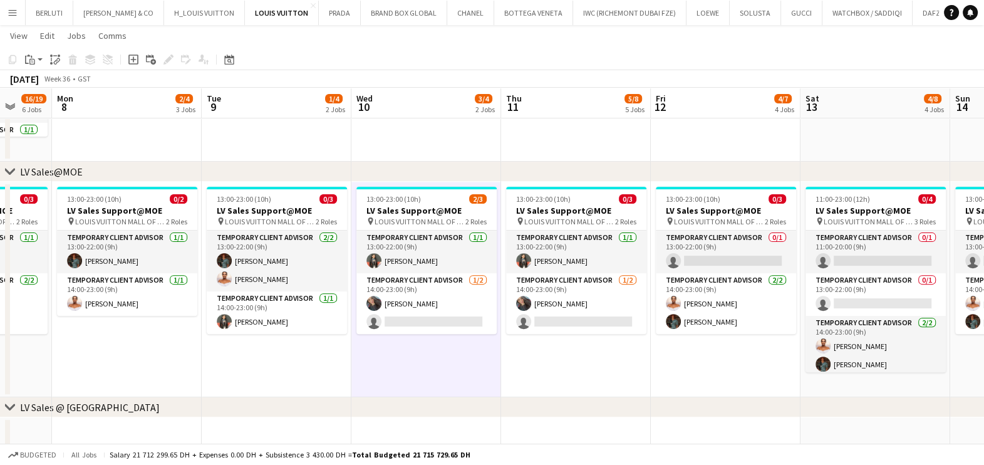
drag, startPoint x: 624, startPoint y: 362, endPoint x: 551, endPoint y: 370, distance: 73.7
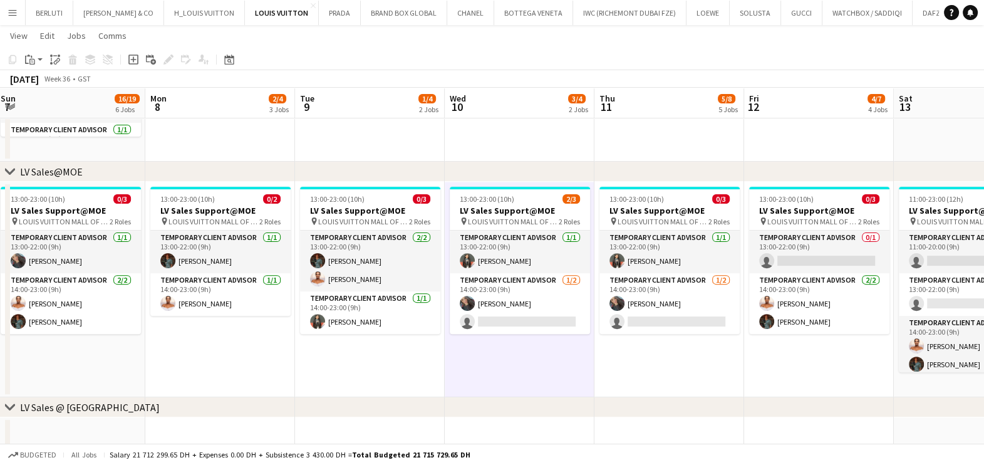
drag, startPoint x: 282, startPoint y: 363, endPoint x: 376, endPoint y: 346, distance: 95.4
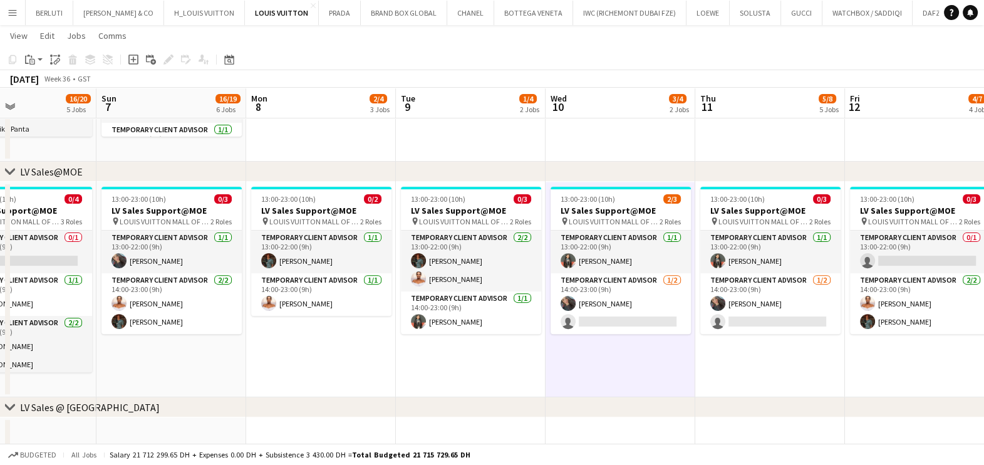
drag, startPoint x: 249, startPoint y: 346, endPoint x: 398, endPoint y: 339, distance: 148.6
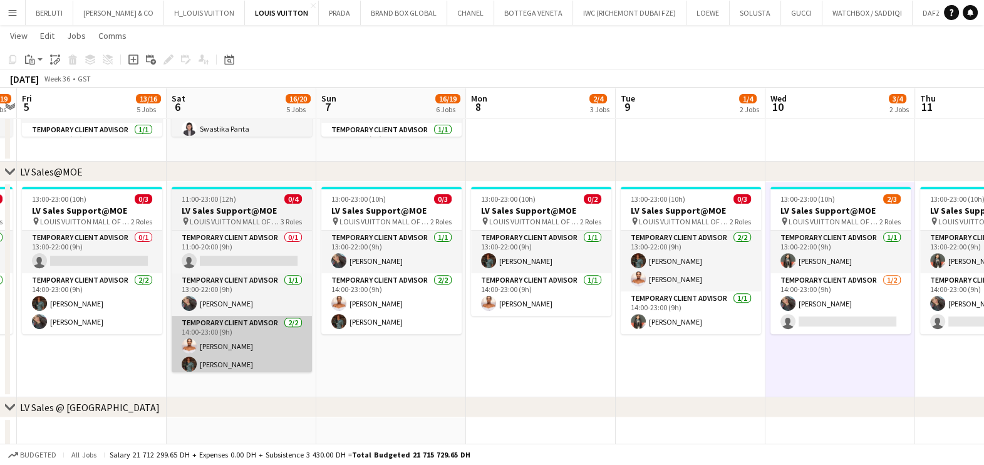
drag, startPoint x: 184, startPoint y: 345, endPoint x: 247, endPoint y: 341, distance: 63.4
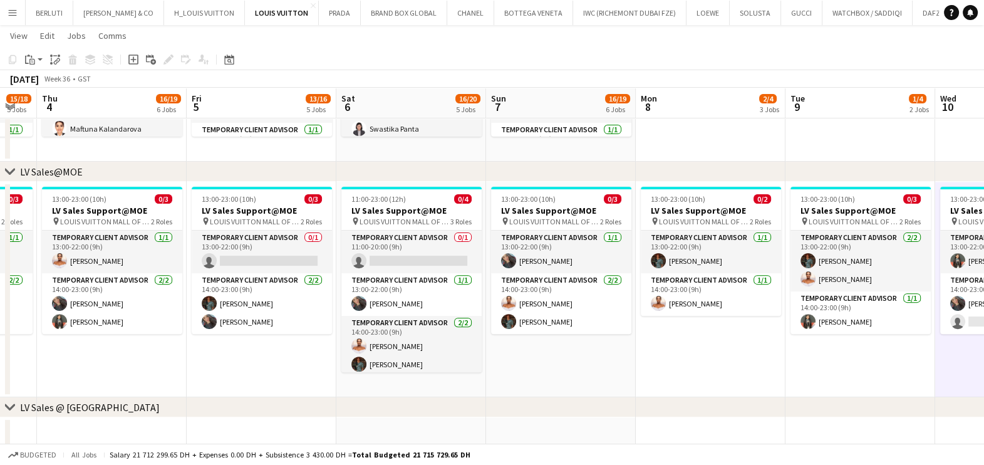
drag, startPoint x: 257, startPoint y: 335, endPoint x: 375, endPoint y: 326, distance: 118.1
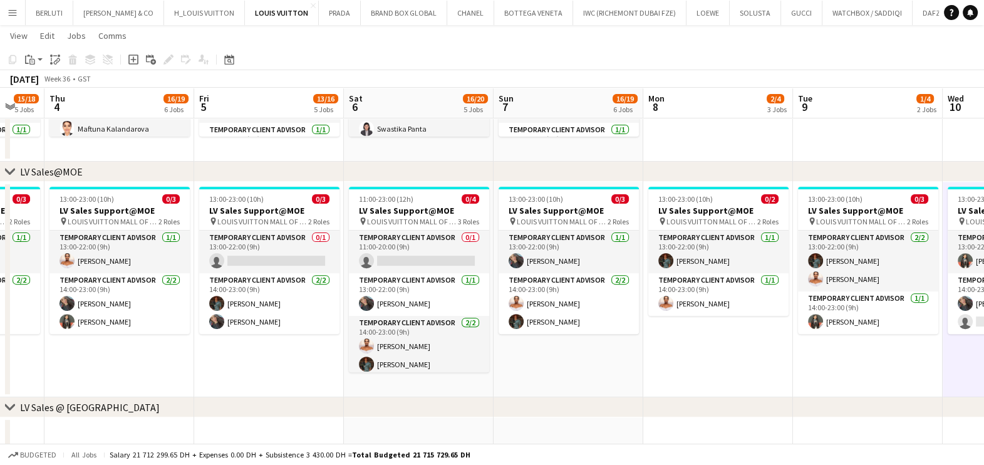
drag, startPoint x: 428, startPoint y: 336, endPoint x: 459, endPoint y: 336, distance: 30.7
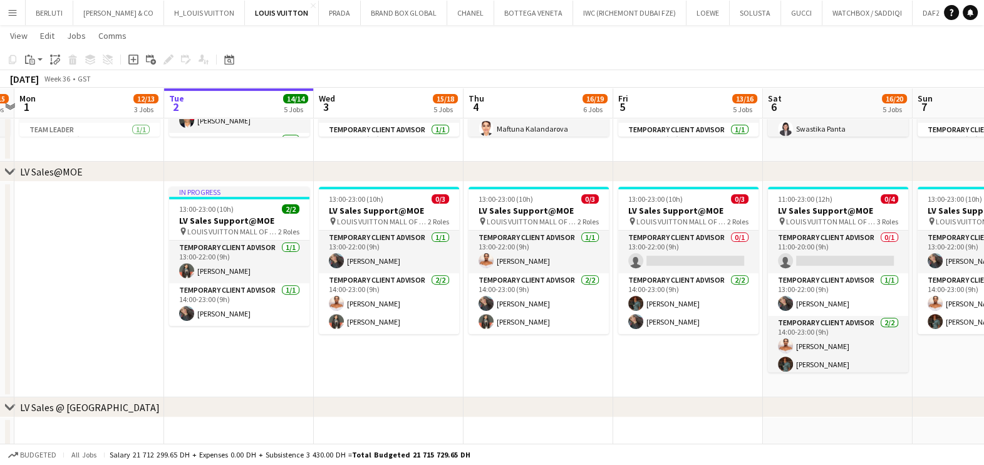
drag, startPoint x: 299, startPoint y: 335, endPoint x: 247, endPoint y: 337, distance: 52.0
drag, startPoint x: 250, startPoint y: 335, endPoint x: 291, endPoint y: 327, distance: 41.5
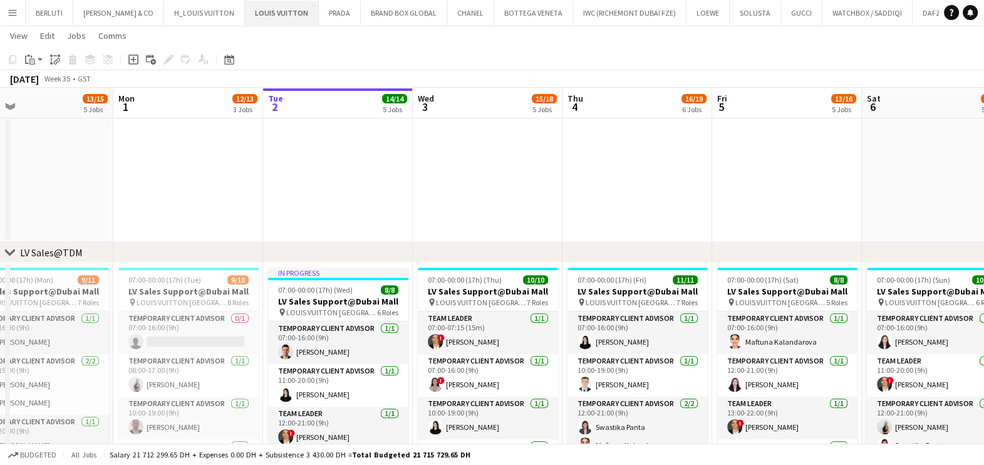
scroll to position [839, 0]
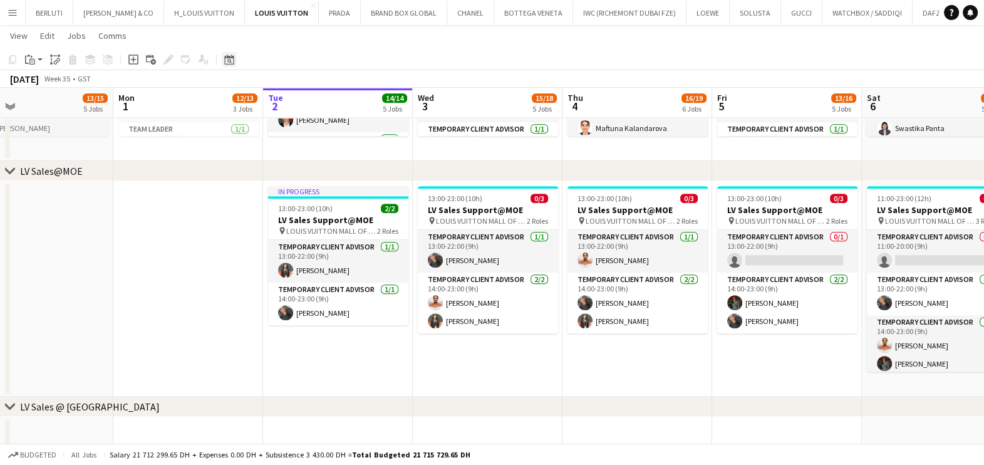
click at [227, 57] on icon at bounding box center [228, 59] width 9 height 10
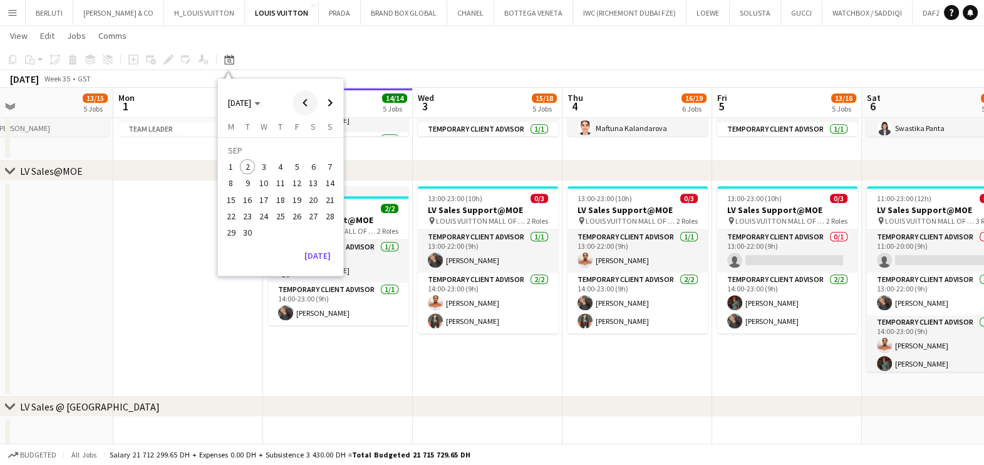
click at [298, 100] on span "Previous month" at bounding box center [305, 102] width 25 height 25
click at [280, 168] on span "5" at bounding box center [280, 169] width 15 height 15
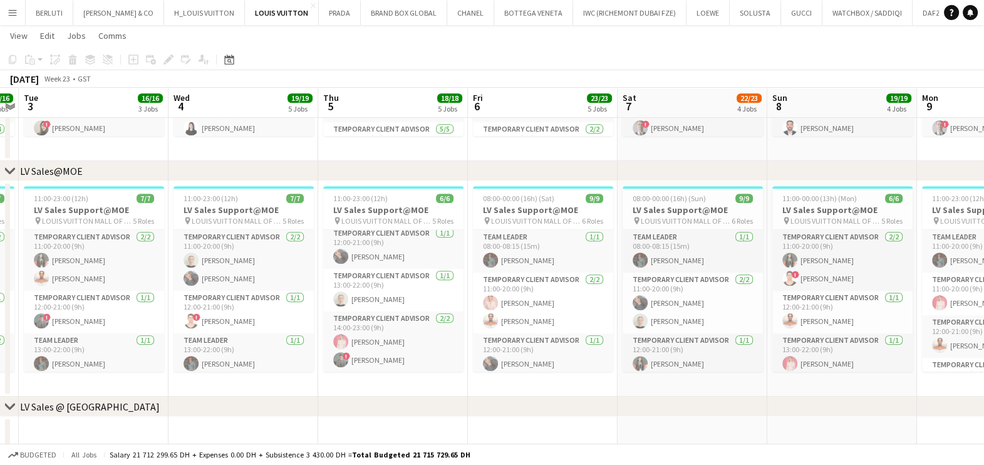
drag, startPoint x: 152, startPoint y: 342, endPoint x: 517, endPoint y: 374, distance: 366.6
click at [518, 374] on app-calendar-viewport "Sat 31 26/27 4 Jobs Sun 1 17/17 4 Jobs Mon 2 16/16 4 Jobs Tue 3 16/16 3 Jobs We…" at bounding box center [492, 326] width 984 height 2233
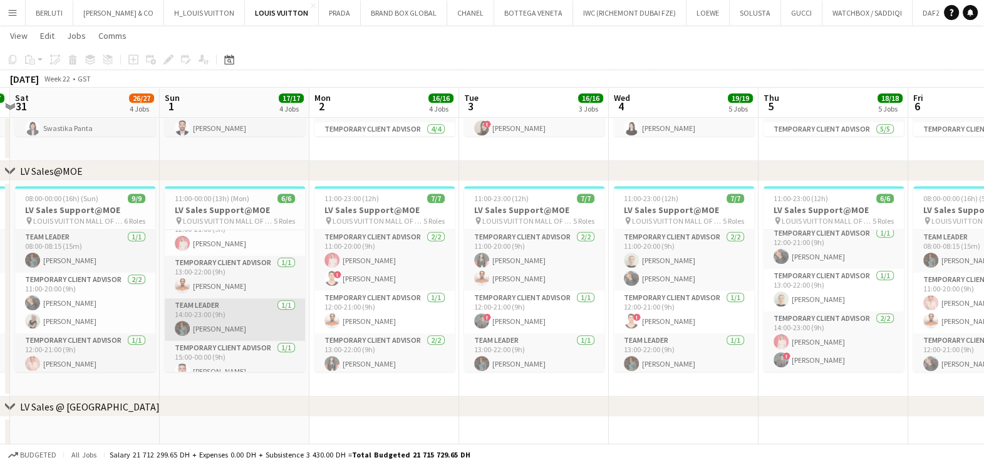
scroll to position [89, 0]
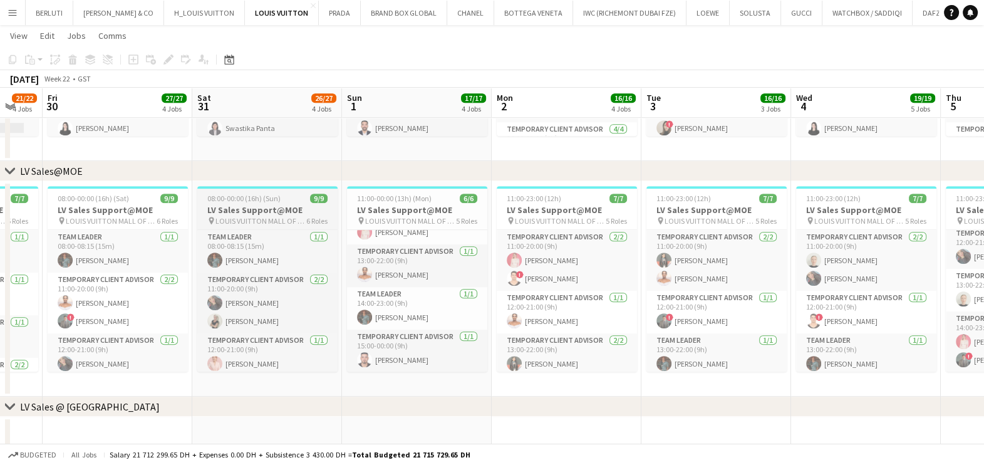
drag, startPoint x: 195, startPoint y: 316, endPoint x: 565, endPoint y: 318, distance: 369.6
click at [568, 316] on app-calendar-viewport "Wed 28 21/23 5 Jobs Thu 29 21/22 4 Jobs Fri 30 27/27 4 Jobs Sat 31 26/27 4 Jobs…" at bounding box center [492, 326] width 984 height 2233
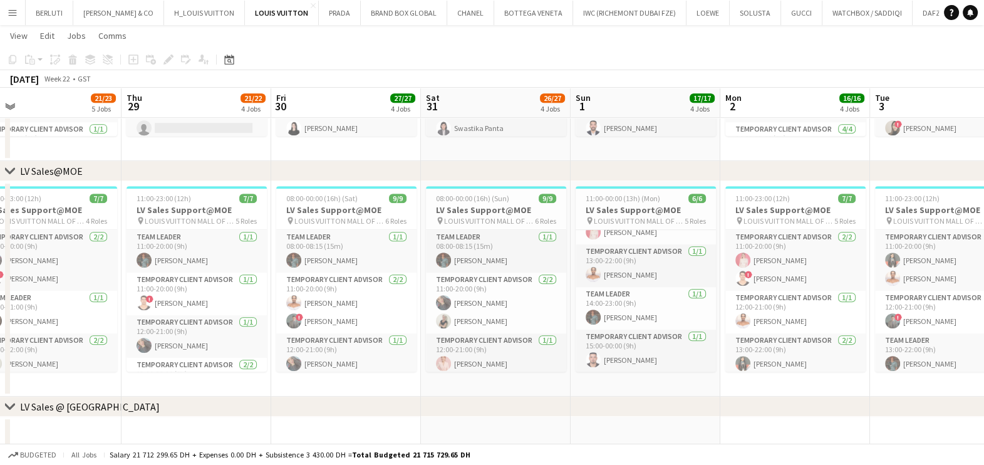
click at [615, 313] on app-calendar-viewport "Mon 26 32/33 6 Jobs Tue 27 22/23 6 Jobs Wed 28 21/23 5 Jobs Thu 29 21/22 4 Jobs…" at bounding box center [492, 326] width 984 height 2233
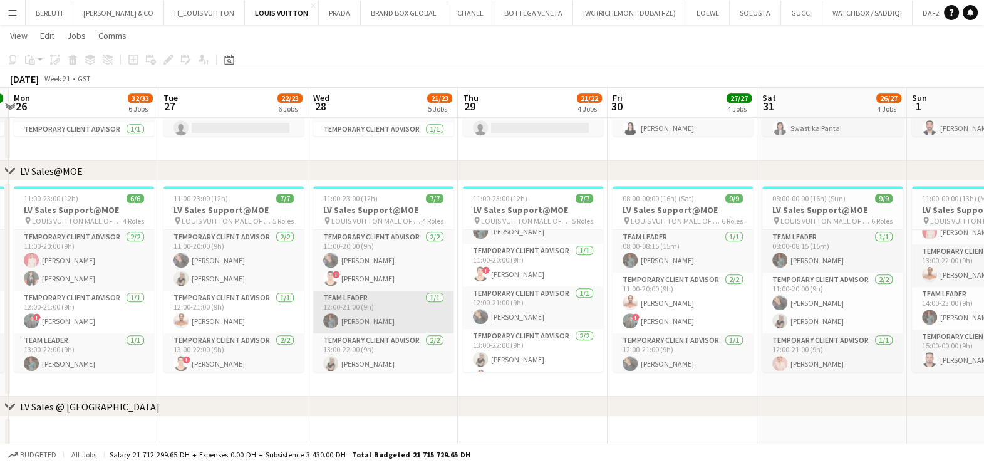
scroll to position [83, 0]
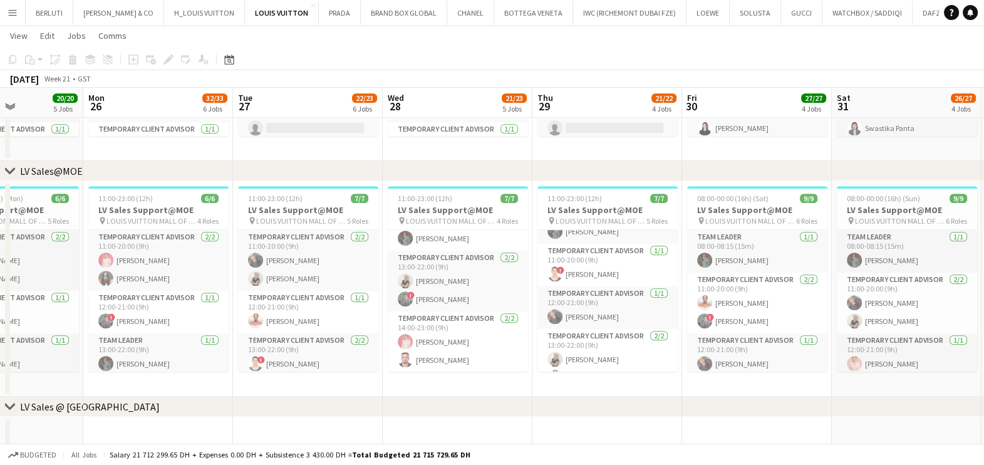
drag, startPoint x: 319, startPoint y: 332, endPoint x: 417, endPoint y: 331, distance: 97.1
click at [413, 332] on app-calendar-viewport "Fri 23 24/24 5 Jobs Sat 24 23/23 3 Jobs Sun 25 20/20 5 Jobs Mon 26 32/33 6 Jobs…" at bounding box center [492, 326] width 984 height 2233
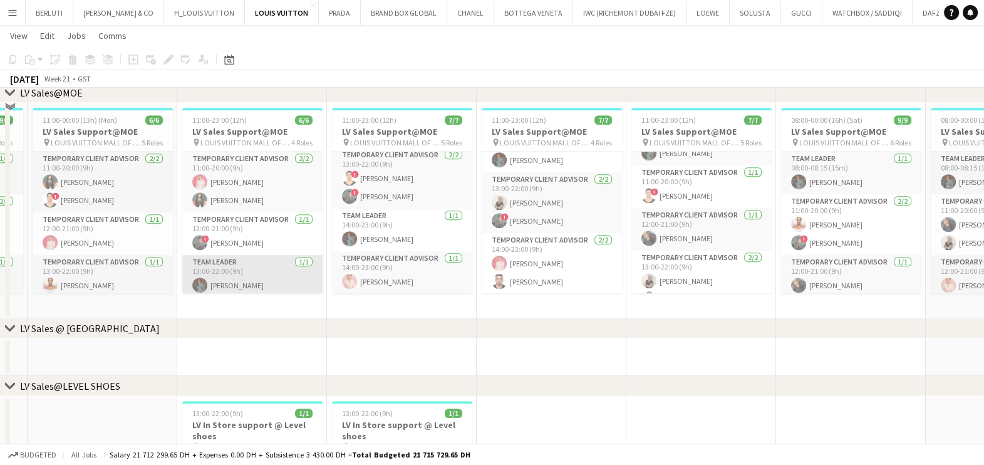
scroll to position [839, 0]
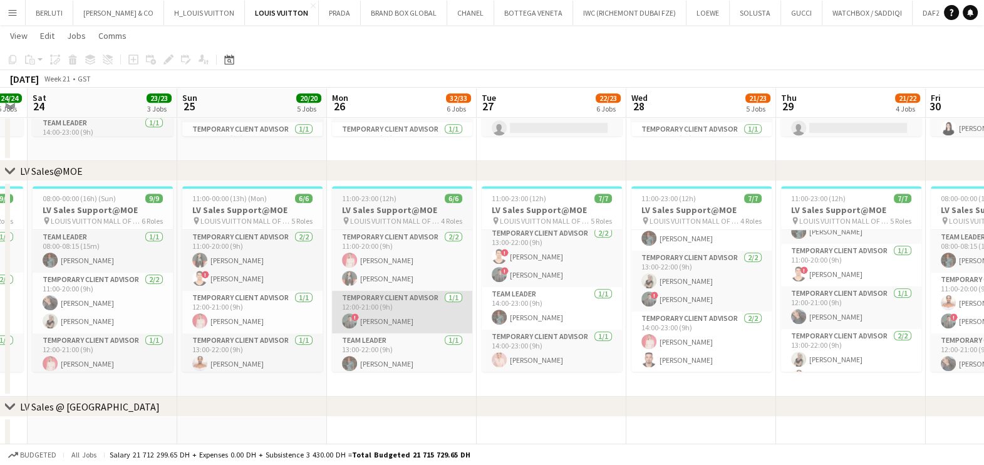
drag, startPoint x: 428, startPoint y: 308, endPoint x: 497, endPoint y: 316, distance: 69.4
click at [500, 309] on app-calendar-viewport "Thu 22 Fri 23 24/24 5 Jobs Sat 24 23/23 3 Jobs Sun 25 20/20 5 Jobs Mon 26 32/33…" at bounding box center [492, 326] width 984 height 2233
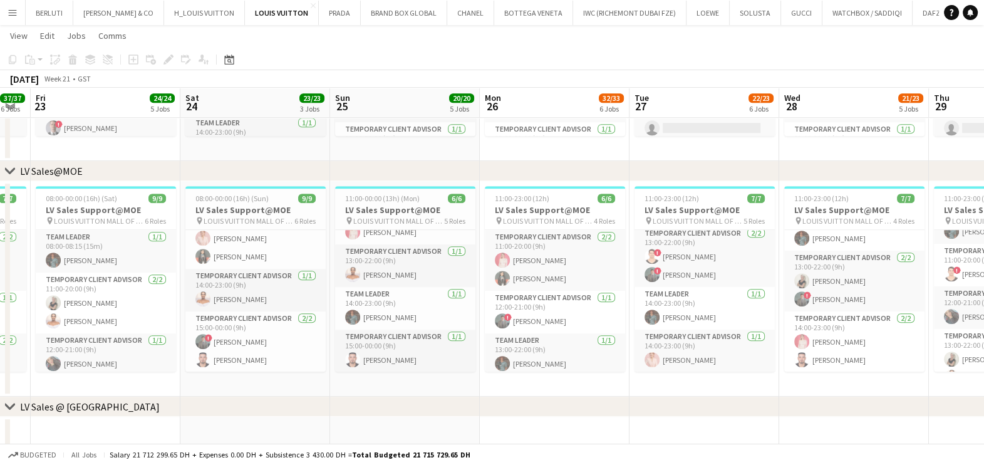
scroll to position [0, 376]
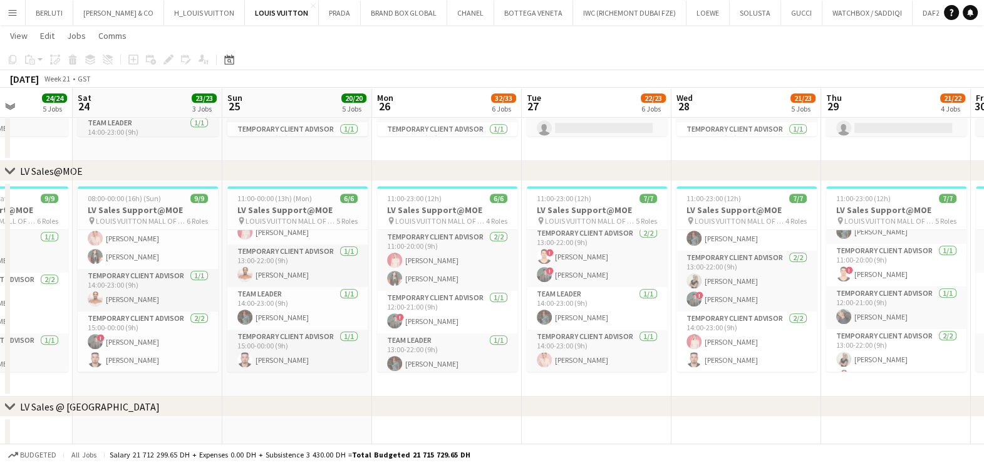
drag, startPoint x: 168, startPoint y: 324, endPoint x: 408, endPoint y: 329, distance: 240.6
click at [408, 329] on app-calendar-viewport "Wed 21 26/26 5 Jobs Thu 22 37/37 6 Jobs Fri 23 24/24 5 Jobs Sat 24 23/23 3 Jobs…" at bounding box center [492, 326] width 984 height 2233
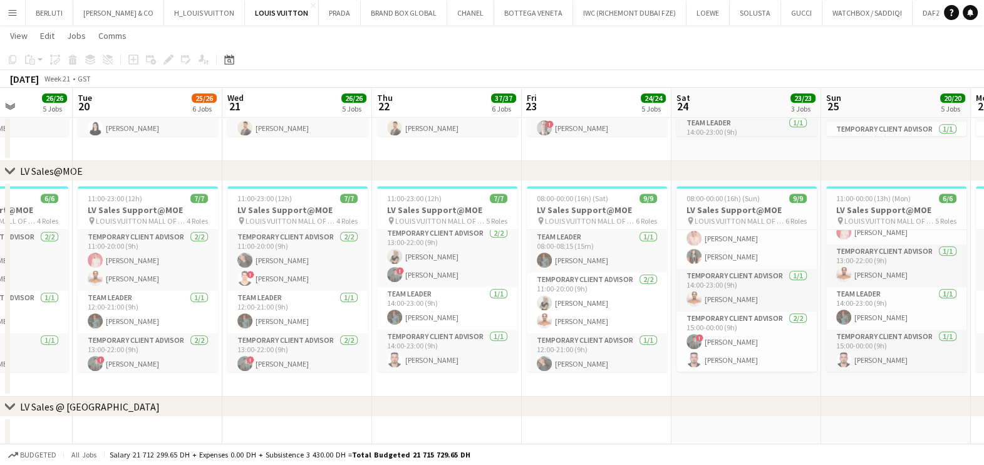
scroll to position [0, 409]
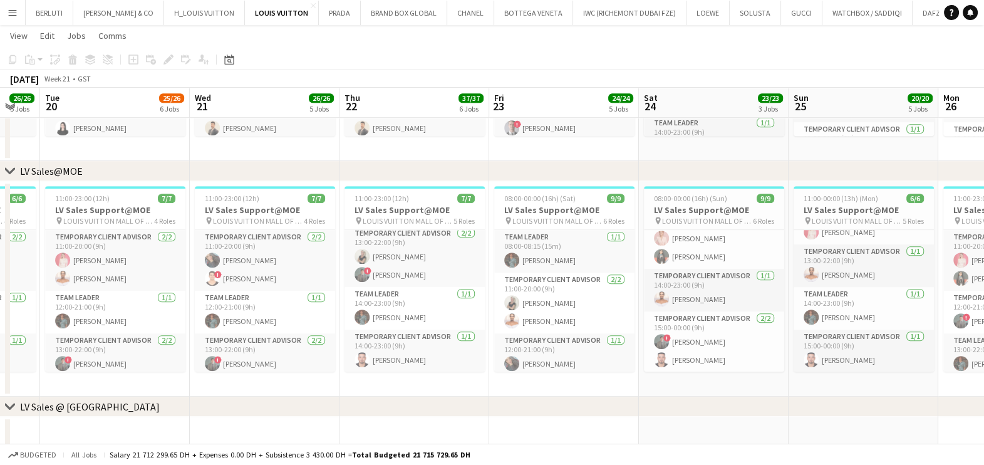
drag, startPoint x: 402, startPoint y: 314, endPoint x: 698, endPoint y: 314, distance: 296.9
click at [698, 314] on app-calendar-viewport "Sat 17 Sun 18 Mon 19 26/26 5 Jobs Tue 20 25/26 6 Jobs Wed 21 26/26 5 Jobs Thu 2…" at bounding box center [492, 338] width 984 height 2257
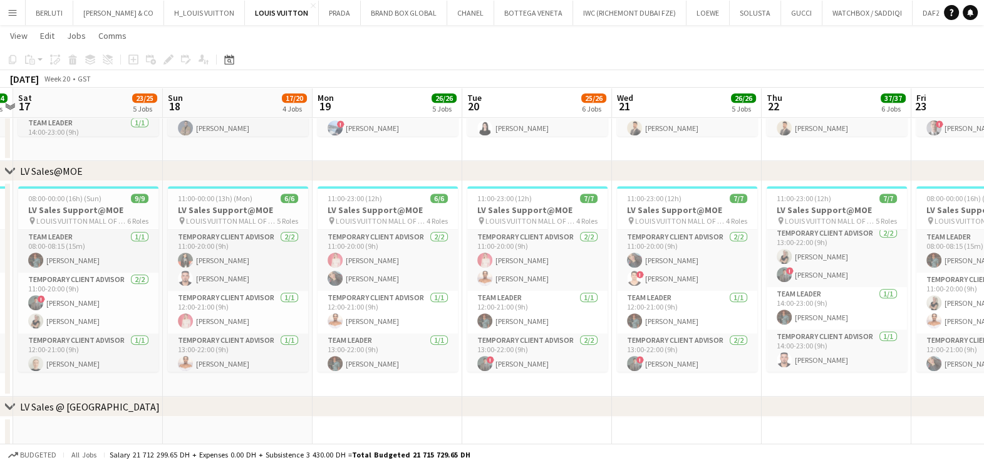
drag, startPoint x: 269, startPoint y: 309, endPoint x: 354, endPoint y: 314, distance: 84.7
click at [354, 314] on app-calendar-viewport "Thu 15 23/23 6 Jobs Fri 16 24/24 5 Jobs Sat 17 23/25 5 Jobs Sun 18 17/20 4 Jobs…" at bounding box center [492, 338] width 984 height 2257
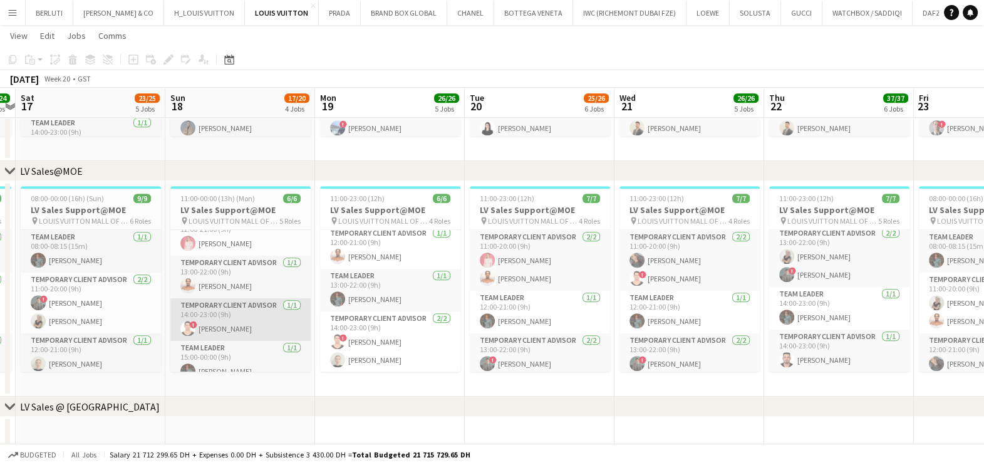
scroll to position [89, 0]
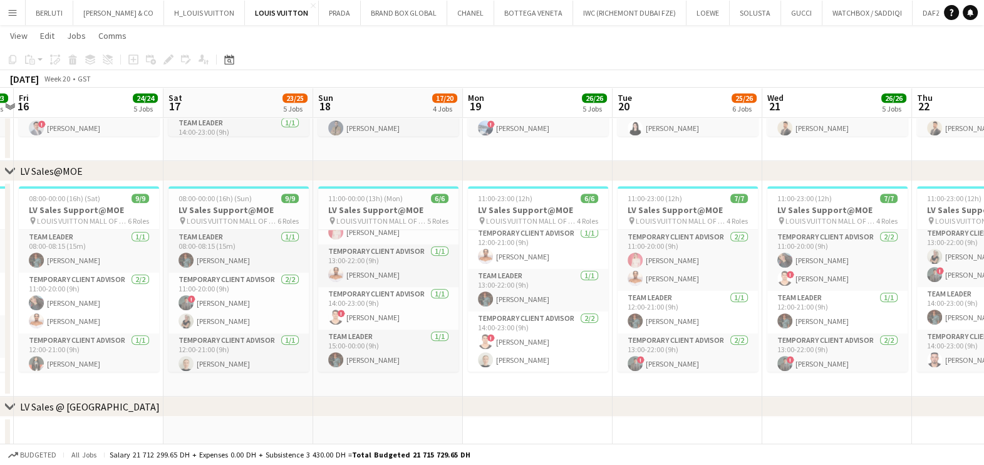
drag, startPoint x: 241, startPoint y: 314, endPoint x: 279, endPoint y: 314, distance: 38.2
click at [279, 314] on app-calendar-viewport "Wed 14 Thu 15 23/23 6 Jobs Fri 16 24/24 5 Jobs Sat 17 23/25 5 Jobs Sun 18 17/20…" at bounding box center [492, 338] width 984 height 2257
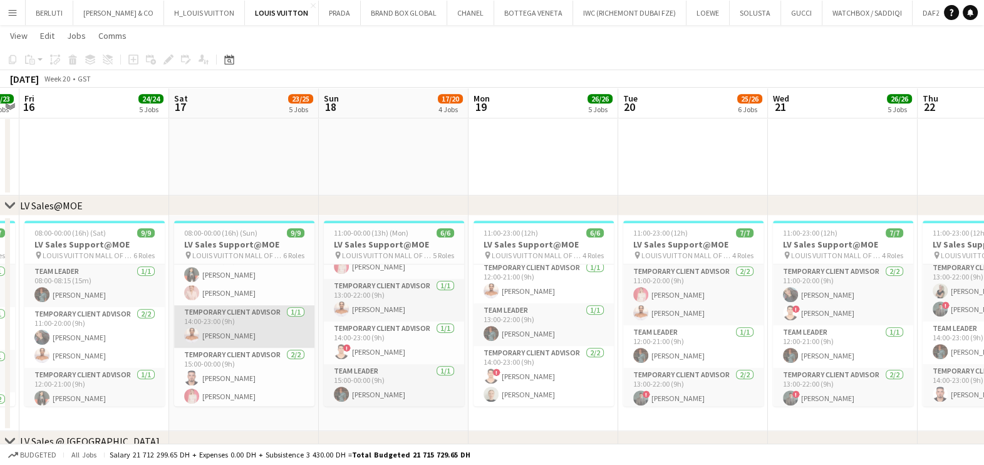
scroll to position [168, 0]
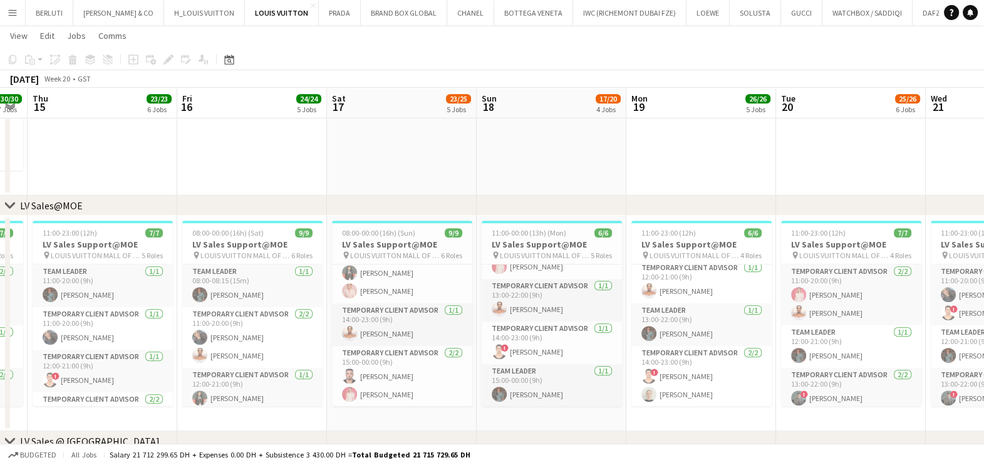
drag, startPoint x: 336, startPoint y: 336, endPoint x: 389, endPoint y: 335, distance: 53.2
click at [389, 335] on app-calendar-viewport "Tue 13 Wed 14 30/30 7 Jobs Thu 15 23/23 6 Jobs Fri 16 24/24 5 Jobs Sat 17 23/25…" at bounding box center [492, 278] width 984 height 2448
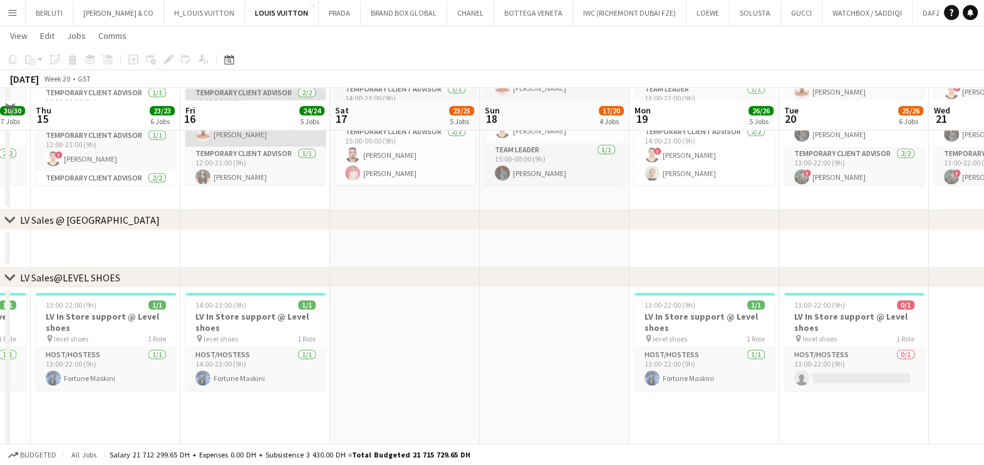
scroll to position [1230, 0]
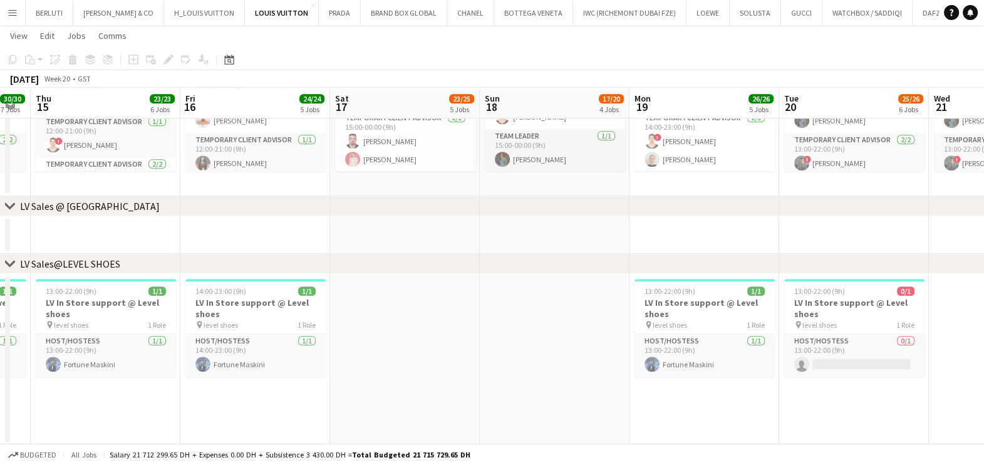
drag, startPoint x: 375, startPoint y: 348, endPoint x: 118, endPoint y: 348, distance: 257.4
click at [126, 348] on app-calendar-viewport "Tue 13 26/26 7 Jobs Wed 14 30/30 7 Jobs Thu 15 23/23 6 Jobs Fri 16 24/24 5 Jobs…" at bounding box center [492, 43] width 984 height 2448
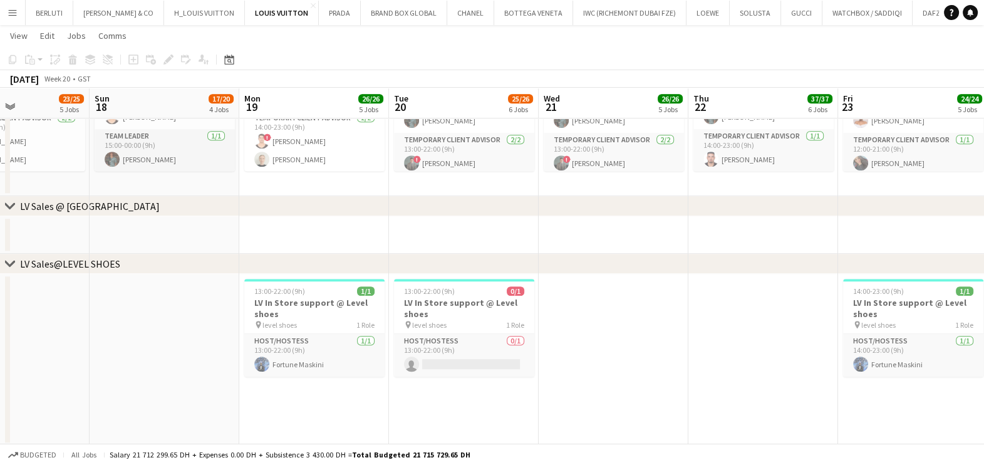
drag, startPoint x: 482, startPoint y: 396, endPoint x: 280, endPoint y: 396, distance: 202.3
click at [280, 396] on app-calendar-viewport "Thu 15 23/23 6 Jobs Fri 16 24/24 5 Jobs Sat 17 23/25 5 Jobs Sun 18 17/20 4 Jobs…" at bounding box center [492, 43] width 984 height 2448
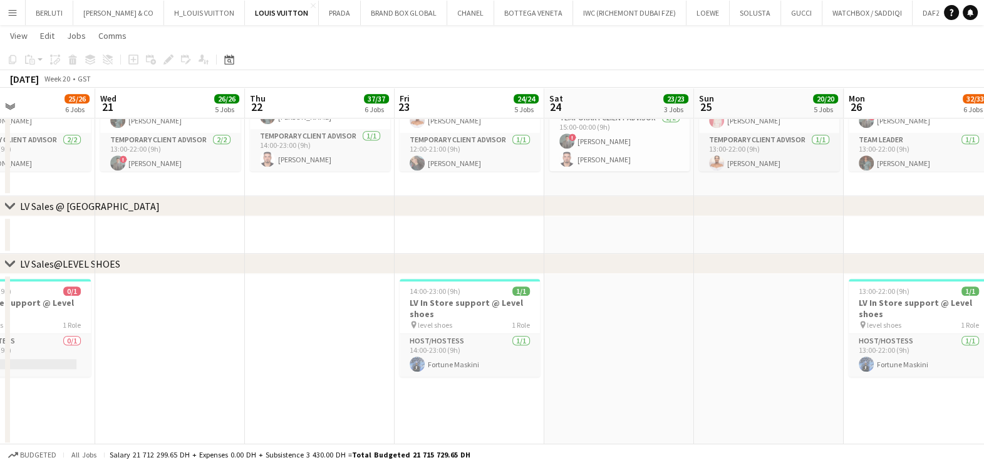
drag, startPoint x: 310, startPoint y: 345, endPoint x: 294, endPoint y: 339, distance: 17.0
click at [291, 345] on app-calendar-viewport "Sat 17 23/25 5 Jobs Sun 18 17/20 4 Jobs Mon 19 26/26 5 Jobs Tue 20 25/26 6 Jobs…" at bounding box center [492, 43] width 984 height 2448
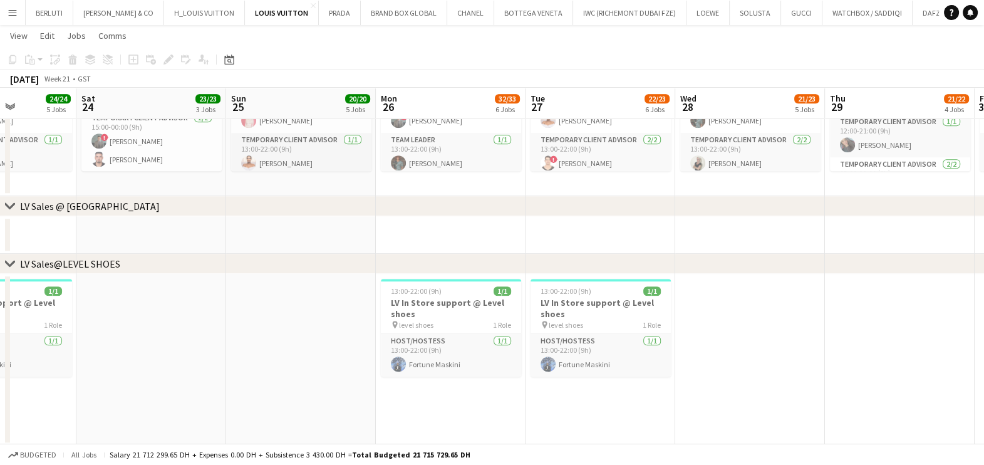
click at [298, 343] on app-calendar-viewport "Wed 21 26/26 5 Jobs Thu 22 37/37 6 Jobs Fri 23 24/24 5 Jobs Sat 24 23/23 3 Jobs…" at bounding box center [492, 43] width 984 height 2448
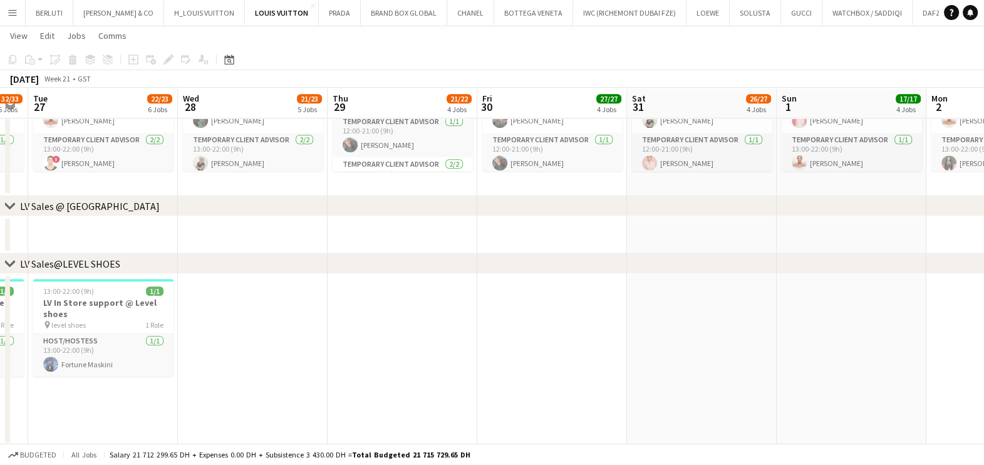
drag, startPoint x: 595, startPoint y: 341, endPoint x: 325, endPoint y: 319, distance: 270.9
click at [325, 322] on app-calendar-viewport "Sat 24 23/23 3 Jobs Sun 25 20/20 5 Jobs Mon 26 32/33 6 Jobs Tue 27 22/23 6 Jobs…" at bounding box center [492, 43] width 984 height 2448
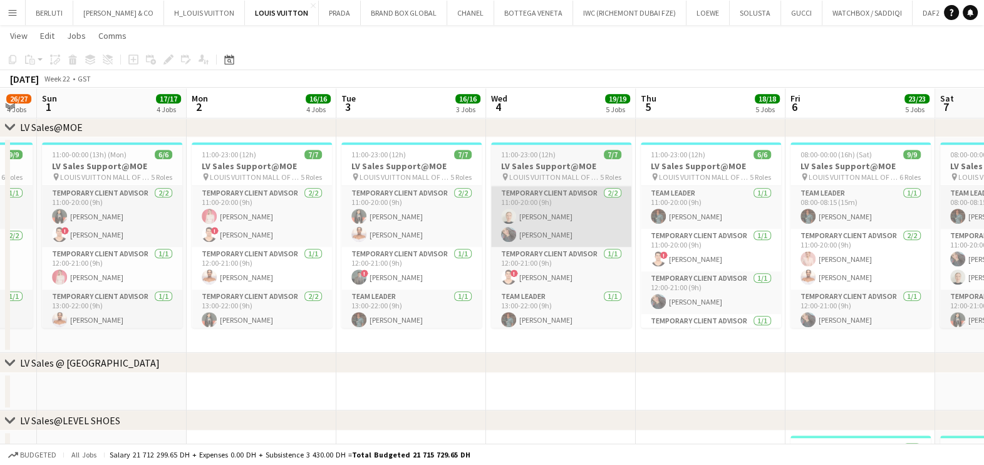
drag, startPoint x: 733, startPoint y: 257, endPoint x: 222, endPoint y: 244, distance: 510.6
click at [110, 251] on app-calendar-viewport "Tue 27 22/23 6 Jobs Wed 28 21/23 5 Jobs Thu 29 21/22 4 Jobs Fri 30 27/27 4 Jobs…" at bounding box center [492, 199] width 984 height 2448
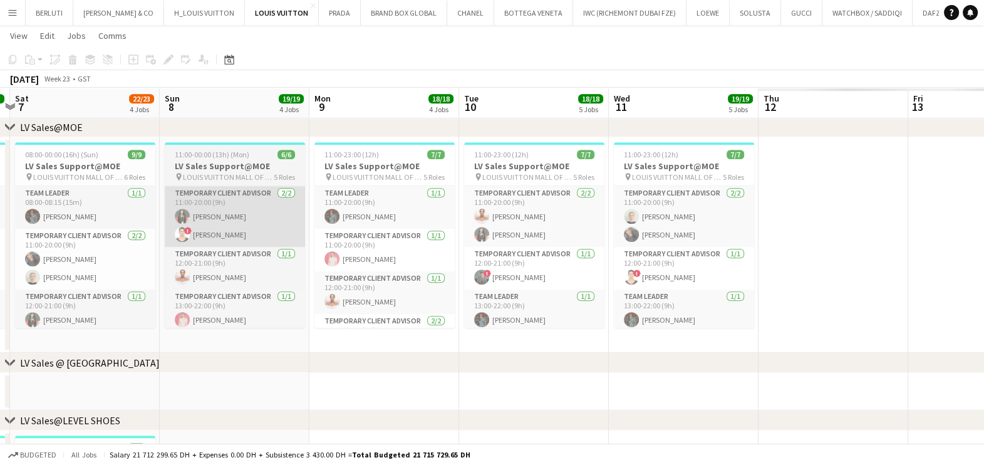
drag, startPoint x: 722, startPoint y: 245, endPoint x: 207, endPoint y: 239, distance: 515.5
click at [194, 245] on app-calendar-viewport "Wed 4 19/19 5 Jobs Thu 5 18/18 5 Jobs Fri 6 23/23 5 Jobs Sat 7 22/23 4 Jobs Sun…" at bounding box center [492, 199] width 984 height 2448
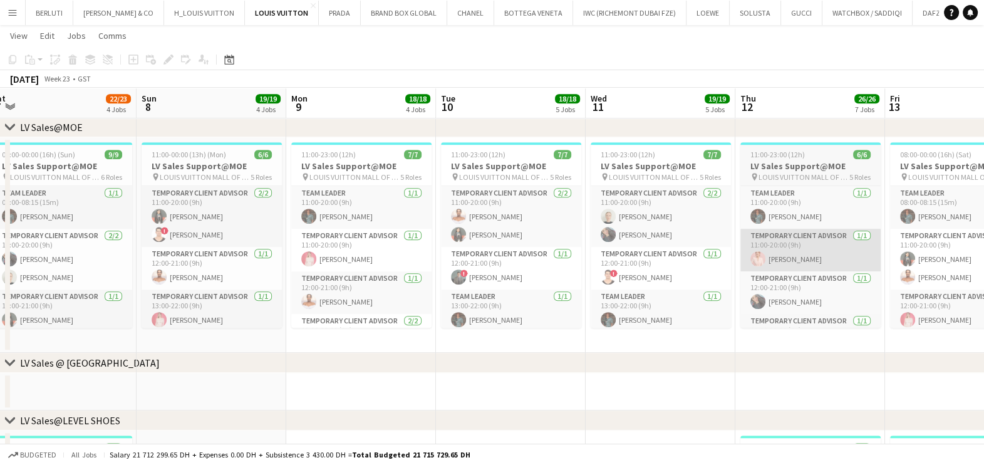
drag, startPoint x: 445, startPoint y: 242, endPoint x: 202, endPoint y: 239, distance: 242.4
click at [152, 242] on app-calendar-viewport "Wed 4 19/19 5 Jobs Thu 5 18/18 5 Jobs Fri 6 23/23 5 Jobs Sat 7 22/23 4 Jobs Sun…" at bounding box center [492, 199] width 984 height 2448
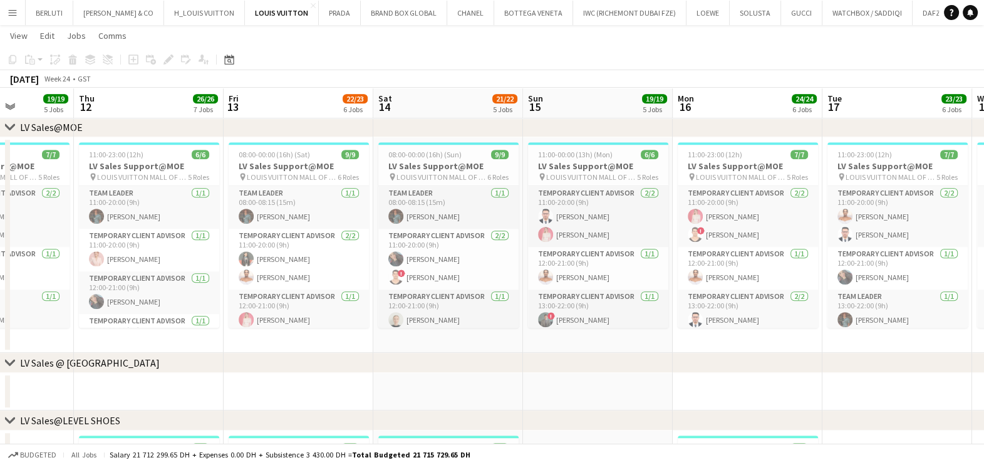
drag, startPoint x: 83, startPoint y: 288, endPoint x: 535, endPoint y: 278, distance: 452.3
click at [44, 286] on app-calendar-viewport "Mon 9 18/18 4 Jobs Tue 10 18/18 5 Jobs Wed 11 19/19 5 Jobs Thu 12 26/26 7 Jobs …" at bounding box center [492, 199] width 984 height 2448
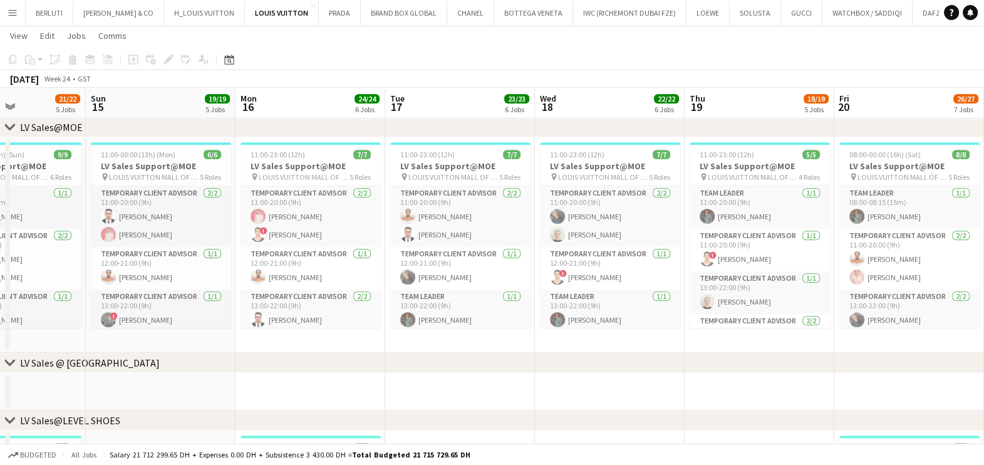
drag, startPoint x: 523, startPoint y: 282, endPoint x: 127, endPoint y: 268, distance: 396.7
click at [127, 268] on app-calendar-viewport "Thu 12 26/26 7 Jobs Fri 13 22/23 6 Jobs Sat 14 21/22 5 Jobs Sun 15 19/19 5 Jobs…" at bounding box center [492, 215] width 984 height 2480
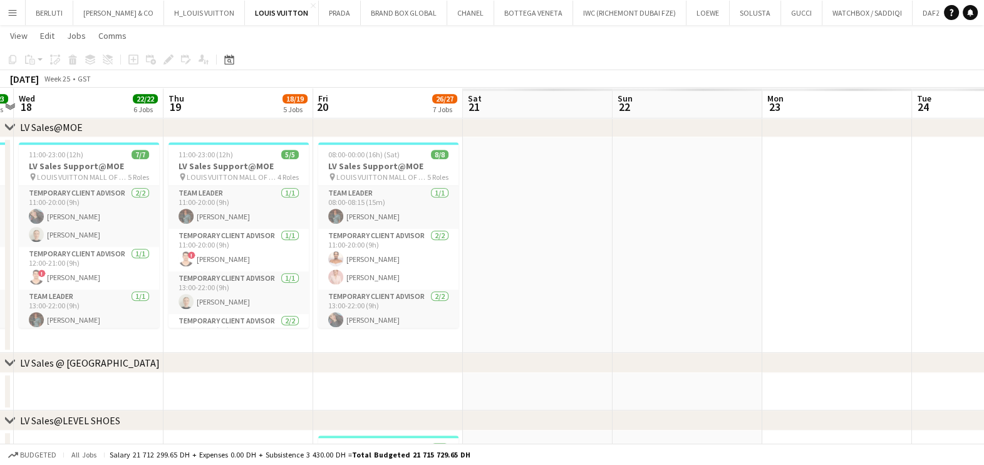
click at [119, 247] on app-calendar-viewport "Sun 15 19/19 5 Jobs Mon 16 24/24 6 Jobs Tue 17 23/23 6 Jobs Wed 18 22/22 6 Jobs…" at bounding box center [492, 215] width 984 height 2480
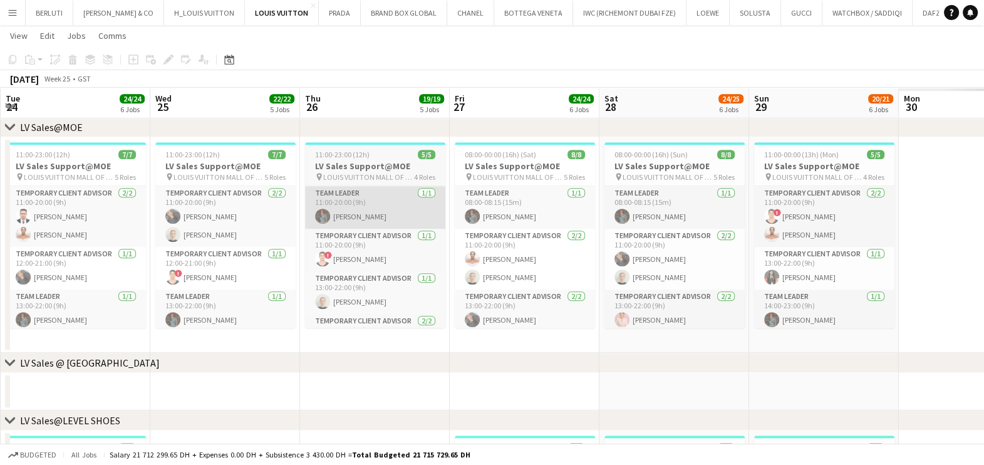
drag, startPoint x: 122, startPoint y: 170, endPoint x: 321, endPoint y: 219, distance: 204.6
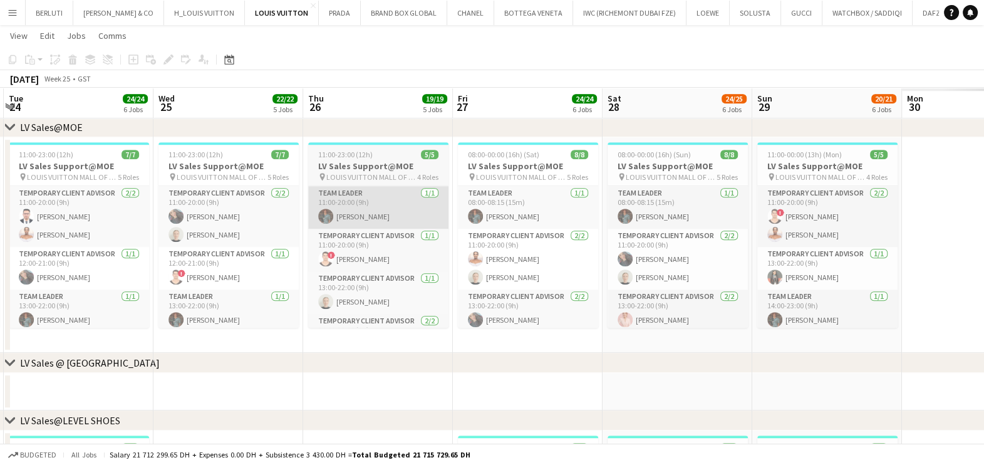
click at [0, 170] on html "Menu Boards Boards Boards All jobs Status Workforce Workforce My Workforce Recr…" at bounding box center [492, 201] width 984 height 2551
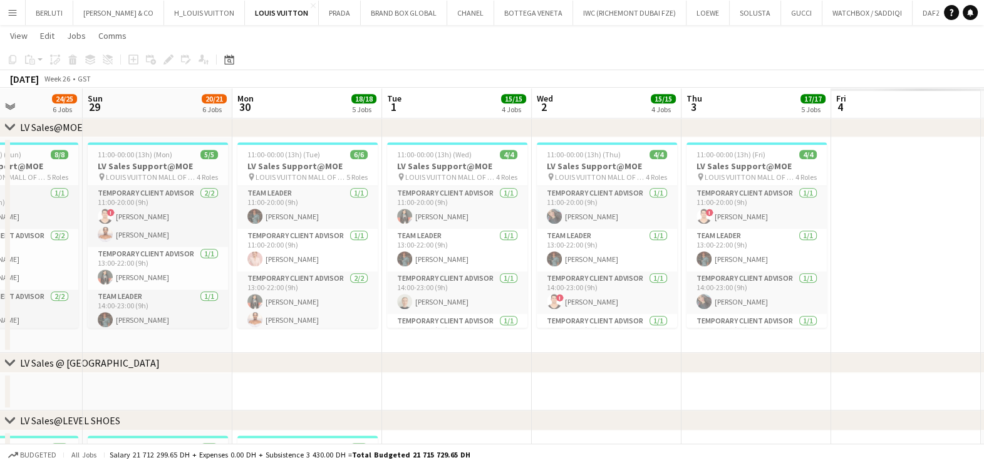
drag, startPoint x: 447, startPoint y: 301, endPoint x: 6, endPoint y: 291, distance: 441.1
click at [6, 291] on div "chevron-right RE-OPENENING, VIP EVENTS & POP-UP chevron-right LV Sales@TDM chev…" at bounding box center [492, 215] width 984 height 2480
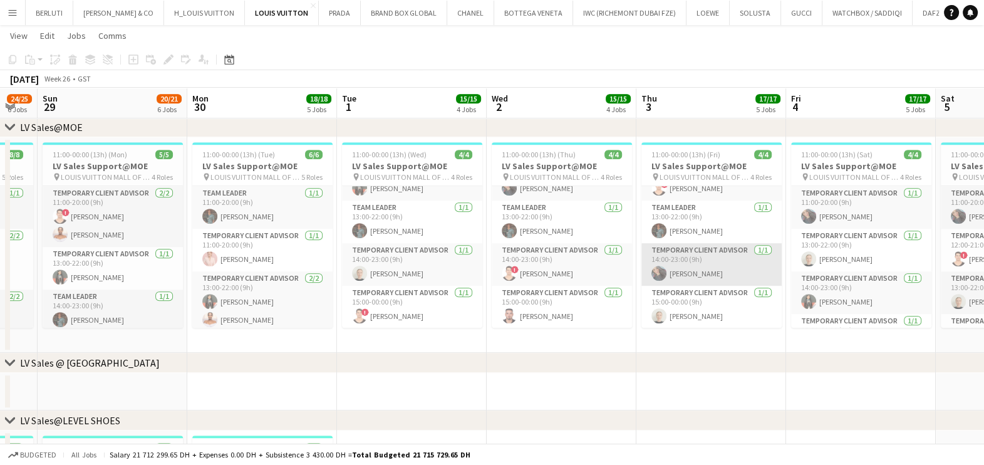
drag, startPoint x: 535, startPoint y: 265, endPoint x: 160, endPoint y: 258, distance: 375.3
click at [156, 265] on app-calendar-viewport "Thu 26 19/19 5 Jobs Fri 27 24/24 6 Jobs Sat 28 24/25 6 Jobs Sun 29 20/21 6 Jobs…" at bounding box center [492, 215] width 984 height 2480
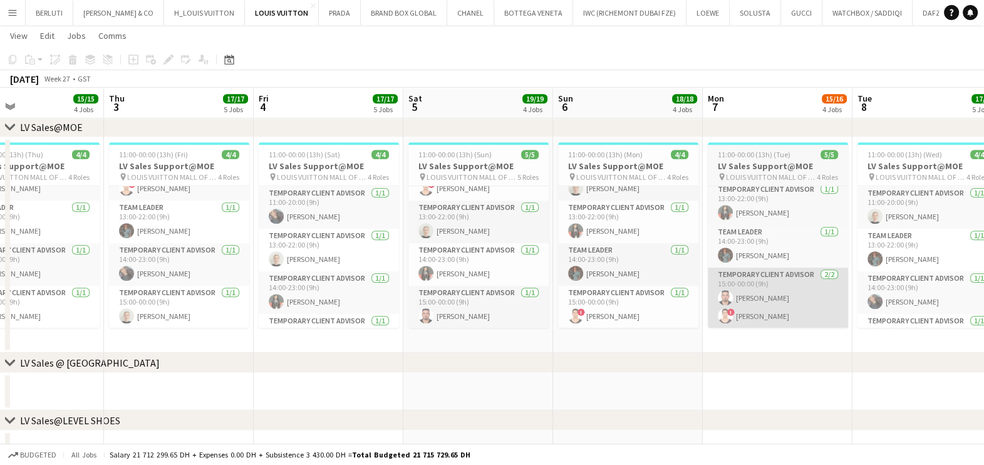
drag, startPoint x: 723, startPoint y: 276, endPoint x: 173, endPoint y: 280, distance: 550.6
click at [170, 284] on app-calendar-viewport "Mon 30 18/18 5 Jobs Tue 1 15/15 4 Jobs Wed 2 15/15 4 Jobs Thu 3 17/17 5 Jobs Fr…" at bounding box center [492, 215] width 984 height 2480
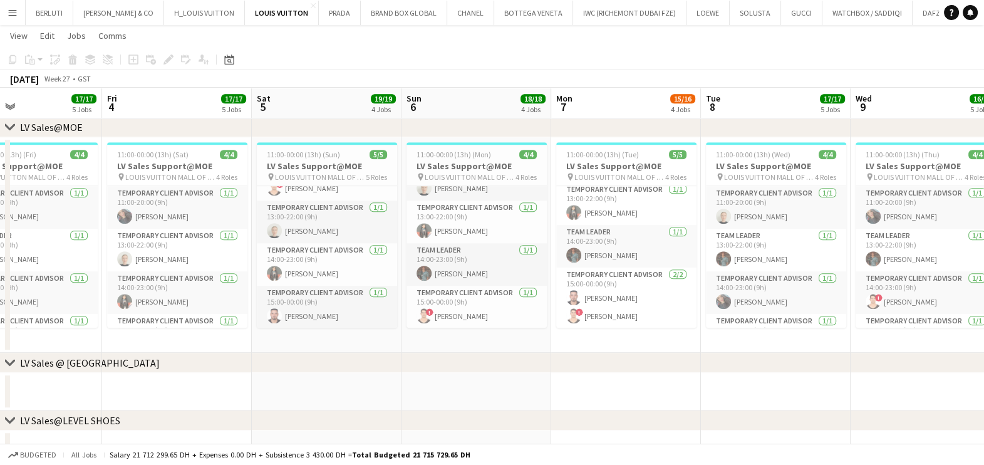
drag, startPoint x: 575, startPoint y: 256, endPoint x: 705, endPoint y: 254, distance: 129.7
click at [706, 254] on app-calendar-viewport "Tue 1 15/15 4 Jobs Wed 2 15/15 4 Jobs Thu 3 17/17 5 Jobs Fri 4 17/17 5 Jobs Sat…" at bounding box center [492, 215] width 984 height 2480
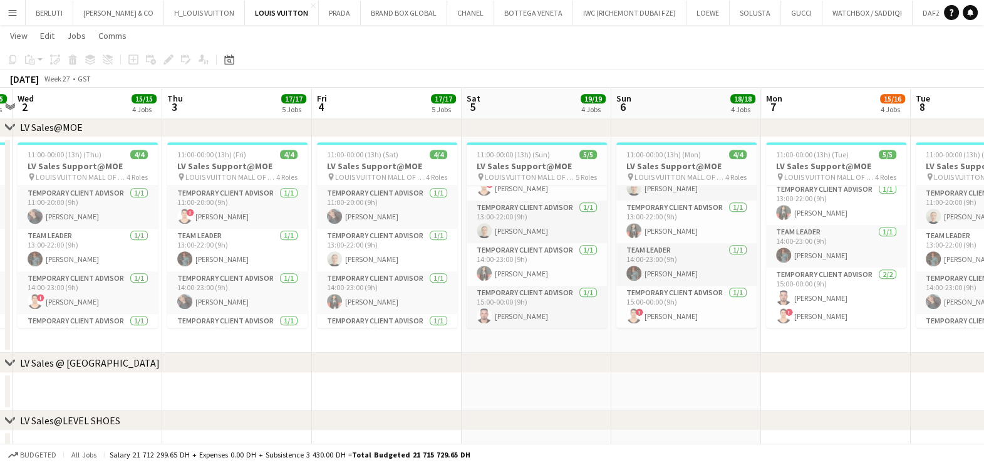
drag, startPoint x: 423, startPoint y: 273, endPoint x: 380, endPoint y: 232, distance: 59.4
click at [896, 273] on app-calendar-viewport "Sun 29 20/21 6 Jobs Mon 30 18/18 5 Jobs Tue 1 15/15 4 Jobs Wed 2 15/15 4 Jobs T…" at bounding box center [492, 215] width 984 height 2480
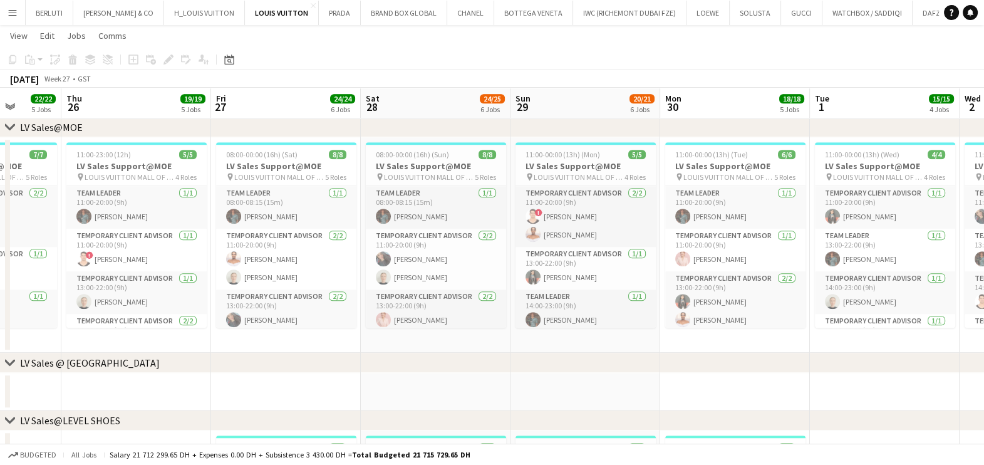
drag, startPoint x: 574, startPoint y: 311, endPoint x: 940, endPoint y: 314, distance: 366.4
click at [940, 314] on app-calendar-viewport "Wed 25 22/22 5 Jobs Thu 26 19/19 5 Jobs Fri 27 24/24 6 Jobs Sat 28 24/25 6 Jobs…" at bounding box center [492, 215] width 984 height 2480
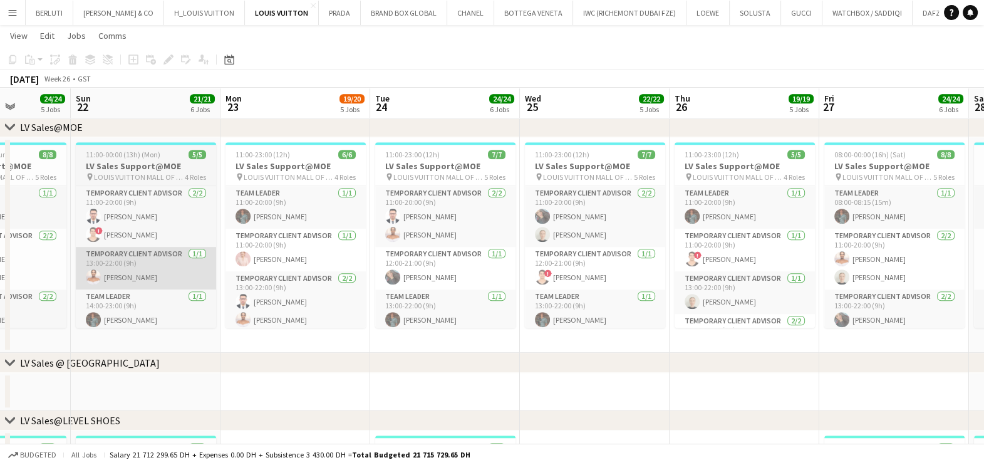
drag, startPoint x: 555, startPoint y: 324, endPoint x: 354, endPoint y: 252, distance: 213.6
click at [858, 324] on app-calendar-viewport "Sat 21 24/24 5 Jobs Sun 22 21/21 6 Jobs Mon 23 19/20 5 Jobs Tue 24 24/24 6 Jobs…" at bounding box center [492, 215] width 984 height 2480
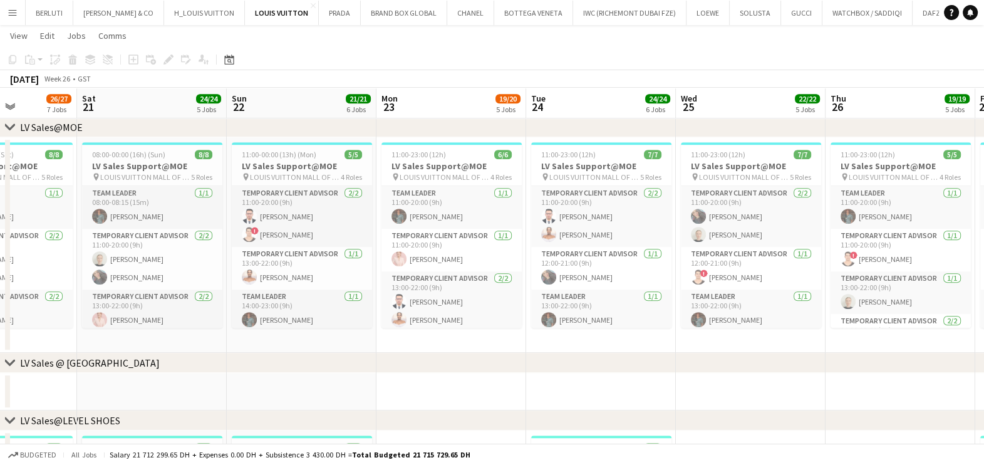
click at [877, 254] on app-calendar-viewport "Wed 18 22/22 6 Jobs Thu 19 18/19 5 Jobs Fri 20 26/27 7 Jobs Sat 21 24/24 5 Jobs…" at bounding box center [492, 215] width 984 height 2480
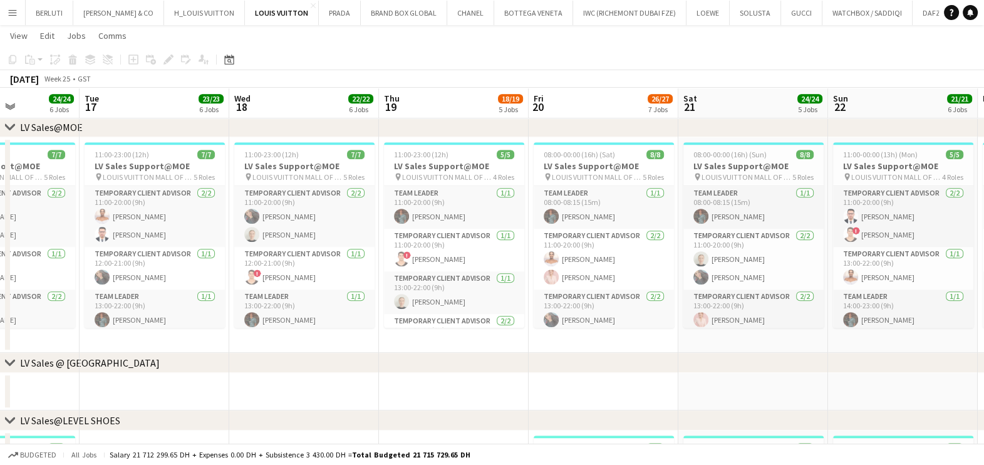
click at [831, 281] on app-calendar-viewport "Sat 14 21/22 5 Jobs Sun 15 19/19 5 Jobs Mon 16 24/24 6 Jobs Tue 17 23/23 6 Jobs…" at bounding box center [492, 215] width 984 height 2480
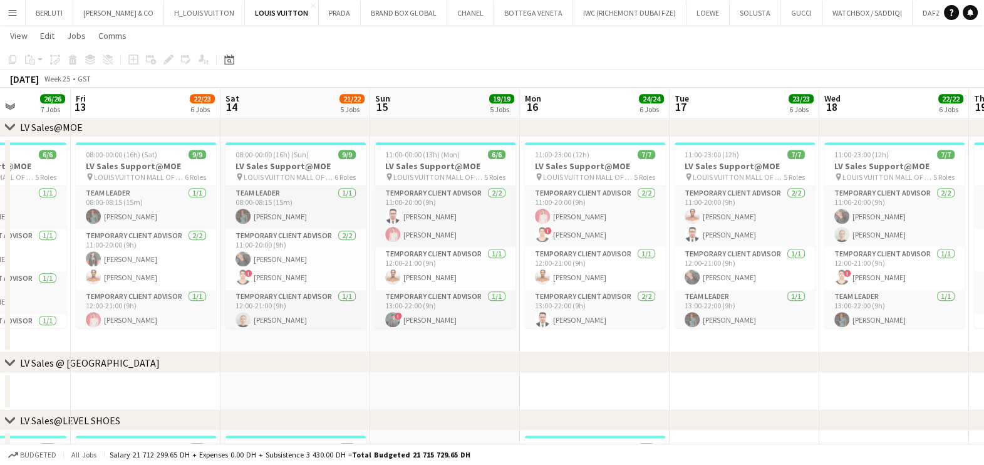
drag, startPoint x: 237, startPoint y: 269, endPoint x: 342, endPoint y: 271, distance: 104.6
click at [737, 269] on app-calendar-viewport "Tue 10 18/18 5 Jobs Wed 11 19/19 5 Jobs Thu 12 26/26 7 Jobs Fri 13 22/23 6 Jobs…" at bounding box center [492, 215] width 984 height 2480
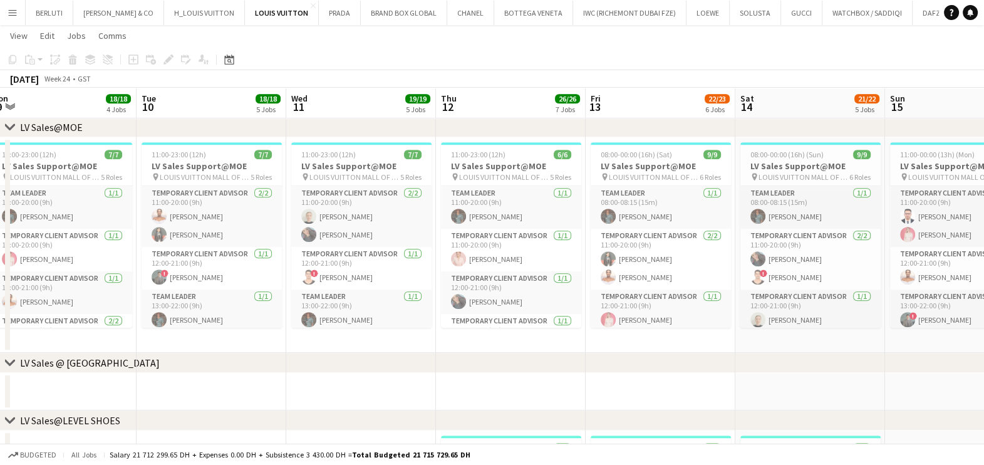
click at [893, 277] on app-calendar-viewport "Sat 7 22/23 4 Jobs Sun 8 19/19 4 Jobs Mon 9 18/18 4 Jobs Tue 10 18/18 5 Jobs We…" at bounding box center [492, 215] width 984 height 2480
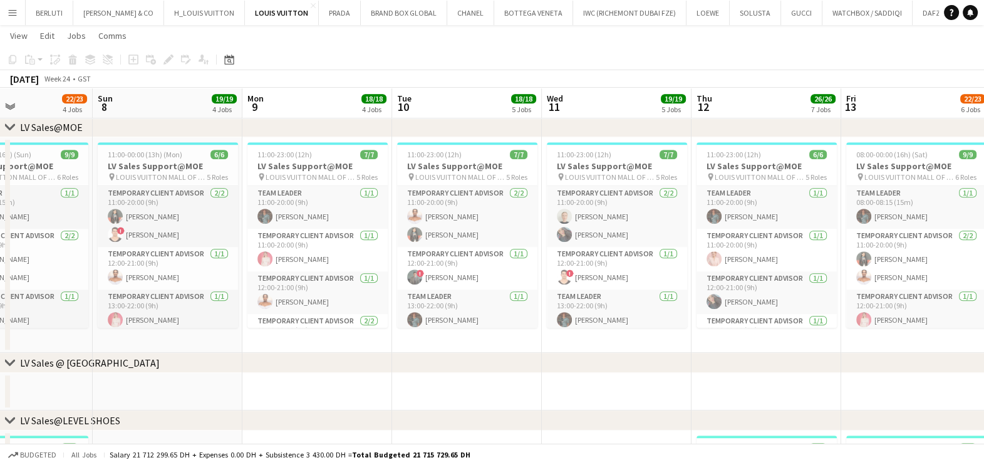
drag, startPoint x: 561, startPoint y: 289, endPoint x: 857, endPoint y: 289, distance: 296.3
click at [857, 289] on app-calendar-viewport "Thu 5 18/18 5 Jobs Fri 6 23/23 5 Jobs Sat 7 22/23 4 Jobs Sun 8 19/19 4 Jobs Mon…" at bounding box center [492, 215] width 984 height 2480
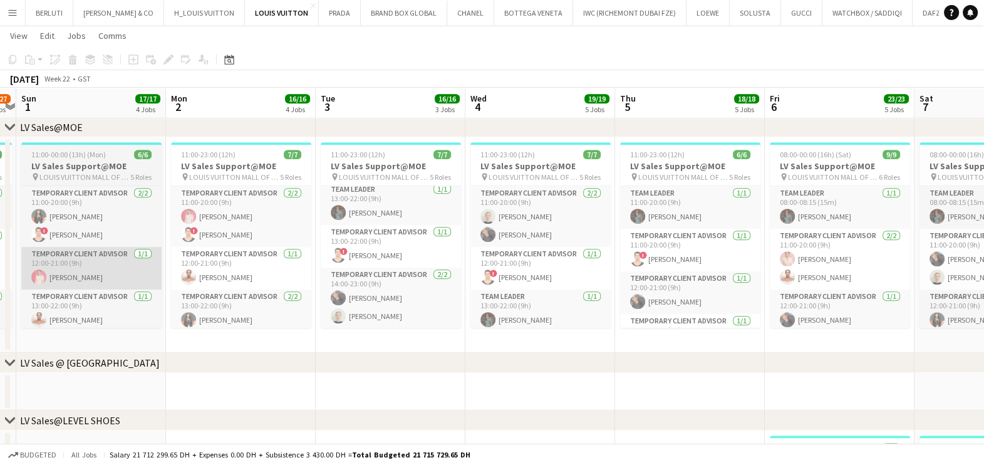
drag, startPoint x: 281, startPoint y: 300, endPoint x: 474, endPoint y: 257, distance: 197.7
click at [799, 298] on app-calendar-viewport "Thu 29 21/22 4 Jobs Fri 30 27/27 4 Jobs Sat 31 26/27 4 Jobs Sun 1 17/17 4 Jobs …" at bounding box center [492, 215] width 984 height 2480
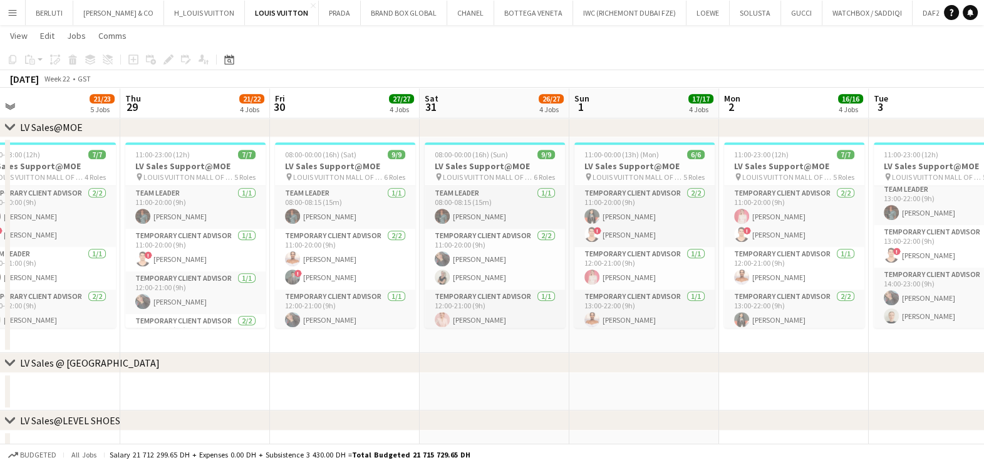
drag, startPoint x: 601, startPoint y: 272, endPoint x: 154, endPoint y: 277, distance: 446.6
click at [693, 276] on app-calendar-viewport "Mon 26 32/33 6 Jobs Tue 27 22/23 6 Jobs Wed 28 21/23 5 Jobs Thu 29 21/22 4 Jobs…" at bounding box center [492, 215] width 984 height 2480
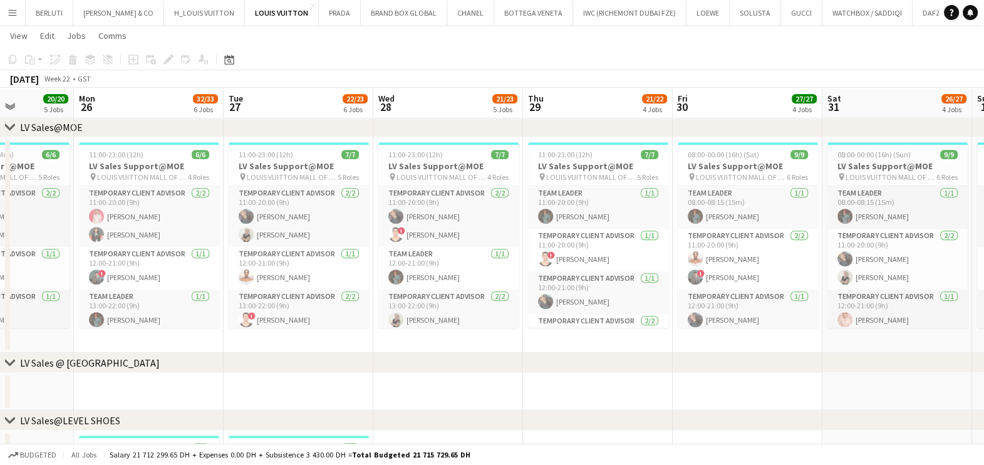
click at [604, 291] on app-calendar-viewport "Fri 23 24/24 5 Jobs Sat 24 23/23 3 Jobs Sun 25 20/20 5 Jobs Mon 26 32/33 6 Jobs…" at bounding box center [492, 215] width 984 height 2480
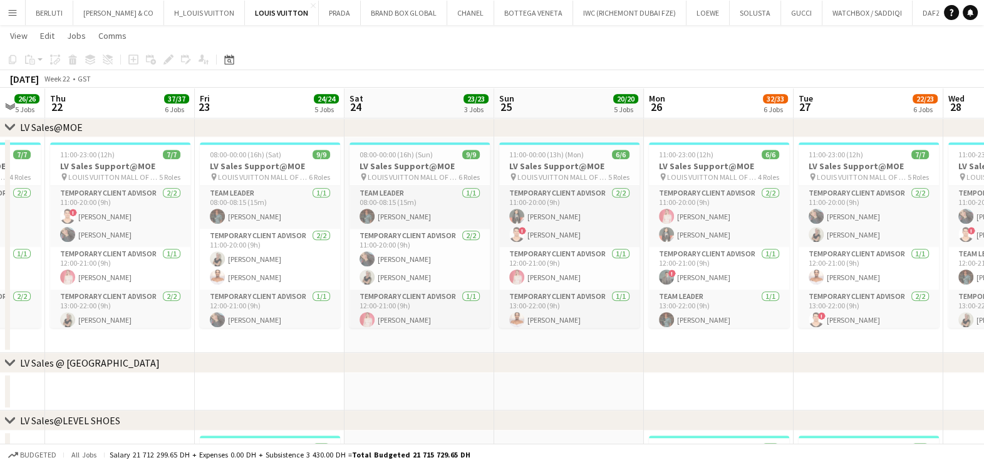
click at [780, 291] on app-calendar-viewport "Mon 19 26/26 5 Jobs Tue 20 25/26 6 Jobs Wed 21 26/26 5 Jobs Thu 22 37/37 6 Jobs…" at bounding box center [492, 215] width 984 height 2480
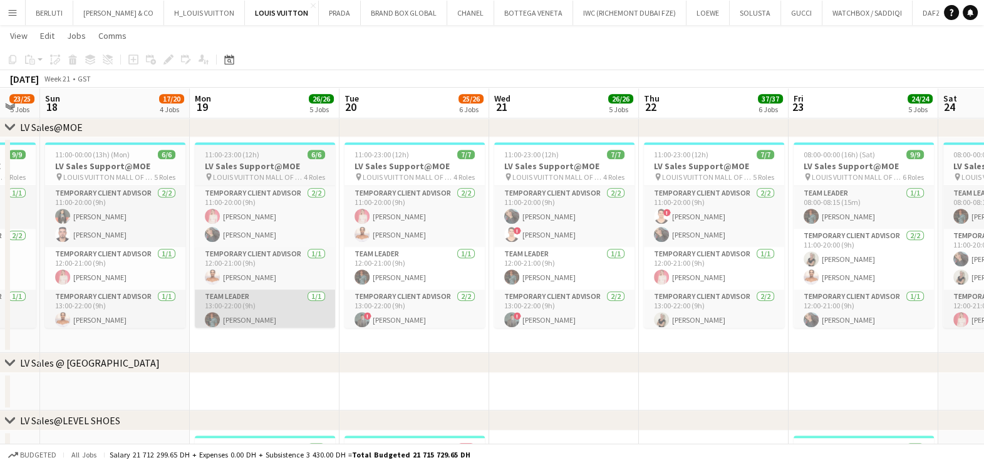
drag, startPoint x: 381, startPoint y: 294, endPoint x: 669, endPoint y: 294, distance: 287.5
click at [739, 294] on app-calendar-viewport "Fri 16 24/24 5 Jobs Sat 17 23/25 5 Jobs Sun 18 17/20 4 Jobs Mon 19 26/26 5 Jobs…" at bounding box center [492, 215] width 984 height 2480
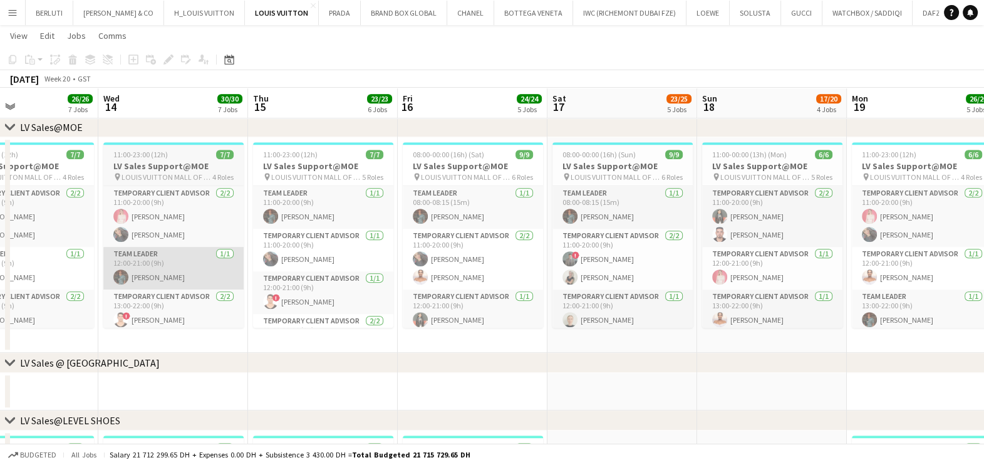
drag, startPoint x: 739, startPoint y: 294, endPoint x: 259, endPoint y: 256, distance: 481.9
click at [743, 294] on app-calendar-viewport "Sun 11 Mon 12 Tue 13 26/26 7 Jobs Wed 14 30/30 7 Jobs Thu 15 23/23 6 Jobs Fri 1…" at bounding box center [492, 215] width 984 height 2480
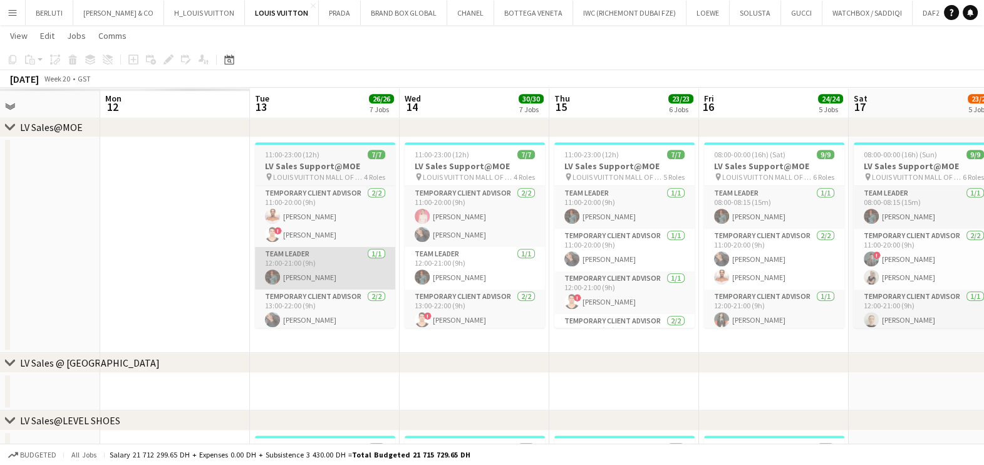
drag
click at [731, 260] on app-calendar-viewport "Fri 9 Sat 10 Sun 11 Mon 12 Tue 13 26/26 7 Jobs Wed 14 30/30 7 Jobs Thu 15 23/23…" at bounding box center [492, 215] width 984 height 2480
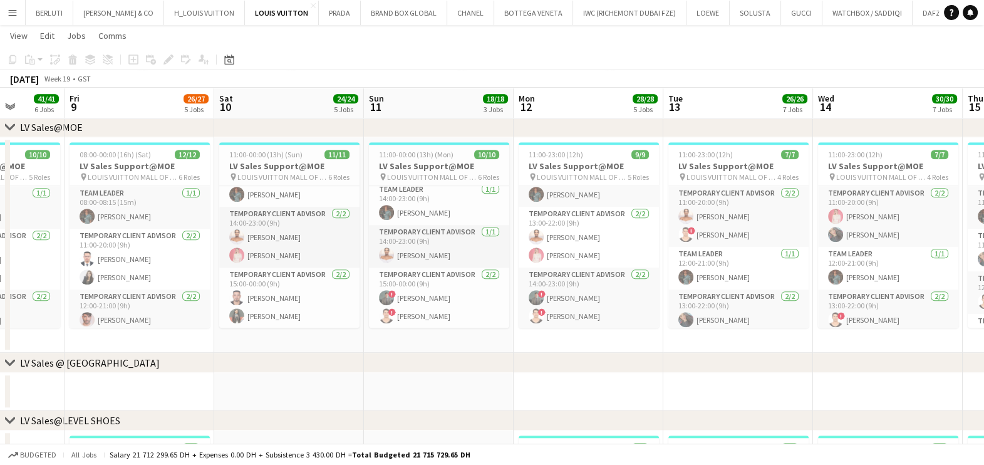
drag, startPoint x: 226, startPoint y: 287, endPoint x: 533, endPoint y: 291, distance: 307.0
click at [533, 291] on app-calendar-viewport "Wed 7 22/22 5 Jobs Thu 8 41/41 6 Jobs Fri 9 26/27 5 Jobs Sat 10 24/24 5 Jobs Su…" at bounding box center [492, 215] width 984 height 2480
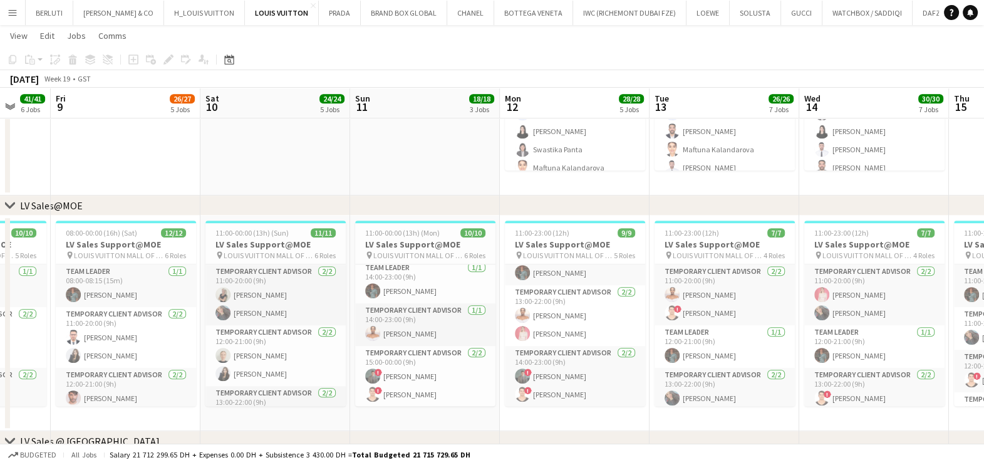
drag, startPoint x: 554, startPoint y: 172, endPoint x: 364, endPoint y: 174, distance: 190.4
click at [364, 174] on app-calendar-viewport "Mon 5 22/22 5 Jobs Tue 6 24/24 6 Jobs Wed 7 22/22 5 Jobs Thu 8 41/41 6 Jobs Fri…" at bounding box center [492, 294] width 984 height 2480
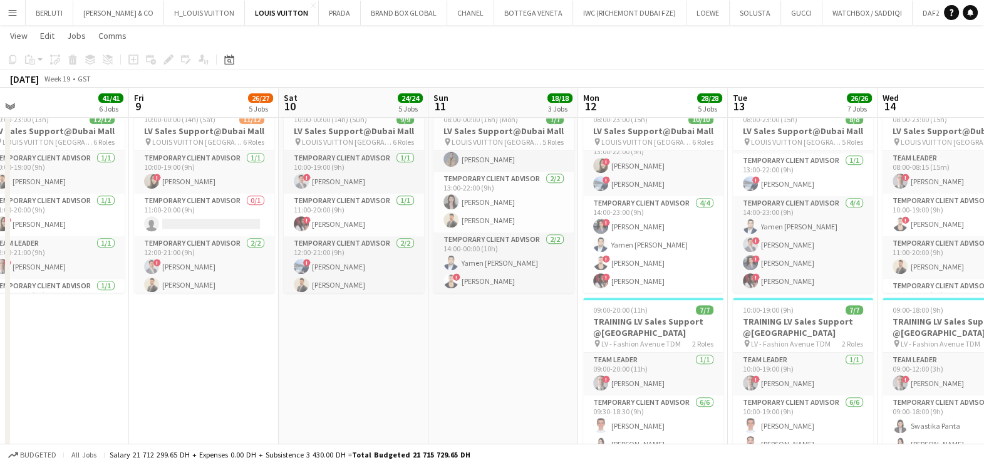
scroll to position [0, 260]
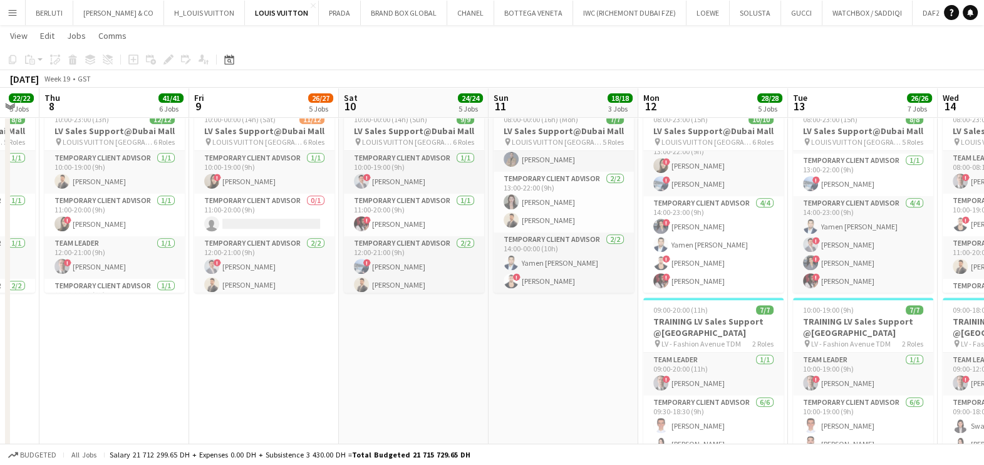
drag, startPoint x: 445, startPoint y: 250, endPoint x: 483, endPoint y: 250, distance: 38.2
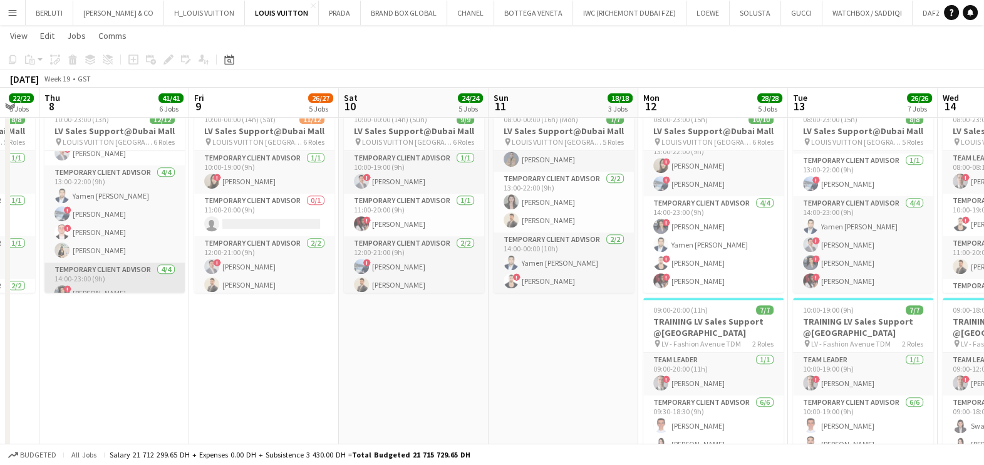
scroll to position [222, 0]
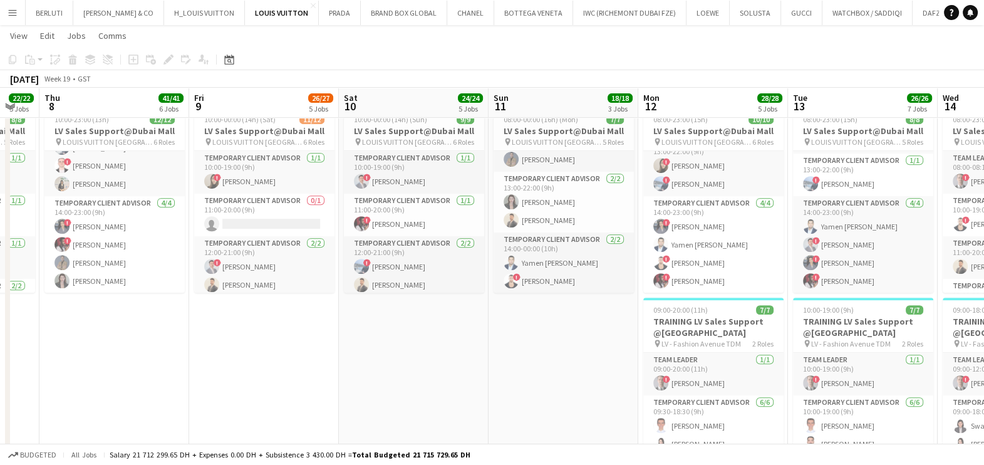
drag, startPoint x: 253, startPoint y: 230, endPoint x: 435, endPoint y: 231, distance: 181.7
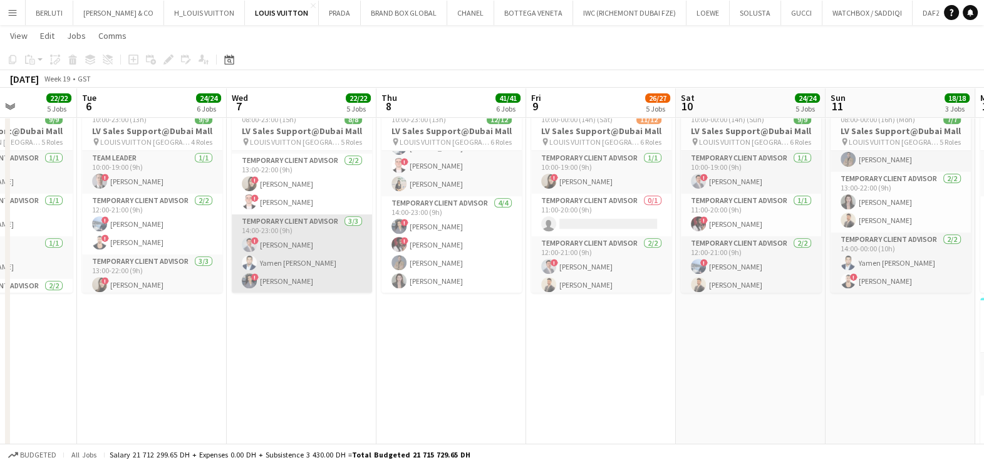
scroll to position [66, 0]
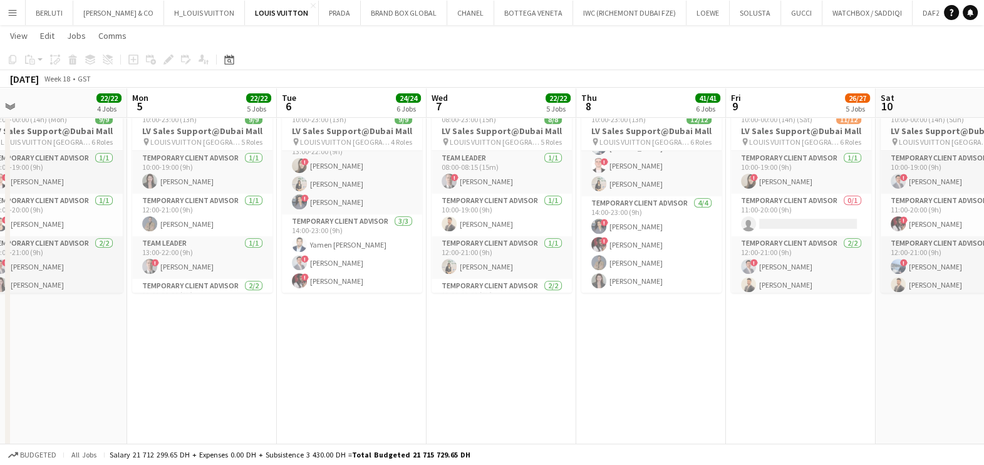
drag, startPoint x: 147, startPoint y: 225, endPoint x: 347, endPoint y: 220, distance: 199.9
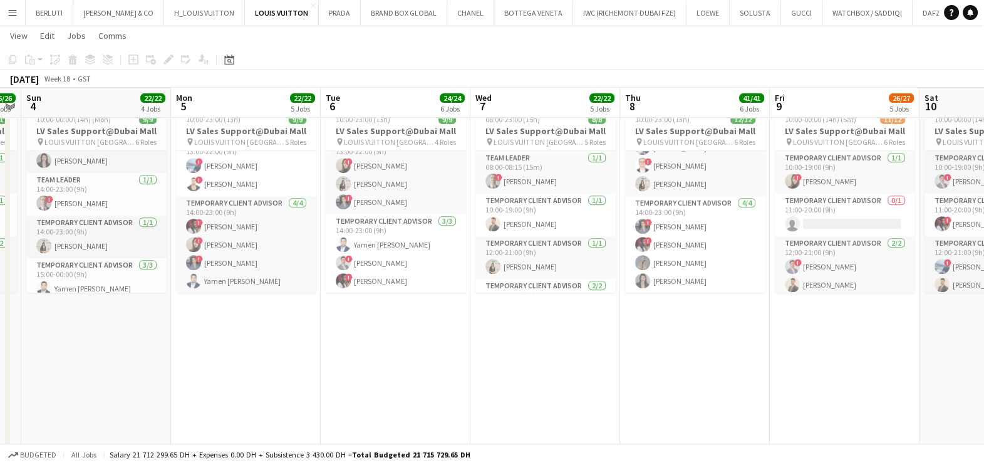
drag, startPoint x: 212, startPoint y: 222, endPoint x: 385, endPoint y: 237, distance: 174.1
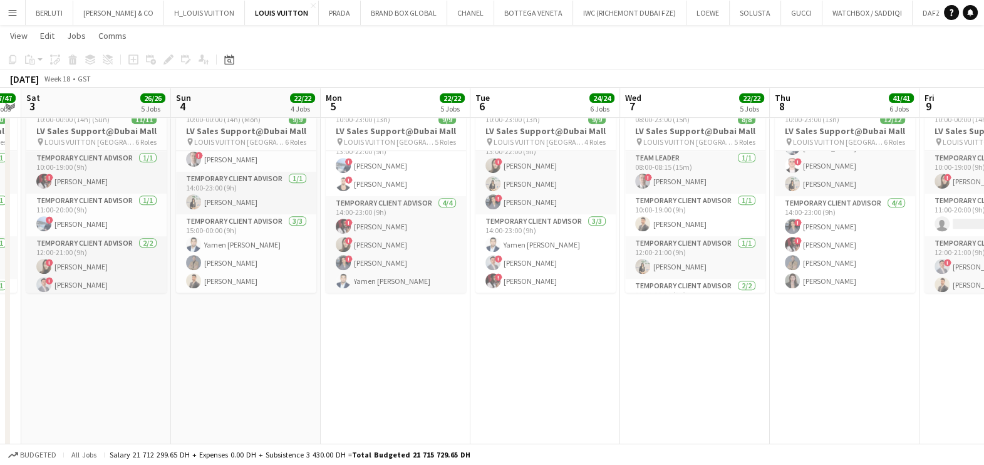
drag, startPoint x: 363, startPoint y: 249, endPoint x: 180, endPoint y: 239, distance: 183.1
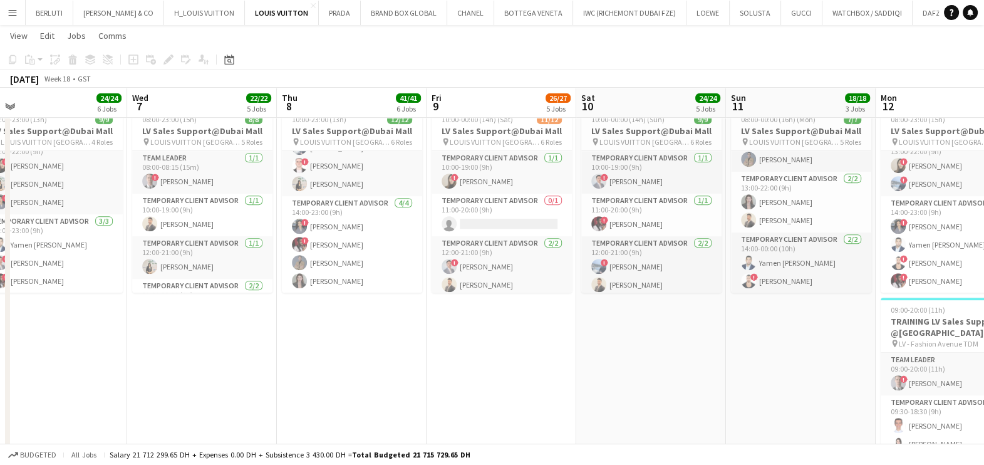
drag, startPoint x: 599, startPoint y: 242, endPoint x: 735, endPoint y: 242, distance: 136.5
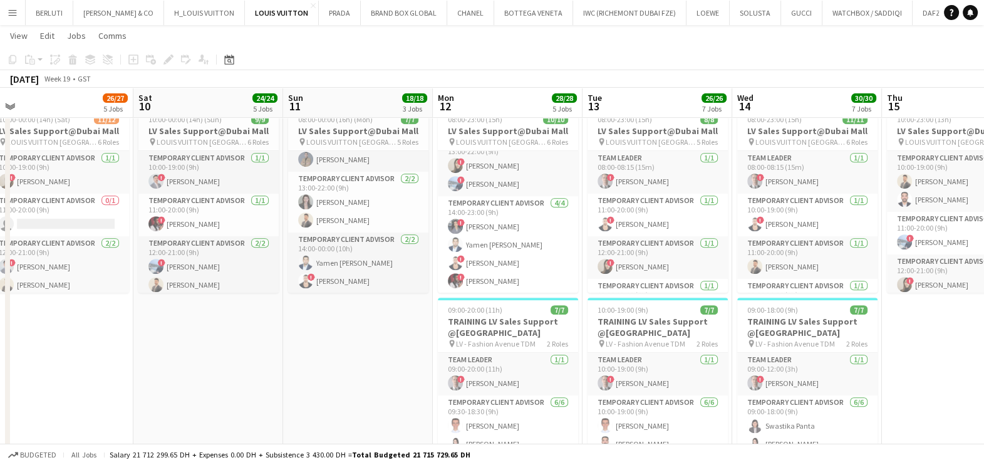
drag, startPoint x: 301, startPoint y: 252, endPoint x: 381, endPoint y: 247, distance: 80.9
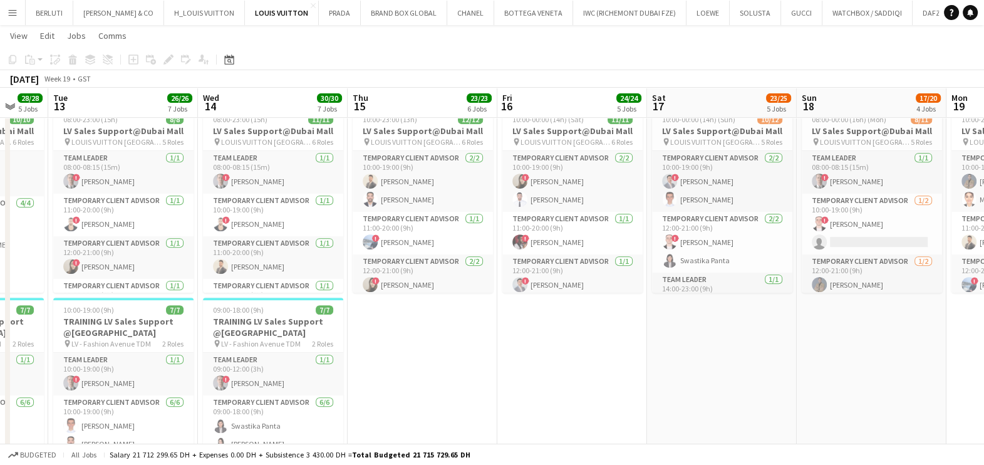
drag, startPoint x: 214, startPoint y: 274, endPoint x: 371, endPoint y: 274, distance: 156.6
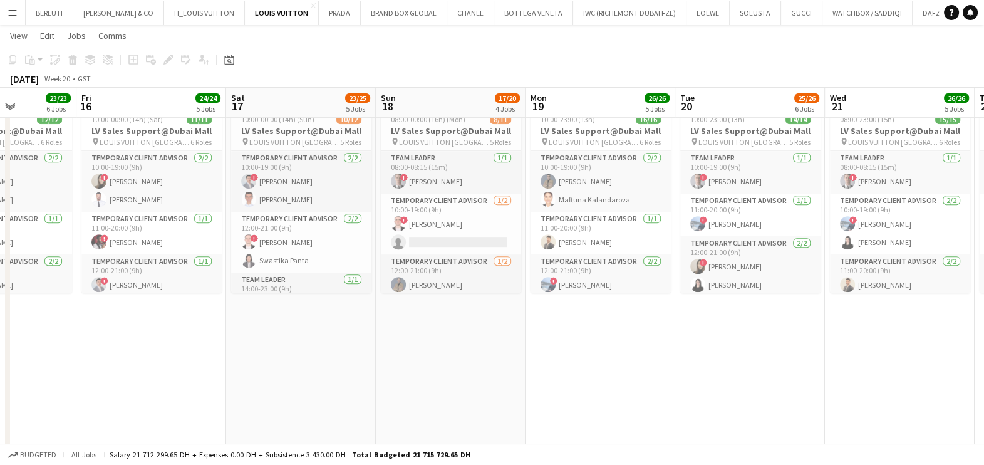
drag, startPoint x: 642, startPoint y: 319, endPoint x: 608, endPoint y: 298, distance: 40.0
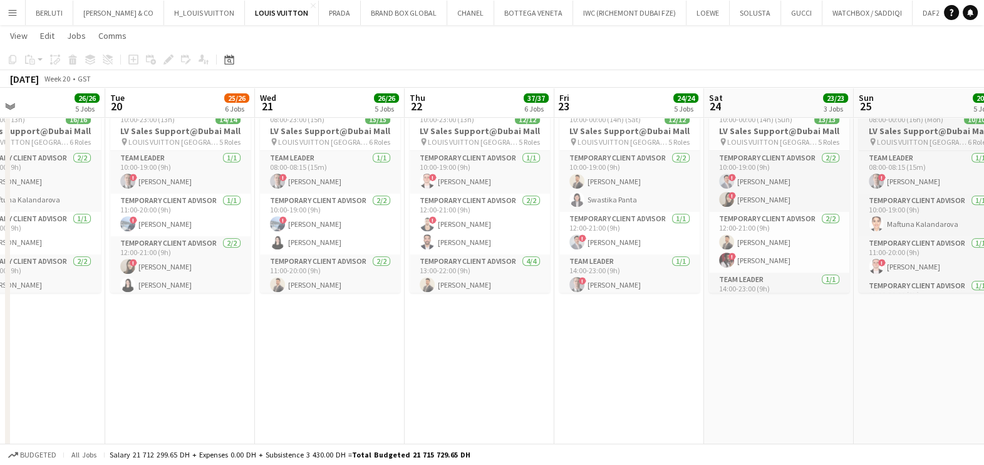
drag, startPoint x: 479, startPoint y: 309, endPoint x: 453, endPoint y: 277, distance: 41.4
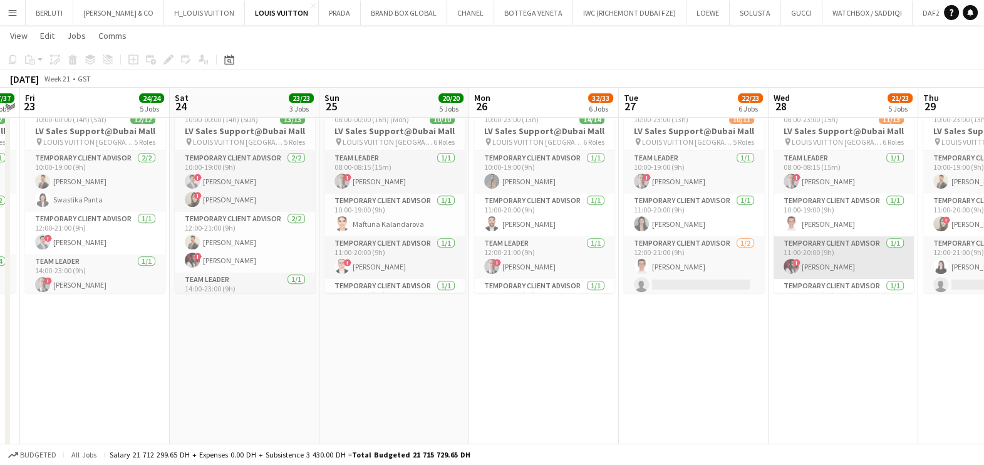
drag, startPoint x: 752, startPoint y: 287, endPoint x: 355, endPoint y: 262, distance: 397.9
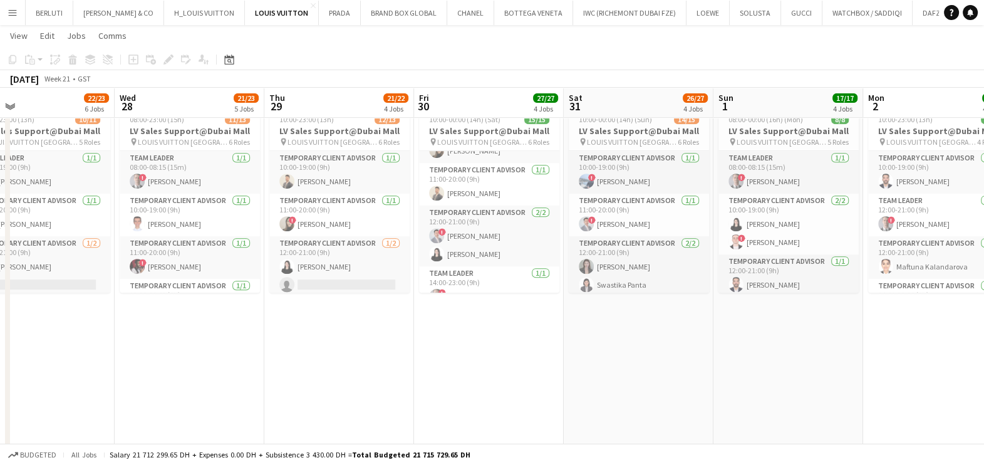
drag, startPoint x: 717, startPoint y: 377, endPoint x: 373, endPoint y: 305, distance: 352.0
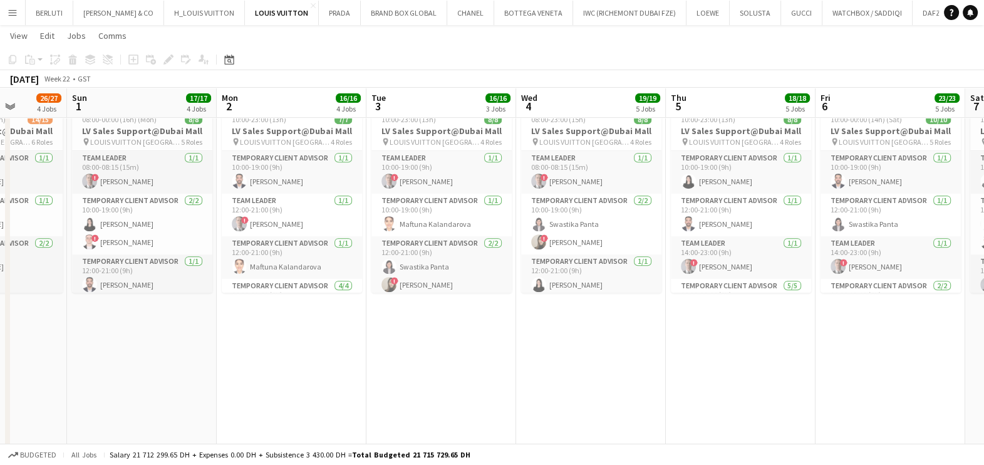
drag, startPoint x: 783, startPoint y: 311, endPoint x: 202, endPoint y: 220, distance: 588.2
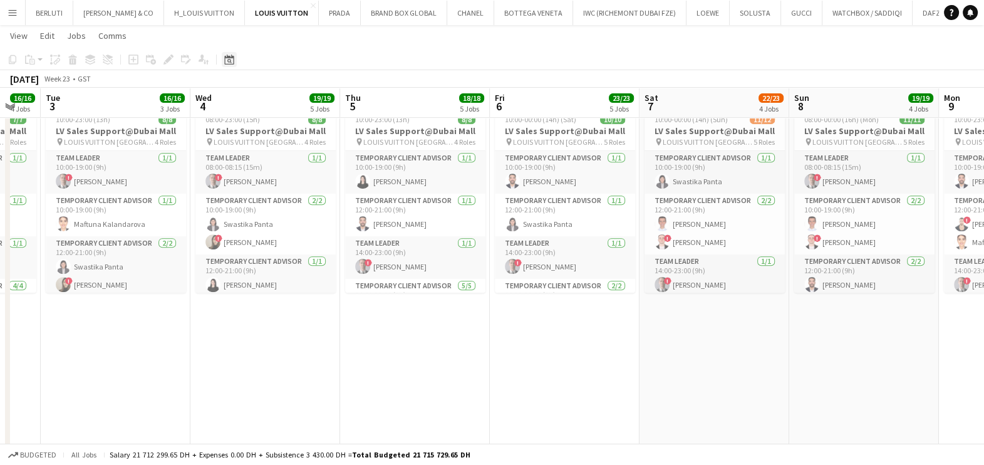
click at [231, 63] on icon "Date picker" at bounding box center [229, 59] width 10 height 10
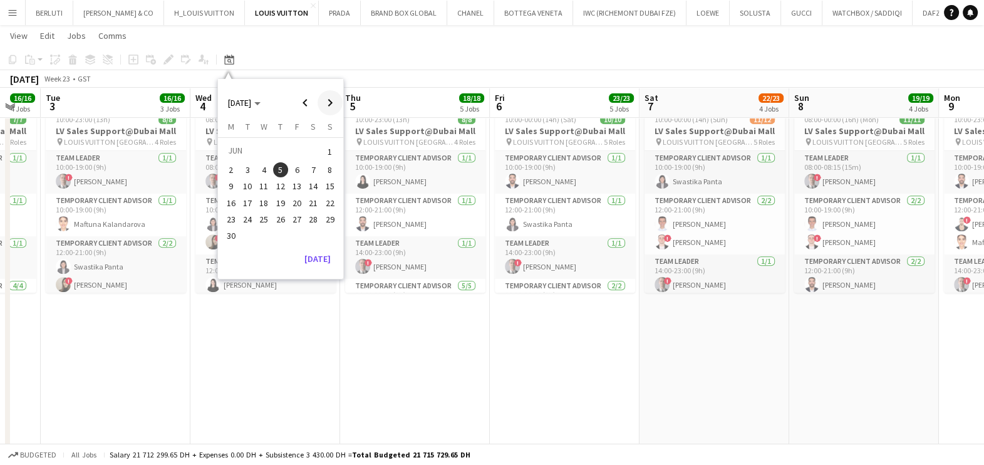
click at [323, 104] on span "Next month" at bounding box center [330, 102] width 25 height 25
click at [323, 105] on span "Next month" at bounding box center [330, 102] width 25 height 25
click at [298, 151] on span "1" at bounding box center [296, 152] width 15 height 18
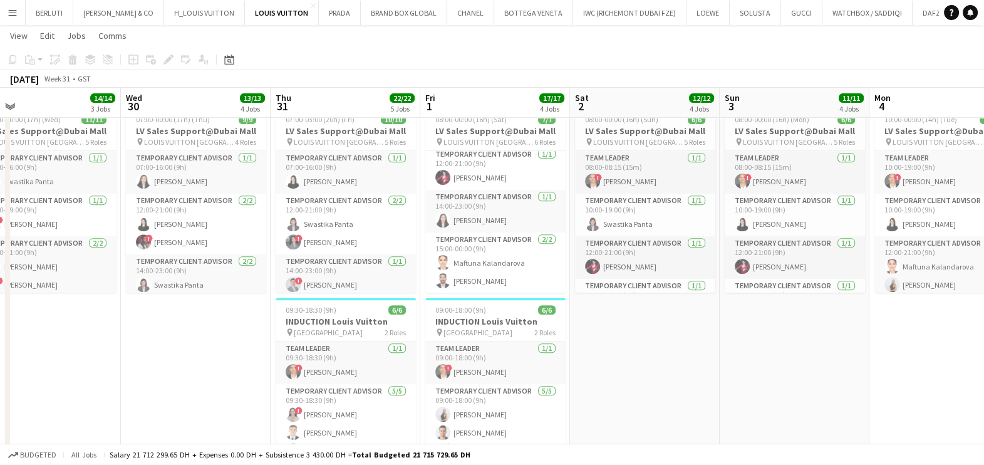
drag, startPoint x: 415, startPoint y: 376, endPoint x: 88, endPoint y: 364, distance: 327.2
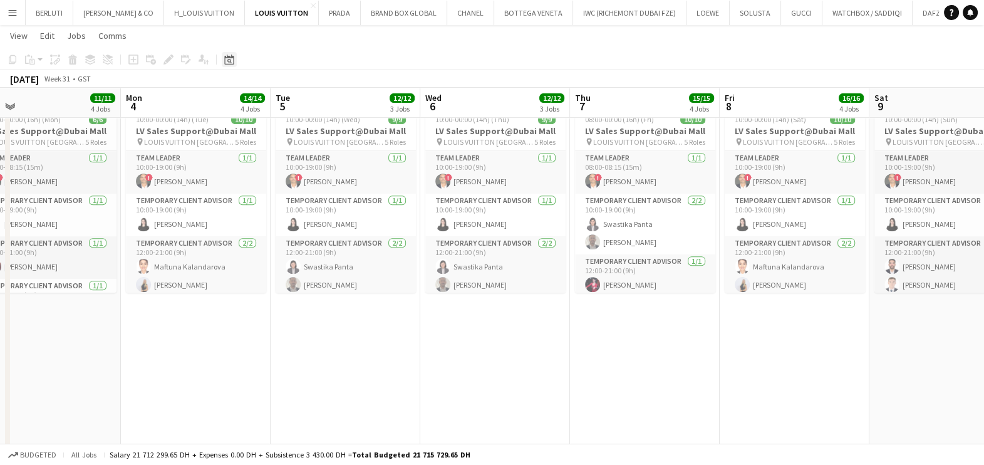
click at [227, 61] on icon at bounding box center [229, 61] width 4 height 4
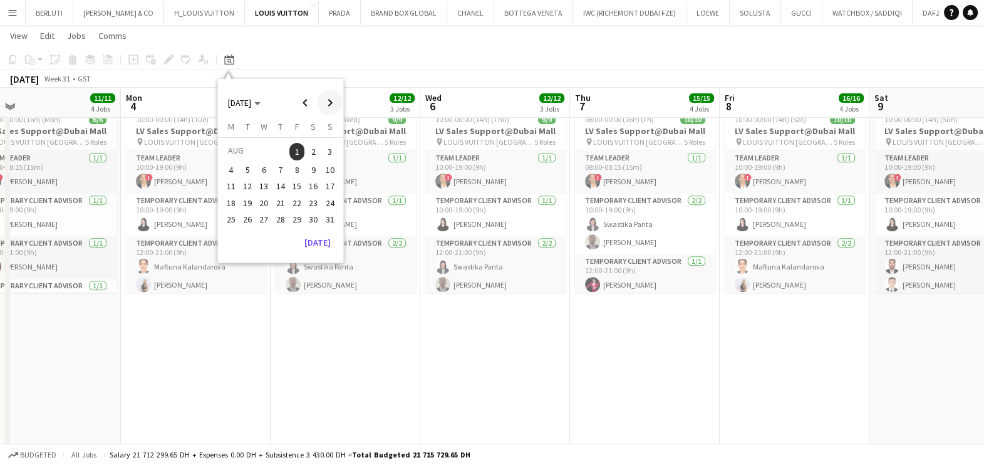
click at [328, 106] on span "Next month" at bounding box center [330, 102] width 25 height 25
click at [256, 168] on button "3" at bounding box center [264, 166] width 16 height 16
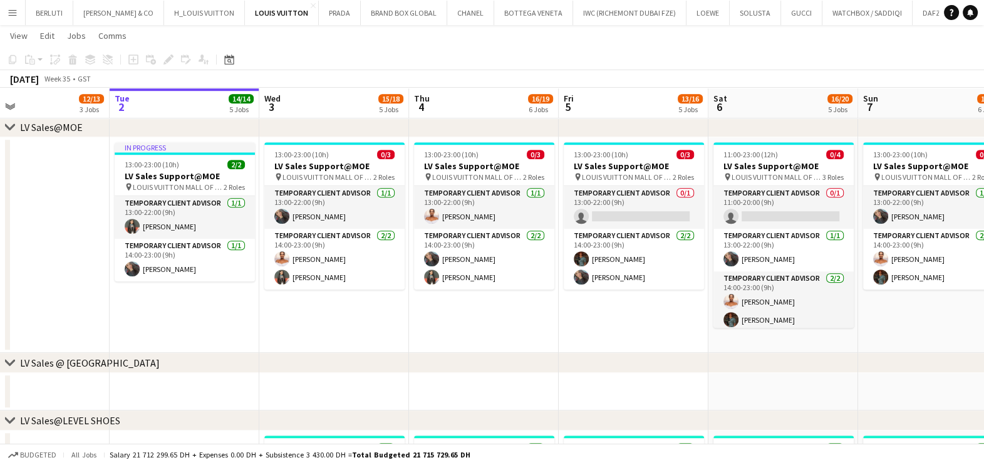
drag, startPoint x: 332, startPoint y: 304, endPoint x: 324, endPoint y: 304, distance: 8.1
click at [324, 304] on app-calendar-viewport "Fri 29 19/19 7 Jobs Sat 30 15/15 6 Jobs Sun 31 13/15 5 Jobs Mon 1 12/13 3 Jobs …" at bounding box center [492, 215] width 984 height 2480
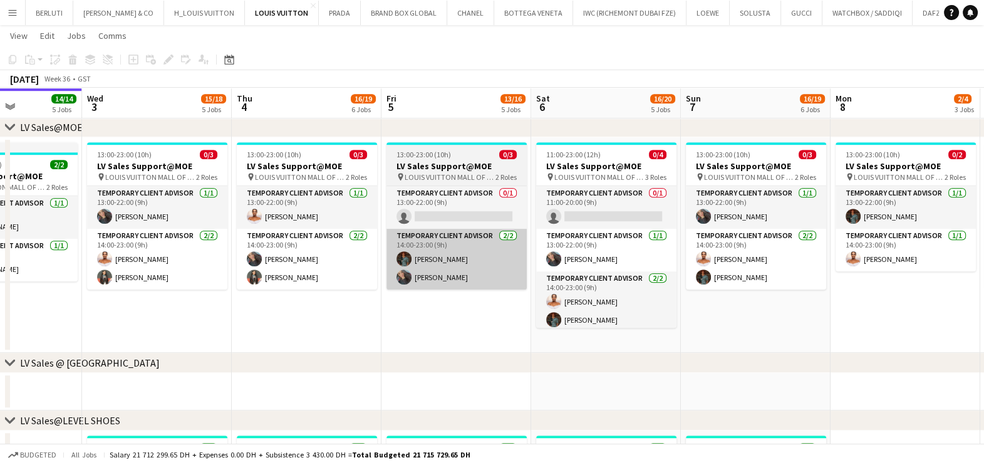
drag, startPoint x: 522, startPoint y: 281, endPoint x: 517, endPoint y: 262, distance: 20.2
click at [437, 281] on app-calendar-viewport "Sun 31 13/15 5 Jobs Mon 1 12/13 3 Jobs Tue 2 14/14 5 Jobs Wed 3 15/18 5 Jobs Th…" at bounding box center [492, 215] width 984 height 2480
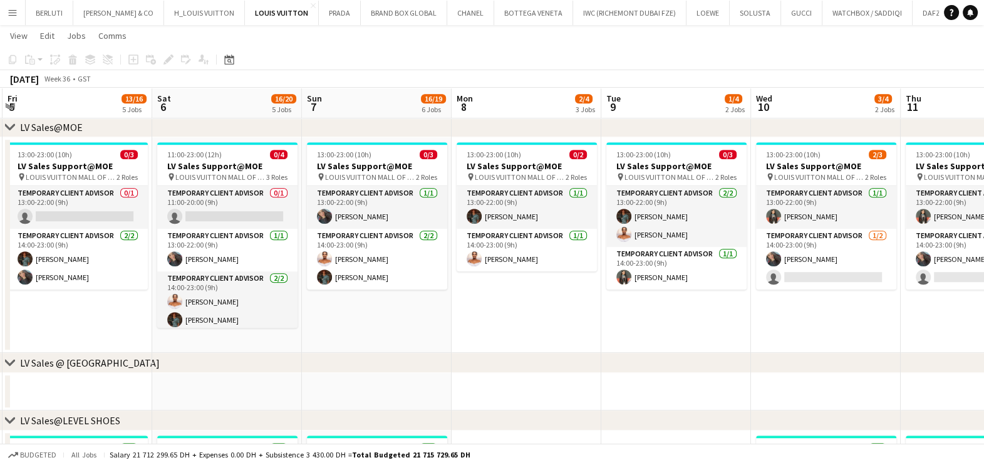
drag, startPoint x: 607, startPoint y: 249, endPoint x: 228, endPoint y: 241, distance: 379.0
click at [228, 241] on app-calendar-viewport "Tue 2 14/14 5 Jobs Wed 3 15/18 5 Jobs Thu 4 16/19 6 Jobs Fri 5 13/16 5 Jobs Sat…" at bounding box center [492, 215] width 984 height 2480
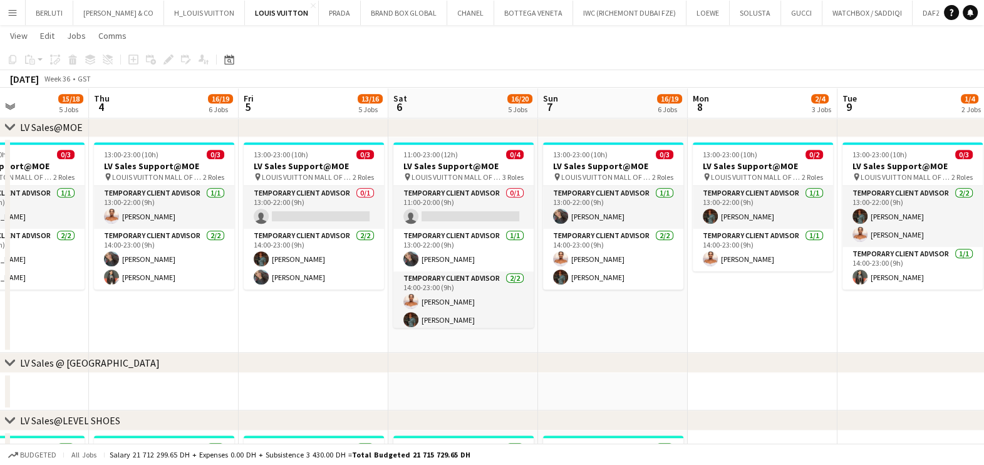
drag, startPoint x: 445, startPoint y: 328, endPoint x: 569, endPoint y: 336, distance: 124.3
click at [569, 336] on app-calendar-viewport "Mon 1 12/13 3 Jobs Tue 2 14/14 5 Jobs Wed 3 15/18 5 Jobs Thu 4 16/19 6 Jobs Fri…" at bounding box center [492, 215] width 984 height 2480
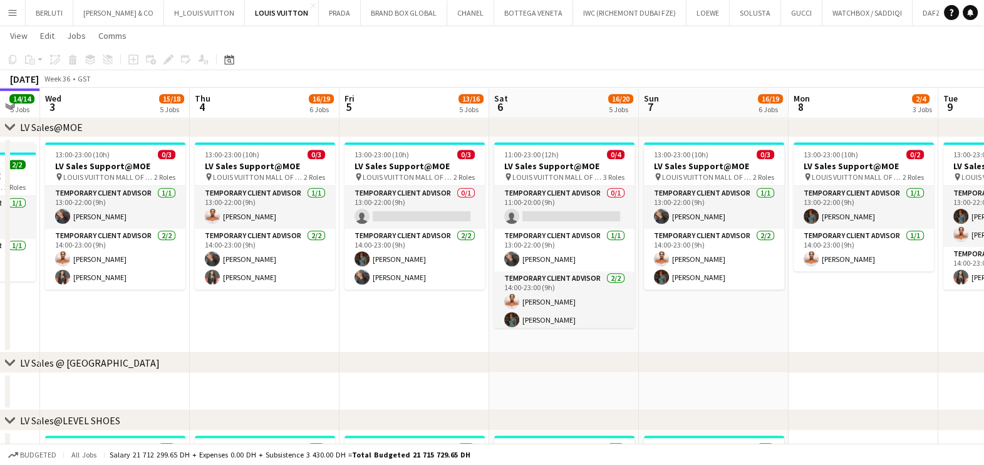
scroll to position [0, 351]
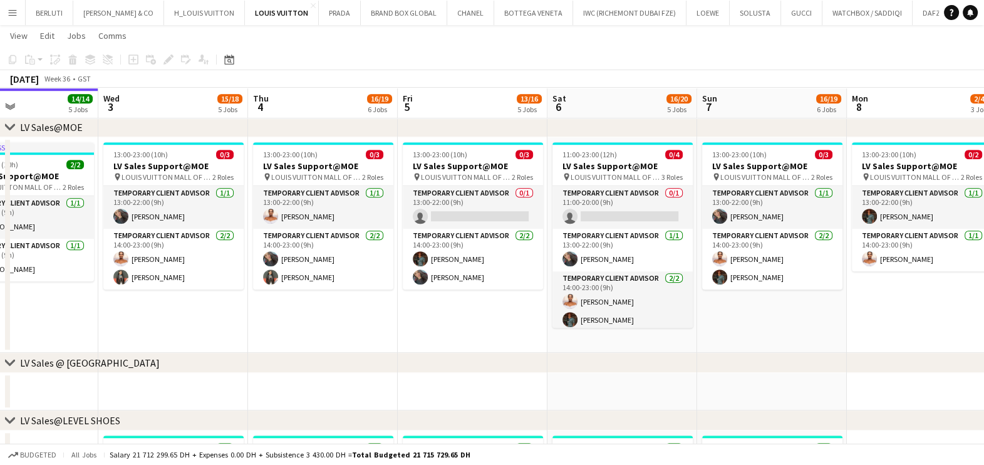
drag, startPoint x: 156, startPoint y: 286, endPoint x: 313, endPoint y: 282, distance: 156.6
click at [313, 282] on app-calendar-viewport "Sun 31 13/15 5 Jobs Mon 1 12/13 3 Jobs Tue 2 14/14 5 Jobs Wed 3 15/18 5 Jobs Th…" at bounding box center [492, 215] width 984 height 2480
click at [455, 213] on app-card-role "Temporary Client Advisor 0/1 13:00-22:00 (9h) single-neutral-actions" at bounding box center [473, 207] width 140 height 43
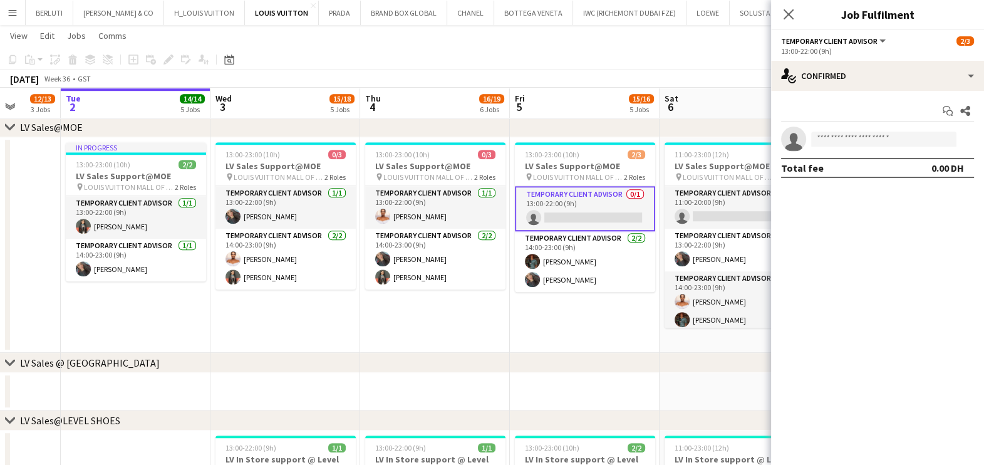
scroll to position [0, 342]
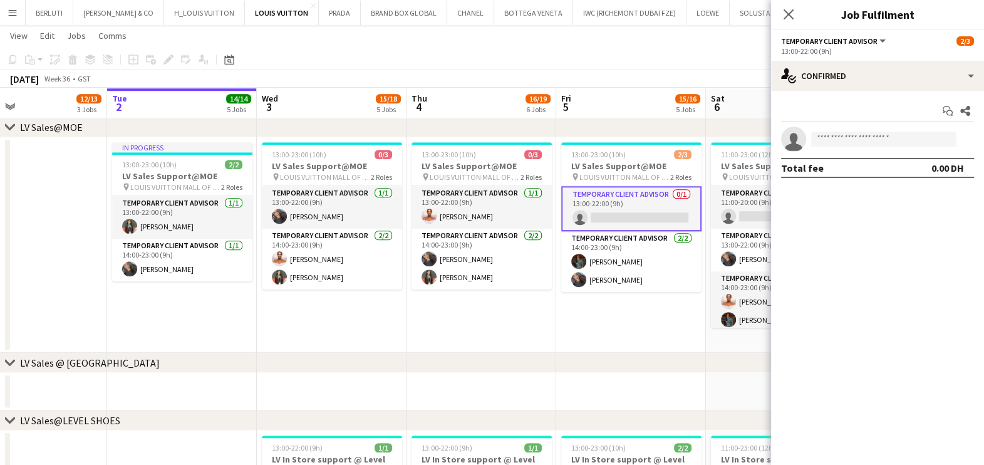
drag, startPoint x: 323, startPoint y: 310, endPoint x: 480, endPoint y: 306, distance: 157.9
click at [480, 306] on app-calendar-viewport "Sat 30 15/15 6 Jobs Sun 31 13/15 5 Jobs Mon 1 12/13 3 Jobs Tue 2 14/14 5 Jobs W…" at bounding box center [492, 215] width 984 height 2480
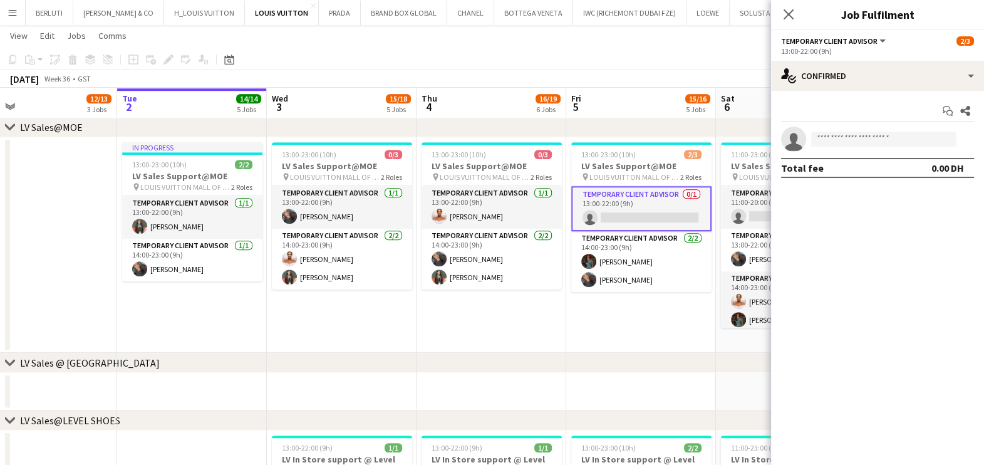
drag, startPoint x: 495, startPoint y: 296, endPoint x: 282, endPoint y: 296, distance: 212.3
click at [282, 296] on app-calendar-viewport "Sat 30 15/15 6 Jobs Sun 31 13/15 5 Jobs Mon 1 12/13 3 Jobs Tue 2 14/14 5 Jobs W…" at bounding box center [492, 215] width 984 height 2480
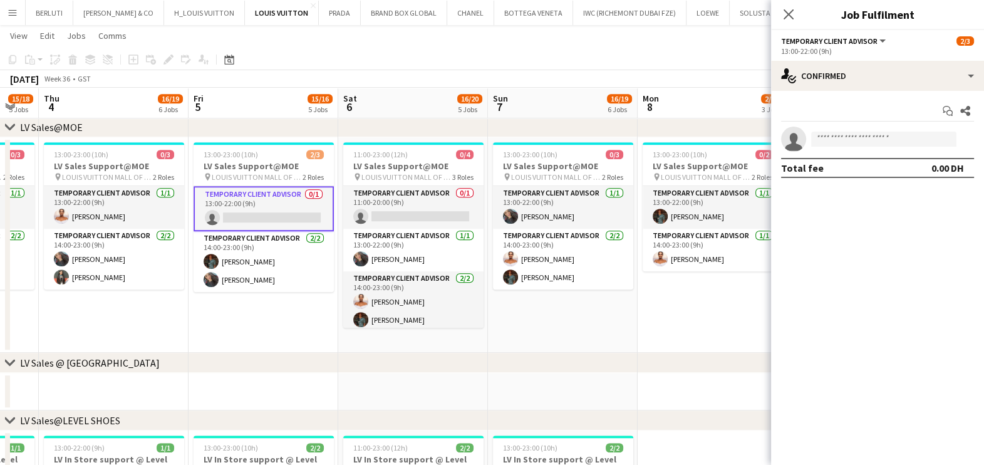
scroll to position [0, 366]
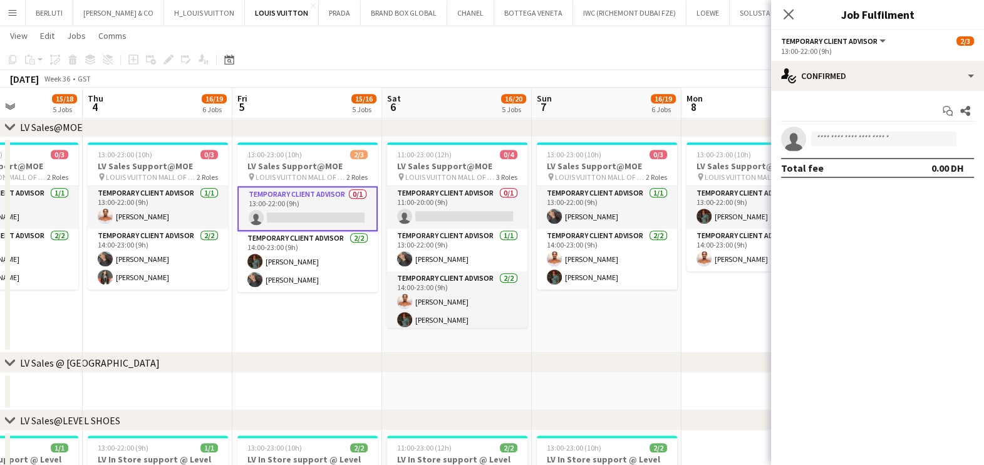
drag, startPoint x: 705, startPoint y: 299, endPoint x: 673, endPoint y: 299, distance: 31.9
click at [673, 299] on app-calendar-viewport "Mon 1 12/13 3 Jobs Tue 2 14/14 5 Jobs Wed 3 15/18 5 Jobs Thu 4 16/19 6 Jobs Fri…" at bounding box center [492, 215] width 984 height 2480
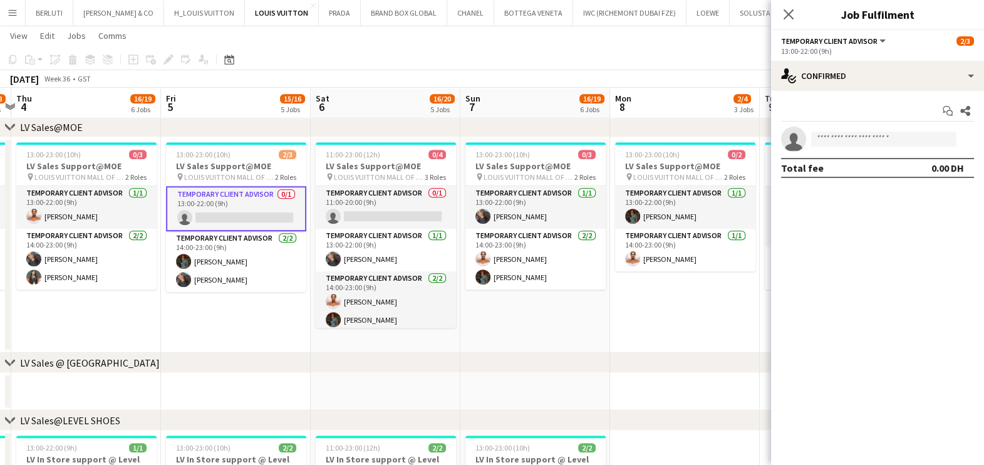
scroll to position [0, 459]
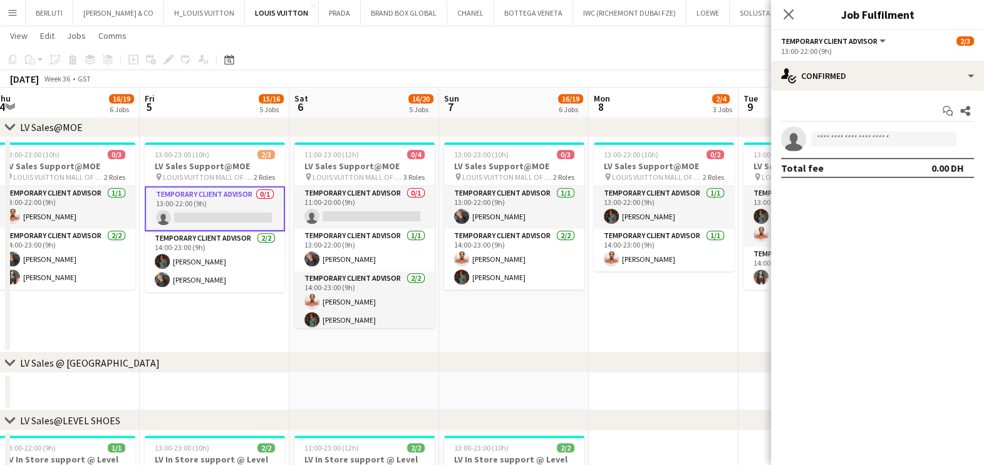
drag, startPoint x: 635, startPoint y: 308, endPoint x: 336, endPoint y: 289, distance: 299.4
click at [336, 291] on app-calendar-viewport "Mon 1 12/13 3 Jobs Tue 2 14/14 5 Jobs Wed 3 15/18 5 Jobs Thu 4 16/19 6 Jobs Fri…" at bounding box center [492, 215] width 984 height 2480
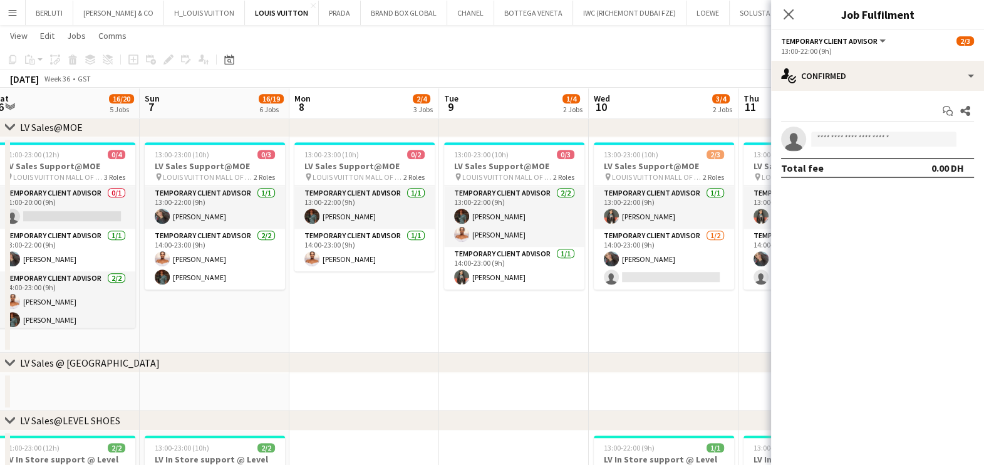
scroll to position [0, 487]
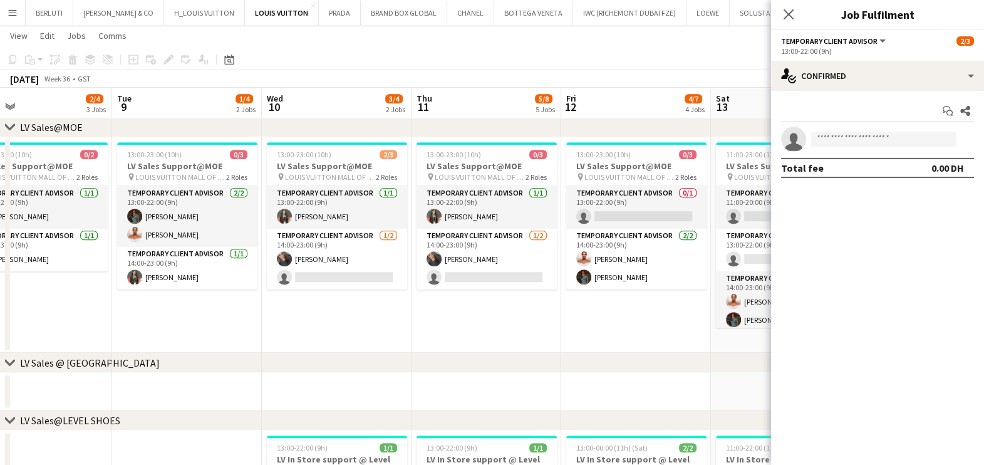
drag, startPoint x: 381, startPoint y: 276, endPoint x: 353, endPoint y: 276, distance: 28.8
click at [353, 276] on app-calendar-viewport "Fri 5 15/16 5 Jobs Sat 6 16/20 5 Jobs Sun 7 16/19 6 Jobs Mon 8 2/4 3 Jobs Tue 9…" at bounding box center [492, 215] width 984 height 2480
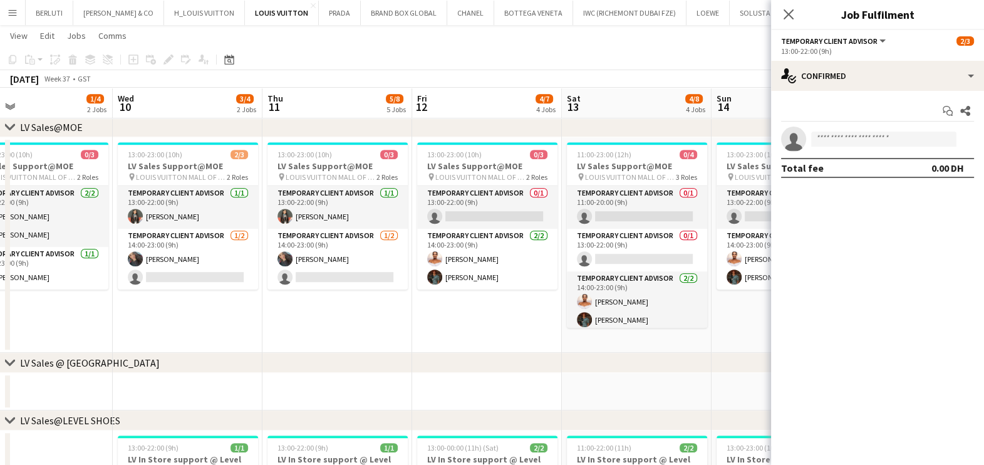
scroll to position [0, 510]
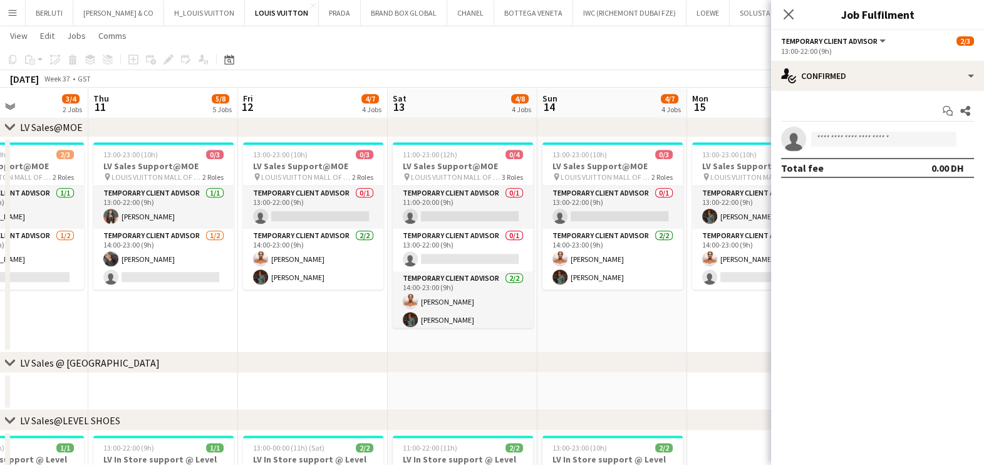
drag, startPoint x: 593, startPoint y: 222, endPoint x: 282, endPoint y: 215, distance: 311.4
click at [282, 215] on app-calendar-viewport "Sun 7 16/19 6 Jobs Mon 8 2/4 3 Jobs Tue 9 1/4 2 Jobs Wed 10 3/4 2 Jobs Thu 11 5…" at bounding box center [492, 215] width 984 height 2480
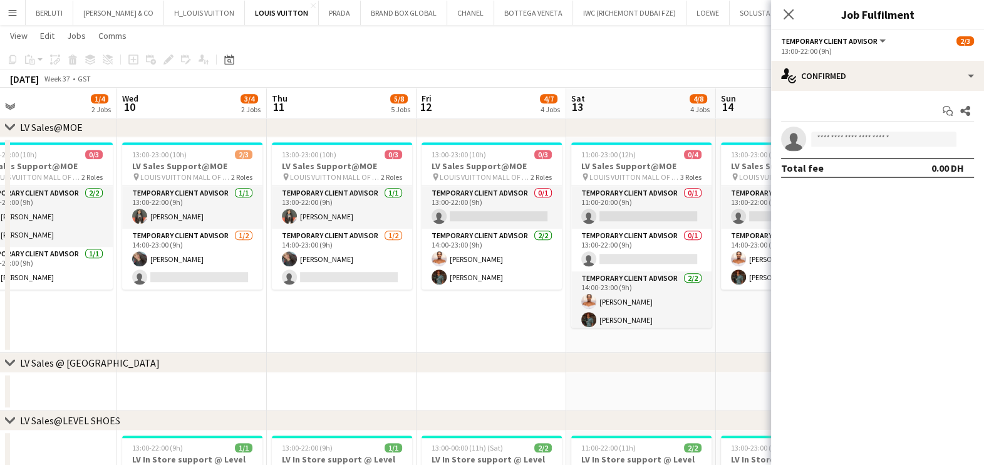
drag, startPoint x: 213, startPoint y: 326, endPoint x: 455, endPoint y: 323, distance: 242.4
click at [460, 323] on app-calendar-viewport "Sun 7 16/19 6 Jobs Mon 8 2/4 3 Jobs Tue 9 1/4 2 Jobs Wed 10 3/4 2 Jobs Thu 11 5…" at bounding box center [492, 215] width 984 height 2480
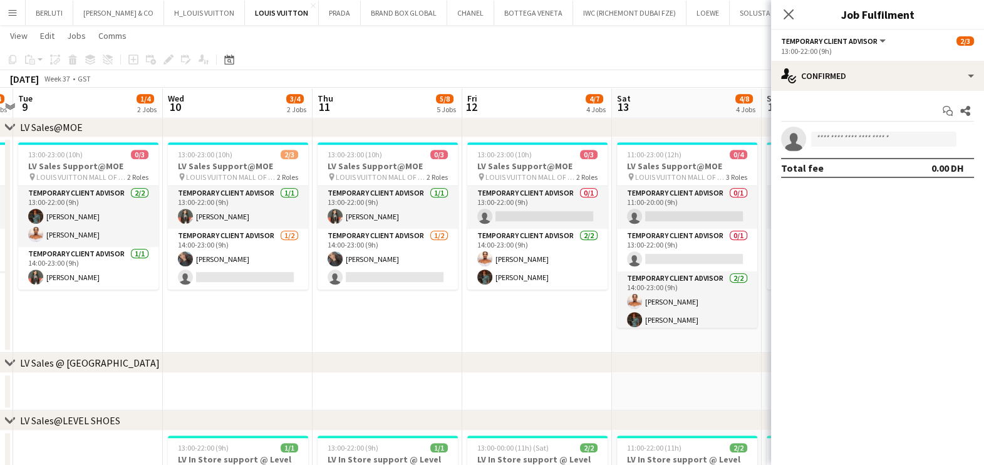
click at [673, 260] on app-calendar-viewport "Sun 7 16/19 6 Jobs Mon 8 2/4 3 Jobs Tue 9 1/4 2 Jobs Wed 10 3/4 2 Jobs Thu 11 5…" at bounding box center [492, 215] width 984 height 2480
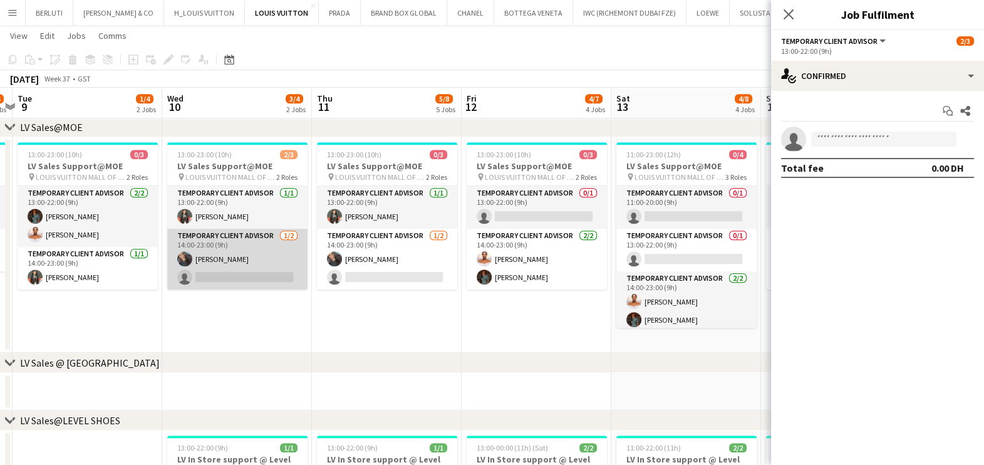
drag, startPoint x: 273, startPoint y: 270, endPoint x: 281, endPoint y: 261, distance: 11.5
click at [273, 269] on app-card-role "Temporary Client Advisor 1/2 14:00-23:00 (9h) Fatima Benghrieb single-neutral-a…" at bounding box center [237, 259] width 140 height 61
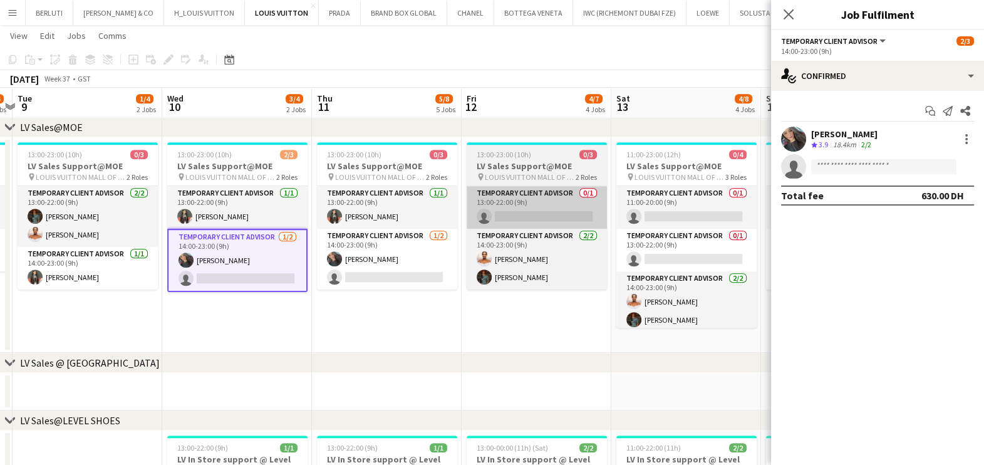
drag, startPoint x: 431, startPoint y: 269, endPoint x: 548, endPoint y: 216, distance: 128.7
click at [429, 266] on app-card-role "Temporary Client Advisor 1/2 14:00-23:00 (9h) Fatima Benghrieb single-neutral-a…" at bounding box center [387, 259] width 140 height 61
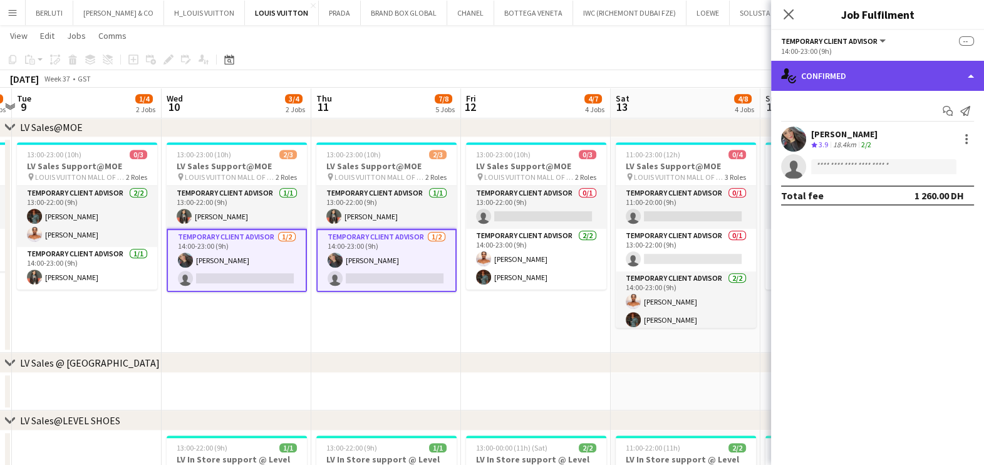
click at [913, 83] on div "single-neutral-actions-check-2 Confirmed" at bounding box center [877, 76] width 213 height 30
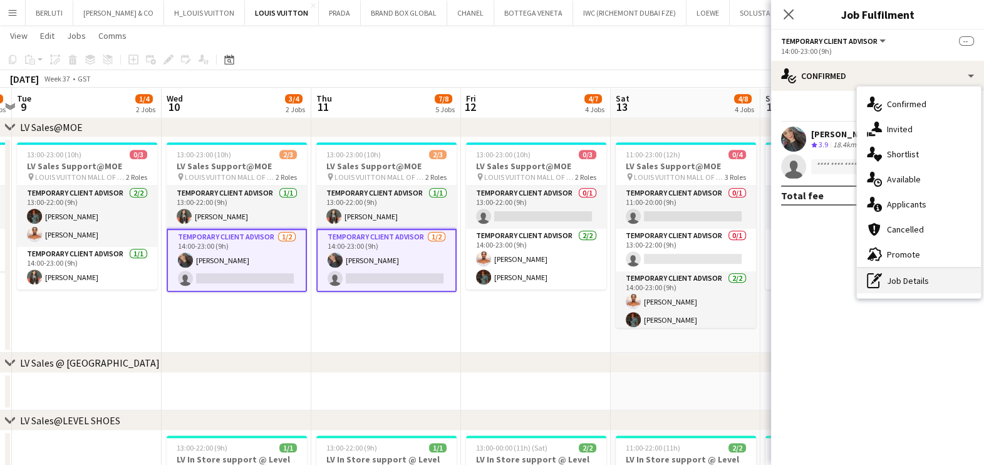
click at [908, 283] on div "pen-write Job Details" at bounding box center [919, 280] width 124 height 25
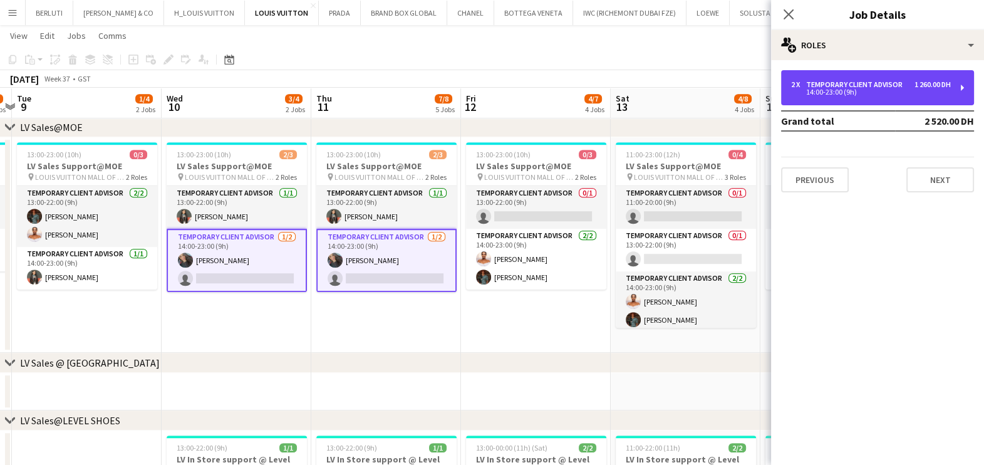
click at [861, 100] on div "2 x Temporary Client Advisor 1 260.00 DH 14:00-23:00 (9h)" at bounding box center [877, 87] width 193 height 35
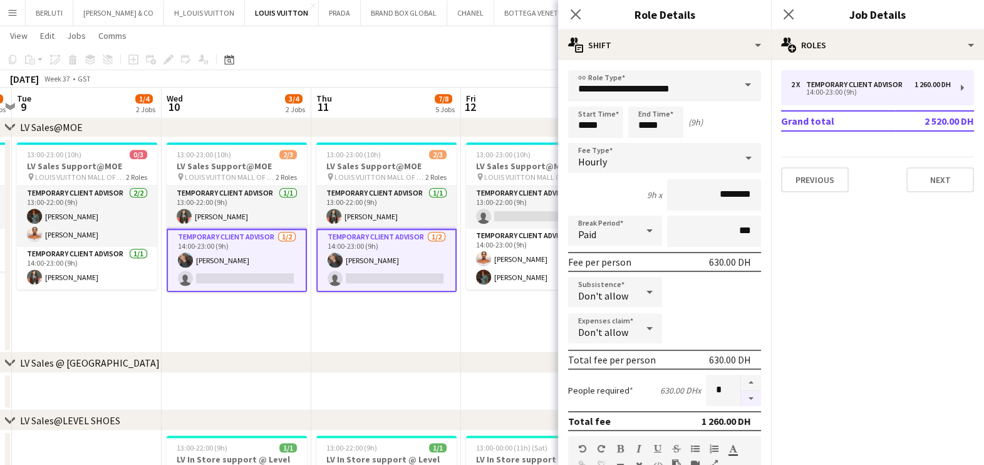
click at [741, 391] on button "button" at bounding box center [751, 399] width 20 height 16
type input "*"
click at [482, 321] on app-date-cell "13:00-23:00 (10h) 0/3 LV Sales Support@MOE pin LOUIS VUITTON MALL OF THE EMIRAT…" at bounding box center [536, 244] width 150 height 215
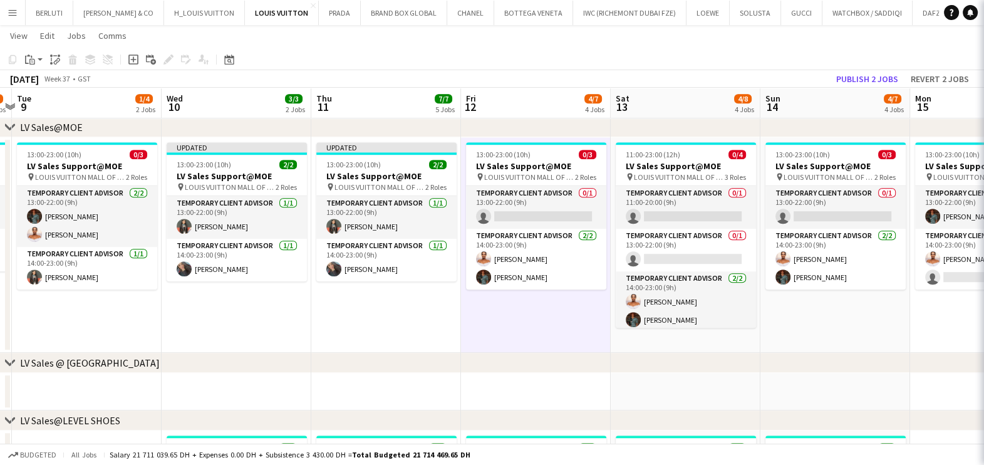
click at [755, 357] on div "chevron-right RE-OPENENING, VIP EVENTS & POP-UP chevron-right LV Sales@TDM chev…" at bounding box center [492, 215] width 984 height 2480
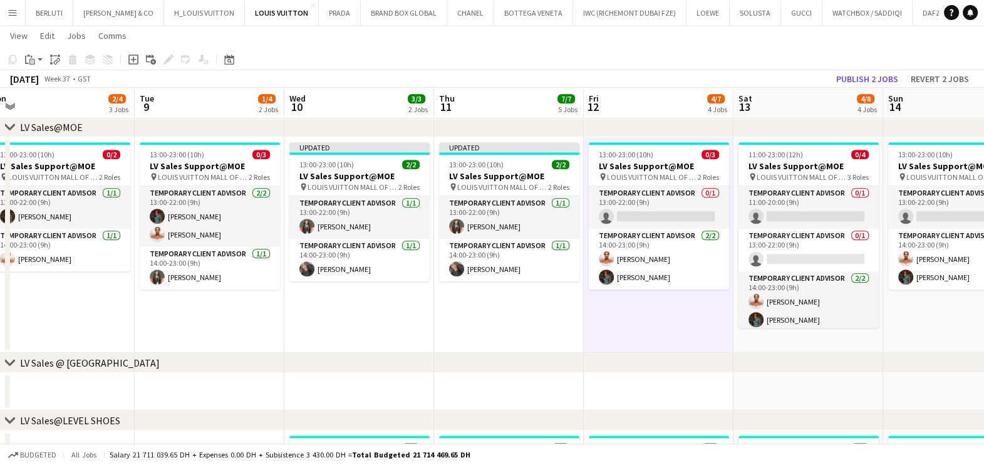
drag, startPoint x: 366, startPoint y: 323, endPoint x: 649, endPoint y: 348, distance: 284.3
click at [655, 348] on app-calendar-viewport "Sat 6 16/20 5 Jobs Sun 7 16/19 6 Jobs Mon 8 2/4 3 Jobs Tue 9 1/4 2 Jobs Wed 10 …" at bounding box center [492, 215] width 984 height 2480
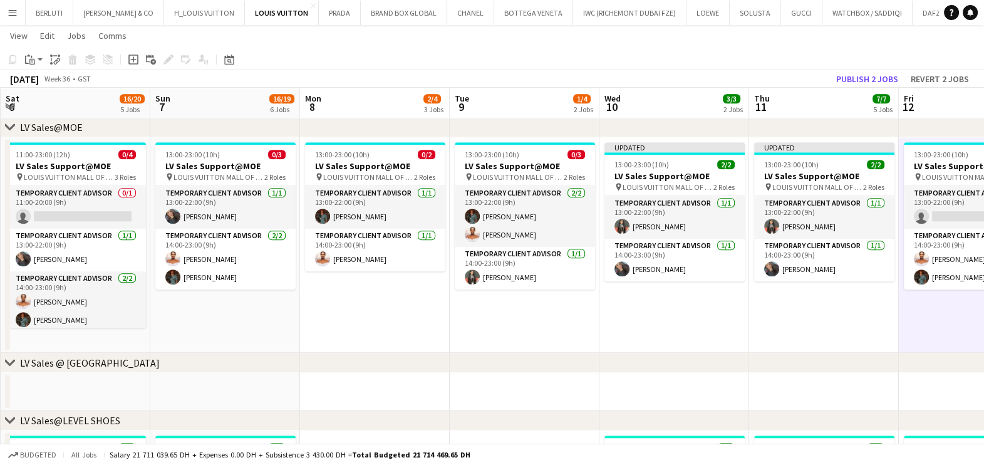
drag, startPoint x: 557, startPoint y: 357, endPoint x: 727, endPoint y: 341, distance: 169.8
click at [830, 363] on div "chevron-right RE-OPENENING, VIP EVENTS & POP-UP chevron-right LV Sales@TDM chev…" at bounding box center [492, 215] width 984 height 2480
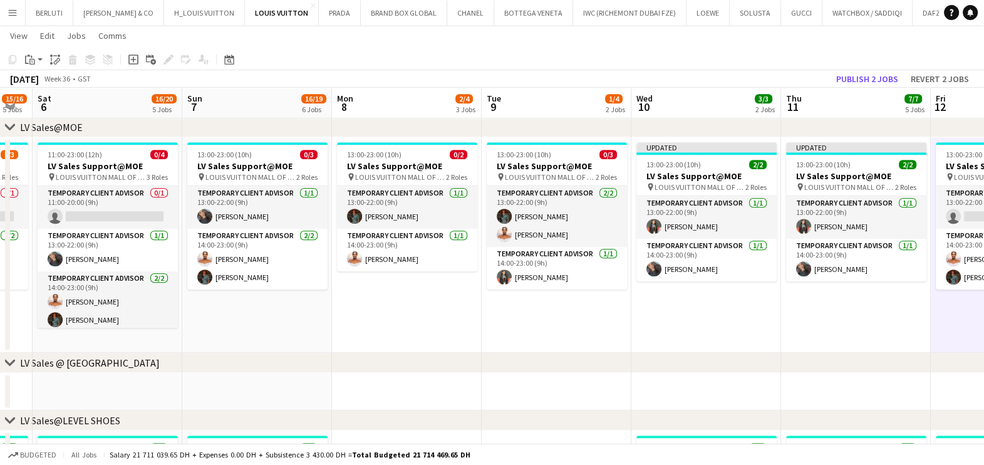
drag, startPoint x: 373, startPoint y: 293, endPoint x: 556, endPoint y: 298, distance: 183.0
click at [556, 298] on app-calendar-viewport "Thu 4 16/19 6 Jobs Fri 5 15/16 5 Jobs Sat 6 16/20 5 Jobs Sun 7 16/19 6 Jobs Mon…" at bounding box center [492, 215] width 984 height 2480
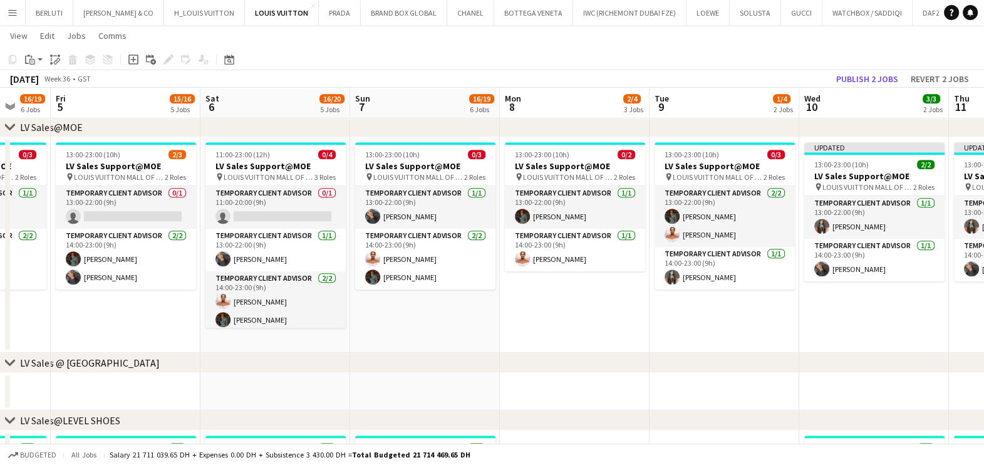
click at [619, 323] on app-calendar-viewport "Tue 2 14/14 5 Jobs Wed 3 15/18 5 Jobs Thu 4 16/19 6 Jobs Fri 5 15/16 5 Jobs Sat…" at bounding box center [492, 215] width 984 height 2480
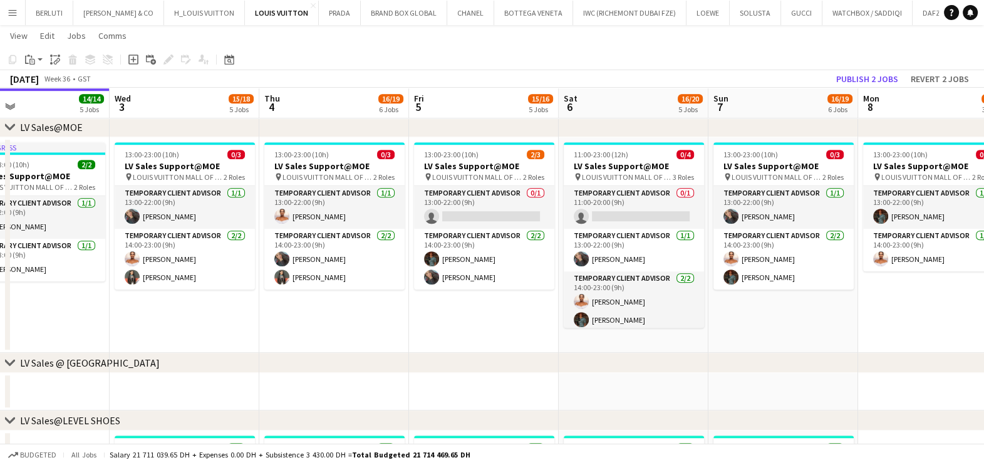
drag, startPoint x: 406, startPoint y: 289, endPoint x: 540, endPoint y: 301, distance: 134.6
click at [540, 301] on app-calendar-viewport "Sun 31 13/15 5 Jobs Mon 1 12/13 3 Jobs Tue 2 14/14 5 Jobs Wed 3 15/18 5 Jobs Th…" at bounding box center [492, 215] width 984 height 2480
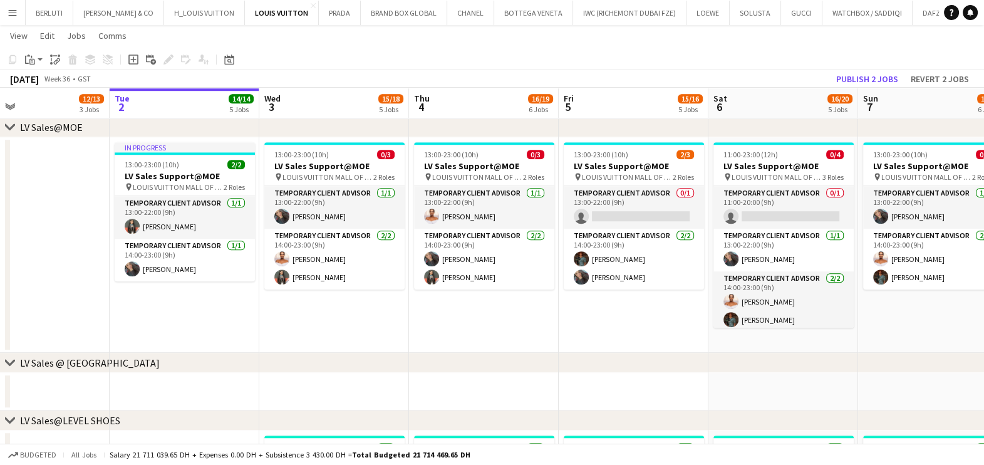
click at [371, 279] on app-calendar-viewport "Sat 30 15/15 6 Jobs Sun 31 13/15 5 Jobs Mon 1 12/13 3 Jobs Tue 2 14/14 5 Jobs W…" at bounding box center [492, 215] width 984 height 2480
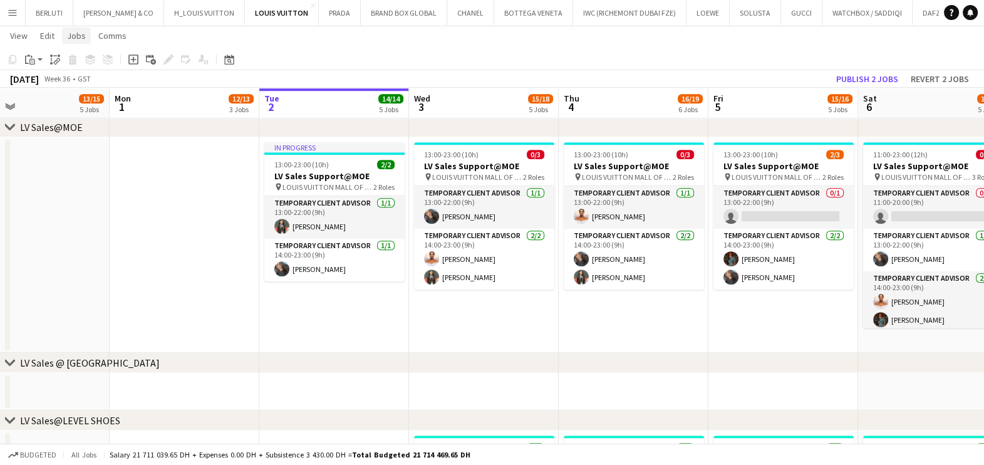
scroll to position [0, 369]
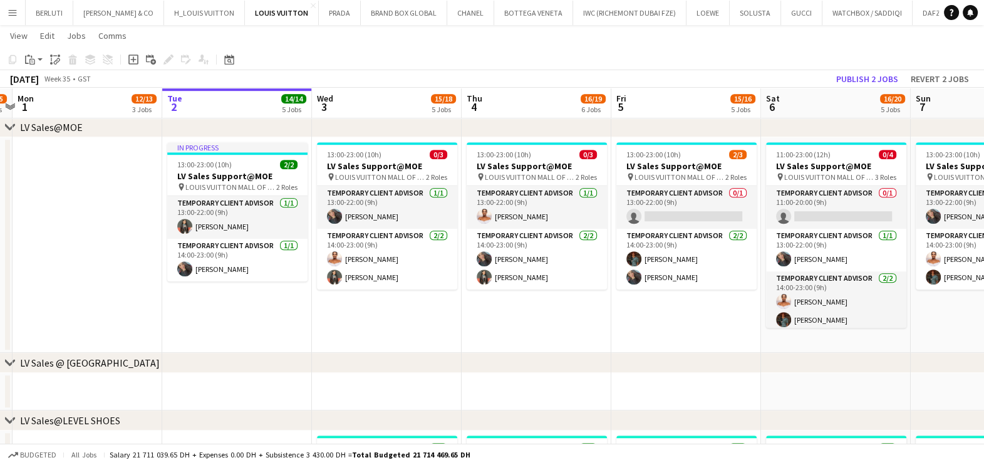
drag, startPoint x: 454, startPoint y: 304, endPoint x: 381, endPoint y: 303, distance: 73.3
click at [381, 303] on app-calendar-viewport "Fri 29 19/19 7 Jobs Sat 30 15/15 6 Jobs Sun 31 13/15 5 Jobs Mon 1 12/13 3 Jobs …" at bounding box center [492, 215] width 984 height 2480
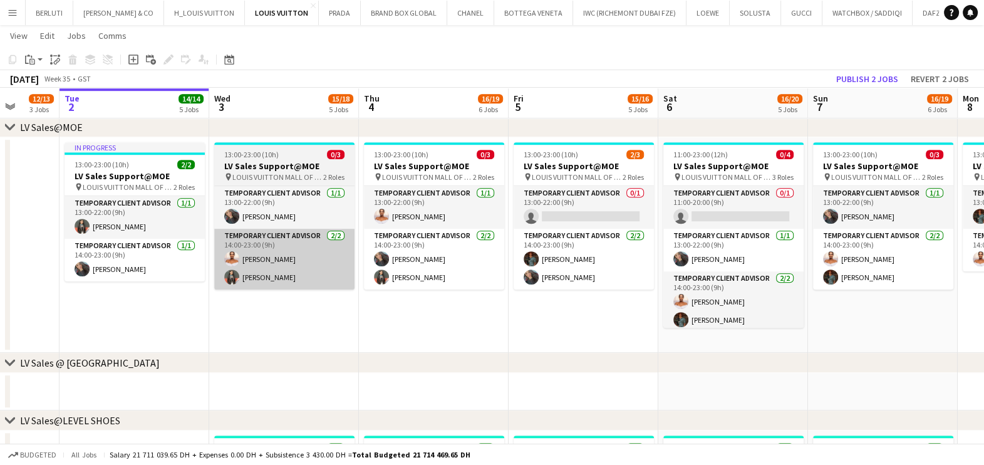
drag, startPoint x: 386, startPoint y: 257, endPoint x: 280, endPoint y: 261, distance: 105.9
click at [286, 264] on app-calendar-viewport "Fri 29 19/19 7 Jobs Sat 30 15/15 6 Jobs Sun 31 13/15 5 Jobs Mon 1 12/13 3 Jobs …" at bounding box center [492, 215] width 984 height 2480
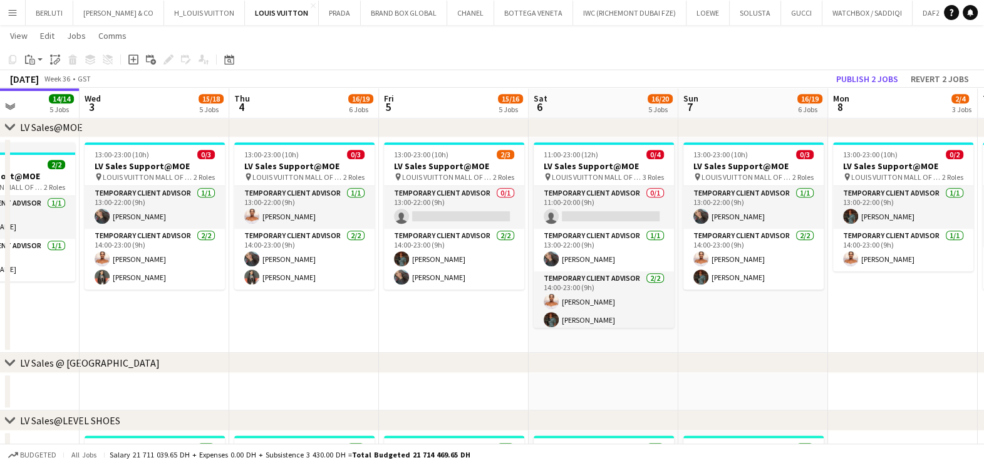
drag, startPoint x: 293, startPoint y: 202, endPoint x: 155, endPoint y: 204, distance: 137.2
click at [155, 204] on app-calendar-viewport "Sat 30 15/15 6 Jobs Sun 31 13/15 5 Jobs Mon 1 12/13 3 Jobs Tue 2 14/14 5 Jobs W…" at bounding box center [492, 215] width 984 height 2480
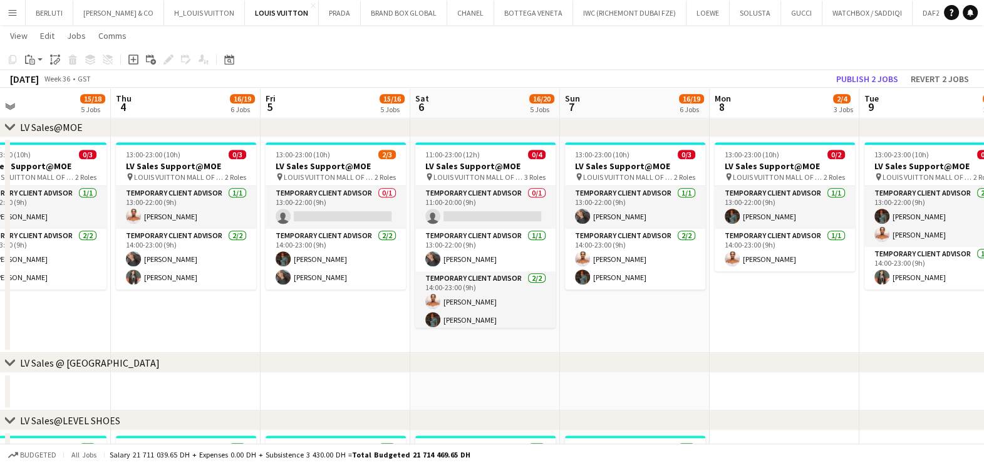
scroll to position [0, 529]
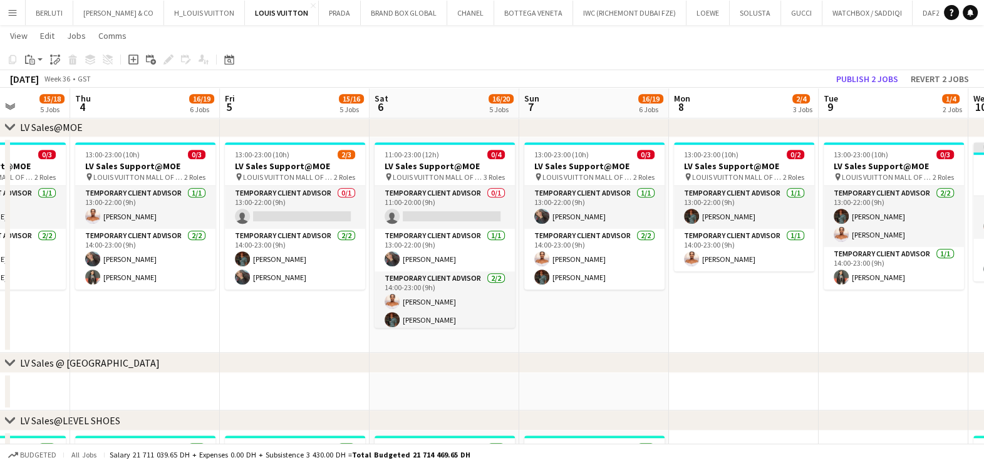
drag, startPoint x: 282, startPoint y: 210, endPoint x: 133, endPoint y: 211, distance: 149.7
click at [133, 211] on app-calendar-viewport "Sun 31 13/15 5 Jobs Mon 1 12/13 3 Jobs Tue 2 14/14 5 Jobs Wed 3 15/18 5 Jobs Th…" at bounding box center [492, 215] width 984 height 2480
click at [294, 217] on app-card-role "Temporary Client Advisor 0/1 13:00-22:00 (9h) single-neutral-actions" at bounding box center [295, 207] width 140 height 43
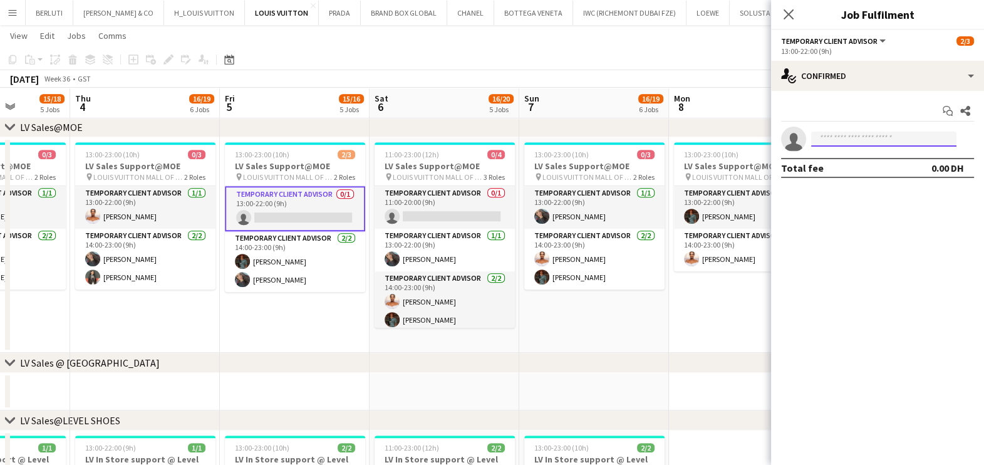
click at [871, 135] on input at bounding box center [883, 139] width 145 height 15
type input "*"
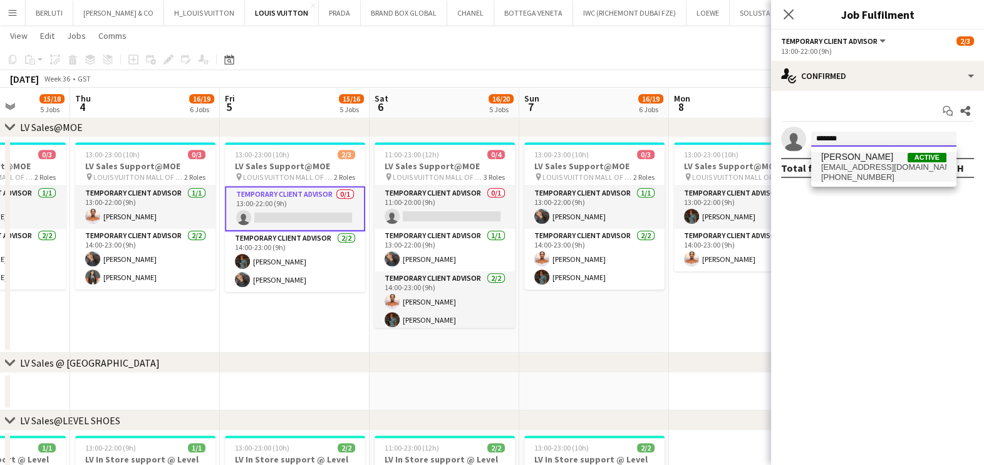
type input "*******"
click at [854, 175] on span "+971547488213" at bounding box center [883, 177] width 125 height 10
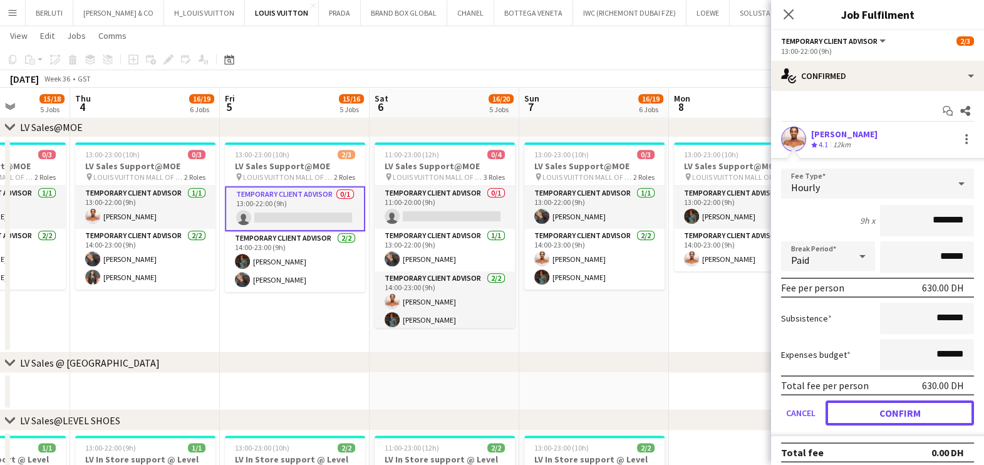
click at [886, 406] on button "Confirm" at bounding box center [900, 412] width 148 height 25
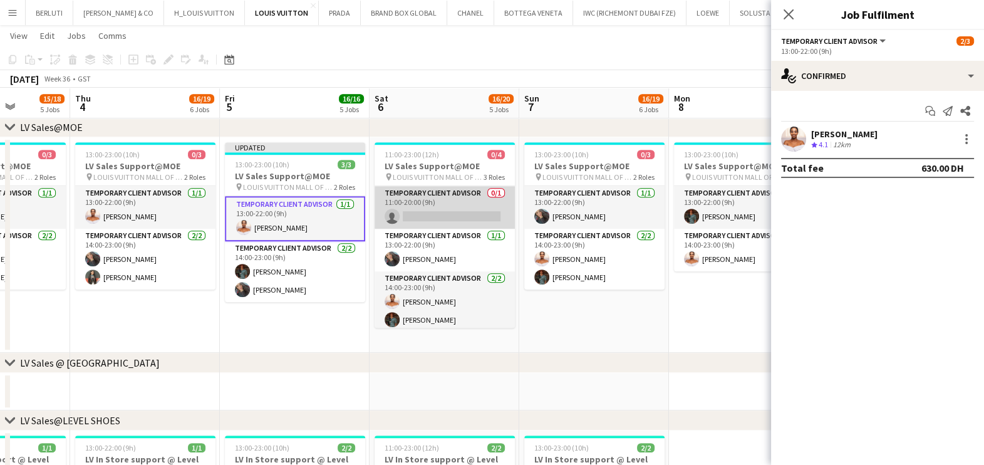
click at [410, 219] on app-card-role "Temporary Client Advisor 0/1 11:00-20:00 (9h) single-neutral-actions" at bounding box center [445, 207] width 140 height 43
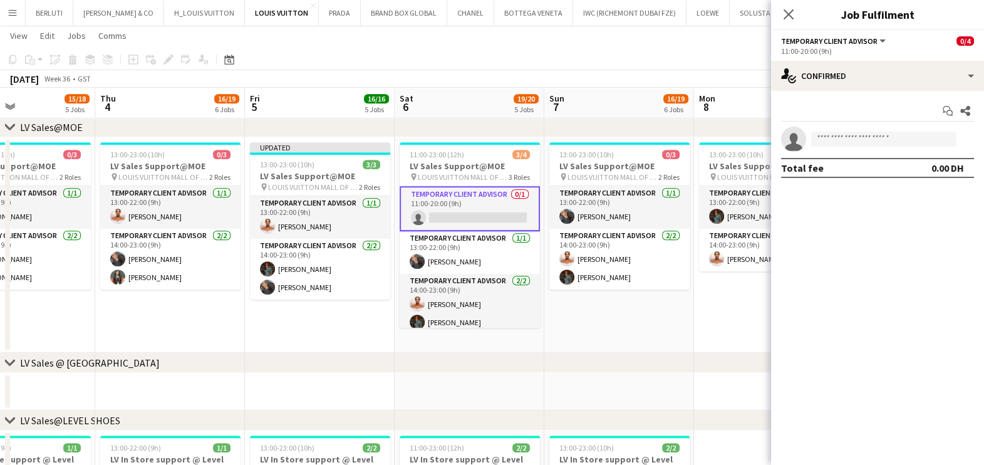
click at [440, 303] on app-calendar-viewport "Sun 31 13/15 5 Jobs Mon 1 12/13 3 Jobs Tue 2 14/14 5 Jobs Wed 3 15/18 5 Jobs Th…" at bounding box center [492, 215] width 984 height 2480
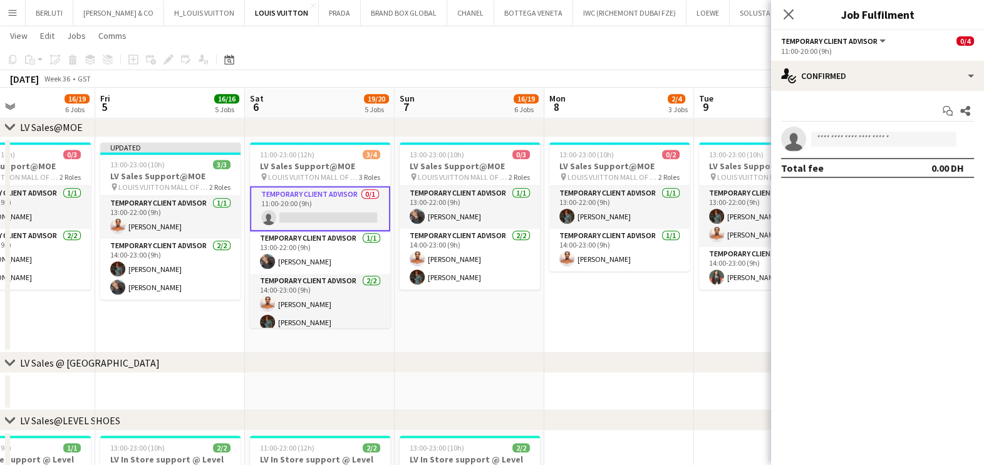
scroll to position [0, 506]
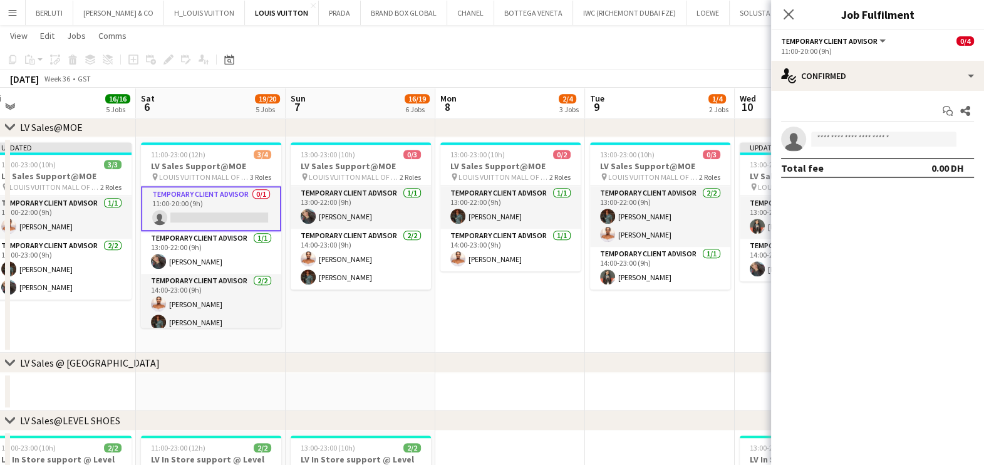
click at [438, 307] on app-calendar-viewport "Tue 2 14/14 5 Jobs Wed 3 15/18 5 Jobs Thu 4 16/19 6 Jobs Fri 5 16/16 5 Jobs Sat…" at bounding box center [492, 215] width 984 height 2480
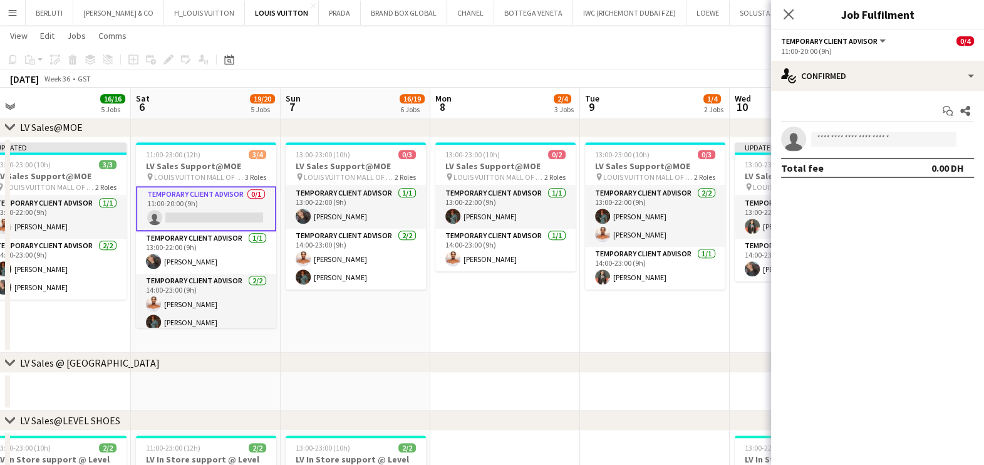
drag, startPoint x: 542, startPoint y: 294, endPoint x: 417, endPoint y: 296, distance: 124.7
click at [417, 296] on app-calendar-viewport "Tue 2 14/14 5 Jobs Wed 3 15/18 5 Jobs Thu 4 16/19 6 Jobs Fri 5 16/16 5 Jobs Sat…" at bounding box center [492, 215] width 984 height 2480
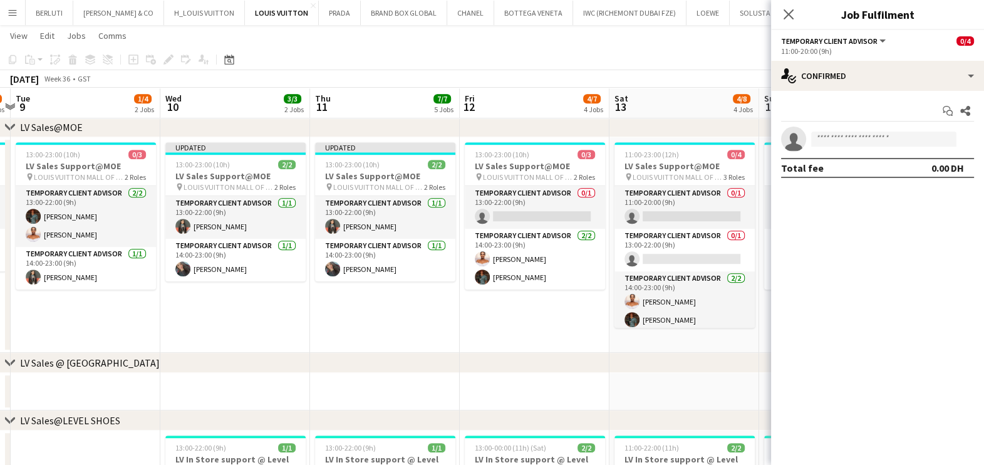
drag, startPoint x: 488, startPoint y: 262, endPoint x: 294, endPoint y: 266, distance: 193.6
click at [294, 266] on app-calendar-viewport "Fri 5 16/16 5 Jobs Sat 6 19/20 5 Jobs Sun 7 16/19 6 Jobs Mon 8 2/4 3 Jobs Tue 9…" at bounding box center [492, 215] width 984 height 2480
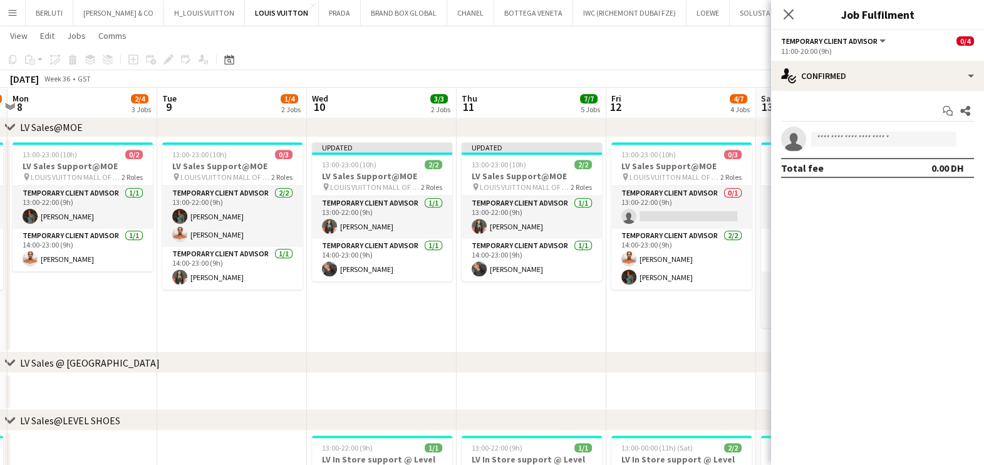
drag, startPoint x: 472, startPoint y: 266, endPoint x: 368, endPoint y: 265, distance: 104.0
click at [368, 265] on app-calendar-viewport "Fri 5 16/16 5 Jobs Sat 6 19/20 5 Jobs Sun 7 16/19 6 Jobs Mon 8 2/4 3 Jobs Tue 9…" at bounding box center [492, 215] width 984 height 2480
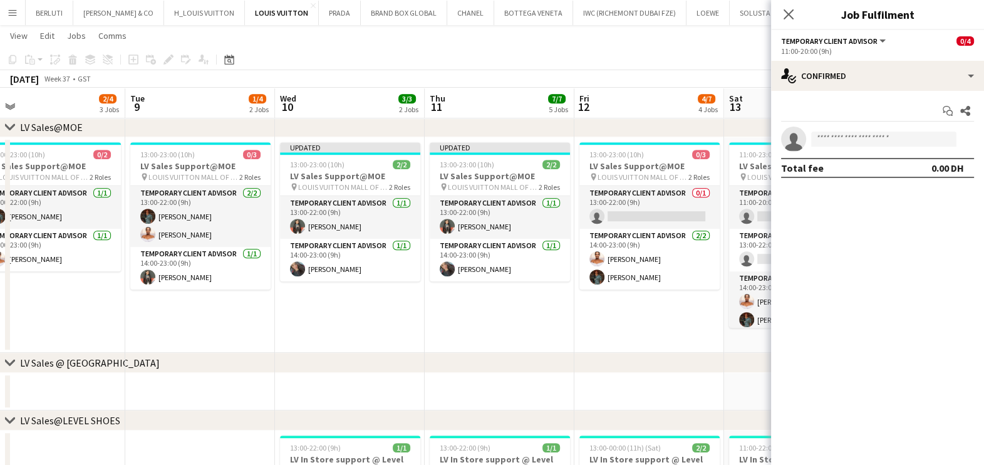
click at [422, 279] on app-date-cell "Updated 13:00-23:00 (10h) 2/2 LV Sales Support@MOE pin LOUIS VUITTON MALL OF TH…" at bounding box center [350, 244] width 150 height 215
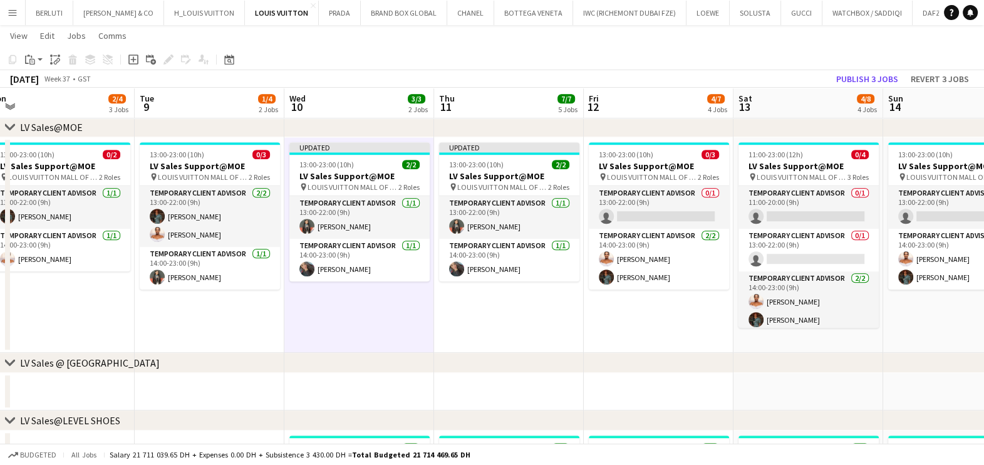
drag, startPoint x: 598, startPoint y: 294, endPoint x: 477, endPoint y: 294, distance: 120.9
click at [477, 294] on app-calendar-viewport "Fri 5 16/16 5 Jobs Sat 6 19/20 5 Jobs Sun 7 16/19 6 Jobs Mon 8 2/4 3 Jobs Tue 9…" at bounding box center [492, 215] width 984 height 2480
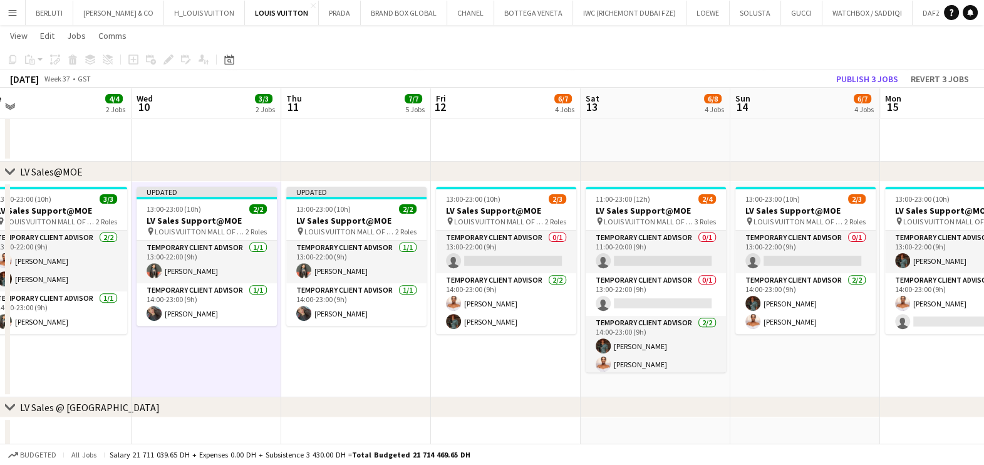
scroll to position [0, 343]
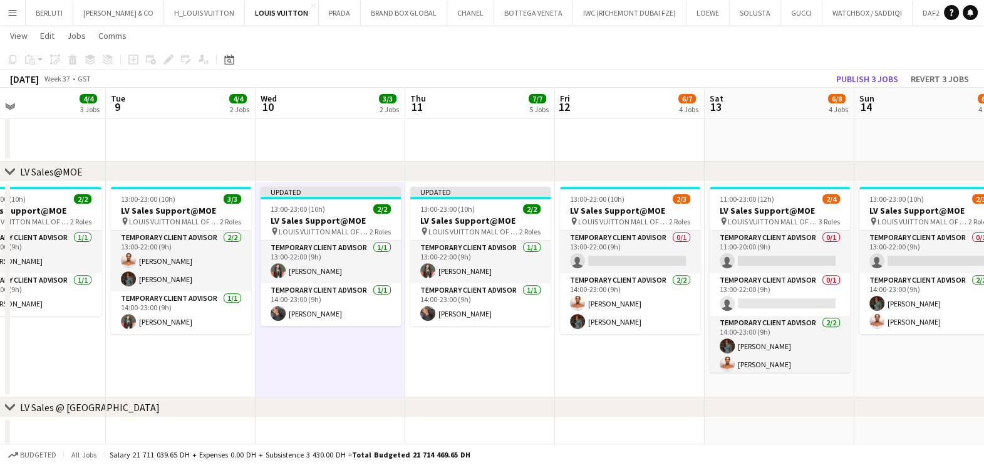
click at [513, 338] on app-calendar-viewport "Sat 6 19/20 5 Jobs Sun 7 19/19 6 Jobs Mon 8 4/4 3 Jobs Tue 9 4/4 2 Jobs Wed 10 …" at bounding box center [492, 409] width 984 height 1766
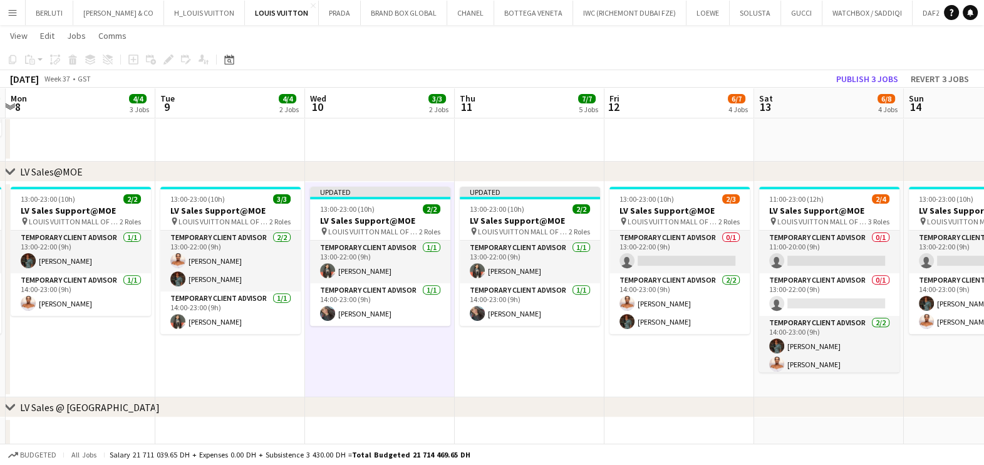
drag, startPoint x: 469, startPoint y: 360, endPoint x: 462, endPoint y: 364, distance: 7.8
click at [474, 360] on app-calendar-viewport "Sat 6 19/20 5 Jobs Sun 7 19/19 6 Jobs Mon 8 4/4 3 Jobs Tue 9 4/4 2 Jobs Wed 10 …" at bounding box center [492, 409] width 984 height 1766
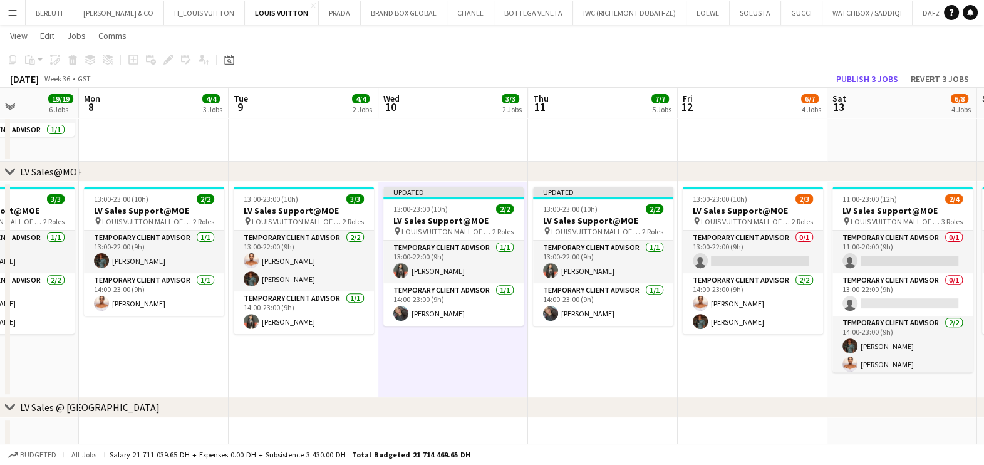
drag, startPoint x: 272, startPoint y: 370, endPoint x: 505, endPoint y: 365, distance: 232.4
click at [505, 365] on app-calendar-viewport "Fri 5 16/16 5 Jobs Sat 6 19/20 5 Jobs Sun 7 19/19 6 Jobs Mon 8 4/4 3 Jobs Tue 9…" at bounding box center [492, 409] width 984 height 1766
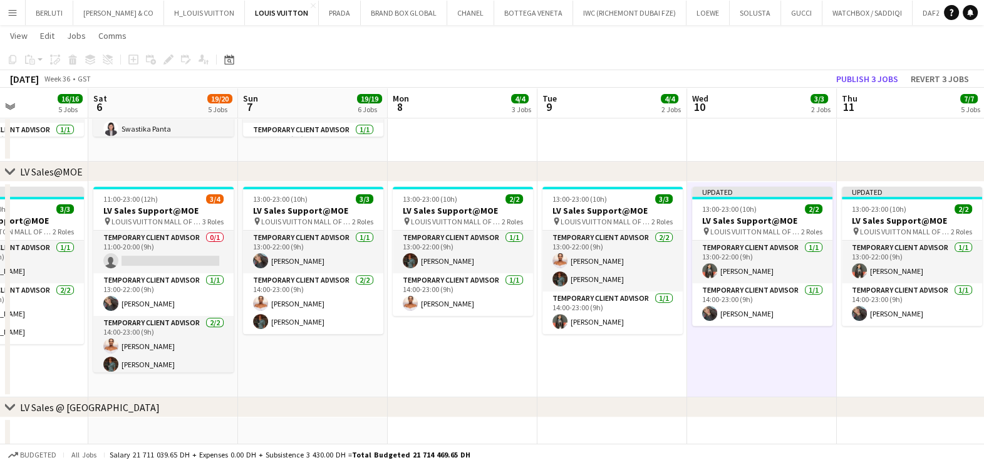
scroll to position [0, 357]
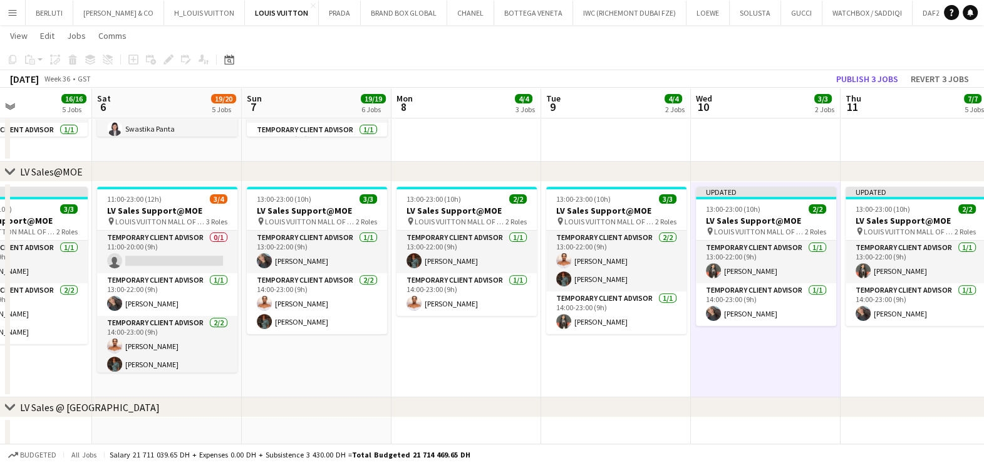
drag, startPoint x: 345, startPoint y: 344, endPoint x: 438, endPoint y: 340, distance: 94.0
click at [438, 340] on app-calendar-viewport "Wed 3 18/18 5 Jobs Thu 4 19/19 6 Jobs Fri 5 16/16 5 Jobs Sat 6 19/20 5 Jobs Sun…" at bounding box center [492, 409] width 984 height 1766
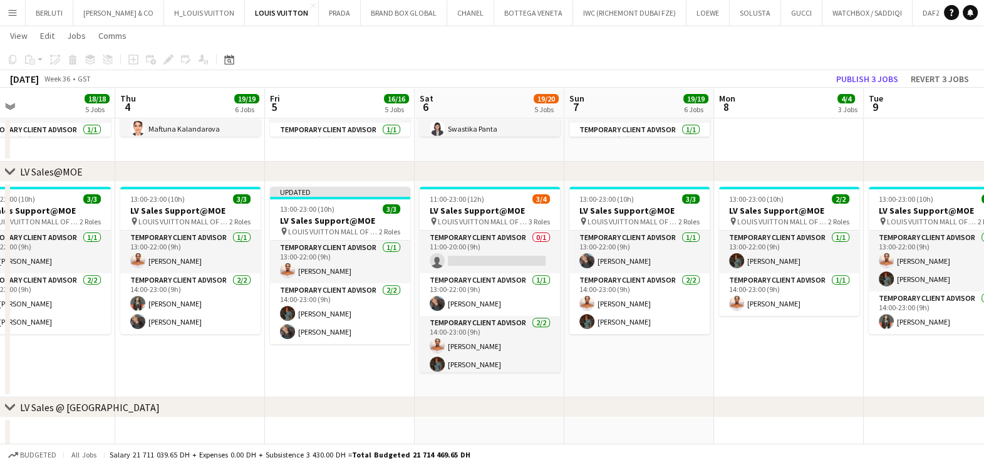
drag, startPoint x: 197, startPoint y: 356, endPoint x: 348, endPoint y: 321, distance: 155.0
click at [348, 321] on app-calendar-viewport "Mon 1 Tue 2 14/14 5 Jobs Wed 3 18/18 5 Jobs Thu 4 19/19 6 Jobs Fri 5 16/16 5 Jo…" at bounding box center [492, 414] width 984 height 1776
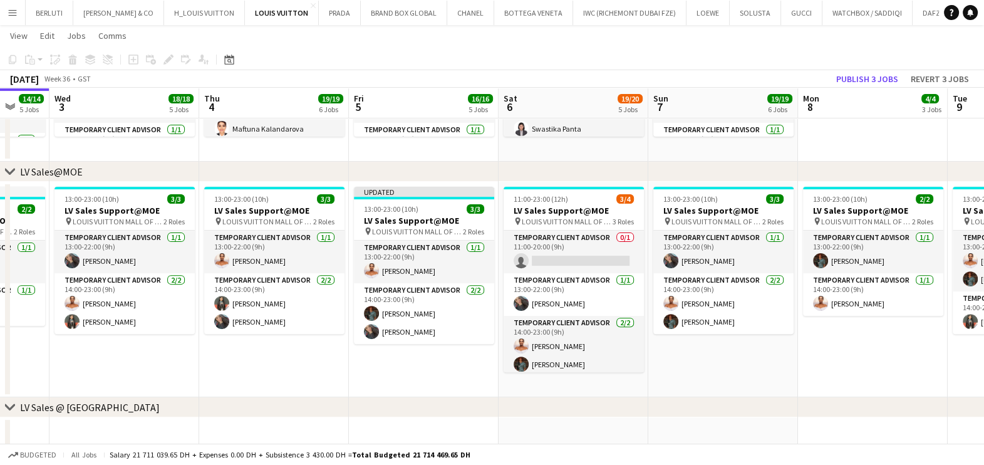
drag, startPoint x: 284, startPoint y: 341, endPoint x: 400, endPoint y: 338, distance: 116.5
click at [400, 338] on app-calendar-viewport "Sun 31 13/15 5 Jobs Mon 1 12/13 3 Jobs Tue 2 14/14 5 Jobs Wed 3 18/18 5 Jobs Th…" at bounding box center [492, 423] width 984 height 1795
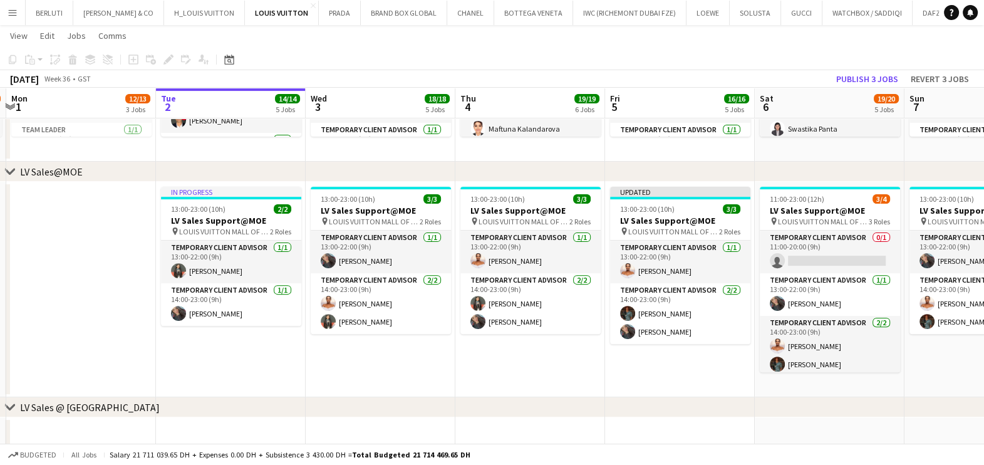
scroll to position [0, 278]
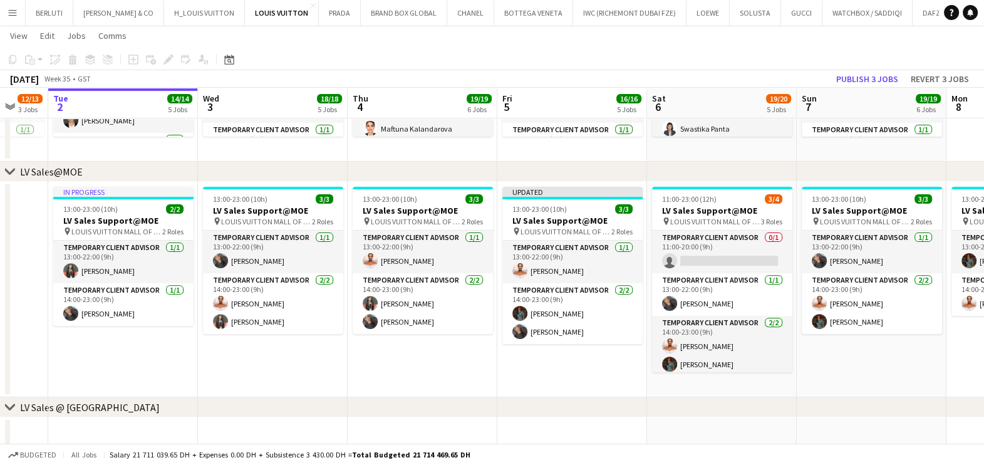
scroll to position [0, 437]
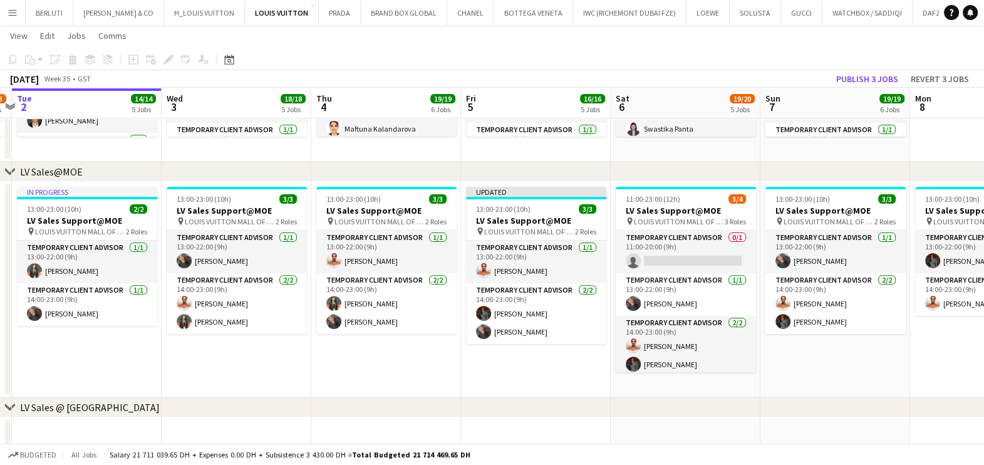
drag, startPoint x: 439, startPoint y: 355, endPoint x: 411, endPoint y: 357, distance: 28.2
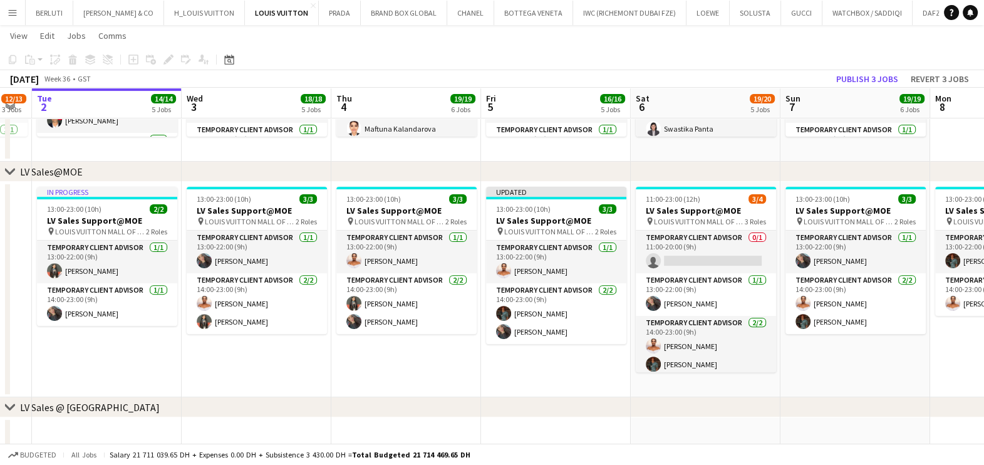
scroll to position [0, 418]
drag, startPoint x: 250, startPoint y: 362, endPoint x: 268, endPoint y: 311, distance: 54.5
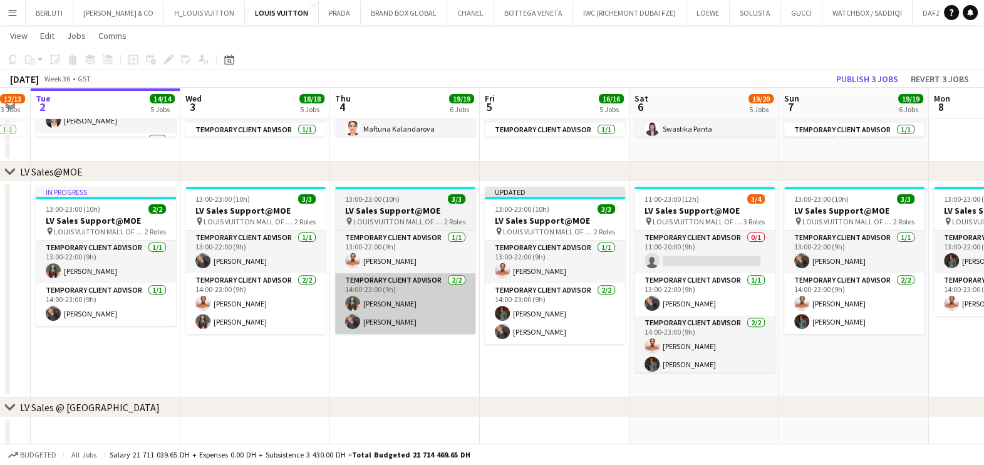
scroll to position [0, 368]
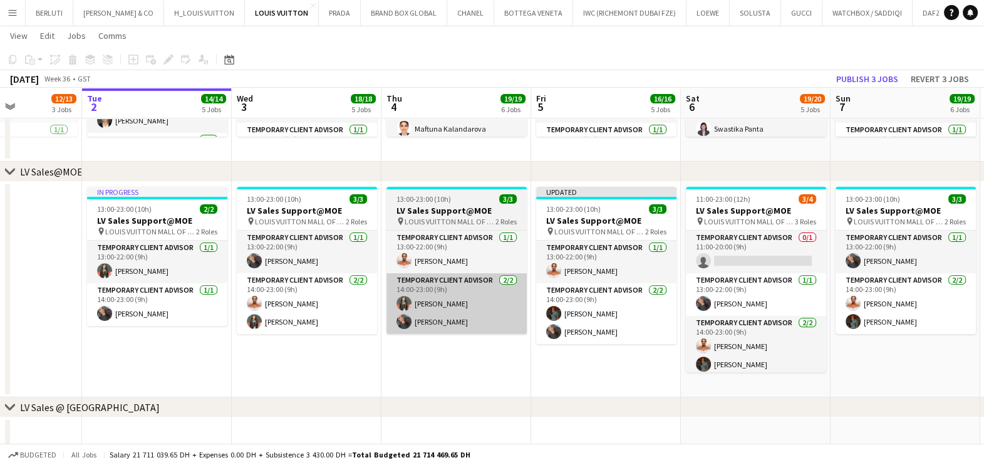
drag, startPoint x: 307, startPoint y: 302, endPoint x: 144, endPoint y: 301, distance: 162.9
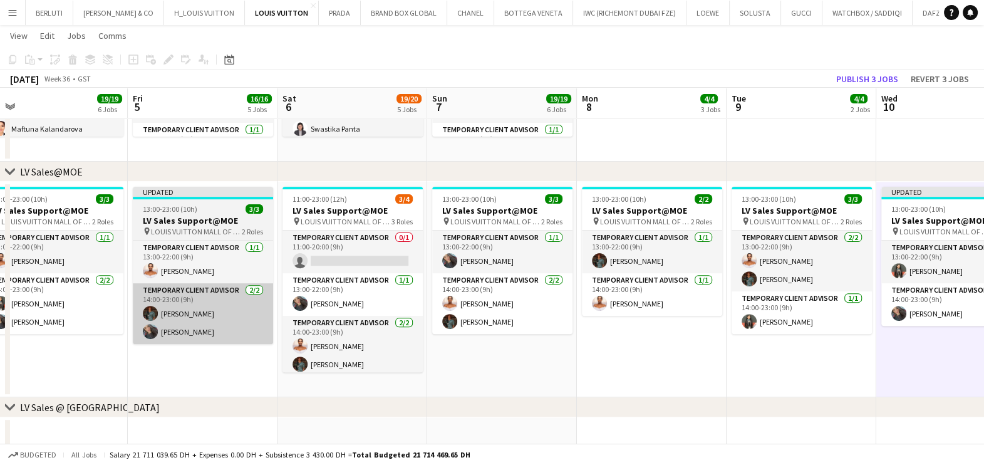
drag, startPoint x: 271, startPoint y: 301, endPoint x: 158, endPoint y: 301, distance: 113.4
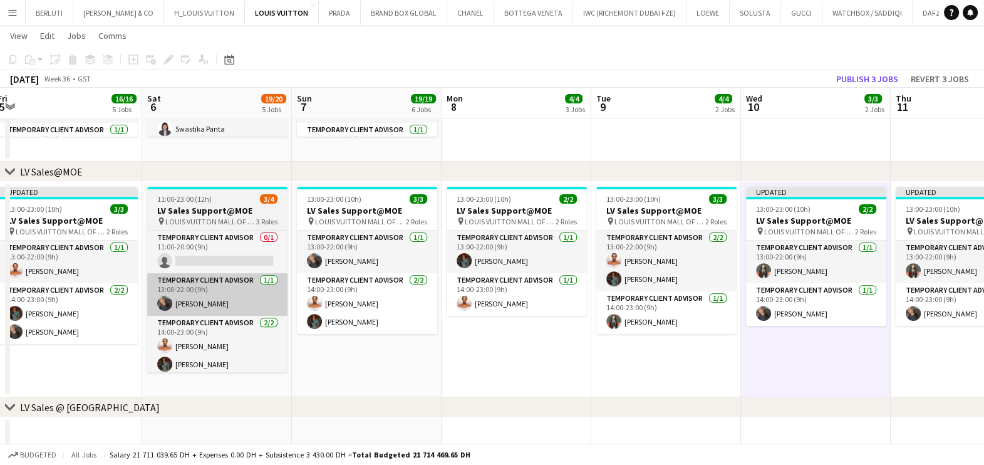
drag, startPoint x: 304, startPoint y: 309, endPoint x: 195, endPoint y: 310, distance: 108.4
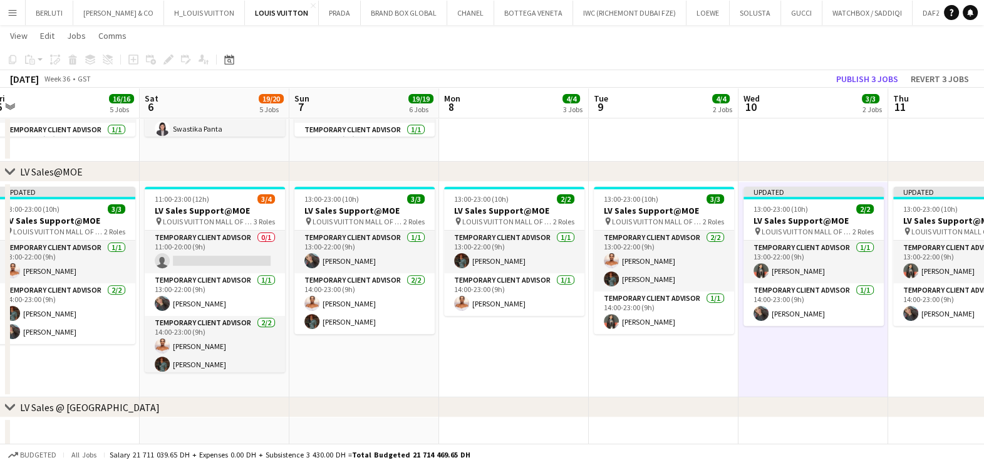
scroll to position [0, 453]
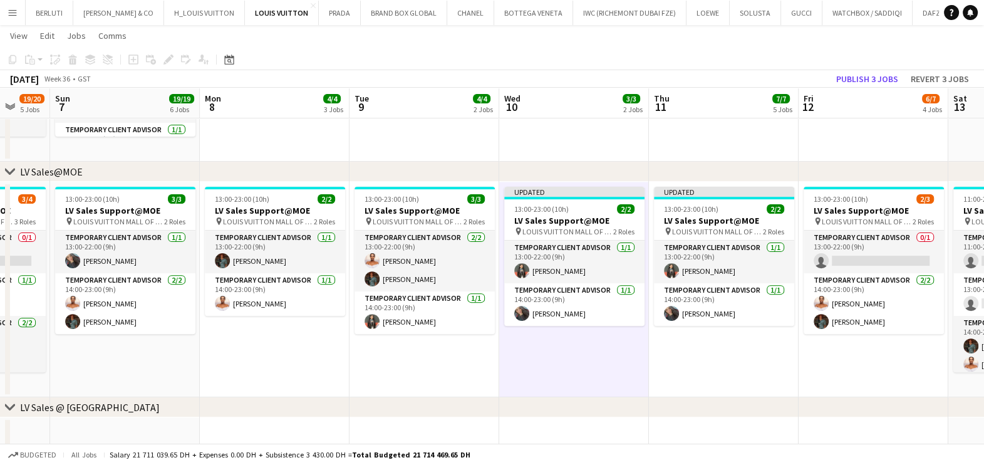
scroll to position [0, 551]
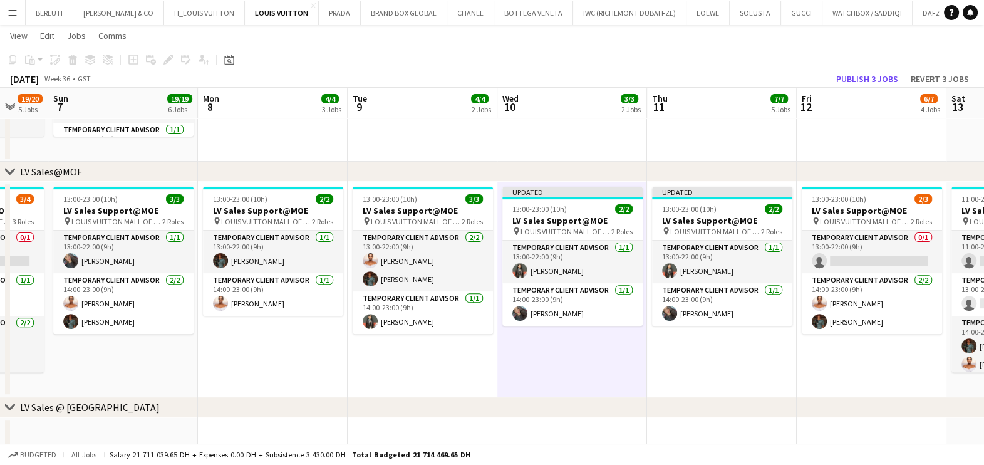
drag, startPoint x: 482, startPoint y: 310, endPoint x: 402, endPoint y: 318, distance: 80.6
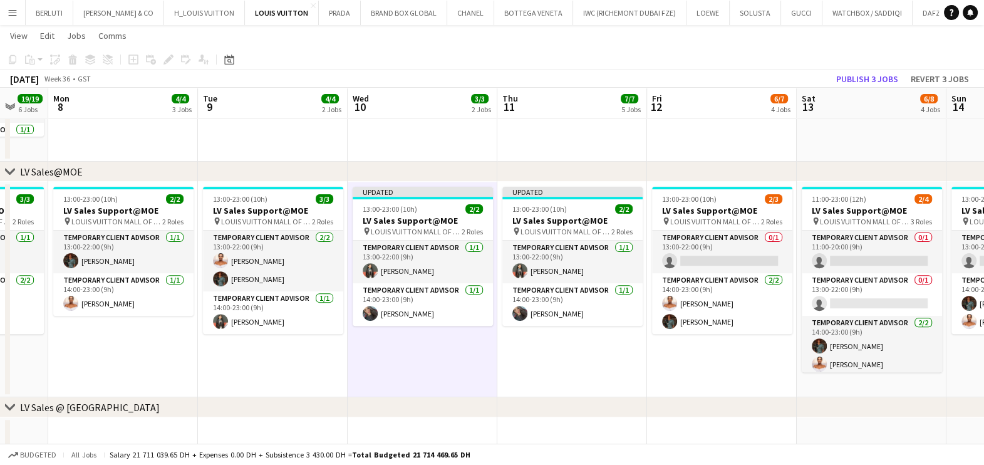
scroll to position [0, 416]
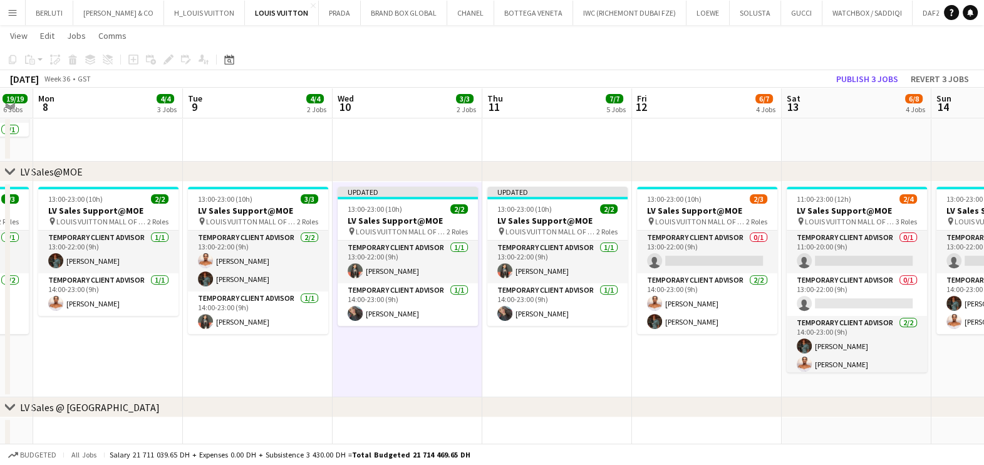
drag, startPoint x: 663, startPoint y: 298, endPoint x: 544, endPoint y: 294, distance: 119.1
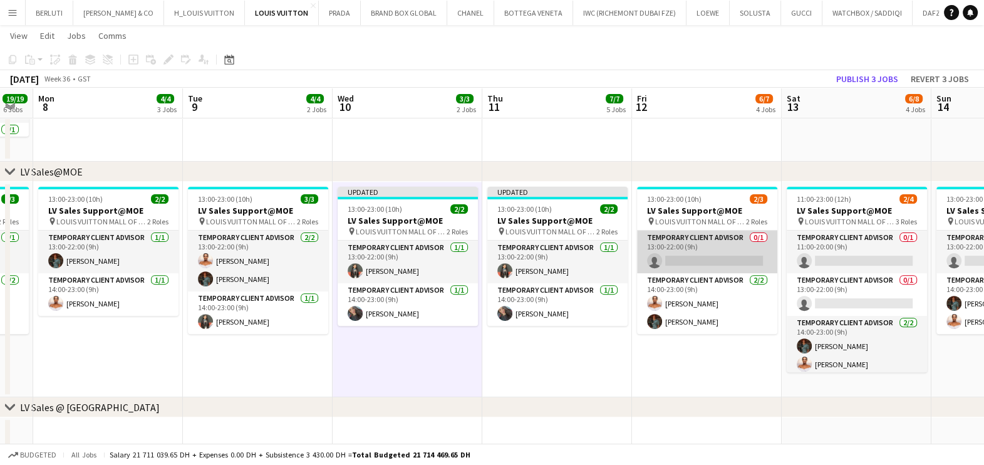
click at [697, 266] on app-card-role "Temporary Client Advisor 0/1 13:00-22:00 (9h) single-neutral-actions" at bounding box center [707, 252] width 140 height 43
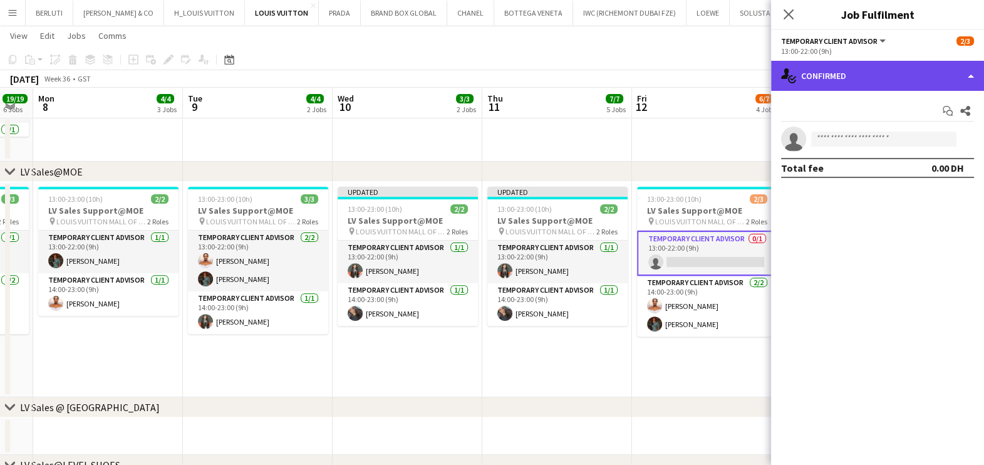
click at [887, 68] on div "single-neutral-actions-check-2 Confirmed" at bounding box center [877, 76] width 213 height 30
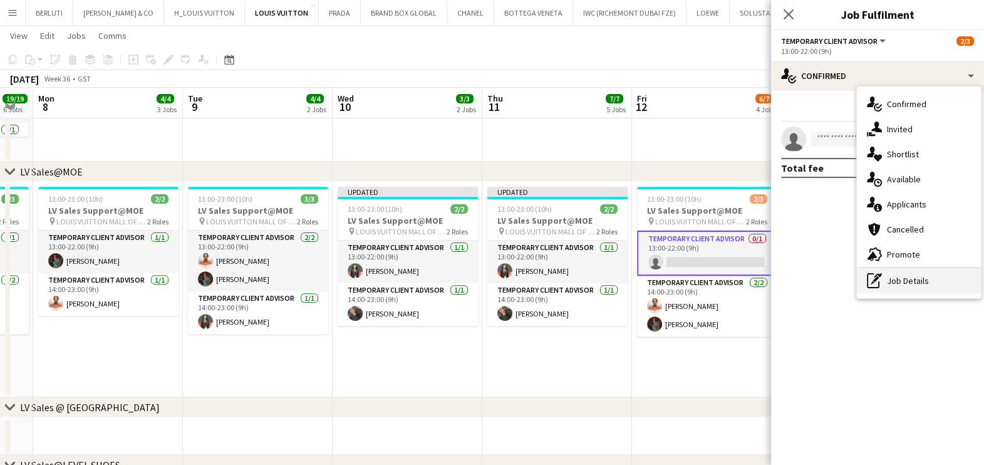
click at [914, 274] on div "pen-write Job Details" at bounding box center [919, 280] width 124 height 25
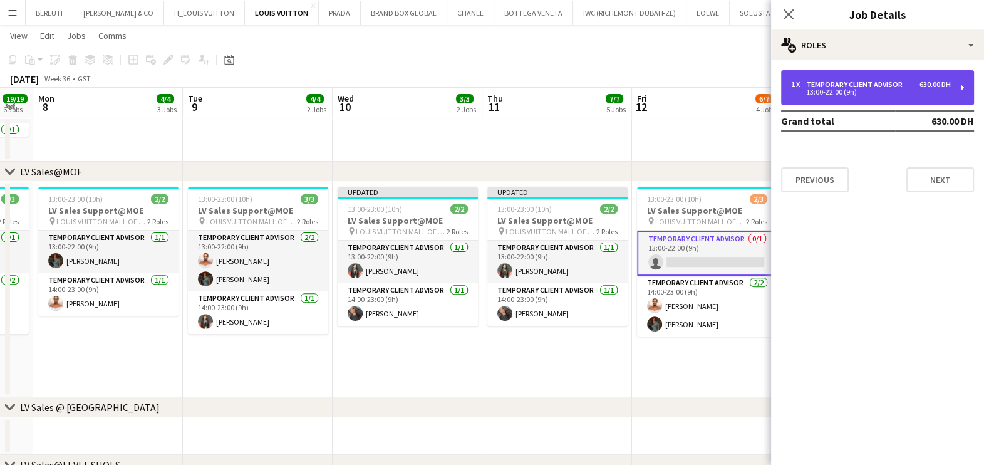
click at [893, 88] on div "Temporary Client Advisor" at bounding box center [856, 84] width 101 height 9
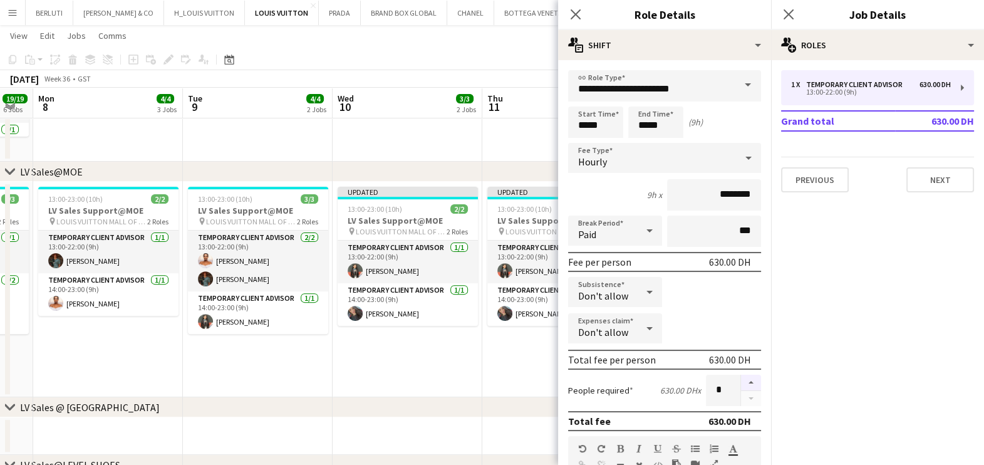
click at [741, 381] on button "button" at bounding box center [751, 383] width 20 height 16
type input "*"
drag, startPoint x: 388, startPoint y: 379, endPoint x: 400, endPoint y: 373, distance: 13.2
click at [388, 378] on app-date-cell "Updated 13:00-23:00 (10h) 2/2 LV Sales Support@MOE pin LOUIS VUITTON MALL OF TH…" at bounding box center [408, 289] width 150 height 215
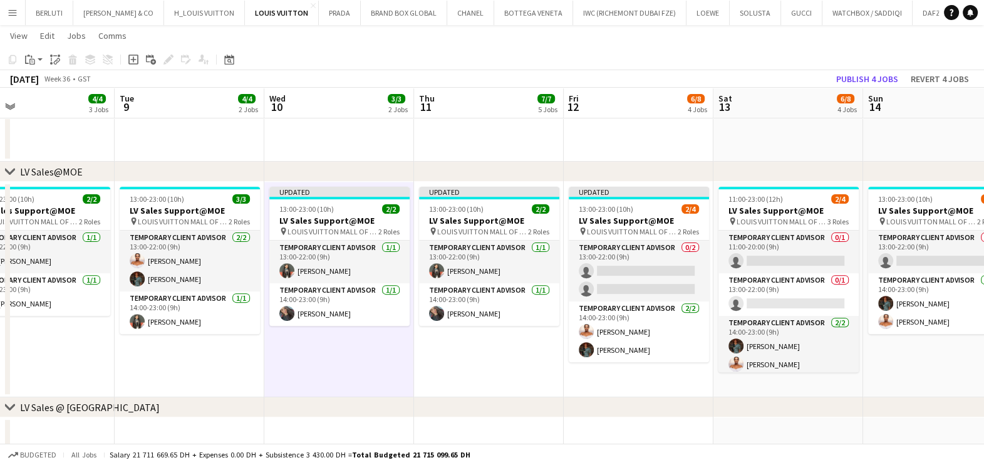
drag, startPoint x: 620, startPoint y: 359, endPoint x: 432, endPoint y: 356, distance: 187.9
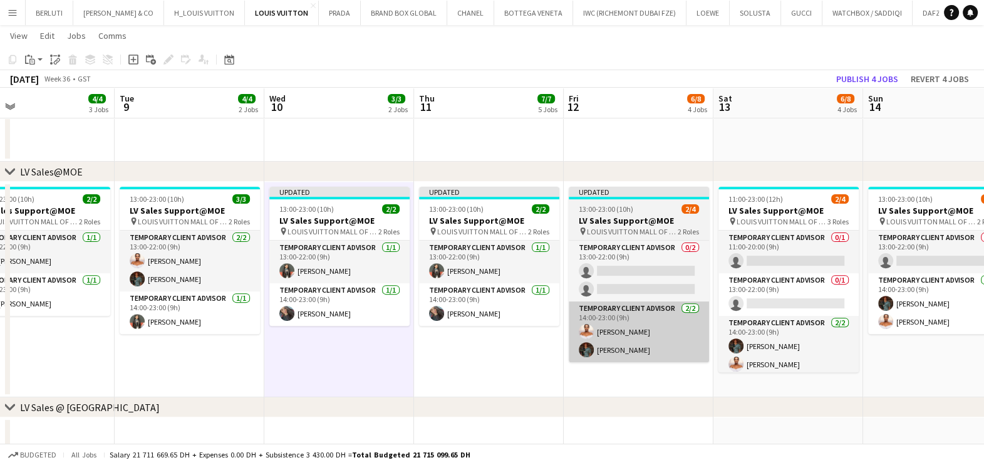
scroll to position [0, 494]
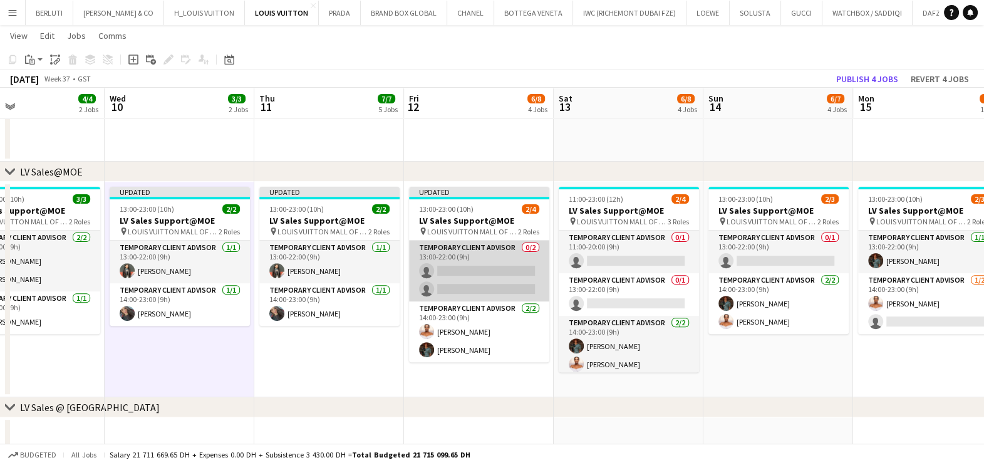
click at [460, 266] on app-card-role "Temporary Client Advisor 0/2 13:00-22:00 (9h) single-neutral-actions single-neu…" at bounding box center [479, 271] width 140 height 61
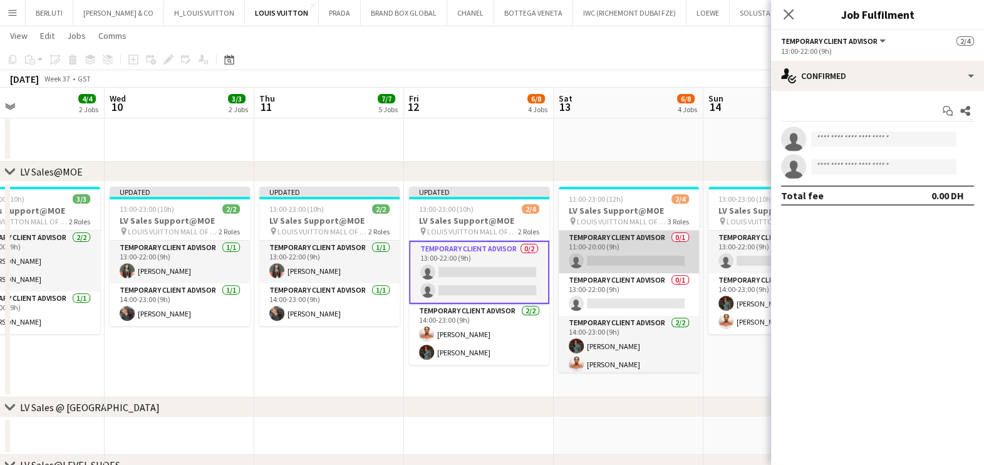
click at [629, 250] on app-card-role "Temporary Client Advisor 0/1 11:00-20:00 (9h) single-neutral-actions" at bounding box center [629, 252] width 140 height 43
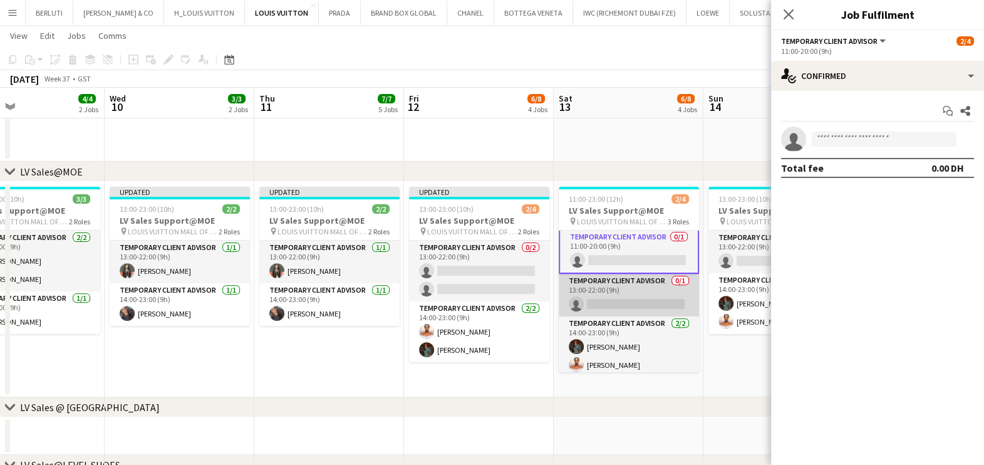
scroll to position [0, 0]
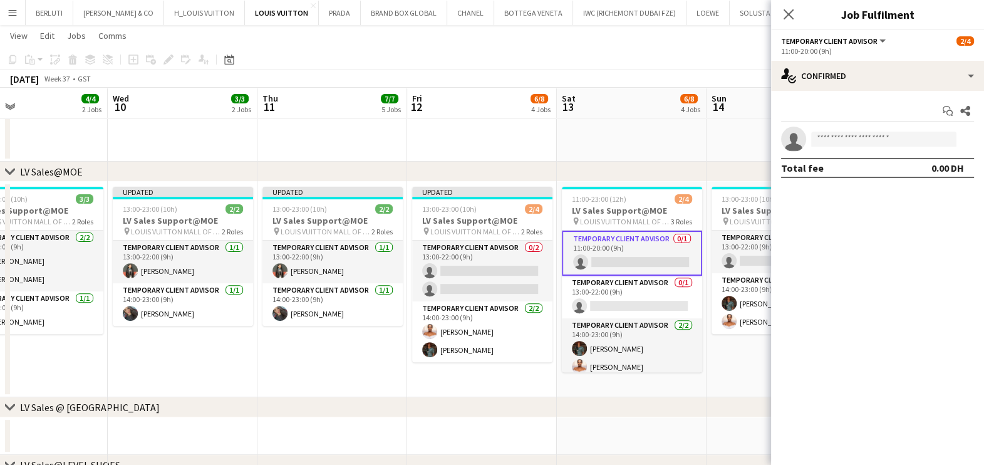
drag, startPoint x: 738, startPoint y: 360, endPoint x: 584, endPoint y: 360, distance: 154.1
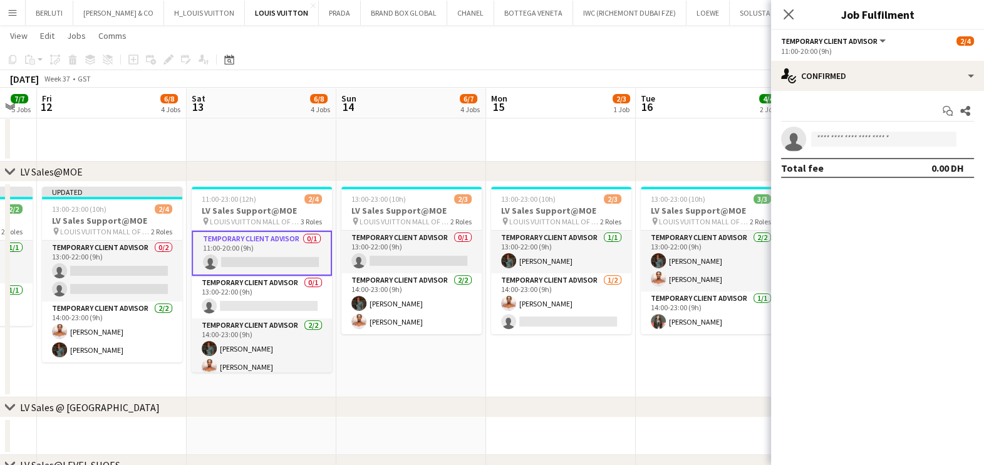
scroll to position [0, 490]
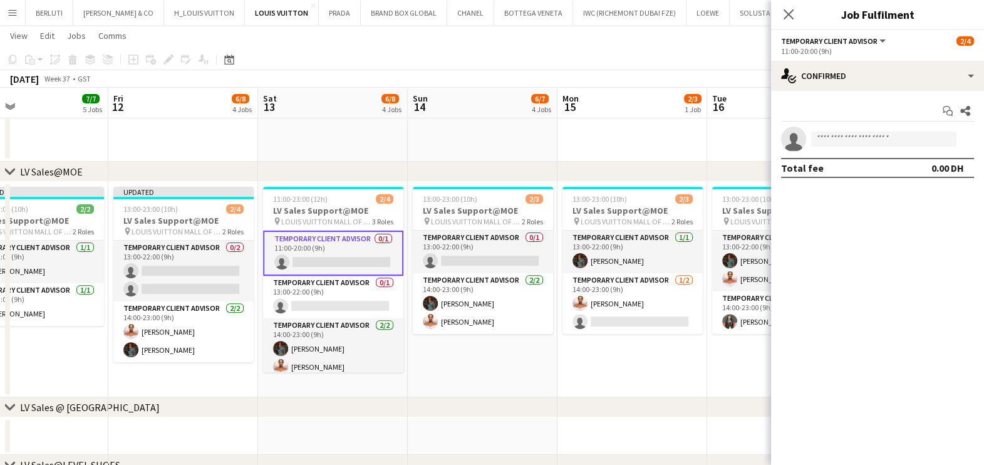
drag, startPoint x: 617, startPoint y: 300, endPoint x: 328, endPoint y: 296, distance: 289.4
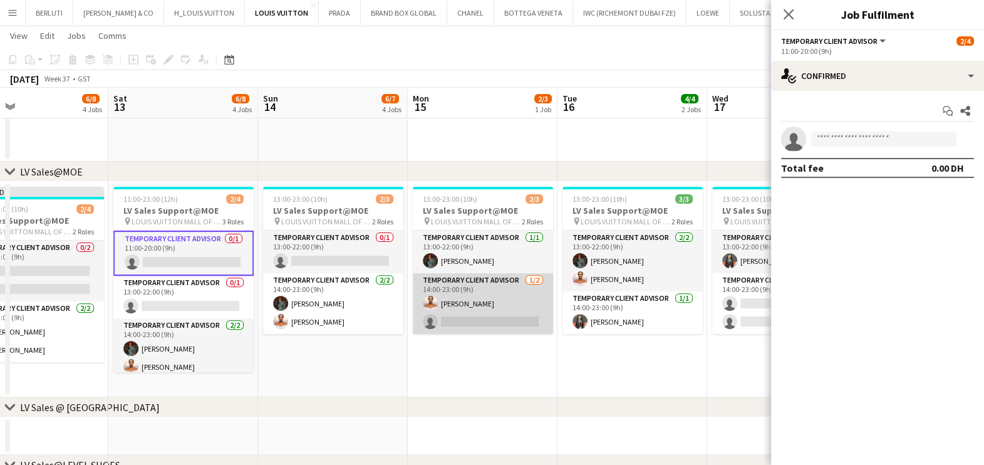
click at [479, 301] on app-card-role "Temporary Client Advisor 1/2 14:00-23:00 (9h) Negeset Gebremicael single-neutra…" at bounding box center [483, 303] width 140 height 61
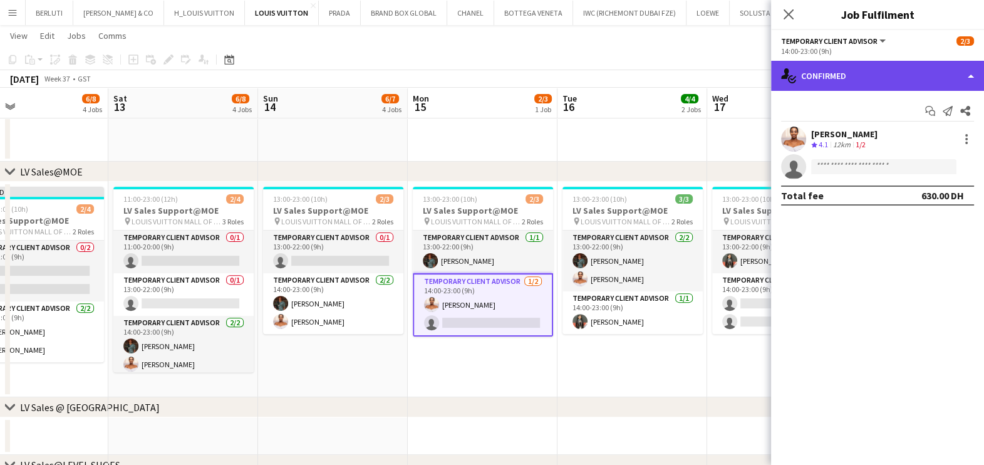
drag, startPoint x: 893, startPoint y: 78, endPoint x: 929, endPoint y: 209, distance: 135.9
click at [892, 78] on div "single-neutral-actions-check-2 Confirmed" at bounding box center [877, 76] width 213 height 30
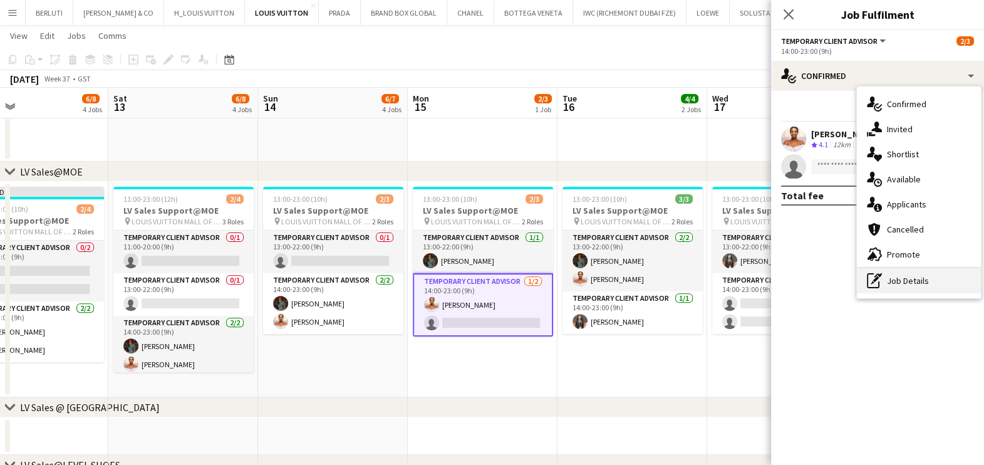
click at [927, 277] on div "pen-write Job Details" at bounding box center [919, 280] width 124 height 25
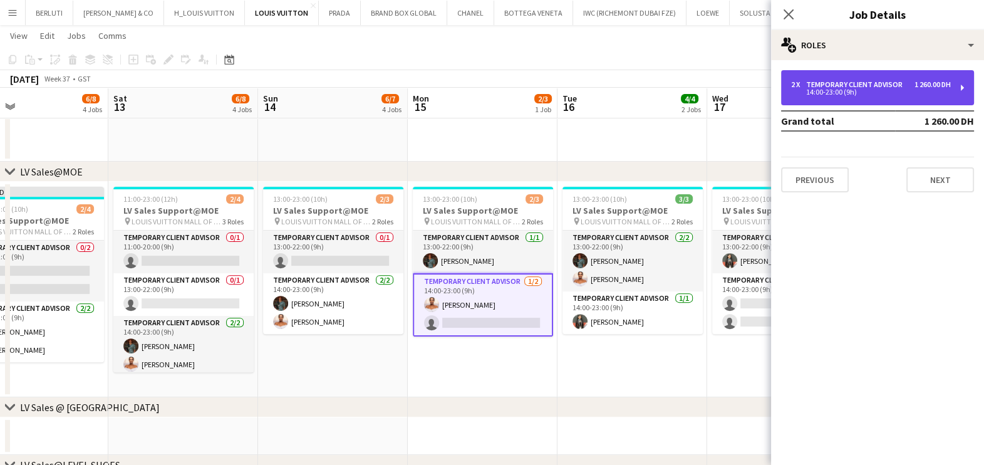
click at [874, 101] on div "2 x Temporary Client Advisor 1 260.00 DH 14:00-23:00 (9h)" at bounding box center [877, 87] width 193 height 35
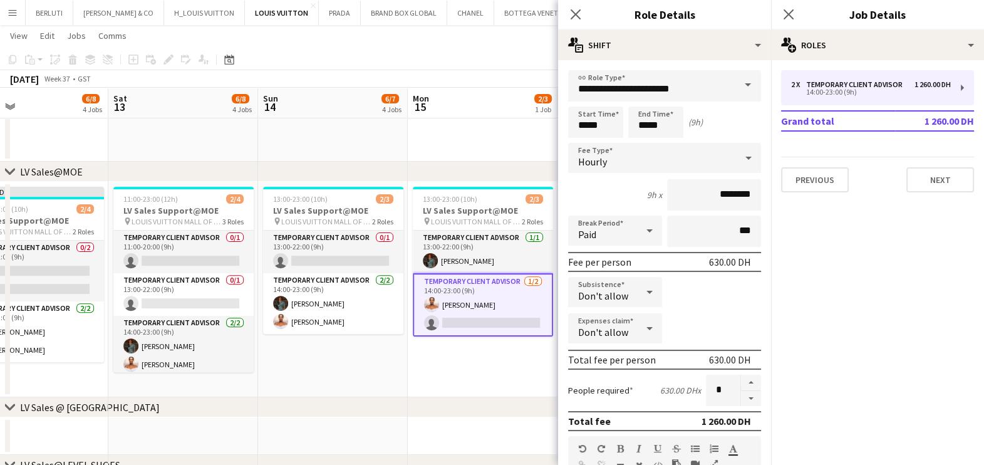
click at [741, 392] on button "button" at bounding box center [751, 399] width 20 height 16
type input "*"
click at [485, 367] on app-date-cell "13:00-23:00 (10h) 2/3 LV Sales Support@MOE pin LOUIS VUITTON MALL OF THE EMIRAT…" at bounding box center [483, 289] width 150 height 215
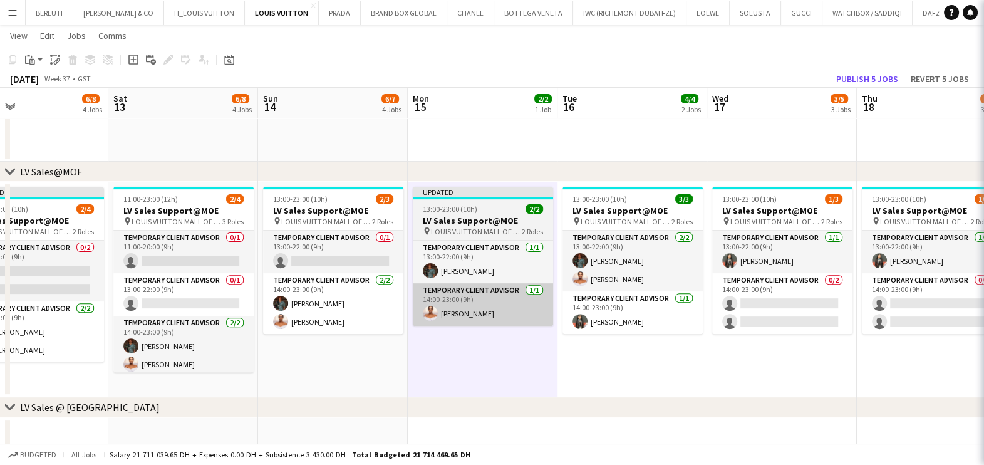
scroll to position [0, 490]
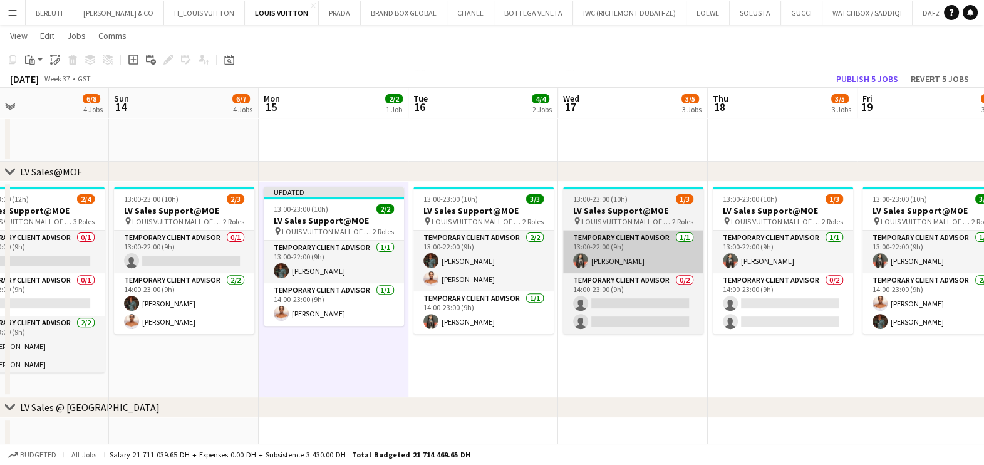
scroll to position [0, 435]
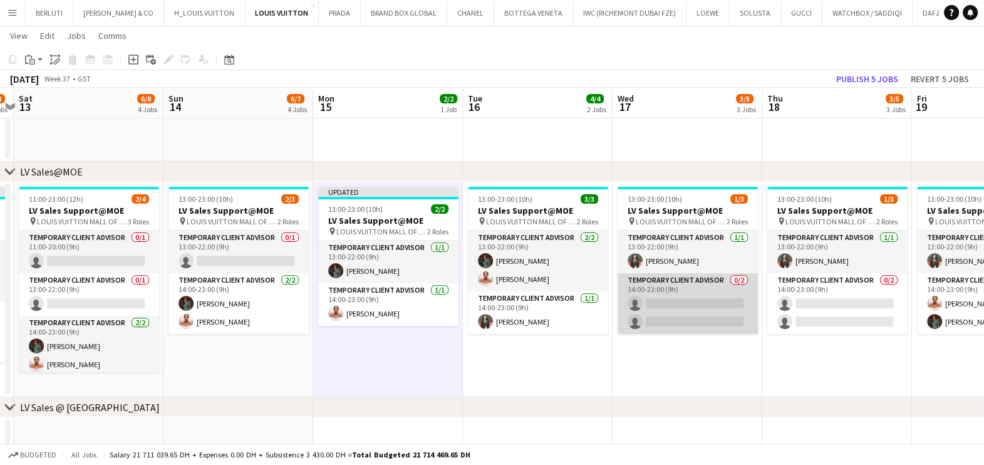
click at [691, 305] on app-card-role "Temporary Client Advisor 0/2 14:00-23:00 (9h) single-neutral-actions single-neu…" at bounding box center [688, 303] width 140 height 61
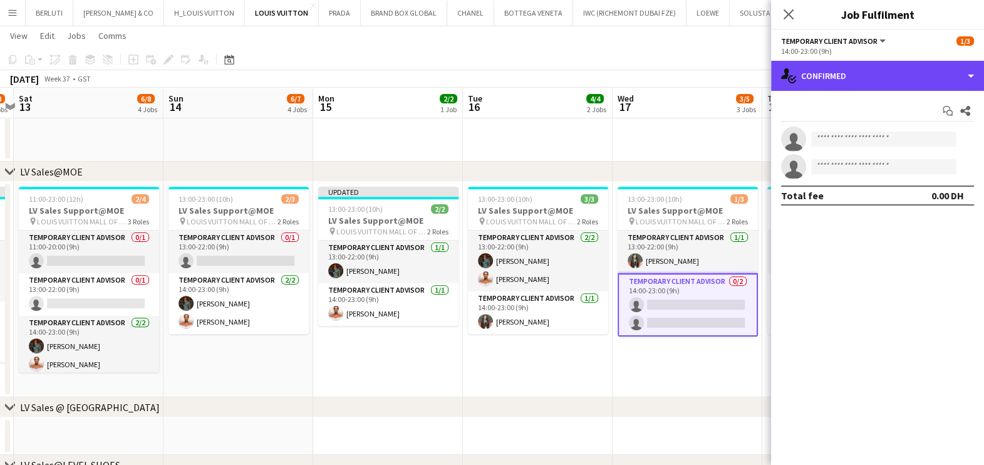
click at [849, 91] on div "single-neutral-actions-check-2 Confirmed single-neutral-actions-check-2 Confirm…" at bounding box center [877, 263] width 213 height 404
click at [877, 71] on div "single-neutral-actions-check-2 Confirmed" at bounding box center [877, 76] width 213 height 30
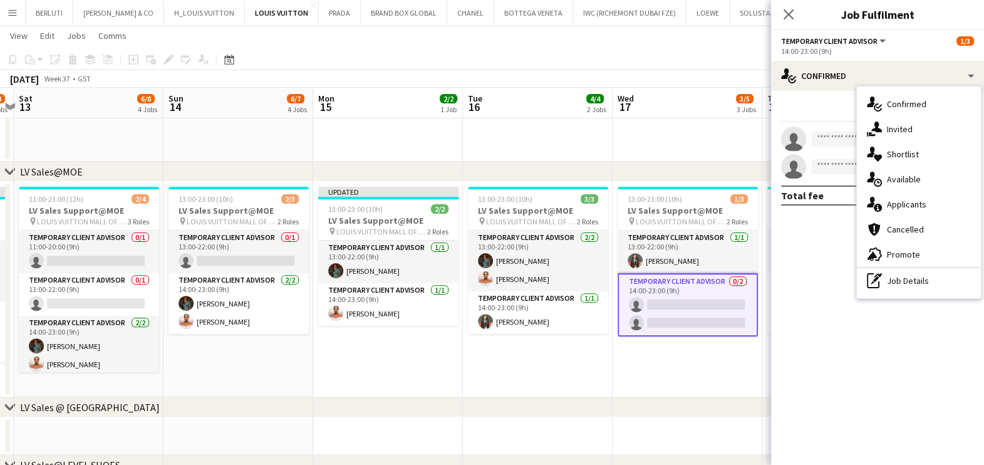
click at [938, 284] on div "pen-write Job Details" at bounding box center [919, 280] width 124 height 25
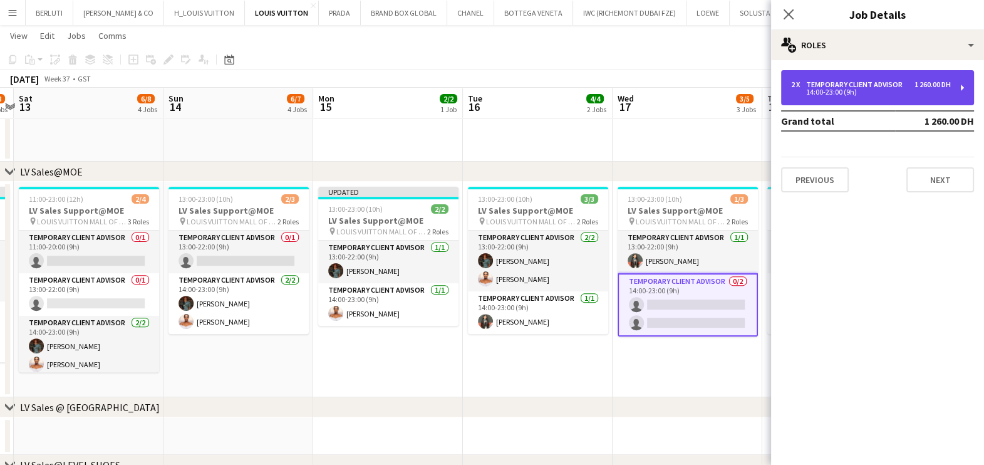
drag, startPoint x: 911, startPoint y: 93, endPoint x: 906, endPoint y: 122, distance: 29.1
click at [910, 92] on div "14:00-23:00 (9h)" at bounding box center [871, 92] width 160 height 6
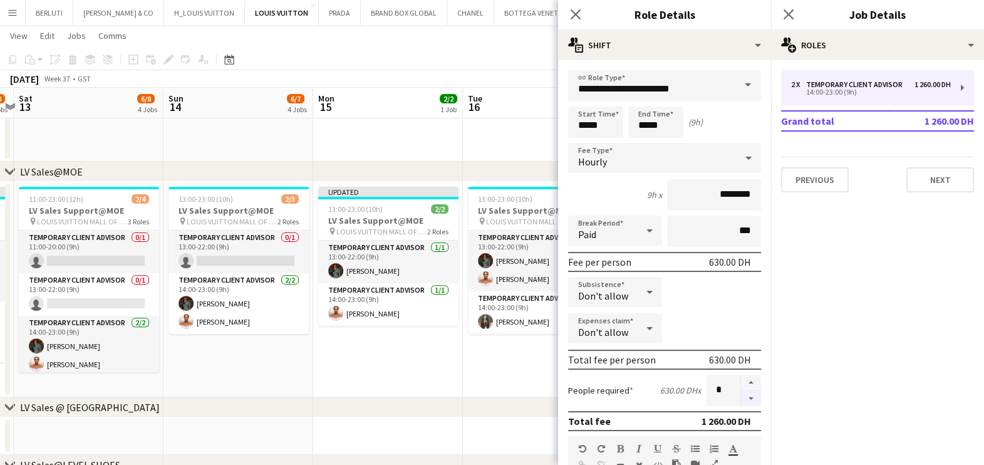
click at [741, 395] on button "button" at bounding box center [751, 399] width 20 height 16
type input "*"
drag, startPoint x: 509, startPoint y: 366, endPoint x: 519, endPoint y: 351, distance: 18.6
click at [510, 365] on app-date-cell "13:00-23:00 (10h) 3/3 LV Sales Support@MOE pin LOUIS VUITTON MALL OF THE EMIRAT…" at bounding box center [538, 289] width 150 height 215
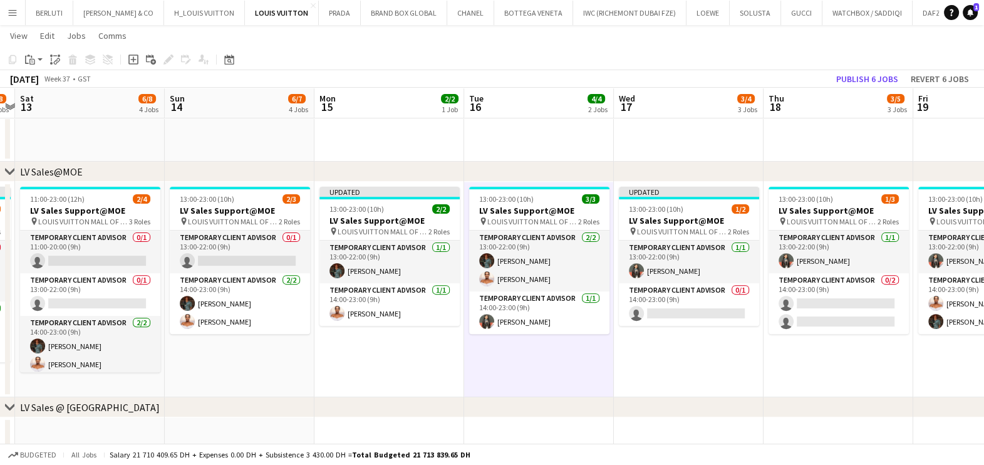
scroll to position [0, 438]
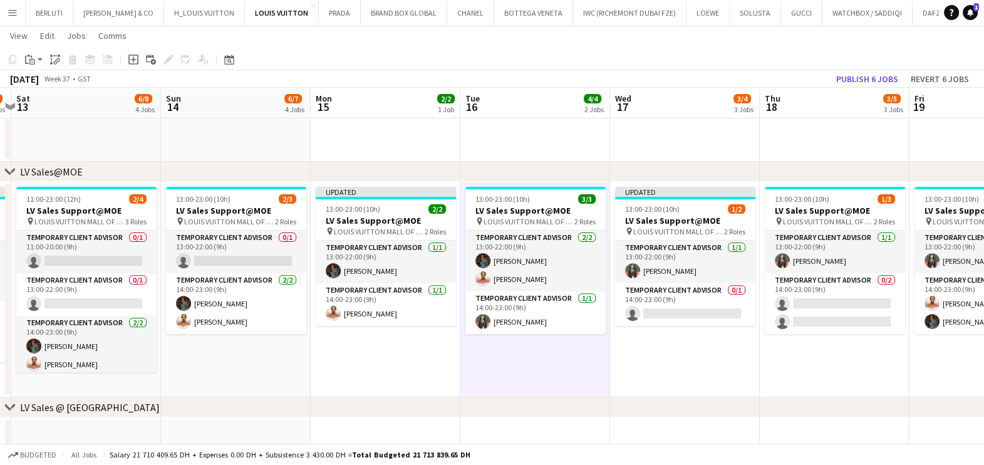
drag, startPoint x: 620, startPoint y: 310, endPoint x: 583, endPoint y: 304, distance: 38.1
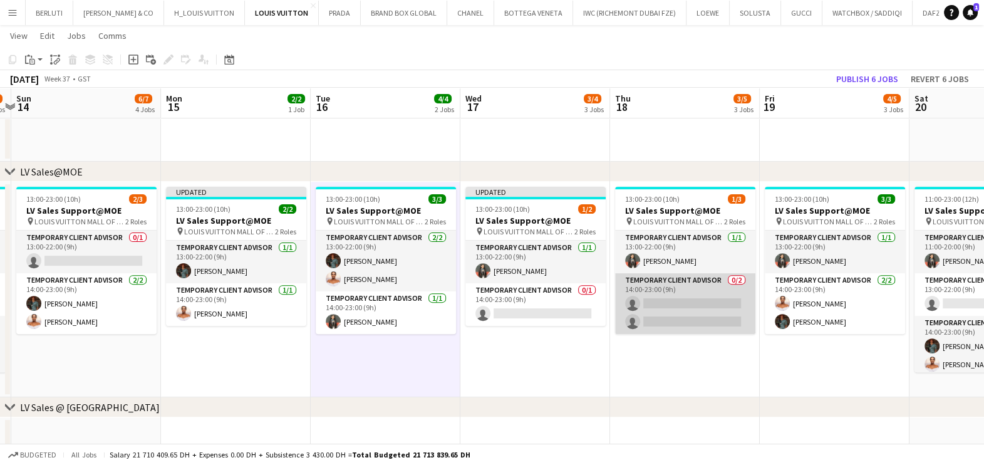
click at [679, 297] on app-card-role "Temporary Client Advisor 0/2 14:00-23:00 (9h) single-neutral-actions single-neu…" at bounding box center [685, 303] width 140 height 61
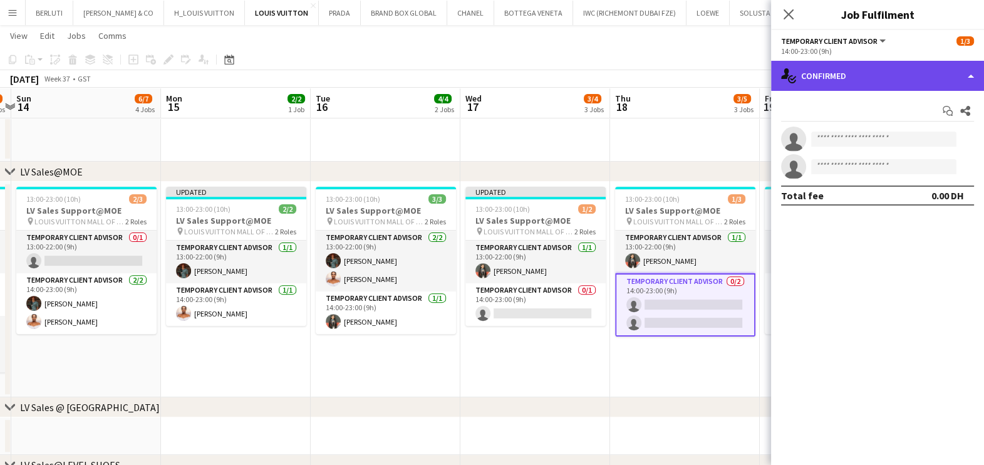
click at [916, 81] on div "single-neutral-actions-check-2 Confirmed" at bounding box center [877, 76] width 213 height 30
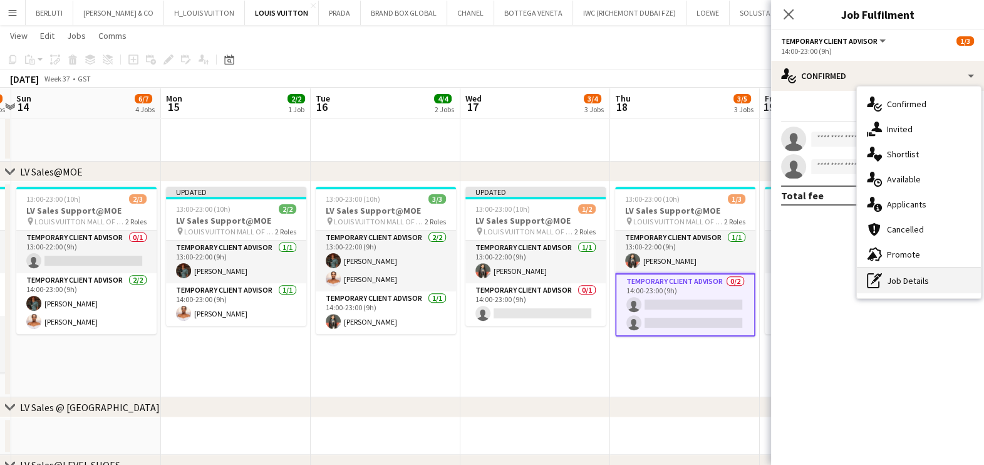
click at [918, 278] on div "pen-write Job Details" at bounding box center [919, 280] width 124 height 25
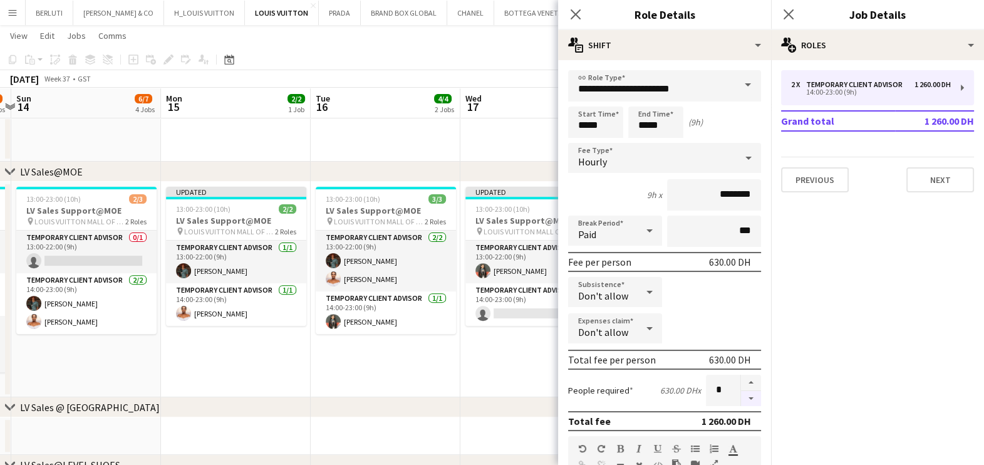
click at [741, 393] on button "button" at bounding box center [751, 399] width 20 height 16
type input "*"
click at [480, 354] on app-date-cell "Updated 13:00-23:00 (10h) 1/2 LV Sales Support@MOE pin LOUIS VUITTON MALL OF TH…" at bounding box center [535, 289] width 150 height 215
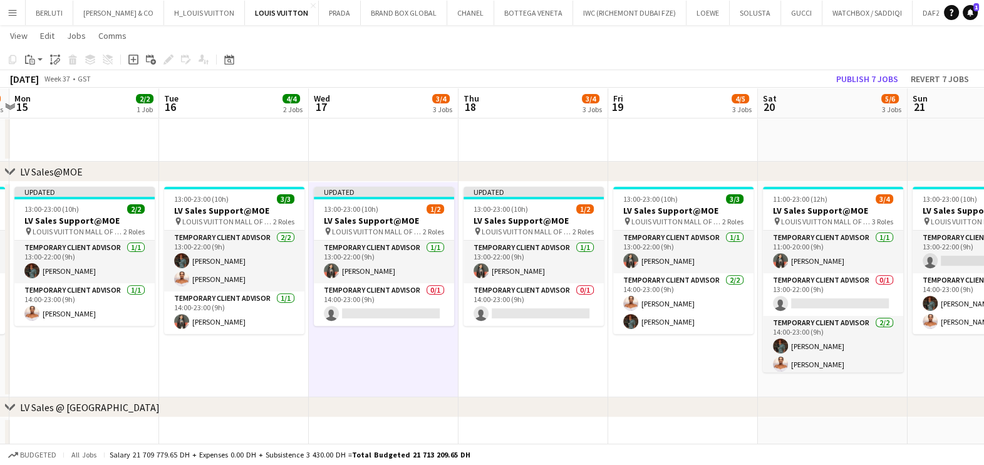
drag, startPoint x: 681, startPoint y: 333, endPoint x: 544, endPoint y: 333, distance: 137.2
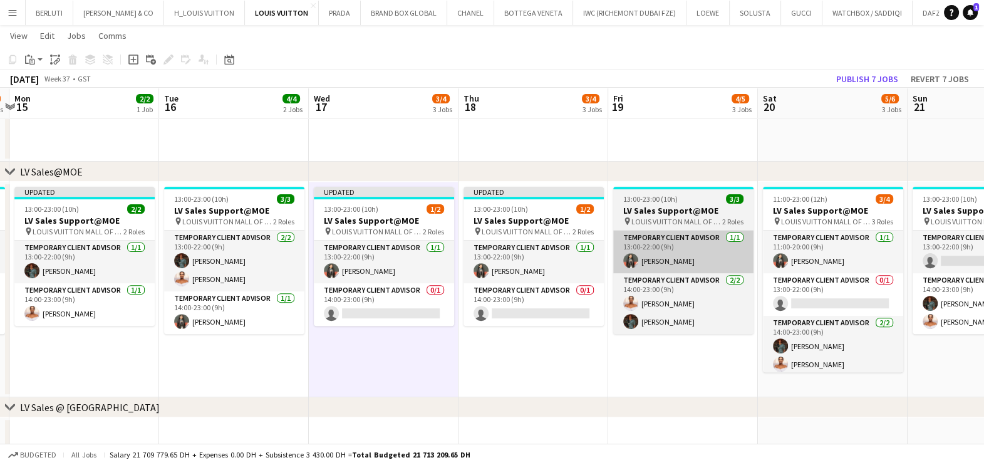
scroll to position [0, 440]
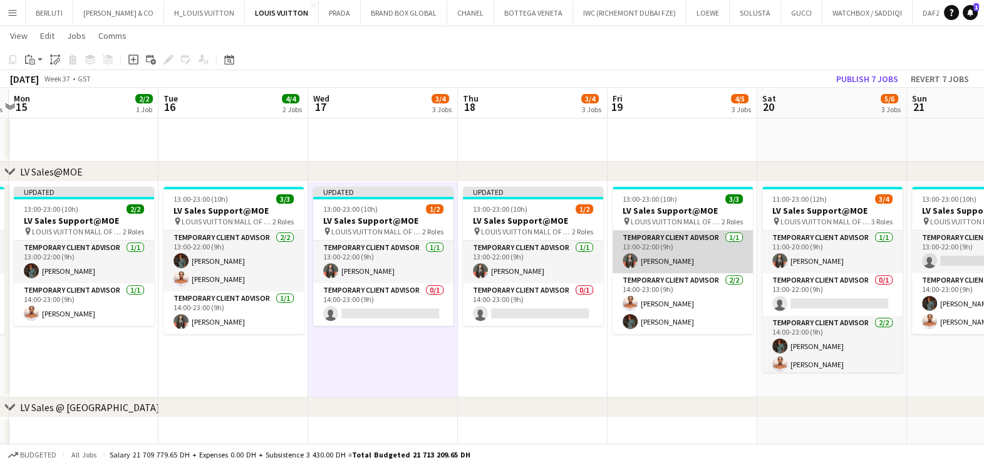
click at [671, 258] on app-card-role "Temporary Client Advisor 1/1 13:00-22:00 (9h) Maricar Dizon" at bounding box center [683, 252] width 140 height 43
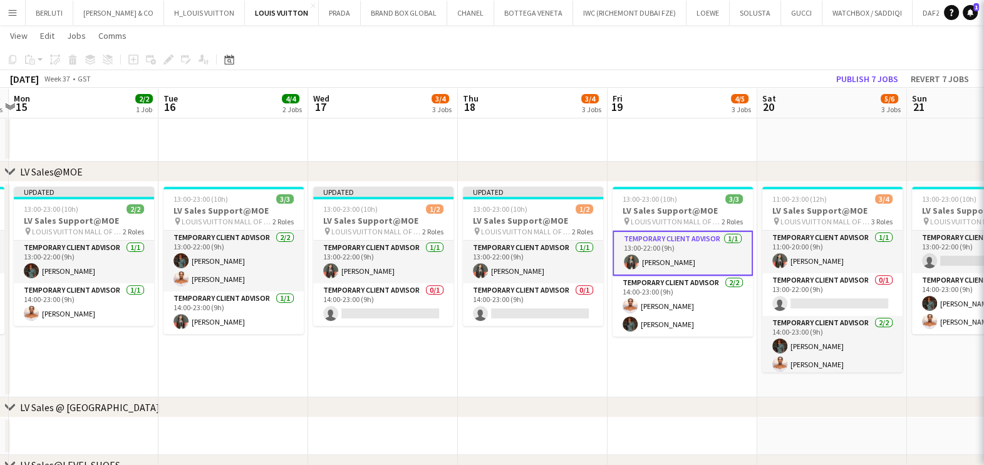
scroll to position [0, 442]
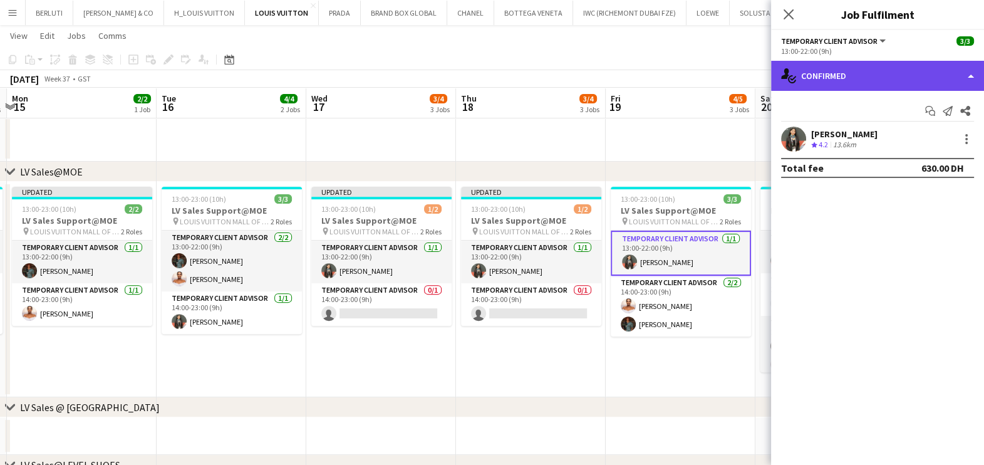
click at [846, 83] on div "single-neutral-actions-check-2 Confirmed" at bounding box center [877, 76] width 213 height 30
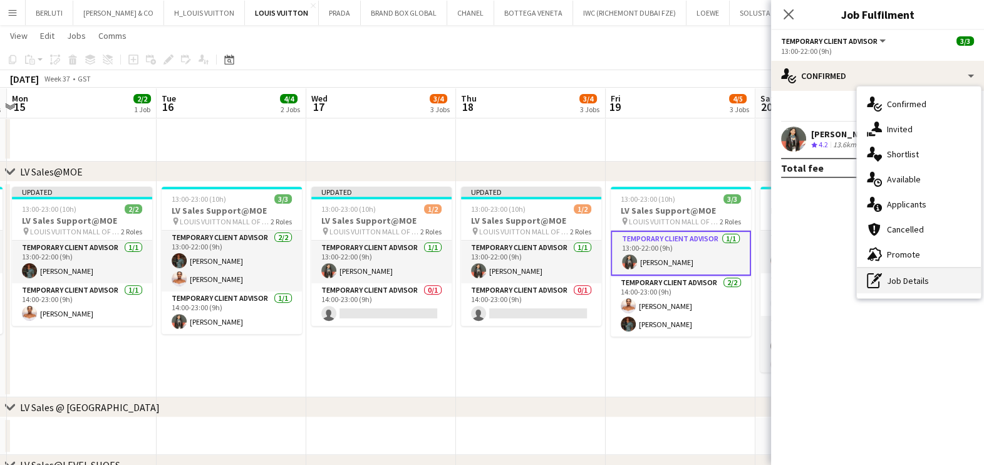
click at [881, 281] on icon "pen-write" at bounding box center [874, 280] width 15 height 15
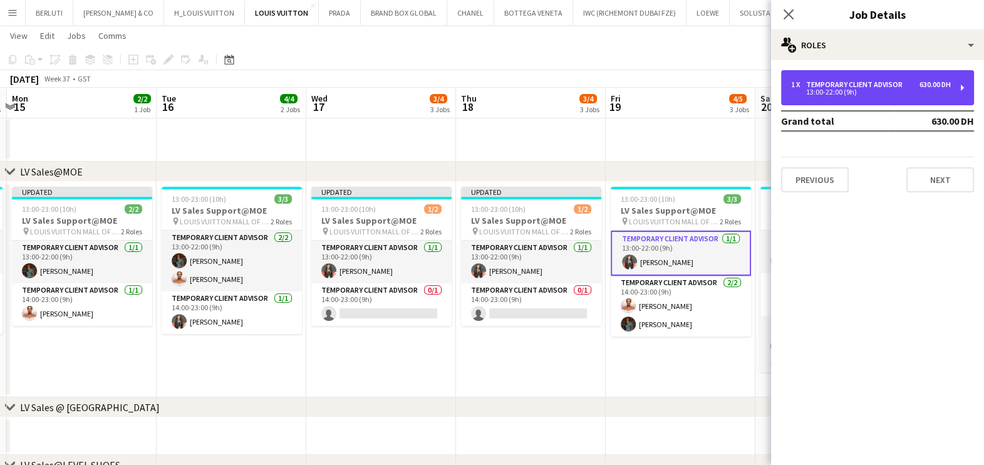
drag, startPoint x: 859, startPoint y: 91, endPoint x: 850, endPoint y: 137, distance: 47.2
click at [859, 90] on div "13:00-22:00 (9h)" at bounding box center [871, 92] width 160 height 6
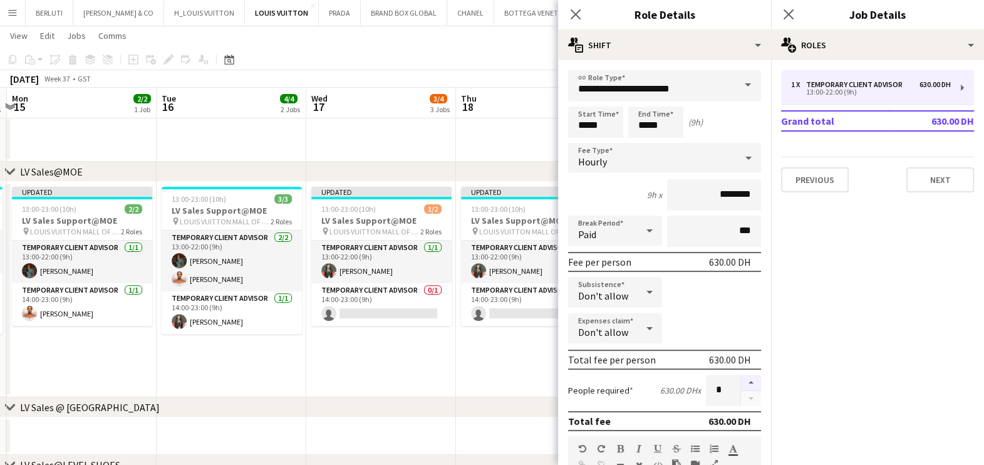
click at [741, 384] on button "button" at bounding box center [751, 383] width 20 height 16
type input "*"
click at [448, 390] on app-date-cell "Updated 13:00-23:00 (10h) 1/2 LV Sales Support@MOE pin LOUIS VUITTON MALL OF TH…" at bounding box center [381, 289] width 150 height 215
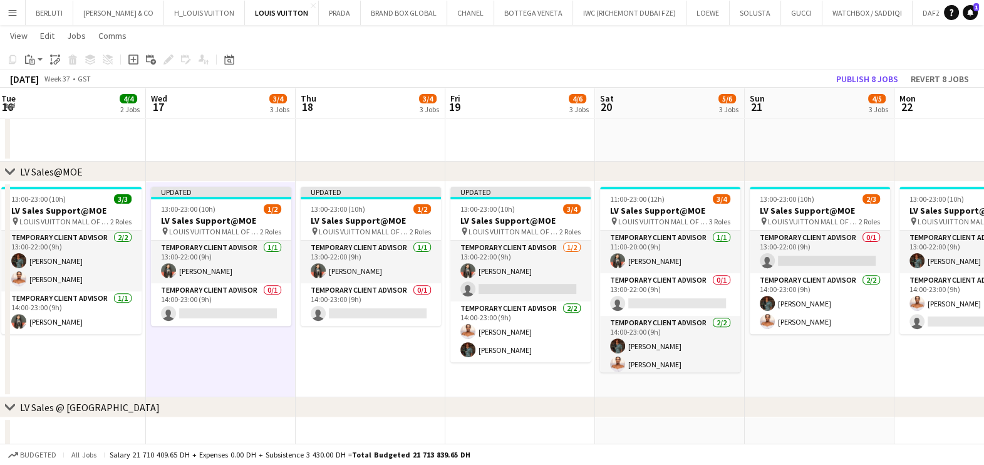
scroll to position [0, 494]
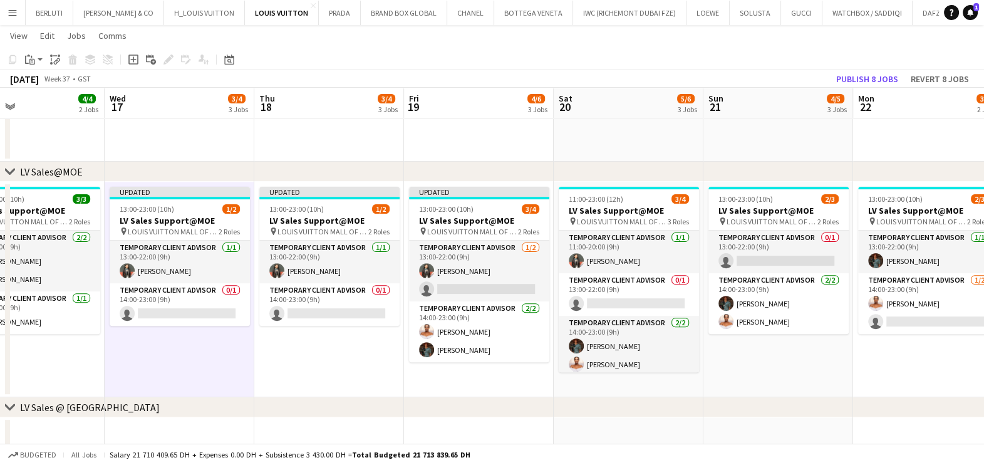
drag, startPoint x: 802, startPoint y: 297, endPoint x: 601, endPoint y: 298, distance: 200.4
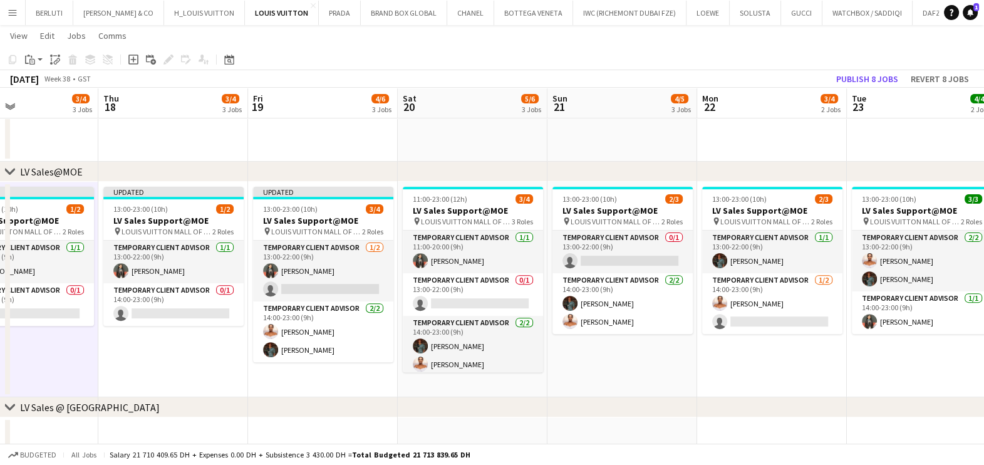
drag, startPoint x: 787, startPoint y: 264, endPoint x: 629, endPoint y: 267, distance: 157.2
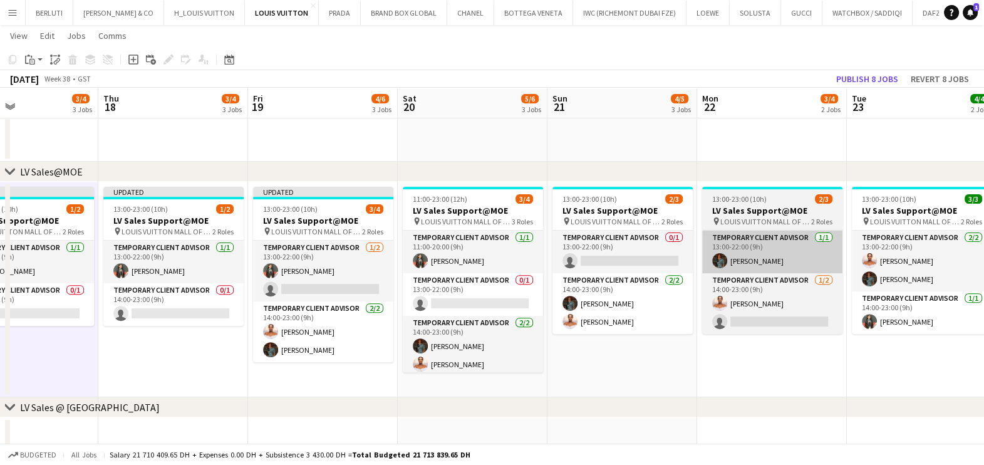
scroll to position [0, 502]
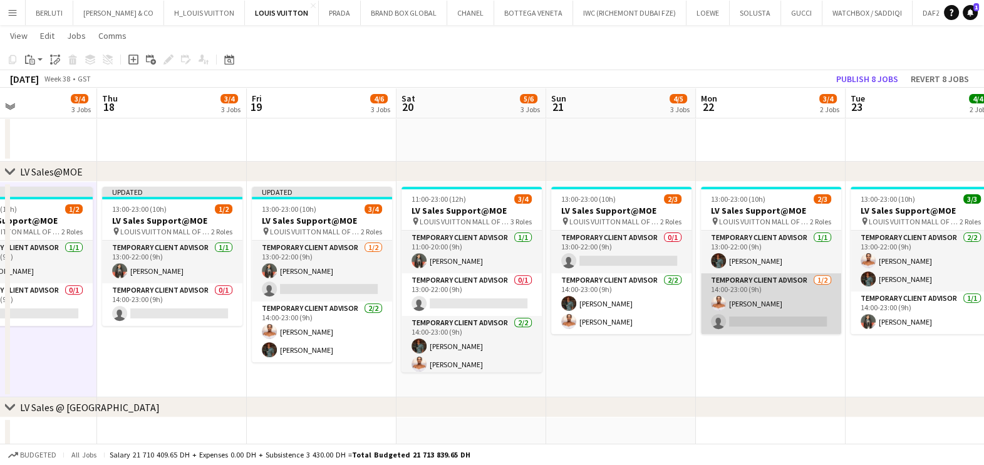
click at [790, 311] on app-card-role "Temporary Client Advisor 1/2 14:00-23:00 (9h) Negeset Gebremicael single-neutra…" at bounding box center [771, 303] width 140 height 61
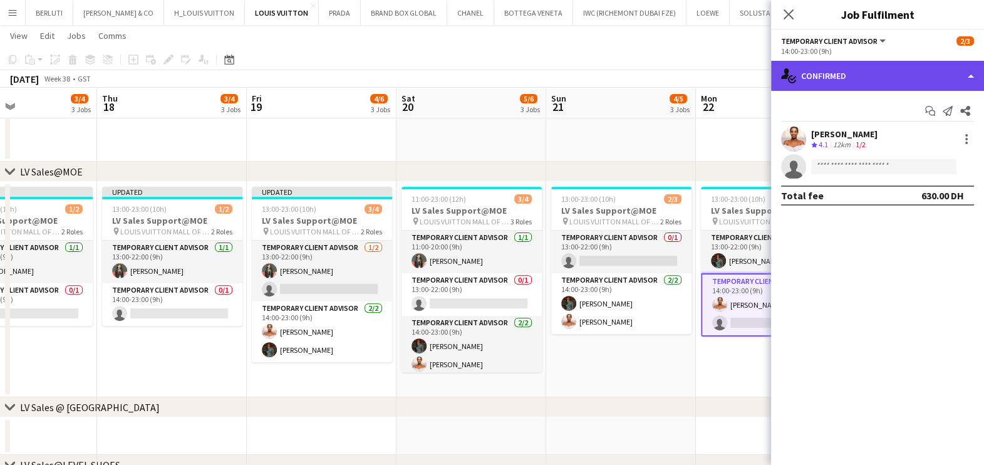
click at [905, 85] on div "single-neutral-actions-check-2 Confirmed" at bounding box center [877, 76] width 213 height 30
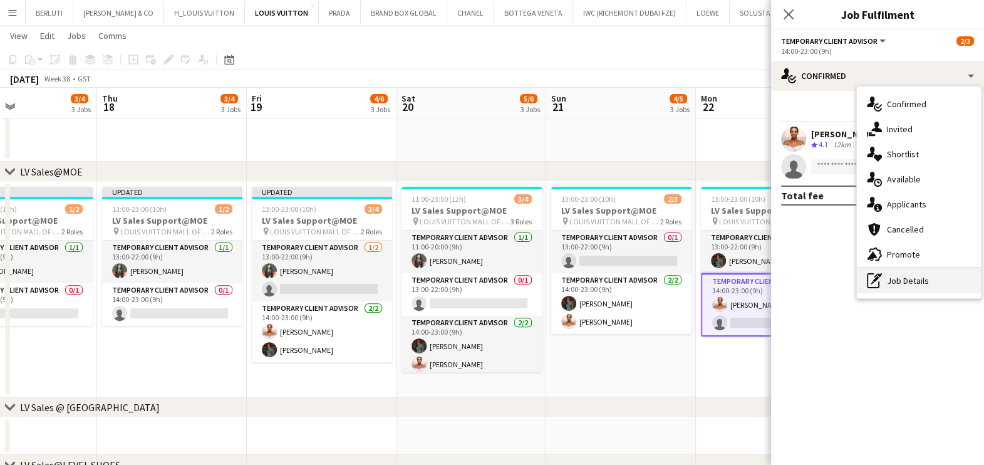
click at [916, 276] on div "pen-write Job Details" at bounding box center [919, 280] width 124 height 25
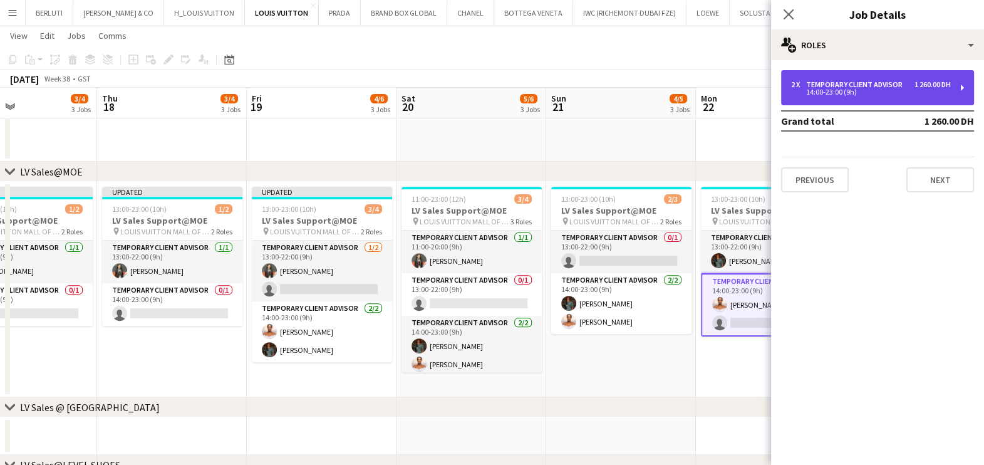
drag, startPoint x: 836, startPoint y: 73, endPoint x: 834, endPoint y: 87, distance: 13.9
click at [836, 73] on div "2 x Temporary Client Advisor 1 260.00 DH 14:00-23:00 (9h)" at bounding box center [877, 87] width 193 height 35
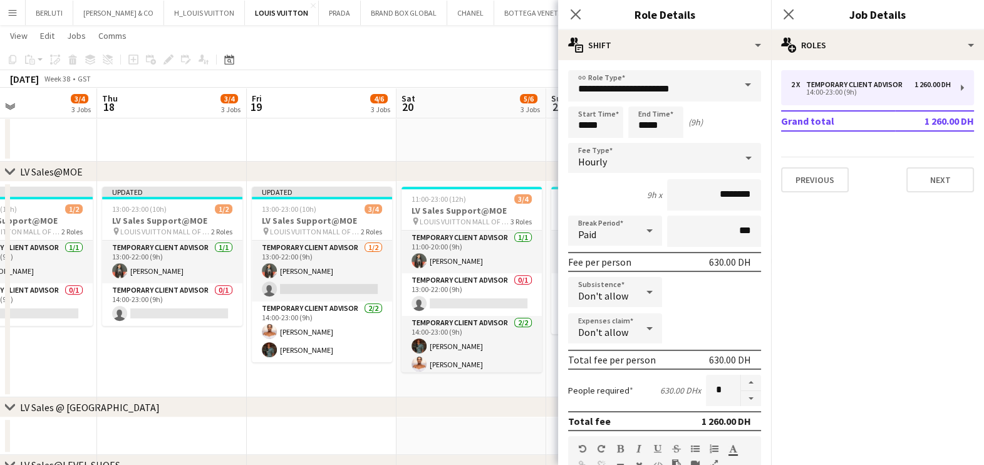
drag, startPoint x: 739, startPoint y: 394, endPoint x: 725, endPoint y: 395, distance: 13.8
click at [741, 394] on button "button" at bounding box center [751, 399] width 20 height 16
type input "*"
click at [535, 395] on app-date-cell "11:00-23:00 (12h) 3/4 LV Sales Support@MOE pin LOUIS VUITTON MALL OF THE EMIRAT…" at bounding box center [471, 289] width 150 height 215
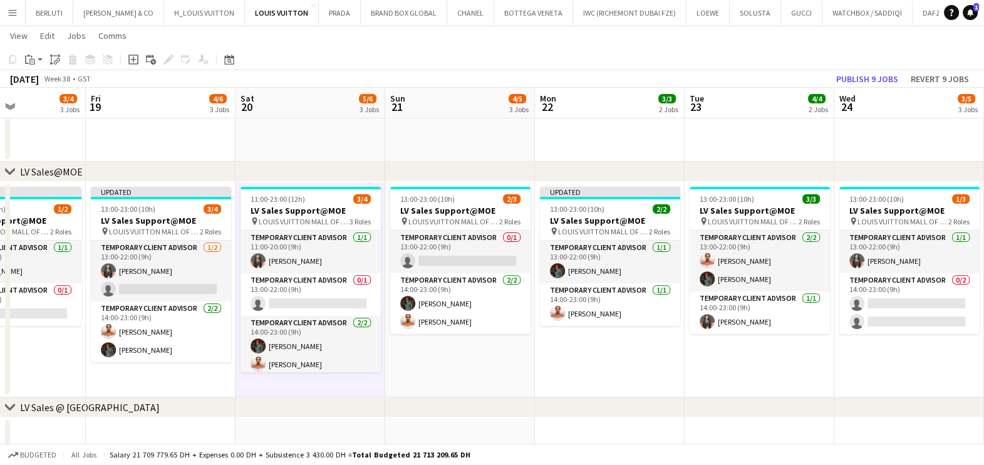
drag, startPoint x: 700, startPoint y: 338, endPoint x: 589, endPoint y: 334, distance: 110.9
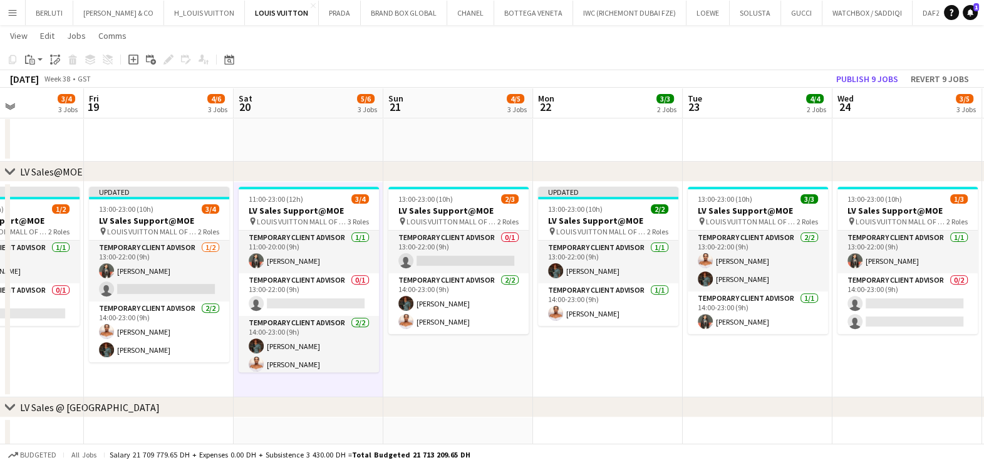
drag, startPoint x: 717, startPoint y: 308, endPoint x: 658, endPoint y: 308, distance: 58.3
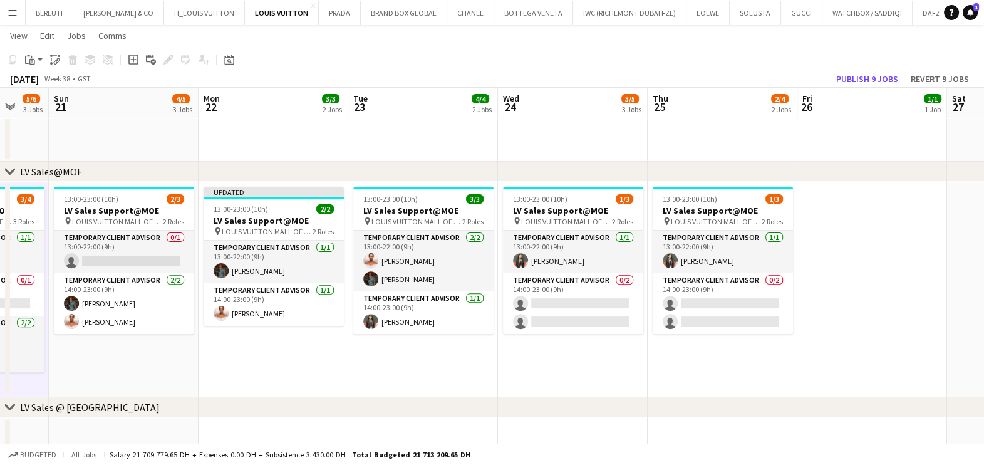
drag, startPoint x: 809, startPoint y: 298, endPoint x: 562, endPoint y: 303, distance: 246.8
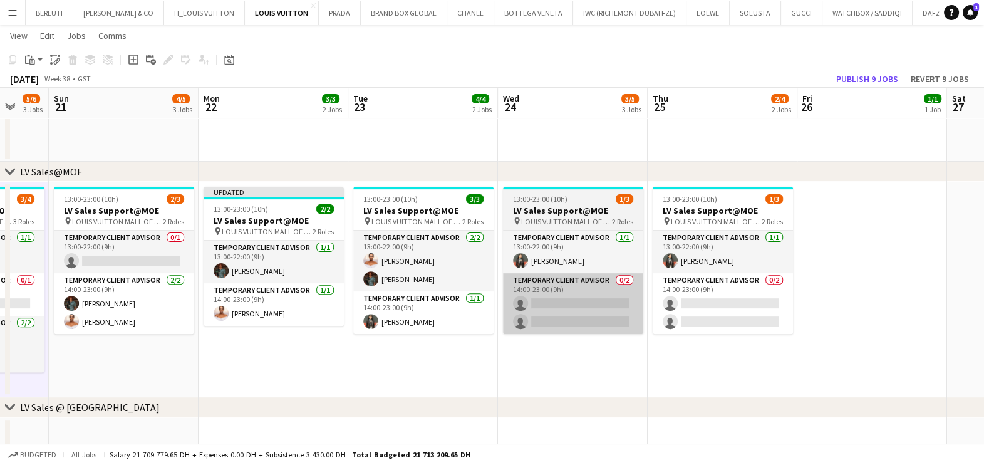
scroll to position [0, 549]
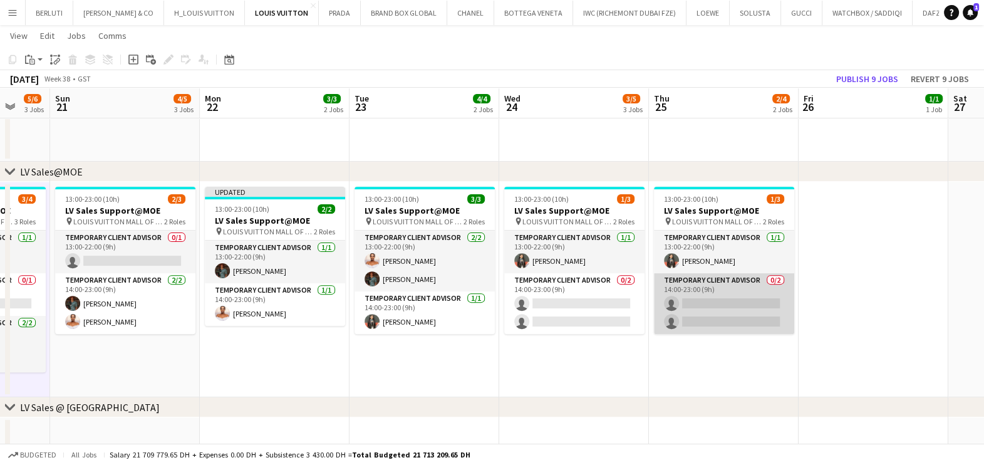
click at [745, 310] on app-card-role "Temporary Client Advisor 0/2 14:00-23:00 (9h) single-neutral-actions single-neu…" at bounding box center [724, 303] width 140 height 61
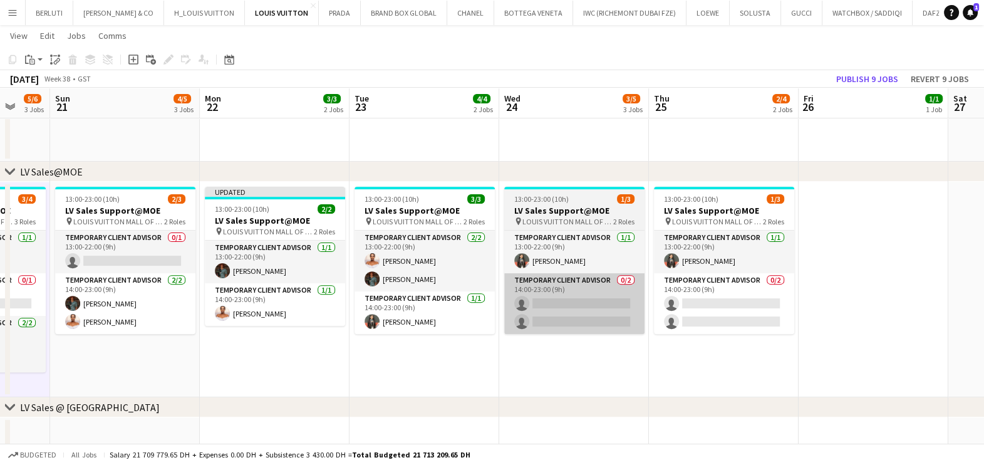
drag, startPoint x: 736, startPoint y: 317, endPoint x: 614, endPoint y: 304, distance: 122.8
click at [735, 316] on app-card-role "Temporary Client Advisor 0/2 14:00-23:00 (9h) single-neutral-actions single-neu…" at bounding box center [724, 303] width 140 height 61
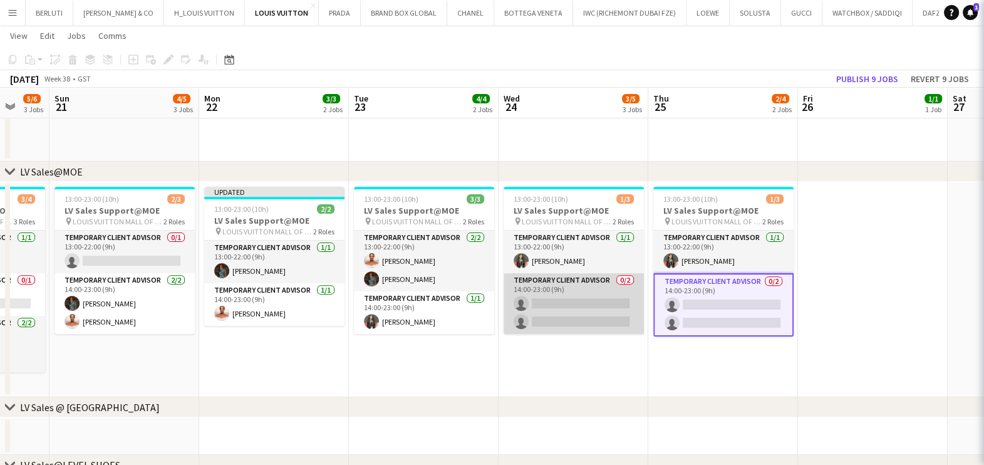
click at [599, 304] on app-card-role "Temporary Client Advisor 0/2 14:00-23:00 (9h) single-neutral-actions single-neu…" at bounding box center [574, 303] width 140 height 61
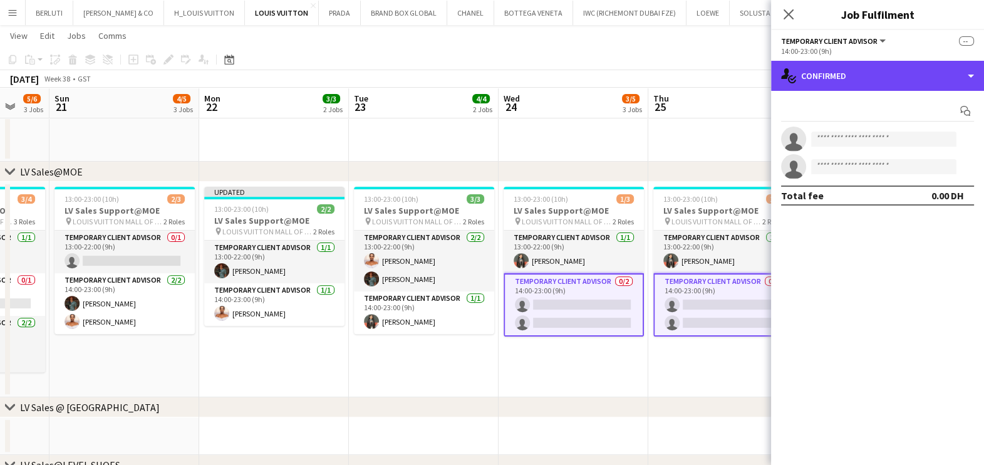
click at [908, 80] on div "single-neutral-actions-check-2 Confirmed" at bounding box center [877, 76] width 213 height 30
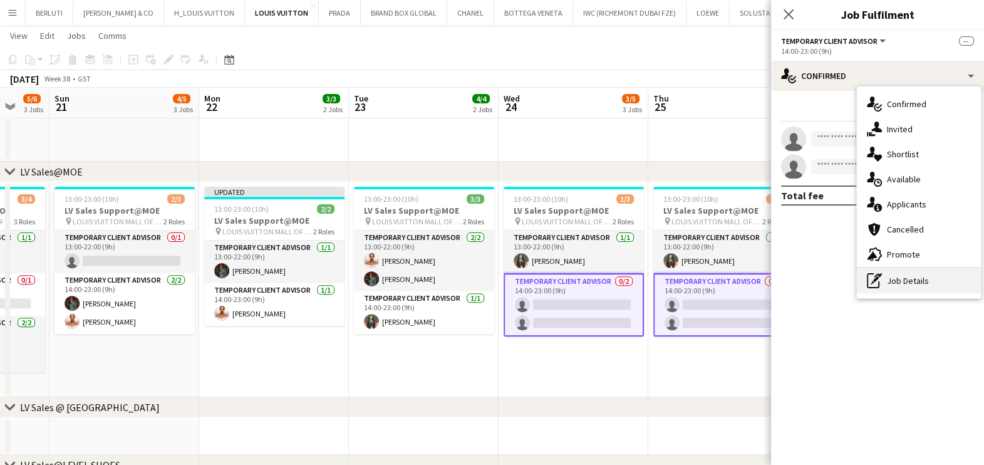
click at [920, 285] on div "pen-write Job Details" at bounding box center [919, 280] width 124 height 25
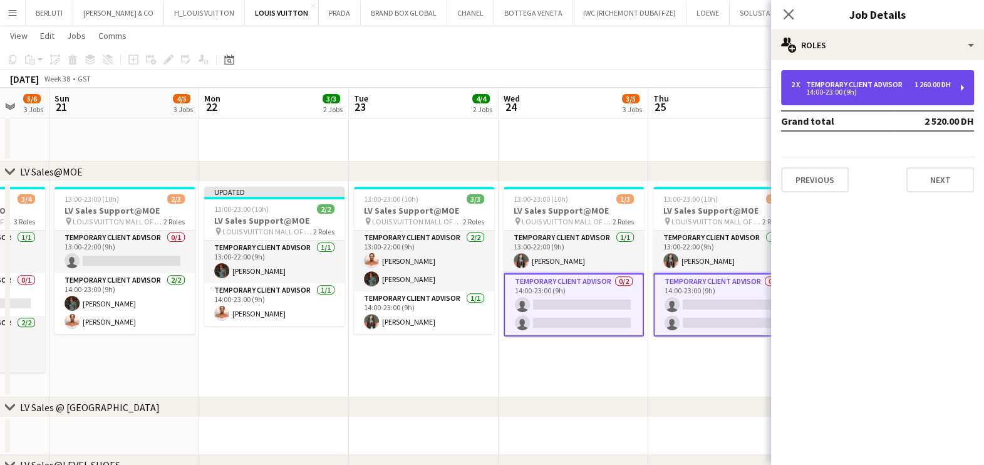
drag, startPoint x: 884, startPoint y: 91, endPoint x: 858, endPoint y: 197, distance: 108.9
click at [883, 91] on div "14:00-23:00 (9h)" at bounding box center [871, 92] width 160 height 6
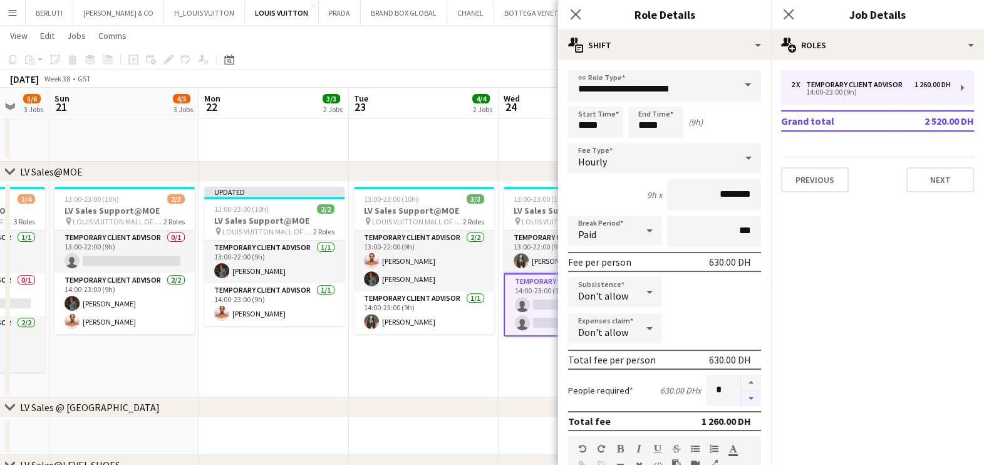
drag, startPoint x: 740, startPoint y: 400, endPoint x: 629, endPoint y: 396, distance: 111.0
click at [741, 399] on button "button" at bounding box center [751, 399] width 20 height 16
type input "*"
click at [521, 391] on app-date-cell "13:00-23:00 (10h) 1/3 LV Sales Support@MOE pin LOUIS VUITTON MALL OF THE EMIRAT…" at bounding box center [574, 289] width 150 height 215
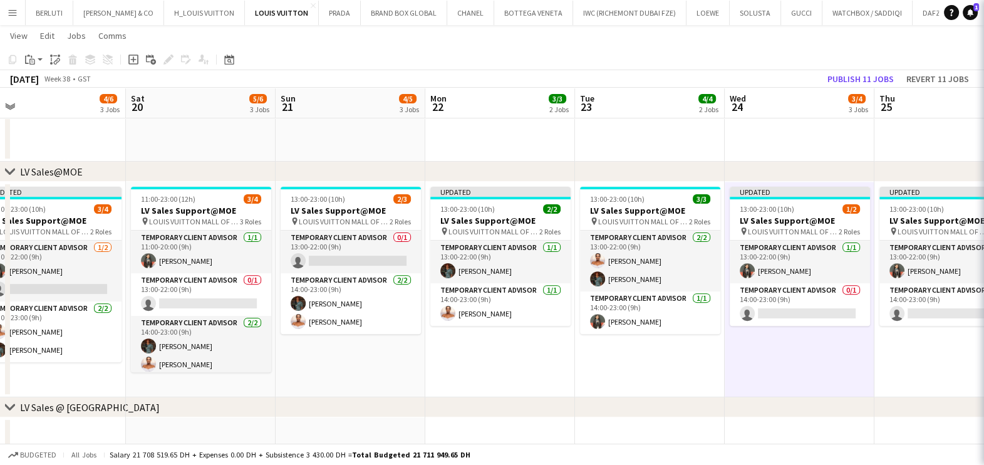
drag, startPoint x: 405, startPoint y: 333, endPoint x: 758, endPoint y: 375, distance: 355.1
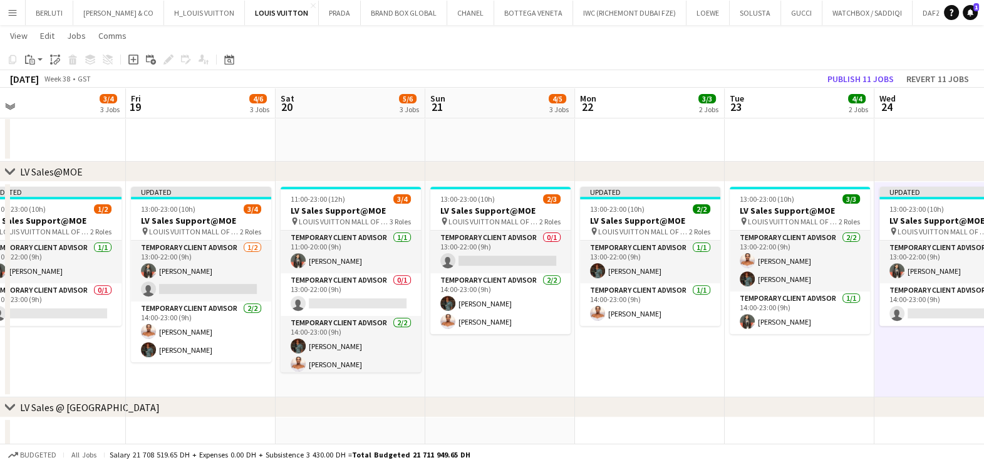
scroll to position [0, 313]
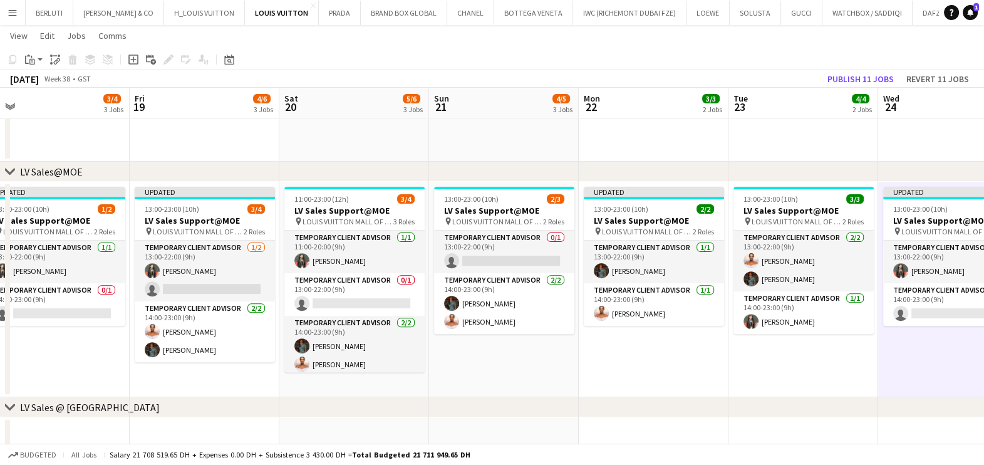
drag, startPoint x: 476, startPoint y: 351, endPoint x: 623, endPoint y: 351, distance: 146.6
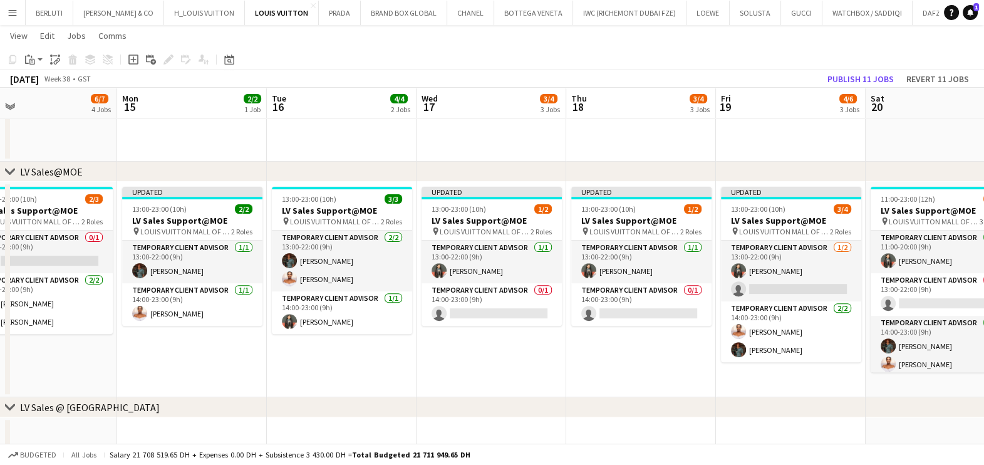
drag, startPoint x: 653, startPoint y: 365, endPoint x: 730, endPoint y: 365, distance: 76.4
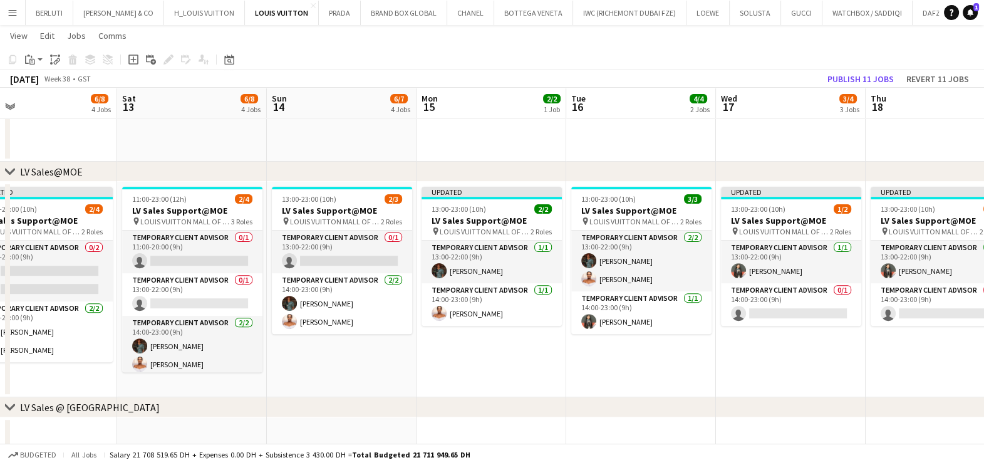
drag, startPoint x: 694, startPoint y: 365, endPoint x: 452, endPoint y: 363, distance: 242.4
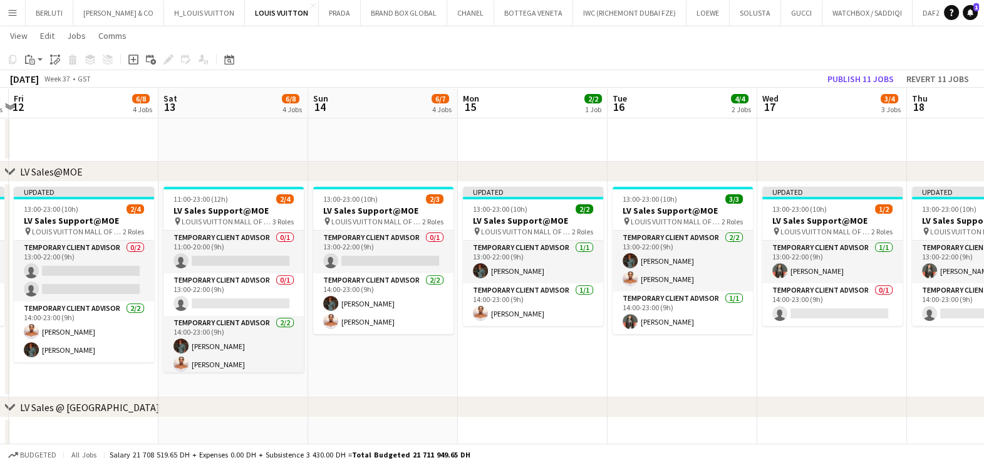
drag, startPoint x: 490, startPoint y: 363, endPoint x: 441, endPoint y: 359, distance: 49.0
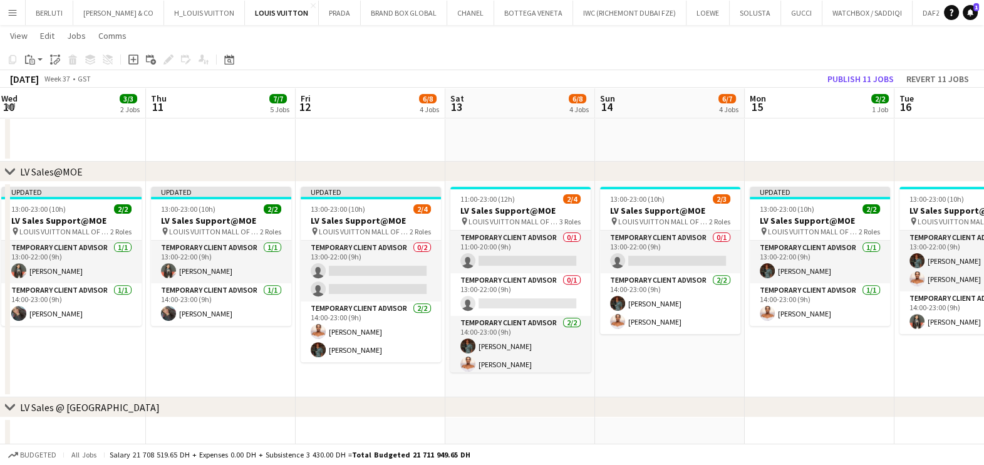
drag, startPoint x: 655, startPoint y: 364, endPoint x: 635, endPoint y: 364, distance: 20.0
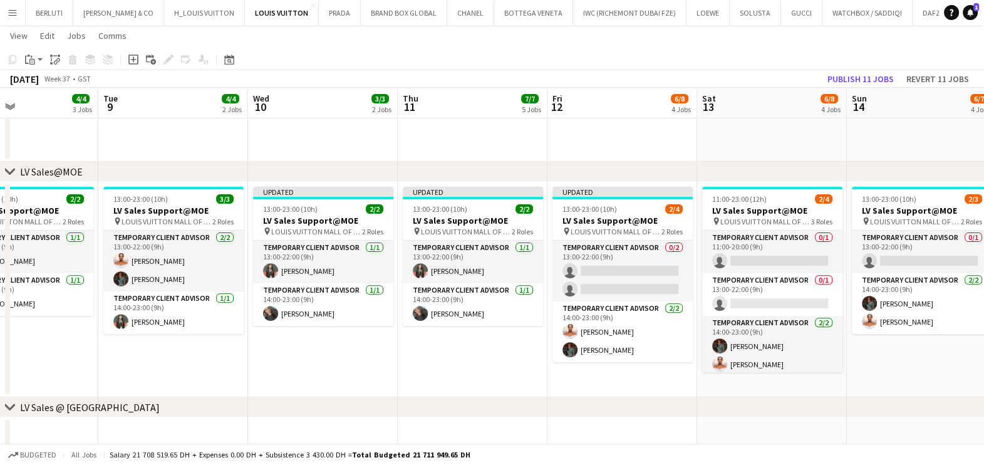
drag, startPoint x: 612, startPoint y: 344, endPoint x: 676, endPoint y: 344, distance: 64.5
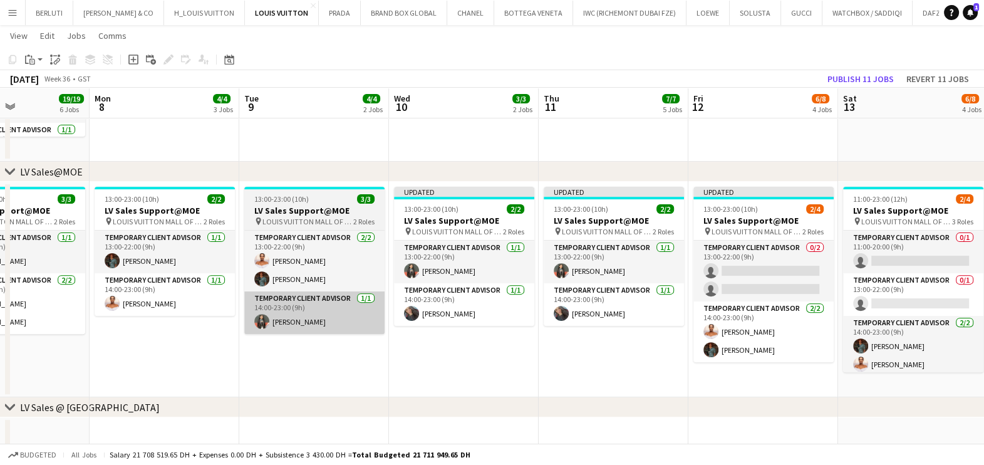
drag, startPoint x: 450, startPoint y: 318, endPoint x: 276, endPoint y: 311, distance: 173.6
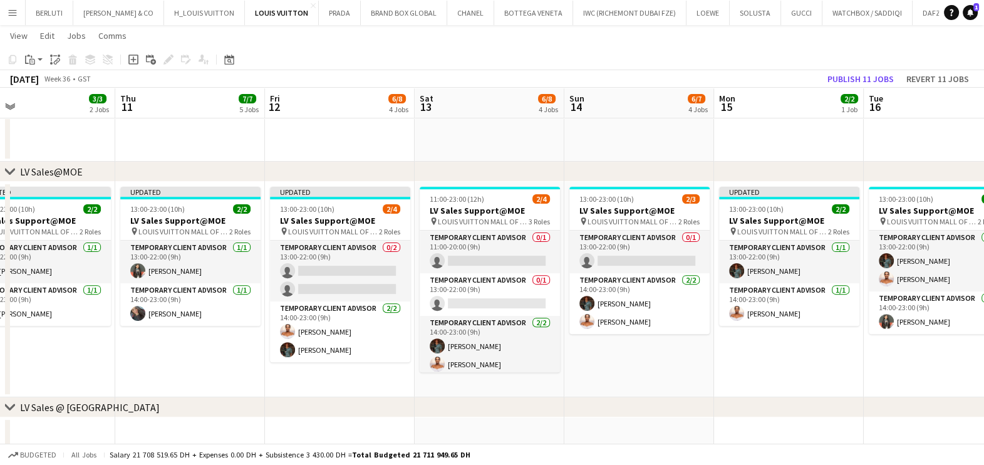
scroll to position [0, 542]
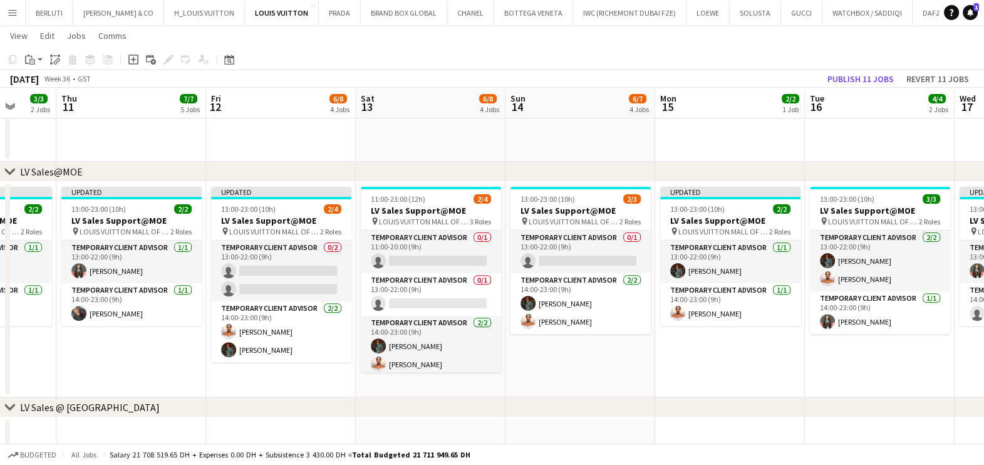
drag, startPoint x: 502, startPoint y: 360, endPoint x: 464, endPoint y: 361, distance: 38.2
drag, startPoint x: 413, startPoint y: 303, endPoint x: 334, endPoint y: 314, distance: 79.0
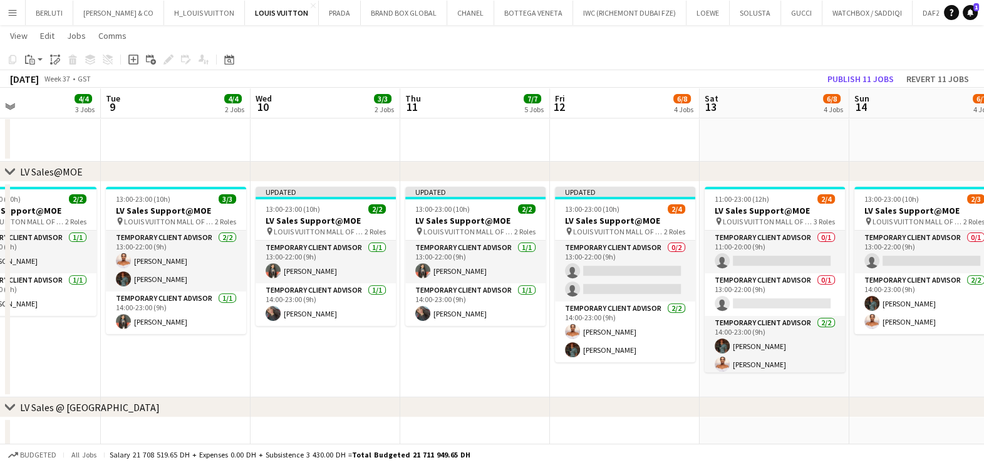
drag, startPoint x: 254, startPoint y: 323, endPoint x: 539, endPoint y: 359, distance: 286.7
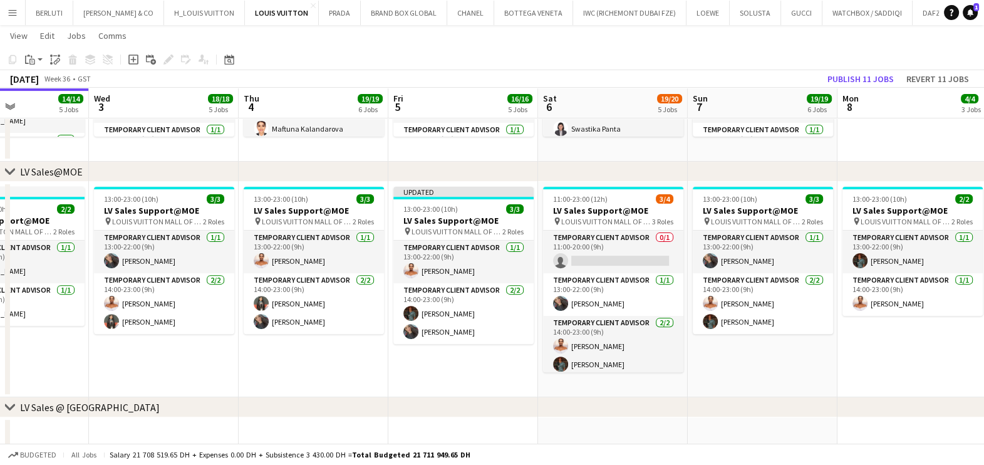
drag, startPoint x: 842, startPoint y: 376, endPoint x: 891, endPoint y: 376, distance: 48.2
click at [983, 376] on html "Menu Boards Boards Boards All jobs Status Workforce Workforce My Workforce Recr…" at bounding box center [492, 467] width 984 height 1979
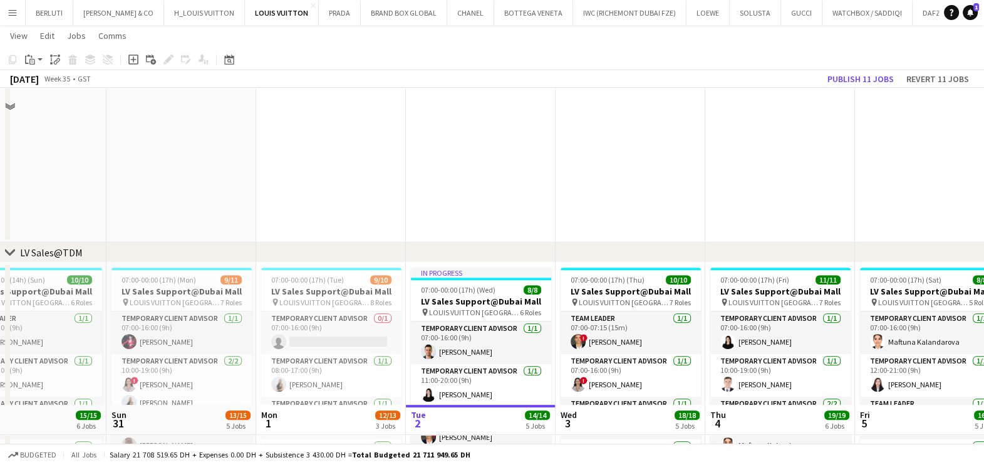
scroll to position [839, 0]
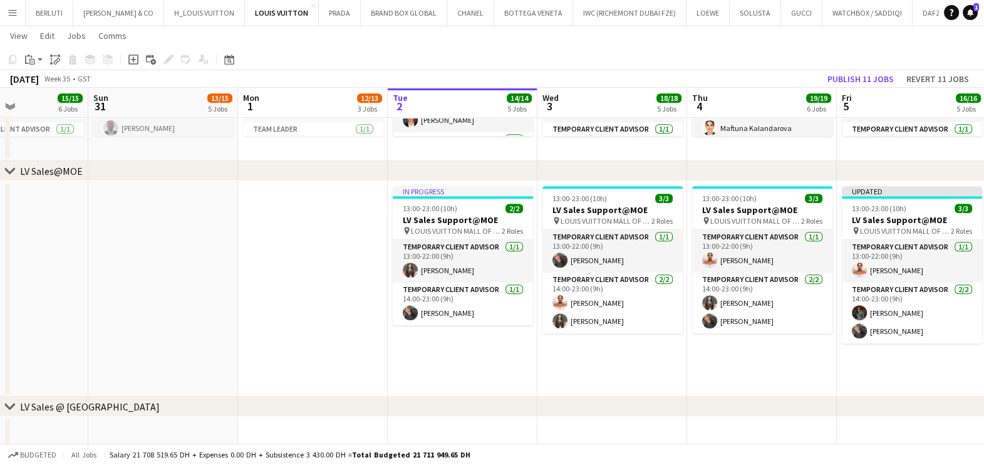
click at [727, 362] on app-calendar-viewport "Thu 28 Fri 29 19/19 7 Jobs Sat 30 15/15 6 Jobs Sun 31 13/15 5 Jobs Mon 1 12/13 …" at bounding box center [492, 322] width 984 height 2225
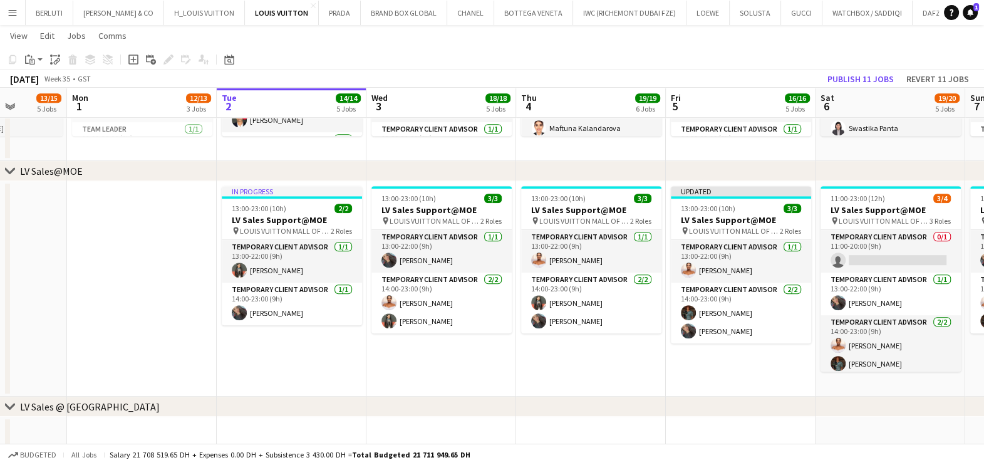
drag, startPoint x: 535, startPoint y: 362, endPoint x: 358, endPoint y: 348, distance: 177.2
click at [358, 348] on app-calendar-viewport "Thu 28 11/13 5 Jobs Fri 29 19/19 7 Jobs Sat 30 15/15 6 Jobs Sun 31 13/15 5 Jobs…" at bounding box center [492, 322] width 984 height 2225
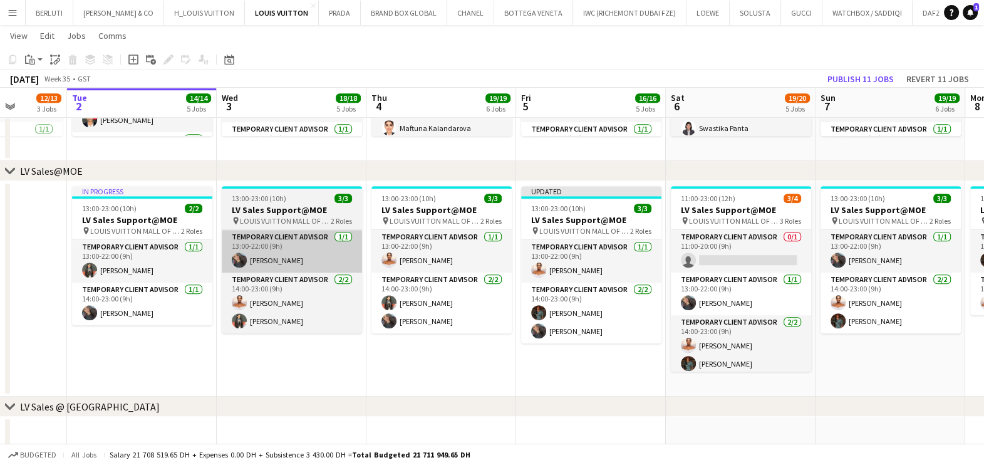
scroll to position [0, 423]
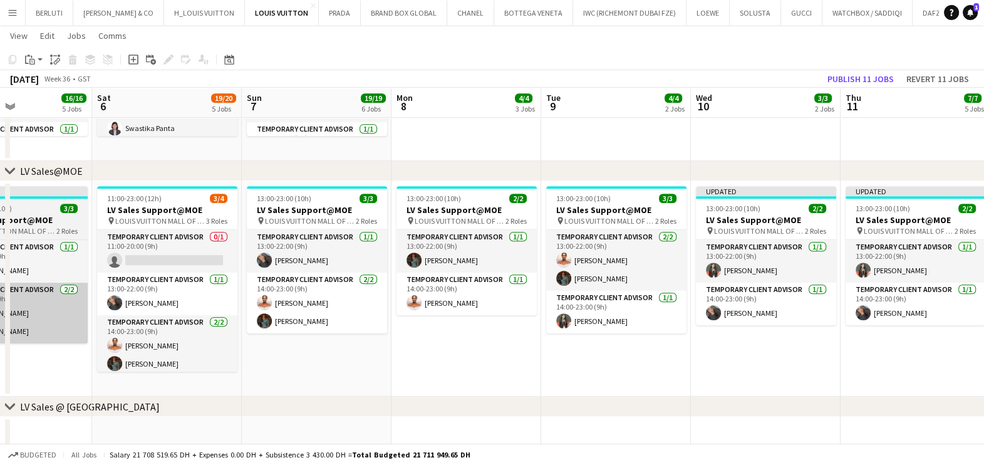
drag, startPoint x: 457, startPoint y: 364, endPoint x: 31, endPoint y: 338, distance: 426.7
click at [31, 339] on app-calendar-viewport "Tue 2 14/14 5 Jobs Wed 3 18/18 5 Jobs Thu 4 19/19 6 Jobs Fri 5 16/16 5 Jobs Sat…" at bounding box center [492, 322] width 984 height 2225
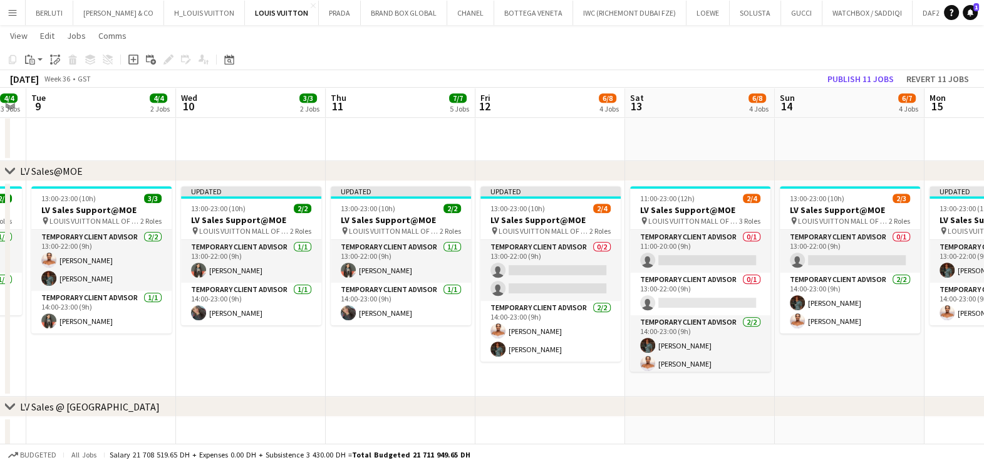
drag, startPoint x: 509, startPoint y: 339, endPoint x: 244, endPoint y: 335, distance: 265.0
click at [244, 335] on app-calendar-viewport "Fri 5 16/16 5 Jobs Sat 6 19/20 5 Jobs Sun 7 19/19 6 Jobs Mon 8 4/4 3 Jobs Tue 9…" at bounding box center [492, 322] width 984 height 2225
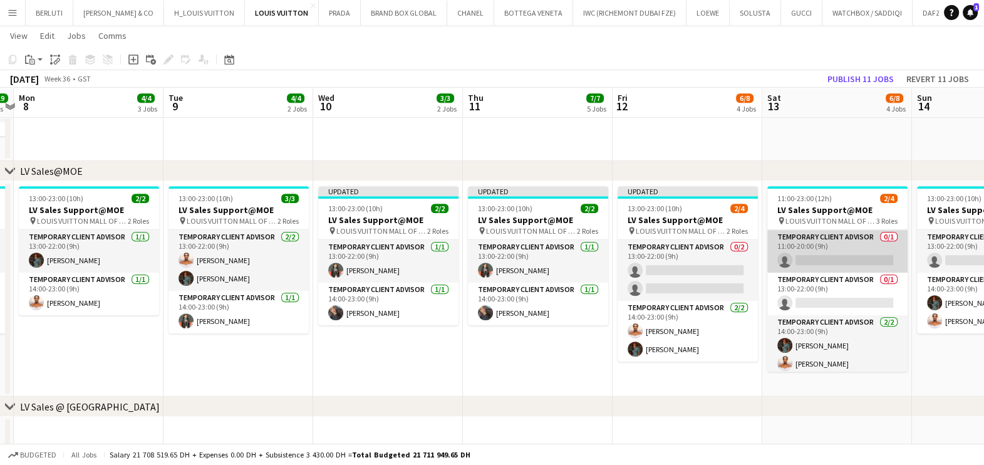
click at [825, 247] on app-card-role "Temporary Client Advisor 0/1 11:00-20:00 (9h) single-neutral-actions" at bounding box center [837, 251] width 140 height 43
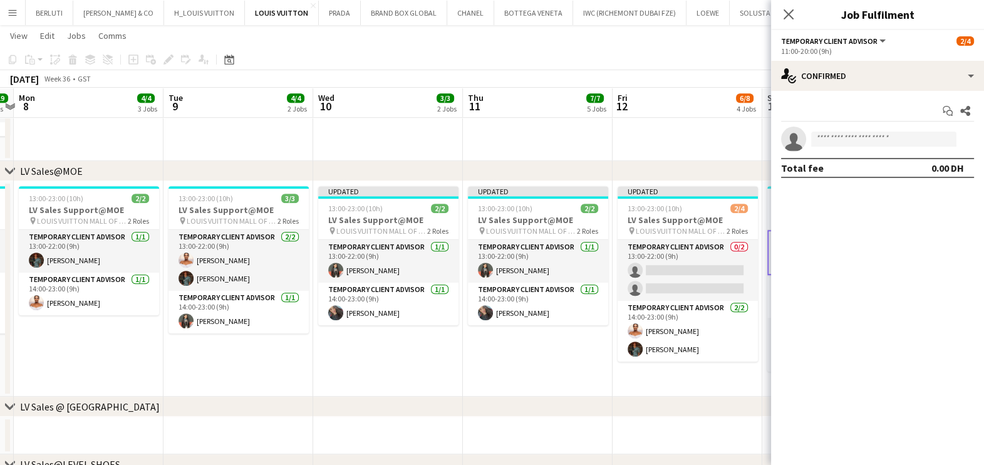
click at [580, 373] on app-calendar-viewport "Fri 5 16/16 5 Jobs Sat 6 19/20 5 Jobs Sun 7 19/19 6 Jobs Mon 8 4/4 3 Jobs Tue 9…" at bounding box center [492, 322] width 984 height 2225
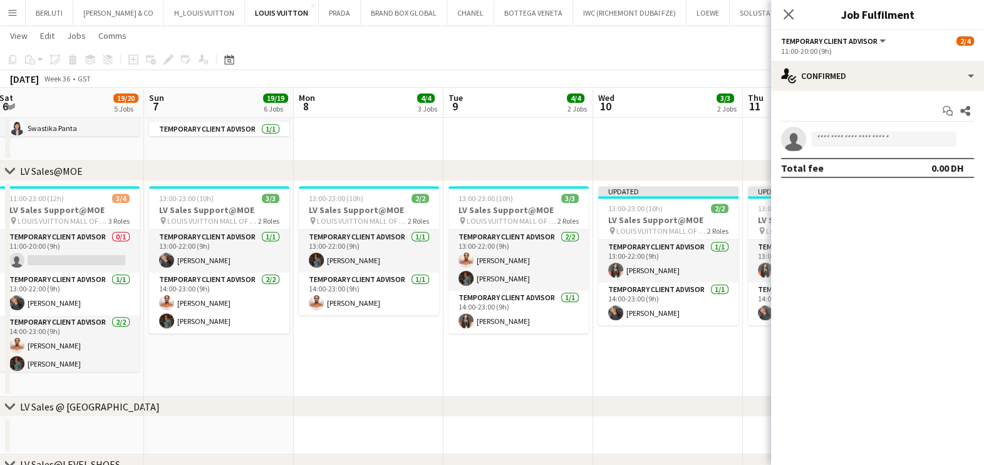
drag, startPoint x: 275, startPoint y: 289, endPoint x: 526, endPoint y: 318, distance: 252.3
click at [526, 318] on app-calendar-viewport "Thu 4 19/19 6 Jobs Fri 5 16/16 5 Jobs Sat 6 19/20 5 Jobs Sun 7 19/19 6 Jobs Mon…" at bounding box center [492, 322] width 984 height 2225
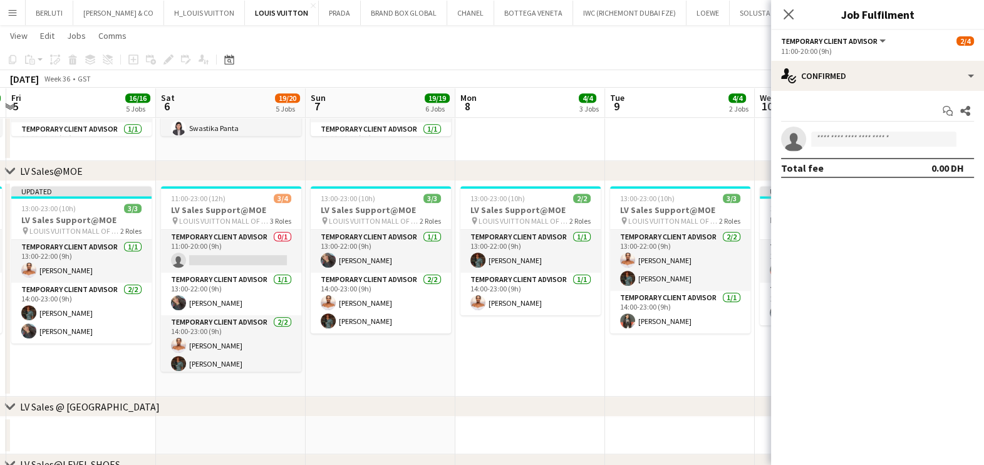
drag, startPoint x: 625, startPoint y: 152, endPoint x: 604, endPoint y: 153, distance: 20.7
click at [625, 151] on app-date-cell at bounding box center [680, 53] width 150 height 215
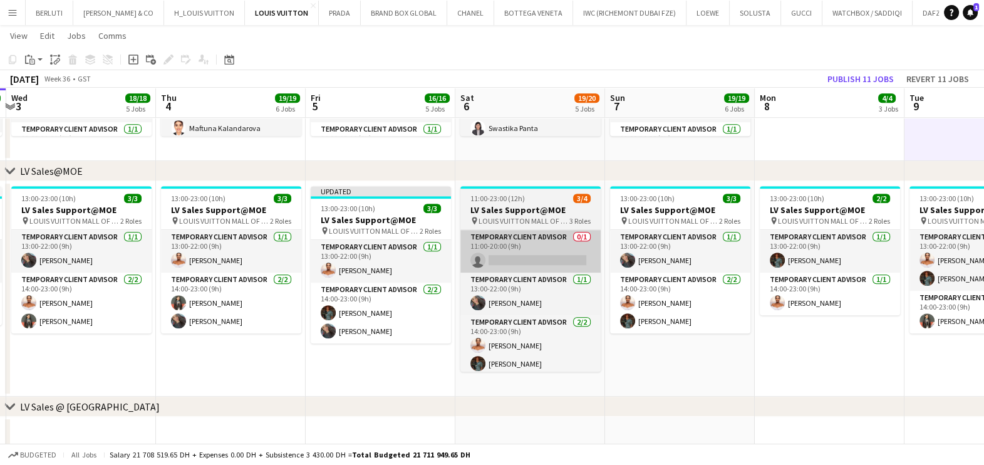
scroll to position [0, 354]
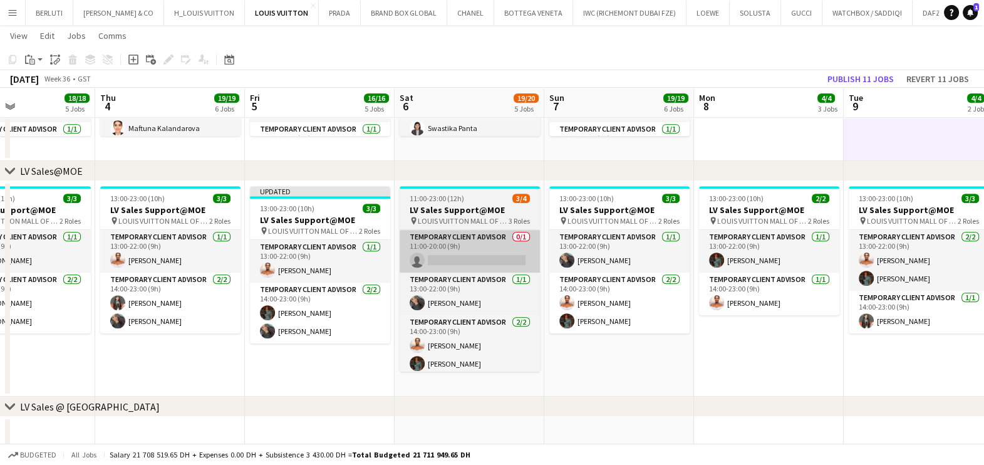
drag, startPoint x: 385, startPoint y: 269, endPoint x: 432, endPoint y: 255, distance: 49.1
click at [426, 269] on app-calendar-viewport "Mon 1 12/13 3 Jobs Tue 2 14/14 5 Jobs Wed 3 18/18 5 Jobs Thu 4 19/19 6 Jobs Fri…" at bounding box center [492, 322] width 984 height 2225
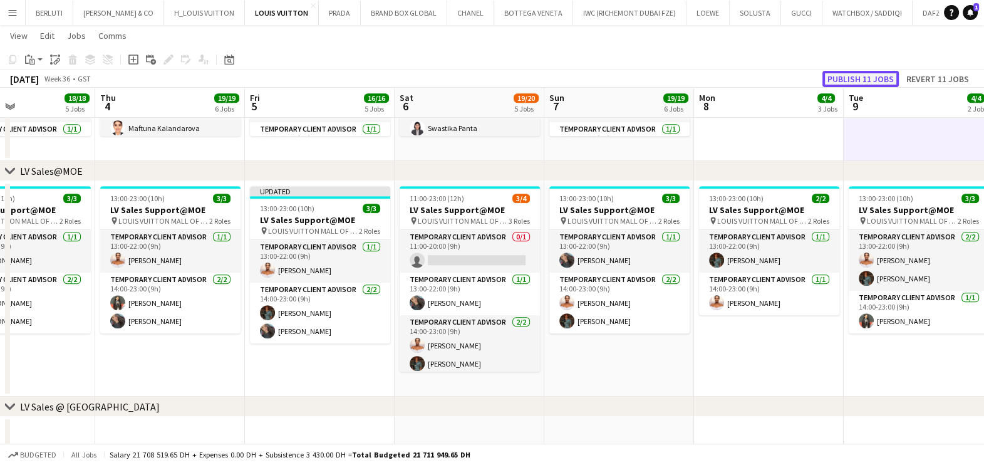
click at [851, 80] on button "Publish 11 jobs" at bounding box center [860, 79] width 76 height 16
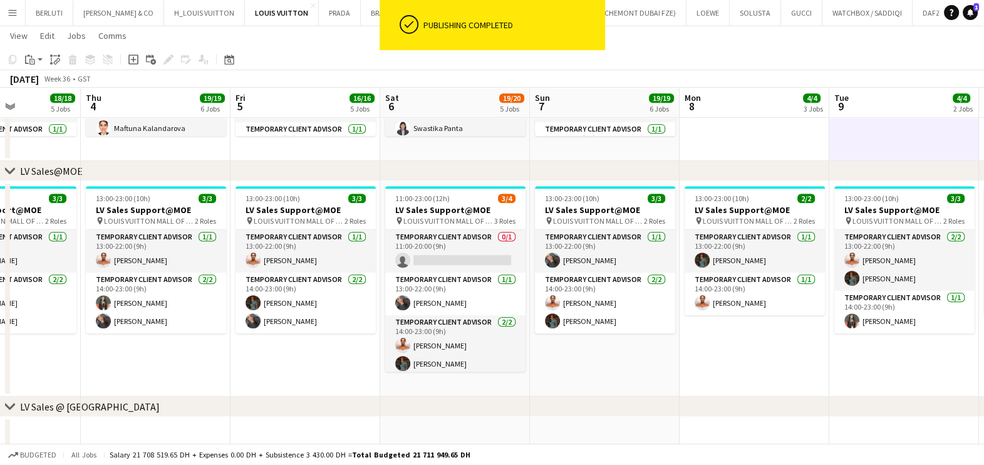
drag, startPoint x: 588, startPoint y: 310, endPoint x: 369, endPoint y: 310, distance: 219.2
click at [369, 310] on app-calendar-viewport "Mon 1 12/13 3 Jobs Tue 2 14/14 5 Jobs Wed 3 18/18 5 Jobs Thu 4 19/19 6 Jobs Fri…" at bounding box center [492, 322] width 984 height 2225
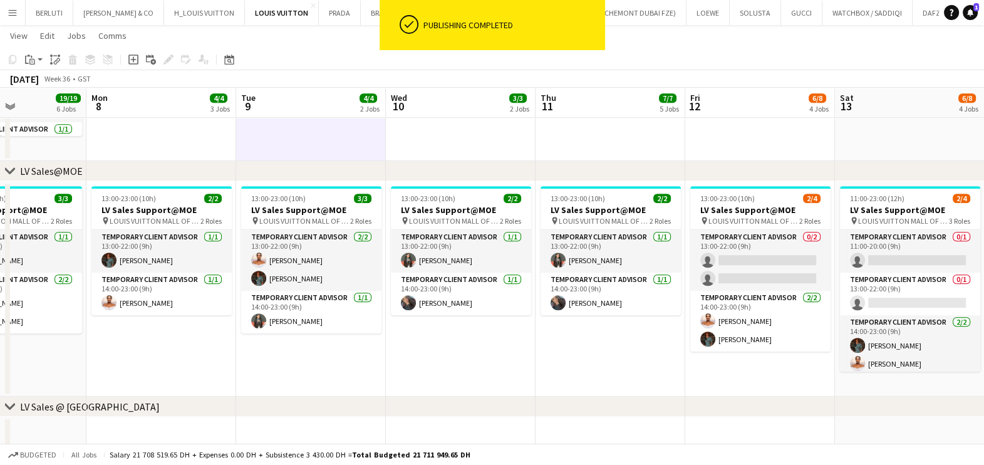
drag, startPoint x: 814, startPoint y: 321, endPoint x: 282, endPoint y: 298, distance: 532.3
click at [272, 299] on app-calendar-viewport "Fri 5 16/16 5 Jobs Sat 6 19/20 5 Jobs Sun 7 19/19 6 Jobs Mon 8 4/4 3 Jobs Tue 9…" at bounding box center [492, 322] width 984 height 2225
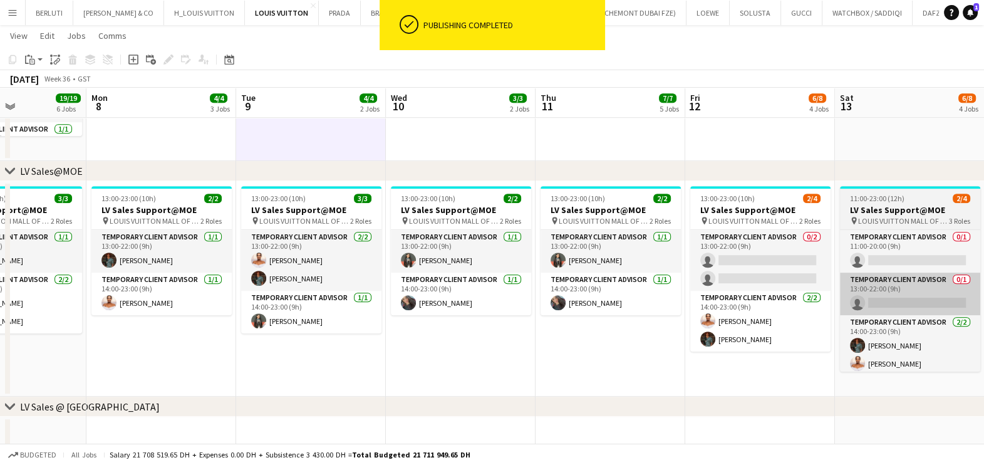
scroll to position [0, 362]
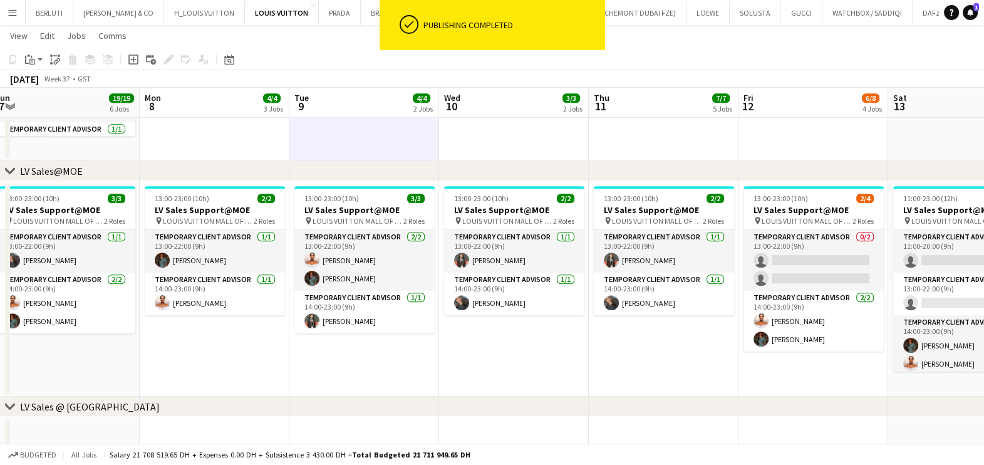
click at [576, 345] on app-calendar-viewport "Fri 5 16/16 5 Jobs Sat 6 19/20 5 Jobs Sun 7 19/19 6 Jobs Mon 8 4/4 3 Jobs Tue 9…" at bounding box center [492, 322] width 984 height 2225
drag, startPoint x: 416, startPoint y: 341, endPoint x: 763, endPoint y: 343, distance: 347.0
click at [762, 341] on app-calendar-viewport "Fri 5 16/16 5 Jobs Sat 6 19/20 5 Jobs Sun 7 19/19 6 Jobs Mon 8 4/4 3 Jobs Tue 9…" at bounding box center [492, 322] width 984 height 2225
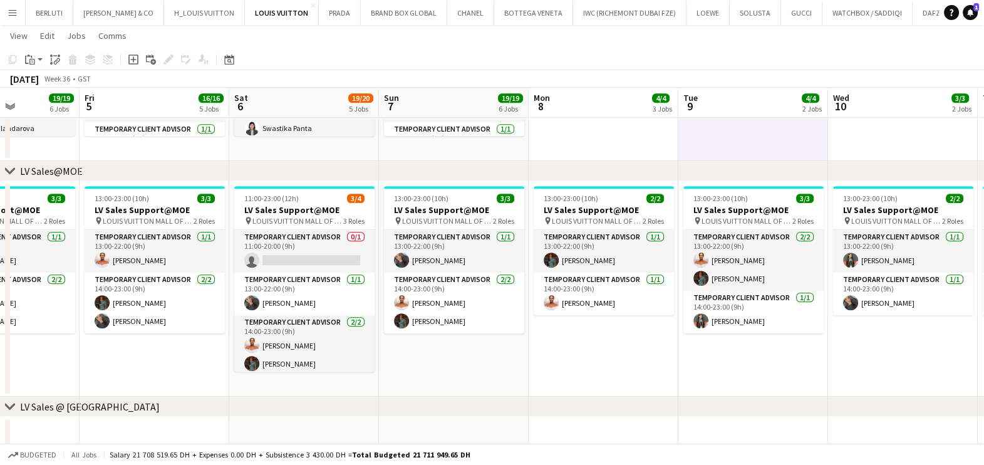
drag, startPoint x: 469, startPoint y: 376, endPoint x: 813, endPoint y: 375, distance: 343.9
click at [816, 376] on app-calendar-viewport "Tue 2 14/14 5 Jobs Wed 3 18/18 5 Jobs Thu 4 19/19 6 Jobs Fri 5 16/16 5 Jobs Sat…" at bounding box center [492, 322] width 984 height 2225
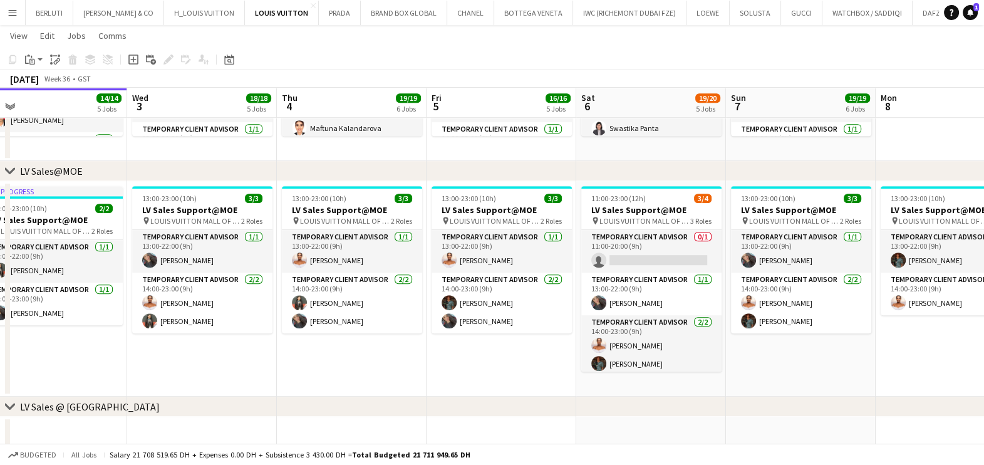
click at [673, 313] on app-calendar-viewport "Sun 31 13/15 5 Jobs Mon 1 12/13 3 Jobs Tue 2 14/14 5 Jobs Wed 3 18/18 5 Jobs Th…" at bounding box center [492, 322] width 984 height 2225
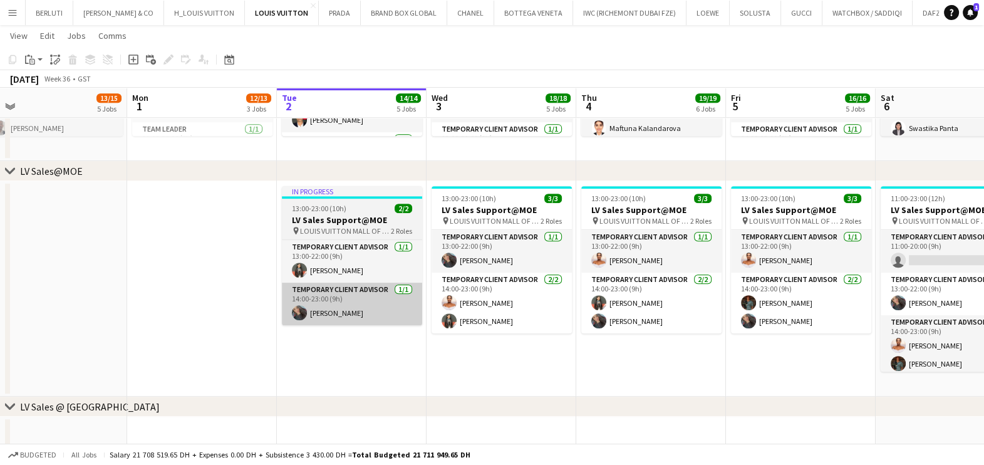
scroll to position [0, 328]
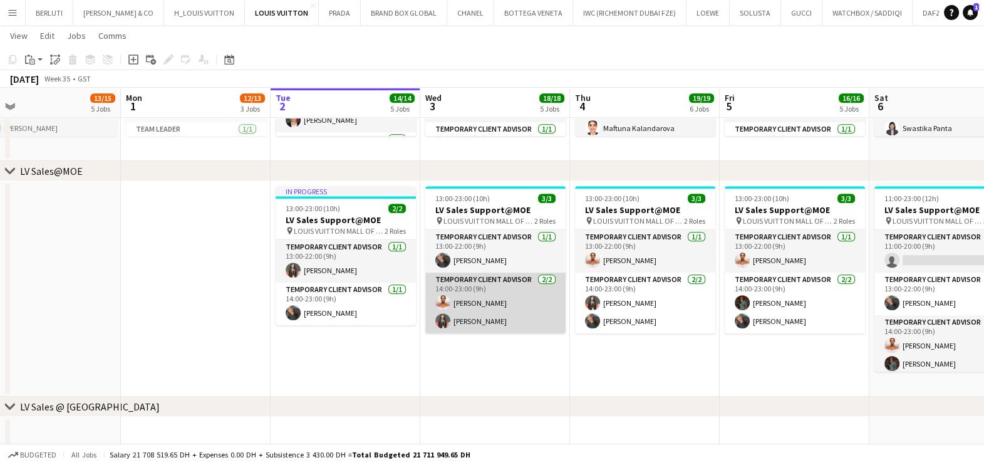
click at [534, 299] on app-card-role "Temporary Client Advisor 2/2 14:00-23:00 (9h) Negeset Gebremicael Maricar Dizon" at bounding box center [495, 302] width 140 height 61
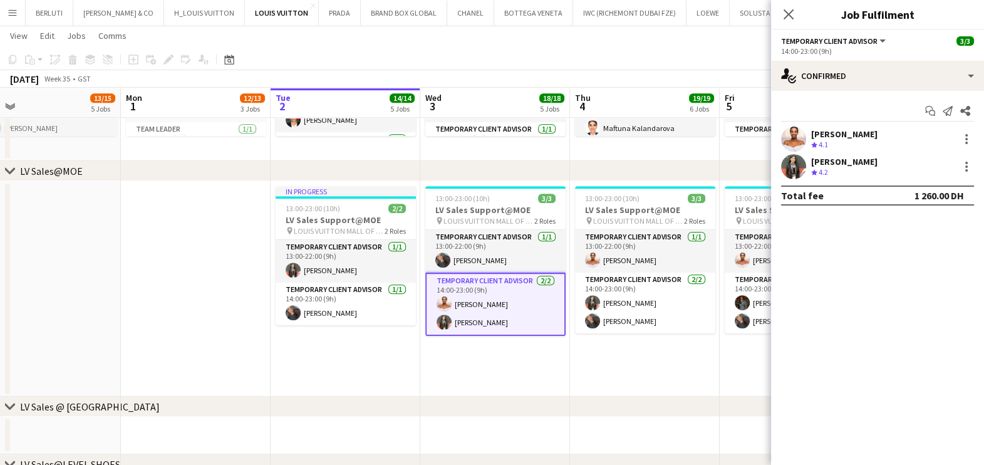
click at [527, 373] on app-date-cell "13:00-23:00 (10h) 3/3 LV Sales Support@MOE pin LOUIS VUITTON MALL OF THE EMIRAT…" at bounding box center [495, 288] width 150 height 215
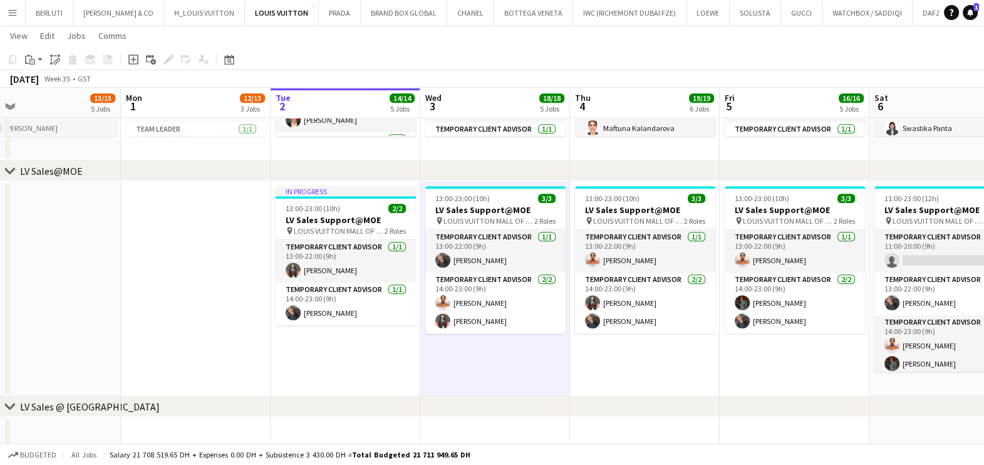
click at [10, 8] on app-icon "Menu" at bounding box center [13, 13] width 10 height 10
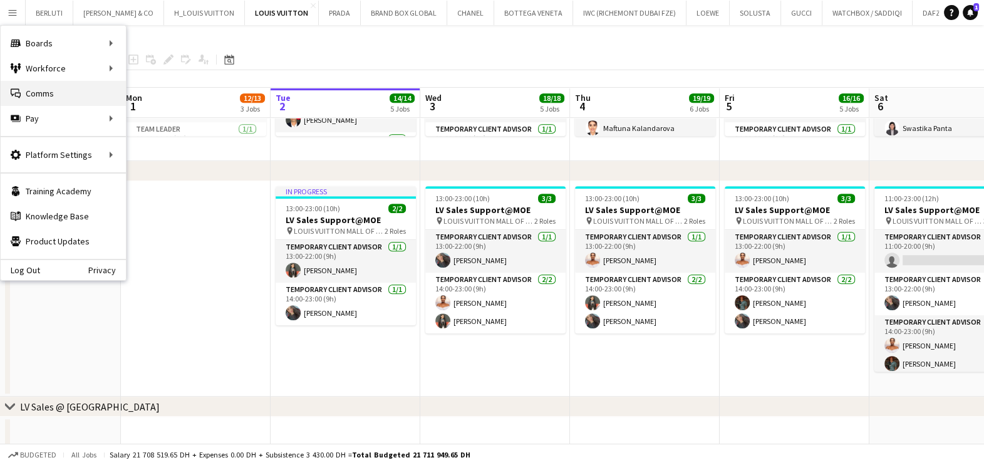
click at [53, 98] on link "Comms Comms" at bounding box center [63, 93] width 125 height 25
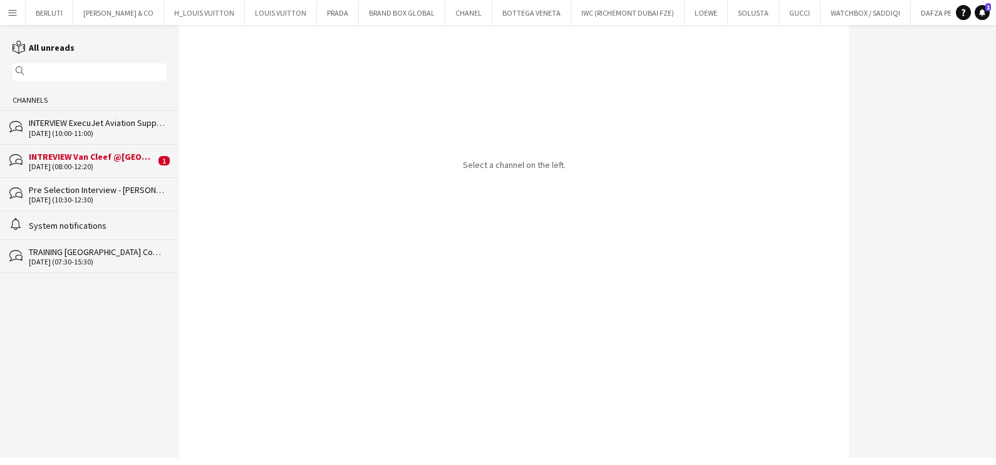
click at [157, 148] on div "bubbles INTREVIEW Van Cleef @Dubai Watch Week 2025 04-09-2025 (08:00-12:20) 1" at bounding box center [89, 160] width 179 height 33
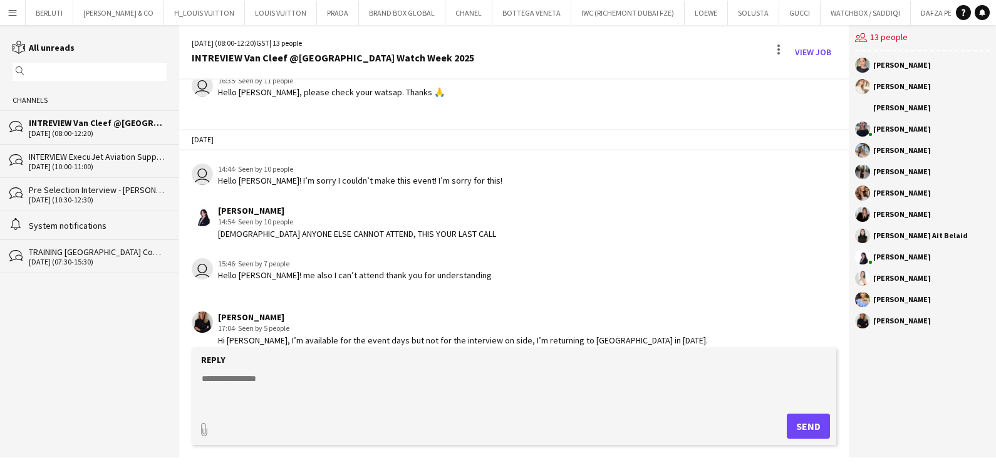
scroll to position [1620, 0]
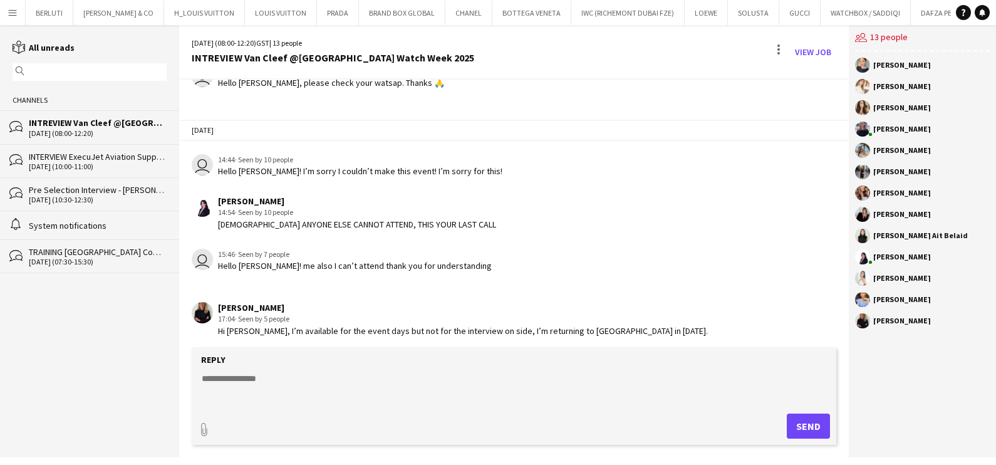
click at [95, 154] on div "INTERVIEW ExecuJet Aviation Support" at bounding box center [98, 156] width 138 height 11
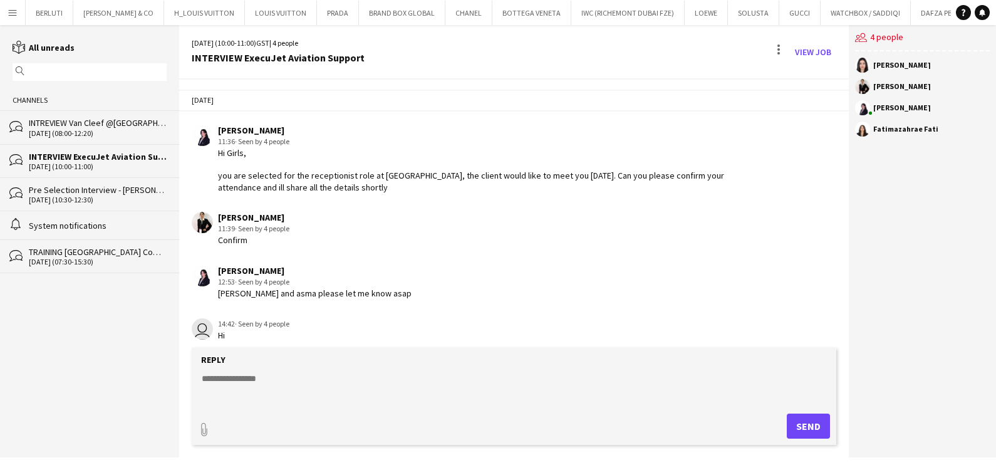
click at [99, 127] on div "INTREVIEW Van Cleef @[GEOGRAPHIC_DATA] Watch Week 2025" at bounding box center [98, 122] width 138 height 11
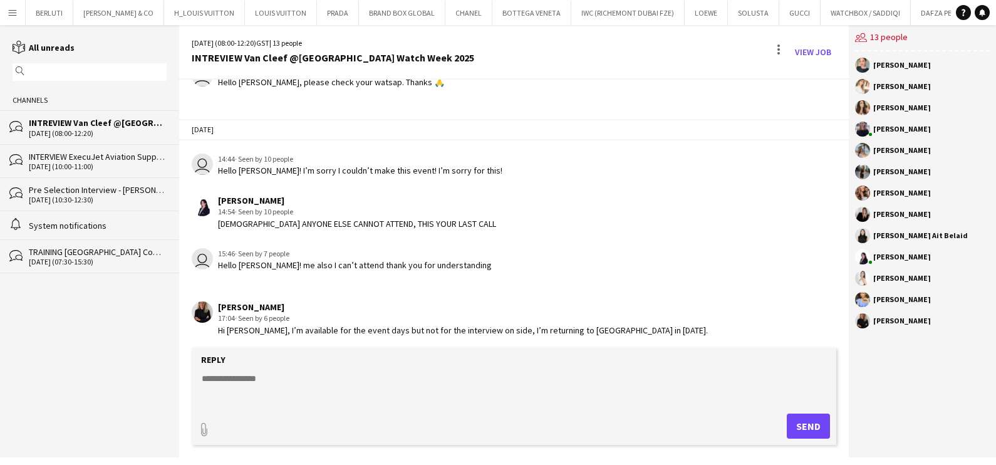
scroll to position [1620, 0]
click at [823, 51] on link "View Job" at bounding box center [813, 52] width 46 height 20
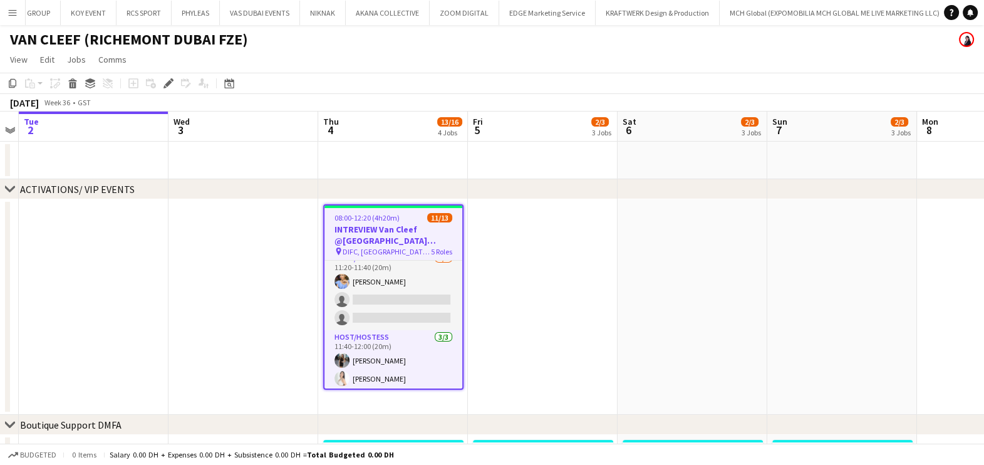
scroll to position [229, 0]
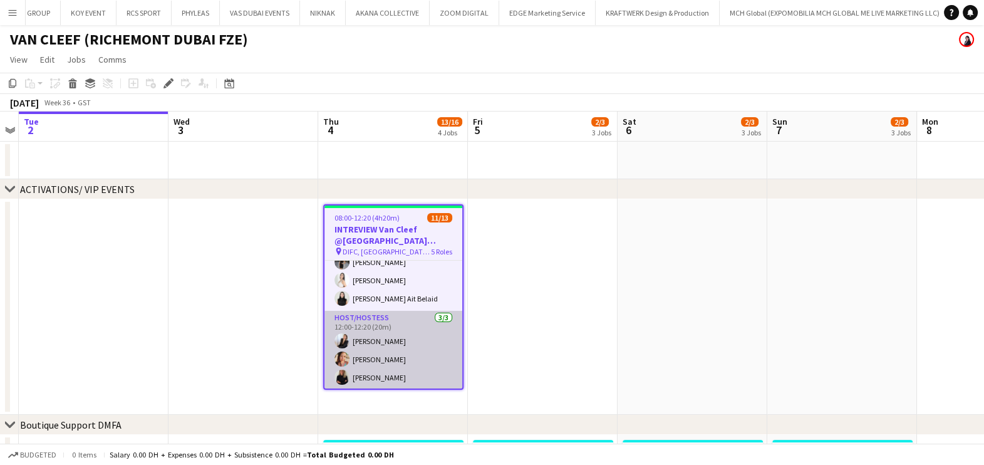
click at [403, 349] on app-card-role "Host/Hostess 3/3 12:00-12:20 (20m) Giorgia Caramellino Punchita Srisuwan TALITA…" at bounding box center [393, 350] width 138 height 79
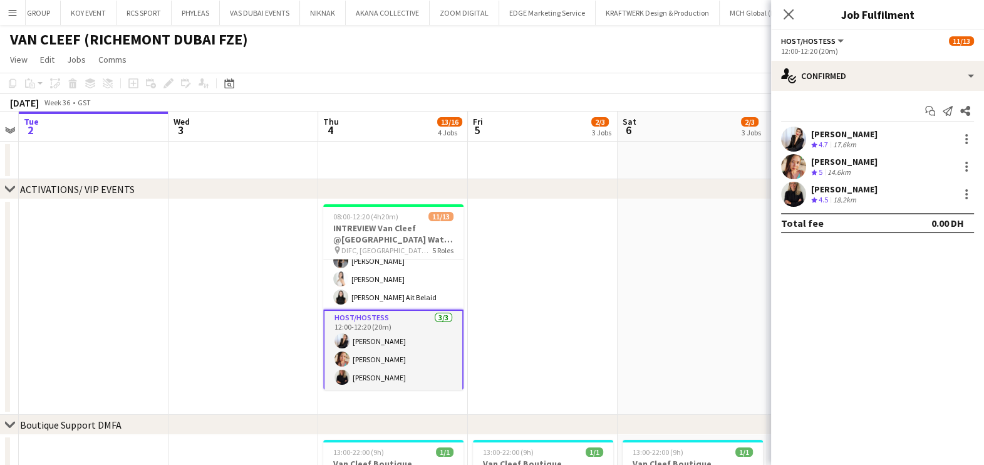
drag, startPoint x: 973, startPoint y: 200, endPoint x: 968, endPoint y: 207, distance: 8.4
click at [973, 200] on div at bounding box center [965, 194] width 18 height 15
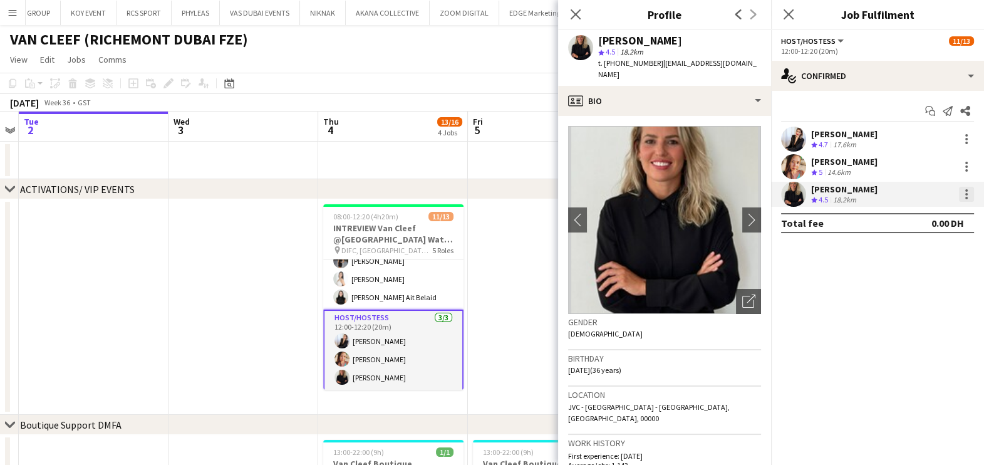
click at [963, 196] on div at bounding box center [966, 194] width 15 height 15
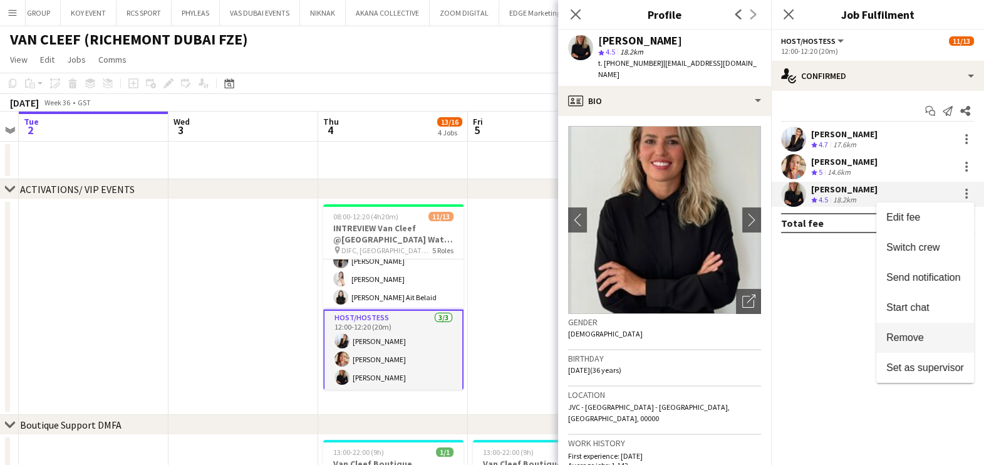
click at [911, 346] on button "Remove" at bounding box center [925, 338] width 98 height 30
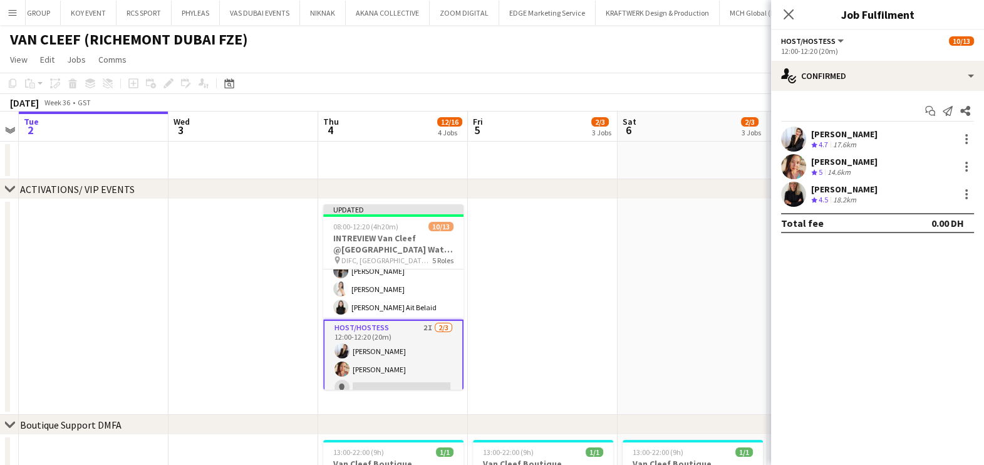
click at [579, 350] on app-date-cell at bounding box center [543, 306] width 150 height 215
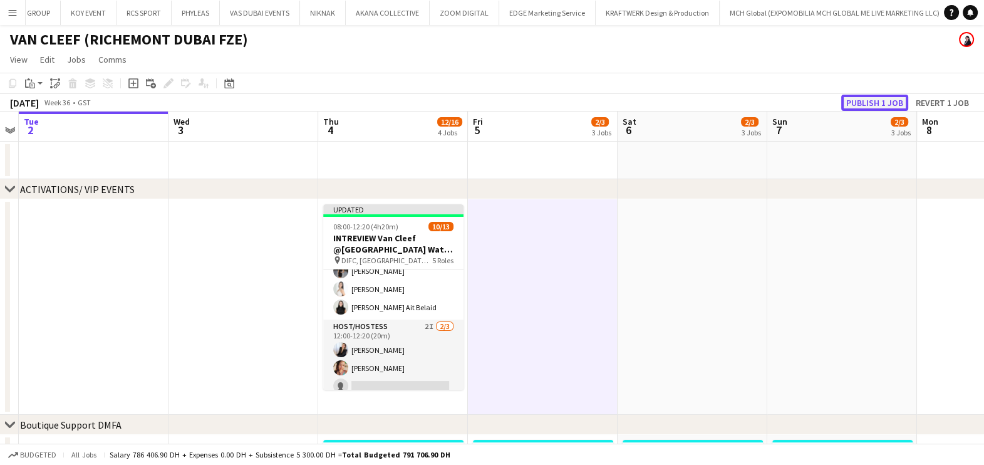
click at [884, 101] on button "Publish 1 job" at bounding box center [874, 103] width 67 height 16
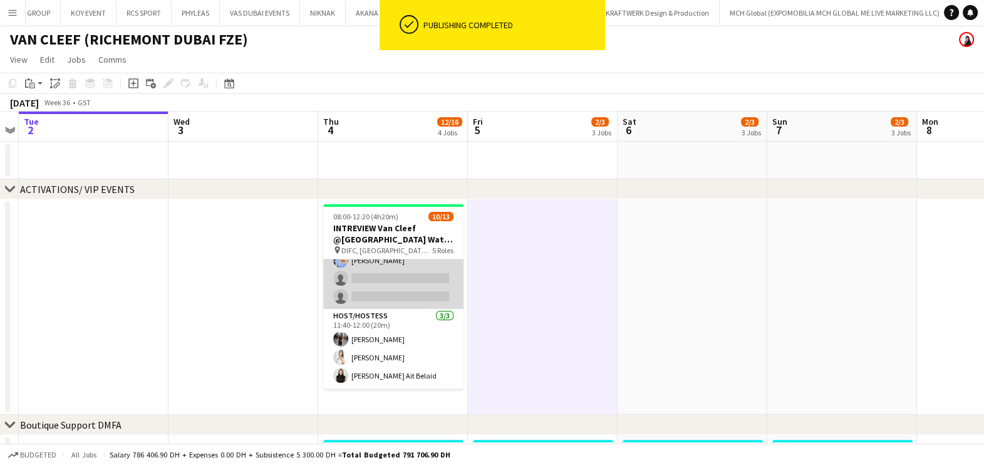
scroll to position [227, 0]
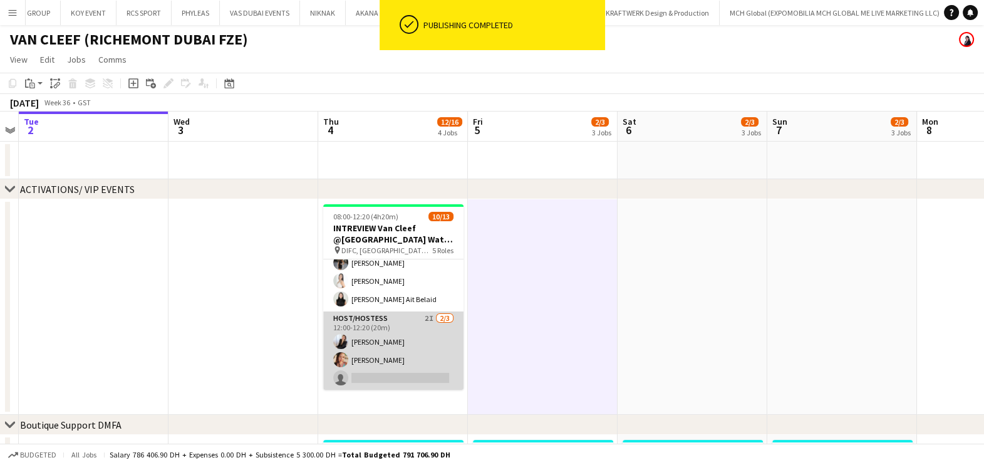
click at [404, 349] on app-card-role "Host/Hostess 2I 2/3 12:00-12:20 (20m) Giorgia Caramellino Punchita Srisuwan sin…" at bounding box center [393, 350] width 140 height 79
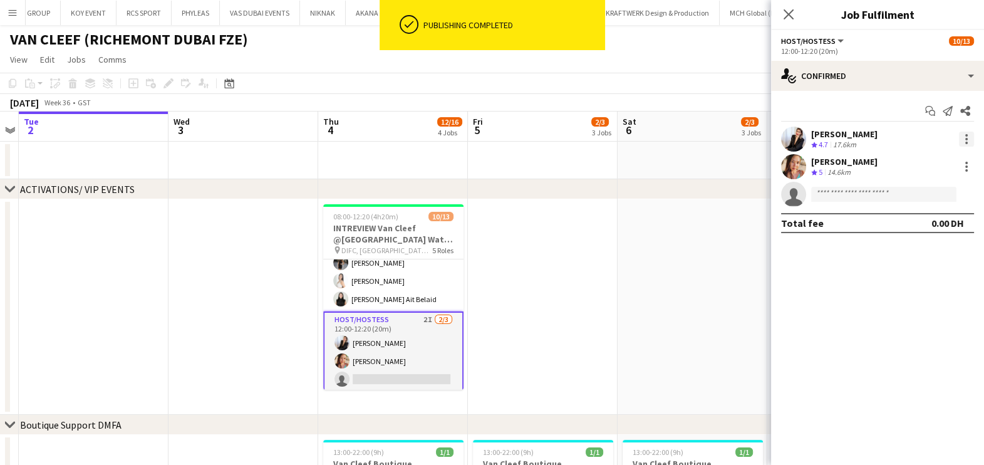
click at [965, 140] on div at bounding box center [966, 139] width 15 height 15
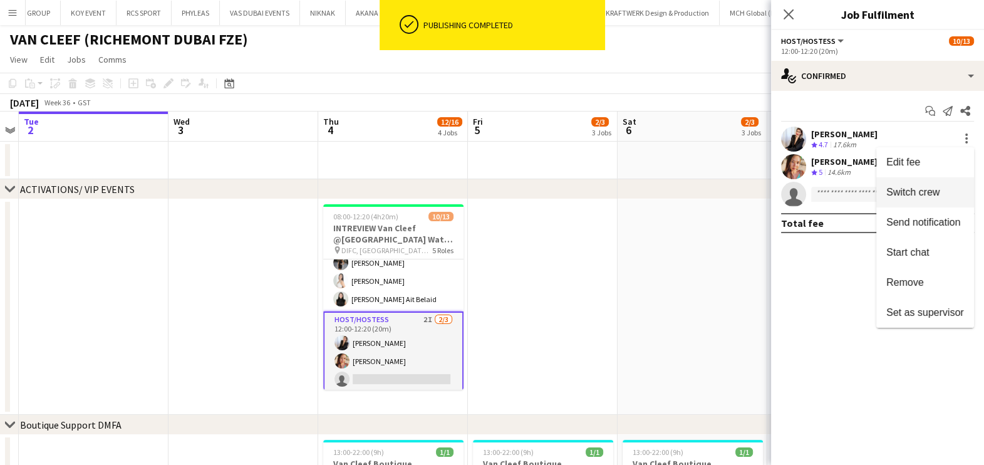
click at [924, 199] on button "Switch crew" at bounding box center [925, 192] width 98 height 30
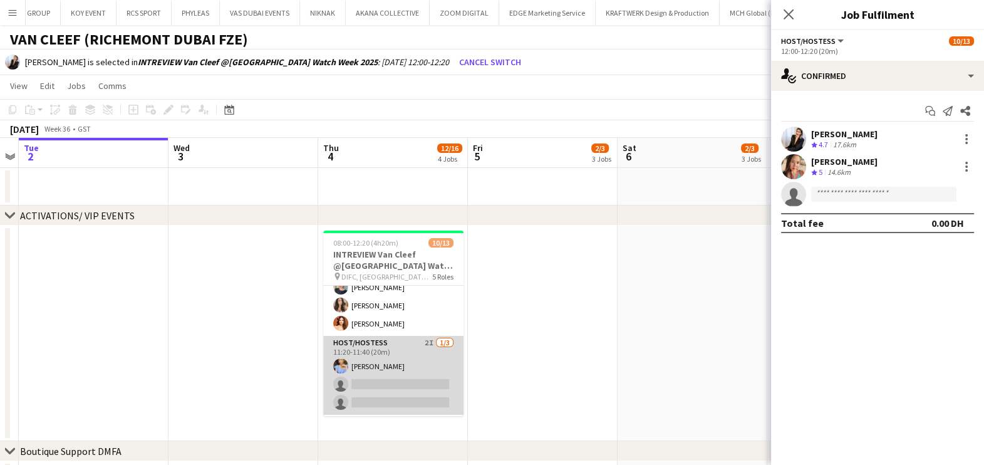
scroll to position [71, 0]
click at [423, 350] on app-card-role "Host/Hostess 2I 1/3 11:20-11:40 (20m) Yana Lazareva single-neutral-actions sing…" at bounding box center [393, 375] width 140 height 79
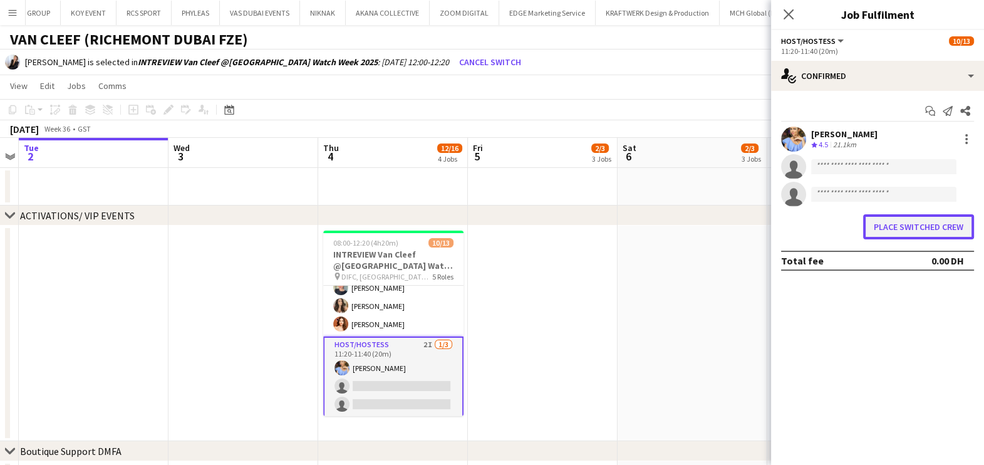
click at [912, 229] on button "Place switched crew" at bounding box center [918, 226] width 111 height 25
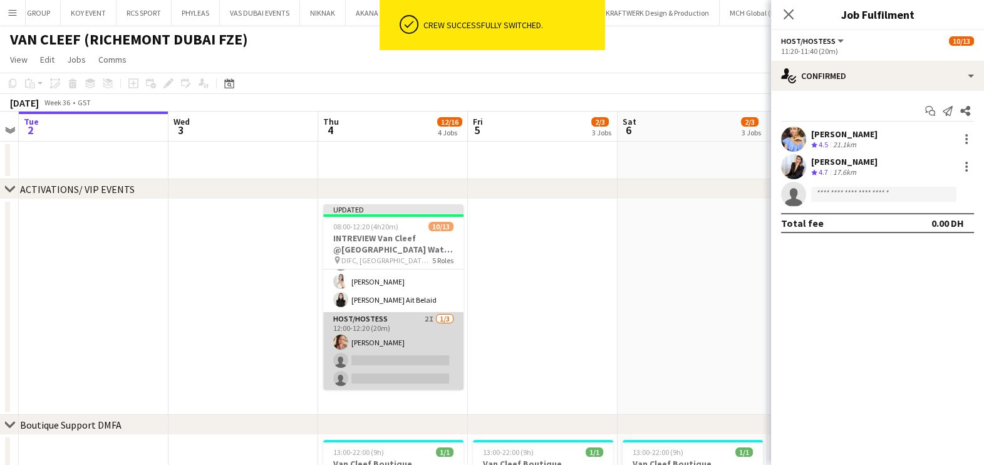
click at [420, 339] on app-card-role "Host/Hostess 2I 1/3 12:00-12:20 (20m) Punchita Srisuwan single-neutral-actions …" at bounding box center [393, 351] width 140 height 79
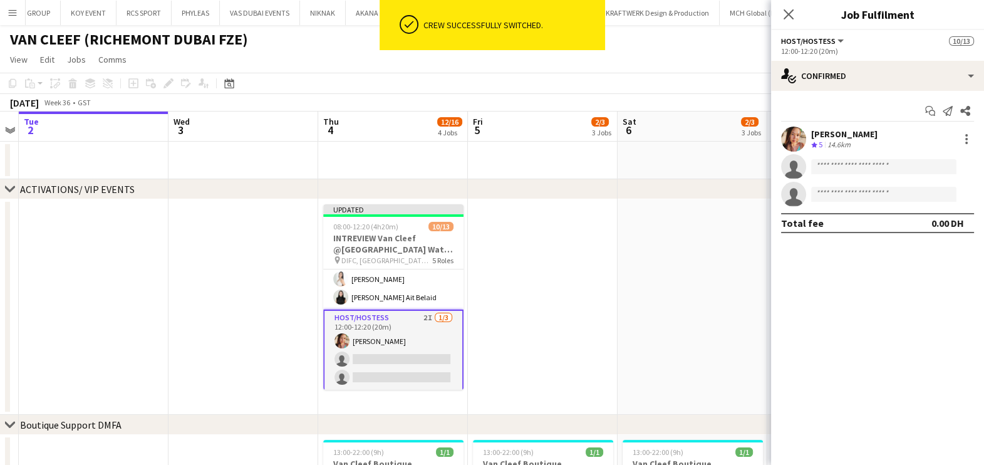
scroll to position [237, 0]
click at [961, 142] on div at bounding box center [966, 139] width 15 height 15
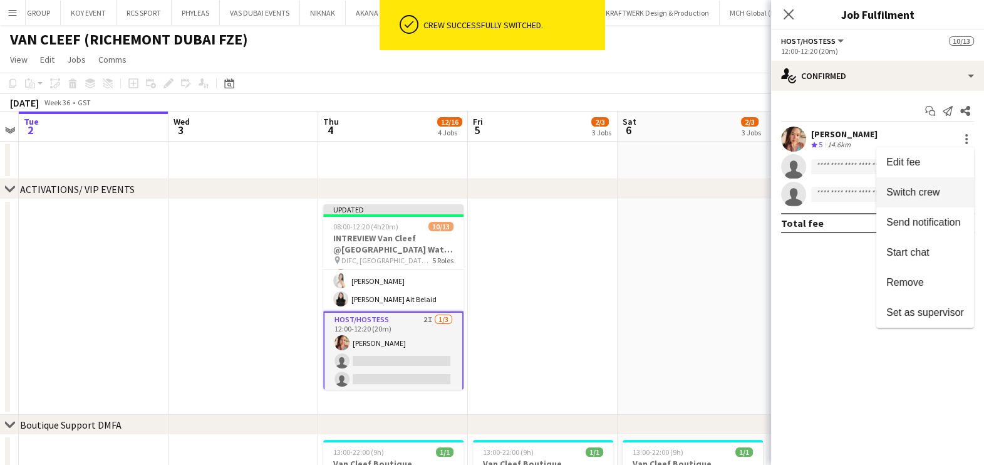
click at [913, 195] on span "Switch crew" at bounding box center [912, 192] width 53 height 11
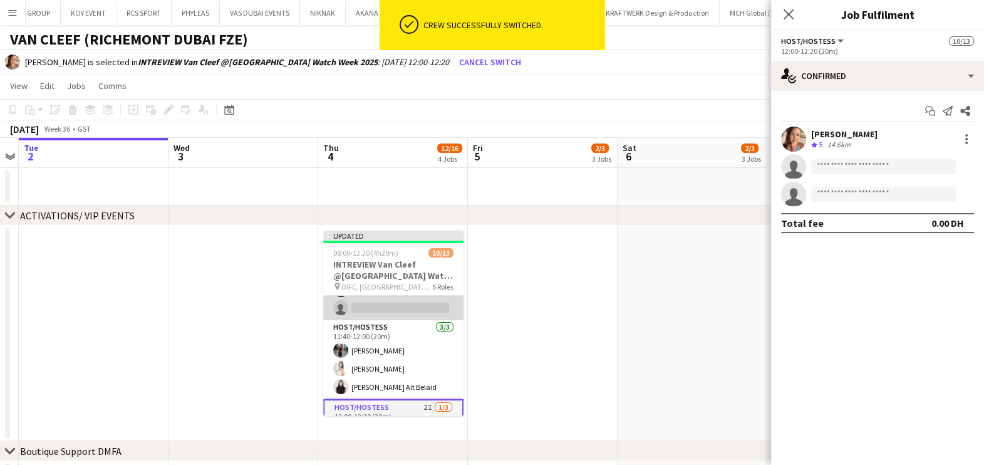
scroll to position [81, 0]
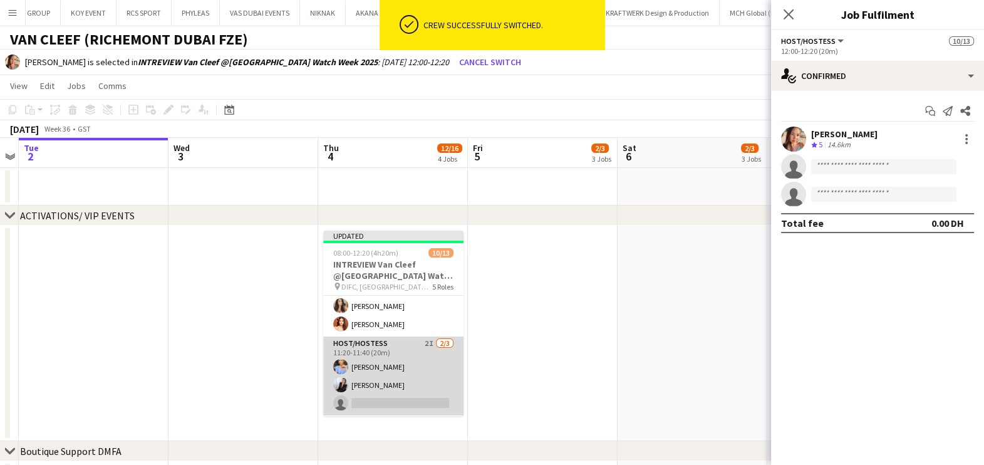
click at [416, 341] on app-card-role "Host/Hostess 2I 2/3 11:20-11:40 (20m) Yana Lazareva Giorgia Caramellino single-…" at bounding box center [393, 375] width 140 height 79
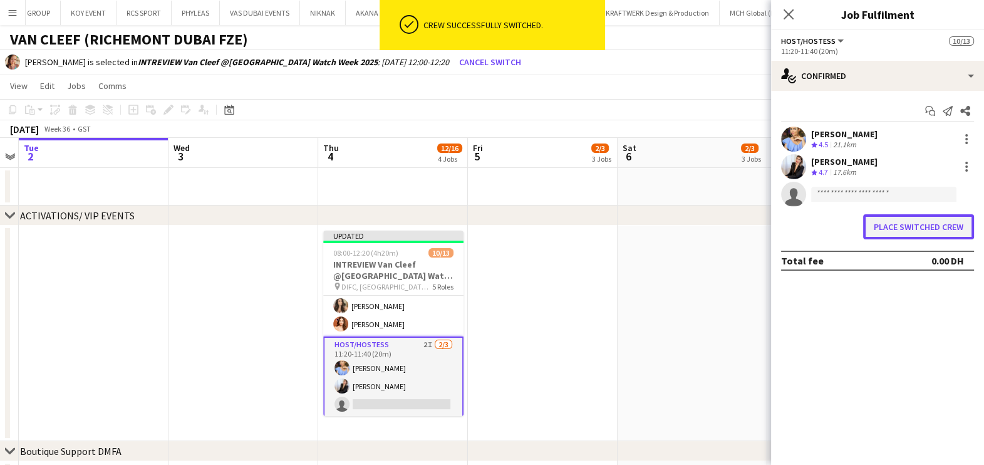
click at [940, 225] on button "Place switched crew" at bounding box center [918, 226] width 111 height 25
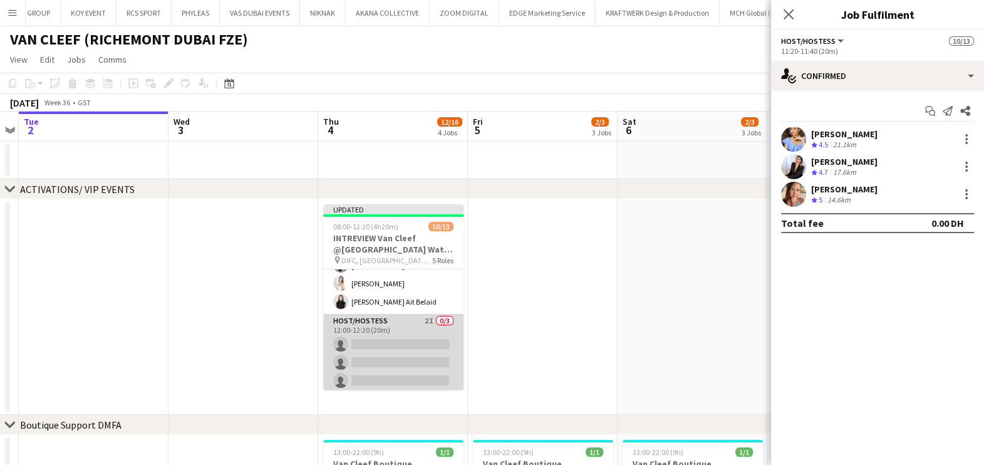
click at [378, 363] on app-card-role "Host/Hostess 2I 0/3 12:00-12:20 (20m) single-neutral-actions single-neutral-act…" at bounding box center [393, 353] width 140 height 79
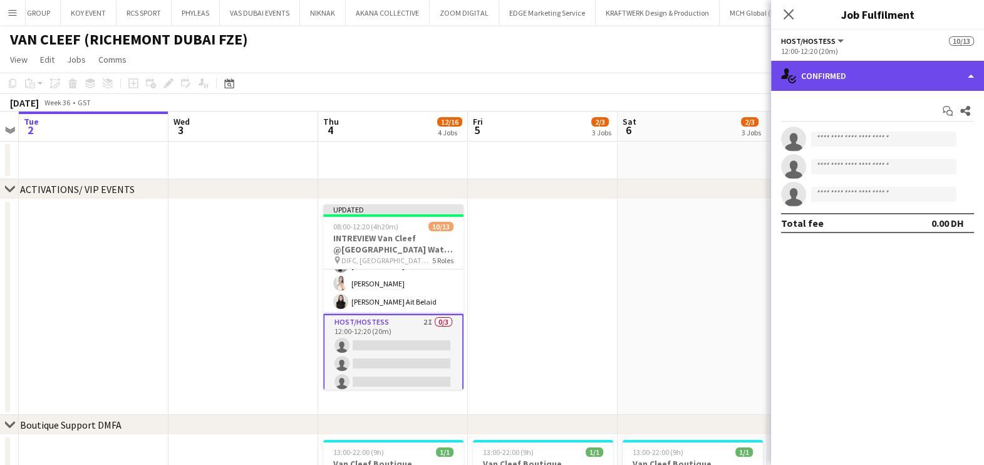
click at [888, 81] on div "single-neutral-actions-check-2 Confirmed" at bounding box center [877, 76] width 213 height 30
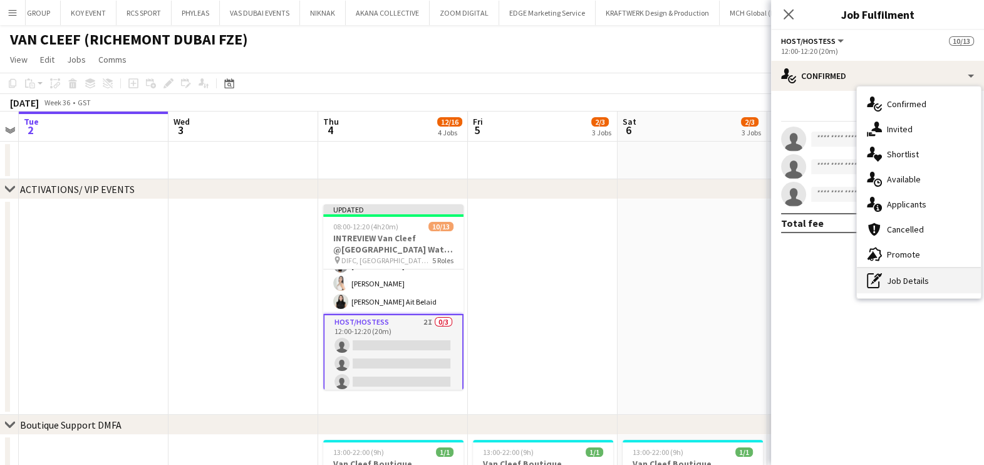
click at [894, 287] on div "pen-write Job Details" at bounding box center [919, 280] width 124 height 25
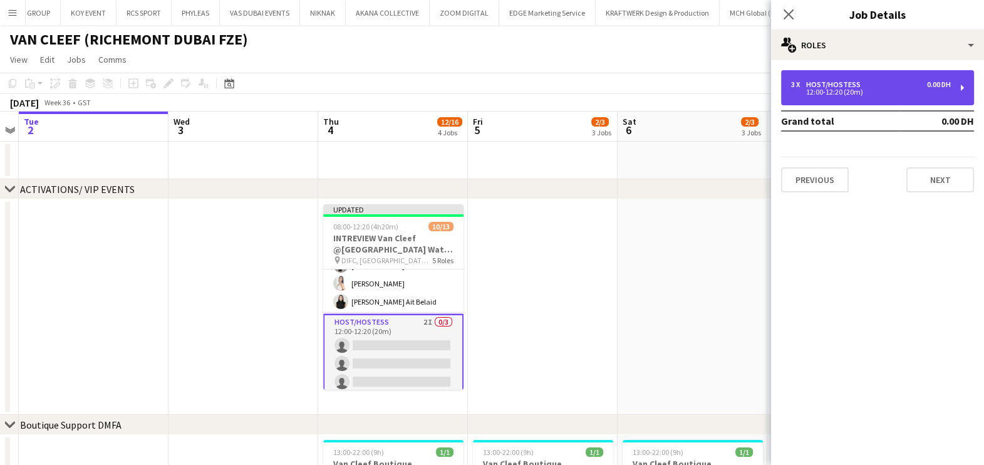
click at [867, 81] on div "3 x Host/Hostess 0.00 DH" at bounding box center [871, 84] width 160 height 9
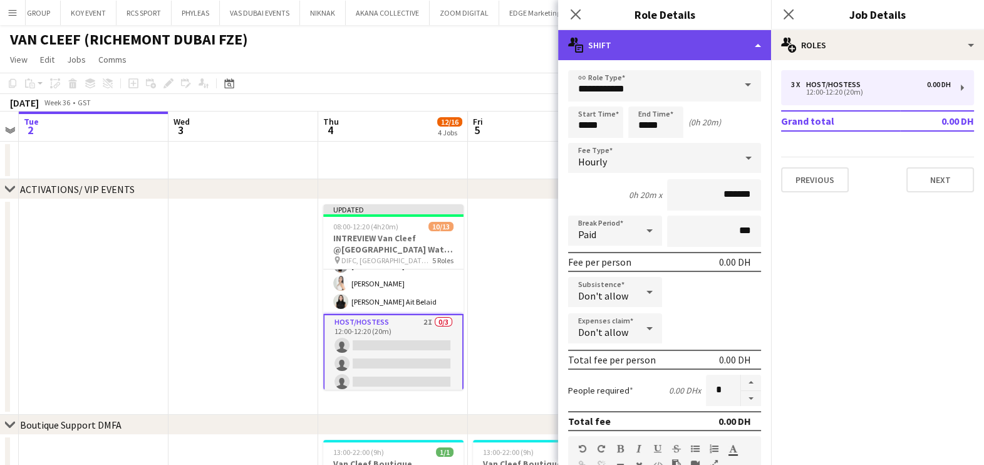
click at [740, 44] on div "multiple-actions-text Shift" at bounding box center [664, 45] width 213 height 30
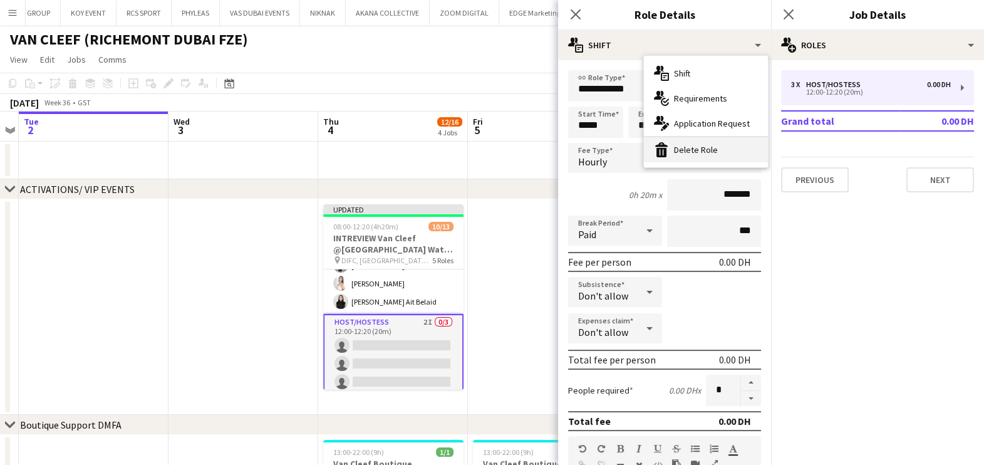
drag, startPoint x: 737, startPoint y: 142, endPoint x: 695, endPoint y: 169, distance: 50.2
click at [736, 142] on div "bin-2 Delete Role" at bounding box center [706, 149] width 124 height 25
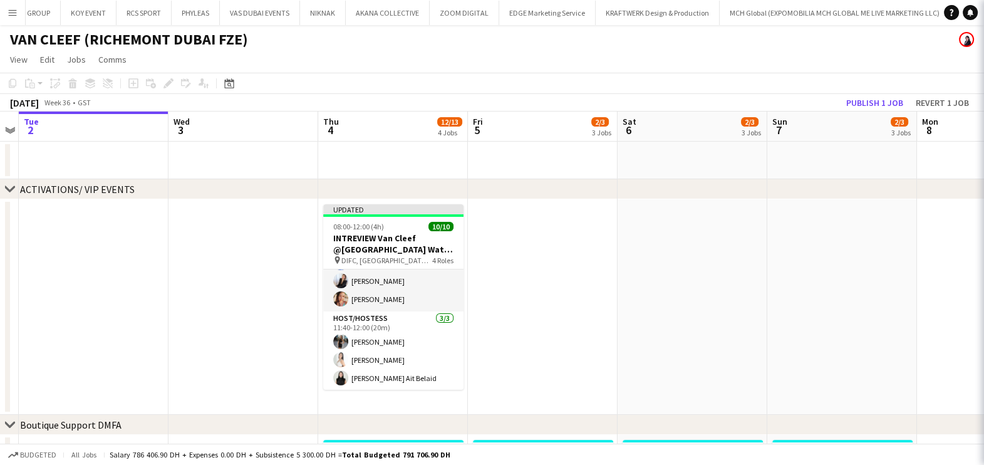
click at [524, 312] on app-date-cell at bounding box center [543, 306] width 150 height 215
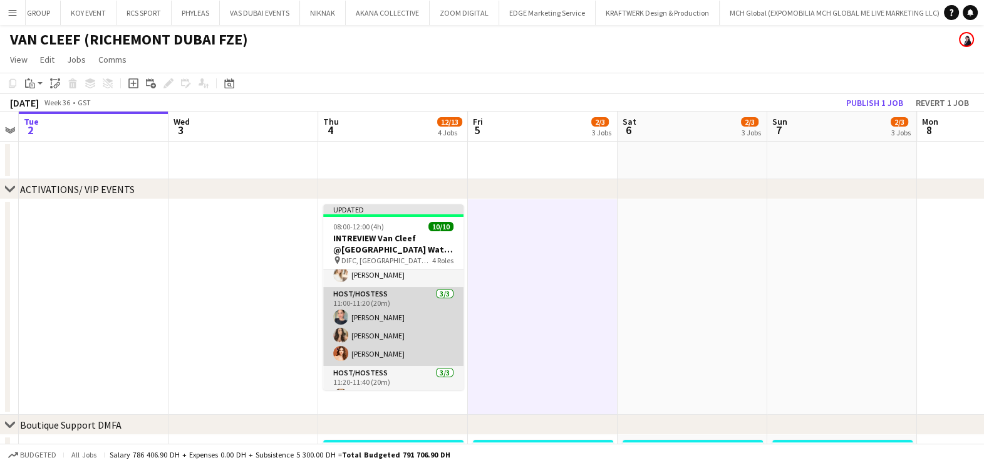
scroll to position [0, 0]
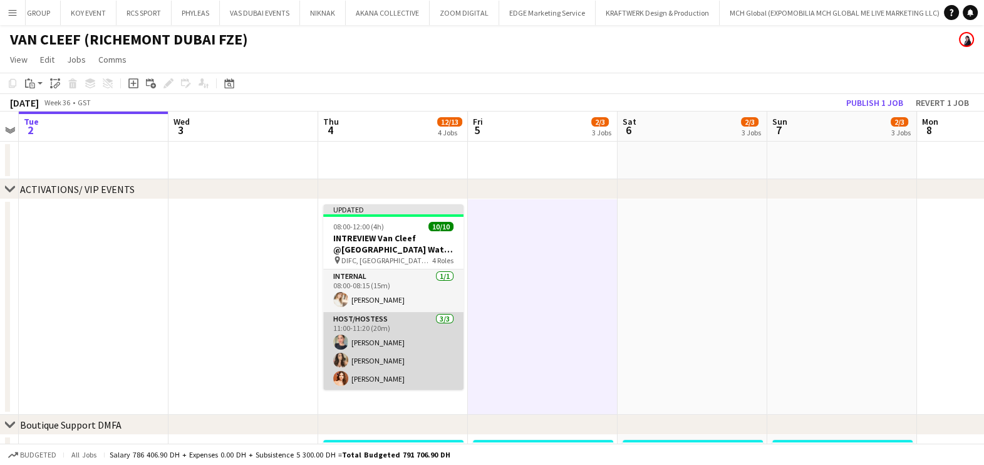
click at [403, 321] on app-card-role "Host/Hostess 3/3 11:00-11:20 (20m) Tanyarat Prachuabsin Taisa Bachur Polina Pod…" at bounding box center [393, 351] width 140 height 79
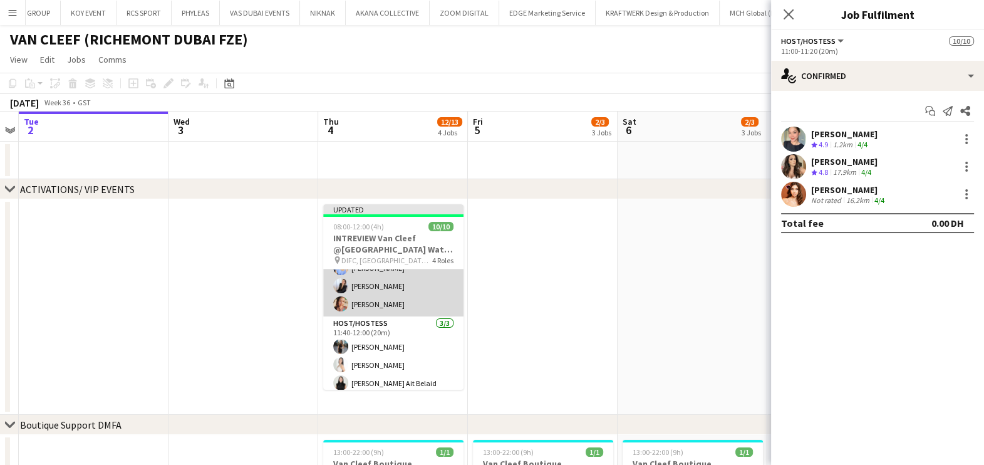
click at [400, 295] on app-card-role "Host/Hostess 3/3 11:20-11:40 (20m) Yana Lazareva Giorgia Caramellino Punchita S…" at bounding box center [393, 276] width 140 height 79
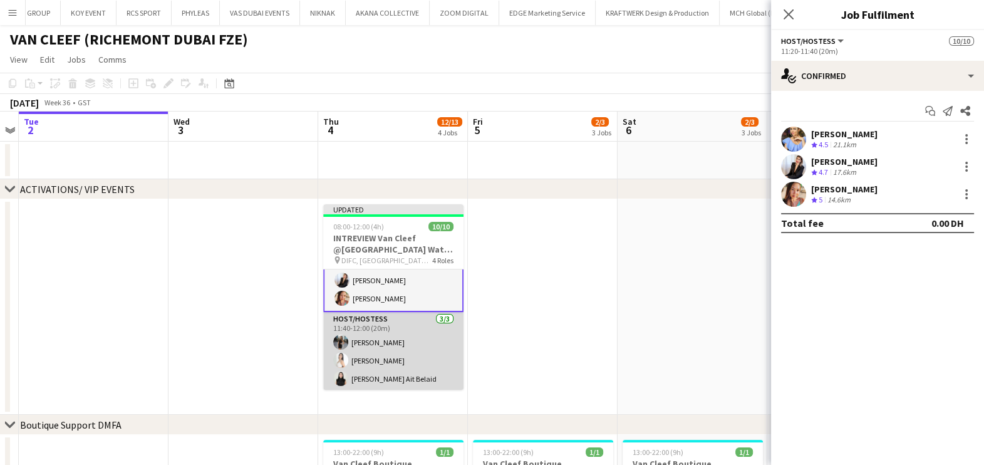
click at [435, 353] on app-card-role "Host/Hostess 3/3 11:40-12:00 (20m) Anna Dudina Amel Ferjani Widad Ait Belaid" at bounding box center [393, 351] width 140 height 79
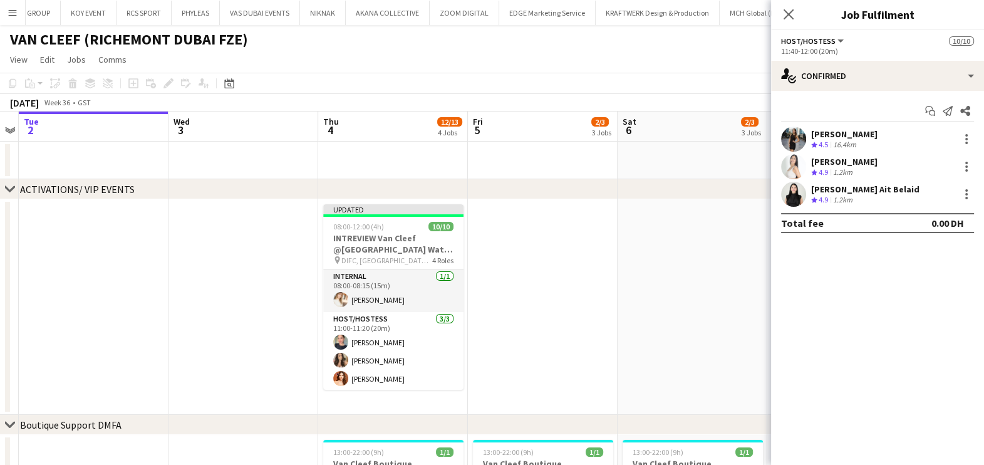
click at [574, 286] on app-date-cell at bounding box center [543, 306] width 150 height 215
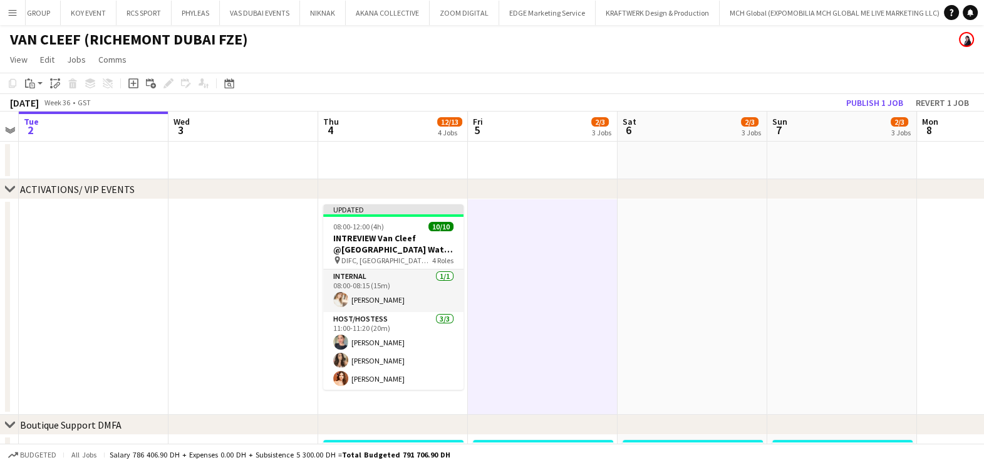
scroll to position [0, 430]
drag, startPoint x: 874, startPoint y: 101, endPoint x: 723, endPoint y: 170, distance: 165.7
click at [873, 101] on button "Publish 1 job" at bounding box center [874, 103] width 67 height 16
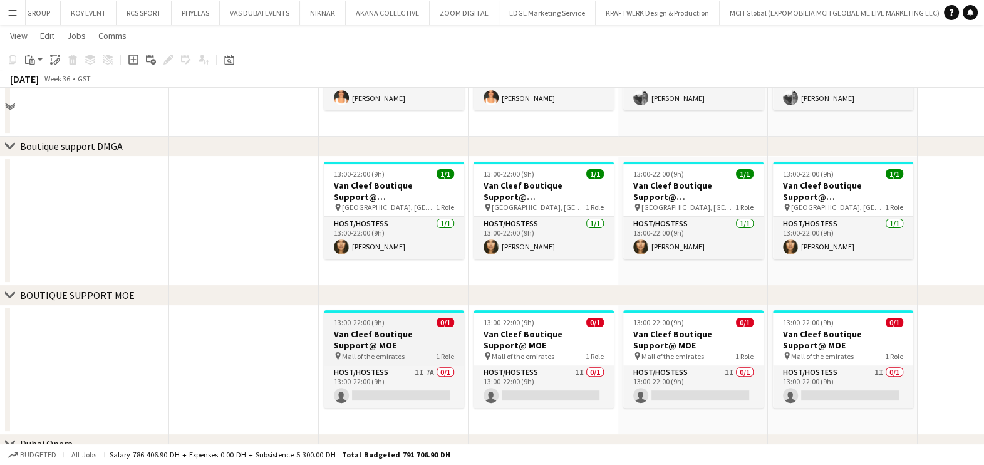
scroll to position [531, 0]
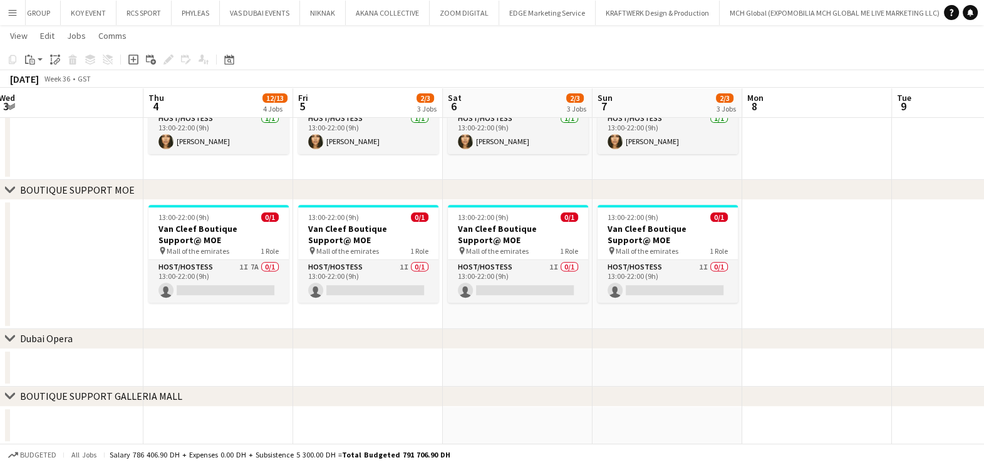
drag, startPoint x: 531, startPoint y: 288, endPoint x: 363, endPoint y: 288, distance: 167.9
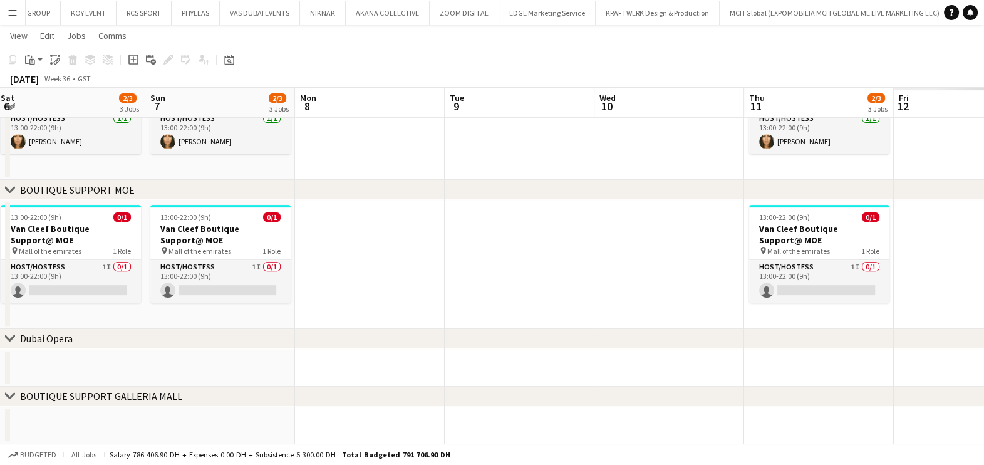
drag, startPoint x: 375, startPoint y: 285, endPoint x: 346, endPoint y: 288, distance: 29.0
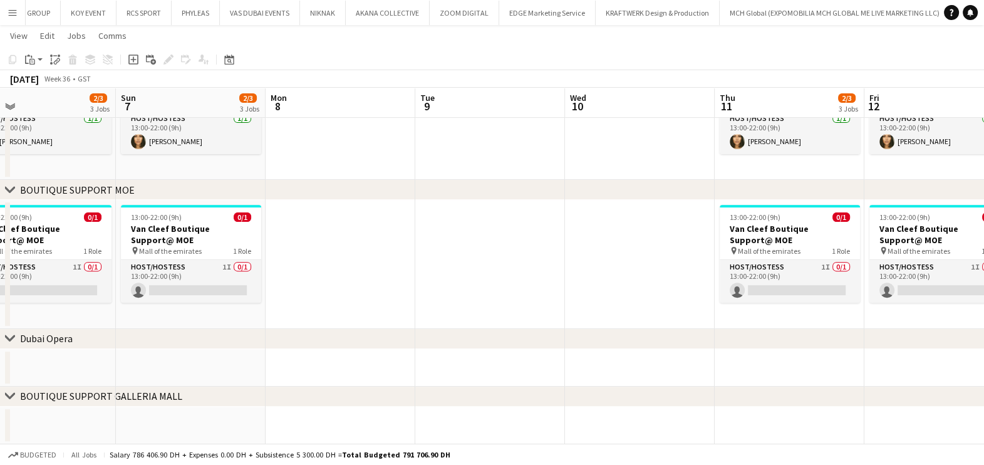
scroll to position [0, 480]
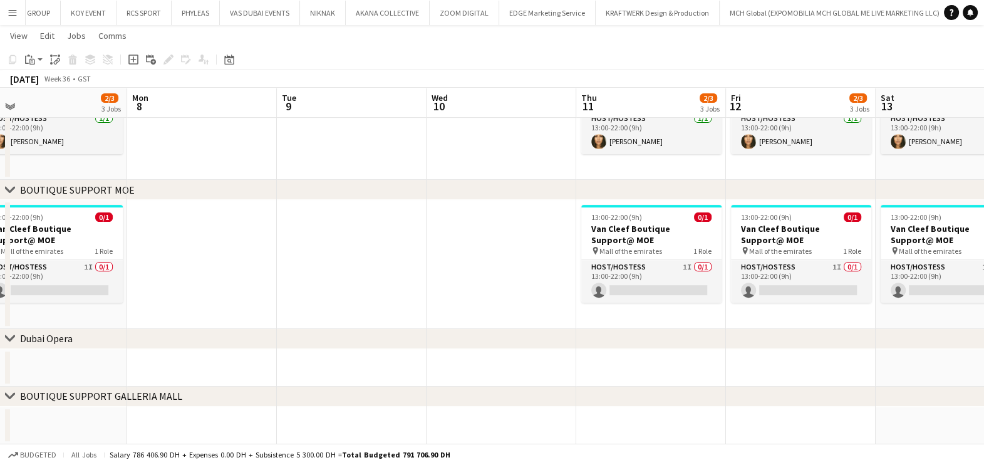
drag, startPoint x: 620, startPoint y: 281, endPoint x: 231, endPoint y: 316, distance: 391.2
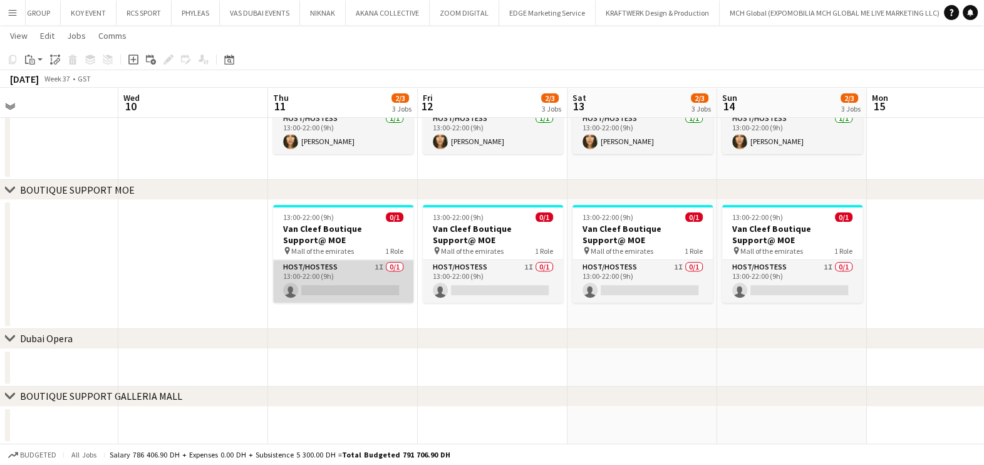
click at [334, 285] on app-card-role "Host/Hostess 1I 0/1 13:00-22:00 (9h) single-neutral-actions" at bounding box center [343, 281] width 140 height 43
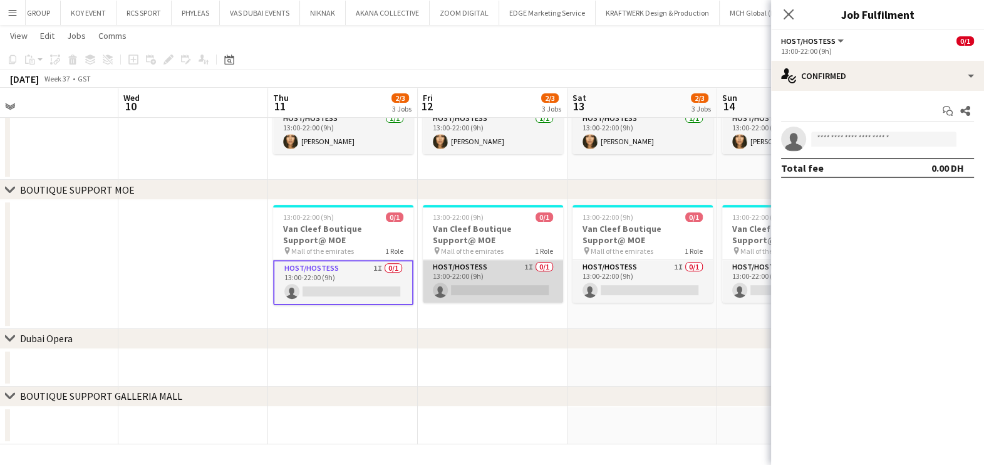
click at [524, 293] on app-card-role "Host/Hostess 1I 0/1 13:00-22:00 (9h) single-neutral-actions" at bounding box center [493, 281] width 140 height 43
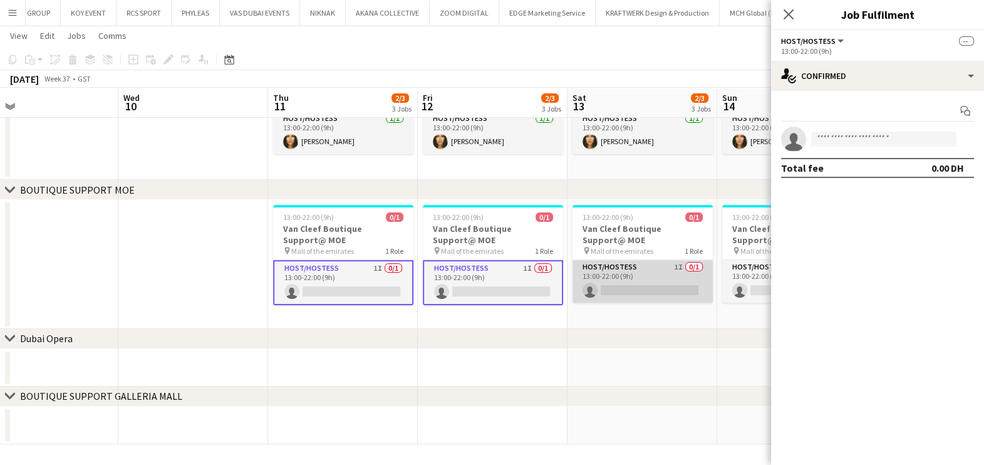
click at [642, 288] on app-card-role "Host/Hostess 1I 0/1 13:00-22:00 (9h) single-neutral-actions" at bounding box center [642, 281] width 140 height 43
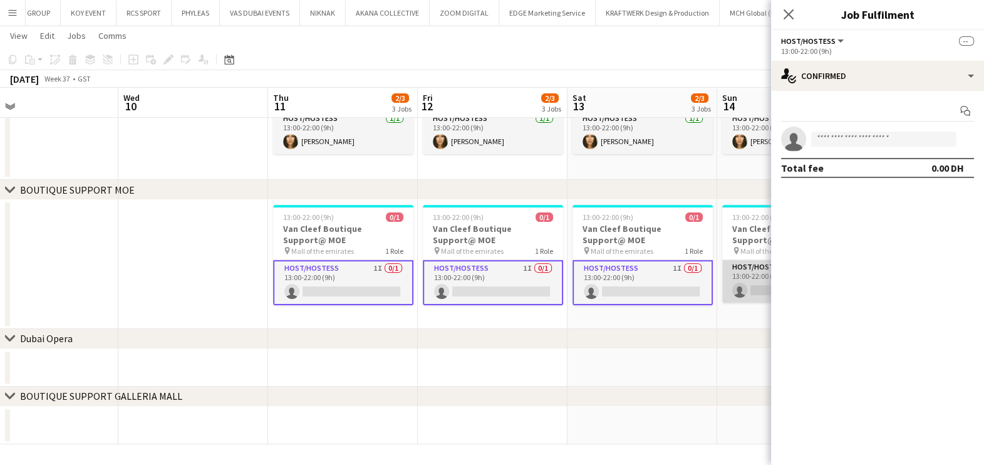
click at [759, 293] on app-card-role "Host/Hostess 1I 0/1 13:00-22:00 (9h) single-neutral-actions" at bounding box center [792, 281] width 140 height 43
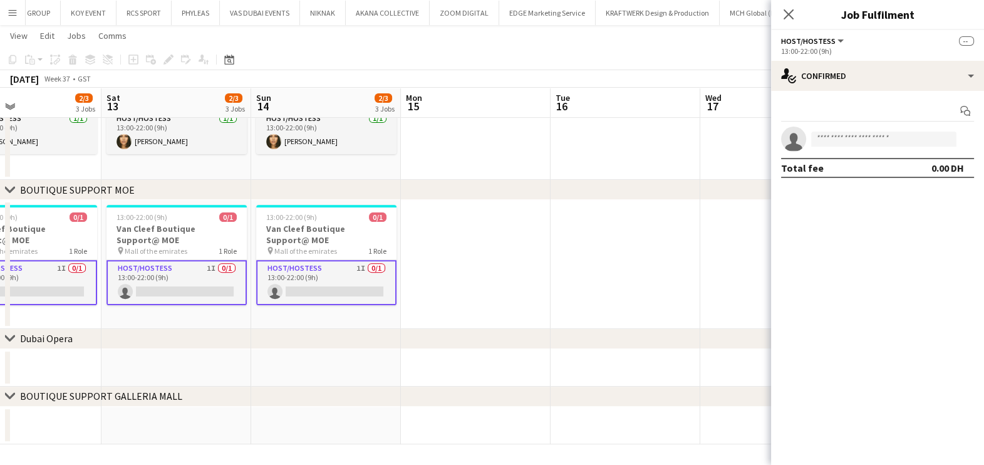
drag, startPoint x: 573, startPoint y: 325, endPoint x: 259, endPoint y: 317, distance: 314.5
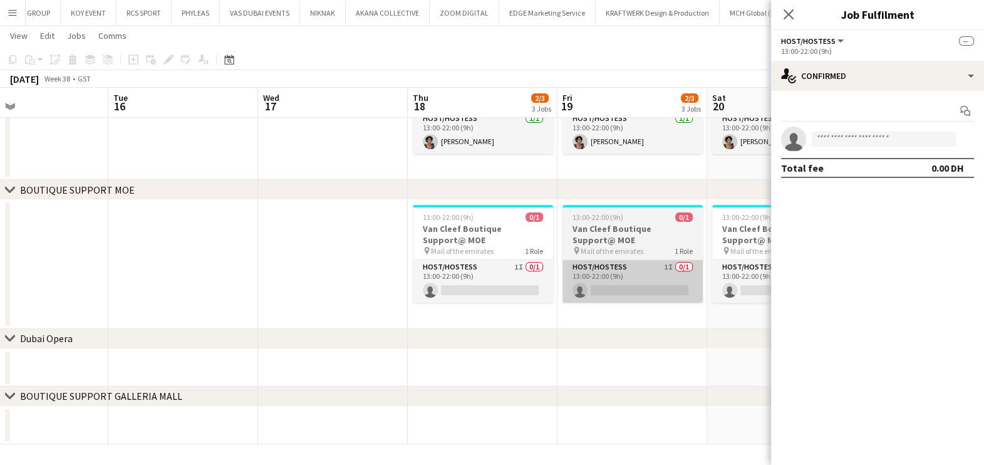
drag, startPoint x: 479, startPoint y: 287, endPoint x: 663, endPoint y: 285, distance: 183.5
click at [480, 287] on app-card-role "Host/Hostess 1I 0/1 13:00-22:00 (9h) single-neutral-actions" at bounding box center [483, 281] width 140 height 43
click at [663, 285] on app-card-role "Host/Hostess 1I 0/1 13:00-22:00 (9h) single-neutral-actions" at bounding box center [634, 281] width 140 height 43
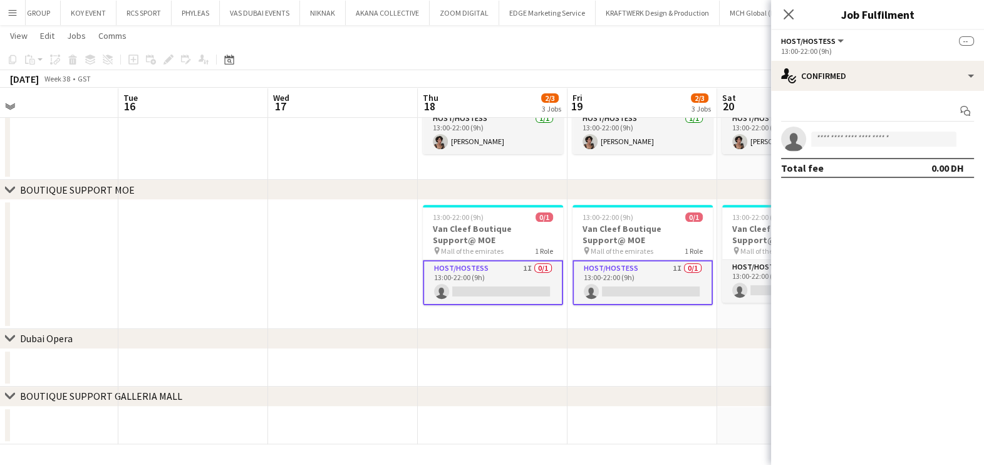
drag, startPoint x: 599, startPoint y: 305, endPoint x: 421, endPoint y: 299, distance: 178.6
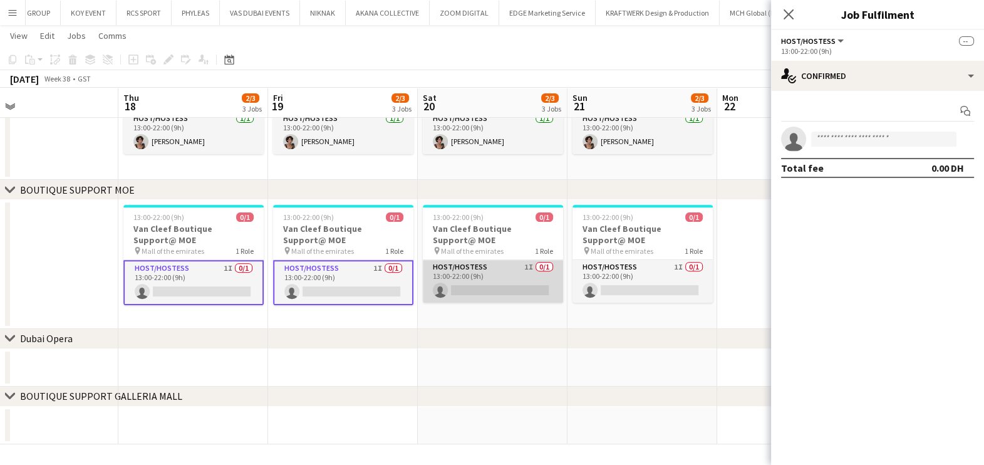
click at [533, 295] on app-card-role "Host/Hostess 1I 0/1 13:00-22:00 (9h) single-neutral-actions" at bounding box center [493, 281] width 140 height 43
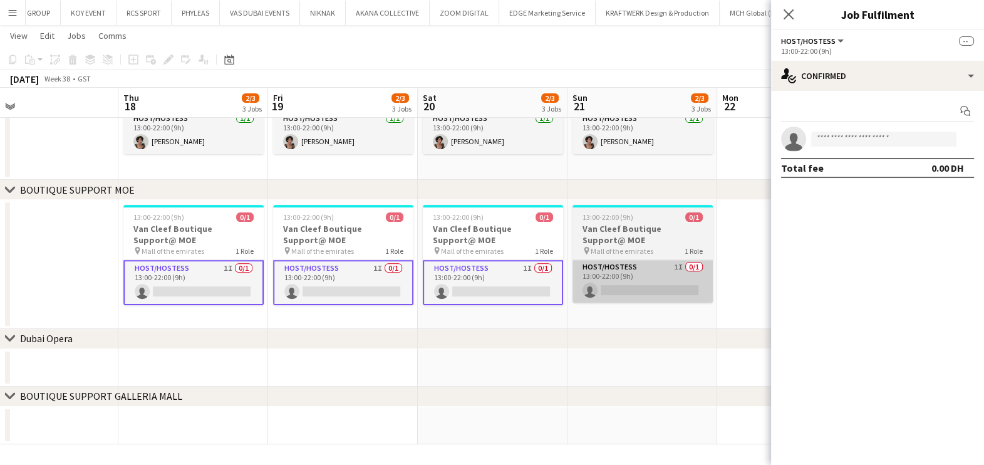
click at [620, 276] on app-card-role "Host/Hostess 1I 0/1 13:00-22:00 (9h) single-neutral-actions" at bounding box center [642, 281] width 140 height 43
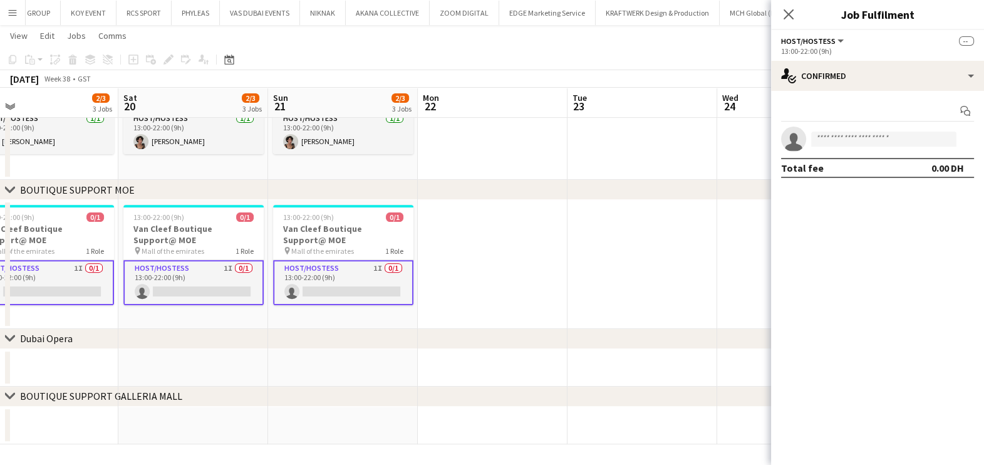
drag, startPoint x: 536, startPoint y: 299, endPoint x: 454, endPoint y: 290, distance: 82.0
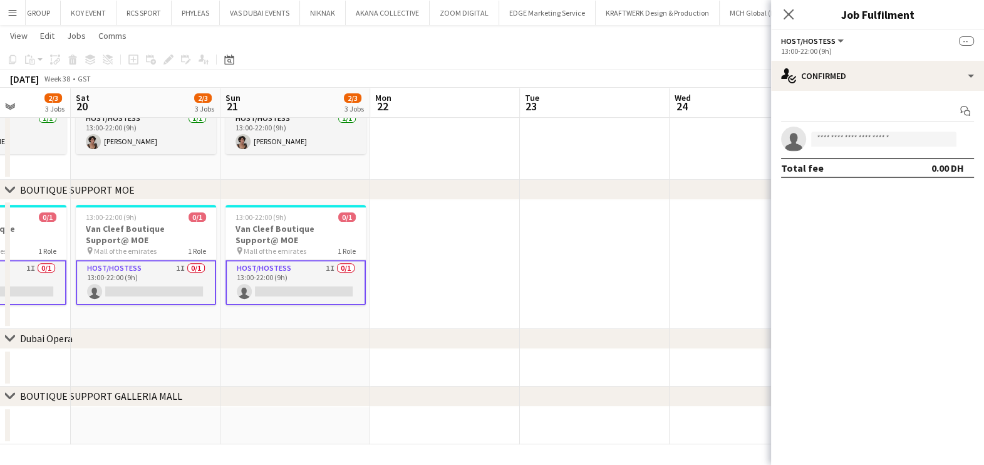
drag, startPoint x: 517, startPoint y: 303, endPoint x: 172, endPoint y: 317, distance: 344.8
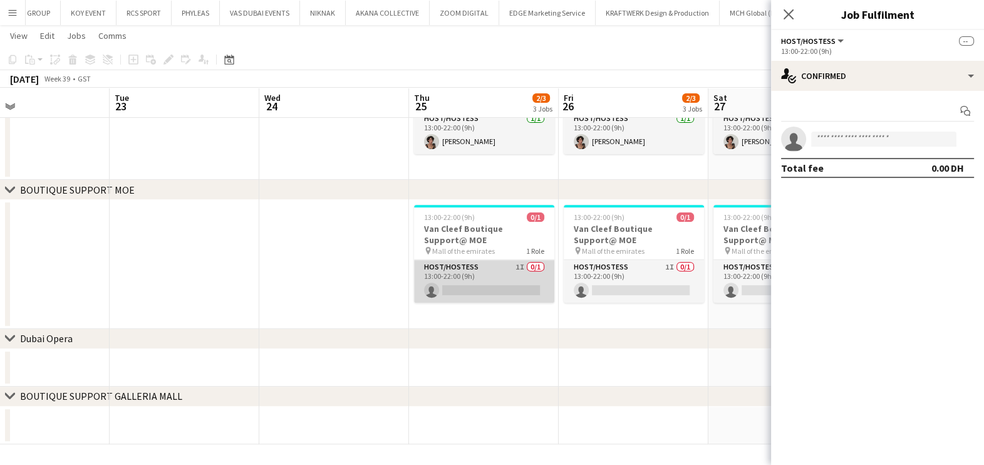
click at [475, 293] on app-card-role "Host/Hostess 1I 0/1 13:00-22:00 (9h) single-neutral-actions" at bounding box center [484, 281] width 140 height 43
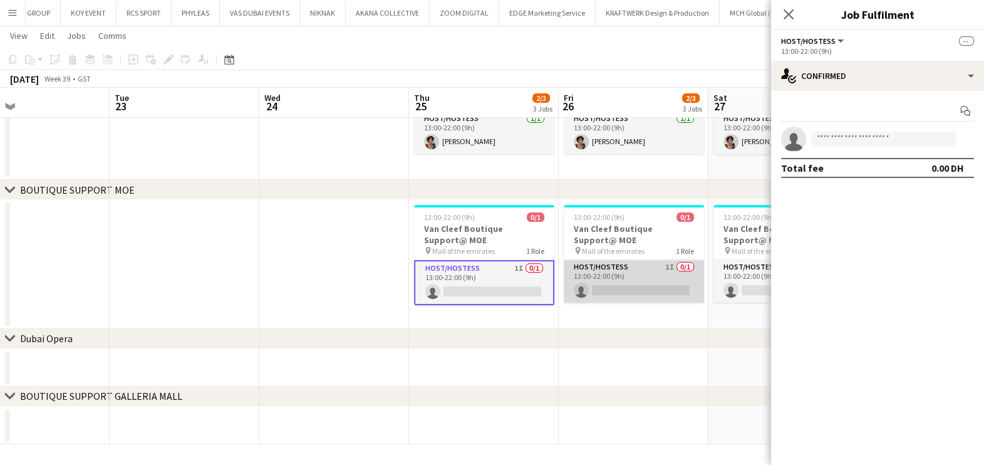
click at [643, 278] on app-card-role "Host/Hostess 1I 0/1 13:00-22:00 (9h) single-neutral-actions" at bounding box center [634, 281] width 140 height 43
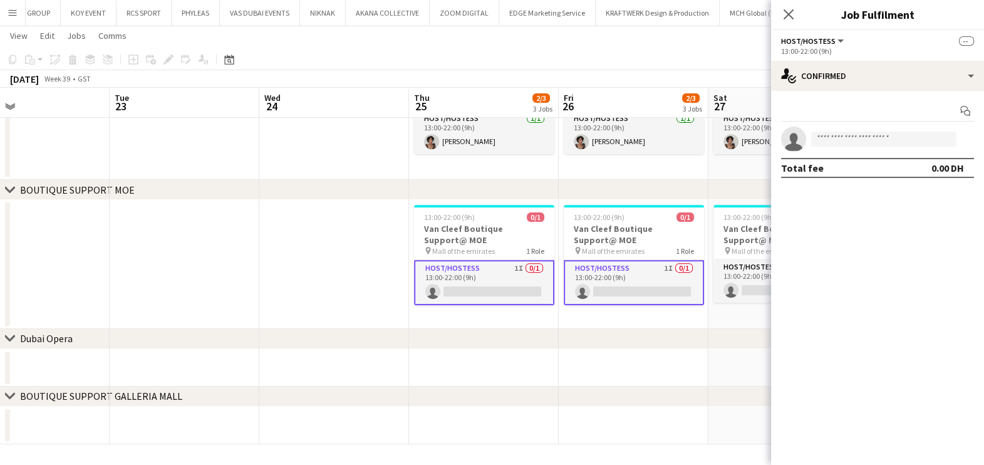
drag, startPoint x: 428, startPoint y: 302, endPoint x: 410, endPoint y: 302, distance: 18.2
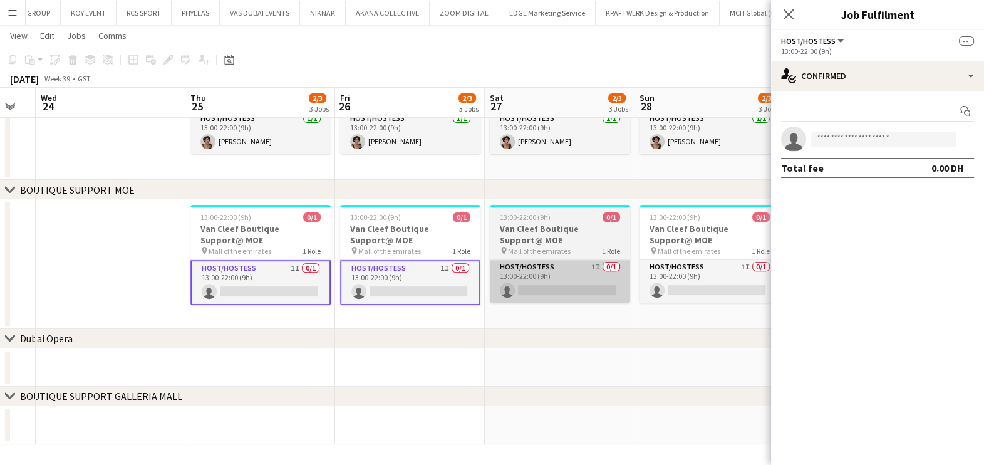
click at [551, 298] on app-card-role "Host/Hostess 1I 0/1 13:00-22:00 (9h) single-neutral-actions" at bounding box center [560, 281] width 140 height 43
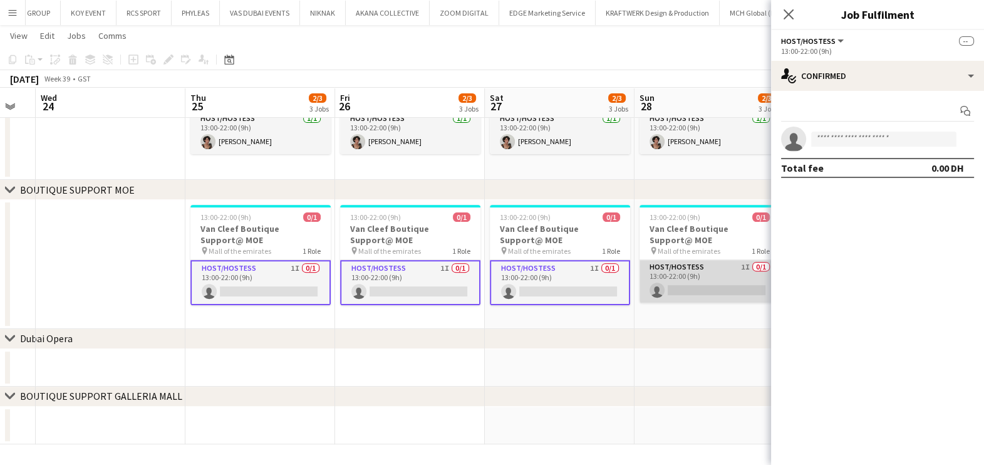
click at [736, 294] on app-card-role "Host/Hostess 1I 0/1 13:00-22:00 (9h) single-neutral-actions" at bounding box center [710, 281] width 140 height 43
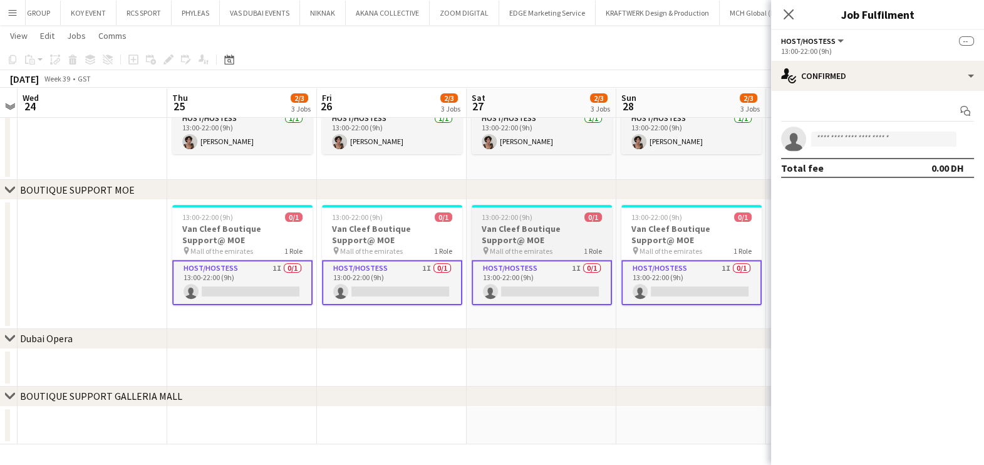
drag, startPoint x: 385, startPoint y: 289, endPoint x: 220, endPoint y: 283, distance: 164.2
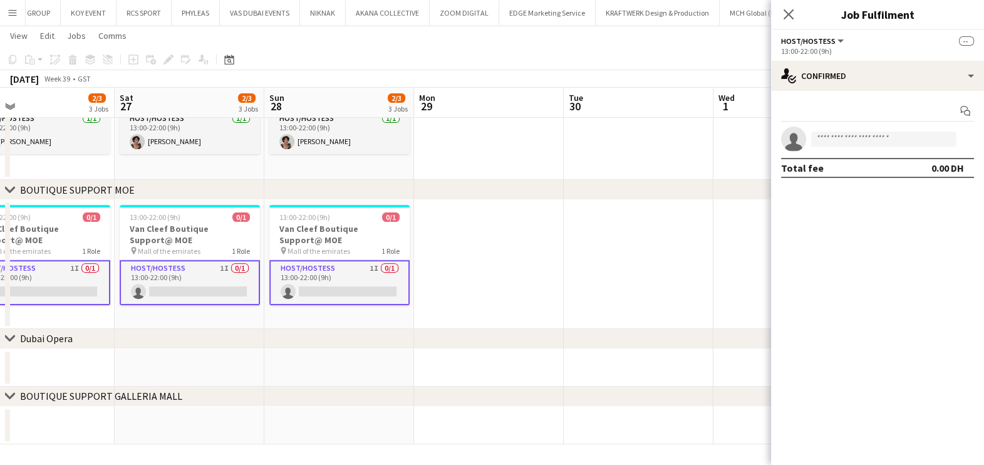
drag, startPoint x: 635, startPoint y: 259, endPoint x: 422, endPoint y: 274, distance: 213.5
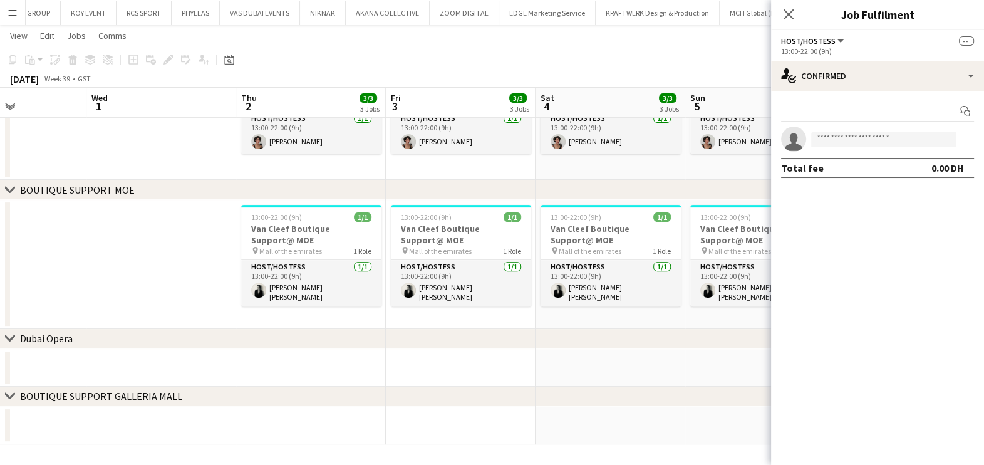
drag, startPoint x: 686, startPoint y: 270, endPoint x: 252, endPoint y: 302, distance: 435.2
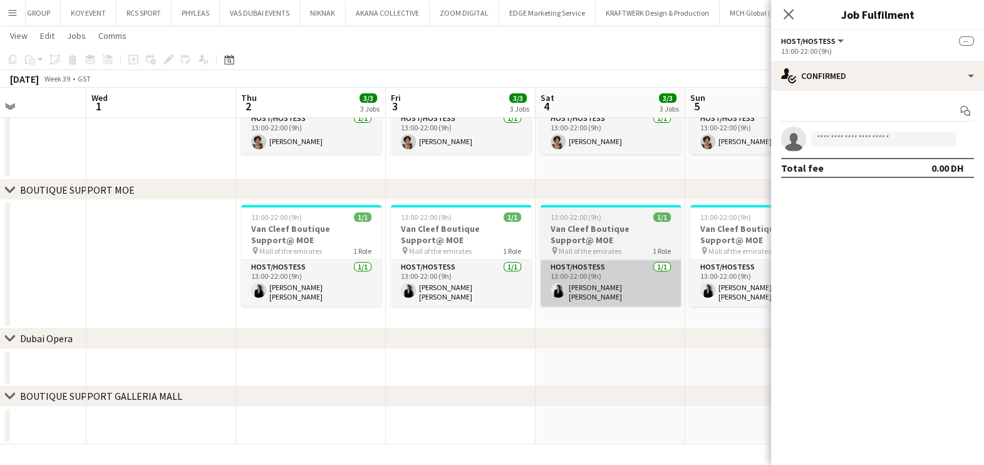
scroll to position [0, 538]
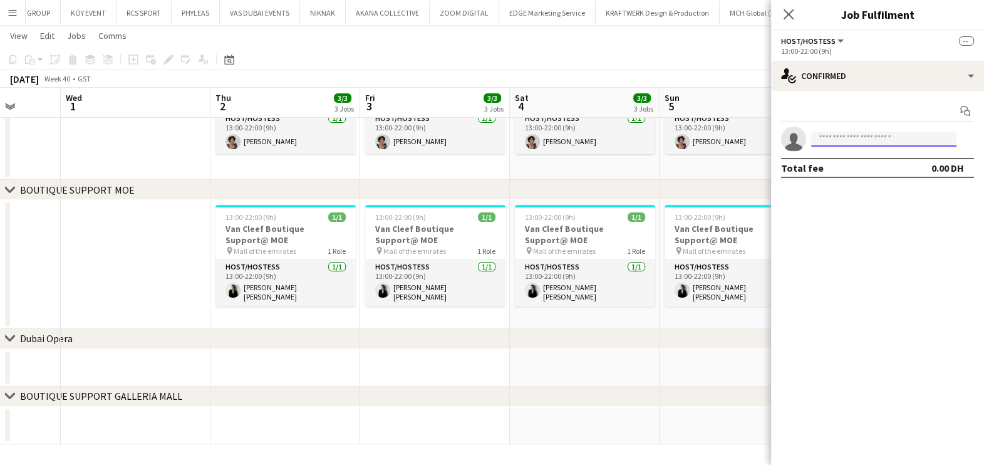
click at [821, 142] on input at bounding box center [883, 139] width 145 height 15
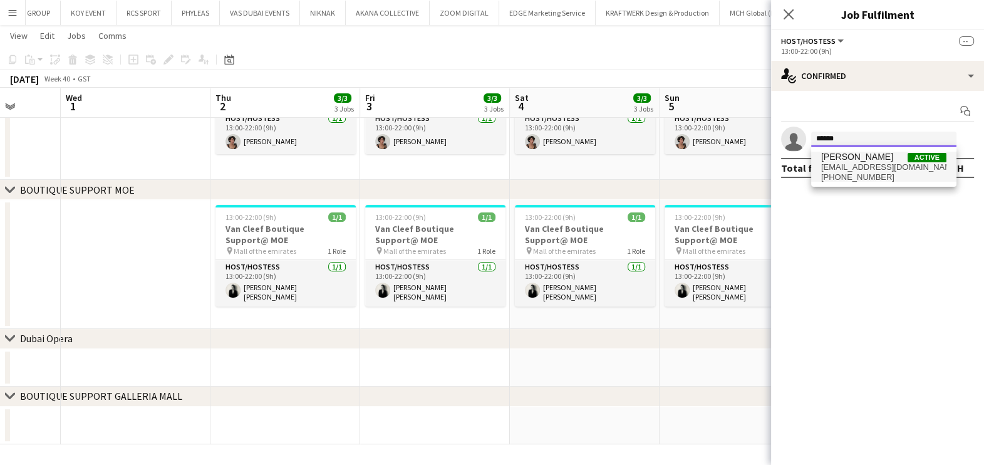
type input "******"
click at [903, 165] on span "yana4ka1986@hotmail.com" at bounding box center [883, 167] width 125 height 10
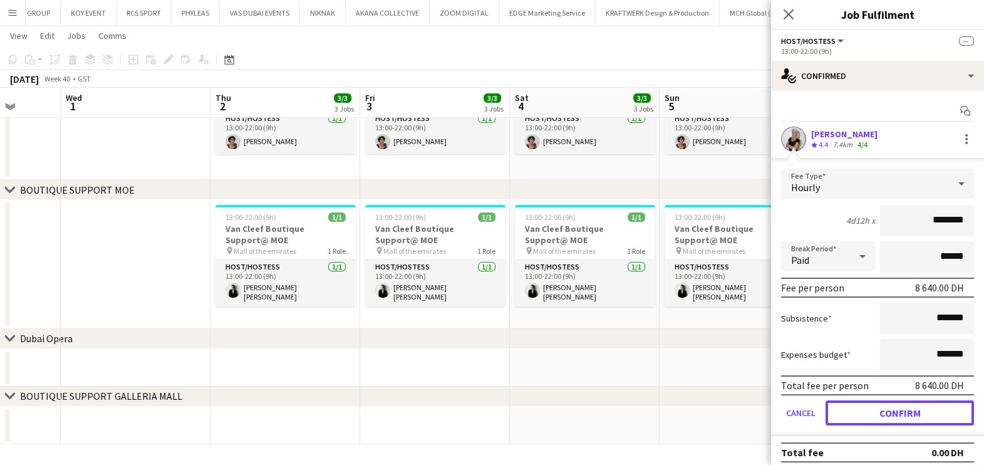
drag, startPoint x: 880, startPoint y: 412, endPoint x: 846, endPoint y: 412, distance: 34.5
click at [881, 412] on button "Confirm" at bounding box center [900, 412] width 148 height 25
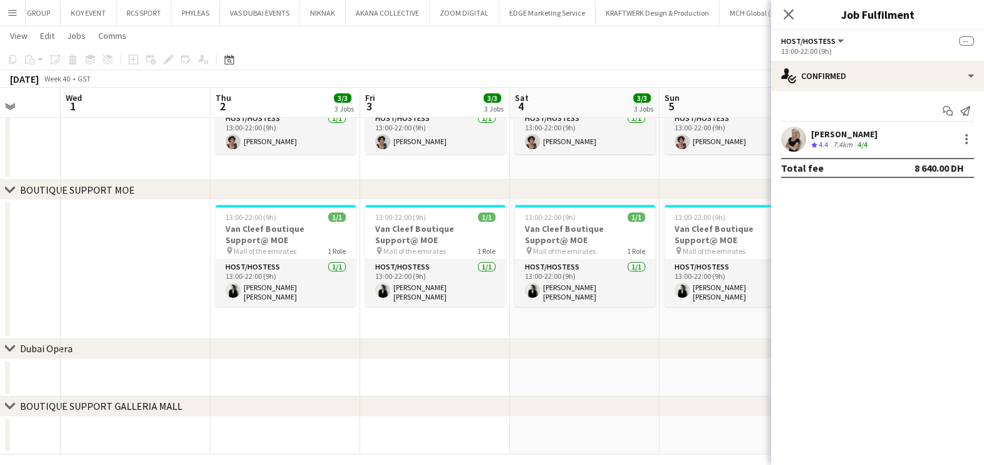
click at [617, 319] on app-date-cell "13:00-22:00 (9h) 1/1 Van Cleef Boutique Support@ MOE pin Mall of the emirates 1…" at bounding box center [585, 269] width 150 height 139
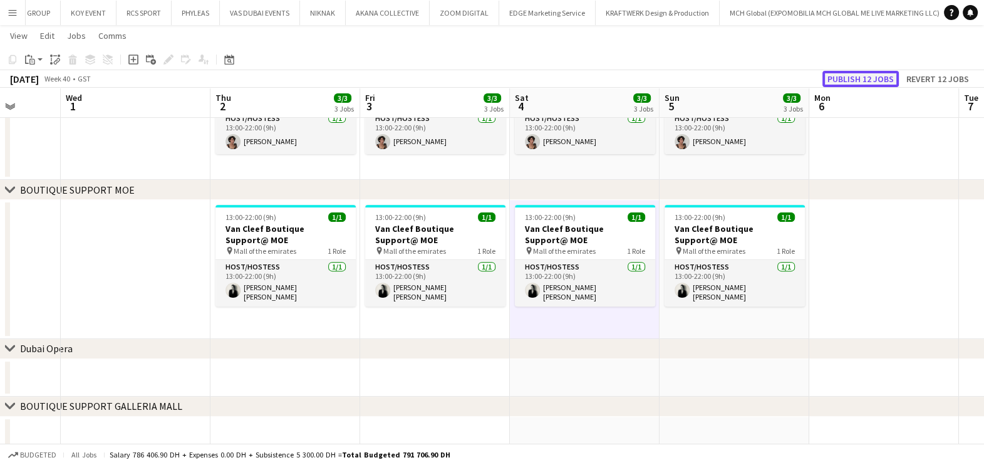
click at [847, 82] on button "Publish 12 jobs" at bounding box center [860, 79] width 76 height 16
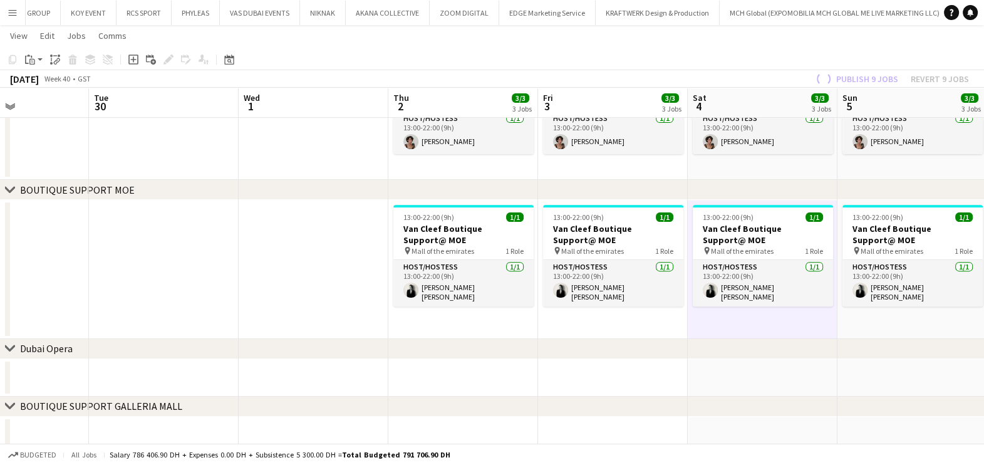
drag, startPoint x: 270, startPoint y: 281, endPoint x: 487, endPoint y: 282, distance: 216.7
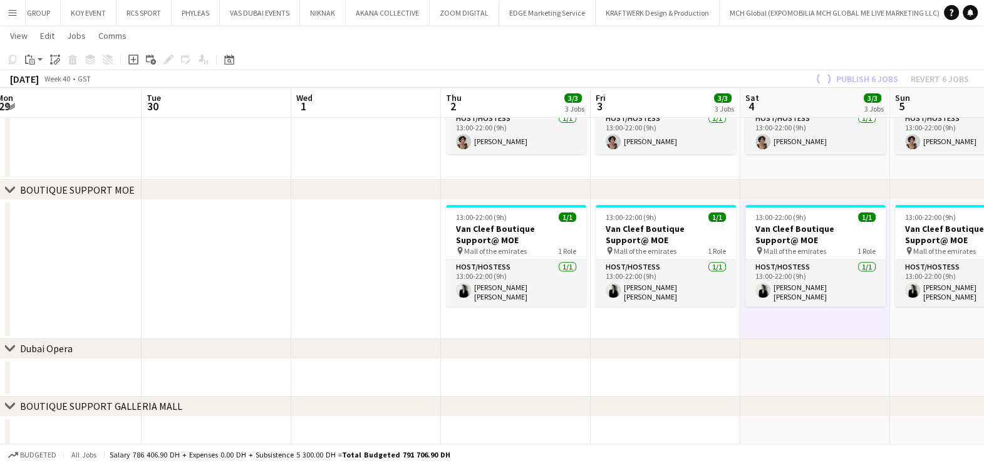
drag, startPoint x: 292, startPoint y: 307, endPoint x: 456, endPoint y: 238, distance: 178.0
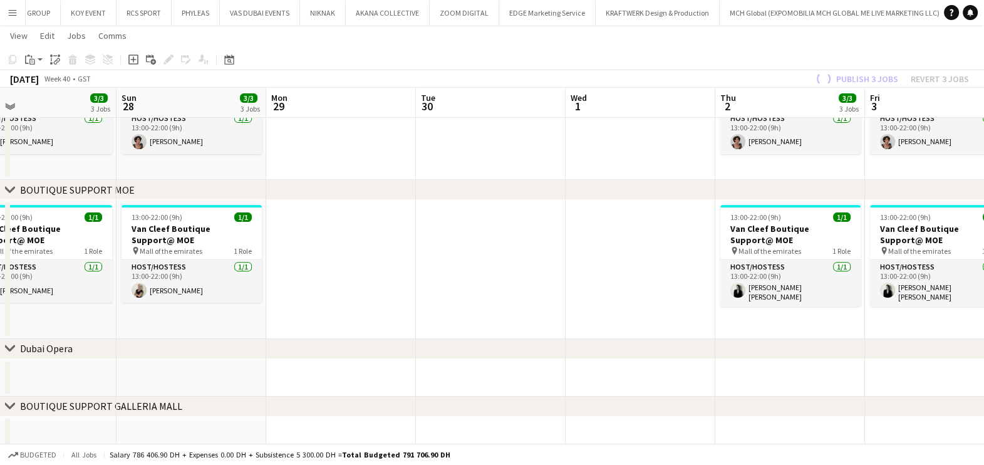
drag, startPoint x: 365, startPoint y: 243, endPoint x: 433, endPoint y: 241, distance: 68.3
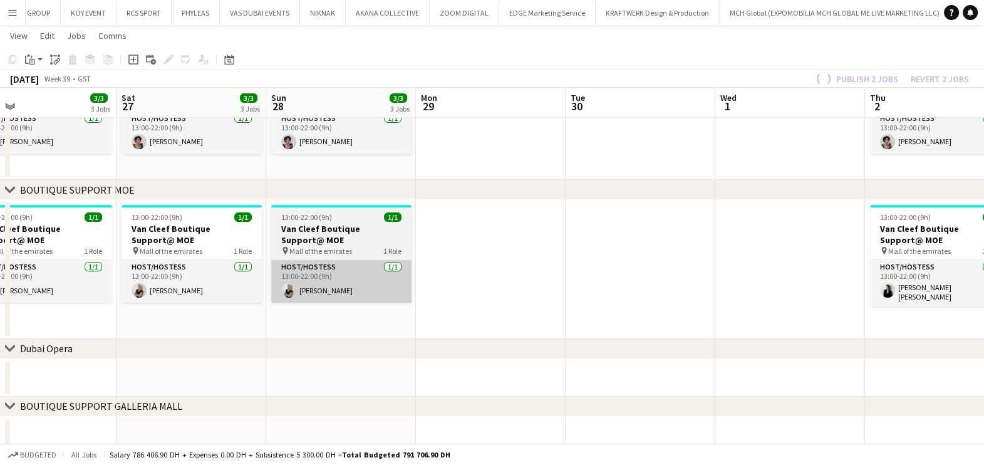
scroll to position [0, 319]
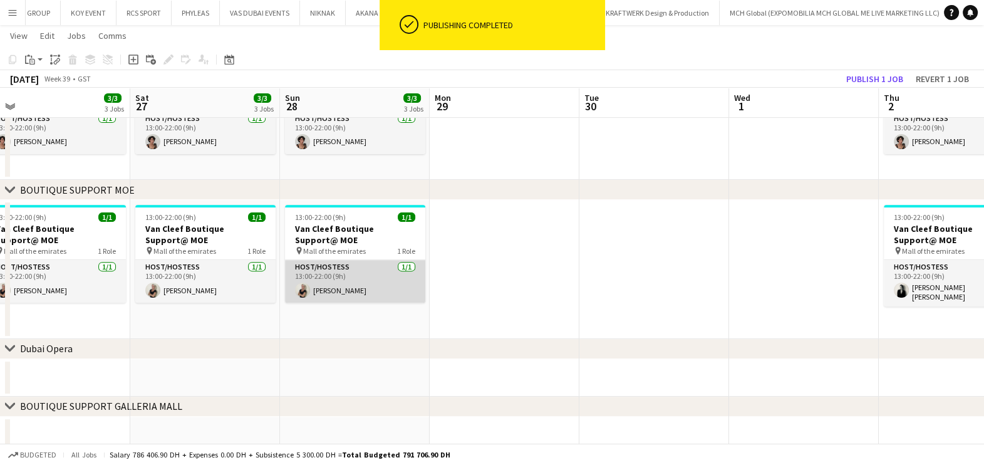
click at [381, 294] on app-card-role "Host/Hostess 1/1 13:00-22:00 (9h) Yana Permyakova" at bounding box center [355, 281] width 140 height 43
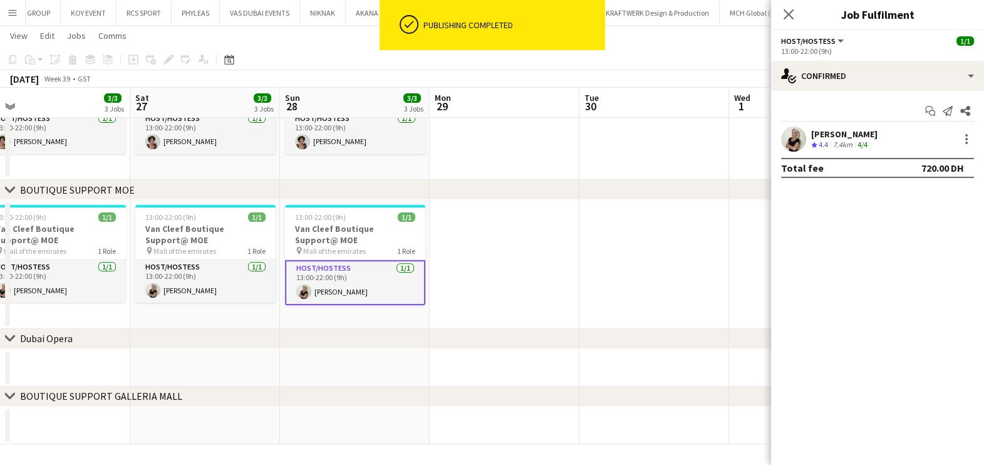
click at [861, 47] on div "13:00-22:00 (9h)" at bounding box center [877, 50] width 193 height 9
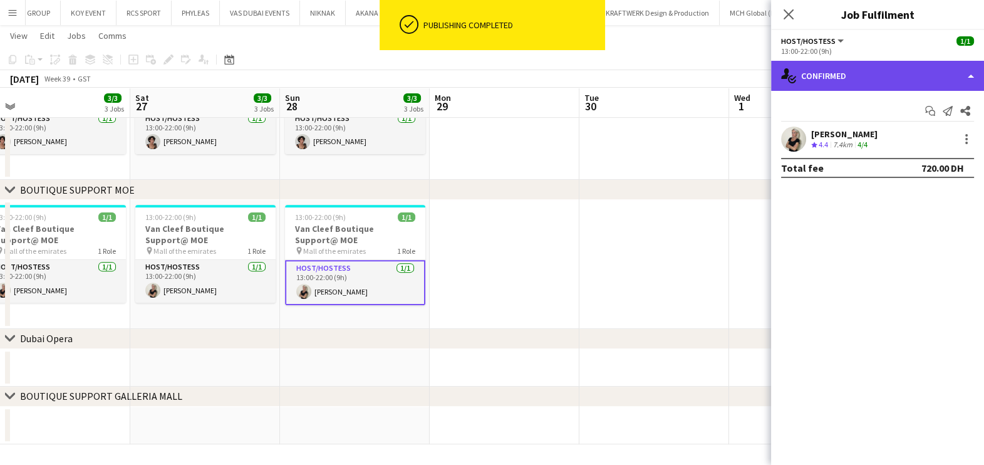
click at [864, 65] on div "single-neutral-actions-check-2 Confirmed" at bounding box center [877, 76] width 213 height 30
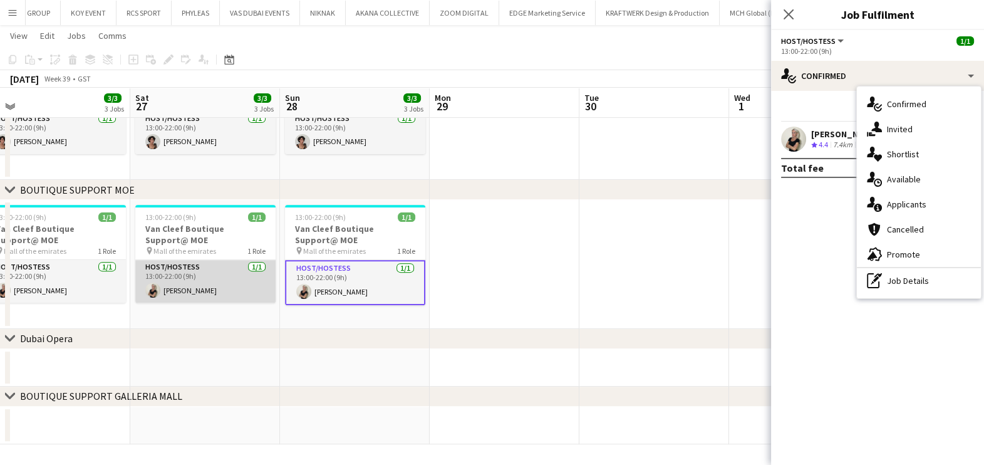
click at [197, 298] on app-card-role "Host/Hostess 1/1 13:00-22:00 (9h) Yana Permyakova" at bounding box center [205, 281] width 140 height 43
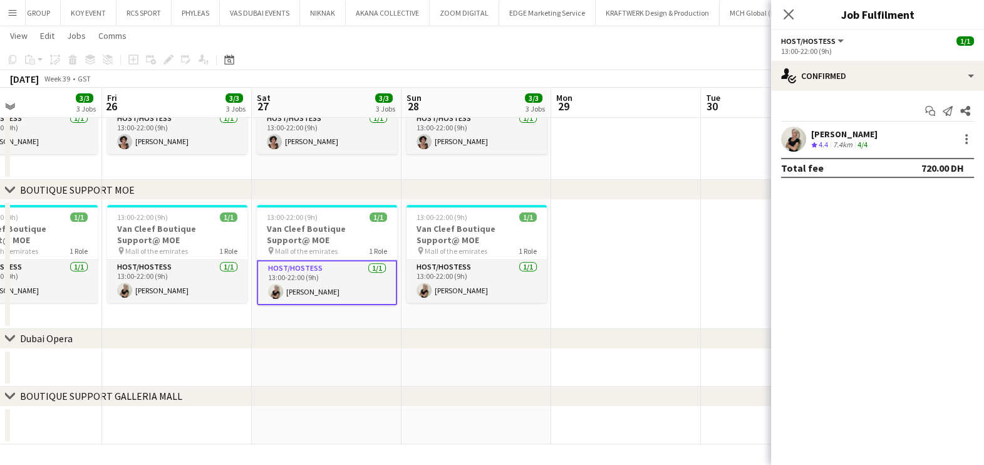
drag, startPoint x: 263, startPoint y: 304, endPoint x: 450, endPoint y: 304, distance: 186.7
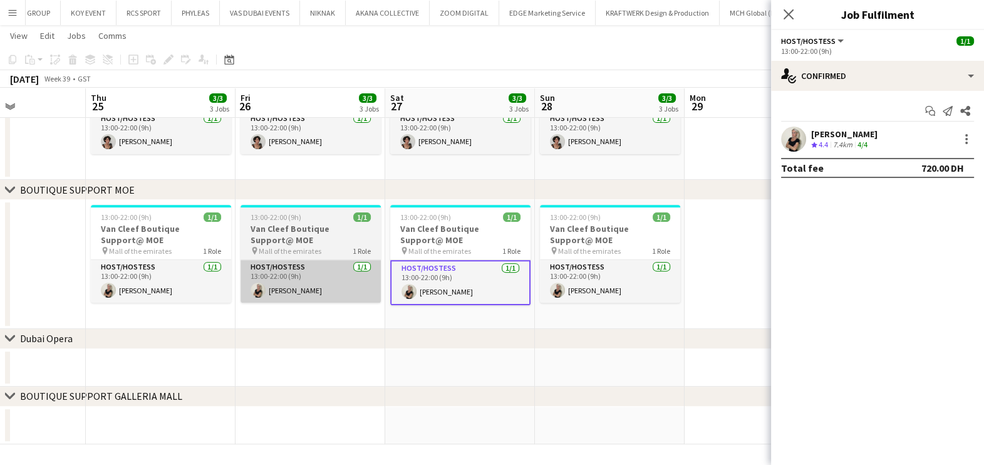
click at [275, 302] on app-card-role "Host/Hostess 1/1 13:00-22:00 (9h) Yana Permyakova" at bounding box center [311, 281] width 140 height 43
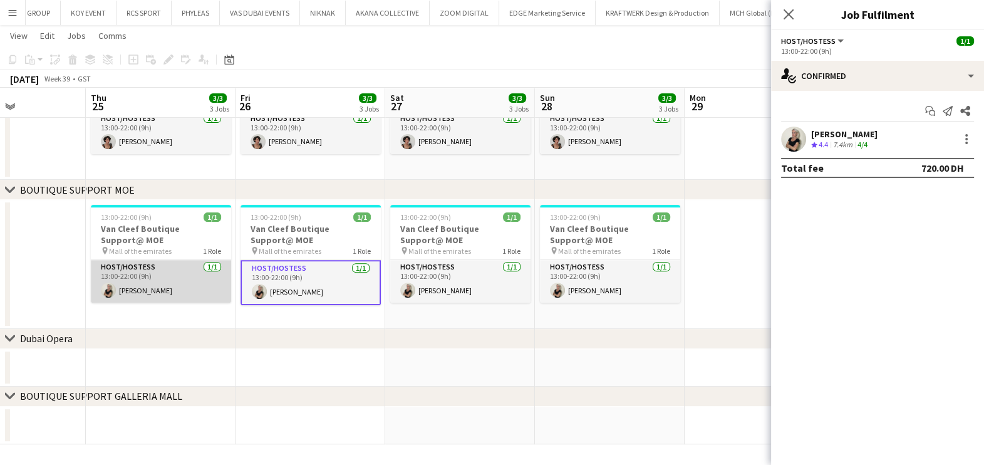
click at [170, 301] on app-card-role "Host/Hostess 1/1 13:00-22:00 (9h) Yana Permyakova" at bounding box center [161, 281] width 140 height 43
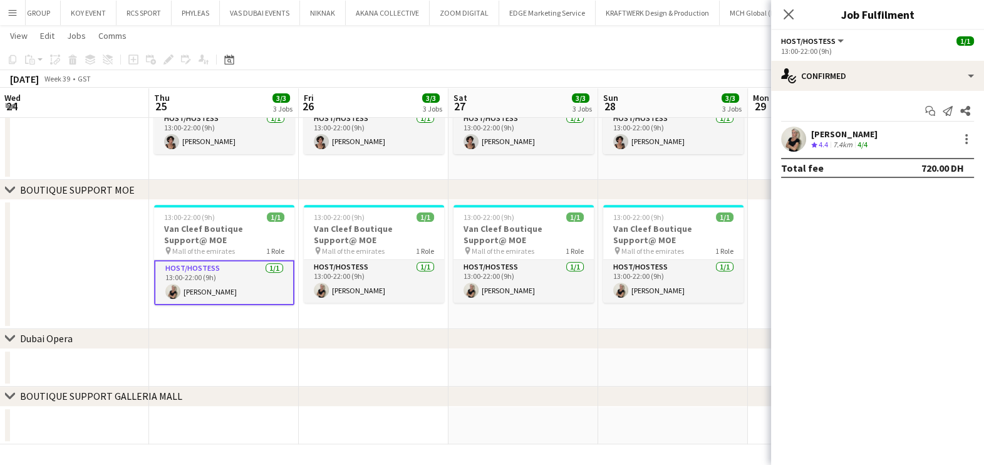
drag, startPoint x: 504, startPoint y: 290, endPoint x: 534, endPoint y: 282, distance: 31.0
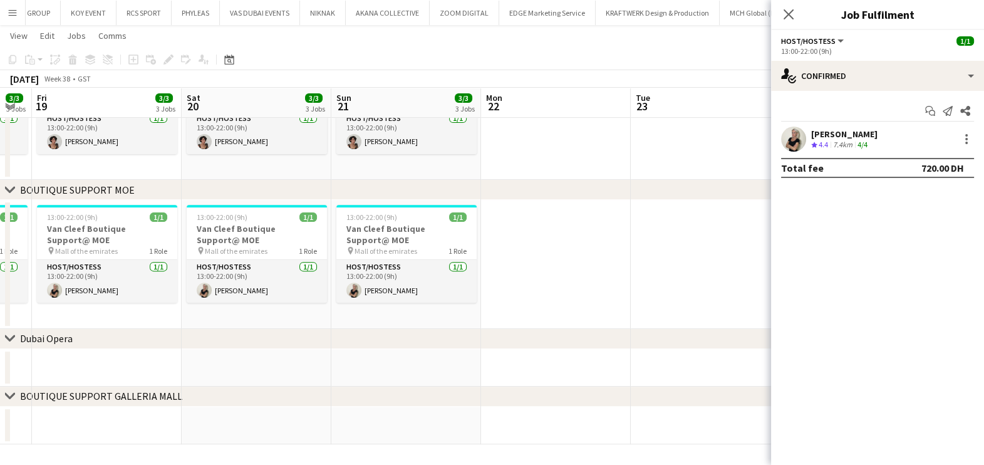
drag, startPoint x: 501, startPoint y: 286, endPoint x: 297, endPoint y: 293, distance: 204.3
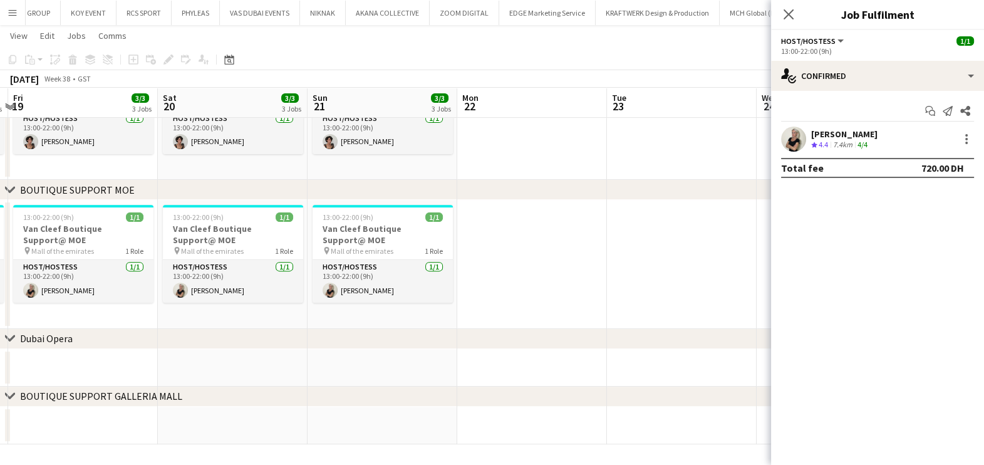
drag, startPoint x: 354, startPoint y: 291, endPoint x: 504, endPoint y: 278, distance: 150.3
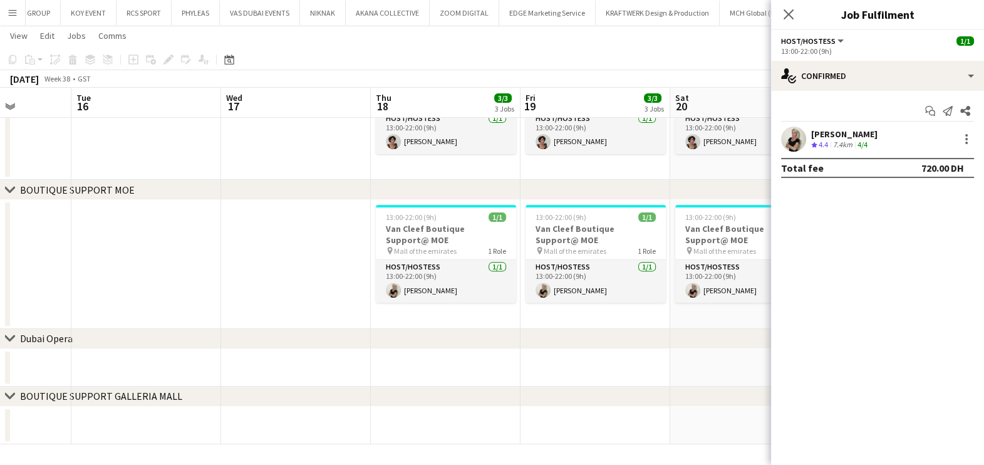
drag, startPoint x: 56, startPoint y: 286, endPoint x: 391, endPoint y: 260, distance: 336.1
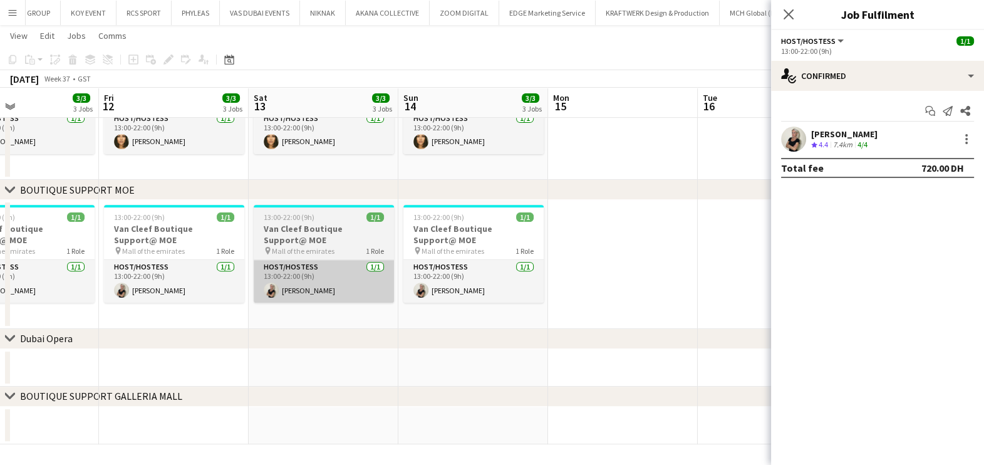
drag, startPoint x: 155, startPoint y: 272, endPoint x: 324, endPoint y: 274, distance: 168.5
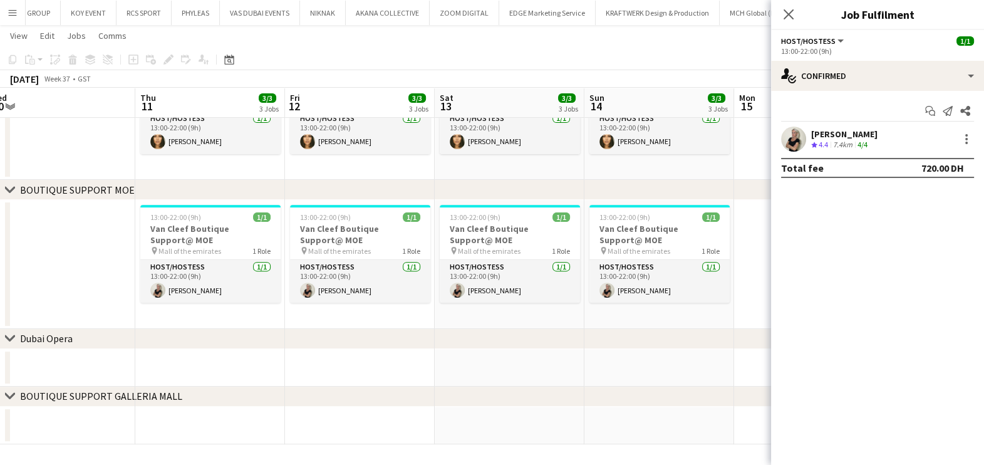
drag, startPoint x: 261, startPoint y: 301, endPoint x: 239, endPoint y: 291, distance: 24.4
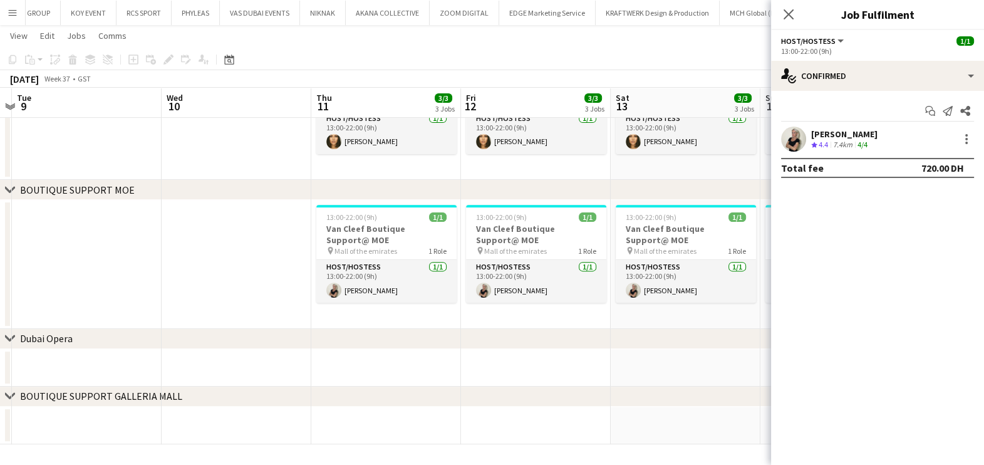
drag, startPoint x: 310, startPoint y: 284, endPoint x: 267, endPoint y: 279, distance: 43.5
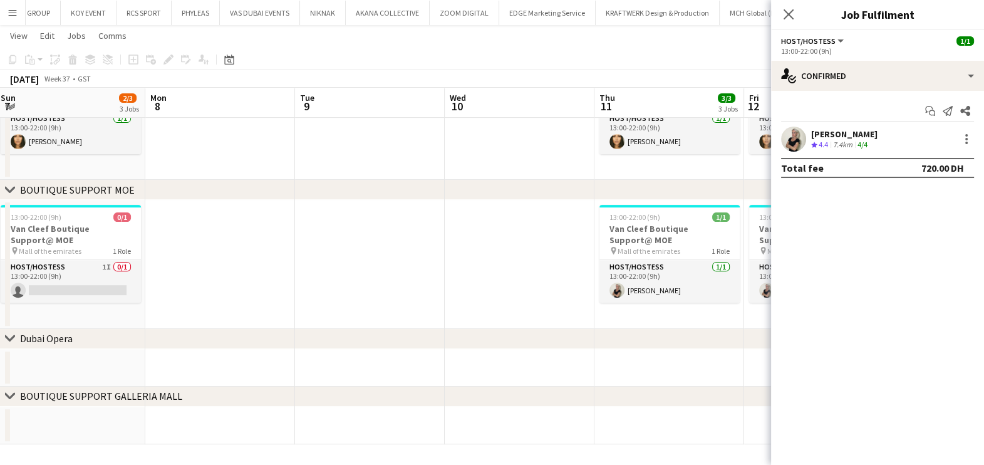
drag, startPoint x: 388, startPoint y: 288, endPoint x: 443, endPoint y: 289, distance: 55.8
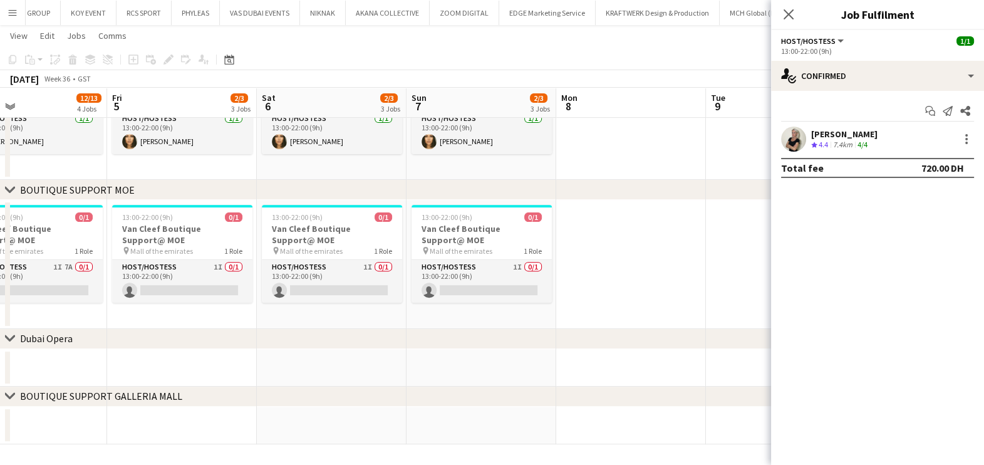
drag, startPoint x: 243, startPoint y: 291, endPoint x: 332, endPoint y: 279, distance: 89.8
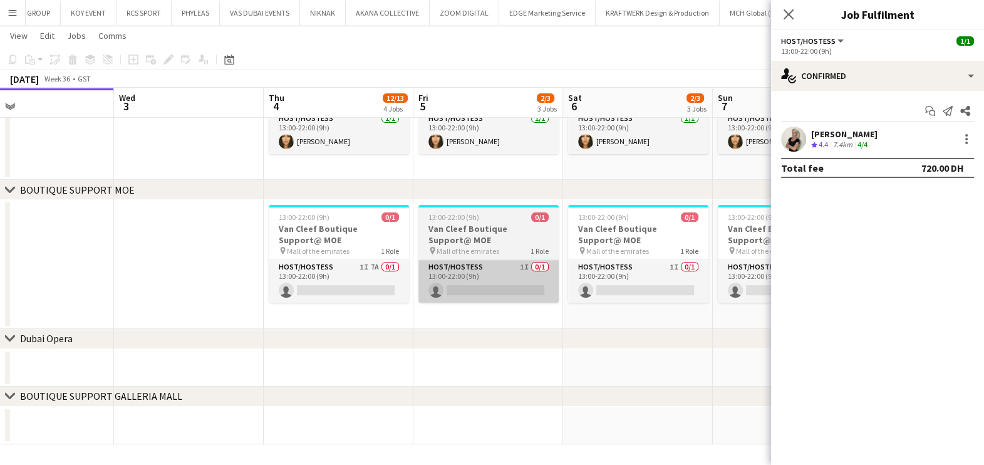
drag, startPoint x: 276, startPoint y: 282, endPoint x: 510, endPoint y: 279, distance: 234.3
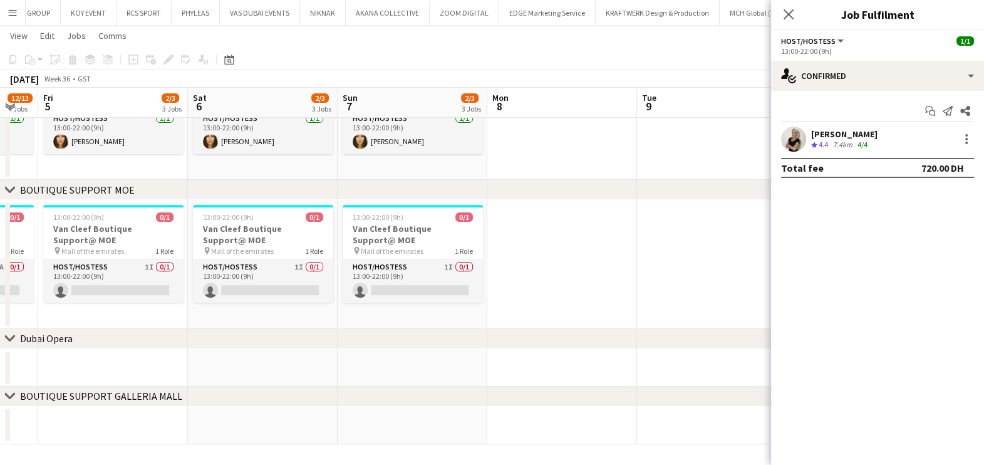
drag, startPoint x: 300, startPoint y: 291, endPoint x: 189, endPoint y: 291, distance: 111.5
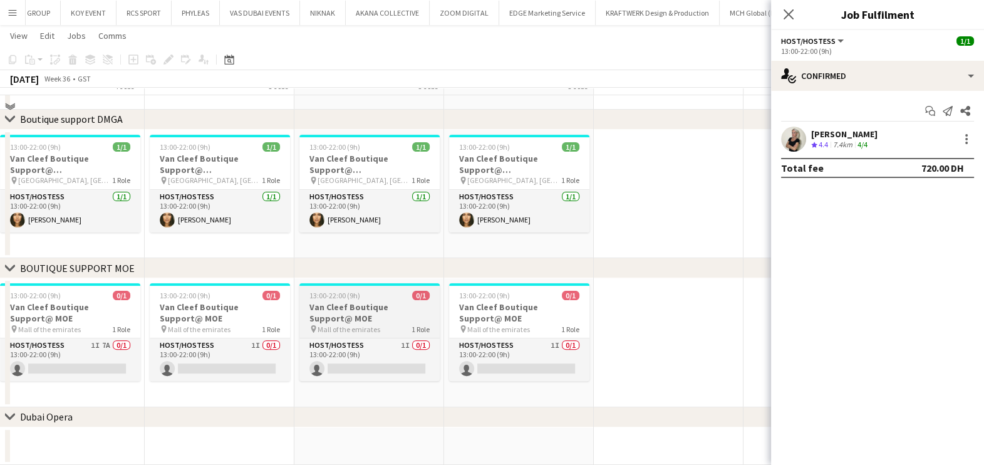
scroll to position [296, 0]
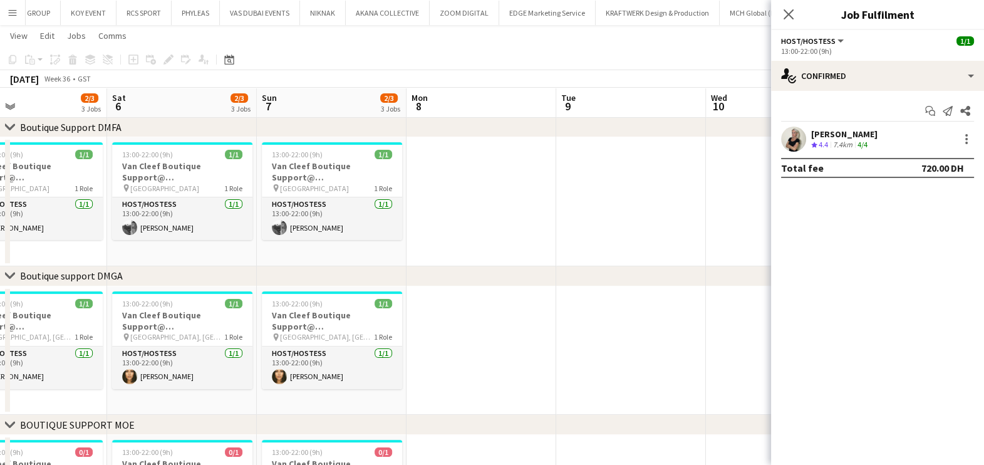
click at [104, 232] on app-calendar-viewport "Mon 1 Tue 2 Wed 3 Thu 4 12/13 4 Jobs Fri 5 2/3 3 Jobs Sat 6 2/3 3 Jobs Sun 7 2/…" at bounding box center [492, 216] width 984 height 926
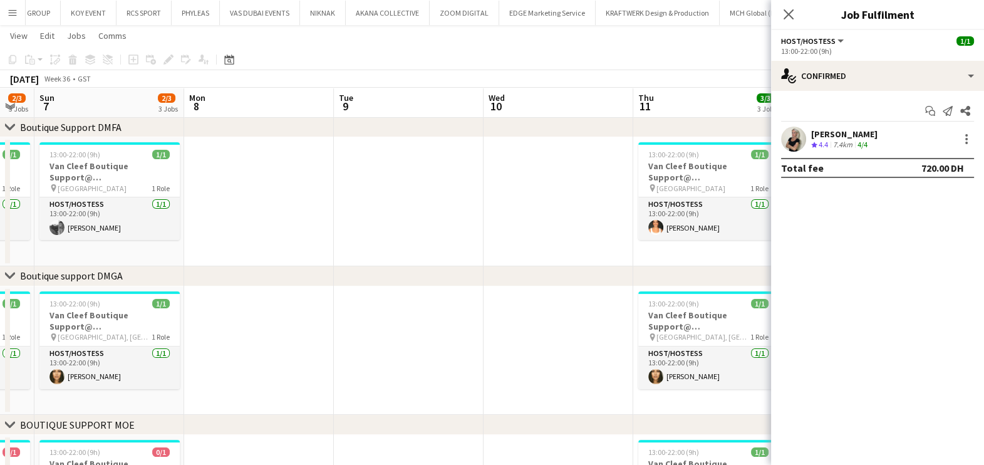
scroll to position [0, 469]
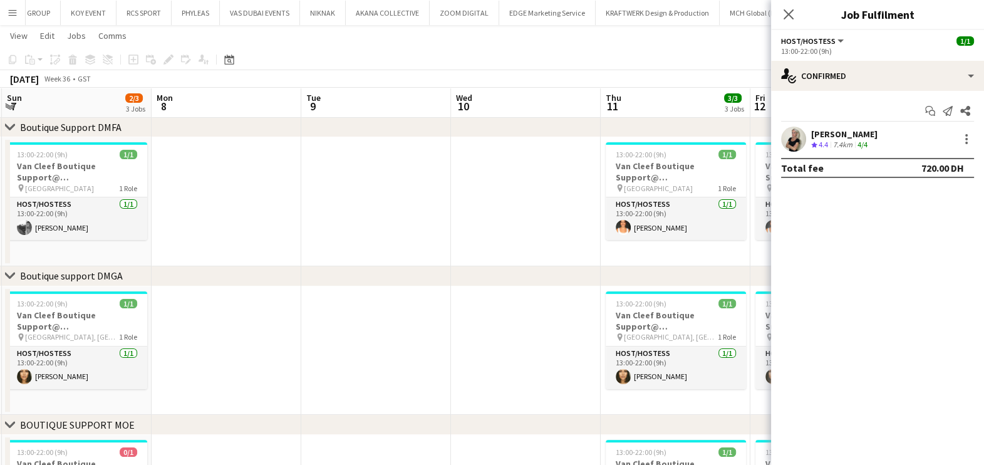
click at [54, 229] on app-calendar-viewport "Thu 4 12/13 4 Jobs Fri 5 2/3 3 Jobs Sat 6 2/3 3 Jobs Sun 7 2/3 3 Jobs Mon 8 Tue…" at bounding box center [492, 216] width 984 height 926
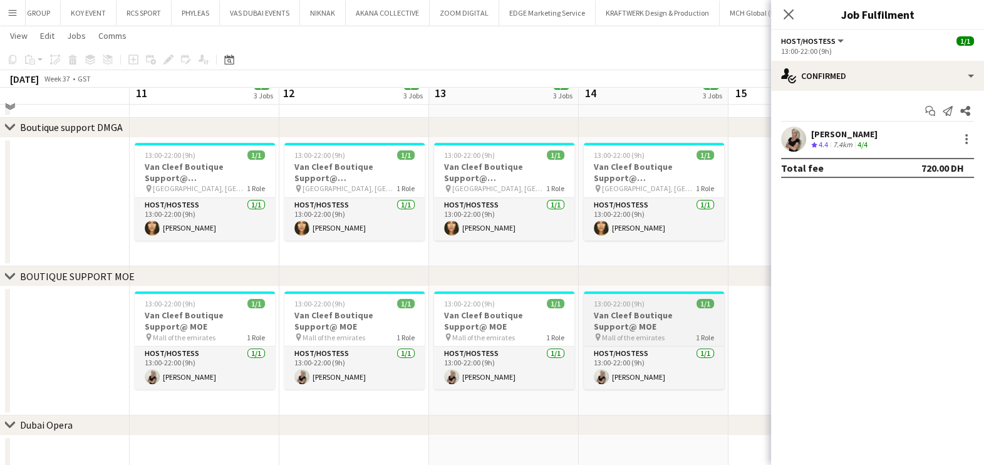
scroll to position [453, 0]
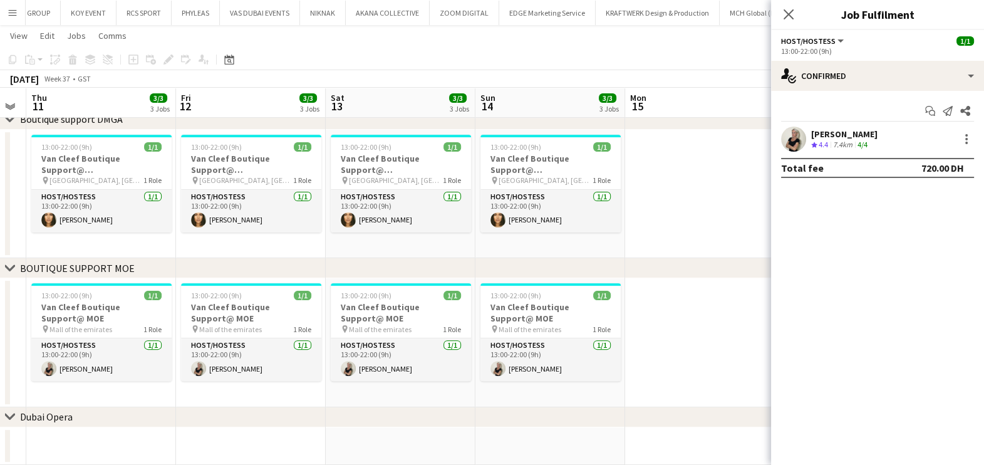
click at [244, 366] on app-calendar-viewport "Sun 7 2/3 3 Jobs Mon 8 Tue 9 Wed 10 Thu 11 3/3 3 Jobs Fri 12 3/3 3 Jobs Sat 13 …" at bounding box center [492, 59] width 984 height 926
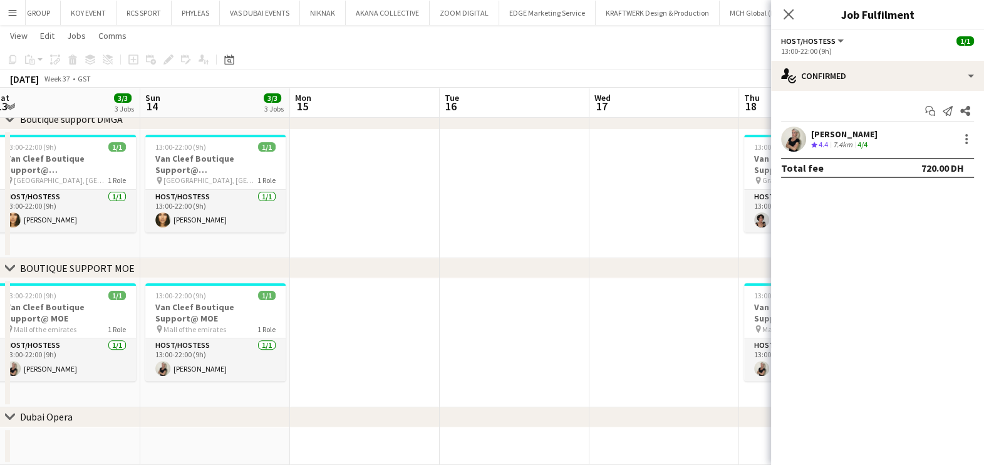
click at [595, 360] on app-calendar-viewport "Wed 10 Thu 11 3/3 3 Jobs Fri 12 3/3 3 Jobs Sat 13 3/3 3 Jobs Sun 14 3/3 3 Jobs …" at bounding box center [492, 59] width 984 height 926
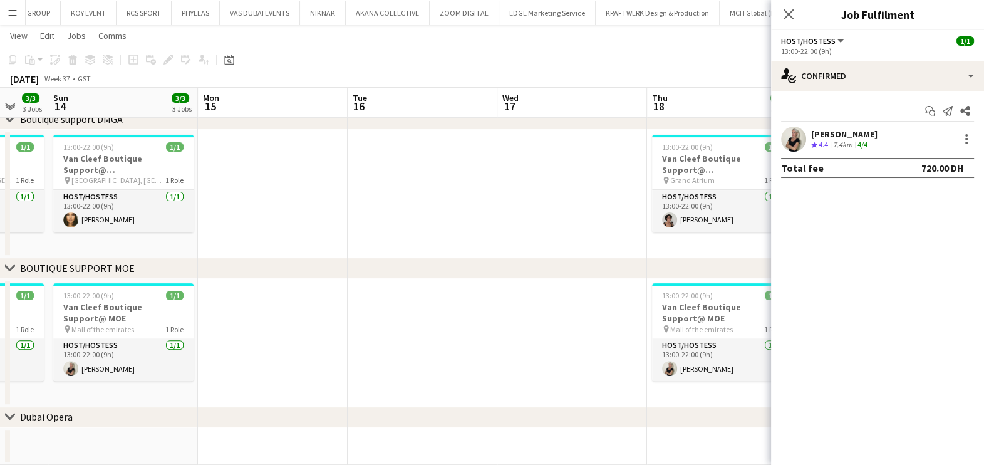
click at [65, 348] on app-calendar-viewport "Wed 10 Thu 11 3/3 3 Jobs Fri 12 3/3 3 Jobs Sat 13 3/3 3 Jobs Sun 14 3/3 3 Jobs …" at bounding box center [492, 59] width 984 height 926
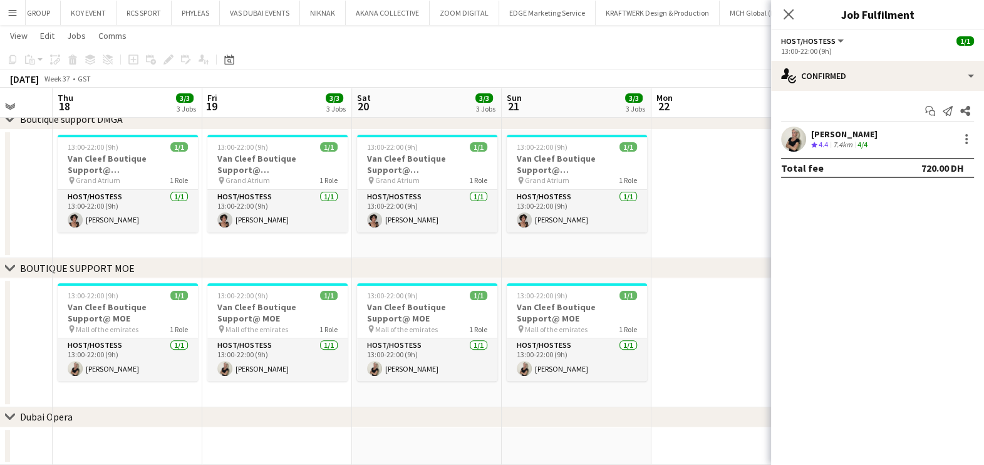
click at [174, 362] on app-calendar-viewport "Sun 14 3/3 3 Jobs Mon 15 Tue 16 Wed 17 Thu 18 3/3 3 Jobs Fri 19 3/3 3 Jobs Sat …" at bounding box center [492, 59] width 984 height 926
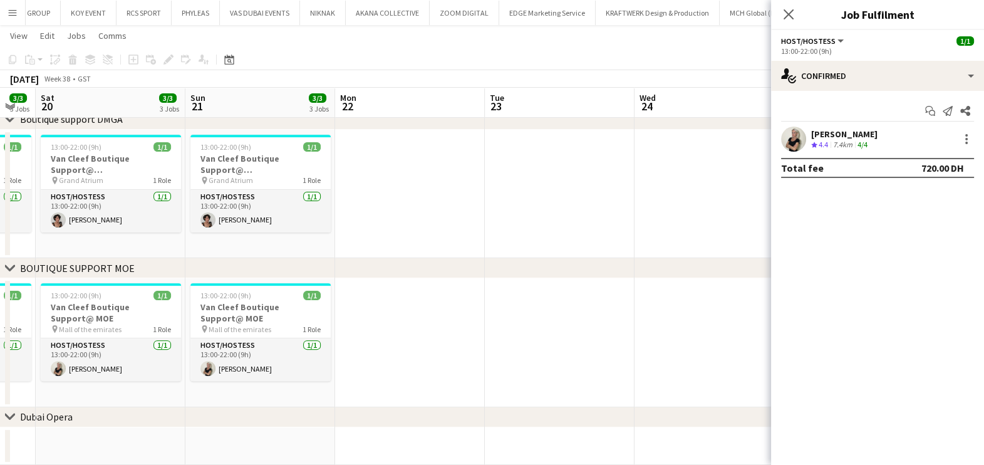
click at [501, 370] on app-calendar-viewport "Wed 17 Thu 18 3/3 3 Jobs Fri 19 3/3 3 Jobs Sat 20 3/3 3 Jobs Sun 21 3/3 3 Jobs …" at bounding box center [492, 59] width 984 height 926
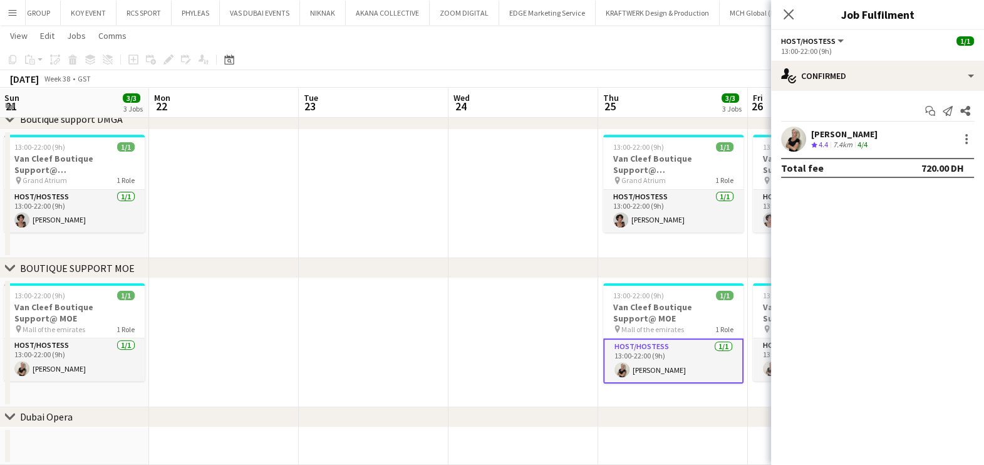
click at [218, 372] on app-calendar-viewport "Thu 18 3/3 3 Jobs Fri 19 3/3 3 Jobs Sat 20 3/3 3 Jobs Sun 21 3/3 3 Jobs Mon 22 …" at bounding box center [492, 59] width 984 height 926
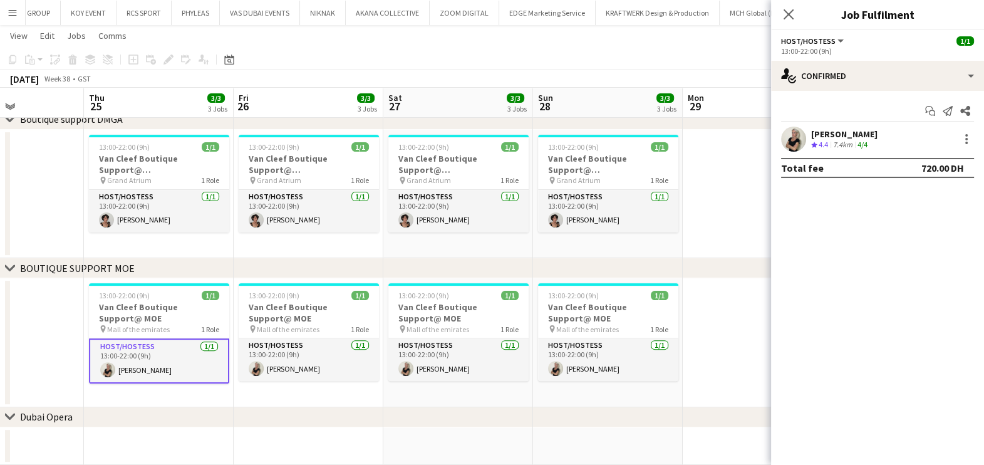
click at [192, 351] on app-calendar-viewport "Mon 22 Tue 23 Wed 24 Thu 25 3/3 3 Jobs Fri 26 3/3 3 Jobs Sat 27 3/3 3 Jobs Sun …" at bounding box center [492, 59] width 984 height 926
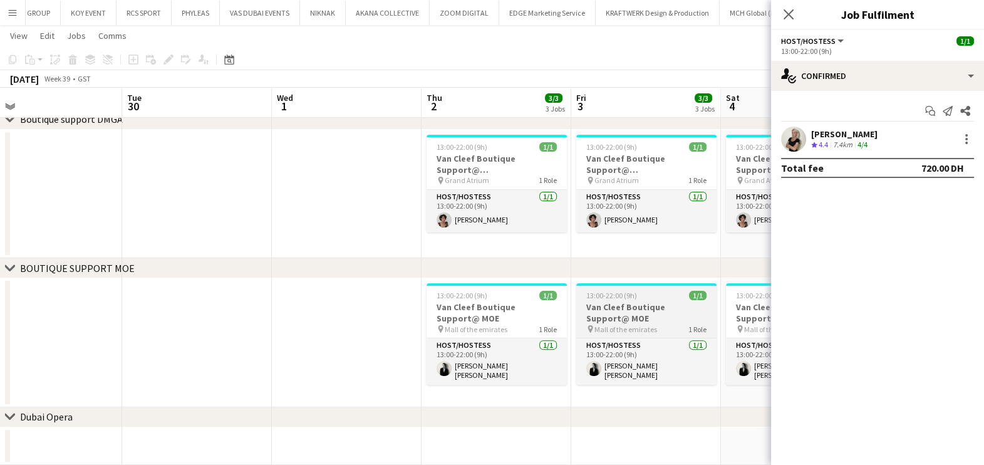
click at [184, 346] on app-calendar-viewport "Fri 26 3/3 3 Jobs Sat 27 3/3 3 Jobs Sun 28 3/3 3 Jobs Mon 29 Tue 30 Wed 1 Thu 2…" at bounding box center [492, 59] width 984 height 926
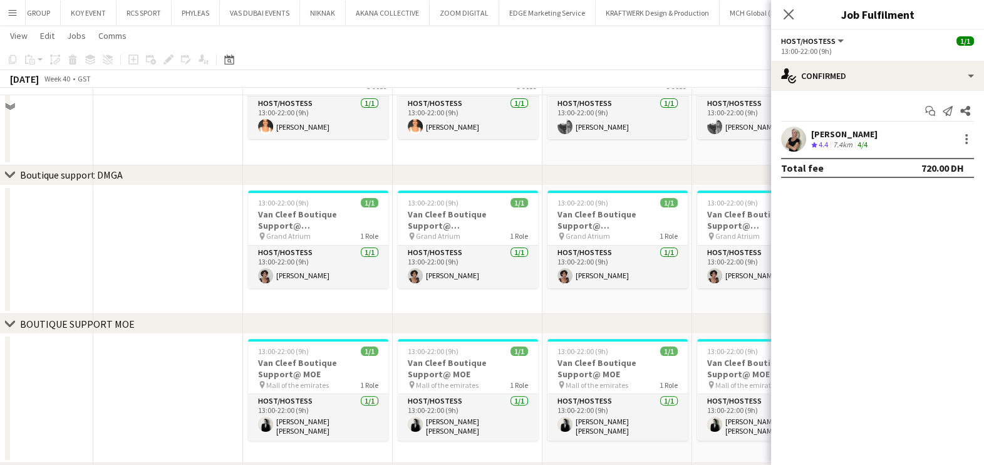
scroll to position [375, 0]
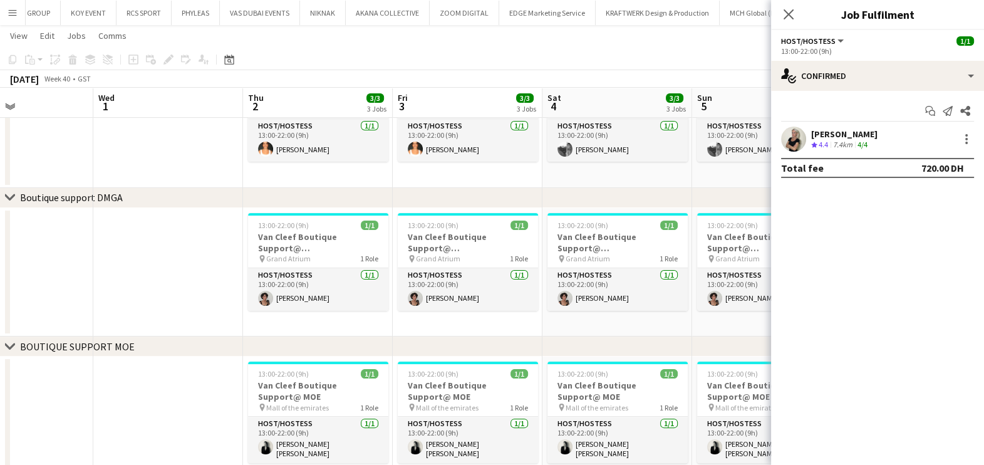
click at [693, 283] on app-calendar-viewport "Sun 28 3/3 3 Jobs Mon 29 Tue 30 Wed 1 Thu 2 3/3 3 Jobs Fri 3 3/3 3 Jobs Sat 4 3…" at bounding box center [492, 137] width 984 height 926
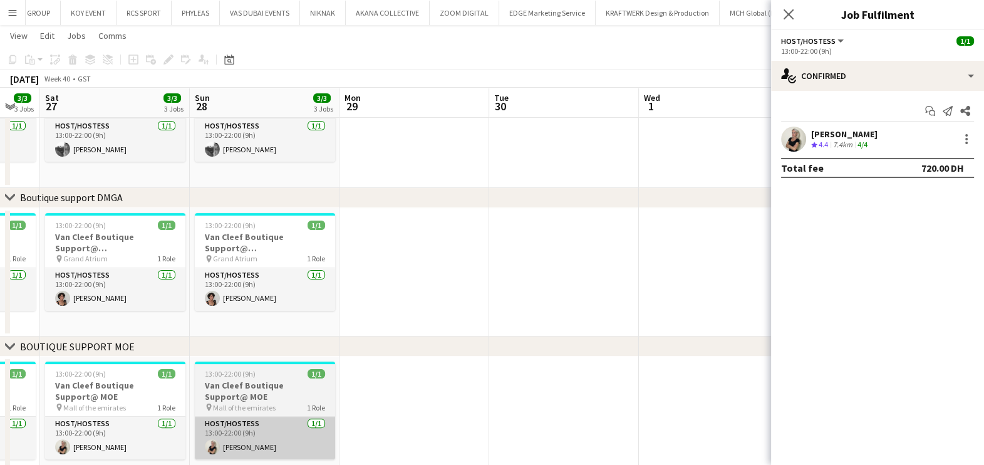
click at [586, 427] on app-calendar-viewport "Thu 25 3/3 3 Jobs Fri 26 3/3 3 Jobs Sat 27 3/3 3 Jobs Sun 28 3/3 3 Jobs Mon 29 …" at bounding box center [492, 137] width 984 height 926
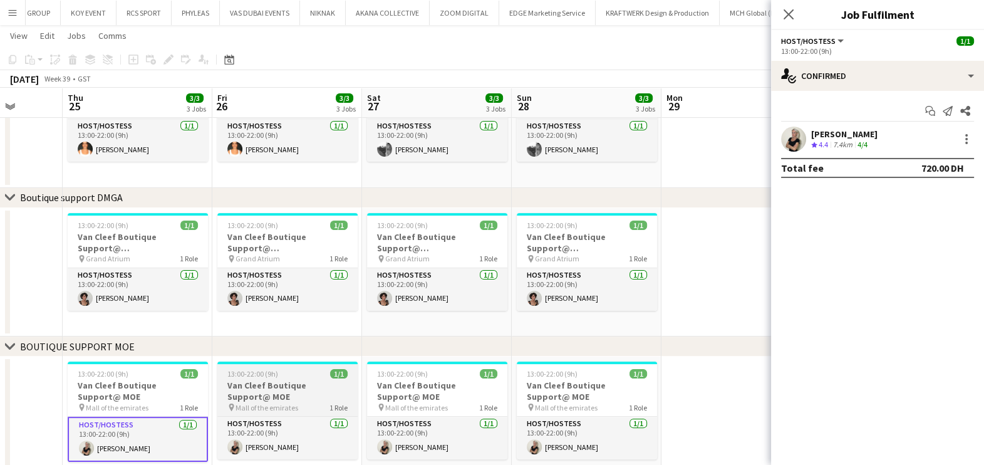
click at [685, 396] on app-calendar-viewport "Mon 22 Tue 23 Wed 24 Thu 25 3/3 3 Jobs Fri 26 3/3 3 Jobs Sat 27 3/3 3 Jobs Sun …" at bounding box center [492, 137] width 984 height 926
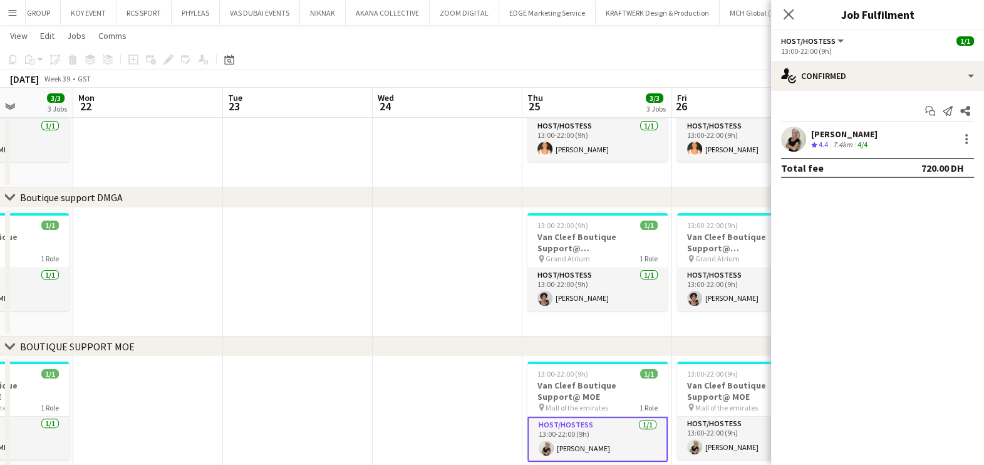
click at [699, 360] on app-calendar-viewport "Fri 19 3/3 3 Jobs Sat 20 3/3 3 Jobs Sun 21 3/3 3 Jobs Mon 22 Tue 23 Wed 24 Thu …" at bounding box center [492, 137] width 984 height 926
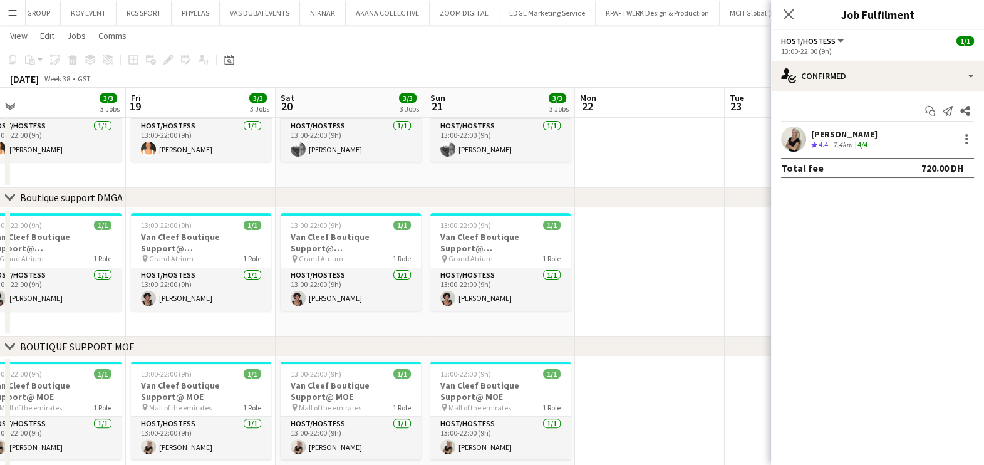
click at [479, 348] on div "chevron-right ACTIVATIONS/ VIP EVENTS chevron-right Boutique Support DMFA chevr…" at bounding box center [492, 137] width 984 height 926
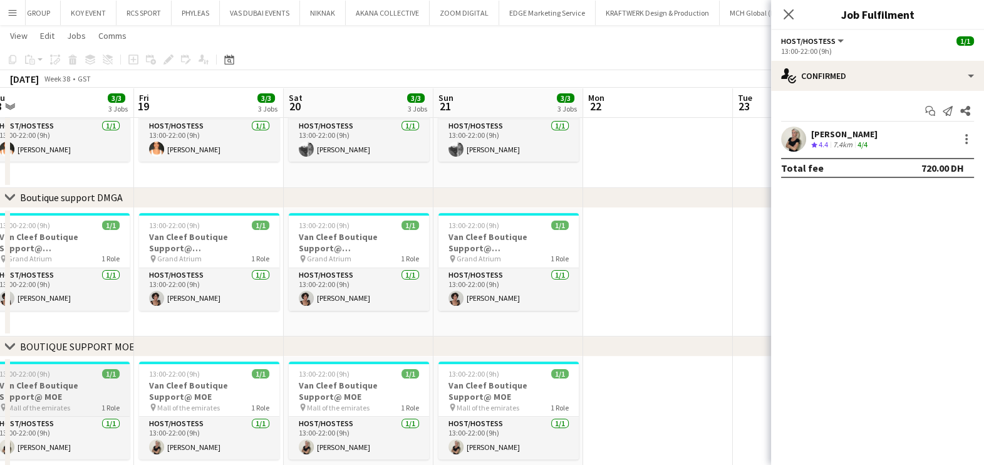
click at [389, 404] on app-calendar-viewport "Tue 16 Wed 17 Thu 18 3/3 3 Jobs Fri 19 3/3 3 Jobs Sat 20 3/3 3 Jobs Sun 21 3/3 …" at bounding box center [492, 137] width 984 height 926
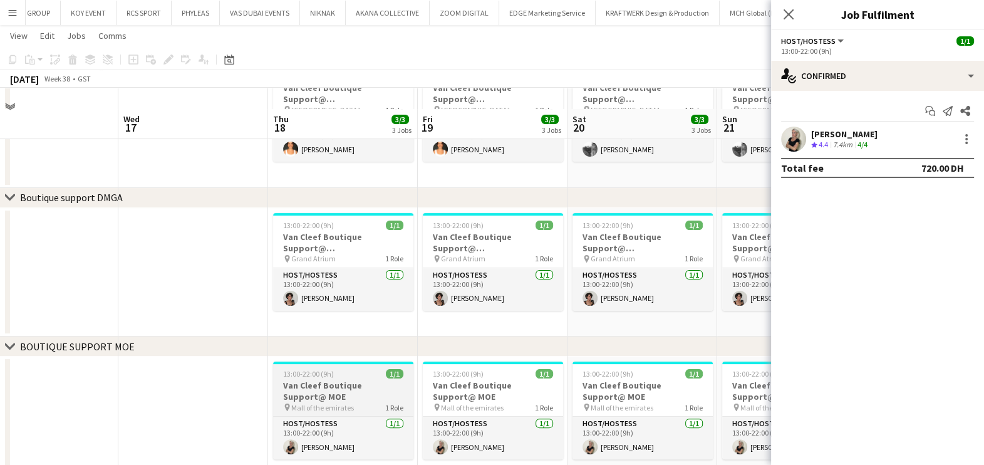
scroll to position [531, 0]
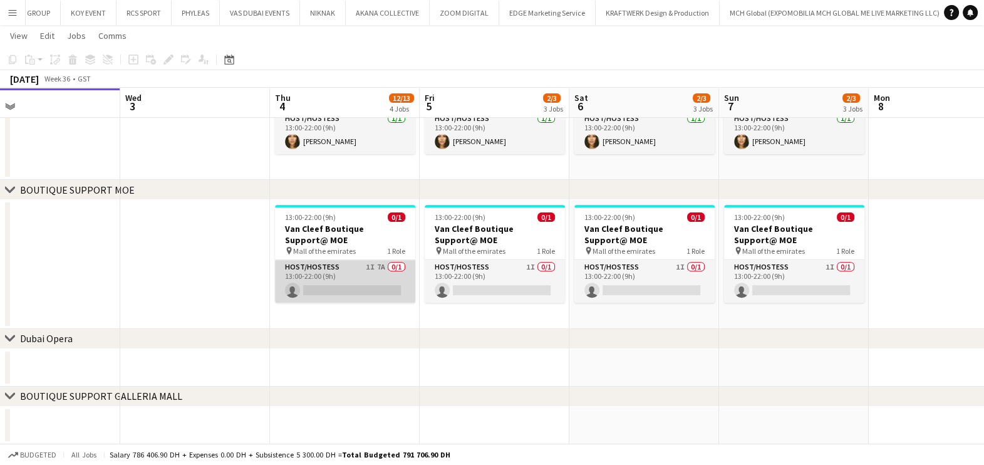
click at [339, 300] on app-card-role "Host/Hostess 1I 7A 0/1 13:00-22:00 (9h) single-neutral-actions" at bounding box center [345, 281] width 140 height 43
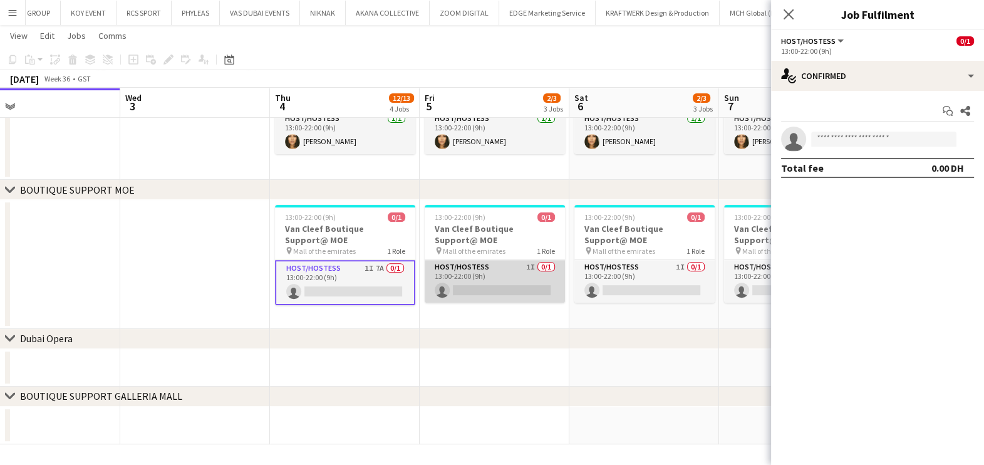
click at [497, 286] on app-card-role "Host/Hostess 1I 0/1 13:00-22:00 (9h) single-neutral-actions" at bounding box center [495, 281] width 140 height 43
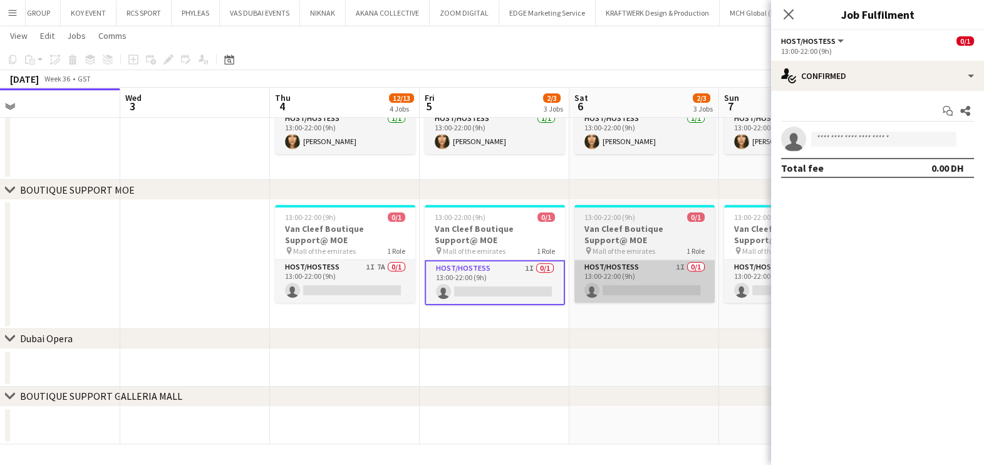
scroll to position [0, 330]
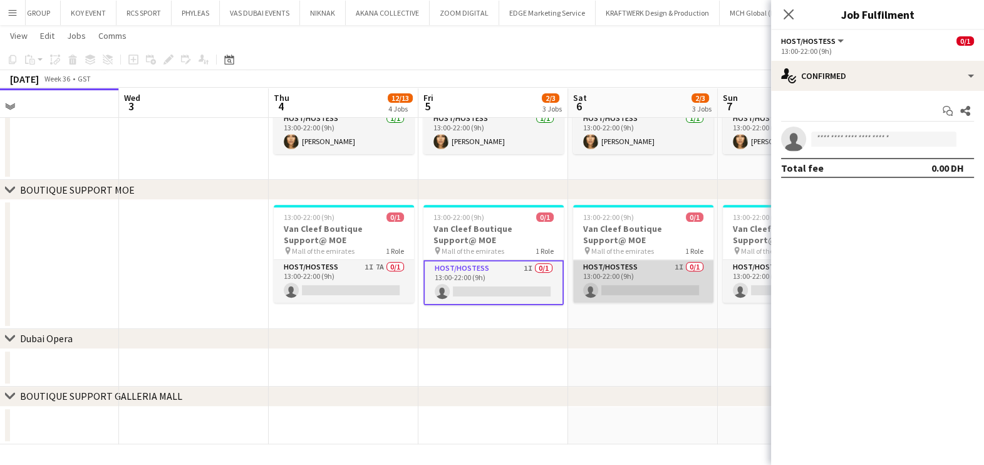
click at [676, 266] on app-card-role "Host/Hostess 1I 0/1 13:00-22:00 (9h) single-neutral-actions" at bounding box center [643, 281] width 140 height 43
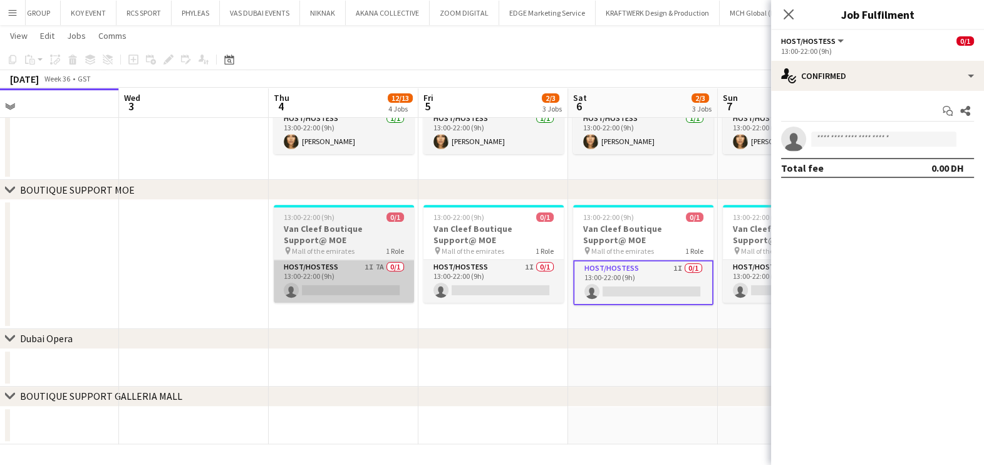
click at [373, 289] on app-card-role "Host/Hostess 1I 7A 0/1 13:00-22:00 (9h) single-neutral-actions" at bounding box center [344, 281] width 140 height 43
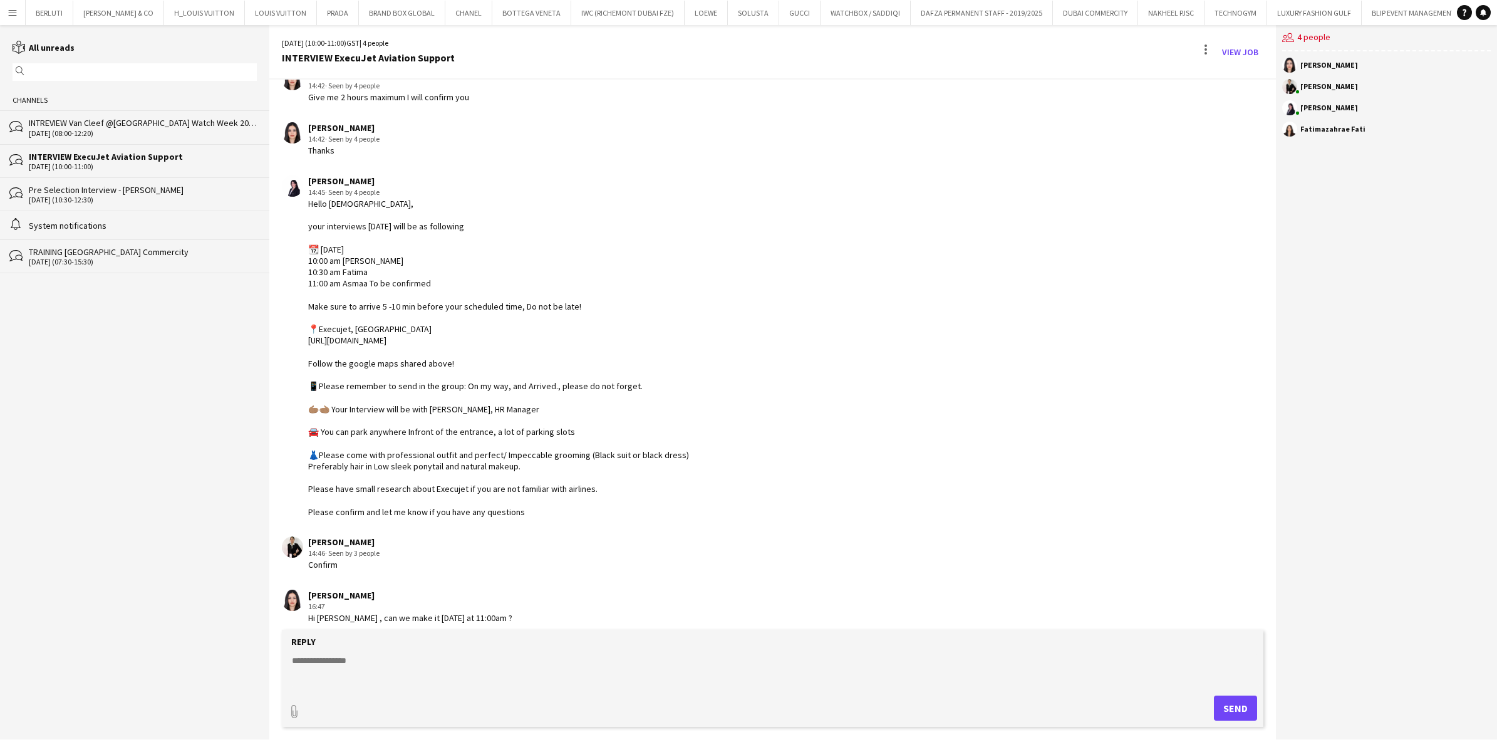
scroll to position [298, 0]
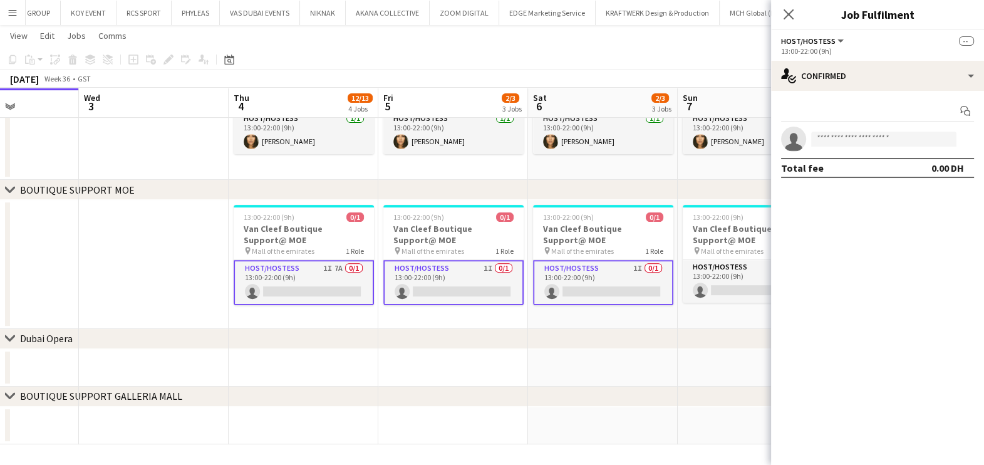
scroll to position [0, 418]
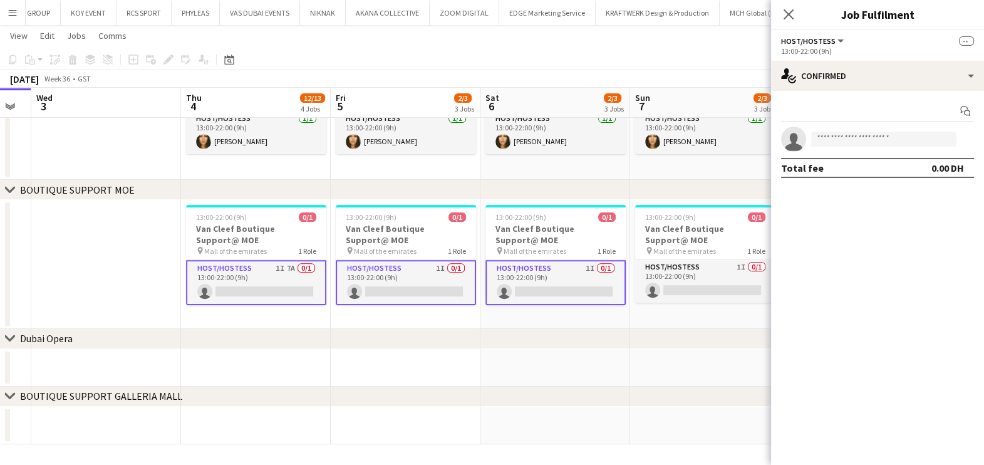
drag, startPoint x: 561, startPoint y: 288, endPoint x: 406, endPoint y: 288, distance: 155.3
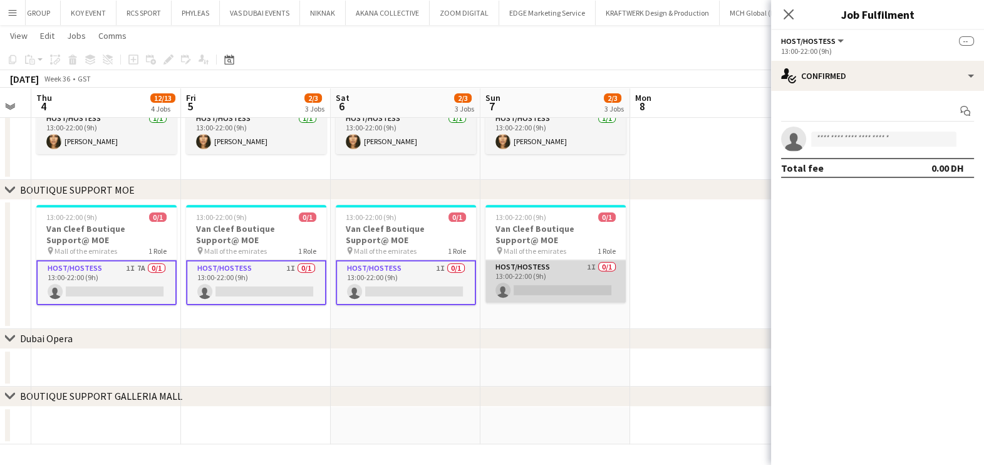
click at [557, 276] on app-card-role "Host/Hostess 1I 0/1 13:00-22:00 (9h) single-neutral-actions" at bounding box center [555, 281] width 140 height 43
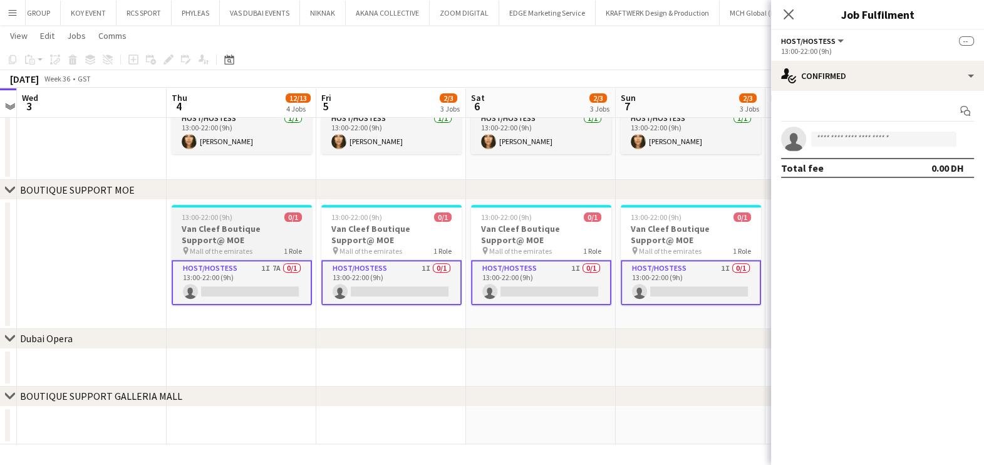
scroll to position [0, 321]
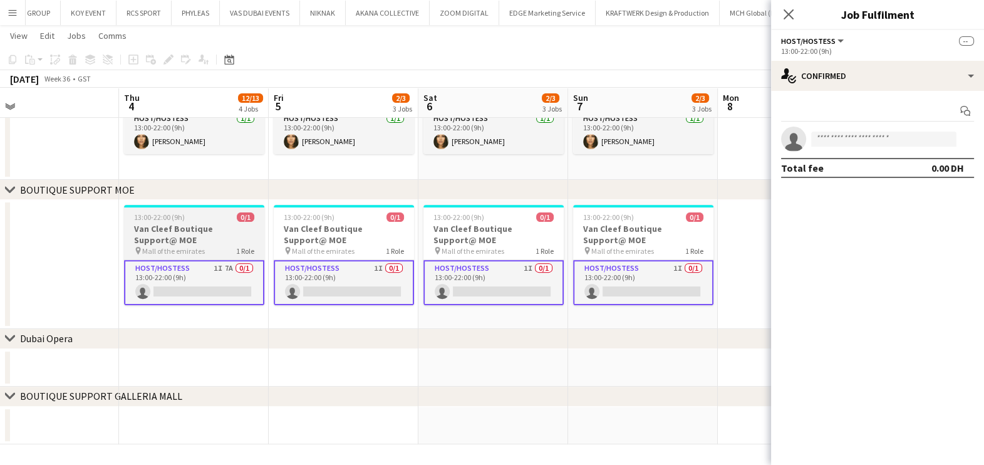
drag, startPoint x: 116, startPoint y: 286, endPoint x: 369, endPoint y: 254, distance: 255.1
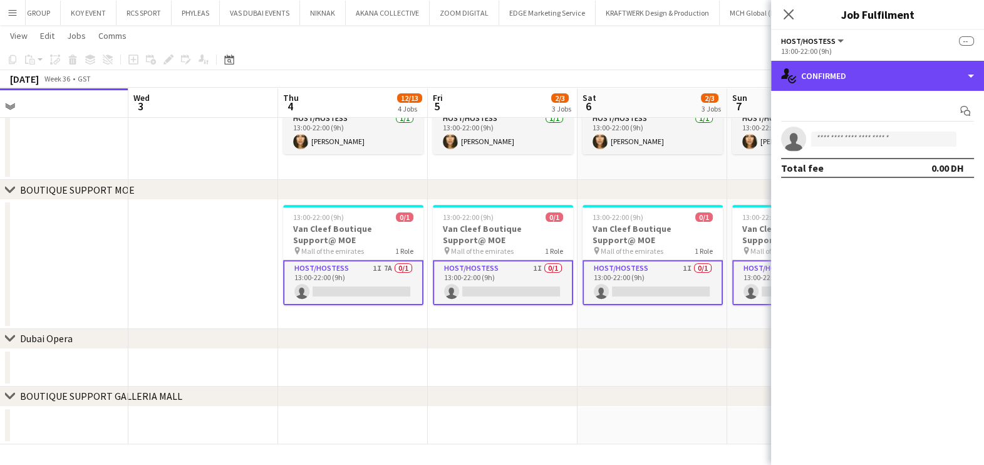
drag, startPoint x: 931, startPoint y: 75, endPoint x: 933, endPoint y: 103, distance: 27.7
click at [932, 75] on div "single-neutral-actions-check-2 Confirmed" at bounding box center [877, 76] width 213 height 30
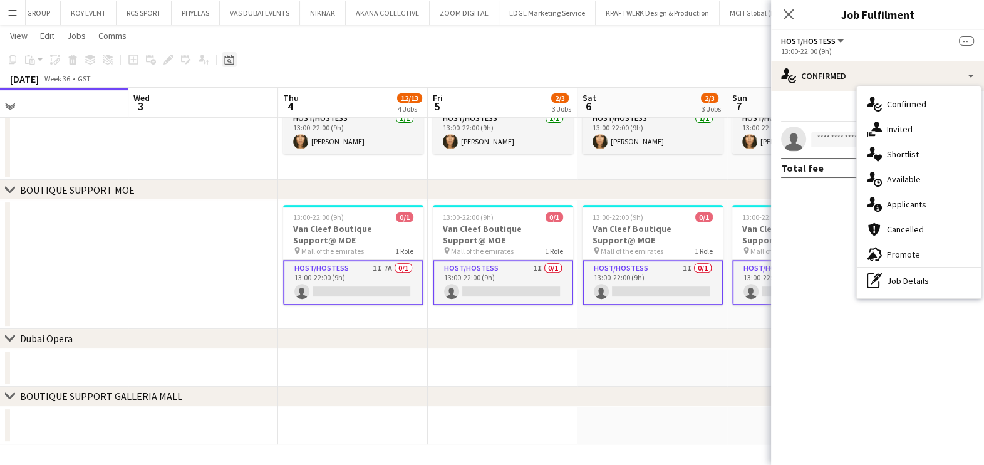
click at [224, 63] on icon "Date picker" at bounding box center [229, 59] width 10 height 10
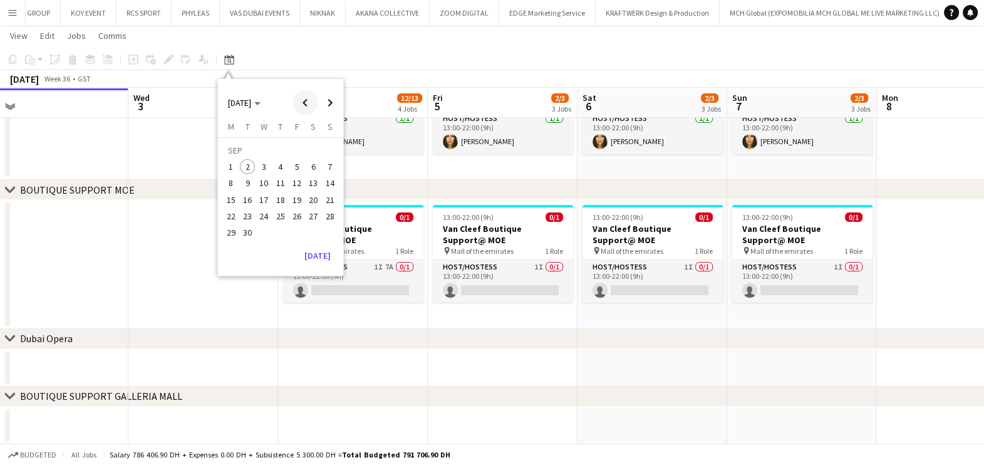
click at [295, 97] on span "Previous month" at bounding box center [305, 102] width 25 height 25
click at [293, 98] on span "Previous month" at bounding box center [305, 102] width 25 height 25
click at [294, 198] on span "20" at bounding box center [296, 202] width 15 height 15
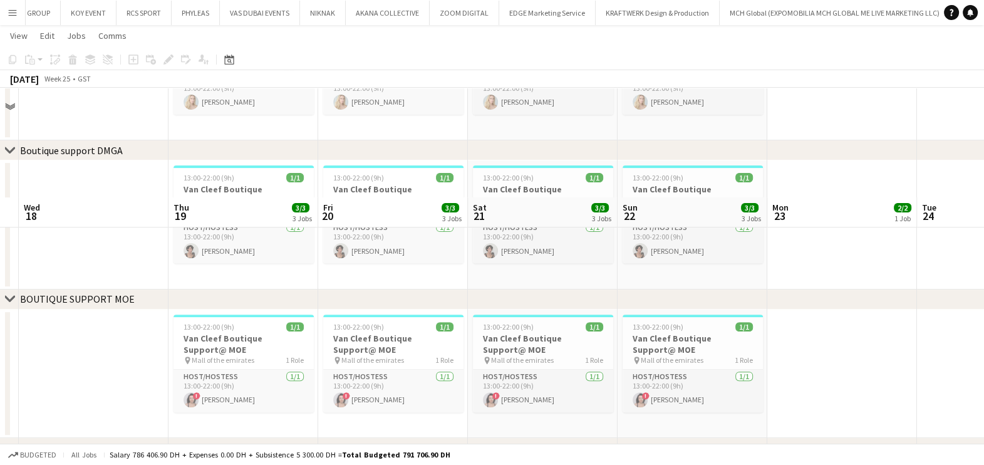
scroll to position [640, 0]
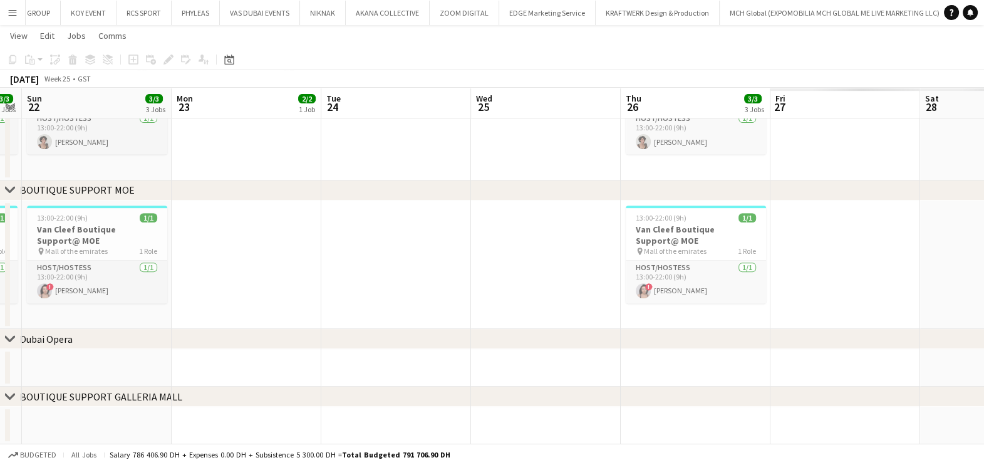
drag, startPoint x: 523, startPoint y: 251, endPoint x: 198, endPoint y: 237, distance: 325.4
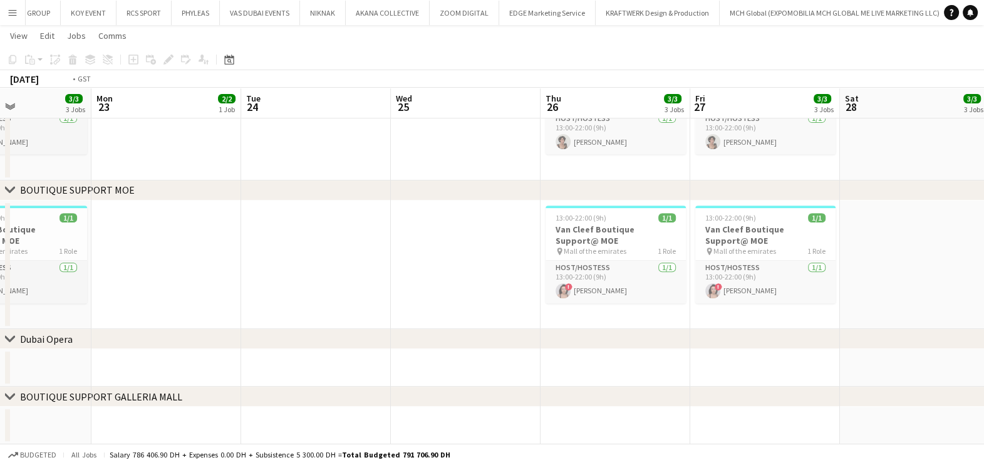
scroll to position [0, 540]
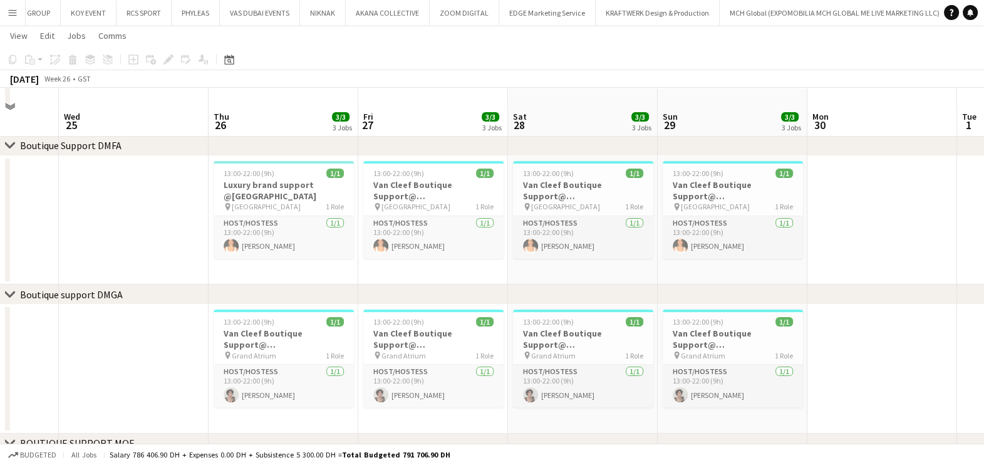
scroll to position [405, 0]
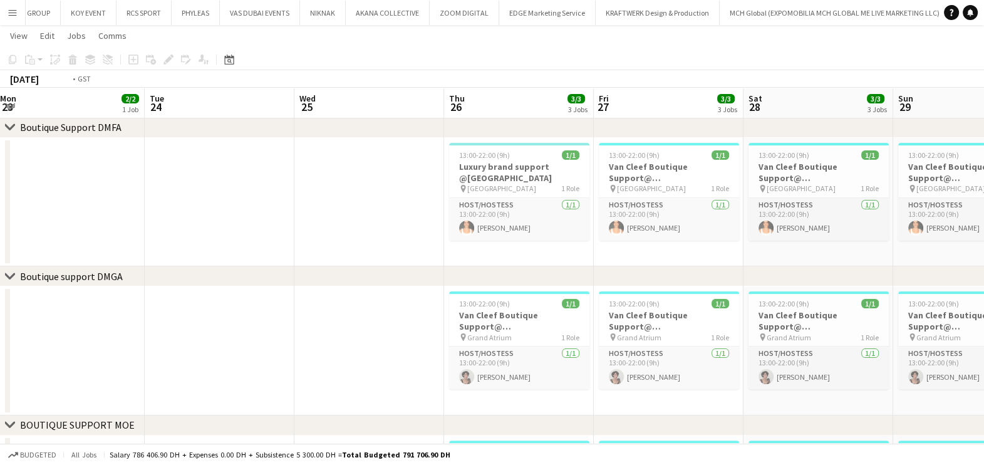
drag, startPoint x: 318, startPoint y: 210, endPoint x: 795, endPoint y: 210, distance: 477.9
click at [795, 210] on app-calendar-viewport "Sat 21 3/3 3 Jobs Sun 22 3/3 3 Jobs Mon 23 2/2 1 Job Tue 24 Wed 25 Thu 26 3/3 3…" at bounding box center [492, 161] width 984 height 1035
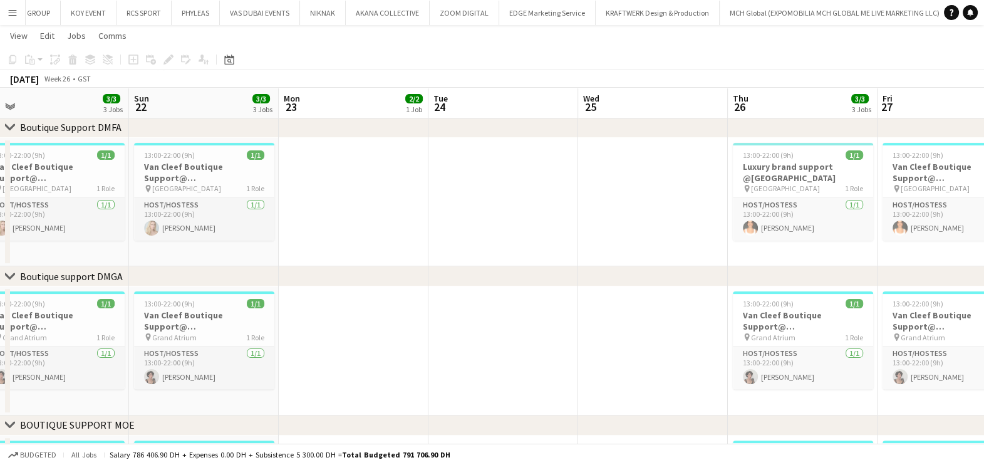
drag, startPoint x: 385, startPoint y: 247, endPoint x: 650, endPoint y: 225, distance: 266.5
click at [650, 225] on app-calendar-viewport "Thu 19 3/3 3 Jobs Fri 20 3/3 3 Jobs Sat 21 3/3 3 Jobs Sun 22 3/3 3 Jobs Mon 23 …" at bounding box center [492, 161] width 984 height 1035
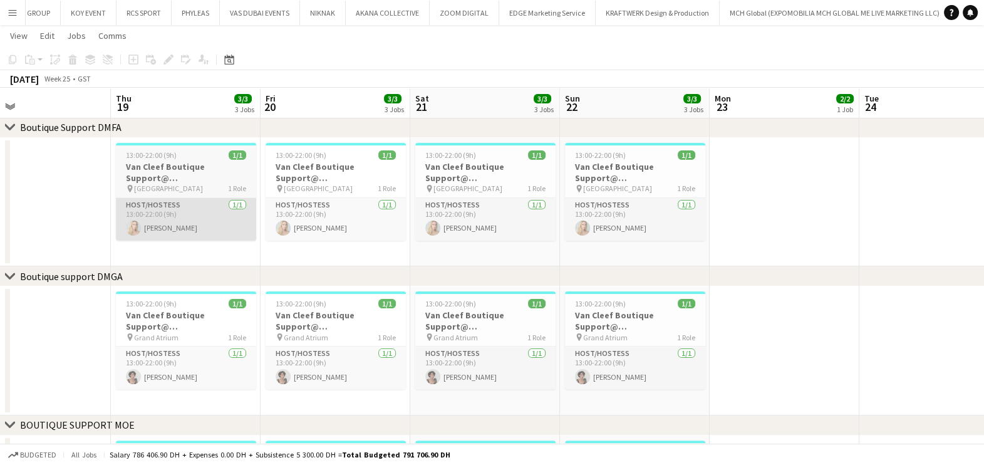
drag, startPoint x: 462, startPoint y: 224, endPoint x: 478, endPoint y: 224, distance: 15.7
click at [707, 224] on app-calendar-viewport "Mon 16 Tue 17 Wed 18 Thu 19 3/3 3 Jobs Fri 20 3/3 3 Jobs Sat 21 3/3 3 Jobs Sun …" at bounding box center [492, 161] width 984 height 1035
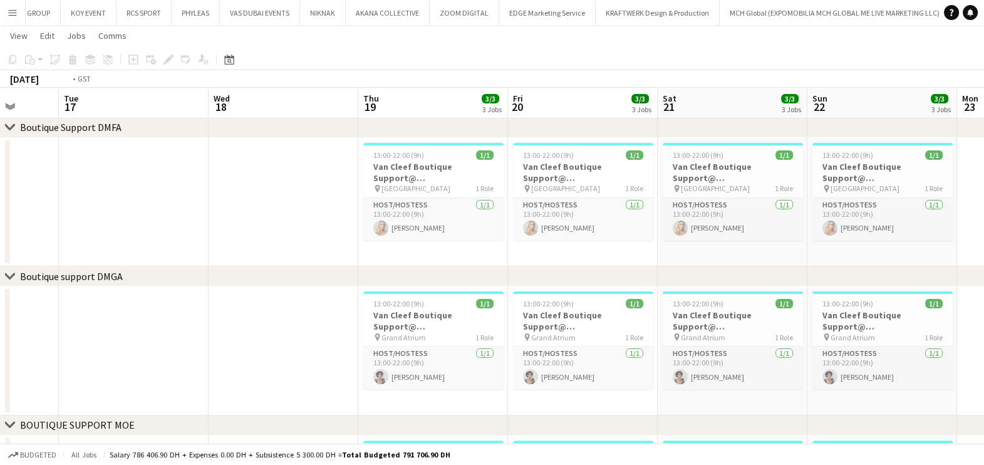
drag, startPoint x: 403, startPoint y: 223, endPoint x: 745, endPoint y: 217, distance: 342.7
click at [744, 217] on app-calendar-viewport "Sat 14 3/3 3 Jobs Sun 15 3/3 3 Jobs Mon 16 Tue 17 Wed 18 Thu 19 3/3 3 Jobs Fri …" at bounding box center [492, 161] width 984 height 1035
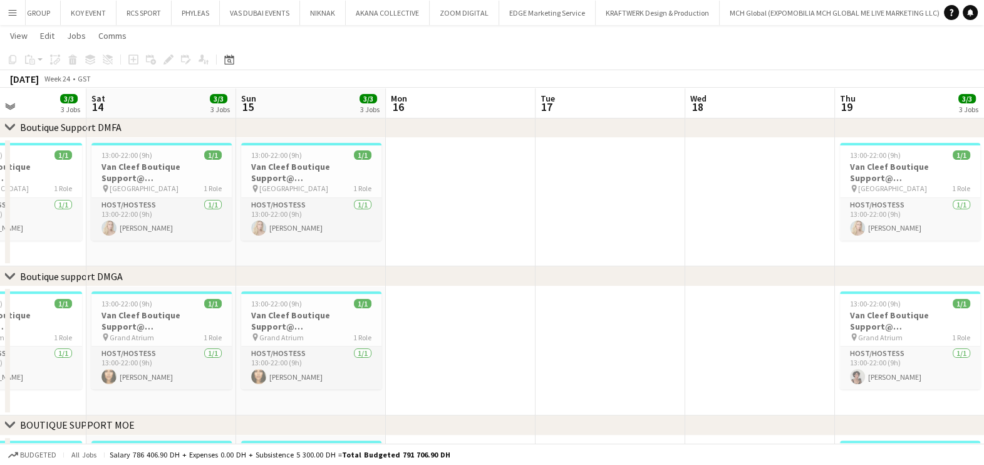
drag, startPoint x: 566, startPoint y: 214, endPoint x: 594, endPoint y: 214, distance: 28.2
click at [594, 214] on app-calendar-viewport "Wed 11 Thu 12 3/3 3 Jobs Fri 13 3/3 3 Jobs Sat 14 3/3 3 Jobs Sun 15 3/3 3 Jobs …" at bounding box center [492, 161] width 984 height 1035
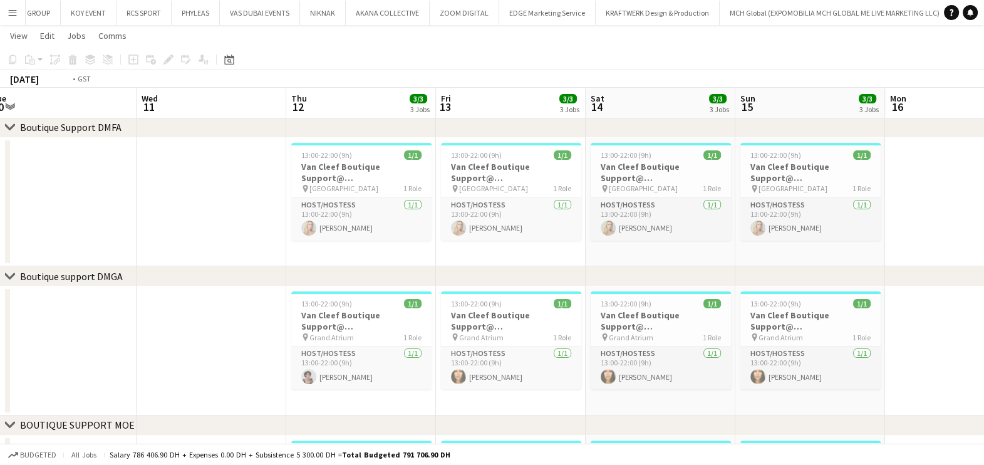
drag, startPoint x: 141, startPoint y: 226, endPoint x: 567, endPoint y: 200, distance: 427.3
click at [522, 200] on app-calendar-viewport "Sun 8 3/3 3 Jobs Mon 9 Tue 10 Wed 11 Thu 12 3/3 3 Jobs Fri 13 3/3 3 Jobs Sat 14…" at bounding box center [492, 161] width 984 height 1035
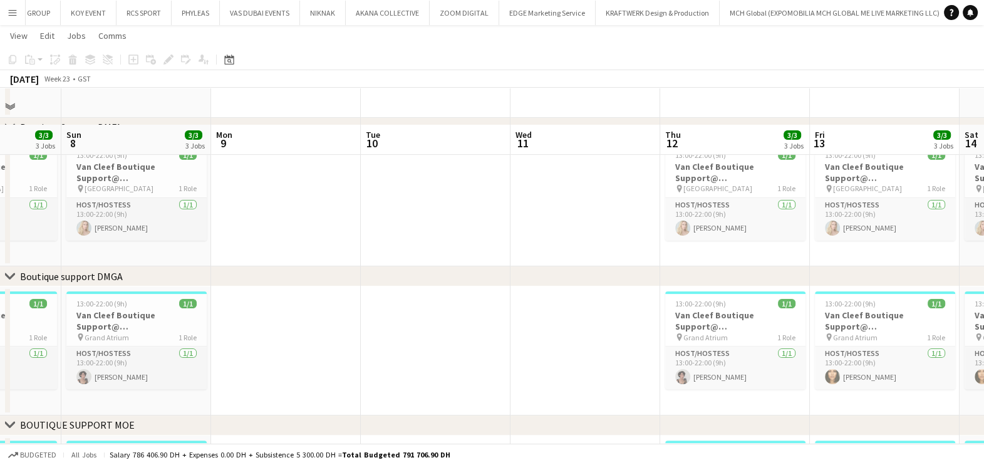
scroll to position [562, 0]
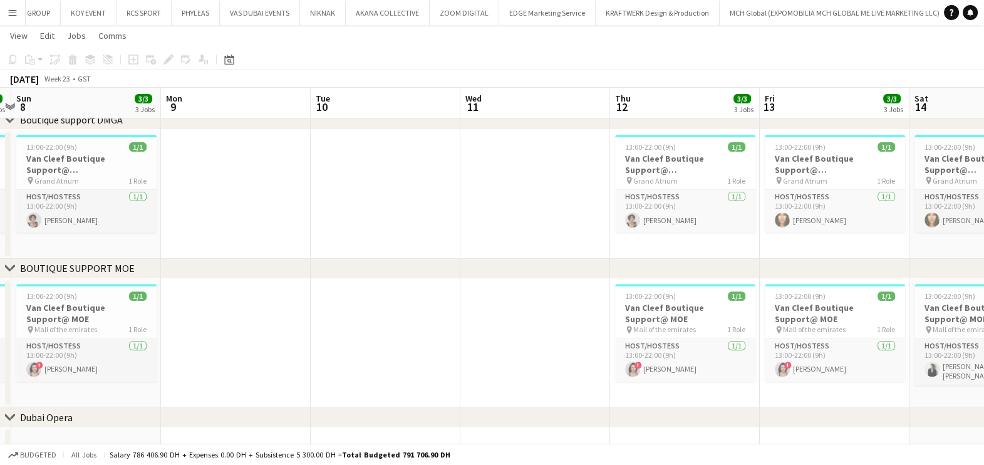
drag, startPoint x: 311, startPoint y: 316, endPoint x: 646, endPoint y: 316, distance: 335.1
click at [646, 316] on app-calendar-viewport "Thu 5 3/3 3 Jobs Fri 6 3/3 3 Jobs Sat 7 3/3 3 Jobs Sun 8 3/3 3 Jobs Mon 9 Tue 1…" at bounding box center [492, 4] width 984 height 1035
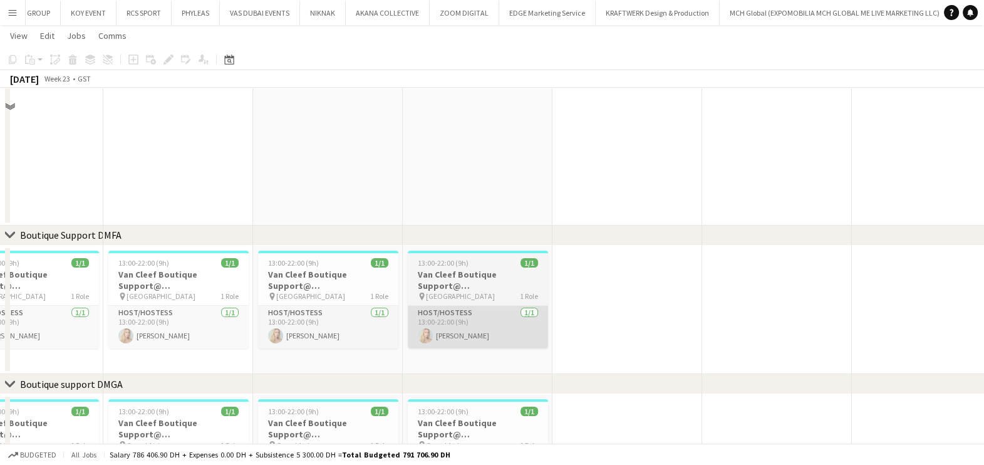
scroll to position [327, 0]
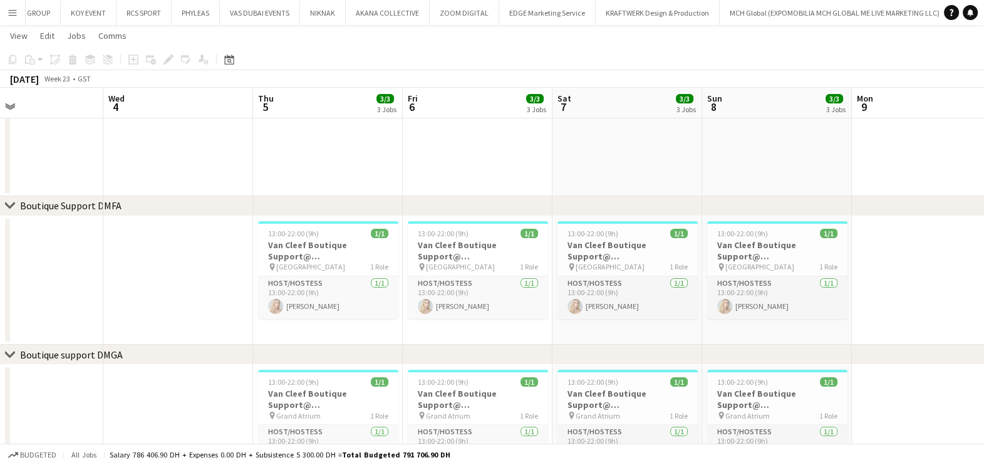
drag, startPoint x: 551, startPoint y: 323, endPoint x: 631, endPoint y: 323, distance: 80.2
click at [624, 323] on app-calendar-viewport "Sun 1 Mon 2 Tue 3 Wed 4 Thu 5 3/3 3 Jobs Fri 6 3/3 3 Jobs Sat 7 3/3 3 Jobs Sun …" at bounding box center [492, 239] width 984 height 1035
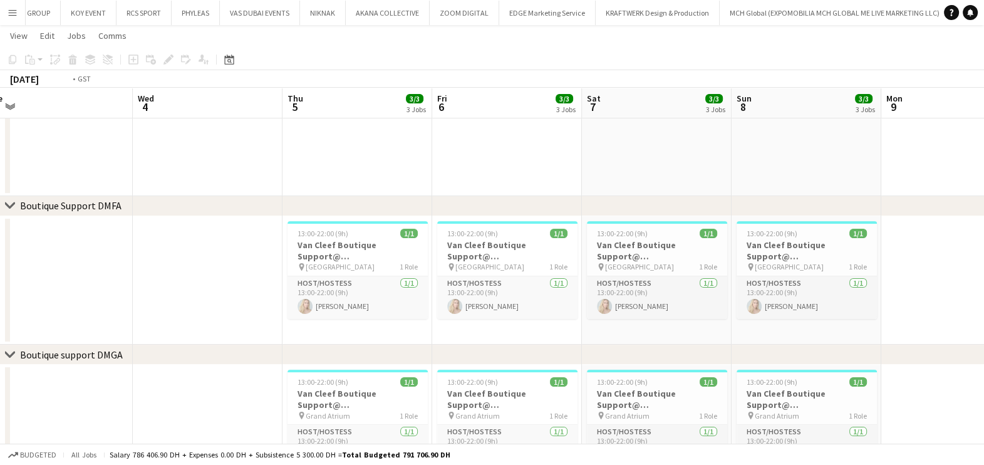
drag, startPoint x: 263, startPoint y: 327, endPoint x: 795, endPoint y: 326, distance: 531.8
click at [794, 326] on app-calendar-viewport "Sun 1 3/3 3 Jobs Mon 2 Tue 3 Wed 4 Thu 5 3/3 3 Jobs Fri 6 3/3 3 Jobs Sat 7 3/3 …" at bounding box center [492, 239] width 984 height 1035
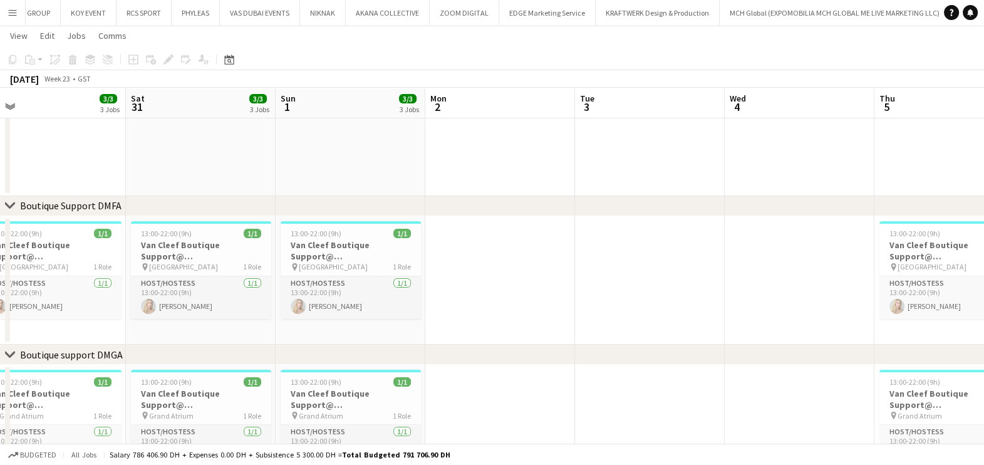
click at [669, 309] on app-calendar-viewport "Wed 28 Thu 29 Fri 30 3/3 3 Jobs Sat 31 3/3 3 Jobs Sun 1 3/3 3 Jobs Mon 2 Tue 3 …" at bounding box center [492, 239] width 984 height 1035
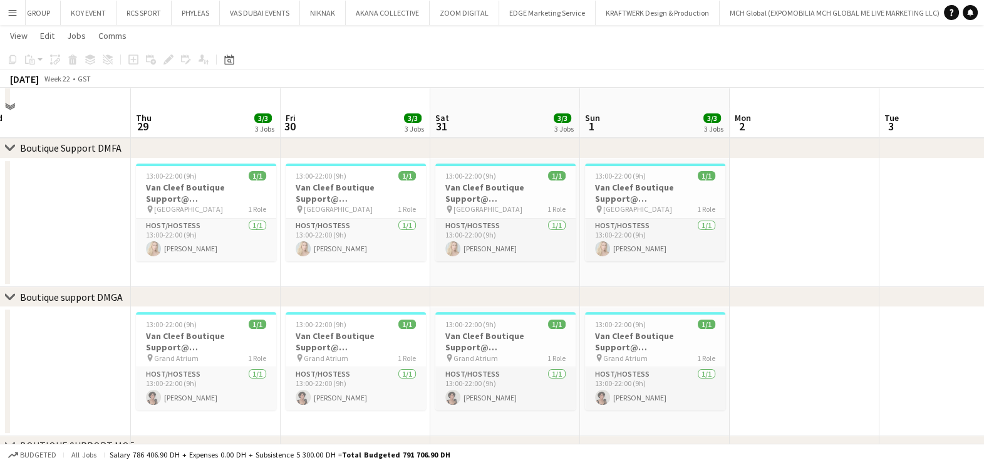
scroll to position [405, 0]
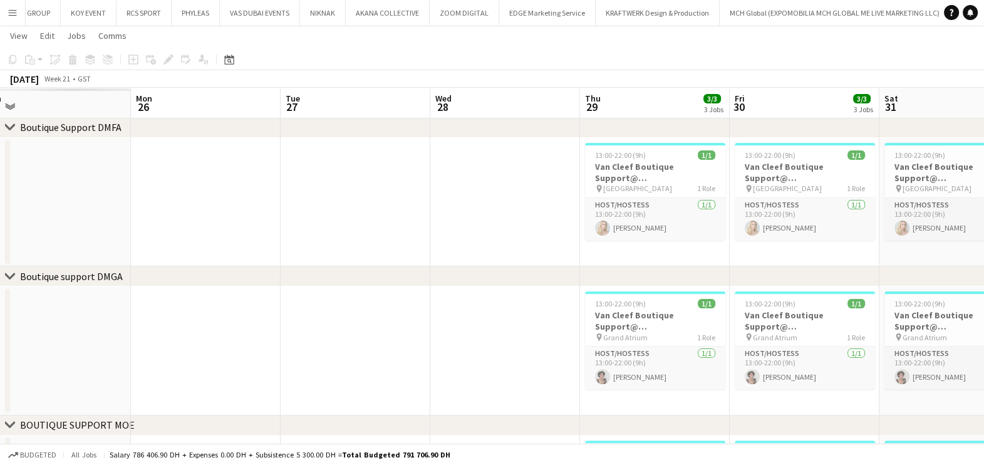
drag, startPoint x: 745, startPoint y: 308, endPoint x: 761, endPoint y: 308, distance: 15.7
click at [755, 308] on app-calendar-viewport "Fri 23 Sat 24 Sun 25 Mon 26 Tue 27 Wed 28 Thu 29 3/3 3 Jobs Fri 30 3/3 3 Jobs S…" at bounding box center [492, 161] width 984 height 1035
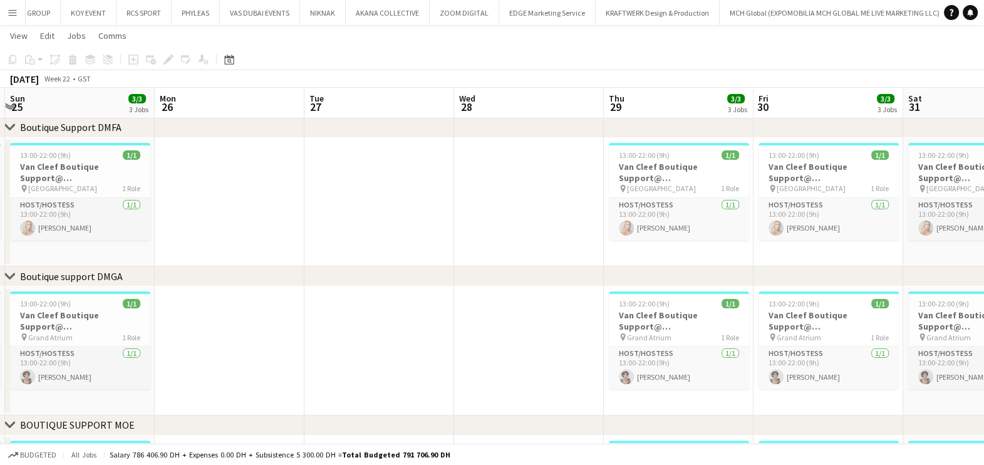
drag, startPoint x: 311, startPoint y: 353, endPoint x: 539, endPoint y: 350, distance: 228.0
click at [663, 336] on app-calendar-viewport "Fri 23 3/3 3 Jobs Sat 24 3/3 3 Jobs Sun 25 3/3 3 Jobs Mon 26 Tue 27 Wed 28 Thu …" at bounding box center [492, 161] width 984 height 1035
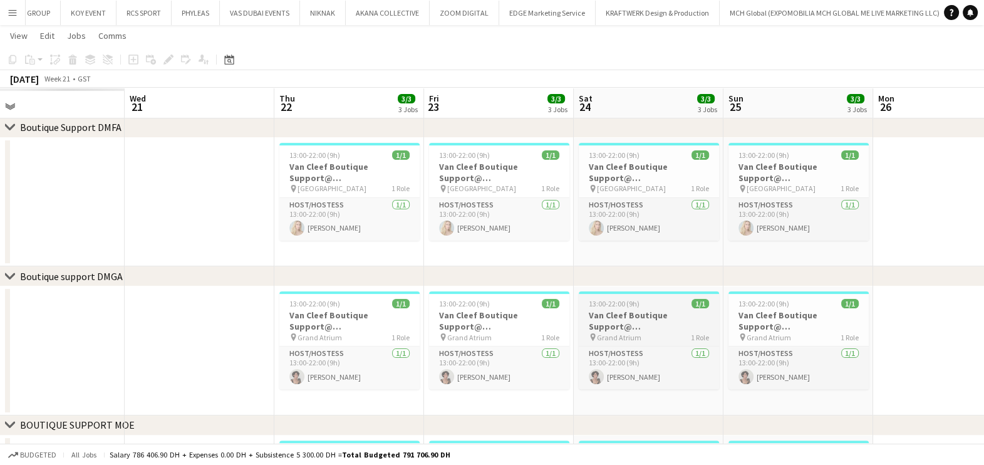
click at [784, 339] on app-calendar-viewport "Sun 18 Mon 19 Tue 20 Wed 21 Thu 22 3/3 3 Jobs Fri 23 3/3 3 Jobs Sat 24 3/3 3 Jo…" at bounding box center [492, 161] width 984 height 1035
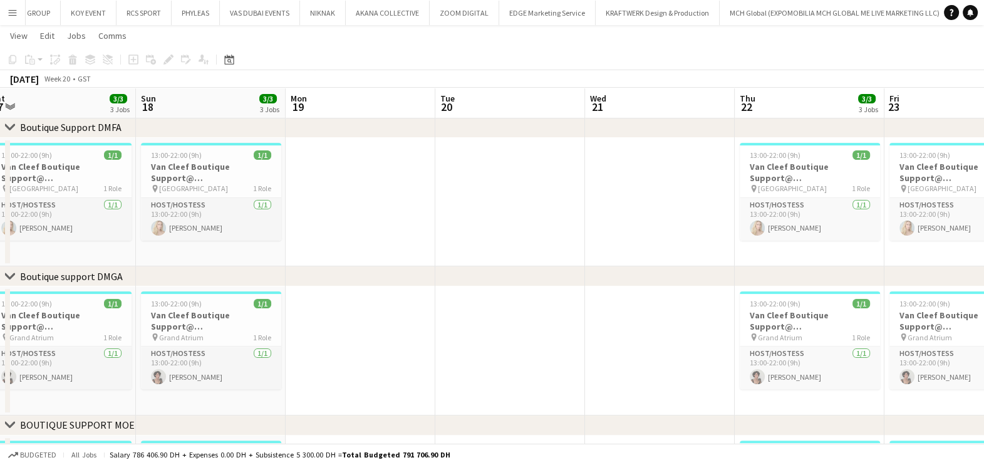
drag, startPoint x: 720, startPoint y: 337, endPoint x: 784, endPoint y: 351, distance: 65.5
click at [883, 337] on app-calendar-viewport "Thu 15 Fri 16 Sat 17 3/3 3 Jobs Sun 18 3/3 3 Jobs Mon 19 Tue 20 Wed 21 Thu 22 3…" at bounding box center [492, 161] width 984 height 1035
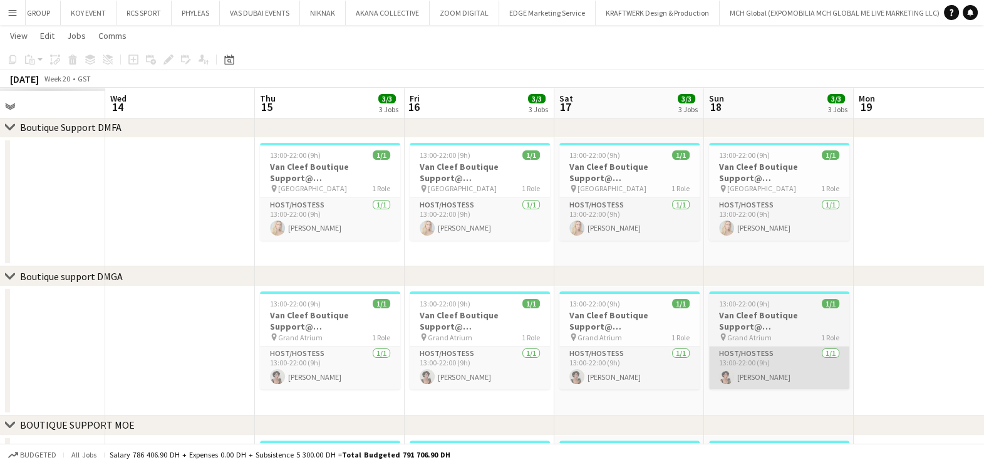
drag, startPoint x: 854, startPoint y: 341, endPoint x: 806, endPoint y: 351, distance: 49.3
click at [882, 341] on app-calendar-viewport "Sun 11 Mon 12 Tue 13 Wed 14 Thu 15 3/3 3 Jobs Fri 16 3/3 3 Jobs Sat 17 3/3 3 Jo…" at bounding box center [492, 161] width 984 height 1035
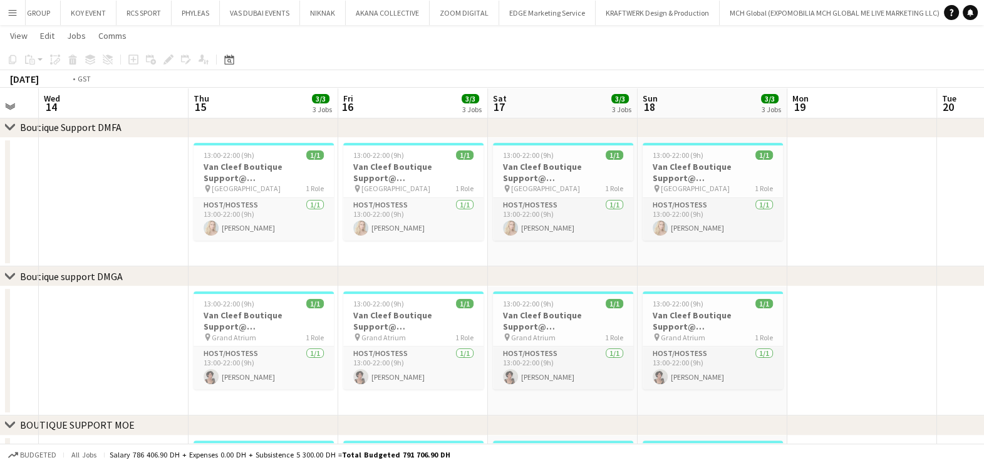
drag, startPoint x: 954, startPoint y: 354, endPoint x: 957, endPoint y: 360, distance: 6.4
click at [983, 354] on html "Menu Boards Boards Boards All jobs Status Workforce Workforce My Workforce Recr…" at bounding box center [492, 148] width 984 height 1106
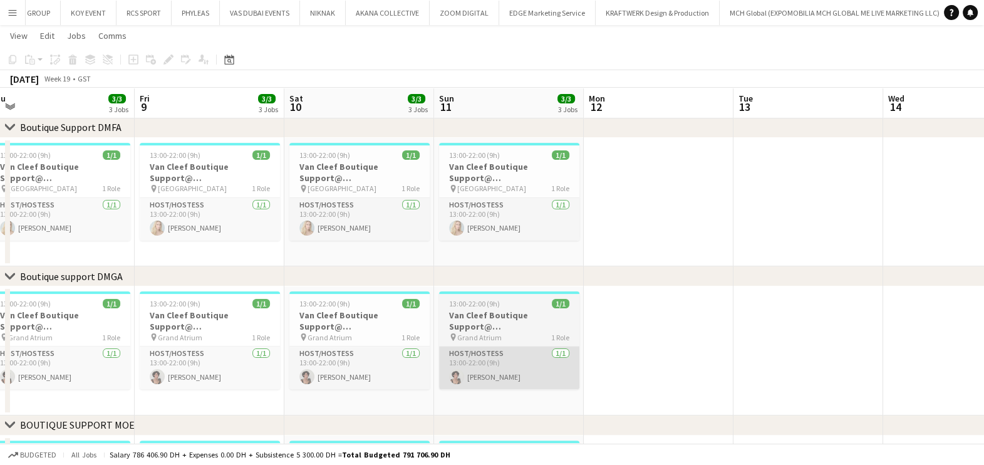
drag, startPoint x: 549, startPoint y: 370, endPoint x: 852, endPoint y: 360, distance: 302.7
click at [923, 355] on app-calendar-viewport "Tue 6 Wed 7 Thu 8 3/3 3 Jobs Fri 9 3/3 3 Jobs Sat 10 3/3 3 Jobs Sun 11 3/3 3 Jo…" at bounding box center [492, 161] width 984 height 1035
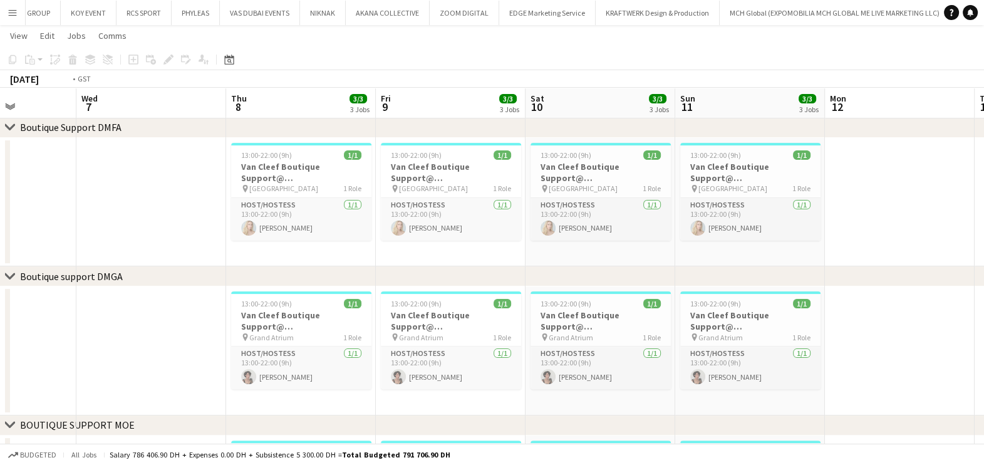
drag, startPoint x: 875, startPoint y: 344, endPoint x: 814, endPoint y: 357, distance: 62.2
click at [897, 344] on app-calendar-viewport "Sun 4 3/3 3 Jobs Mon 5 Tue 6 Wed 7 Thu 8 3/3 3 Jobs Fri 9 3/3 3 Jobs Sat 10 3/3…" at bounding box center [492, 161] width 984 height 1035
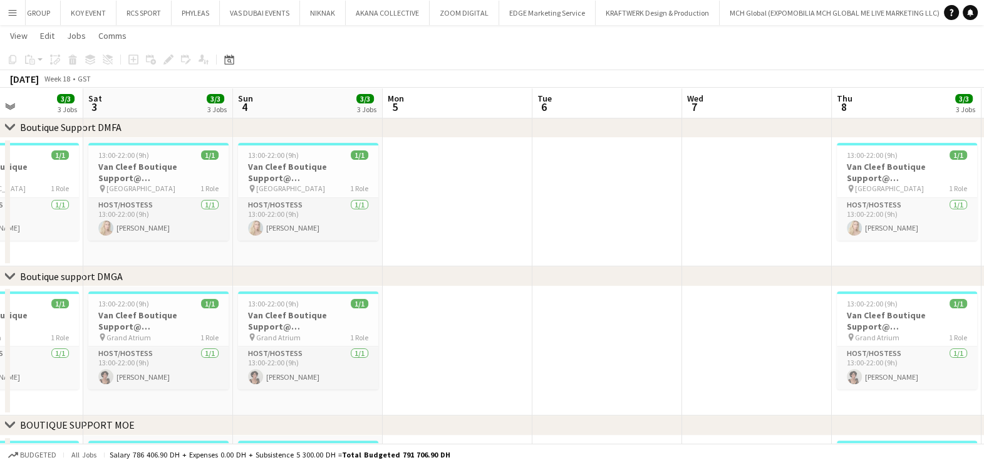
drag, startPoint x: 500, startPoint y: 361, endPoint x: 972, endPoint y: 328, distance: 473.4
click at [975, 328] on app-calendar-viewport "Wed 30 Thu 1 3/3 3 Jobs Fri 2 3/3 3 Jobs Sat 3 3/3 3 Jobs Sun 4 3/3 3 Jobs Mon …" at bounding box center [492, 161] width 984 height 1035
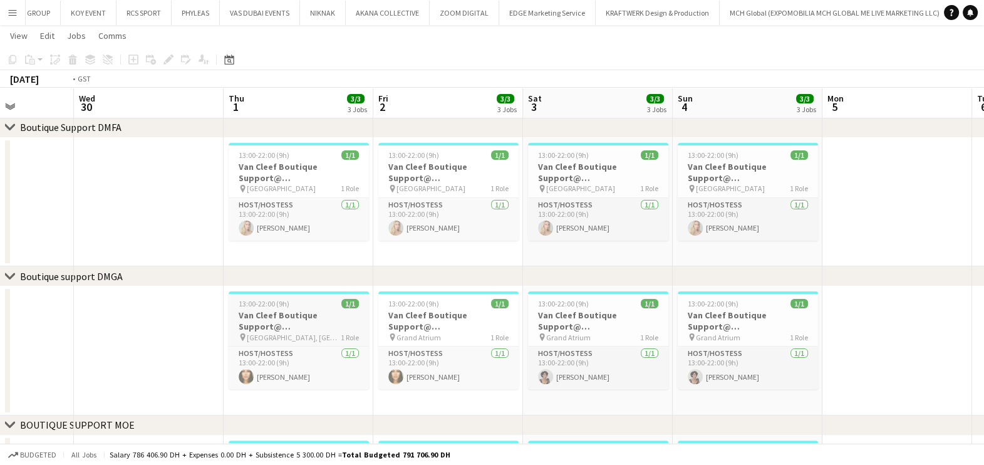
drag, startPoint x: 381, startPoint y: 338, endPoint x: 660, endPoint y: 318, distance: 278.9
click at [661, 316] on app-calendar-viewport "Sun 27 3/3 3 Jobs Mon 28 Tue 29 Wed 30 Thu 1 3/3 3 Jobs Fri 2 3/3 3 Jobs Sat 3 …" at bounding box center [492, 161] width 984 height 1035
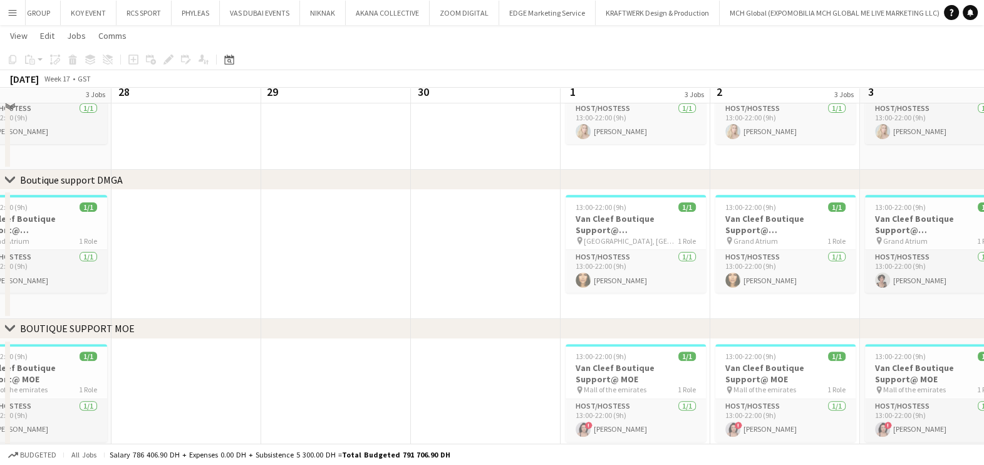
scroll to position [484, 0]
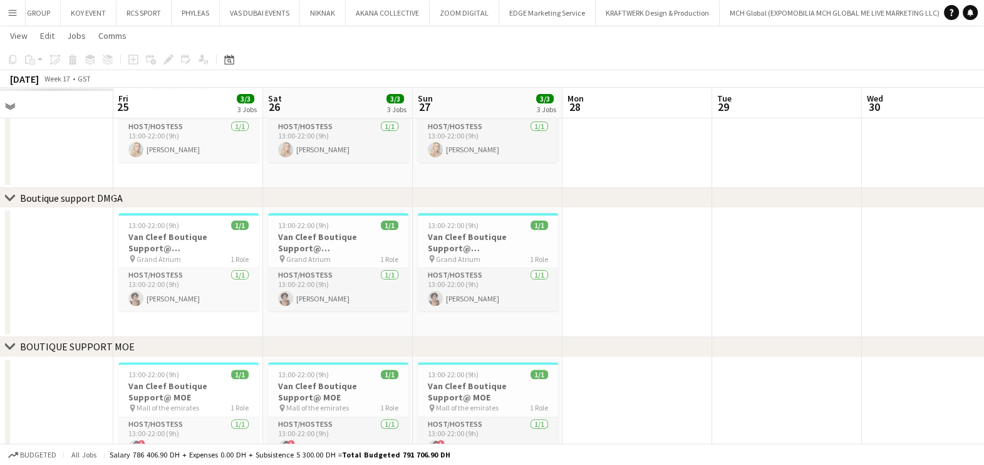
drag, startPoint x: 313, startPoint y: 305, endPoint x: 908, endPoint y: 308, distance: 595.1
click at [908, 307] on app-calendar-viewport "Tue 22 Wed 23 Thu 24 Fri 25 3/3 3 Jobs Sat 26 3/3 3 Jobs Sun 27 3/3 3 Jobs Mon …" at bounding box center [492, 82] width 984 height 1035
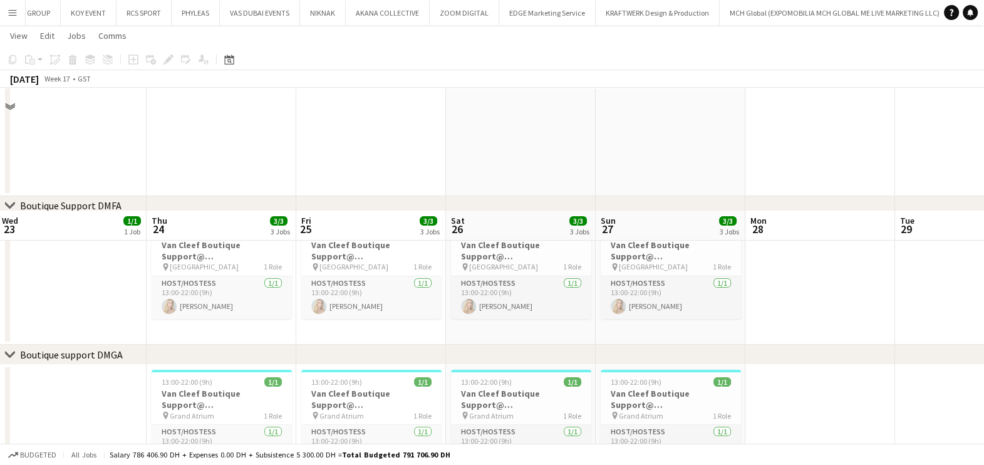
scroll to position [562, 0]
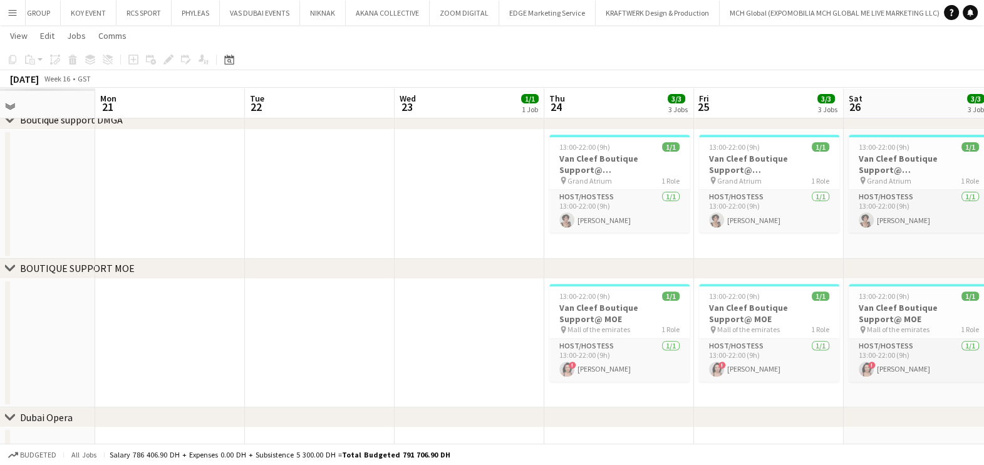
drag, startPoint x: 80, startPoint y: 219, endPoint x: 830, endPoint y: 221, distance: 750.4
click at [829, 221] on app-calendar-viewport "Fri 18 Sat 19 Sun 20 Mon 21 Tue 22 Wed 23 1/1 1 Job Thu 24 3/3 3 Jobs Fri 25 3/…" at bounding box center [492, 4] width 984 height 1035
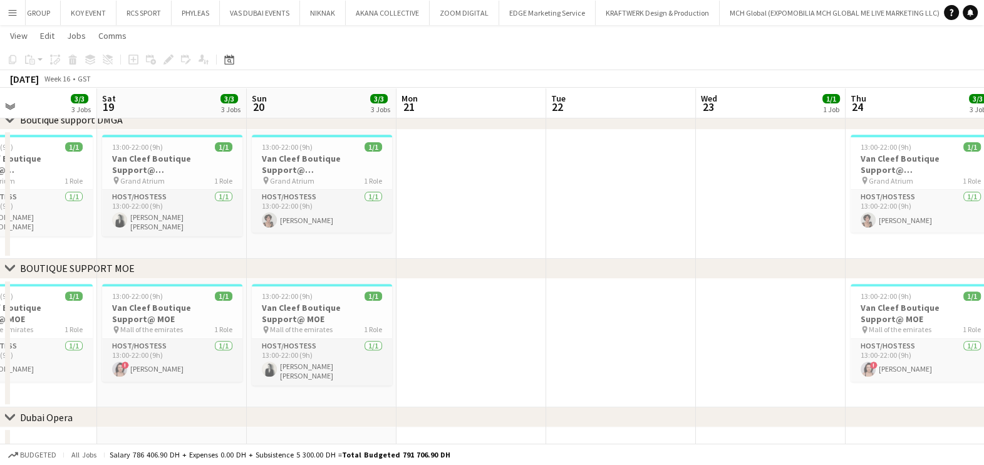
scroll to position [0, 337]
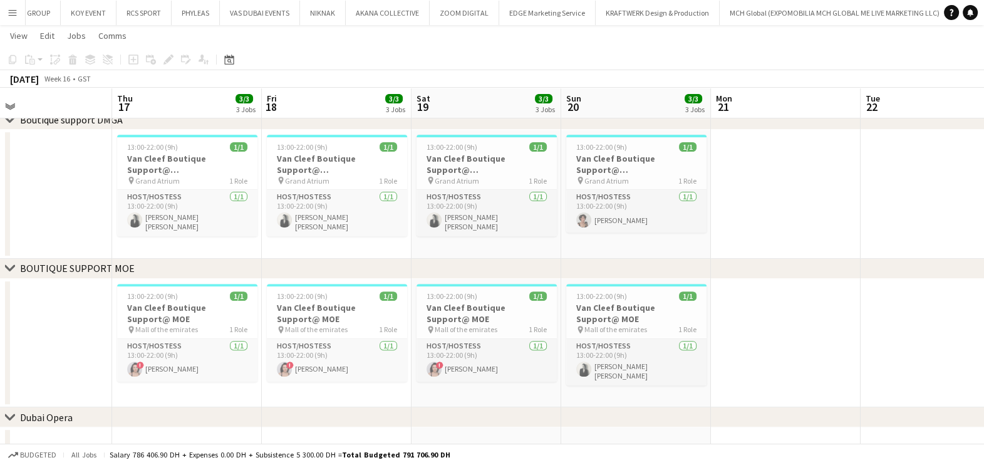
drag, startPoint x: 375, startPoint y: 227, endPoint x: 635, endPoint y: 246, distance: 260.6
click at [635, 246] on app-calendar-viewport "Mon 14 Tue 15 Wed 16 Thu 17 3/3 3 Jobs Fri 18 3/3 3 Jobs Sat 19 3/3 3 Jobs Sun …" at bounding box center [492, 4] width 984 height 1035
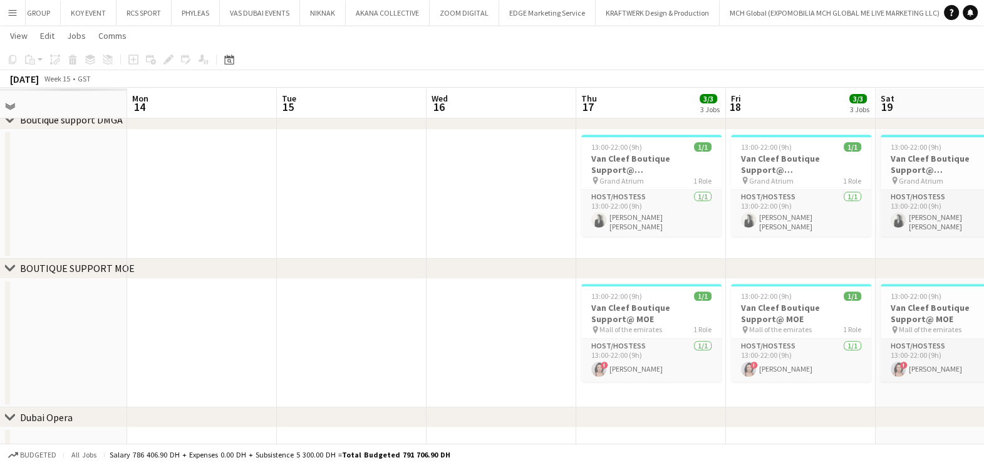
drag, startPoint x: 697, startPoint y: 200, endPoint x: 532, endPoint y: 241, distance: 170.5
click at [698, 200] on app-calendar-viewport "Fri 11 Sat 12 Sun 13 Mon 14 Tue 15 Wed 16 Thu 17 3/3 3 Jobs Fri 18 3/3 3 Jobs S…" at bounding box center [492, 4] width 984 height 1035
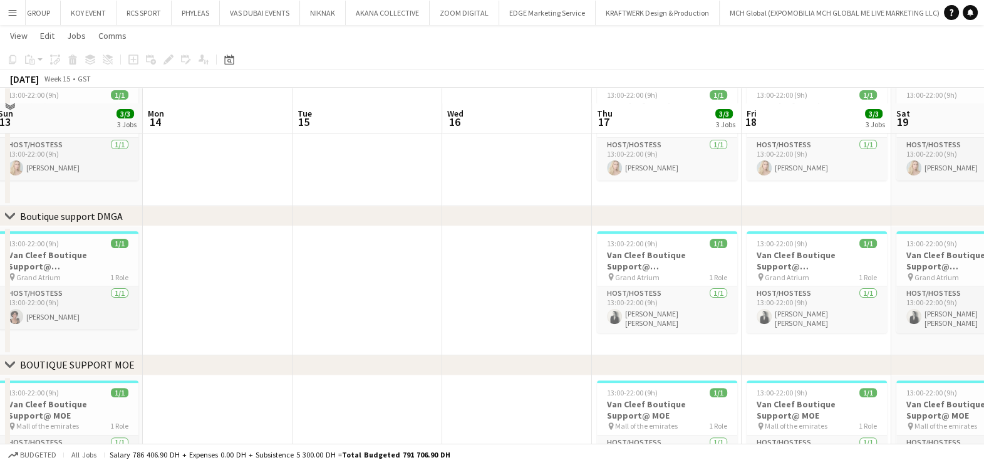
scroll to position [484, 0]
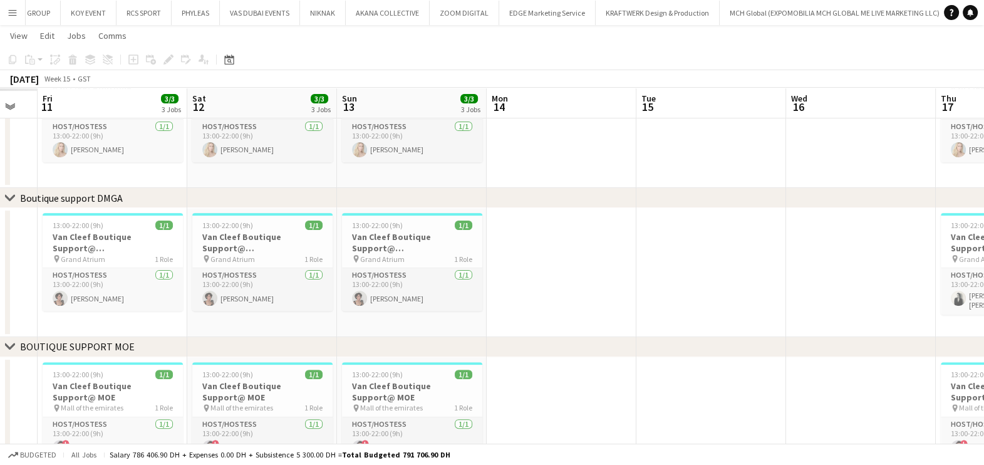
drag, startPoint x: 194, startPoint y: 291, endPoint x: 537, endPoint y: 284, distance: 343.3
click at [537, 284] on app-calendar-viewport "Wed 9 Thu 10 Fri 11 3/3 3 Jobs Sat 12 3/3 3 Jobs Sun 13 3/3 3 Jobs Mon 14 Tue 1…" at bounding box center [492, 82] width 984 height 1035
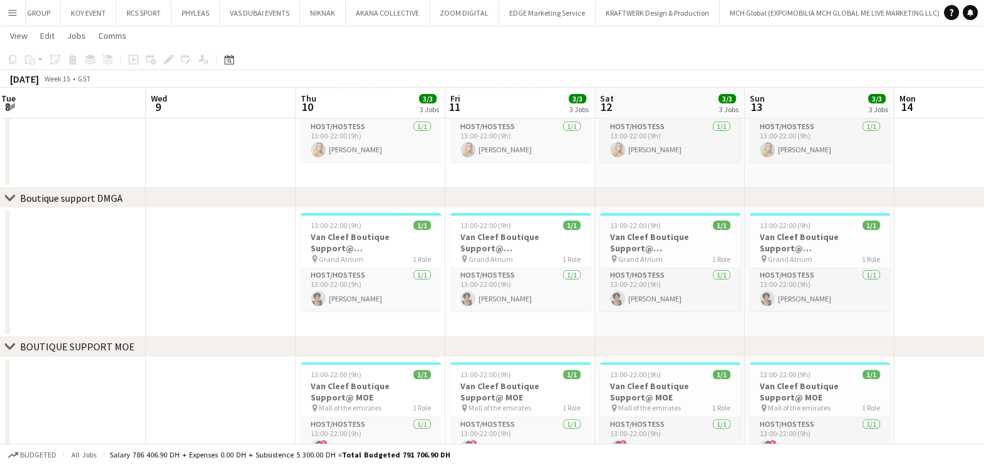
drag, startPoint x: 670, startPoint y: 285, endPoint x: 689, endPoint y: 284, distance: 18.8
click at [689, 284] on app-calendar-viewport "Sun 6 Mon 7 Tue 8 Wed 9 Thu 10 3/3 3 Jobs Fri 11 3/3 3 Jobs Sat 12 3/3 3 Jobs S…" at bounding box center [492, 82] width 984 height 1035
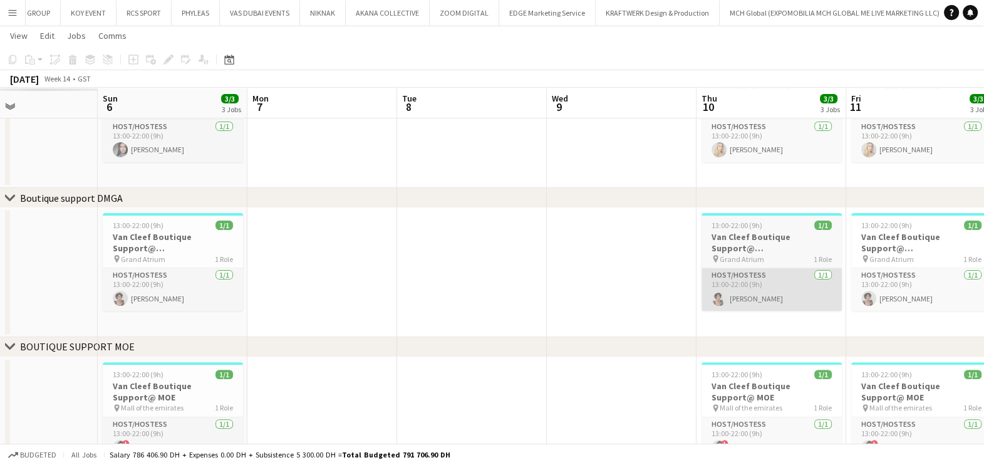
drag, startPoint x: 425, startPoint y: 303, endPoint x: 864, endPoint y: 284, distance: 440.1
click at [868, 284] on app-calendar-viewport "Thu 3 Fri 4 Sat 5 Sun 6 3/3 3 Jobs Mon 7 Tue 8 Wed 9 Thu 10 3/3 3 Jobs Fri 11 3…" at bounding box center [492, 82] width 984 height 1035
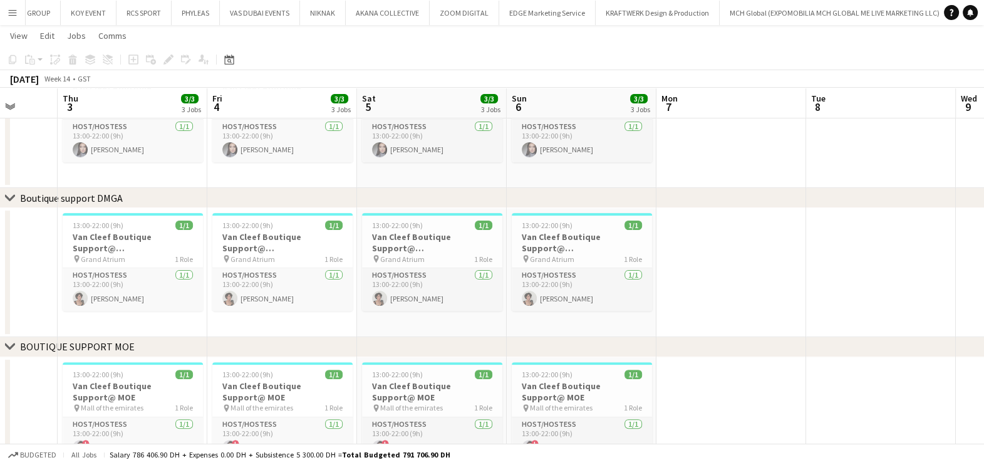
drag, startPoint x: 802, startPoint y: 276, endPoint x: 737, endPoint y: 282, distance: 65.5
click at [840, 269] on app-calendar-viewport "Mon 31 Tue 1 Wed 2 Thu 3 3/3 3 Jobs Fri 4 3/3 3 Jobs Sat 5 3/3 3 Jobs Sun 6 3/3…" at bounding box center [492, 82] width 984 height 1035
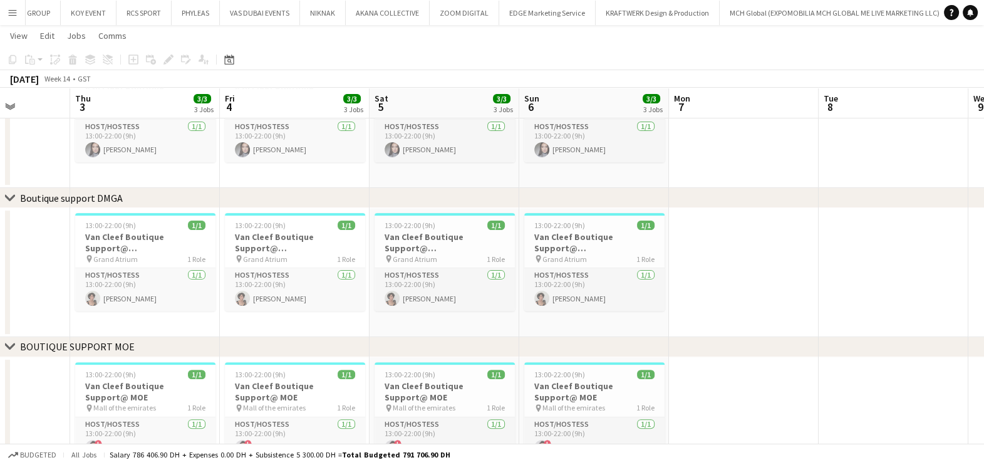
click at [676, 266] on app-calendar-viewport "Mon 31 3/3 3 Jobs Tue 1 3/3 3 Jobs Wed 2 Thu 3 3/3 3 Jobs Fri 4 3/3 3 Jobs Sat …" at bounding box center [492, 82] width 984 height 1035
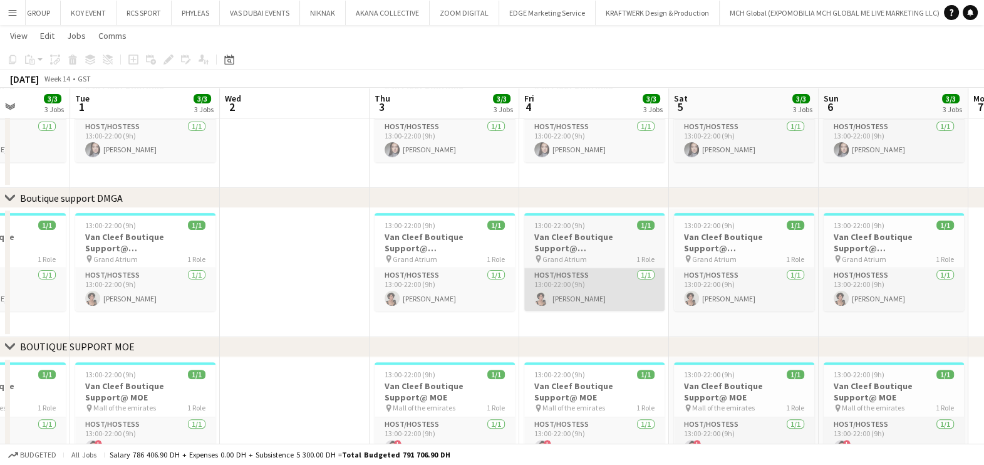
scroll to position [0, 376]
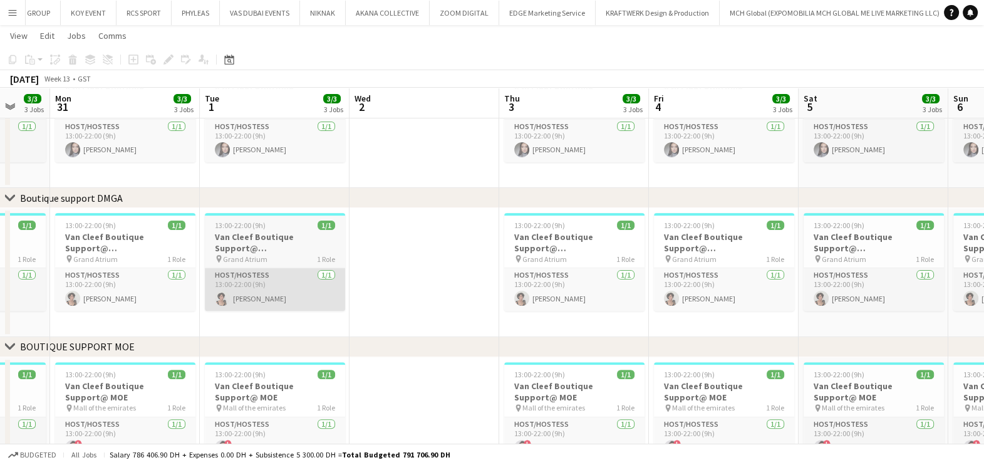
drag
click at [556, 274] on app-calendar-viewport "Sat 29 3/3 3 Jobs Sun 30 3/3 3 Jobs Mon 31 3/3 3 Jobs Tue 1 3/3 3 Jobs Wed 2 Th…" at bounding box center [492, 82] width 984 height 1035
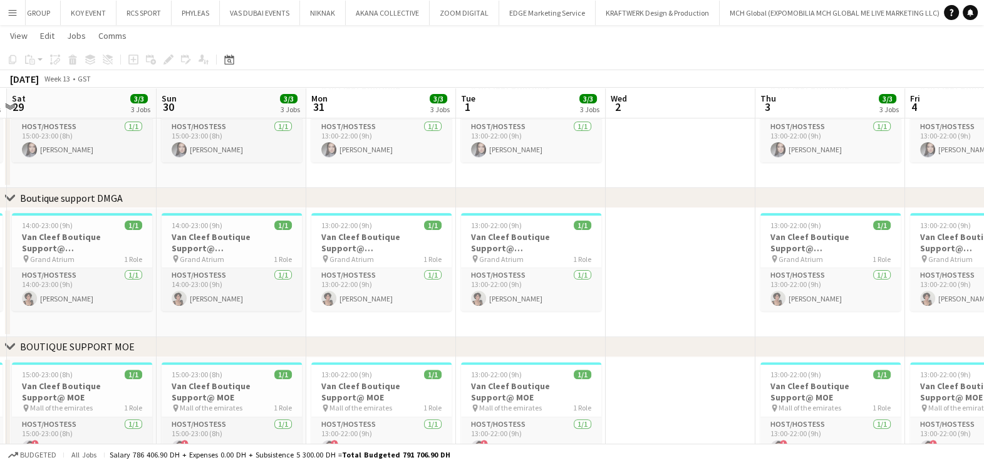
click at [574, 270] on app-calendar-viewport "Thu 27 3/3 3 Jobs Fri 28 3/3 3 Jobs Sat 29 3/3 3 Jobs Sun 30 3/3 3 Jobs Mon 31 …" at bounding box center [492, 82] width 984 height 1035
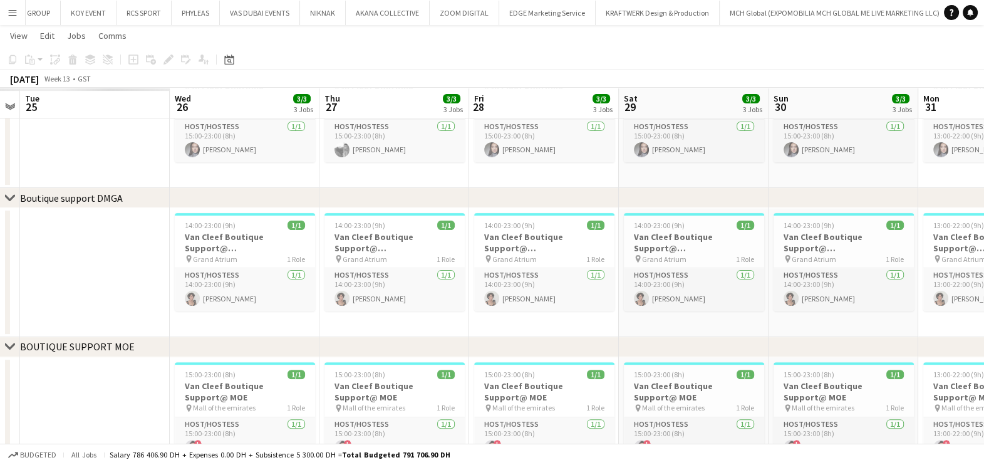
click at [576, 276] on app-calendar-viewport "Sun 23 Mon 24 Tue 25 Wed 26 3/3 3 Jobs Thu 27 3/3 3 Jobs Fri 28 3/3 3 Jobs Sat …" at bounding box center [492, 82] width 984 height 1035
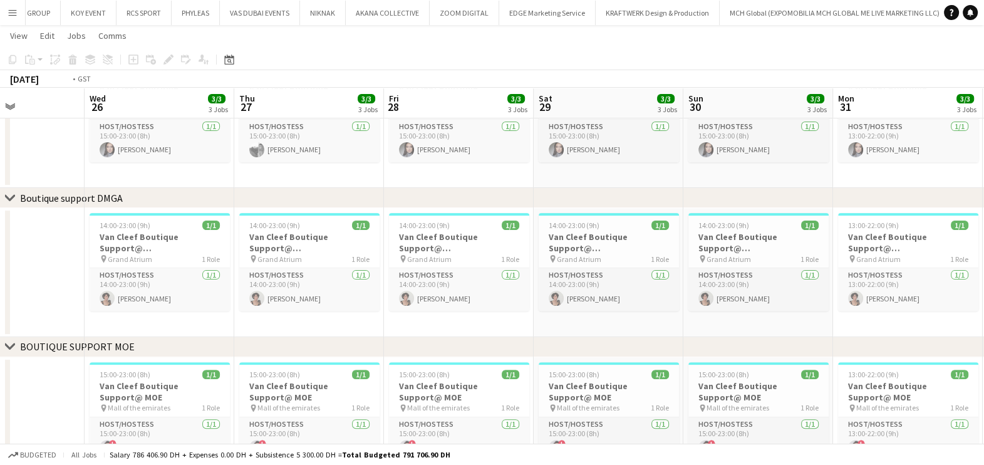
click at [535, 272] on app-calendar-viewport "Sun 23 3/3 3 Jobs Mon 24 Tue 25 Wed 26 3/3 3 Jobs Thu 27 3/3 3 Jobs Fri 28 3/3 …" at bounding box center [492, 82] width 984 height 1035
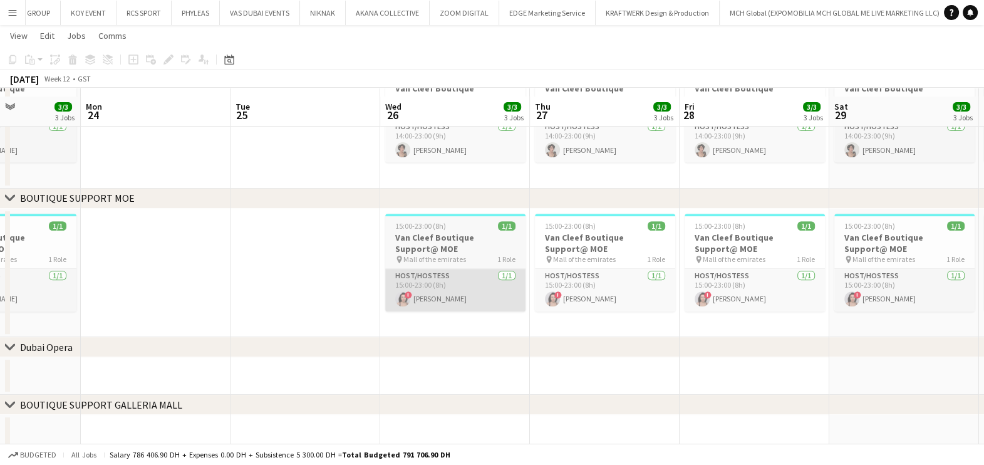
scroll to position [640, 0]
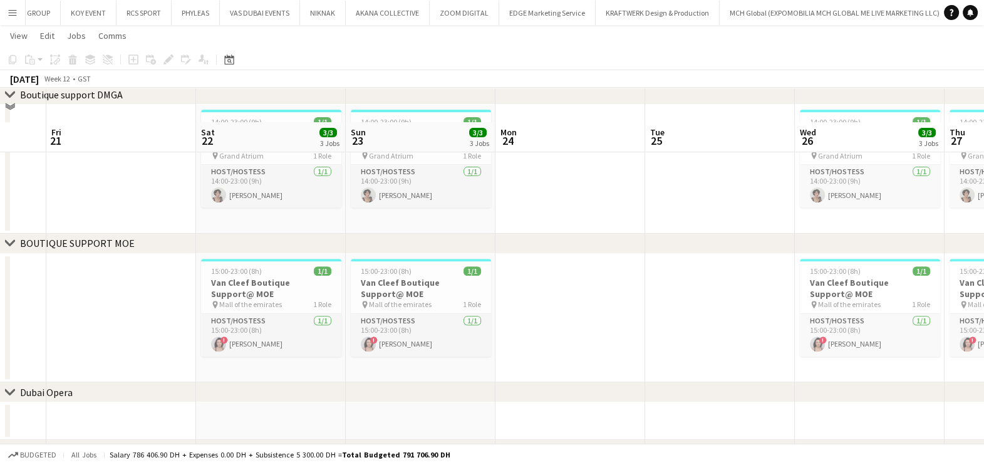
scroll to position [562, 0]
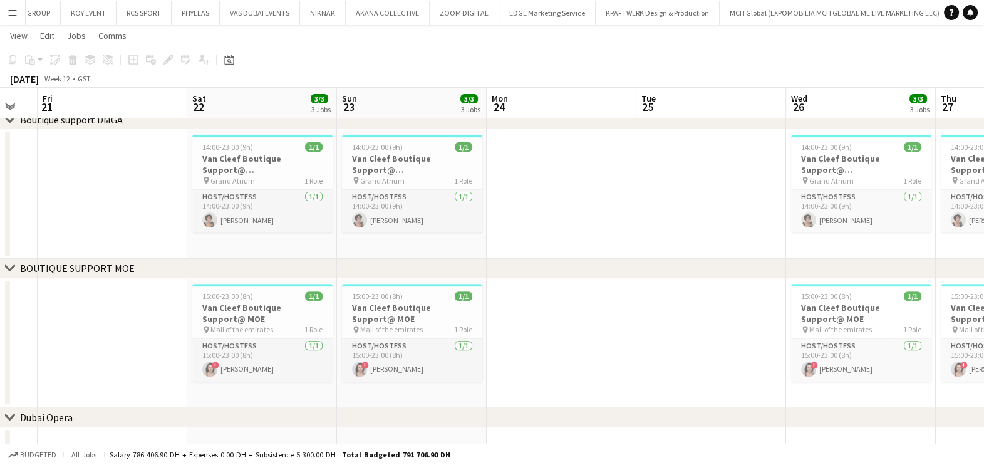
click at [545, 192] on app-calendar-viewport "Wed 19 Thu 20 Fri 21 Sat 22 3/3 3 Jobs Sun 23 3/3 3 Jobs Mon 24 Tue 25 Wed 26 3…" at bounding box center [492, 4] width 984 height 1035
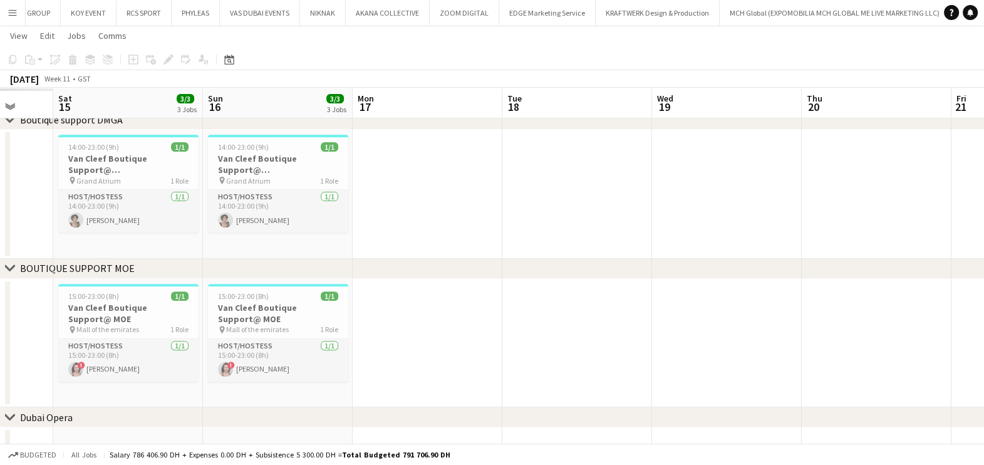
click at [617, 203] on app-calendar-viewport "Wed 12 Thu 13 Fri 14 Sat 15 3/3 3 Jobs Sun 16 3/3 3 Jobs Mon 17 Tue 18 Wed 19 T…" at bounding box center [492, 4] width 984 height 1035
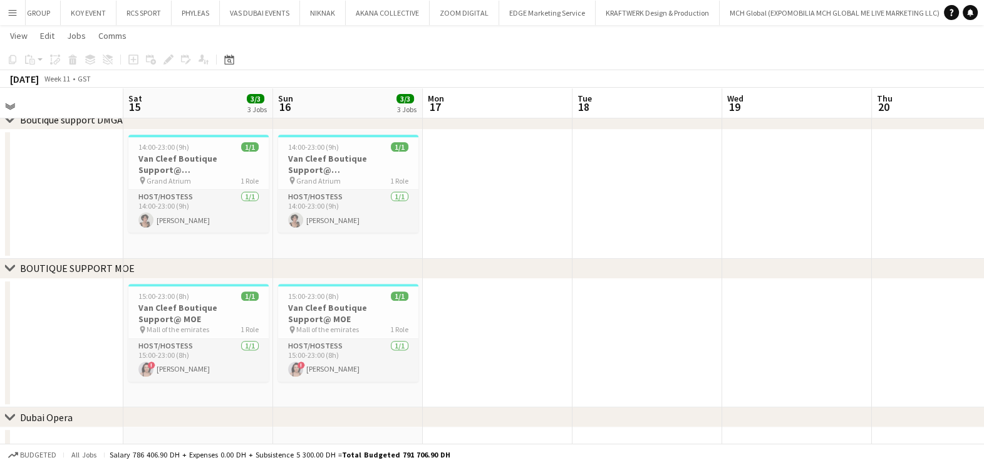
scroll to position [0, 316]
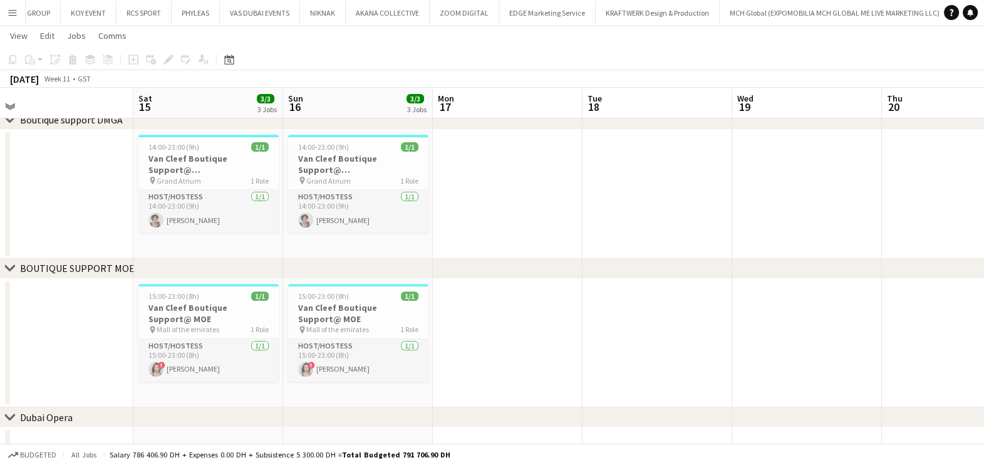
click at [506, 215] on app-calendar-viewport "Wed 12 Thu 13 Fri 14 Sat 15 3/3 3 Jobs Sun 16 3/3 3 Jobs Mon 17 Tue 18 Wed 19 T…" at bounding box center [492, 4] width 984 height 1035
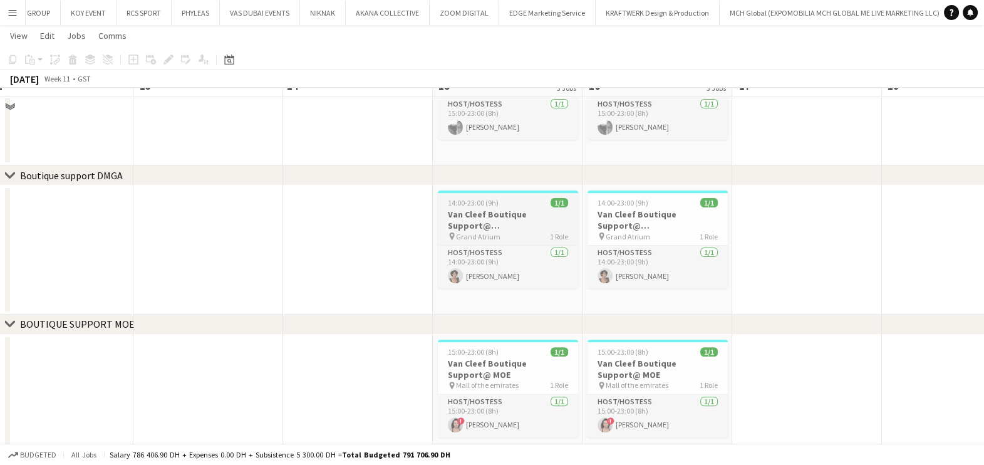
scroll to position [484, 0]
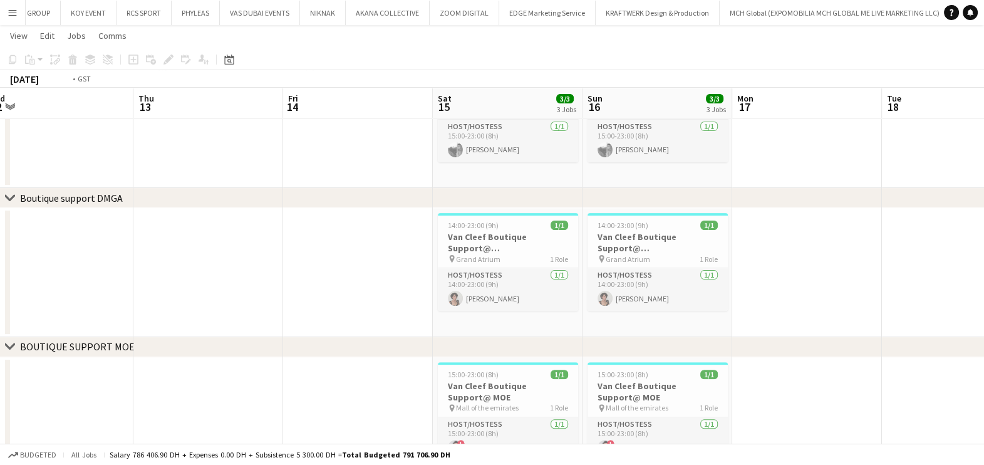
click at [789, 256] on app-calendar-viewport "Mon 10 Tue 11 Wed 12 Thu 13 Fri 14 Sat 15 3/3 3 Jobs Sun 16 3/3 3 Jobs Mon 17 T…" at bounding box center [492, 82] width 984 height 1035
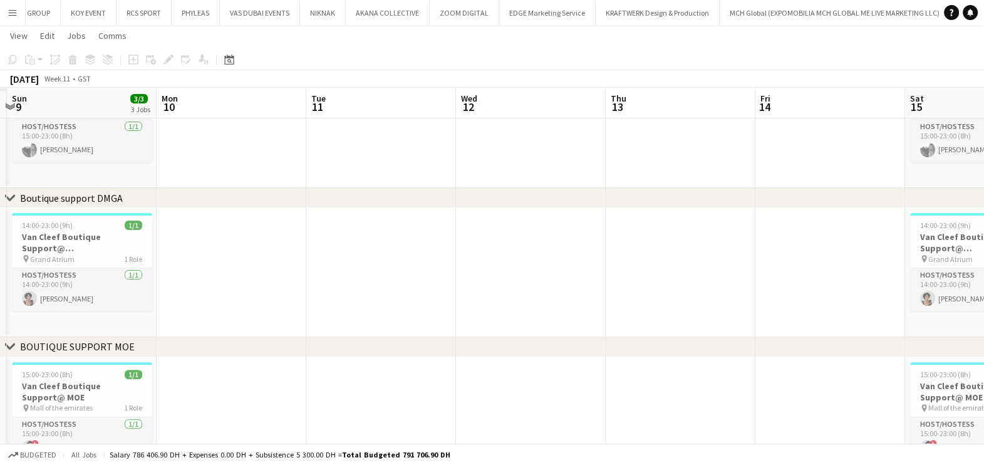
click at [682, 266] on app-calendar-viewport "Fri 7 Sat 8 Sun 9 3/3 3 Jobs Mon 10 Tue 11 Wed 12 Thu 13 Fri 14 Sat 15 3/3 3 Jo…" at bounding box center [492, 82] width 984 height 1035
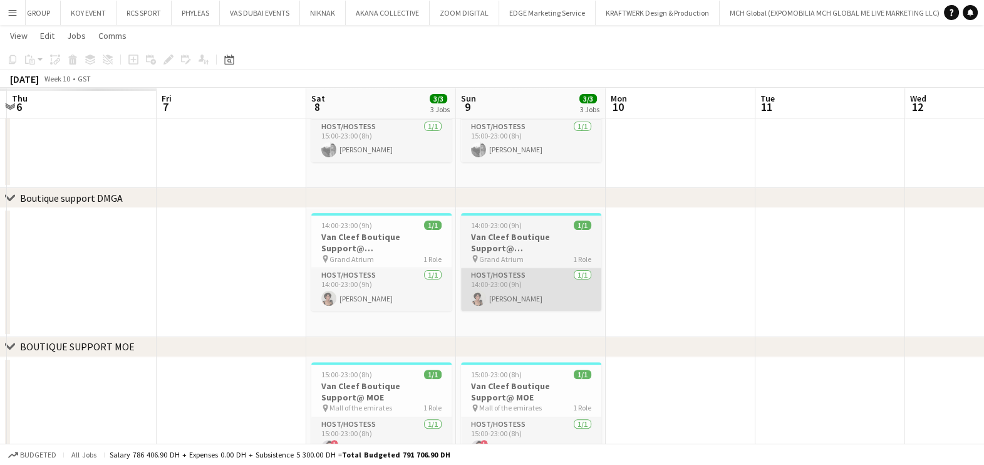
scroll to position [0, 0]
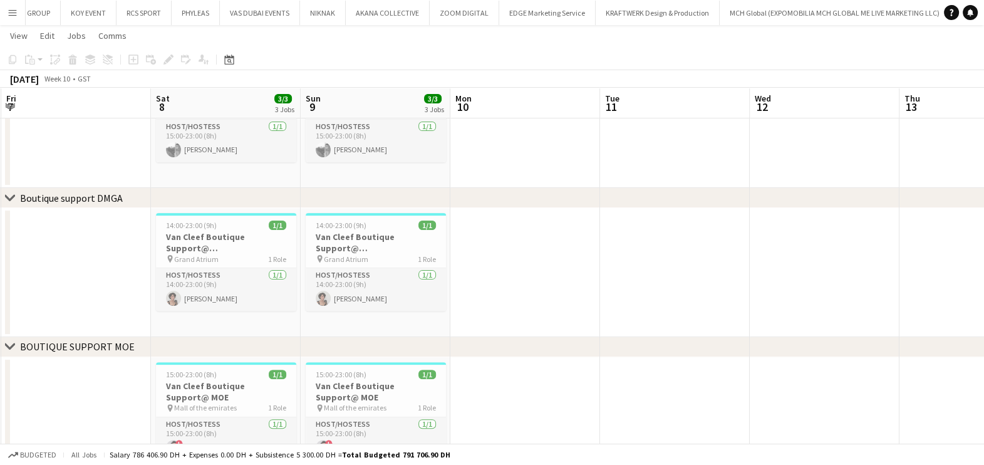
click at [729, 276] on app-calendar-viewport "Tue 4 Wed 5 Thu 6 Fri 7 Sat 8 3/3 3 Jobs Sun 9 3/3 3 Jobs Mon 10 Tue 11 Wed 12 …" at bounding box center [492, 82] width 984 height 1035
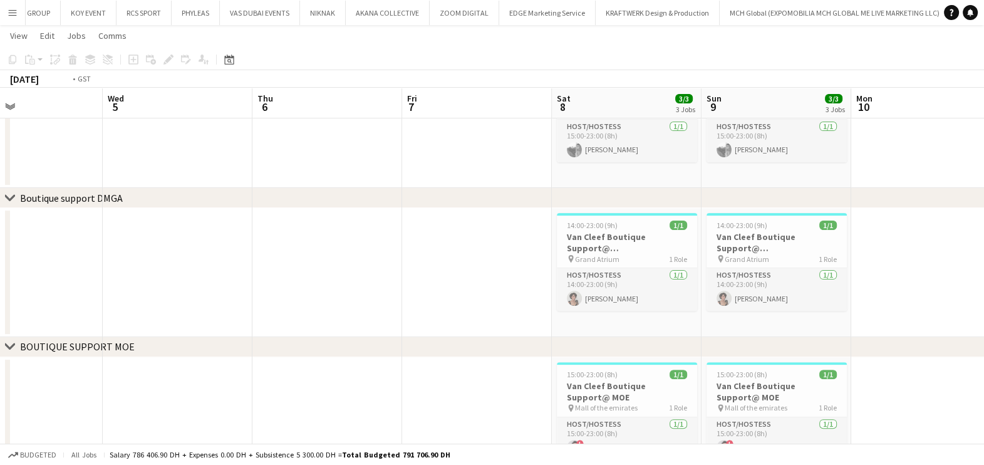
click at [718, 291] on app-calendar-viewport "Sun 2 3/3 3 Jobs Mon 3 Tue 4 Wed 5 Thu 6 Fri 7 Sat 8 3/3 3 Jobs Sun 9 3/3 3 Job…" at bounding box center [492, 82] width 984 height 1035
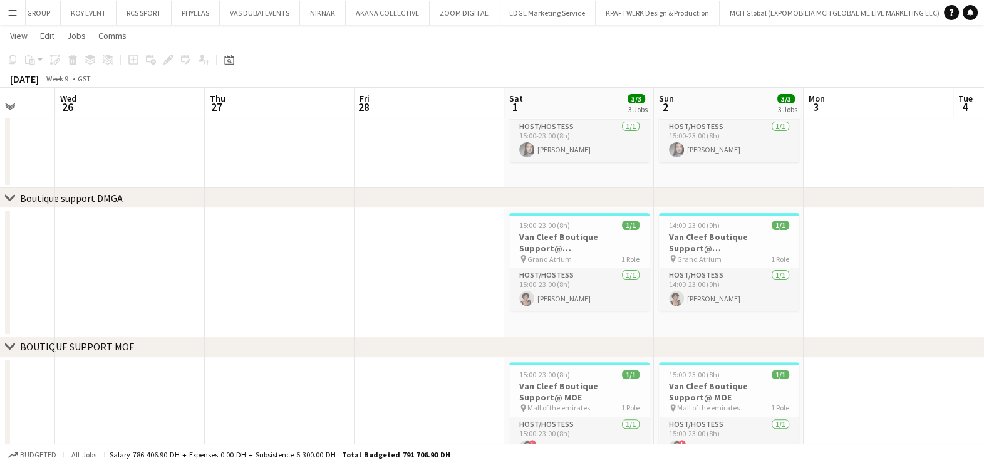
click at [572, 276] on app-calendar-viewport "Sun 23 Mon 24 Tue 25 Wed 26 Thu 27 Fri 28 Sat 1 3/3 3 Jobs Sun 2 3/3 3 Jobs Mon…" at bounding box center [492, 82] width 984 height 1035
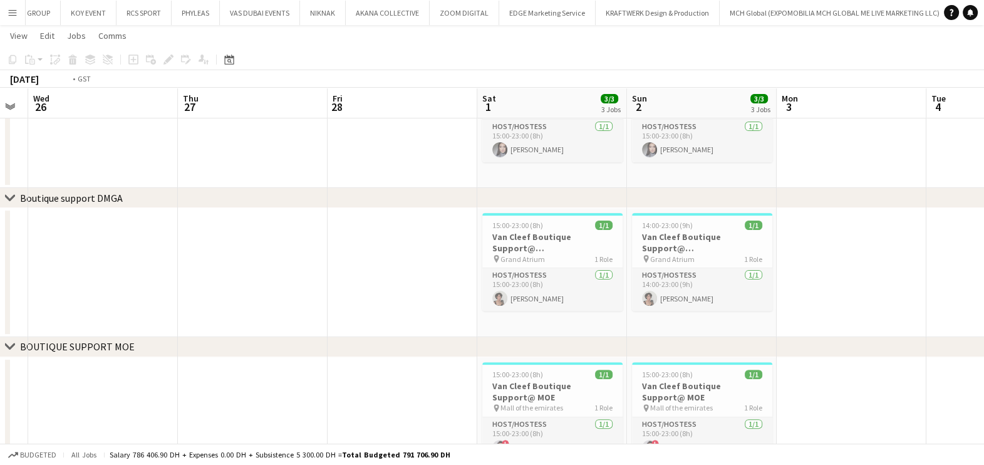
click at [852, 257] on app-calendar-viewport "Sun 23 3/3 3 Jobs Mon 24 Tue 25 Wed 26 Thu 27 Fri 28 Sat 1 3/3 3 Jobs Sun 2 3/3…" at bounding box center [492, 82] width 984 height 1035
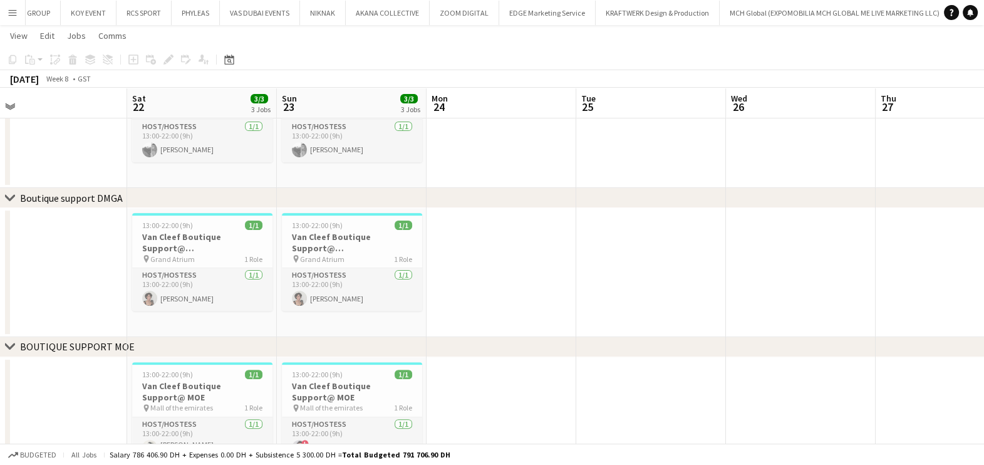
click at [594, 262] on app-calendar-viewport "Wed 19 Thu 20 Fri 21 Sat 22 3/3 3 Jobs Sun 23 3/3 3 Jobs Mon 24 Tue 25 Wed 26 T…" at bounding box center [492, 82] width 984 height 1035
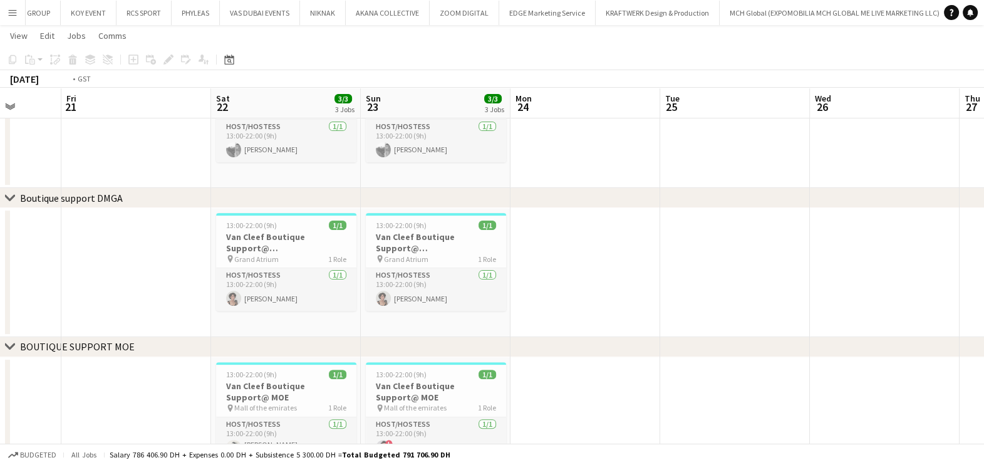
click at [928, 275] on app-calendar-viewport "Tue 18 Wed 19 Thu 20 Fri 21 Sat 22 3/3 3 Jobs Sun 23 3/3 3 Jobs Mon 24 Tue 25 W…" at bounding box center [492, 82] width 984 height 1035
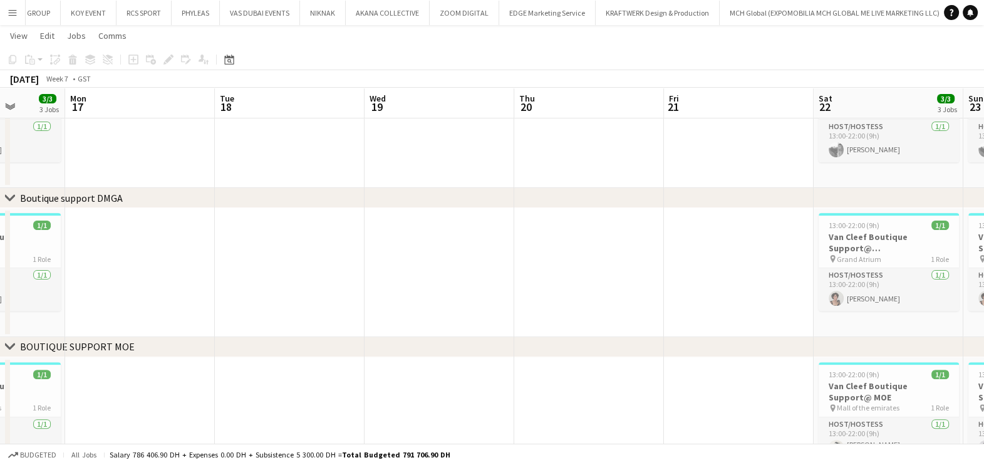
click at [848, 284] on app-calendar-viewport "Fri 14 2/2 2 Jobs Sat 15 3/3 3 Jobs Sun 16 3/3 3 Jobs Mon 17 Tue 18 Wed 19 Thu …" at bounding box center [492, 82] width 984 height 1035
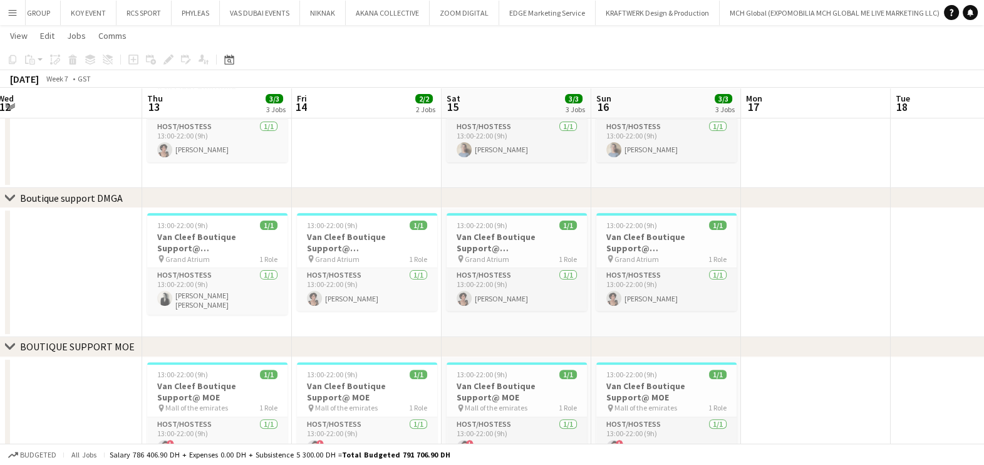
click at [692, 291] on app-calendar-viewport "Mon 10 Tue 11 Wed 12 Thu 13 3/3 3 Jobs Fri 14 2/2 2 Jobs Sat 15 3/3 3 Jobs Sun …" at bounding box center [492, 82] width 984 height 1035
click at [226, 67] on app-toolbar "Copy Paste Paste Ctrl+V Paste with crew Ctrl+Shift+V Paste linked Job [GEOGRAPH…" at bounding box center [492, 59] width 984 height 21
click at [231, 61] on icon "Date picker" at bounding box center [229, 59] width 10 height 10
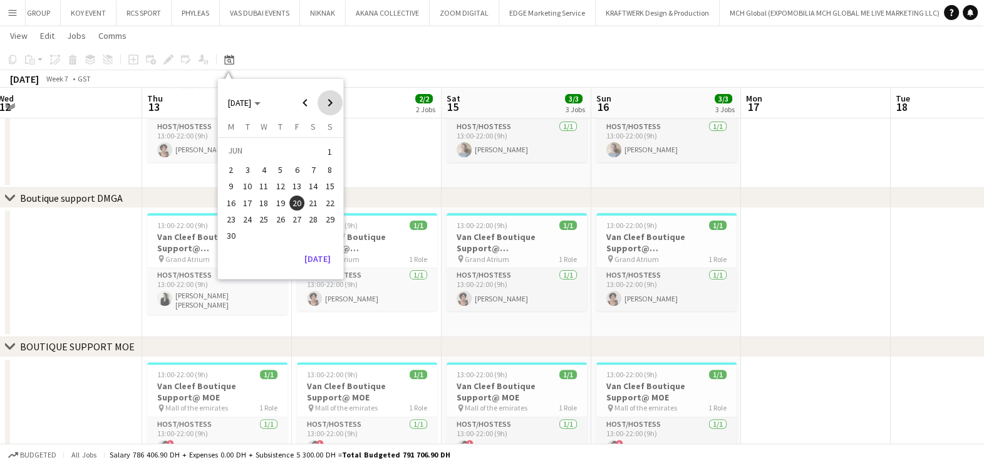
click at [329, 104] on span "Next month" at bounding box center [330, 102] width 25 height 25
click at [330, 104] on span "Next month" at bounding box center [330, 102] width 25 height 25
click at [334, 103] on span "Next month" at bounding box center [330, 102] width 25 height 25
click at [278, 163] on span "4" at bounding box center [280, 166] width 15 height 15
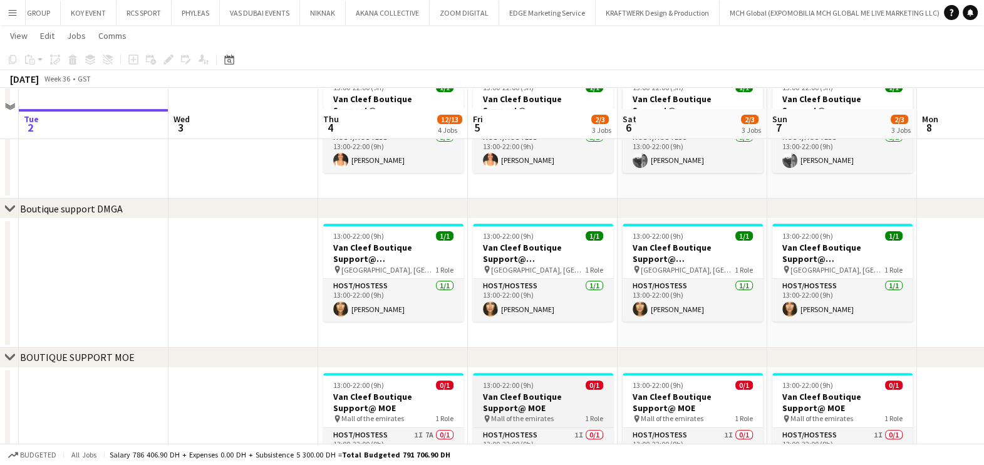
scroll to position [562, 0]
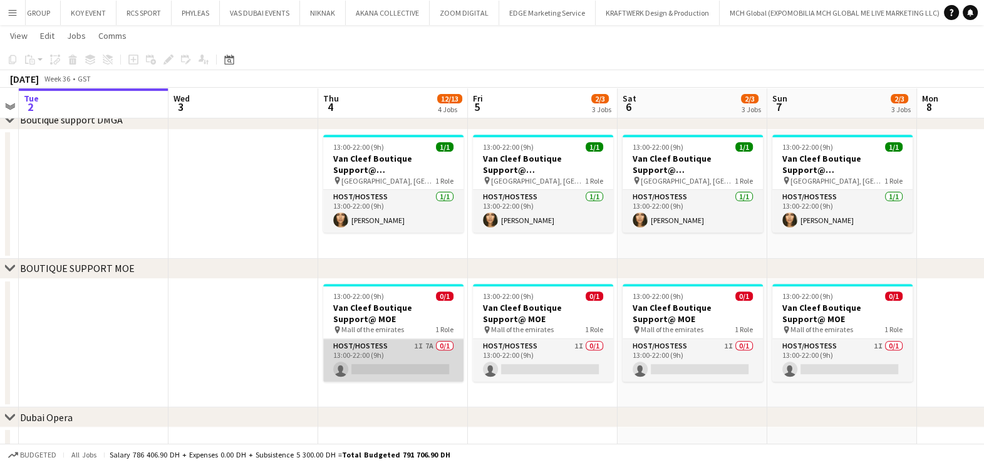
click at [444, 361] on app-card-role "Host/Hostess 1I 7A 0/1 13:00-22:00 (9h) single-neutral-actions" at bounding box center [393, 360] width 140 height 43
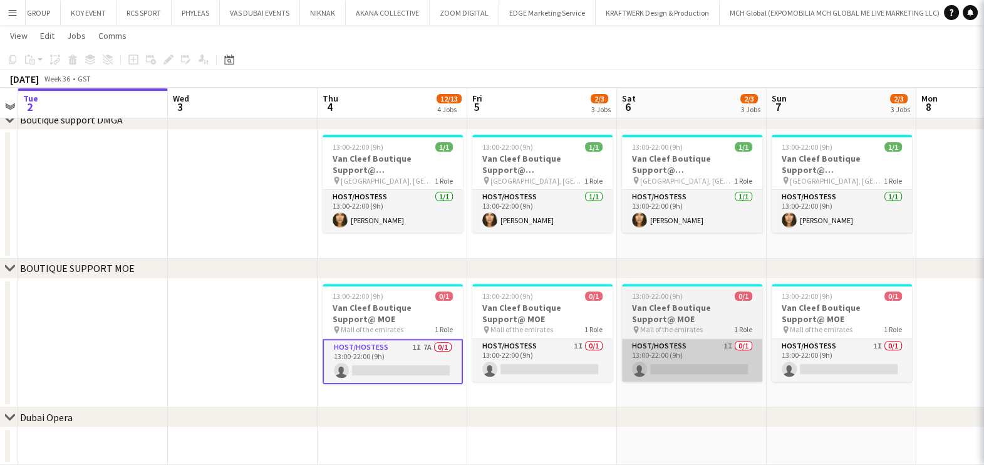
click at [497, 368] on app-card-role "Host/Hostess 1I 0/1 13:00-22:00 (9h) single-neutral-actions" at bounding box center [542, 360] width 140 height 43
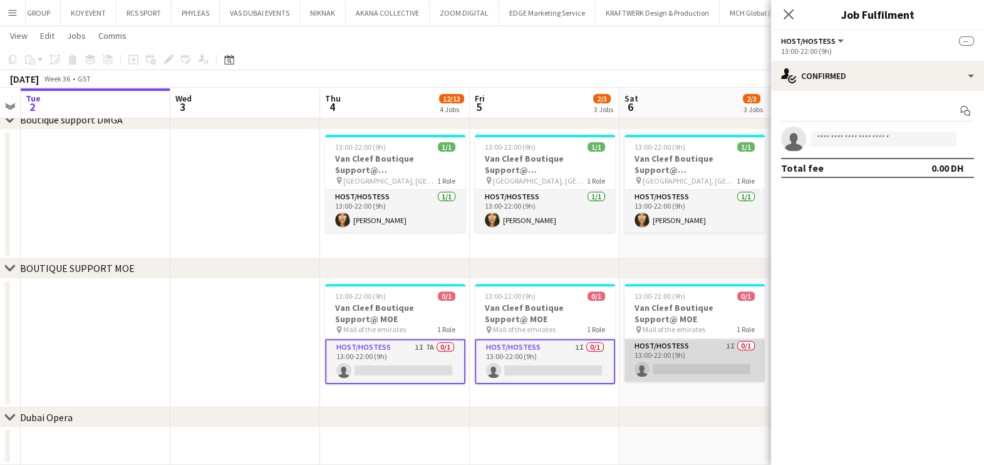
click at [717, 366] on app-card-role "Host/Hostess 1I 0/1 13:00-22:00 (9h) single-neutral-actions" at bounding box center [694, 360] width 140 height 43
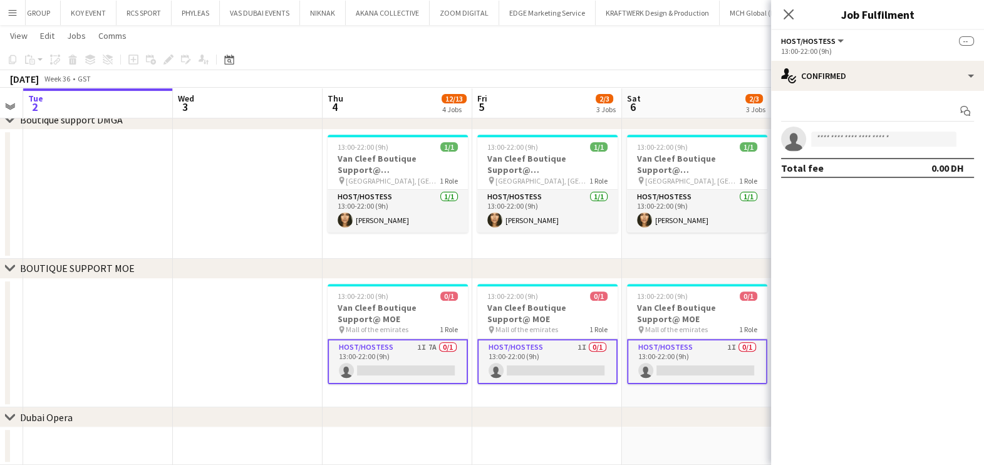
click at [382, 363] on app-calendar-viewport "Sat 30 Sun 31 Mon 1 Tue 2 Wed 3 Thu 4 12/13 4 Jobs Fri 5 2/3 3 Jobs Sat 6 2/3 3…" at bounding box center [492, 4] width 984 height 1035
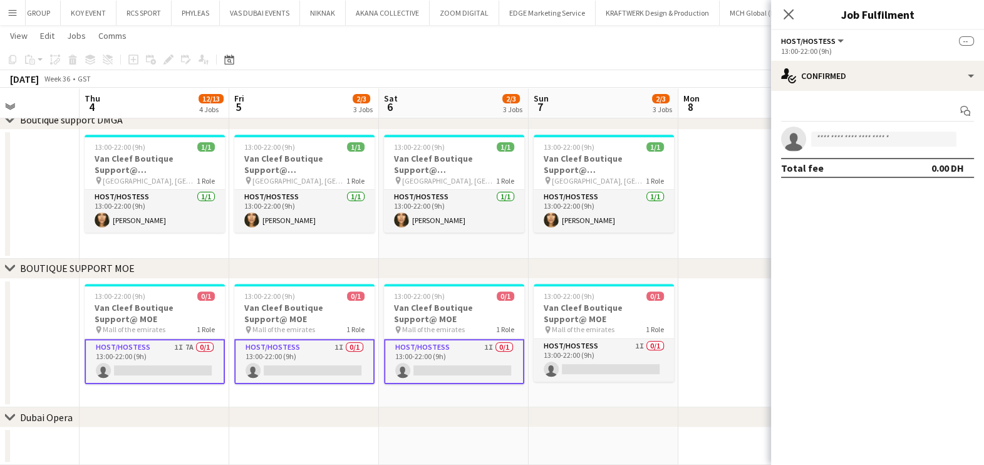
click at [527, 356] on app-date-cell "13:00-22:00 (9h) 0/1 Van Cleef Boutique Support@ MOE pin Mall of the emirates 1…" at bounding box center [454, 343] width 150 height 129
click at [597, 361] on app-card-role "Host/Hostess 1I 0/1 13:00-22:00 (9h) single-neutral-actions" at bounding box center [604, 360] width 140 height 43
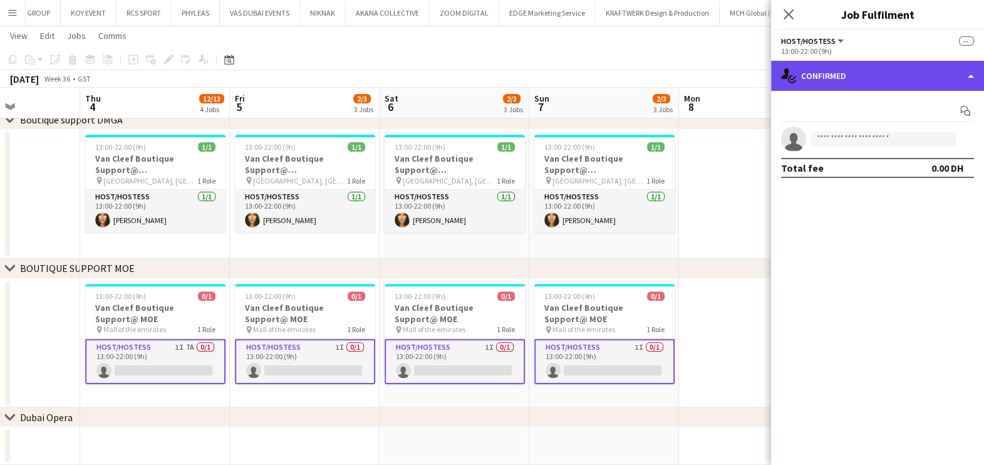
click at [876, 74] on div "single-neutral-actions-check-2 Confirmed" at bounding box center [877, 76] width 213 height 30
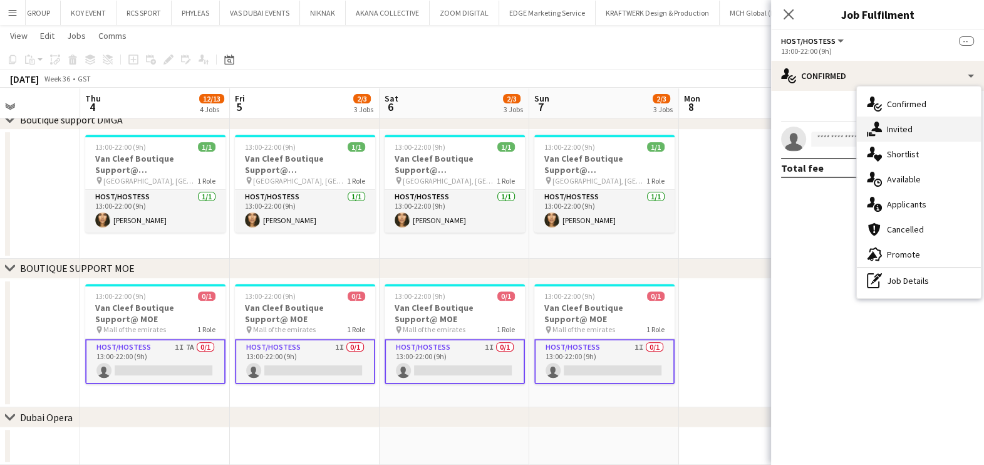
click at [904, 128] on span "Invited" at bounding box center [900, 128] width 26 height 11
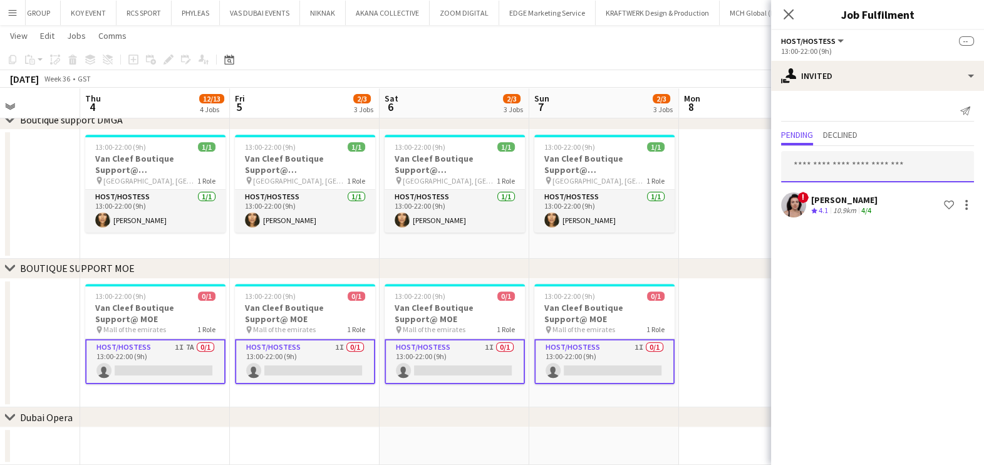
click at [890, 163] on input "text" at bounding box center [877, 166] width 193 height 31
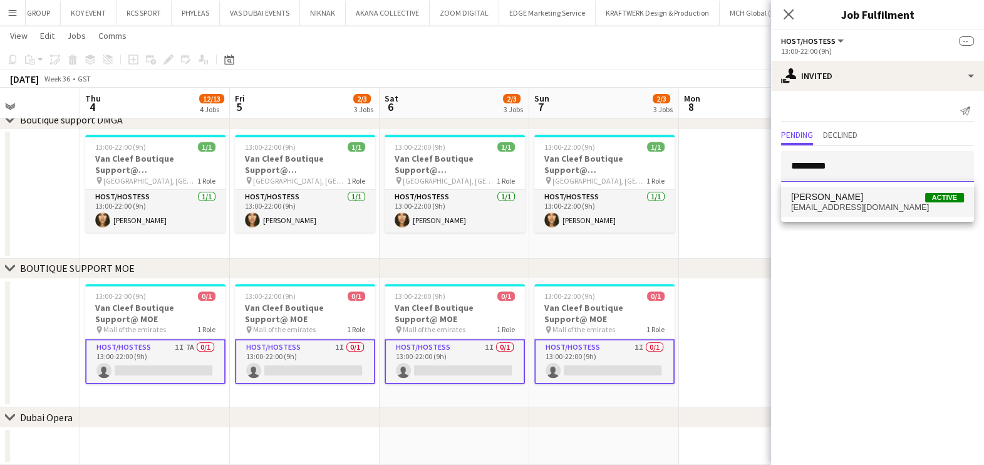
type input "*********"
click at [894, 196] on span "[PERSON_NAME] Active" at bounding box center [877, 197] width 173 height 11
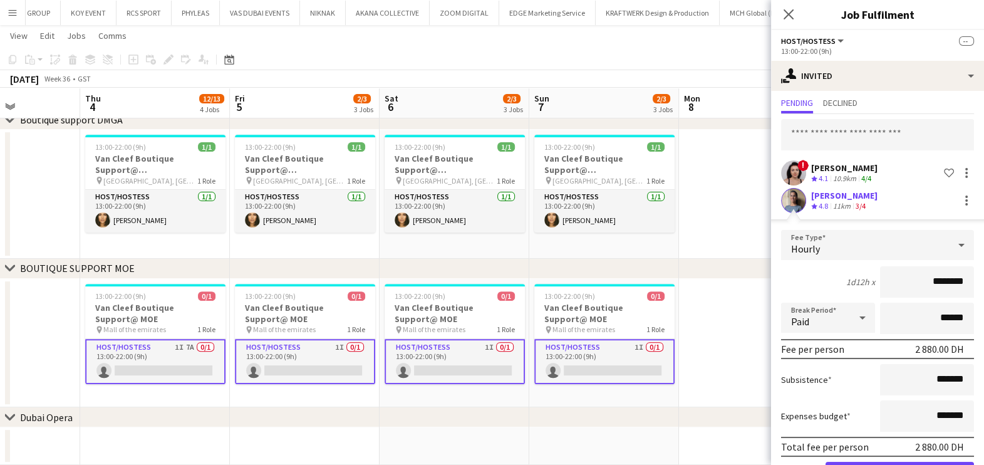
scroll to position [74, 0]
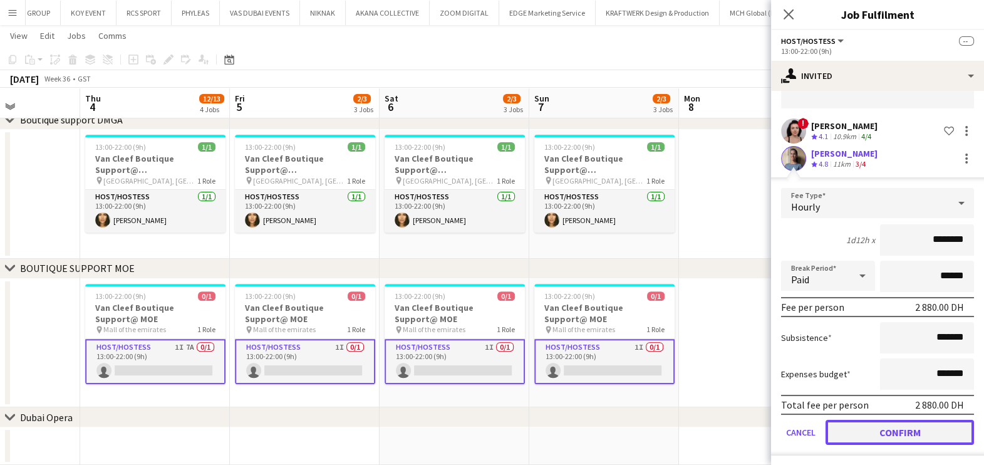
click at [892, 426] on button "Confirm" at bounding box center [900, 432] width 148 height 25
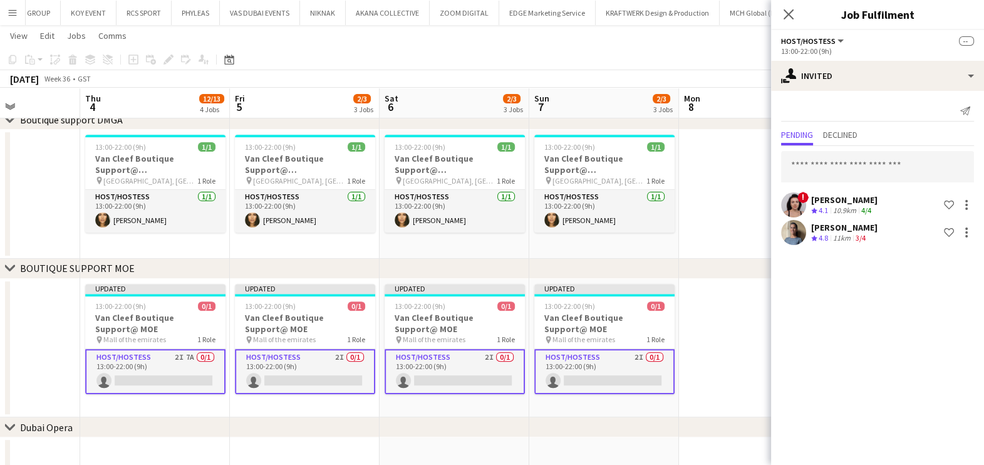
scroll to position [0, 0]
click at [727, 358] on app-date-cell at bounding box center [754, 348] width 150 height 139
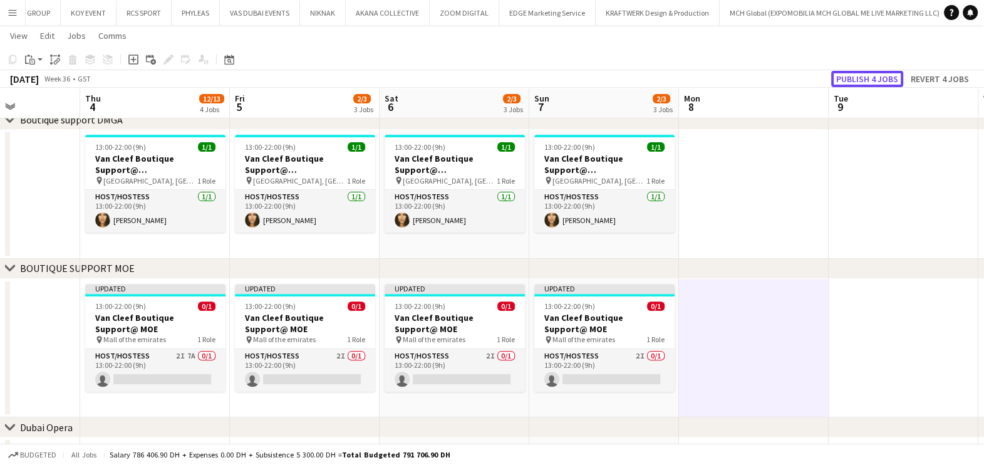
click at [852, 78] on button "Publish 4 jobs" at bounding box center [867, 79] width 72 height 16
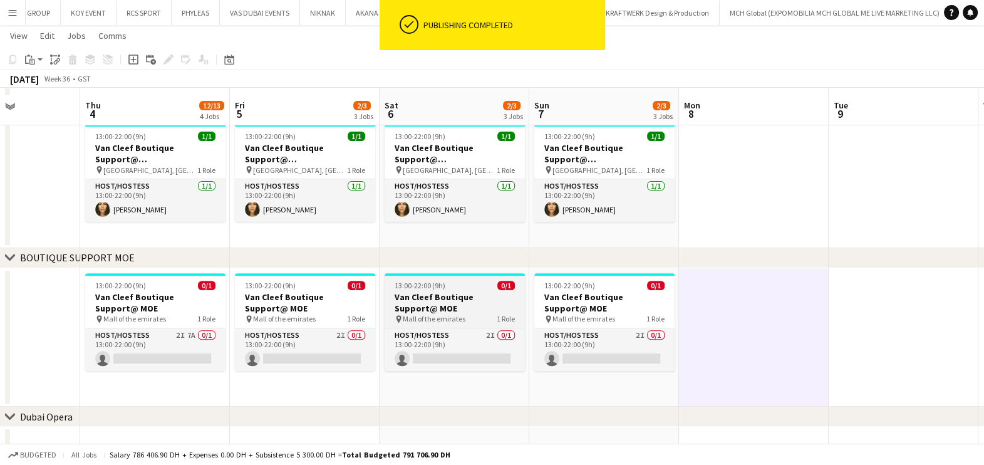
scroll to position [572, 0]
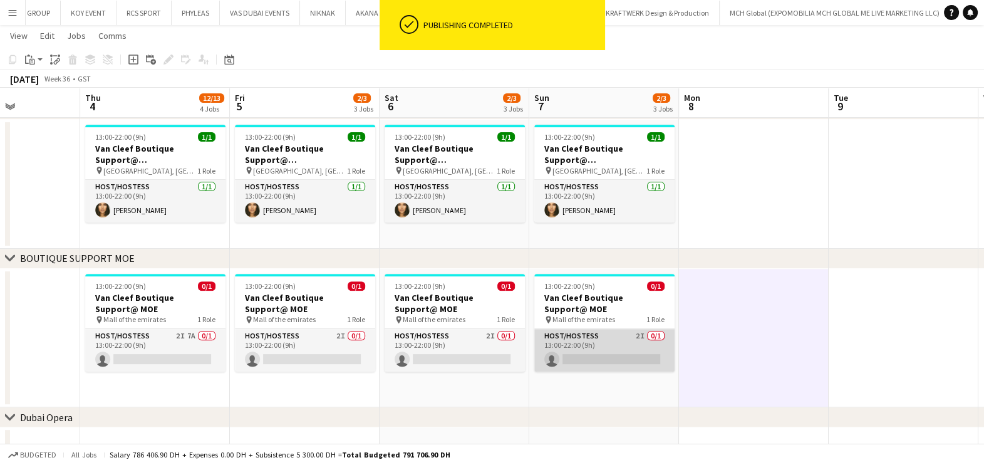
click at [554, 350] on app-card-role "Host/Hostess 2I 0/1 13:00-22:00 (9h) single-neutral-actions" at bounding box center [604, 350] width 140 height 43
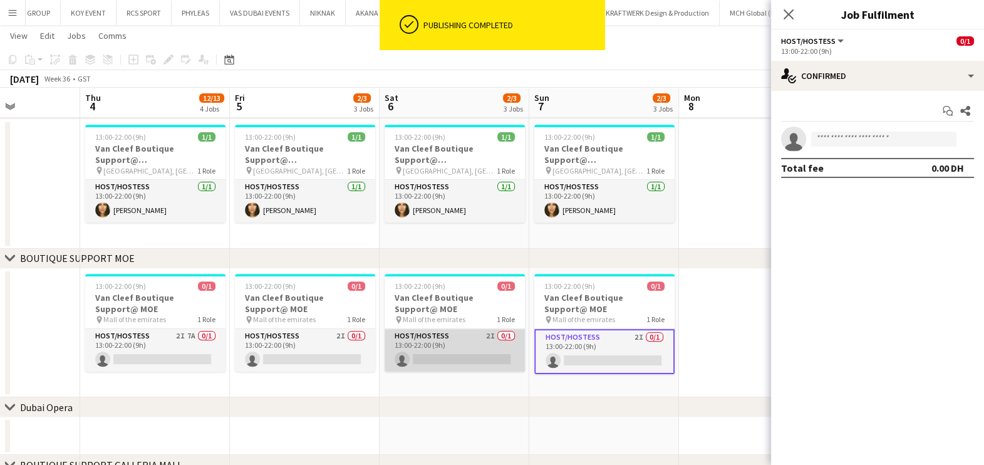
click at [451, 352] on app-card-role "Host/Hostess 2I 0/1 13:00-22:00 (9h) single-neutral-actions" at bounding box center [455, 350] width 140 height 43
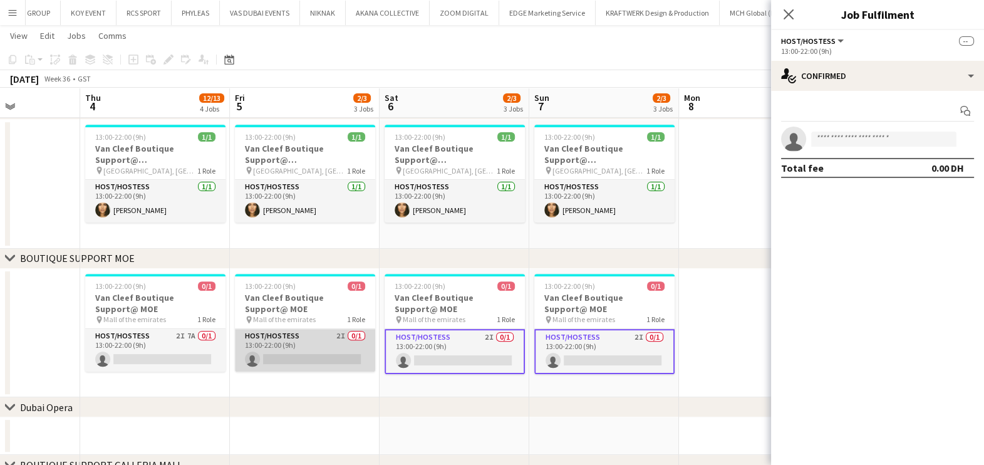
click at [309, 347] on app-card-role "Host/Hostess 2I 0/1 13:00-22:00 (9h) single-neutral-actions" at bounding box center [305, 350] width 140 height 43
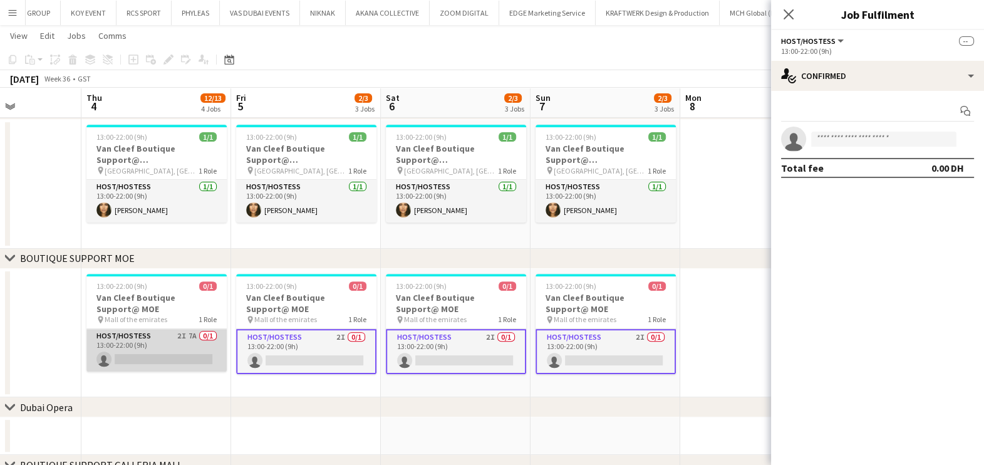
click at [137, 331] on app-card-role "Host/Hostess 2I 7A 0/1 13:00-22:00 (9h) single-neutral-actions" at bounding box center [156, 350] width 140 height 43
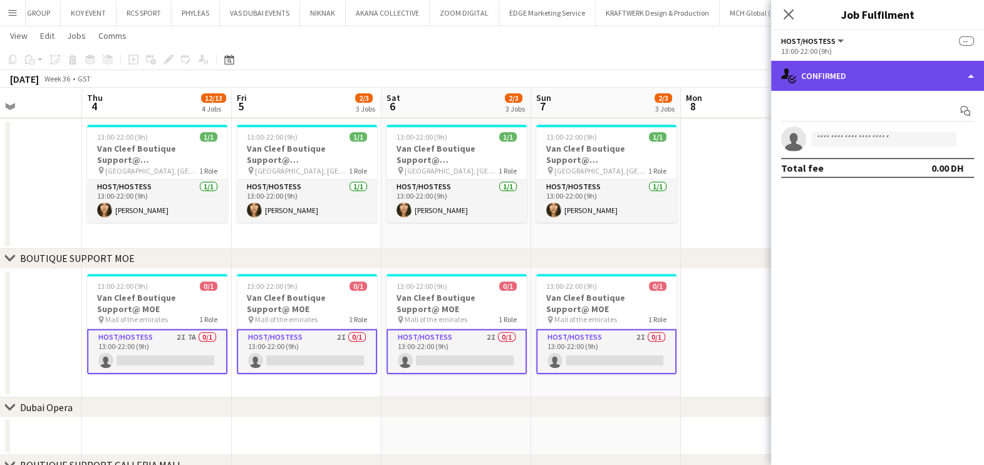
click at [899, 89] on div "single-neutral-actions-check-2 Confirmed" at bounding box center [877, 76] width 213 height 30
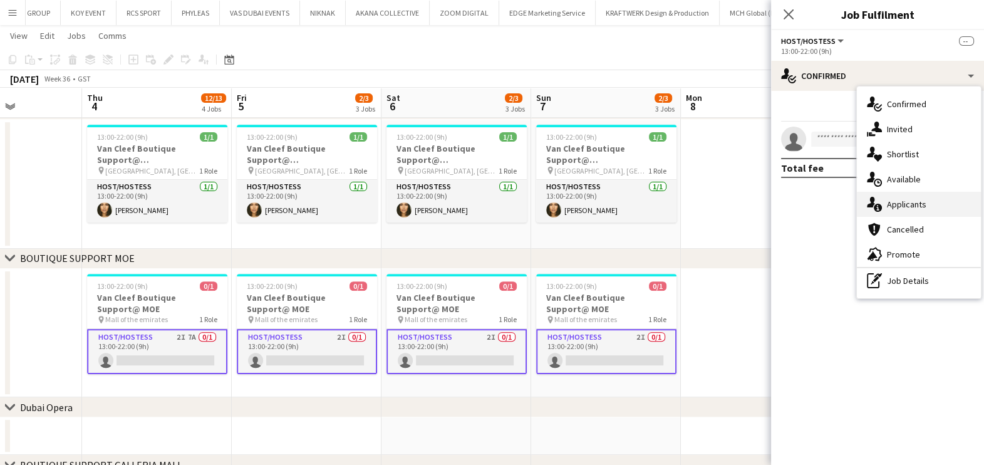
click at [914, 202] on span "Applicants" at bounding box center [906, 204] width 39 height 11
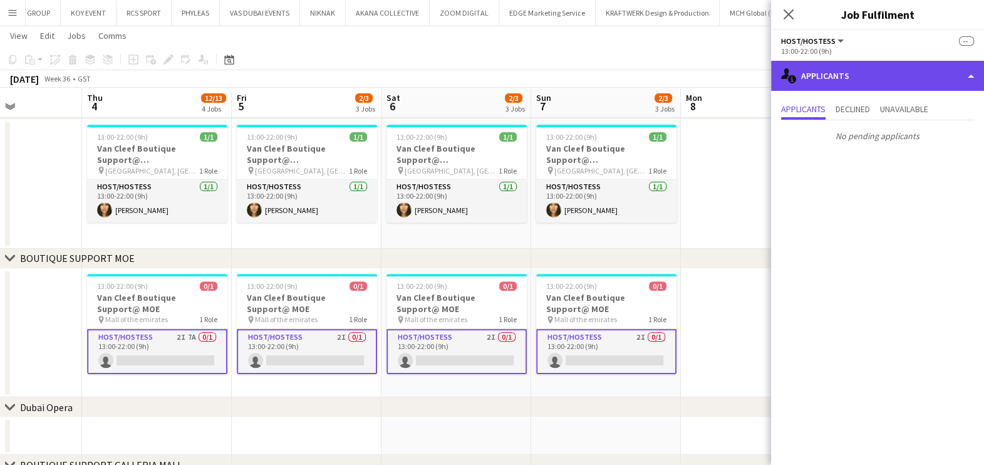
click at [943, 80] on div "single-neutral-actions-information Applicants" at bounding box center [877, 76] width 213 height 30
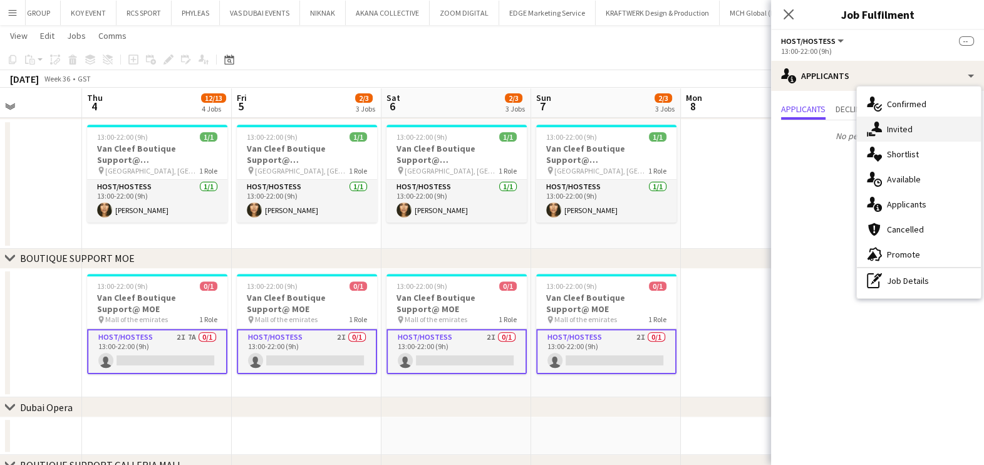
click at [934, 123] on div "single-neutral-actions-share-1 Invited" at bounding box center [919, 129] width 124 height 25
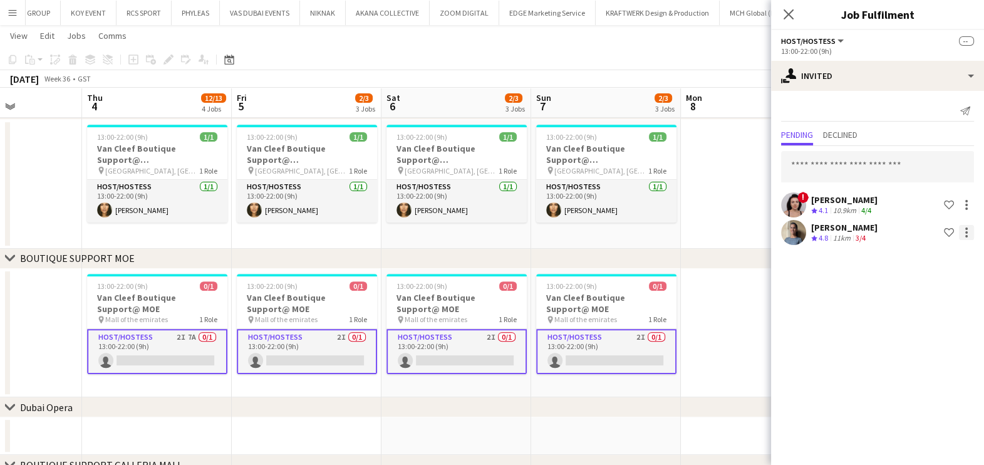
click at [970, 234] on div at bounding box center [966, 232] width 15 height 15
click at [931, 343] on span "Cancel invitation" at bounding box center [926, 344] width 73 height 11
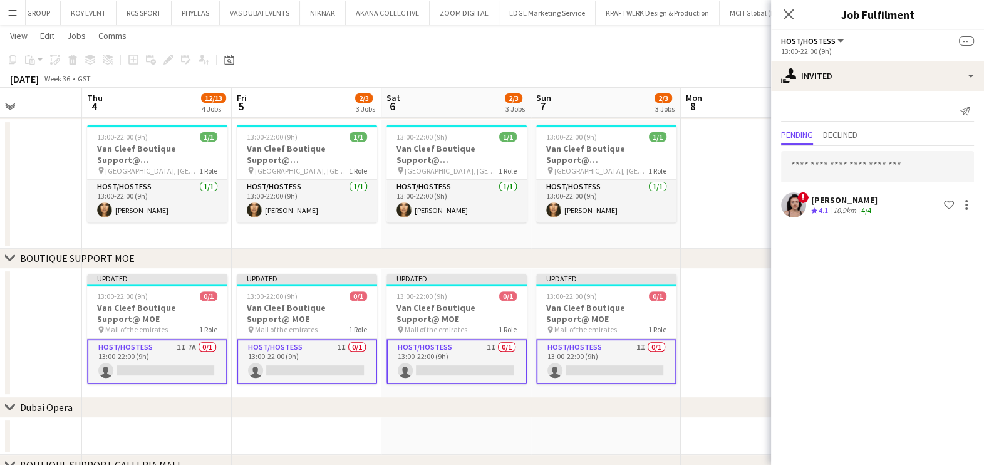
click at [747, 341] on app-date-cell at bounding box center [756, 333] width 150 height 129
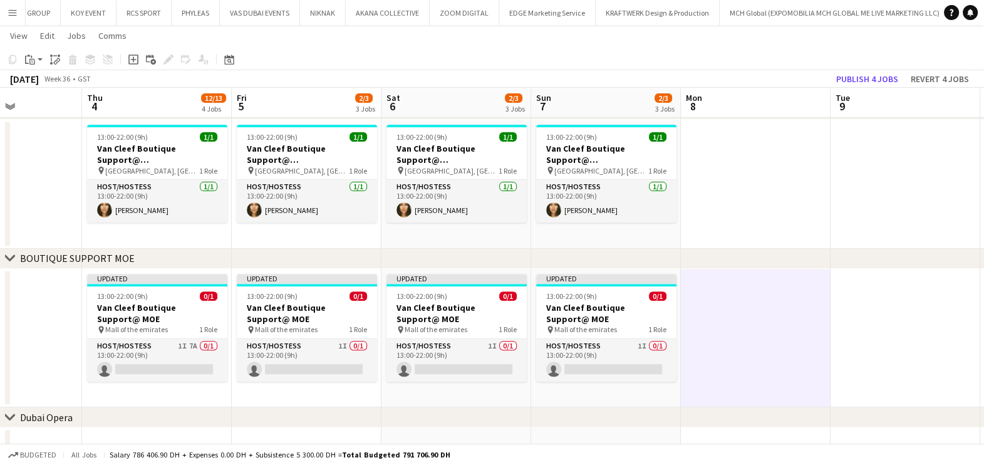
scroll to position [0, 516]
click at [874, 80] on button "Publish 4 jobs" at bounding box center [867, 79] width 72 height 16
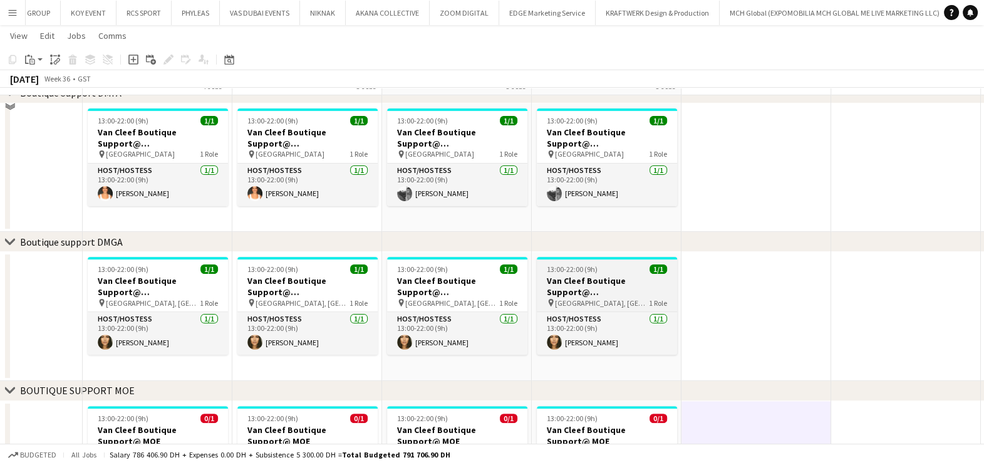
scroll to position [494, 0]
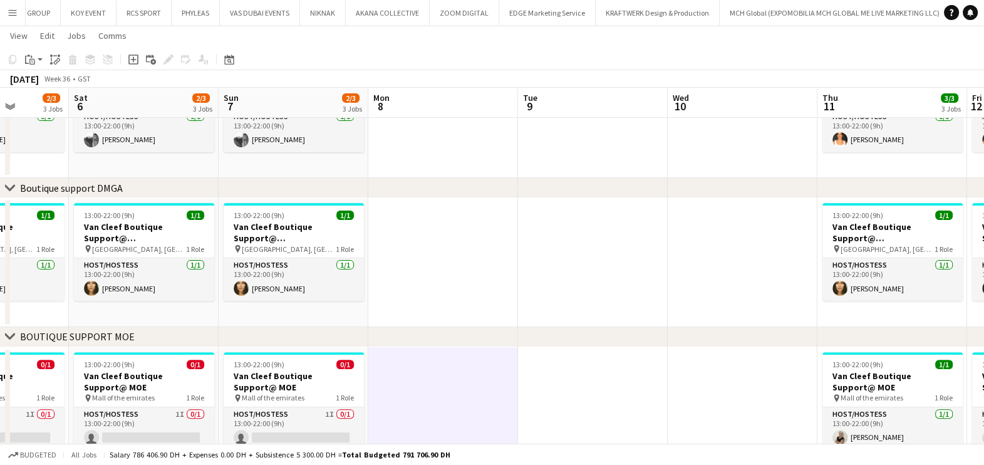
drag, startPoint x: 485, startPoint y: 272, endPoint x: 385, endPoint y: 272, distance: 100.2
click at [385, 272] on app-calendar-viewport "Tue 2 Wed 3 Thu 4 12/13 4 Jobs Fri 5 2/3 3 Jobs Sat 6 2/3 3 Jobs Sun 7 2/3 3 Jo…" at bounding box center [492, 77] width 984 height 1045
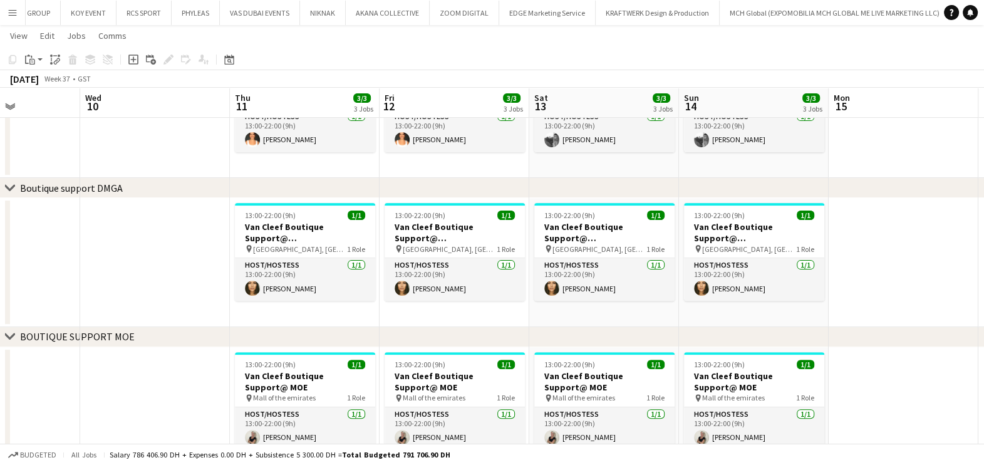
drag, startPoint x: 720, startPoint y: 279, endPoint x: 186, endPoint y: 282, distance: 533.7
click at [186, 282] on app-calendar-viewport "Sat 6 2/3 3 Jobs Sun 7 2/3 3 Jobs Mon 8 Tue 9 Wed 10 Thu 11 3/3 3 Jobs Fri 12 3…" at bounding box center [492, 77] width 984 height 1045
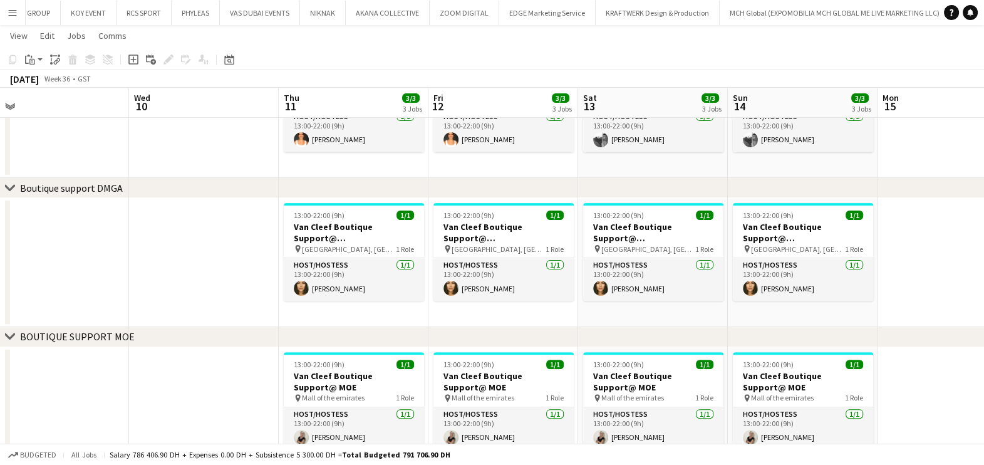
drag, startPoint x: 321, startPoint y: 279, endPoint x: 204, endPoint y: 279, distance: 116.5
click at [205, 279] on app-calendar-viewport "Sat 6 2/3 3 Jobs Sun 7 2/3 3 Jobs Mon 8 Tue 9 Wed 10 Thu 11 3/3 3 Jobs Fri 12 3…" at bounding box center [492, 77] width 984 height 1045
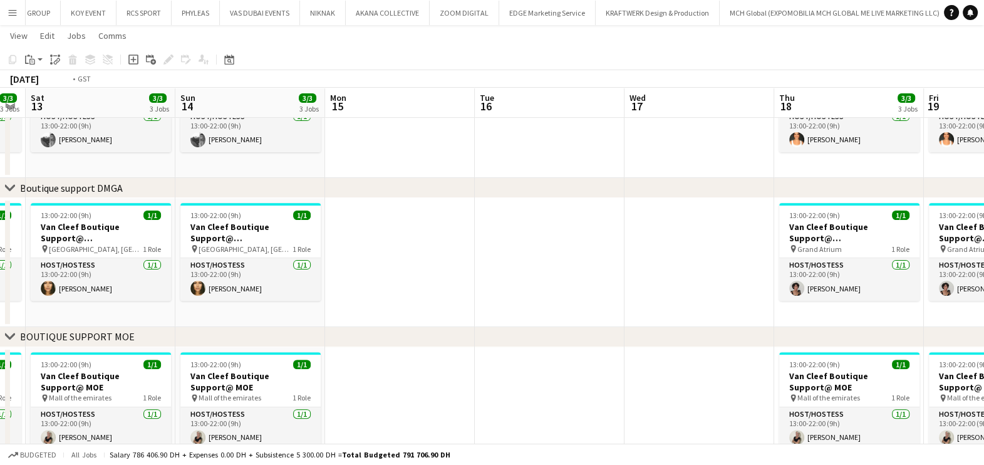
drag, startPoint x: 744, startPoint y: 284, endPoint x: 155, endPoint y: 272, distance: 589.5
click at [156, 272] on app-calendar-viewport "Wed 10 Thu 11 3/3 3 Jobs Fri 12 3/3 3 Jobs Sat 13 3/3 3 Jobs Sun 14 3/3 3 Jobs …" at bounding box center [492, 77] width 984 height 1045
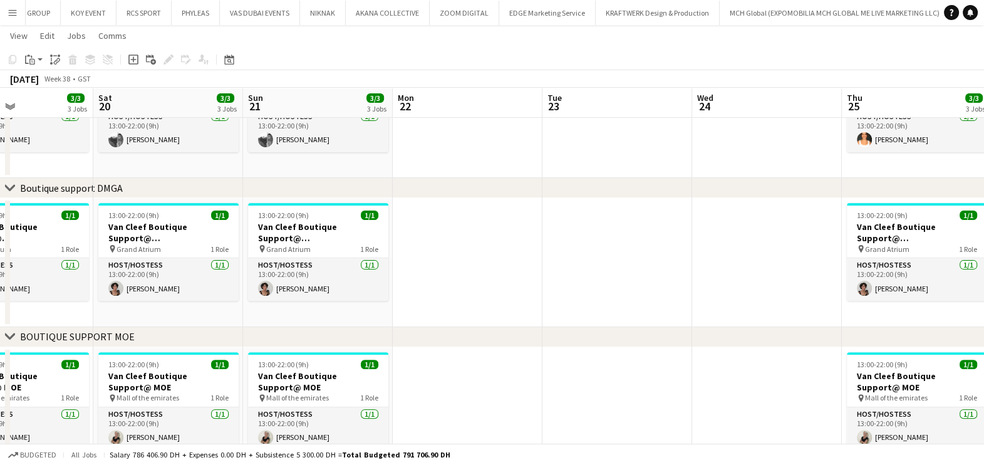
drag, startPoint x: 571, startPoint y: 274, endPoint x: 86, endPoint y: 264, distance: 484.3
click at [85, 264] on app-calendar-viewport "Tue 16 Wed 17 Thu 18 3/3 3 Jobs Fri 19 3/3 3 Jobs Sat 20 3/3 3 Jobs Sun 21 3/3 …" at bounding box center [492, 77] width 984 height 1045
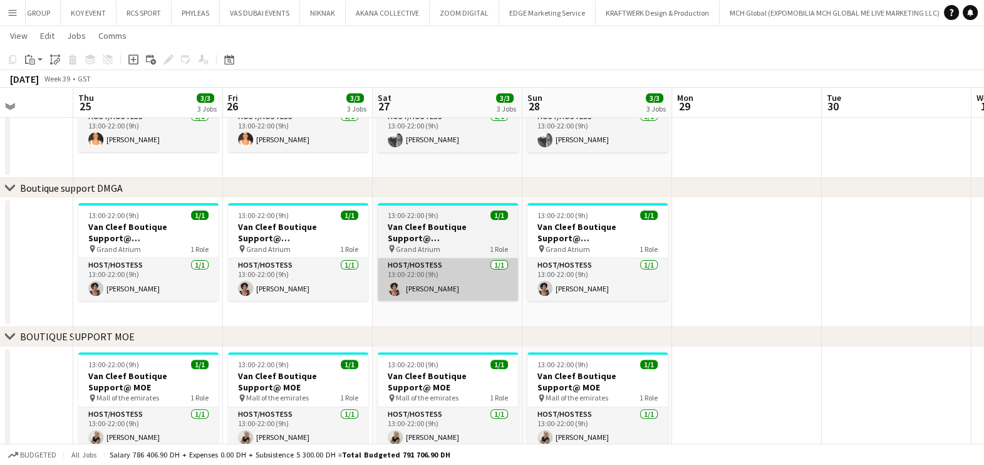
drag, startPoint x: 351, startPoint y: 270, endPoint x: 376, endPoint y: 267, distance: 25.9
click at [259, 270] on app-calendar-viewport "Sun 21 3/3 3 Jobs Mon 22 Tue 23 Wed 24 Thu 25 3/3 3 Jobs Fri 26 3/3 3 Jobs Sat …" at bounding box center [492, 77] width 984 height 1045
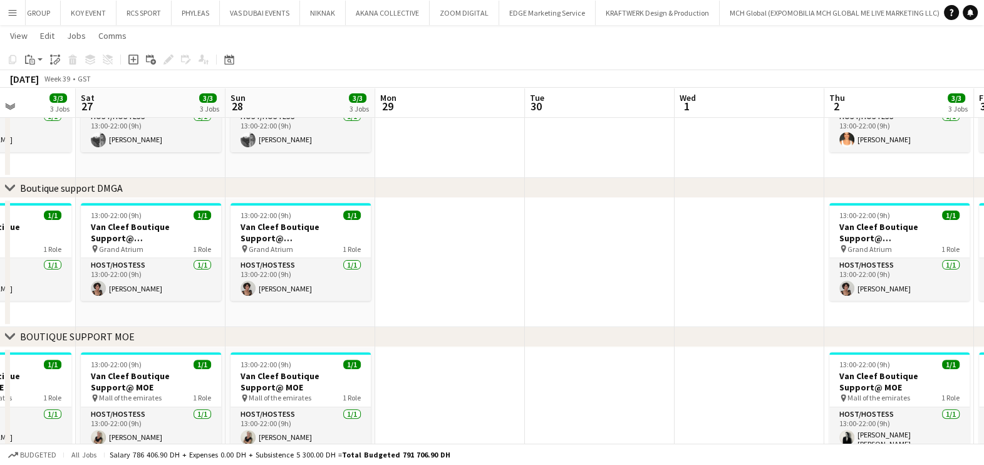
drag, startPoint x: 535, startPoint y: 277, endPoint x: 430, endPoint y: 275, distance: 105.3
click at [426, 277] on app-calendar-viewport "Tue 23 Wed 24 Thu 25 3/3 3 Jobs Fri 26 3/3 3 Jobs Sat 27 3/3 3 Jobs Sun 28 3/3 …" at bounding box center [492, 77] width 984 height 1045
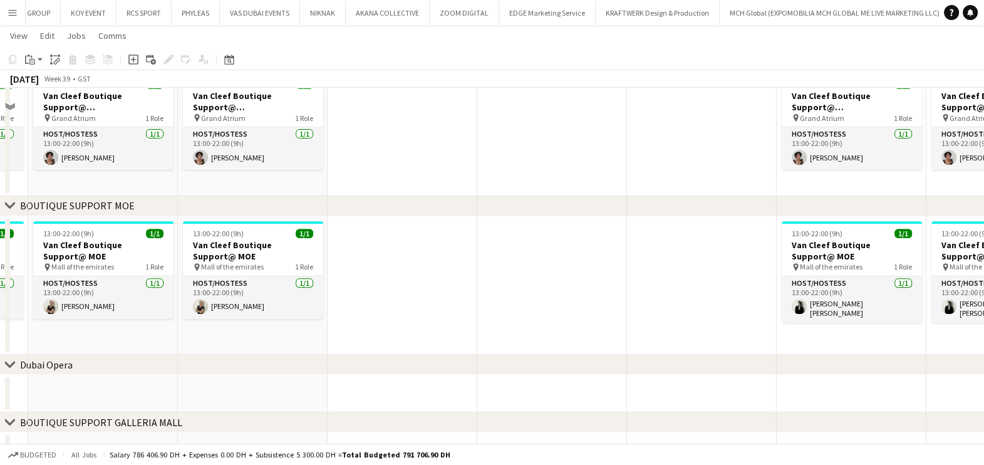
scroll to position [650, 0]
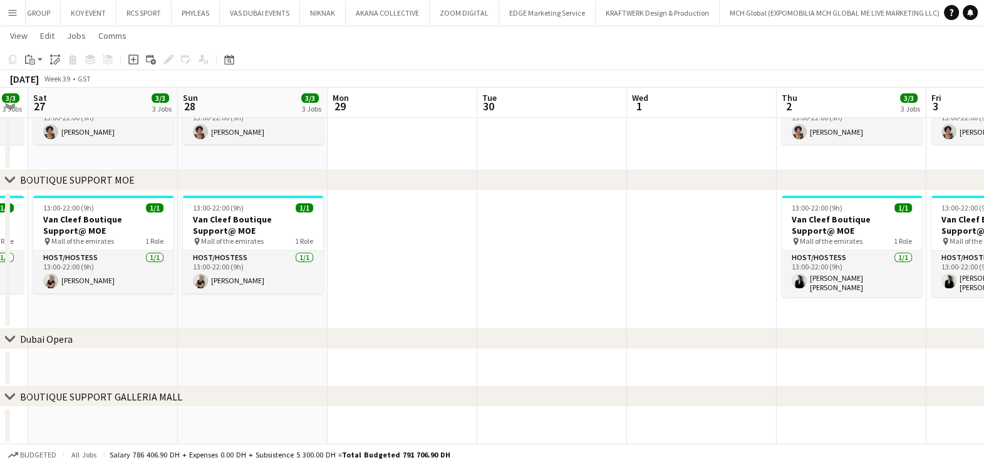
click at [376, 255] on app-date-cell at bounding box center [403, 259] width 150 height 139
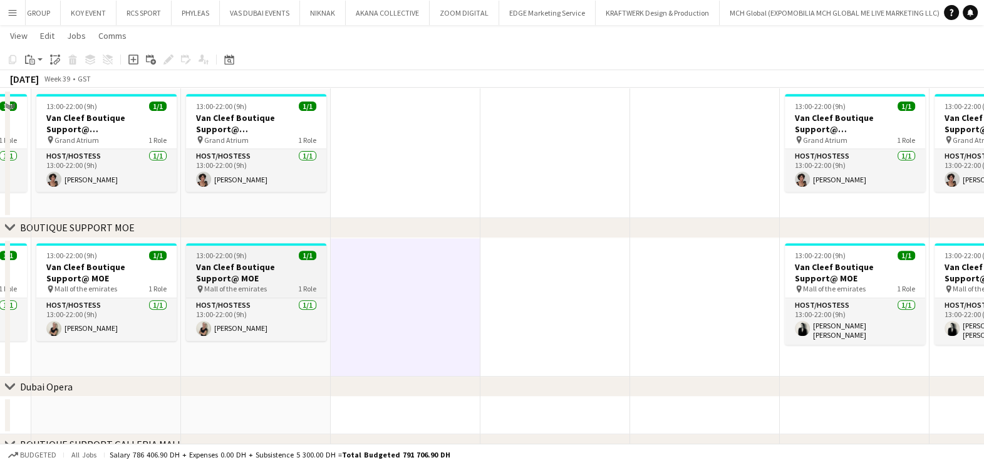
scroll to position [572, 0]
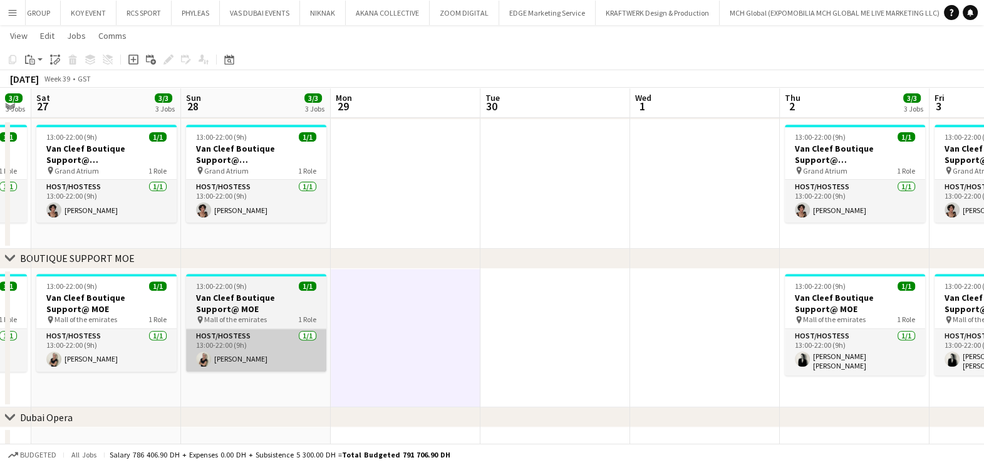
drag, startPoint x: 292, startPoint y: 328, endPoint x: 668, endPoint y: 336, distance: 375.9
click at [694, 329] on app-calendar-viewport "Wed 24 Thu 25 3/3 3 Jobs Fri 26 3/3 3 Jobs Sat 27 3/3 3 Jobs Sun 28 3/3 3 Jobs …" at bounding box center [492, -1] width 984 height 1045
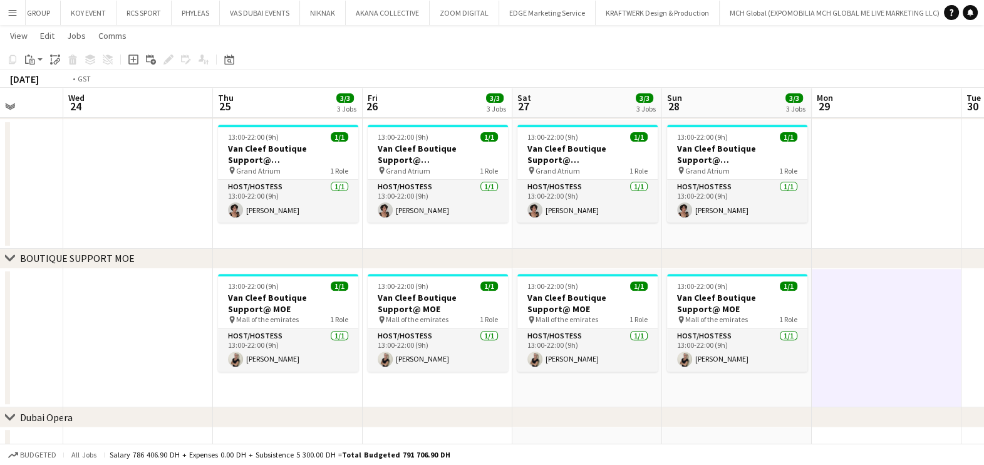
drag, startPoint x: 466, startPoint y: 373, endPoint x: 787, endPoint y: 357, distance: 321.7
click at [883, 373] on app-calendar-viewport "Sun 21 3/3 3 Jobs Mon 22 Tue 23 Wed 24 Thu 25 3/3 3 Jobs Fri 26 3/3 3 Jobs Sat …" at bounding box center [492, -1] width 984 height 1045
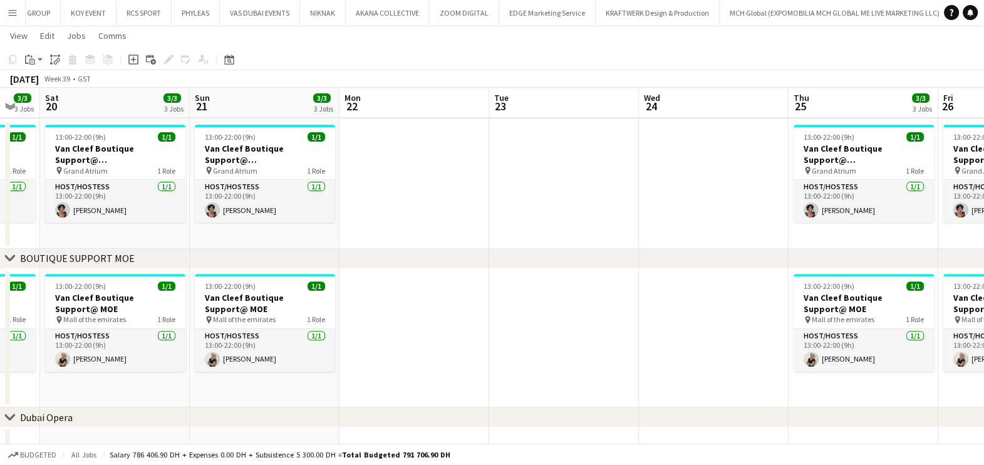
drag, startPoint x: 431, startPoint y: 373, endPoint x: 788, endPoint y: 376, distance: 357.0
click at [787, 375] on app-calendar-viewport "Wed 17 Thu 18 3/3 3 Jobs Fri 19 3/3 3 Jobs Sat 20 3/3 3 Jobs Sun 21 3/3 3 Jobs …" at bounding box center [492, -1] width 984 height 1045
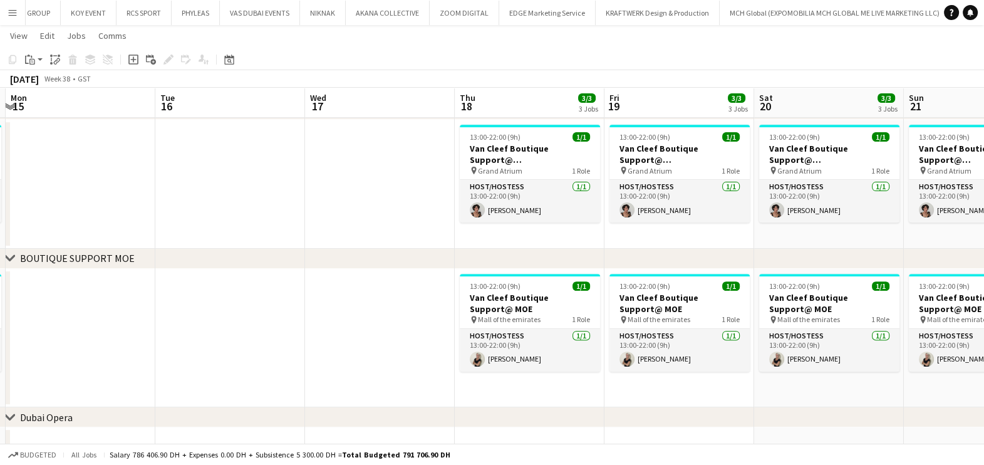
drag, startPoint x: 463, startPoint y: 376, endPoint x: 690, endPoint y: 379, distance: 226.8
click at [700, 376] on app-calendar-viewport "Sat 13 3/3 3 Jobs Sun 14 3/3 3 Jobs Mon 15 Tue 16 Wed 17 Thu 18 3/3 3 Jobs Fri …" at bounding box center [492, -1] width 984 height 1045
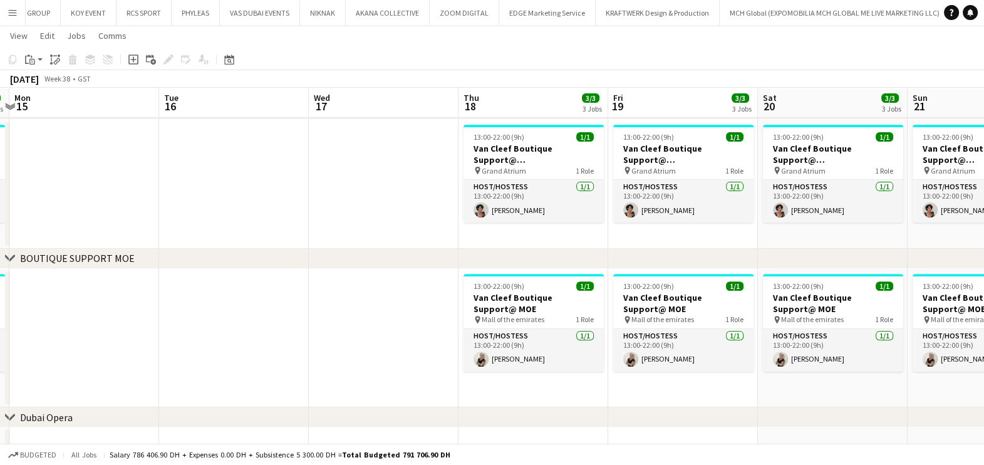
click at [884, 340] on app-calendar-viewport "Sat 13 3/3 3 Jobs Sun 14 3/3 3 Jobs Mon 15 Tue 16 Wed 17 Thu 18 3/3 3 Jobs Fri …" at bounding box center [492, -1] width 984 height 1045
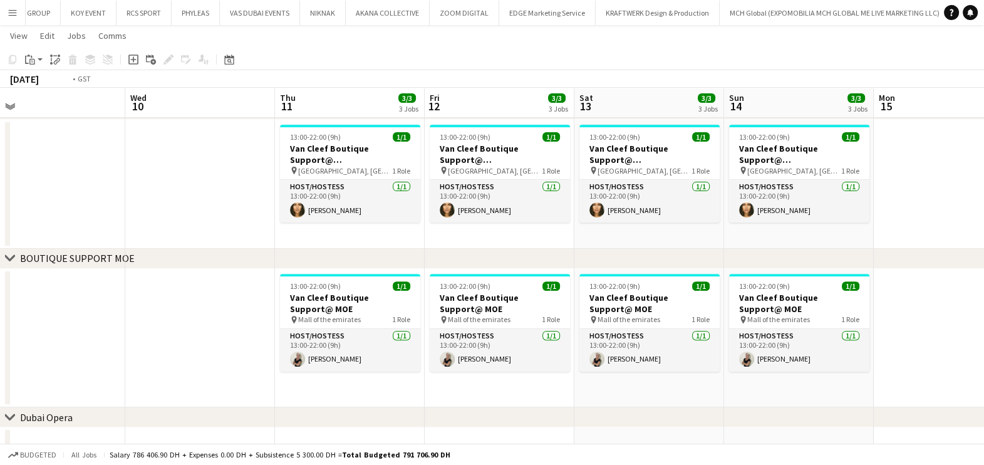
drag, startPoint x: 501, startPoint y: 341, endPoint x: 739, endPoint y: 341, distance: 238.0
click at [734, 341] on app-calendar-viewport "Sun 7 2/3 3 Jobs Mon 8 Tue 9 Wed 10 Thu 11 3/3 3 Jobs Fri 12 3/3 3 Jobs Sat 13 …" at bounding box center [492, -1] width 984 height 1045
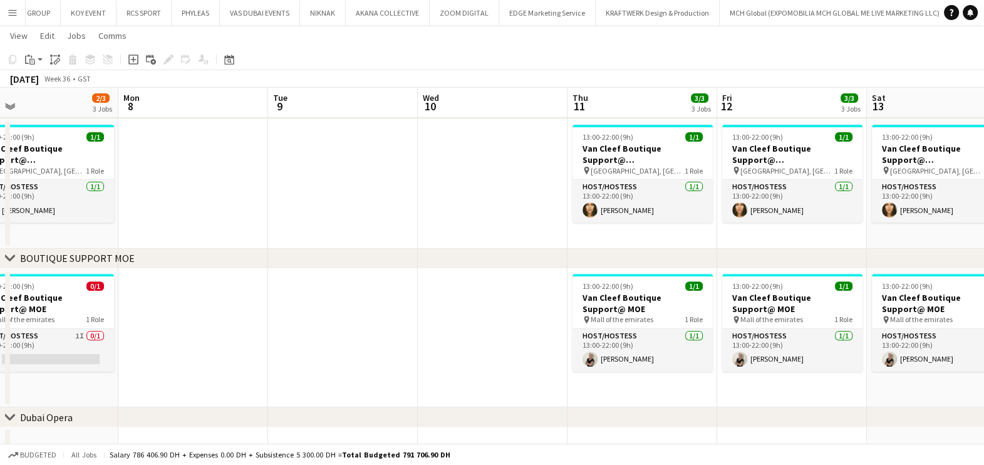
drag, startPoint x: 381, startPoint y: 346, endPoint x: 599, endPoint y: 348, distance: 218.0
click at [694, 348] on app-calendar-viewport "Fri 5 2/3 3 Jobs Sat 6 2/3 3 Jobs Sun 7 2/3 3 Jobs Mon 8 Tue 9 Wed 10 Thu 11 3/…" at bounding box center [492, -1] width 984 height 1045
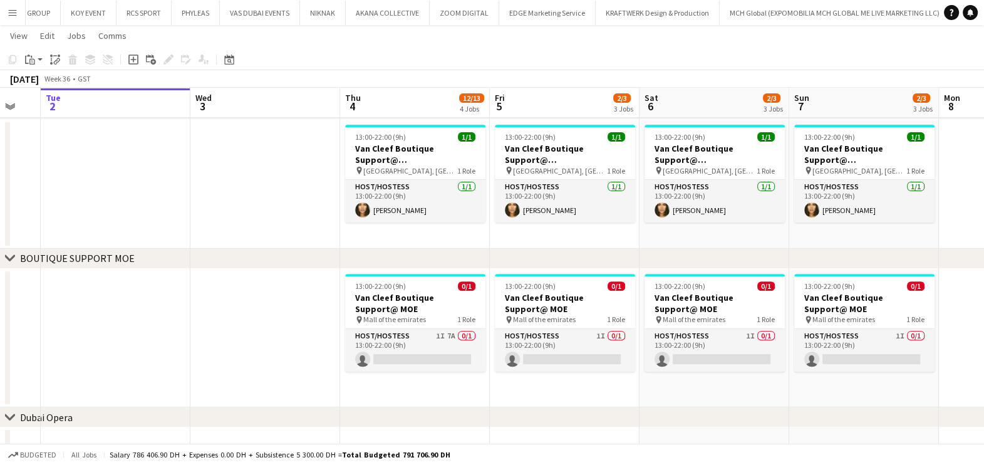
drag, startPoint x: 217, startPoint y: 341, endPoint x: 743, endPoint y: 341, distance: 525.5
click at [743, 341] on app-calendar-viewport "Sat 30 Sun 31 Mon 1 Tue 2 Wed 3 Thu 4 12/13 4 Jobs Fri 5 2/3 3 Jobs Sat 6 2/3 3…" at bounding box center [492, -1] width 984 height 1045
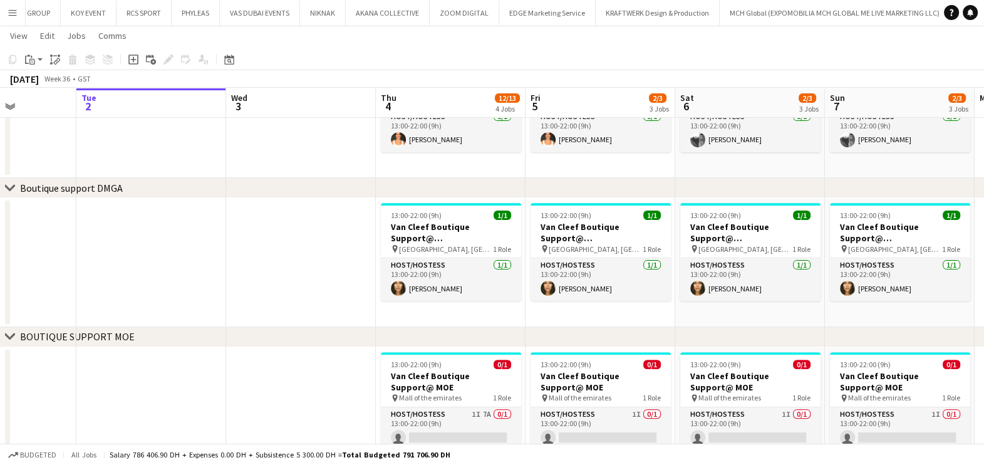
scroll to position [0, 417]
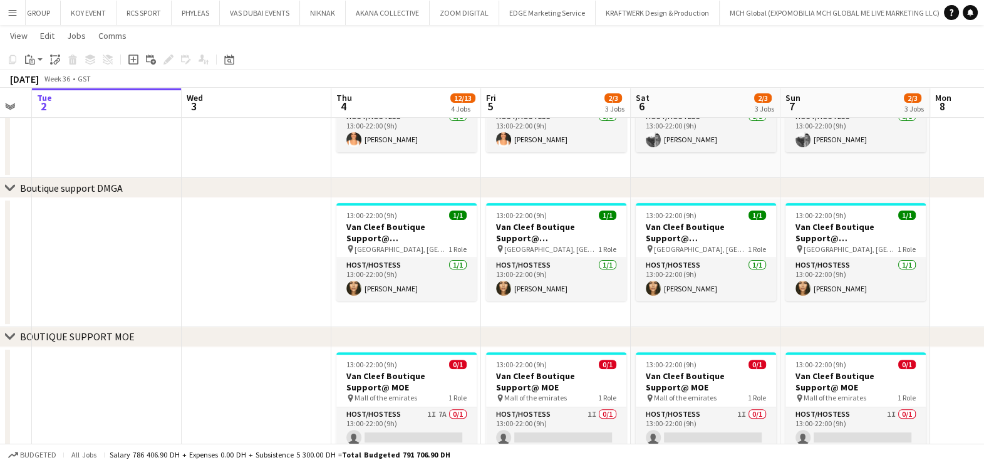
drag, startPoint x: 564, startPoint y: 268, endPoint x: 430, endPoint y: 268, distance: 134.0
click at [430, 268] on app-calendar-viewport "Sat 30 Sun 31 Mon 1 Tue 2 Wed 3 Thu 4 12/13 4 Jobs Fri 5 2/3 3 Jobs Sat 6 2/3 3…" at bounding box center [492, 77] width 984 height 1045
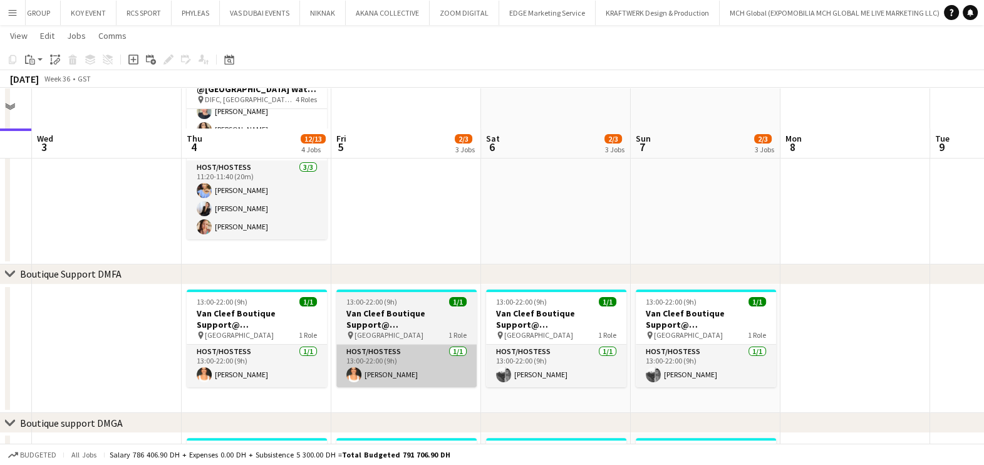
scroll to position [650, 0]
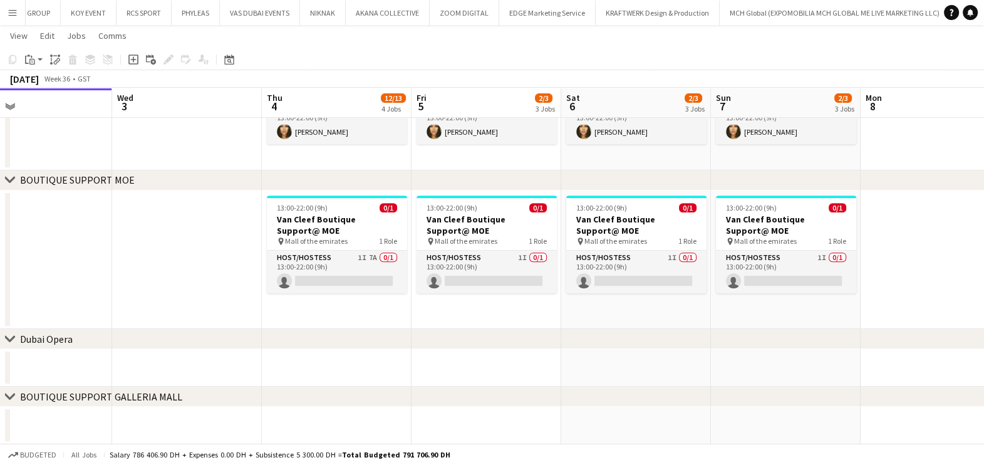
drag, startPoint x: 153, startPoint y: 239, endPoint x: 324, endPoint y: 240, distance: 170.4
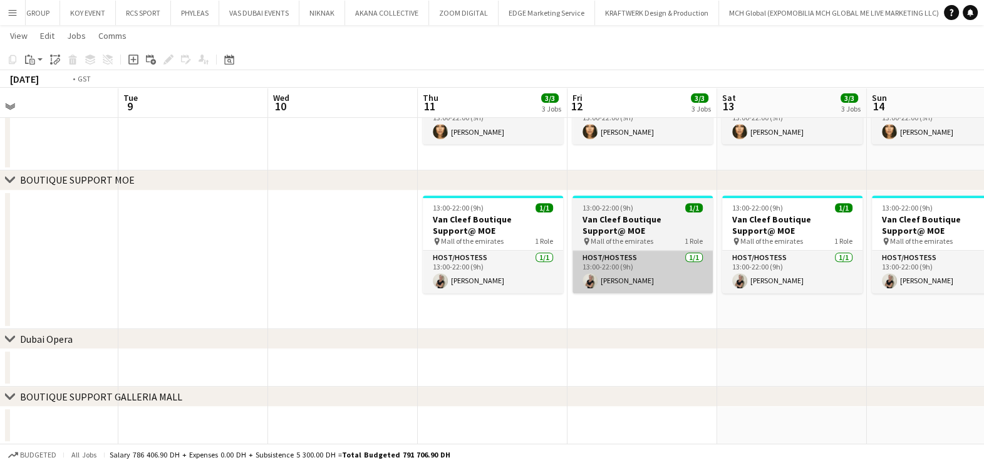
drag, startPoint x: 237, startPoint y: 271, endPoint x: 653, endPoint y: 271, distance: 415.9
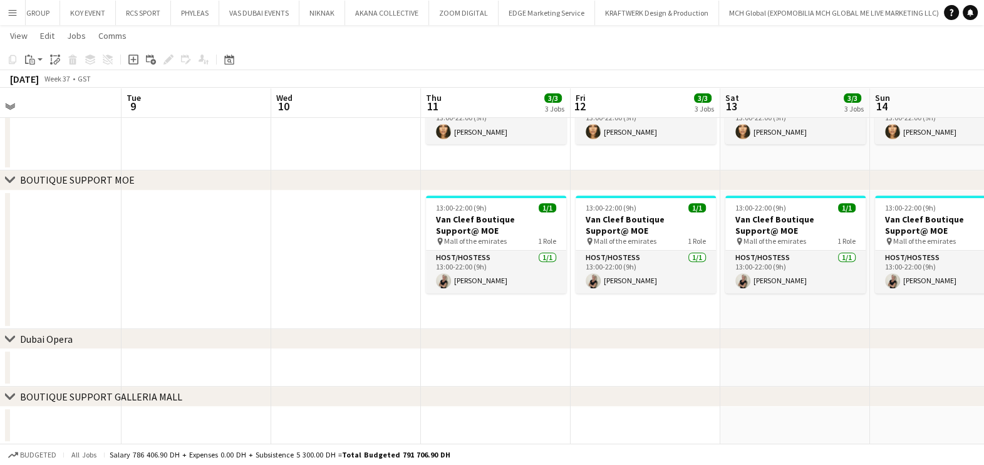
drag, startPoint x: 491, startPoint y: 270, endPoint x: 158, endPoint y: 278, distance: 333.3
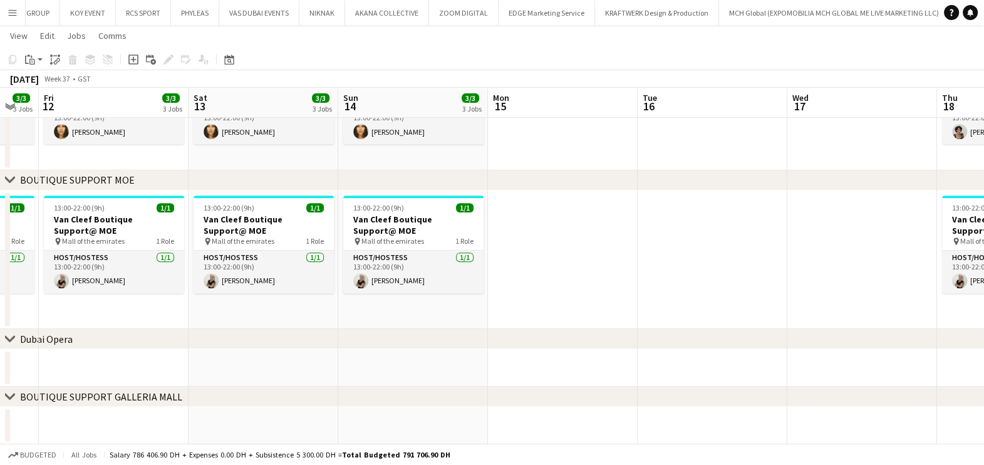
drag, startPoint x: 669, startPoint y: 272, endPoint x: 341, endPoint y: 274, distance: 327.6
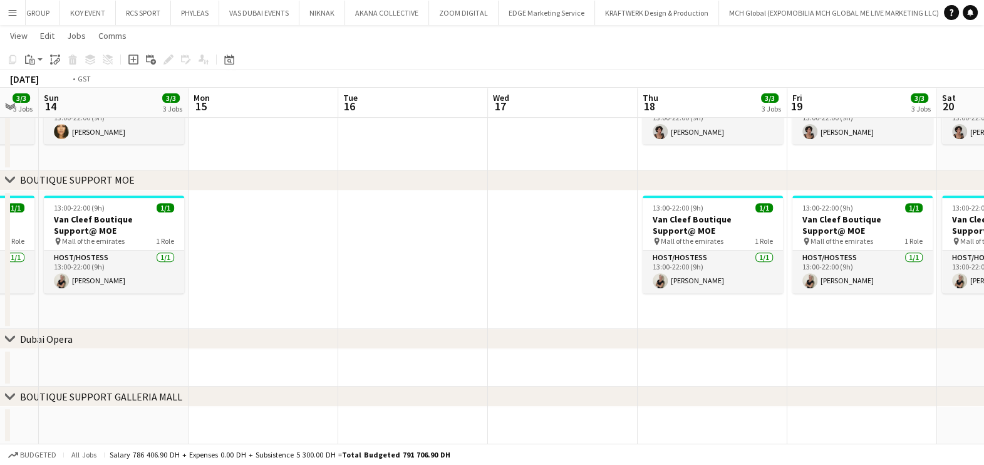
drag, startPoint x: 805, startPoint y: 269, endPoint x: 259, endPoint y: 269, distance: 546.2
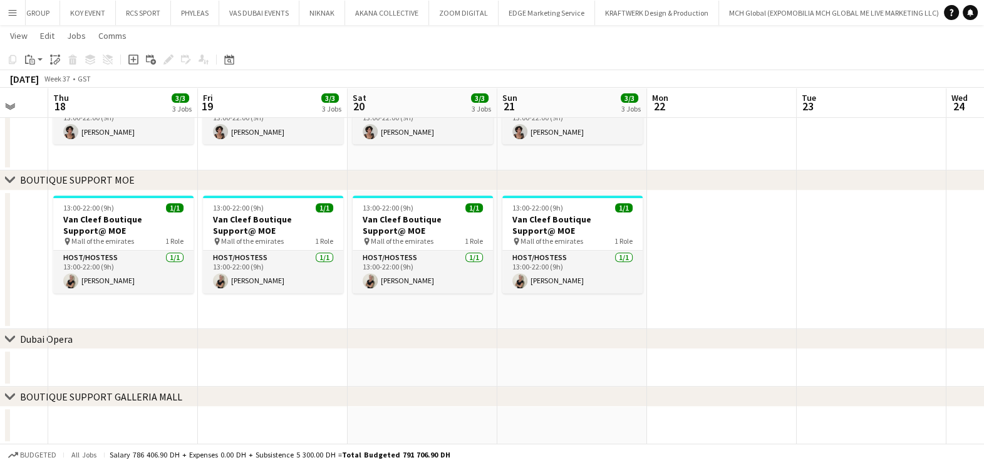
drag, startPoint x: 677, startPoint y: 269, endPoint x: 76, endPoint y: 266, distance: 601.3
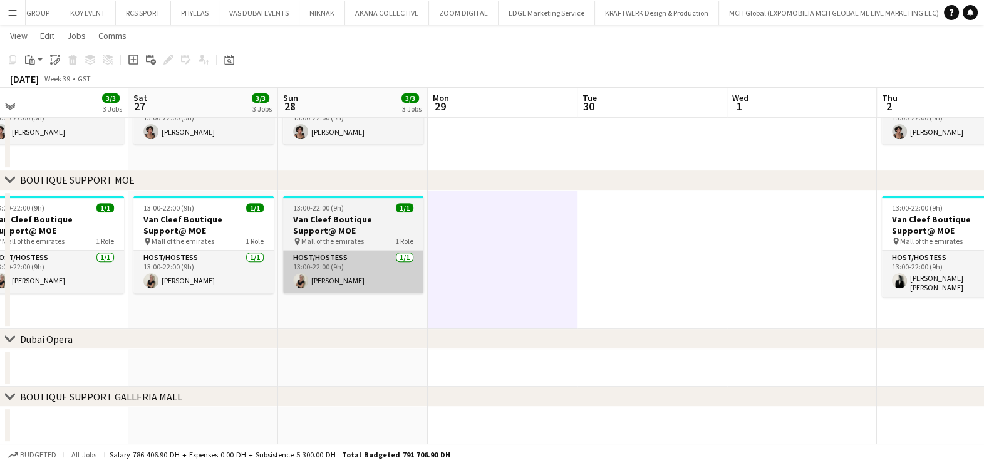
drag, startPoint x: 375, startPoint y: 268, endPoint x: 361, endPoint y: 269, distance: 13.2
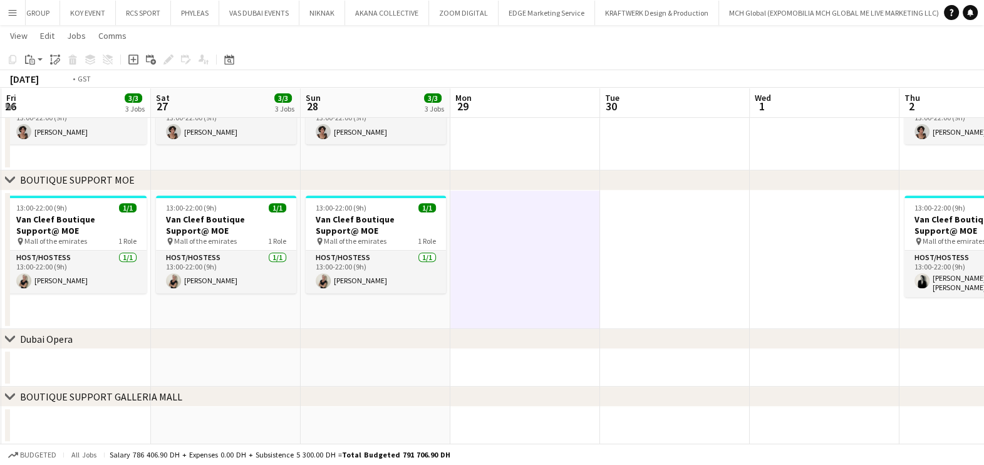
drag, startPoint x: 479, startPoint y: 270, endPoint x: 671, endPoint y: 298, distance: 194.3
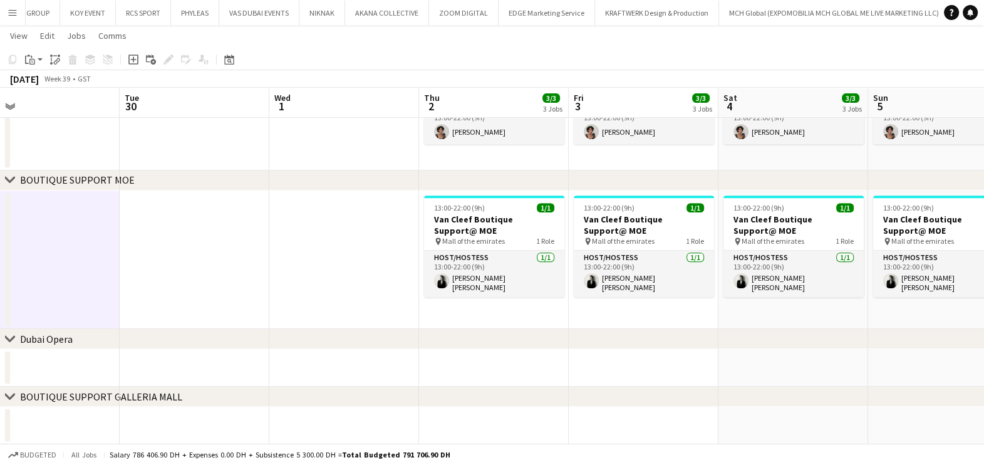
drag, startPoint x: 163, startPoint y: 298, endPoint x: 223, endPoint y: 293, distance: 60.4
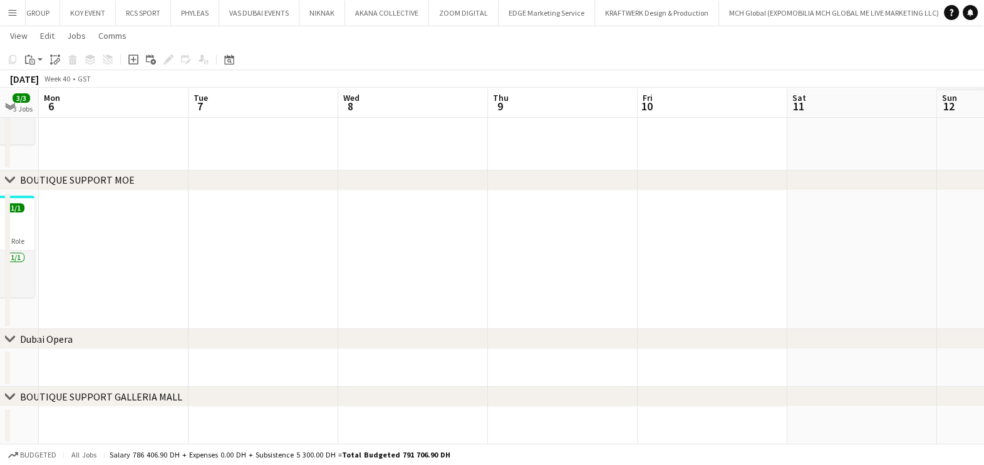
drag, startPoint x: 472, startPoint y: 263, endPoint x: 281, endPoint y: 272, distance: 191.9
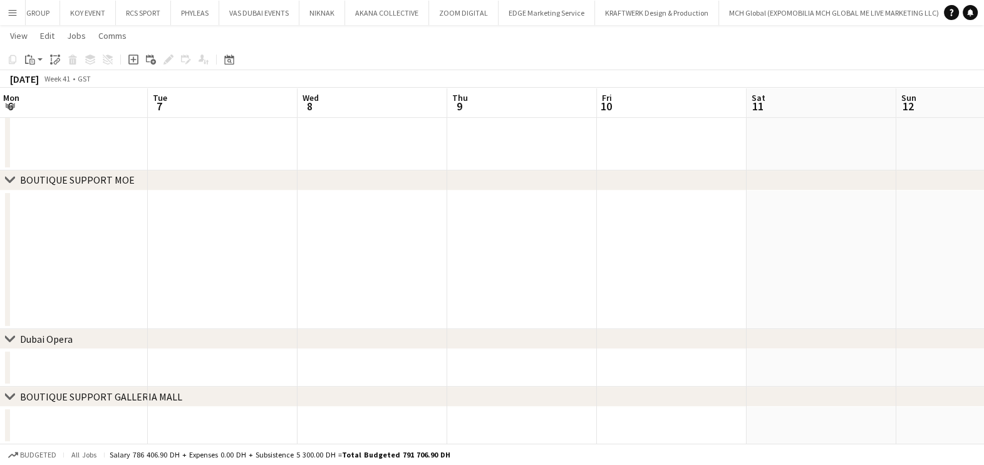
drag, startPoint x: 680, startPoint y: 274, endPoint x: 355, endPoint y: 274, distance: 325.1
drag, startPoint x: 831, startPoint y: 323, endPoint x: 795, endPoint y: 311, distance: 36.8
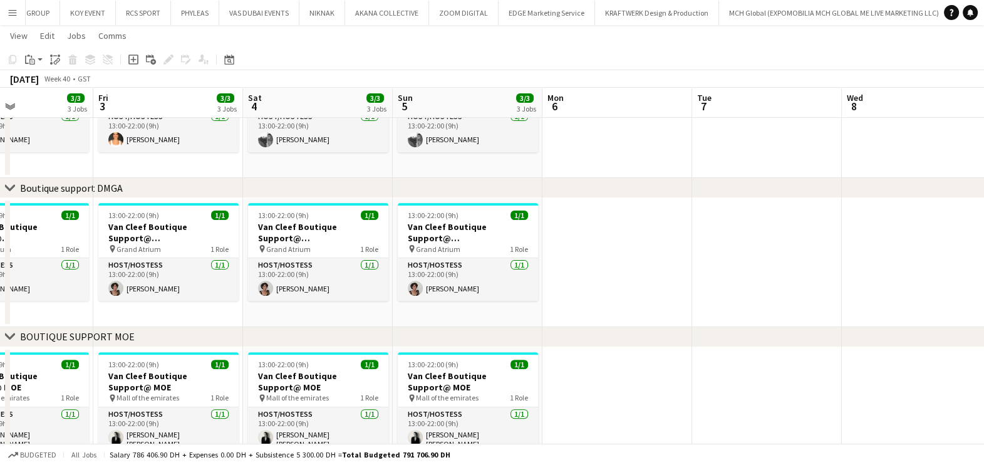
scroll to position [0, 355]
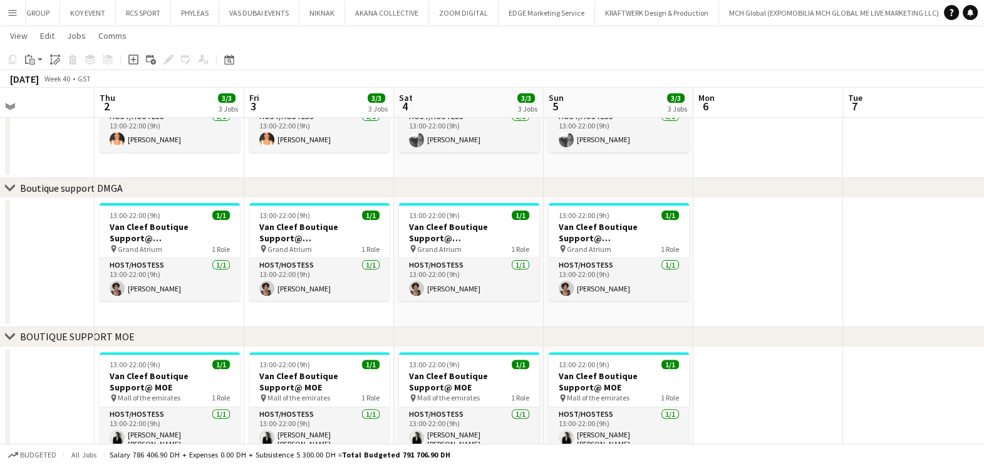
drag, startPoint x: 424, startPoint y: 401, endPoint x: 750, endPoint y: 408, distance: 325.8
click at [750, 408] on app-calendar-viewport "Mon 29 Tue 30 Wed 1 Thu 2 3/3 3 Jobs Fri 3 3/3 3 Jobs Sat 4 3/3 3 Jobs Sun 5 3/…" at bounding box center [492, 77] width 984 height 1045
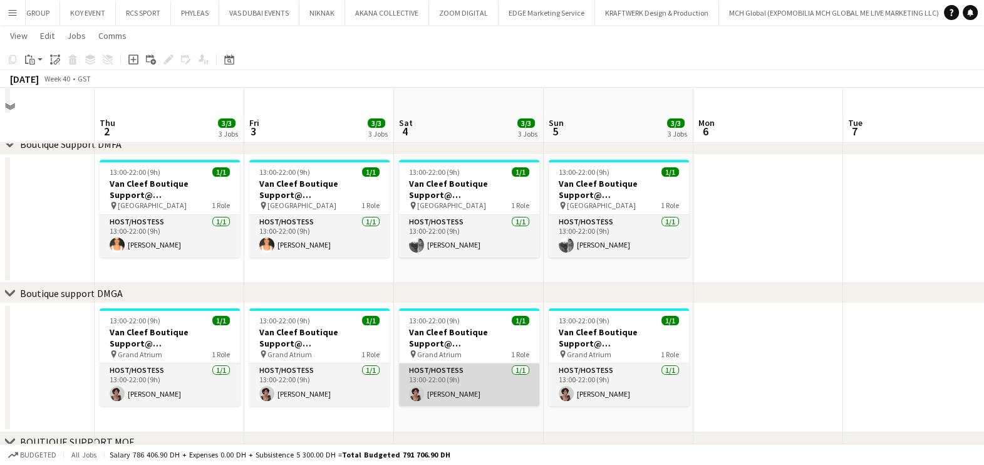
scroll to position [415, 0]
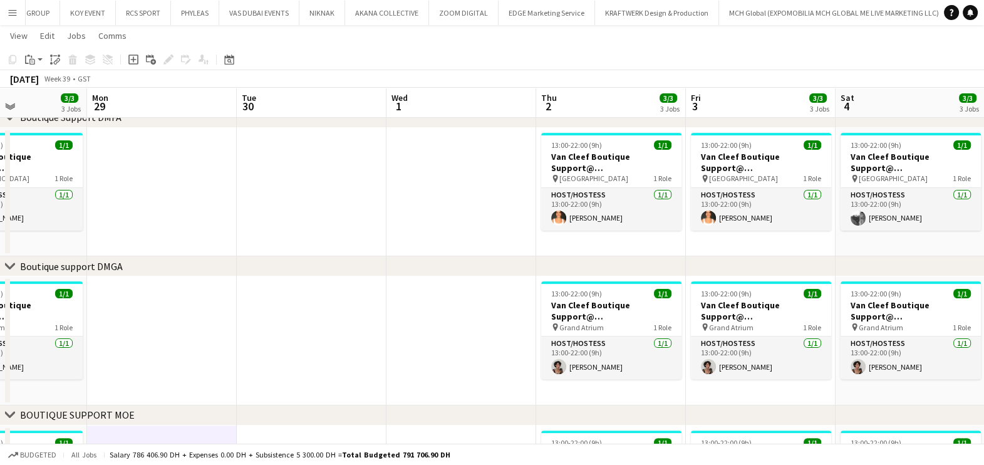
drag, startPoint x: 110, startPoint y: 336, endPoint x: 525, endPoint y: 355, distance: 415.7
click at [551, 353] on app-calendar-viewport "Fri 26 3/3 3 Jobs Sat 27 3/3 3 Jobs Sun 28 3/3 3 Jobs Mon 29 Tue 30 Wed 1 Thu 2…" at bounding box center [492, 156] width 984 height 1045
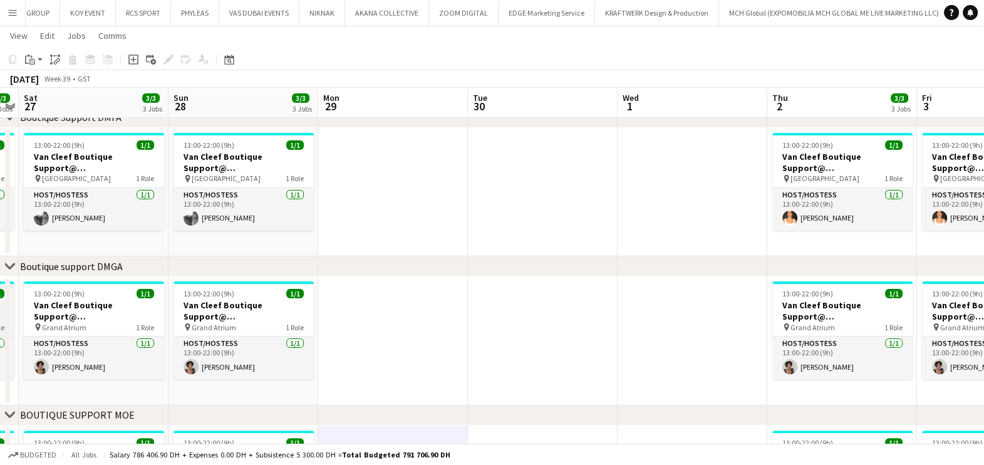
drag, startPoint x: 311, startPoint y: 359, endPoint x: 78, endPoint y: 282, distance: 244.8
click at [693, 356] on app-calendar-viewport "Wed 24 Thu 25 3/3 3 Jobs Fri 26 3/3 3 Jobs Sat 27 3/3 3 Jobs Sun 28 3/3 3 Jobs …" at bounding box center [492, 156] width 984 height 1045
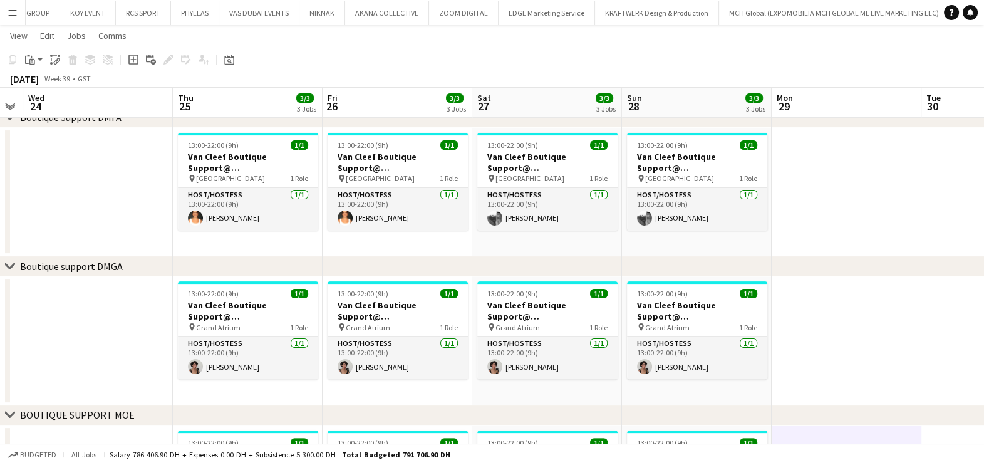
drag, startPoint x: 78, startPoint y: 282, endPoint x: 597, endPoint y: 323, distance: 520.2
click at [604, 323] on app-calendar-viewport "Mon 22 Tue 23 Wed 24 Thu 25 3/3 3 Jobs Fri 26 3/3 3 Jobs Sat 27 3/3 3 Jobs Sun …" at bounding box center [492, 156] width 984 height 1045
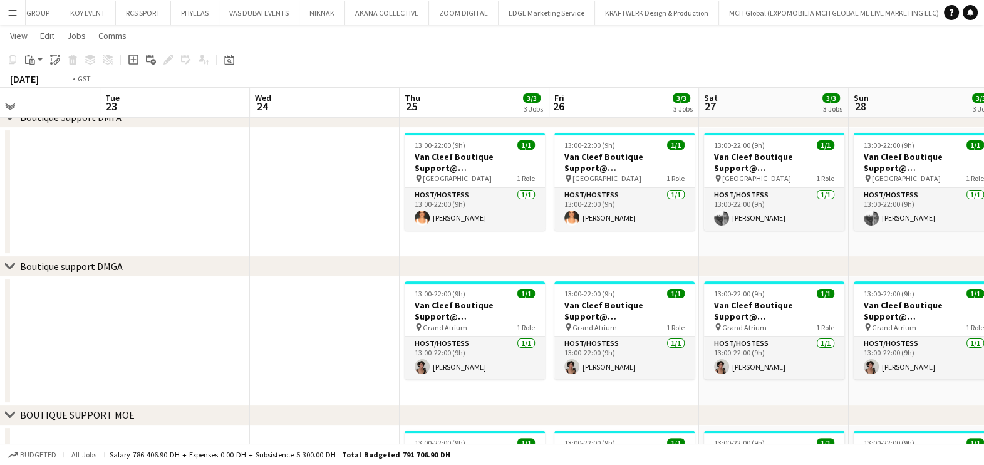
drag, startPoint x: 303, startPoint y: 343, endPoint x: 446, endPoint y: 351, distance: 143.0
click at [641, 350] on app-calendar-viewport "Sat 20 3/3 3 Jobs Sun 21 3/3 3 Jobs Mon 22 Tue 23 Wed 24 Thu 25 3/3 3 Jobs Fri …" at bounding box center [492, 156] width 984 height 1045
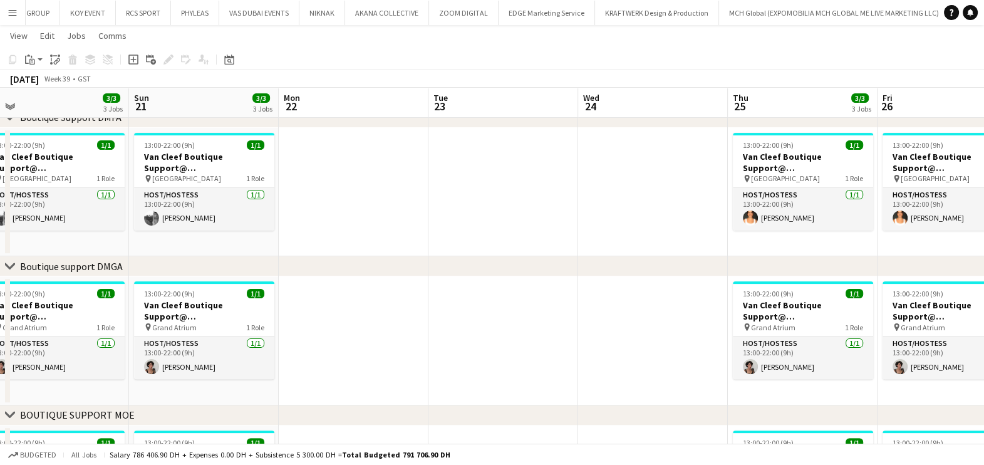
drag, startPoint x: 299, startPoint y: 384, endPoint x: 526, endPoint y: 412, distance: 227.8
click at [770, 430] on app-calendar-viewport "Thu 18 3/3 3 Jobs Fri 19 3/3 3 Jobs Sat 20 3/3 3 Jobs Sun 21 3/3 3 Jobs Mon 22 …" at bounding box center [492, 156] width 984 height 1045
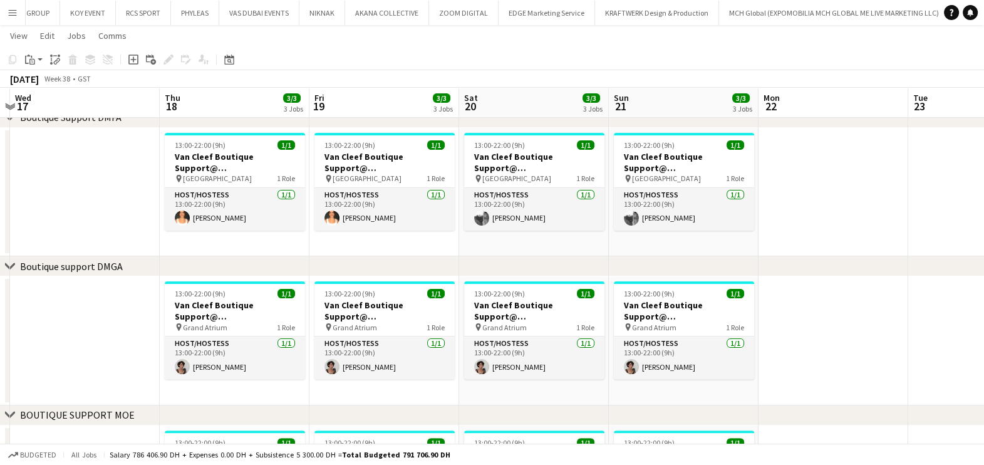
click at [808, 413] on div "chevron-right BOUTIQUE SUPPORT MOE" at bounding box center [492, 415] width 984 height 20
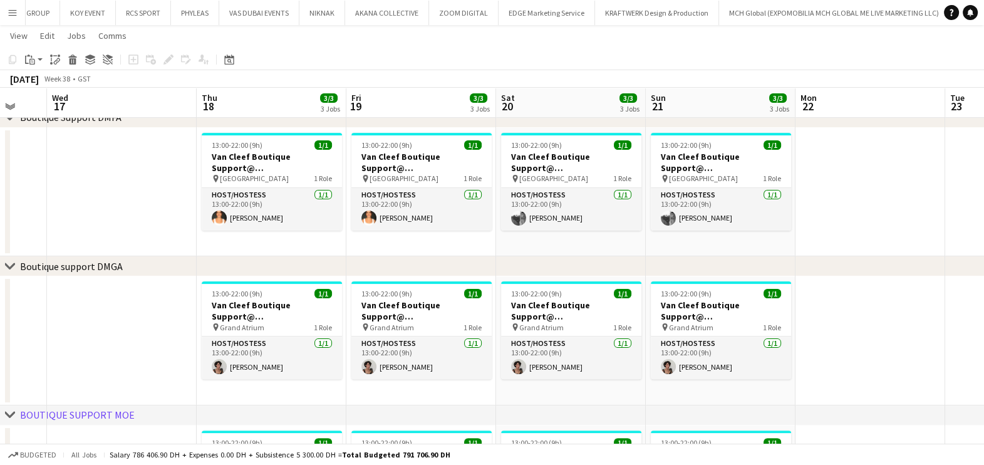
drag, startPoint x: 467, startPoint y: 402, endPoint x: 746, endPoint y: 392, distance: 279.5
click at [831, 408] on div "chevron-right ACTIVATIONS/ VIP EVENTS chevron-right Boutique Support DMFA chevr…" at bounding box center [492, 156] width 984 height 1045
drag, startPoint x: 615, startPoint y: 417, endPoint x: 903, endPoint y: 410, distance: 287.6
click at [903, 410] on div "chevron-right ACTIVATIONS/ VIP EVENTS chevron-right Boutique Support DMFA chevr…" at bounding box center [492, 156] width 984 height 1045
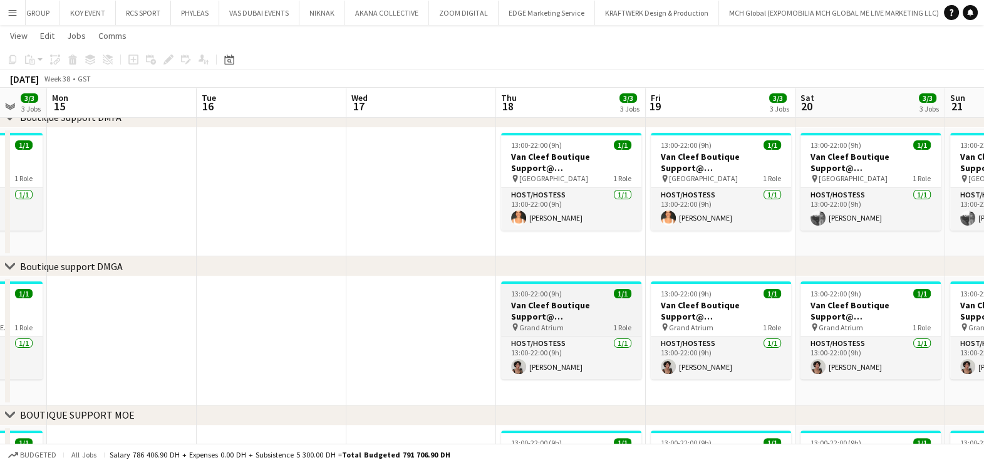
drag, startPoint x: 667, startPoint y: 341, endPoint x: 495, endPoint y: 333, distance: 172.4
click at [735, 341] on app-calendar-viewport "Sat 13 3/3 3 Jobs Sun 14 3/3 3 Jobs Mon 15 Tue 16 Wed 17 Thu 18 3/3 3 Jobs Fri …" at bounding box center [492, 156] width 984 height 1045
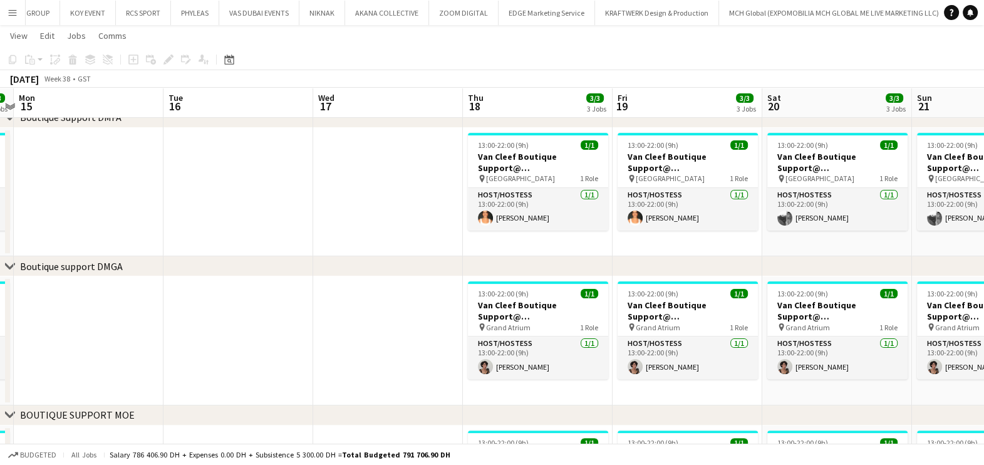
drag, startPoint x: 596, startPoint y: 354, endPoint x: 415, endPoint y: 293, distance: 191.5
click at [777, 355] on app-calendar-viewport "Sat 13 3/3 3 Jobs Sun 14 3/3 3 Jobs Mon 15 Tue 16 Wed 17 Thu 18 3/3 3 Jobs Fri …" at bounding box center [492, 156] width 984 height 1045
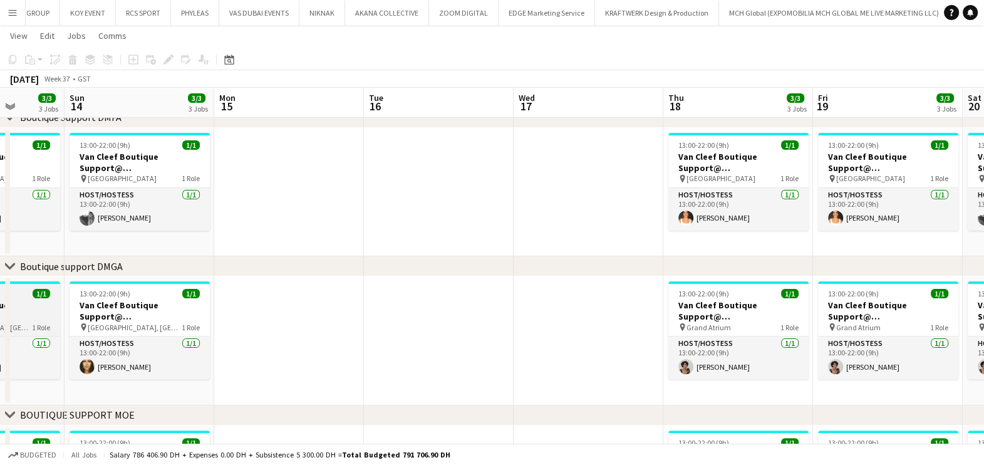
drag, startPoint x: 601, startPoint y: 301, endPoint x: 473, endPoint y: 321, distance: 130.0
click at [618, 301] on app-calendar-viewport "Thu 11 3/3 3 Jobs Fri 12 3/3 3 Jobs Sat 13 3/3 3 Jobs Sun 14 3/3 3 Jobs Mon 15 …" at bounding box center [492, 156] width 984 height 1045
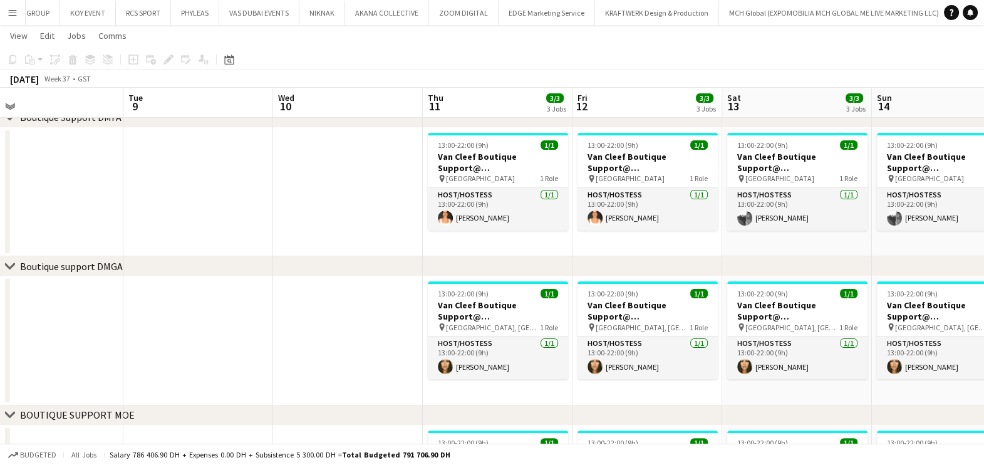
drag, startPoint x: 601, startPoint y: 362, endPoint x: 725, endPoint y: 362, distance: 123.4
click at [725, 362] on app-calendar-viewport "Sat 6 2/3 3 Jobs Sun 7 2/3 3 Jobs Mon 8 Tue 9 Wed 10 Thu 11 3/3 3 Jobs Fri 12 3…" at bounding box center [492, 156] width 984 height 1045
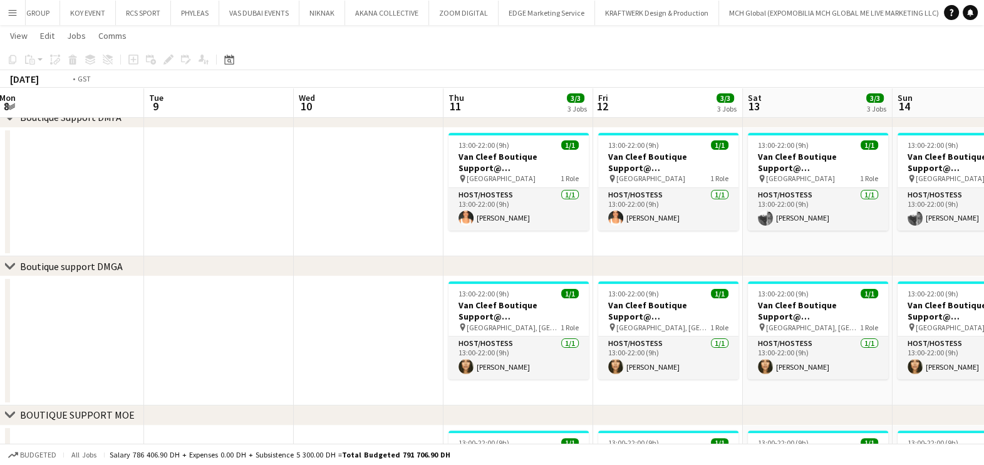
drag, startPoint x: 389, startPoint y: 360, endPoint x: 715, endPoint y: 358, distance: 325.7
click at [718, 358] on app-calendar-viewport "Sat 6 2/3 3 Jobs Sun 7 2/3 3 Jobs Mon 8 Tue 9 Wed 10 Thu 11 3/3 3 Jobs Fri 12 3…" at bounding box center [492, 156] width 984 height 1045
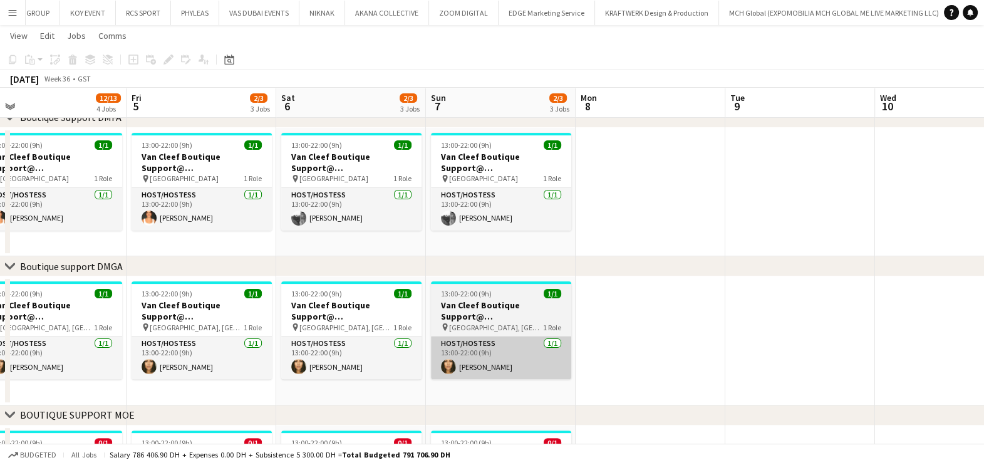
drag, startPoint x: 470, startPoint y: 339, endPoint x: 447, endPoint y: 338, distance: 23.2
click at [544, 339] on app-calendar-viewport "Tue 2 Wed 3 Thu 4 12/13 4 Jobs Fri 5 2/3 3 Jobs Sat 6 2/3 3 Jobs Sun 7 2/3 3 Jo…" at bounding box center [492, 156] width 984 height 1045
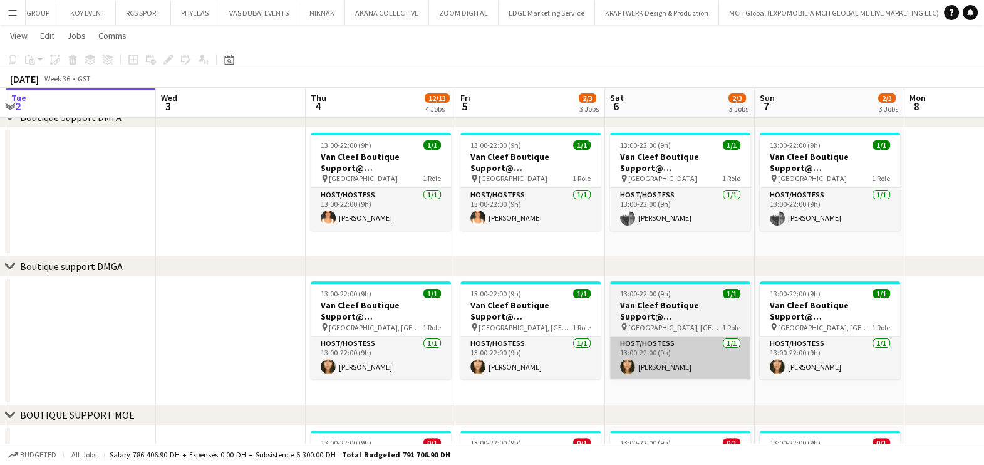
drag, startPoint x: 438, startPoint y: 375, endPoint x: 846, endPoint y: 370, distance: 408.4
click at [823, 370] on app-calendar-viewport "Sun 31 Mon 1 Tue 2 Wed 3 Thu 4 12/13 4 Jobs Fri 5 2/3 3 Jobs Sat 6 2/3 3 Jobs S…" at bounding box center [492, 156] width 984 height 1045
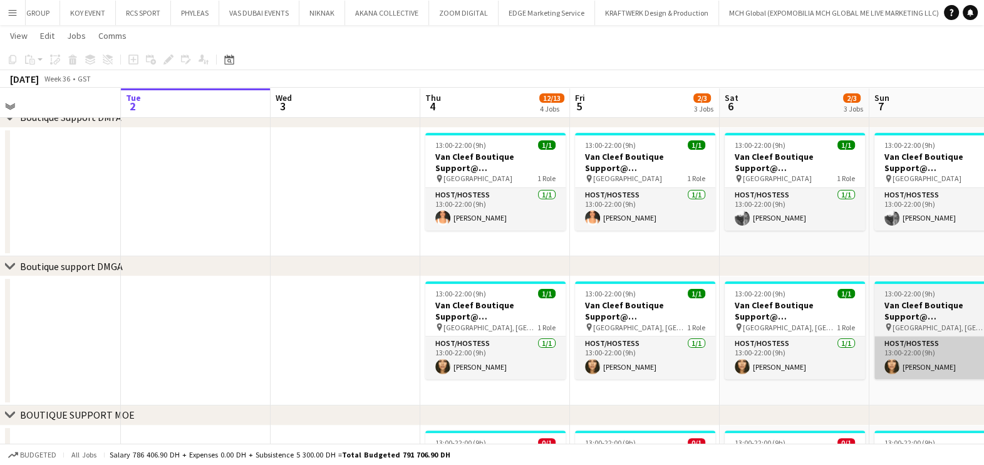
drag, startPoint x: 848, startPoint y: 368, endPoint x: 81, endPoint y: 337, distance: 767.3
click at [13, 335] on app-calendar-viewport "Sat 30 Sun 31 Mon 1 Tue 2 Wed 3 Thu 4 12/13 4 Jobs Fri 5 2/3 3 Jobs Sat 6 2/3 3…" at bounding box center [492, 156] width 984 height 1045
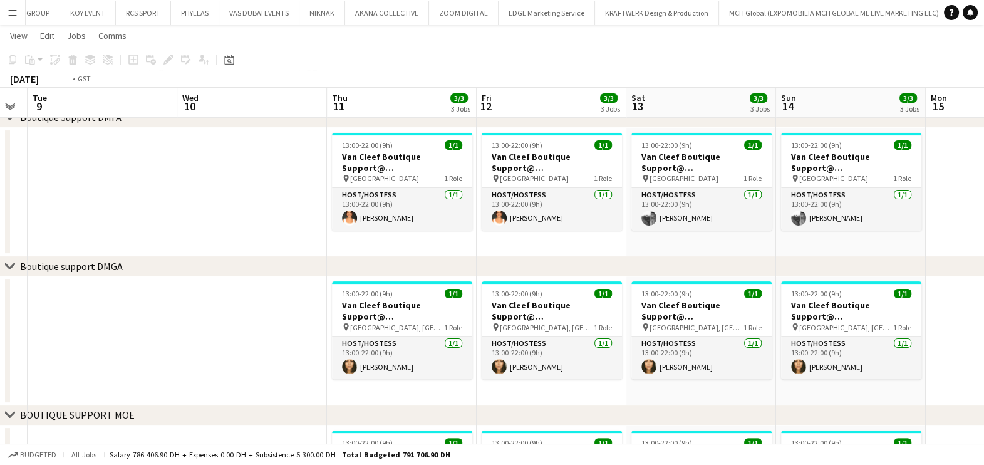
drag, startPoint x: 333, startPoint y: 346, endPoint x: 174, endPoint y: 351, distance: 159.8
click at [172, 351] on app-calendar-viewport "Fri 5 2/3 3 Jobs Sat 6 2/3 3 Jobs Sun 7 2/3 3 Jobs Mon 8 Tue 9 Wed 10 Thu 11 3/…" at bounding box center [492, 156] width 984 height 1045
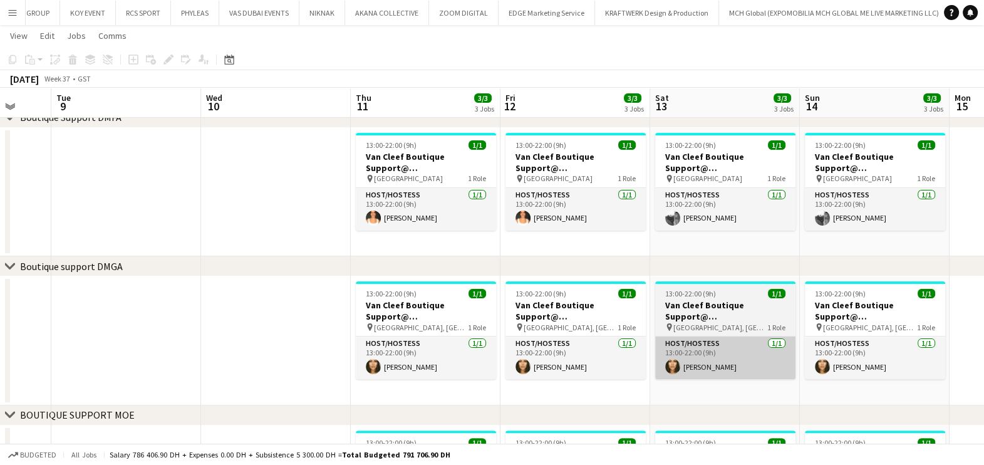
drag, startPoint x: 576, startPoint y: 345, endPoint x: 321, endPoint y: 338, distance: 254.4
click at [225, 335] on app-calendar-viewport "Sat 6 2/3 3 Jobs Sun 7 2/3 3 Jobs Mon 8 Tue 9 Wed 10 Thu 11 3/3 3 Jobs Fri 12 3…" at bounding box center [492, 156] width 984 height 1045
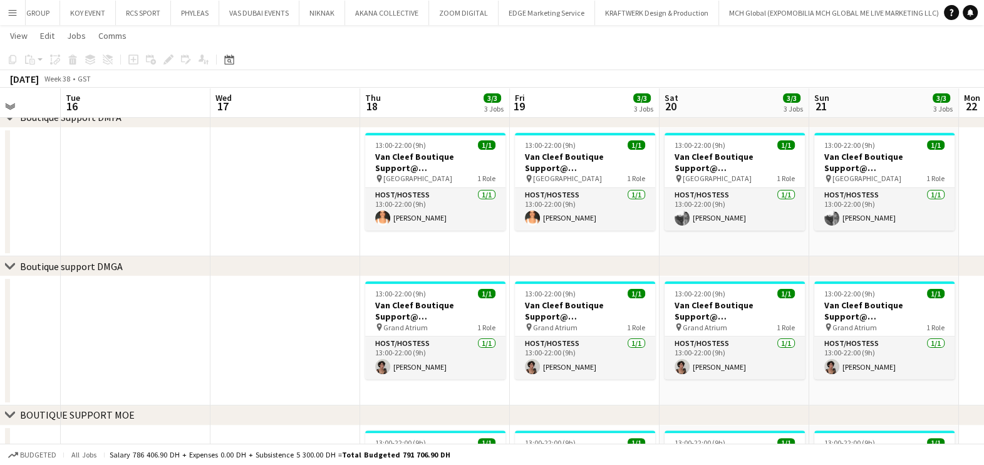
drag, startPoint x: 727, startPoint y: 331, endPoint x: 178, endPoint y: 326, distance: 549.3
click at [155, 319] on app-calendar-viewport "Sat 13 3/3 3 Jobs Sun 14 3/3 3 Jobs Mon 15 Tue 16 Wed 17 Thu 18 3/3 3 Jobs Fri …" at bounding box center [492, 156] width 984 height 1045
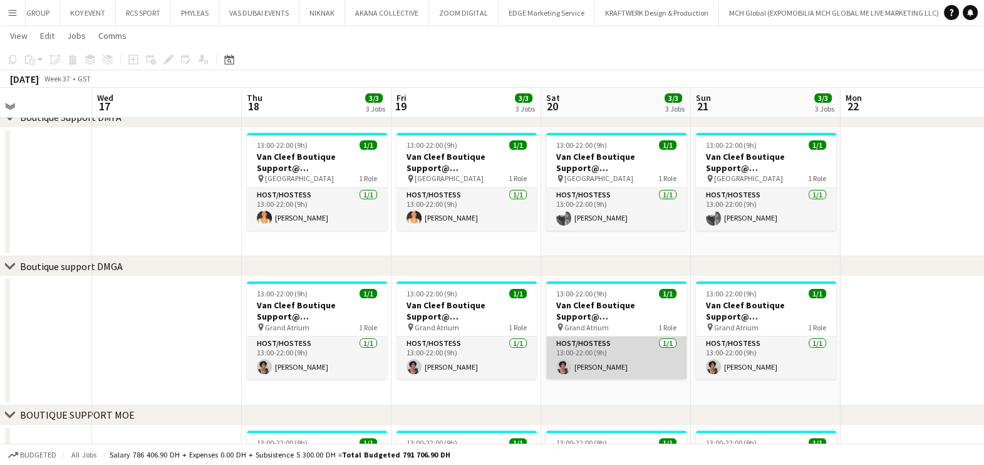
drag, startPoint x: 470, startPoint y: 313, endPoint x: 532, endPoint y: 341, distance: 68.9
click at [434, 314] on app-calendar-viewport "Sat 13 3/3 3 Jobs Sun 14 3/3 3 Jobs Mon 15 Tue 16 Wed 17 Thu 18 3/3 3 Jobs Fri …" at bounding box center [492, 156] width 984 height 1045
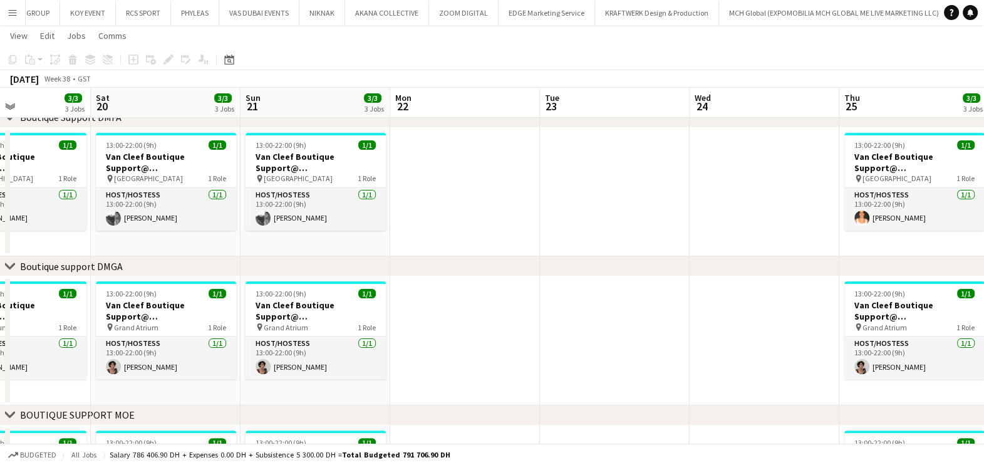
drag, startPoint x: 525, startPoint y: 353, endPoint x: 566, endPoint y: 346, distance: 41.9
click at [351, 344] on app-calendar-viewport "Tue 16 Wed 17 Thu 18 3/3 3 Jobs Fri 19 3/3 3 Jobs Sat 20 3/3 3 Jobs Sun 21 3/3 …" at bounding box center [492, 156] width 984 height 1045
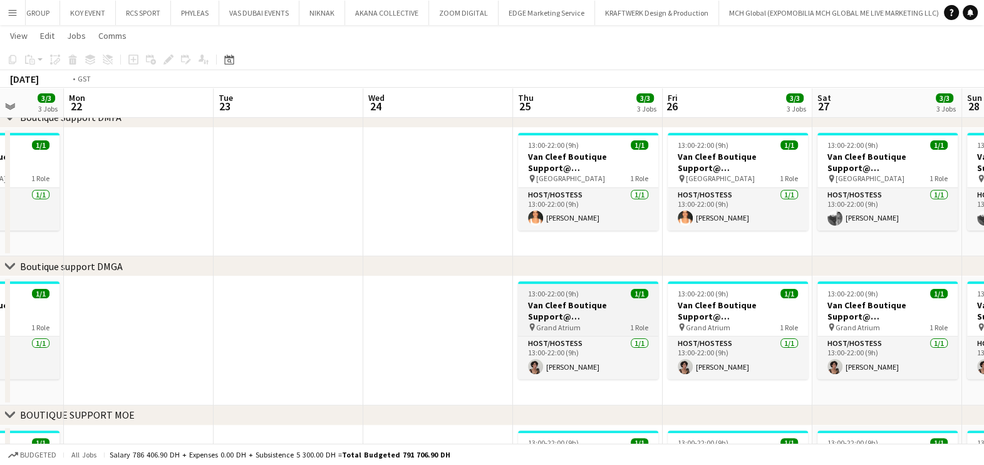
drag, startPoint x: 773, startPoint y: 337, endPoint x: 343, endPoint y: 323, distance: 429.9
click at [277, 319] on app-calendar-viewport "Thu 18 3/3 3 Jobs Fri 19 3/3 3 Jobs Sat 20 3/3 3 Jobs Sun 21 3/3 3 Jobs Mon 22 …" at bounding box center [492, 156] width 984 height 1045
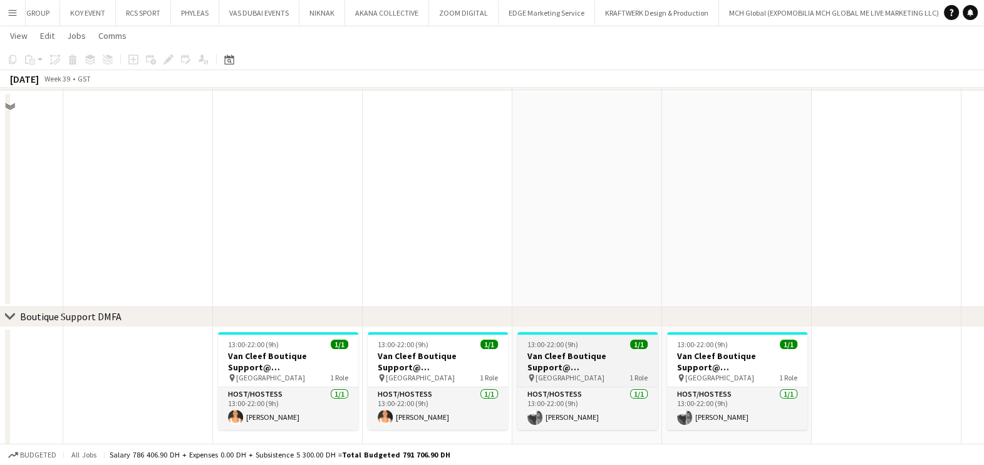
scroll to position [259, 0]
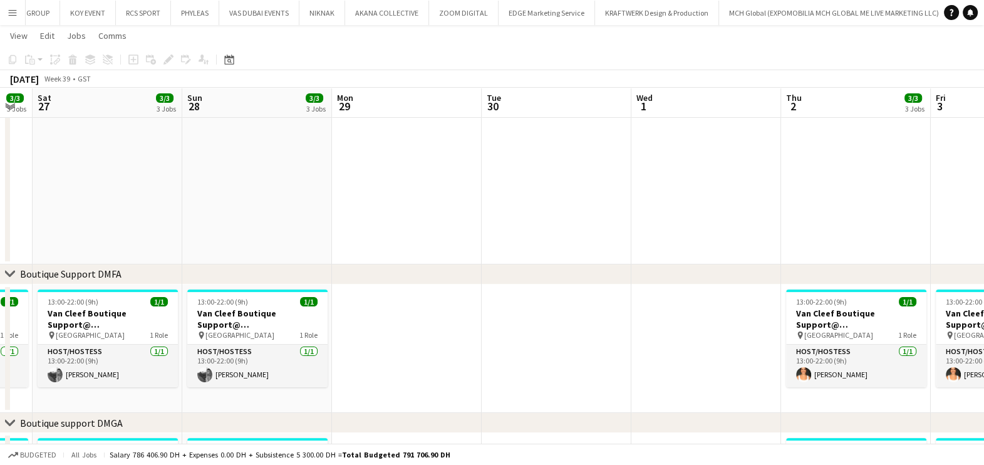
drag, startPoint x: 233, startPoint y: 341, endPoint x: 181, endPoint y: 332, distance: 52.7
click at [181, 332] on app-calendar-viewport "Wed 24 Thu 25 3/3 3 Jobs Fri 26 3/3 3 Jobs Sat 27 3/3 3 Jobs Sun 28 3/3 3 Jobs …" at bounding box center [492, 312] width 984 height 1045
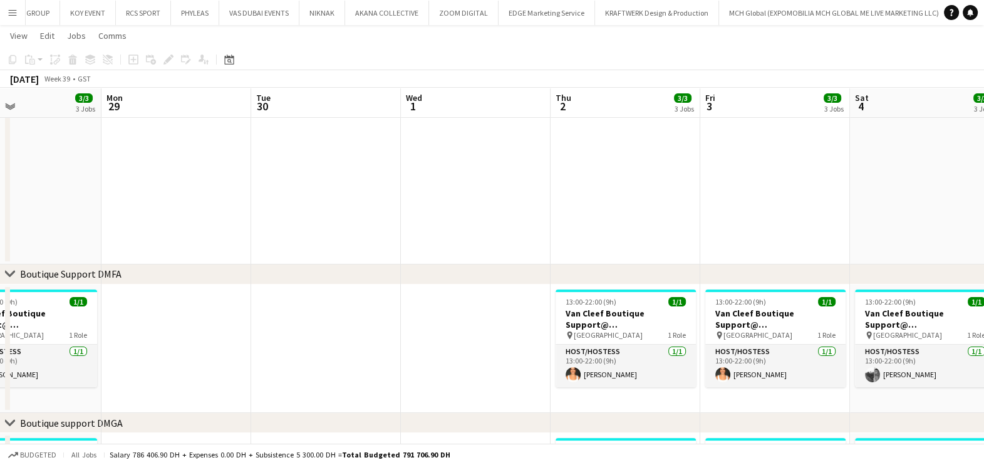
drag, startPoint x: 417, startPoint y: 379, endPoint x: 395, endPoint y: 376, distance: 22.1
click at [395, 376] on app-calendar-viewport "Fri 26 3/3 3 Jobs Sat 27 3/3 3 Jobs Sun 28 3/3 3 Jobs Mon 29 Tue 30 Wed 1 Thu 2…" at bounding box center [492, 312] width 984 height 1045
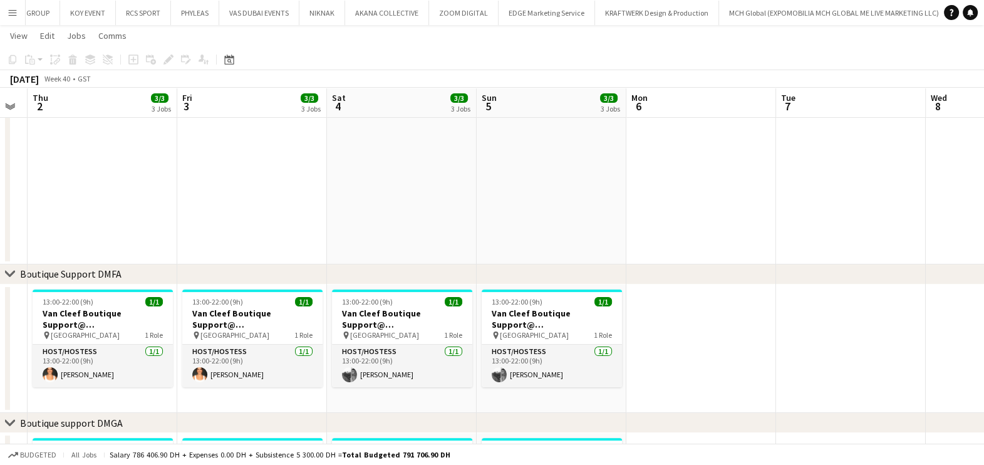
scroll to position [0, 270]
drag, startPoint x: 663, startPoint y: 365, endPoint x: 206, endPoint y: 368, distance: 456.6
click at [206, 368] on app-calendar-viewport "Tue 30 Wed 1 Thu 2 3/3 3 Jobs Fri 3 3/3 3 Jobs Sat 4 3/3 3 Jobs Sun 5 3/3 3 Job…" at bounding box center [492, 312] width 984 height 1045
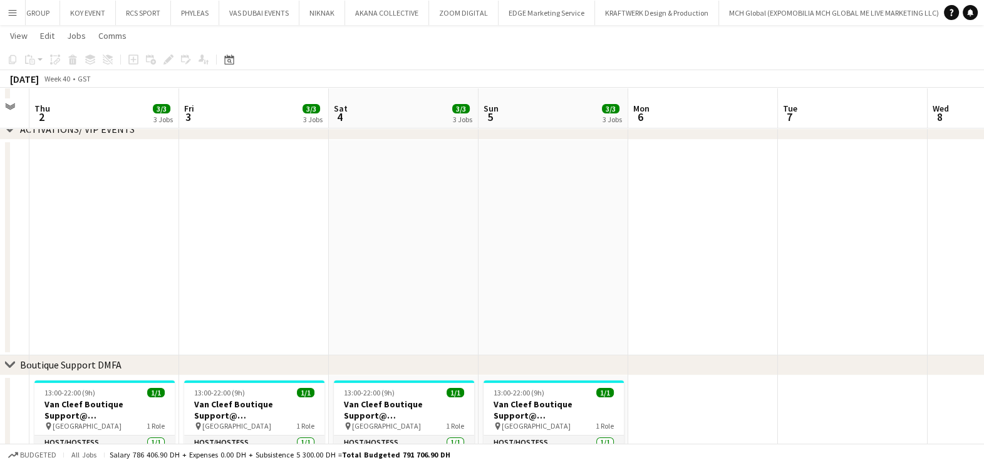
scroll to position [180, 0]
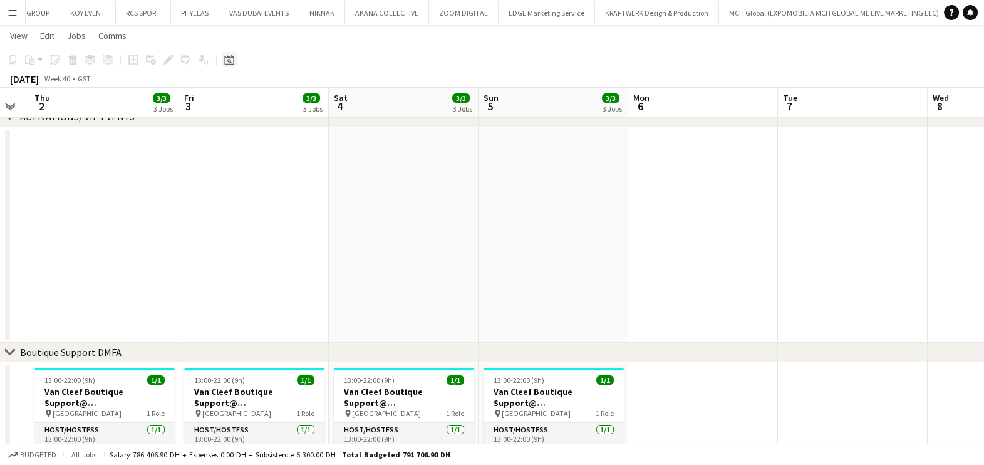
click at [229, 63] on icon "Date picker" at bounding box center [229, 59] width 10 height 10
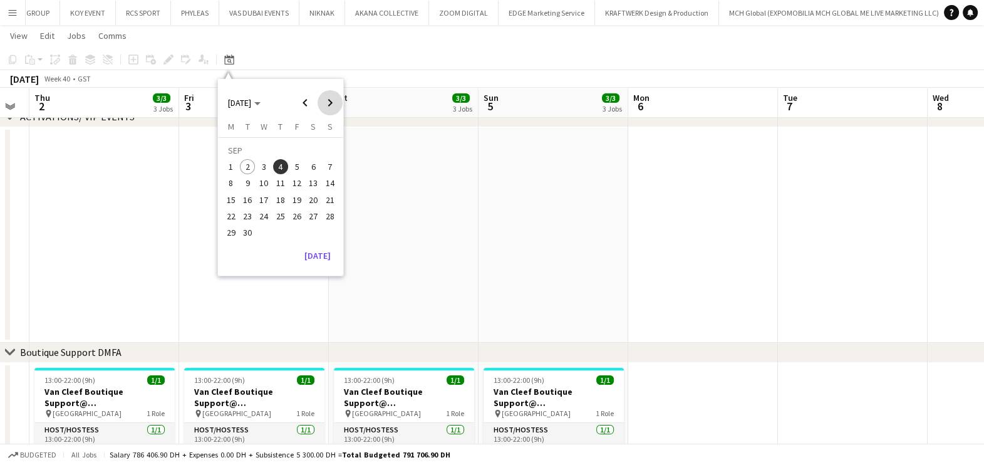
click at [332, 108] on span "Next month" at bounding box center [330, 102] width 25 height 25
click at [331, 108] on span "Next month" at bounding box center [330, 102] width 25 height 25
click at [294, 105] on span "Previous month" at bounding box center [305, 102] width 25 height 25
click at [294, 106] on span "Previous month" at bounding box center [305, 102] width 25 height 25
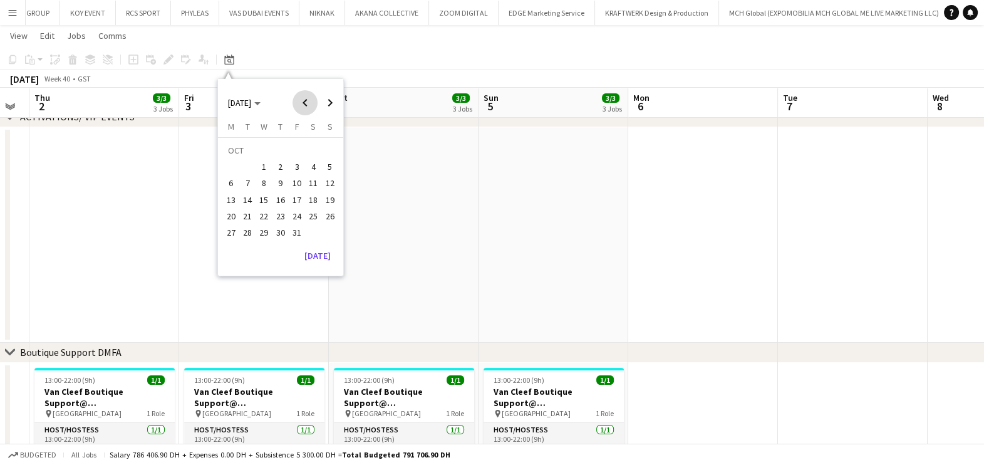
click at [294, 106] on span "Previous month" at bounding box center [305, 102] width 25 height 25
click at [335, 103] on span "Next month" at bounding box center [330, 102] width 25 height 25
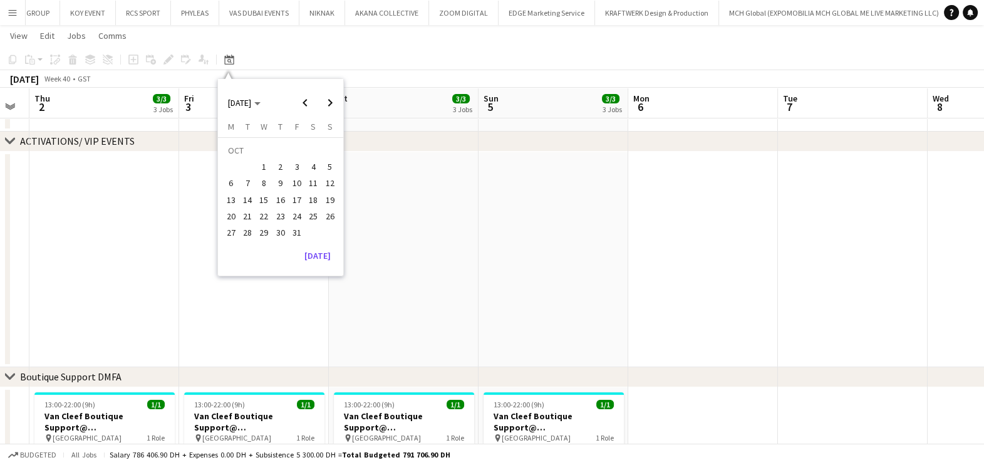
click at [711, 311] on app-date-cell at bounding box center [703, 259] width 150 height 215
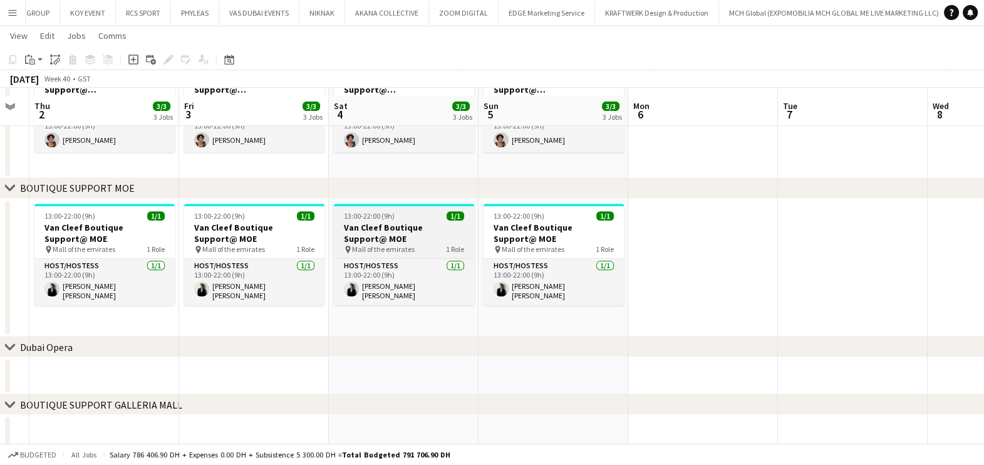
scroll to position [650, 0]
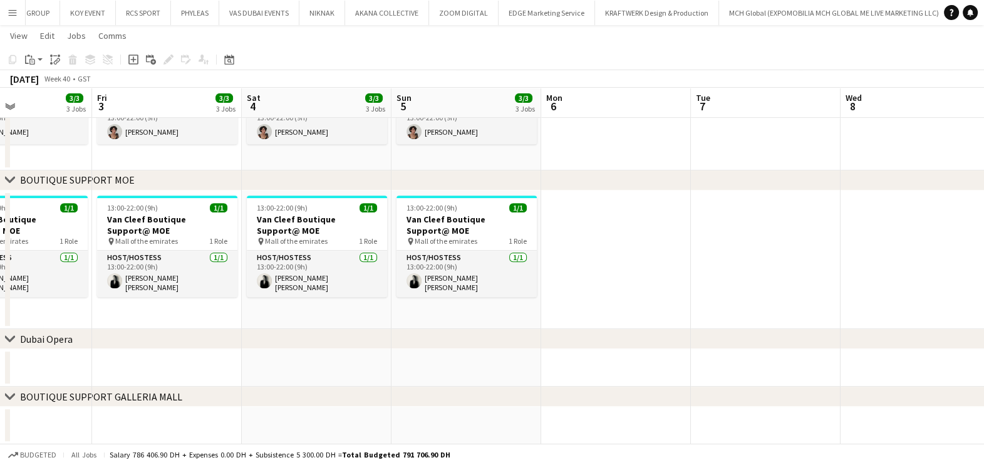
drag, startPoint x: 542, startPoint y: 279, endPoint x: 569, endPoint y: 274, distance: 26.7
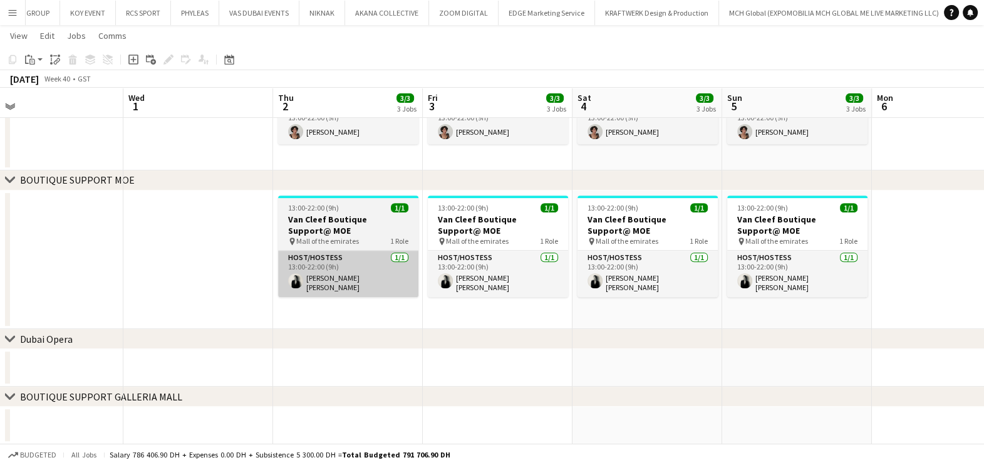
drag, startPoint x: 380, startPoint y: 272, endPoint x: 441, endPoint y: 279, distance: 61.1
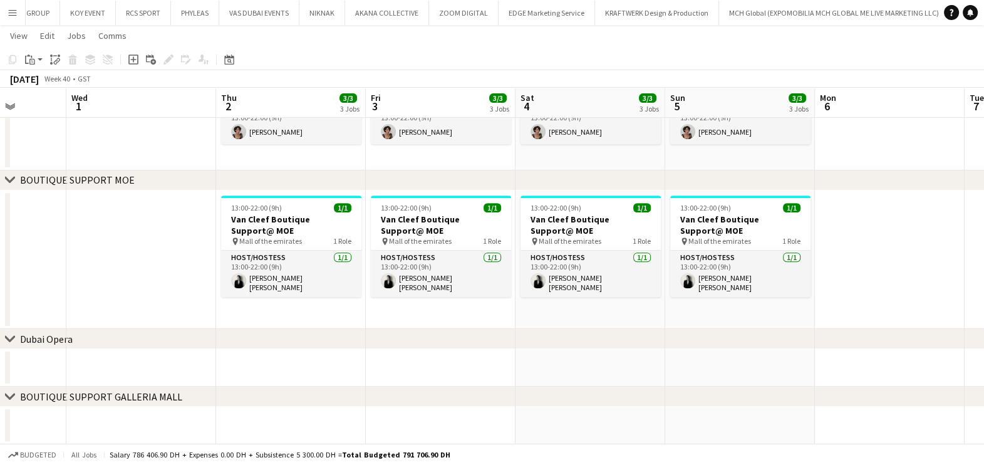
drag, startPoint x: 577, startPoint y: 282, endPoint x: 370, endPoint y: 284, distance: 207.3
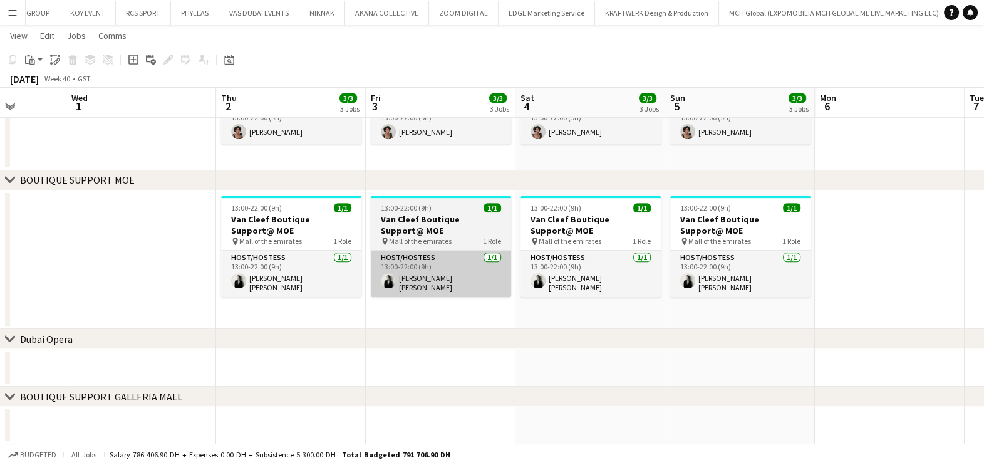
scroll to position [0, 557]
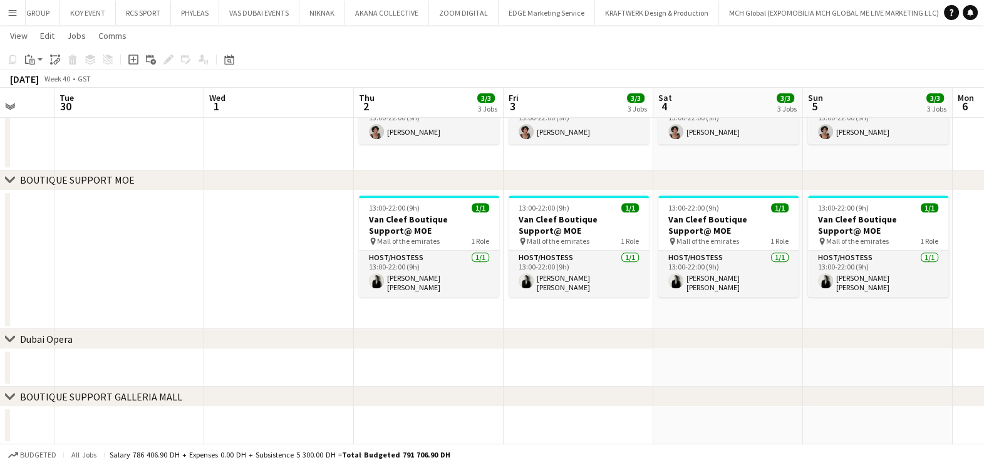
drag, startPoint x: 453, startPoint y: 293, endPoint x: 613, endPoint y: 293, distance: 160.3
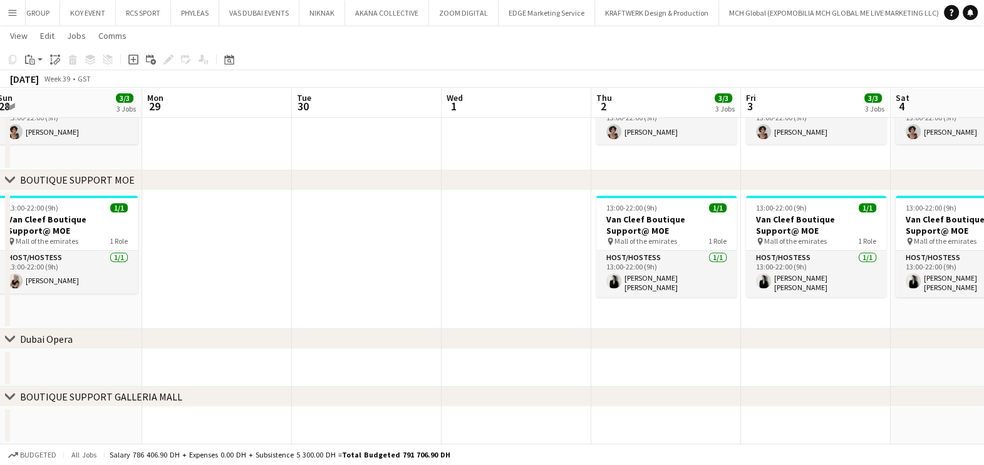
drag, startPoint x: 383, startPoint y: 299, endPoint x: 504, endPoint y: 298, distance: 120.9
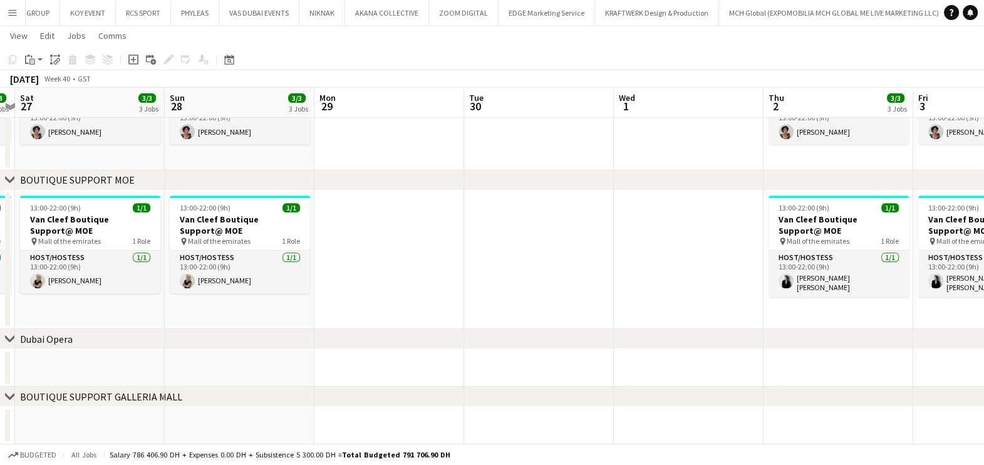
scroll to position [0, 274]
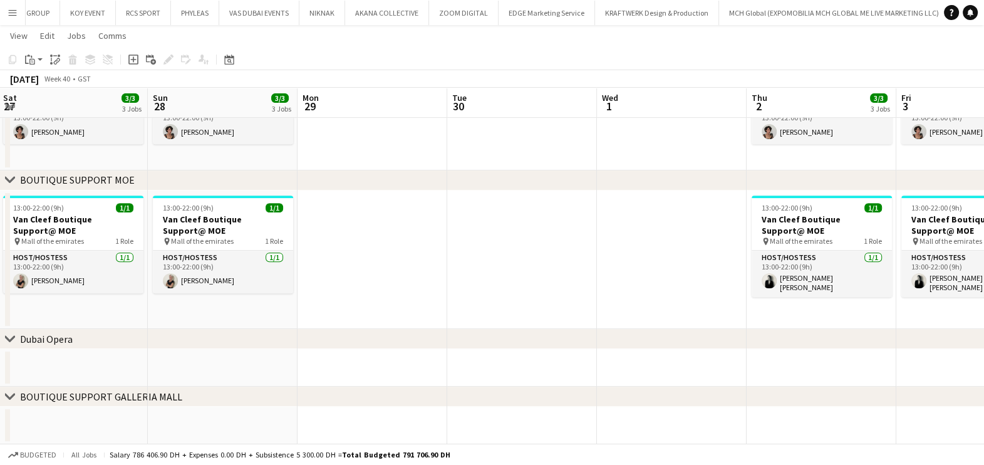
drag, startPoint x: 391, startPoint y: 297, endPoint x: 464, endPoint y: 296, distance: 72.7
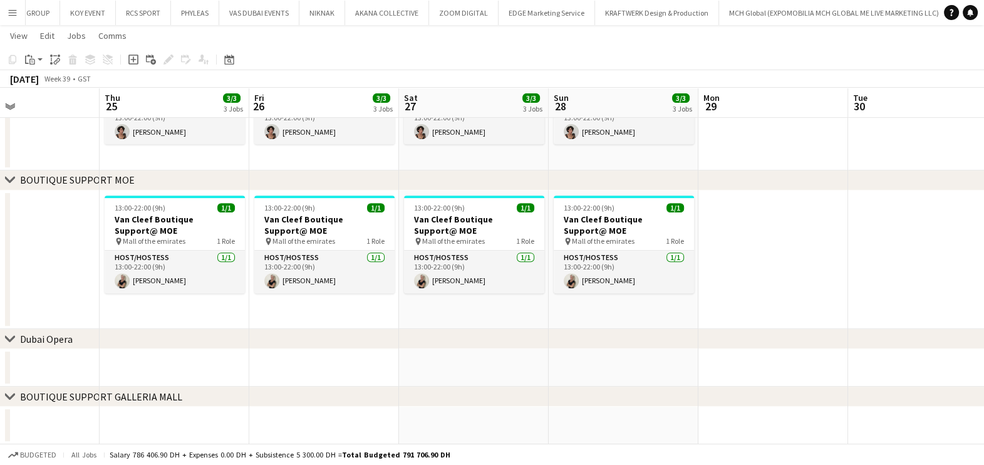
drag, startPoint x: 492, startPoint y: 299, endPoint x: 500, endPoint y: 298, distance: 7.7
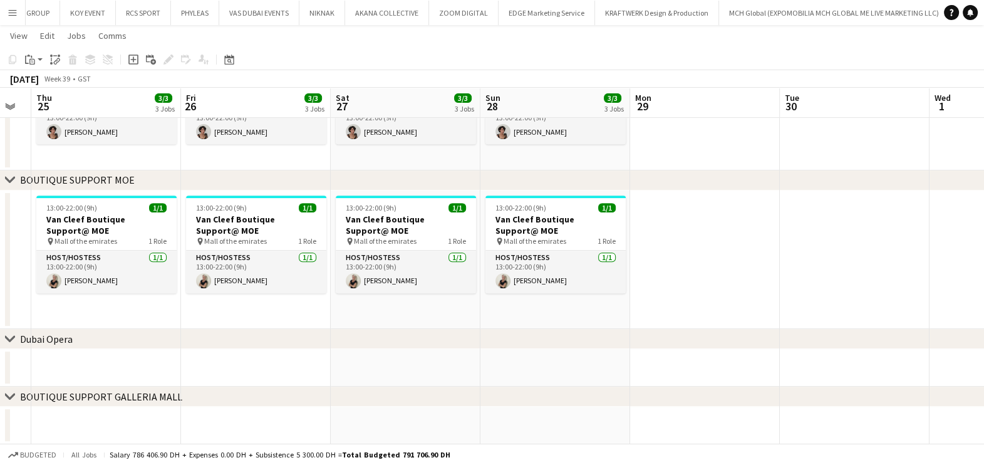
drag, startPoint x: 599, startPoint y: 301, endPoint x: 179, endPoint y: 299, distance: 420.3
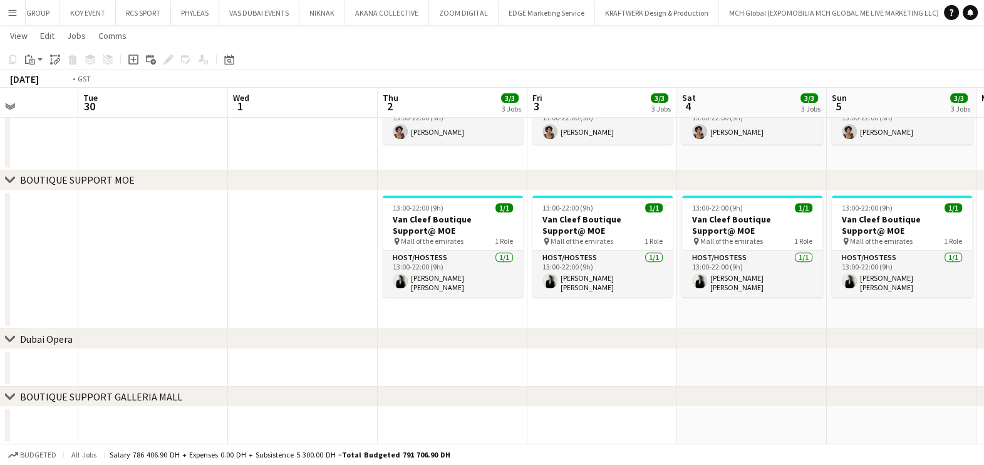
drag, startPoint x: 636, startPoint y: 298, endPoint x: 542, endPoint y: 297, distance: 94.0
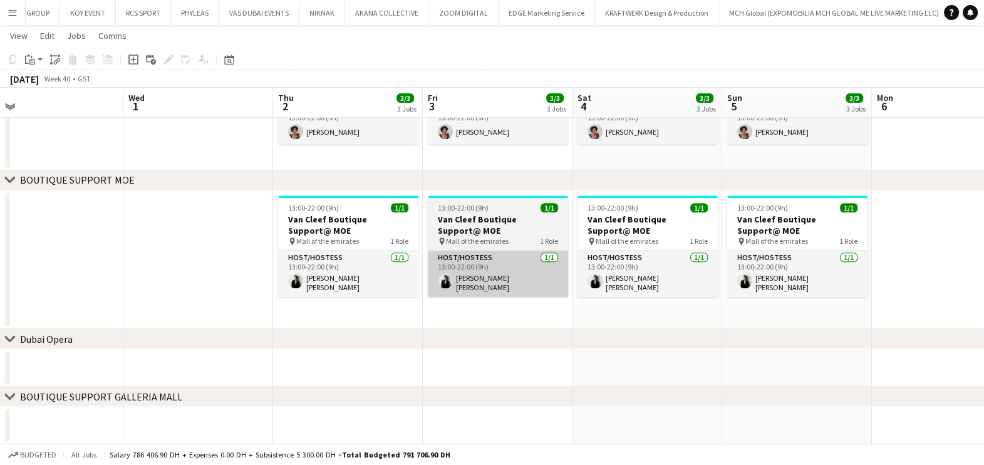
drag, startPoint x: 407, startPoint y: 271, endPoint x: 467, endPoint y: 277, distance: 59.8
click at [407, 271] on app-card-role "Host/Hostess [DATE] 13:00-22:00 (9h) [PERSON_NAME] [PERSON_NAME]" at bounding box center [348, 274] width 140 height 46
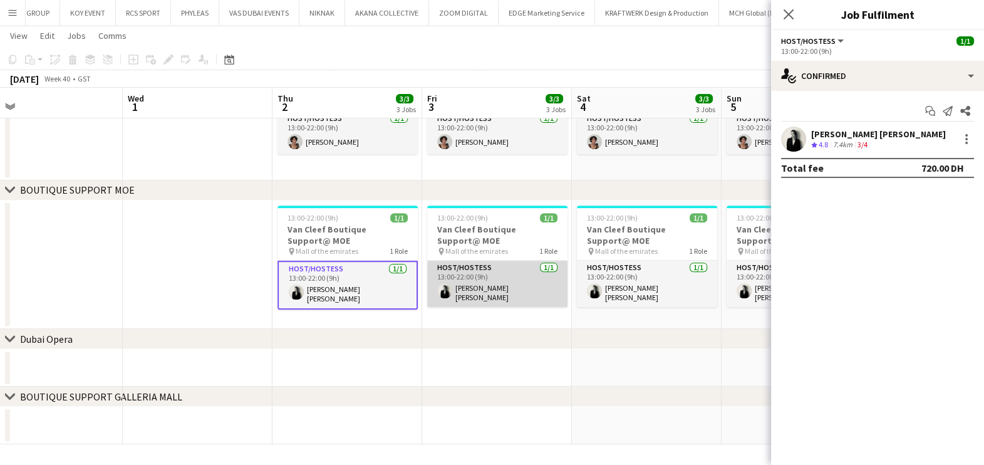
click at [526, 282] on app-card-role "Host/Hostess [DATE] 13:00-22:00 (9h) [PERSON_NAME] [PERSON_NAME]" at bounding box center [497, 284] width 140 height 46
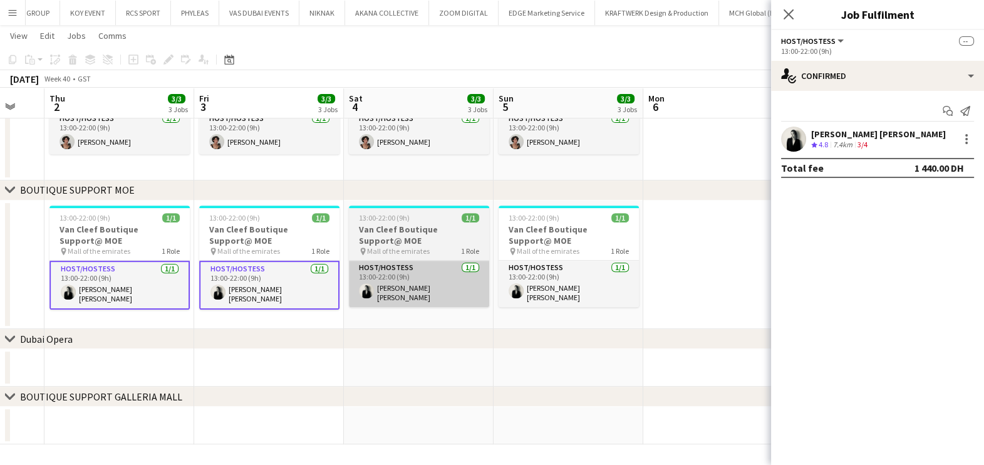
scroll to position [0, 445]
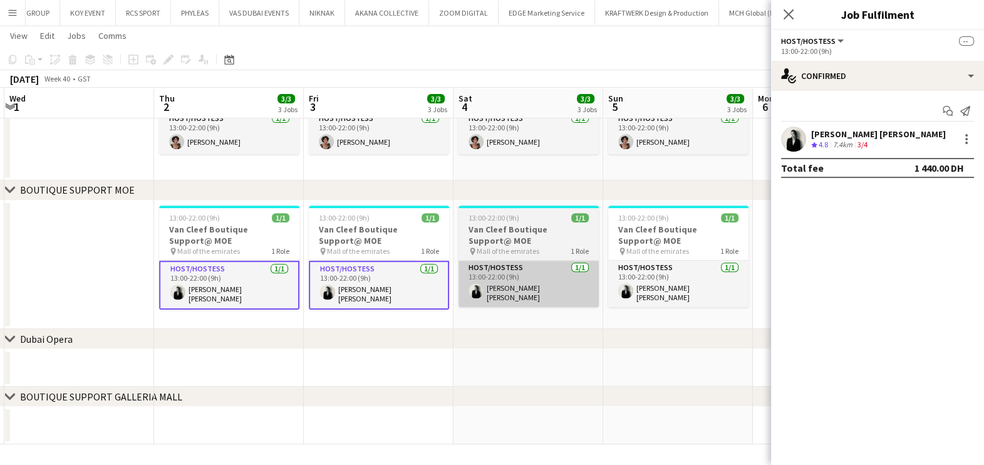
drag, startPoint x: 641, startPoint y: 291, endPoint x: 532, endPoint y: 286, distance: 109.1
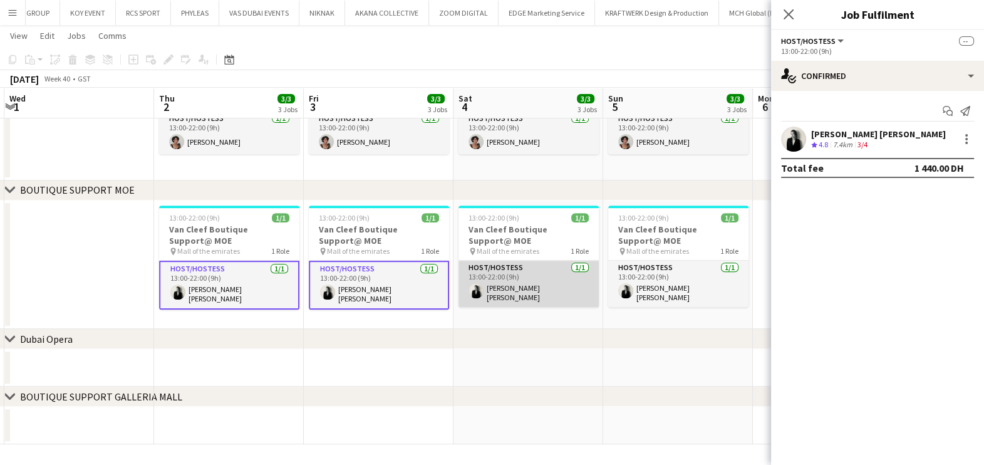
click at [536, 286] on app-card-role "Host/Hostess [DATE] 13:00-22:00 (9h) [PERSON_NAME] [PERSON_NAME]" at bounding box center [529, 284] width 140 height 46
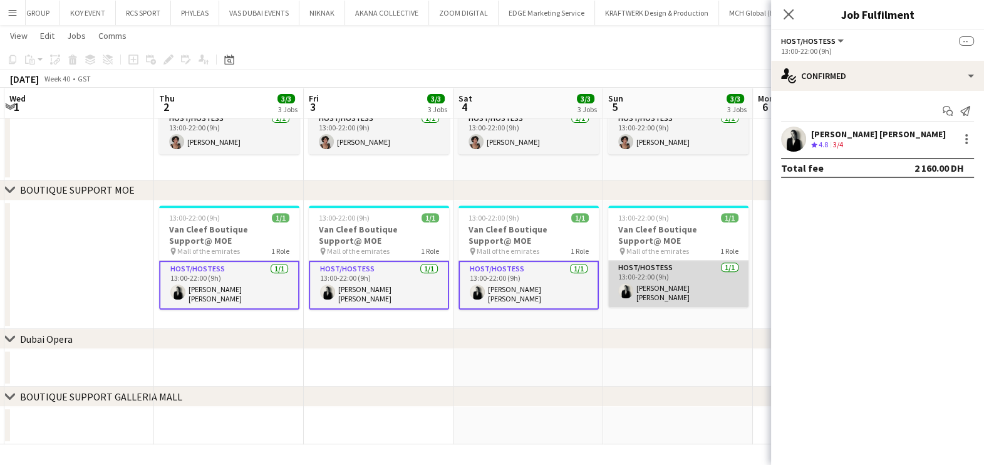
click at [690, 288] on app-card-role "Host/Hostess [DATE] 13:00-22:00 (9h) [PERSON_NAME] [PERSON_NAME]" at bounding box center [678, 284] width 140 height 46
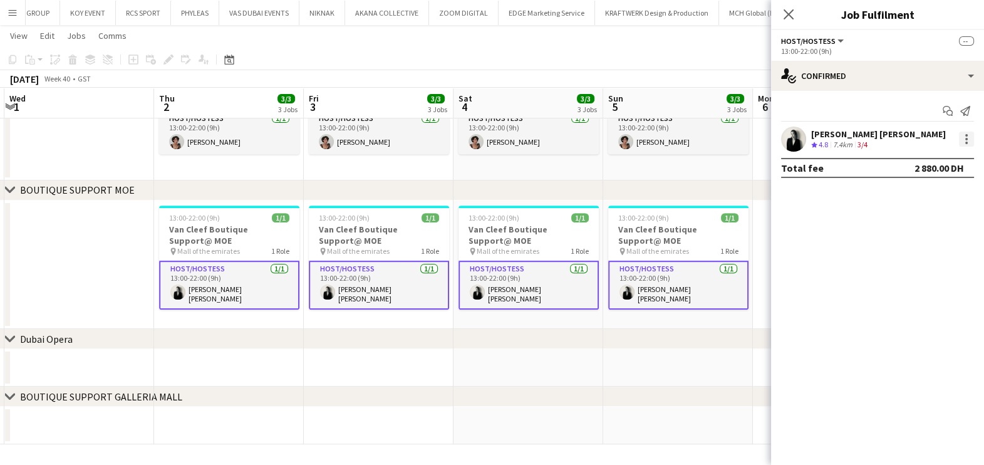
click at [968, 139] on div at bounding box center [966, 139] width 15 height 15
click at [940, 254] on span "Remove" at bounding box center [925, 252] width 78 height 11
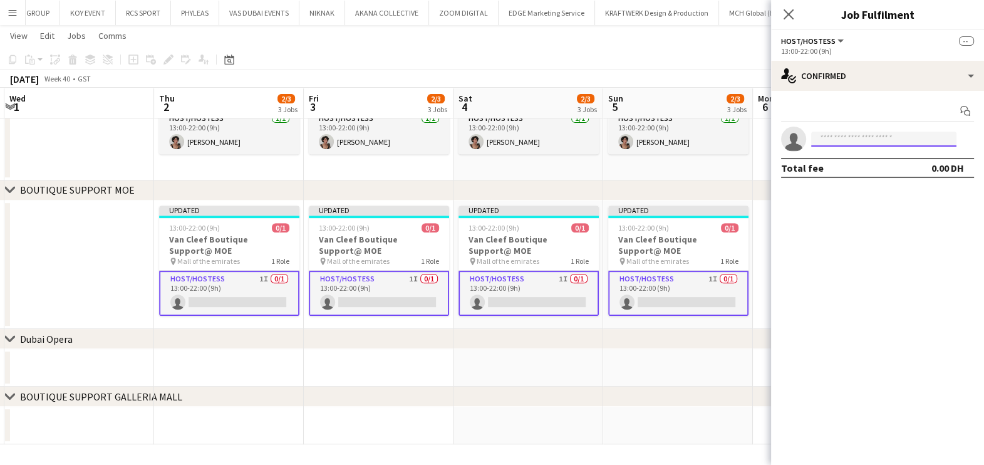
click at [874, 135] on input at bounding box center [883, 139] width 145 height 15
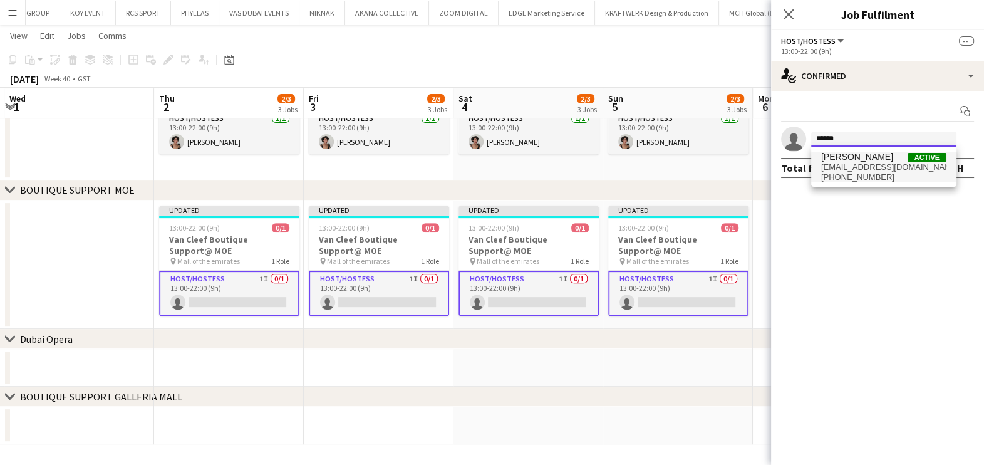
type input "******"
drag, startPoint x: 883, startPoint y: 169, endPoint x: 879, endPoint y: 202, distance: 33.4
click at [883, 169] on span "[EMAIL_ADDRESS][DOMAIN_NAME]" at bounding box center [883, 167] width 125 height 10
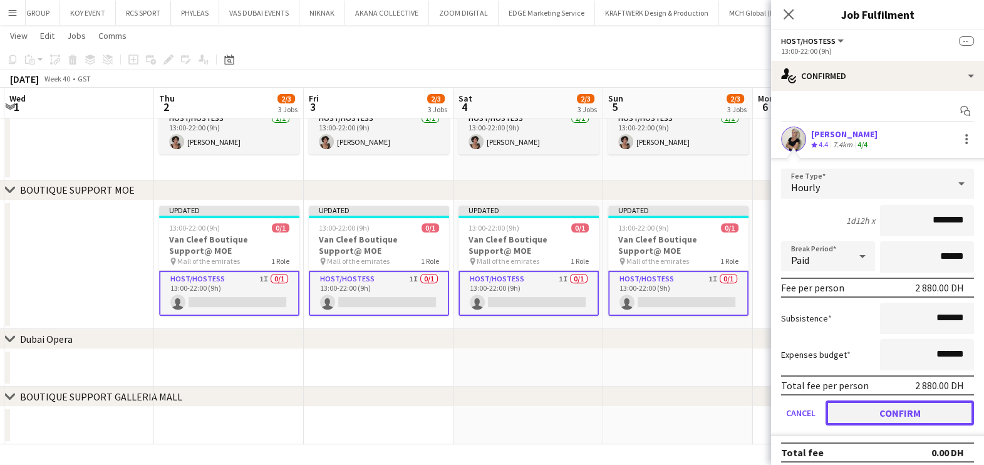
click at [876, 406] on button "Confirm" at bounding box center [900, 412] width 148 height 25
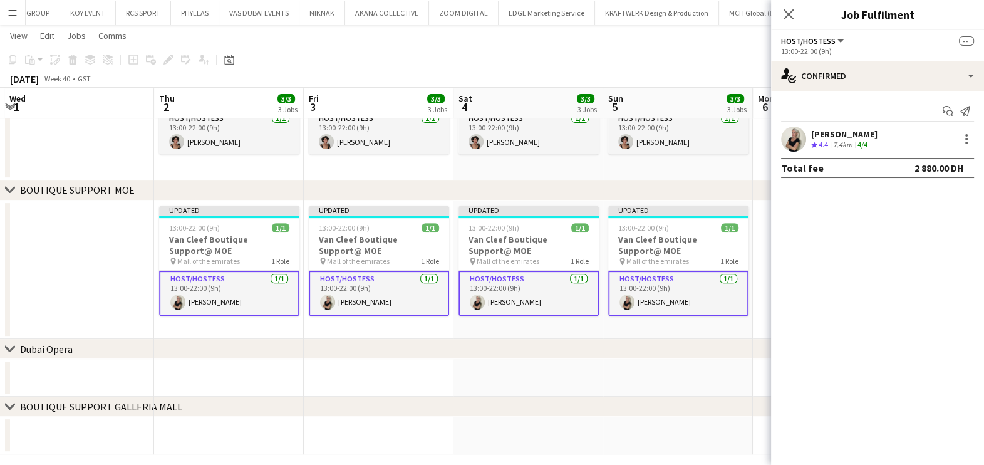
click at [702, 370] on app-date-cell at bounding box center [678, 378] width 150 height 38
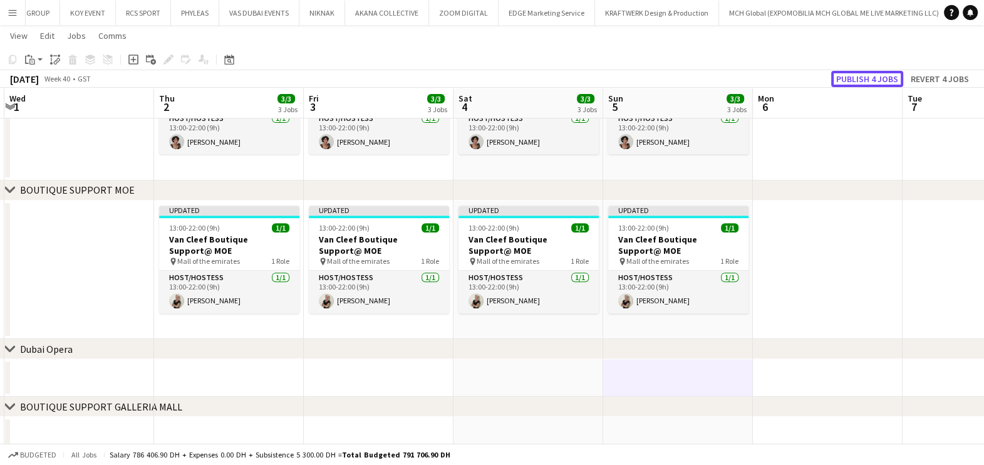
click at [878, 76] on button "Publish 4 jobs" at bounding box center [867, 79] width 72 height 16
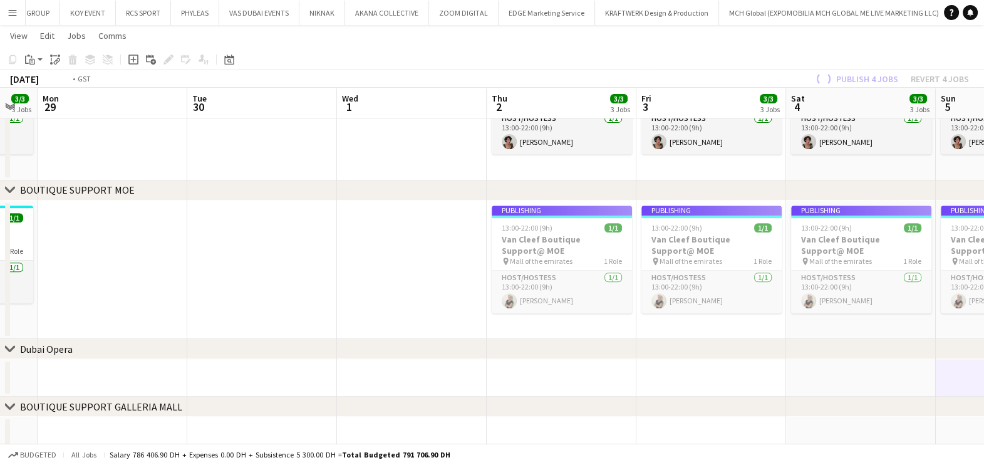
drag, startPoint x: 428, startPoint y: 293, endPoint x: 547, endPoint y: 291, distance: 118.4
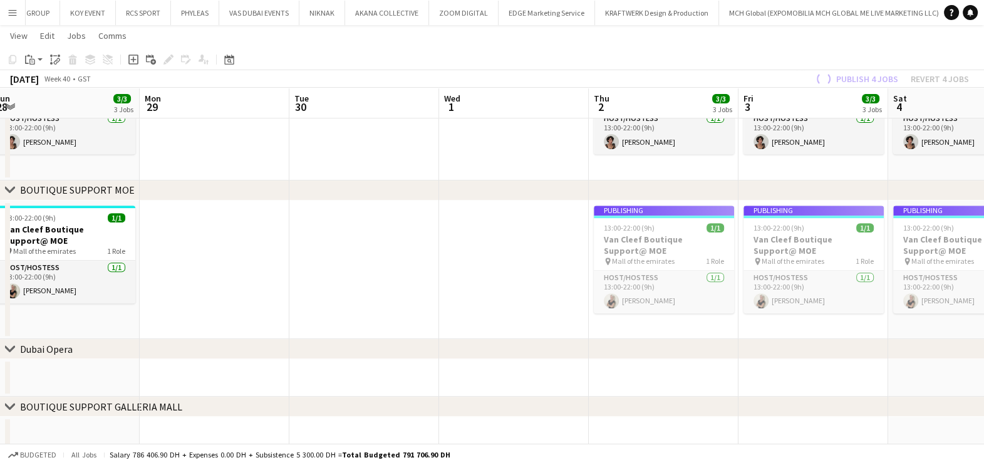
drag, startPoint x: 328, startPoint y: 294, endPoint x: 661, endPoint y: 299, distance: 333.3
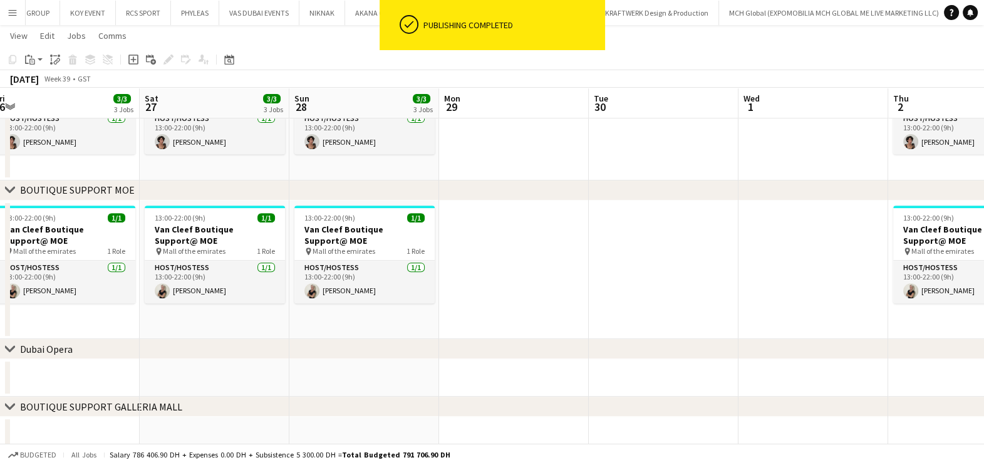
drag, startPoint x: 413, startPoint y: 268, endPoint x: 589, endPoint y: 291, distance: 177.5
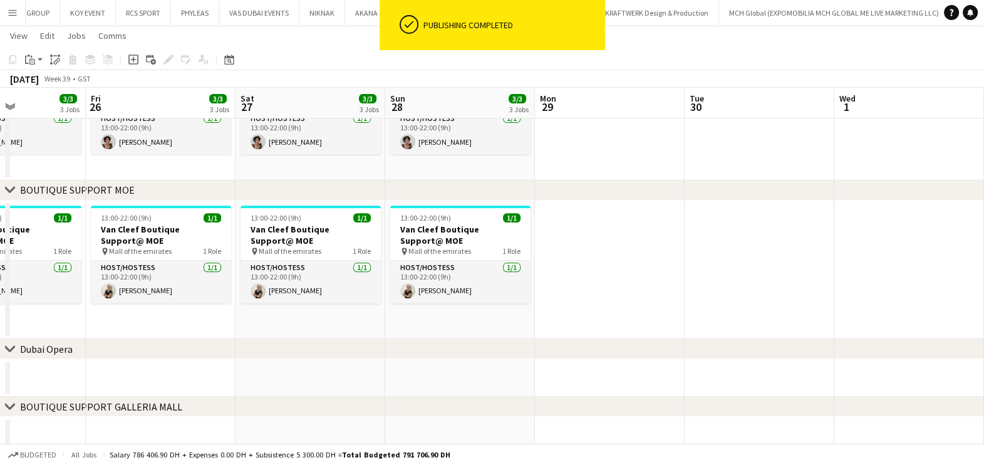
drag, startPoint x: 355, startPoint y: 270, endPoint x: 582, endPoint y: 309, distance: 230.0
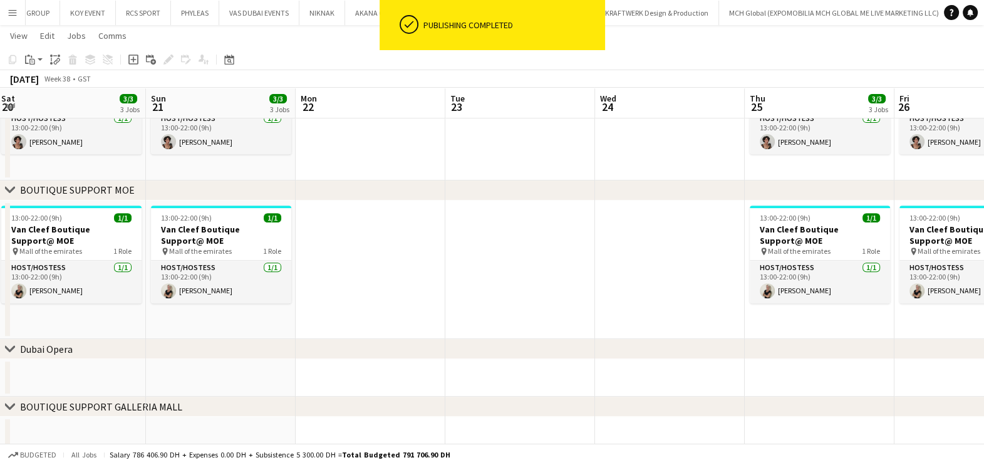
drag, startPoint x: 316, startPoint y: 296, endPoint x: 636, endPoint y: 327, distance: 320.9
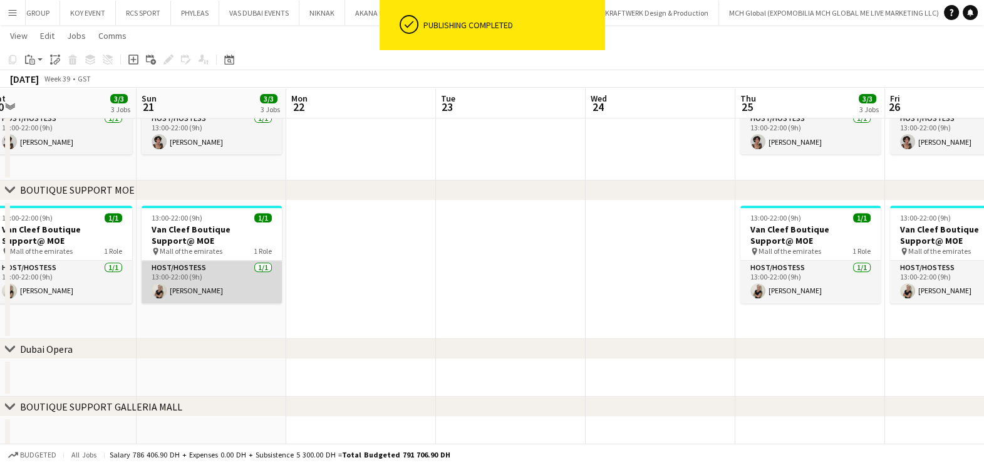
drag, startPoint x: 633, startPoint y: 298, endPoint x: 616, endPoint y: 291, distance: 18.3
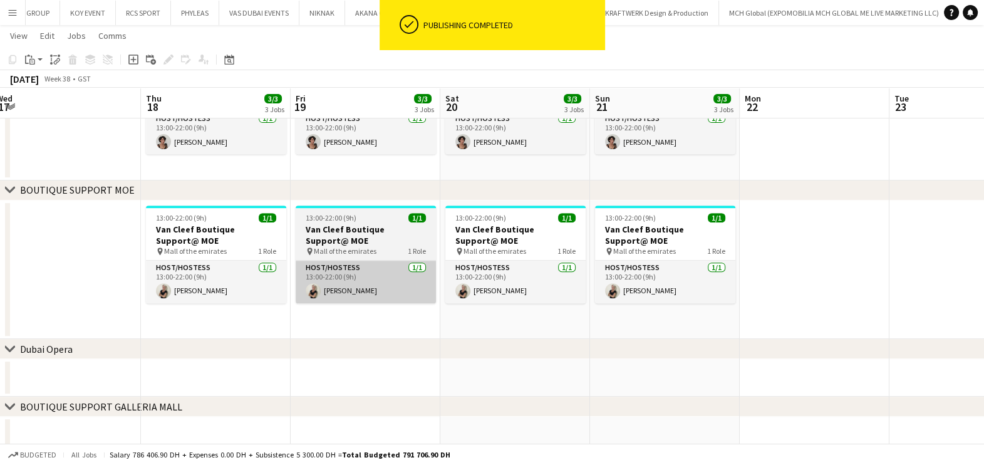
drag, startPoint x: 547, startPoint y: 293, endPoint x: 523, endPoint y: 291, distance: 23.8
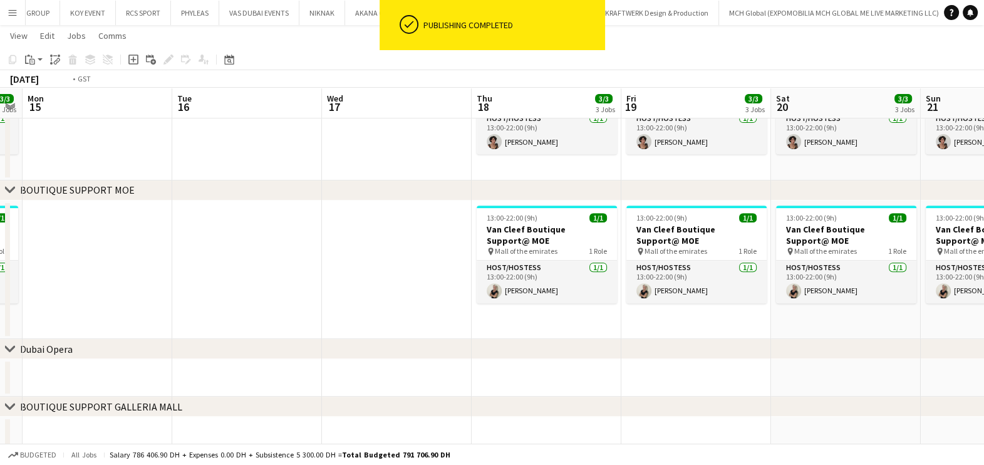
drag, startPoint x: 460, startPoint y: 308, endPoint x: 405, endPoint y: 301, distance: 55.5
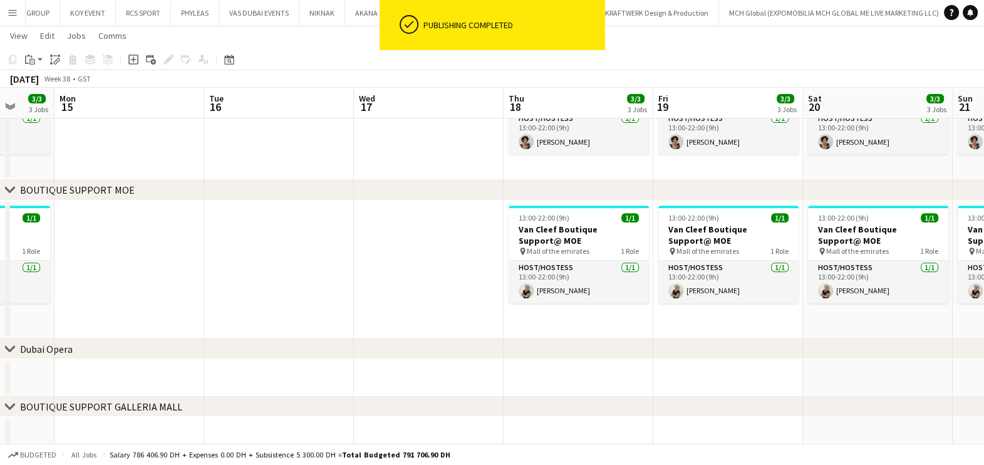
drag, startPoint x: 370, startPoint y: 284, endPoint x: 480, endPoint y: 282, distance: 110.9
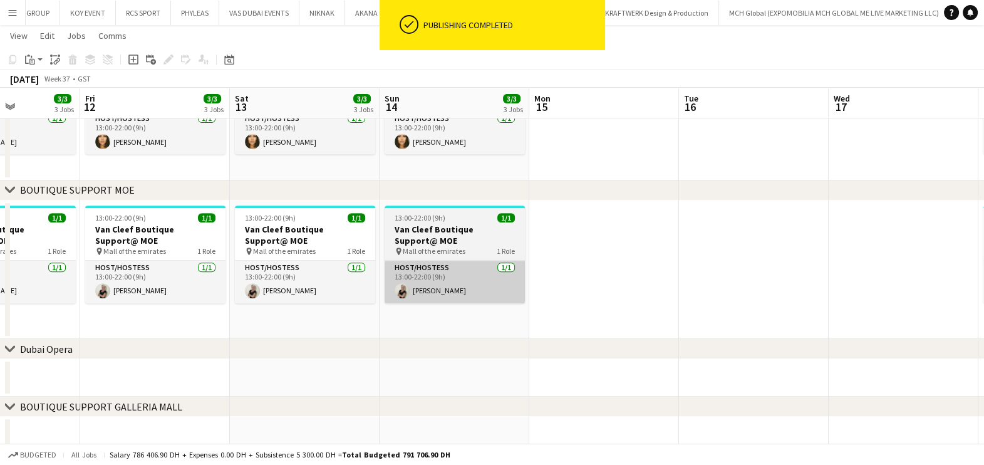
drag, startPoint x: 286, startPoint y: 288, endPoint x: 509, endPoint y: 286, distance: 223.0
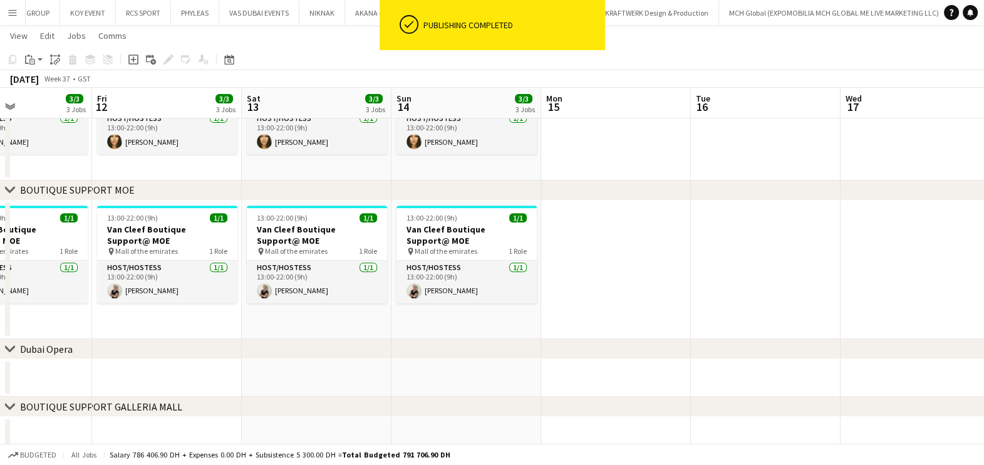
drag, startPoint x: 38, startPoint y: 272, endPoint x: 444, endPoint y: 272, distance: 406.5
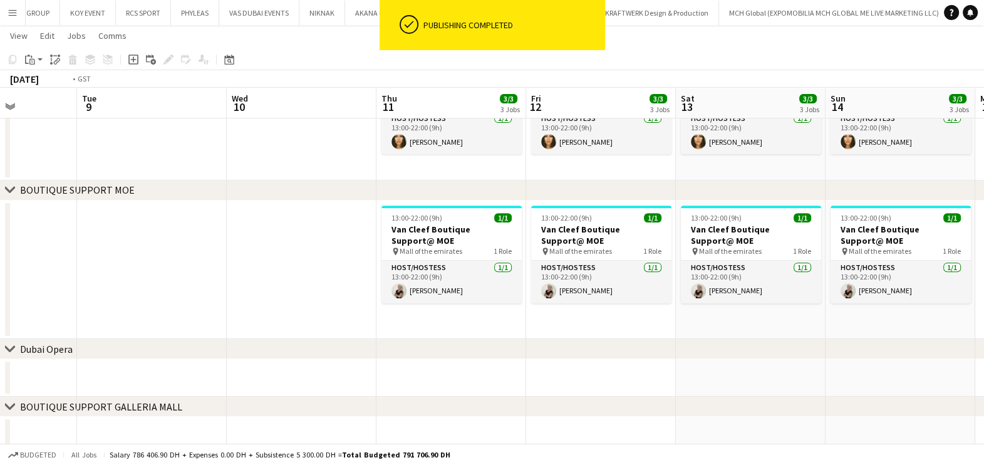
drag, startPoint x: 476, startPoint y: 274, endPoint x: 531, endPoint y: 275, distance: 54.5
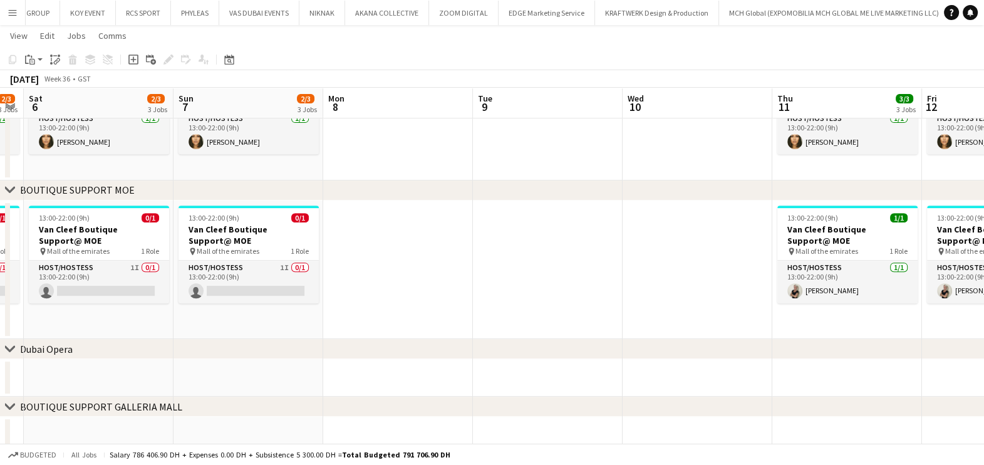
drag, startPoint x: 472, startPoint y: 286, endPoint x: 383, endPoint y: 284, distance: 89.6
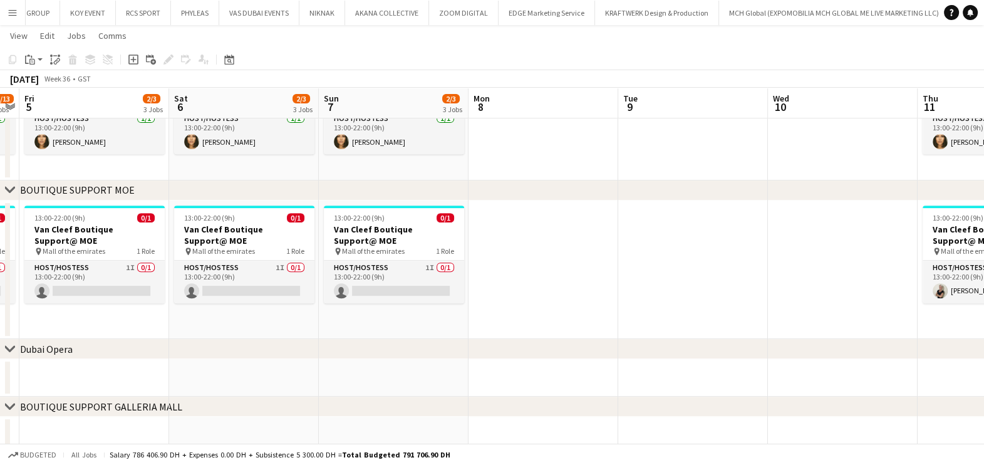
drag, startPoint x: 368, startPoint y: 284, endPoint x: 528, endPoint y: 284, distance: 159.7
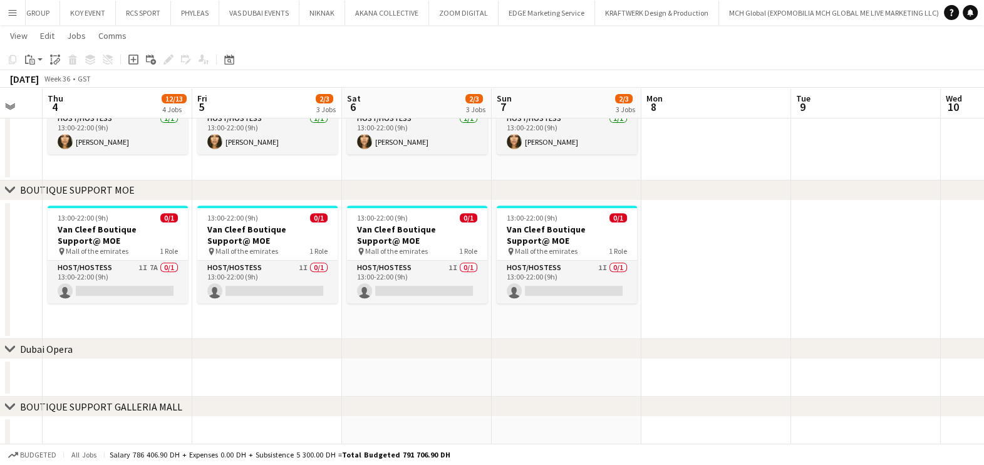
drag, startPoint x: 244, startPoint y: 279, endPoint x: 408, endPoint y: 281, distance: 164.1
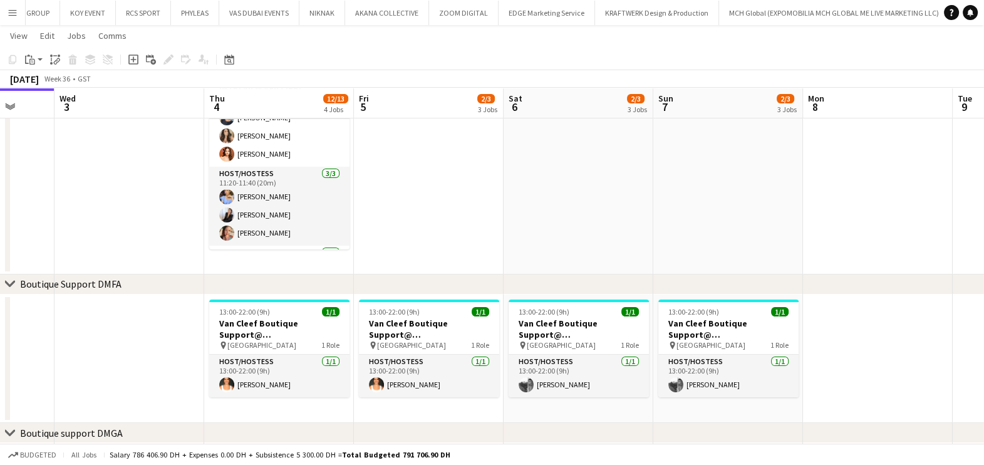
scroll to position [78, 0]
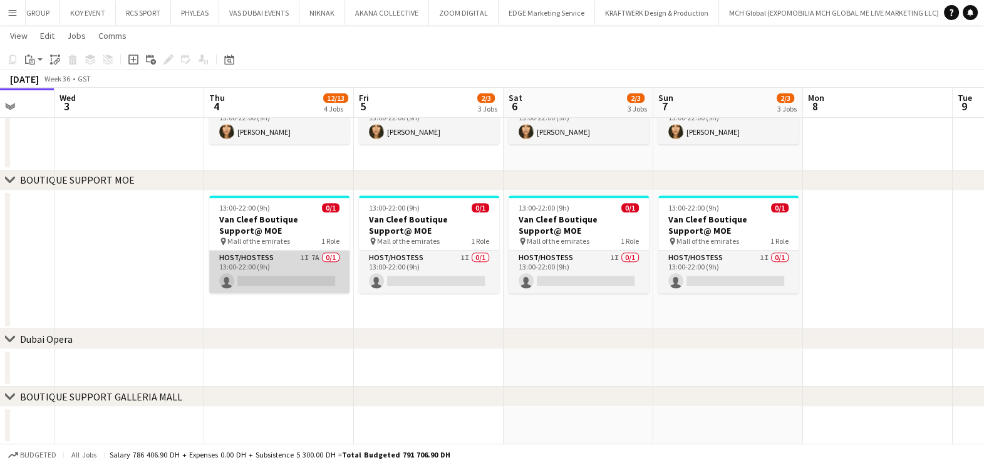
click at [321, 266] on app-card-role "Host/Hostess 1I 7A 0/1 13:00-22:00 (9h) single-neutral-actions" at bounding box center [279, 272] width 140 height 43
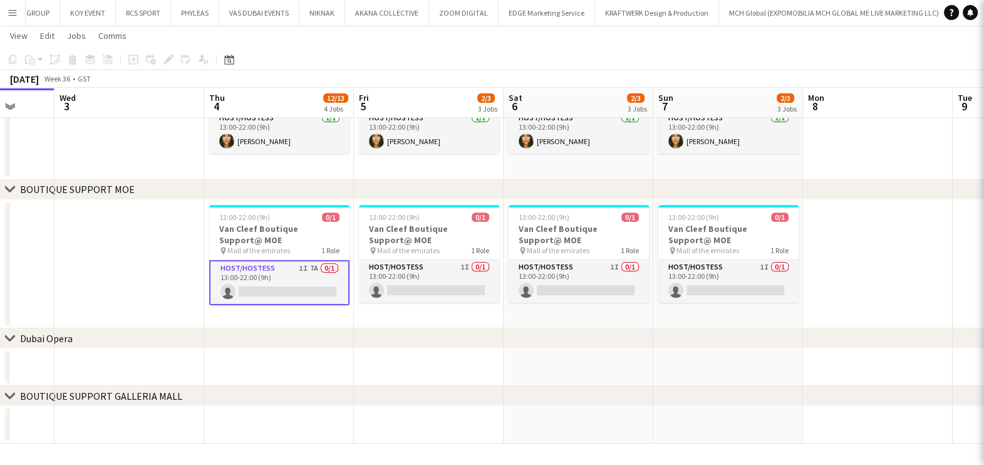
scroll to position [640, 0]
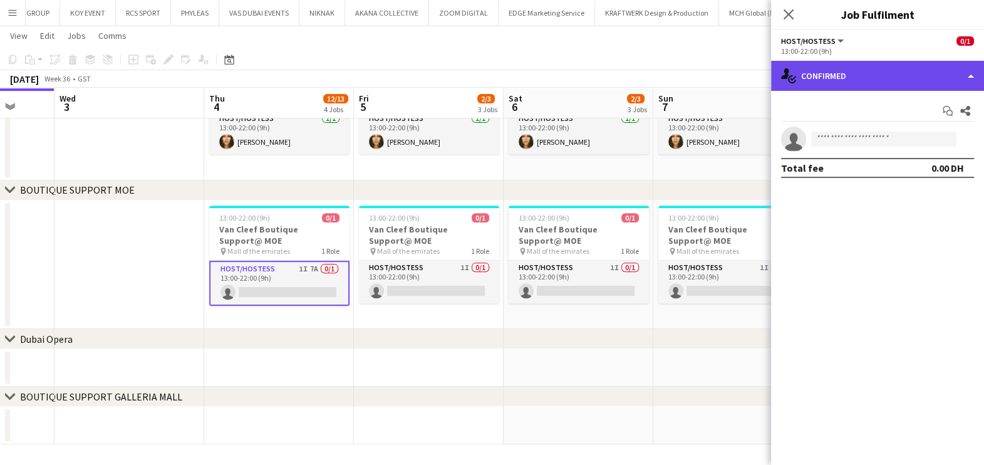
click at [945, 88] on div "single-neutral-actions-check-2 Confirmed" at bounding box center [877, 76] width 213 height 30
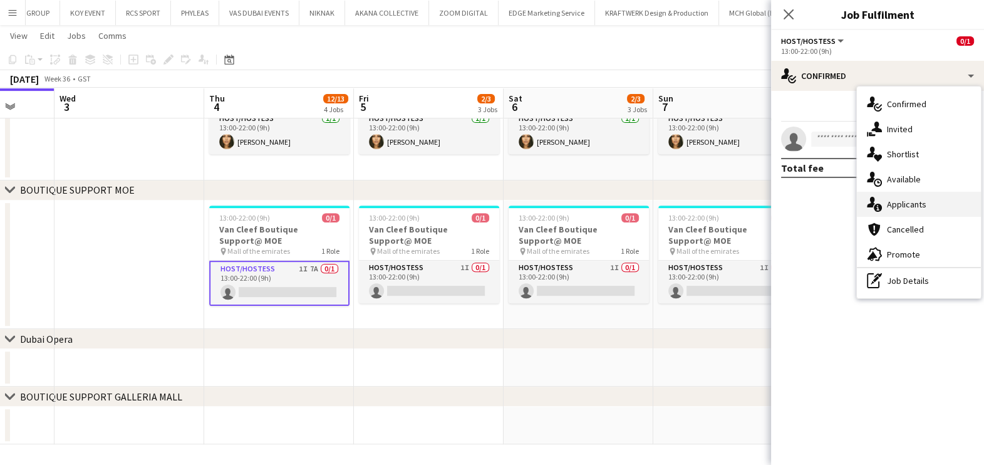
click at [930, 200] on div "single-neutral-actions-information Applicants" at bounding box center [919, 204] width 124 height 25
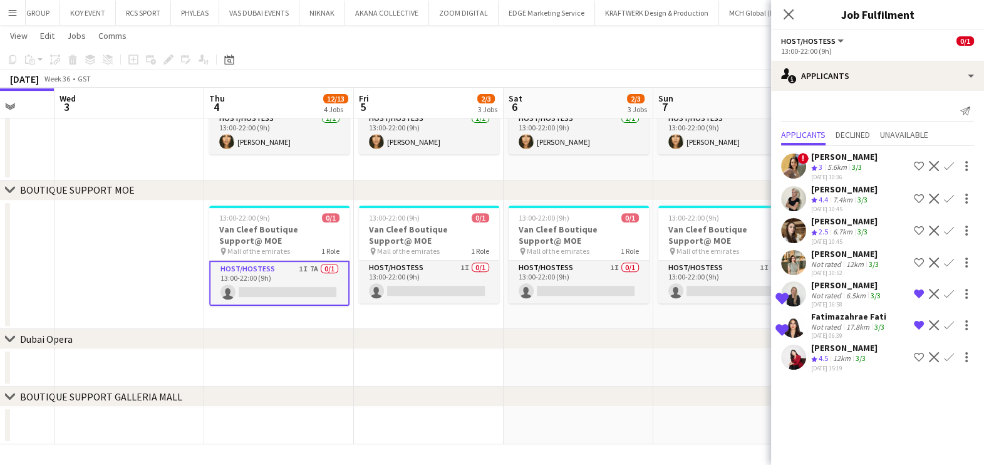
click at [827, 357] on span "4.5" at bounding box center [823, 357] width 9 height 9
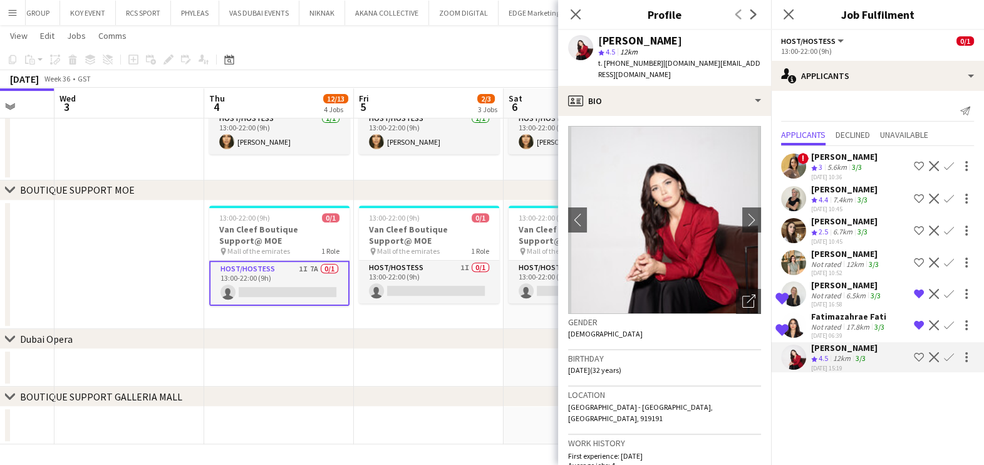
click at [828, 328] on div "Not rated" at bounding box center [827, 326] width 33 height 9
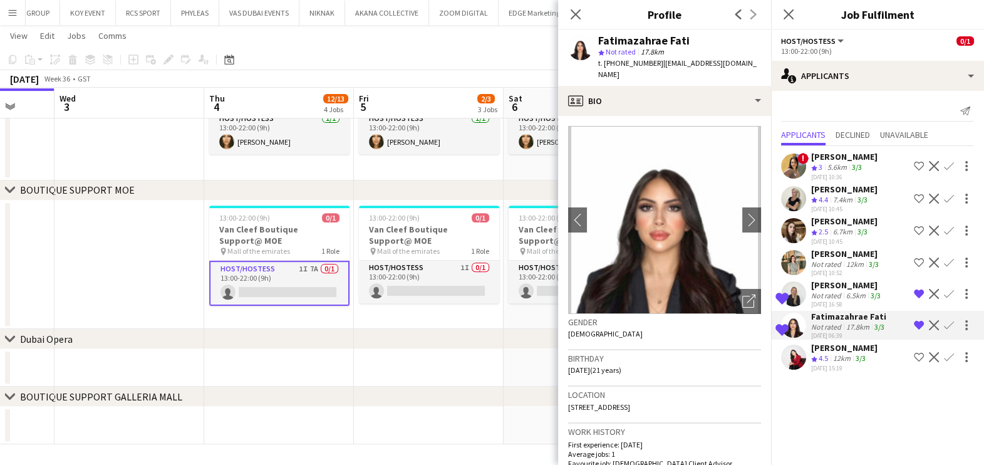
click at [821, 294] on div "Not rated" at bounding box center [827, 295] width 33 height 9
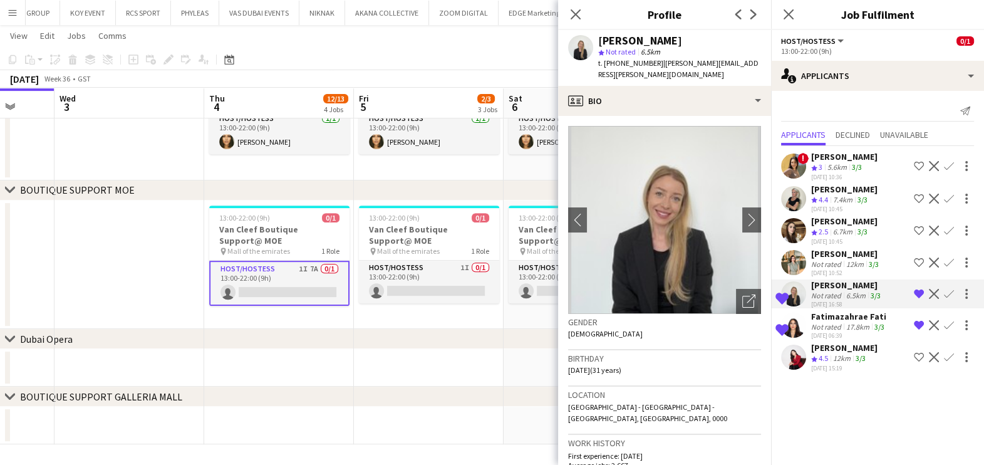
click at [821, 274] on div "[DATE] 10:52" at bounding box center [846, 273] width 70 height 8
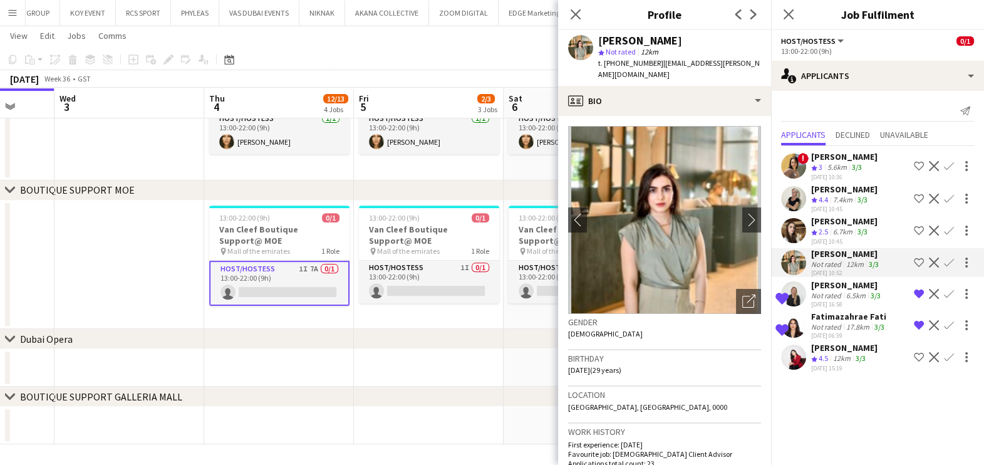
click at [824, 235] on span "2.5" at bounding box center [823, 231] width 9 height 9
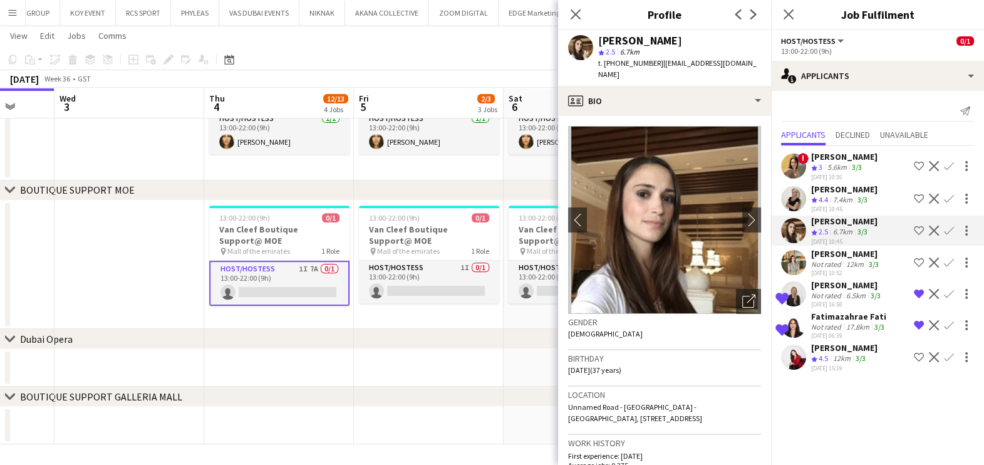
click at [466, 345] on div "chevron-right [GEOGRAPHIC_DATA]" at bounding box center [492, 339] width 984 height 20
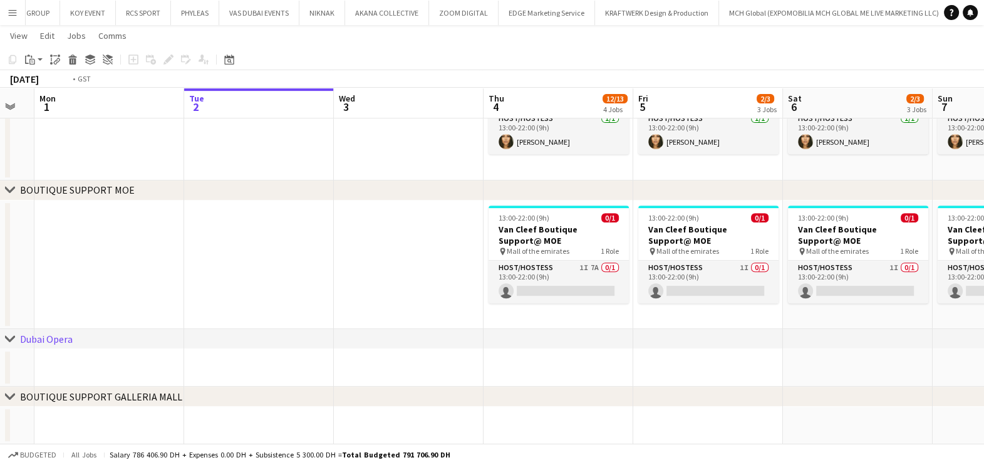
drag, startPoint x: 296, startPoint y: 239, endPoint x: 522, endPoint y: 260, distance: 227.1
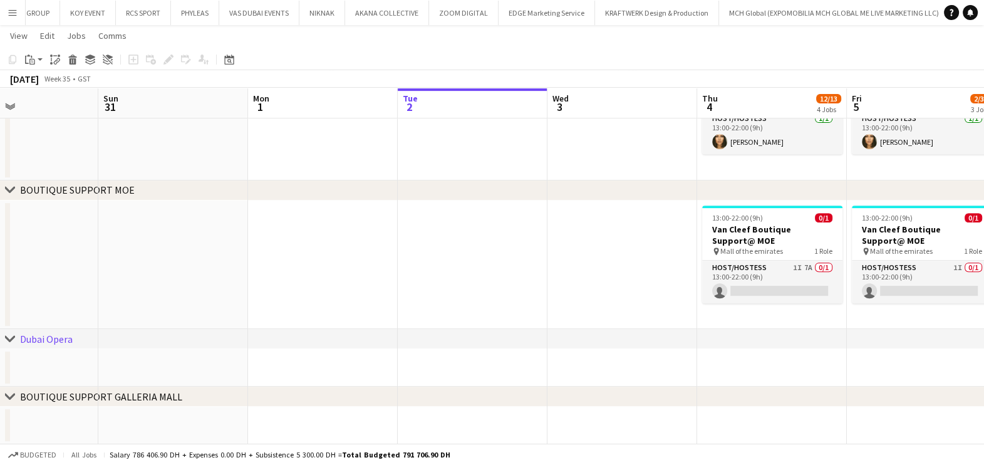
drag, startPoint x: 513, startPoint y: 294, endPoint x: 574, endPoint y: 291, distance: 61.5
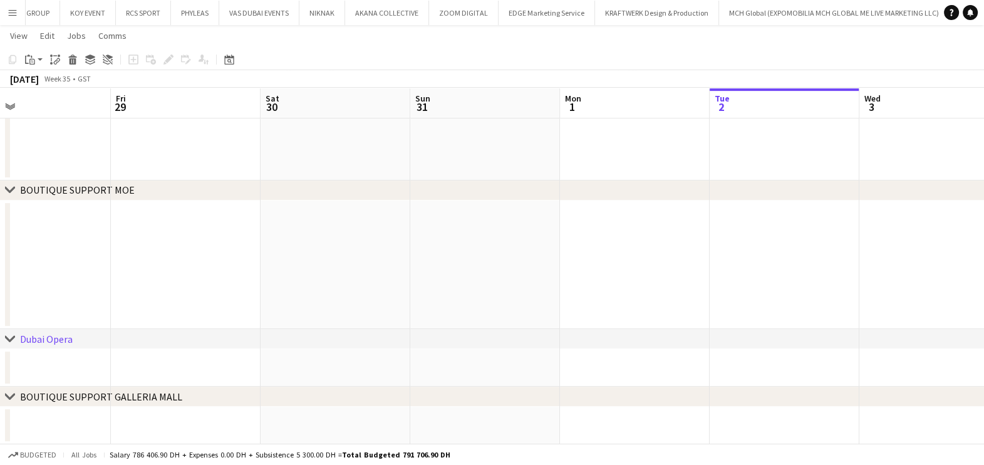
drag, startPoint x: 644, startPoint y: 291, endPoint x: 608, endPoint y: 285, distance: 36.9
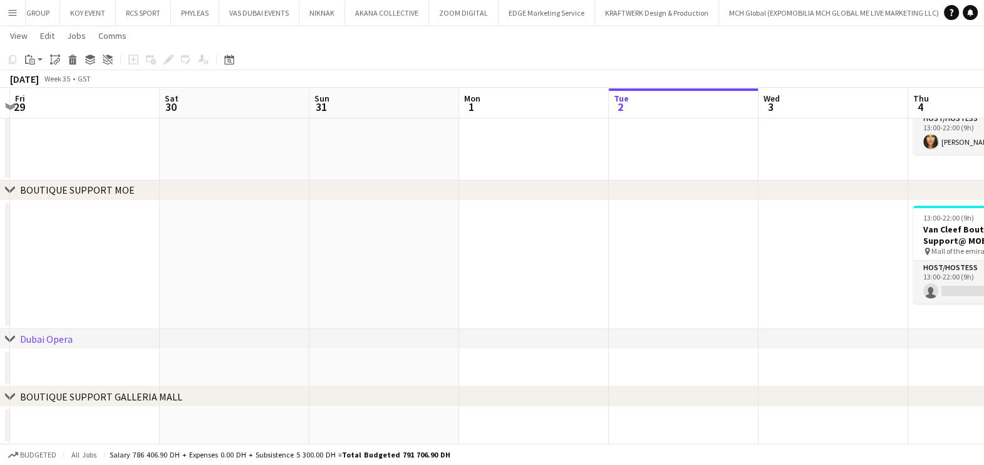
drag, startPoint x: 645, startPoint y: 280, endPoint x: 668, endPoint y: 276, distance: 23.6
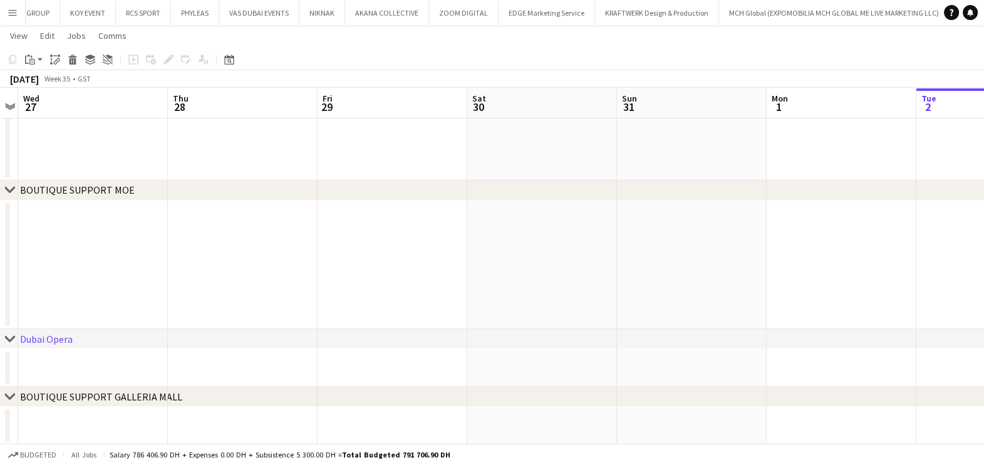
drag, startPoint x: 558, startPoint y: 274, endPoint x: 150, endPoint y: 278, distance: 407.8
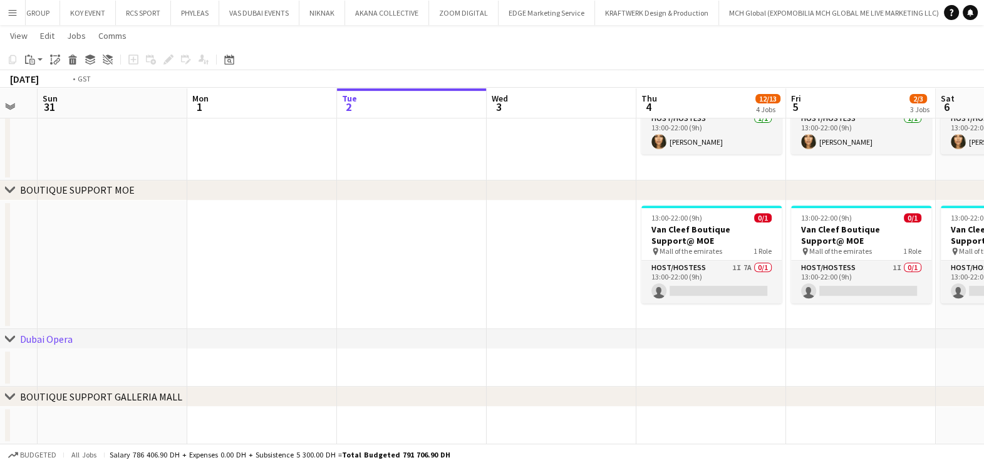
drag, startPoint x: 326, startPoint y: 276, endPoint x: 207, endPoint y: 272, distance: 118.4
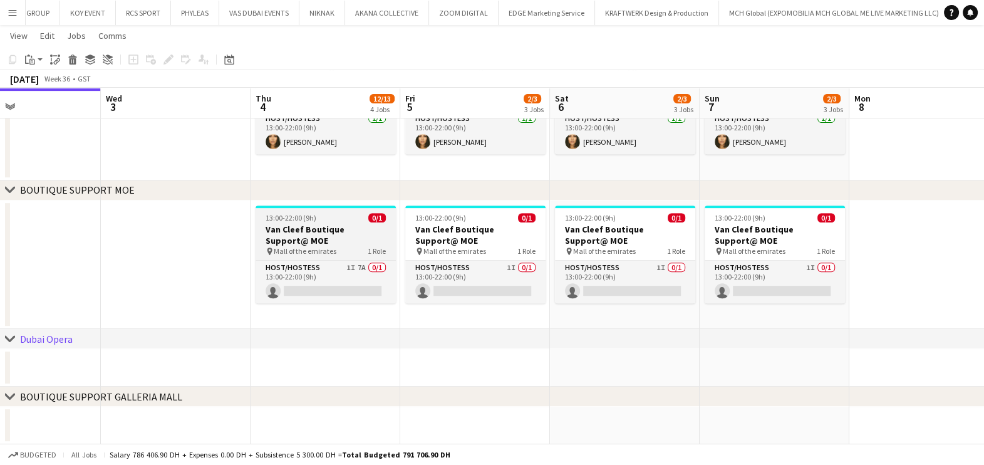
click at [360, 244] on h3 "Van Cleef Boutique Support@ MOE" at bounding box center [326, 235] width 140 height 23
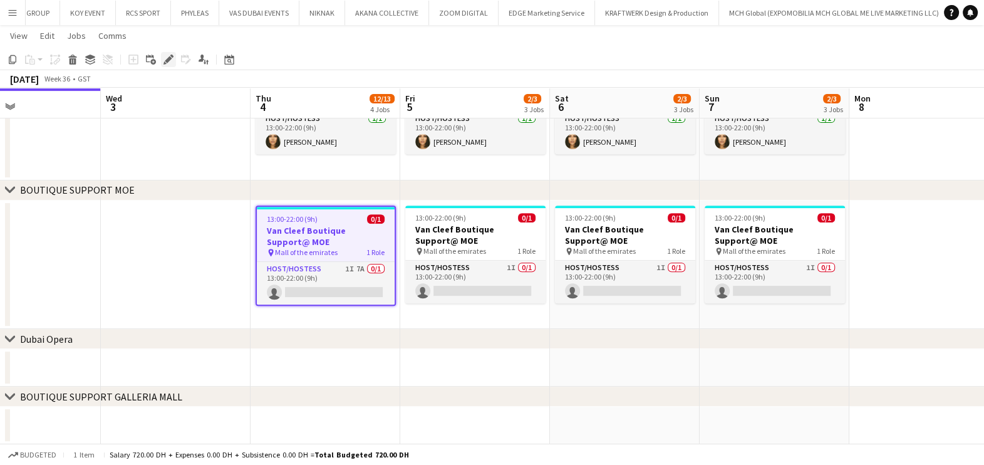
click at [168, 55] on icon "Edit" at bounding box center [168, 59] width 10 height 10
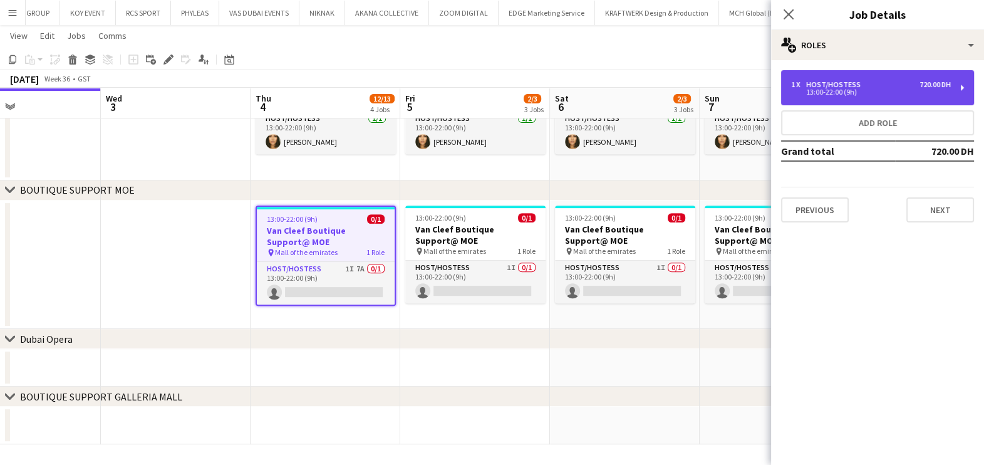
drag, startPoint x: 883, startPoint y: 85, endPoint x: 858, endPoint y: 86, distance: 24.5
click at [883, 85] on div "1 x Host/Hostess 720.00 DH" at bounding box center [871, 84] width 160 height 9
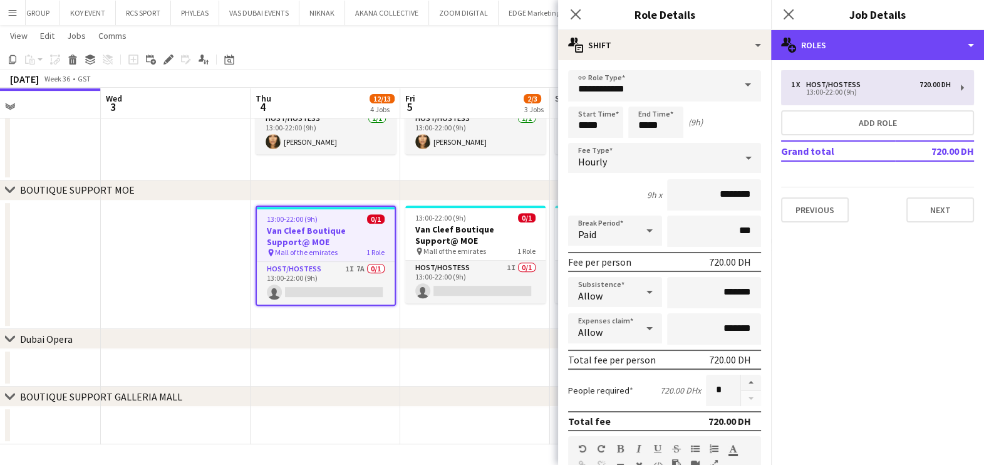
drag, startPoint x: 855, startPoint y: 39, endPoint x: 854, endPoint y: 75, distance: 36.4
click at [856, 39] on div "multiple-users-add Roles" at bounding box center [877, 45] width 213 height 30
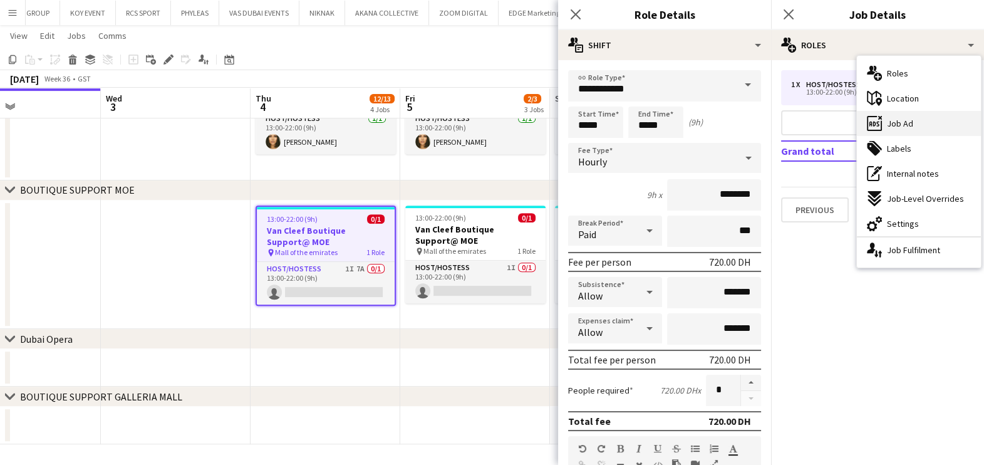
click at [891, 123] on span "Job Ad" at bounding box center [900, 123] width 26 height 11
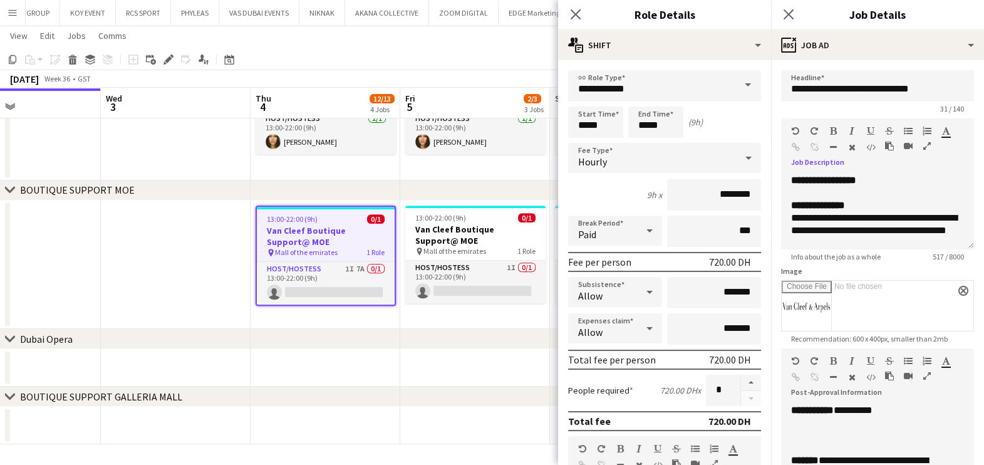
click at [924, 142] on icon "button" at bounding box center [927, 146] width 8 height 9
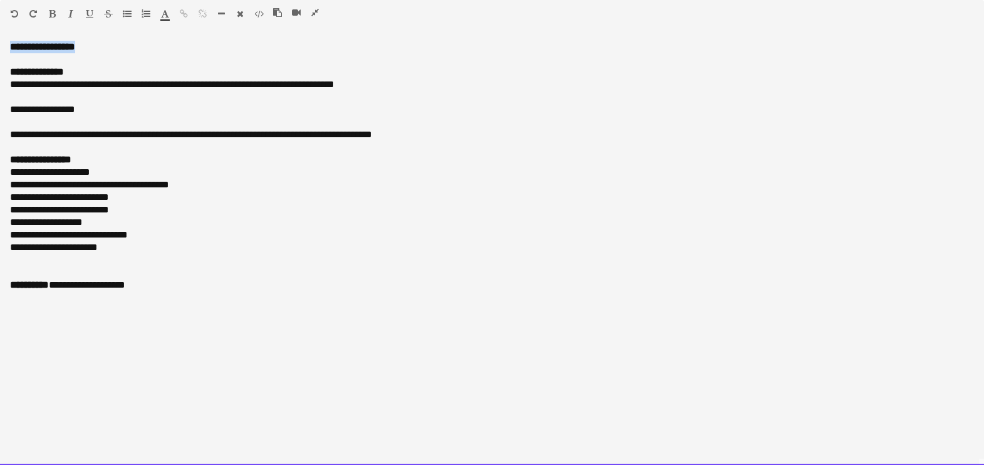
drag, startPoint x: 96, startPoint y: 51, endPoint x: -54, endPoint y: 32, distance: 151.5
click at [0, 32] on html "Menu Boards Boards Boards All jobs Status Workforce Workforce My Workforce Recr…" at bounding box center [492, 191] width 984 height 1662
drag, startPoint x: 3, startPoint y: 73, endPoint x: 20, endPoint y: 66, distance: 18.3
click at [4, 73] on div "**********" at bounding box center [492, 253] width 984 height 424
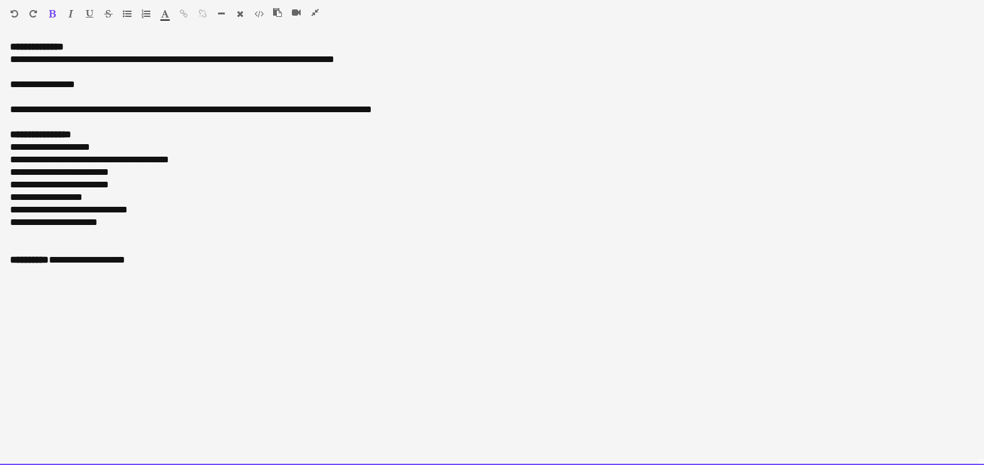
click at [30, 63] on span "**********" at bounding box center [172, 58] width 324 height 9
drag, startPoint x: 41, startPoint y: 62, endPoint x: 3, endPoint y: 65, distance: 38.3
click at [3, 66] on div "**********" at bounding box center [492, 253] width 984 height 424
click at [25, 63] on span "**********" at bounding box center [172, 58] width 324 height 9
drag, startPoint x: 23, startPoint y: 63, endPoint x: -9, endPoint y: 63, distance: 32.6
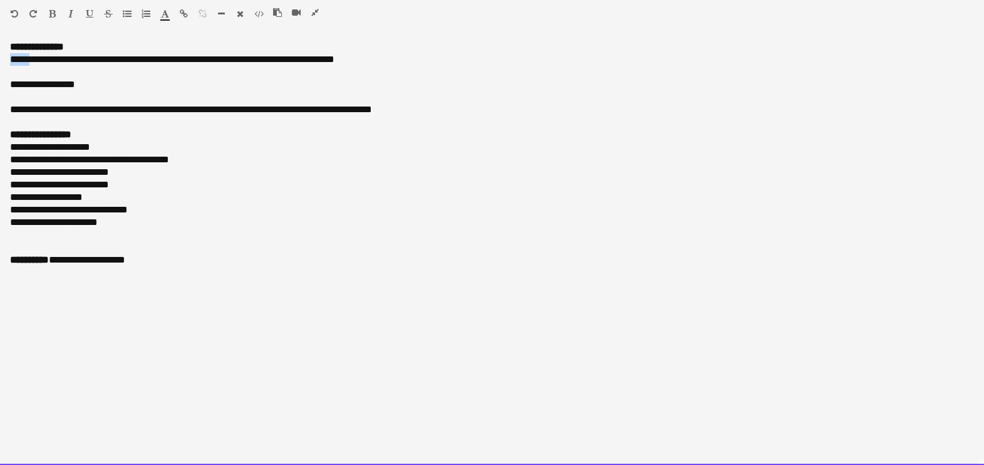
click at [0, 63] on html "Menu Boards Boards Boards All jobs Status Workforce Workforce My Workforce Recr…" at bounding box center [492, 191] width 984 height 1662
click at [53, 62] on span "**********" at bounding box center [161, 58] width 302 height 9
click at [49, 67] on p at bounding box center [492, 72] width 964 height 13
click at [49, 60] on span "**********" at bounding box center [161, 58] width 302 height 9
drag, startPoint x: 172, startPoint y: 57, endPoint x: 184, endPoint y: 66, distance: 14.3
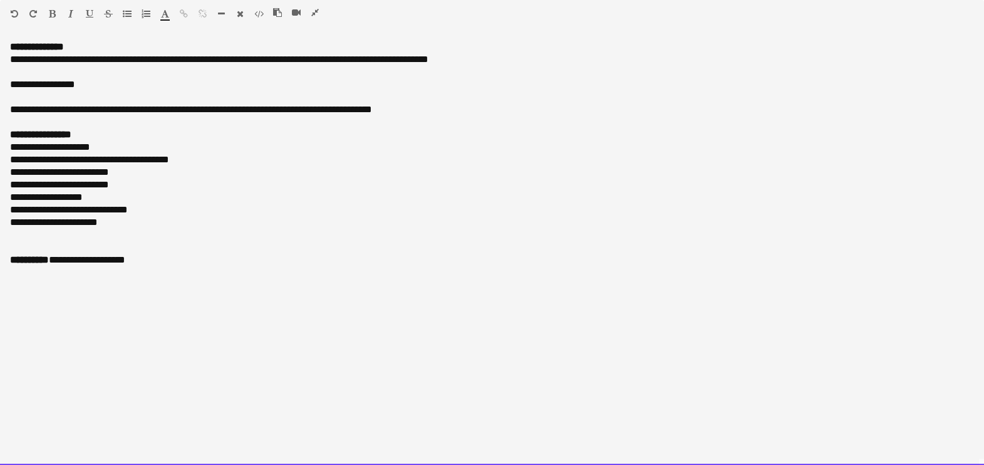
click at [172, 57] on span "**********" at bounding box center [219, 58] width 418 height 9
click at [181, 61] on span "**********" at bounding box center [219, 58] width 418 height 9
drag, startPoint x: 197, startPoint y: 62, endPoint x: 517, endPoint y: 63, distance: 320.1
click at [517, 63] on p "**********" at bounding box center [492, 59] width 964 height 13
click at [162, 65] on div "**********" at bounding box center [492, 153] width 964 height 225
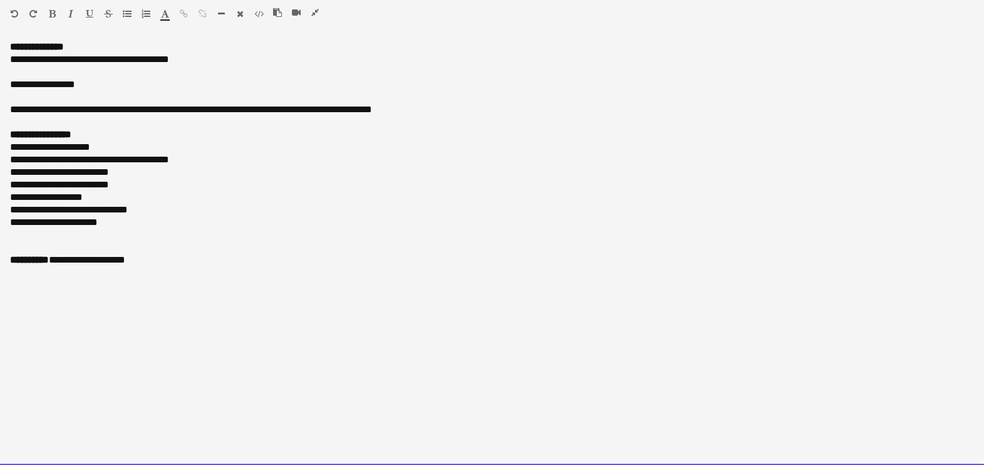
drag, startPoint x: 163, startPoint y: 63, endPoint x: 156, endPoint y: 60, distance: 7.6
click at [156, 60] on span "**********" at bounding box center [89, 58] width 159 height 9
click at [116, 64] on span "**********" at bounding box center [89, 58] width 159 height 9
drag, startPoint x: 117, startPoint y: 66, endPoint x: 95, endPoint y: 57, distance: 23.6
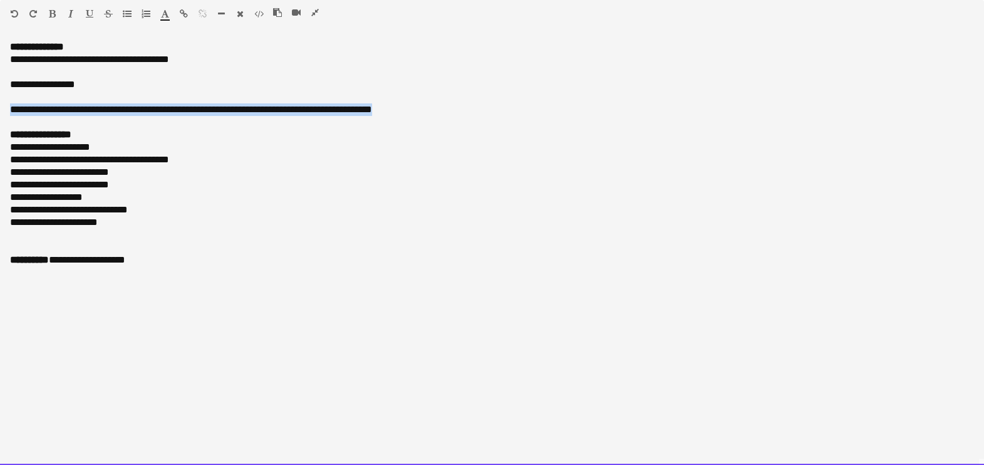
drag, startPoint x: 298, startPoint y: 108, endPoint x: -1, endPoint y: 106, distance: 298.8
click at [0, 106] on html "Menu Boards Boards Boards All jobs Status Workforce Workforce My Workforce Recr…" at bounding box center [492, 191] width 984 height 1662
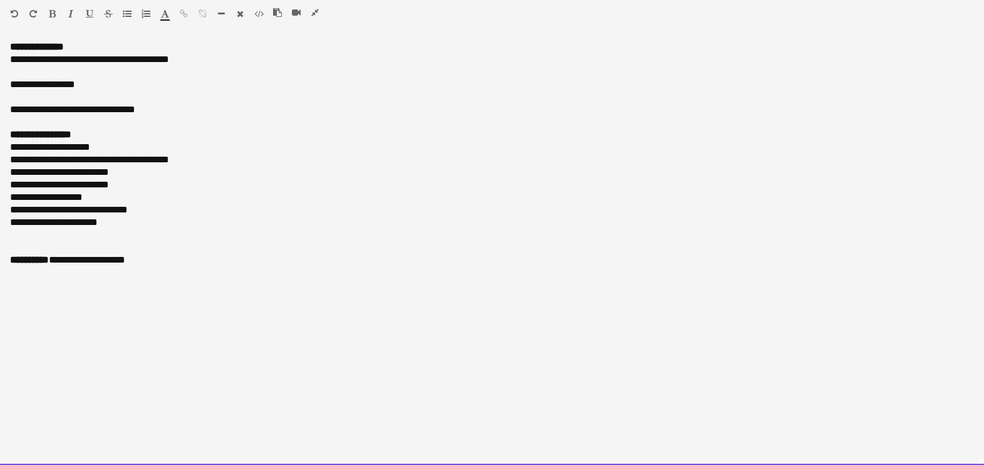
drag, startPoint x: 209, startPoint y: 60, endPoint x: 229, endPoint y: 103, distance: 47.6
click at [209, 61] on p "**********" at bounding box center [492, 59] width 964 height 13
click at [167, 261] on p "**********" at bounding box center [492, 260] width 964 height 13
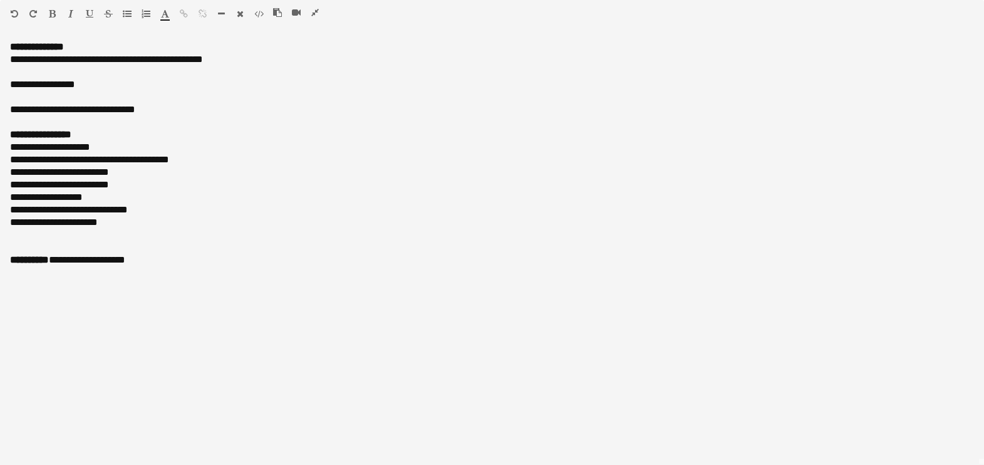
click at [316, 16] on icon "button" at bounding box center [315, 12] width 8 height 9
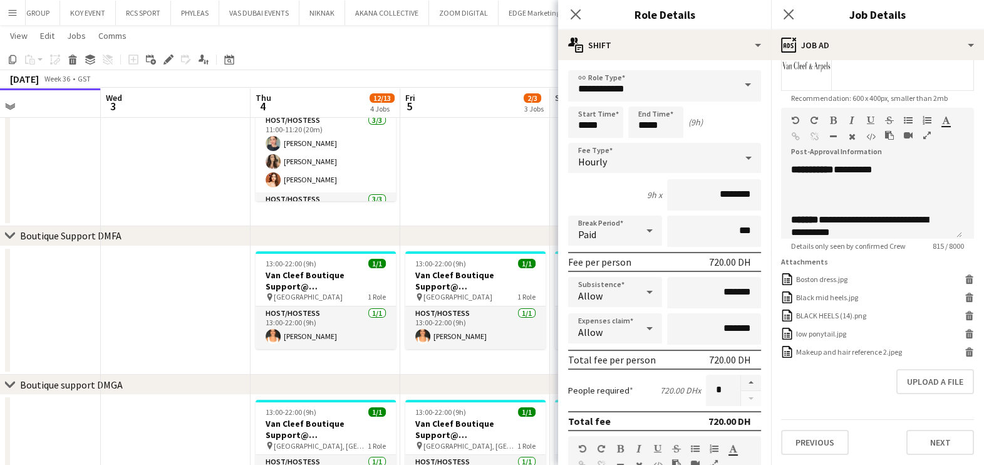
scroll to position [484, 0]
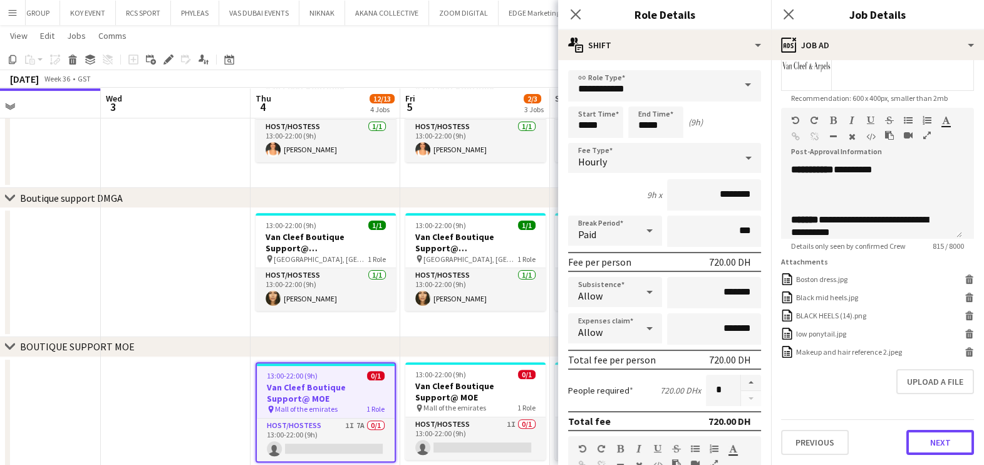
click at [906, 435] on button "Next" at bounding box center [940, 442] width 68 height 25
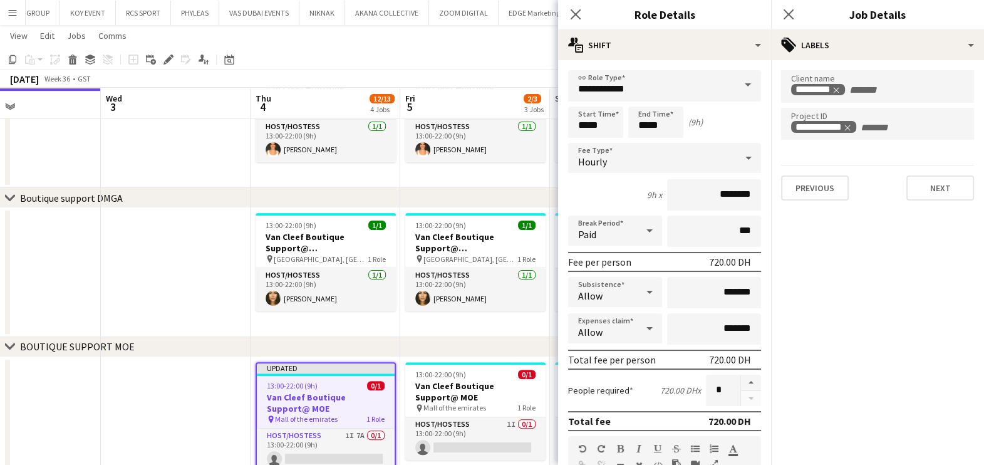
scroll to position [0, 0]
click at [185, 259] on app-date-cell at bounding box center [176, 272] width 150 height 129
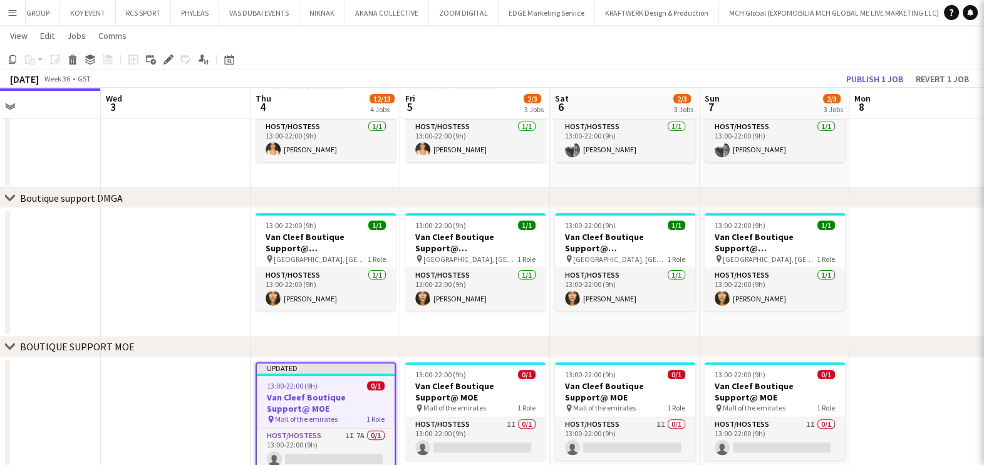
scroll to position [0, 497]
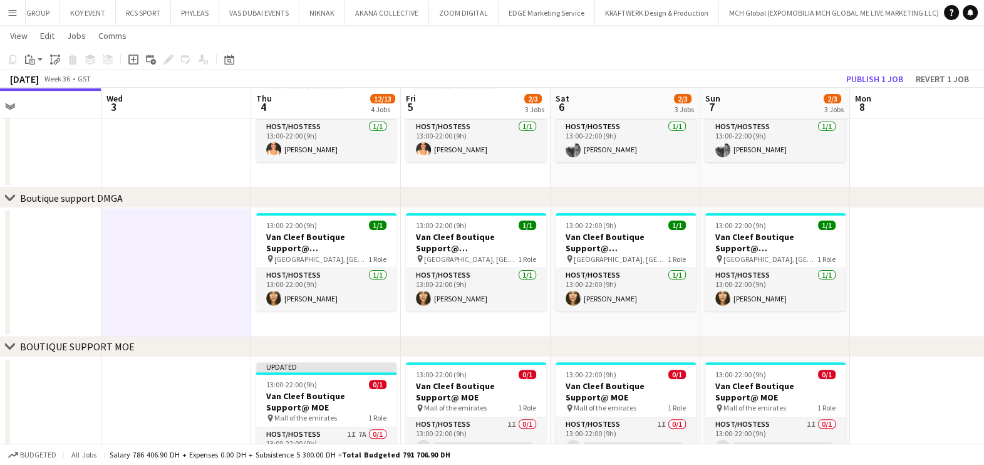
click at [879, 68] on app-toolbar "Copy Paste Paste Ctrl+V Paste with crew Ctrl+Shift+V Paste linked Job [GEOGRAPH…" at bounding box center [492, 59] width 984 height 21
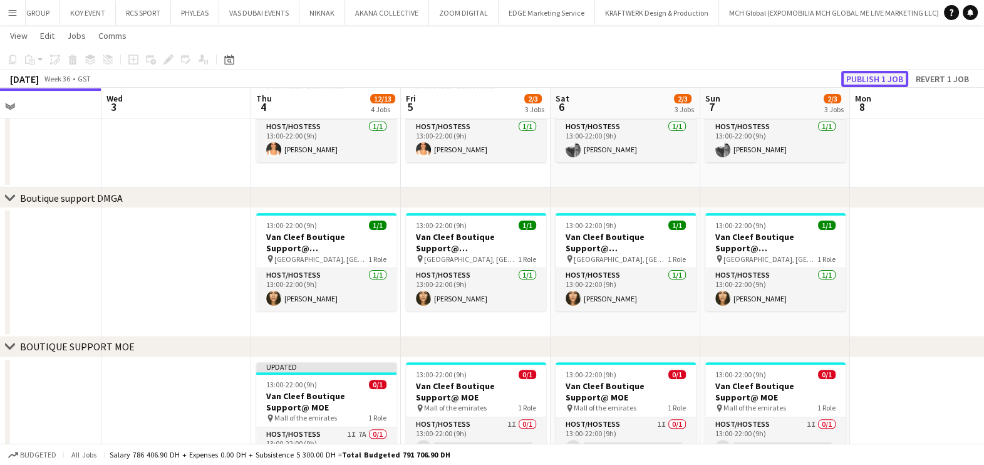
click at [879, 75] on button "Publish 1 job" at bounding box center [874, 79] width 67 height 16
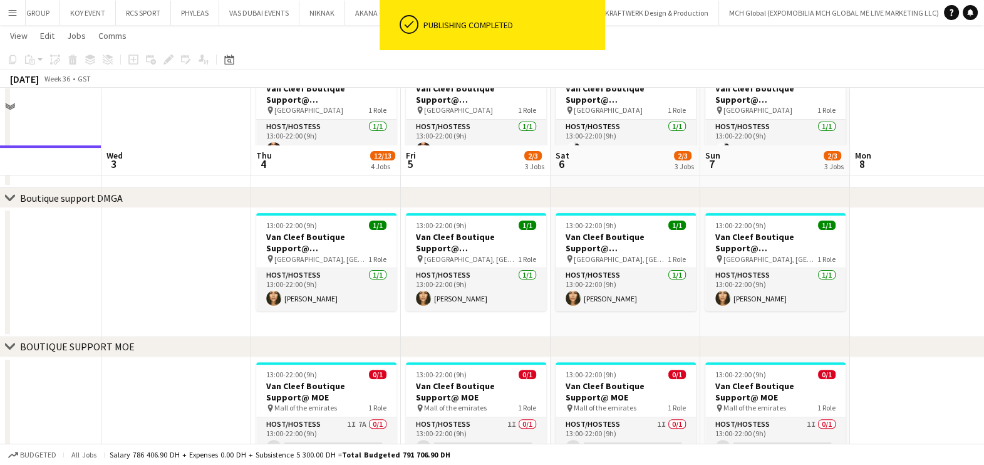
scroll to position [640, 0]
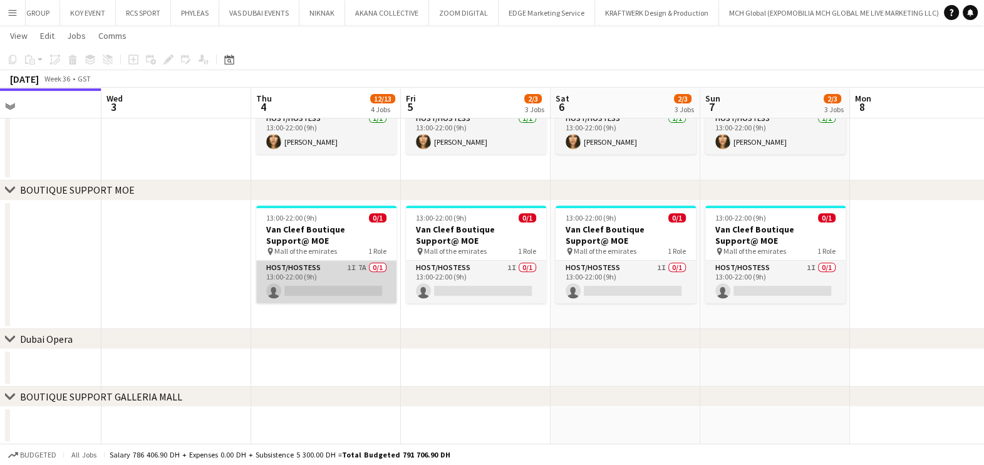
click at [337, 289] on app-card-role "Host/Hostess 1I 7A 0/1 13:00-22:00 (9h) single-neutral-actions" at bounding box center [326, 282] width 140 height 43
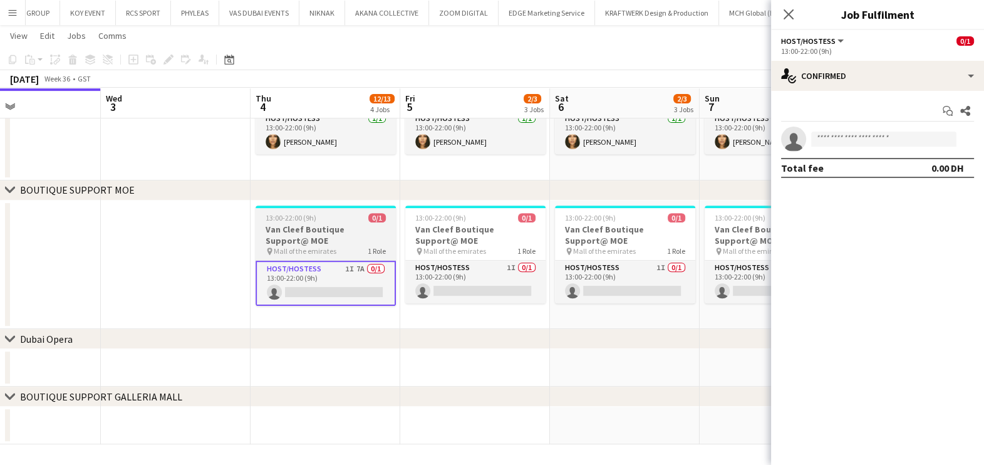
click at [300, 232] on h3 "Van Cleef Boutique Support@ MOE" at bounding box center [326, 235] width 140 height 23
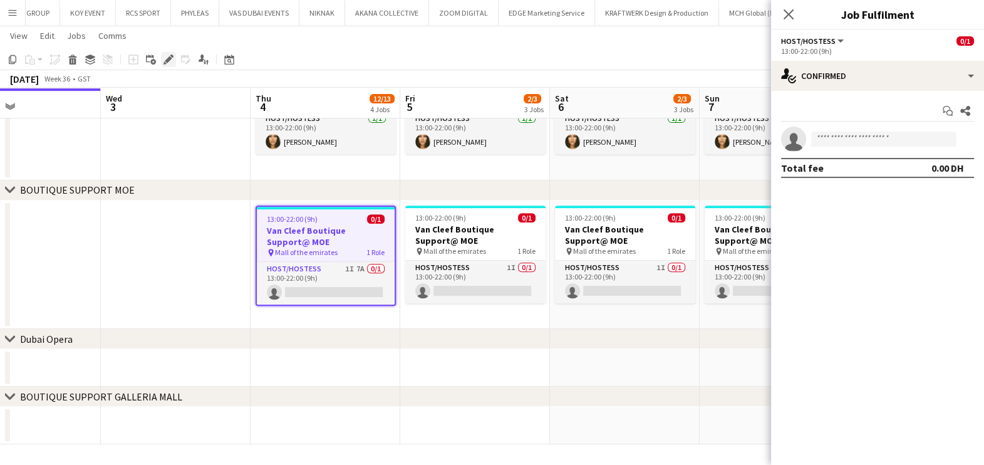
click at [167, 57] on icon "Edit" at bounding box center [168, 59] width 10 height 10
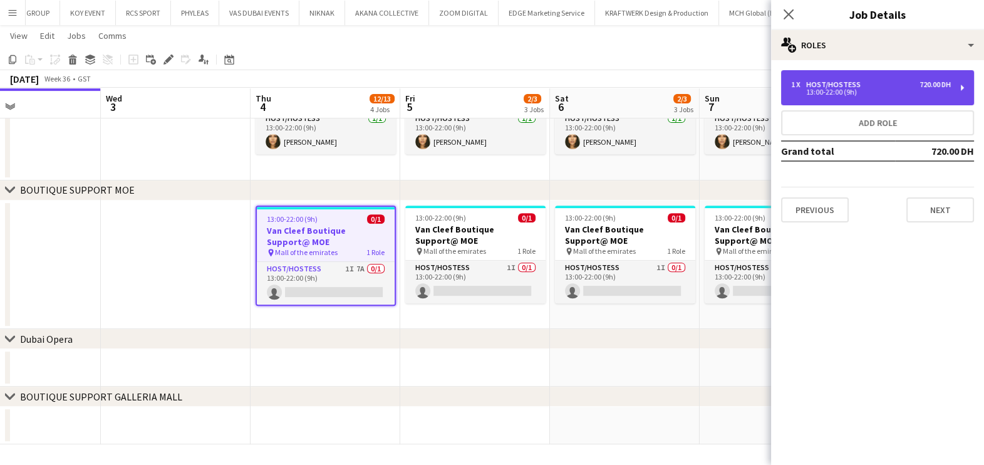
click at [889, 81] on div "1 x Host/Hostess 720.00 DH" at bounding box center [871, 84] width 160 height 9
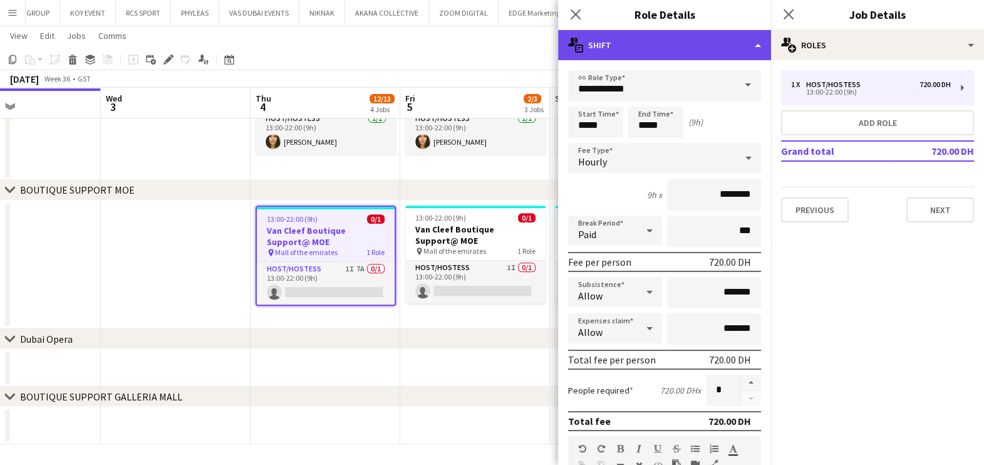
click at [727, 51] on div "multiple-actions-text Shift" at bounding box center [664, 45] width 213 height 30
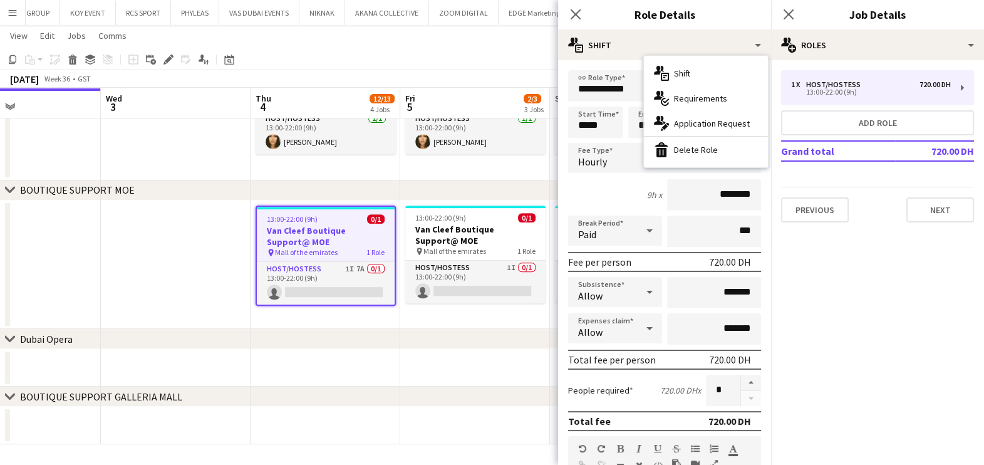
drag, startPoint x: 727, startPoint y: 51, endPoint x: 692, endPoint y: 106, distance: 65.0
click at [708, 96] on span "Requirements" at bounding box center [700, 98] width 53 height 11
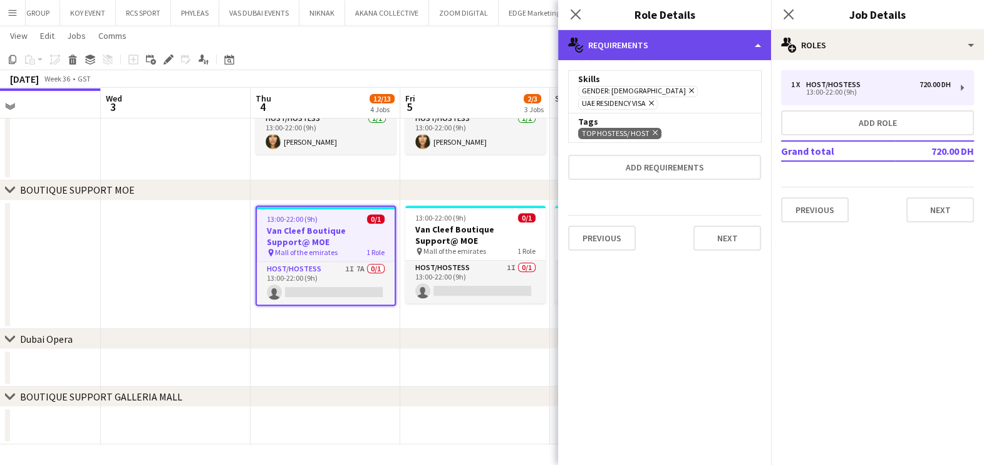
click at [685, 56] on div "multiple-actions-check-2 Requirements" at bounding box center [664, 45] width 213 height 30
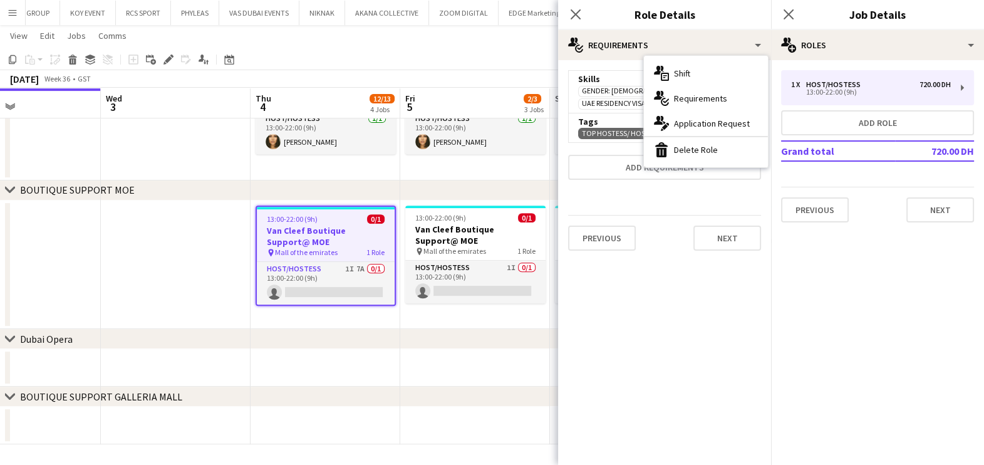
click at [704, 132] on div "multiple-actions-edit-1 Application Request" at bounding box center [706, 123] width 124 height 25
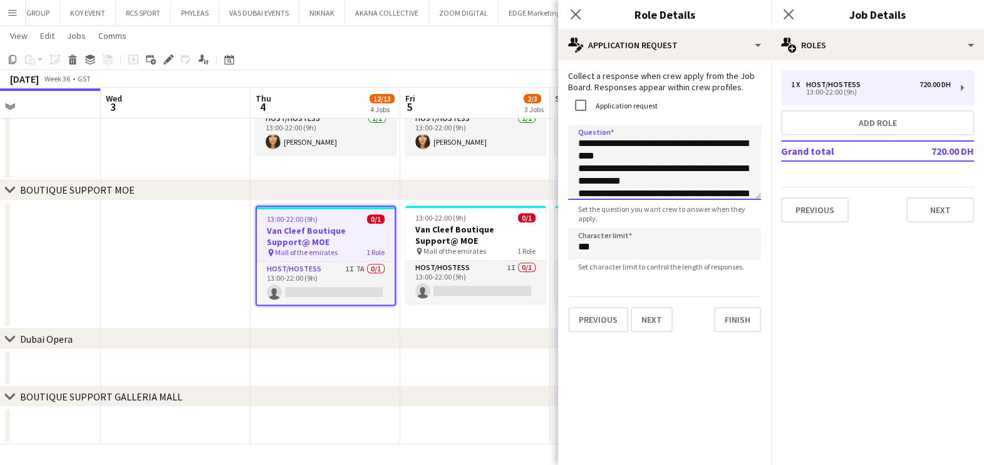
drag, startPoint x: 638, startPoint y: 156, endPoint x: 564, endPoint y: 124, distance: 79.9
click at [566, 125] on form "**********" at bounding box center [664, 201] width 213 height 262
type textarea "**********"
drag, startPoint x: 673, startPoint y: 194, endPoint x: 548, endPoint y: 99, distance: 156.5
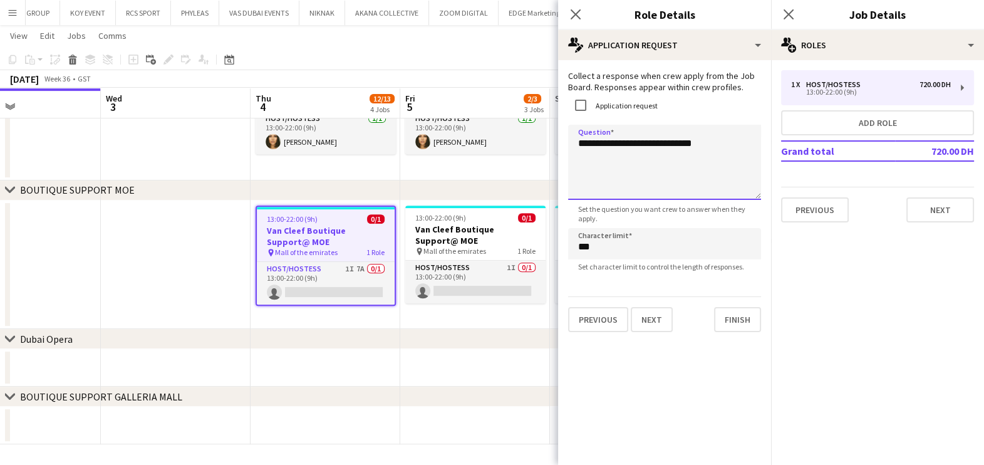
click at [576, 148] on textarea "**********" at bounding box center [664, 162] width 193 height 75
click at [608, 155] on textarea "**********" at bounding box center [664, 162] width 193 height 75
drag, startPoint x: 601, startPoint y: 170, endPoint x: 621, endPoint y: 158, distance: 23.3
click at [601, 169] on textarea "**********" at bounding box center [664, 162] width 193 height 75
click at [742, 141] on textarea "**********" at bounding box center [664, 162] width 193 height 75
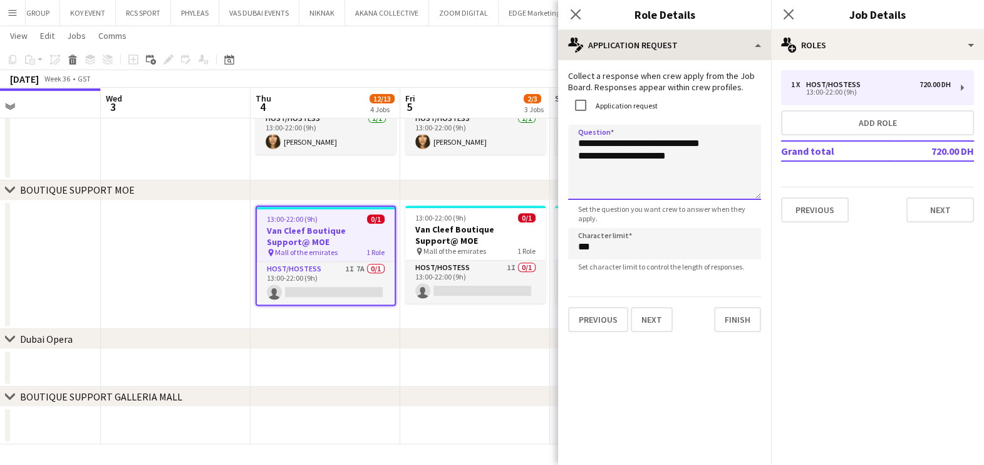
type textarea "**********"
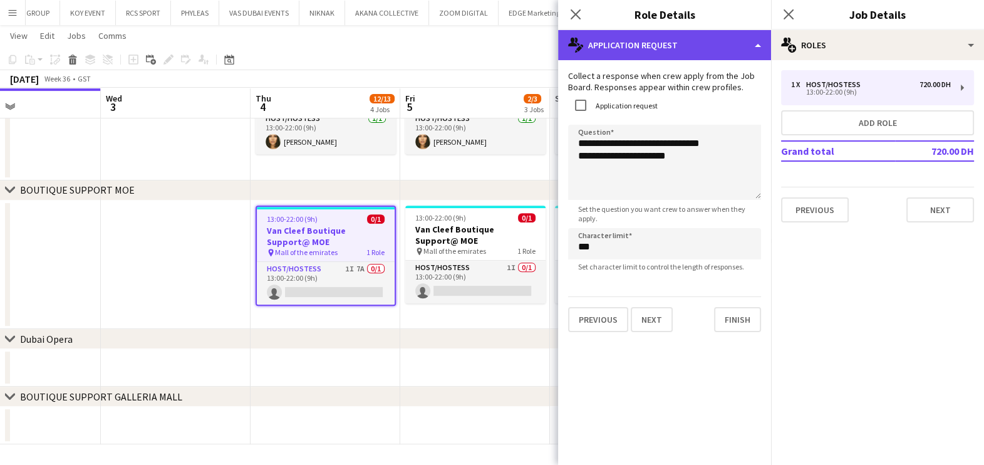
click at [739, 41] on div "multiple-actions-edit-1 Application Request" at bounding box center [664, 45] width 213 height 30
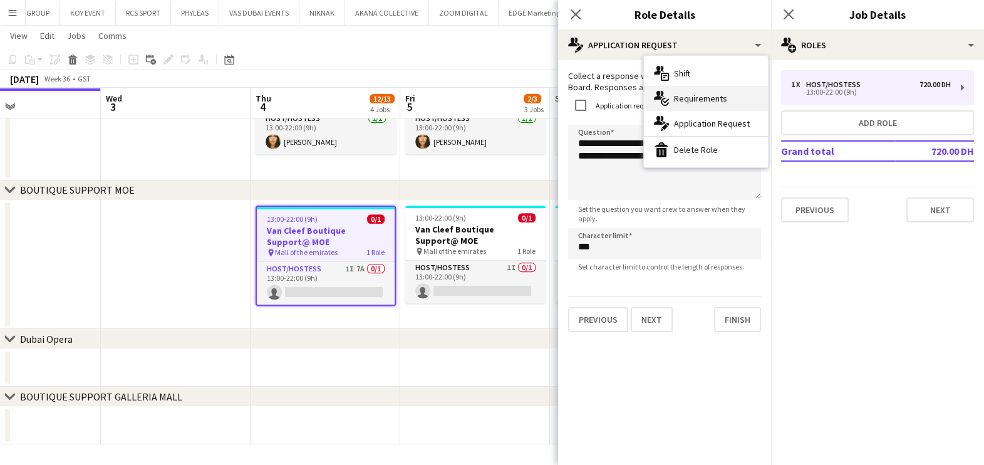
click at [722, 86] on div "multiple-actions-check-2 Requirements" at bounding box center [706, 98] width 124 height 25
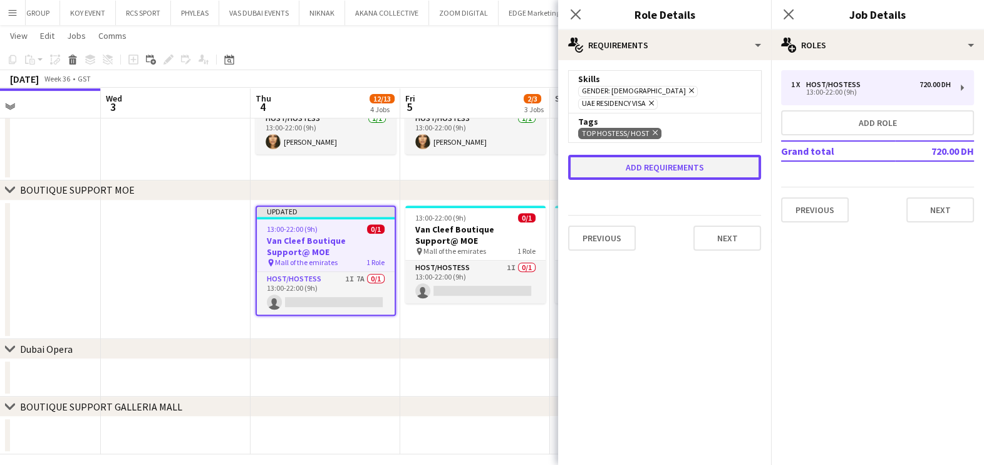
click at [656, 155] on button "Add requirements" at bounding box center [664, 167] width 193 height 25
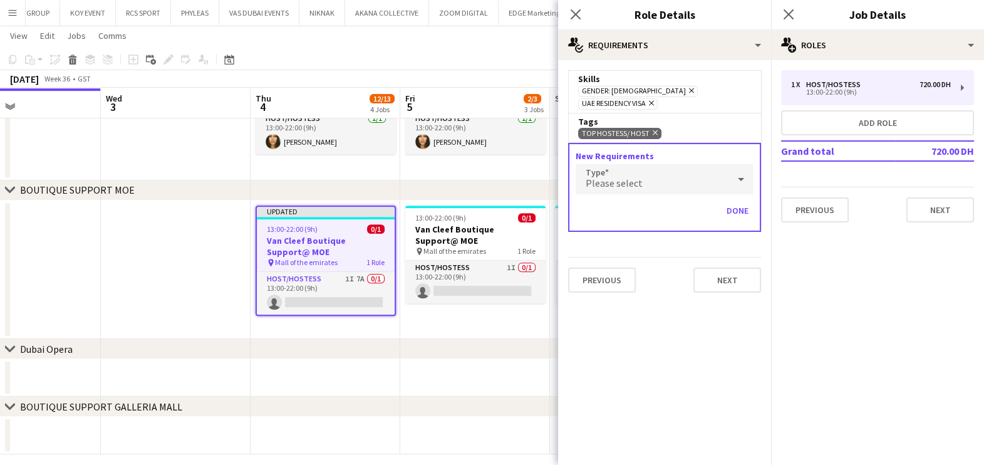
click at [669, 176] on div "Please select" at bounding box center [652, 179] width 153 height 30
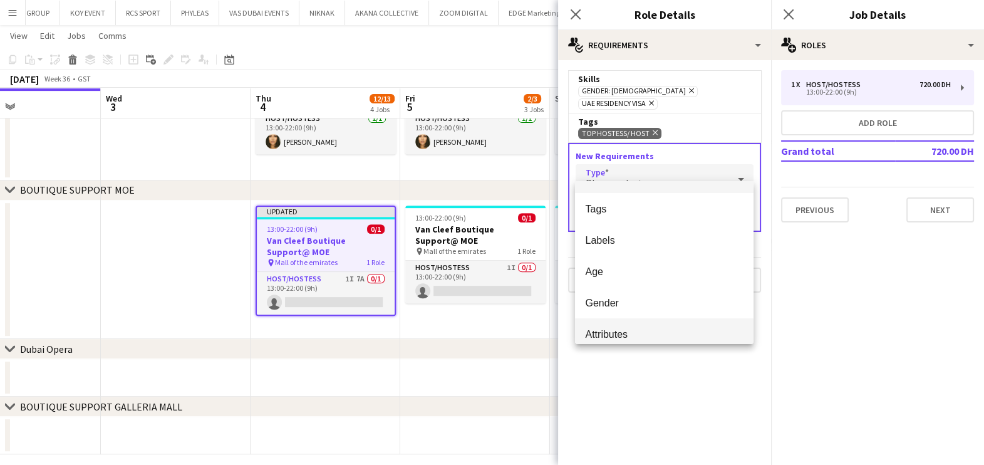
scroll to position [34, 0]
click at [651, 323] on span "Attributes" at bounding box center [664, 324] width 158 height 12
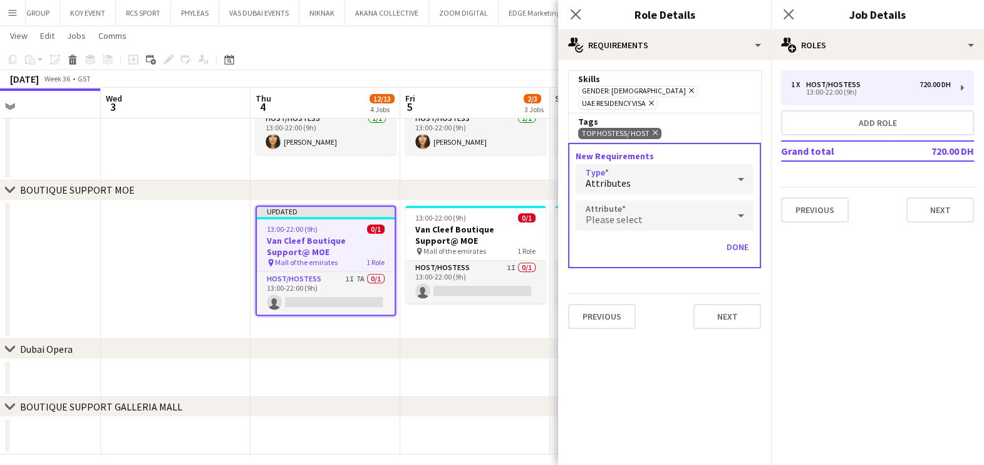
click at [674, 165] on div "Attributes" at bounding box center [652, 179] width 153 height 30
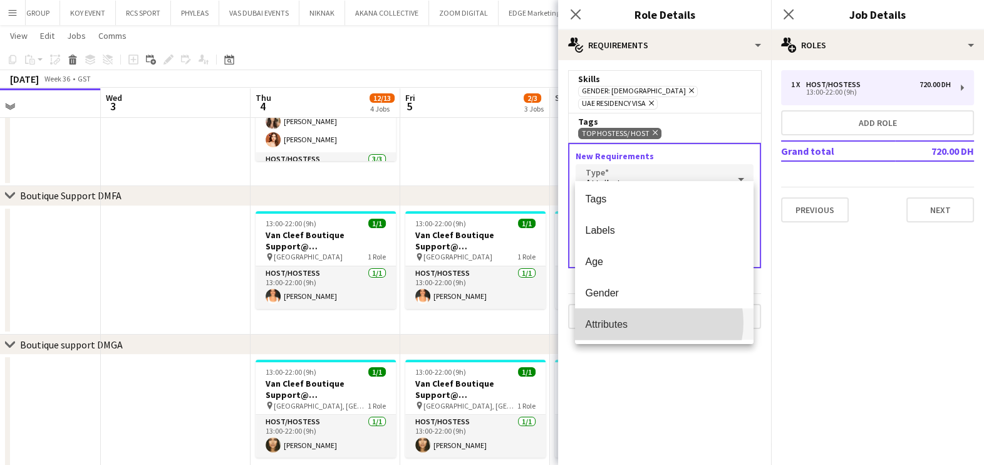
click at [651, 322] on span "Attributes" at bounding box center [664, 324] width 158 height 12
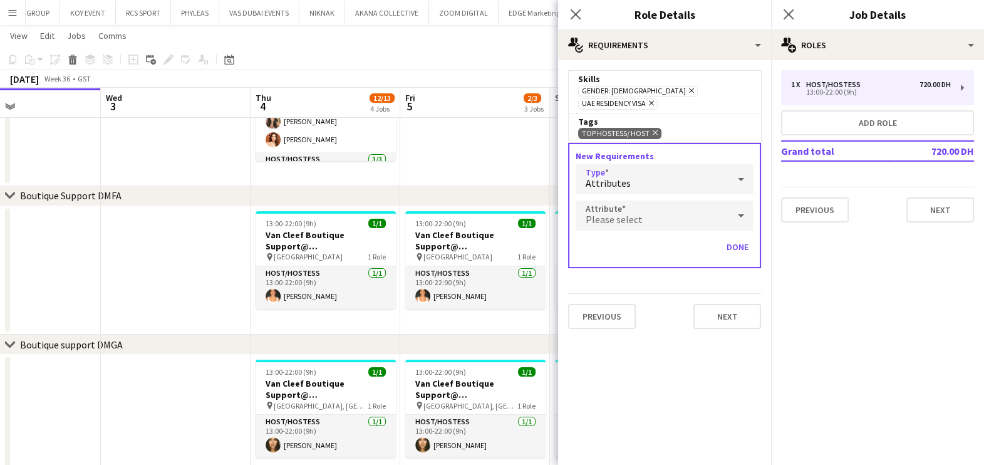
click at [661, 200] on div "Please select" at bounding box center [652, 215] width 153 height 30
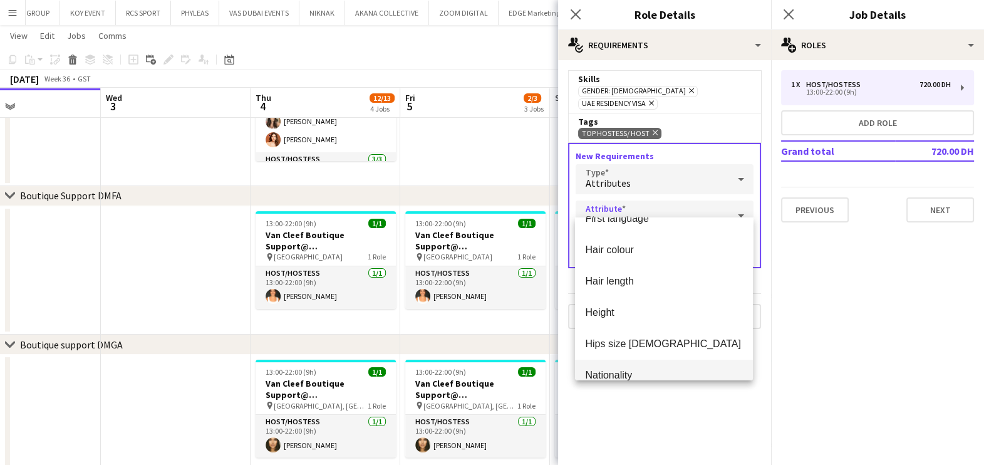
scroll to position [313, 0]
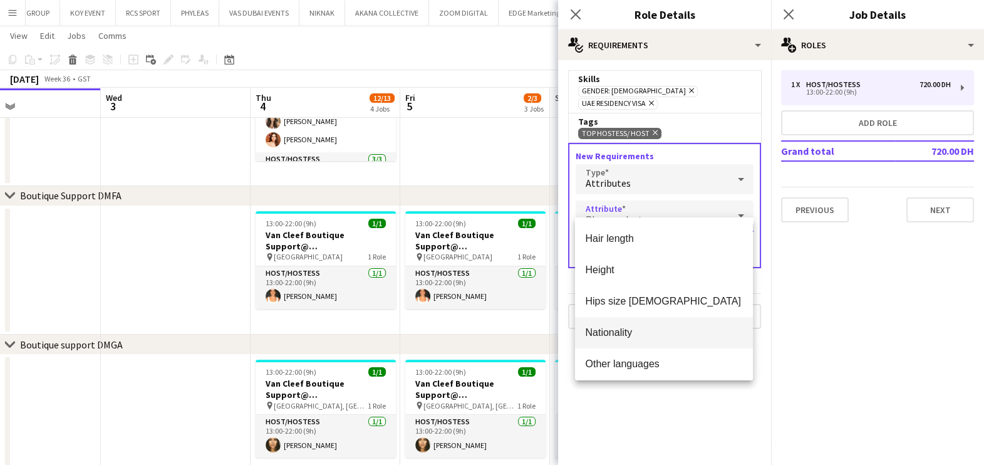
click at [650, 326] on span "Nationality" at bounding box center [664, 332] width 158 height 12
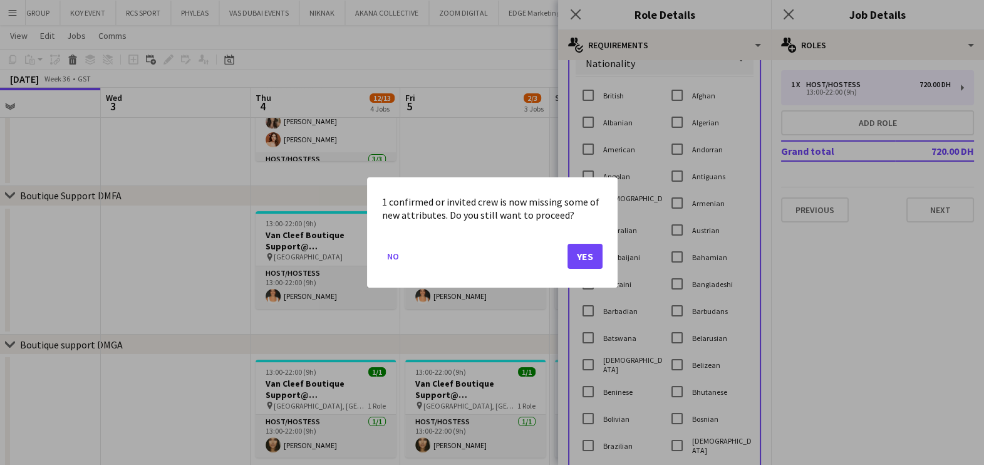
scroll to position [0, 0]
click at [593, 261] on button "Yes" at bounding box center [584, 256] width 35 height 25
click at [601, 254] on button "Yes" at bounding box center [584, 256] width 35 height 25
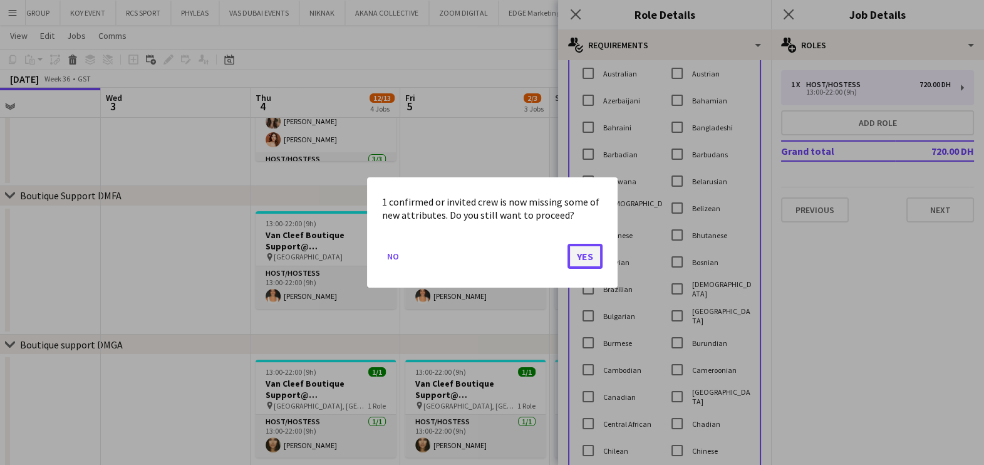
click at [584, 257] on button "Yes" at bounding box center [584, 256] width 35 height 25
click at [600, 251] on button "Yes" at bounding box center [584, 256] width 35 height 25
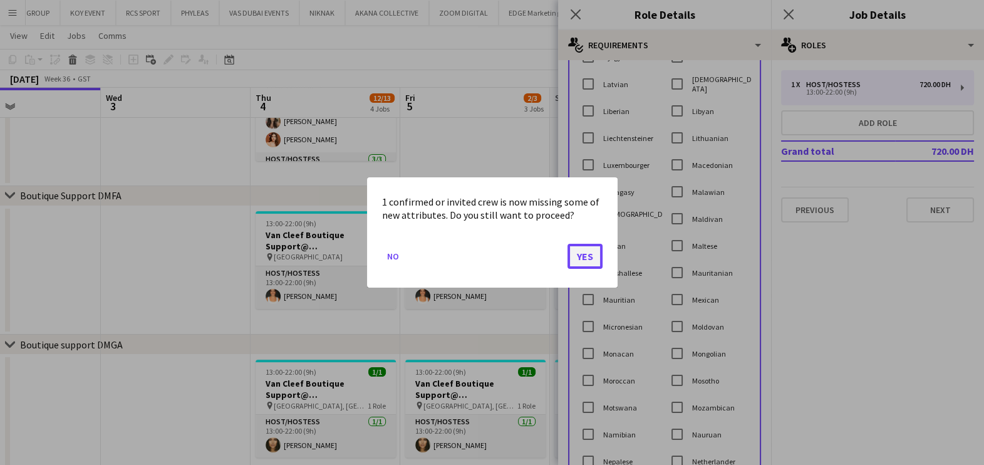
click at [579, 254] on button "Yes" at bounding box center [584, 256] width 35 height 25
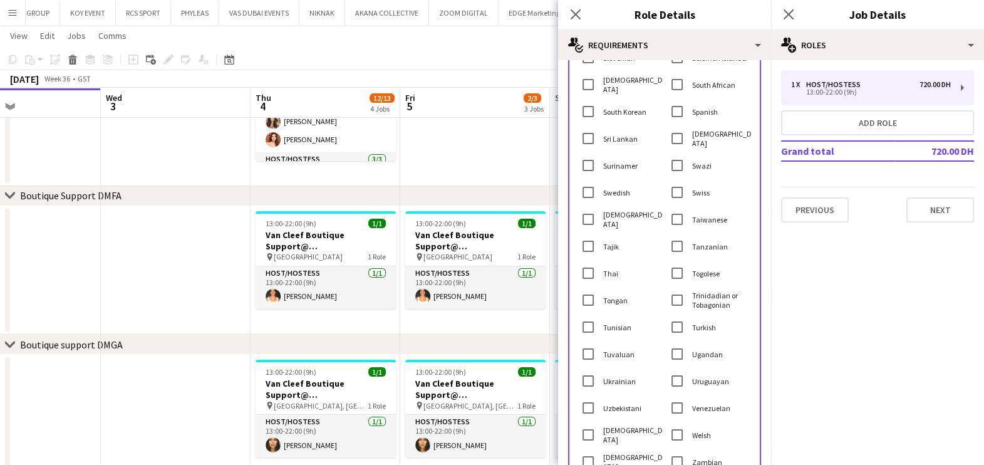
scroll to position [2587, 0]
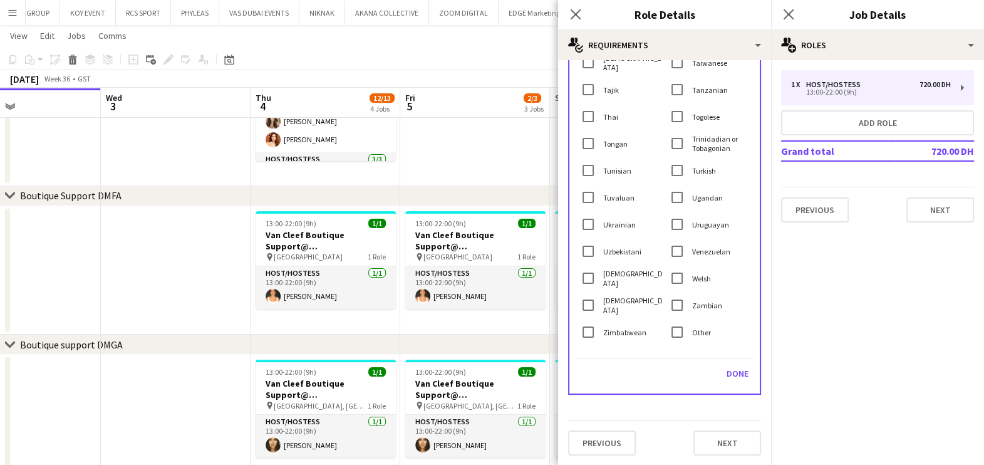
click at [727, 385] on div "Done" at bounding box center [665, 378] width 178 height 30
click at [727, 382] on button "Done" at bounding box center [738, 373] width 32 height 20
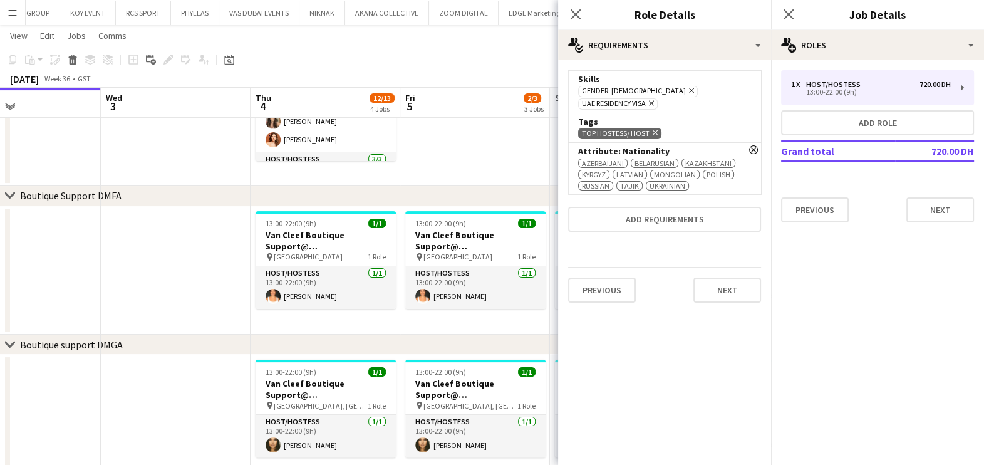
scroll to position [0, 0]
click at [720, 277] on button "Next" at bounding box center [727, 289] width 68 height 25
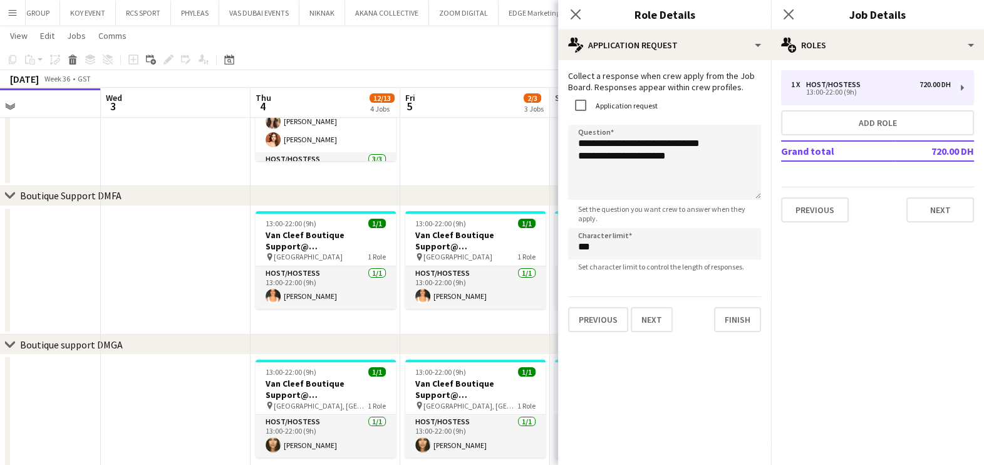
click at [512, 135] on app-date-cell at bounding box center [475, 78] width 150 height 215
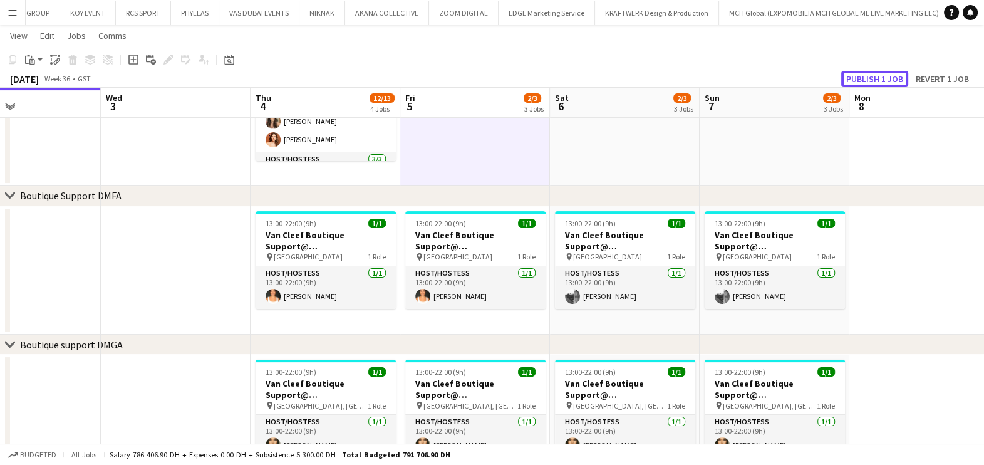
drag, startPoint x: 853, startPoint y: 76, endPoint x: 735, endPoint y: 199, distance: 169.7
click at [855, 76] on button "Publish 1 job" at bounding box center [874, 79] width 67 height 16
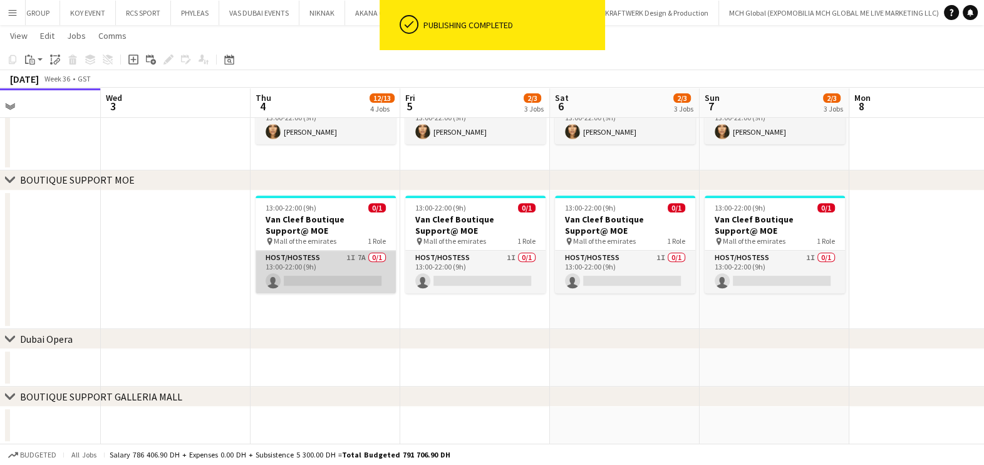
click at [372, 275] on app-card-role "Host/Hostess 1I 7A 0/1 13:00-22:00 (9h) single-neutral-actions" at bounding box center [326, 272] width 140 height 43
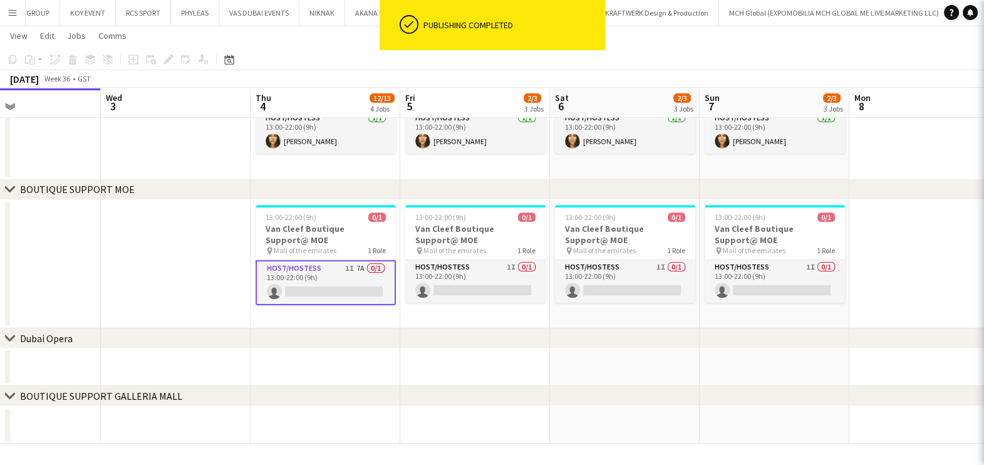
scroll to position [640, 0]
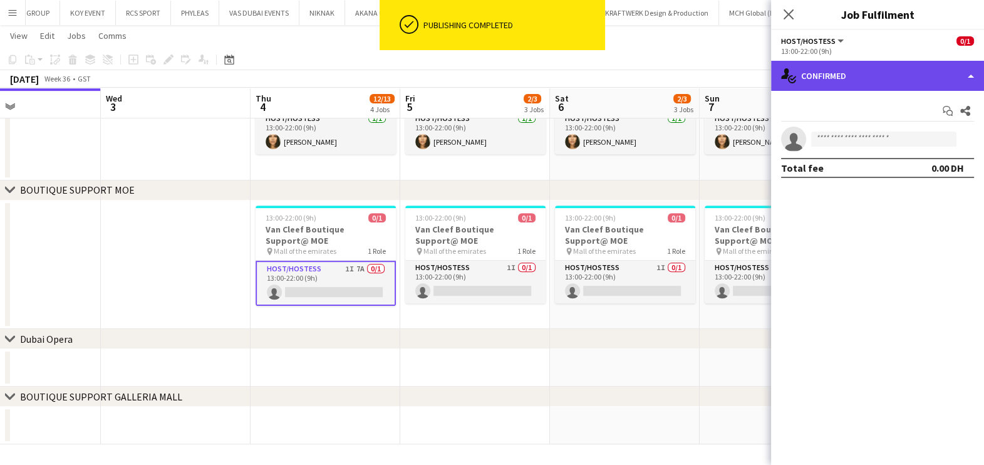
click at [823, 84] on div "single-neutral-actions-check-2 Confirmed" at bounding box center [877, 76] width 213 height 30
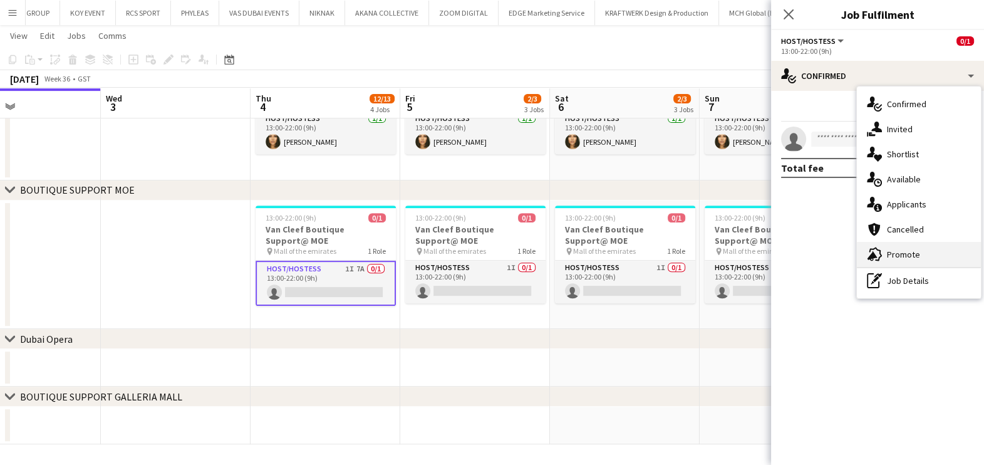
drag, startPoint x: 908, startPoint y: 252, endPoint x: 908, endPoint y: 202, distance: 49.5
click at [908, 252] on span "Promote" at bounding box center [903, 254] width 33 height 11
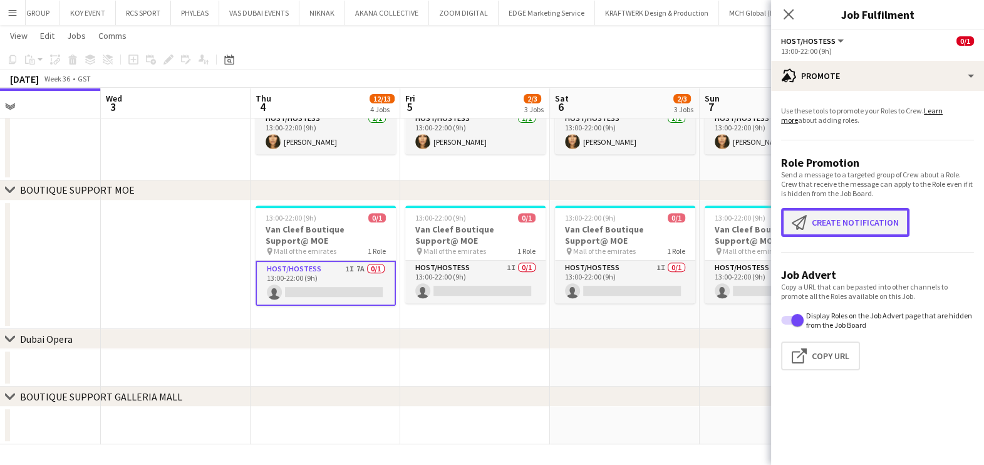
click at [871, 227] on button "Create notification Create notification" at bounding box center [845, 222] width 128 height 29
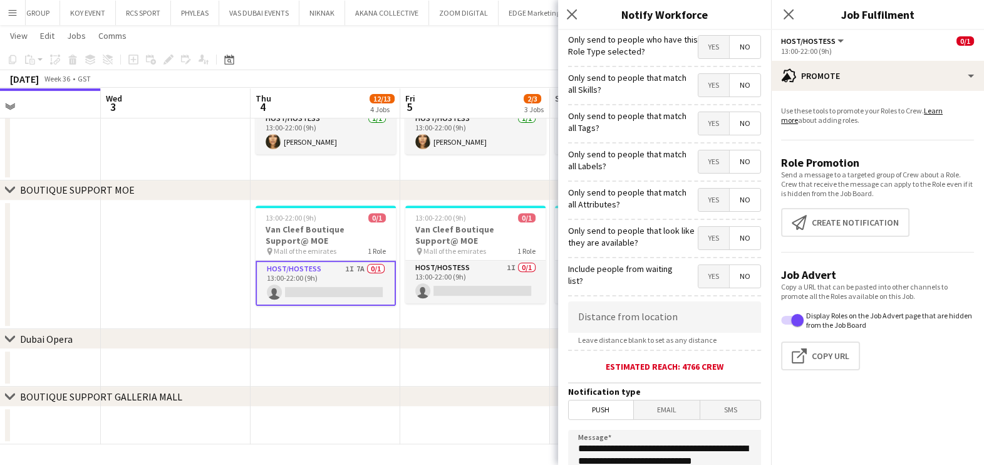
click at [702, 97] on div "Yes No" at bounding box center [729, 86] width 63 height 26
click at [702, 90] on span "Yes" at bounding box center [713, 85] width 31 height 23
click at [705, 119] on span "Yes" at bounding box center [713, 123] width 31 height 23
click at [702, 166] on span "Yes" at bounding box center [713, 161] width 31 height 23
click at [698, 199] on span "Yes" at bounding box center [713, 200] width 31 height 23
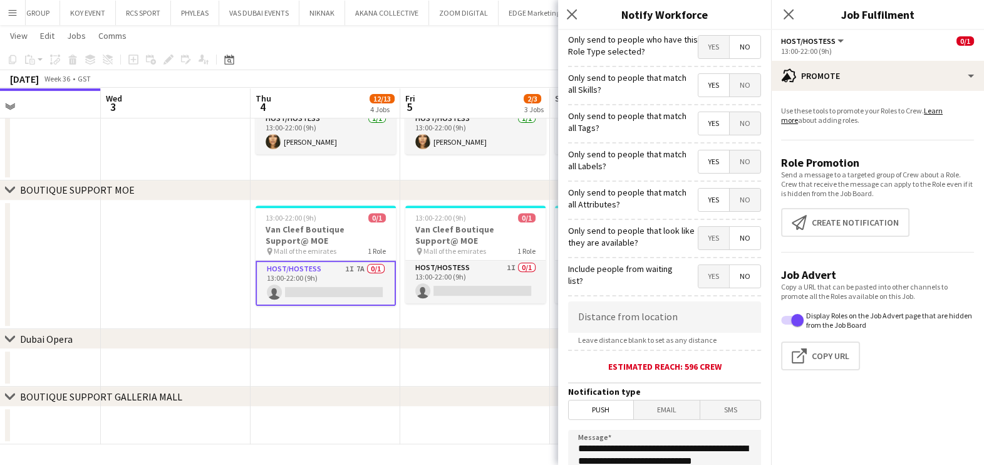
click at [698, 247] on span "Yes" at bounding box center [713, 238] width 31 height 23
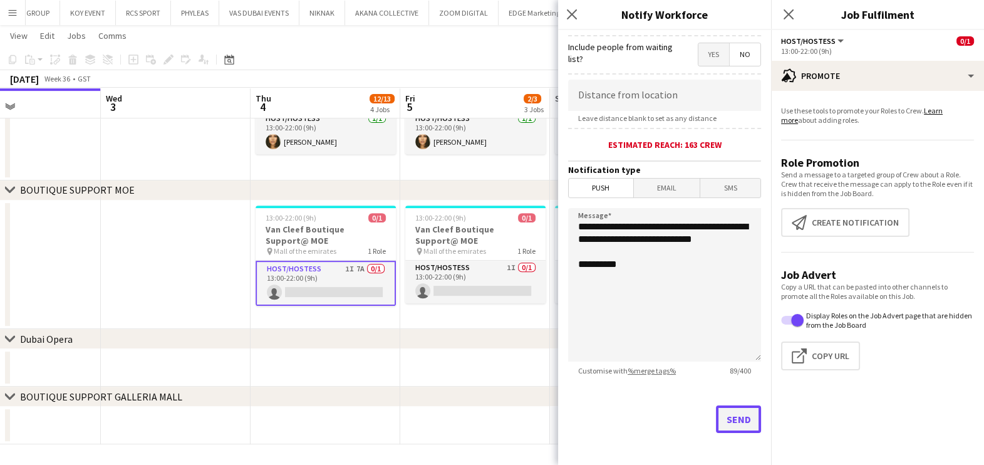
click at [733, 412] on button "Send" at bounding box center [738, 419] width 45 height 28
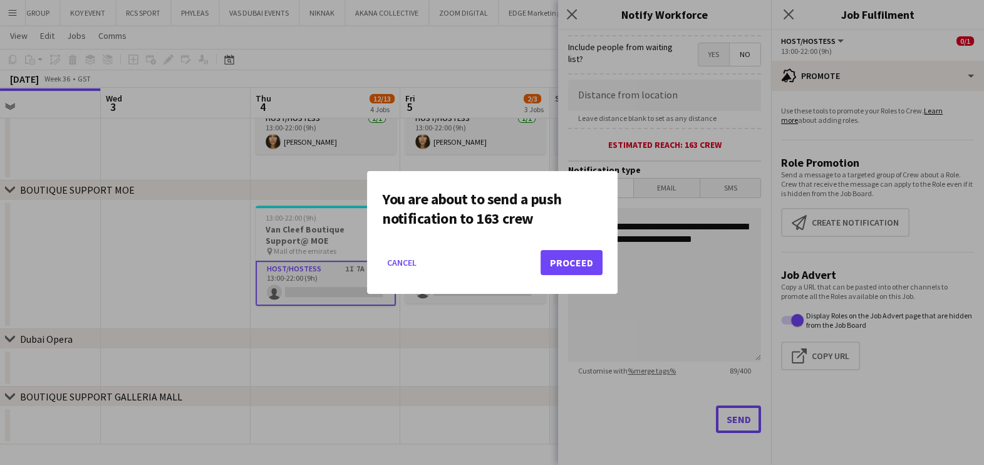
scroll to position [0, 0]
click at [587, 266] on button "Proceed" at bounding box center [572, 262] width 62 height 25
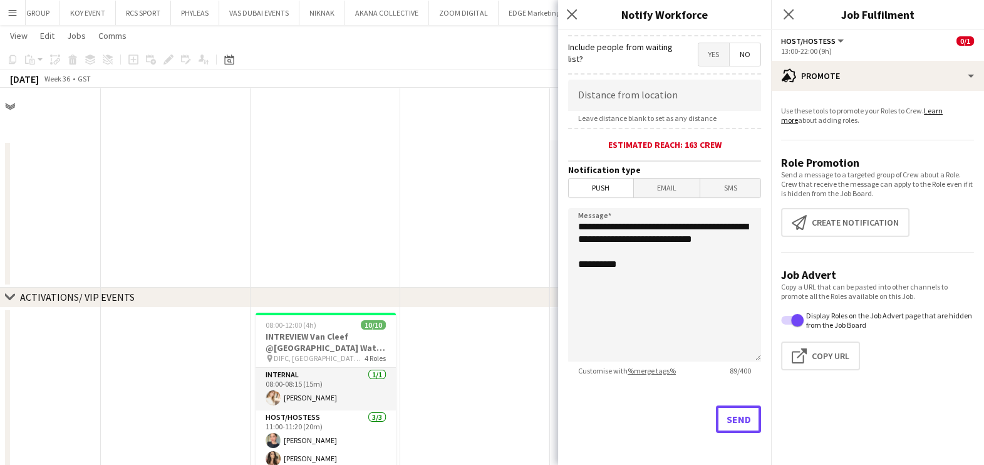
scroll to position [640, 0]
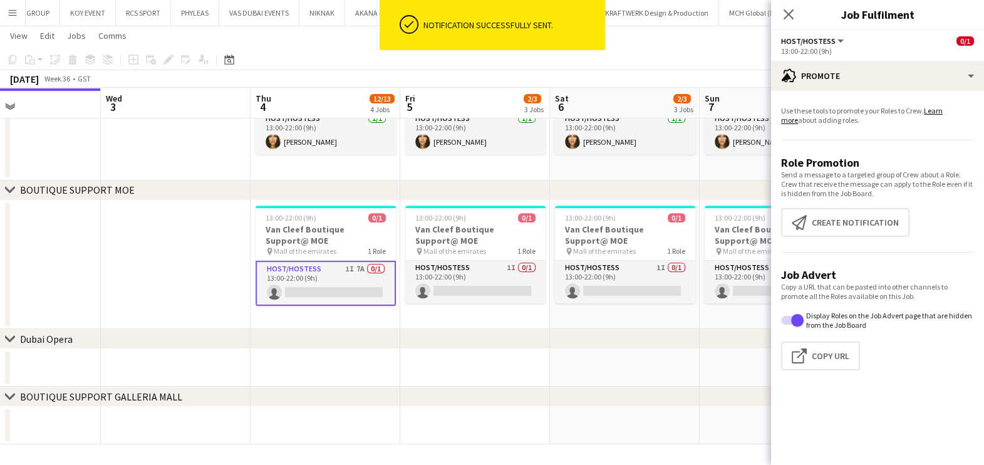
drag, startPoint x: 18, startPoint y: 19, endPoint x: 17, endPoint y: 26, distance: 6.3
click at [18, 19] on button "Menu" at bounding box center [12, 12] width 25 height 25
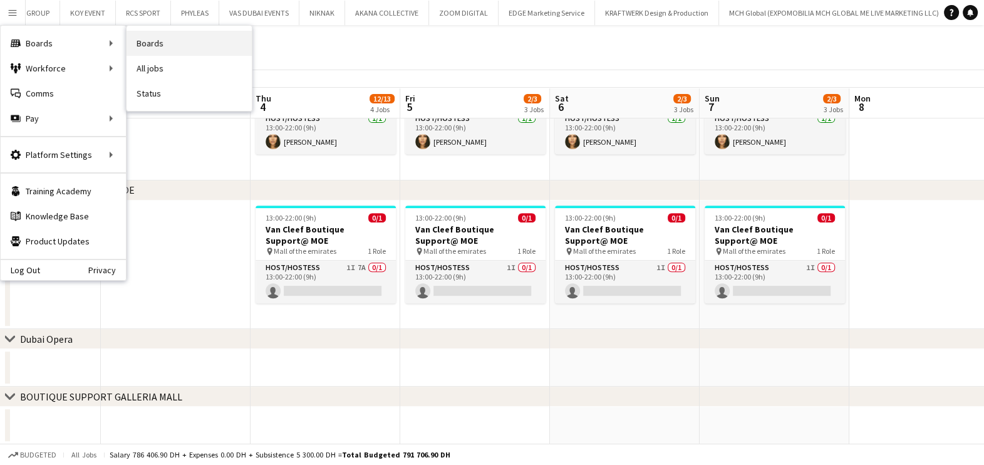
click at [189, 54] on link "Boards" at bounding box center [189, 43] width 125 height 25
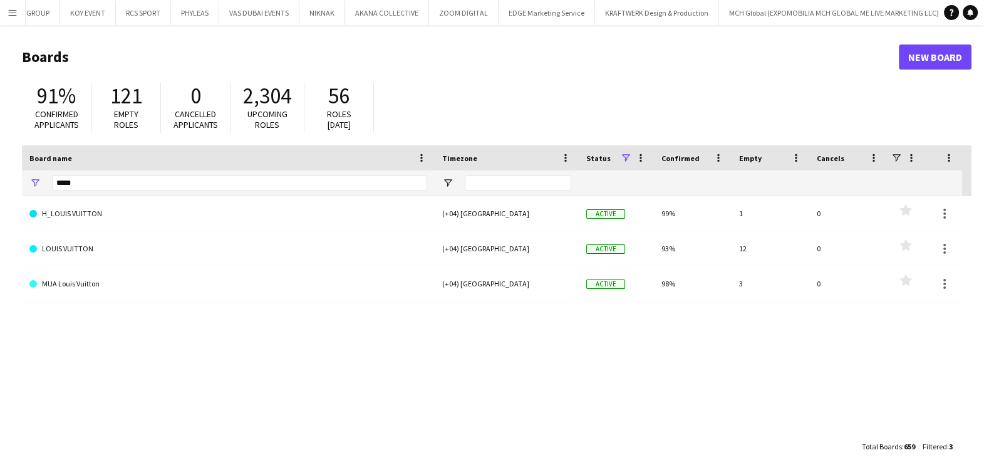
drag, startPoint x: 68, startPoint y: 174, endPoint x: 34, endPoint y: 180, distance: 33.7
click at [16, 176] on main "Boards New Board 91% Confirmed applicants 121 Empty roles 0 Cancelled applicant…" at bounding box center [492, 251] width 984 height 452
drag, startPoint x: 63, startPoint y: 185, endPoint x: 62, endPoint y: 160, distance: 25.1
click at [34, 185] on div "*****" at bounding box center [228, 182] width 413 height 25
type input "*"
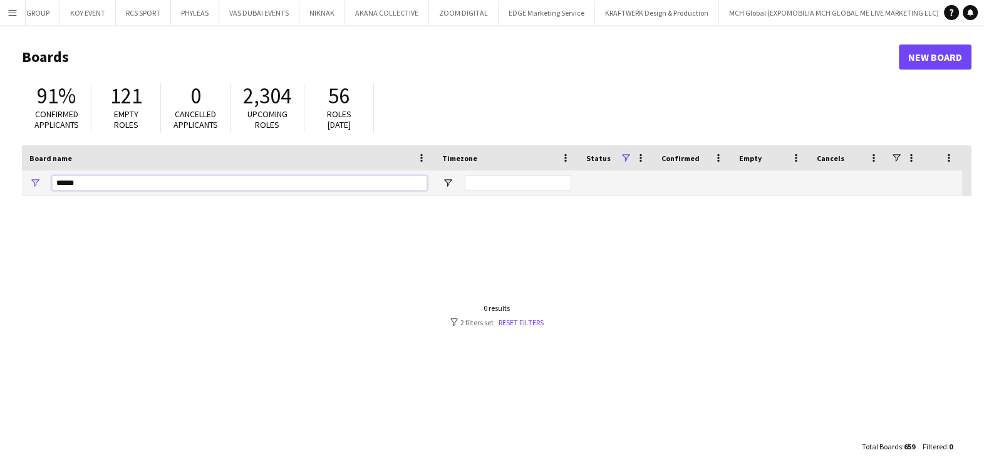
type input "*******"
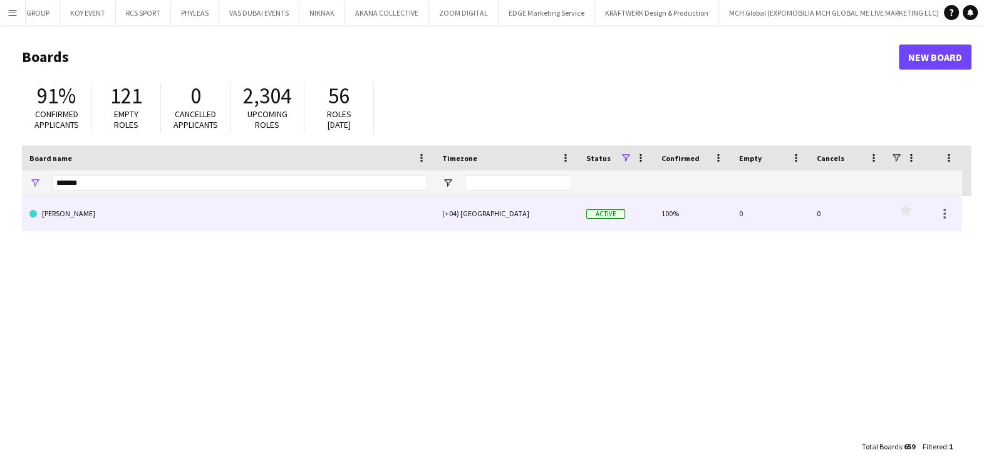
click at [82, 220] on link "[PERSON_NAME]" at bounding box center [228, 213] width 398 height 35
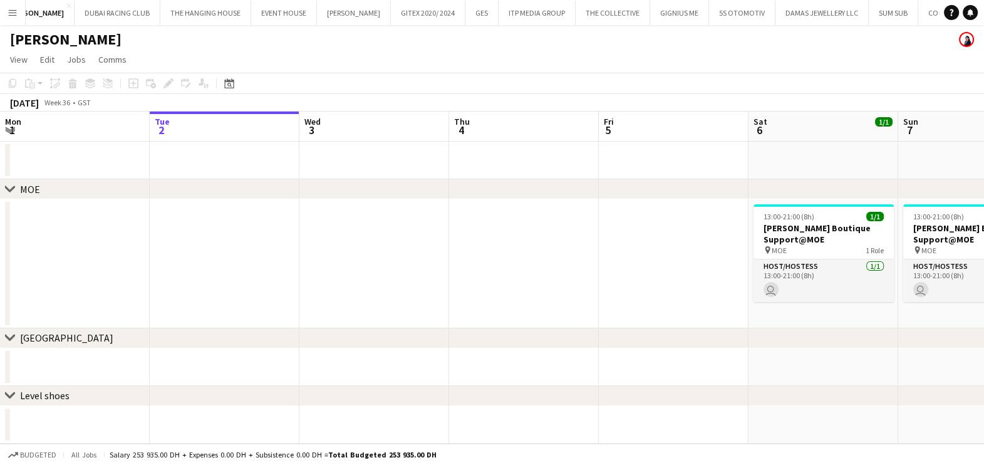
scroll to position [0, 2979]
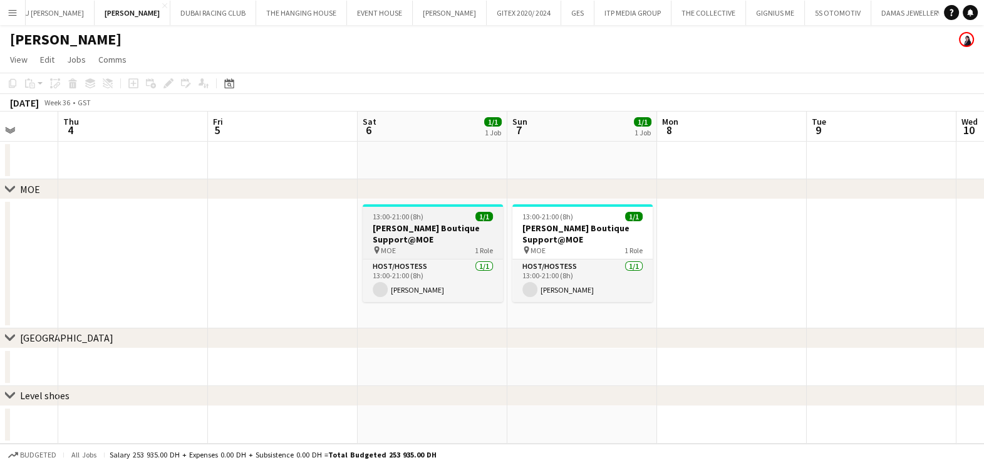
drag, startPoint x: 363, startPoint y: 219, endPoint x: 378, endPoint y: 222, distance: 16.0
click at [313, 220] on app-calendar-viewport "Mon 1 Tue 2 Wed 3 Thu 4 Fri 5 Sat 6 1/1 1 Job Sun 7 1/1 1 Job Mon 8 Tue 9 Wed 1…" at bounding box center [492, 363] width 984 height 505
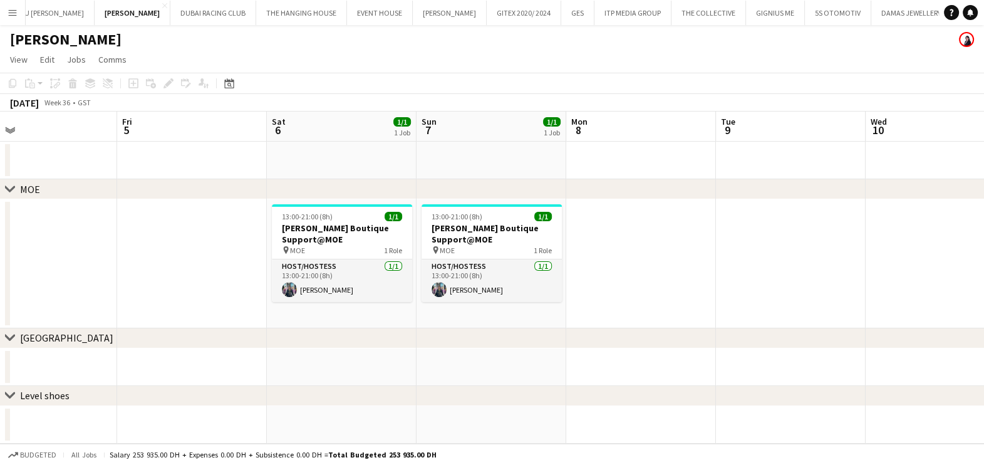
click at [276, 231] on app-calendar-viewport "Mon 1 Tue 2 Wed 3 Thu 4 Fri 5 Sat 6 1/1 1 Job Sun 7 1/1 1 Job Mon 8 Tue 9 Wed 1…" at bounding box center [492, 363] width 984 height 505
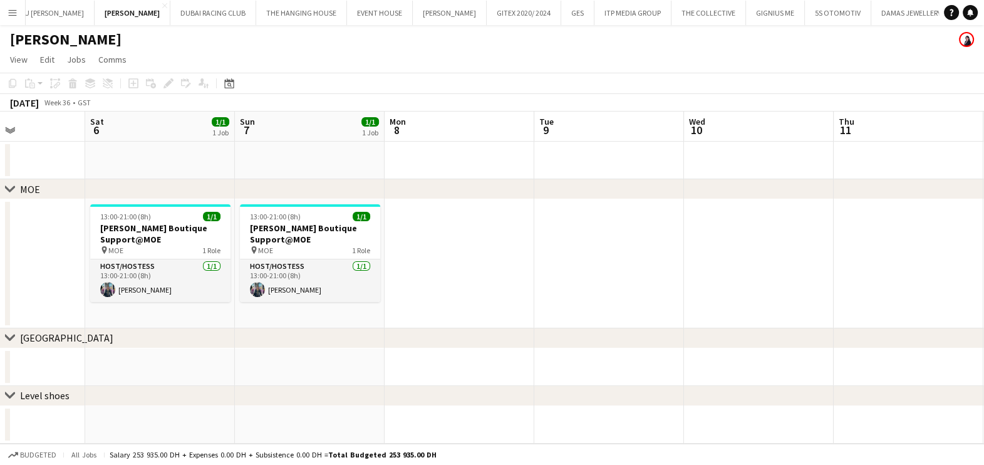
drag, startPoint x: 680, startPoint y: 255, endPoint x: 633, endPoint y: 264, distance: 47.2
click at [249, 261] on app-calendar-viewport "Wed 3 Thu 4 Fri 5 Sat 6 1/1 1 Job Sun 7 1/1 1 Job Mon 8 Tue 9 Wed 10 Thu 11 Fri…" at bounding box center [492, 363] width 984 height 505
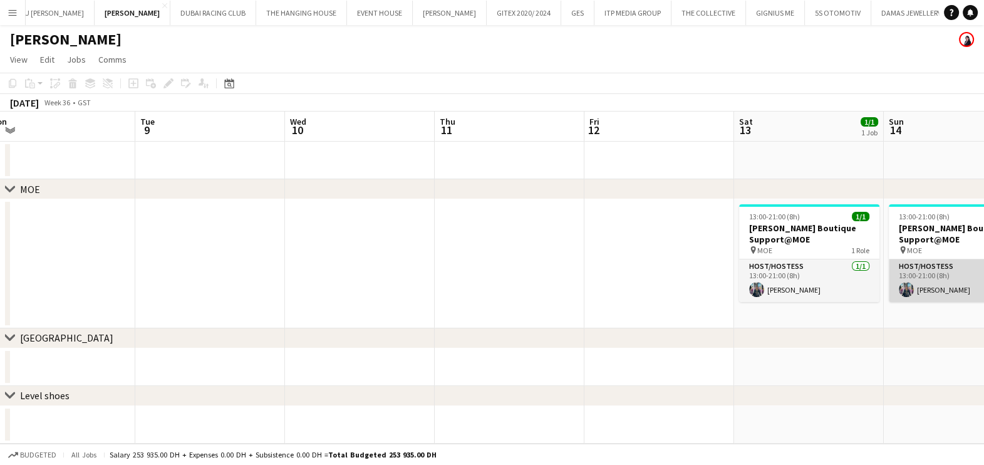
drag, startPoint x: 573, startPoint y: 282, endPoint x: 290, endPoint y: 282, distance: 283.1
click at [288, 282] on app-calendar-viewport "Sat 6 1/1 1 Job Sun 7 1/1 1 Job Mon 8 Tue 9 Wed 10 Thu 11 Fri 12 Sat 13 1/1 1 J…" at bounding box center [492, 363] width 984 height 505
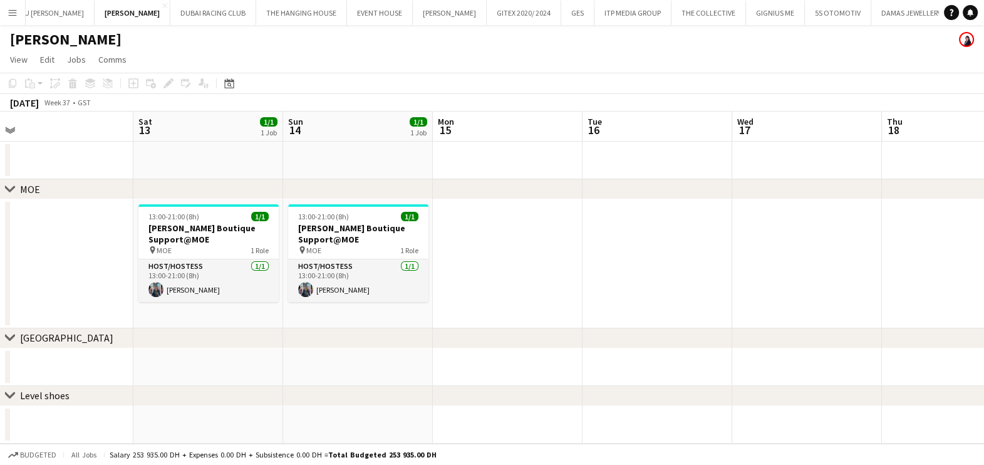
drag, startPoint x: 680, startPoint y: 285, endPoint x: 288, endPoint y: 285, distance: 391.5
click at [288, 285] on app-calendar-viewport "Wed 10 Thu 11 Fri 12 Sat 13 1/1 1 Job Sun 14 1/1 1 Job Mon 15 Tue 16 Wed 17 Thu…" at bounding box center [492, 363] width 984 height 505
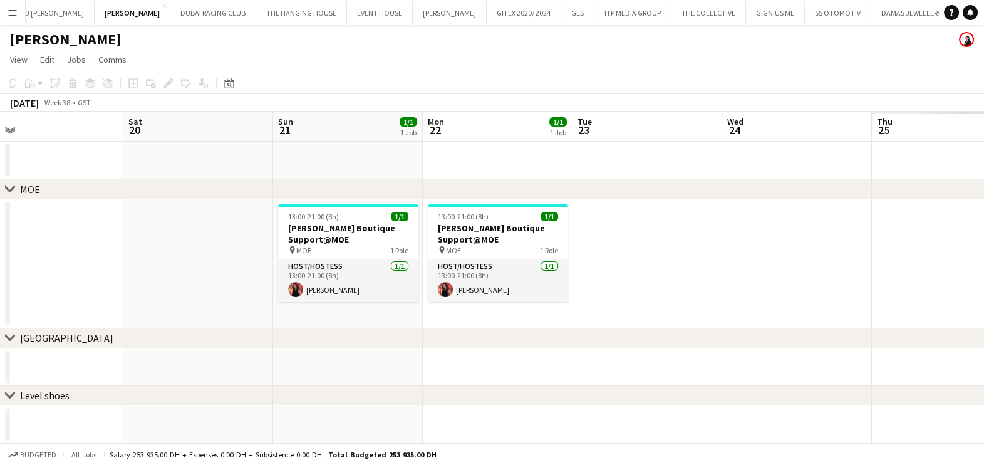
drag, startPoint x: 316, startPoint y: 277, endPoint x: 130, endPoint y: 277, distance: 186.0
click at [129, 277] on app-calendar-viewport "Tue 16 Wed 17 Thu 18 Fri 19 Sat 20 Sun 21 1/1 1 Job Mon 22 1/1 1 Job Tue 23 Wed…" at bounding box center [492, 363] width 984 height 505
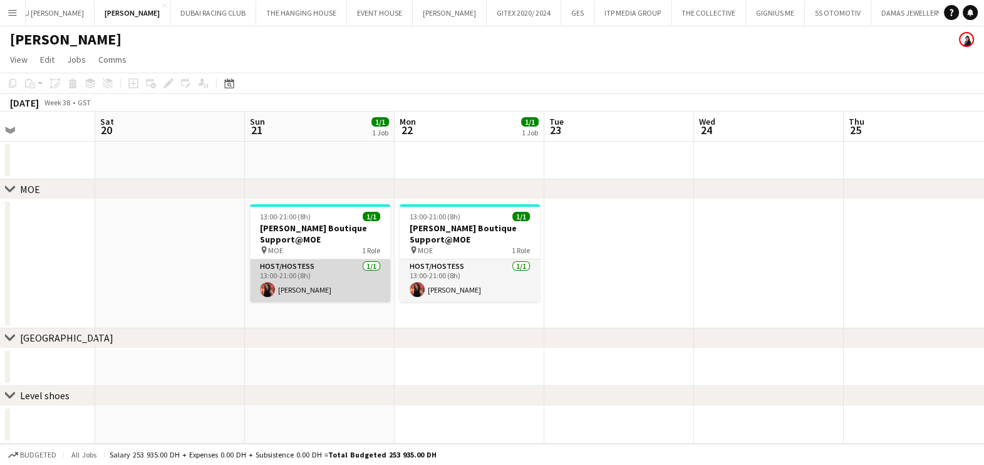
click at [313, 282] on app-card-role "Host/Hostess [DATE] 13:00-21:00 (8h) [PERSON_NAME]" at bounding box center [320, 280] width 140 height 43
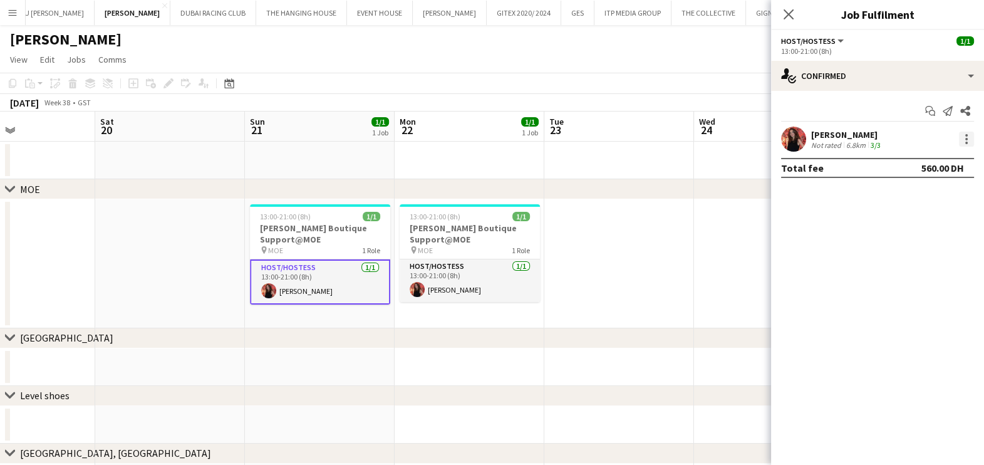
click at [962, 141] on div at bounding box center [966, 139] width 15 height 15
drag, startPoint x: 919, startPoint y: 282, endPoint x: 913, endPoint y: 276, distance: 9.3
click at [920, 279] on span "Remove" at bounding box center [905, 282] width 38 height 11
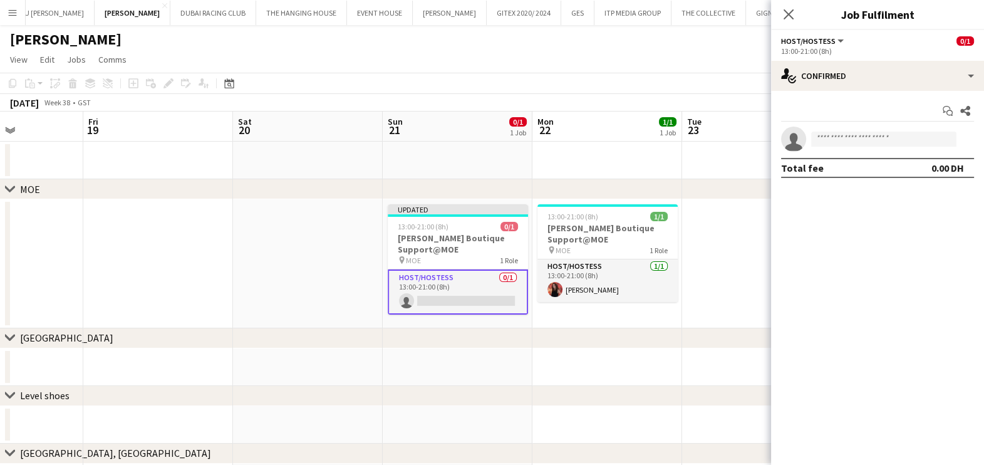
drag, startPoint x: 304, startPoint y: 288, endPoint x: 631, endPoint y: 285, distance: 327.0
click at [648, 287] on app-calendar-viewport "Tue 16 Wed 17 Thu 18 Fri 19 Sat 20 Sun 21 0/1 1 Job Mon 22 1/1 1 Job Tue 23 Wed…" at bounding box center [492, 363] width 984 height 505
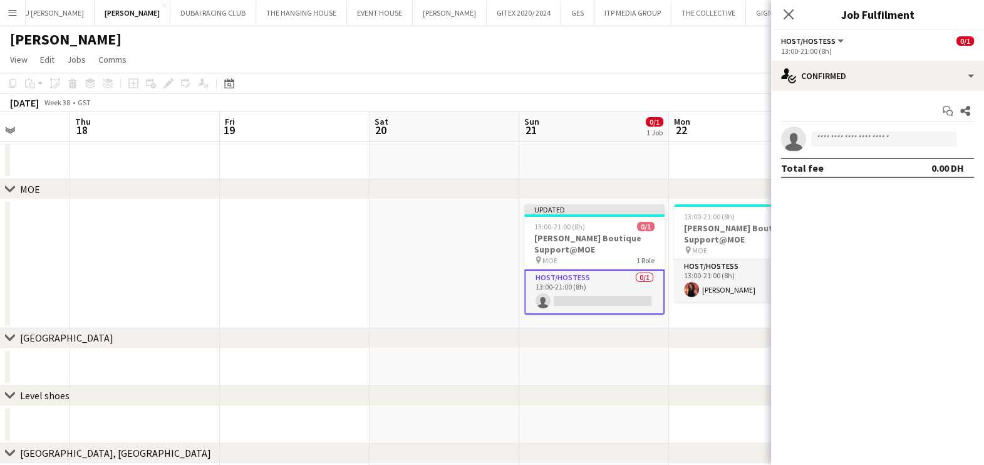
drag, startPoint x: 375, startPoint y: 288, endPoint x: 620, endPoint y: 274, distance: 245.3
click at [620, 274] on app-calendar-viewport "Mon 15 Tue 16 Wed 17 Thu 18 Fri 19 Sat 20 Sun 21 0/1 1 Job Mon 22 1/1 1 Job Tue…" at bounding box center [492, 363] width 984 height 505
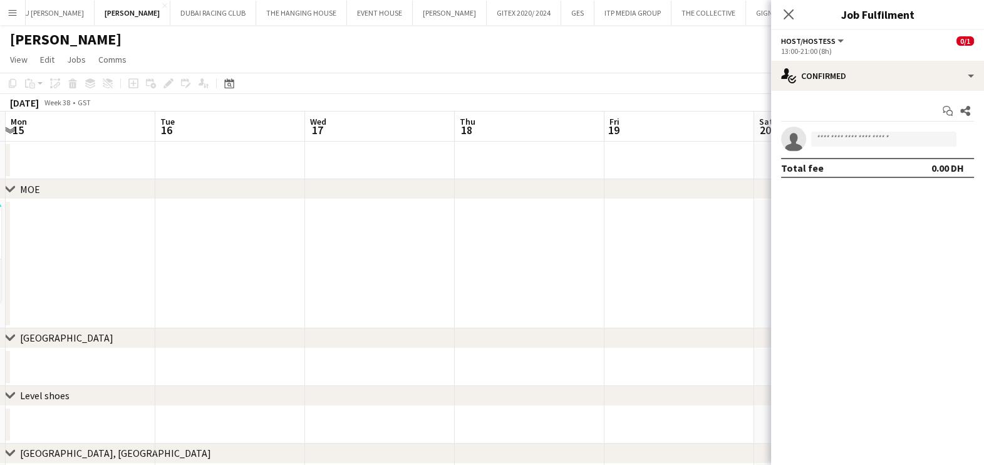
drag, startPoint x: 402, startPoint y: 272, endPoint x: 586, endPoint y: 268, distance: 184.2
click at [581, 269] on app-calendar-viewport "Sat 13 1/1 1 Job Sun 14 1/1 1 Job Mon 15 Tue 16 Wed 17 Thu 18 Fri 19 Sat 20 Sun…" at bounding box center [492, 363] width 984 height 505
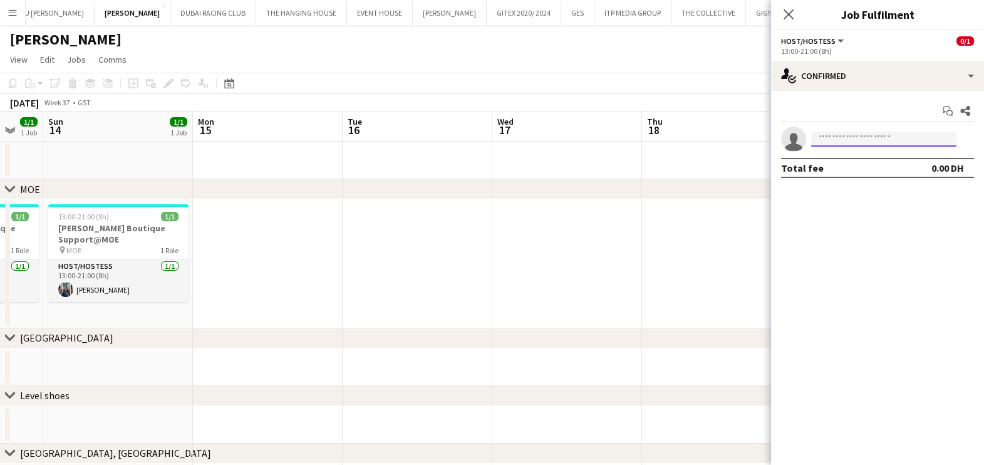
click at [833, 132] on input at bounding box center [883, 139] width 145 height 15
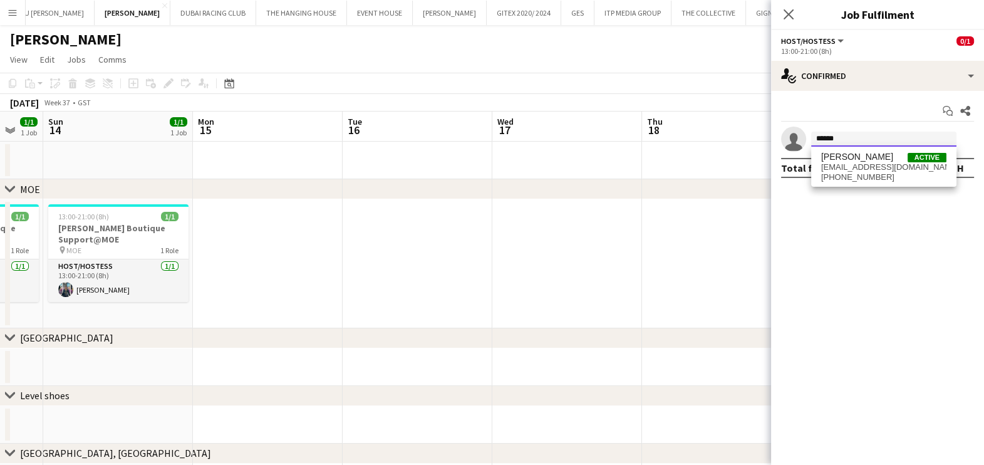
type input "******"
click at [869, 188] on mat-expansion-panel "check Confirmed Start chat Share single-neutral-actions ****** Total fee 0.00 DH" at bounding box center [877, 278] width 213 height 374
click at [856, 145] on input "******" at bounding box center [883, 139] width 145 height 15
click at [867, 185] on body "Menu Boards Boards Boards All jobs Status Workforce Workforce My Workforce Recr…" at bounding box center [492, 319] width 984 height 638
drag, startPoint x: 867, startPoint y: 185, endPoint x: 839, endPoint y: 136, distance: 56.9
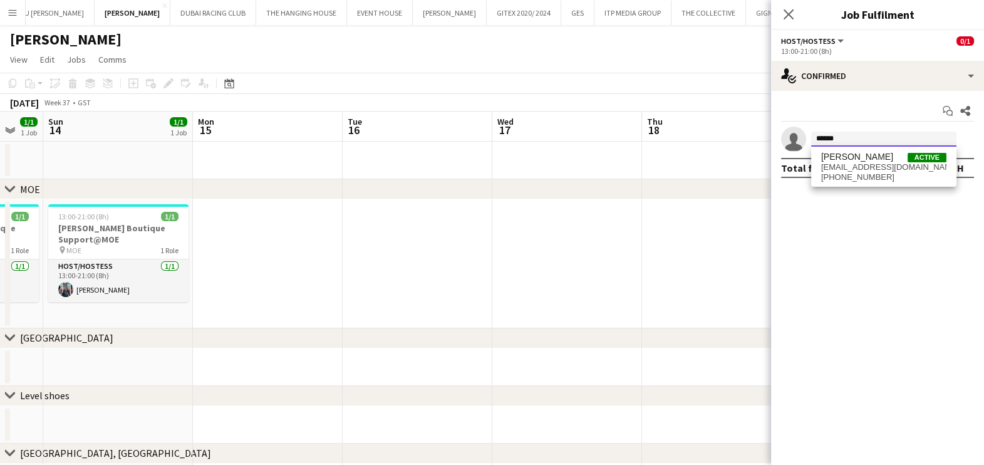
click at [838, 135] on input "******" at bounding box center [883, 139] width 145 height 15
click at [852, 158] on span "[PERSON_NAME]" at bounding box center [857, 157] width 72 height 11
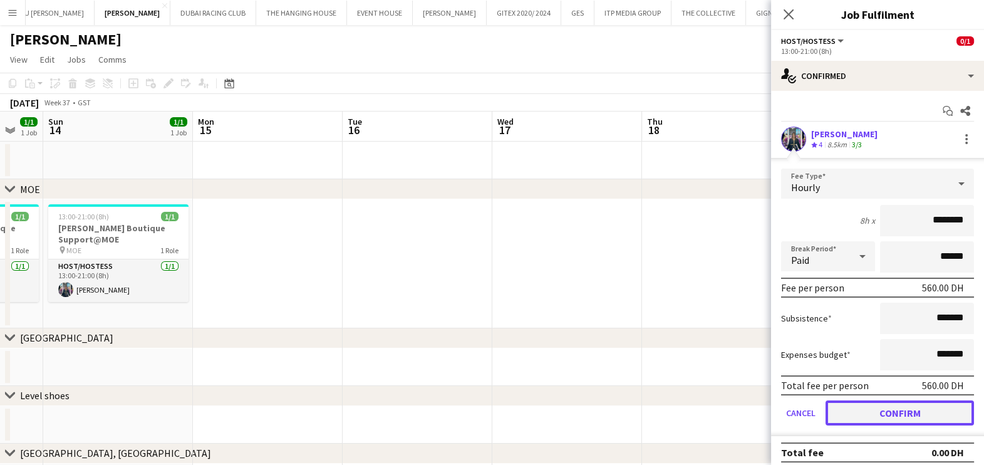
click at [879, 401] on button "Confirm" at bounding box center [900, 412] width 148 height 25
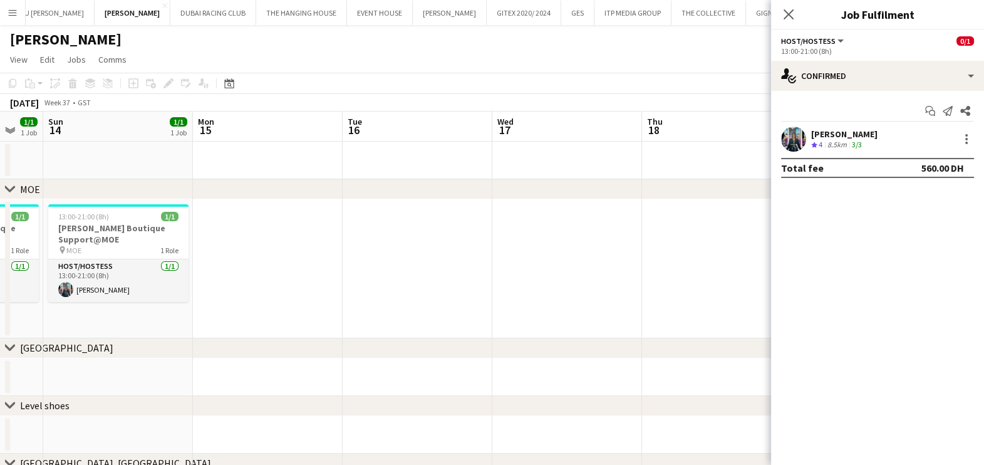
click at [490, 257] on app-date-cell at bounding box center [418, 268] width 150 height 139
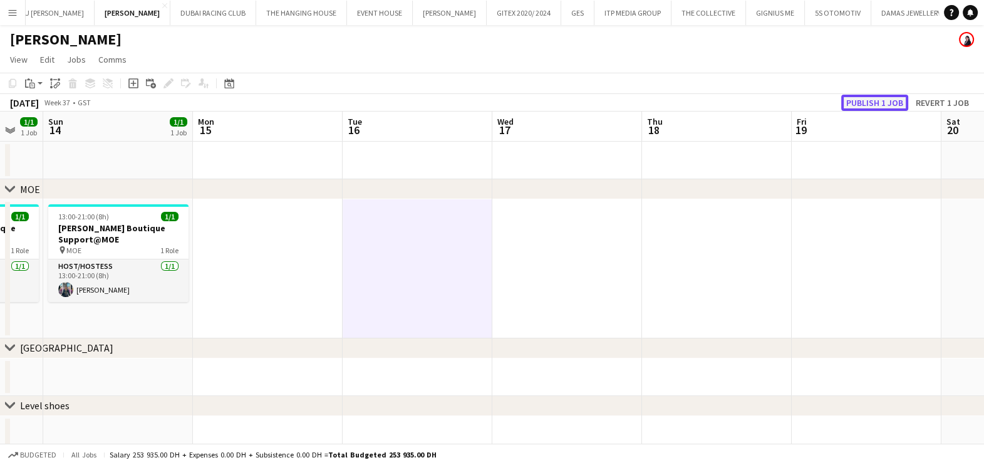
click at [907, 98] on button "Publish 1 job" at bounding box center [874, 103] width 67 height 16
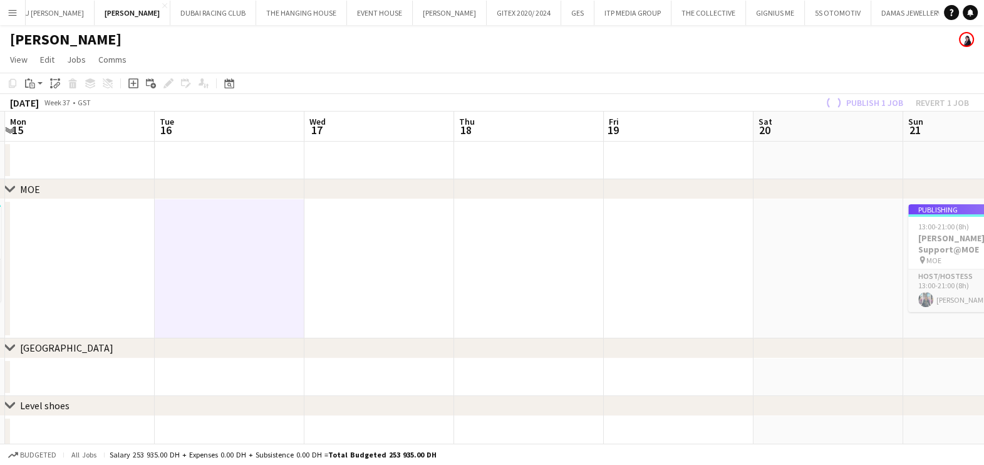
drag, startPoint x: 668, startPoint y: 273, endPoint x: 402, endPoint y: 261, distance: 267.1
click at [331, 269] on app-calendar-viewport "Fri 12 Sat 13 1/1 1 Job Sun 14 1/1 1 Job Mon 15 Tue 16 Wed 17 Thu 18 Fri 19 Sat…" at bounding box center [492, 368] width 984 height 515
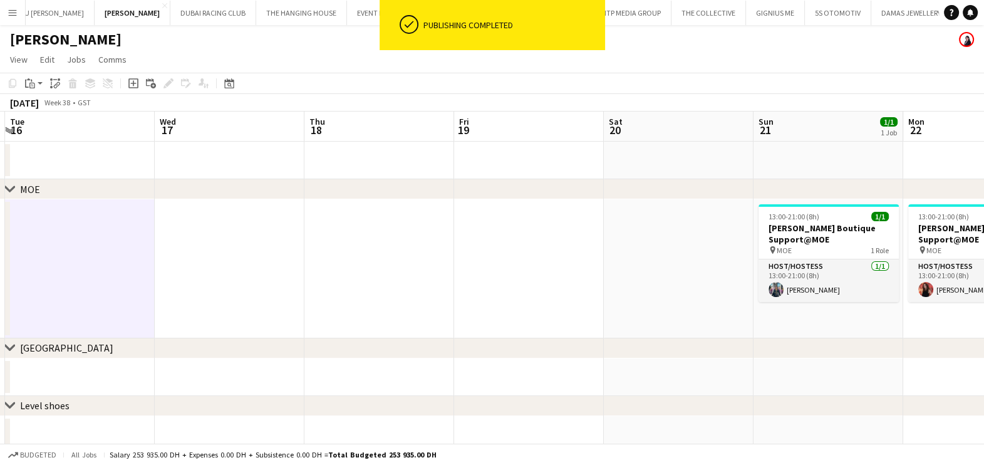
scroll to position [0, 522]
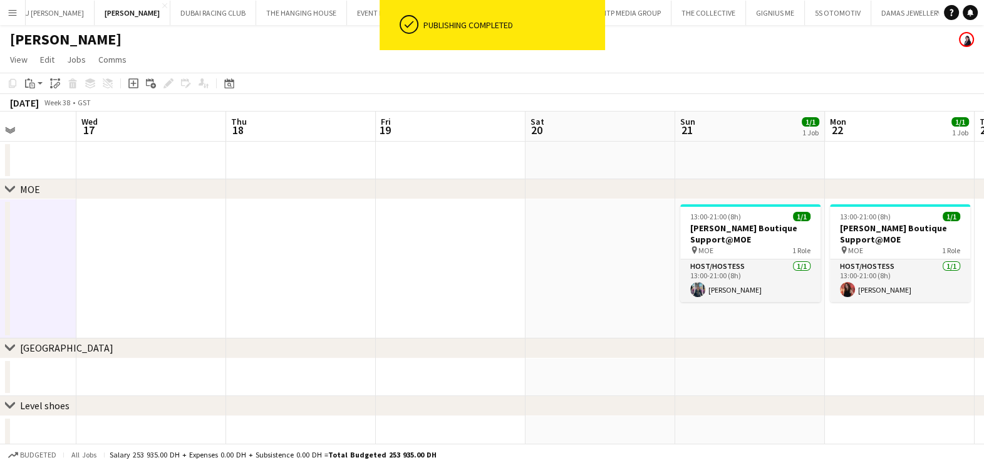
drag, startPoint x: 484, startPoint y: 298, endPoint x: 193, endPoint y: 297, distance: 290.6
click at [184, 298] on app-calendar-viewport "Sat 13 1/1 1 Job Sun 14 1/1 1 Job Mon 15 Tue 16 Wed 17 Thu 18 Fri 19 Sat 20 Sun…" at bounding box center [492, 368] width 984 height 515
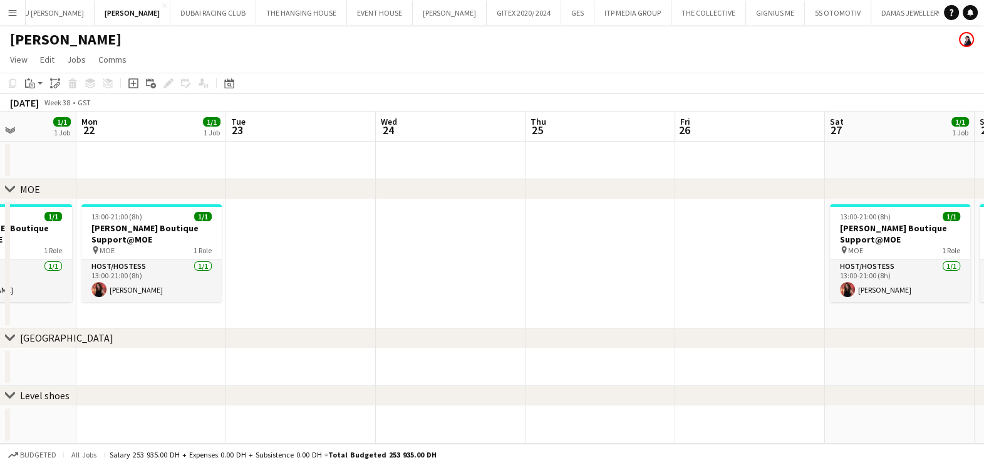
click at [11, 15] on app-icon "Menu" at bounding box center [13, 13] width 10 height 10
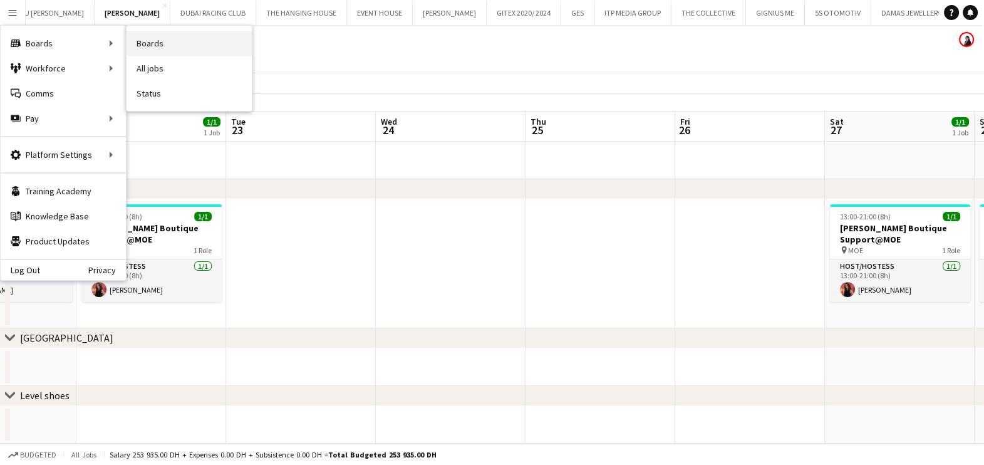
click at [170, 42] on link "Boards" at bounding box center [189, 43] width 125 height 25
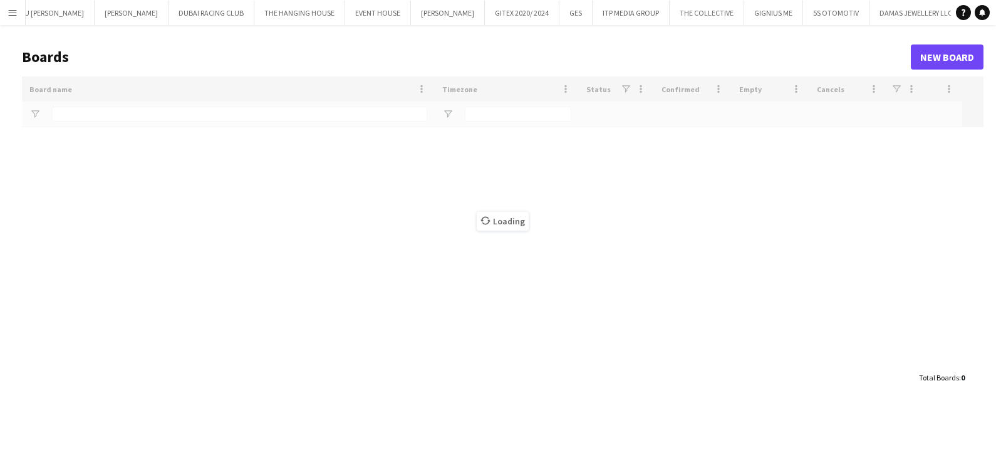
type input "*******"
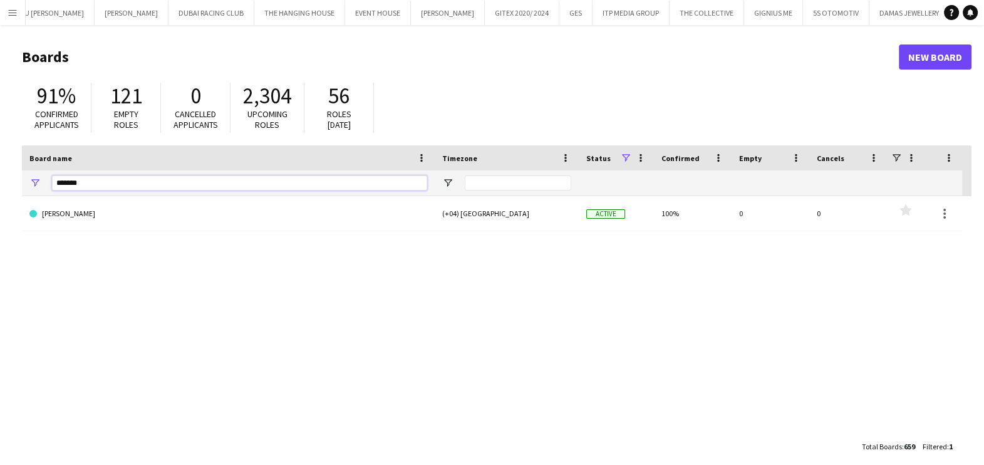
drag, startPoint x: 100, startPoint y: 190, endPoint x: 0, endPoint y: 175, distance: 101.2
click at [0, 177] on main "Boards New Board 91% Confirmed applicants 121 Empty roles 0 Cancelled applicant…" at bounding box center [492, 251] width 984 height 452
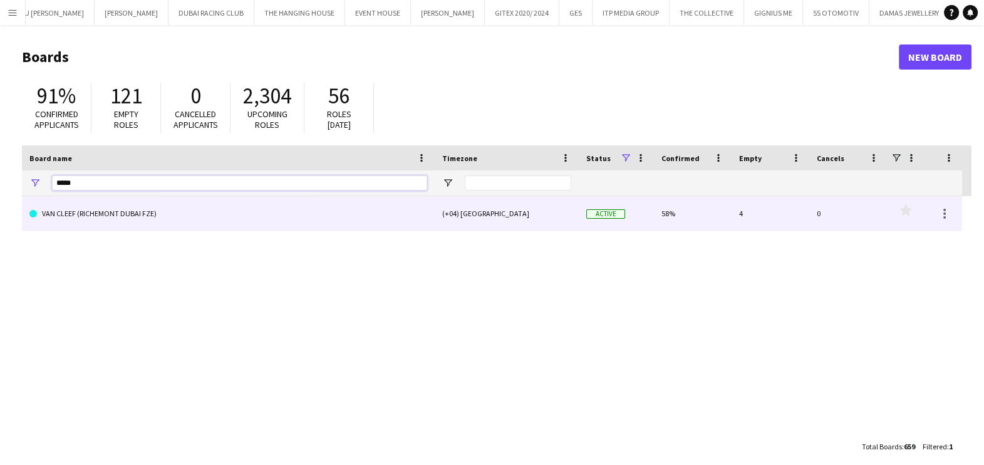
type input "*****"
click at [115, 218] on link "VAN CLEEF (RICHEMONT DUBAI FZE)" at bounding box center [228, 213] width 398 height 35
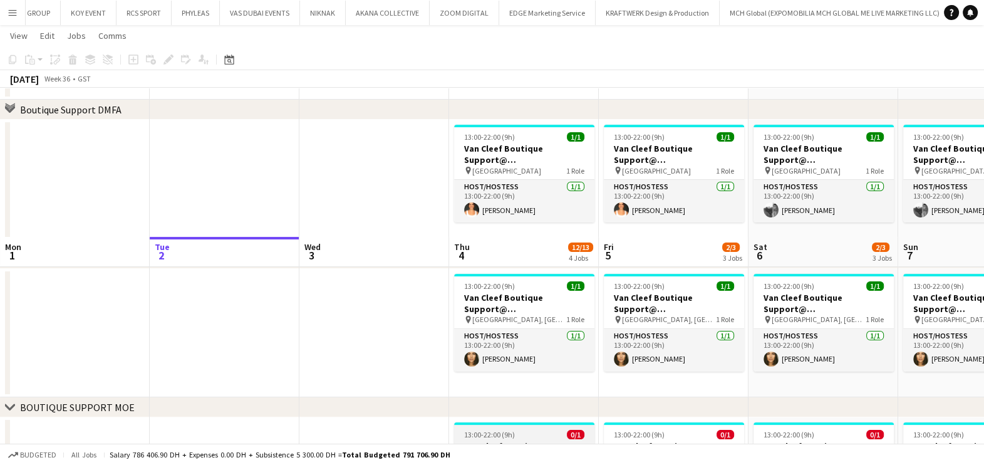
scroll to position [470, 0]
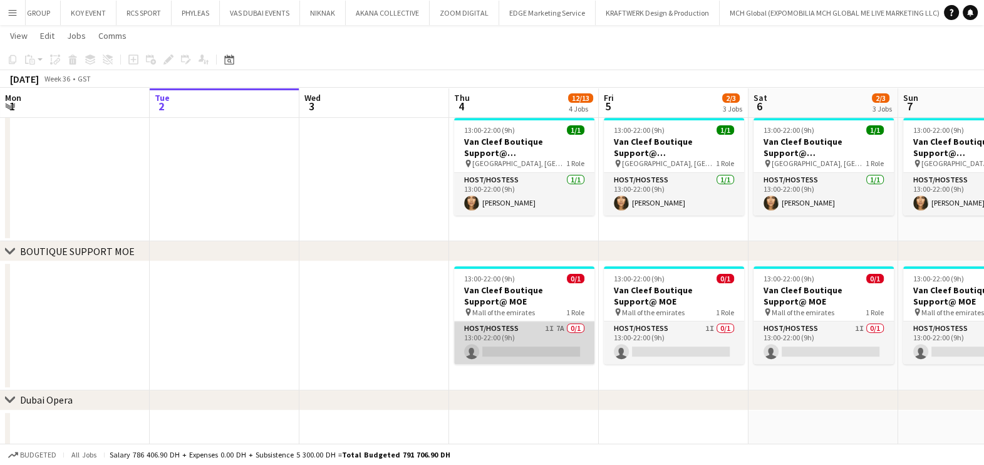
click at [536, 351] on app-card-role "Host/Hostess 1I 7A 0/1 13:00-22:00 (9h) single-neutral-actions" at bounding box center [524, 342] width 140 height 43
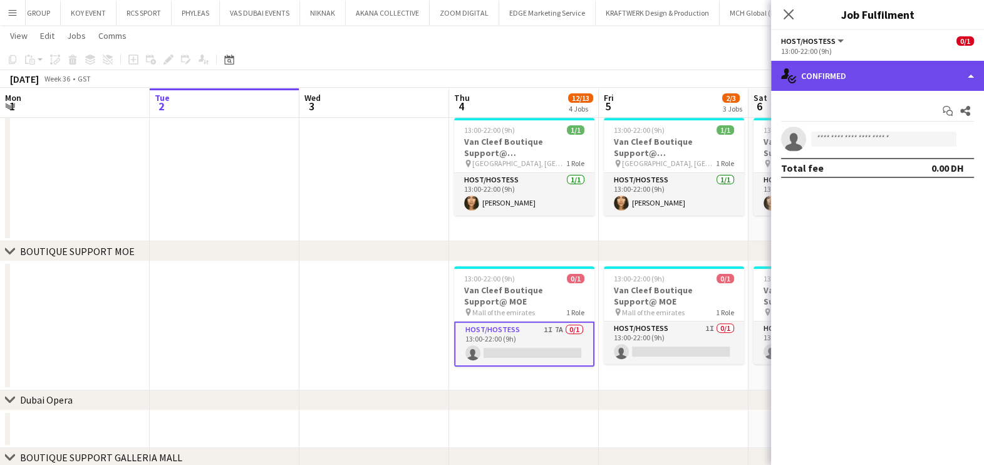
click at [921, 85] on div "single-neutral-actions-check-2 Confirmed" at bounding box center [877, 76] width 213 height 30
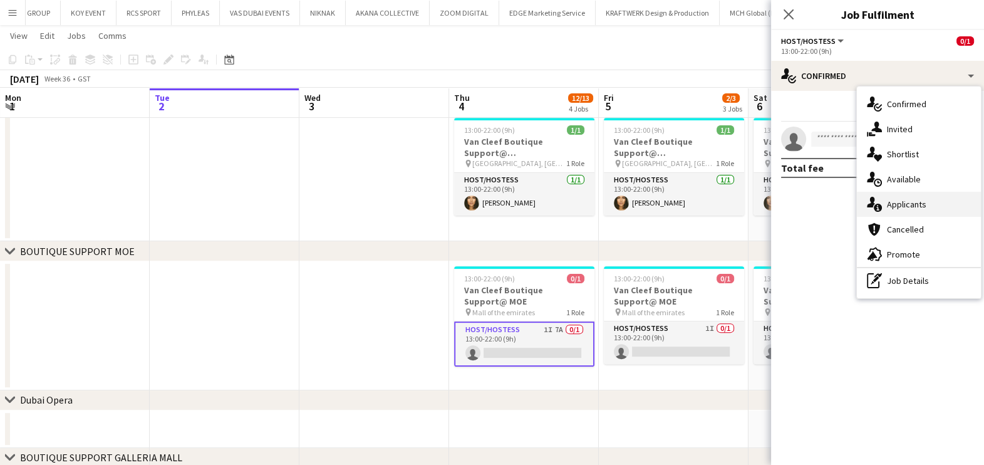
click at [920, 210] on div "single-neutral-actions-information Applicants" at bounding box center [919, 204] width 124 height 25
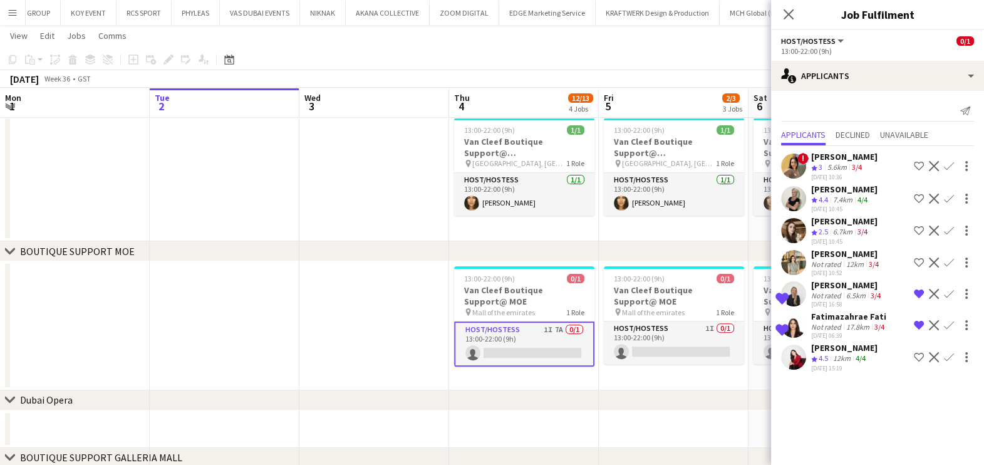
click at [821, 173] on div "[DATE] 10:36" at bounding box center [844, 177] width 66 height 8
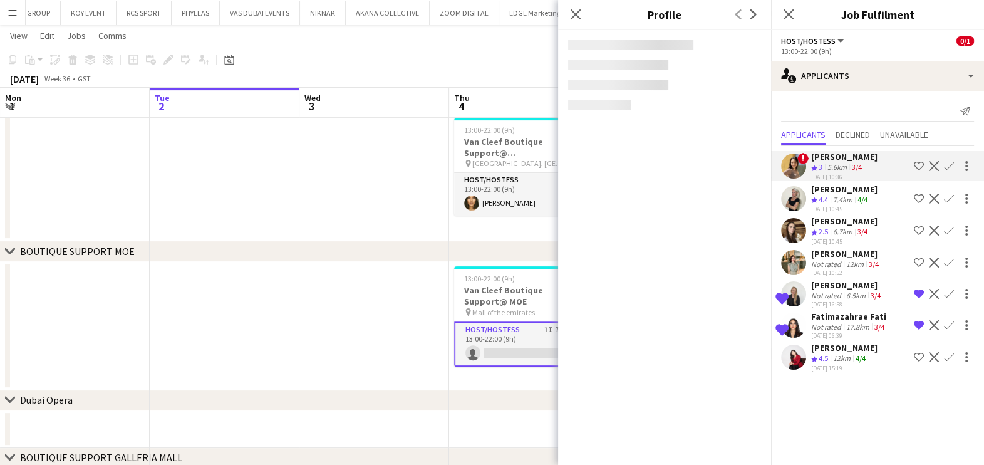
click at [827, 235] on span "2.5" at bounding box center [823, 231] width 9 height 9
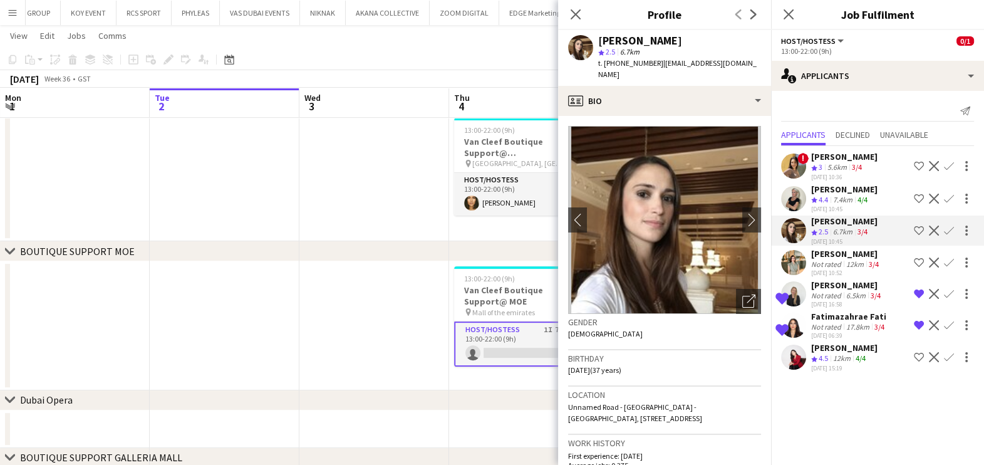
click at [830, 252] on div "[PERSON_NAME]" at bounding box center [846, 253] width 70 height 11
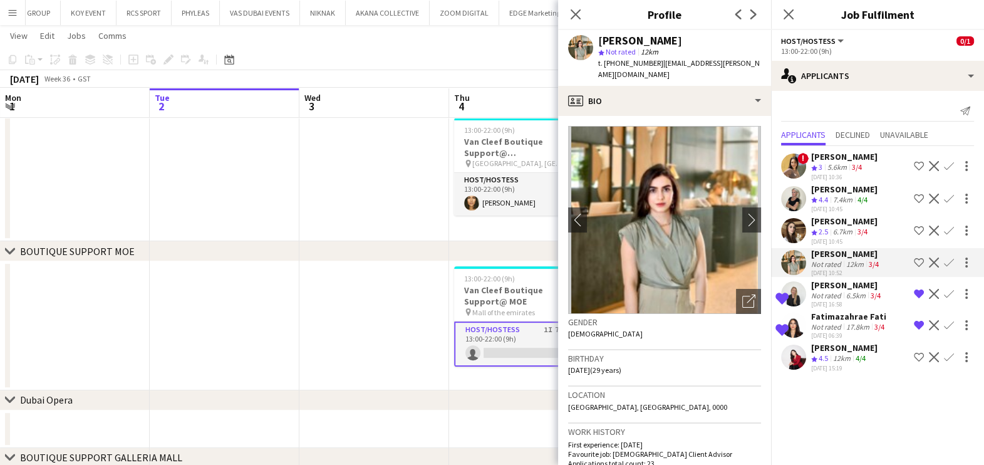
drag, startPoint x: 323, startPoint y: 323, endPoint x: 326, endPoint y: 307, distance: 16.6
click at [319, 319] on app-date-cell at bounding box center [374, 325] width 150 height 129
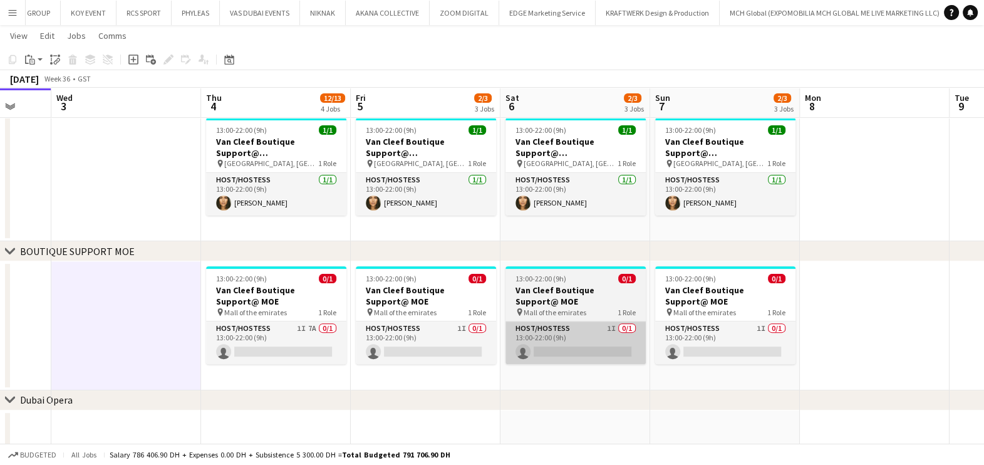
drag, startPoint x: 159, startPoint y: 324, endPoint x: 172, endPoint y: 324, distance: 13.2
click at [158, 324] on app-calendar-viewport "Sat 30 Sun 31 Mon 1 Tue 2 Wed 3 Thu 4 12/13 4 Jobs Fri 5 2/3 3 Jobs Sat 6 2/3 3…" at bounding box center [492, 42] width 984 height 926
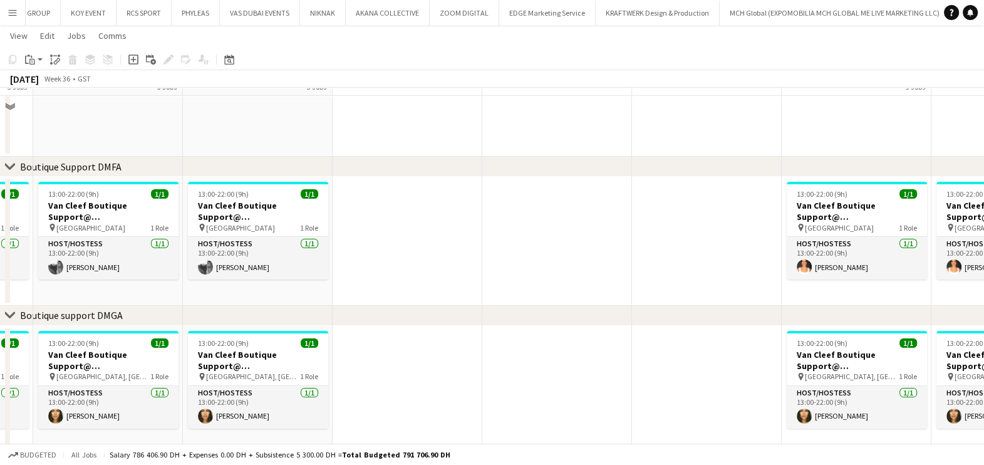
scroll to position [235, 0]
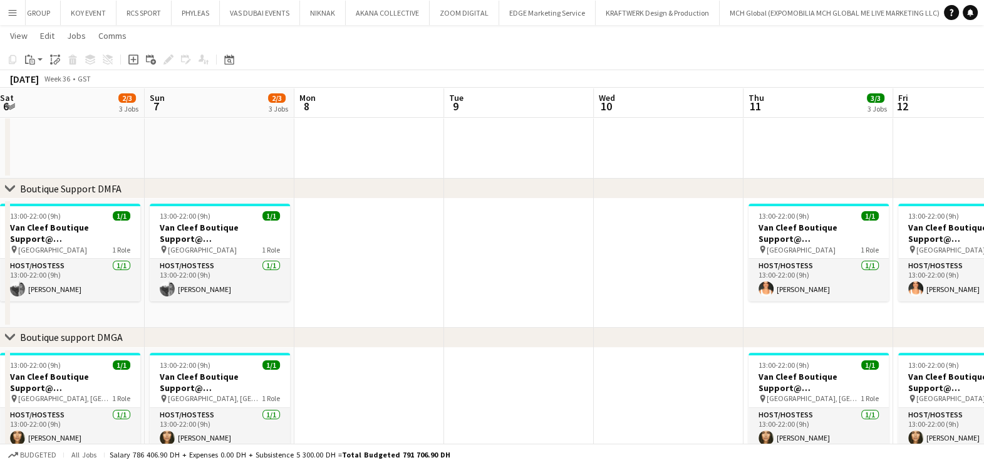
click at [211, 279] on app-calendar-viewport "Wed 3 Thu 4 12/13 4 Jobs Fri 5 2/3 3 Jobs Sat 6 2/3 3 Jobs Sun 7 2/3 3 Jobs Mon…" at bounding box center [492, 277] width 984 height 926
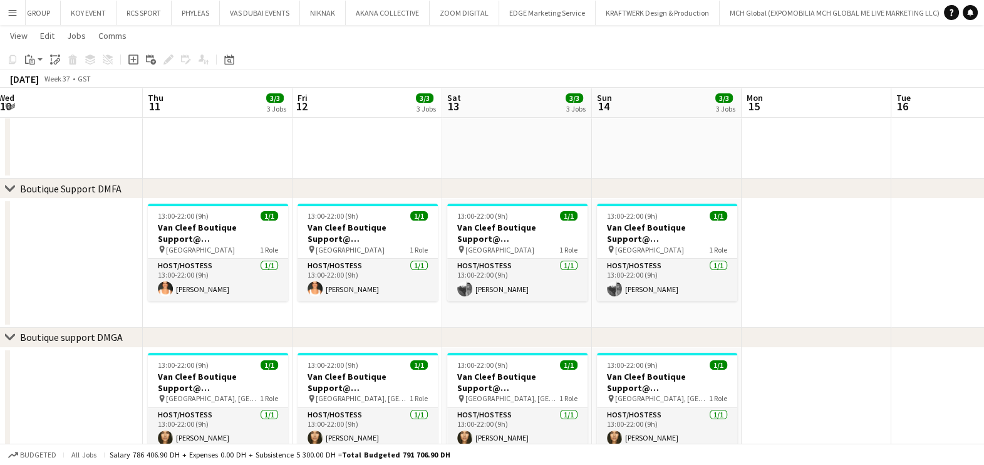
drag, startPoint x: 723, startPoint y: 288, endPoint x: 350, endPoint y: 288, distance: 373.3
click at [247, 279] on app-calendar-viewport "Sun 7 2/3 3 Jobs Mon 8 Tue 9 Wed 10 Thu 11 3/3 3 Jobs Fri 12 3/3 3 Jobs Sat 13 …" at bounding box center [492, 277] width 984 height 926
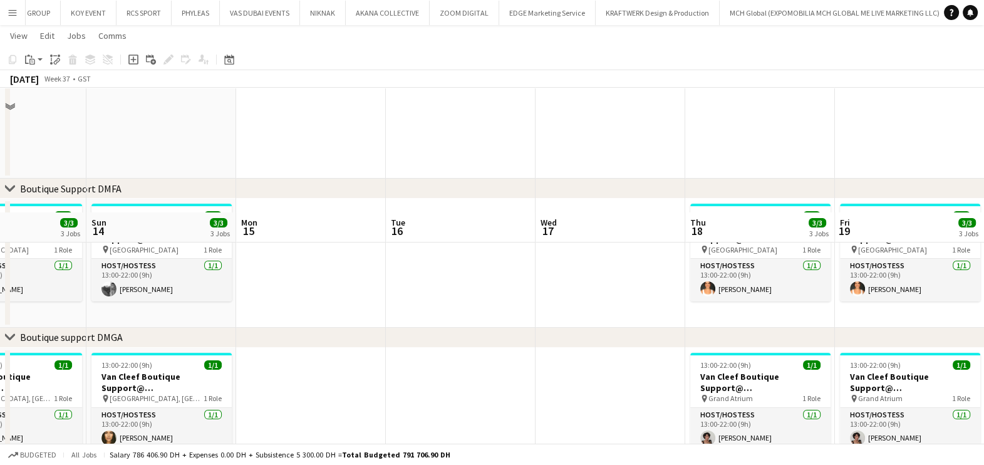
scroll to position [470, 0]
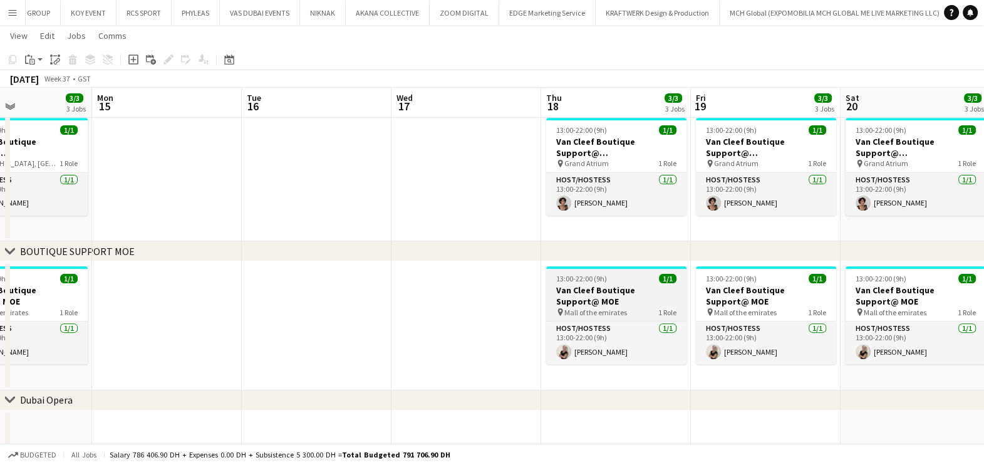
drag, startPoint x: 707, startPoint y: 221, endPoint x: 162, endPoint y: 269, distance: 547.0
click at [152, 269] on app-calendar-viewport "Thu 11 3/3 3 Jobs Fri 12 3/3 3 Jobs Sat 13 3/3 3 Jobs Sun 14 3/3 3 Jobs Mon 15 …" at bounding box center [492, 42] width 984 height 926
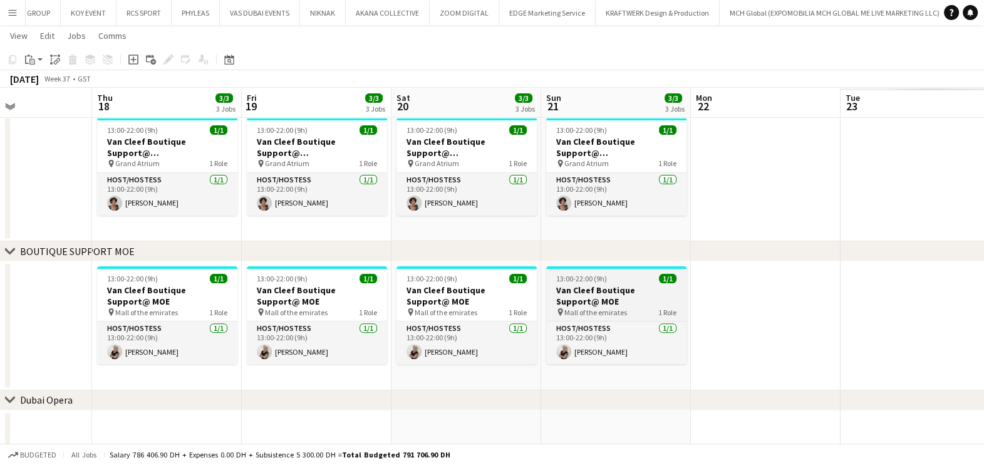
scroll to position [0, 521]
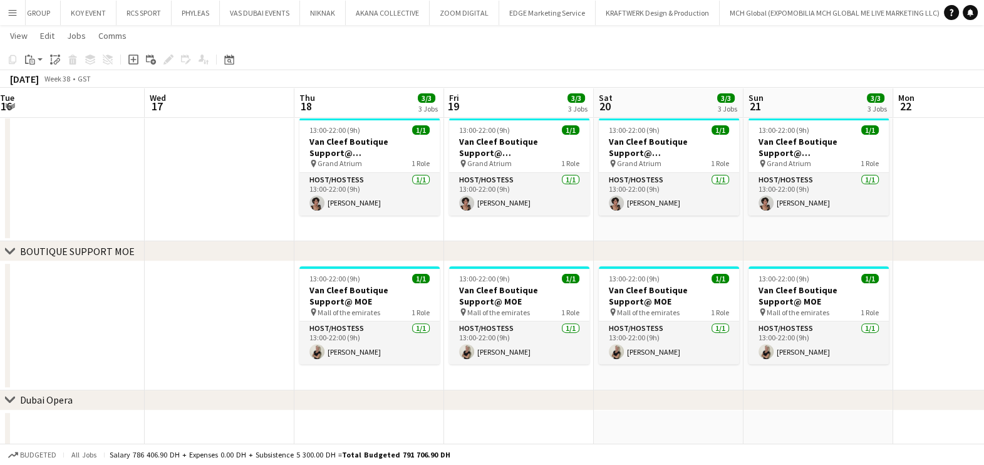
drag, startPoint x: 326, startPoint y: 210, endPoint x: 942, endPoint y: 210, distance: 615.7
click at [909, 210] on app-calendar-viewport "Sun 14 3/3 3 Jobs Mon 15 Tue 16 Wed 17 Thu 18 3/3 3 Jobs Fri 19 3/3 3 Jobs Sat …" at bounding box center [492, 42] width 984 height 926
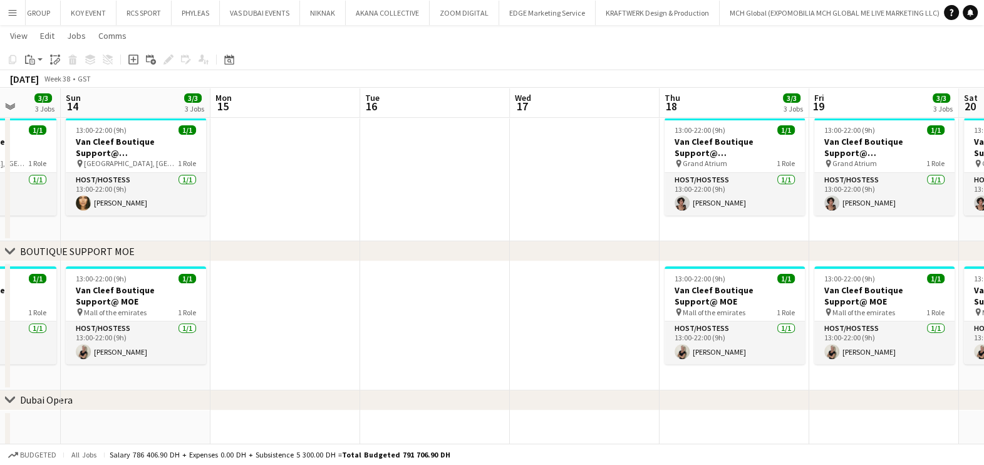
drag, startPoint x: 886, startPoint y: 209, endPoint x: 995, endPoint y: 207, distance: 109.0
click at [983, 209] on html "Menu Boards Boards Boards All jobs Status Workforce Workforce My Workforce Recr…" at bounding box center [492, 28] width 984 height 997
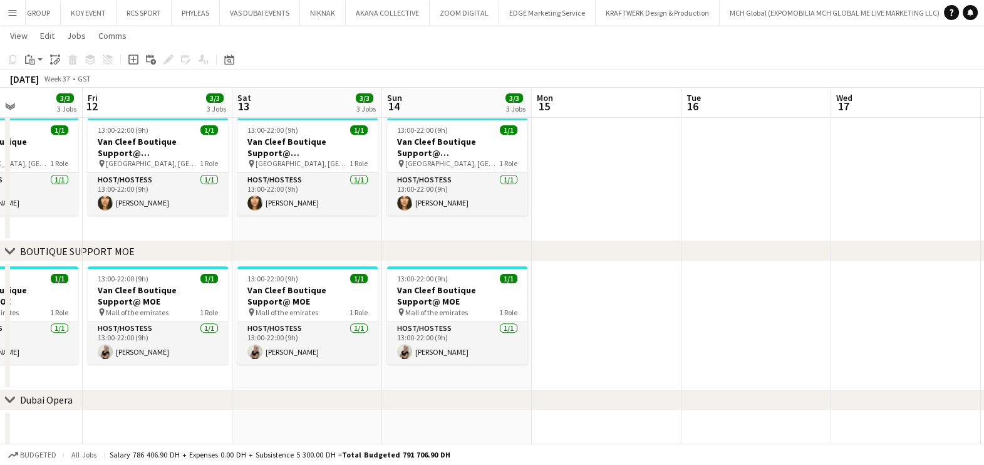
scroll to position [0, 262]
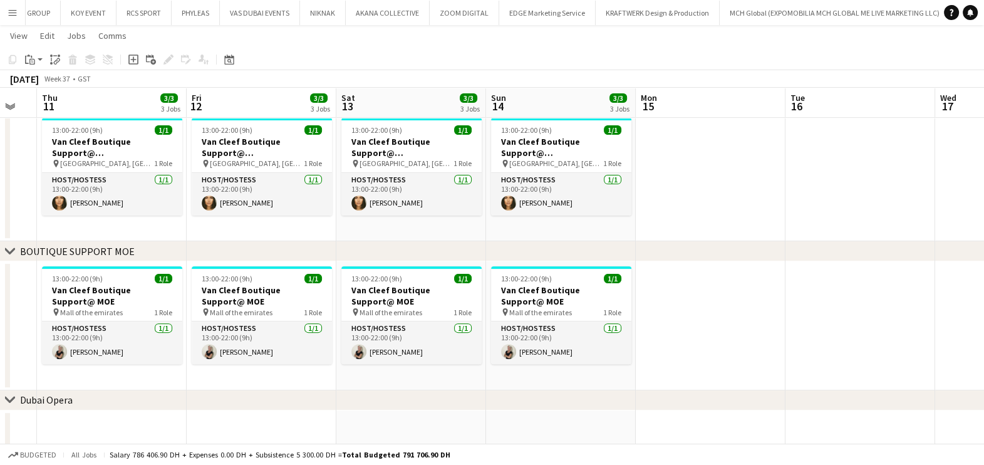
click at [983, 227] on html "Menu Boards Boards Boards All jobs Status Workforce Workforce My Workforce Recr…" at bounding box center [492, 28] width 984 height 997
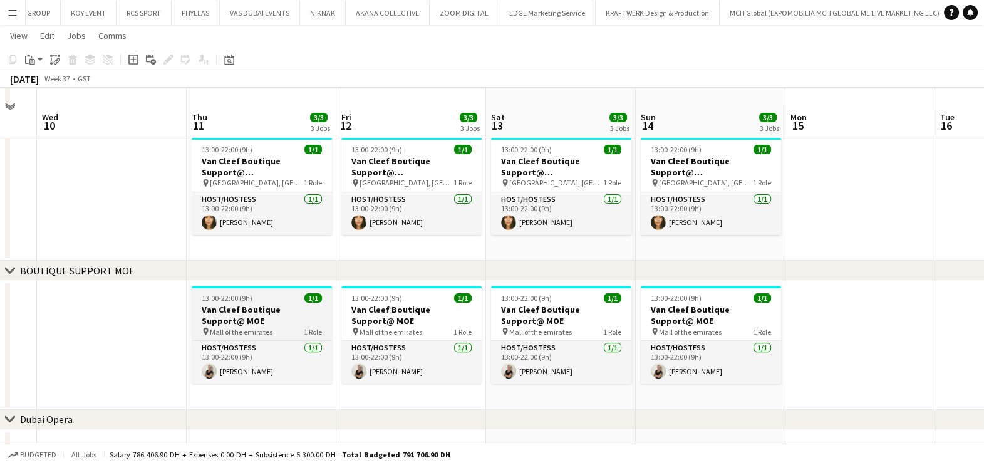
scroll to position [470, 0]
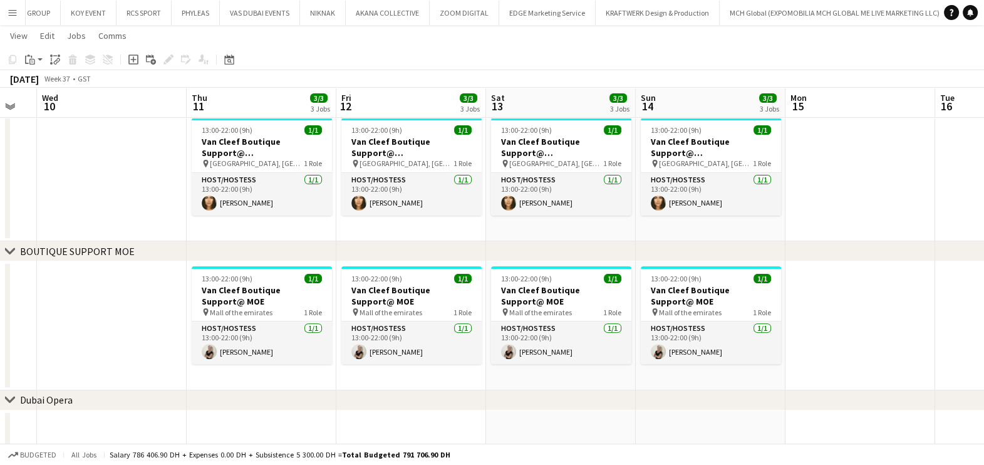
click at [16, 16] on app-icon "Menu" at bounding box center [13, 13] width 10 height 10
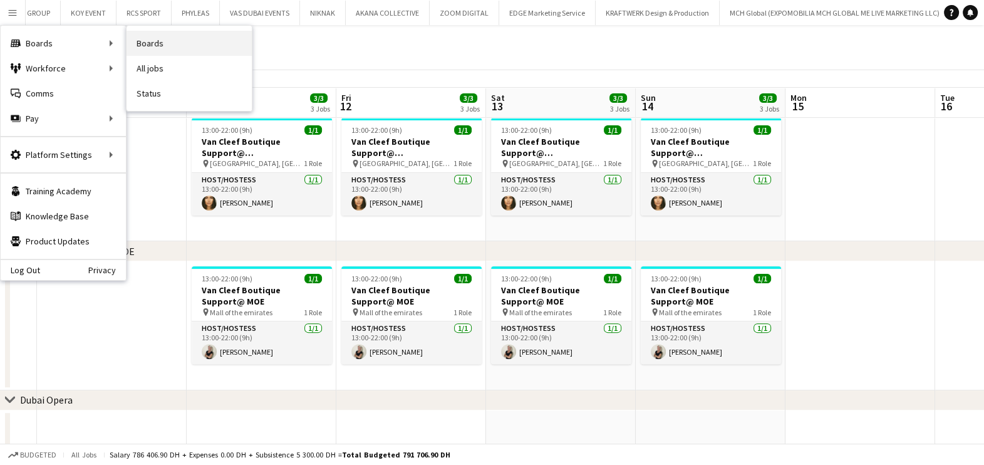
click at [160, 45] on link "Boards" at bounding box center [189, 43] width 125 height 25
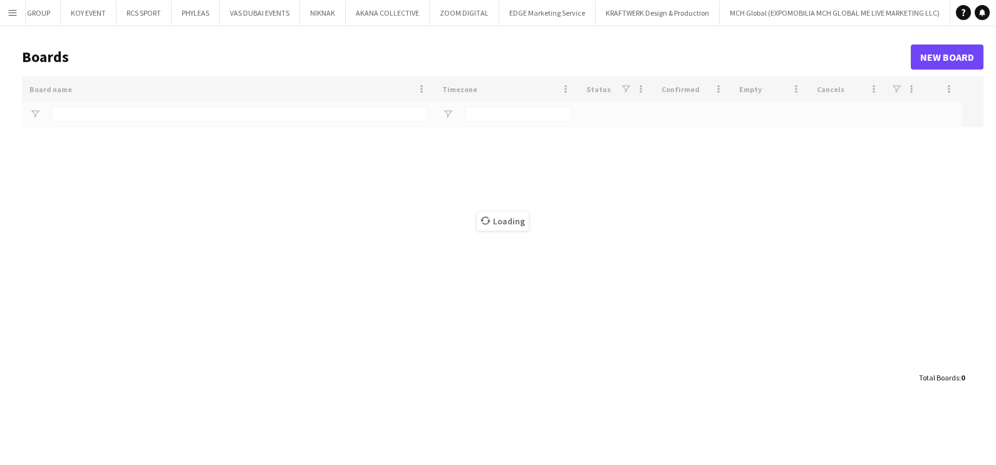
type input "*****"
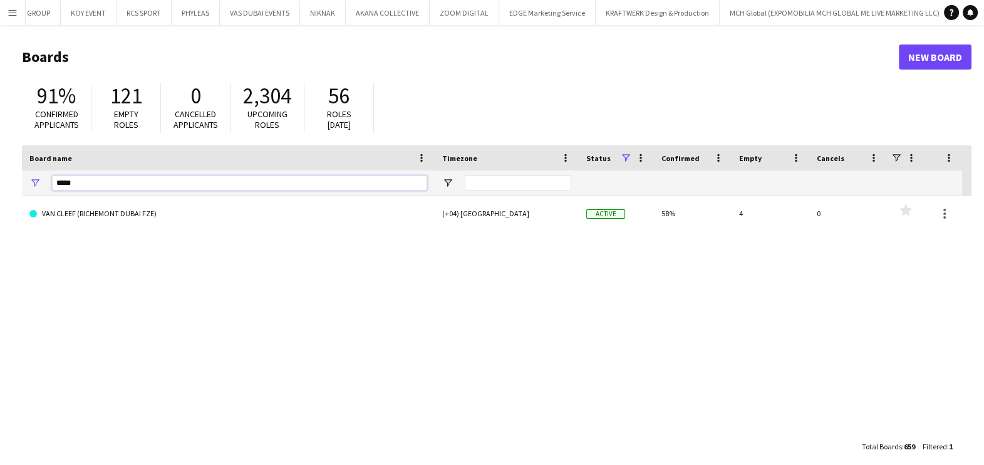
drag, startPoint x: 90, startPoint y: 182, endPoint x: -1, endPoint y: 187, distance: 90.9
click at [0, 187] on html "Menu Boards Boards Boards All jobs Status Workforce Workforce My Workforce Recr…" at bounding box center [492, 238] width 984 height 477
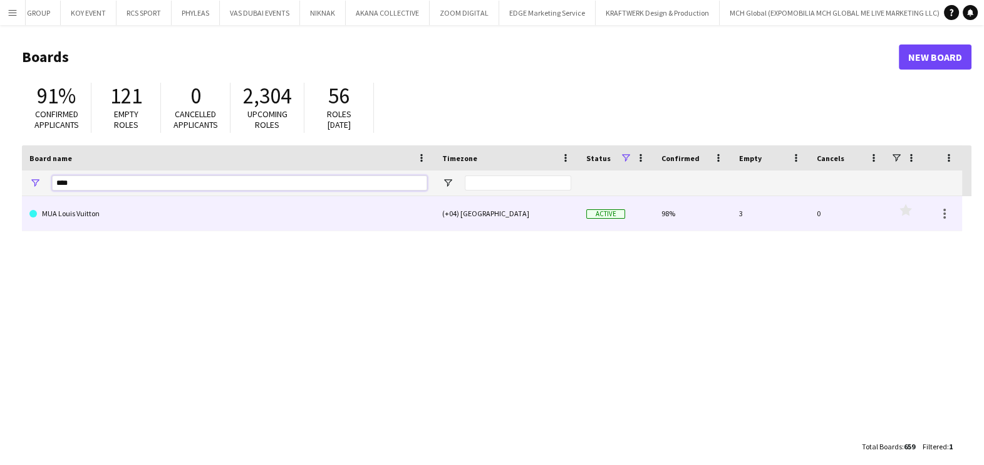
type input "***"
click at [68, 225] on link "MUA Louis Vuitton" at bounding box center [228, 213] width 398 height 35
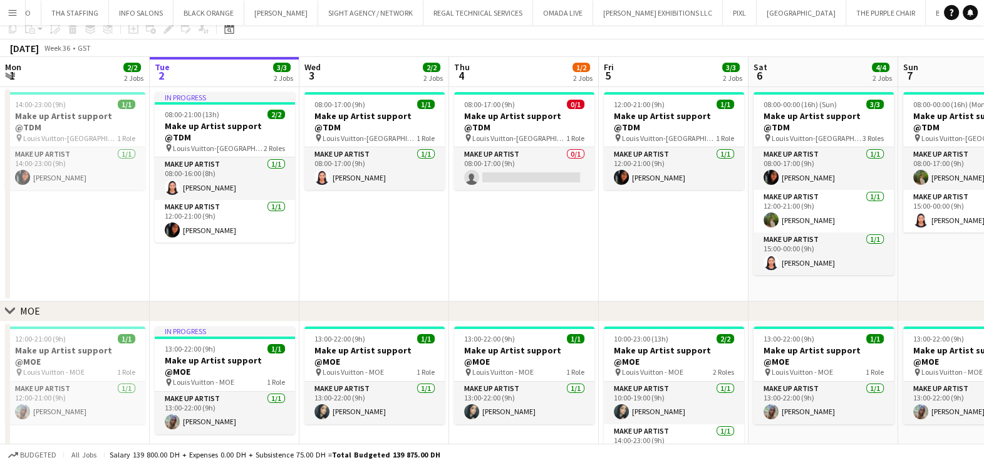
scroll to position [78, 0]
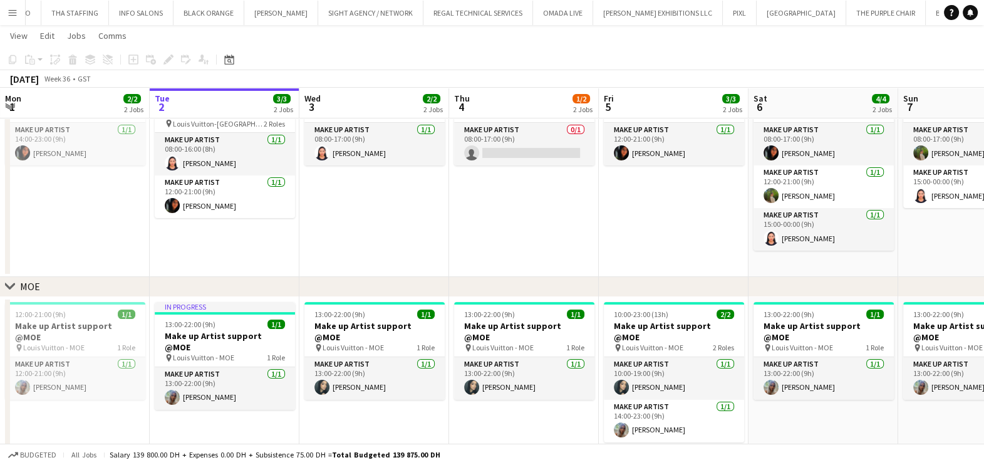
drag, startPoint x: 13, startPoint y: 16, endPoint x: 19, endPoint y: 22, distance: 8.9
click at [13, 16] on app-icon "Menu" at bounding box center [13, 13] width 10 height 10
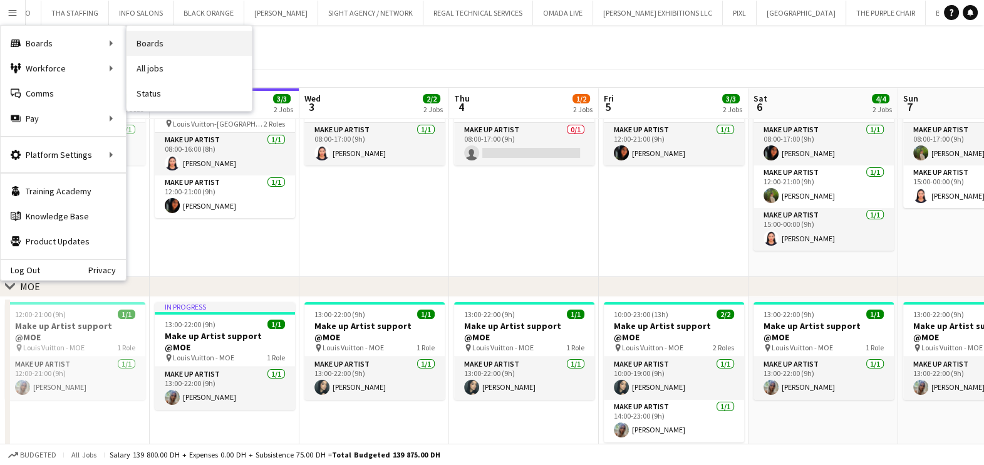
click at [208, 38] on link "Boards" at bounding box center [189, 43] width 125 height 25
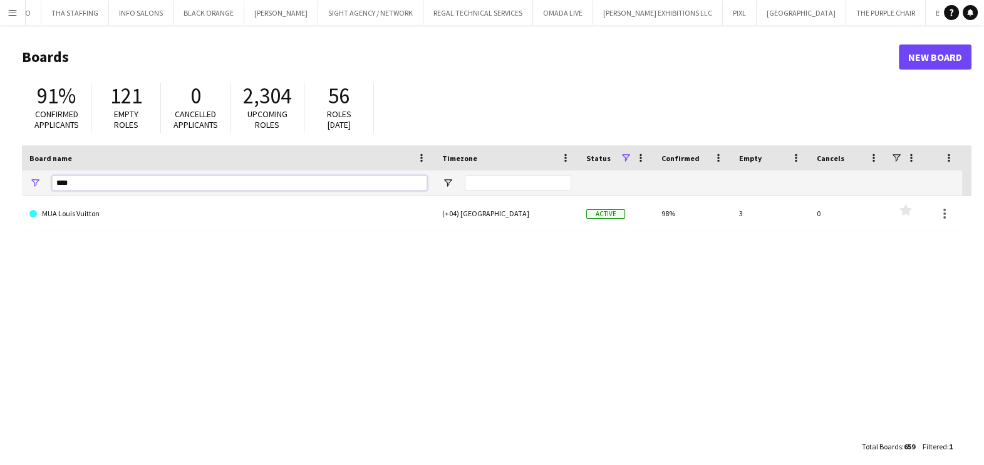
click at [3, 187] on main "Boards New Board 91% Confirmed applicants 121 Empty roles 0 Cancelled applicant…" at bounding box center [492, 251] width 984 height 452
type input "*"
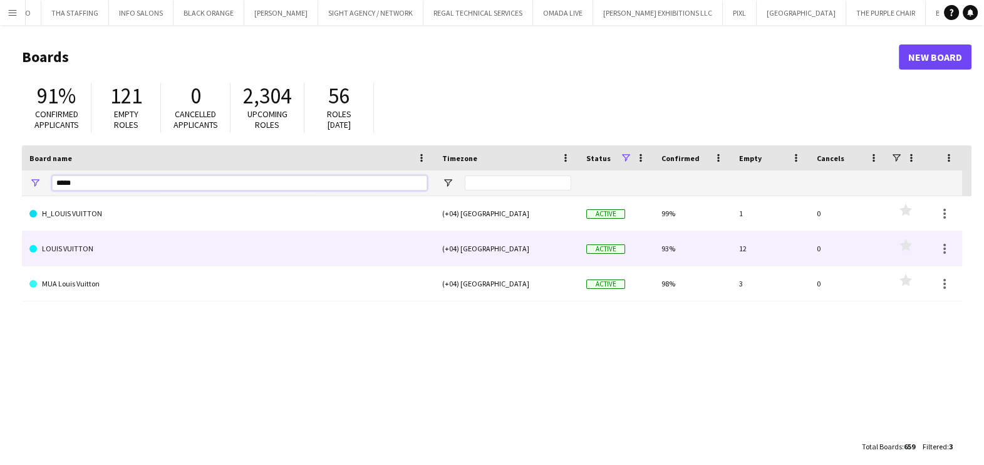
type input "*****"
click at [120, 251] on link "LOUIS VUITTON" at bounding box center [228, 248] width 398 height 35
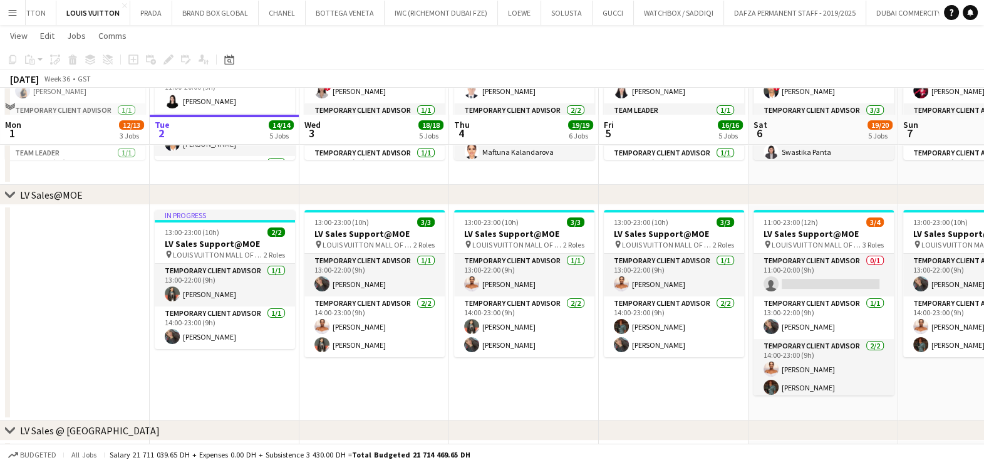
scroll to position [313, 0]
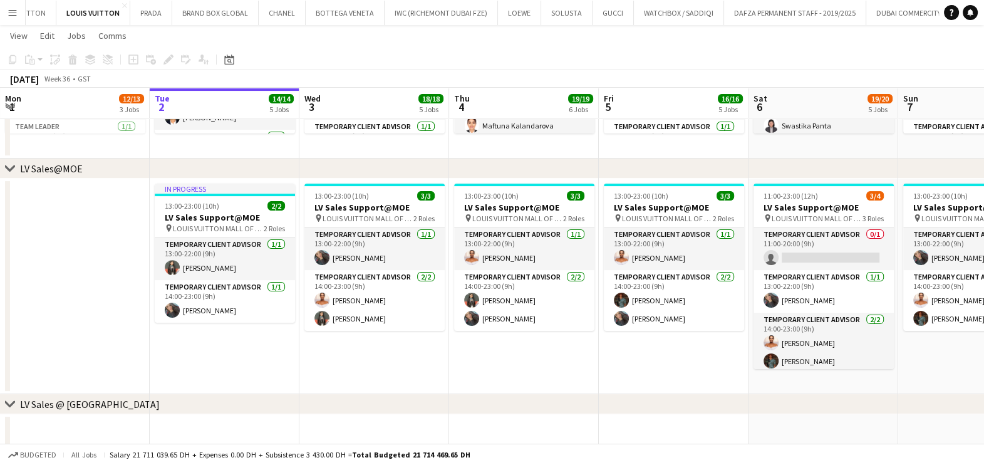
click at [10, 18] on button "Menu" at bounding box center [12, 12] width 25 height 25
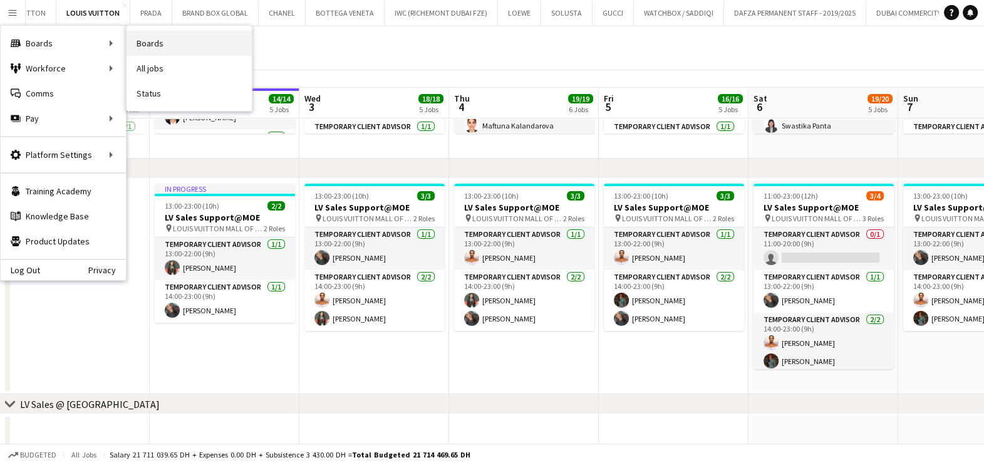
click at [195, 39] on link "Boards" at bounding box center [189, 43] width 125 height 25
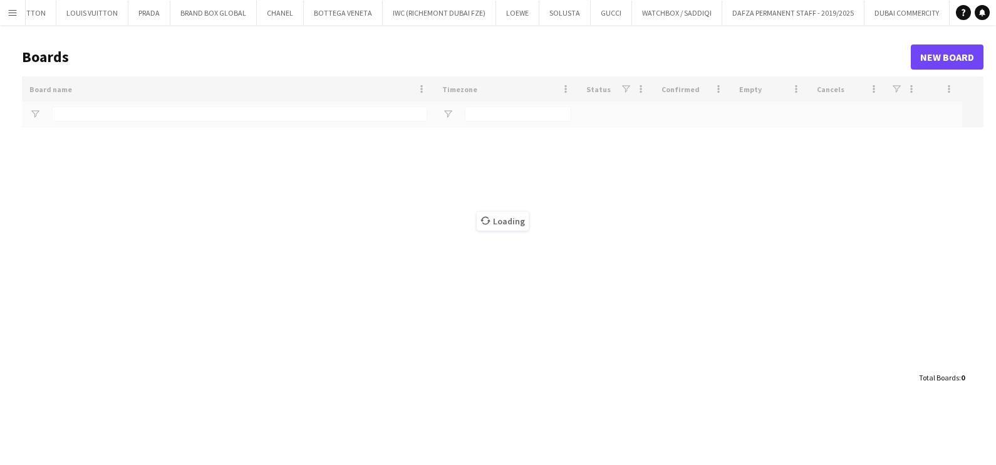
type input "*****"
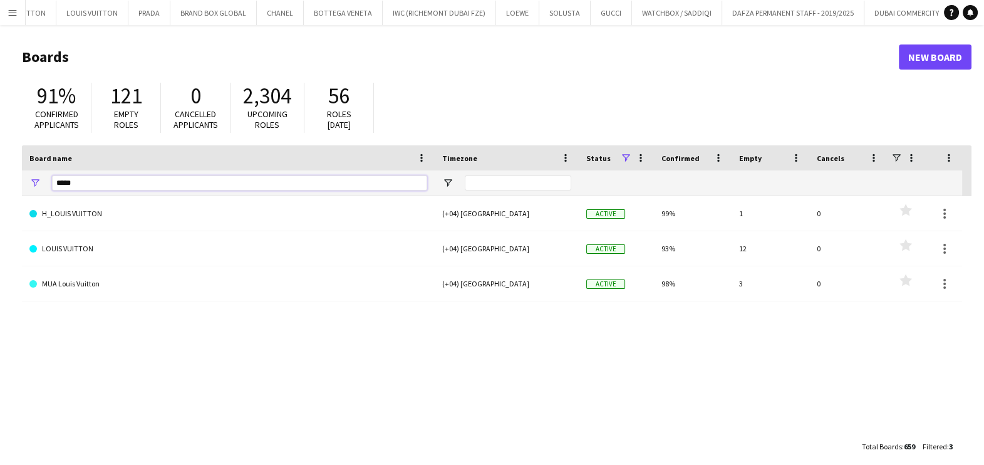
drag, startPoint x: 103, startPoint y: 176, endPoint x: -6, endPoint y: 177, distance: 108.4
click at [0, 177] on html "Menu Boards Boards Boards All jobs Status Workforce Workforce My Workforce Recr…" at bounding box center [492, 238] width 984 height 477
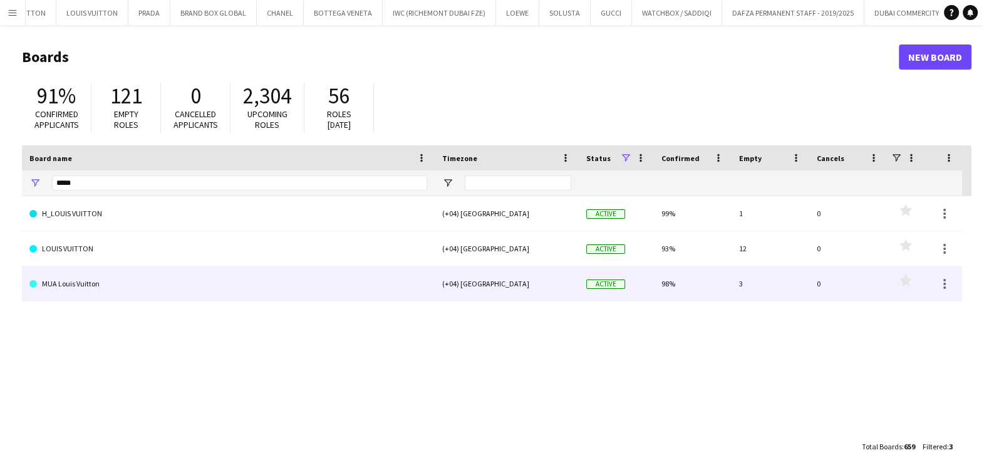
click at [194, 281] on link "MUA Louis Vuitton" at bounding box center [228, 283] width 398 height 35
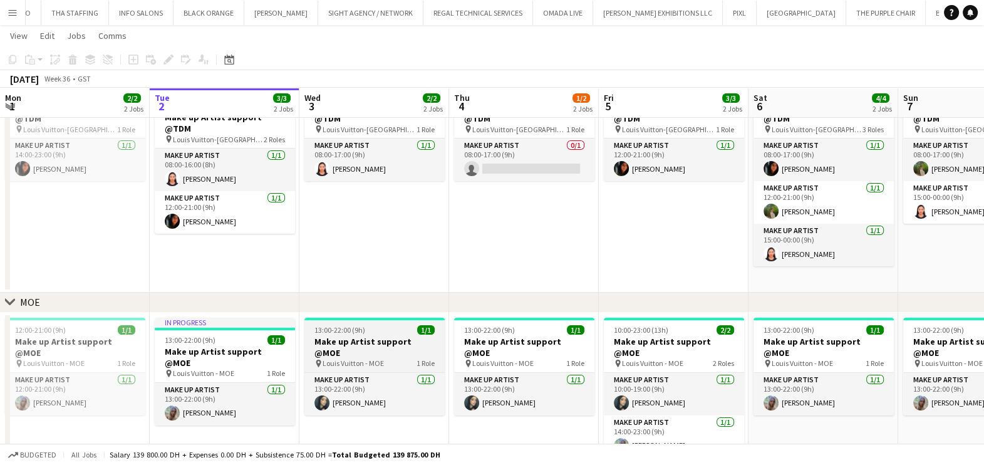
scroll to position [101, 0]
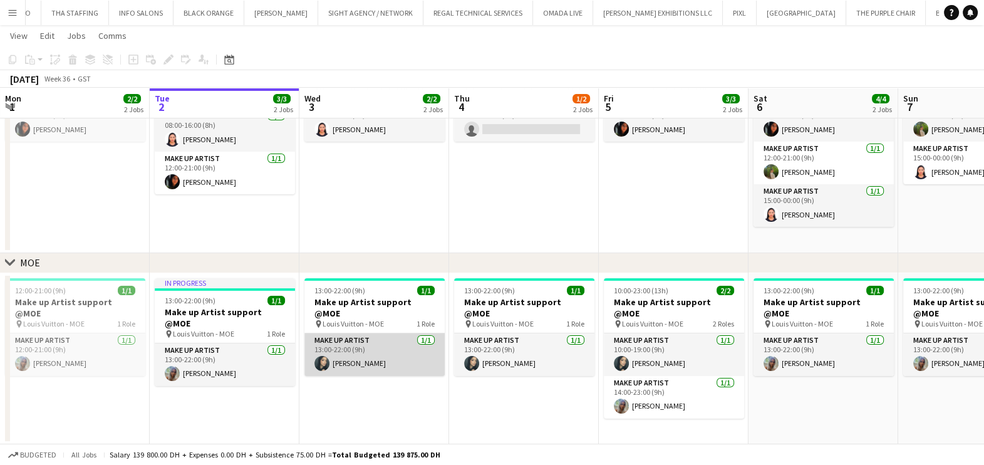
click at [376, 356] on app-card-role "Make up artist 1/1 13:00-22:00 (9h) Meryem Osman" at bounding box center [374, 354] width 140 height 43
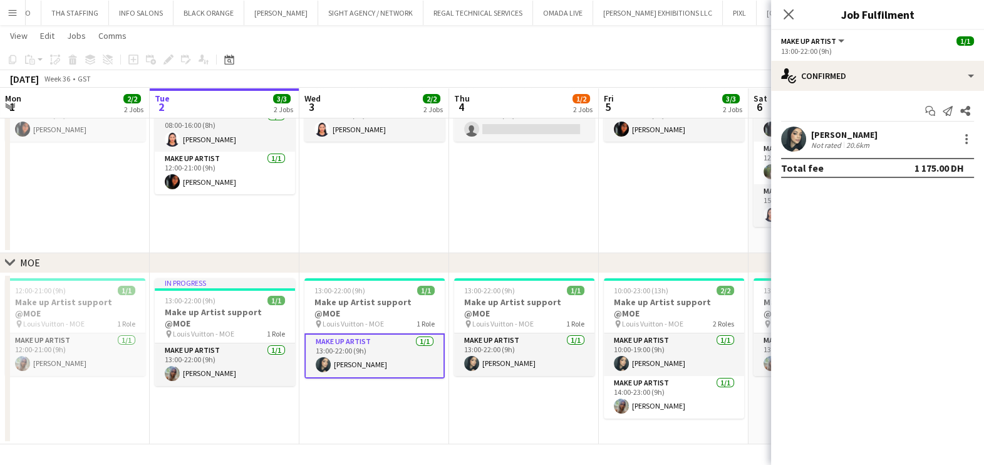
click at [918, 139] on div "Meryem Osman Not rated 20.6km" at bounding box center [877, 139] width 213 height 25
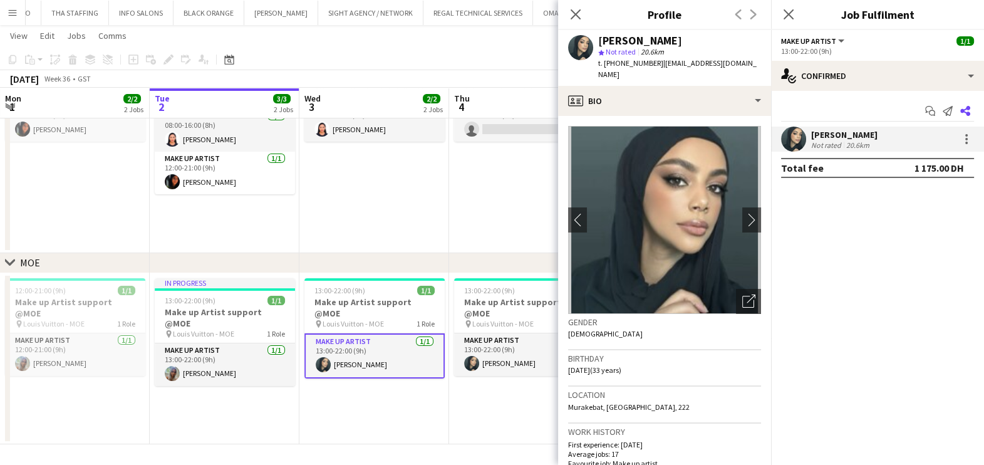
click at [964, 107] on icon "Share" at bounding box center [965, 111] width 10 height 10
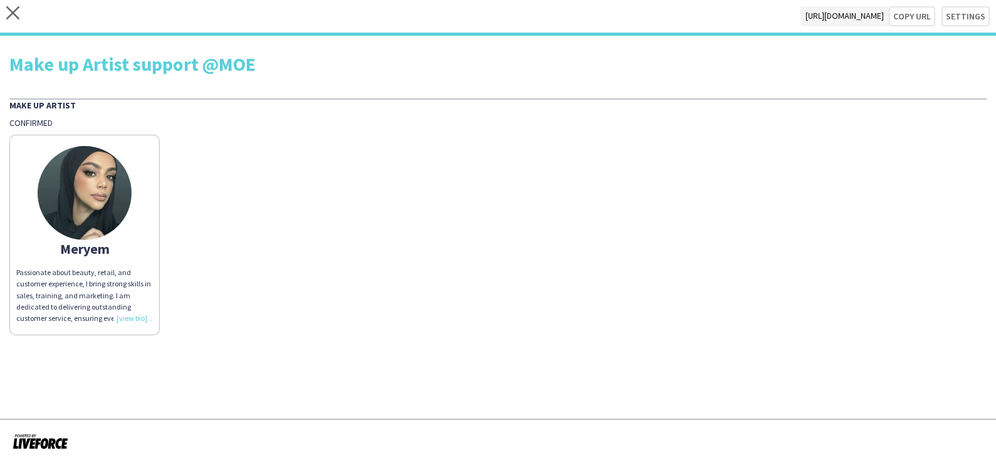
click at [107, 171] on img at bounding box center [85, 193] width 94 height 94
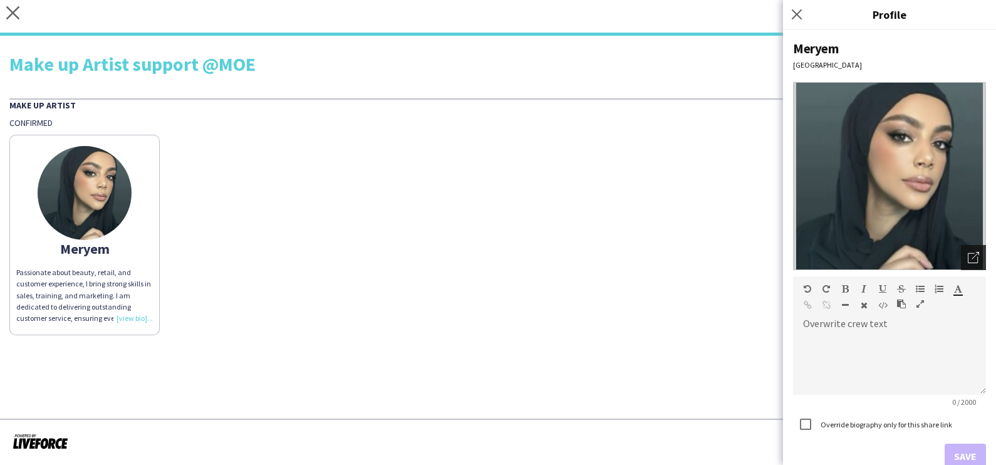
click at [968, 259] on icon "Open photos pop-in" at bounding box center [973, 257] width 11 height 11
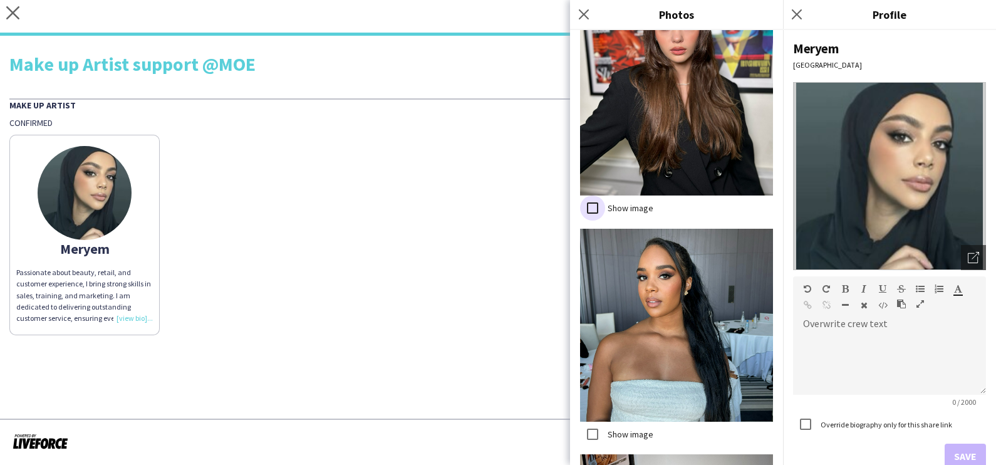
scroll to position [705, 0]
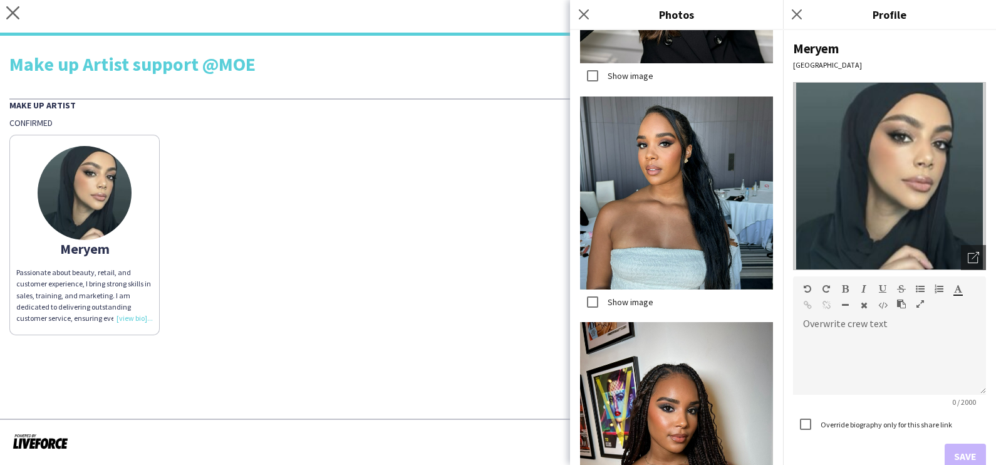
click at [598, 266] on div "Show image Show image Show image Show image Show image Show image Show image Sh…" at bounding box center [676, 247] width 213 height 435
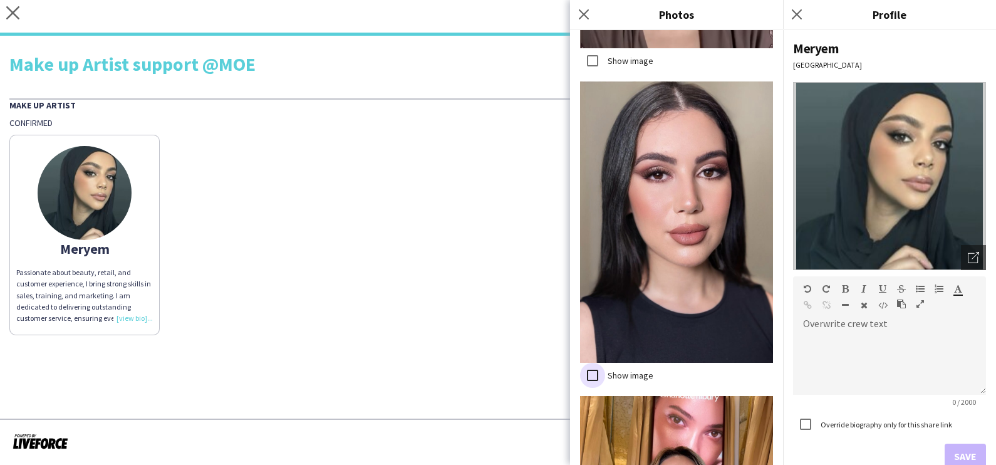
scroll to position [2542, 0]
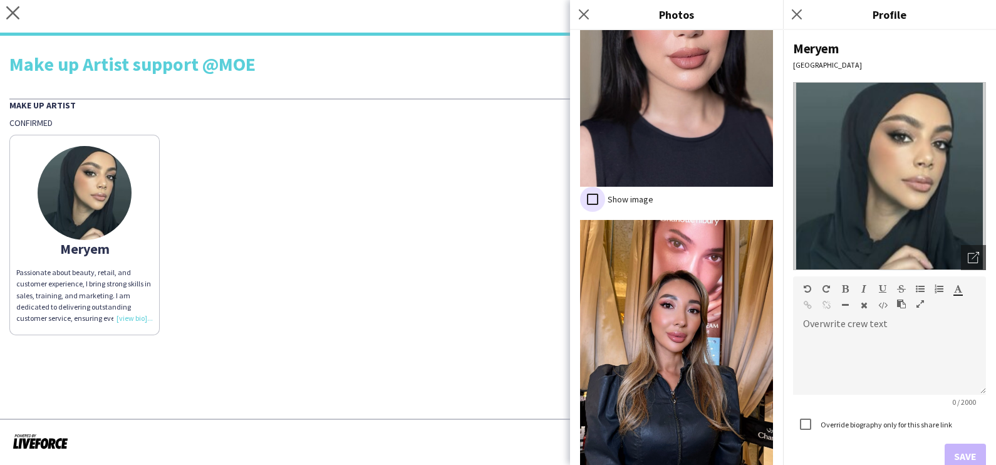
click at [593, 338] on div "Show image" at bounding box center [676, 362] width 193 height 285
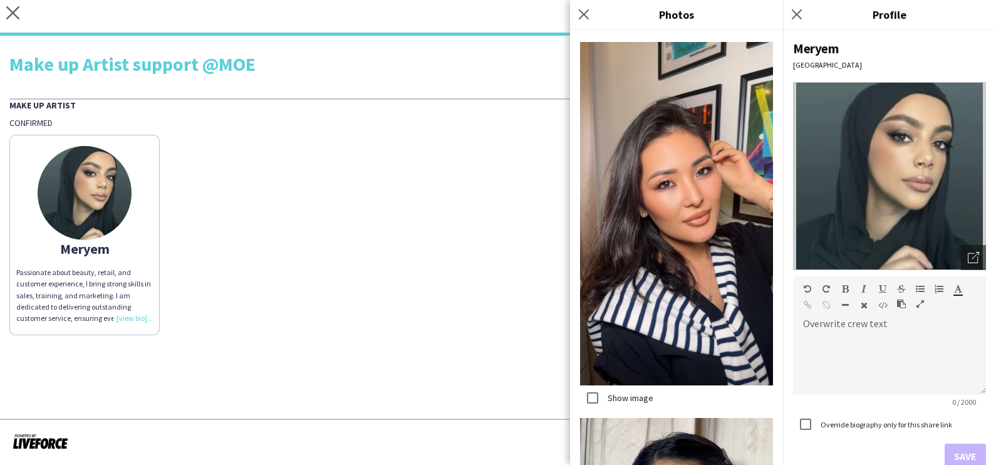
click at [587, 226] on div "Show image" at bounding box center [676, 227] width 193 height 371
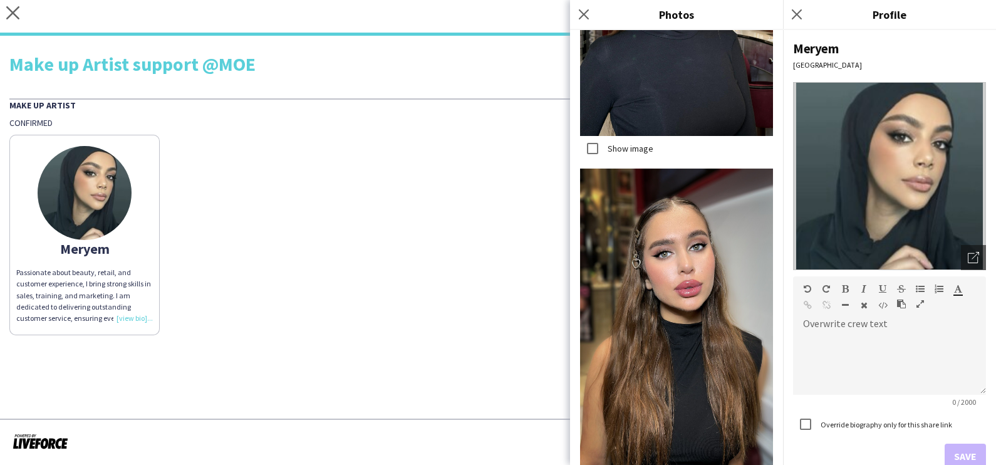
scroll to position [3999, 0]
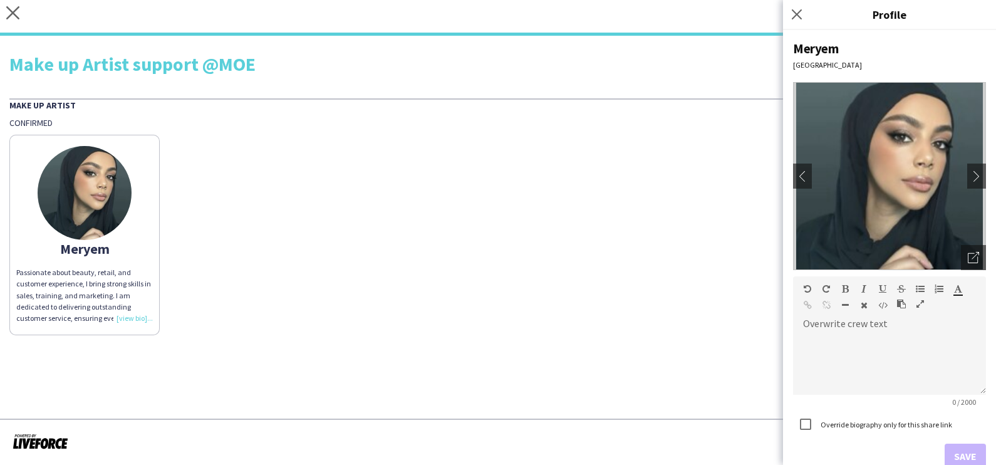
click at [621, 222] on div "Meryem Passionate about beauty, retail, and customer experience, I bring strong…" at bounding box center [497, 231] width 977 height 207
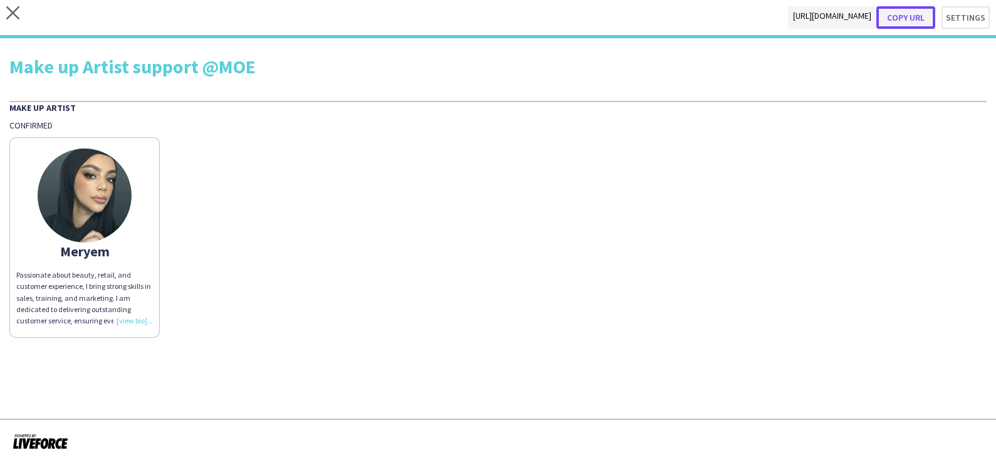
click at [911, 21] on button "Copy url" at bounding box center [905, 17] width 59 height 23
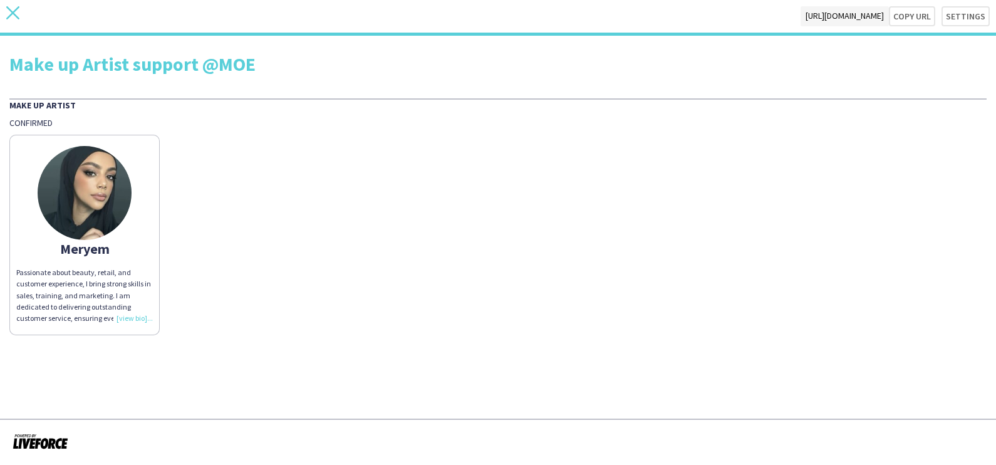
click at [10, 9] on icon at bounding box center [12, 12] width 13 height 13
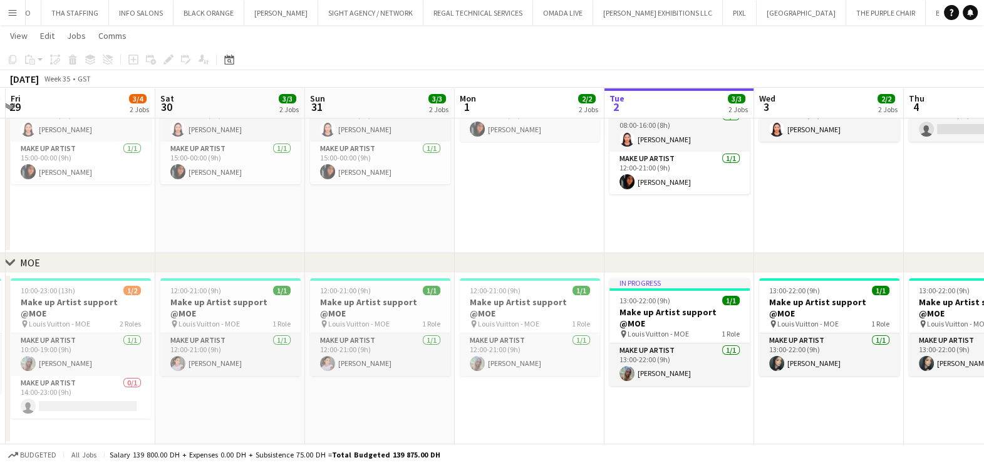
scroll to position [0, 293]
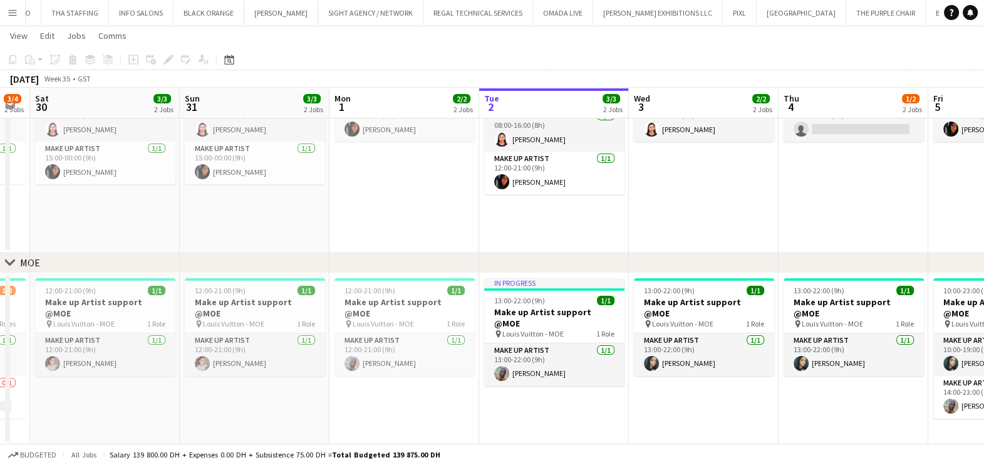
drag, startPoint x: 693, startPoint y: 402, endPoint x: 559, endPoint y: 404, distance: 134.7
click at [559, 404] on app-calendar-viewport "Wed 27 Thu 28 2/2 1 Job Fri 29 3/4 2 Jobs Sat 30 3/3 2 Jobs Sun 31 3/3 2 Jobs M…" at bounding box center [492, 195] width 984 height 497
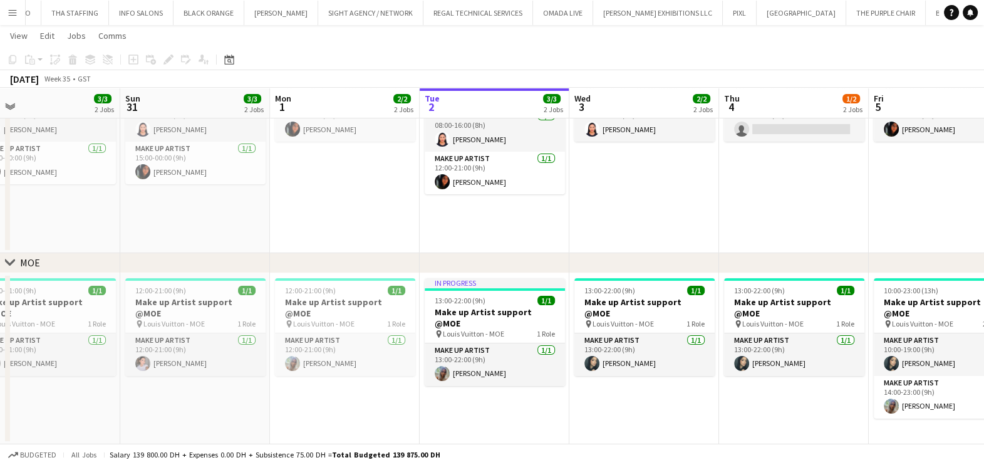
drag, startPoint x: 658, startPoint y: 358, endPoint x: 440, endPoint y: 360, distance: 218.6
click at [440, 360] on app-calendar-viewport "Wed 27 Thu 28 2/2 1 Job Fri 29 3/4 2 Jobs Sat 30 3/3 2 Jobs Sun 31 3/3 2 Jobs M…" at bounding box center [492, 195] width 984 height 497
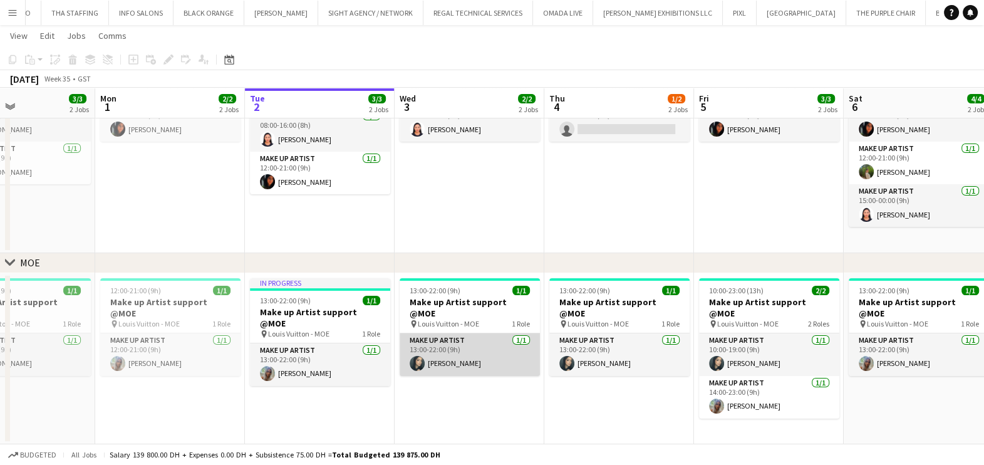
drag, startPoint x: 455, startPoint y: 355, endPoint x: 455, endPoint y: 348, distance: 6.9
click at [455, 353] on app-card-role "Make up artist 1/1 13:00-22:00 (9h) Meryem Osman" at bounding box center [470, 354] width 140 height 43
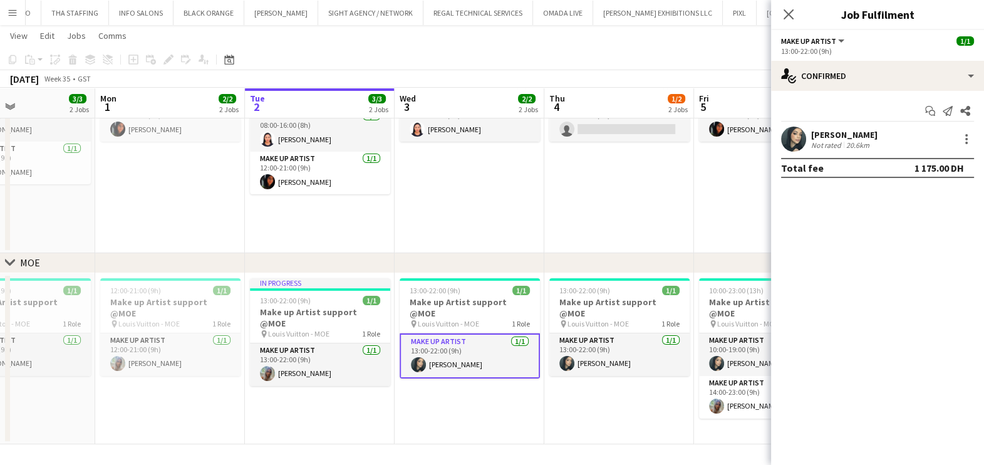
drag, startPoint x: 808, startPoint y: 137, endPoint x: 805, endPoint y: 143, distance: 7.0
click at [807, 137] on div "Meryem Osman Not rated 20.6km" at bounding box center [877, 139] width 213 height 25
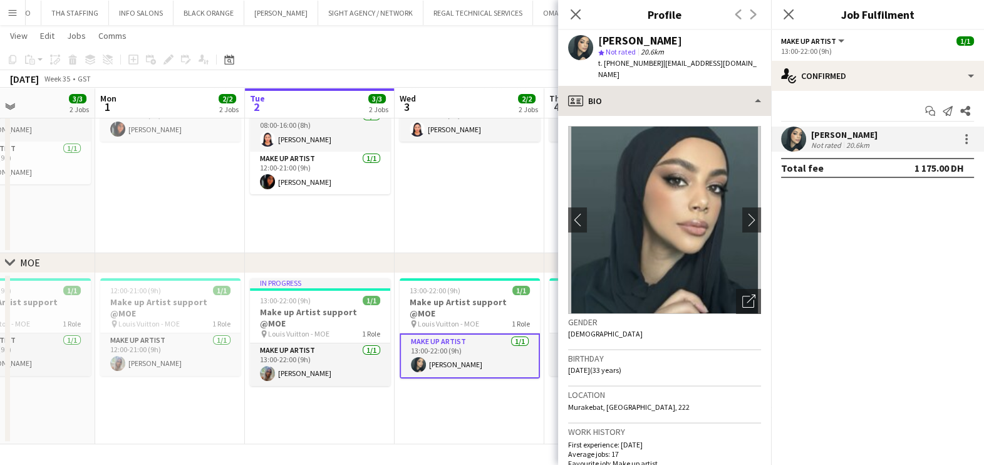
click at [723, 73] on div "Meryem Osman star Not rated 20.6km t. +971558289101 | meruasel21@gmail.com" at bounding box center [664, 58] width 213 height 56
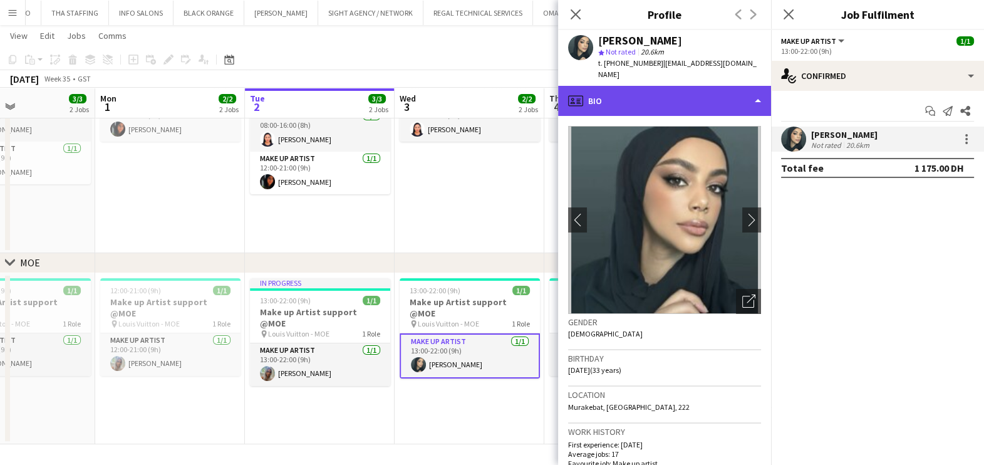
click at [725, 93] on div "profile Bio" at bounding box center [664, 101] width 213 height 30
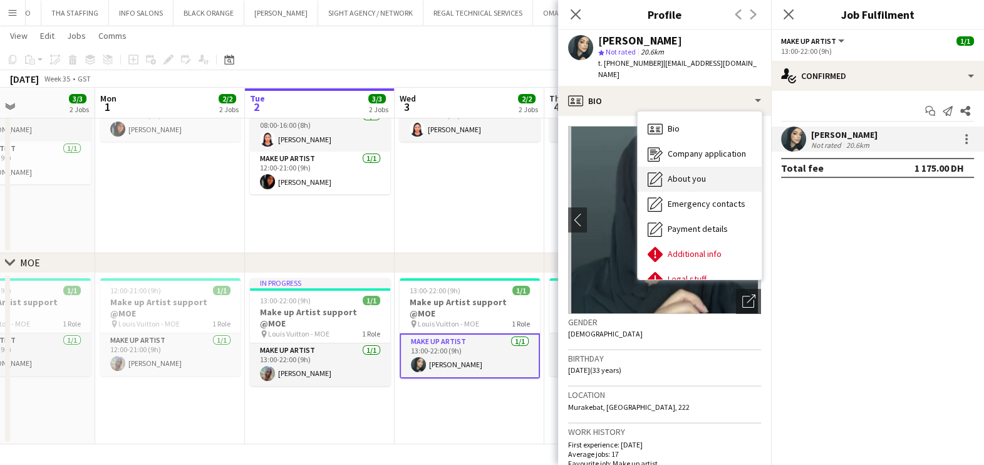
click at [711, 167] on div "About you About you" at bounding box center [700, 179] width 124 height 25
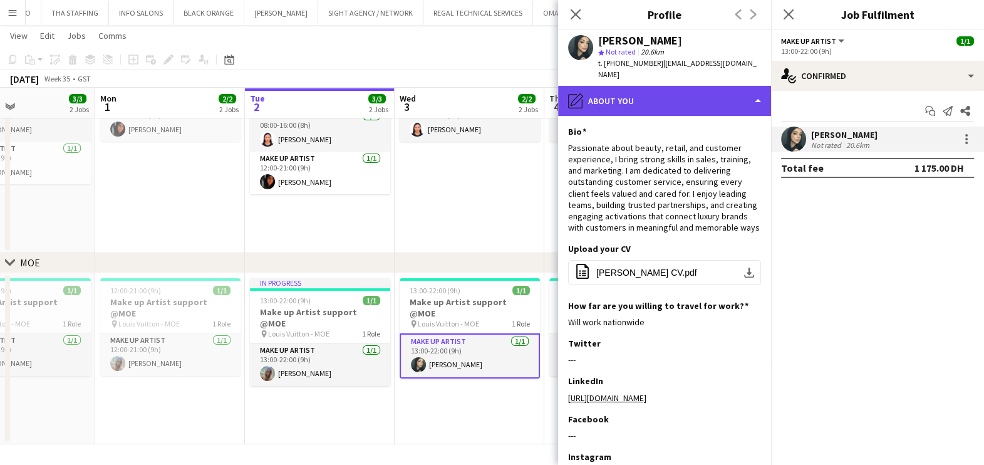
click at [705, 91] on div "pencil4 About you" at bounding box center [664, 101] width 213 height 30
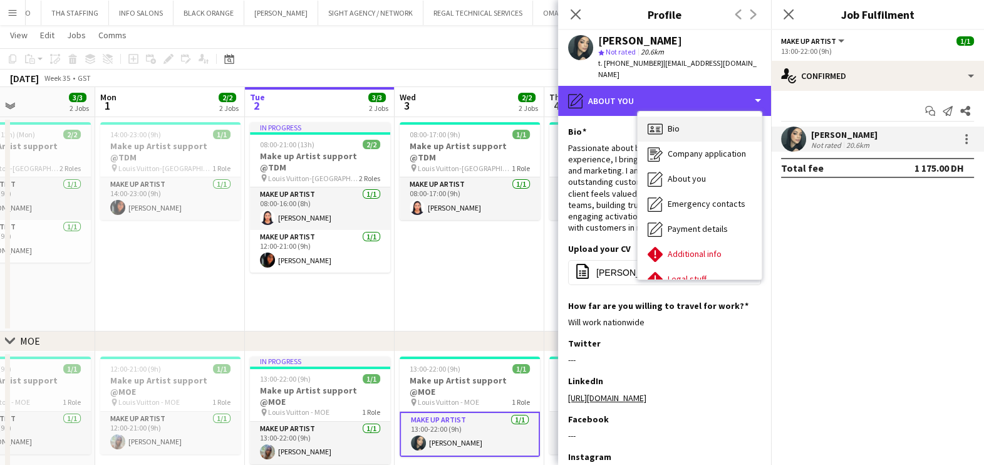
scroll to position [23, 0]
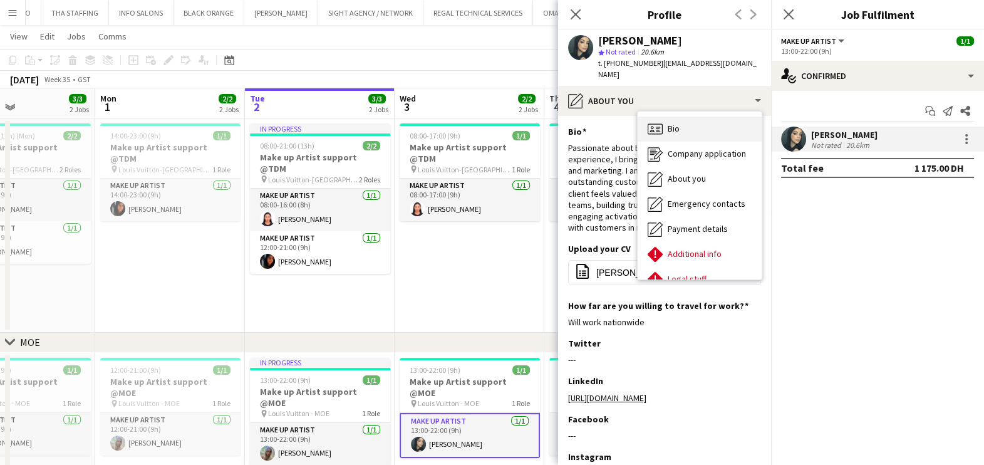
click at [713, 121] on div "Bio Bio" at bounding box center [700, 129] width 124 height 25
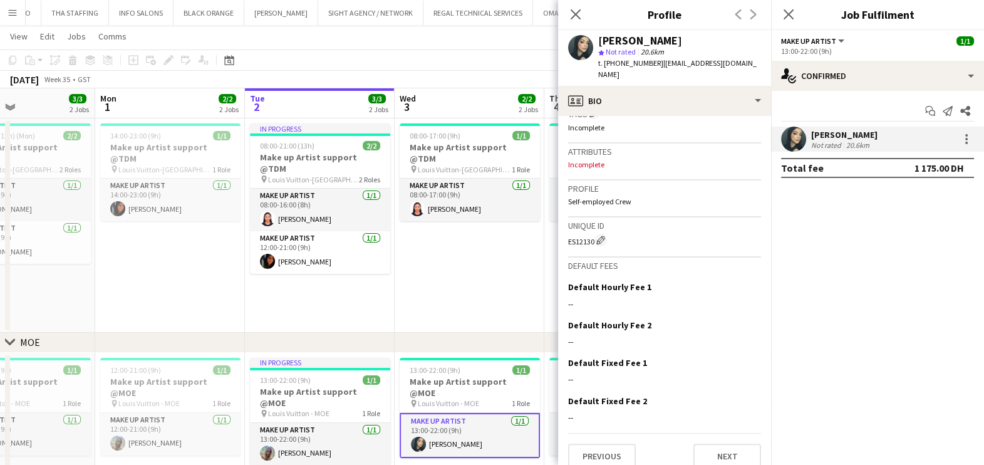
scroll to position [569, 0]
click at [443, 293] on app-date-cell "08:00-17:00 (9h) 1/1 Make up Artist support @TDM pin Louis Vuitton-Fashion Aven…" at bounding box center [470, 225] width 150 height 214
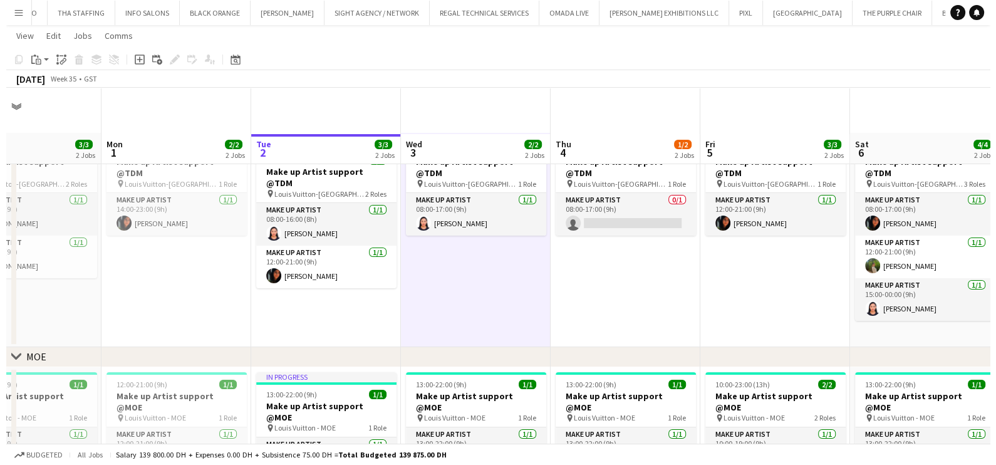
scroll to position [0, 0]
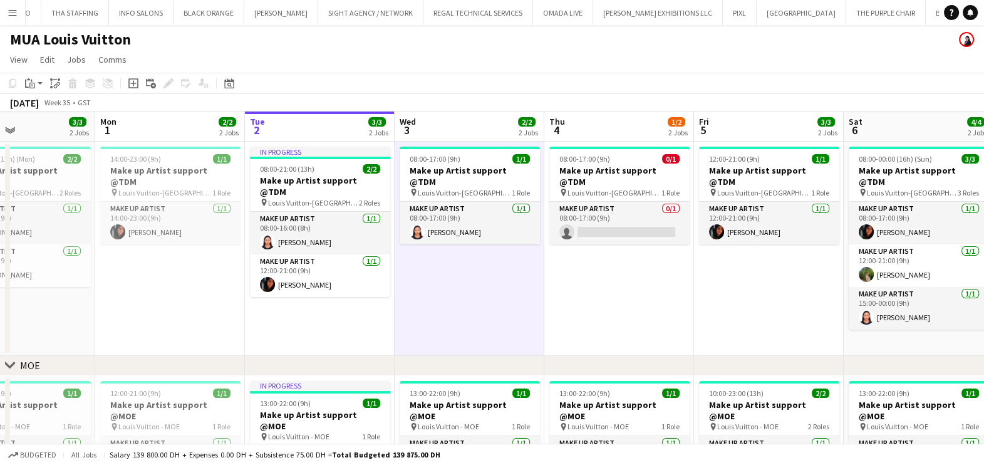
click at [9, 20] on button "Menu" at bounding box center [12, 12] width 25 height 25
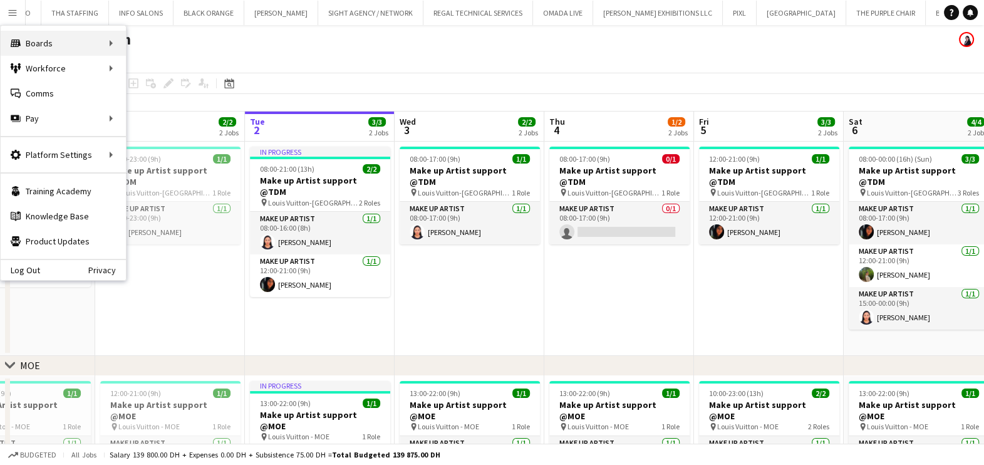
click at [100, 44] on div "Boards Boards" at bounding box center [63, 43] width 125 height 25
click at [205, 43] on link "Boards" at bounding box center [189, 43] width 125 height 25
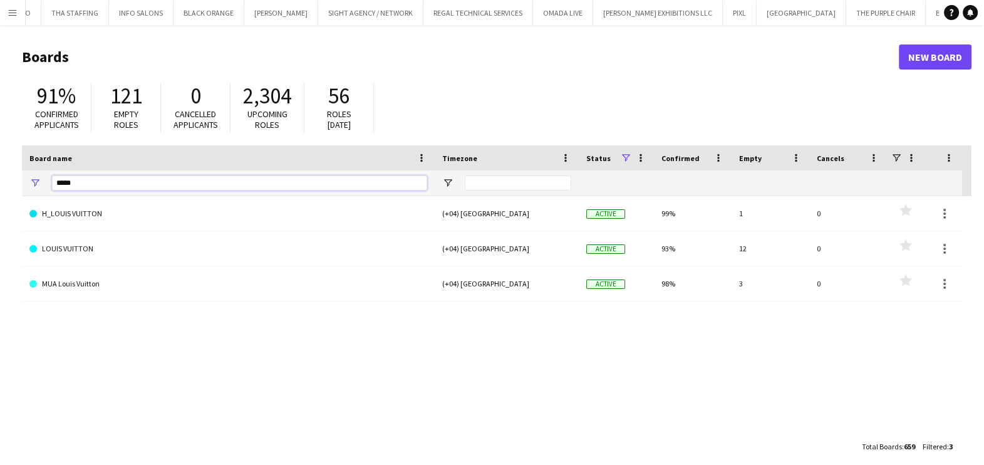
click at [160, 181] on input "*****" at bounding box center [239, 182] width 375 height 15
type input "*"
type input "***"
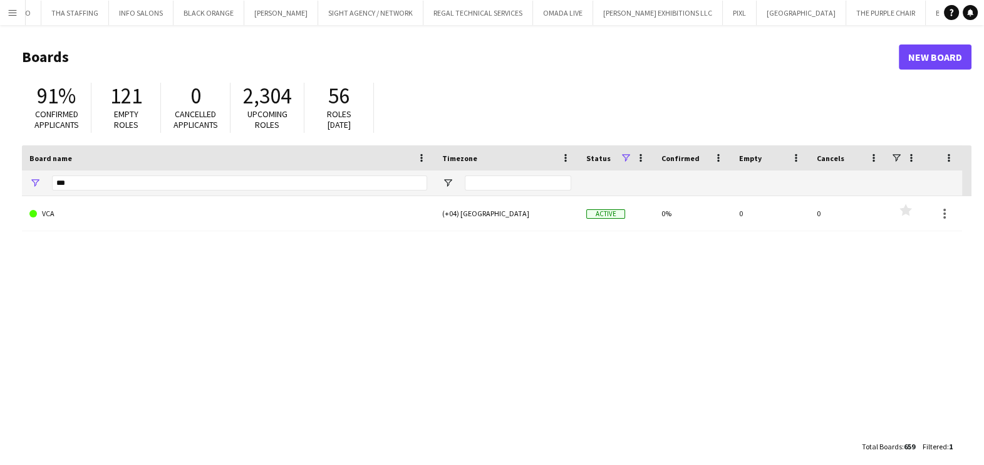
click at [180, 222] on link "VCA" at bounding box center [228, 213] width 398 height 35
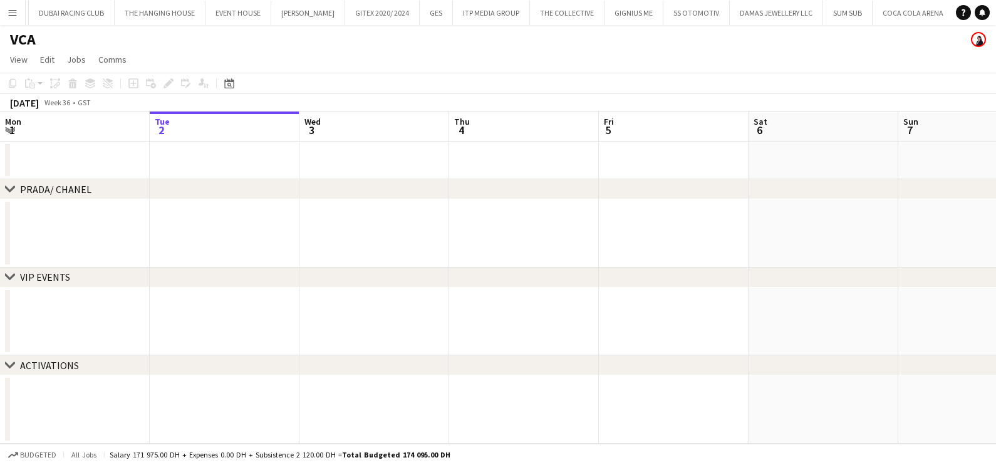
scroll to position [0, 2702]
click at [4, 9] on button "Menu" at bounding box center [12, 12] width 25 height 25
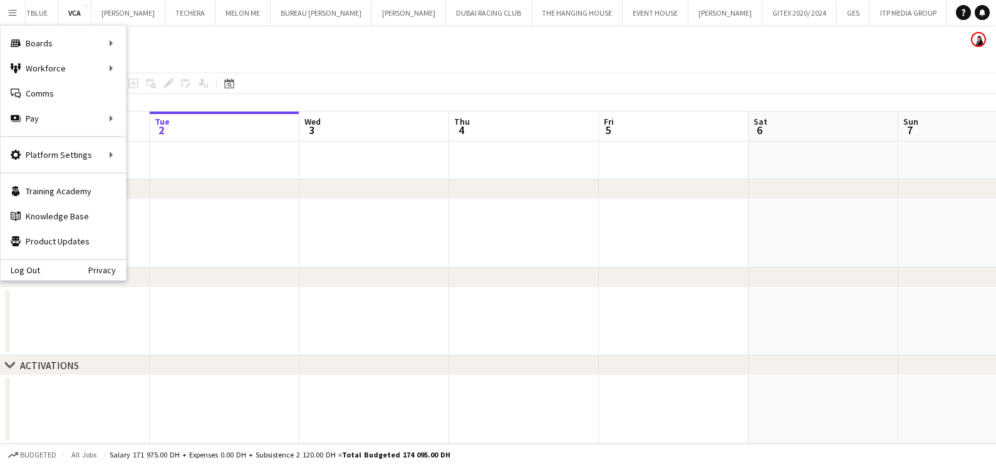
click at [100, 41] on div "Boards Boards" at bounding box center [63, 43] width 125 height 25
click at [238, 41] on link "Boards" at bounding box center [189, 43] width 125 height 25
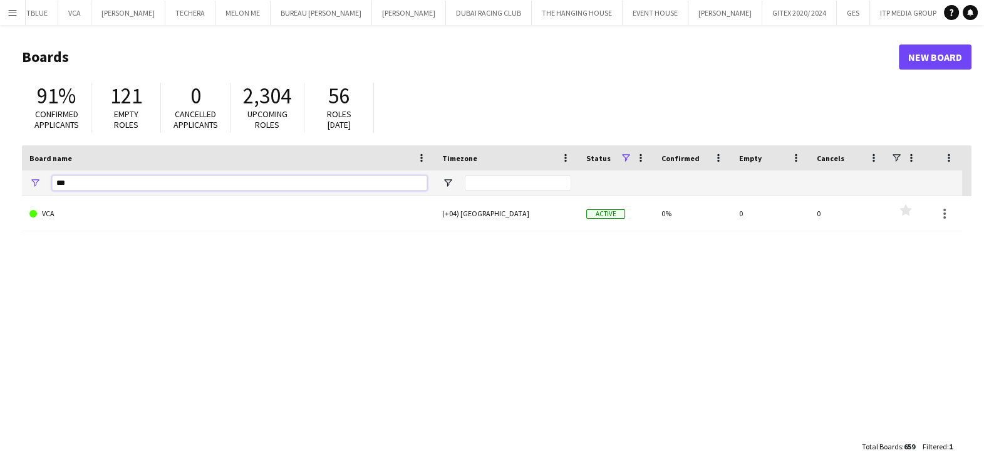
click at [208, 184] on input "***" at bounding box center [239, 182] width 375 height 15
type input "*********"
click at [185, 220] on link "VAN CLEEF (RICHEMONT DUBAI FZE)" at bounding box center [228, 213] width 398 height 35
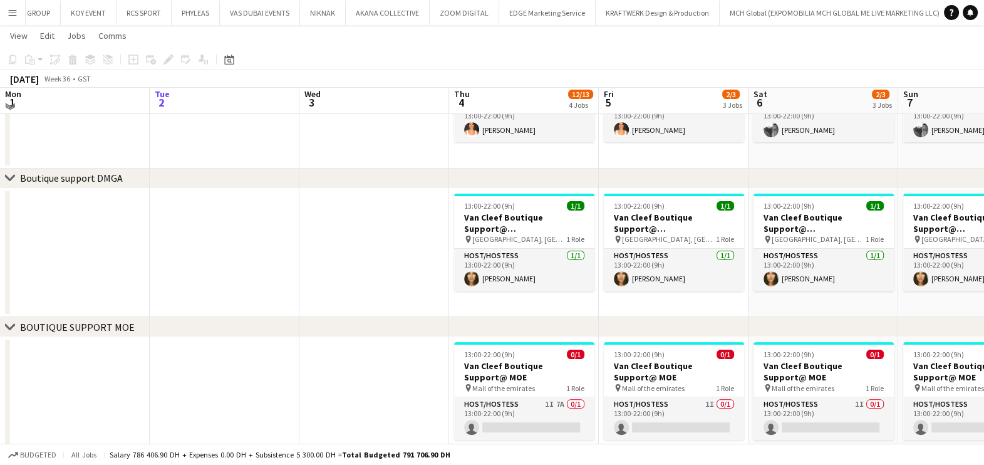
scroll to position [396, 0]
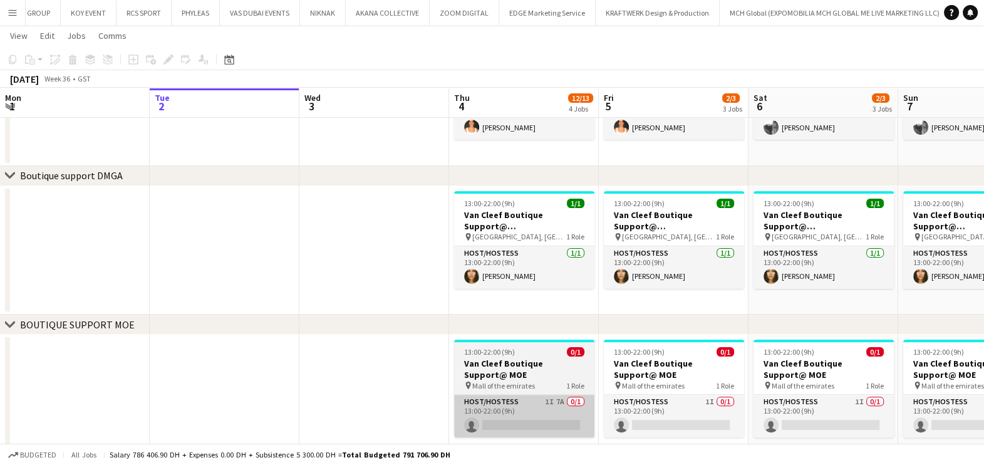
click at [540, 424] on app-card-role "Host/Hostess 1I 7A 0/1 13:00-22:00 (9h) single-neutral-actions" at bounding box center [524, 416] width 140 height 43
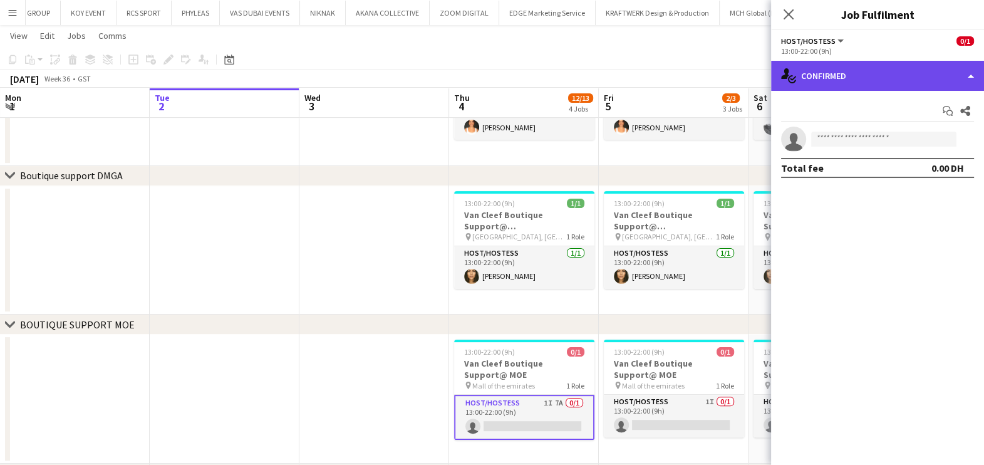
click at [902, 75] on div "single-neutral-actions-check-2 Confirmed" at bounding box center [877, 76] width 213 height 30
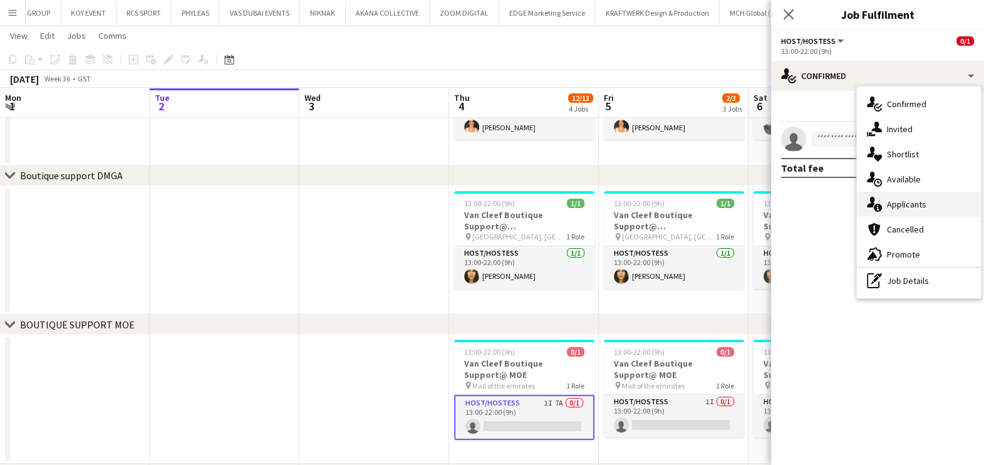
click at [938, 198] on div "single-neutral-actions-information Applicants" at bounding box center [919, 204] width 124 height 25
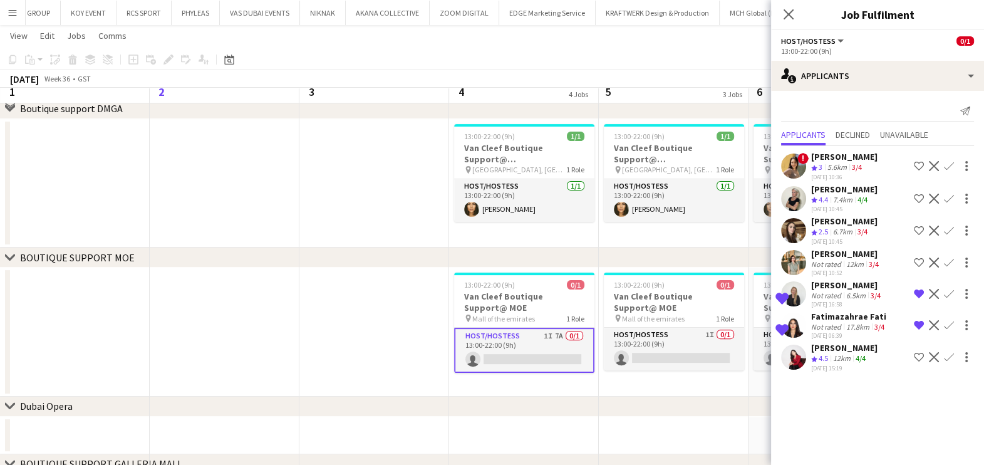
scroll to position [469, 0]
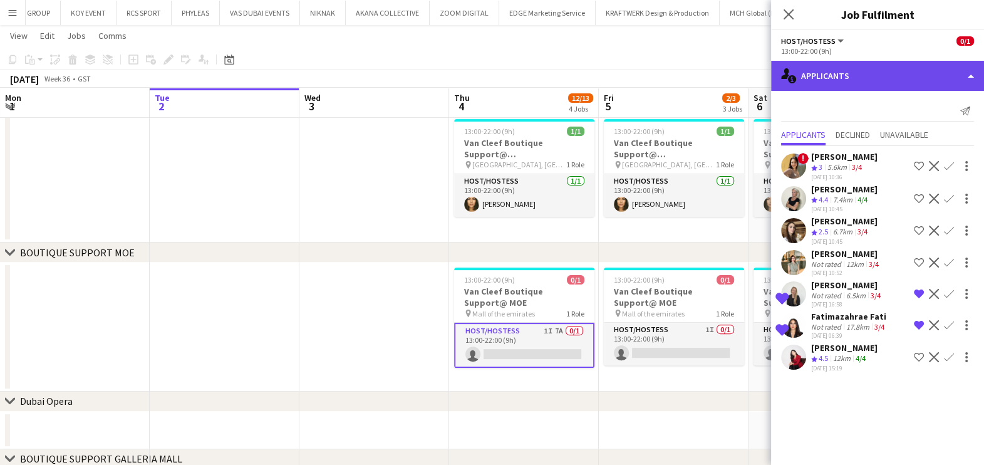
click at [940, 83] on div "single-neutral-actions-information Applicants" at bounding box center [877, 76] width 213 height 30
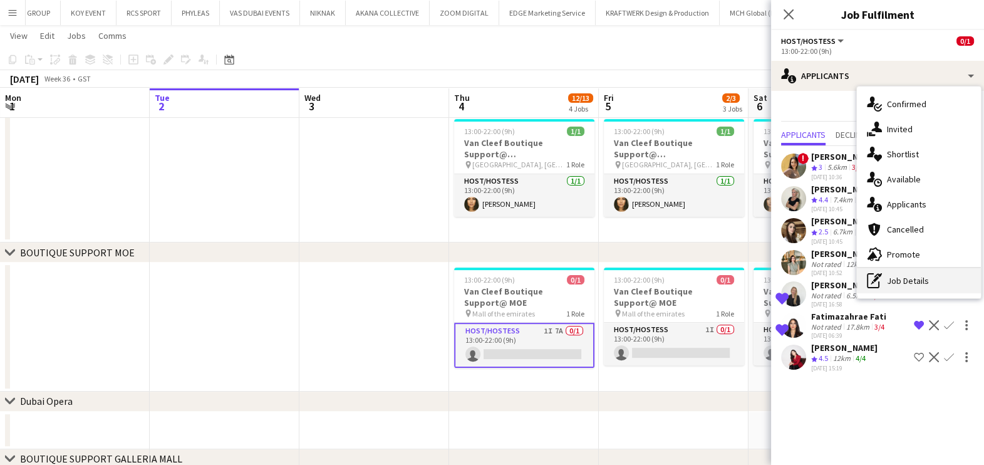
click at [908, 287] on div "pen-write Job Details" at bounding box center [919, 280] width 124 height 25
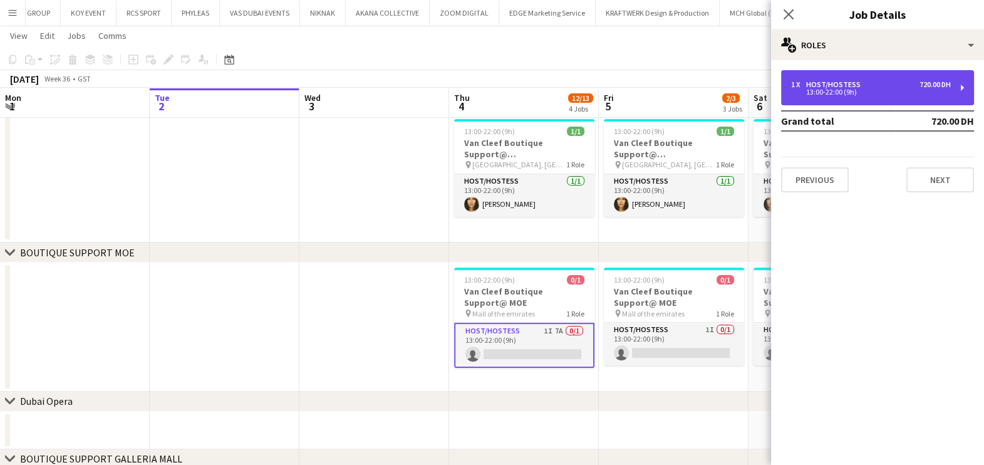
click at [904, 99] on div "1 x Host/Hostess 720.00 DH 13:00-22:00 (9h)" at bounding box center [877, 87] width 193 height 35
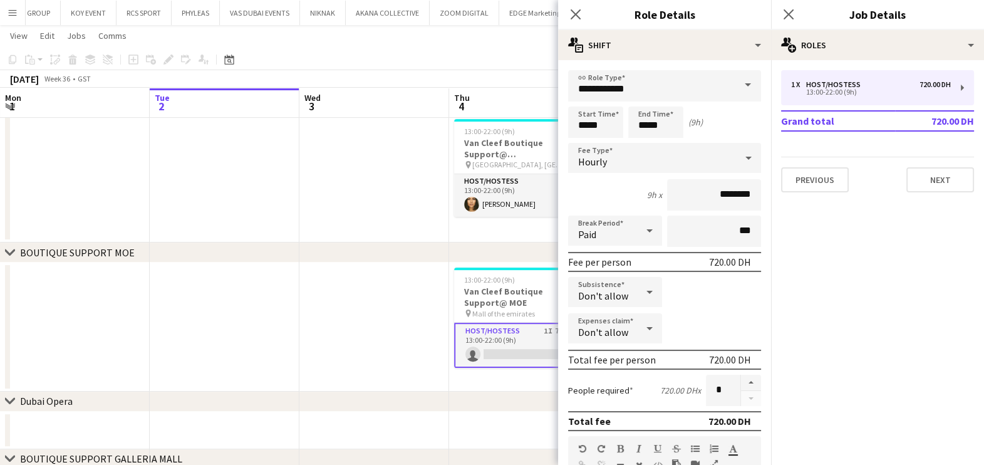
click at [16, 11] on app-icon "Menu" at bounding box center [13, 13] width 10 height 10
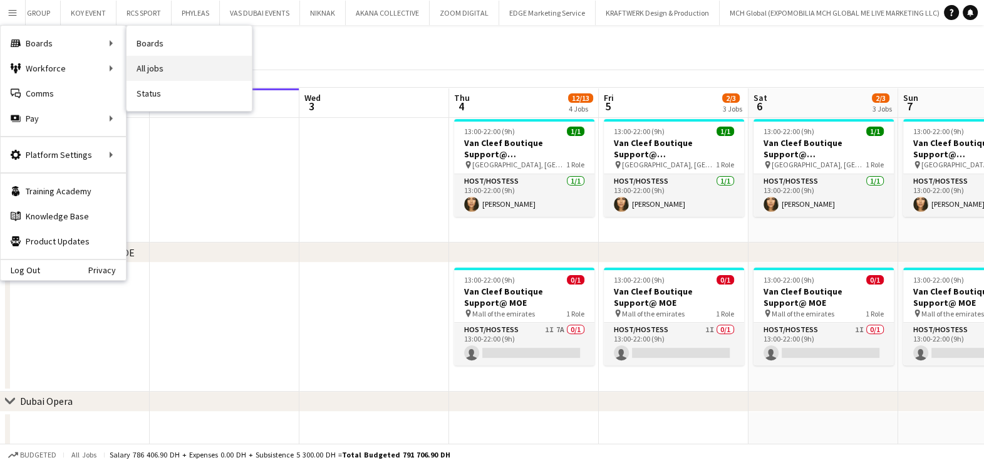
click at [174, 69] on link "All jobs" at bounding box center [189, 68] width 125 height 25
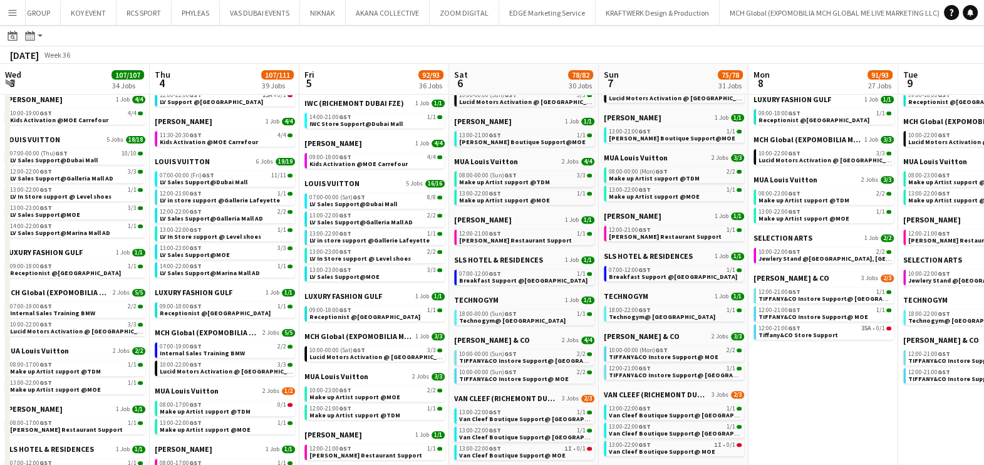
scroll to position [0, 458]
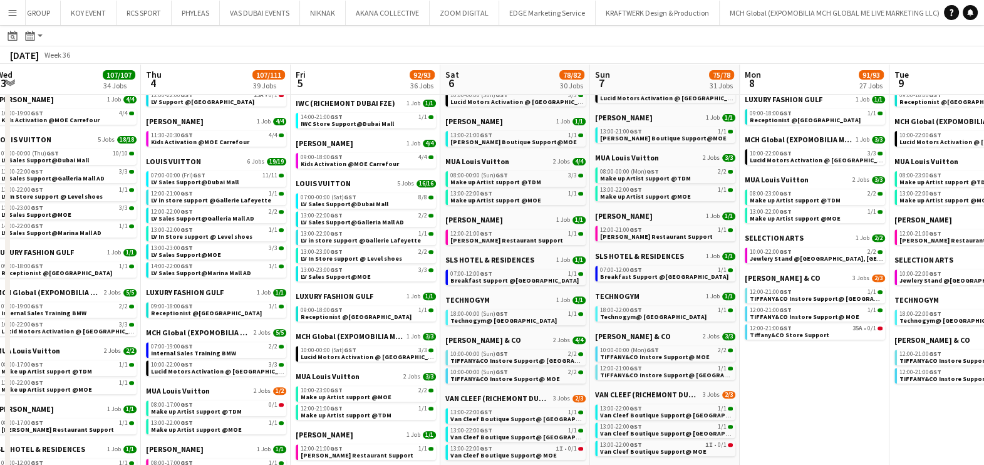
drag, startPoint x: 445, startPoint y: 288, endPoint x: 262, endPoint y: 277, distance: 183.2
click at [262, 277] on app-calendar-viewport "Sun 31 69/75 32 Jobs Mon 1 75/80 30 Jobs Tue 2 69/69 31 Jobs Wed 3 107/107 34 J…" at bounding box center [492, 95] width 984 height 1318
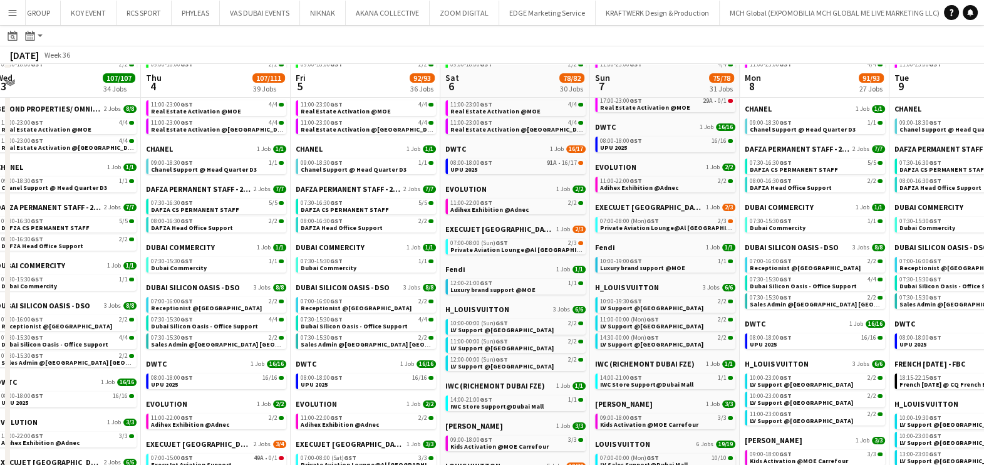
scroll to position [127, 0]
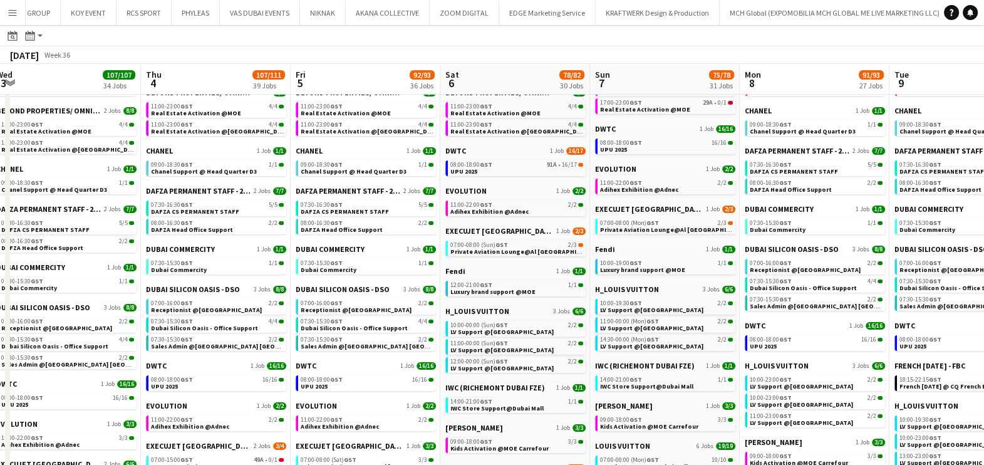
click at [8, 17] on app-icon "Menu" at bounding box center [13, 13] width 10 height 10
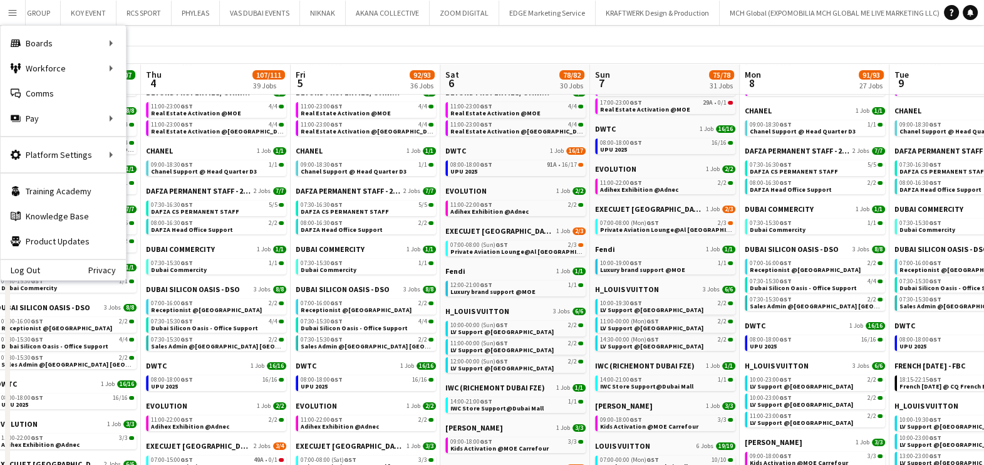
click at [38, 53] on div "Boards Boards" at bounding box center [63, 43] width 125 height 25
click at [133, 51] on link "Boards" at bounding box center [189, 43] width 125 height 25
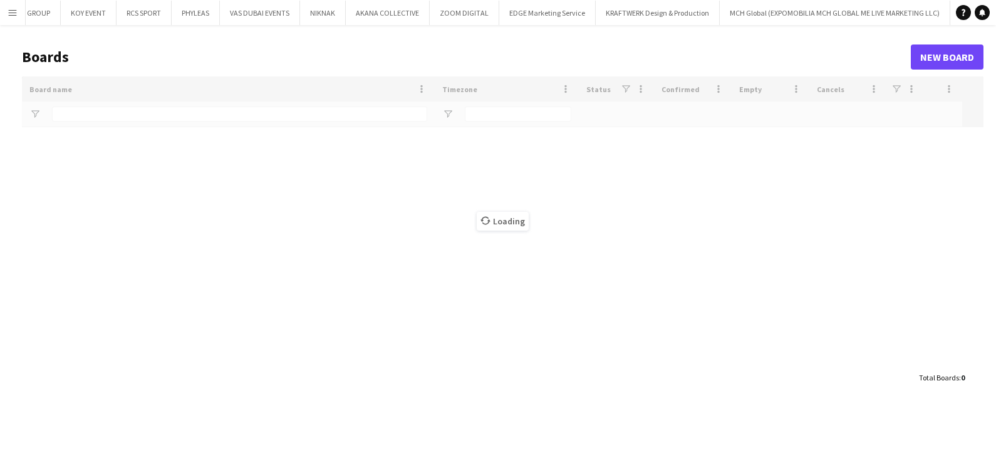
type input "*********"
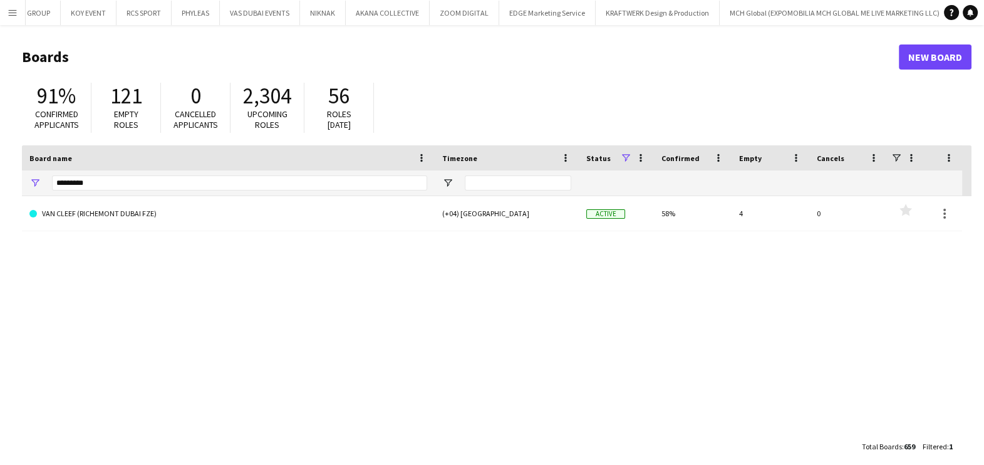
click at [21, 14] on button "Menu" at bounding box center [12, 12] width 25 height 25
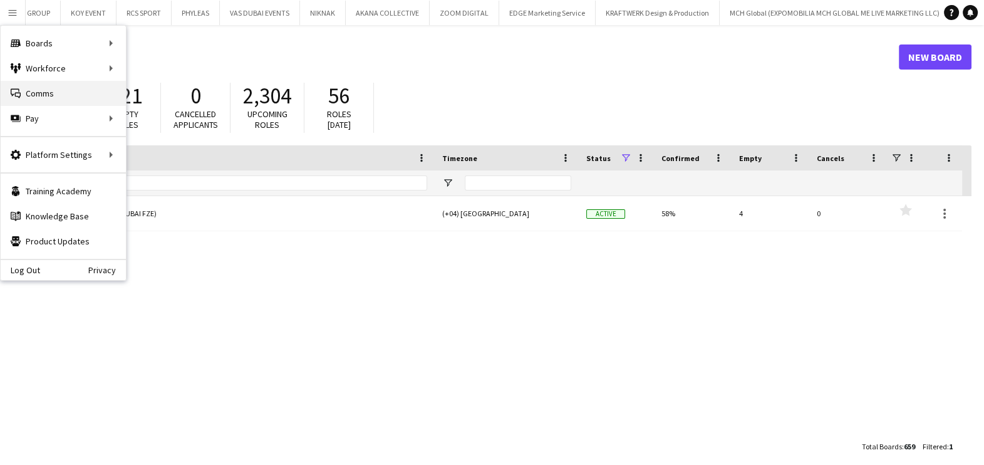
click at [80, 100] on link "Comms Comms" at bounding box center [63, 93] width 125 height 25
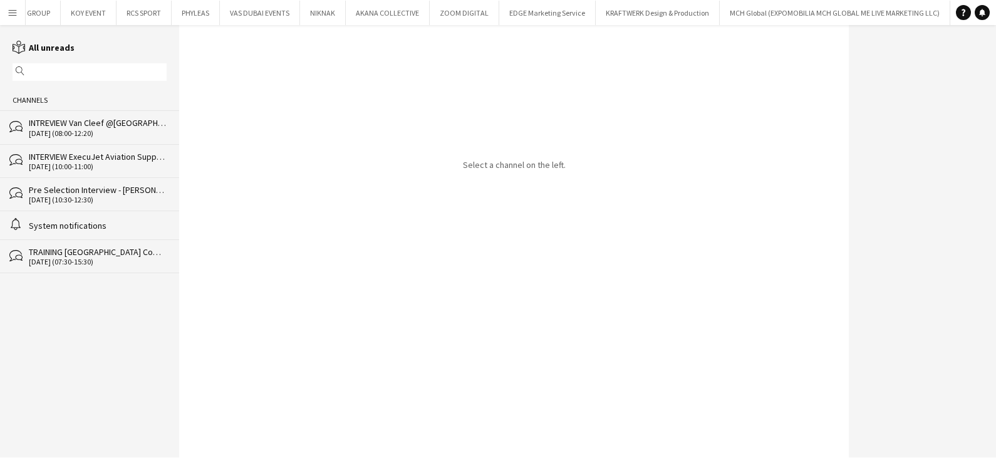
click at [9, 17] on app-icon "Menu" at bounding box center [13, 13] width 10 height 10
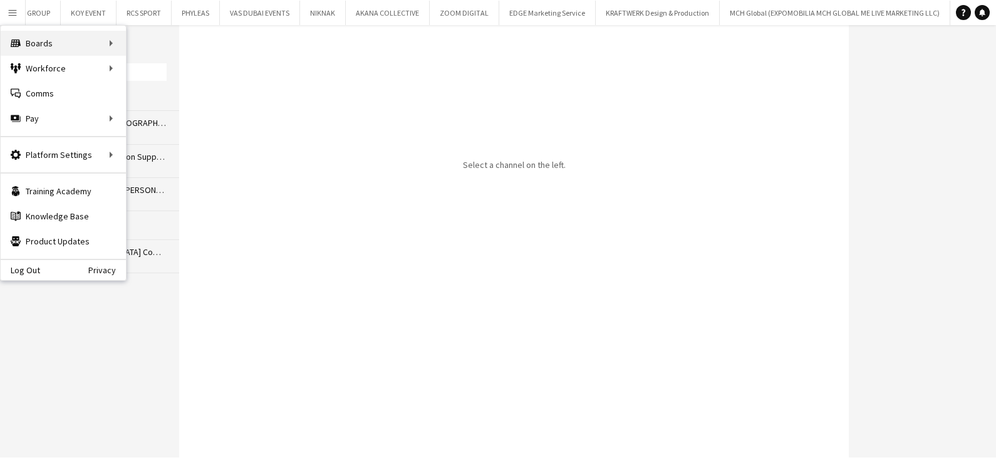
click at [97, 44] on div "Boards Boards" at bounding box center [63, 43] width 125 height 25
click at [192, 40] on link "Boards" at bounding box center [189, 43] width 125 height 25
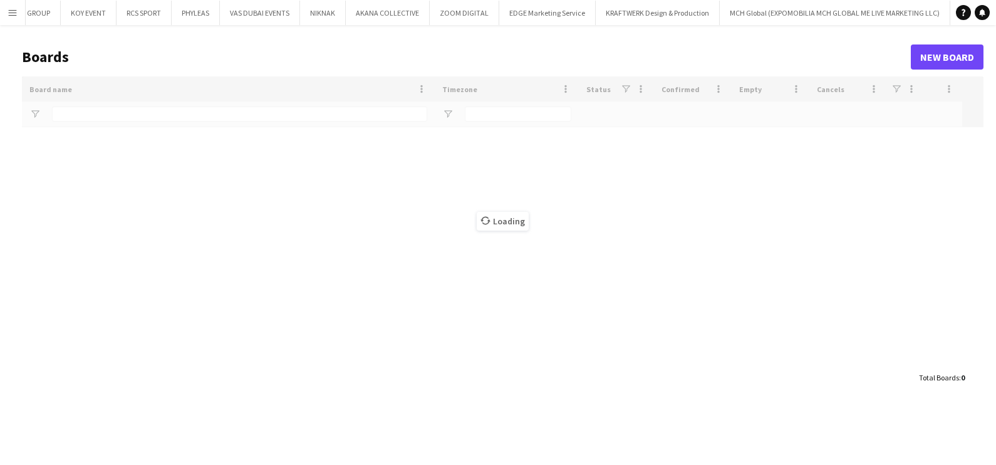
type input "*********"
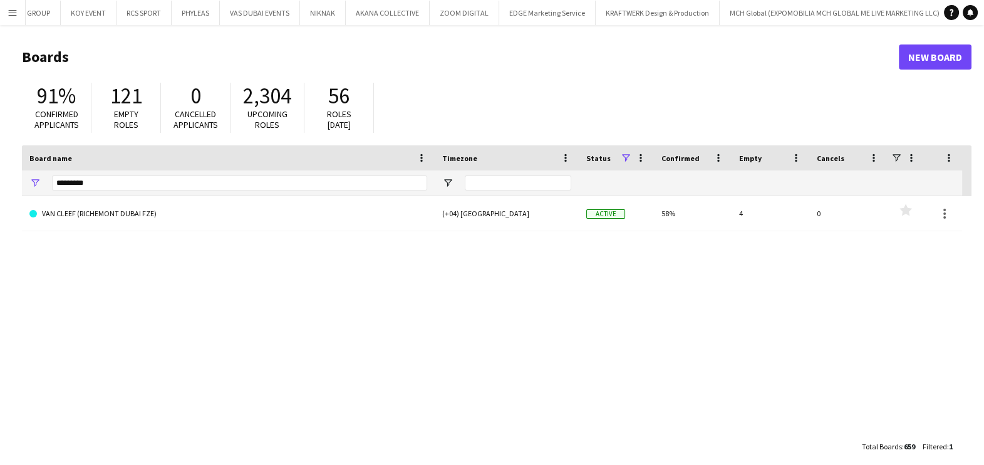
click at [241, 222] on link "VAN CLEEF (RICHEMONT DUBAI FZE)" at bounding box center [228, 213] width 398 height 35
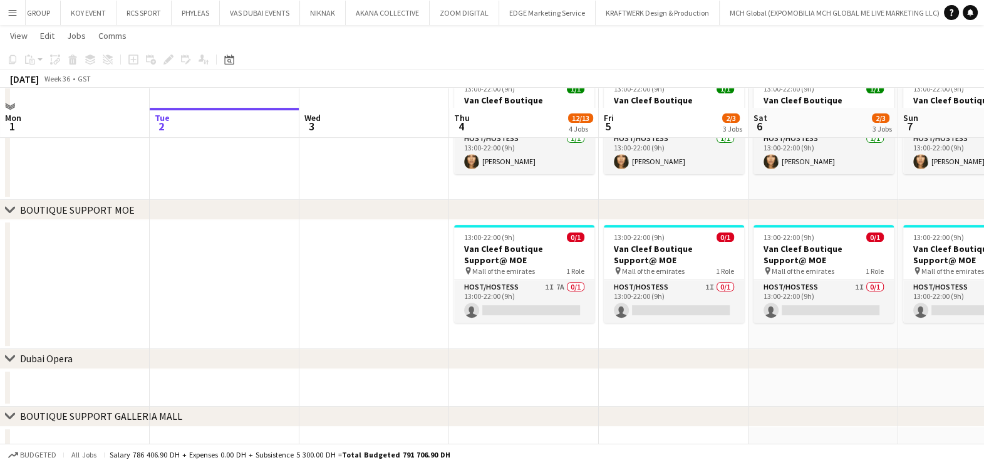
scroll to position [531, 0]
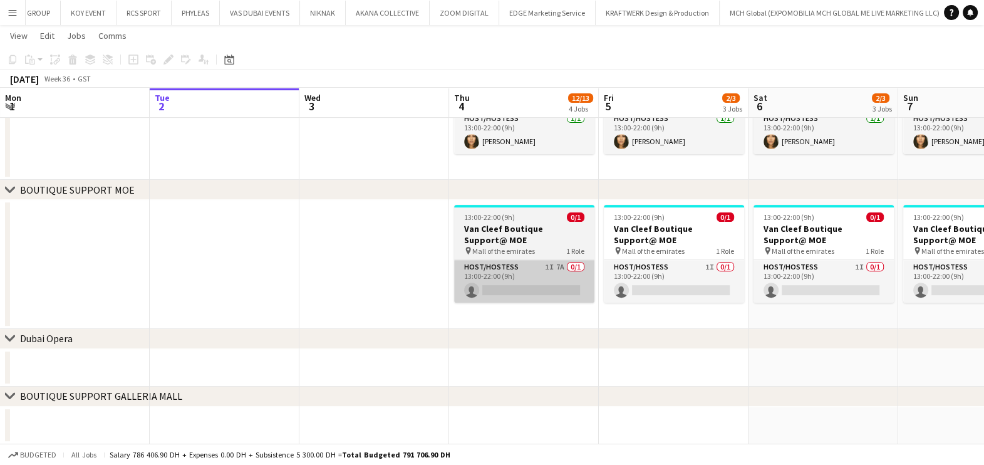
click at [555, 289] on app-card-role "Host/Hostess 1I 7A 0/1 13:00-22:00 (9h) single-neutral-actions" at bounding box center [524, 281] width 140 height 43
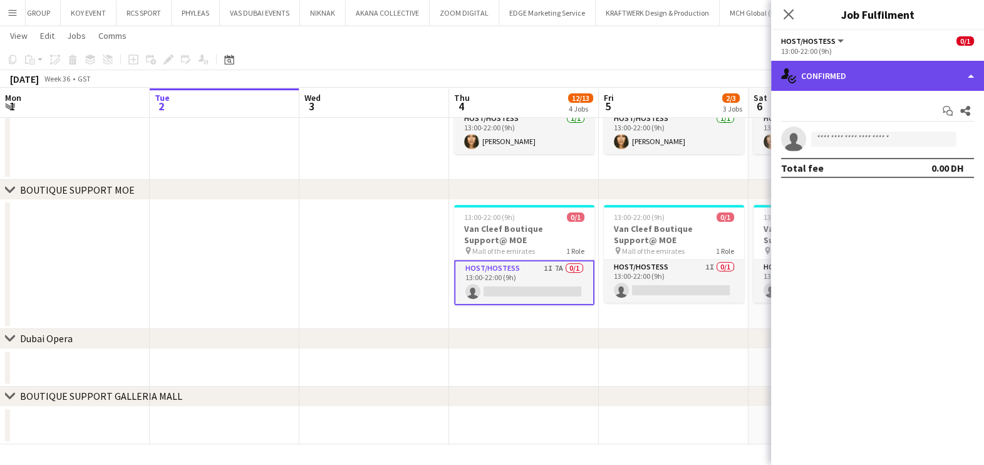
click at [896, 69] on div "single-neutral-actions-check-2 Confirmed" at bounding box center [877, 76] width 213 height 30
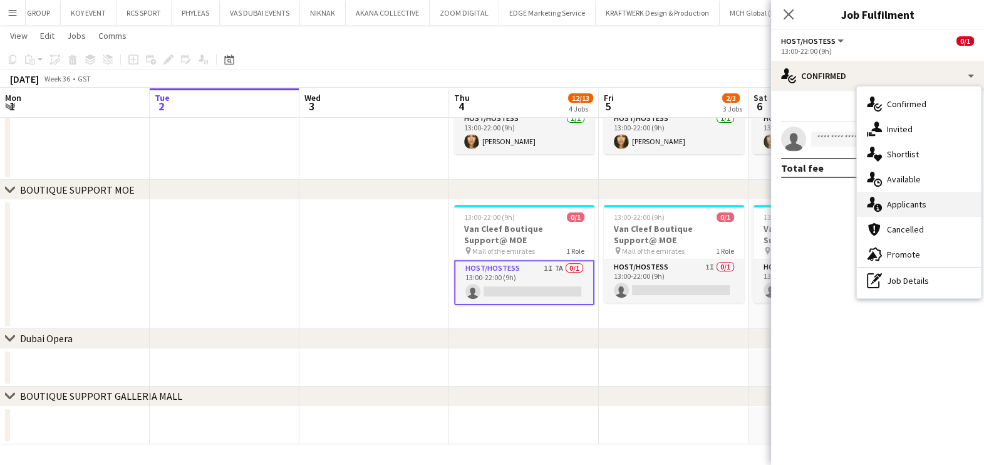
click at [924, 210] on span "Applicants" at bounding box center [906, 204] width 39 height 11
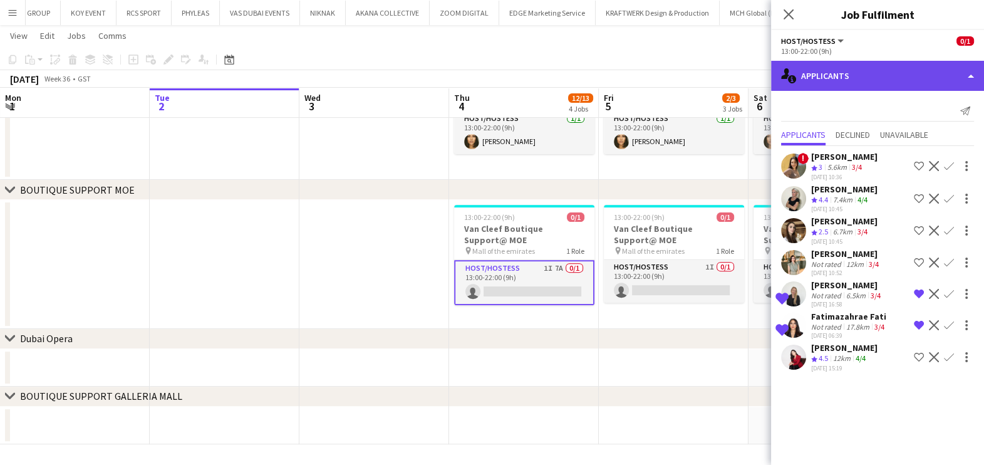
click at [918, 78] on div "single-neutral-actions-information Applicants" at bounding box center [877, 76] width 213 height 30
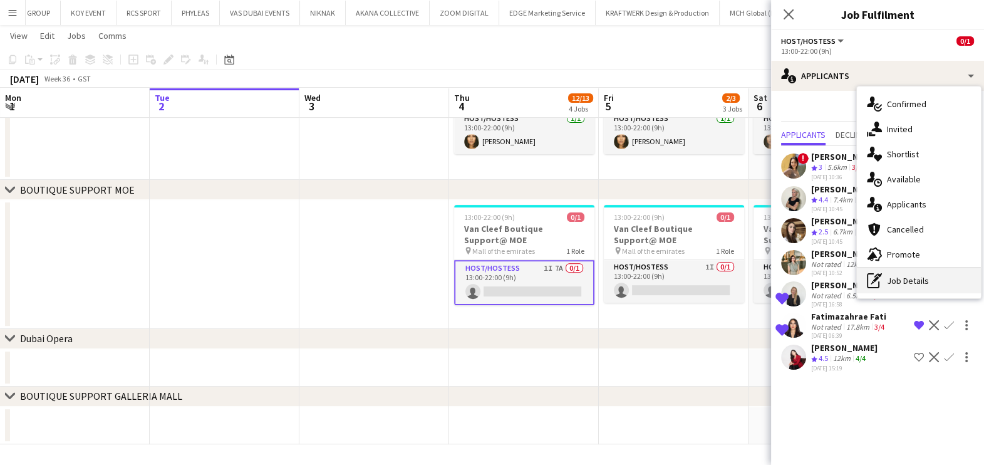
click at [926, 282] on div "pen-write Job Details" at bounding box center [919, 280] width 124 height 25
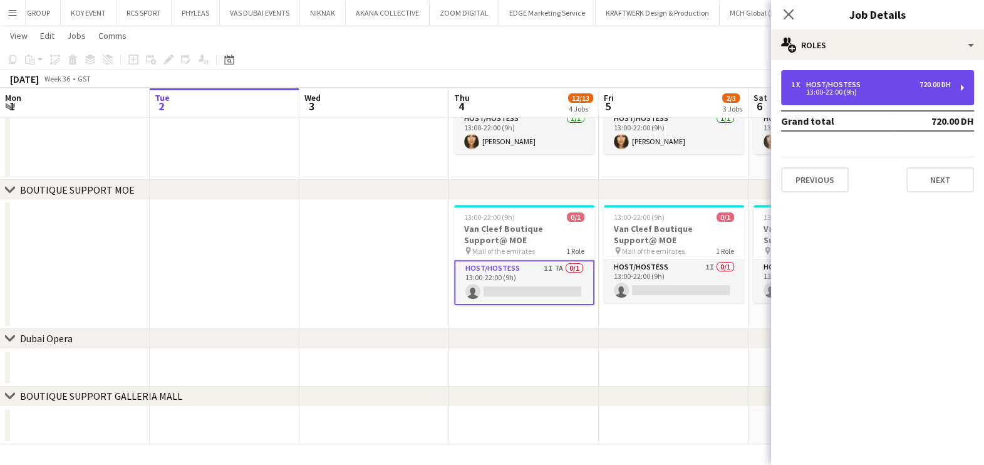
click at [864, 93] on div "13:00-22:00 (9h)" at bounding box center [871, 92] width 160 height 6
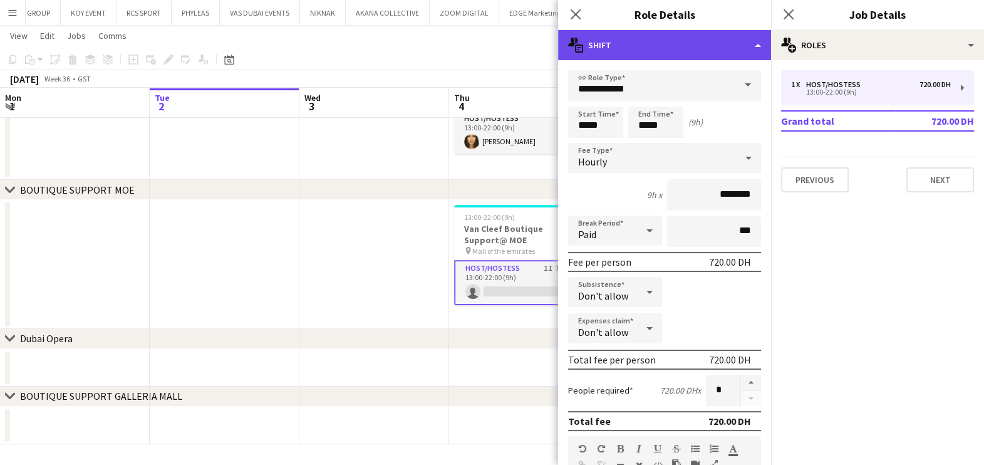
click at [735, 48] on div "multiple-actions-text Shift" at bounding box center [664, 45] width 213 height 30
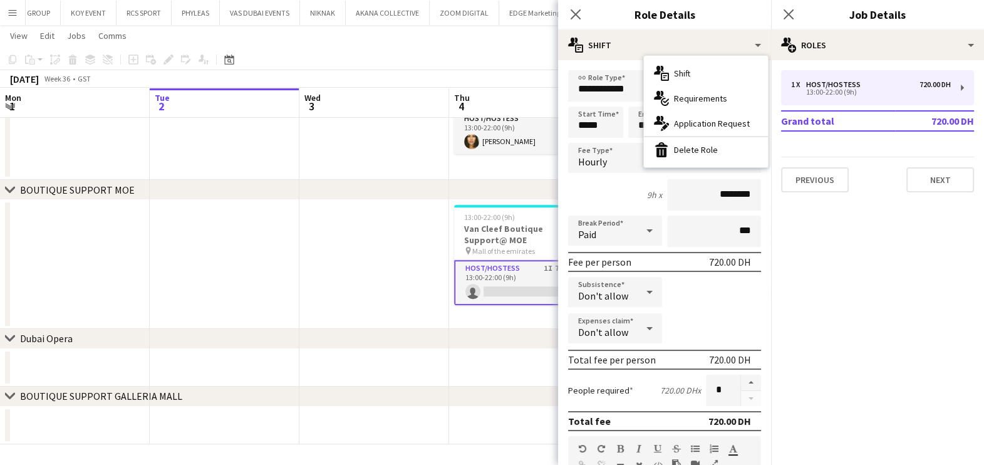
click at [736, 136] on hr at bounding box center [706, 136] width 124 height 1
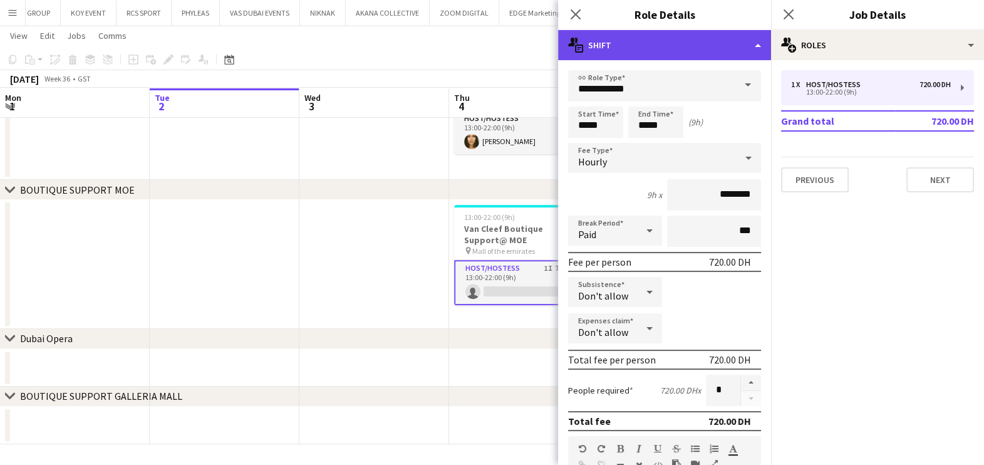
click at [725, 50] on div "multiple-actions-text Shift" at bounding box center [664, 45] width 213 height 30
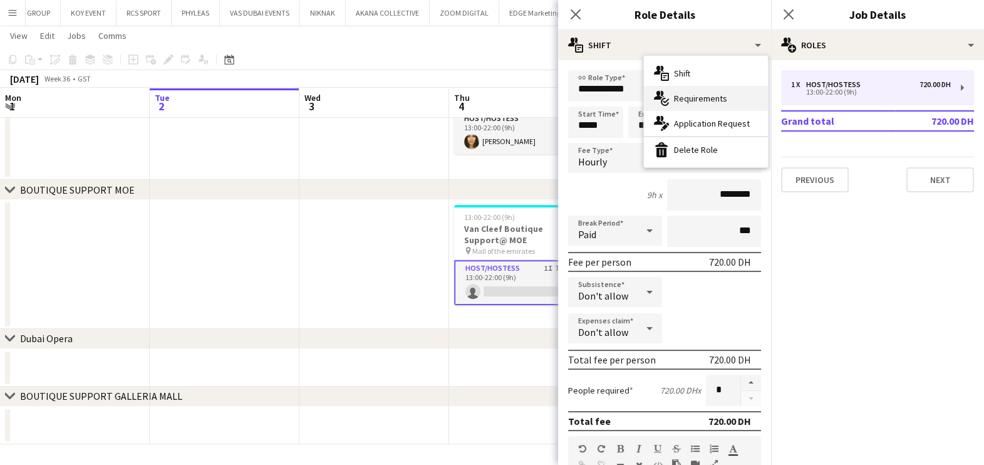
click at [726, 97] on div "multiple-actions-check-2 Requirements" at bounding box center [706, 98] width 124 height 25
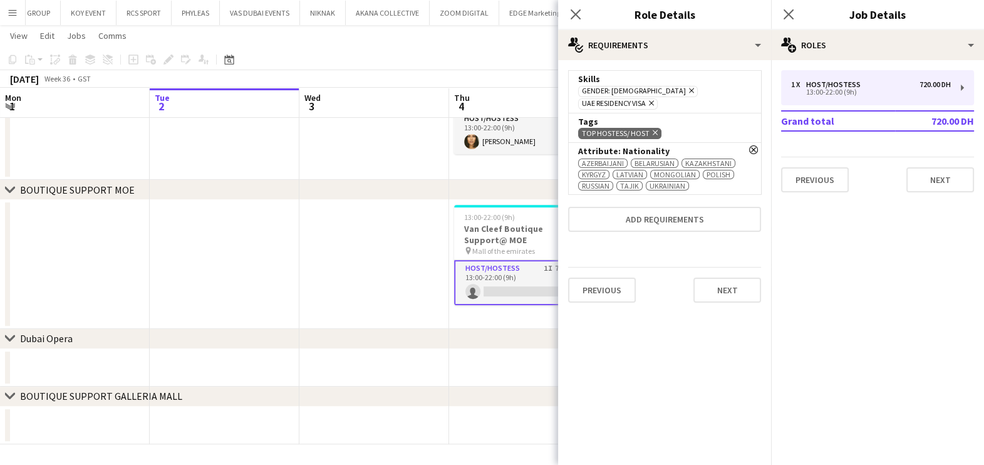
click at [752, 145] on icon "Remove" at bounding box center [753, 149] width 9 height 9
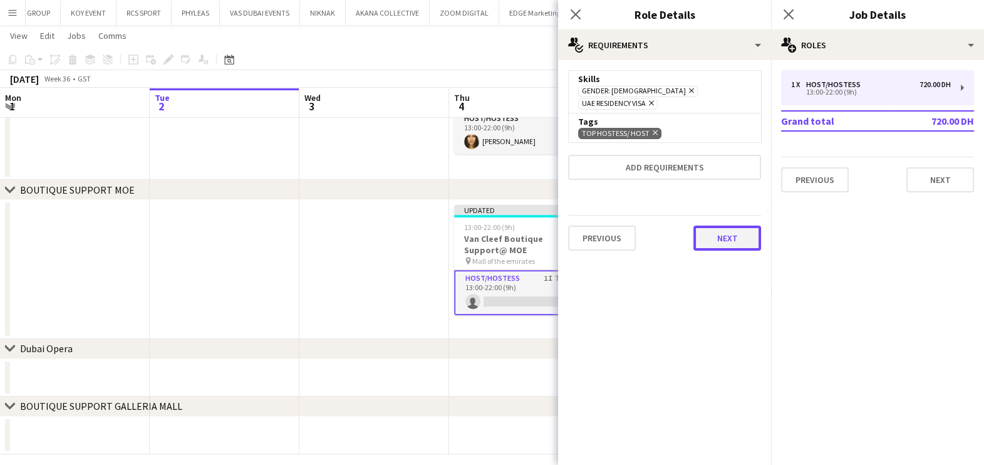
click at [736, 225] on button "Next" at bounding box center [727, 237] width 68 height 25
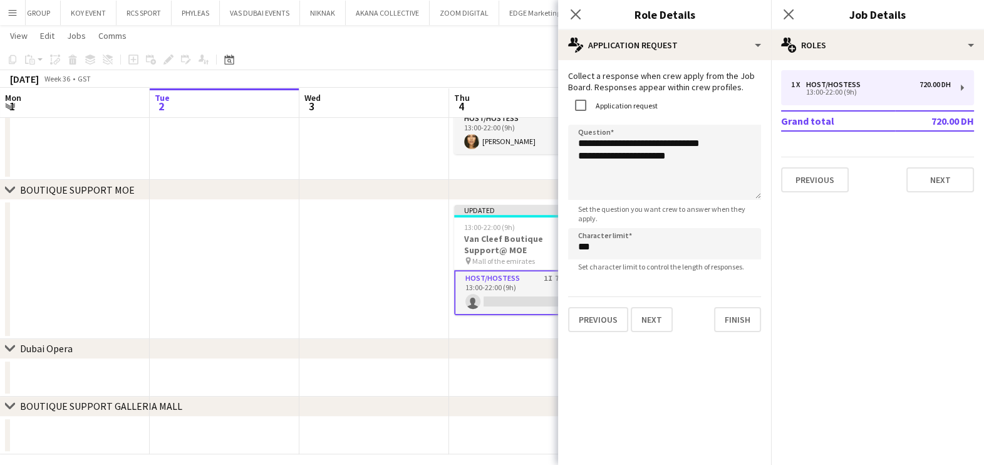
click at [369, 312] on app-date-cell at bounding box center [374, 269] width 150 height 139
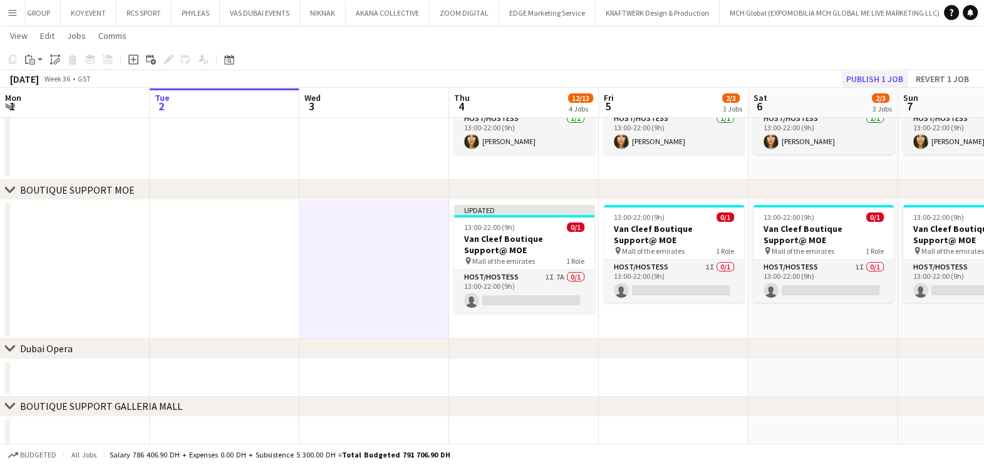
click at [859, 85] on button "Publish 1 job" at bounding box center [874, 79] width 67 height 16
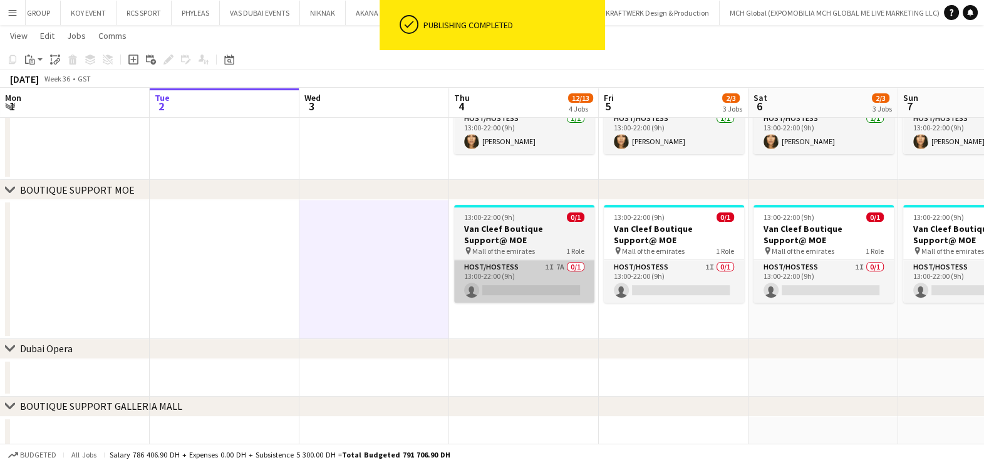
click at [534, 285] on app-card-role "Host/Hostess 1I 7A 0/1 13:00-22:00 (9h) single-neutral-actions" at bounding box center [524, 281] width 140 height 43
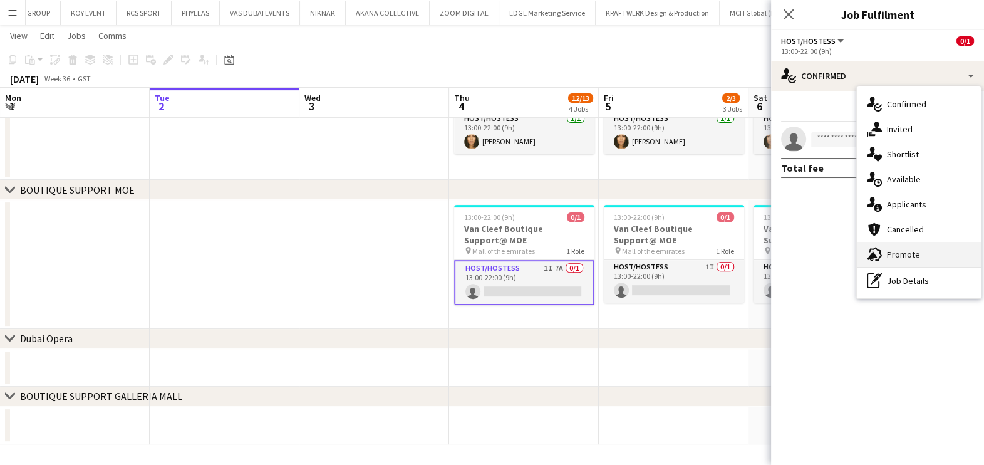
click at [911, 262] on div "advertising-megaphone Promote" at bounding box center [919, 254] width 124 height 25
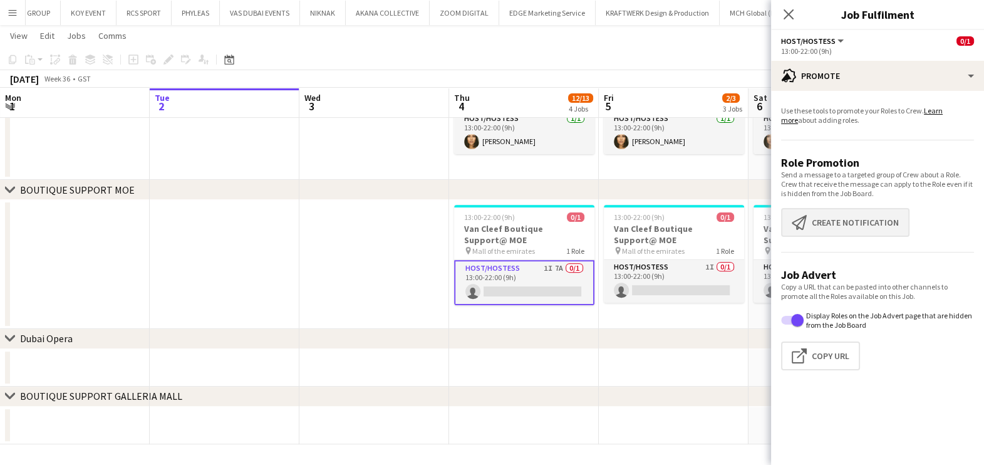
click at [854, 224] on button "Create notification Create notification" at bounding box center [845, 222] width 128 height 29
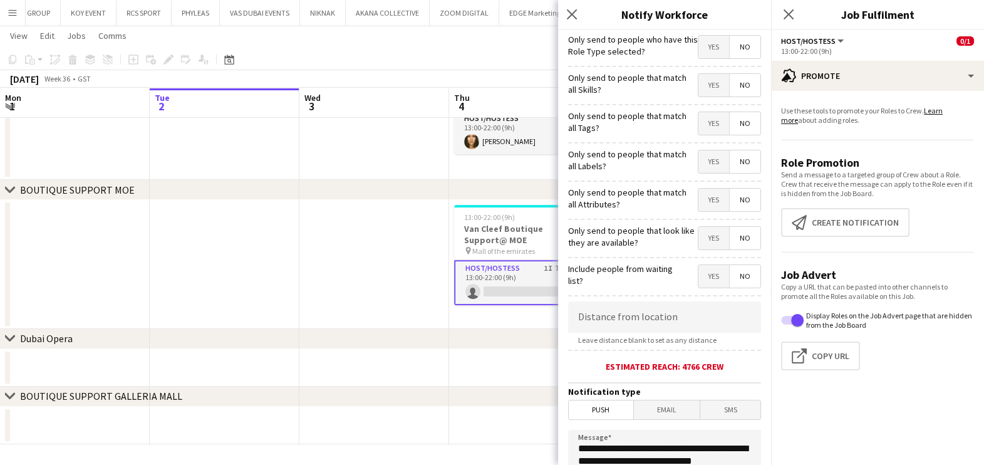
click at [698, 84] on span "Yes" at bounding box center [713, 85] width 31 height 23
click at [704, 125] on span "Yes" at bounding box center [713, 123] width 31 height 23
click at [698, 170] on span "Yes" at bounding box center [713, 161] width 31 height 23
click at [700, 162] on span "Yes" at bounding box center [713, 161] width 31 height 23
click at [698, 195] on span "Yes" at bounding box center [713, 200] width 31 height 23
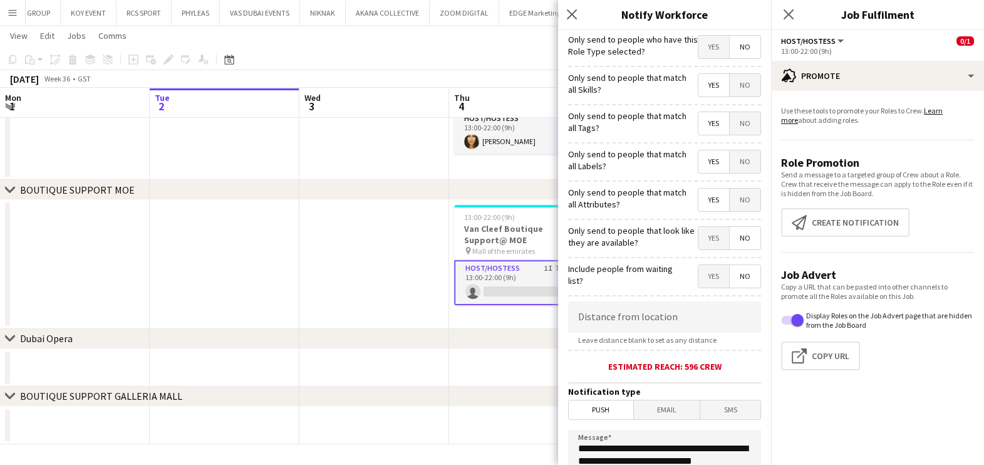
click at [698, 229] on span "Yes" at bounding box center [713, 238] width 31 height 23
click at [698, 242] on span "Yes" at bounding box center [713, 238] width 31 height 23
click at [698, 244] on span "Yes" at bounding box center [713, 238] width 31 height 23
click at [491, 338] on div "chevron-right Dubai Opera" at bounding box center [492, 339] width 984 height 20
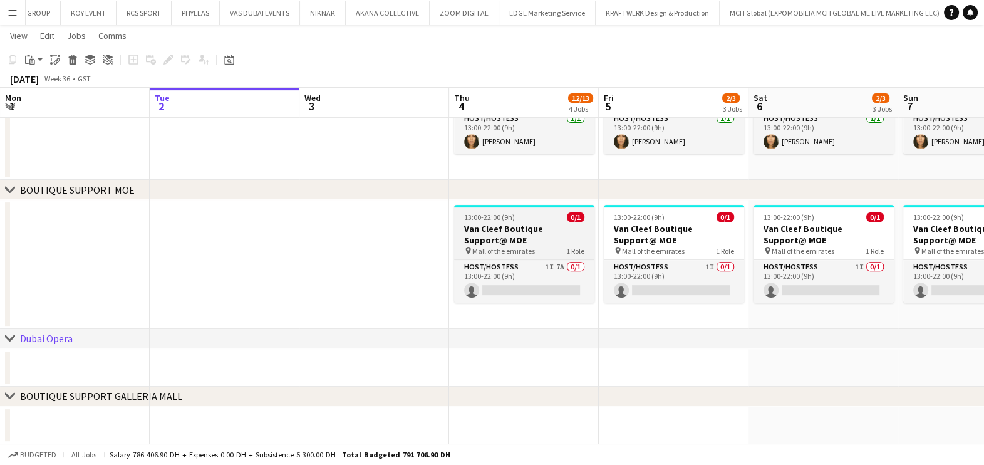
click at [535, 241] on h3 "Van Cleef Boutique Support@ MOE" at bounding box center [524, 234] width 140 height 23
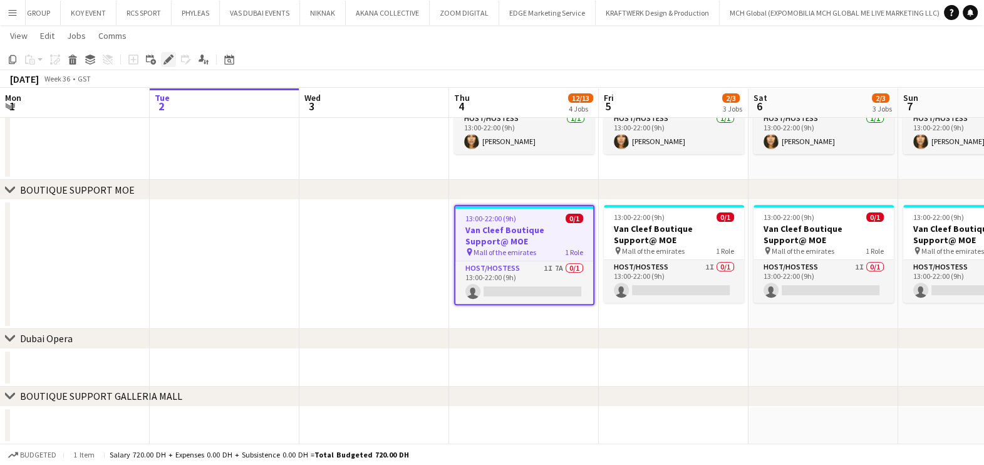
click at [163, 63] on icon at bounding box center [164, 62] width 3 height 3
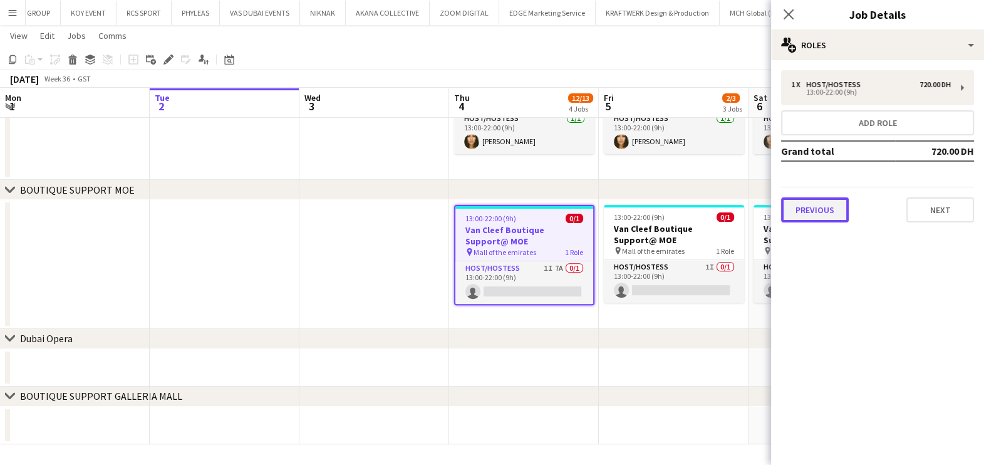
click at [827, 204] on button "Previous" at bounding box center [815, 209] width 68 height 25
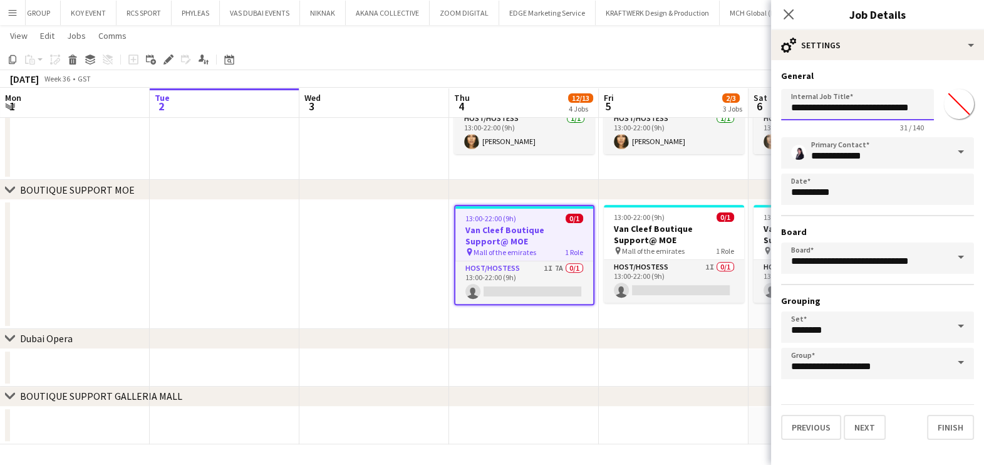
click at [898, 105] on input "**********" at bounding box center [857, 104] width 153 height 31
click at [914, 106] on input "**********" at bounding box center [857, 104] width 153 height 31
click at [905, 110] on input "**********" at bounding box center [857, 104] width 153 height 31
type input "**********"
click at [869, 435] on button "Next" at bounding box center [865, 427] width 42 height 25
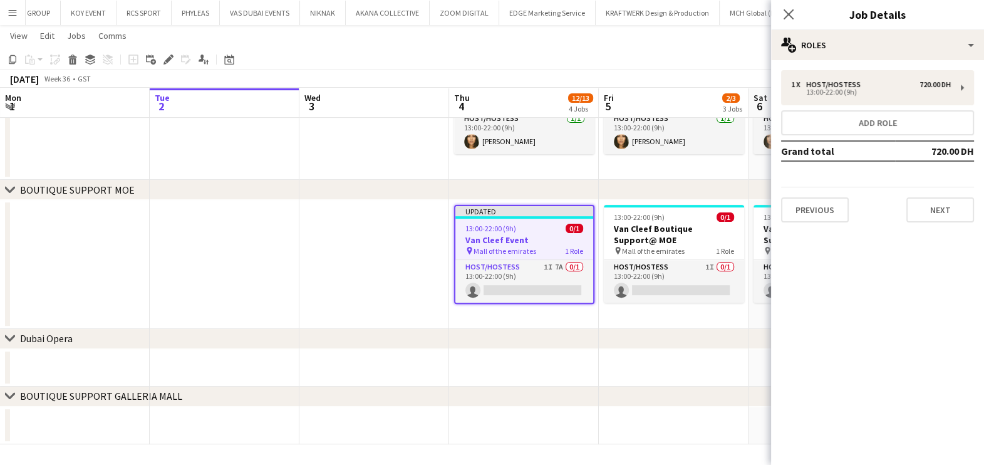
click at [720, 365] on app-date-cell at bounding box center [674, 368] width 150 height 38
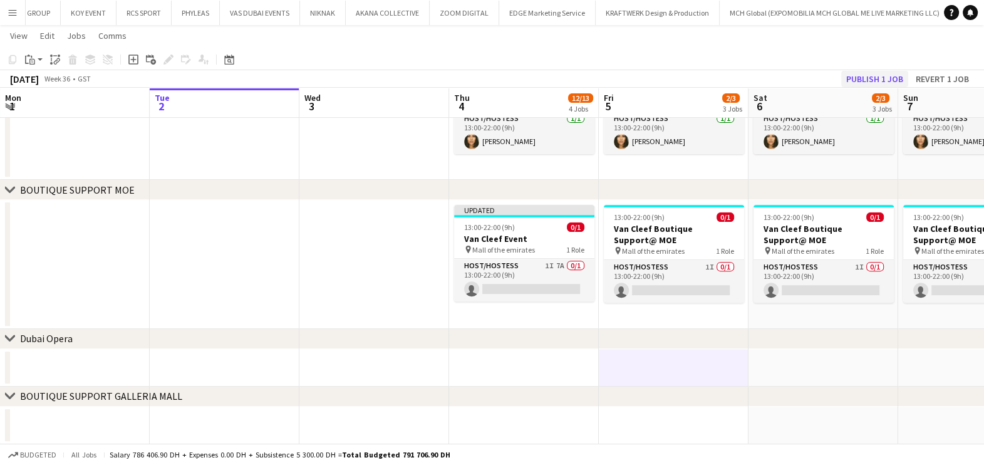
click at [886, 85] on button "Publish 1 job" at bounding box center [874, 79] width 67 height 16
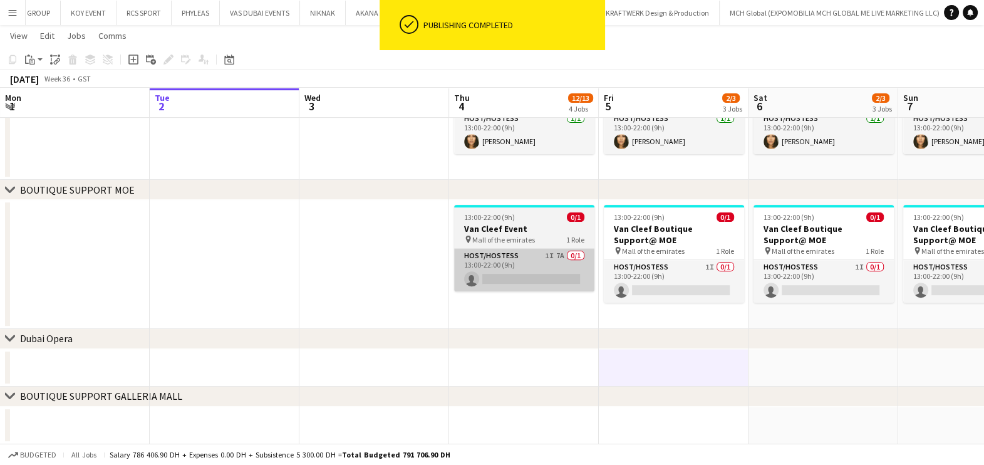
click at [526, 282] on app-card-role "Host/Hostess 1I 7A 0/1 13:00-22:00 (9h) single-neutral-actions" at bounding box center [524, 270] width 140 height 43
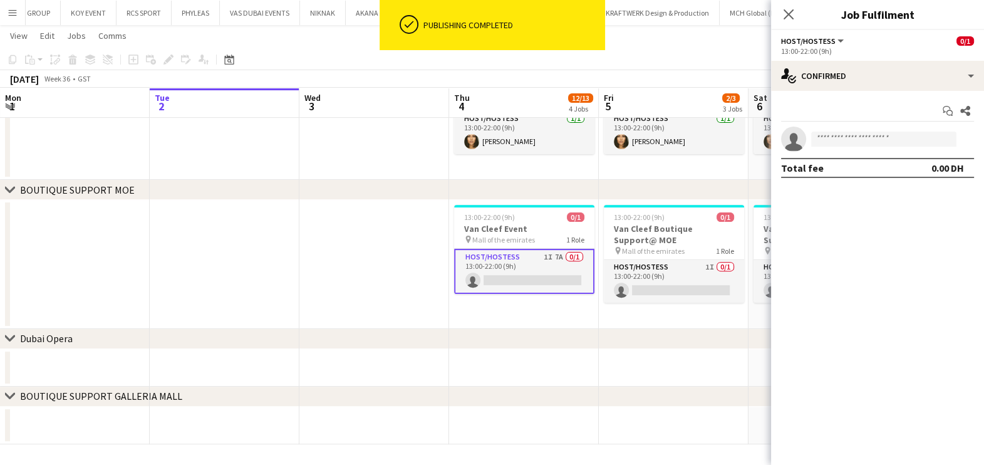
click at [539, 234] on h3 "Van Cleef Event" at bounding box center [524, 228] width 140 height 11
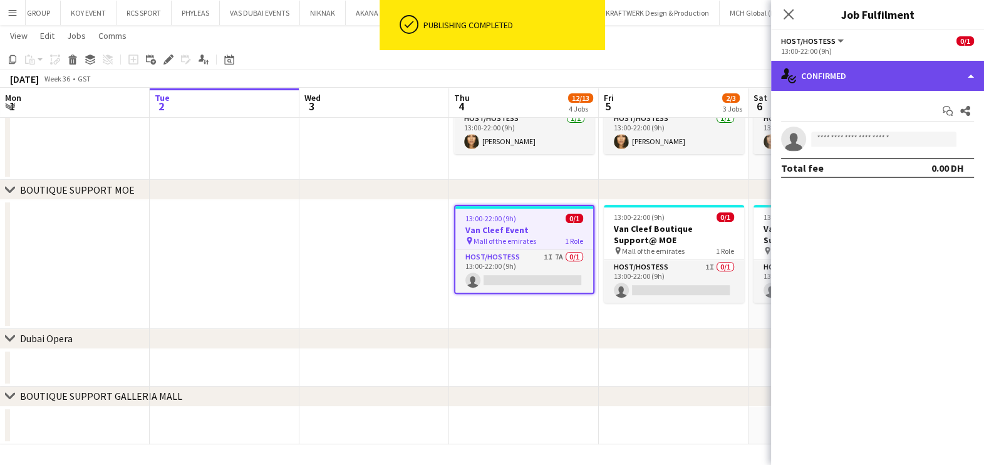
click at [903, 73] on div "single-neutral-actions-check-2 Confirmed" at bounding box center [877, 76] width 213 height 30
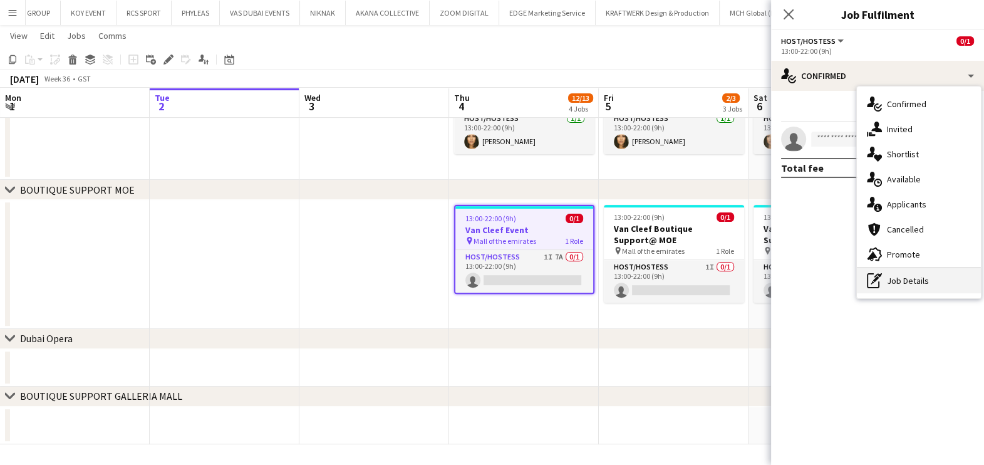
click at [918, 285] on div "pen-write Job Details" at bounding box center [919, 280] width 124 height 25
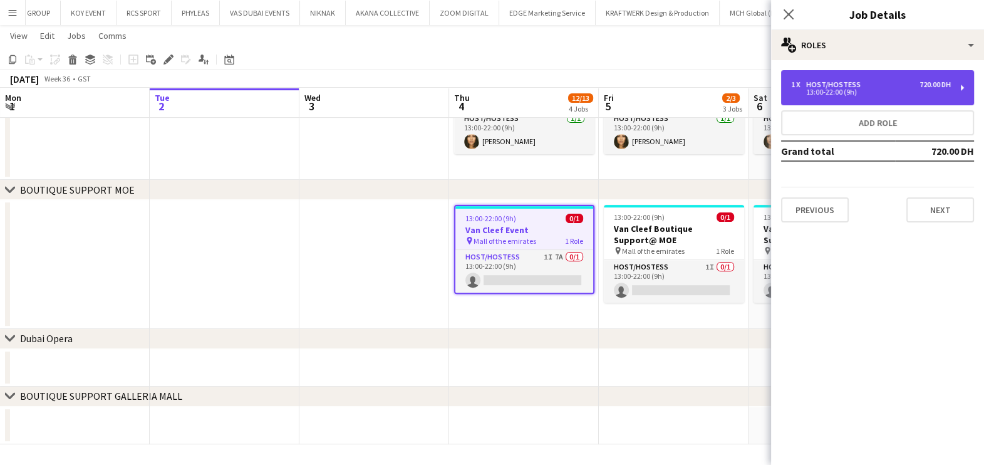
click at [927, 87] on div "720.00 DH" at bounding box center [935, 84] width 31 height 9
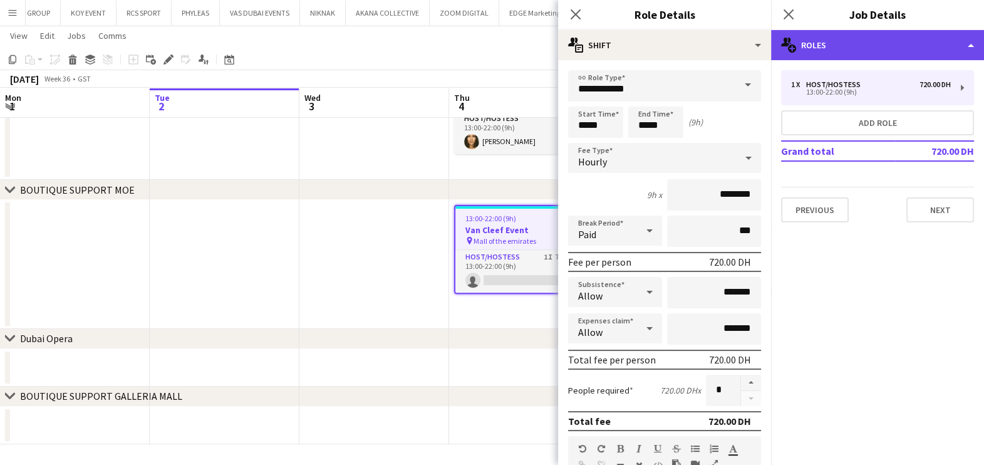
click at [921, 50] on div "multiple-users-add Roles" at bounding box center [877, 45] width 213 height 30
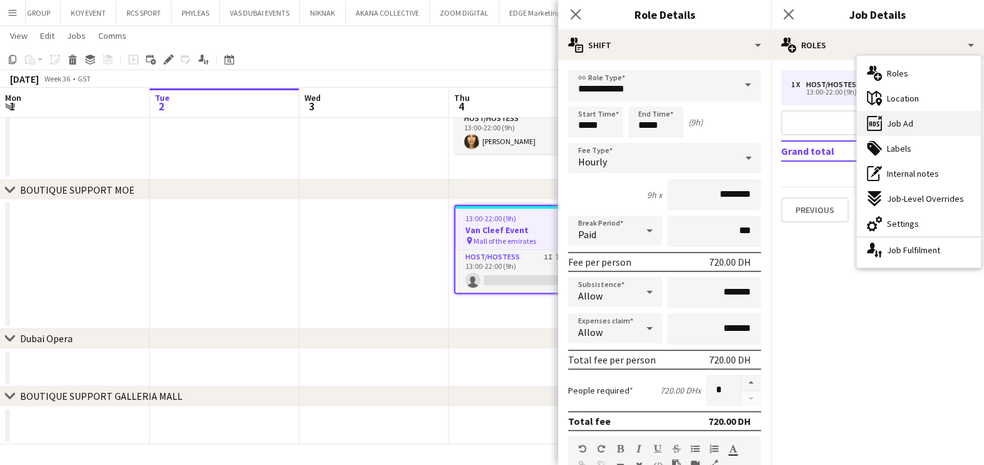
click at [927, 126] on div "ads-window Job Ad" at bounding box center [919, 123] width 124 height 25
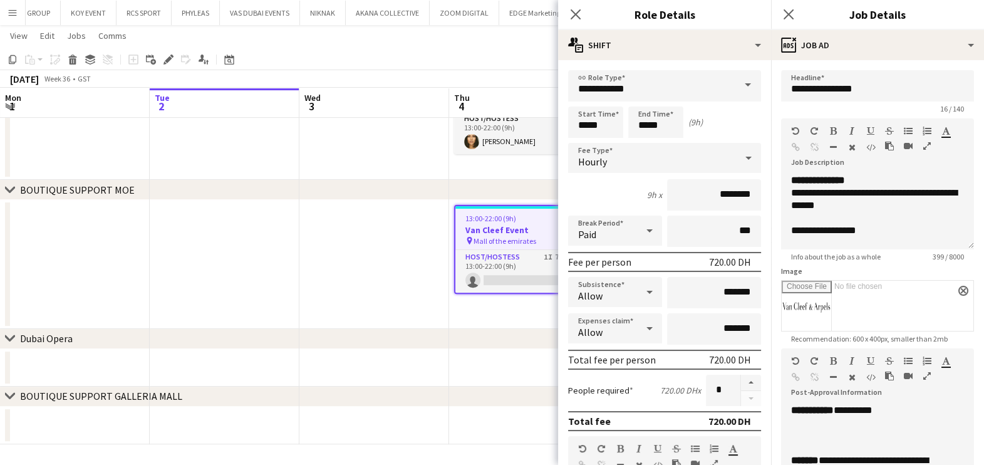
click at [926, 145] on icon "button" at bounding box center [927, 146] width 8 height 9
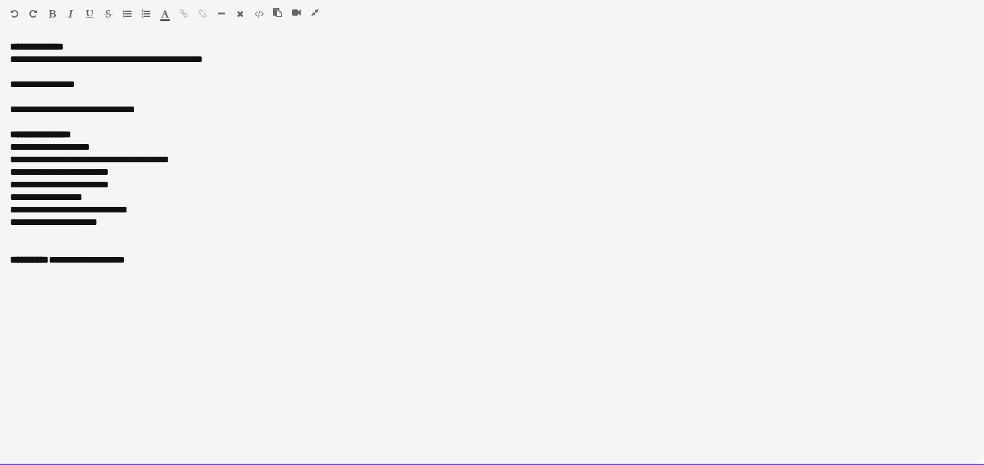
click at [169, 257] on p "**********" at bounding box center [492, 260] width 964 height 13
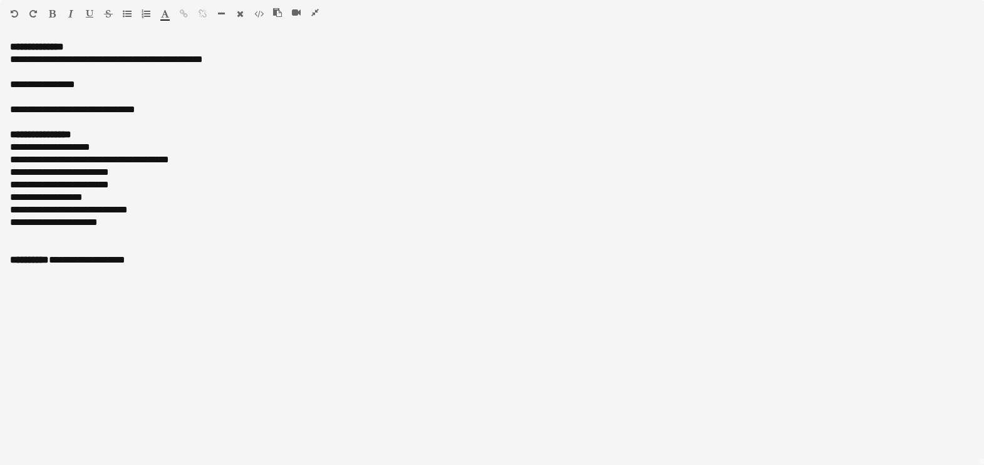
click at [314, 14] on icon "button" at bounding box center [315, 12] width 8 height 9
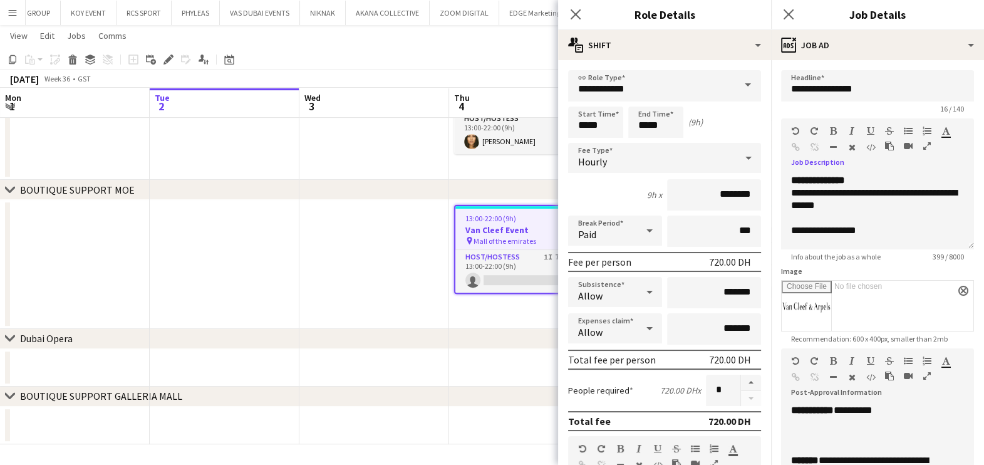
click at [376, 294] on app-date-cell at bounding box center [374, 264] width 150 height 129
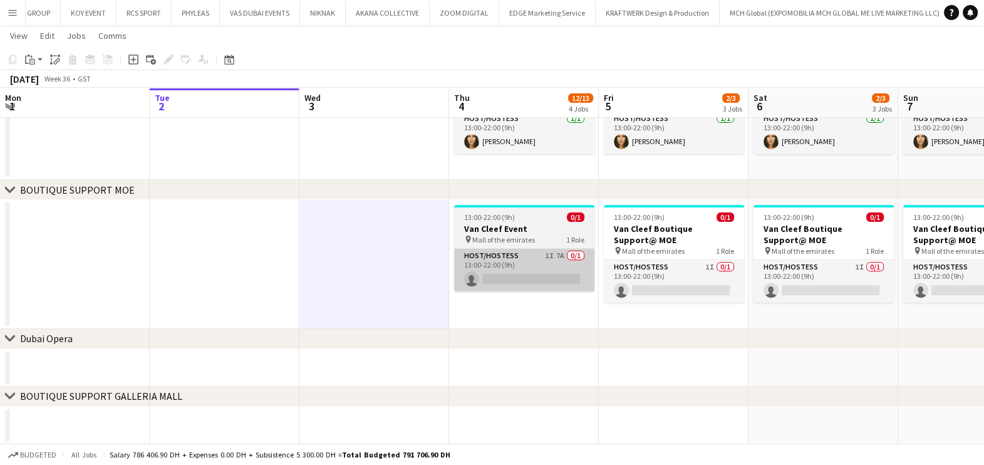
click at [567, 272] on app-card-role "Host/Hostess 1I 7A 0/1 13:00-22:00 (9h) single-neutral-actions" at bounding box center [524, 270] width 140 height 43
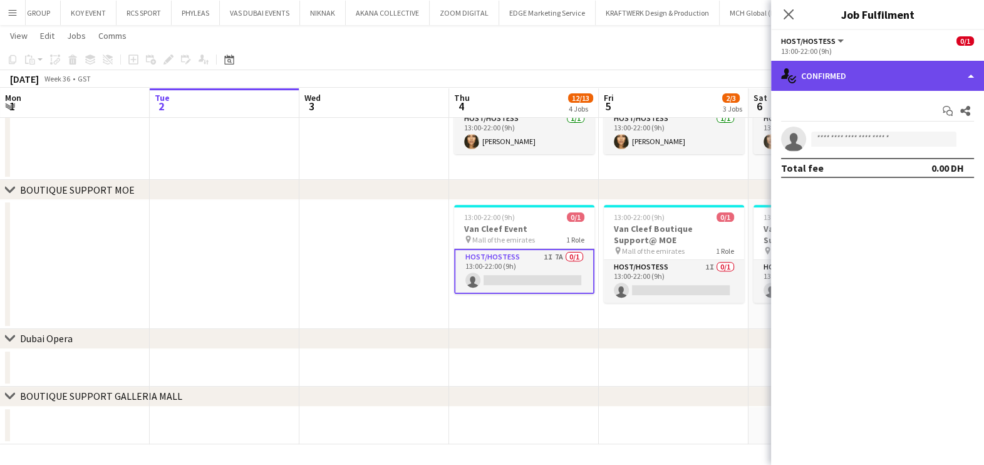
click at [915, 85] on div "single-neutral-actions-check-2 Confirmed" at bounding box center [877, 76] width 213 height 30
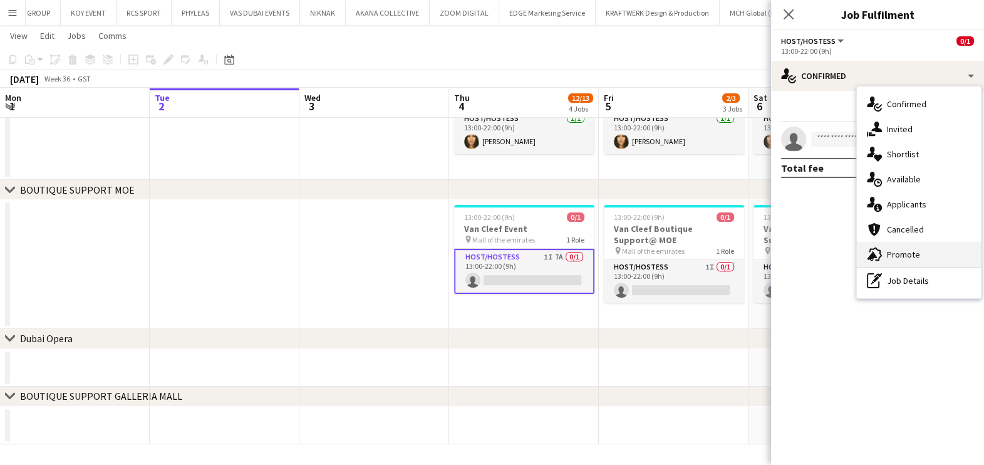
click at [897, 254] on span "Promote" at bounding box center [903, 254] width 33 height 11
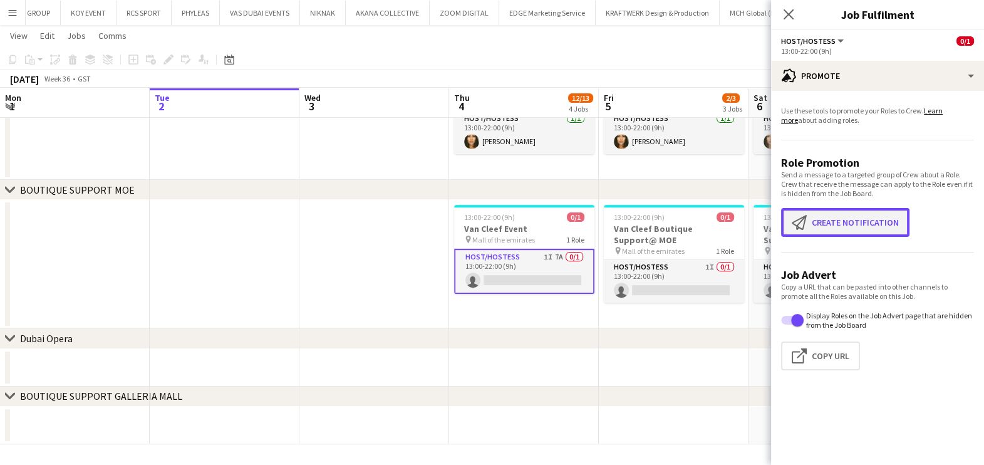
click at [855, 229] on button "Create notification Create notification" at bounding box center [845, 222] width 128 height 29
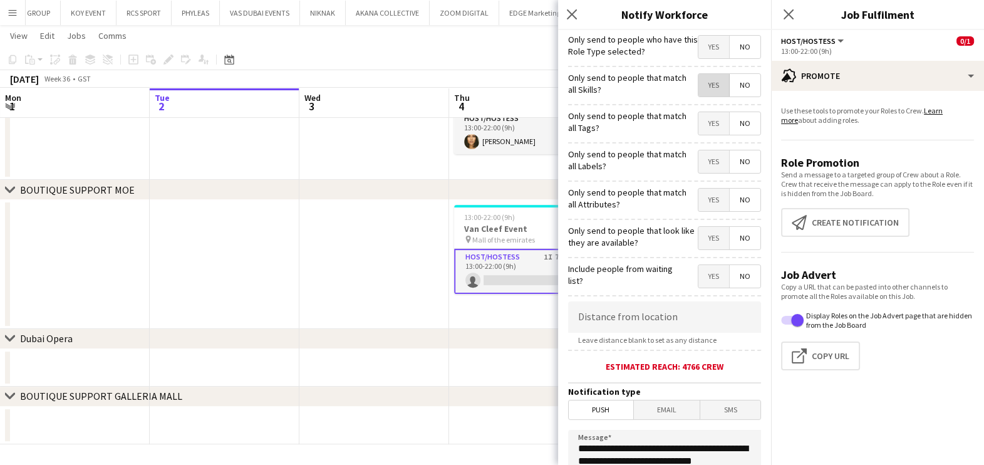
click at [698, 78] on span "Yes" at bounding box center [713, 85] width 31 height 23
click at [698, 122] on span "Yes" at bounding box center [713, 123] width 31 height 23
click at [703, 159] on span "Yes" at bounding box center [713, 161] width 31 height 23
click at [700, 192] on span "Yes" at bounding box center [713, 200] width 31 height 23
click at [702, 229] on span "Yes" at bounding box center [713, 238] width 31 height 23
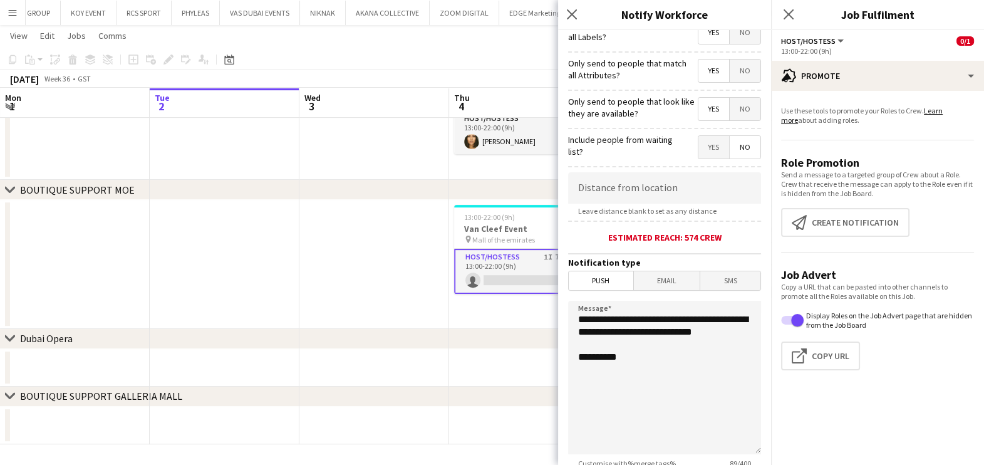
scroll to position [222, 0]
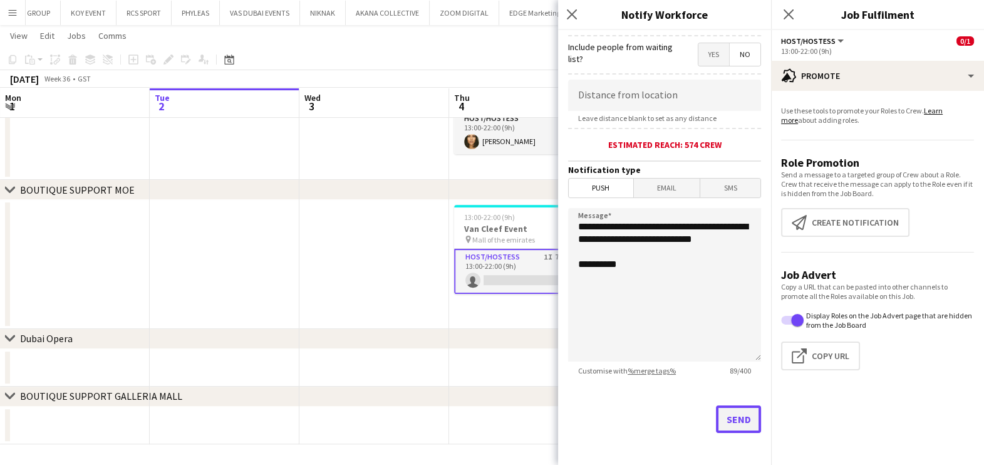
click at [736, 428] on button "Send" at bounding box center [738, 419] width 45 height 28
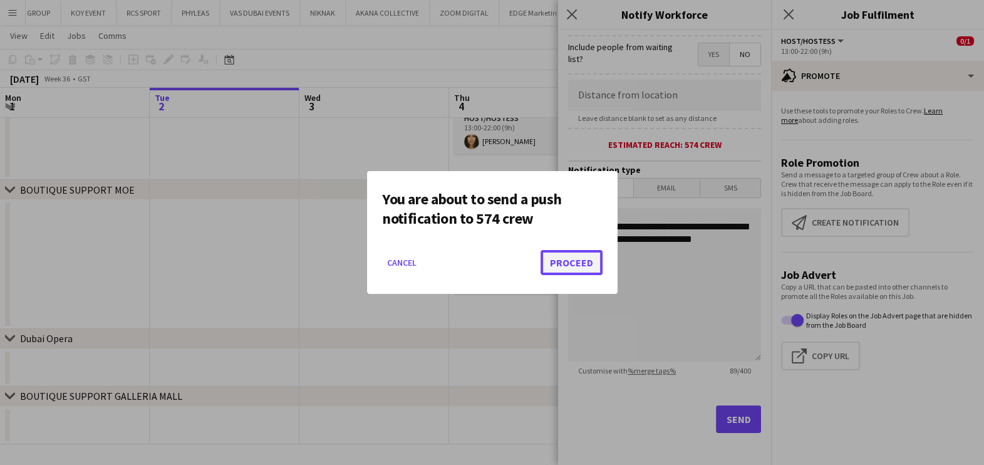
click at [589, 257] on button "Proceed" at bounding box center [572, 262] width 62 height 25
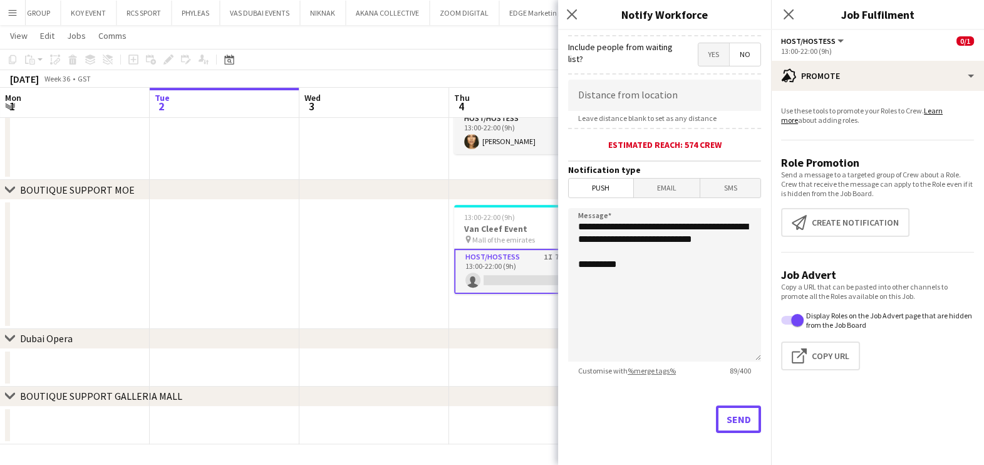
scroll to position [531, 0]
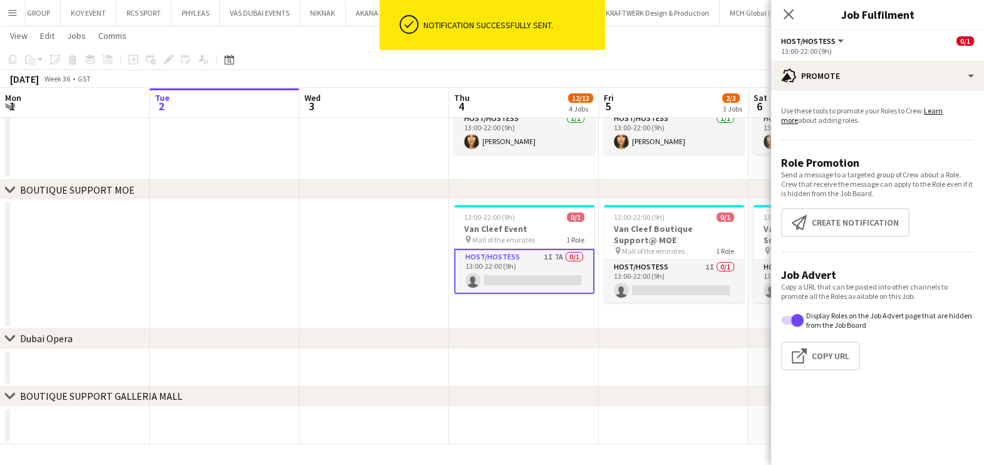
click at [702, 324] on app-date-cell "13:00-22:00 (9h) 0/1 Van Cleef Boutique Support@ MOE pin Mall of the emirates 1…" at bounding box center [674, 264] width 150 height 129
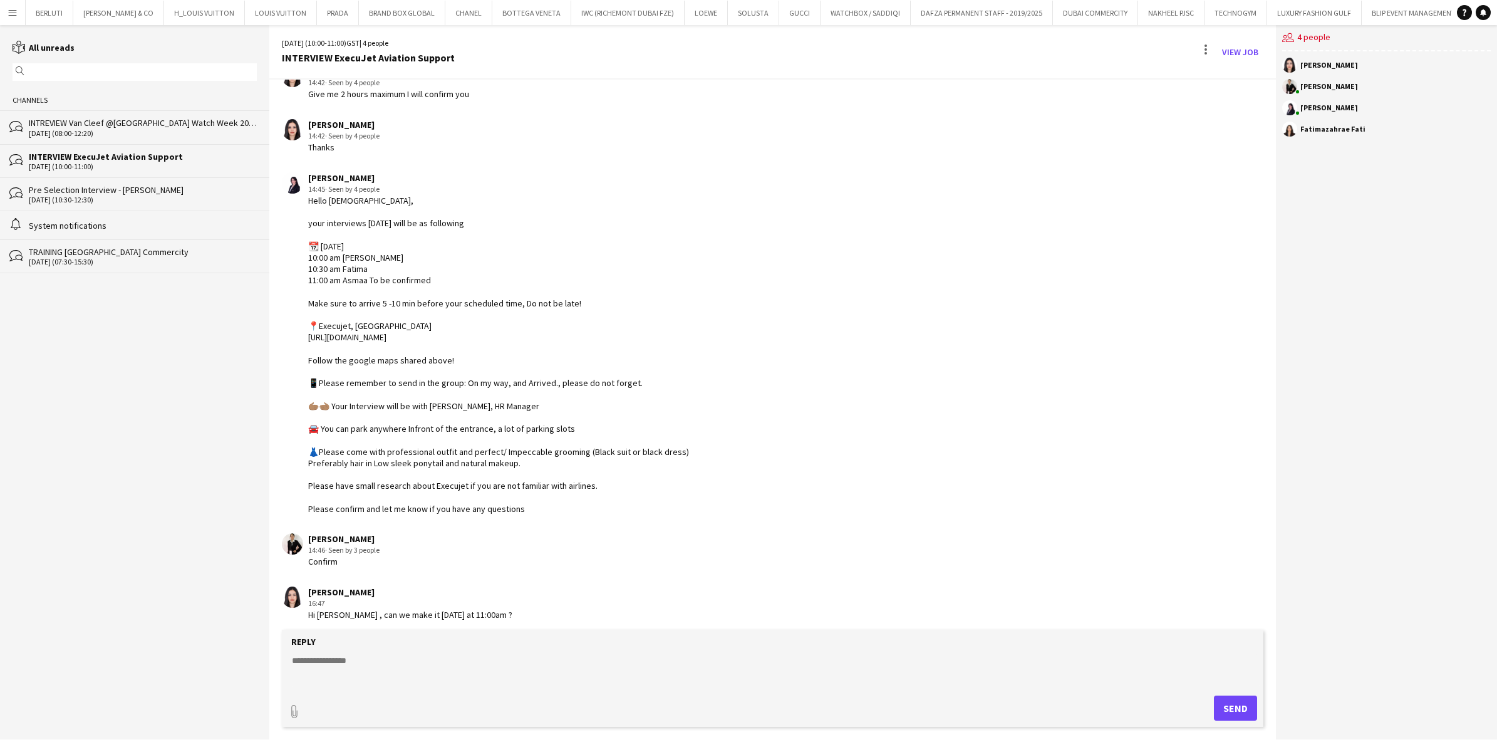
scroll to position [298, 0]
